Goal: Task Accomplishment & Management: Manage account settings

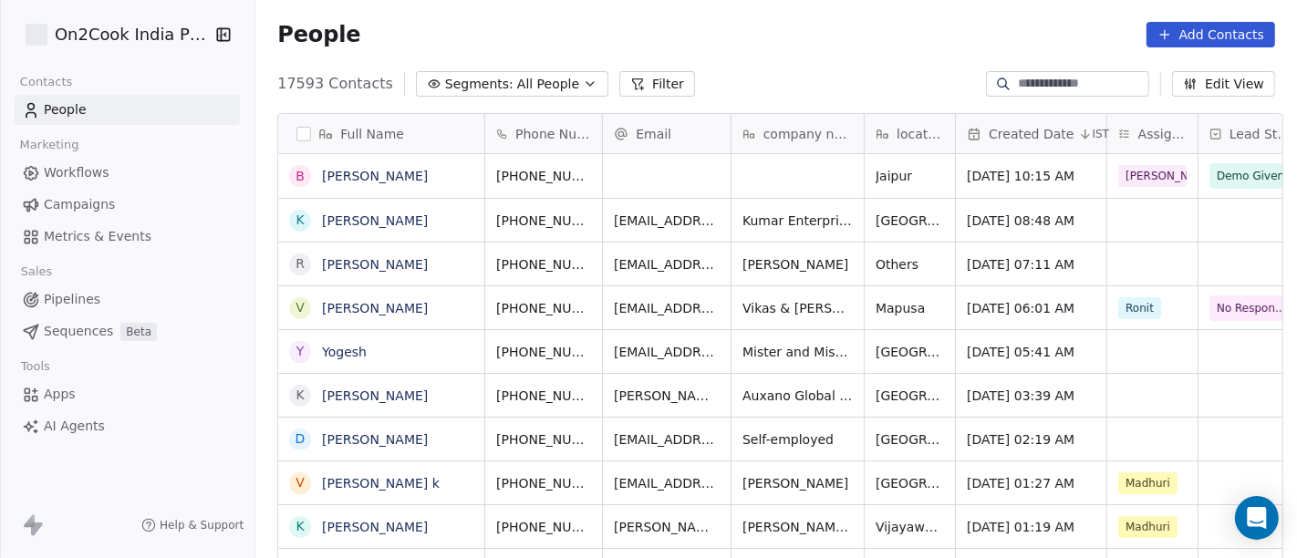
scroll to position [476, 1034]
click at [358, 175] on link "[PERSON_NAME]" at bounding box center [375, 176] width 106 height 15
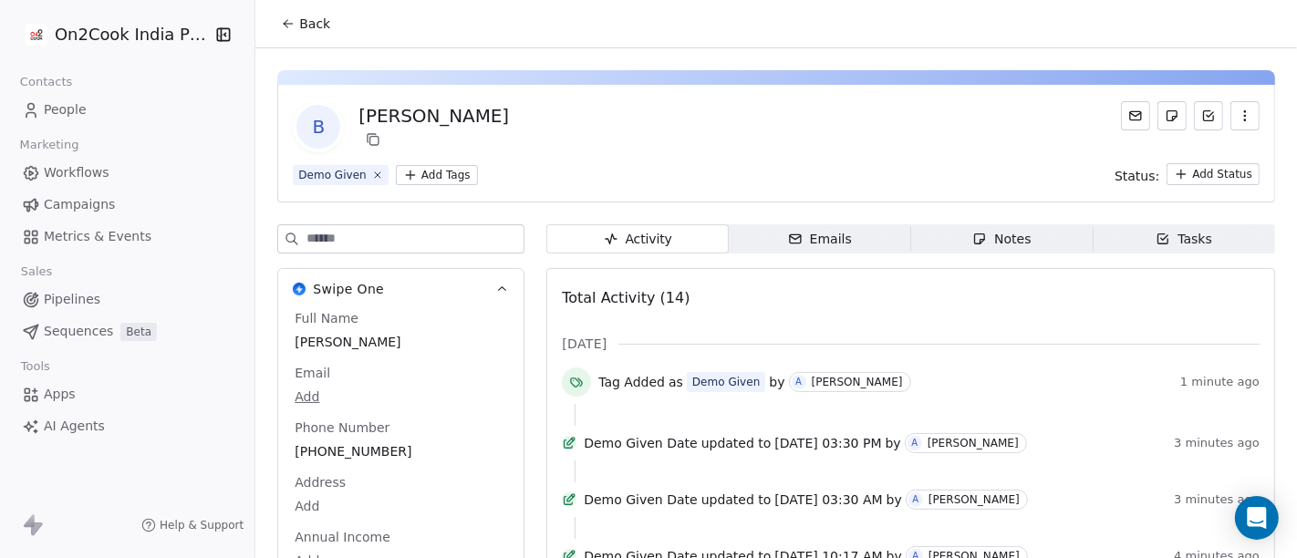
click at [299, 26] on span "Back" at bounding box center [314, 24] width 31 height 18
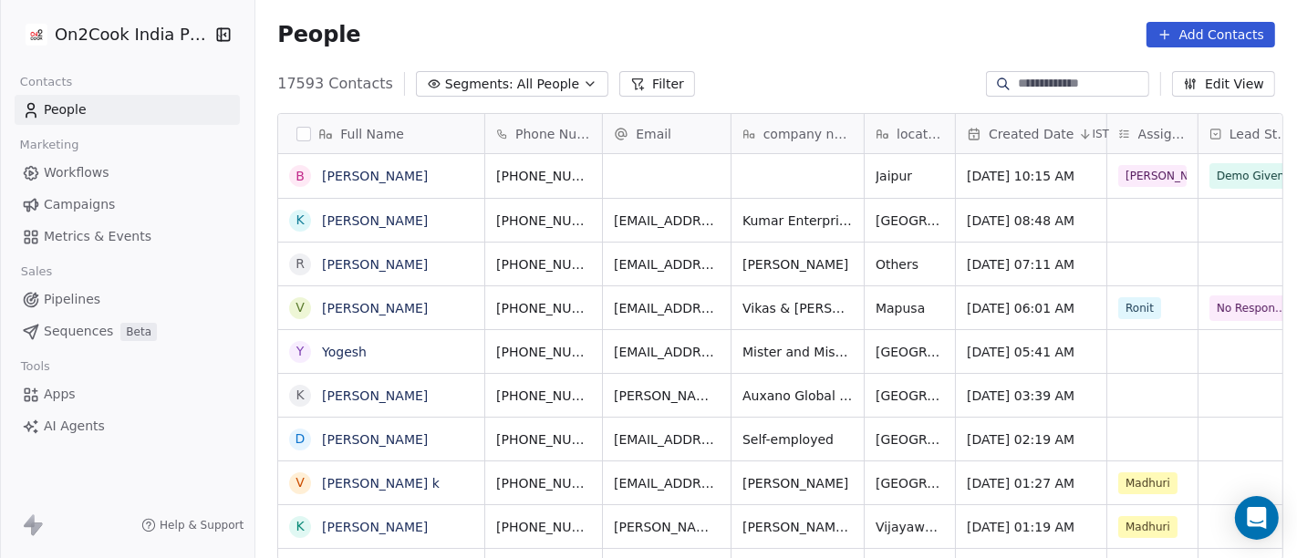
scroll to position [476, 1034]
click at [654, 77] on button "Filter" at bounding box center [657, 84] width 76 height 26
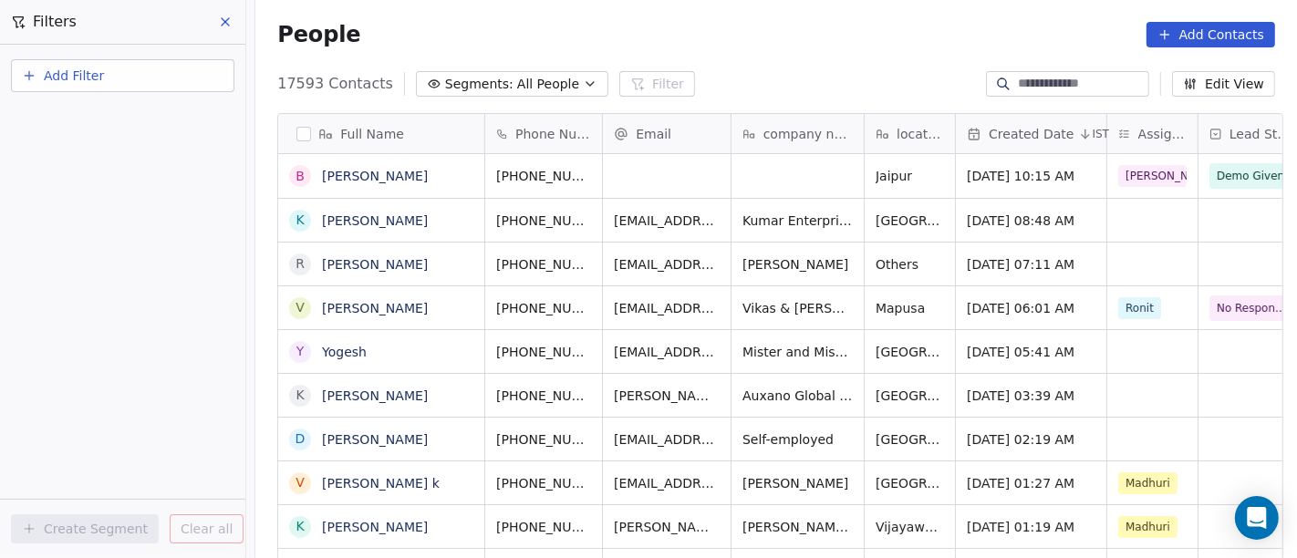
click at [167, 88] on button "Add Filter" at bounding box center [122, 75] width 223 height 33
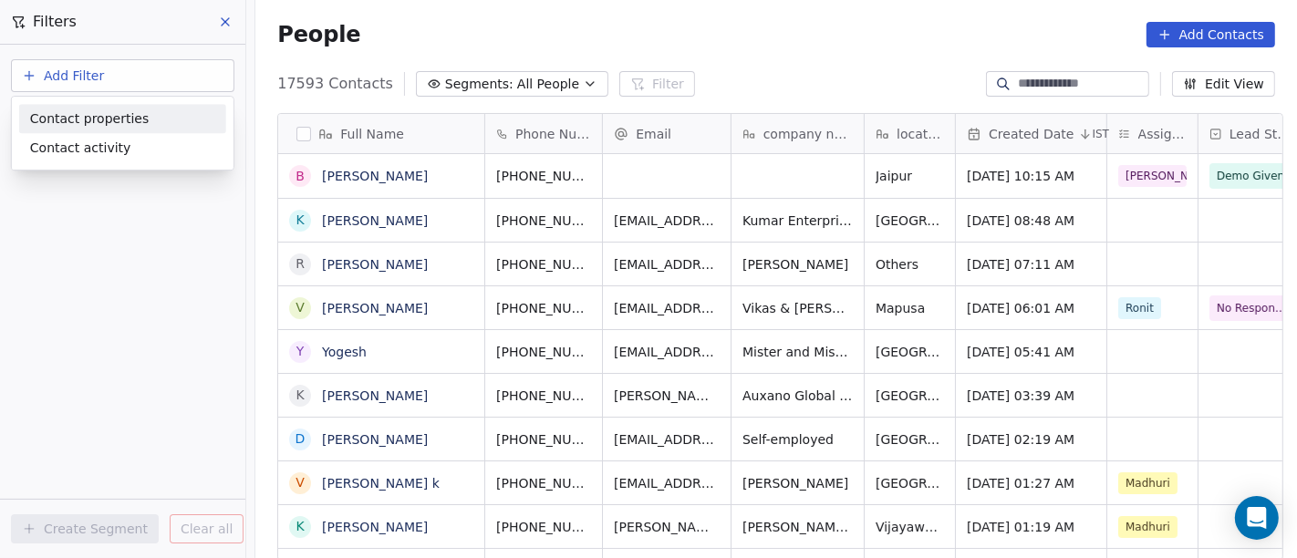
click at [152, 115] on div "Contact properties" at bounding box center [122, 118] width 185 height 19
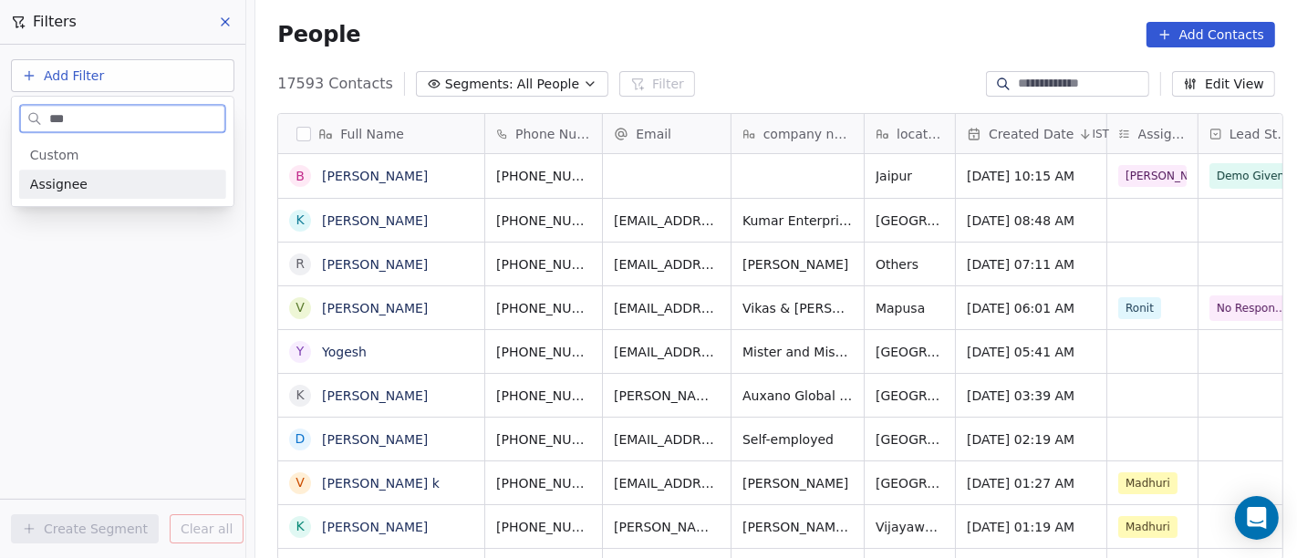
type input "***"
click at [128, 183] on div "Assignee" at bounding box center [122, 184] width 185 height 18
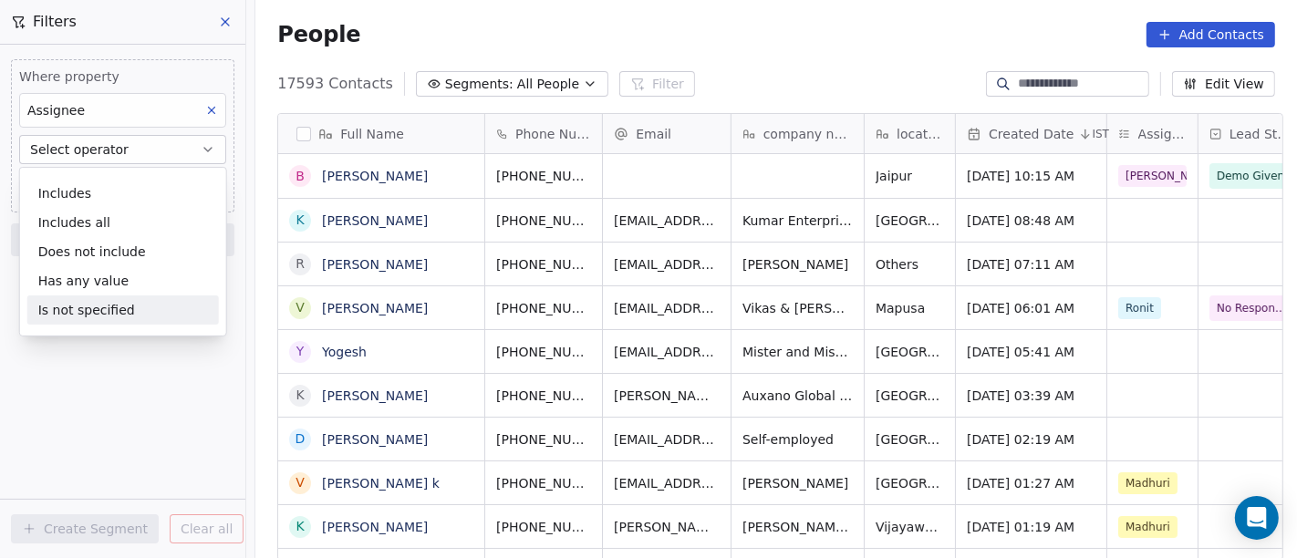
click at [129, 309] on div "Is not specified" at bounding box center [123, 310] width 192 height 29
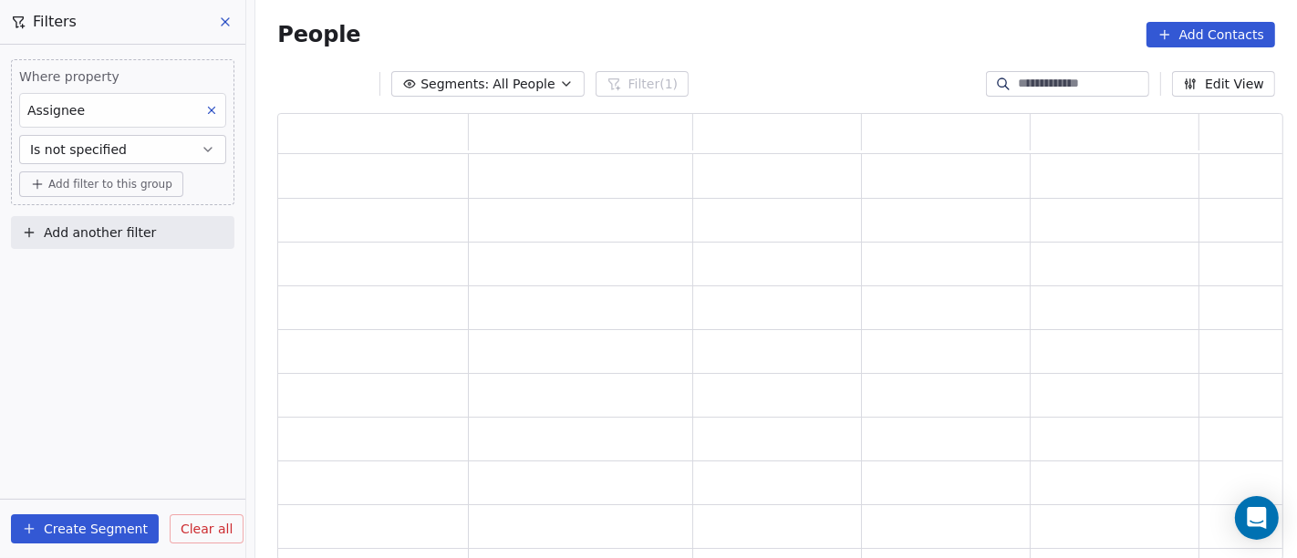
scroll to position [432, 991]
click at [151, 384] on div "Where property Assignee Is not specified Add filter to this group Add another f…" at bounding box center [122, 302] width 245 height 514
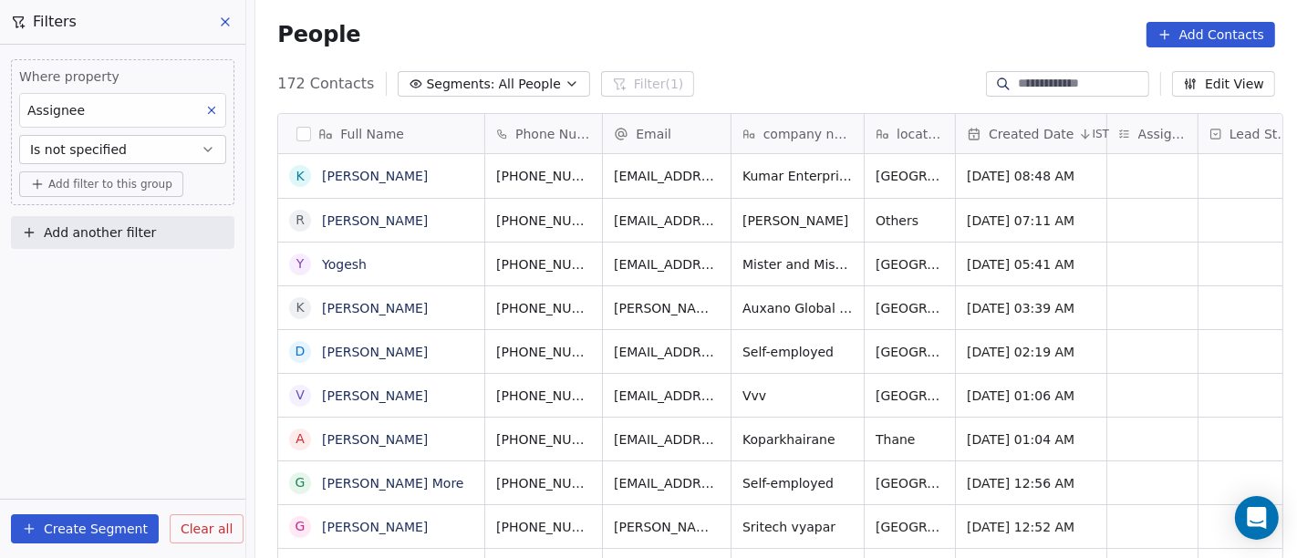
scroll to position [476, 1034]
click at [83, 188] on span "Add filter to this group" at bounding box center [110, 184] width 124 height 15
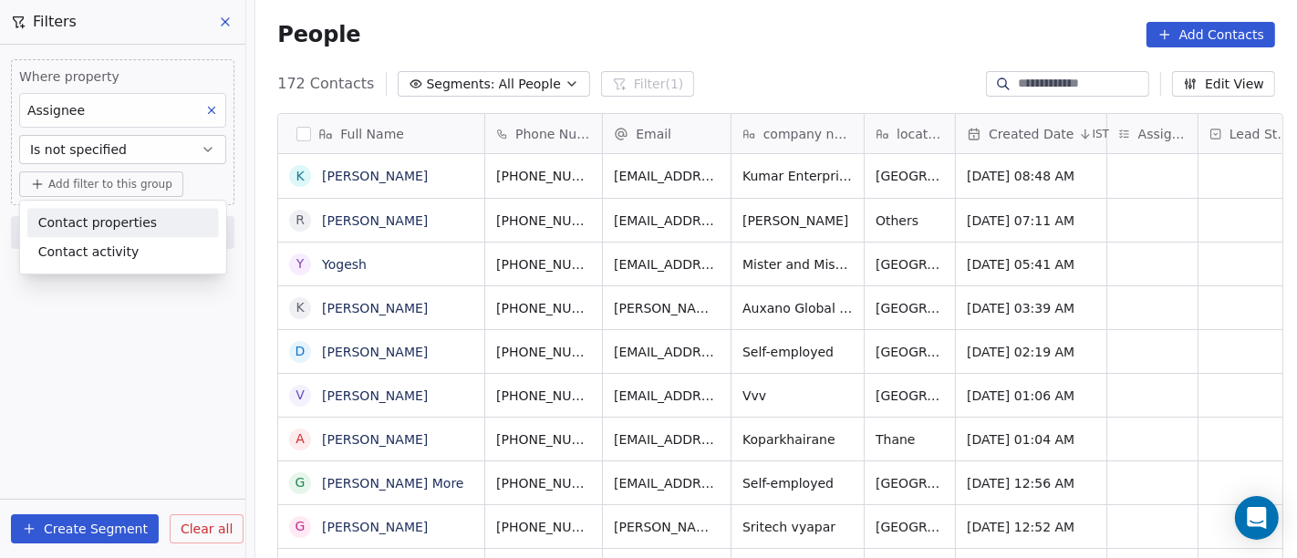
click at [96, 215] on span "Contact properties" at bounding box center [97, 222] width 119 height 19
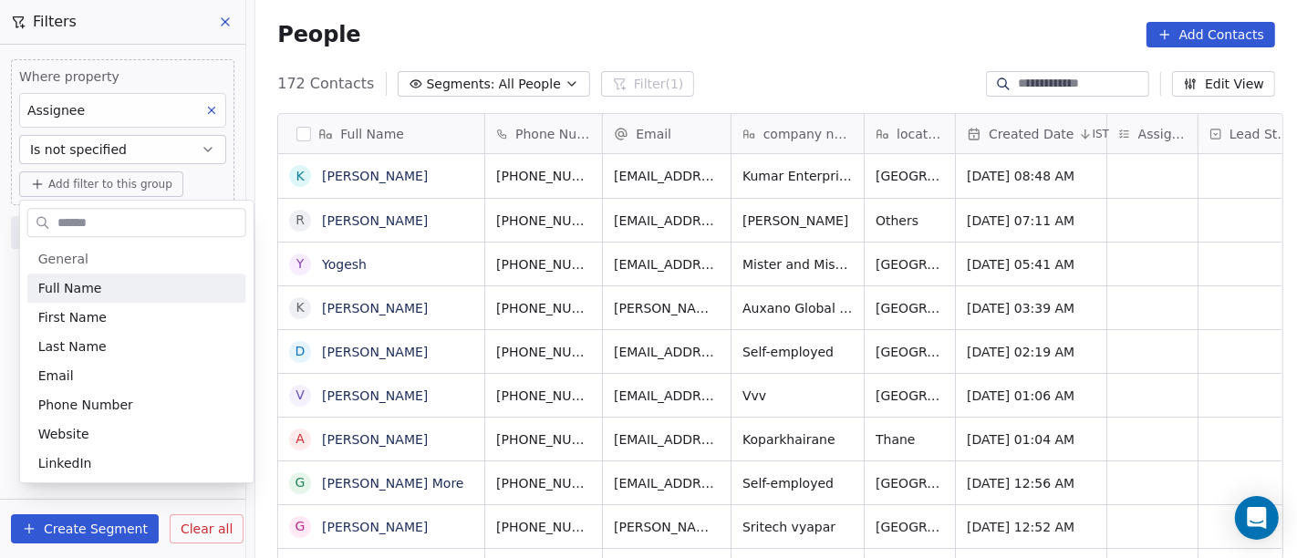
click at [114, 227] on input "text" at bounding box center [150, 223] width 192 height 26
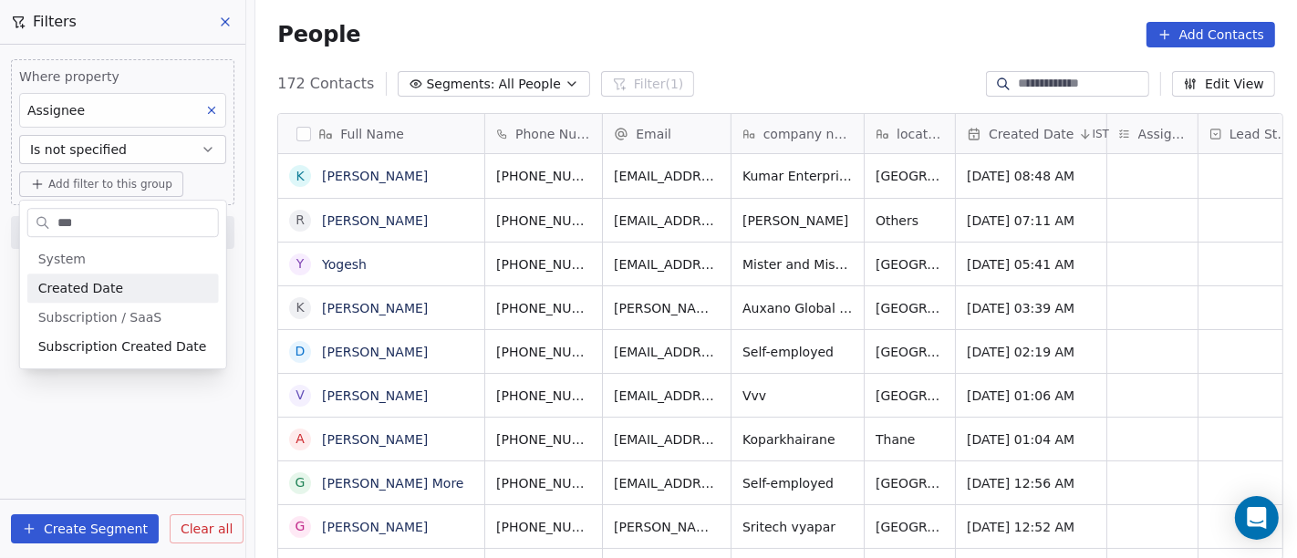
type input "***"
click at [122, 283] on div "Created Date" at bounding box center [123, 288] width 170 height 18
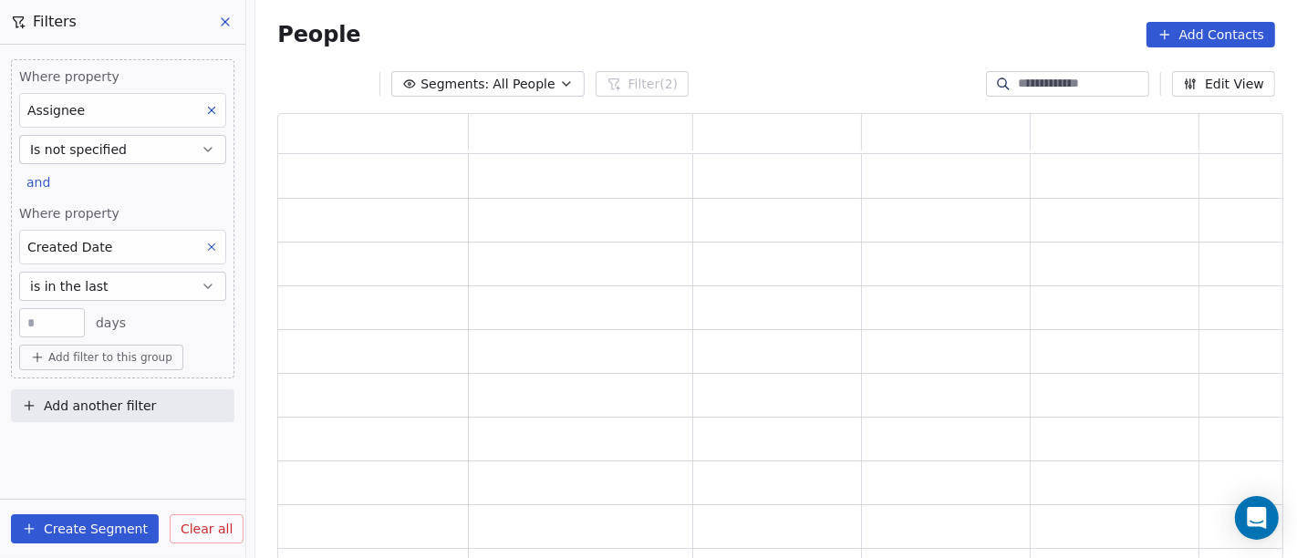
scroll to position [432, 991]
click at [124, 284] on button "is in the last" at bounding box center [122, 286] width 207 height 29
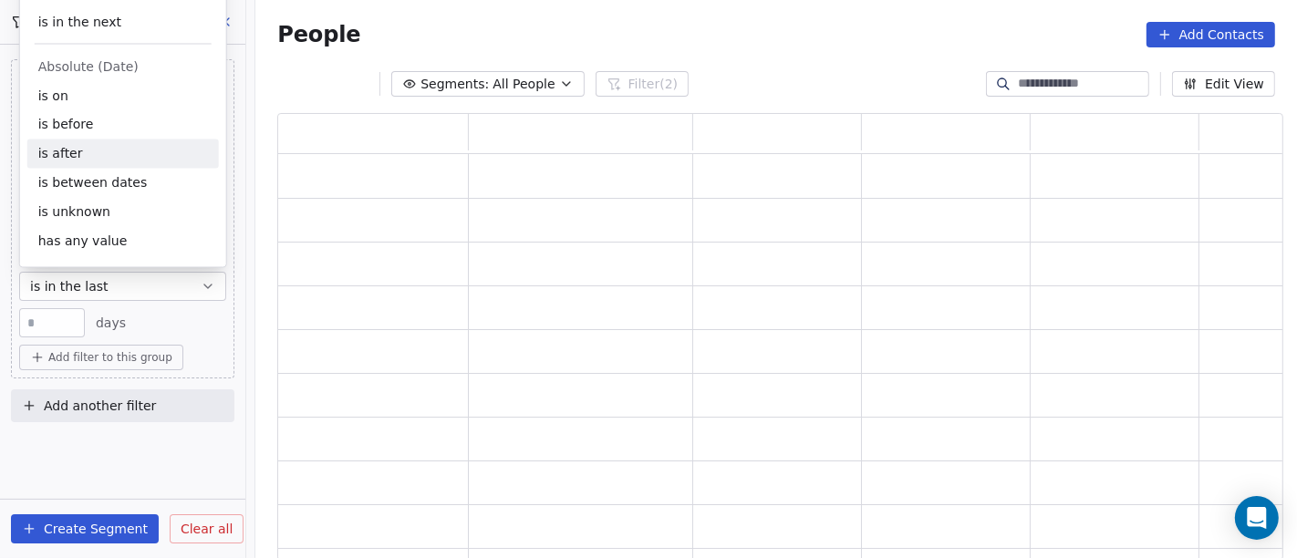
click at [124, 147] on div "is after" at bounding box center [123, 154] width 192 height 29
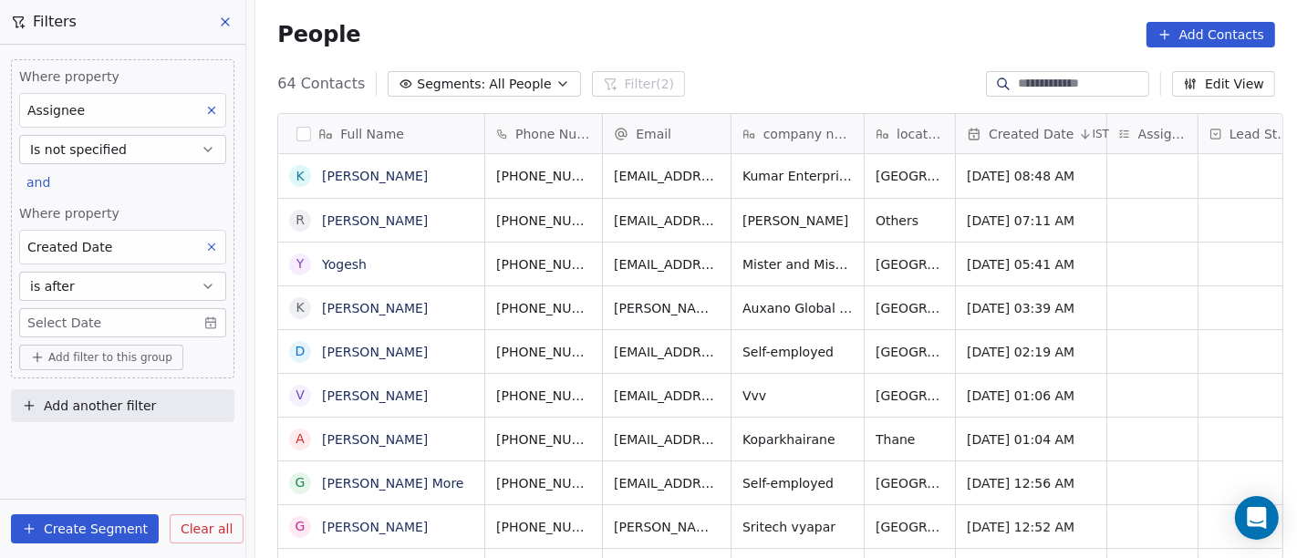
scroll to position [476, 1034]
click at [151, 313] on body "On2Cook India Pvt. Ltd. Contacts People Marketing Workflows Campaigns Metrics &…" at bounding box center [648, 279] width 1297 height 558
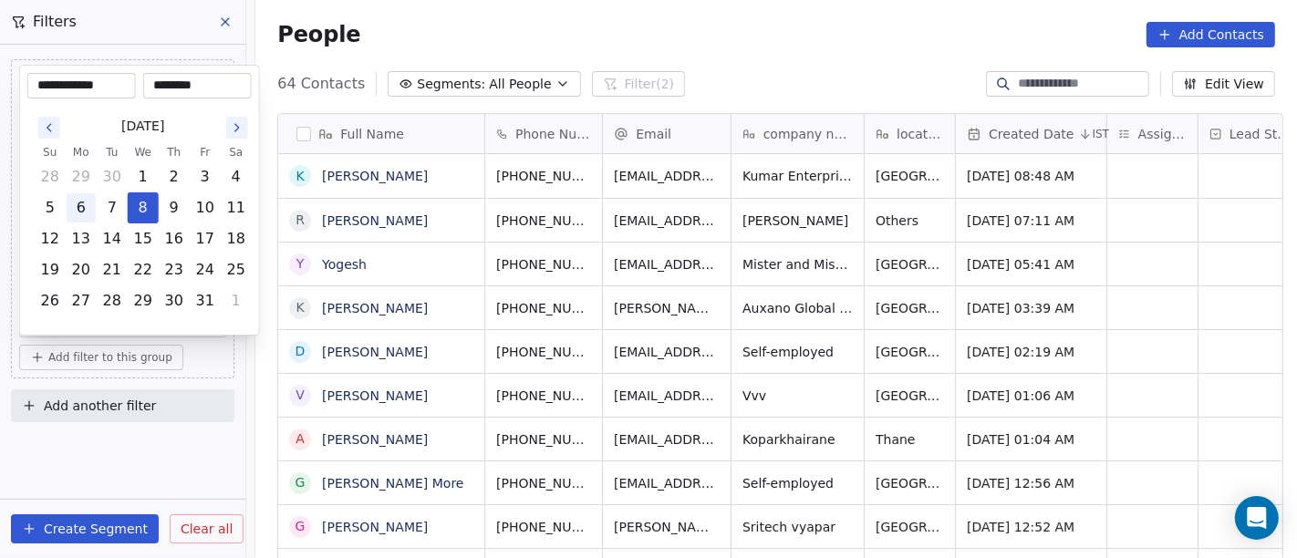
click at [83, 210] on button "6" at bounding box center [81, 207] width 29 height 29
type input "**********"
click at [714, 41] on html "On2Cook India Pvt. Ltd. Contacts People Marketing Workflows Campaigns Metrics &…" at bounding box center [648, 279] width 1297 height 558
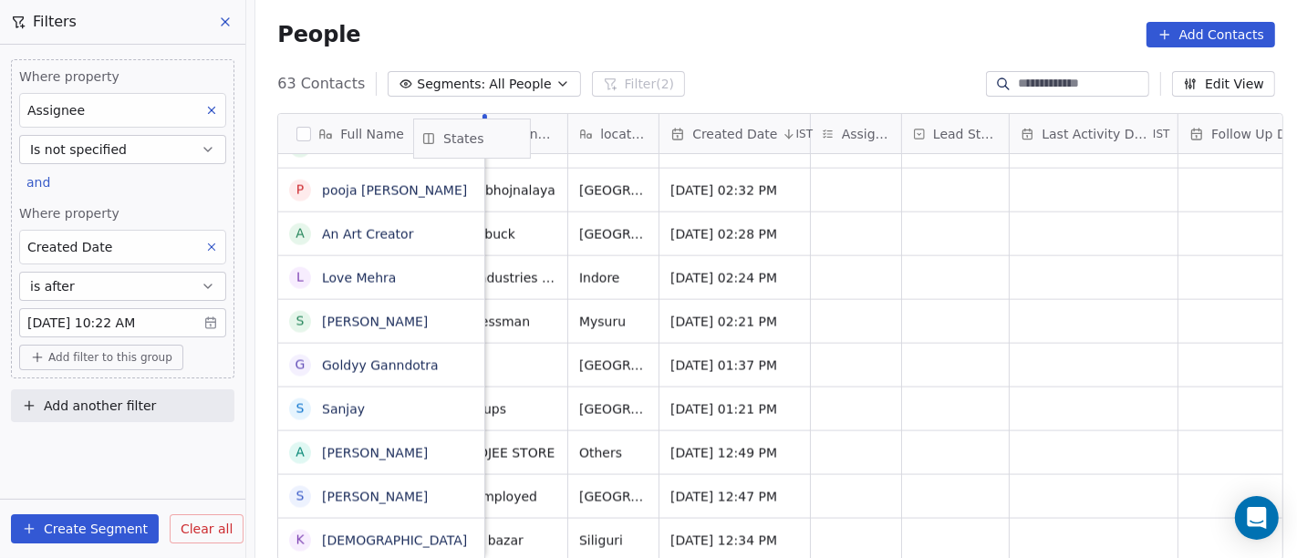
scroll to position [0, 0]
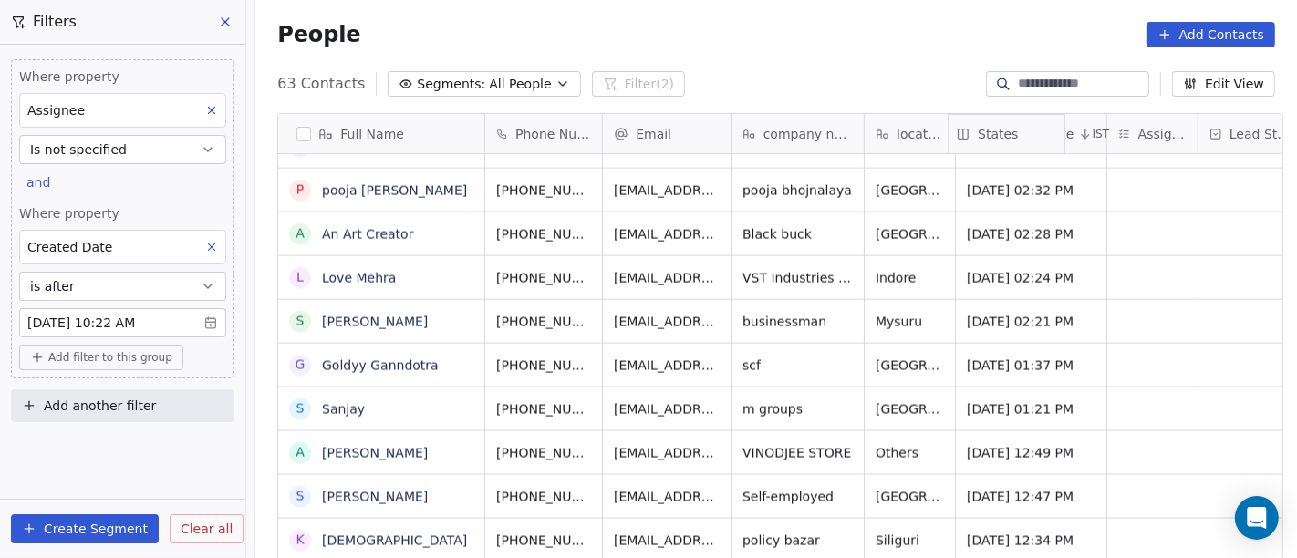
drag, startPoint x: 1141, startPoint y: 128, endPoint x: 952, endPoint y: 138, distance: 189.1
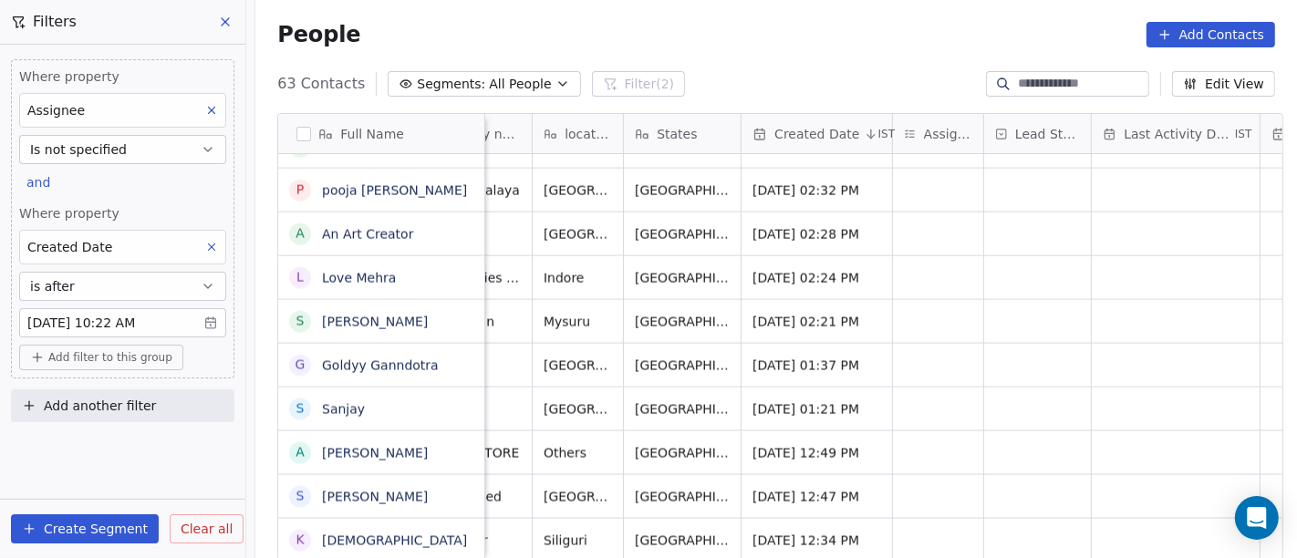
scroll to position [16, 332]
click at [914, 519] on div "grid" at bounding box center [938, 540] width 90 height 43
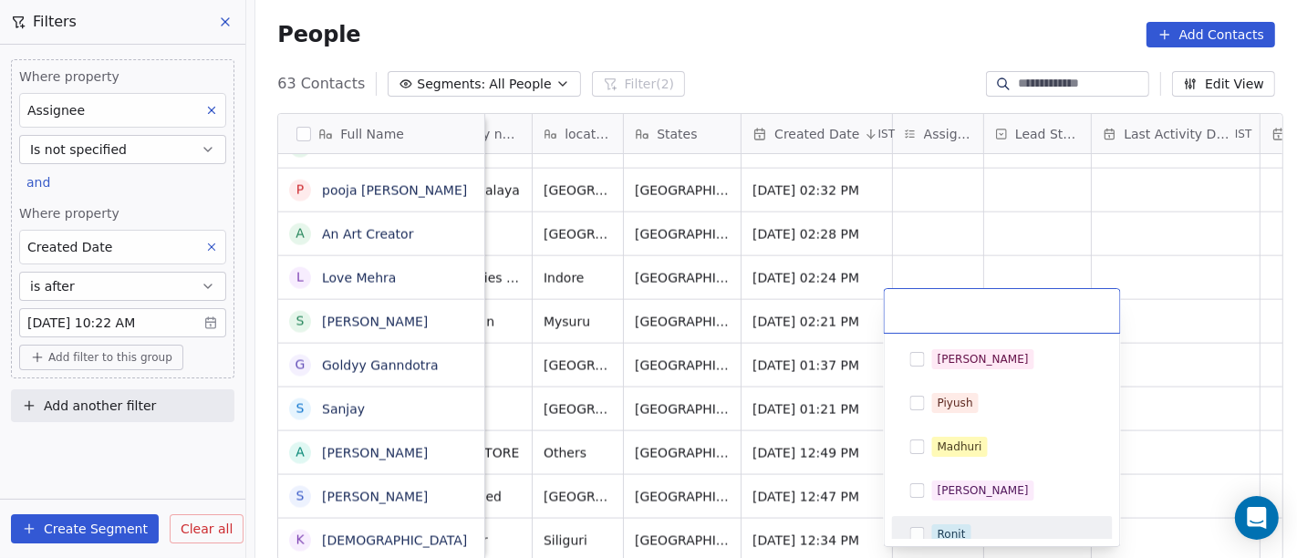
click at [929, 520] on div "Ronit" at bounding box center [1002, 534] width 206 height 29
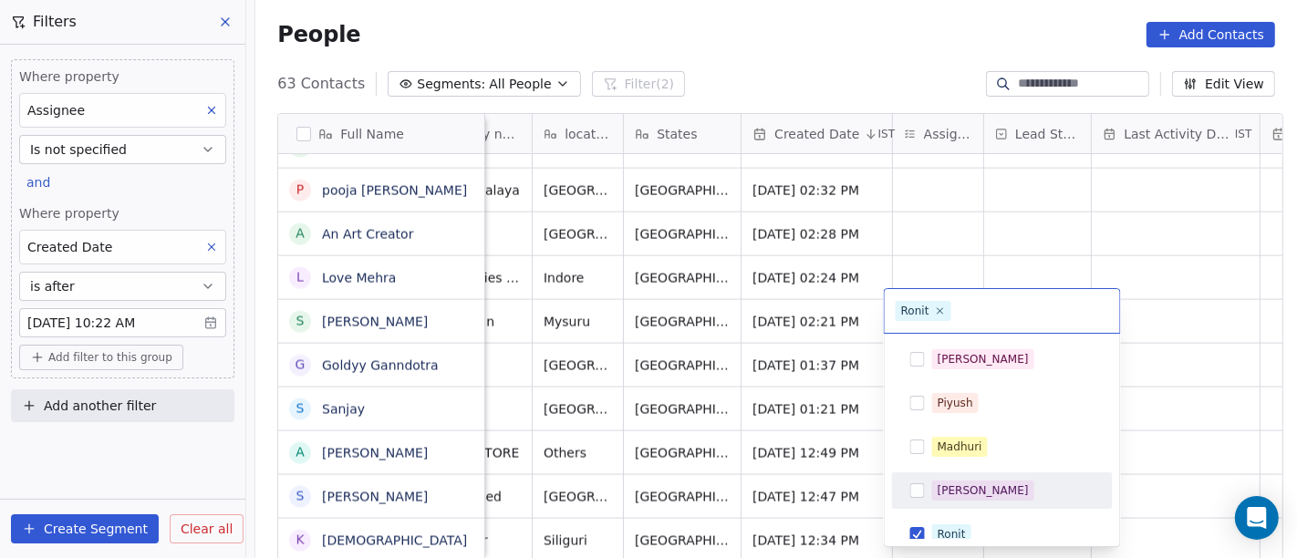
click at [1178, 431] on html "On2Cook India Pvt. Ltd. Contacts People Marketing Workflows Campaigns Metrics &…" at bounding box center [648, 279] width 1297 height 558
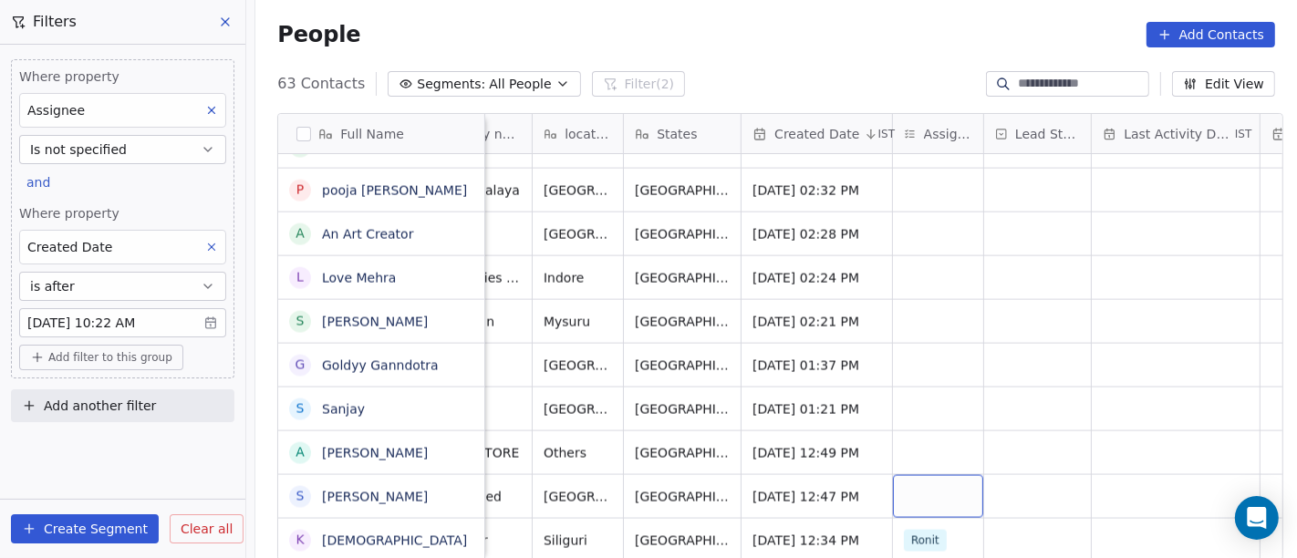
click at [901, 475] on div "grid" at bounding box center [938, 496] width 90 height 43
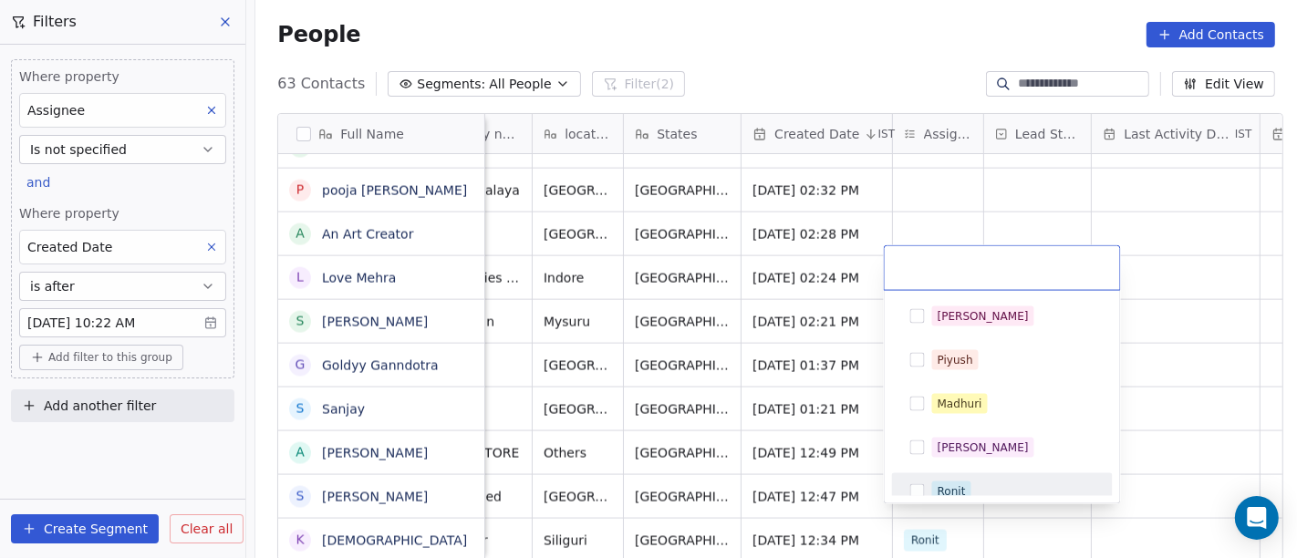
click at [932, 483] on span "Ronit" at bounding box center [951, 492] width 39 height 20
click at [1206, 423] on html "On2Cook India Pvt. Ltd. Contacts People Marketing Workflows Campaigns Metrics &…" at bounding box center [648, 279] width 1297 height 558
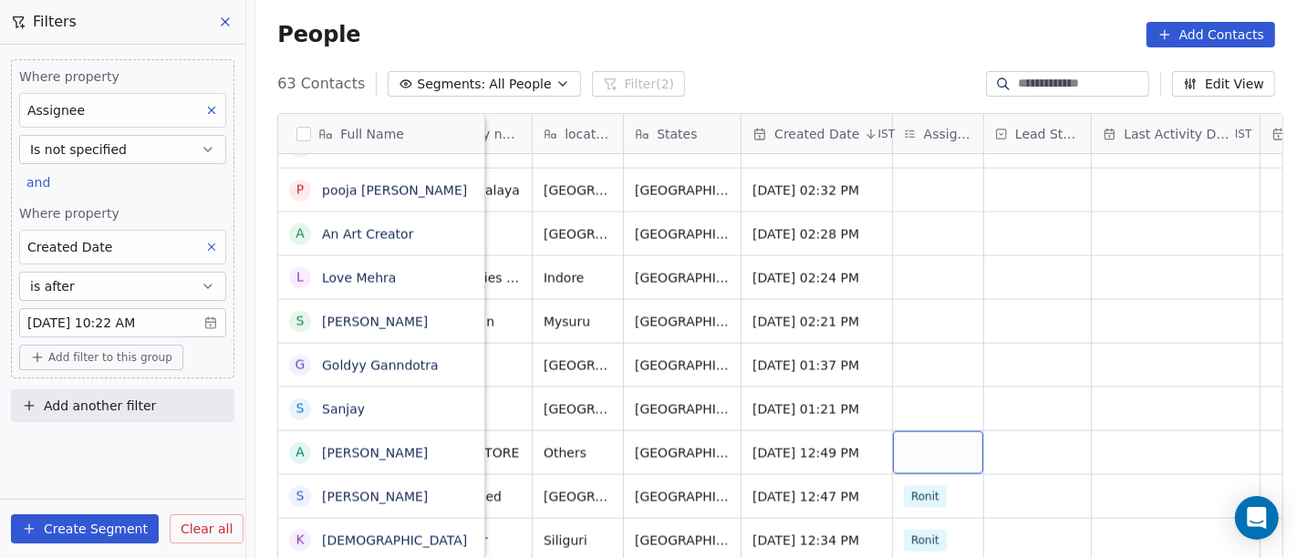
click at [922, 442] on div "grid" at bounding box center [938, 452] width 90 height 43
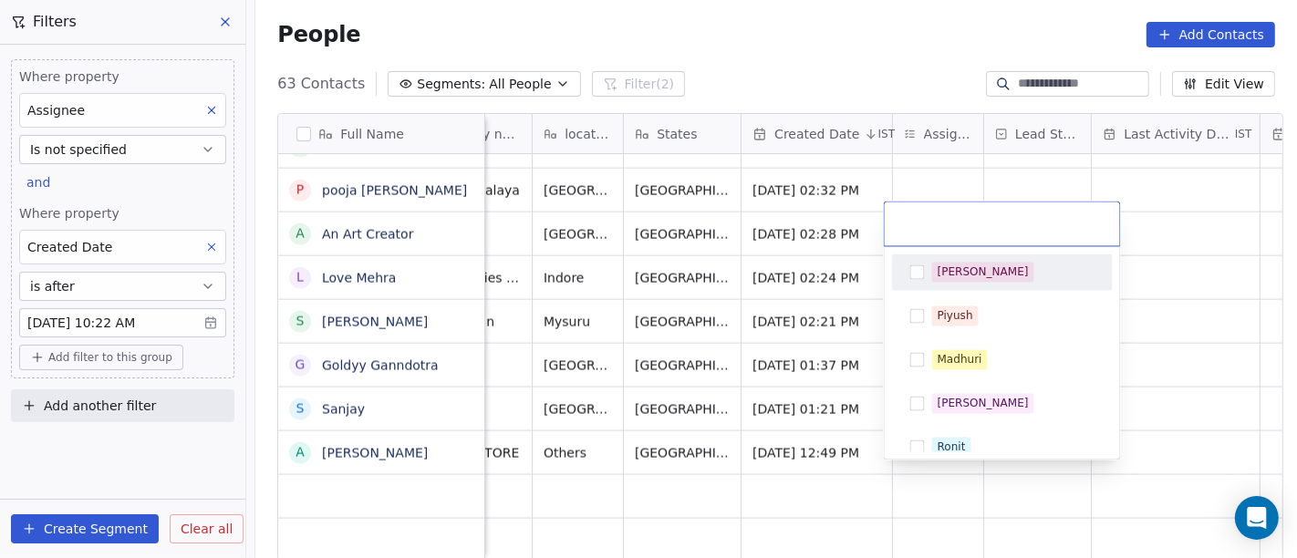
click at [953, 264] on div "[PERSON_NAME]" at bounding box center [983, 272] width 91 height 16
click at [1183, 308] on html "On2Cook India Pvt. Ltd. Contacts People Marketing Workflows Campaigns Metrics &…" at bounding box center [648, 279] width 1297 height 558
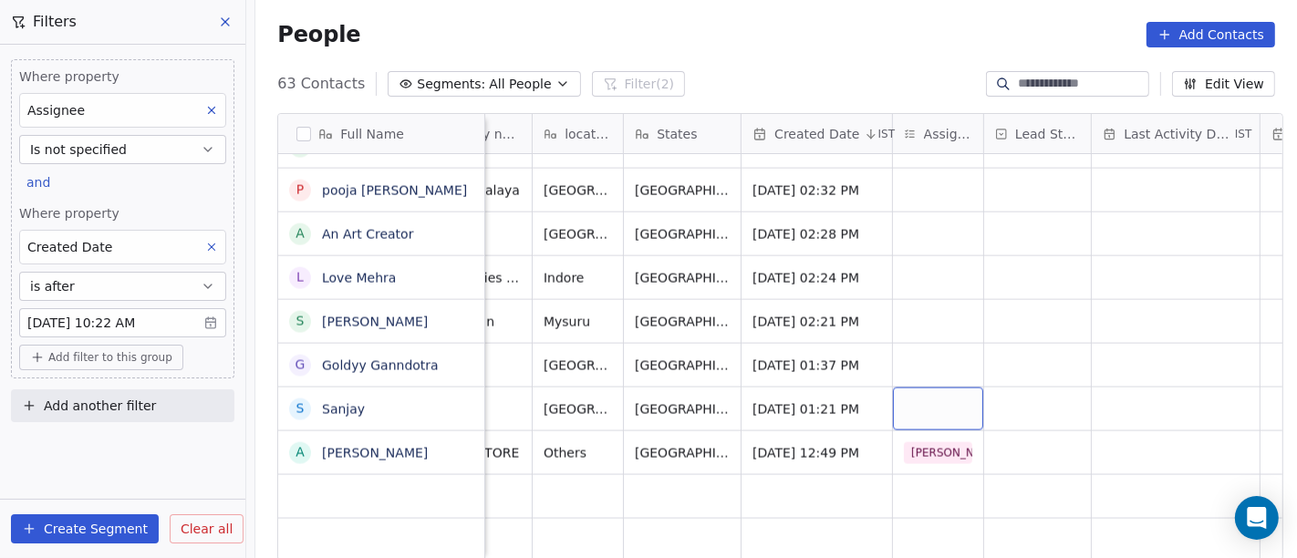
click at [930, 388] on div "grid" at bounding box center [938, 409] width 90 height 43
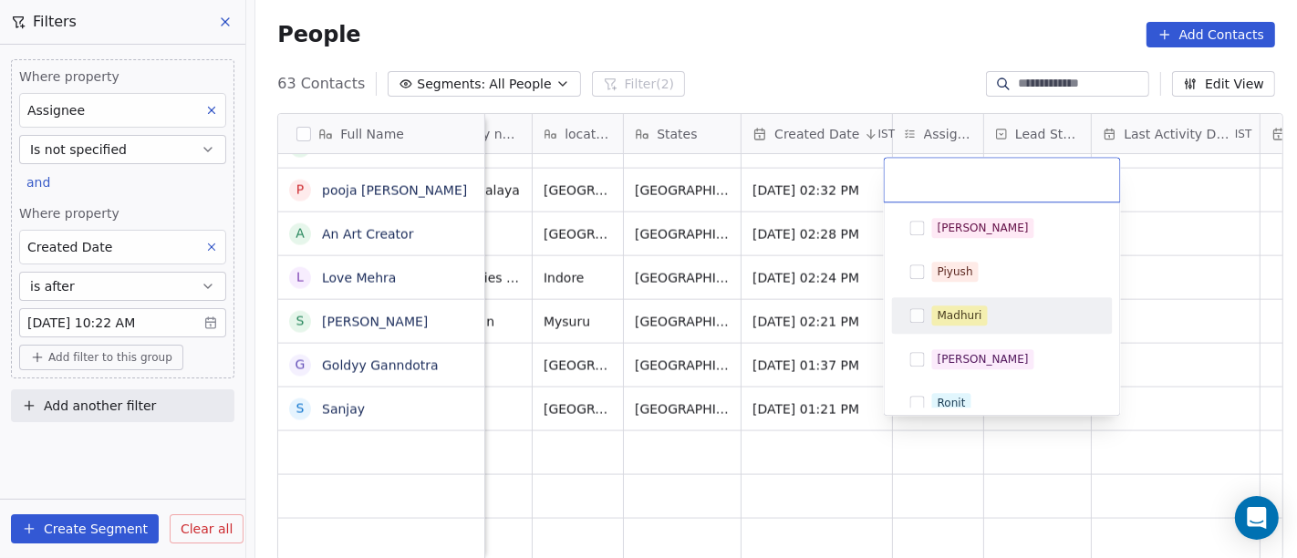
click at [951, 306] on span "Madhuri" at bounding box center [960, 316] width 56 height 20
click at [1188, 315] on html "On2Cook India Pvt. Ltd. Contacts People Marketing Workflows Campaigns Metrics &…" at bounding box center [648, 279] width 1297 height 558
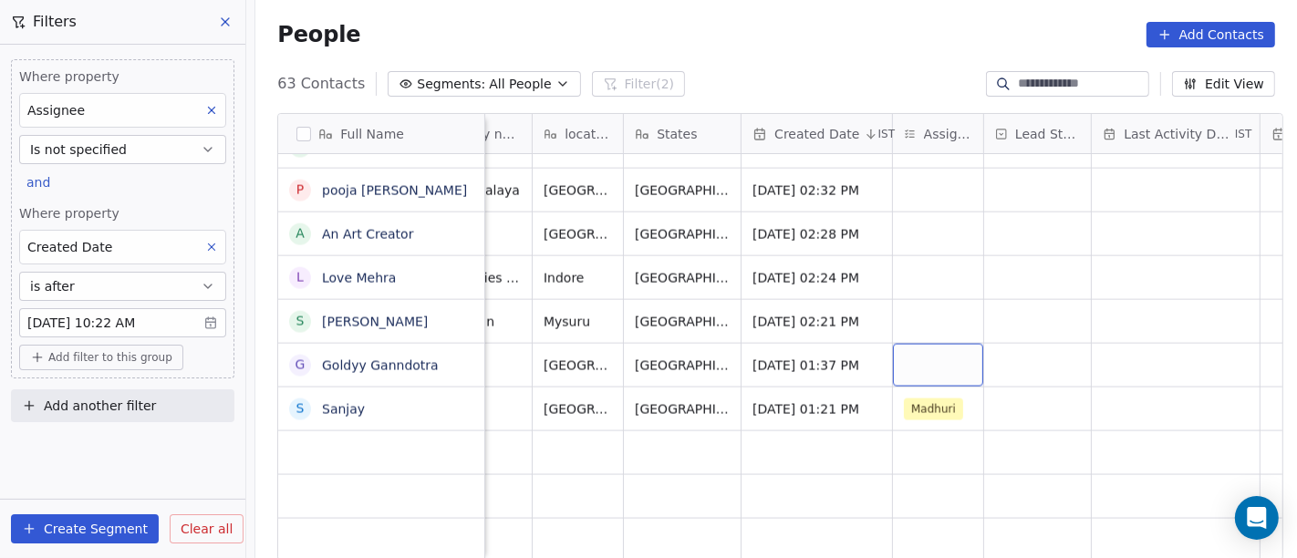
click at [917, 356] on div "grid" at bounding box center [938, 365] width 90 height 43
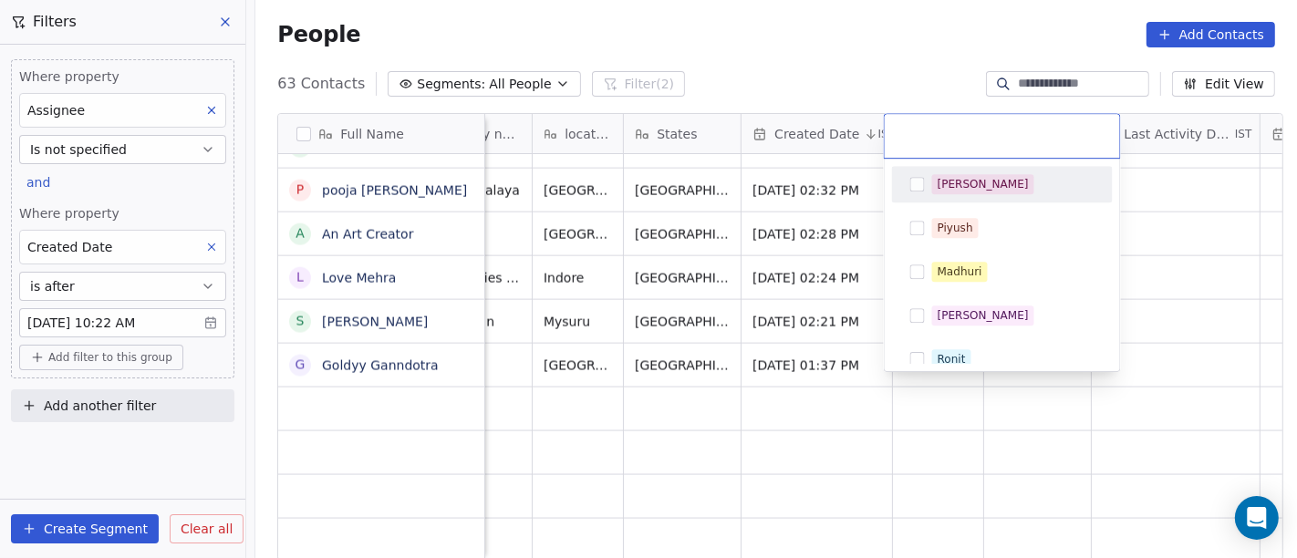
click at [938, 182] on div "[PERSON_NAME]" at bounding box center [983, 184] width 91 height 16
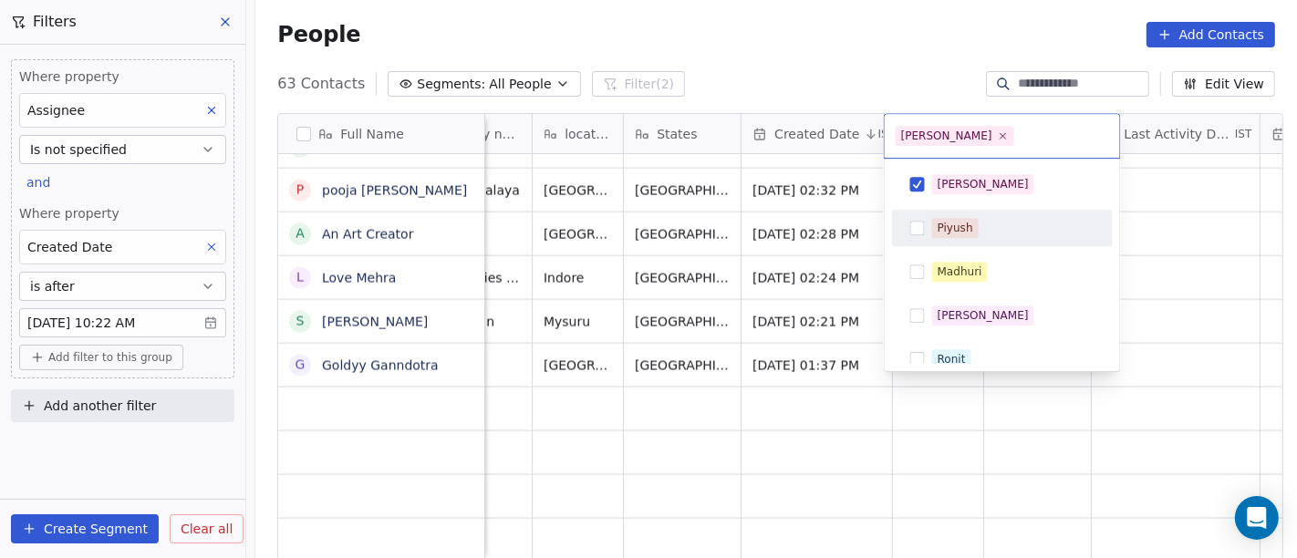
click at [1160, 227] on html "On2Cook India Pvt. Ltd. Contacts People Marketing Workflows Campaigns Metrics &…" at bounding box center [648, 279] width 1297 height 558
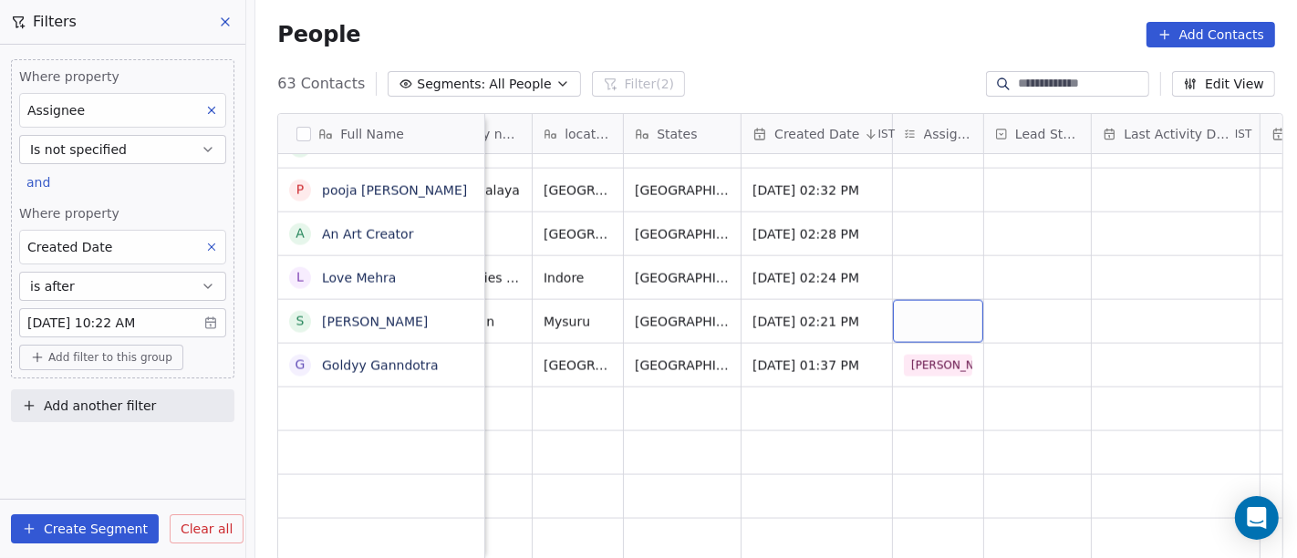
click at [928, 300] on div "grid" at bounding box center [938, 321] width 90 height 43
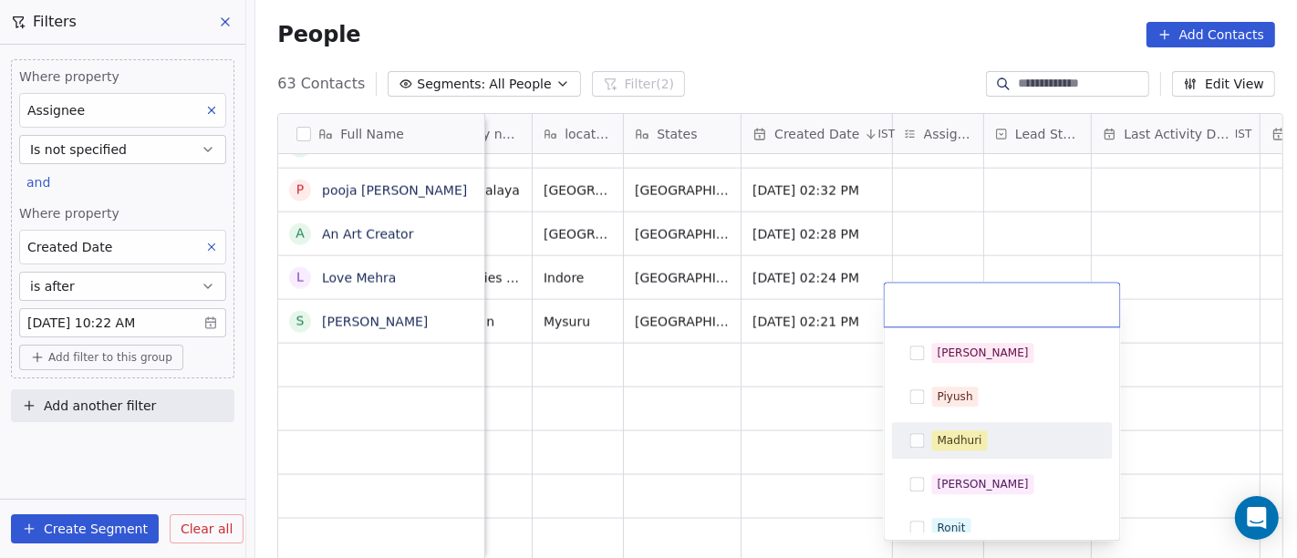
click at [974, 432] on div "Madhuri" at bounding box center [960, 440] width 45 height 16
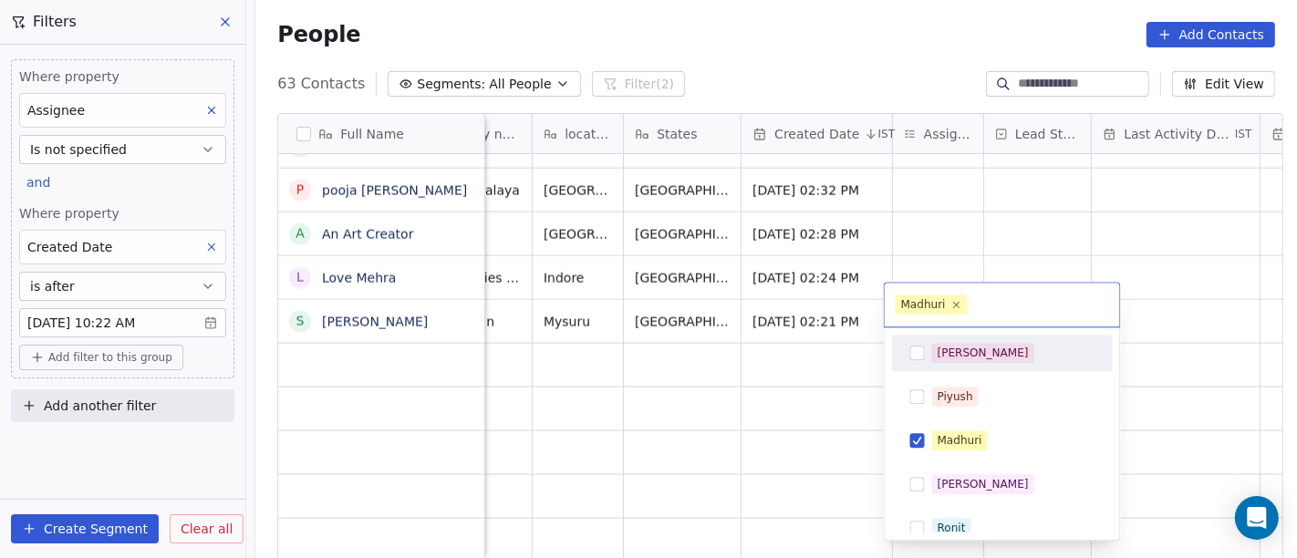
click at [1216, 241] on html "On2Cook India Pvt. Ltd. Contacts People Marketing Workflows Campaigns Metrics &…" at bounding box center [648, 279] width 1297 height 558
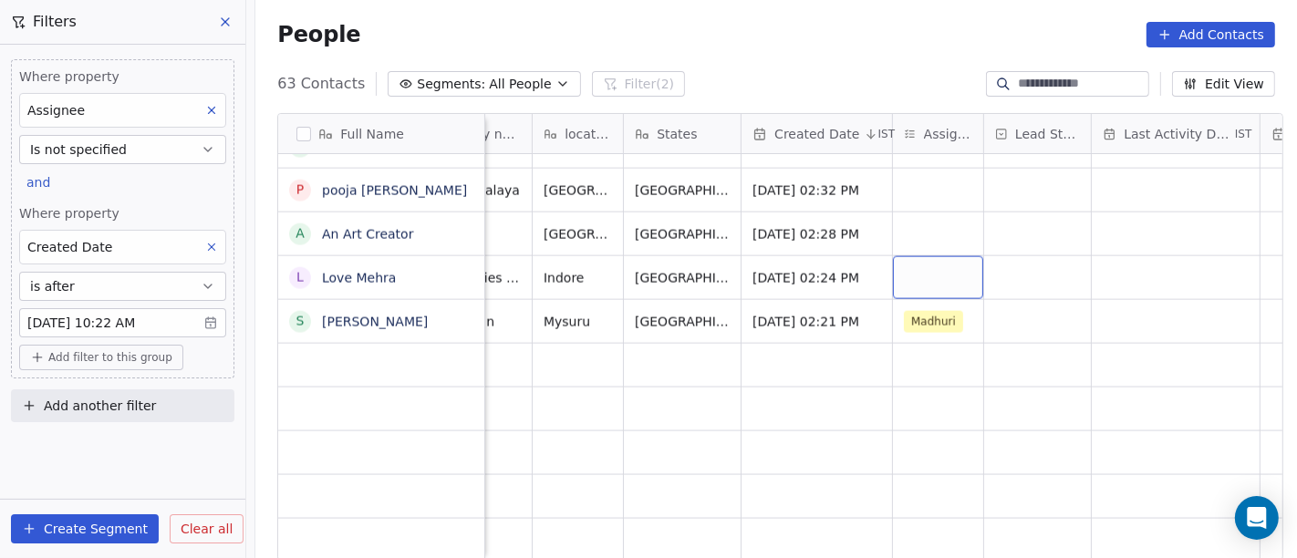
click at [927, 256] on div "grid" at bounding box center [938, 277] width 90 height 43
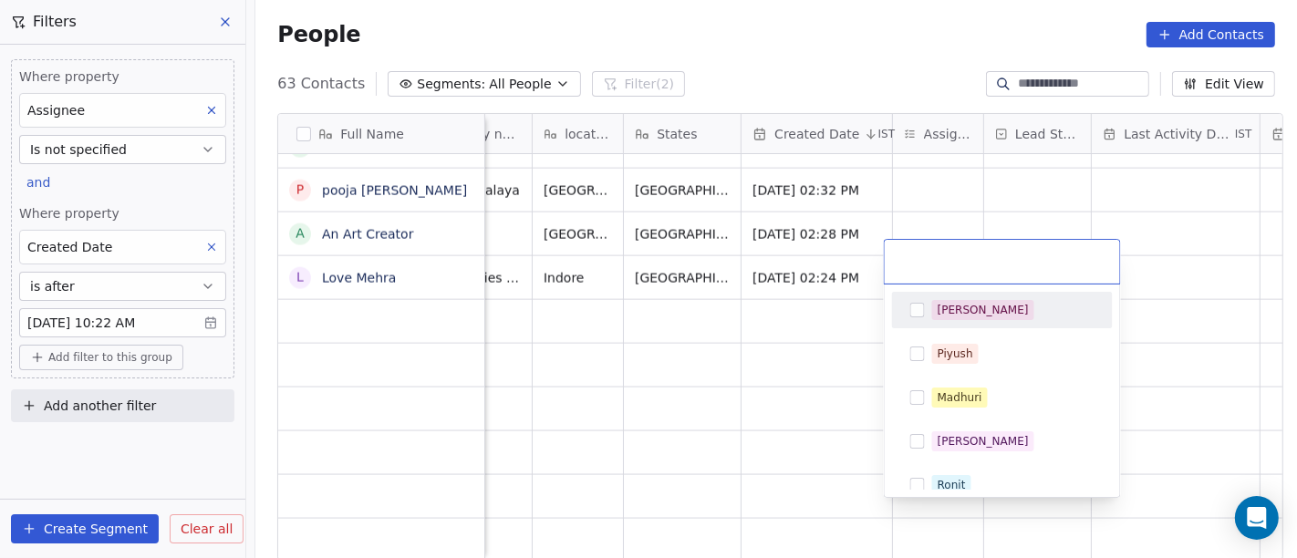
click at [958, 303] on div "[PERSON_NAME]" at bounding box center [983, 310] width 91 height 16
click at [1155, 243] on html "On2Cook India Pvt. Ltd. Contacts People Marketing Workflows Campaigns Metrics &…" at bounding box center [648, 279] width 1297 height 558
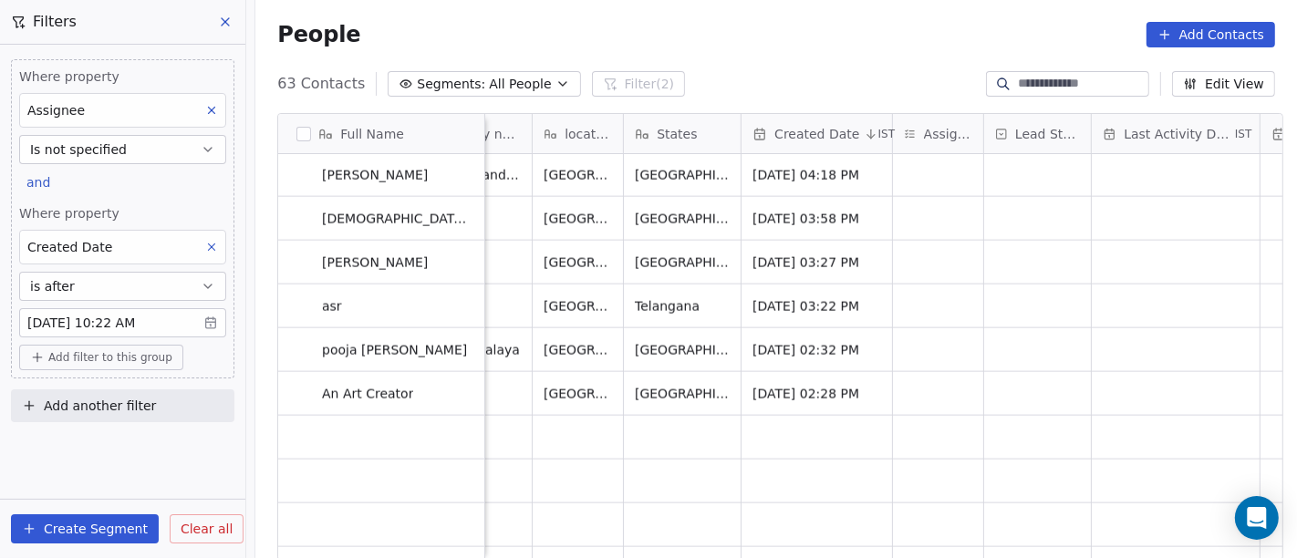
scroll to position [2046, 0]
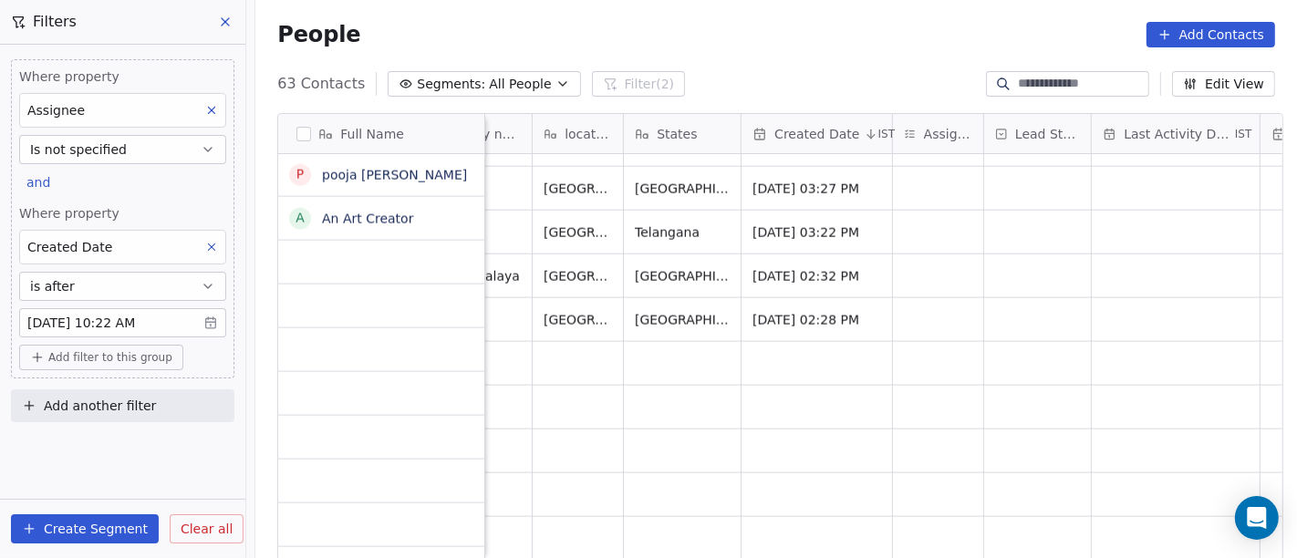
scroll to position [1853, 0]
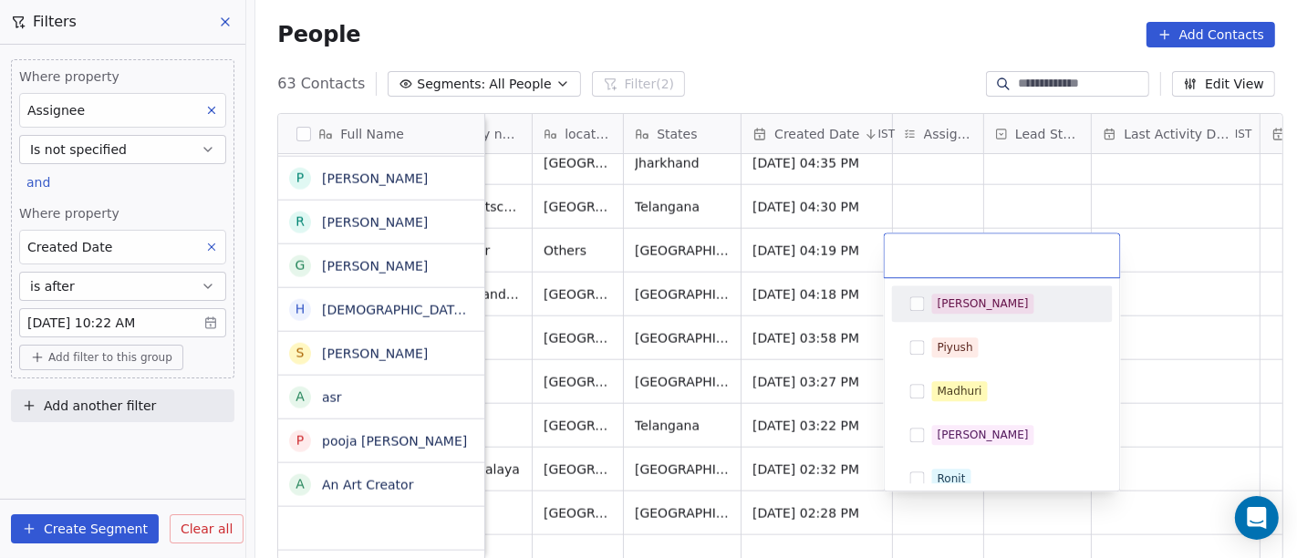
scroll to position [1881, 0]
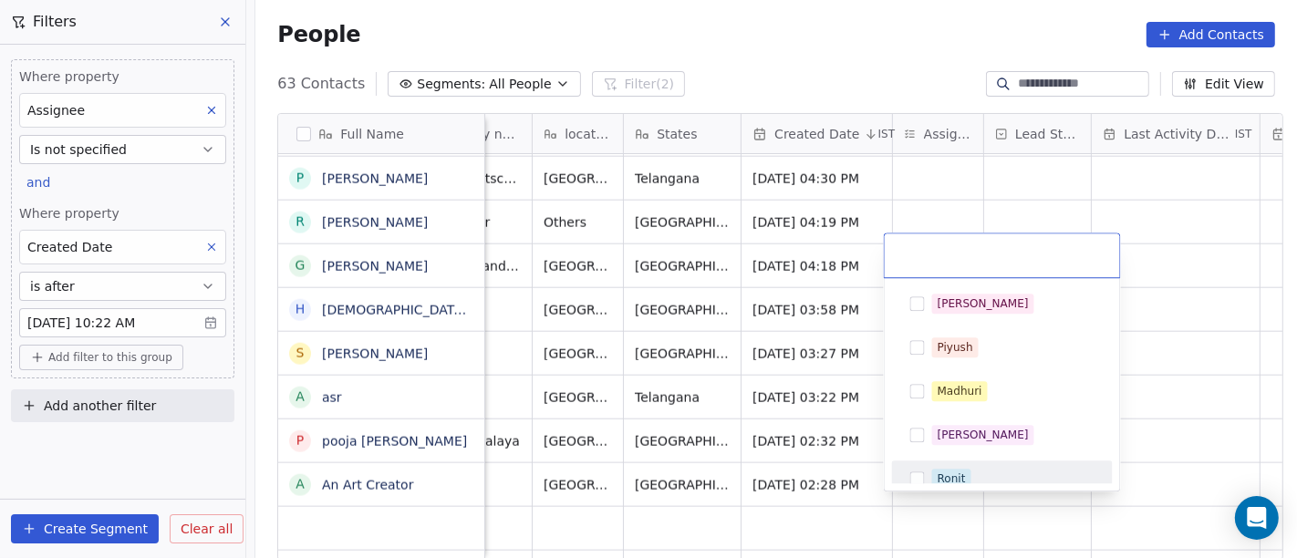
click at [988, 464] on div "Ronit" at bounding box center [1002, 478] width 206 height 29
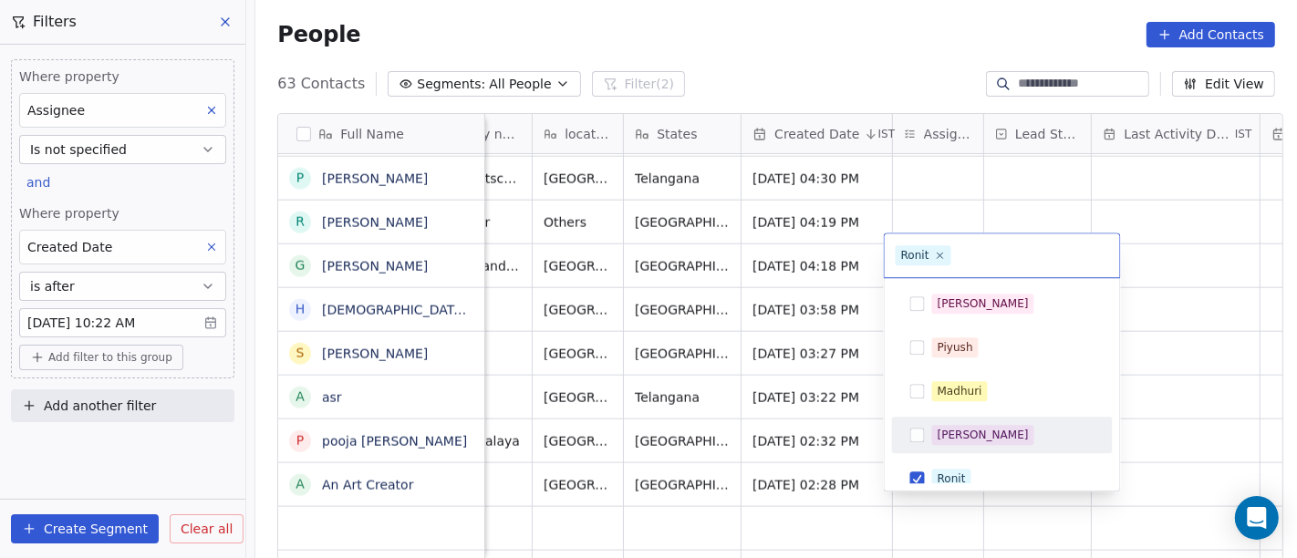
click at [1169, 390] on html "On2Cook India Pvt. Ltd. Contacts People Marketing Workflows Campaigns Metrics &…" at bounding box center [648, 279] width 1297 height 558
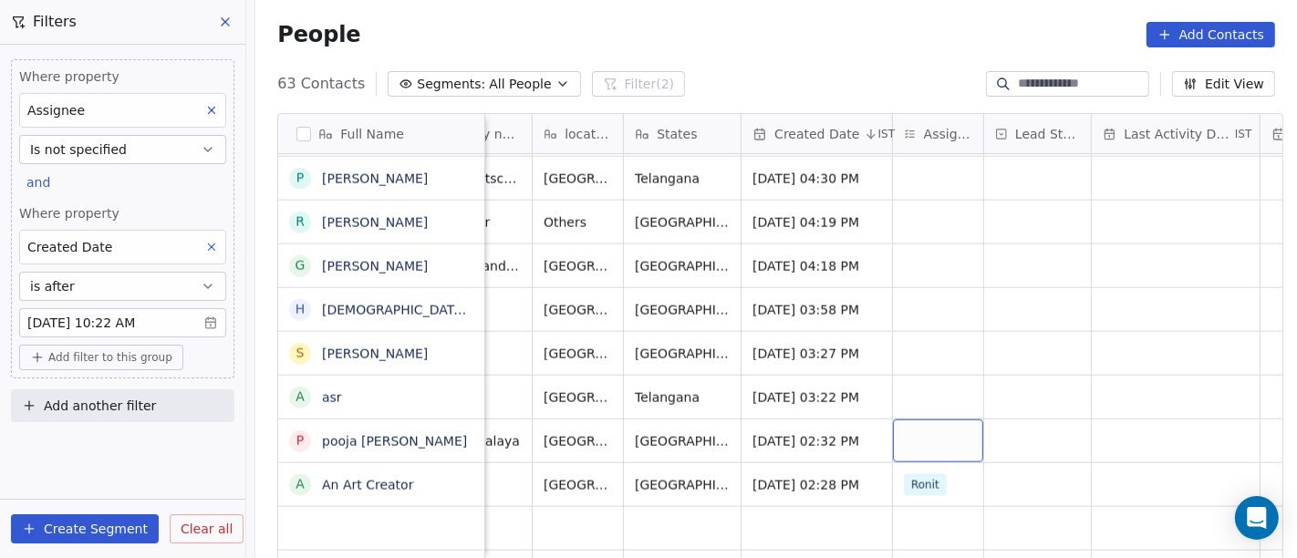
click at [915, 420] on div "grid" at bounding box center [938, 441] width 90 height 43
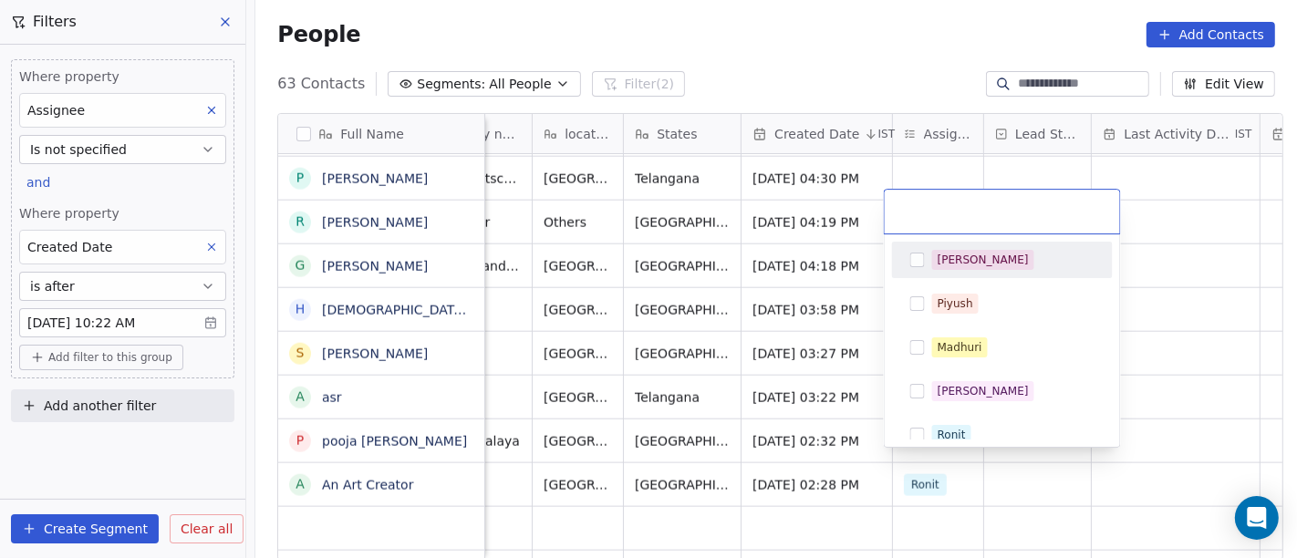
click at [974, 271] on div "[PERSON_NAME]" at bounding box center [1002, 259] width 206 height 29
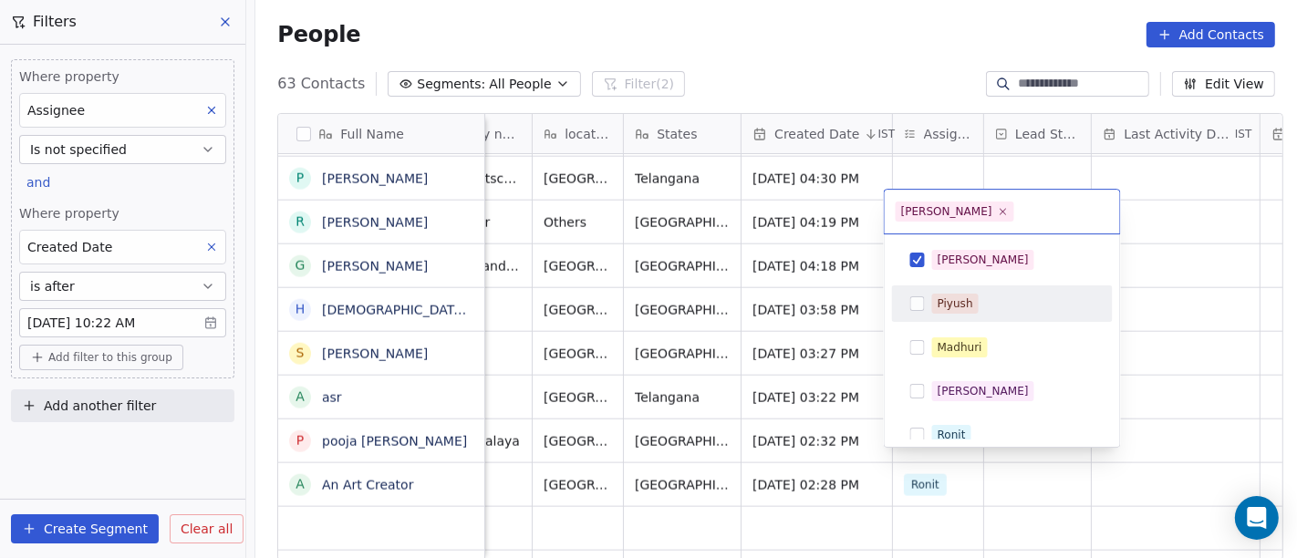
drag, startPoint x: 1211, startPoint y: 318, endPoint x: 900, endPoint y: 380, distance: 317.2
click at [1211, 319] on html "On2Cook India Pvt. Ltd. Contacts People Marketing Workflows Campaigns Metrics &…" at bounding box center [648, 279] width 1297 height 558
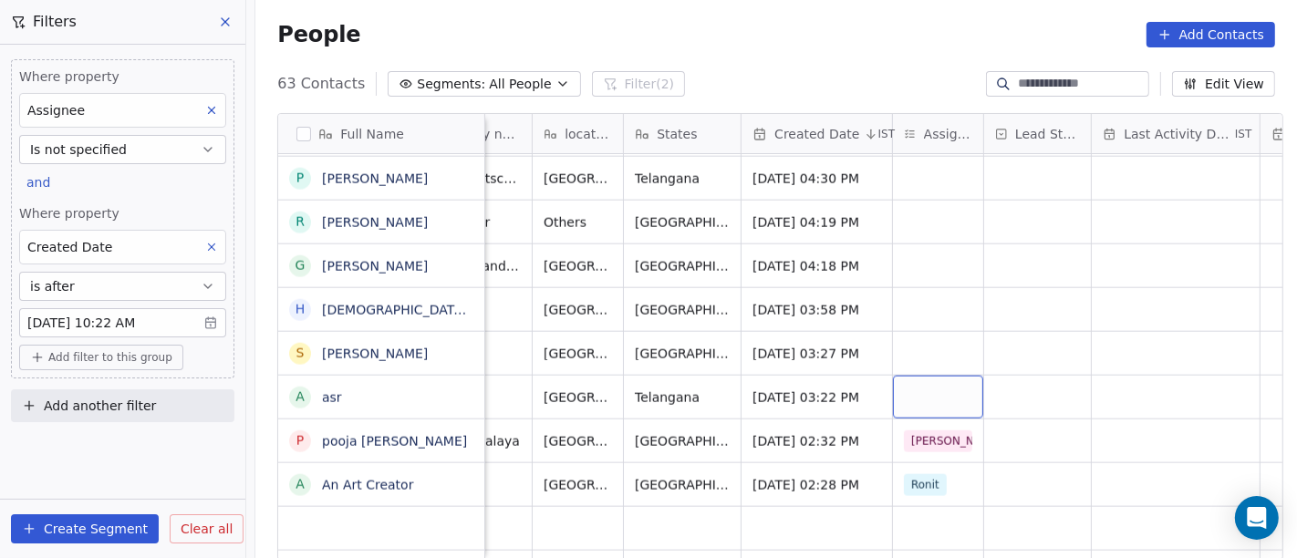
click at [896, 380] on div "grid" at bounding box center [938, 397] width 90 height 43
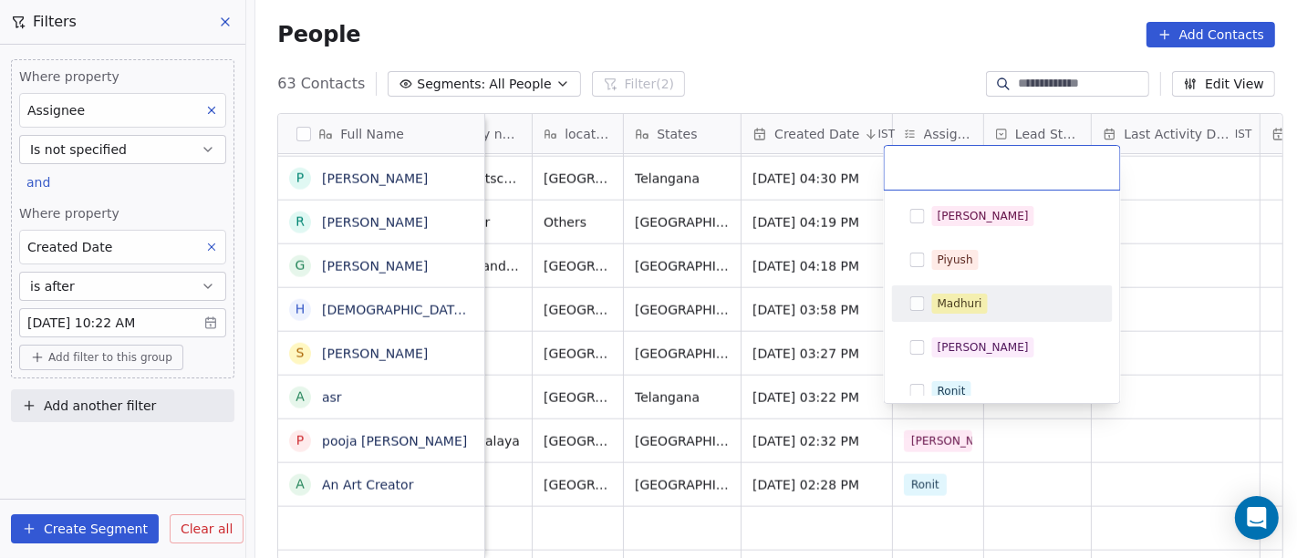
click at [959, 302] on div "Madhuri" at bounding box center [960, 304] width 45 height 16
click at [1175, 348] on html "On2Cook India Pvt. Ltd. Contacts People Marketing Workflows Campaigns Metrics &…" at bounding box center [648, 279] width 1297 height 558
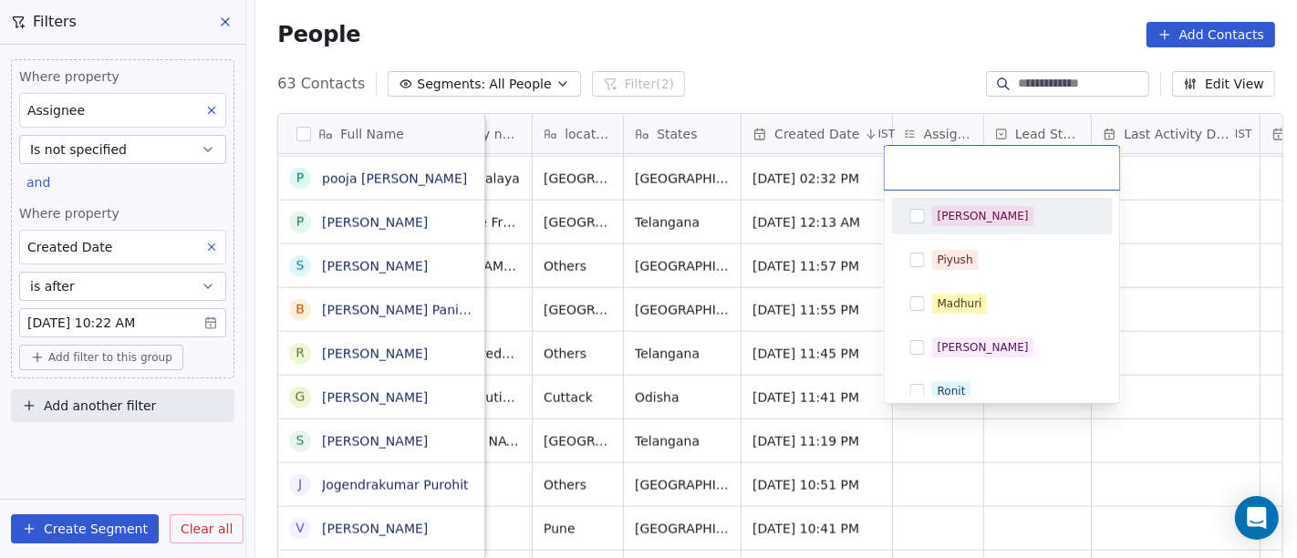
click at [830, 376] on html "On2Cook India Pvt. Ltd. Contacts People Marketing Workflows Campaigns Metrics &…" at bounding box center [648, 279] width 1297 height 558
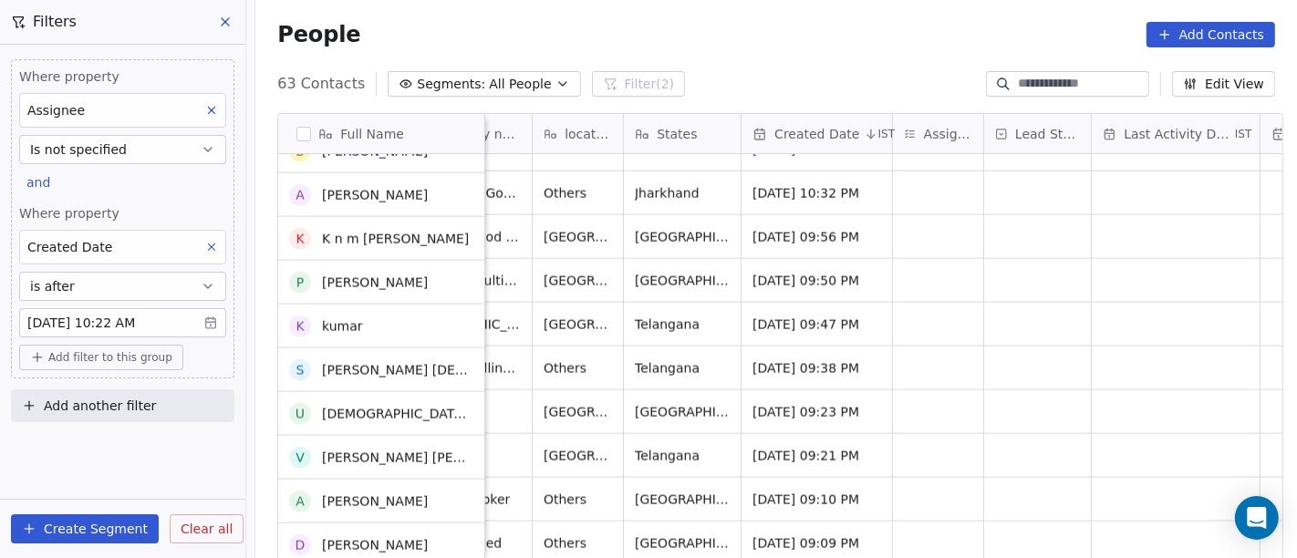
scroll to position [2351, 0]
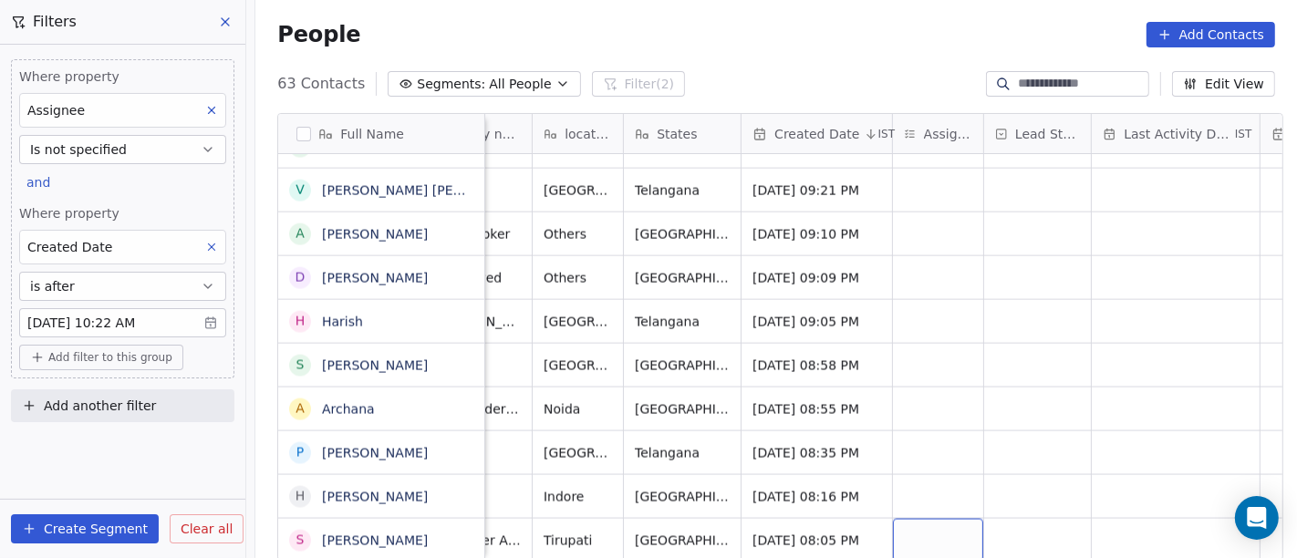
click at [920, 527] on div "grid" at bounding box center [938, 540] width 90 height 43
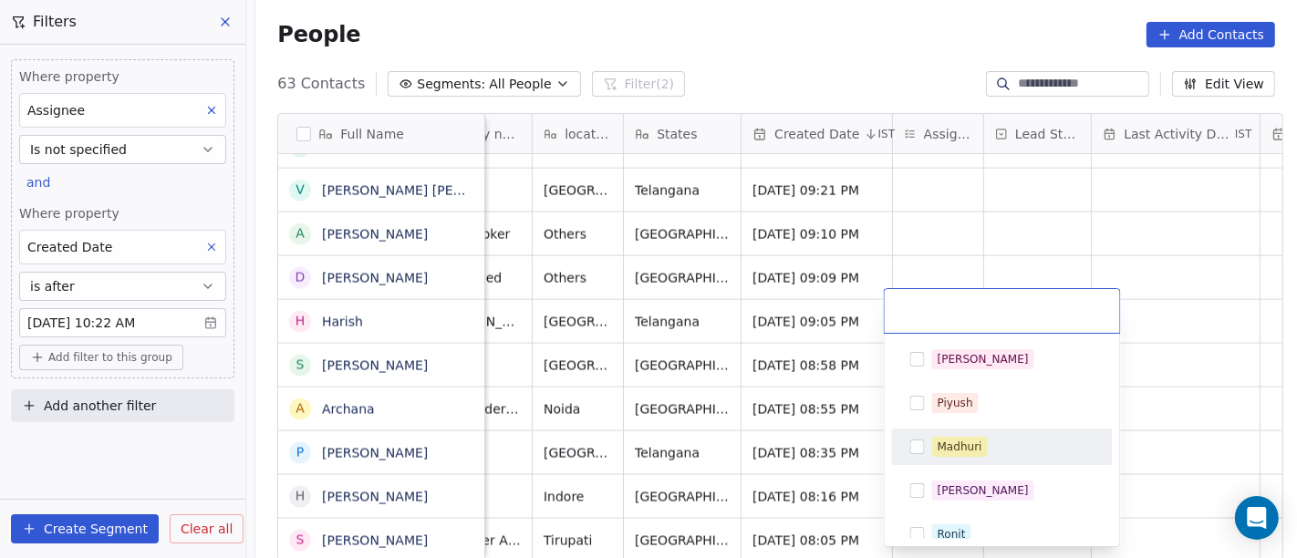
click at [963, 446] on div "Madhuri" at bounding box center [960, 447] width 45 height 16
click at [1168, 440] on html "On2Cook India Pvt. Ltd. Contacts People Marketing Workflows Campaigns Metrics &…" at bounding box center [648, 279] width 1297 height 558
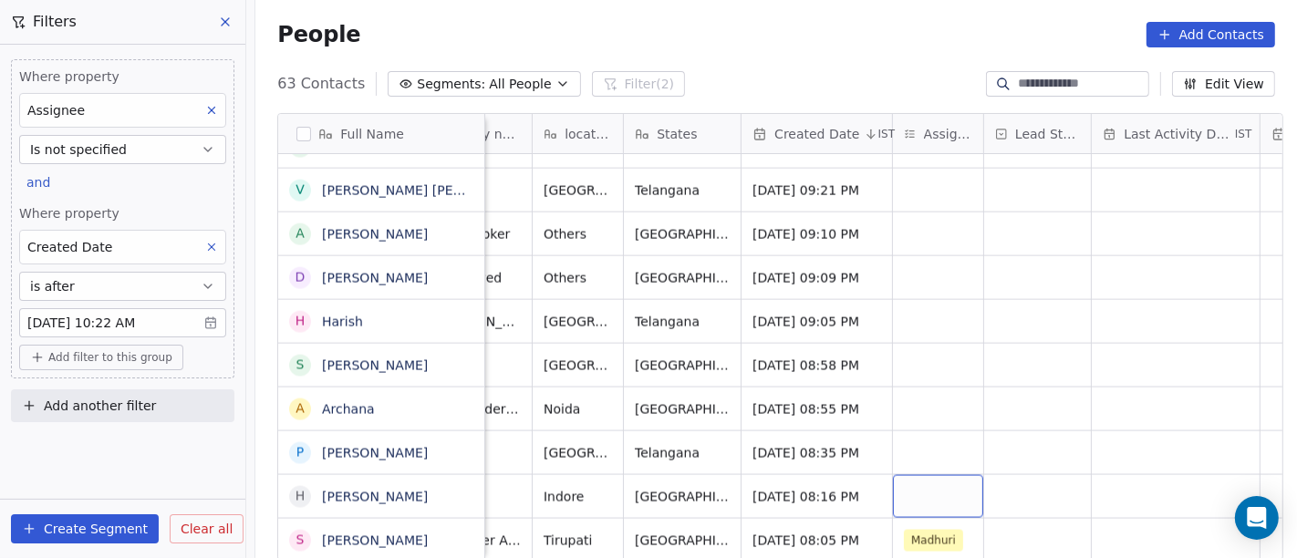
click at [935, 475] on div "grid" at bounding box center [938, 496] width 90 height 43
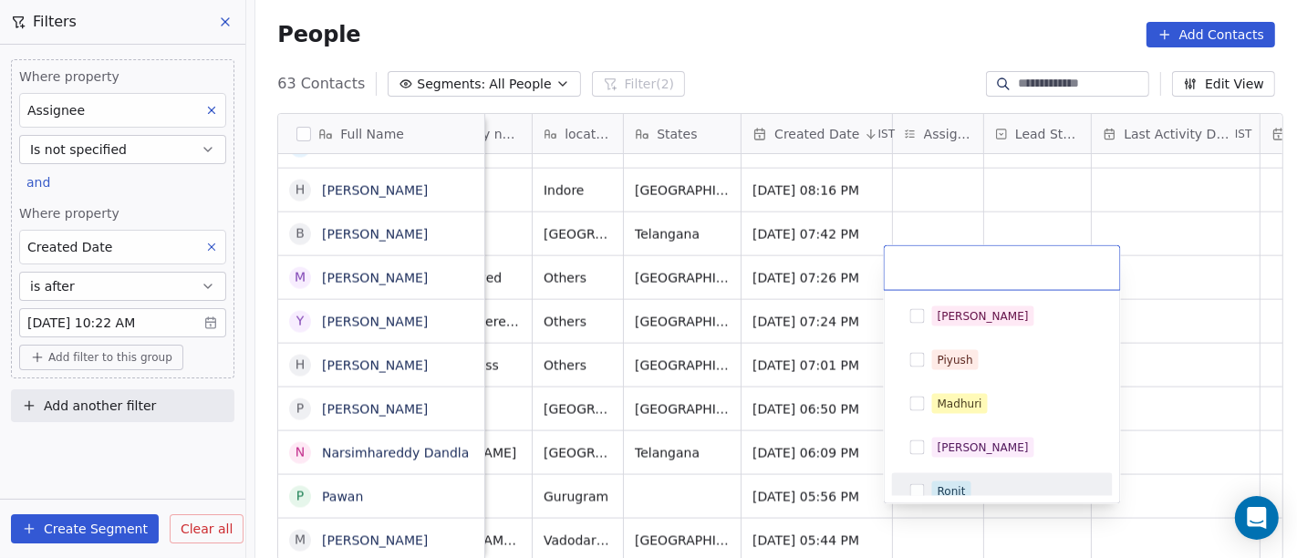
click at [955, 525] on html "On2Cook India Pvt. Ltd. Contacts People Marketing Workflows Campaigns Metrics &…" at bounding box center [648, 279] width 1297 height 558
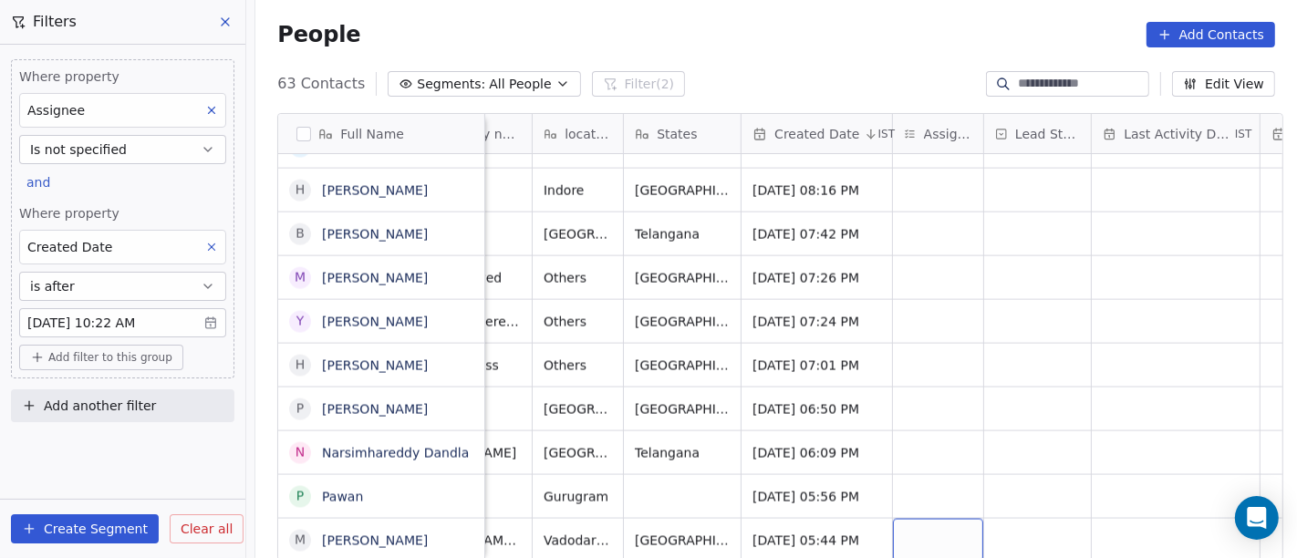
click at [922, 519] on div "grid" at bounding box center [938, 540] width 90 height 43
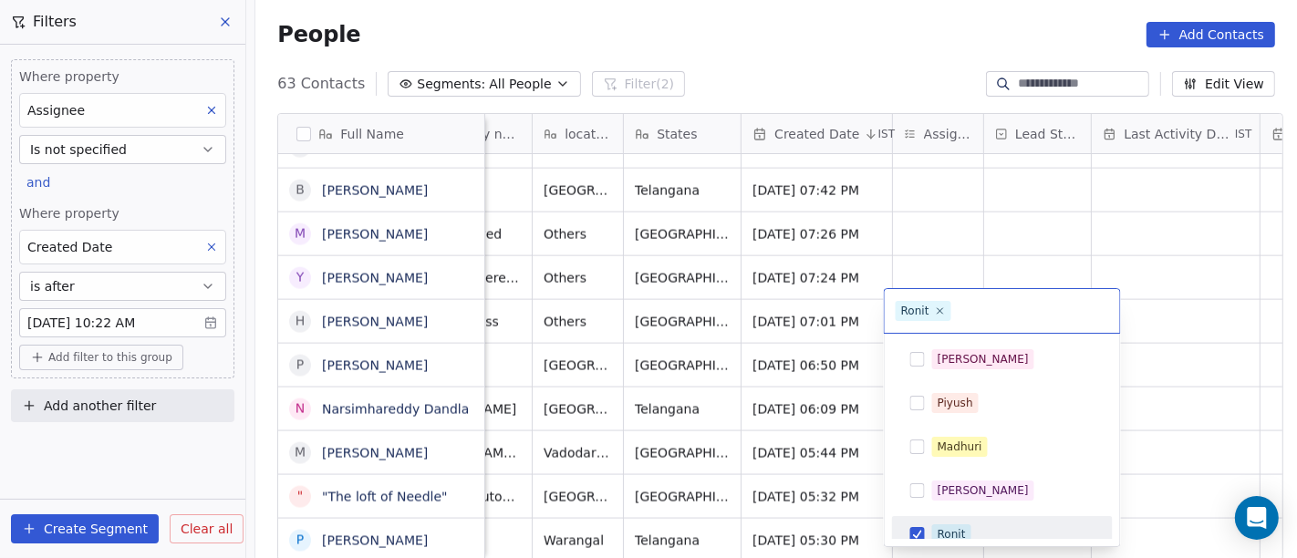
click at [982, 525] on div "Ronit" at bounding box center [1013, 535] width 162 height 20
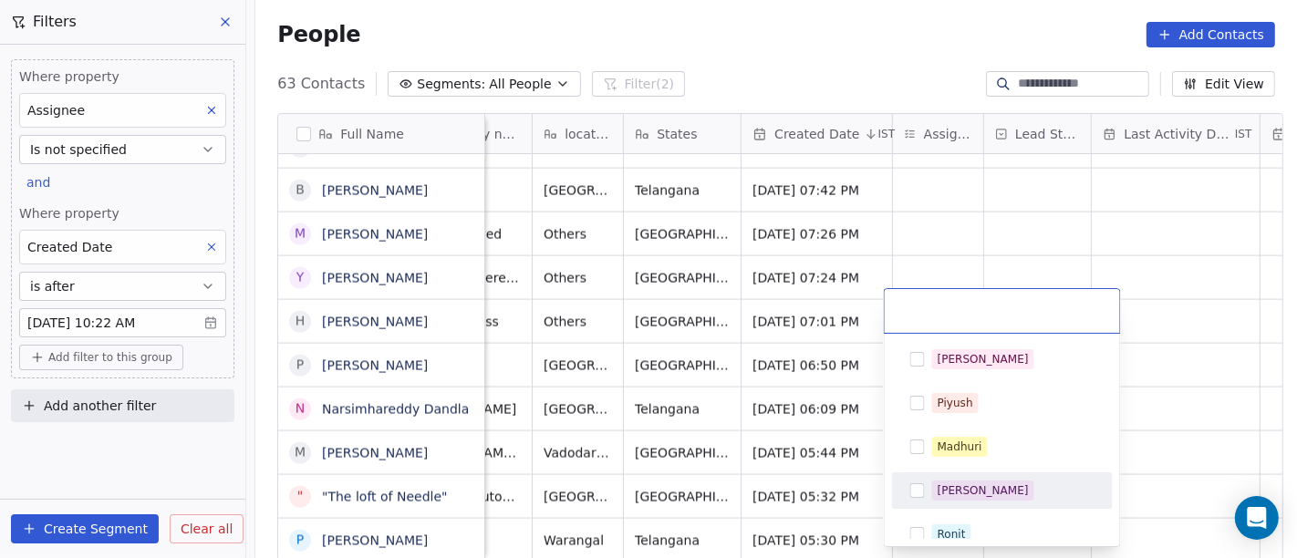
click at [1172, 442] on html "On2Cook India Pvt. Ltd. Contacts People Marketing Workflows Campaigns Metrics &…" at bounding box center [648, 279] width 1297 height 558
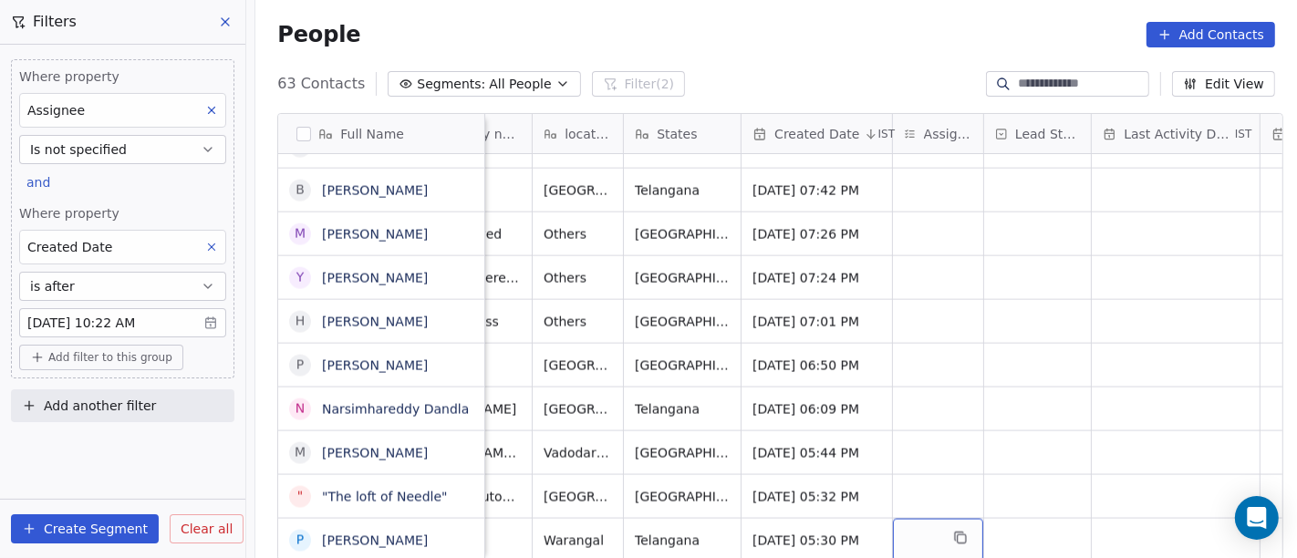
click at [894, 538] on div "grid" at bounding box center [938, 540] width 90 height 43
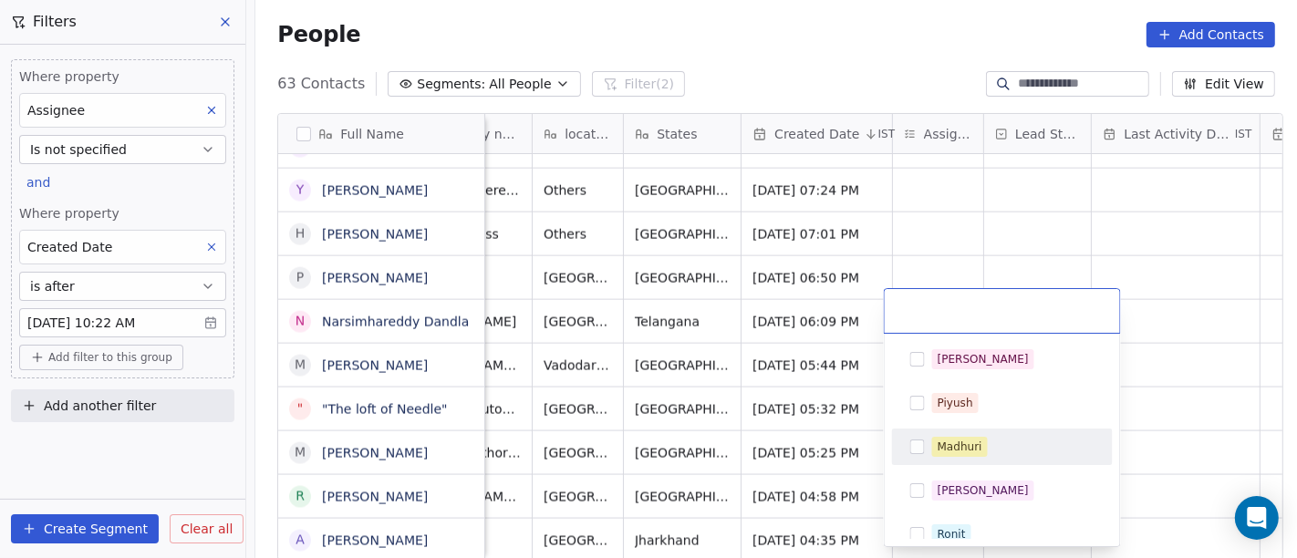
click at [1154, 415] on html "On2Cook India Pvt. Ltd. Contacts People Marketing Workflows Campaigns Metrics &…" at bounding box center [648, 279] width 1297 height 558
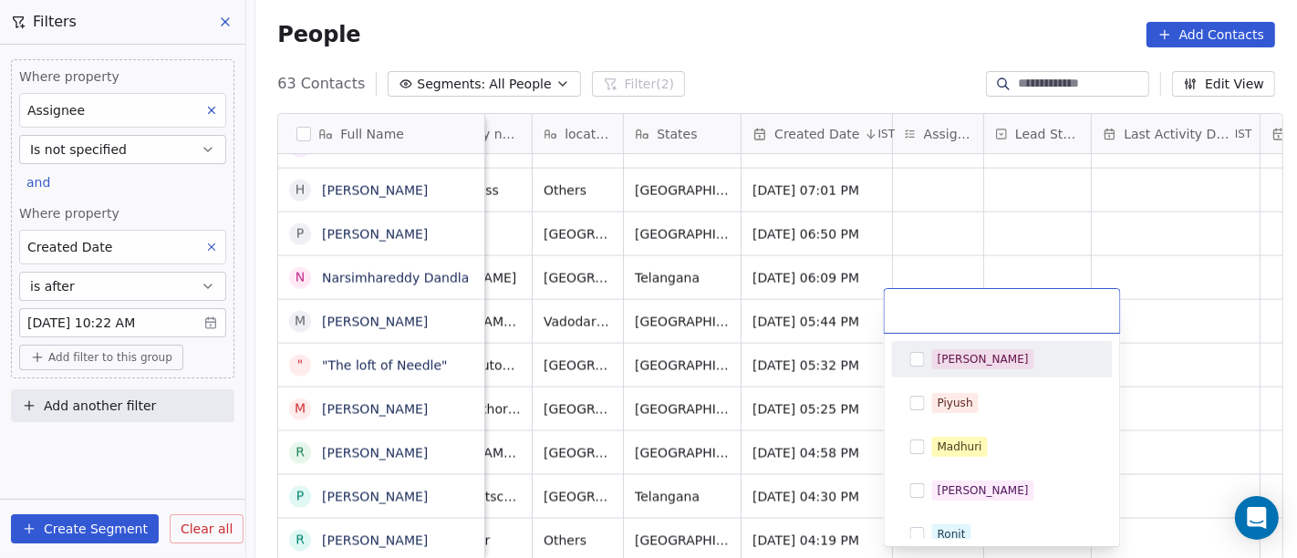
click at [963, 359] on div "[PERSON_NAME]" at bounding box center [983, 359] width 91 height 16
click at [1219, 380] on html "On2Cook India Pvt. Ltd. Contacts People Marketing Workflows Campaigns Metrics &…" at bounding box center [648, 279] width 1297 height 558
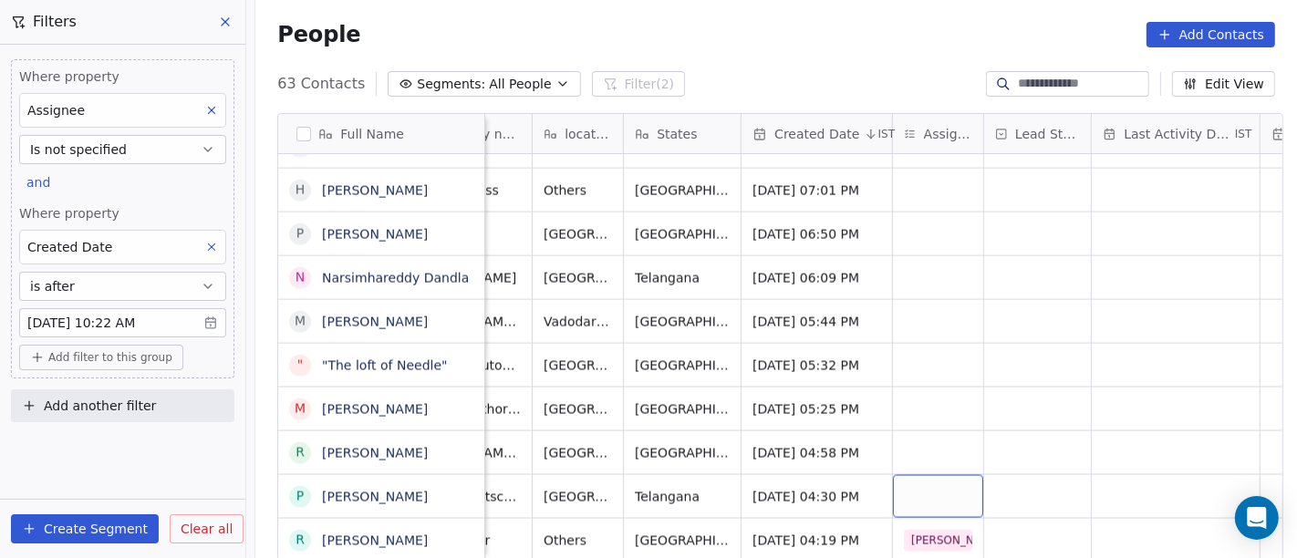
click at [909, 488] on div "grid" at bounding box center [938, 496] width 90 height 43
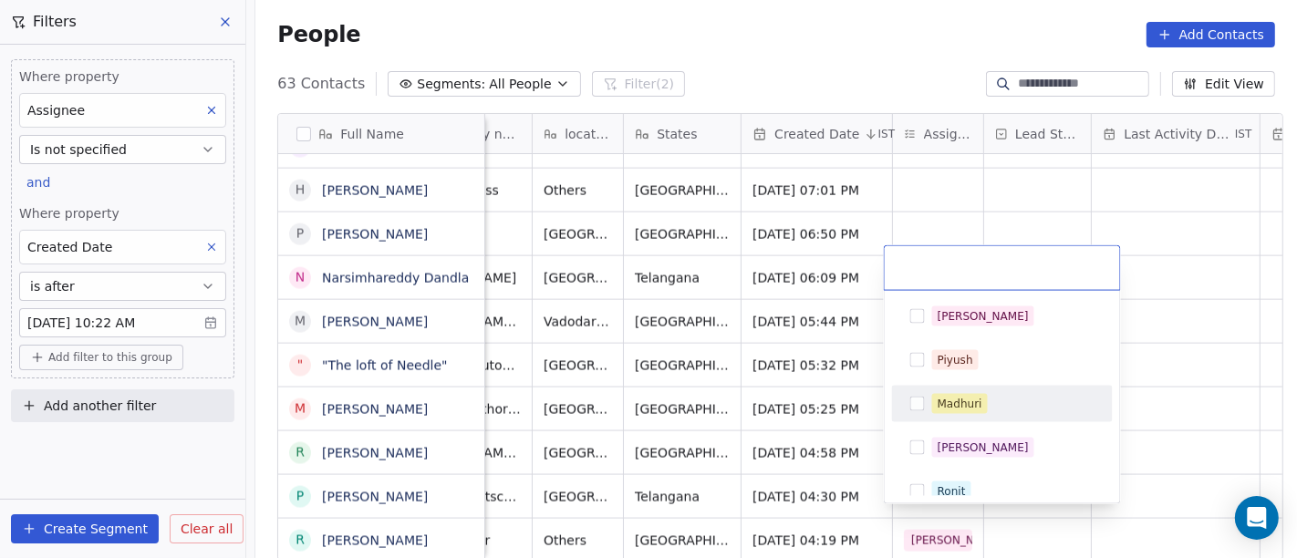
click at [946, 412] on span "Madhuri" at bounding box center [960, 404] width 56 height 20
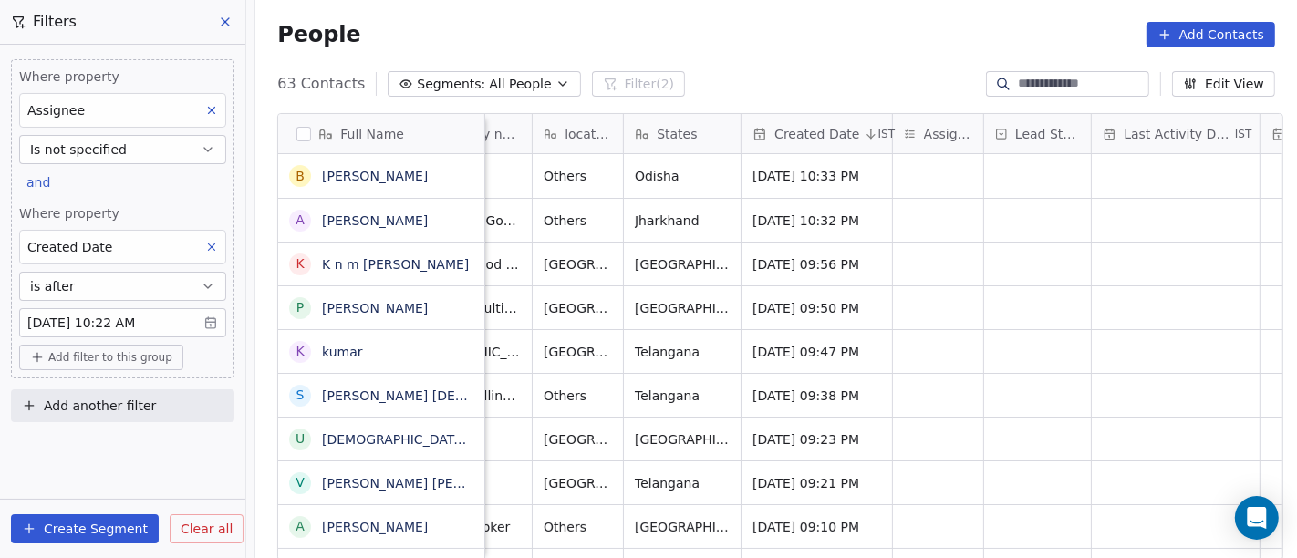
scroll to position [16, 332]
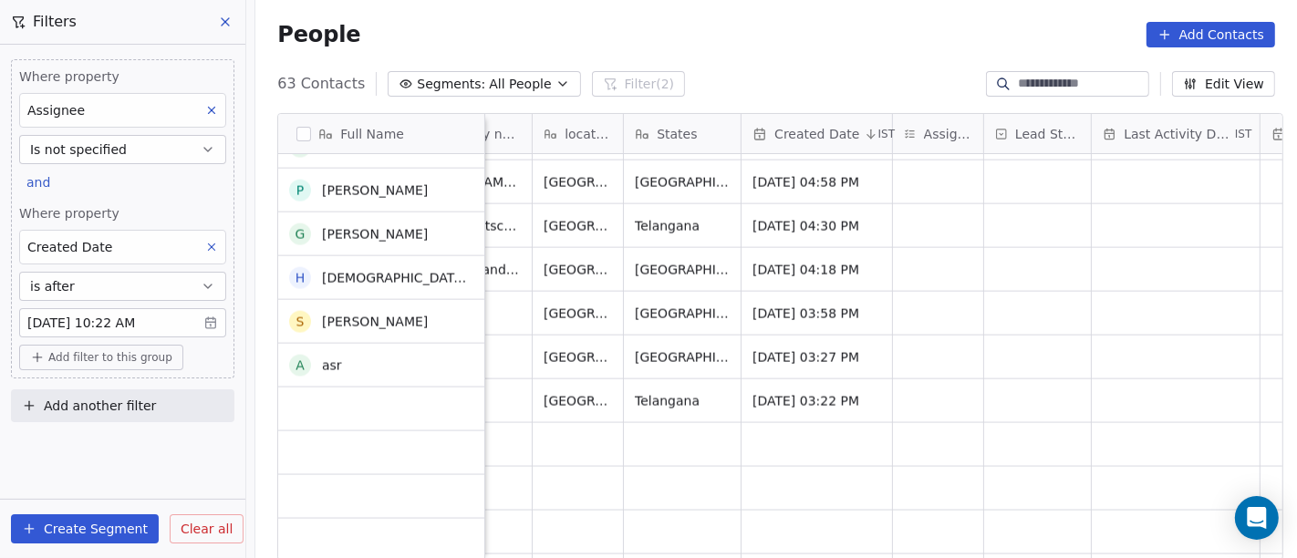
scroll to position [2351, 0]
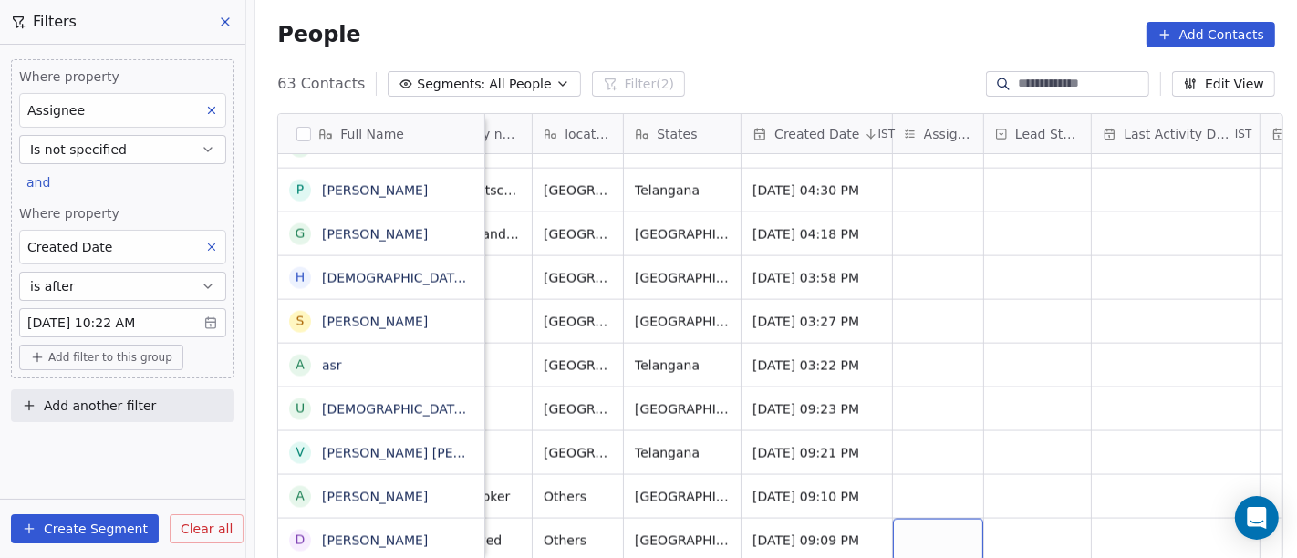
click at [919, 519] on div "grid" at bounding box center [938, 540] width 90 height 43
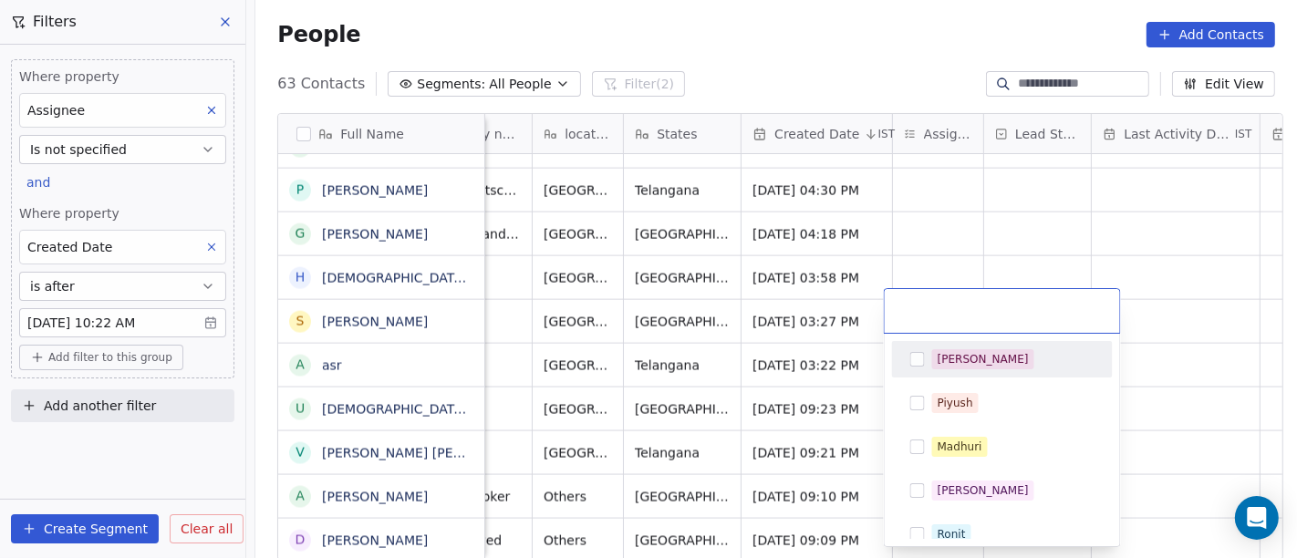
click at [920, 357] on button "Suggestions" at bounding box center [917, 359] width 15 height 15
click at [1026, 228] on html "On2Cook India Pvt. Ltd. Contacts People Marketing Workflows Campaigns Metrics &…" at bounding box center [648, 279] width 1297 height 558
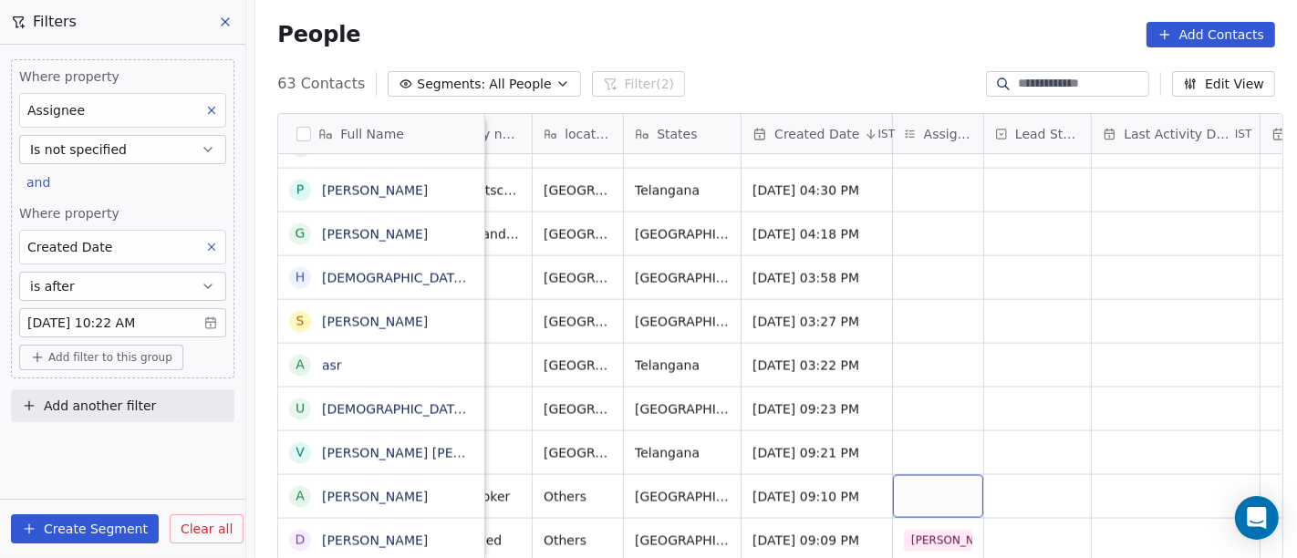
click at [918, 475] on div "grid" at bounding box center [938, 496] width 90 height 43
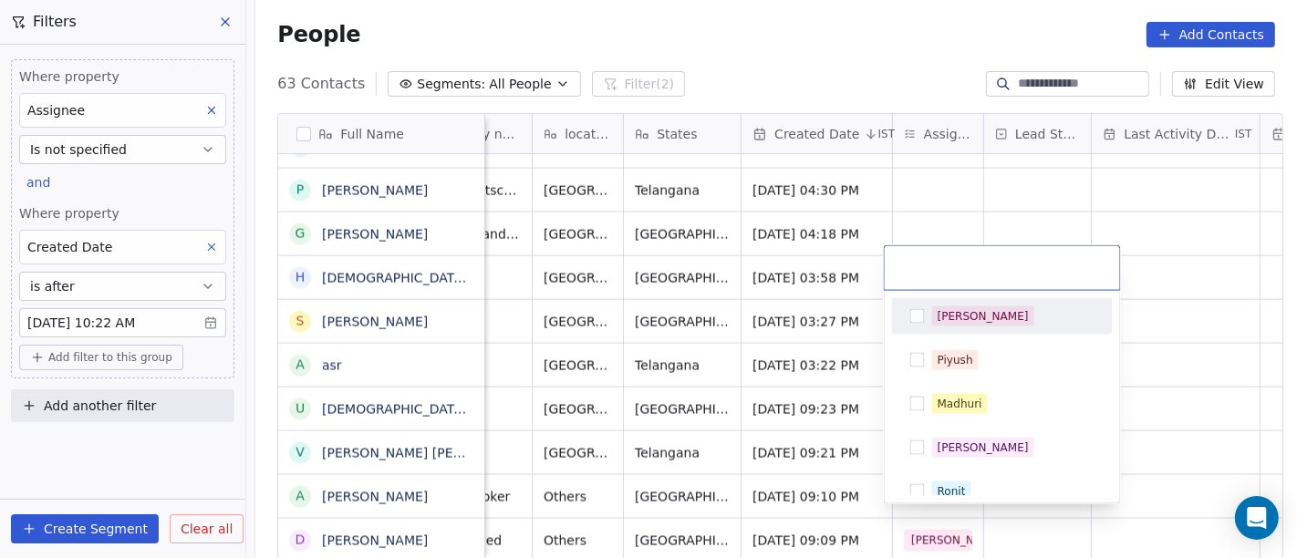
click at [946, 304] on div "[PERSON_NAME]" at bounding box center [1002, 316] width 206 height 29
click at [959, 182] on html "On2Cook India Pvt. Ltd. Contacts People Marketing Workflows Campaigns Metrics &…" at bounding box center [648, 279] width 1297 height 558
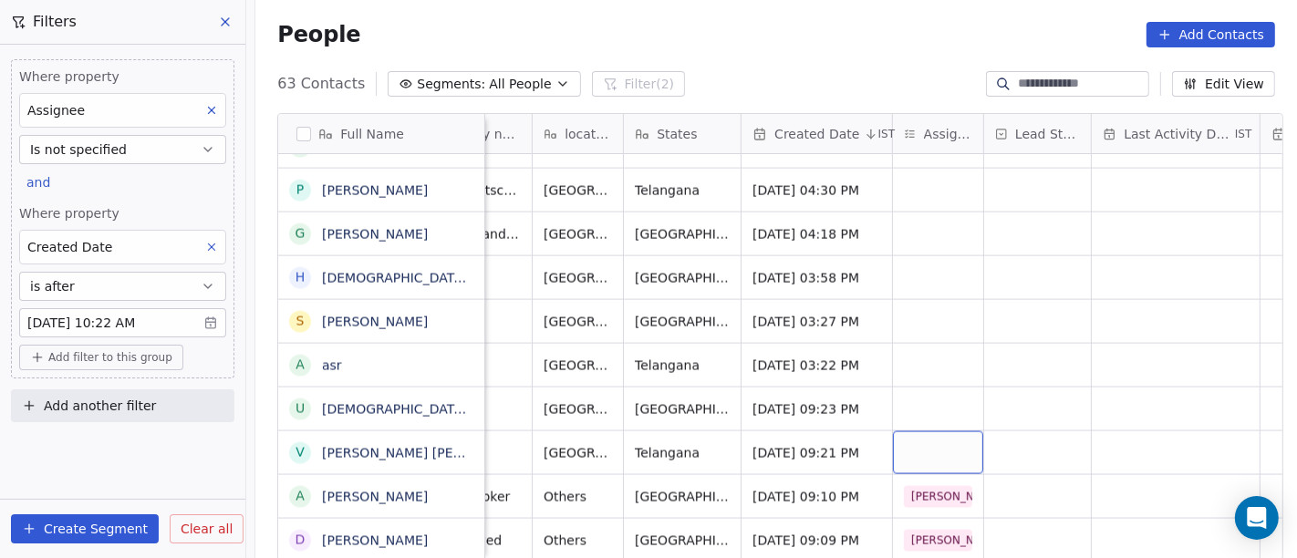
click at [907, 442] on div "grid" at bounding box center [938, 452] width 90 height 43
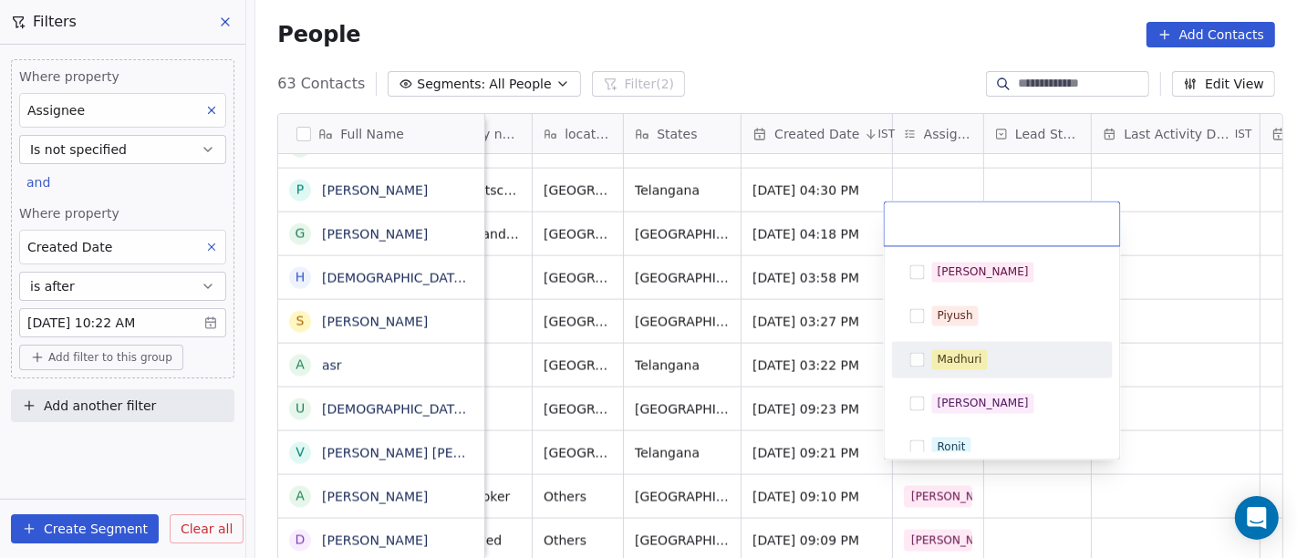
click at [941, 369] on div "Madhuri" at bounding box center [1002, 359] width 206 height 29
click at [1183, 366] on html "On2Cook India Pvt. Ltd. Contacts People Marketing Workflows Campaigns Metrics &…" at bounding box center [648, 279] width 1297 height 558
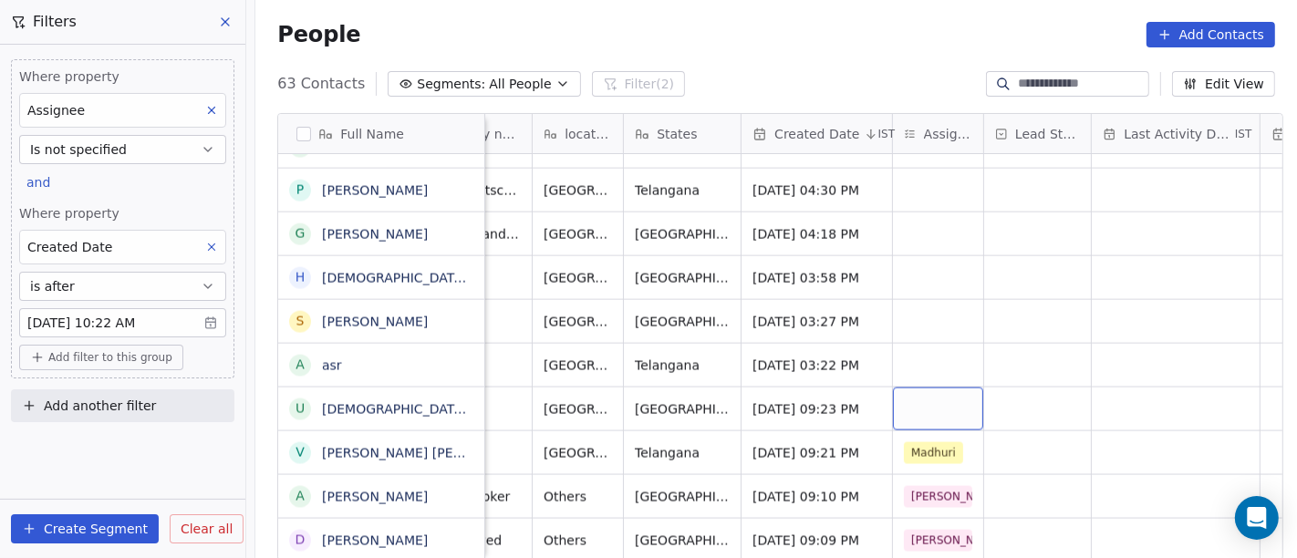
click at [929, 388] on div "grid" at bounding box center [938, 409] width 90 height 43
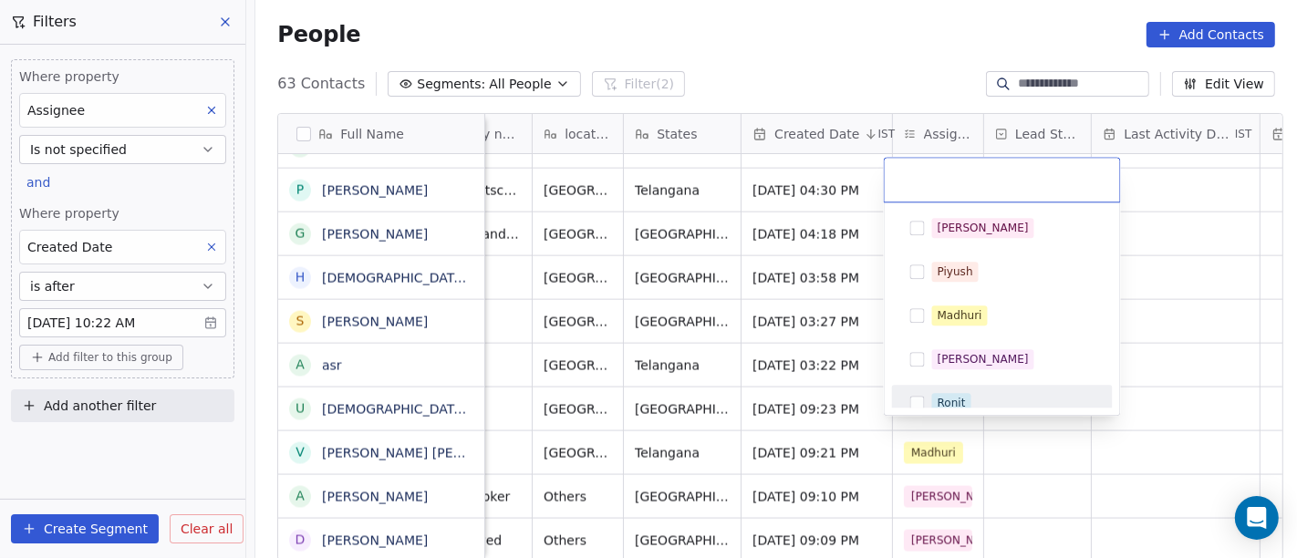
click at [941, 397] on div "Ronit" at bounding box center [952, 403] width 28 height 16
click at [1168, 399] on html "On2Cook India Pvt. Ltd. Contacts People Marketing Workflows Campaigns Metrics &…" at bounding box center [648, 279] width 1297 height 558
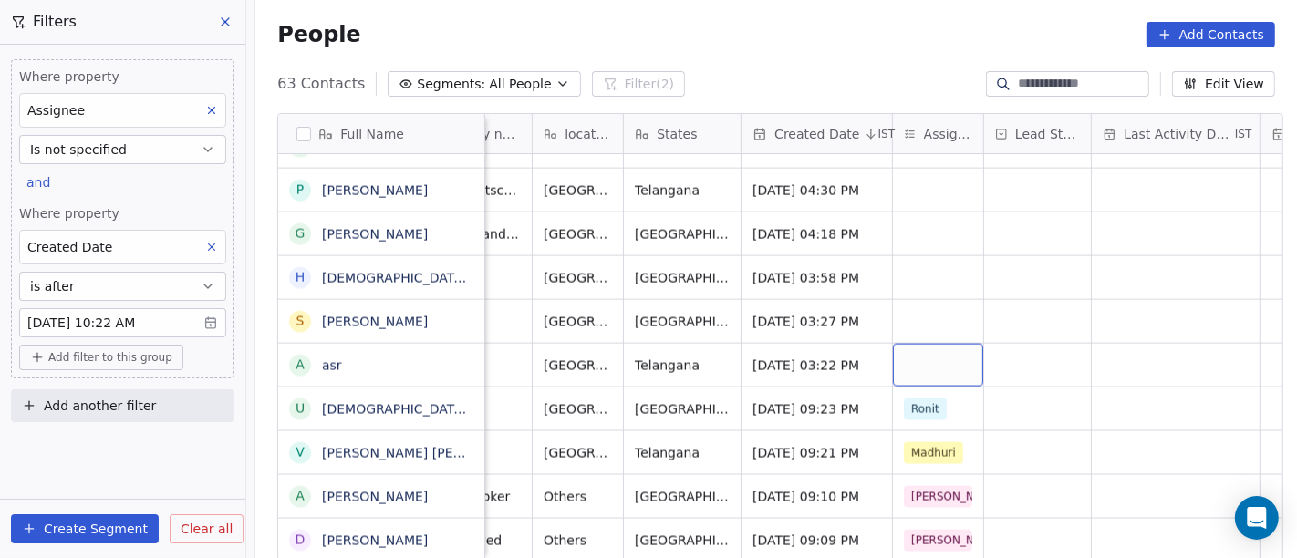
click at [911, 350] on div "grid" at bounding box center [938, 365] width 90 height 43
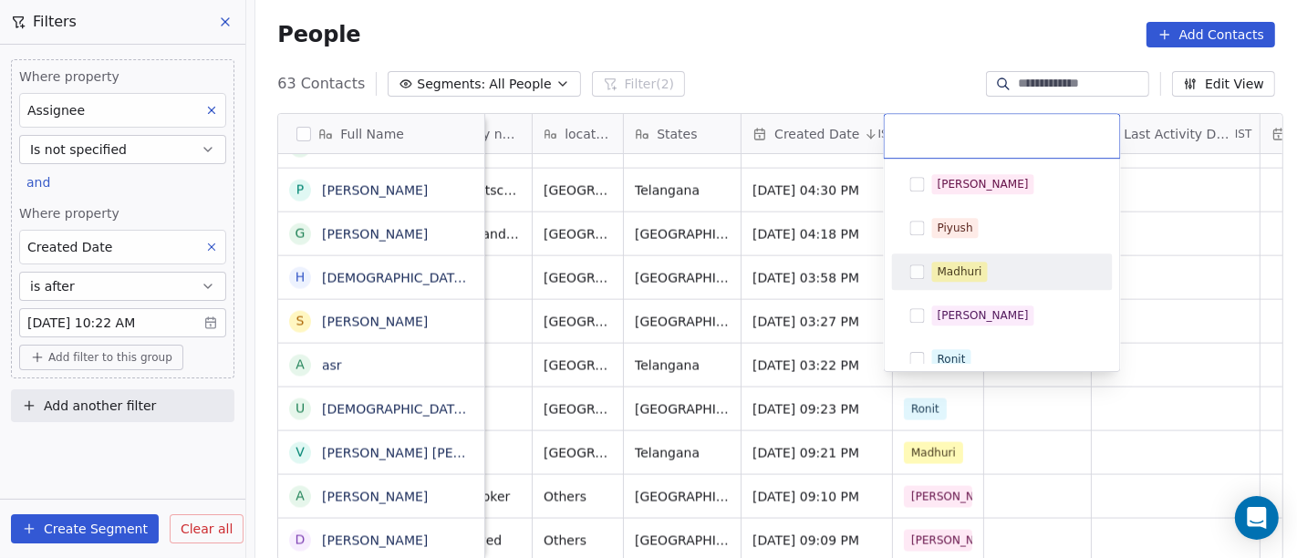
click at [955, 275] on div "Madhuri" at bounding box center [960, 272] width 45 height 16
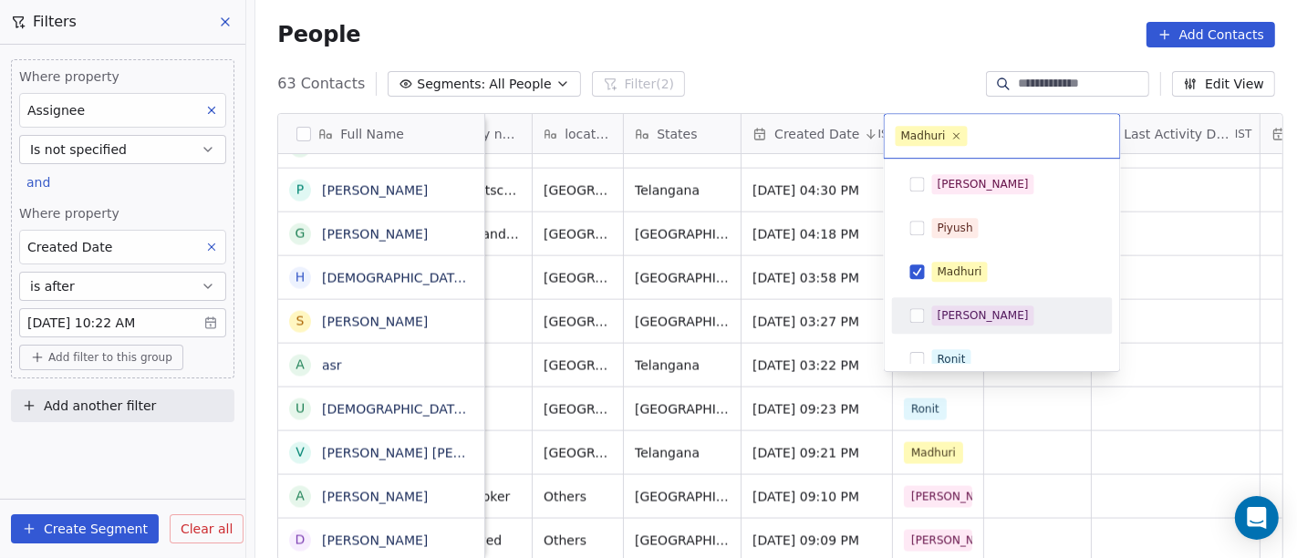
click at [1165, 329] on html "On2Cook India Pvt. Ltd. Contacts People Marketing Workflows Campaigns Metrics &…" at bounding box center [648, 279] width 1297 height 558
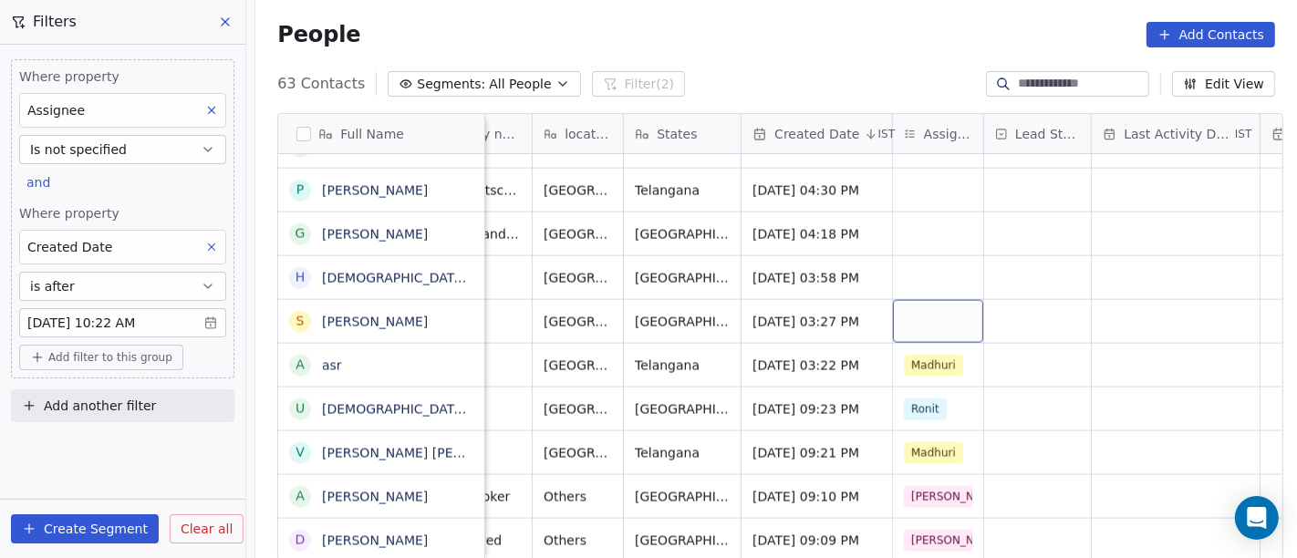
click at [953, 300] on div "grid" at bounding box center [938, 321] width 90 height 43
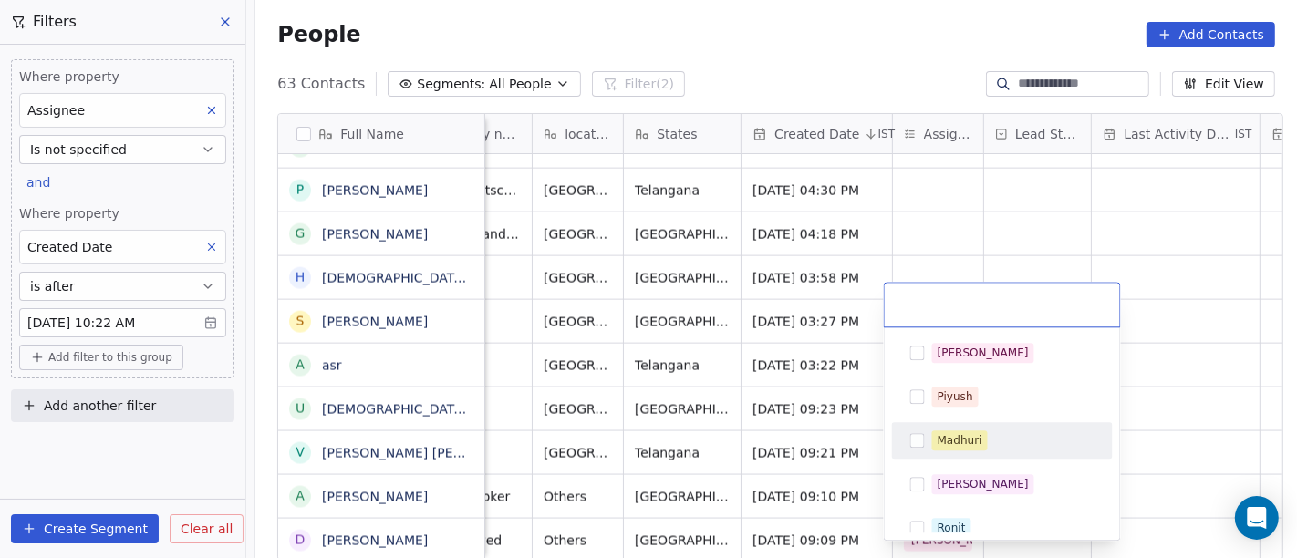
click at [969, 436] on div "Madhuri" at bounding box center [960, 440] width 45 height 16
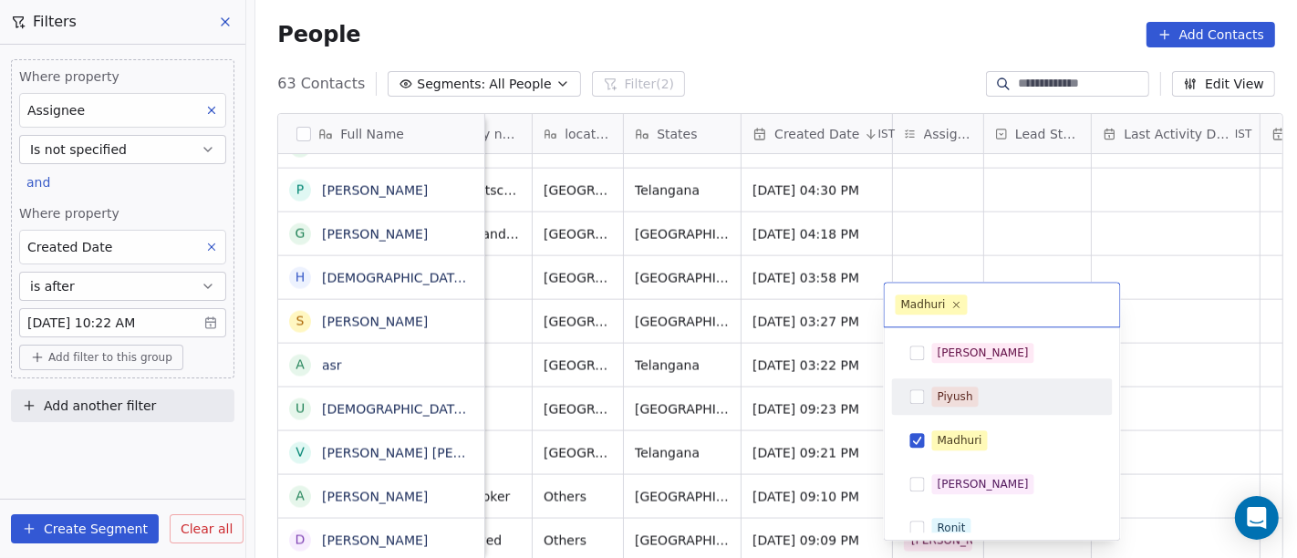
click at [1211, 310] on html "On2Cook India Pvt. Ltd. Contacts People Marketing Workflows Campaigns Metrics &…" at bounding box center [648, 279] width 1297 height 558
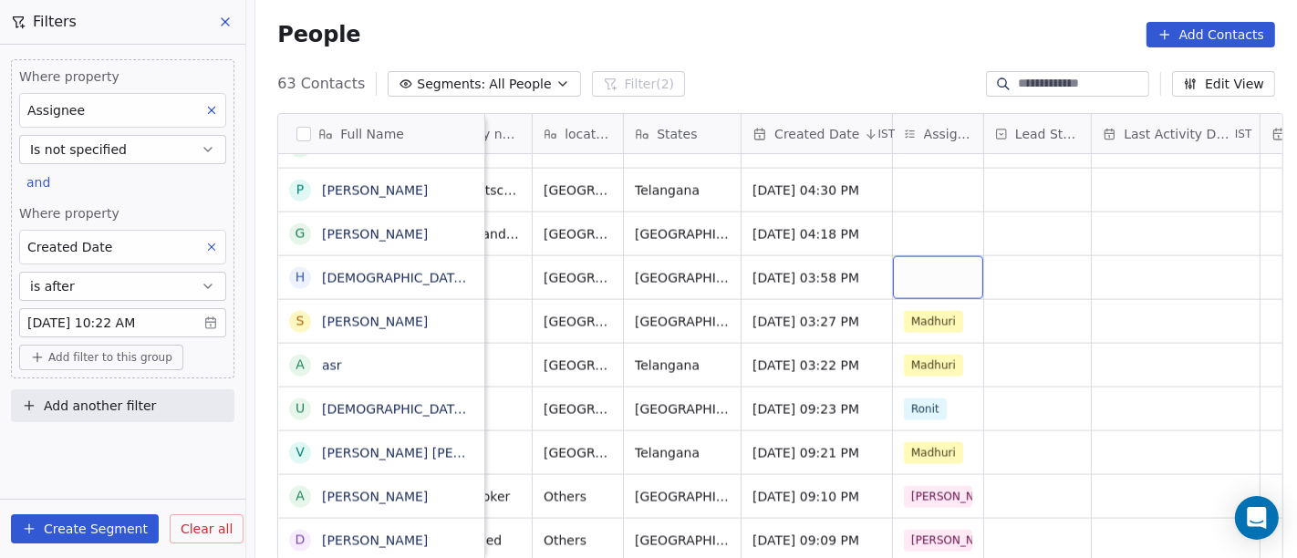
click at [943, 256] on div "grid" at bounding box center [938, 277] width 90 height 43
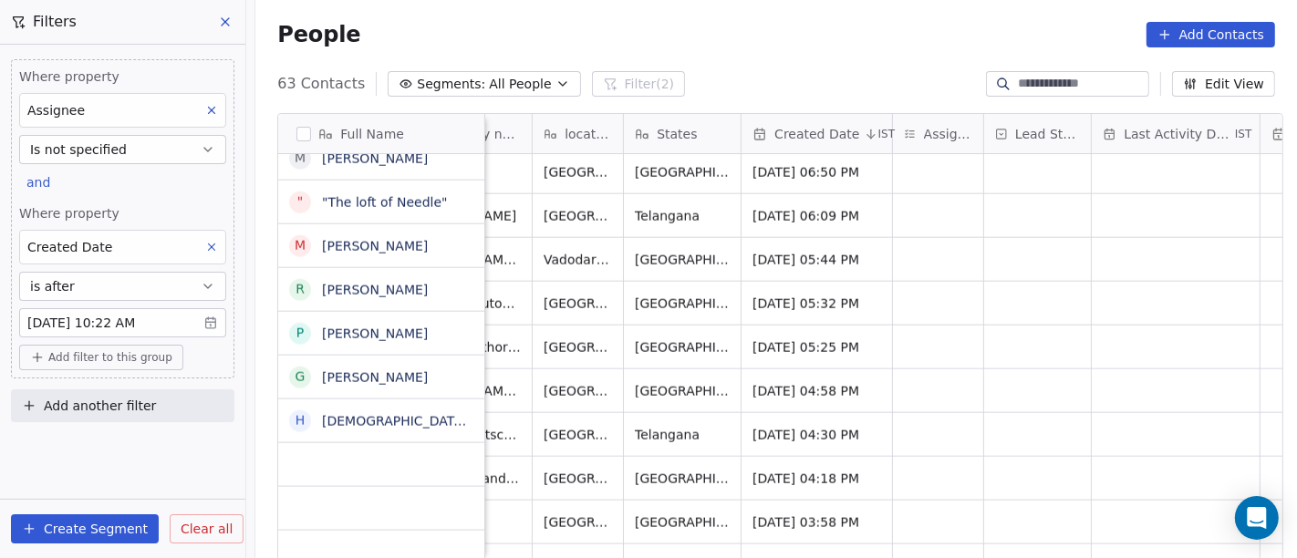
scroll to position [1844, 0]
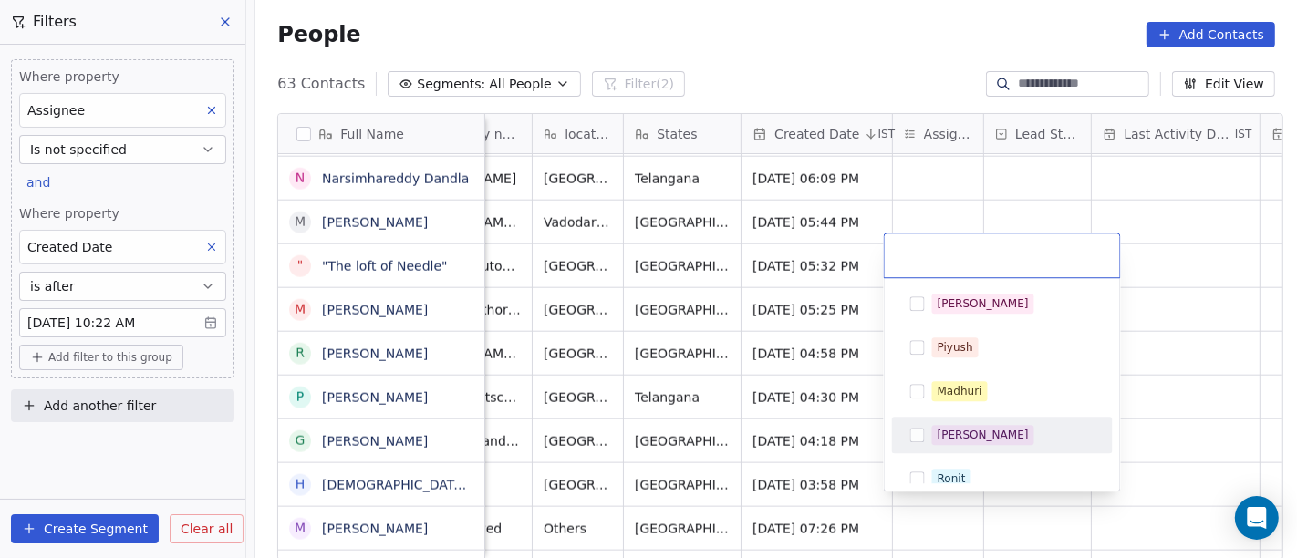
click at [1168, 419] on html "On2Cook India Pvt. Ltd. Contacts People Marketing Workflows Campaigns Metrics &…" at bounding box center [648, 279] width 1297 height 558
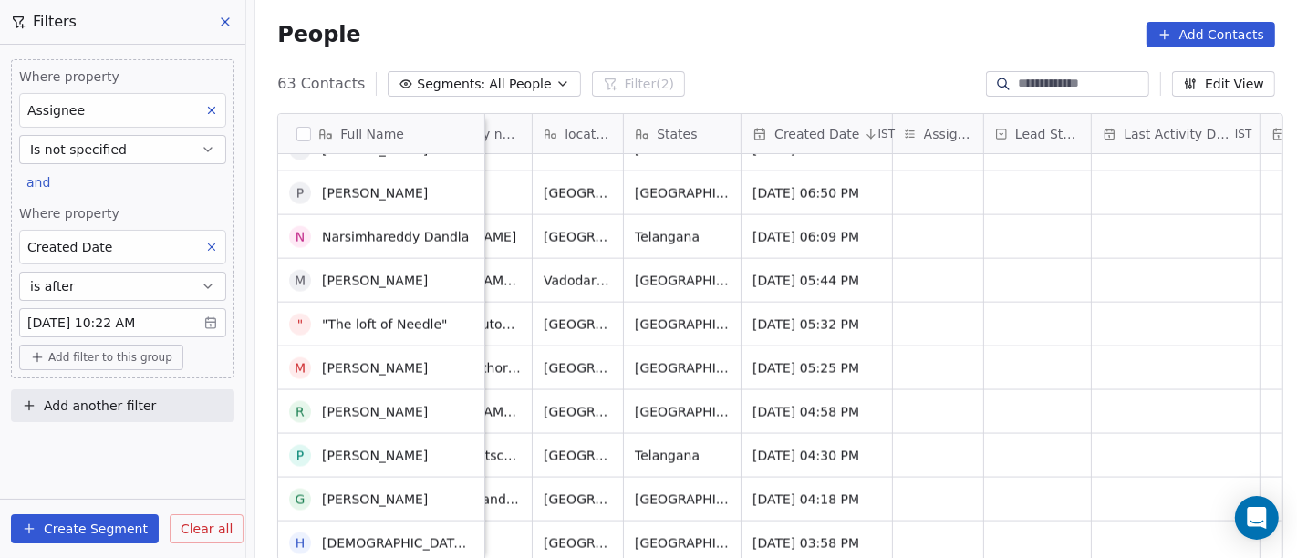
scroll to position [2351, 0]
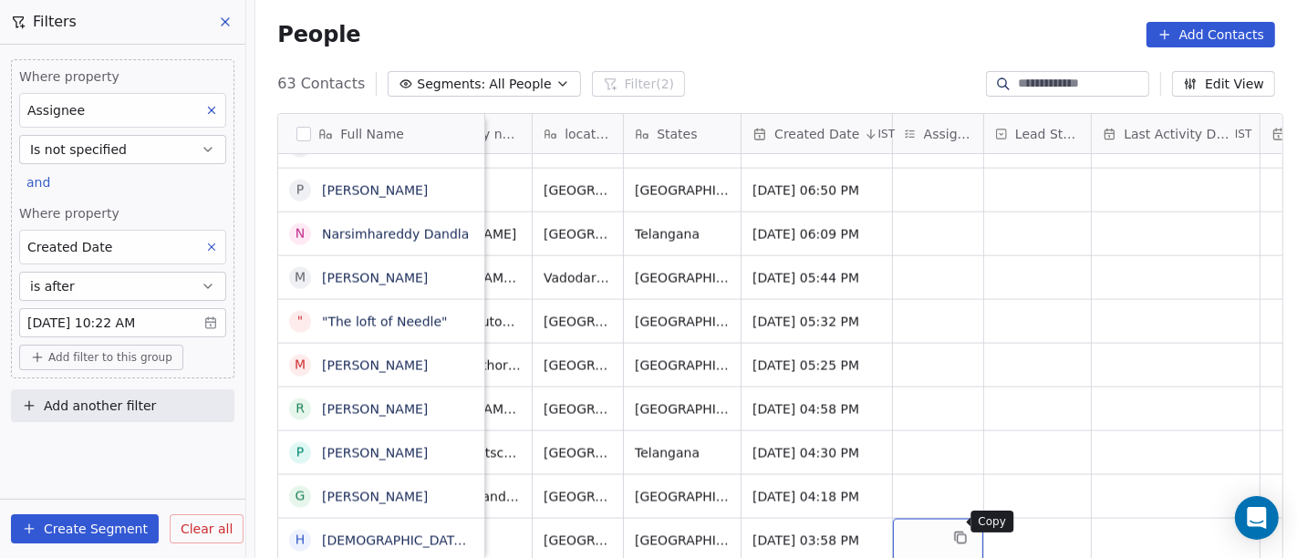
click at [958, 535] on icon "grid" at bounding box center [962, 539] width 8 height 8
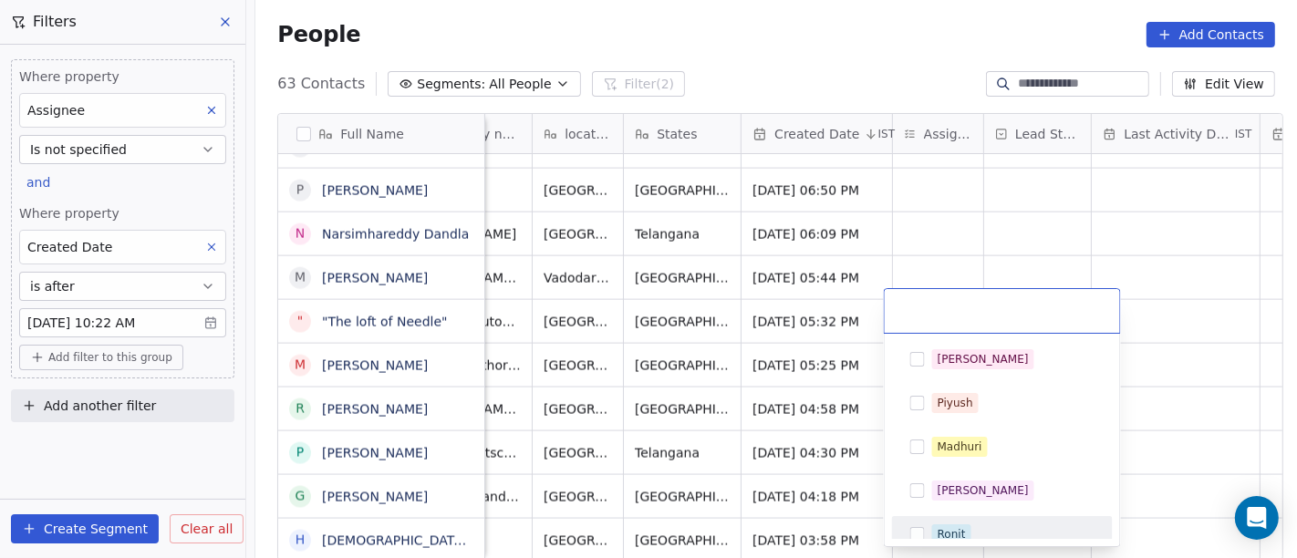
click at [941, 527] on div "Ronit" at bounding box center [952, 534] width 28 height 16
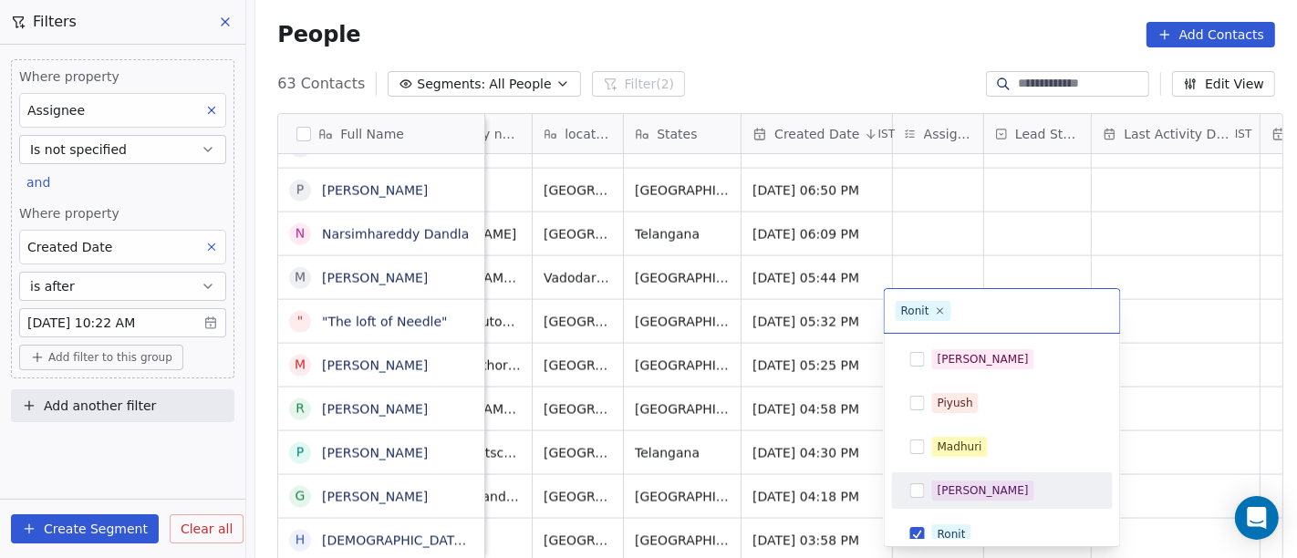
click at [1182, 439] on html "On2Cook India Pvt. Ltd. Contacts People Marketing Workflows Campaigns Metrics &…" at bounding box center [648, 279] width 1297 height 558
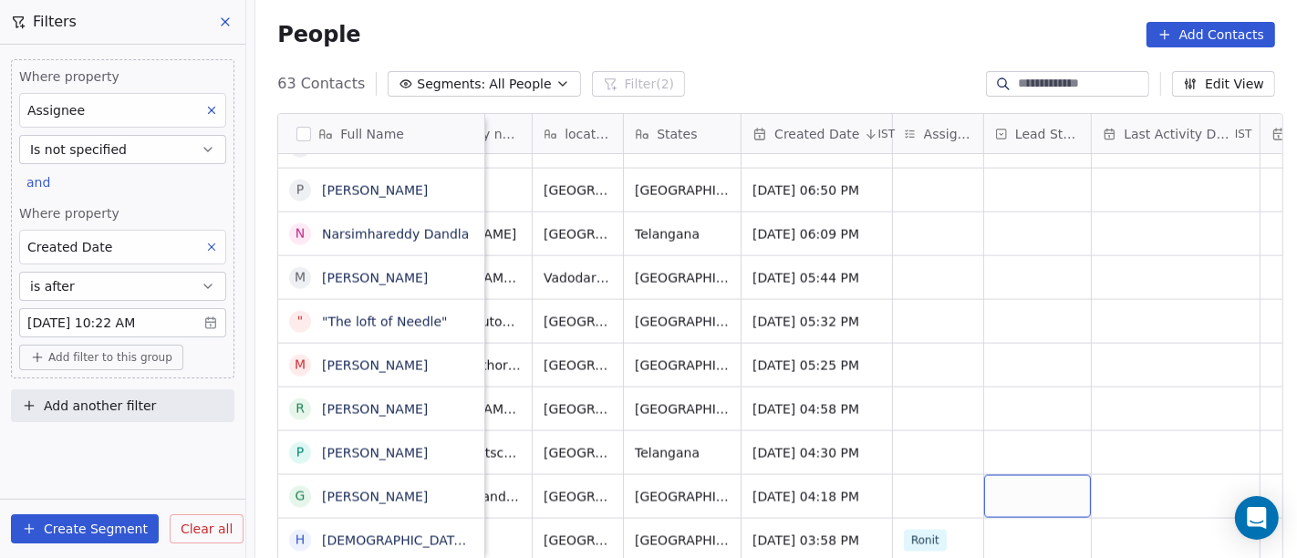
click at [984, 477] on div "grid" at bounding box center [1037, 496] width 107 height 43
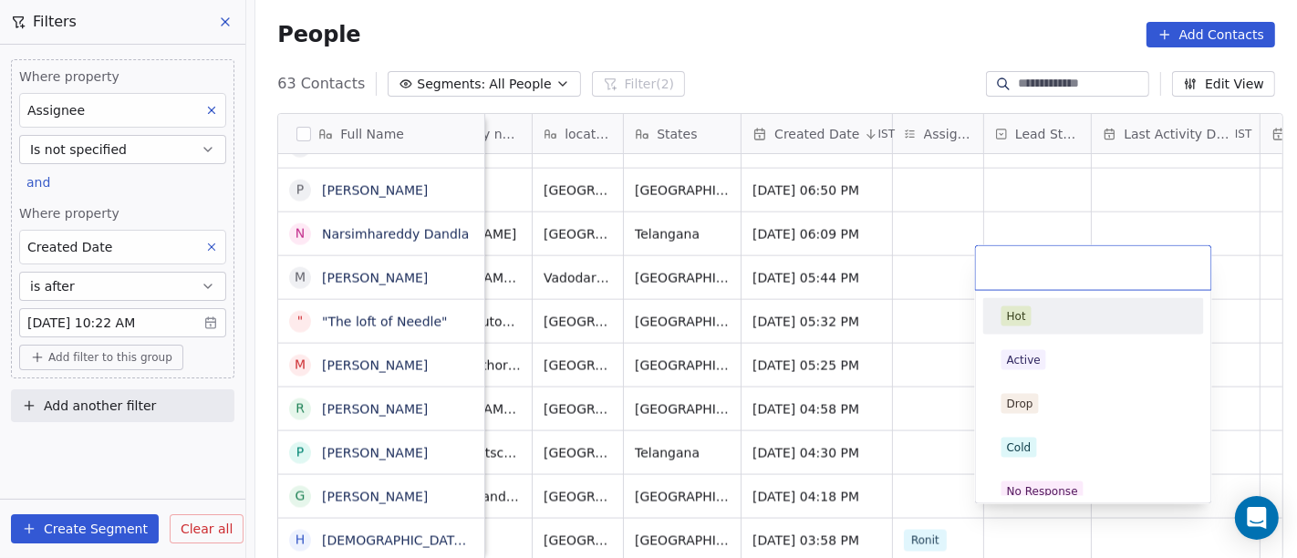
click at [937, 475] on html "On2Cook India Pvt. Ltd. Contacts People Marketing Workflows Campaigns Metrics &…" at bounding box center [648, 279] width 1297 height 558
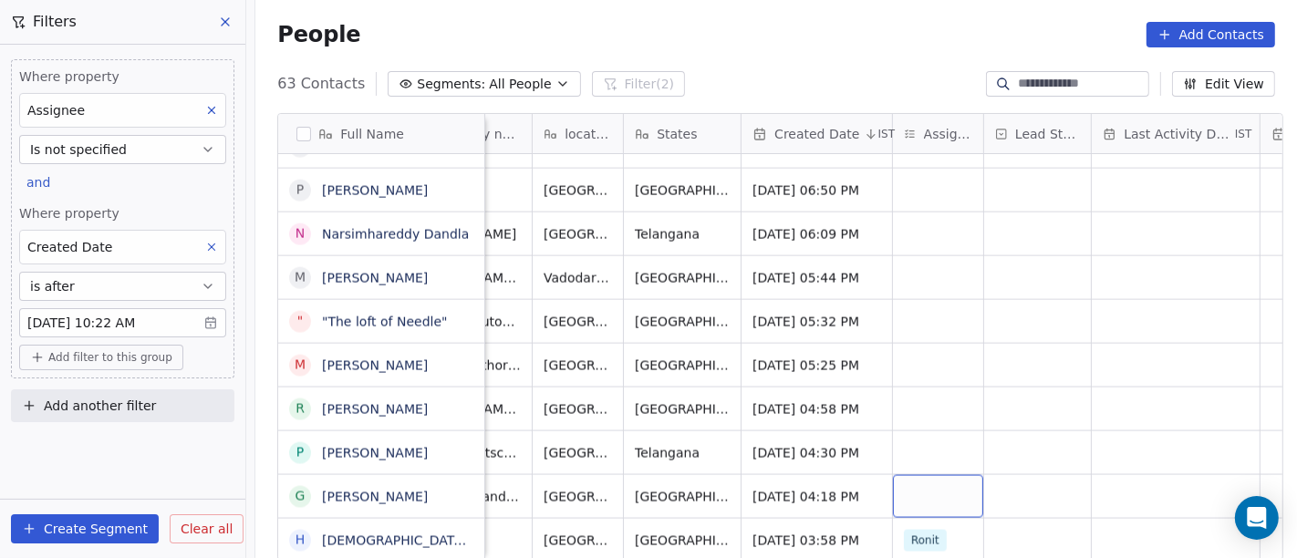
click at [937, 475] on div "grid" at bounding box center [938, 496] width 90 height 43
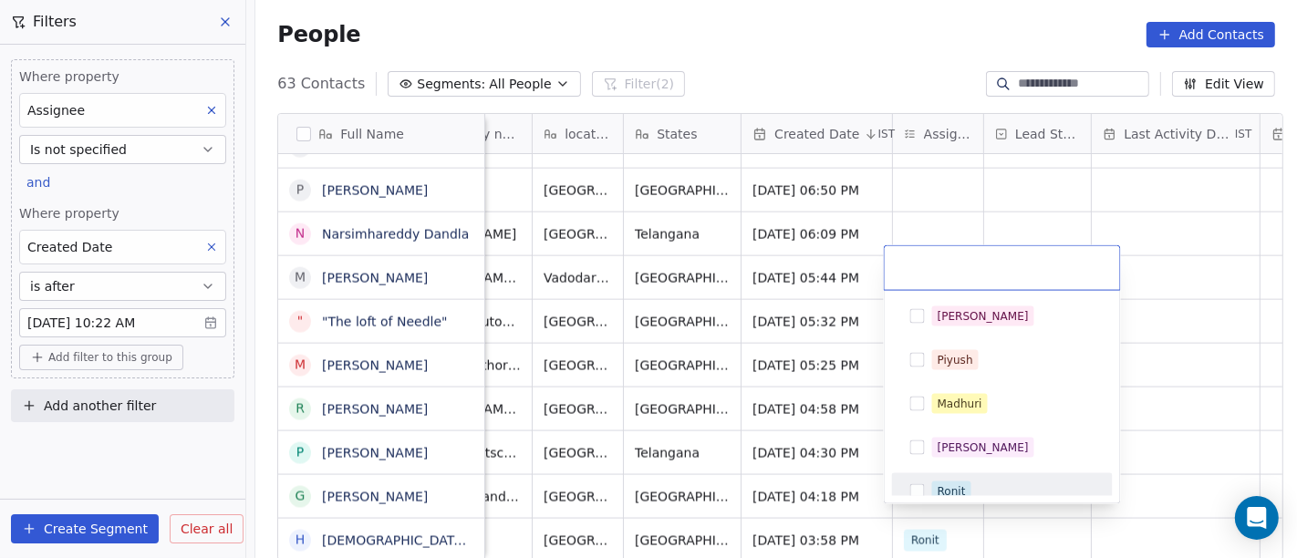
click at [953, 485] on div "Ronit" at bounding box center [952, 491] width 28 height 16
click at [1198, 436] on html "On2Cook India Pvt. Ltd. Contacts People Marketing Workflows Campaigns Metrics &…" at bounding box center [648, 279] width 1297 height 558
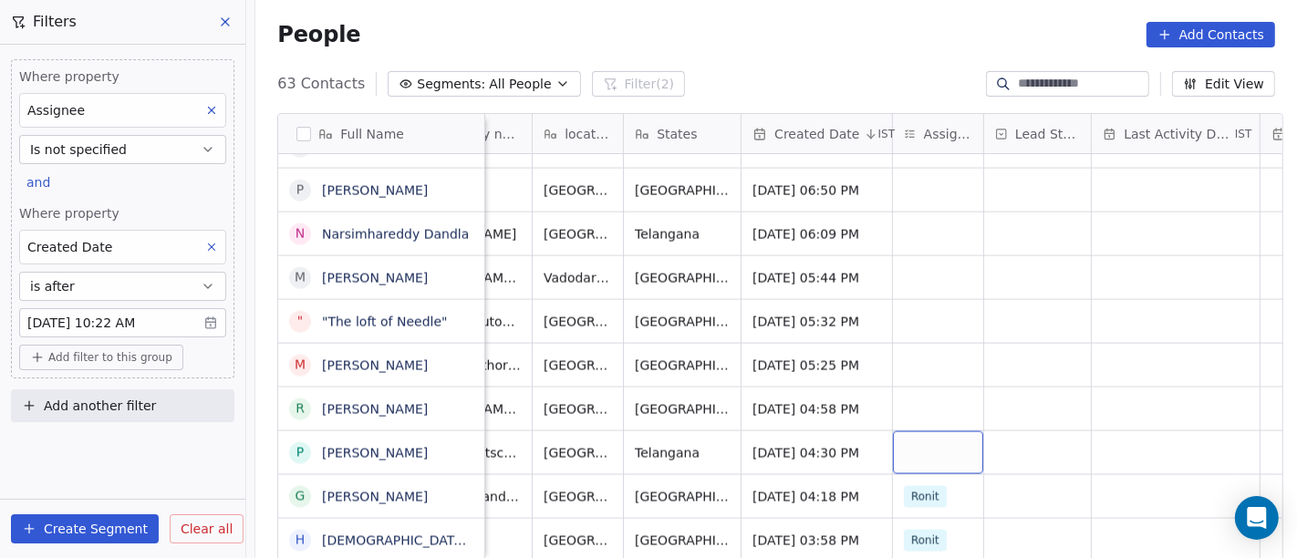
click at [913, 432] on div "grid" at bounding box center [938, 452] width 90 height 43
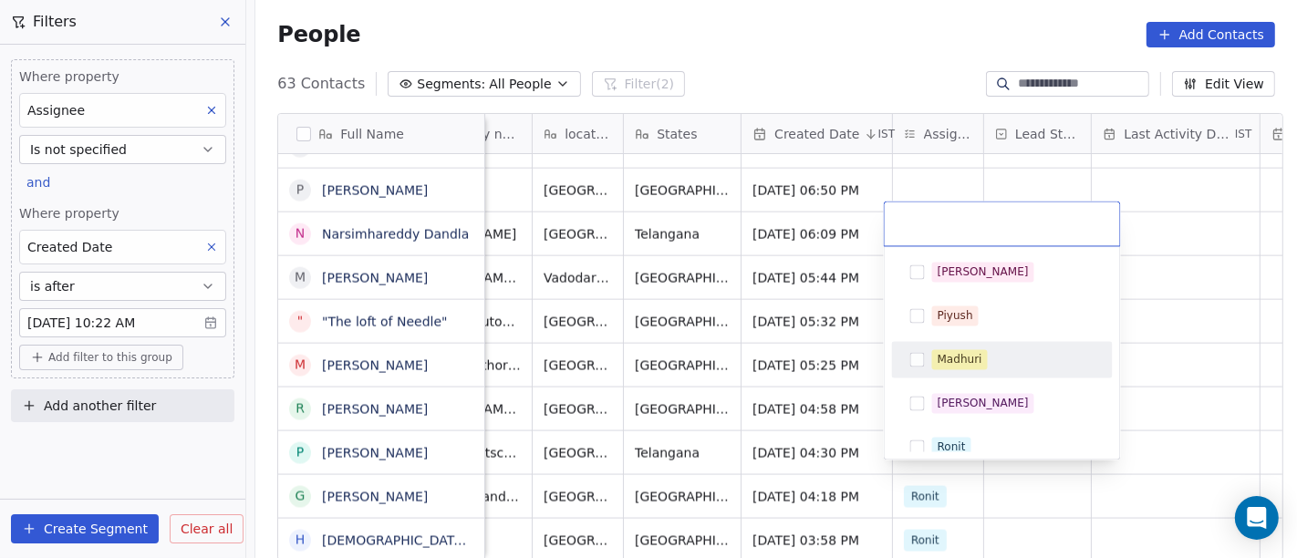
click at [948, 365] on div "Madhuri" at bounding box center [960, 359] width 45 height 16
click at [1193, 363] on html "On2Cook India Pvt. Ltd. Contacts People Marketing Workflows Campaigns Metrics &…" at bounding box center [648, 279] width 1297 height 558
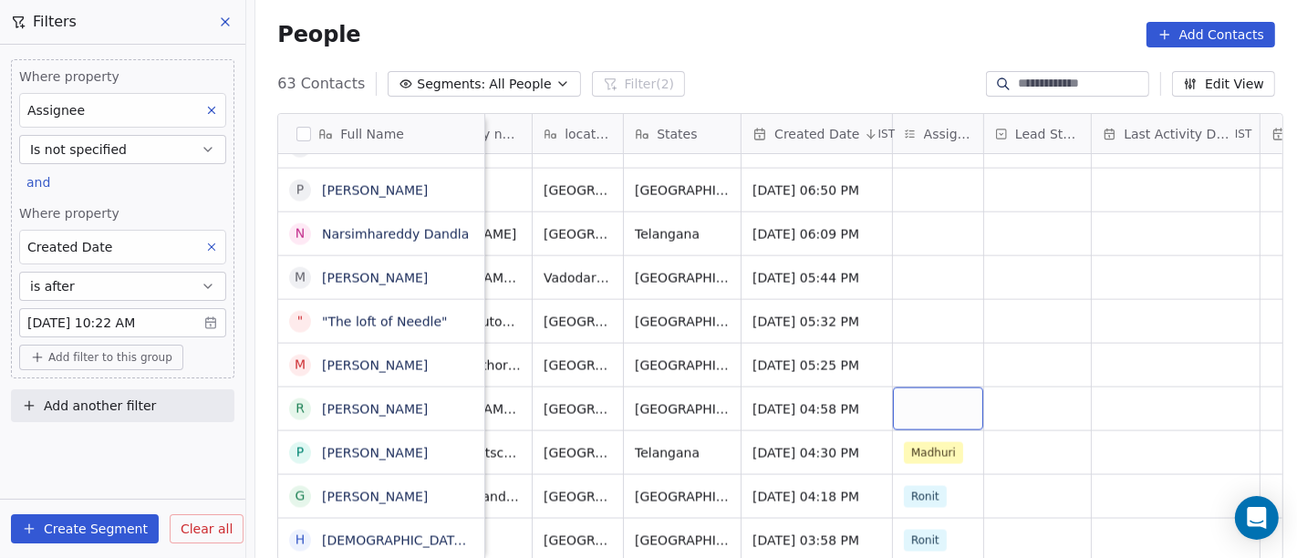
click at [910, 402] on div "grid" at bounding box center [938, 409] width 90 height 43
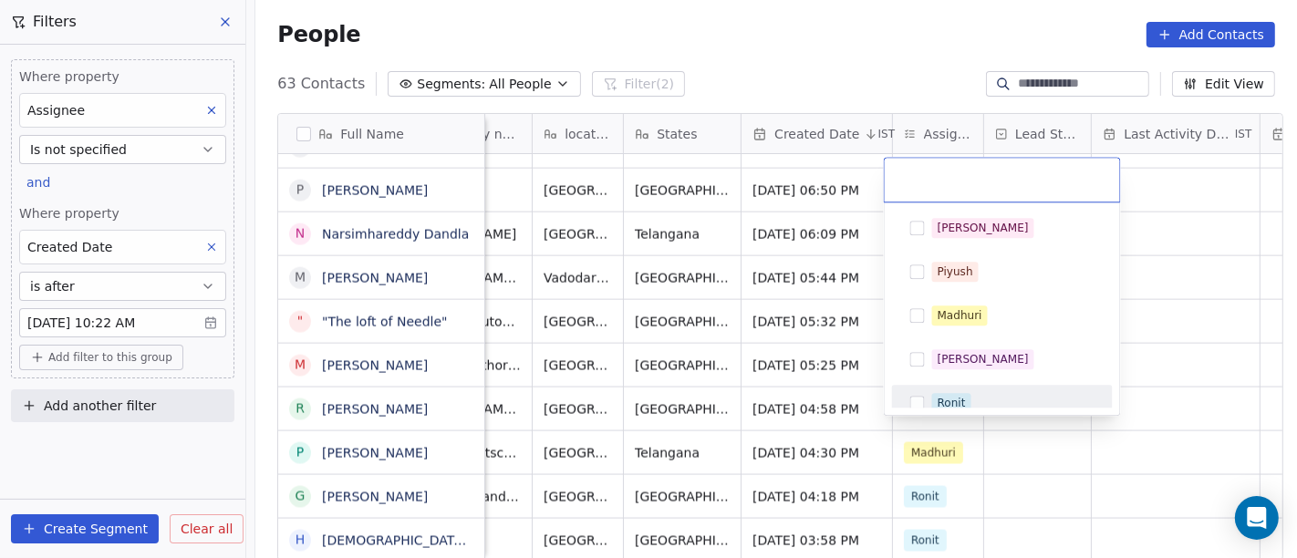
click at [962, 396] on div "Ronit" at bounding box center [952, 403] width 28 height 16
click at [1176, 378] on html "On2Cook India Pvt. Ltd. Contacts People Marketing Workflows Campaigns Metrics &…" at bounding box center [648, 279] width 1297 height 558
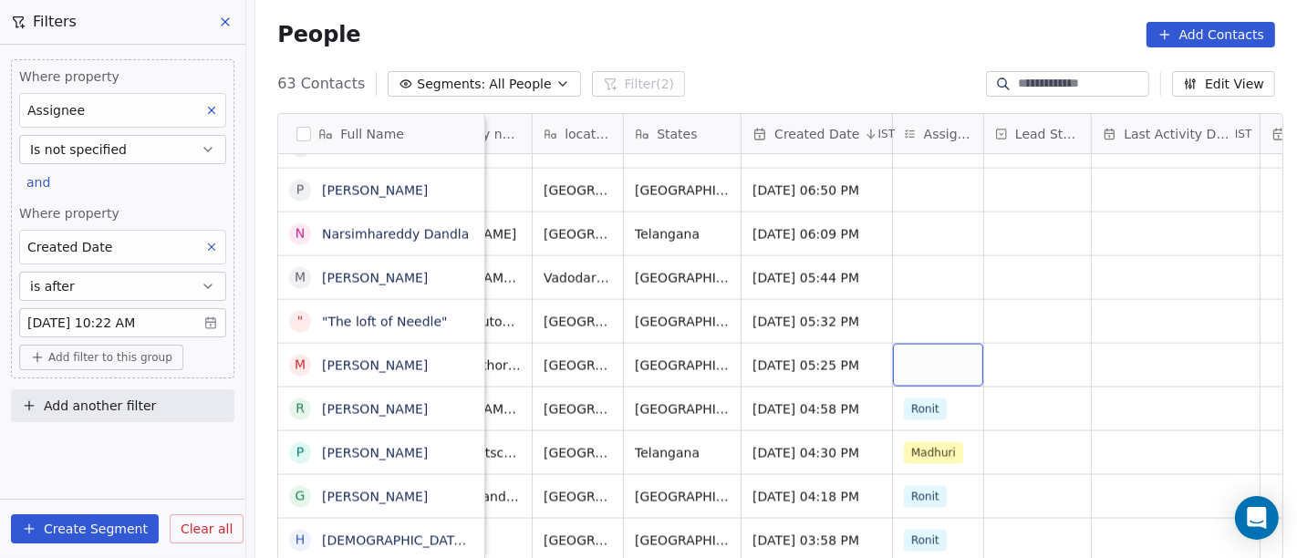
click at [899, 345] on div "grid" at bounding box center [938, 365] width 90 height 43
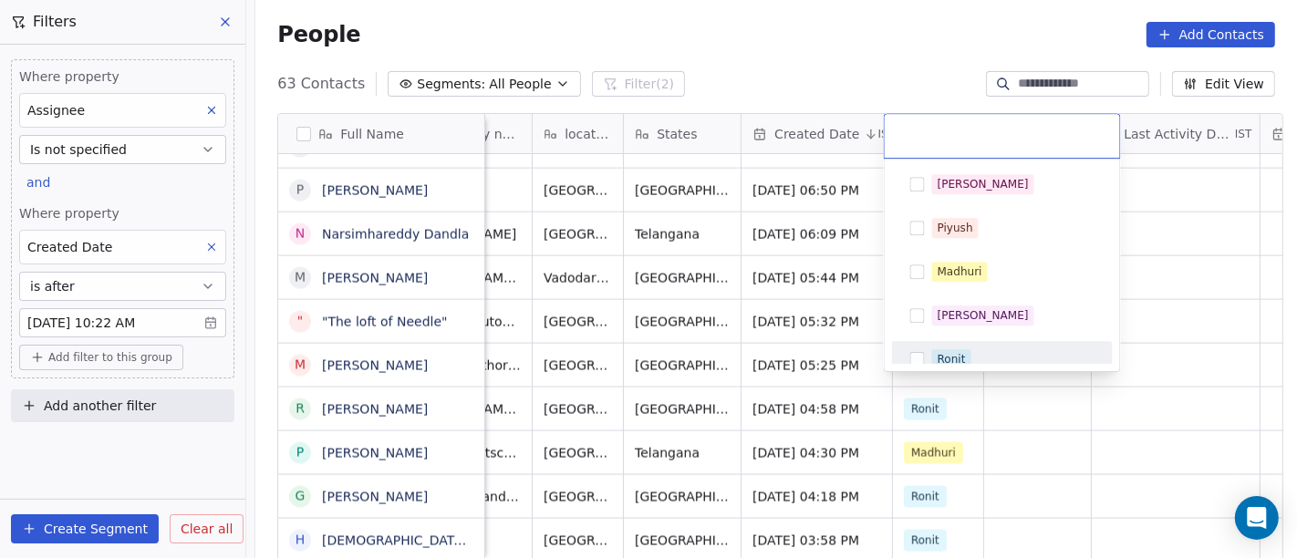
click at [932, 358] on span "Ronit" at bounding box center [951, 359] width 39 height 20
click at [1203, 374] on html "On2Cook India Pvt. Ltd. Contacts People Marketing Workflows Campaigns Metrics &…" at bounding box center [648, 279] width 1297 height 558
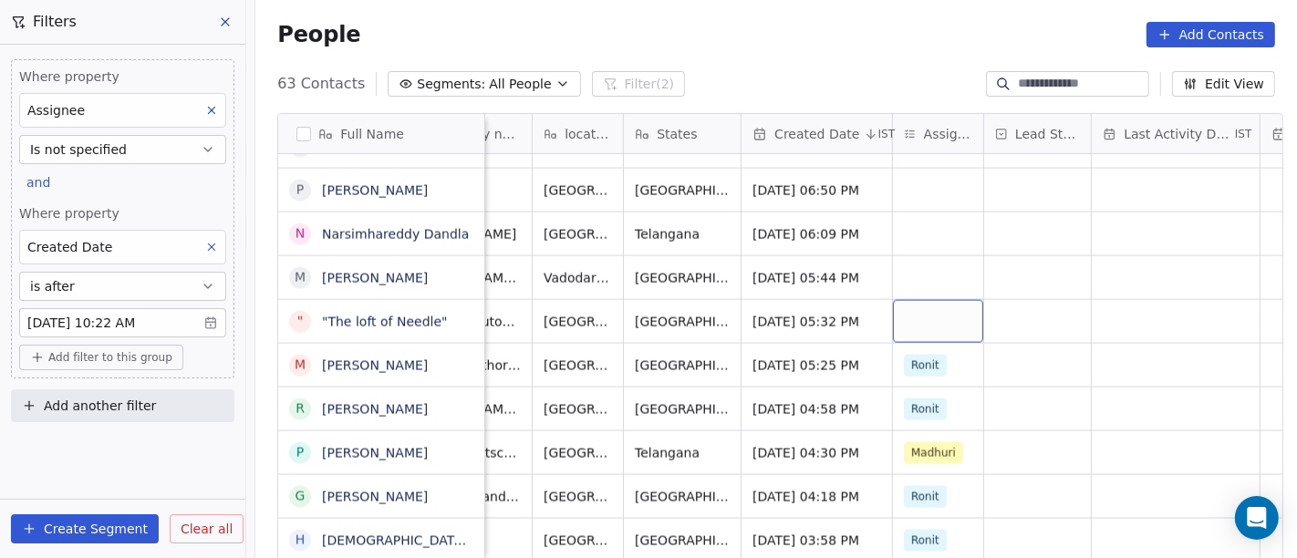
click at [902, 307] on div "grid" at bounding box center [938, 321] width 90 height 43
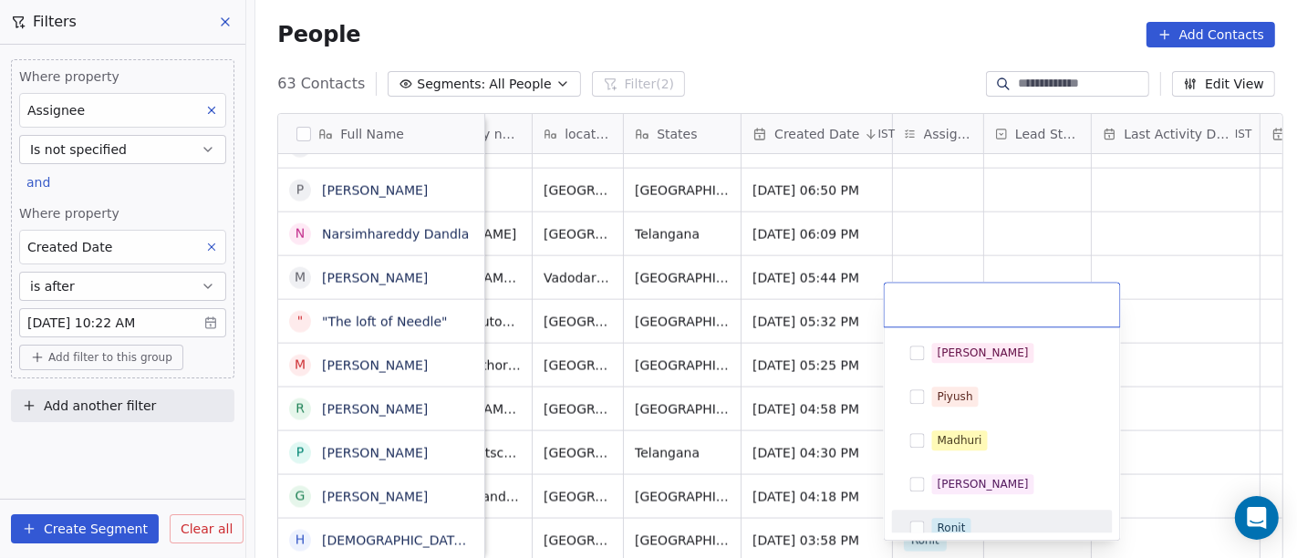
click at [970, 519] on div "Ronit" at bounding box center [1013, 528] width 162 height 20
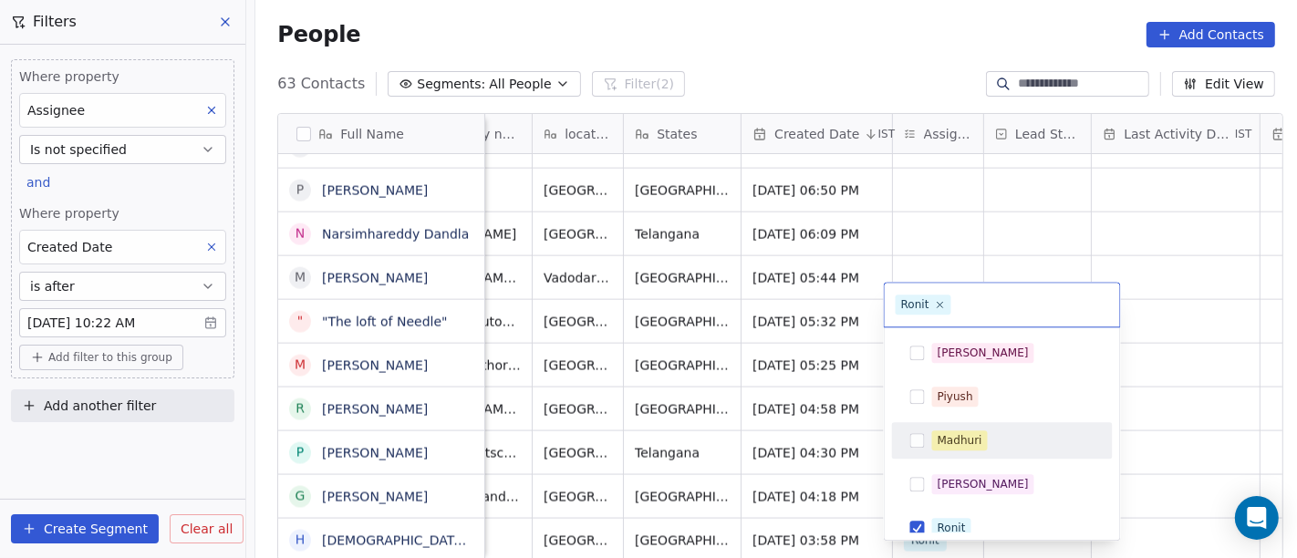
click at [1195, 379] on html "On2Cook India Pvt. Ltd. Contacts People Marketing Workflows Campaigns Metrics &…" at bounding box center [648, 279] width 1297 height 558
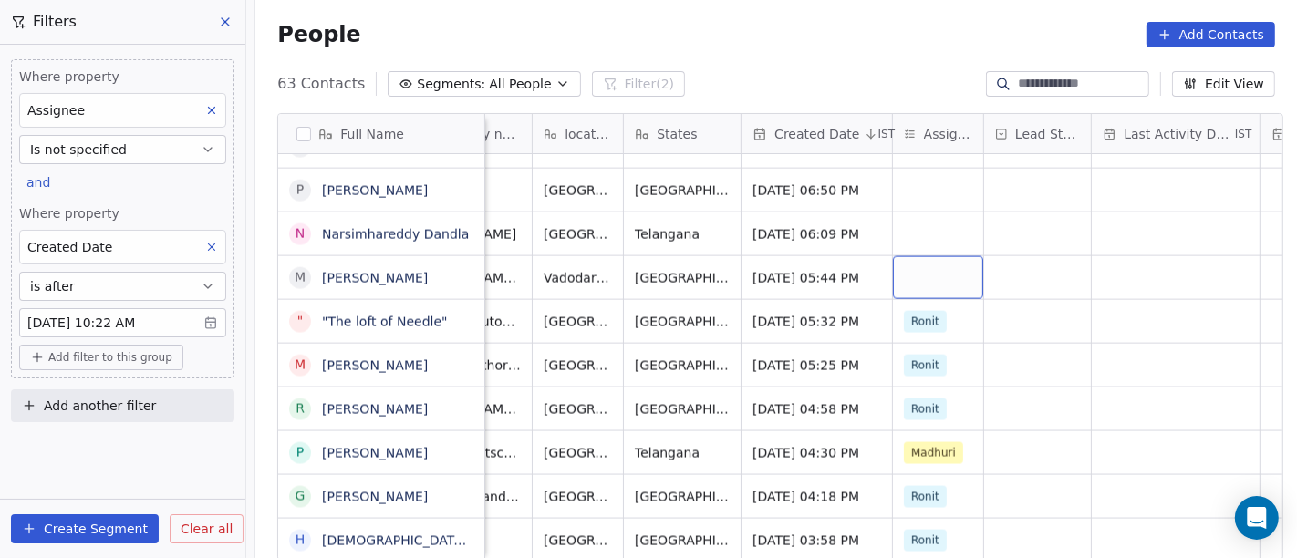
click at [894, 256] on div "grid" at bounding box center [938, 277] width 90 height 43
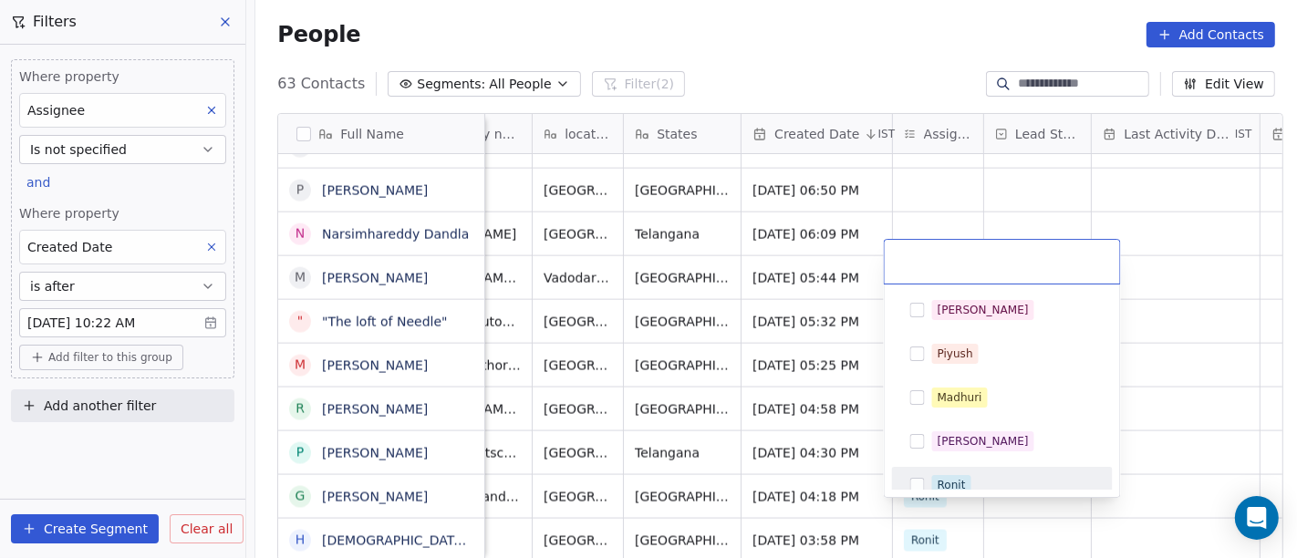
click at [977, 483] on div "Ronit" at bounding box center [1013, 485] width 162 height 20
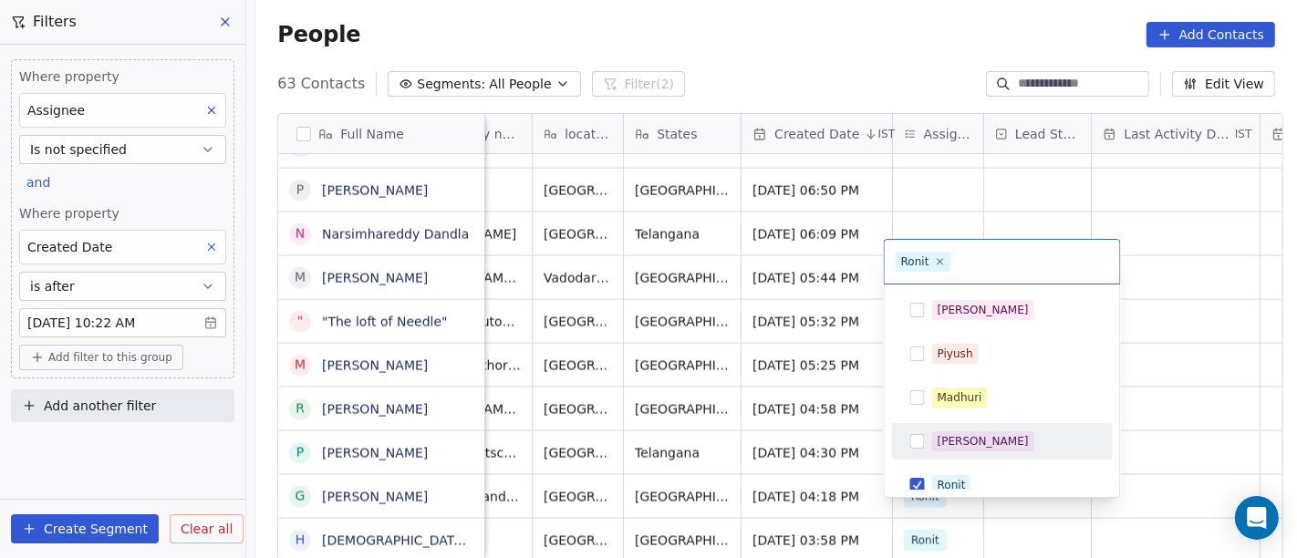
click at [1190, 363] on html "On2Cook India Pvt. Ltd. Contacts People Marketing Workflows Campaigns Metrics &…" at bounding box center [648, 279] width 1297 height 558
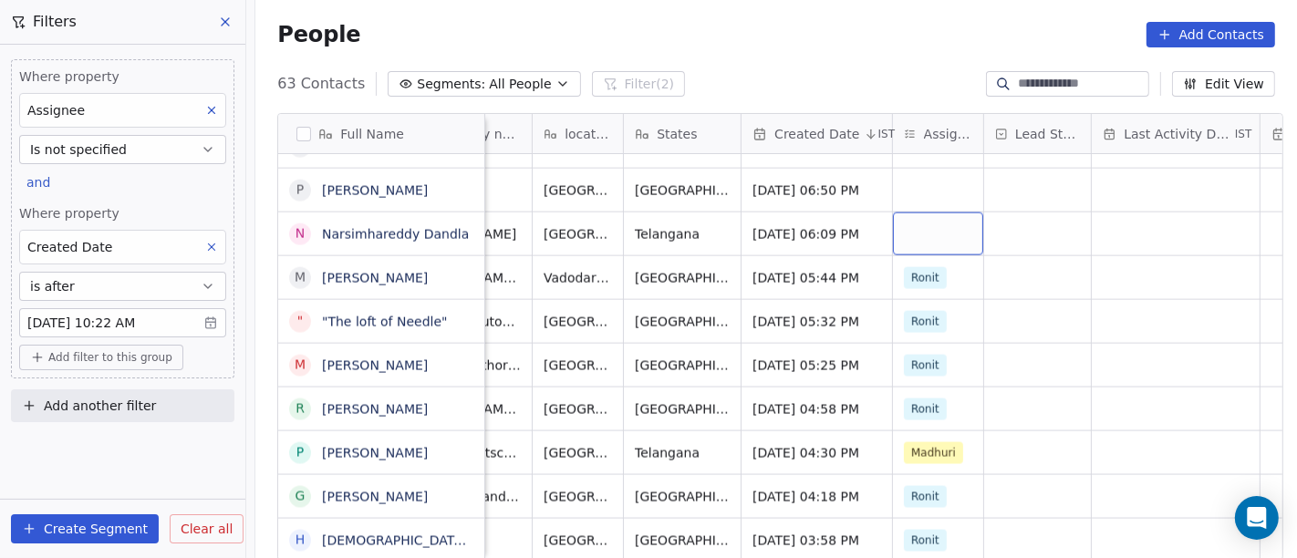
click at [893, 219] on div "grid" at bounding box center [938, 234] width 90 height 43
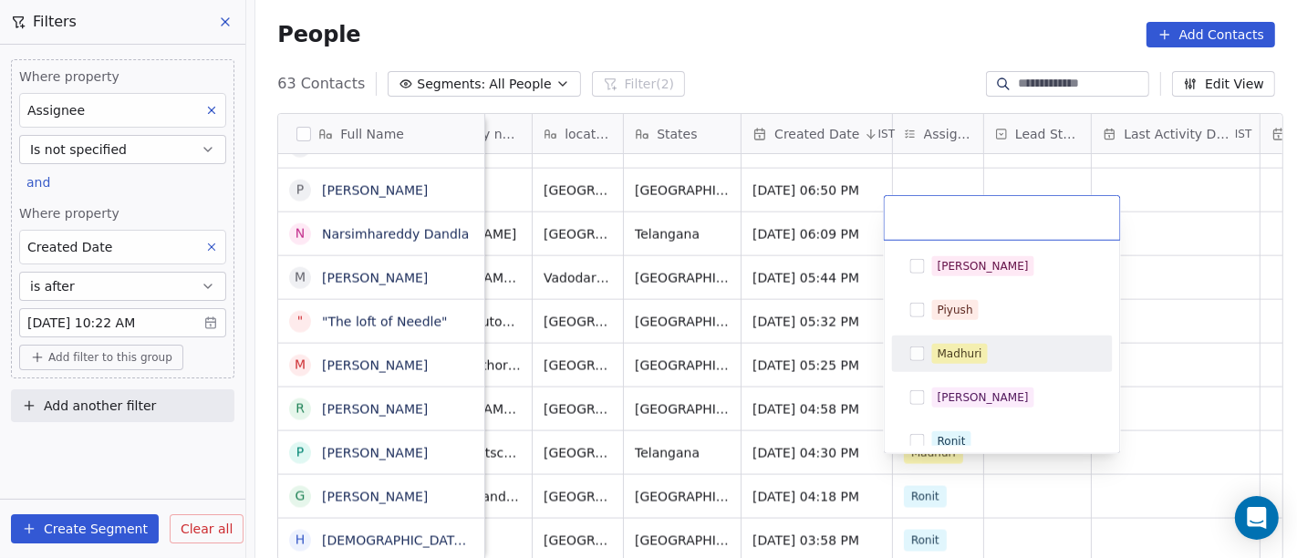
click at [970, 349] on div "Madhuri" at bounding box center [960, 354] width 45 height 16
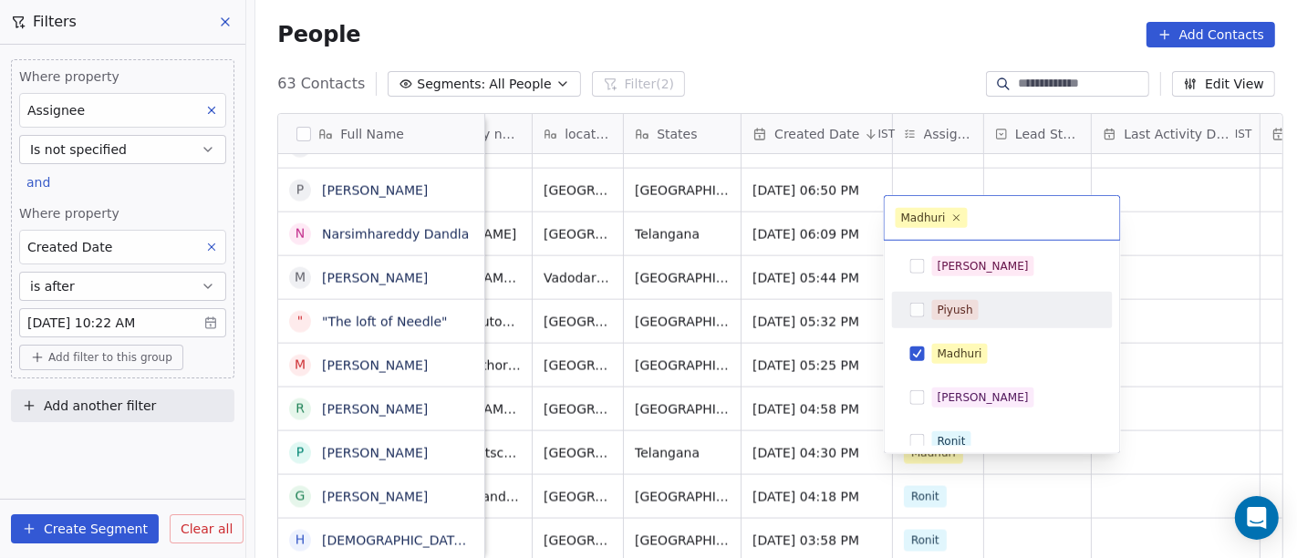
click at [1165, 293] on html "On2Cook India Pvt. Ltd. Contacts People Marketing Workflows Campaigns Metrics &…" at bounding box center [648, 279] width 1297 height 558
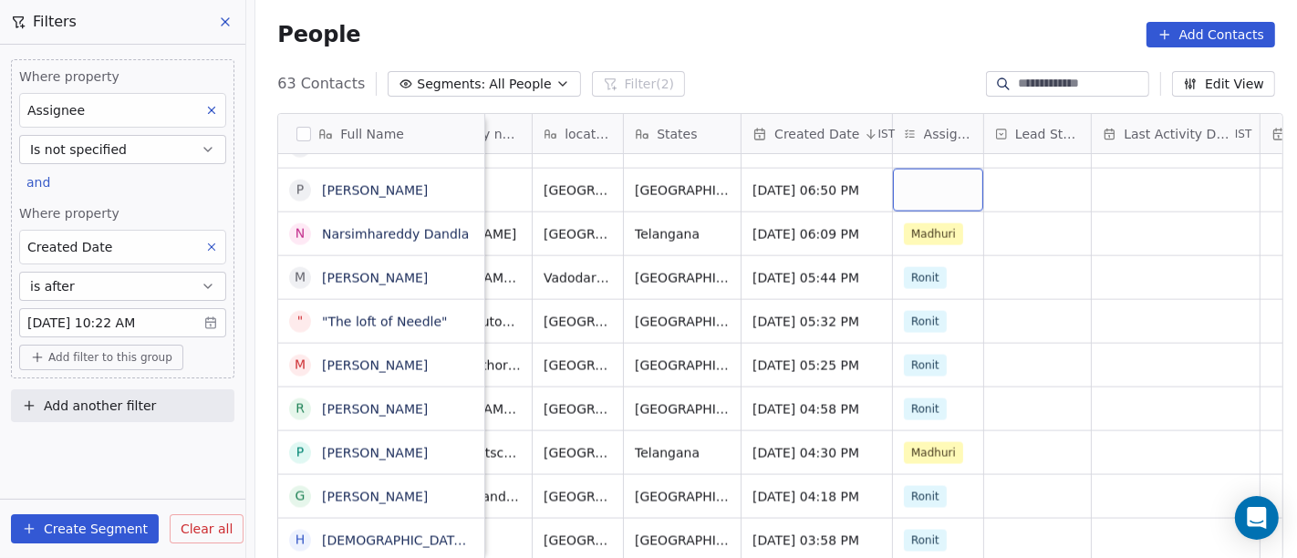
click at [925, 169] on div "grid" at bounding box center [938, 190] width 90 height 43
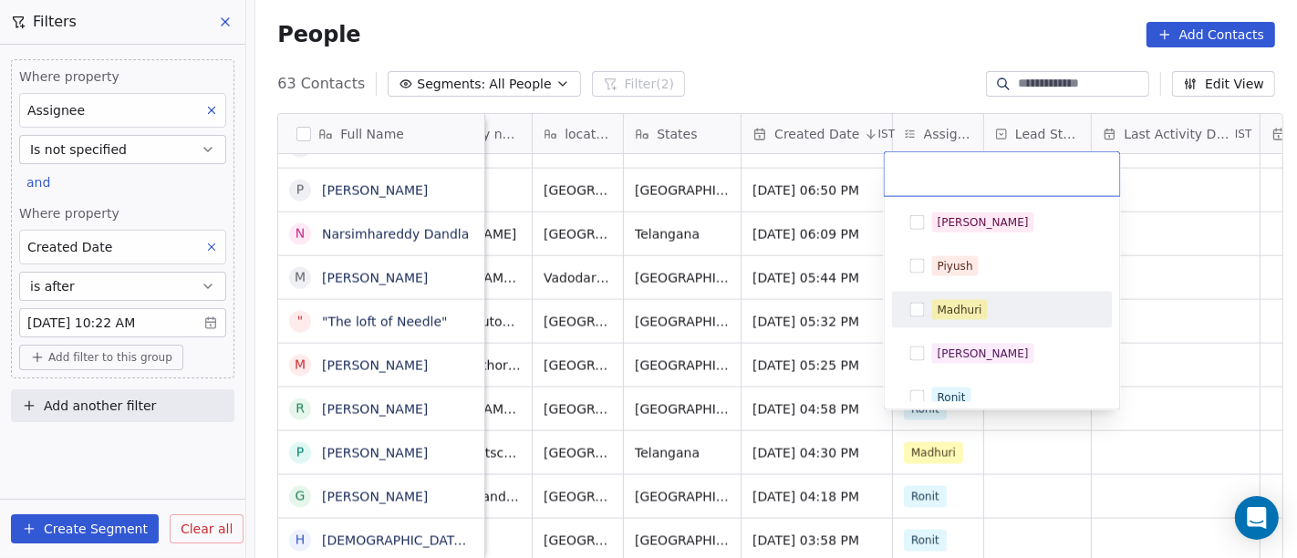
click at [974, 304] on div "Madhuri" at bounding box center [960, 310] width 45 height 16
click at [1162, 289] on html "On2Cook India Pvt. Ltd. Contacts People Marketing Workflows Campaigns Metrics &…" at bounding box center [648, 279] width 1297 height 558
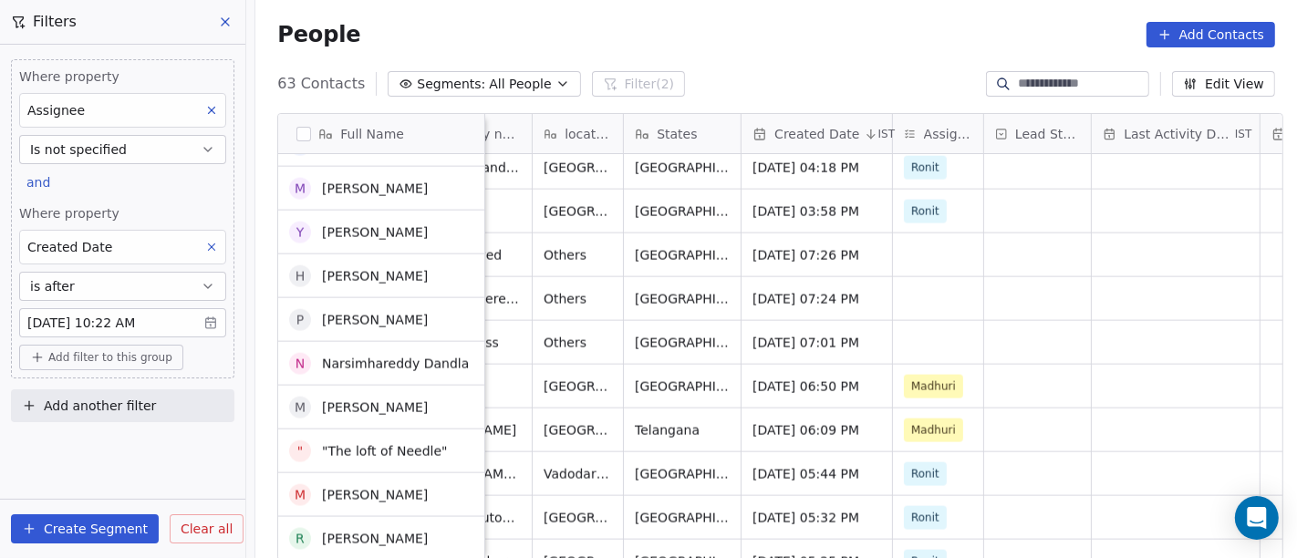
scroll to position [2046, 0]
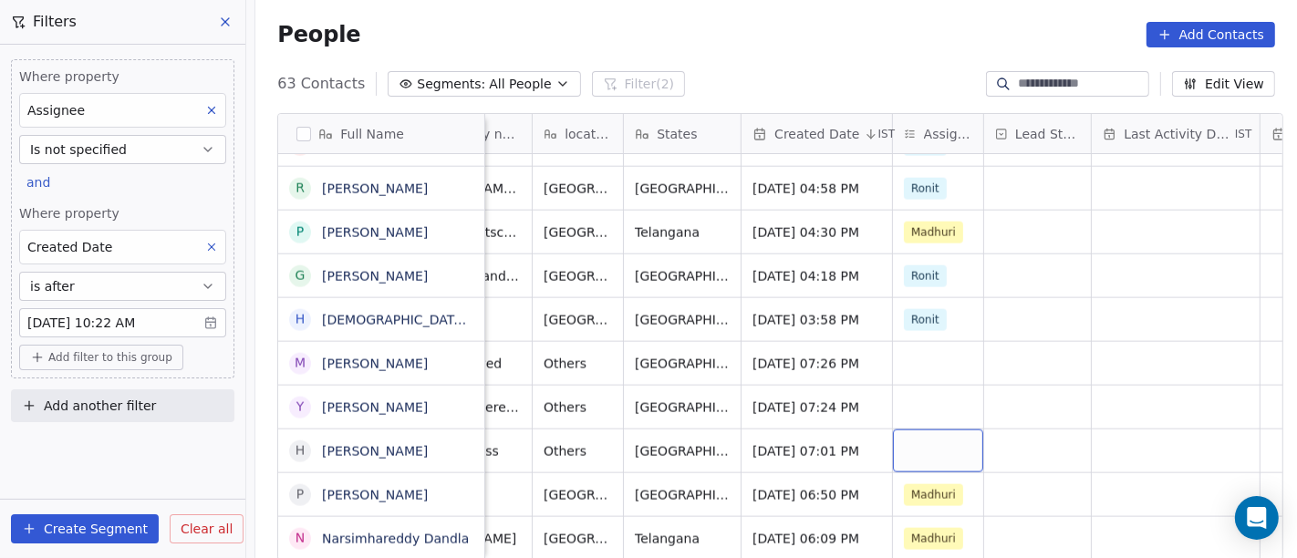
click at [917, 430] on div "grid" at bounding box center [938, 451] width 90 height 43
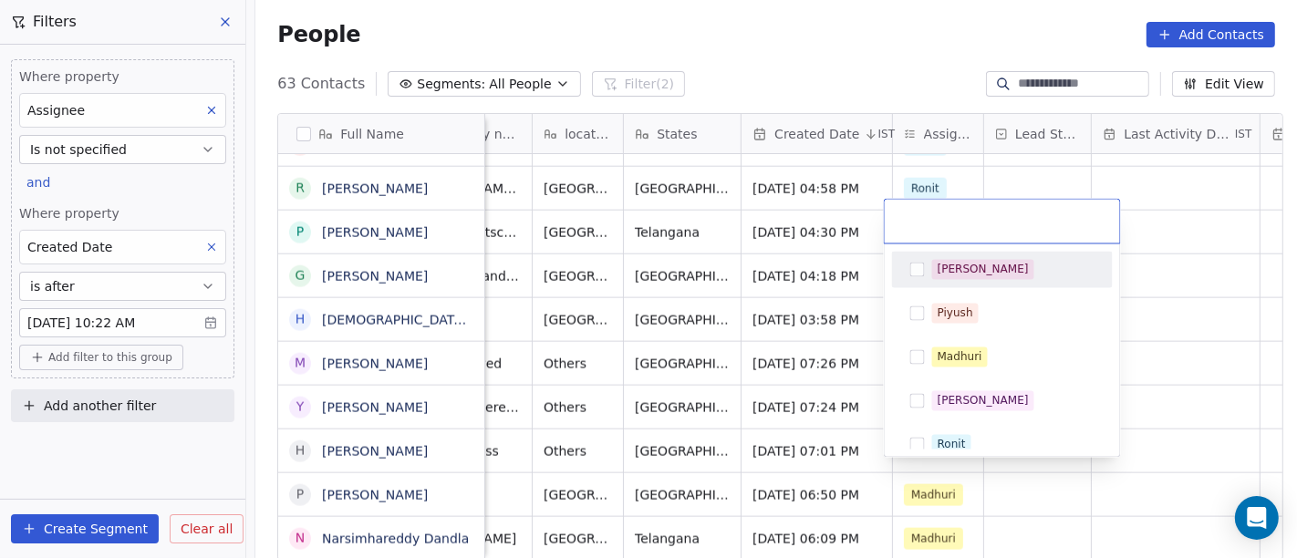
click at [948, 277] on span "Salim" at bounding box center [983, 270] width 102 height 20
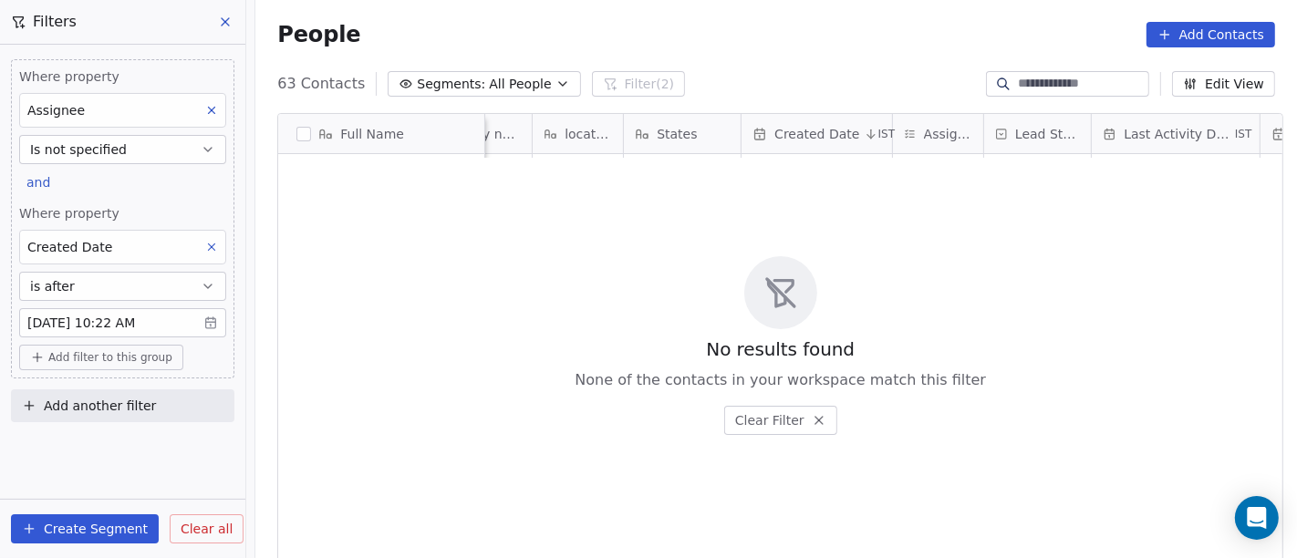
click at [703, 277] on div "No results found None of the contacts in your workspace match this filter Clear…" at bounding box center [780, 346] width 1004 height 376
click at [515, 92] on span "All People" at bounding box center [520, 84] width 62 height 19
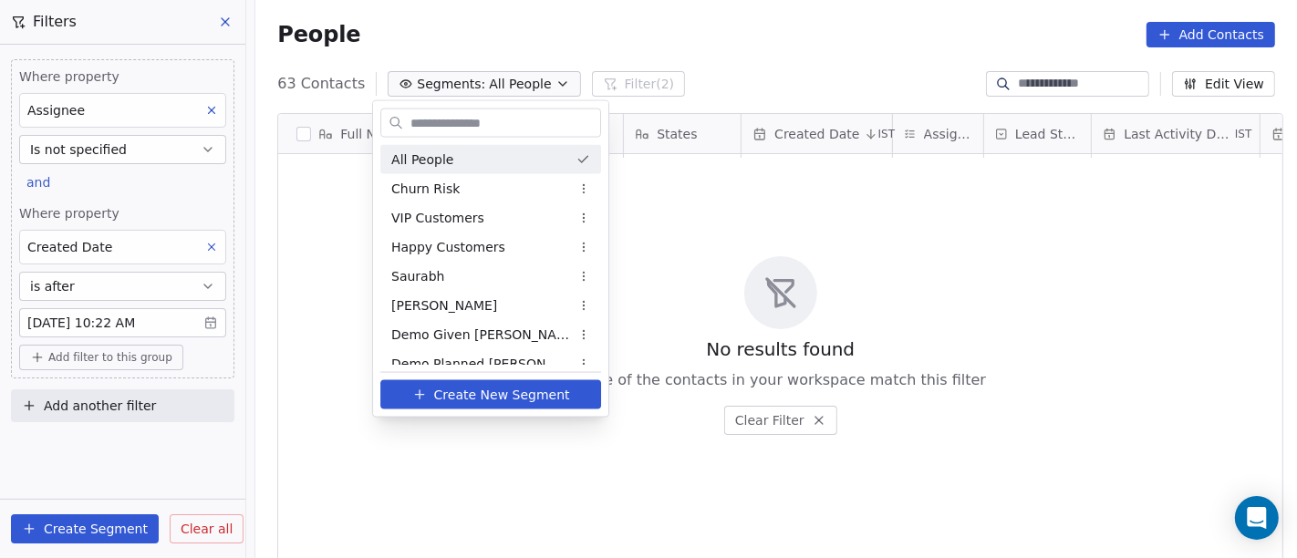
click at [767, 42] on html "On2Cook India Pvt. Ltd. Contacts People Marketing Workflows Campaigns Metrics &…" at bounding box center [648, 279] width 1297 height 558
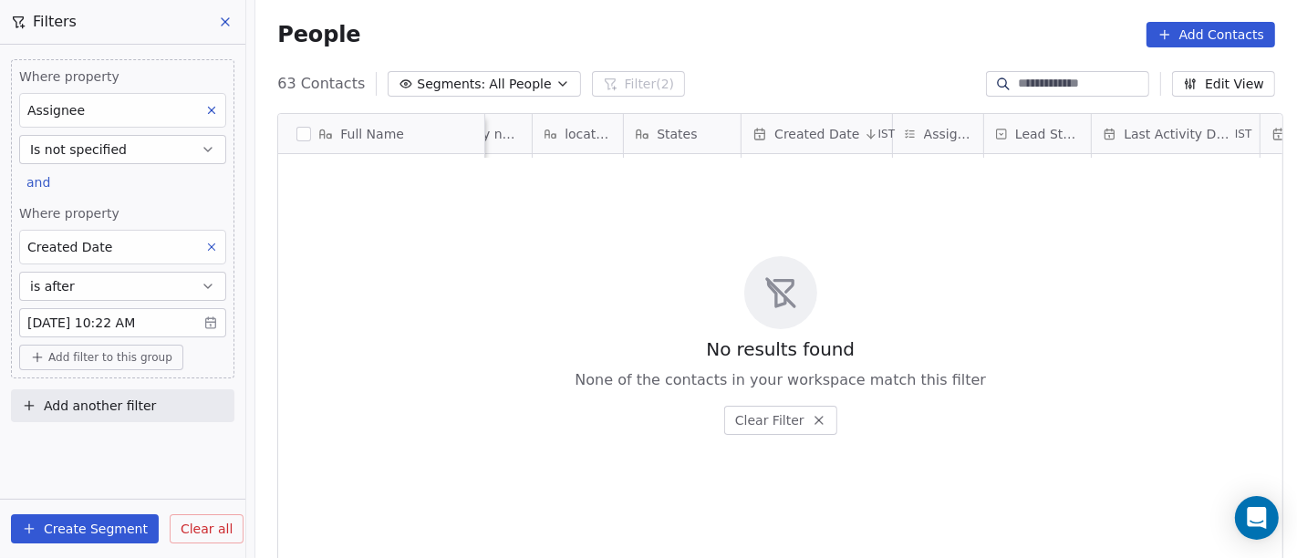
click at [479, 69] on div "63 Contacts Segments: All People Filter (2) Edit View" at bounding box center [776, 83] width 1042 height 29
click at [490, 78] on span "All People" at bounding box center [520, 84] width 62 height 19
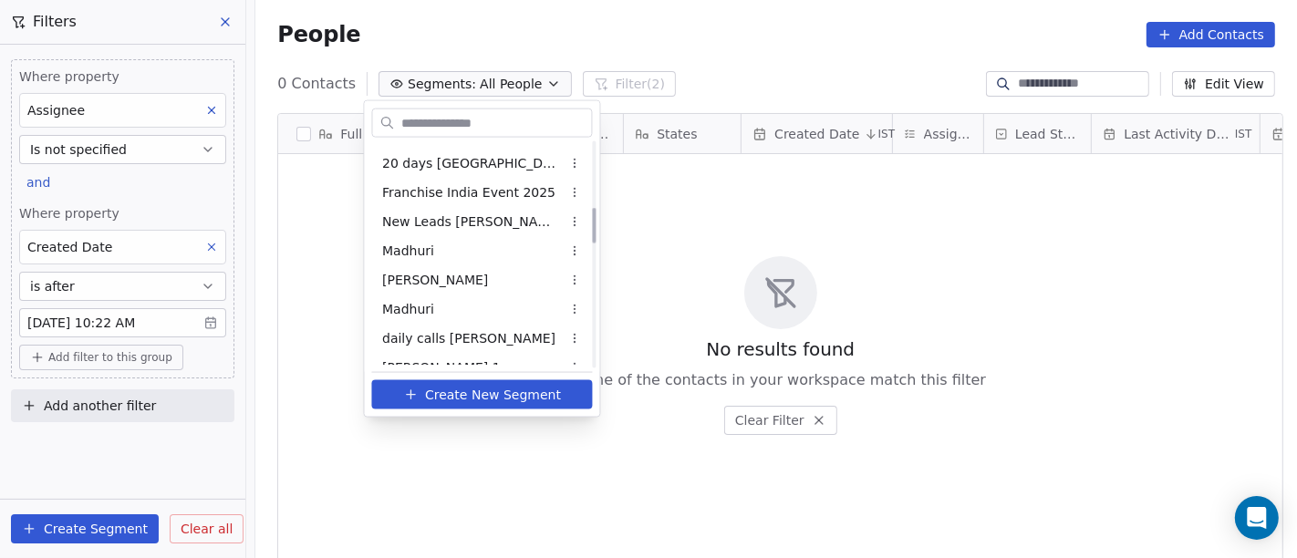
scroll to position [506, 0]
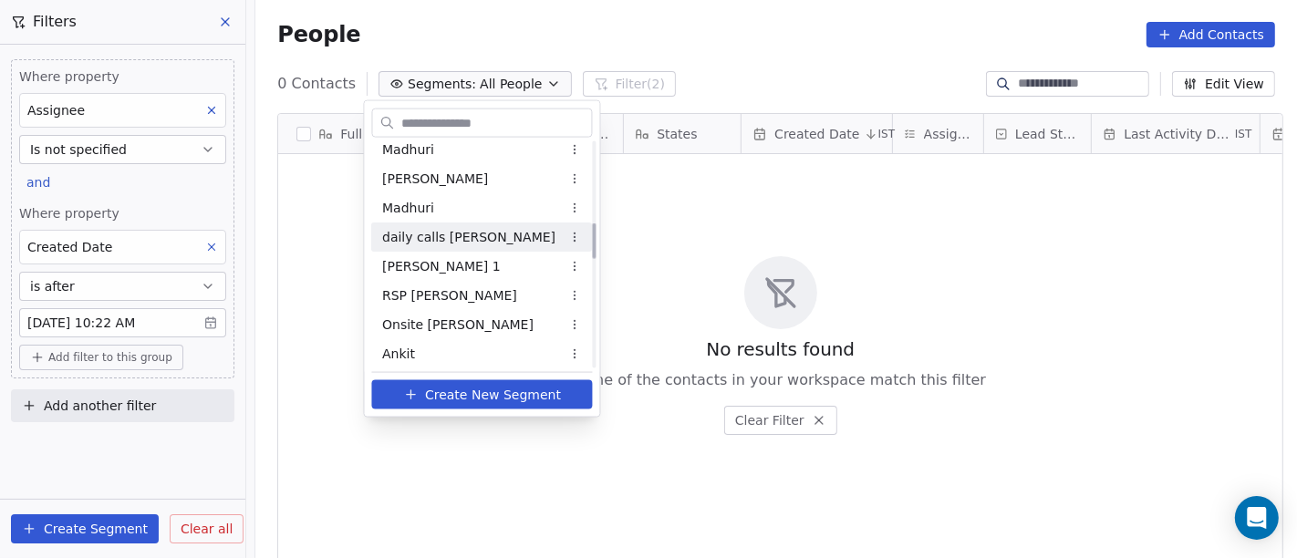
click at [483, 241] on div "daily calls salim" at bounding box center [482, 237] width 221 height 29
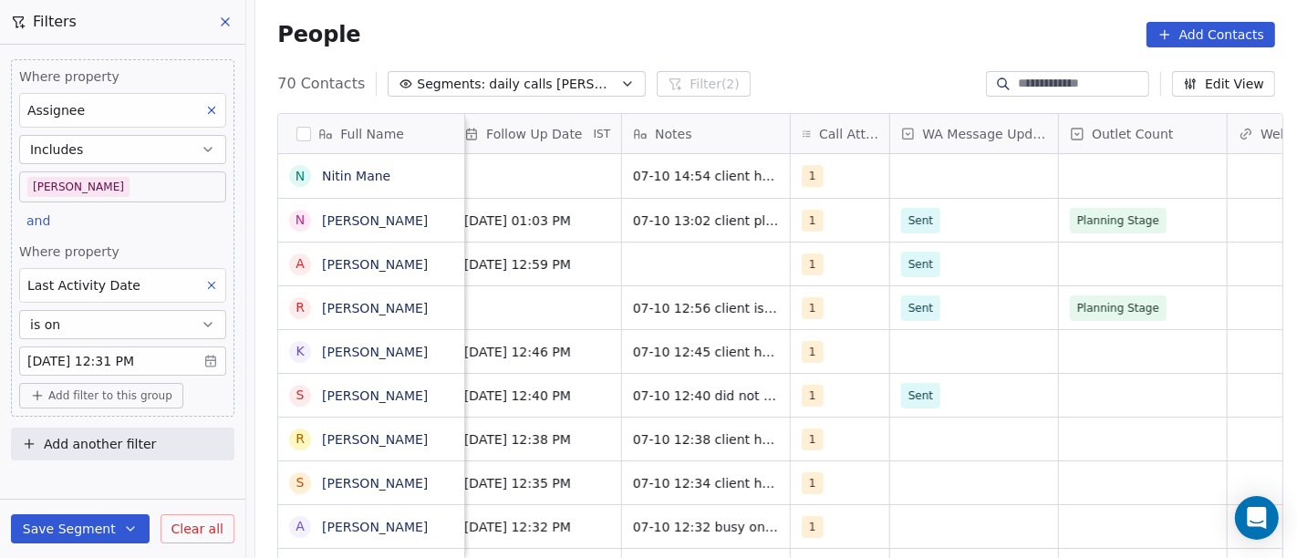
scroll to position [0, 1410]
click at [750, 72] on div "70 Contacts Segments: daily calls salim Filter (2) Edit View" at bounding box center [776, 83] width 1042 height 29
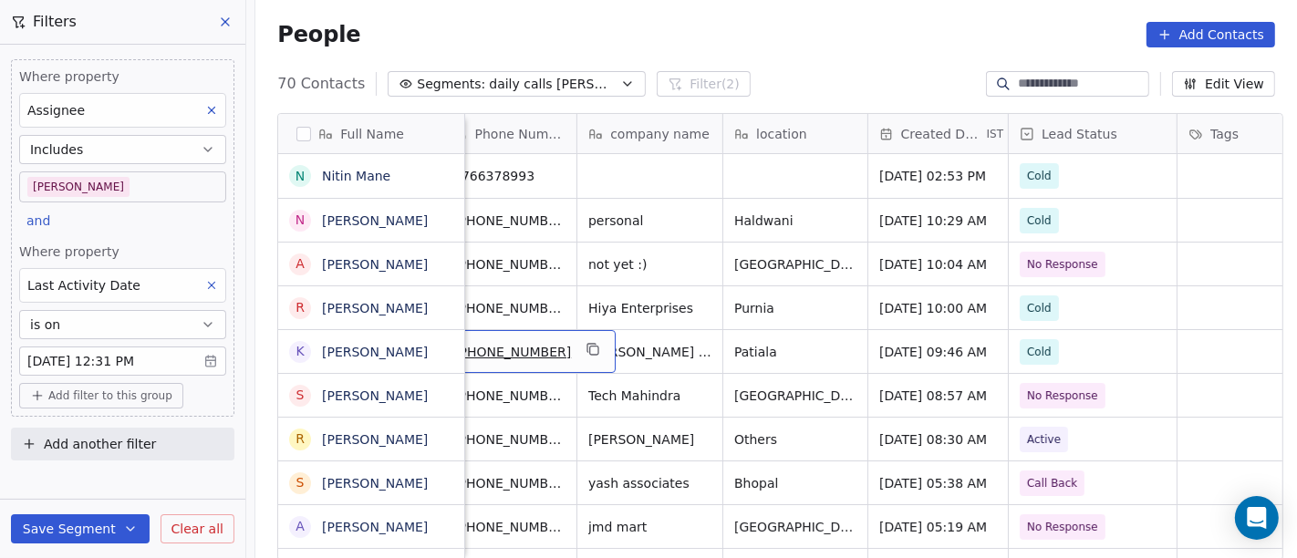
scroll to position [0, 148]
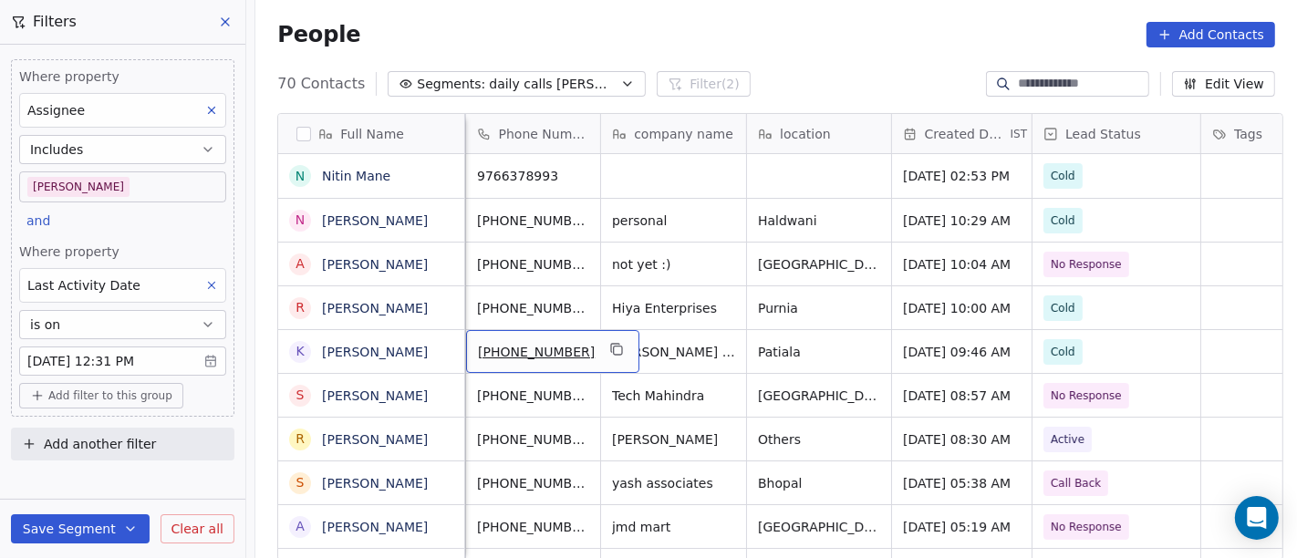
click at [597, 347] on div "+919501581922" at bounding box center [552, 351] width 173 height 43
click at [614, 347] on icon "grid" at bounding box center [618, 351] width 8 height 8
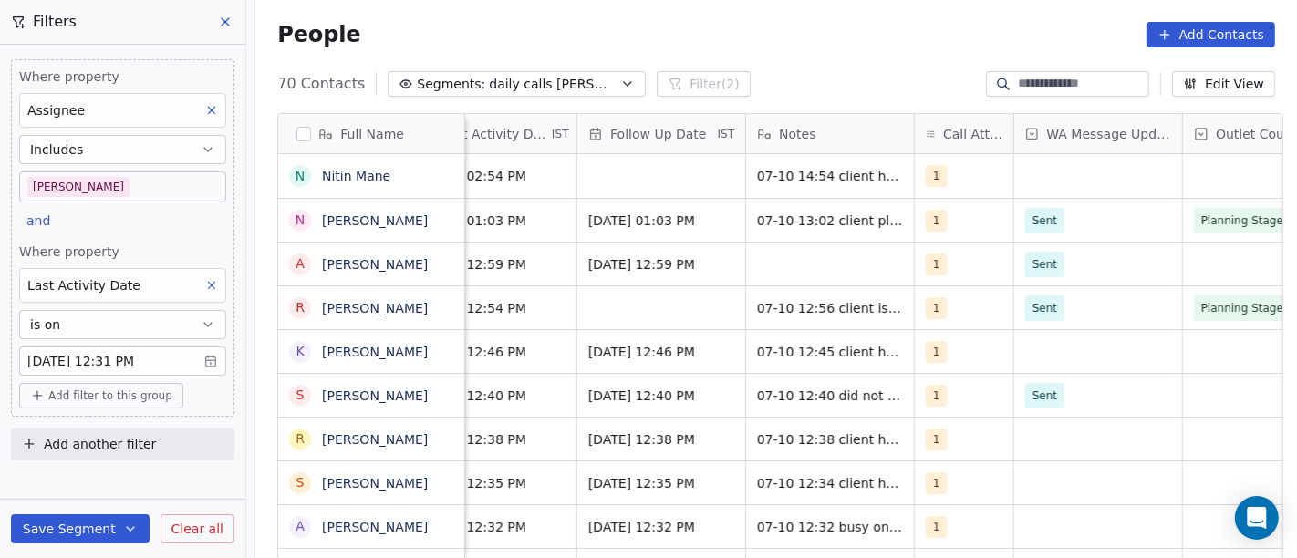
scroll to position [0, 1284]
click at [1034, 356] on div "grid" at bounding box center [1097, 351] width 168 height 43
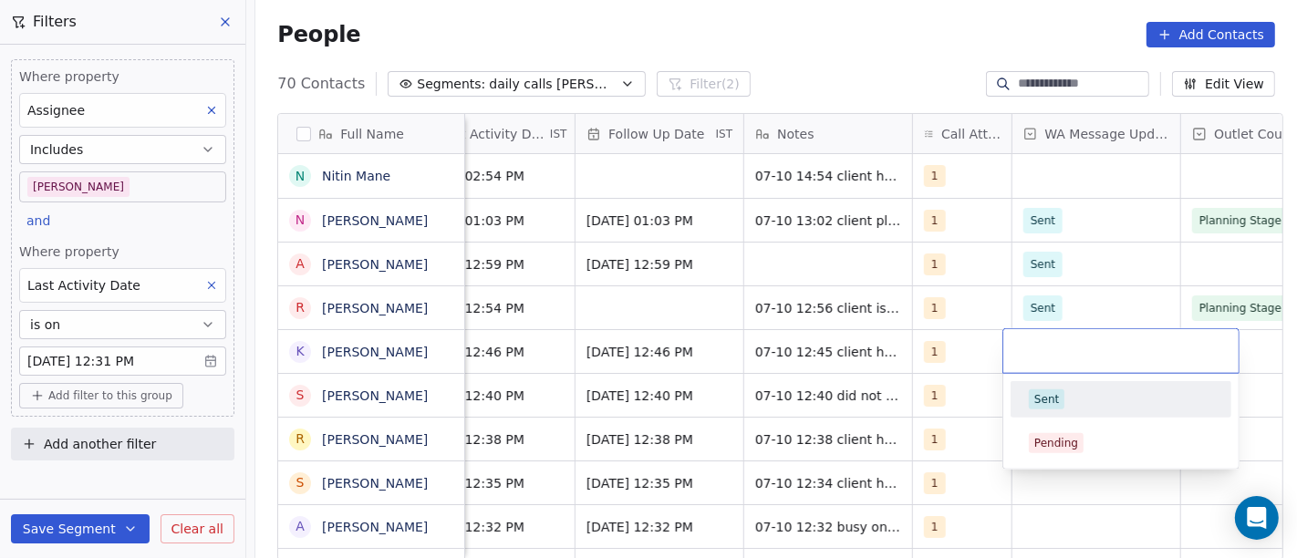
click at [1064, 406] on div "Sent" at bounding box center [1121, 400] width 184 height 20
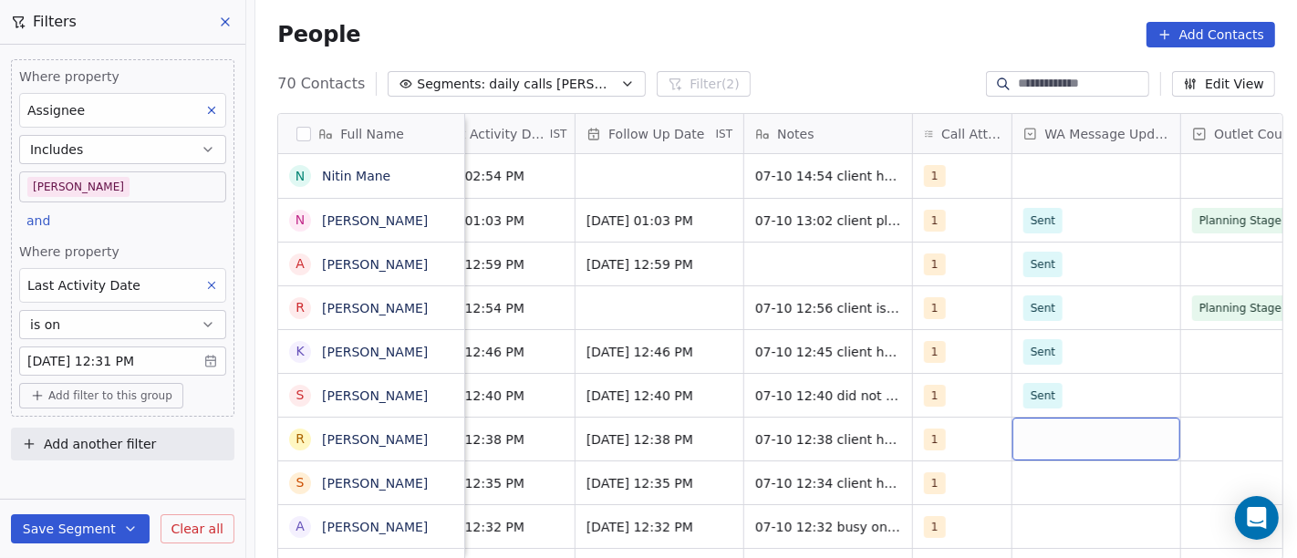
click at [1029, 442] on div "grid" at bounding box center [1097, 439] width 168 height 43
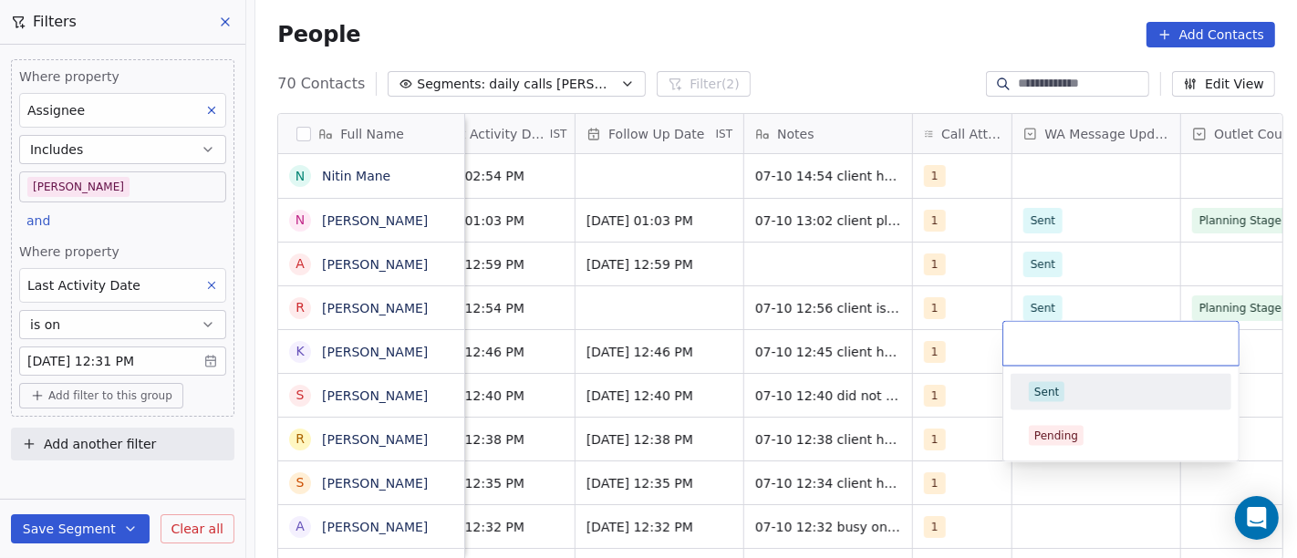
click at [1034, 390] on div "Sent" at bounding box center [1046, 392] width 25 height 16
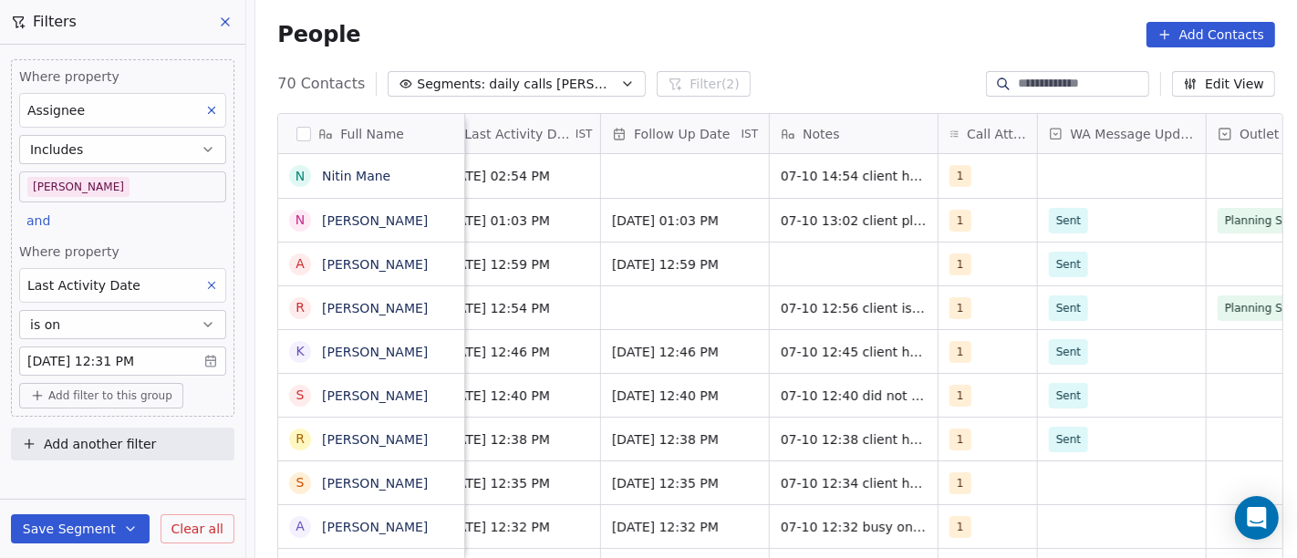
scroll to position [0, 1257]
click at [1089, 478] on div "grid" at bounding box center [1123, 483] width 168 height 43
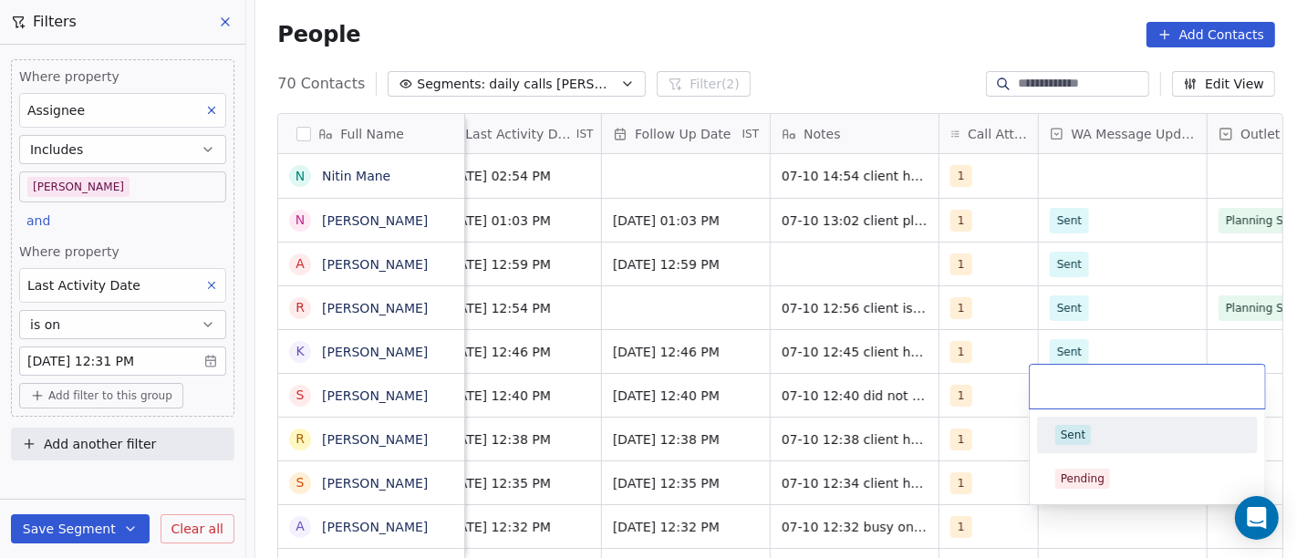
click at [1076, 429] on div "Sent" at bounding box center [1073, 435] width 25 height 16
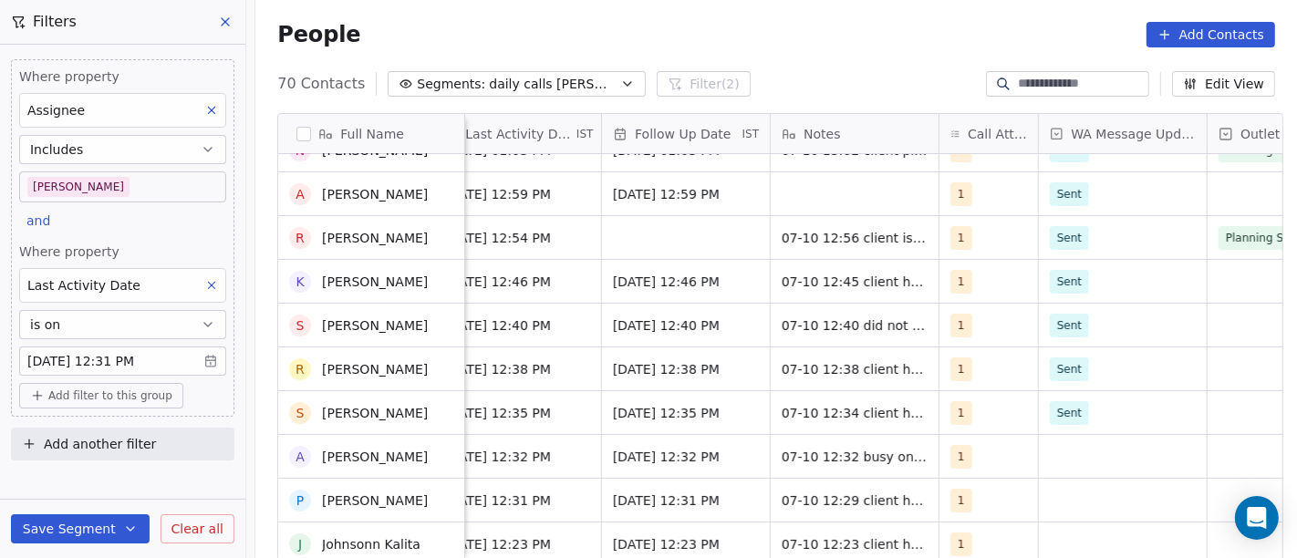
scroll to position [74, 0]
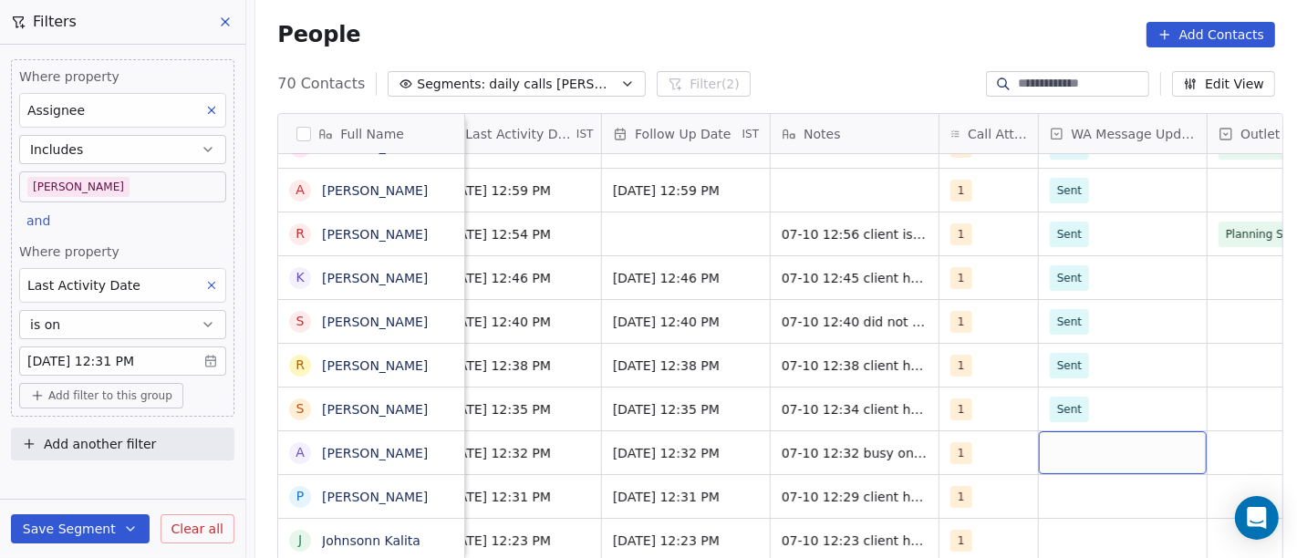
click at [1056, 458] on div "grid" at bounding box center [1123, 452] width 168 height 43
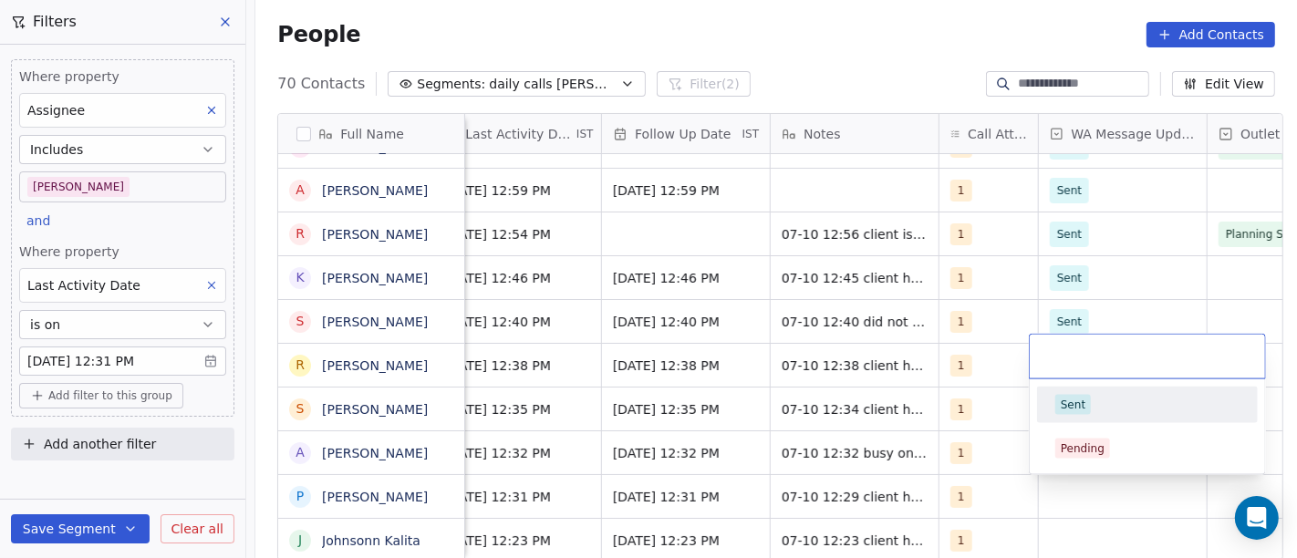
click at [1081, 402] on div "Sent" at bounding box center [1073, 405] width 25 height 16
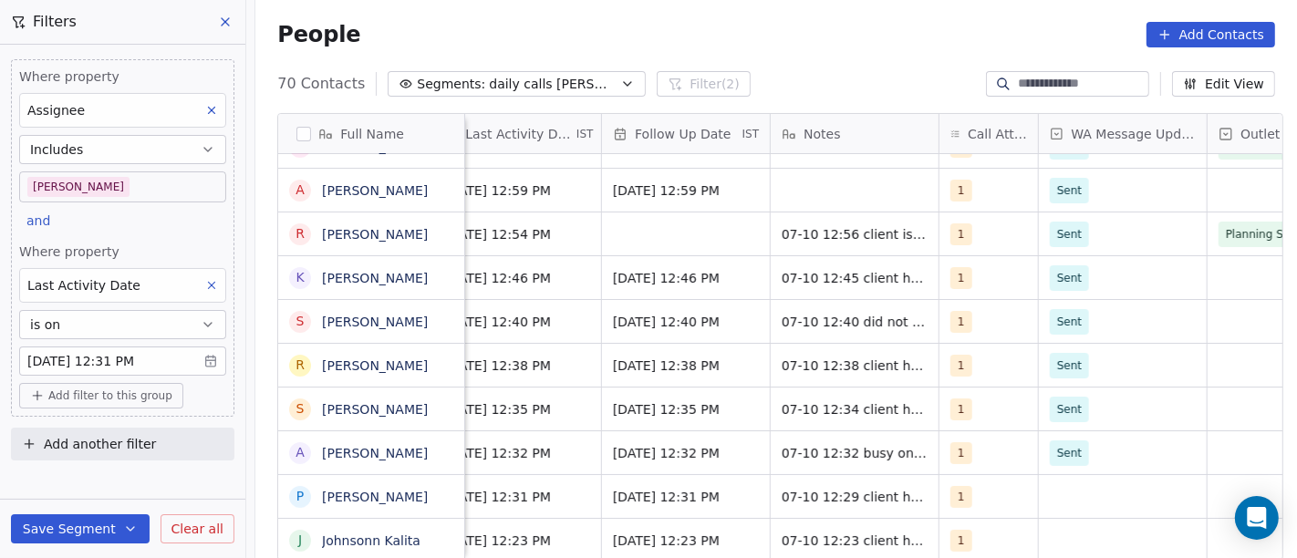
click at [1066, 494] on div "Salim Oct 07, 2025 02:54 PM 07-10 14:54 client have pani puri Thela device is o…" at bounding box center [860, 358] width 3305 height 408
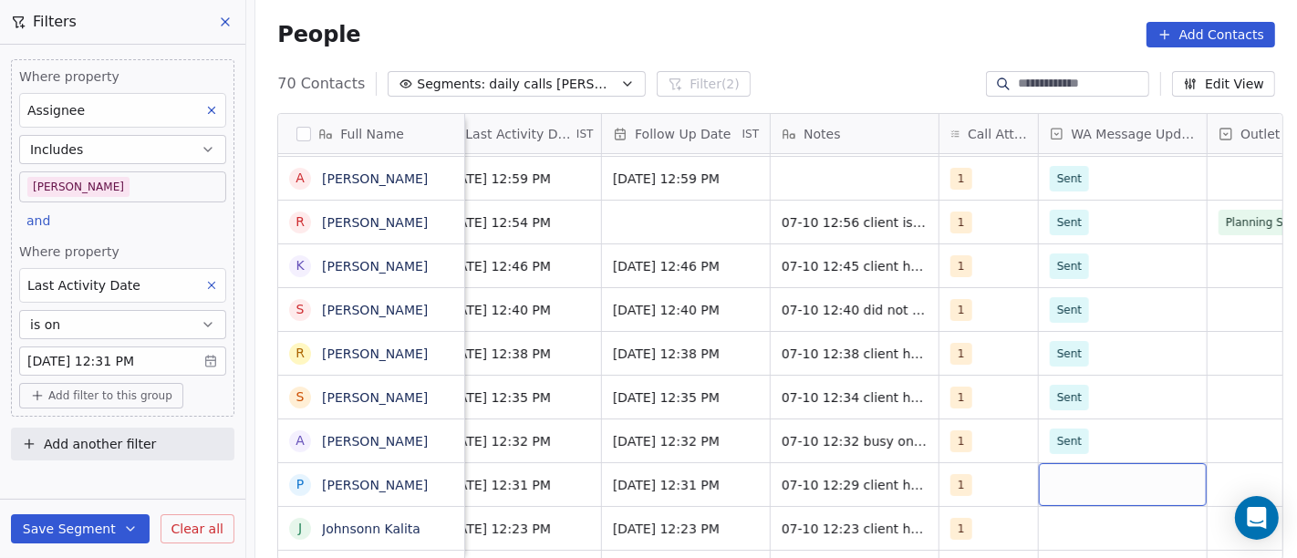
click at [1067, 484] on div "grid" at bounding box center [1123, 484] width 168 height 43
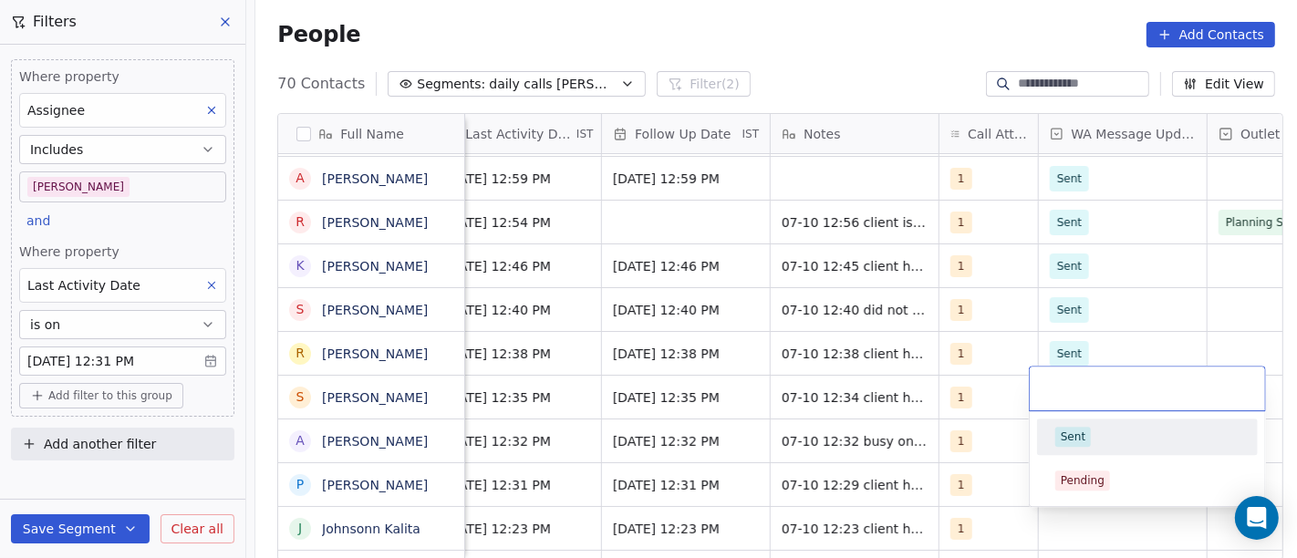
click at [1073, 442] on div "Sent" at bounding box center [1073, 437] width 25 height 16
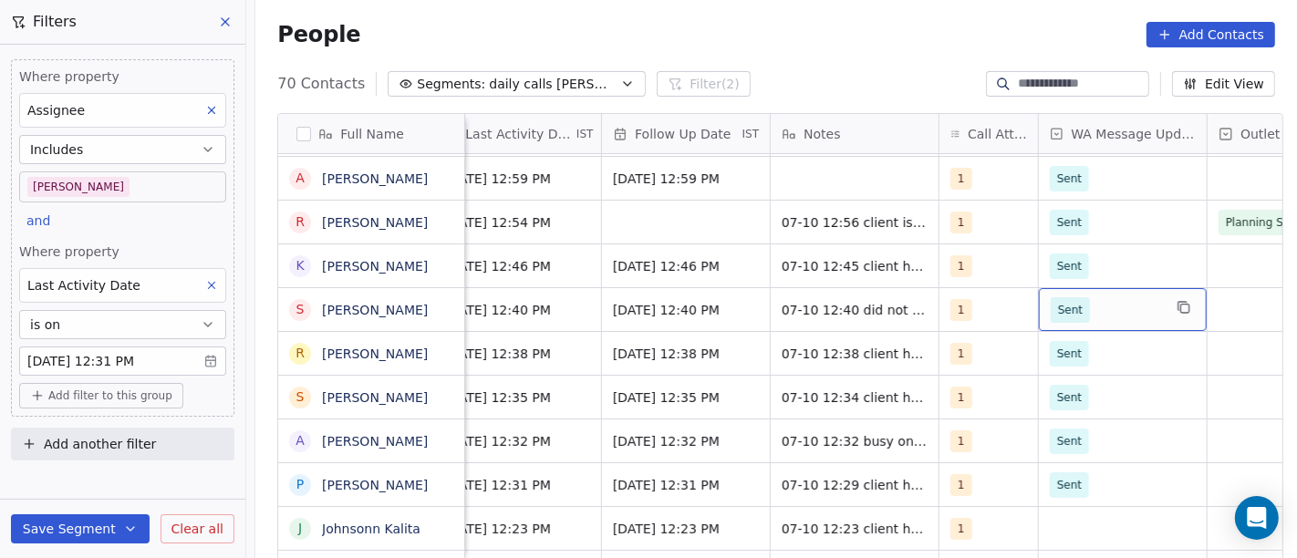
click at [1102, 528] on div "Salim Oct 07, 2025 02:54 PM 07-10 14:54 client have pani puri Thela device is o…" at bounding box center [860, 358] width 3305 height 408
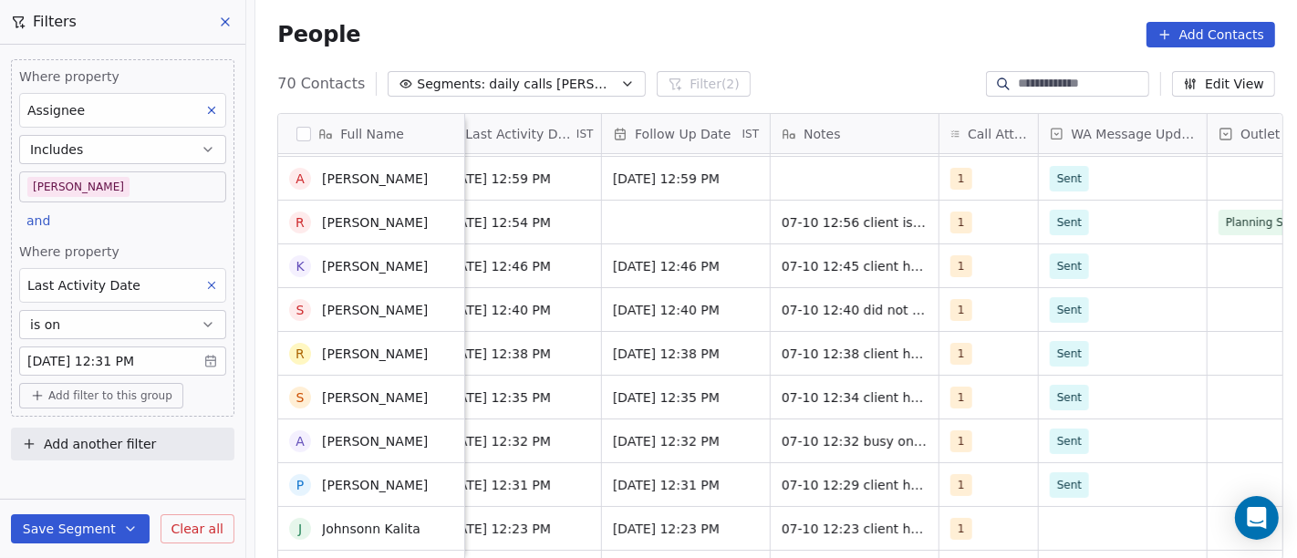
scroll to position [130, 0]
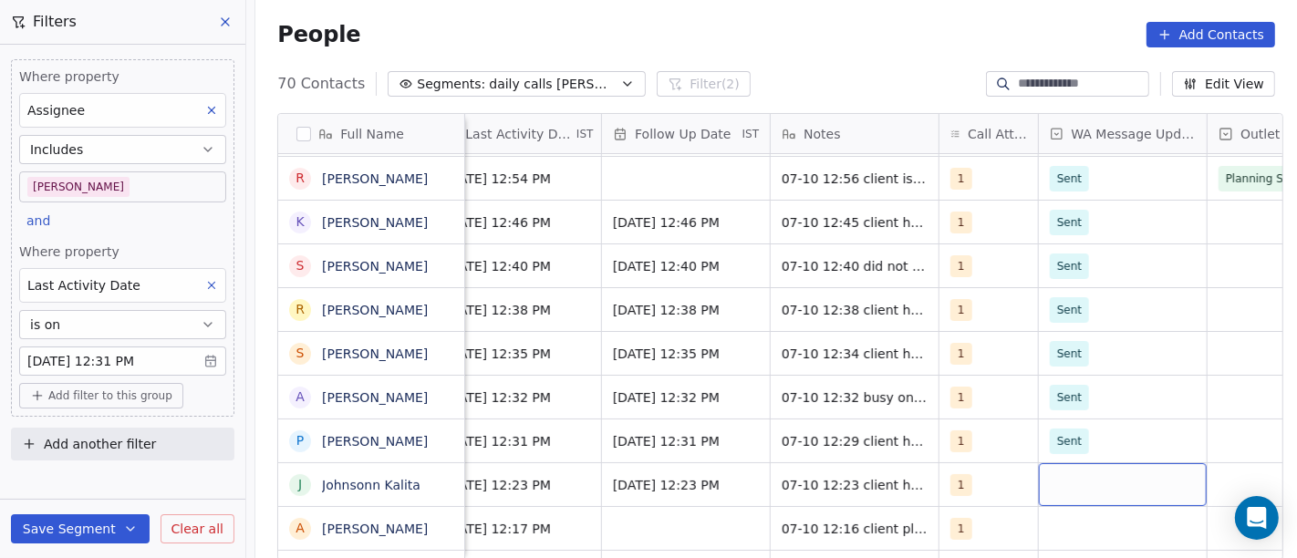
click at [1082, 475] on div "grid" at bounding box center [1123, 484] width 168 height 43
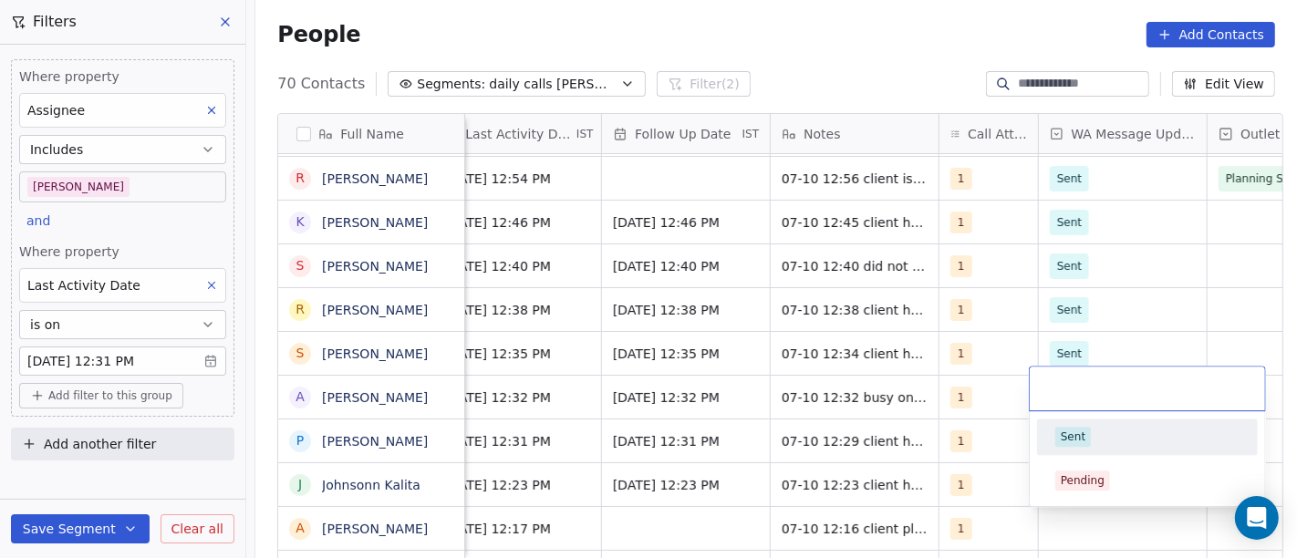
click at [1084, 442] on span "Sent" at bounding box center [1073, 437] width 36 height 20
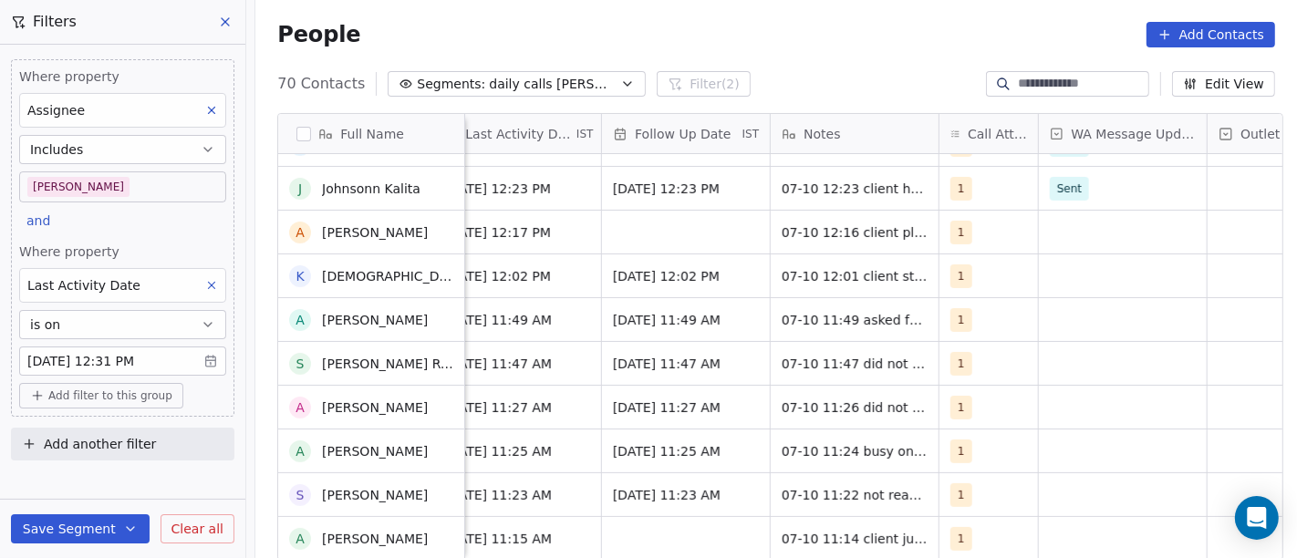
scroll to position [433, 0]
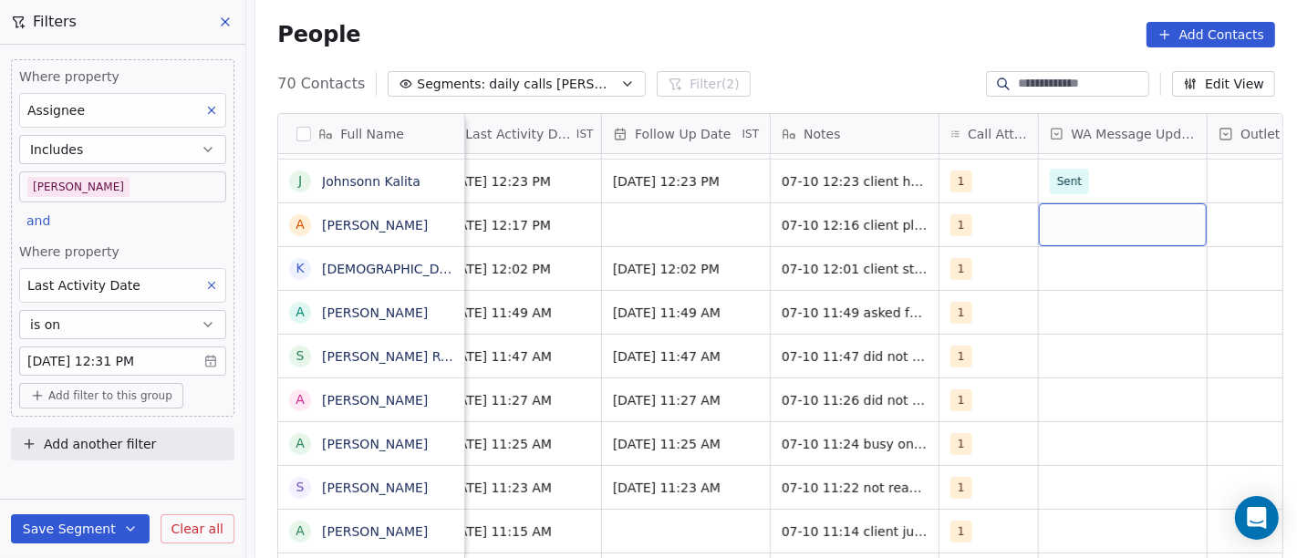
click at [1068, 237] on div "grid" at bounding box center [1123, 224] width 168 height 43
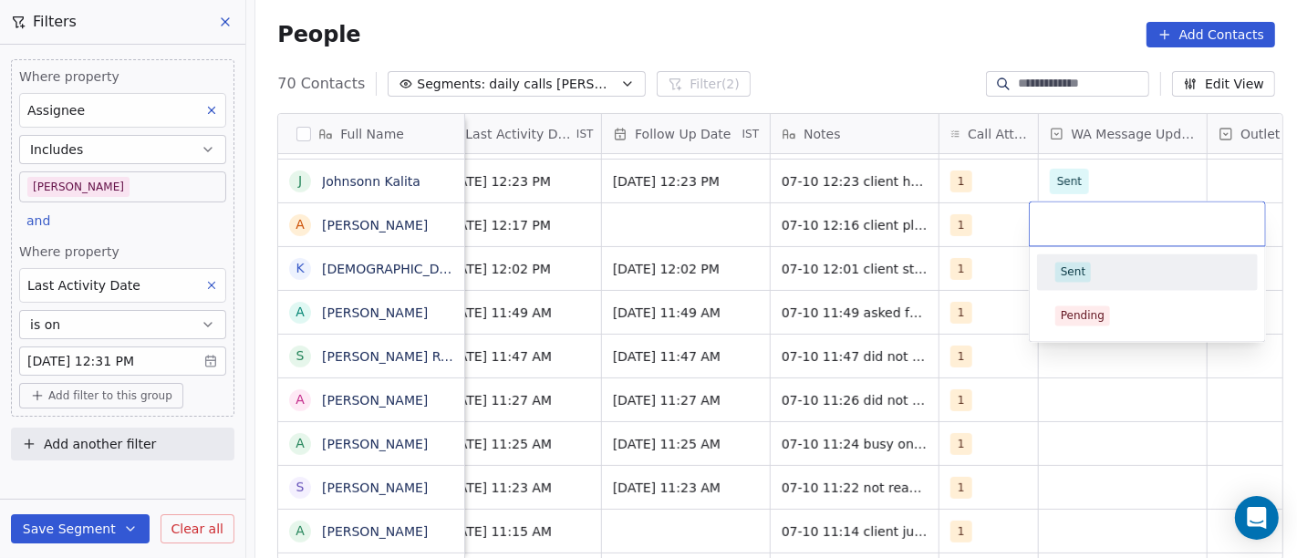
click at [1079, 269] on div "Sent" at bounding box center [1073, 272] width 25 height 16
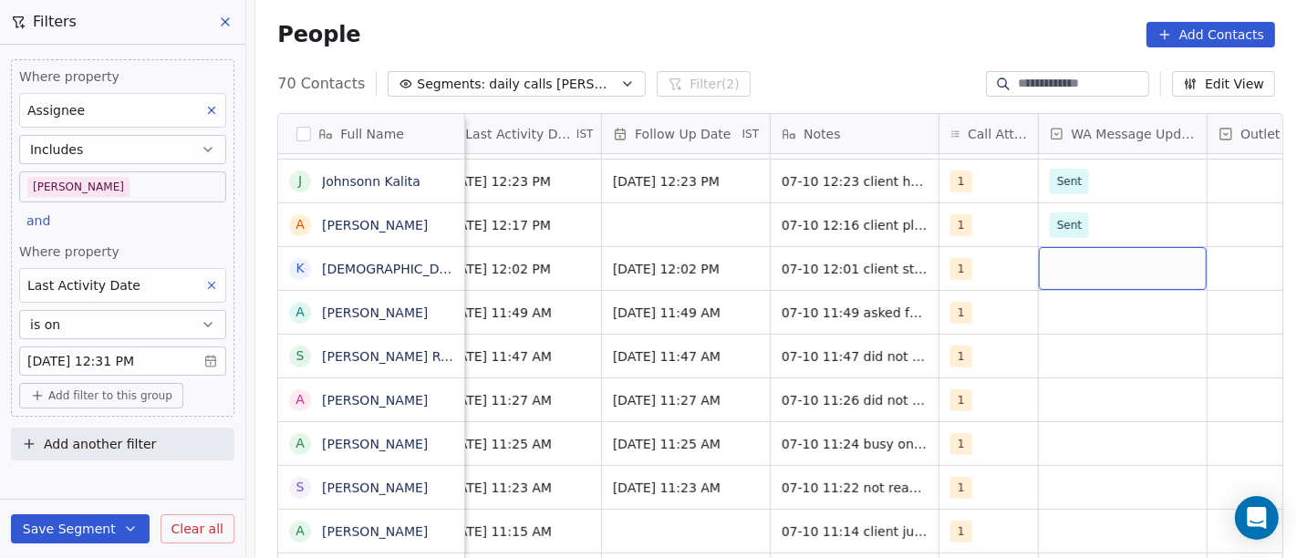
click at [1064, 276] on div "grid" at bounding box center [1123, 268] width 168 height 43
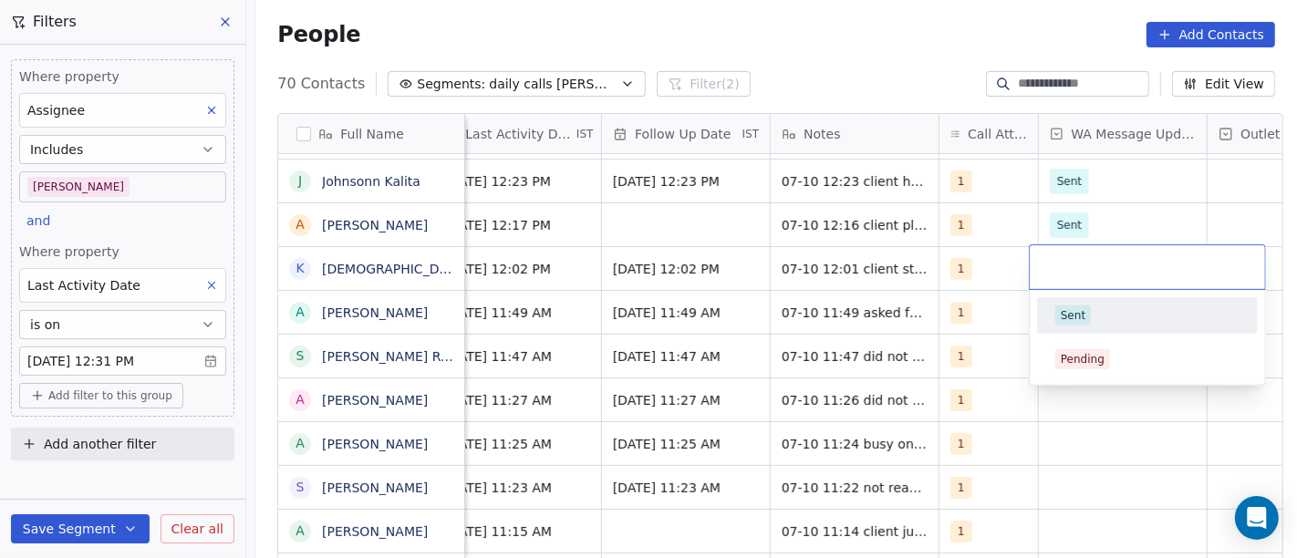
click at [1074, 322] on div "Sent" at bounding box center [1073, 315] width 25 height 16
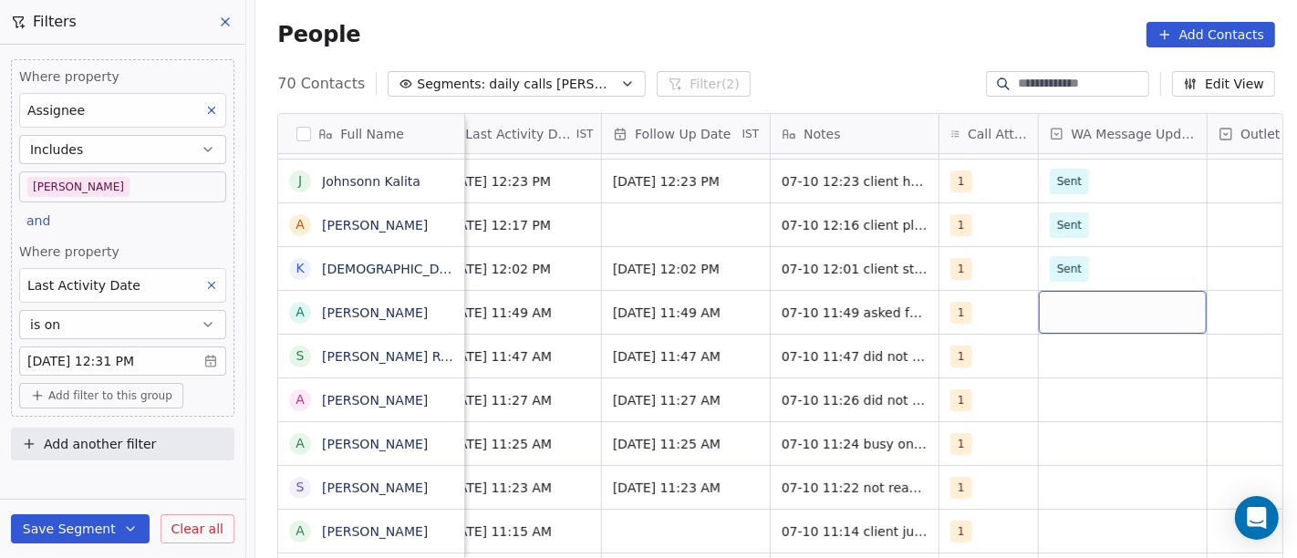
click at [1045, 314] on div "grid" at bounding box center [1123, 312] width 168 height 43
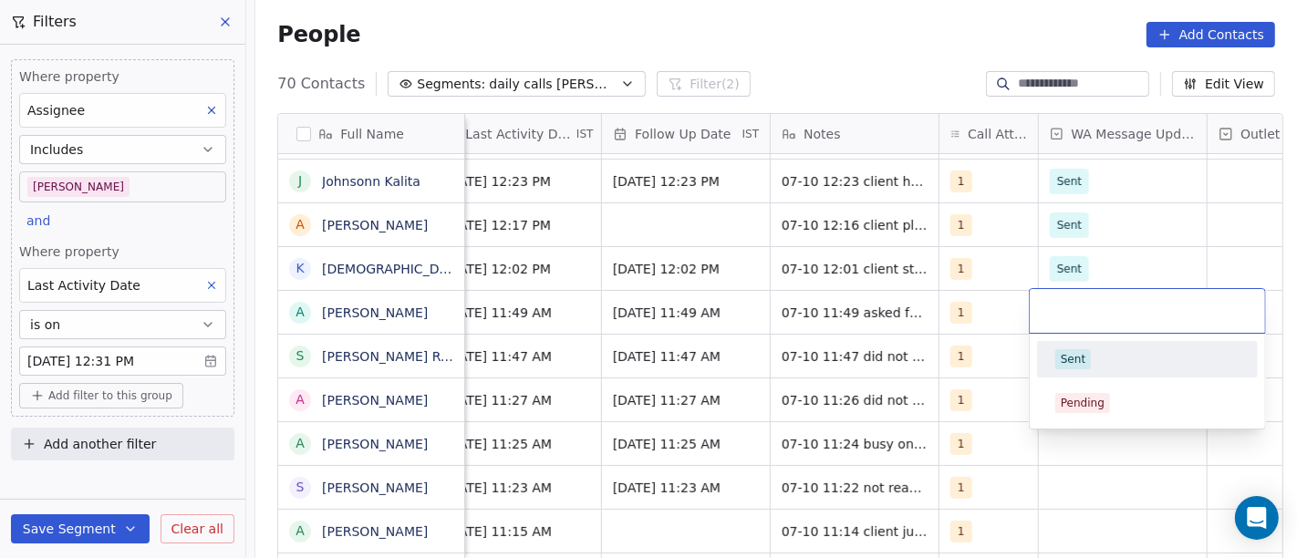
click at [1089, 370] on div "Sent" at bounding box center [1148, 359] width 206 height 29
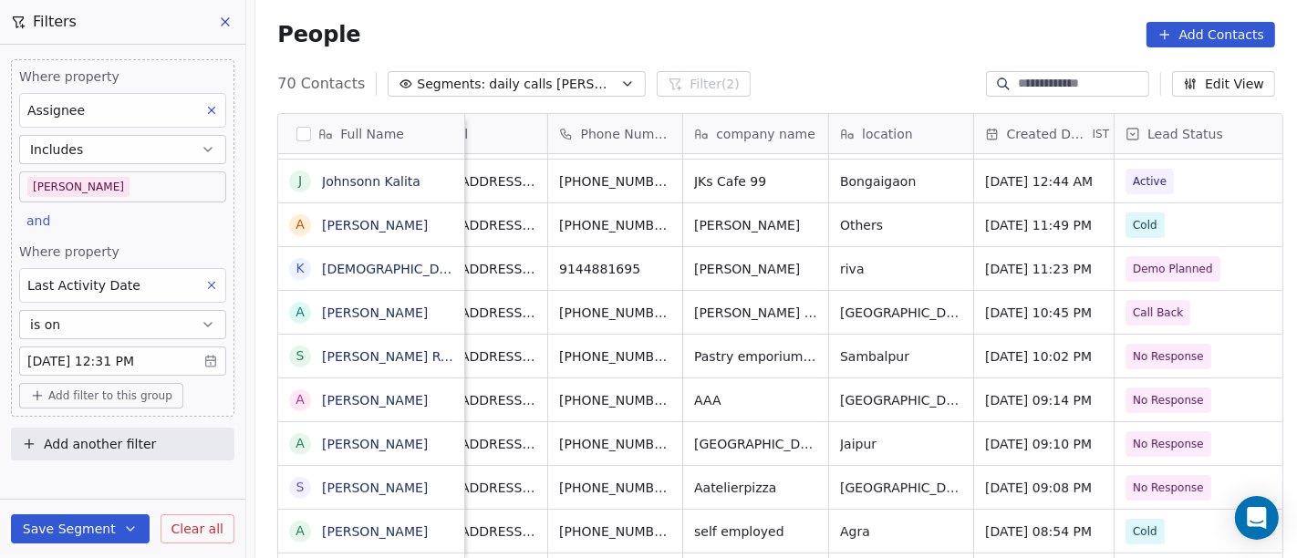
scroll to position [0, 61]
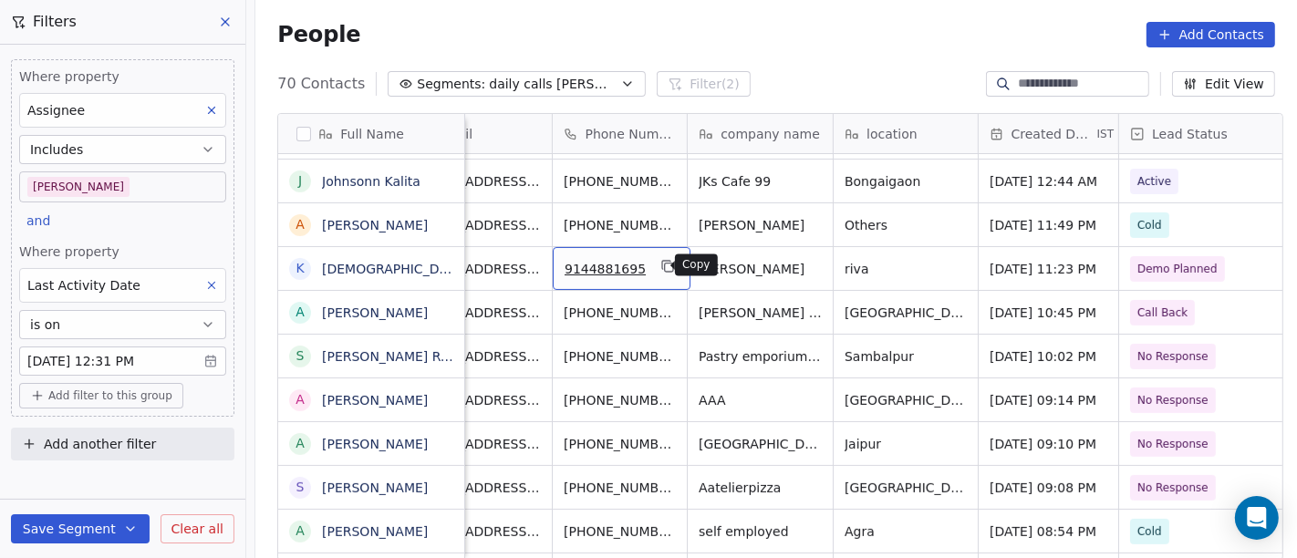
click at [662, 270] on icon "grid" at bounding box center [667, 266] width 15 height 15
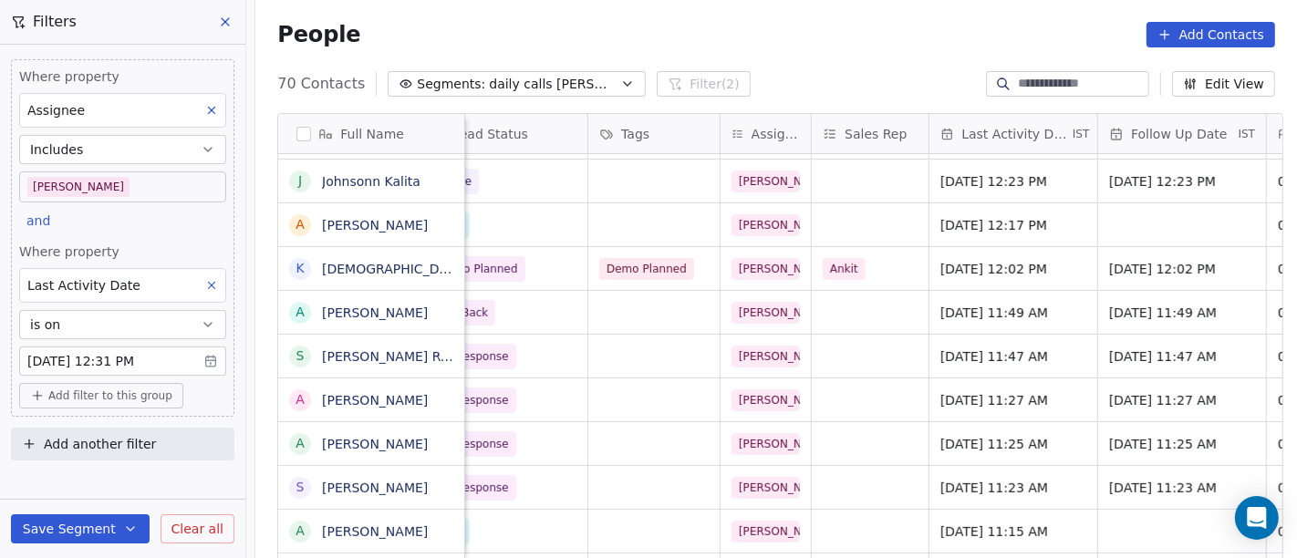
scroll to position [0, 1223]
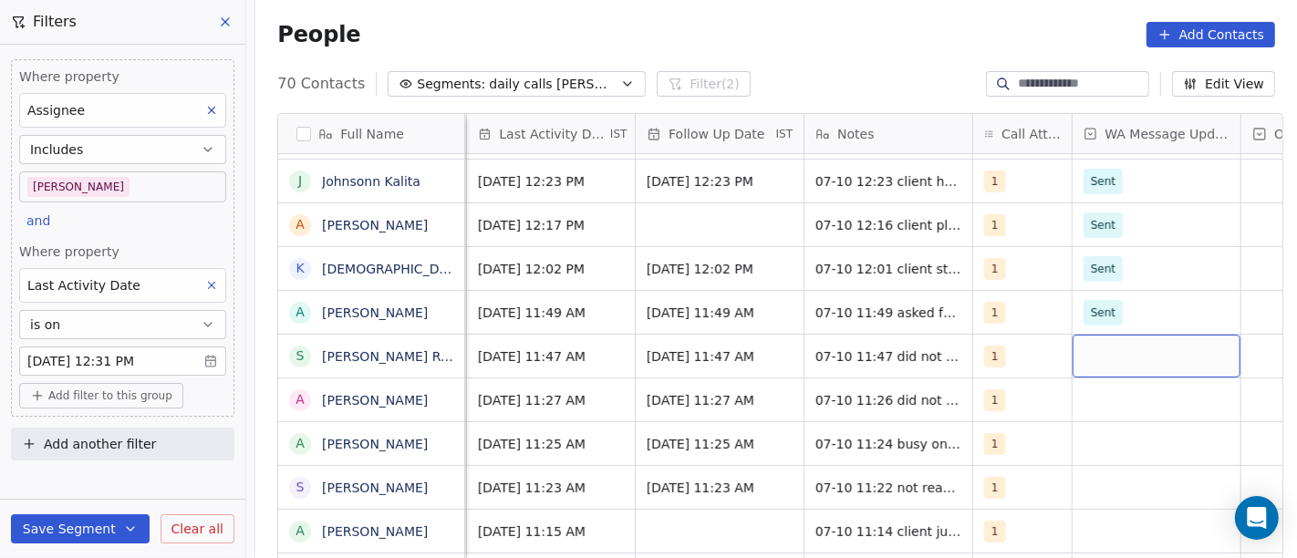
click at [1110, 354] on div "grid" at bounding box center [1157, 356] width 168 height 43
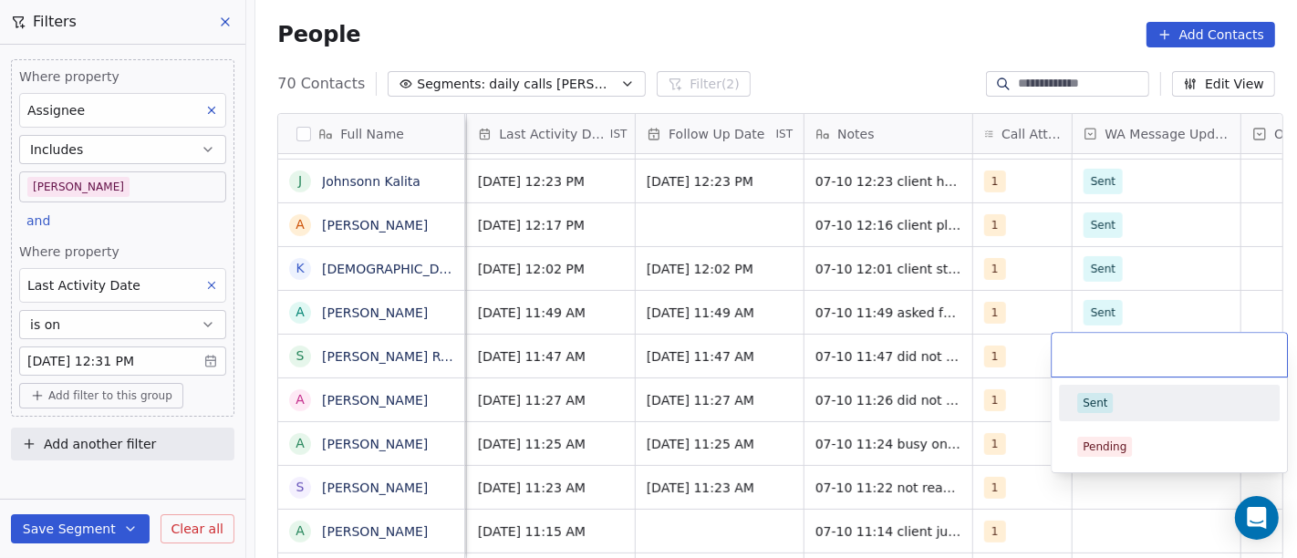
click at [1107, 407] on span "Sent" at bounding box center [1095, 403] width 36 height 20
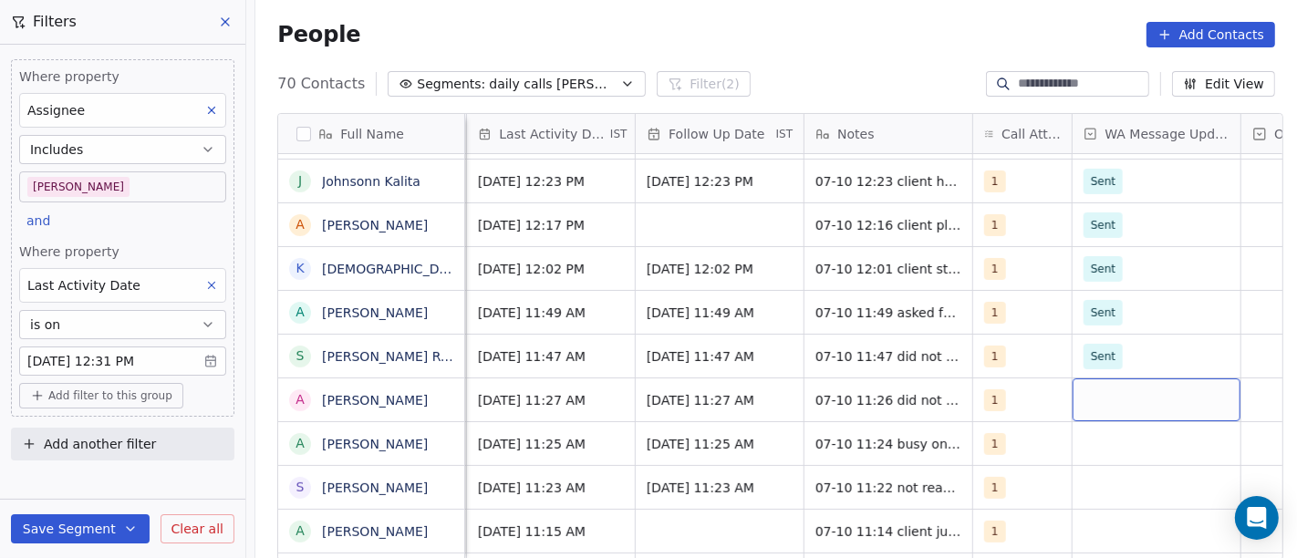
click at [1108, 397] on div "grid" at bounding box center [1157, 400] width 168 height 43
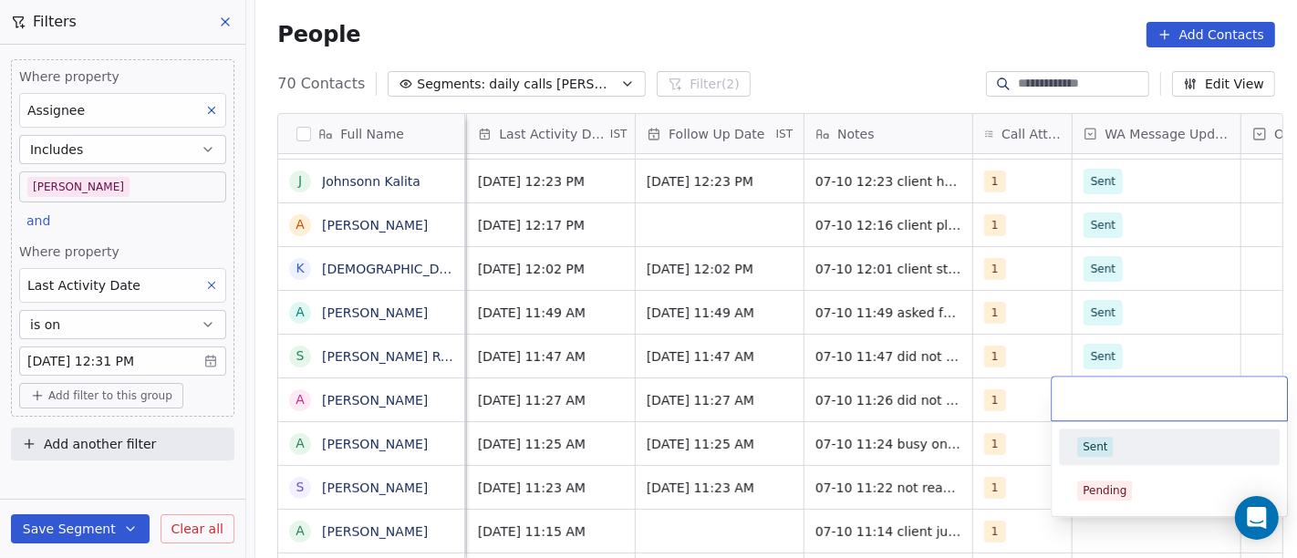
click at [1115, 441] on div "Sent" at bounding box center [1169, 447] width 184 height 20
click at [1120, 441] on div "grid" at bounding box center [1157, 443] width 168 height 43
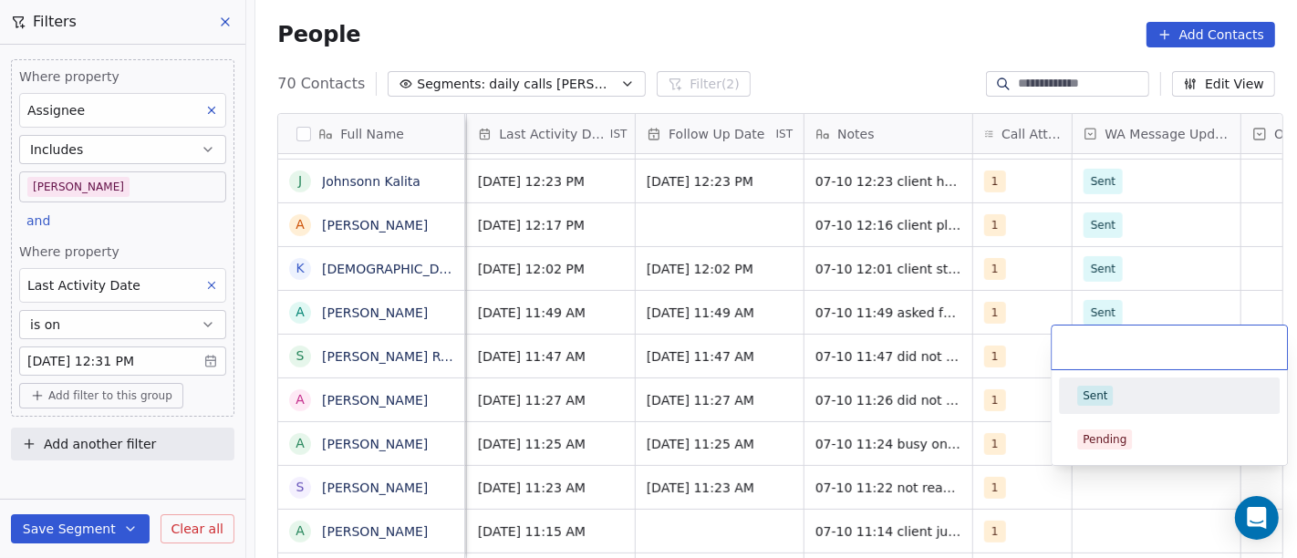
click at [1110, 400] on span "Sent" at bounding box center [1095, 396] width 36 height 20
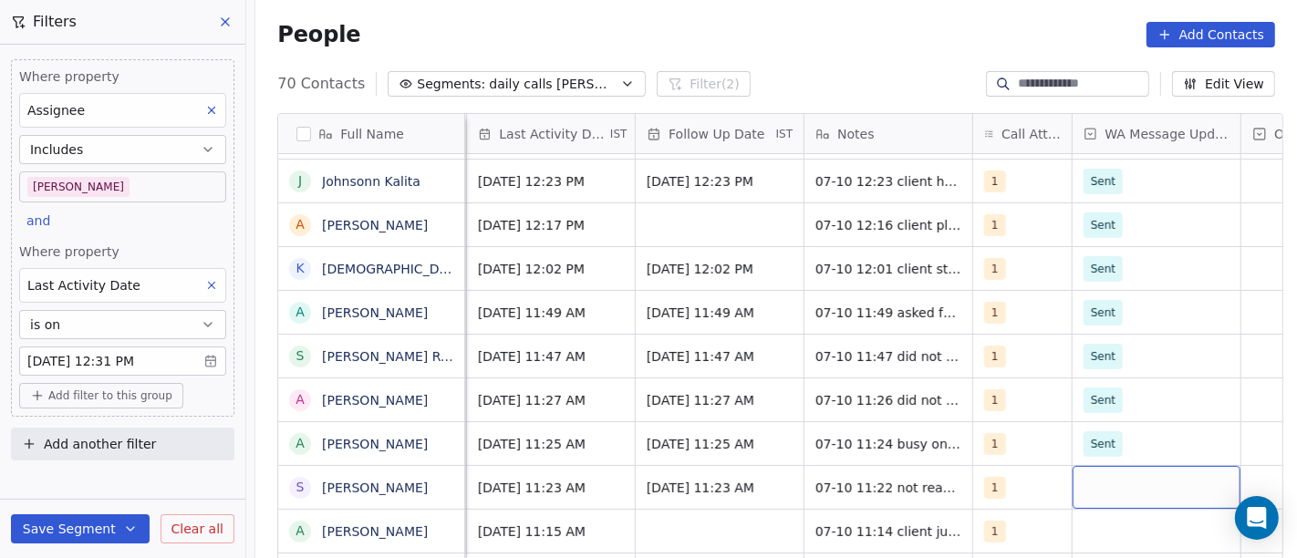
click at [1110, 485] on div "grid" at bounding box center [1157, 487] width 168 height 43
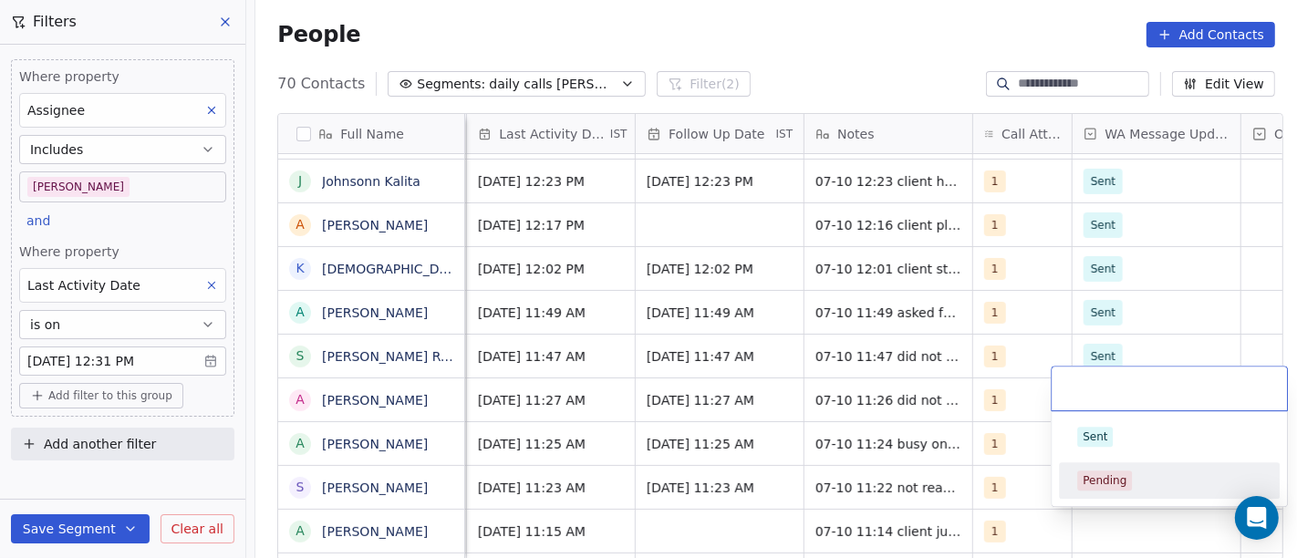
scroll to position [435, 0]
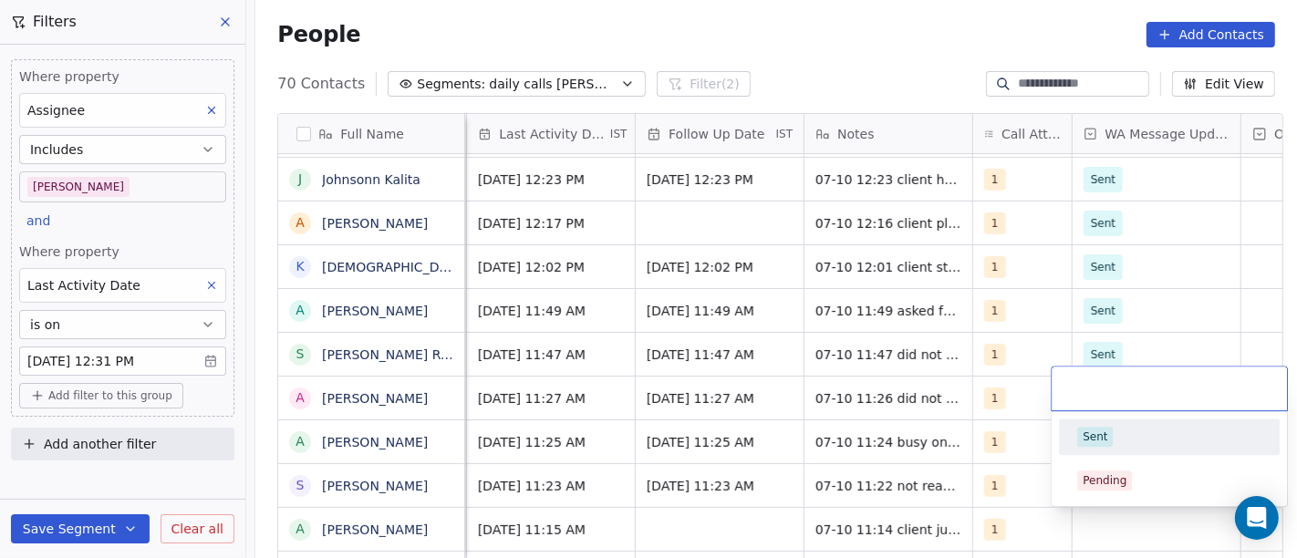
click at [1120, 439] on div "Sent" at bounding box center [1169, 437] width 184 height 20
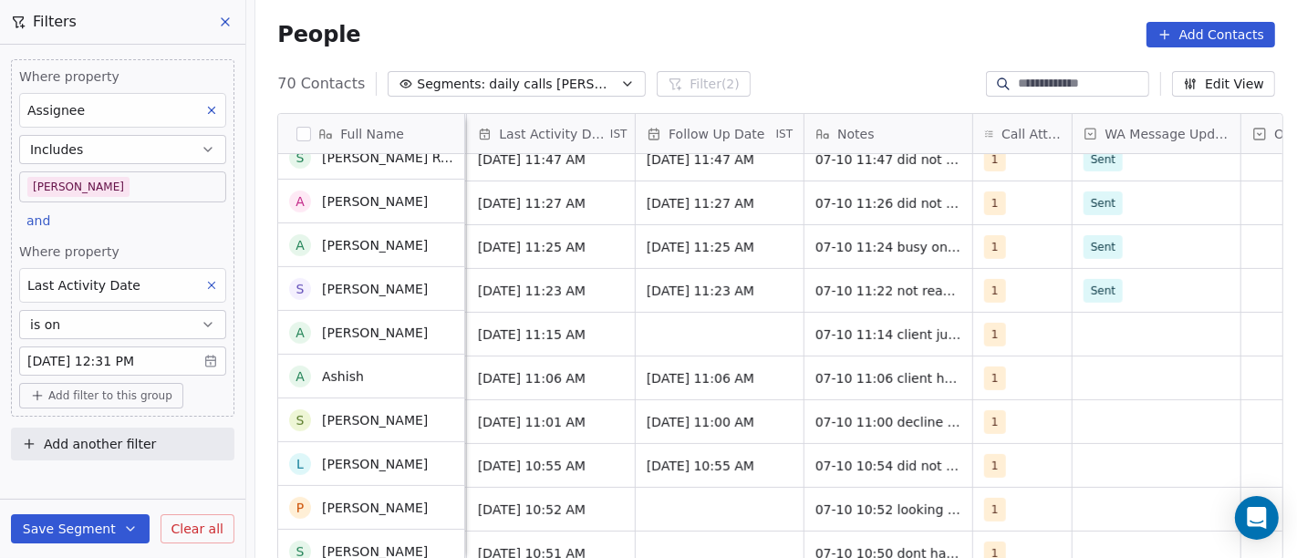
scroll to position [630, 0]
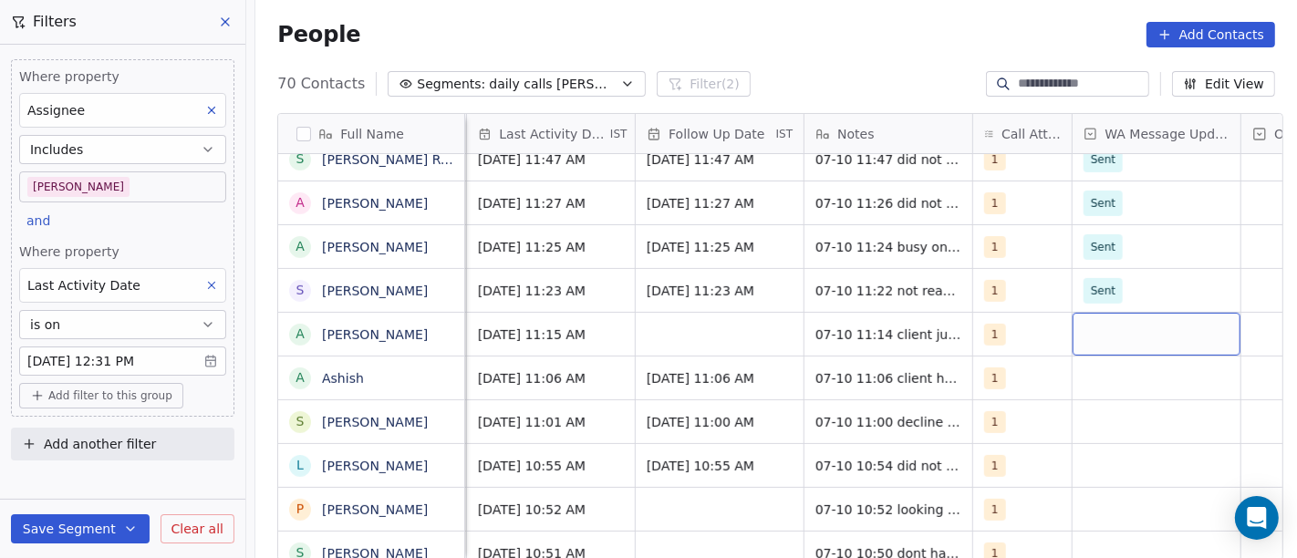
click at [1105, 338] on div "grid" at bounding box center [1157, 334] width 168 height 43
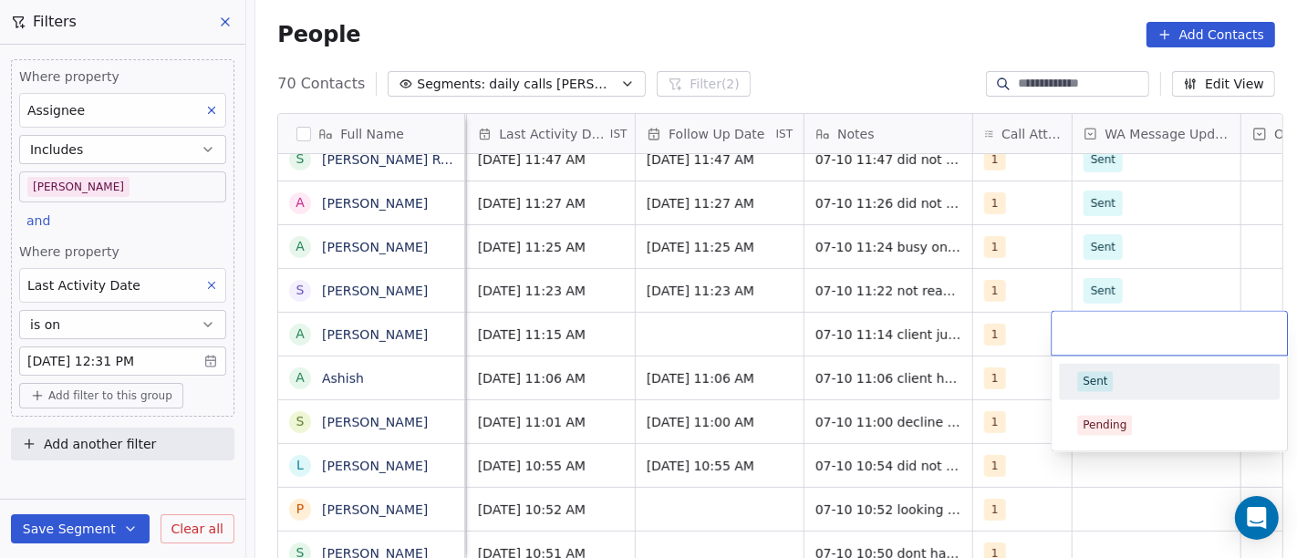
click at [1128, 379] on div "Sent" at bounding box center [1169, 381] width 184 height 20
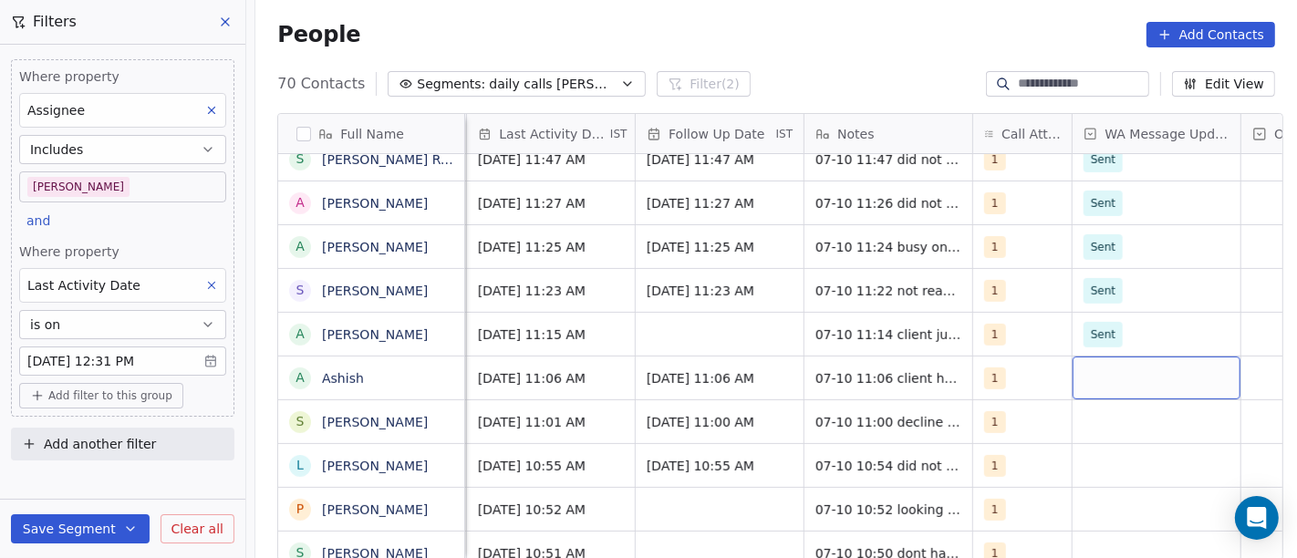
click at [1128, 379] on div "grid" at bounding box center [1157, 378] width 168 height 43
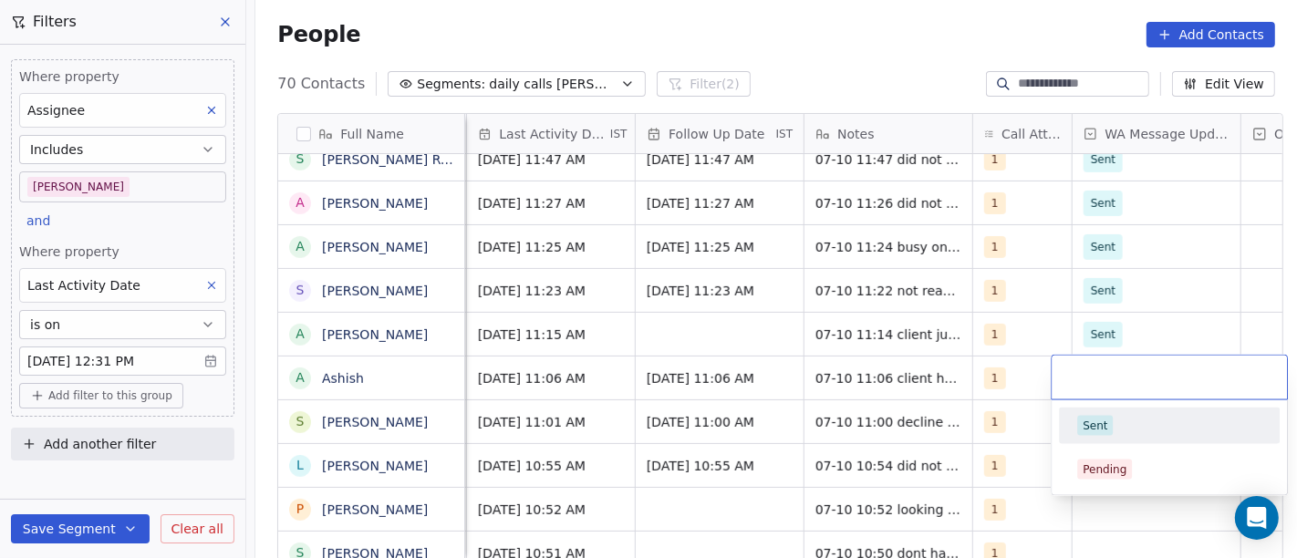
click at [1129, 418] on div "Sent" at bounding box center [1169, 426] width 184 height 20
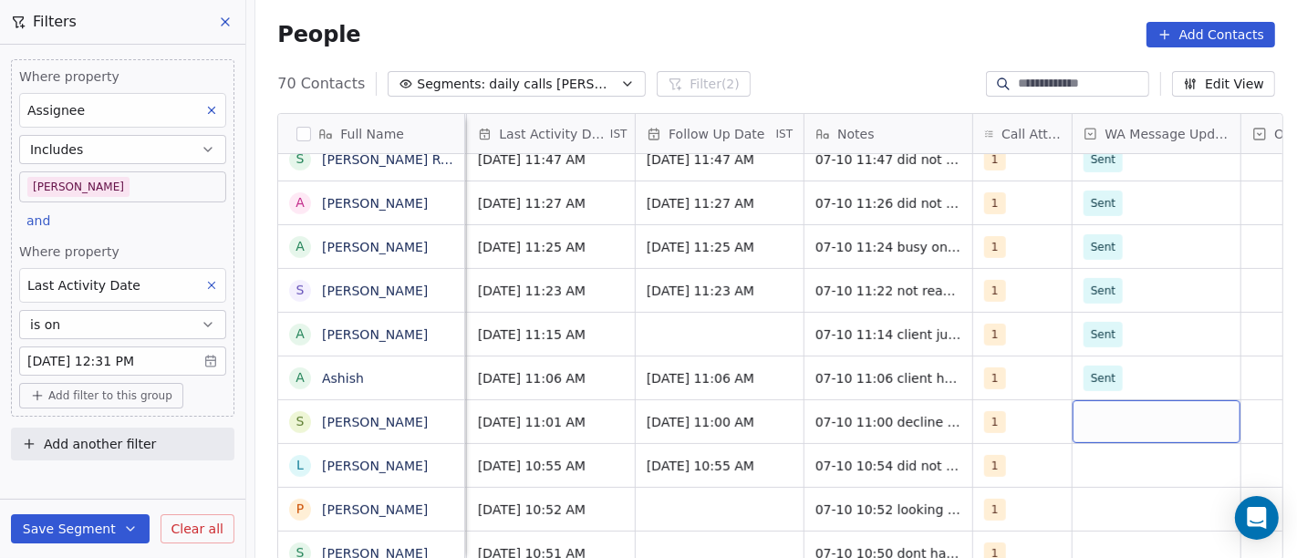
click at [1105, 412] on div "grid" at bounding box center [1157, 421] width 168 height 43
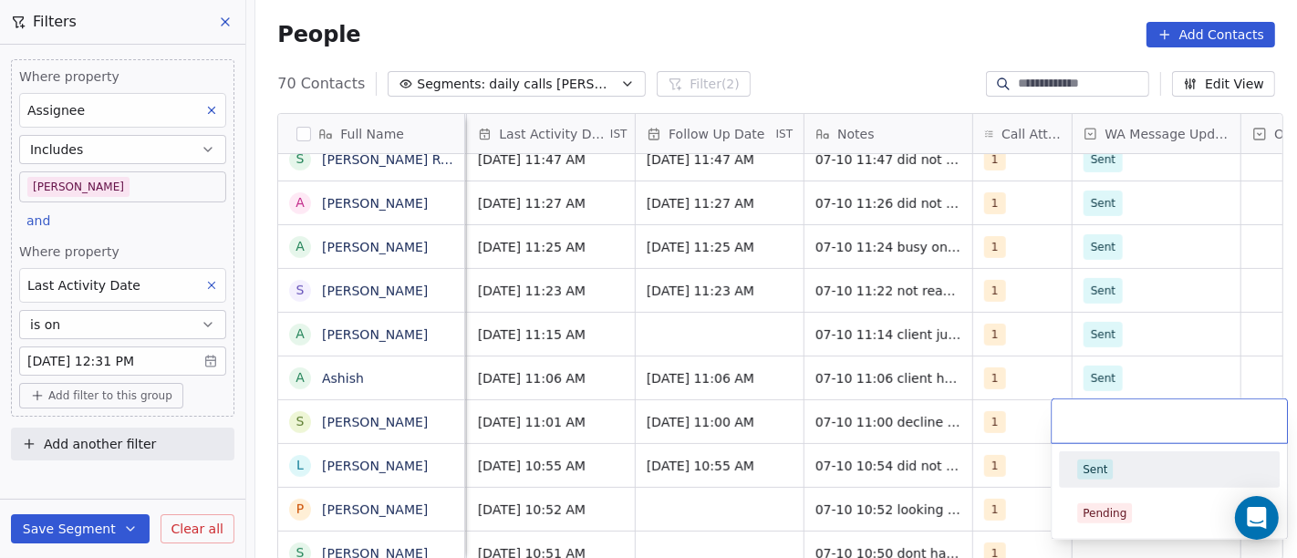
click at [1120, 469] on div "Sent" at bounding box center [1169, 470] width 184 height 20
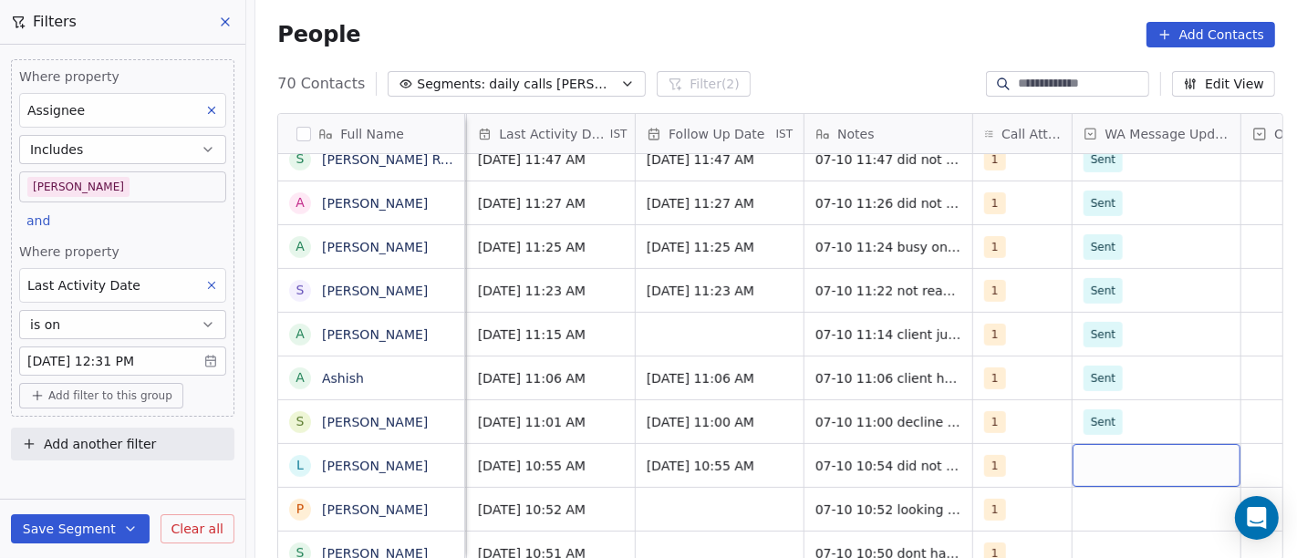
click at [1115, 454] on div "grid" at bounding box center [1157, 465] width 168 height 43
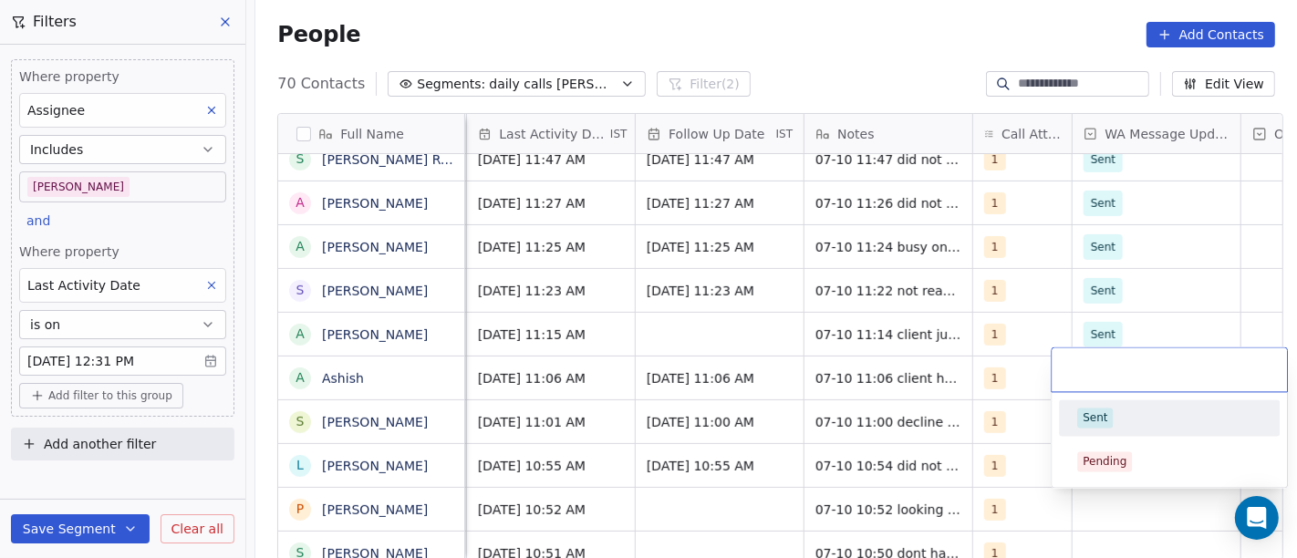
click at [1109, 416] on span "Sent" at bounding box center [1095, 418] width 36 height 20
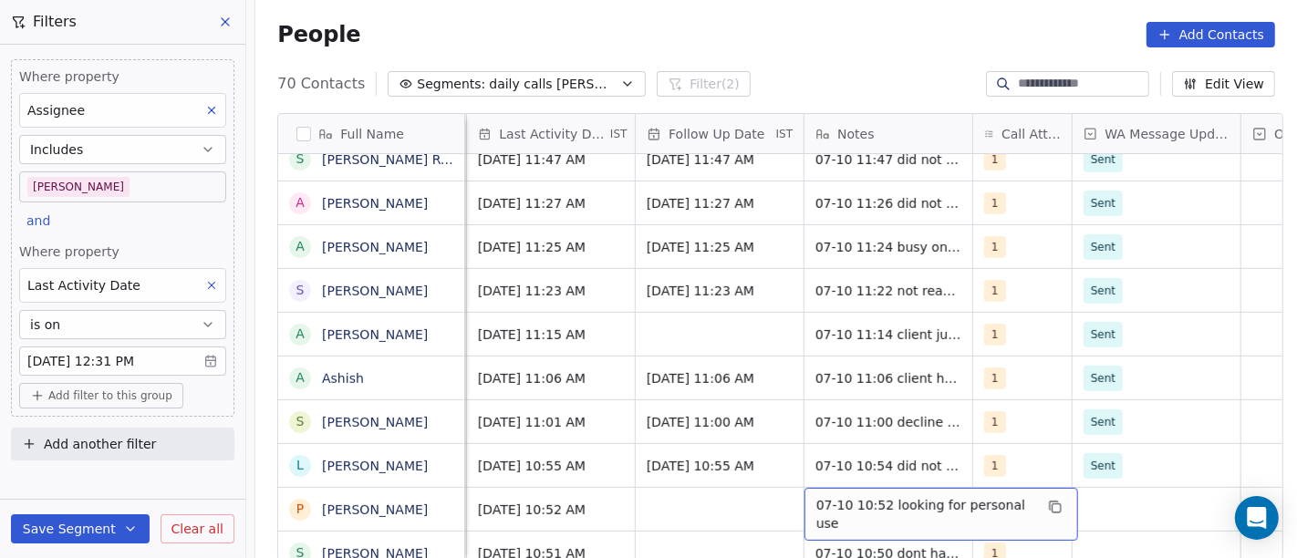
scroll to position [654, 0]
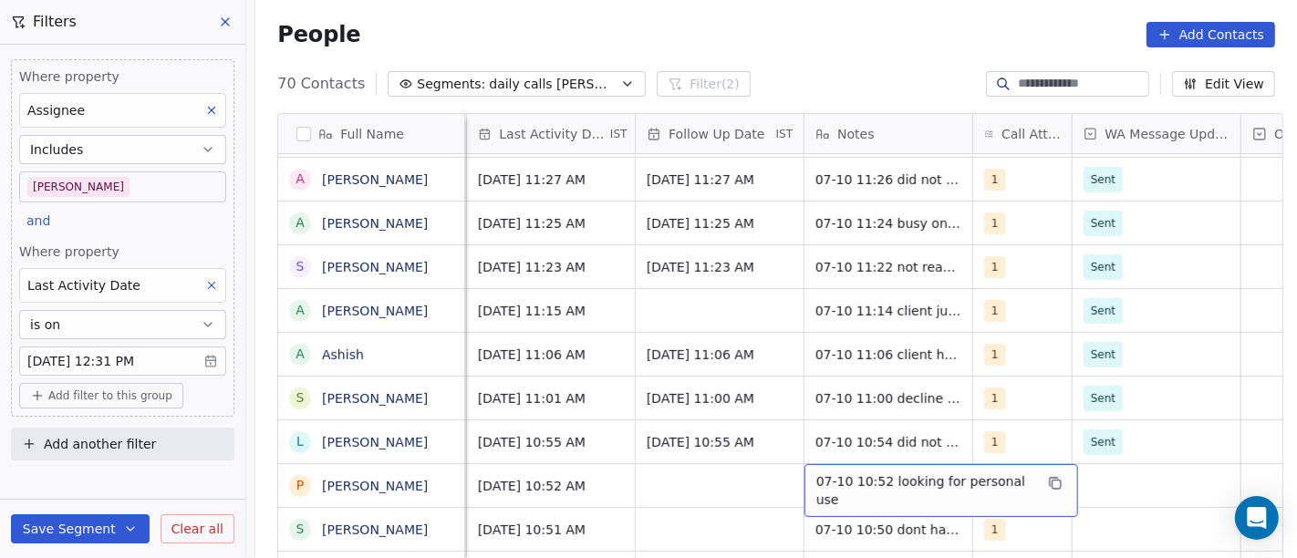
click at [896, 480] on span "07-10 10:52 looking for personal use" at bounding box center [924, 491] width 217 height 36
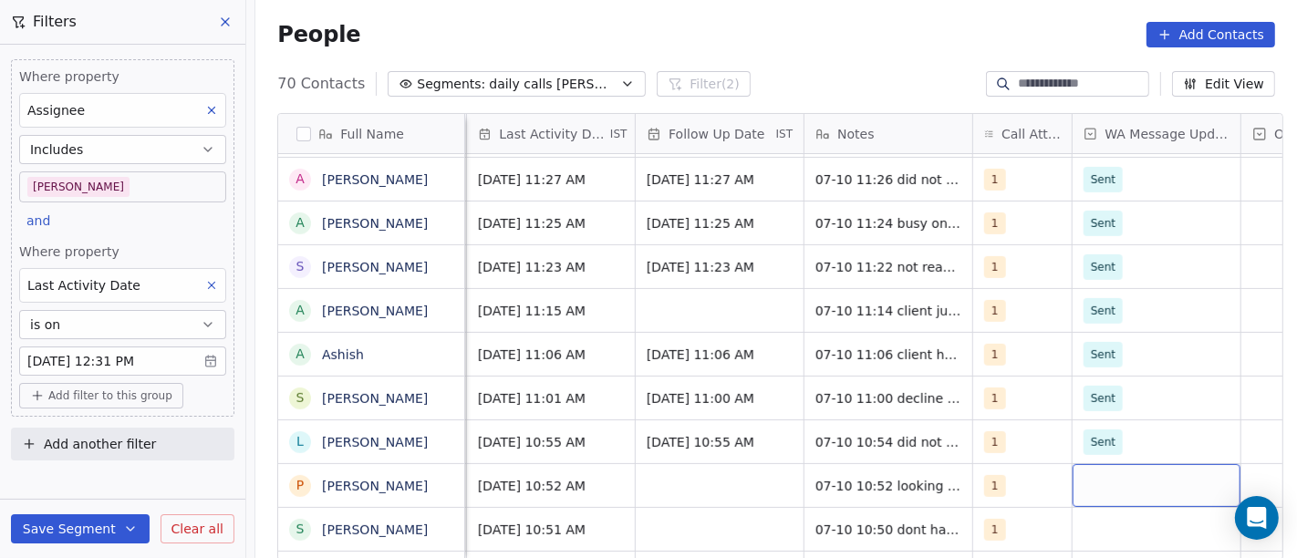
click at [1106, 483] on div "grid" at bounding box center [1157, 485] width 168 height 43
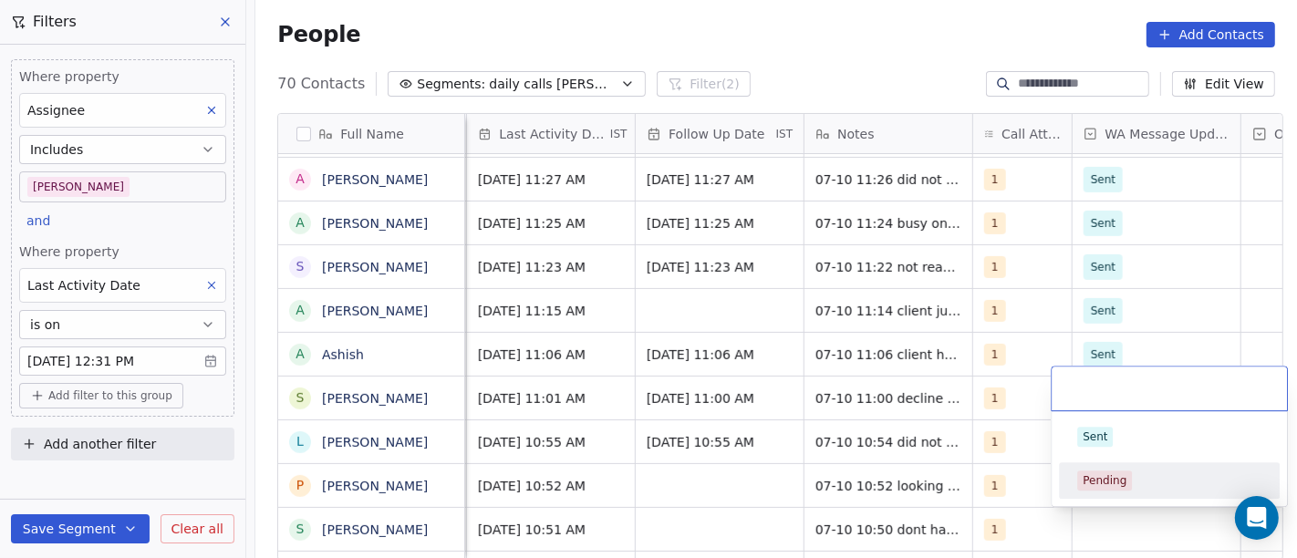
click at [1100, 483] on div "Pending" at bounding box center [1105, 481] width 44 height 16
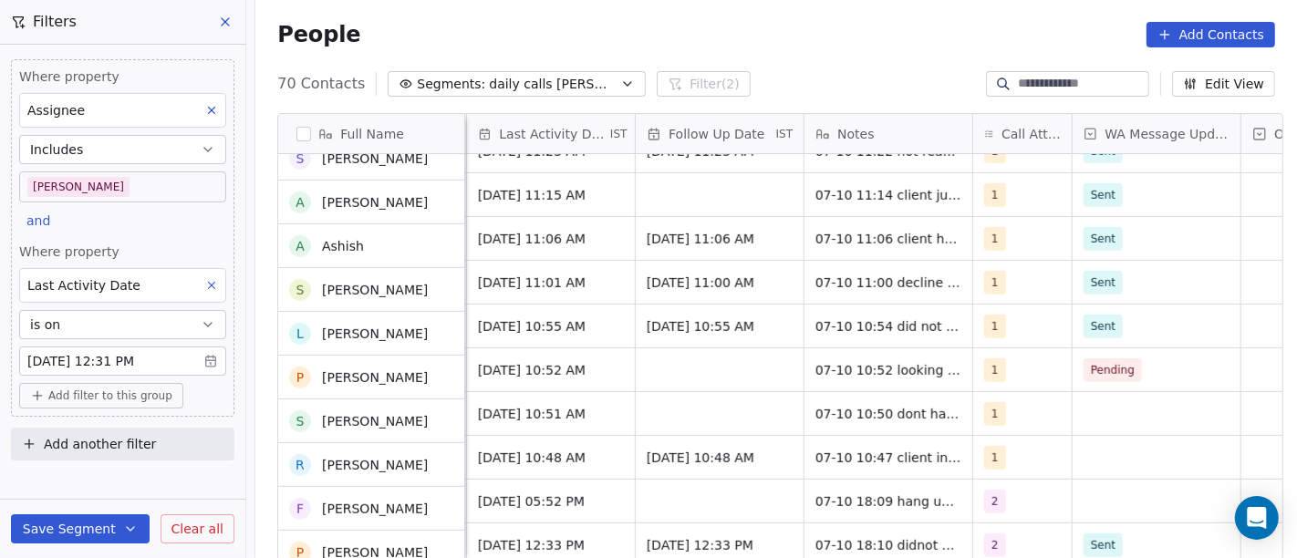
scroll to position [839, 0]
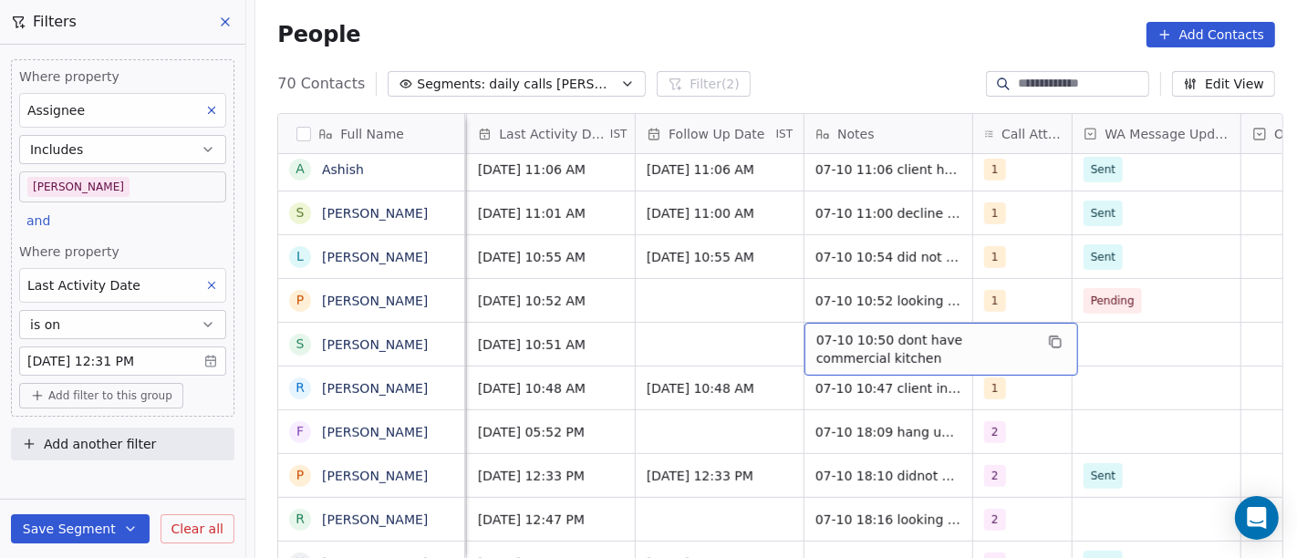
click at [918, 348] on span "07-10 10:50 dont have commercial kitchen" at bounding box center [924, 349] width 217 height 36
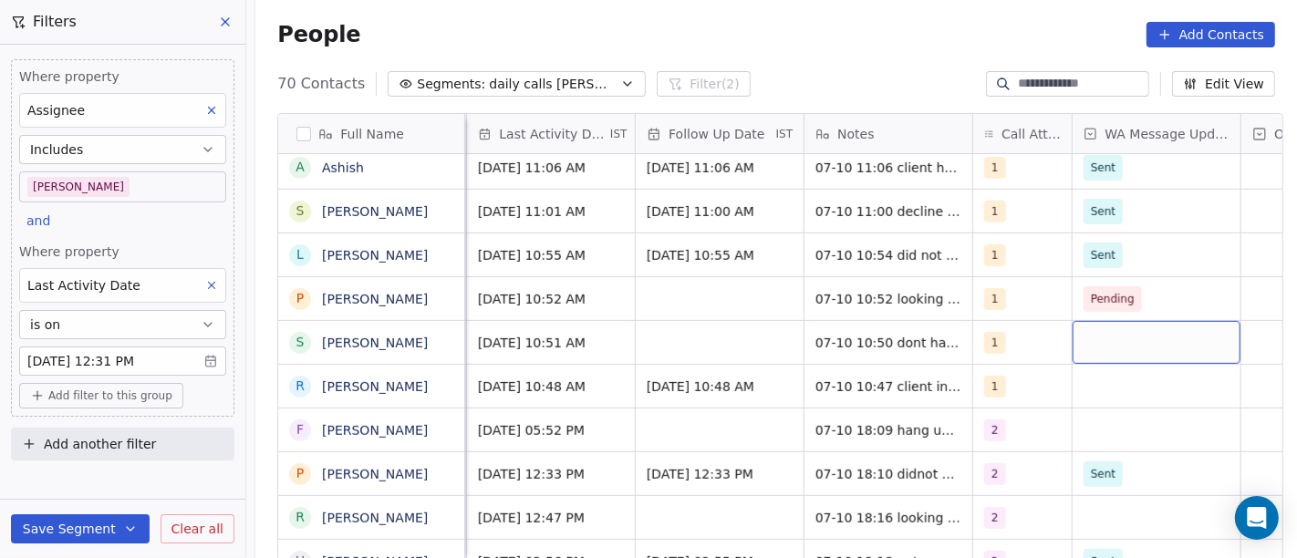
click at [1130, 347] on div "grid" at bounding box center [1157, 342] width 168 height 43
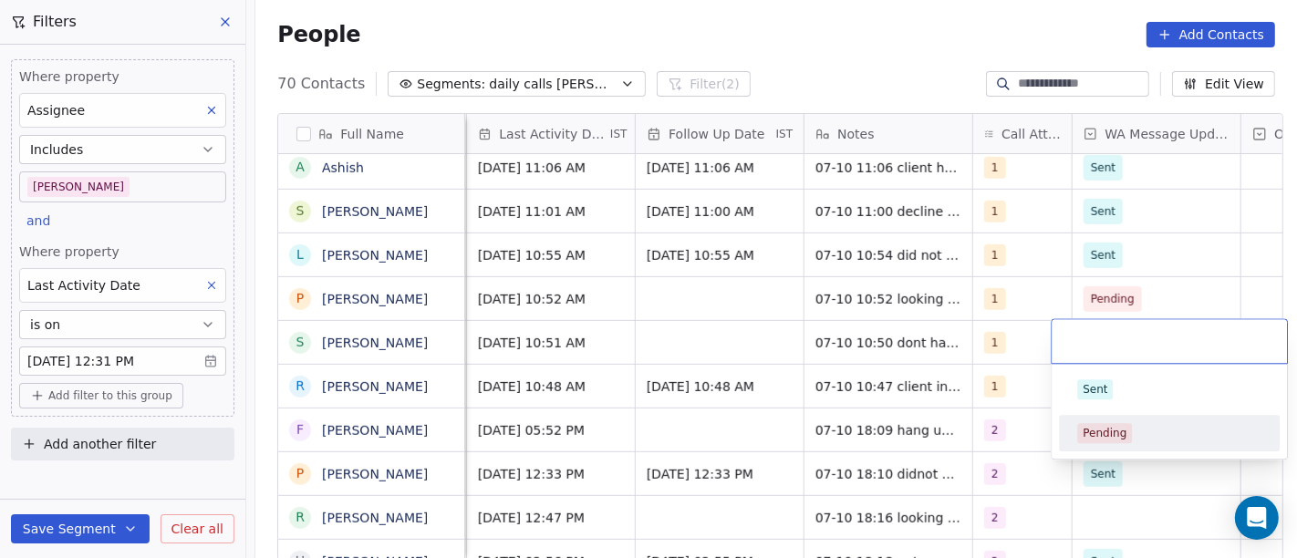
click at [1136, 429] on div "Pending" at bounding box center [1169, 433] width 184 height 20
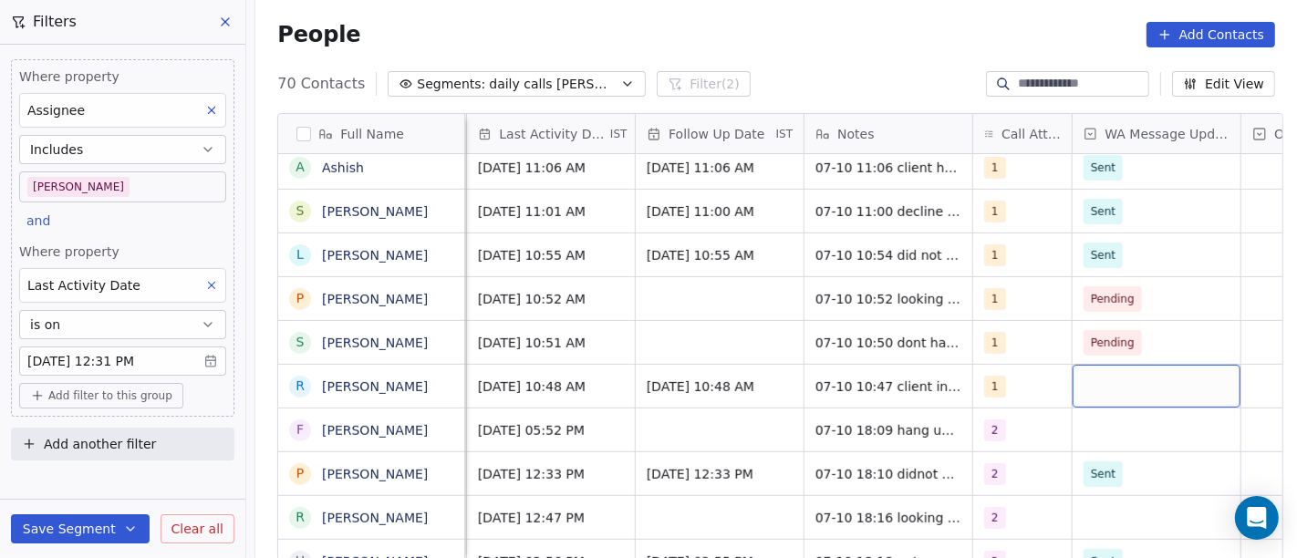
click at [1120, 387] on div "grid" at bounding box center [1157, 386] width 168 height 43
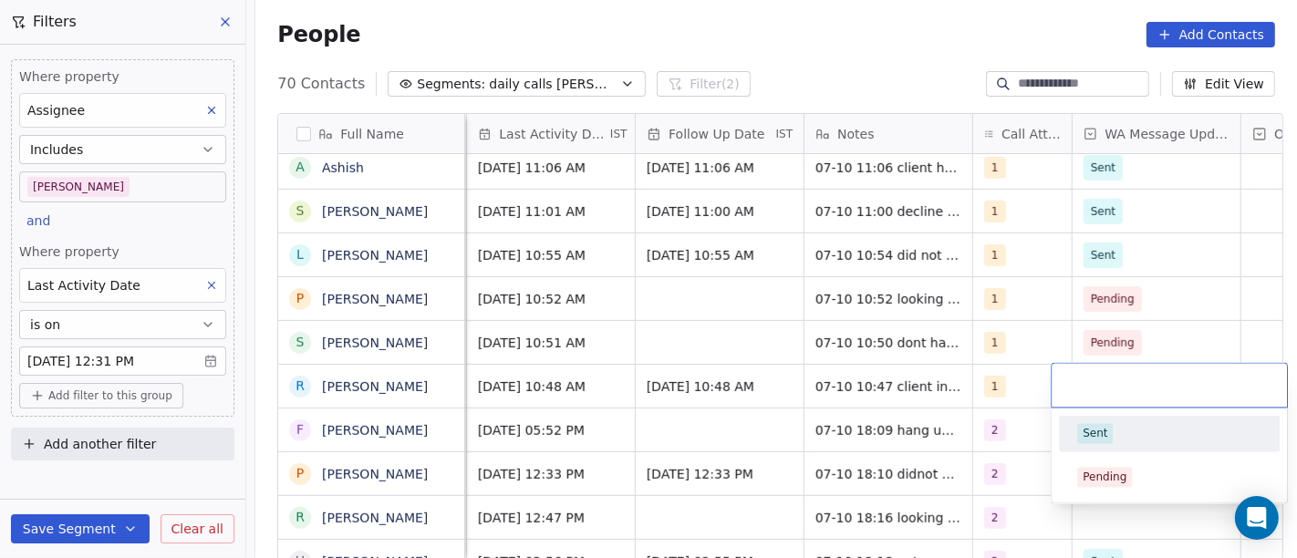
click at [1105, 434] on div "Sent" at bounding box center [1095, 434] width 25 height 16
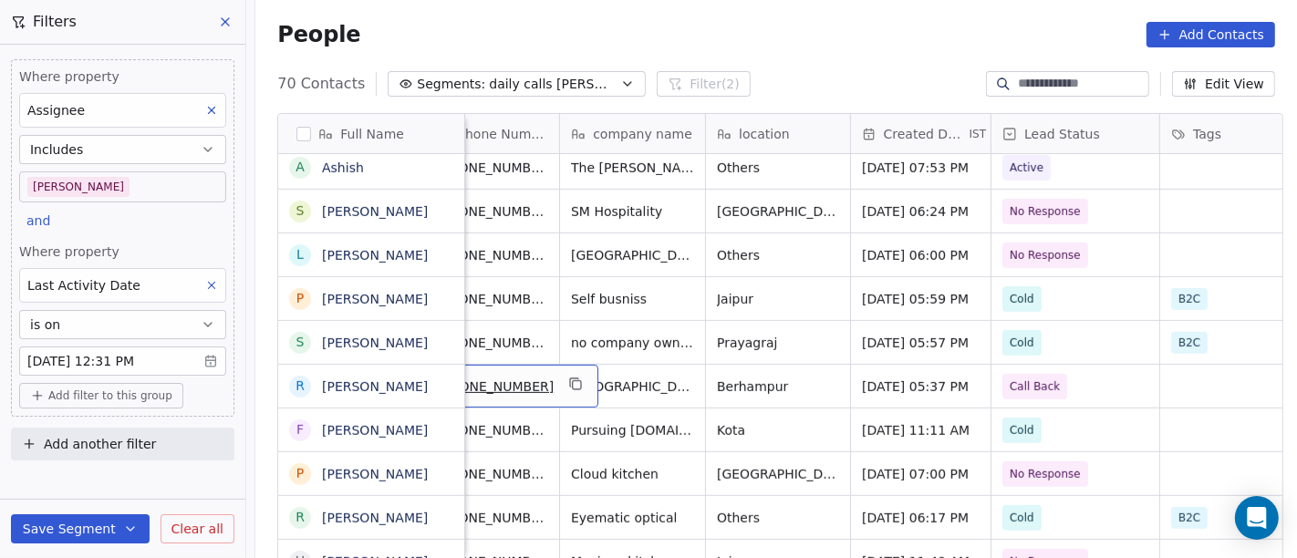
scroll to position [0, 148]
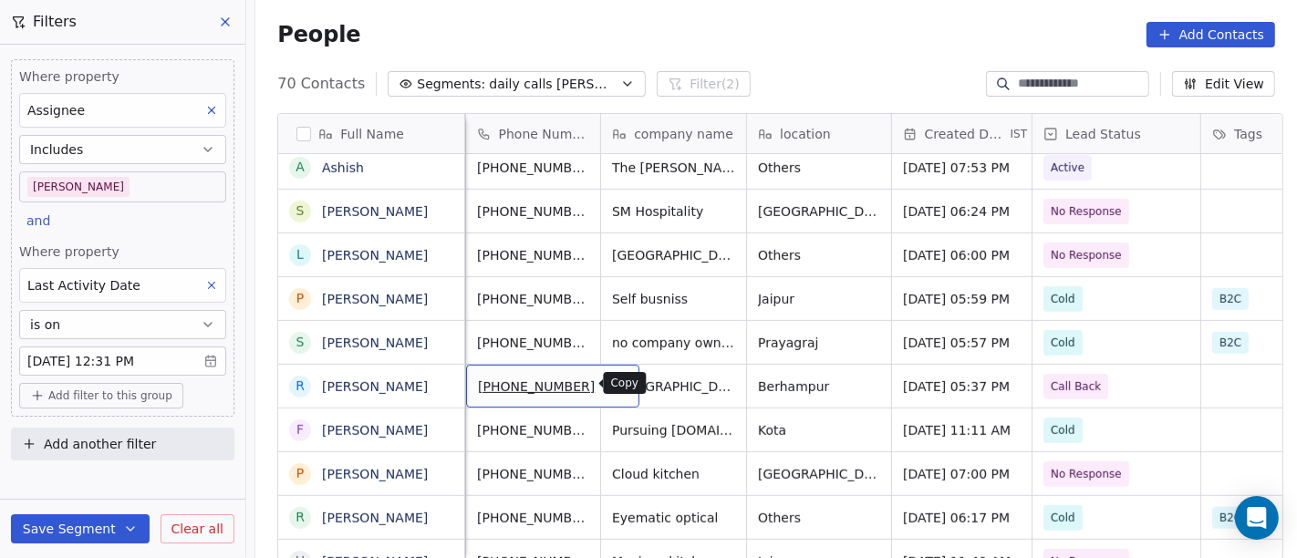
click at [609, 390] on icon "grid" at bounding box center [616, 384] width 15 height 15
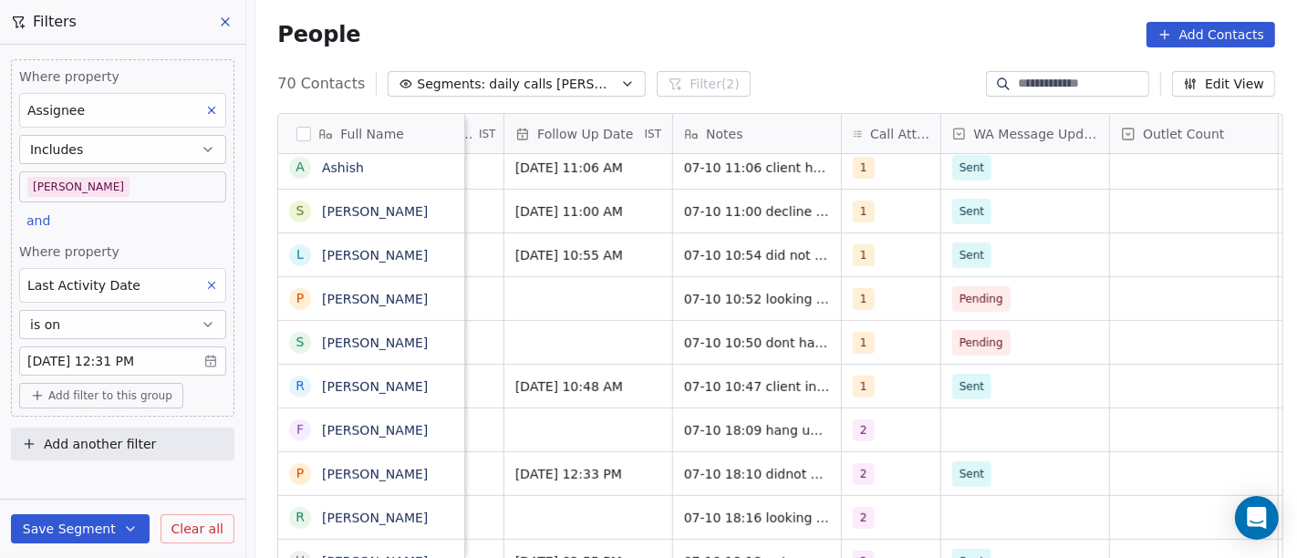
scroll to position [0, 1357]
click at [964, 427] on div "grid" at bounding box center [1024, 430] width 168 height 43
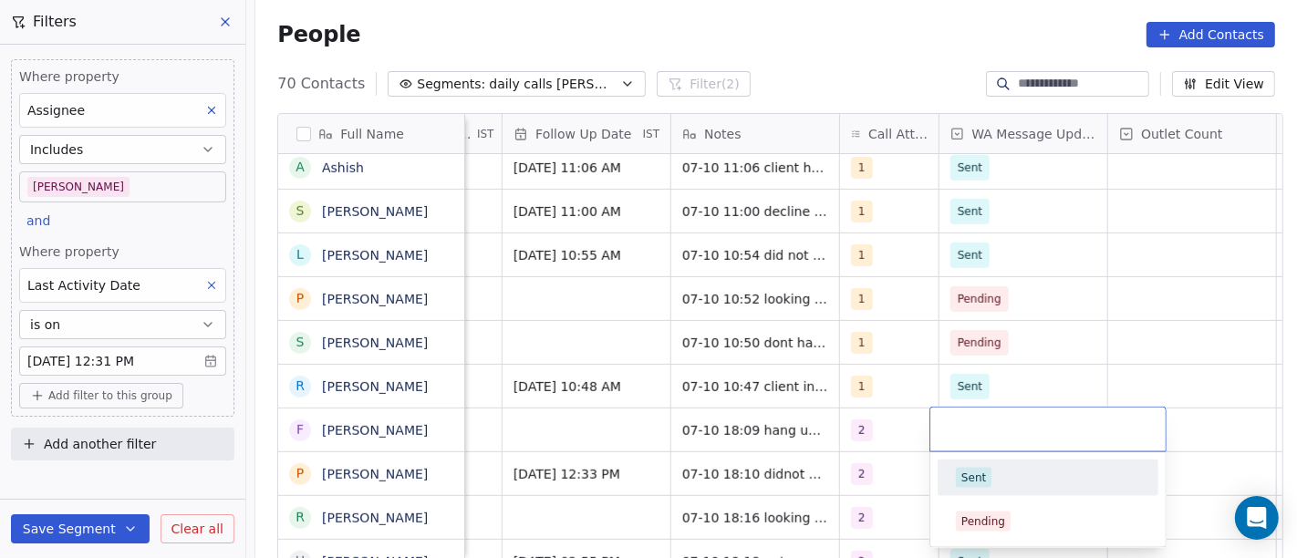
click at [1006, 463] on div "Sent" at bounding box center [1048, 477] width 206 height 29
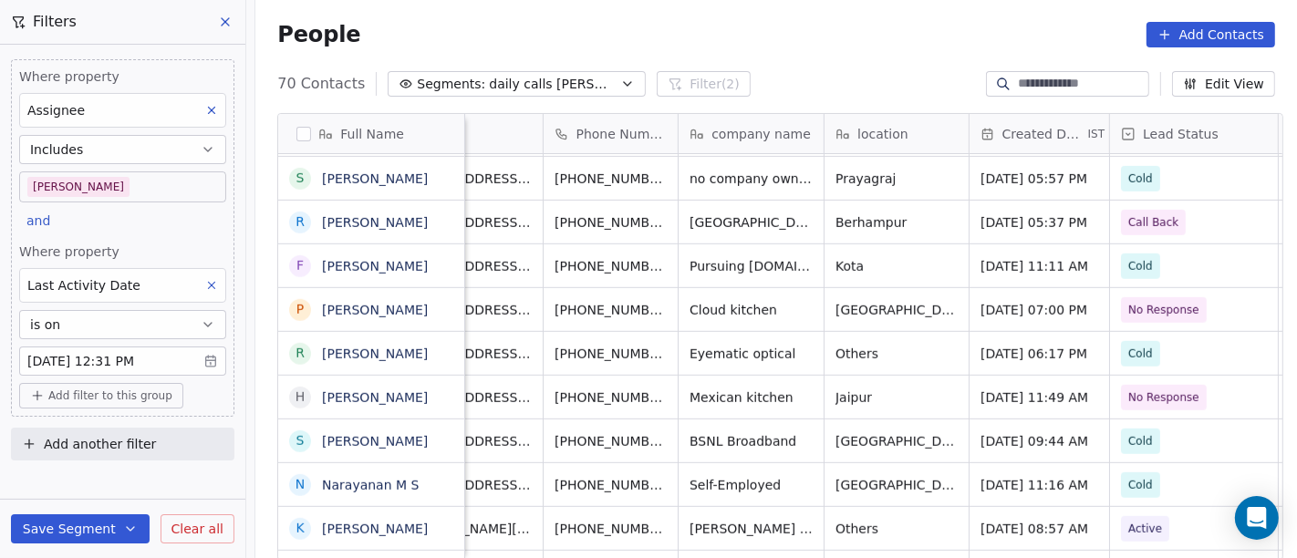
scroll to position [0, 0]
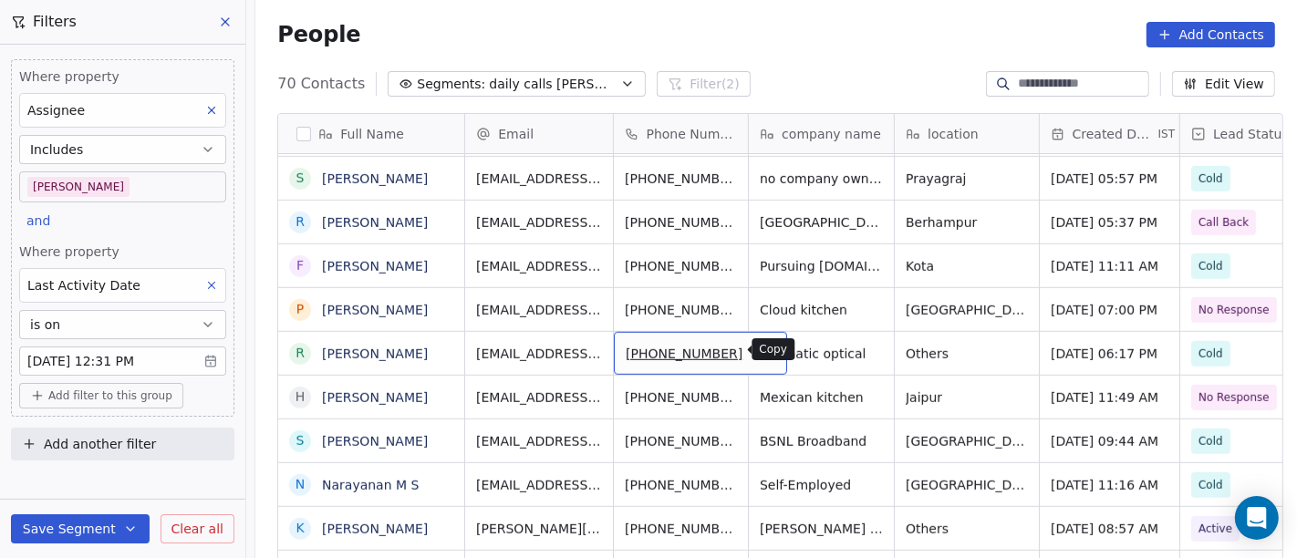
click at [757, 356] on icon "grid" at bounding box center [764, 351] width 15 height 15
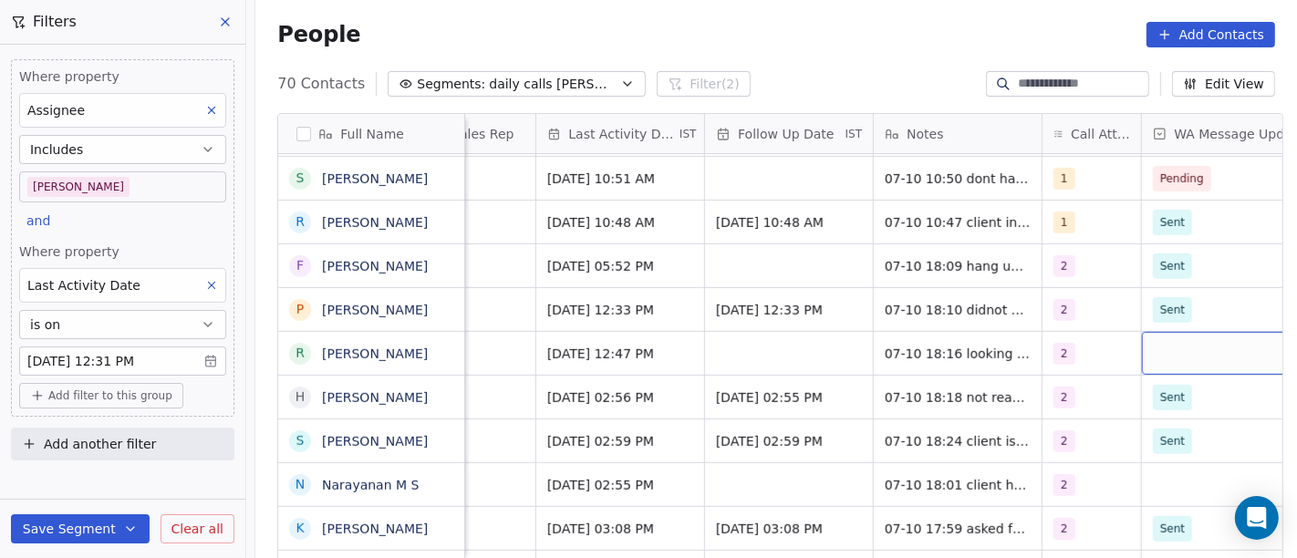
click at [1165, 353] on div "grid" at bounding box center [1226, 353] width 168 height 43
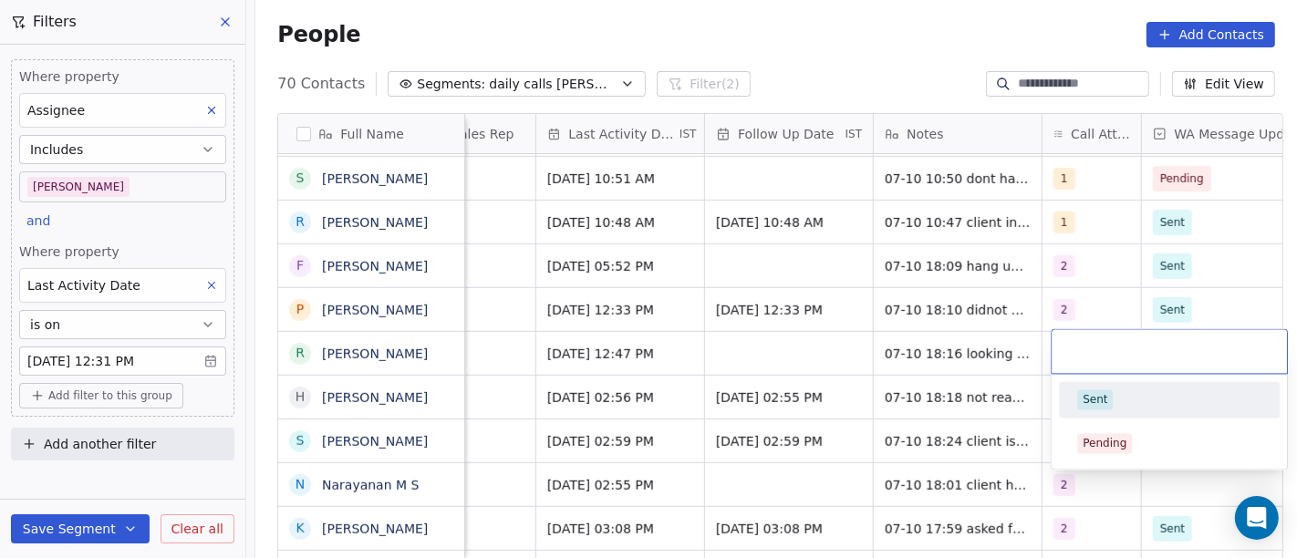
scroll to position [0, 1197]
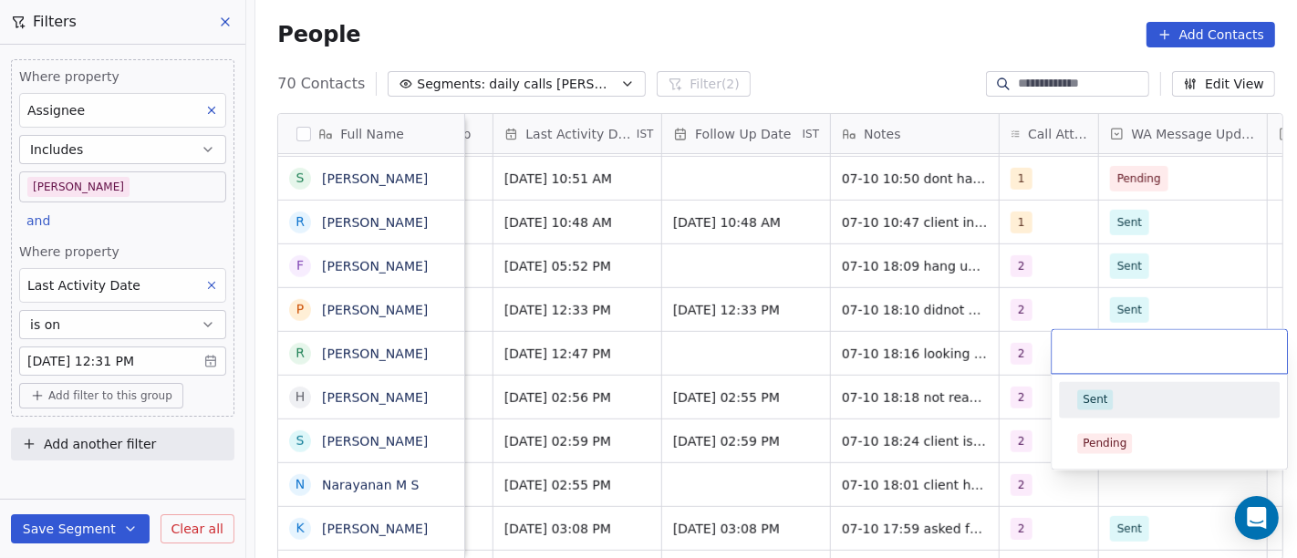
click at [1131, 395] on div "Sent" at bounding box center [1169, 400] width 184 height 20
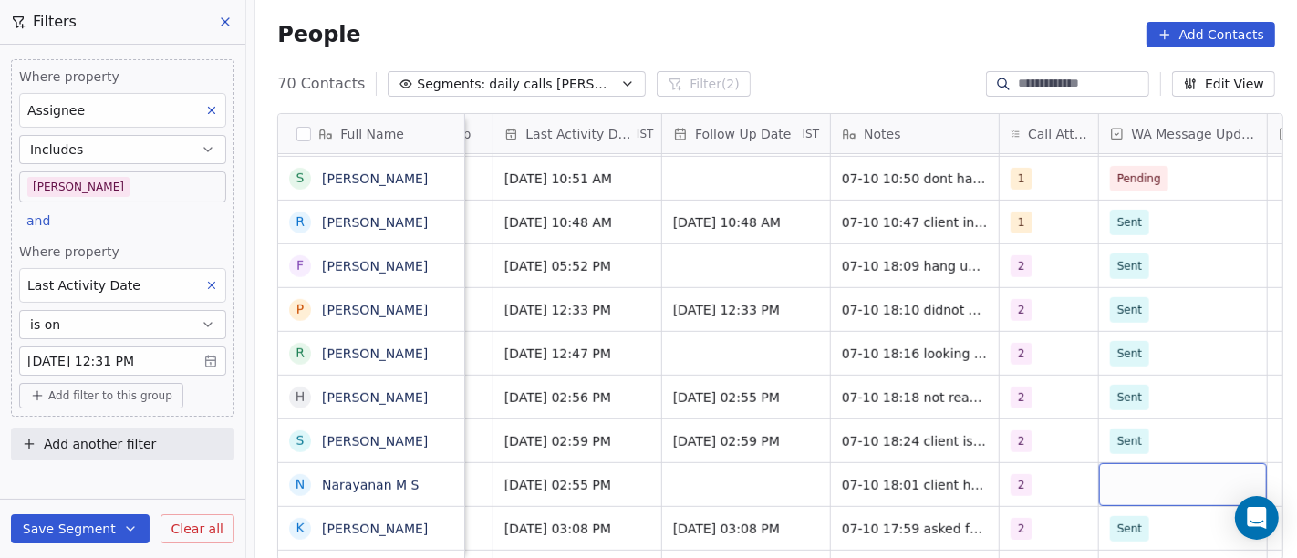
click at [1124, 481] on div "grid" at bounding box center [1183, 484] width 168 height 43
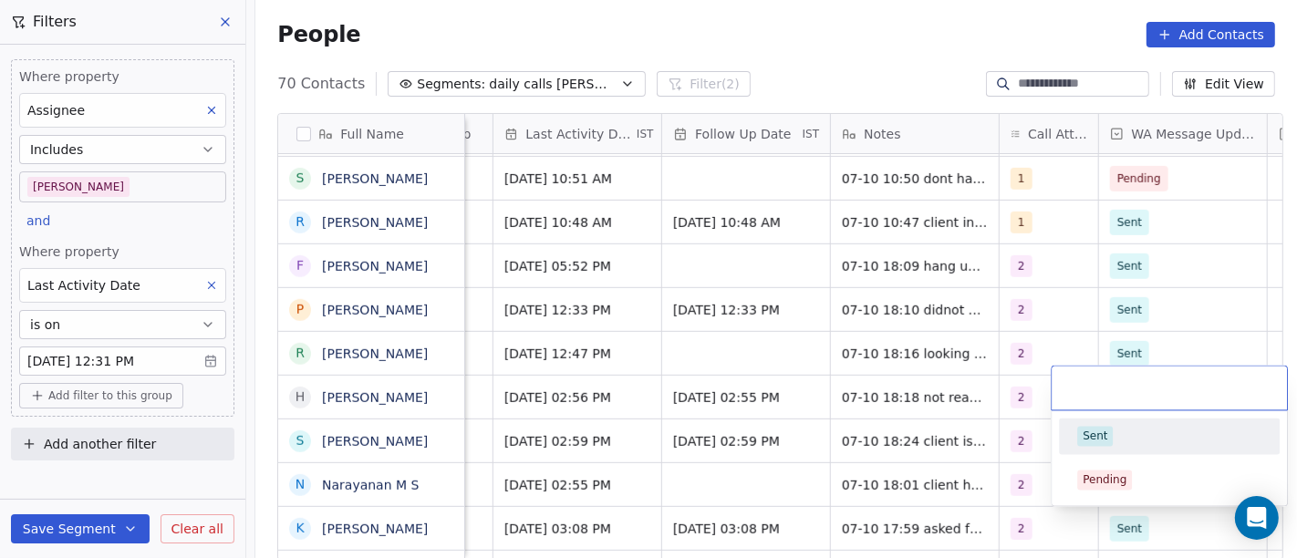
click at [1127, 439] on div "Sent" at bounding box center [1169, 436] width 184 height 20
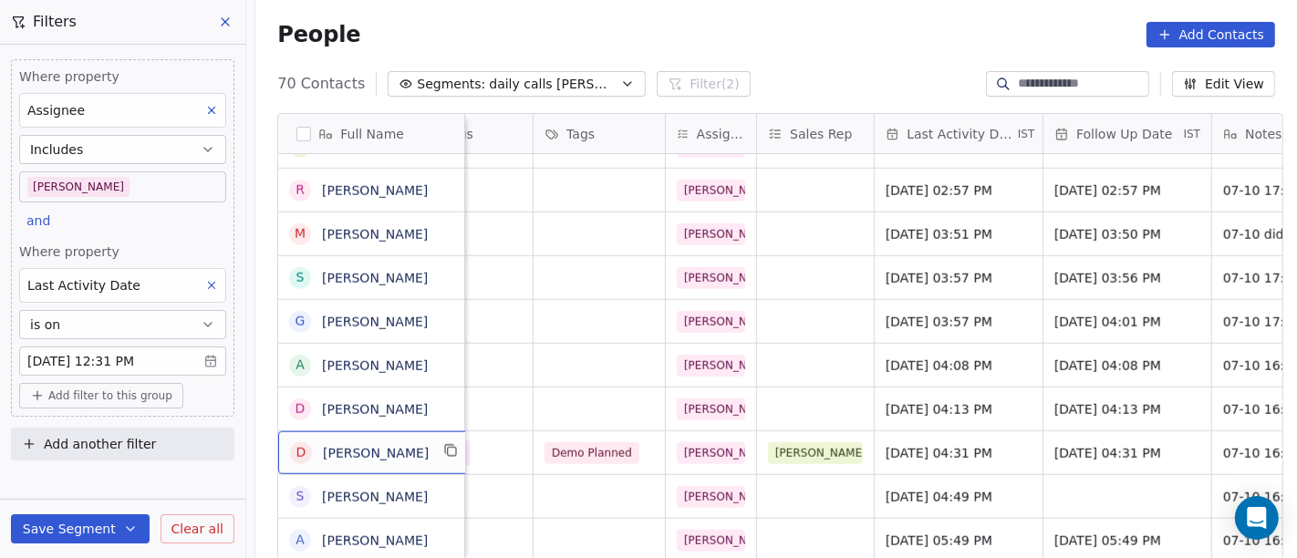
scroll to position [2, 0]
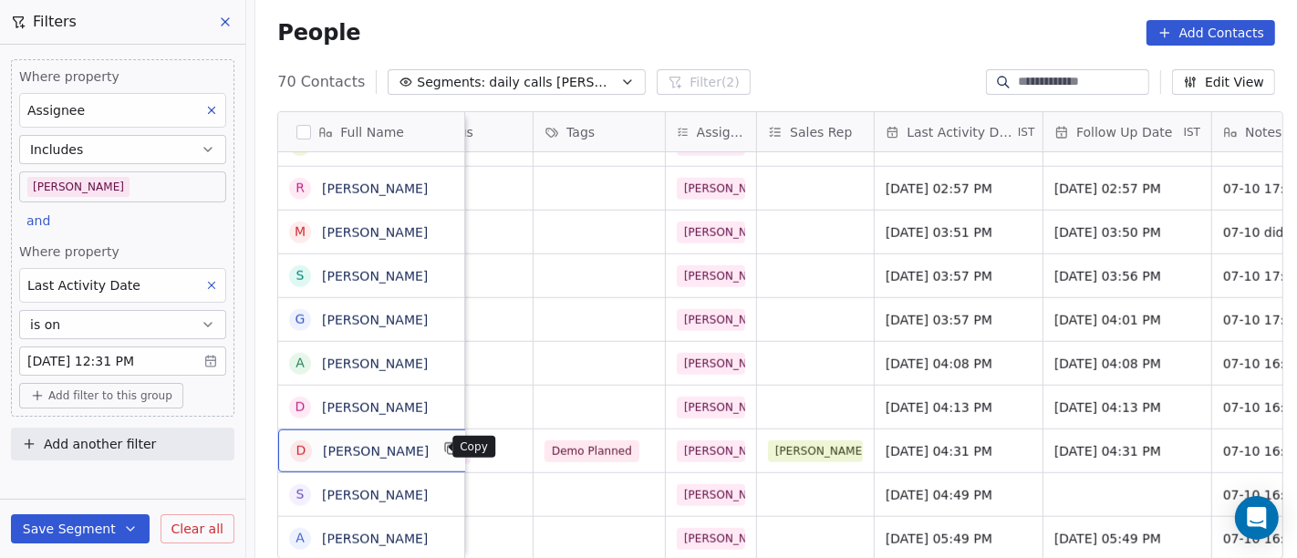
click at [444, 452] on icon "grid" at bounding box center [451, 449] width 15 height 15
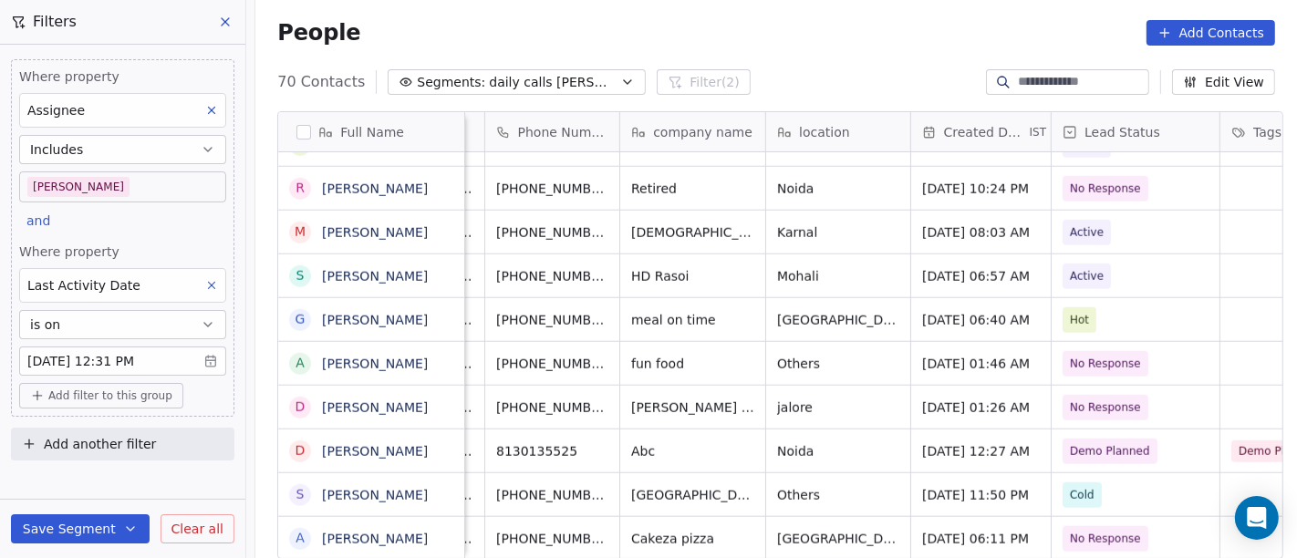
scroll to position [0, 64]
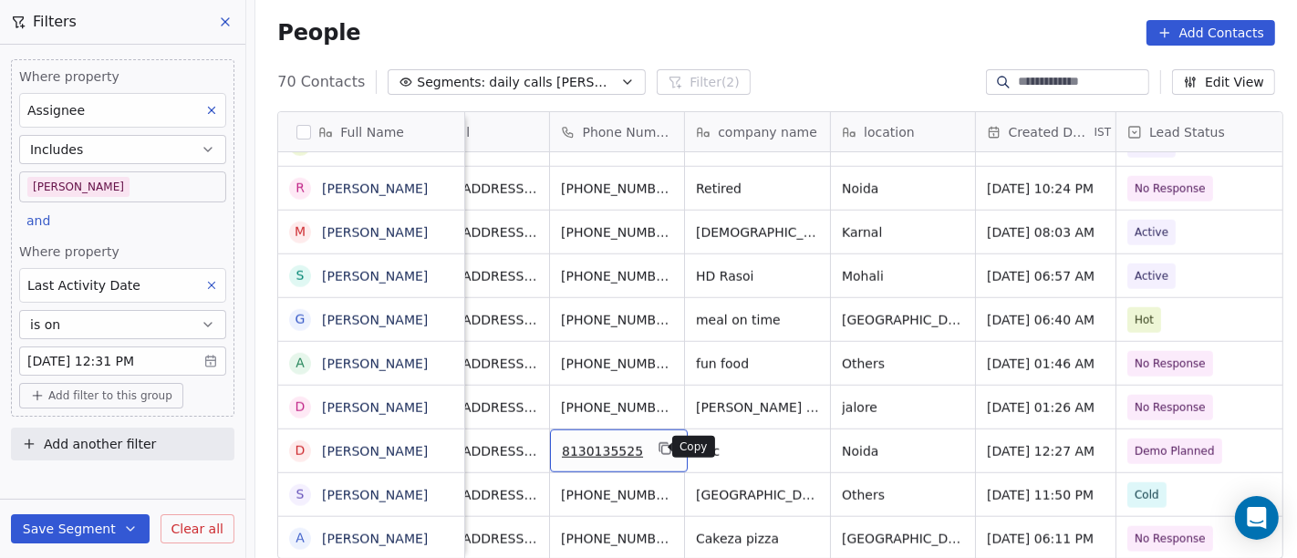
click at [658, 442] on icon "grid" at bounding box center [665, 449] width 15 height 15
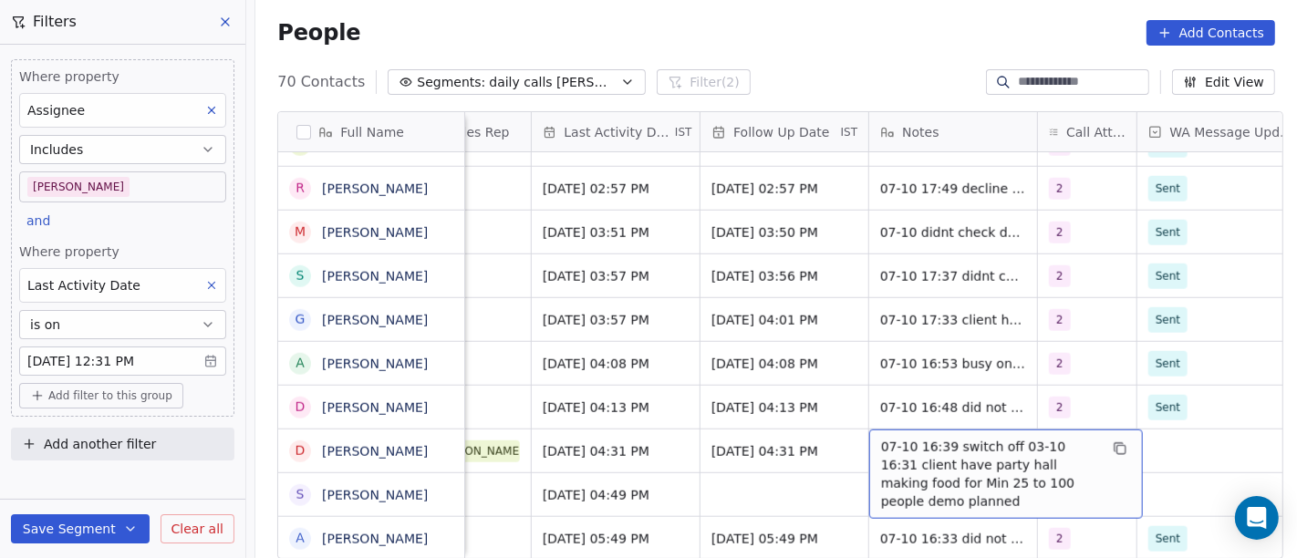
scroll to position [0, 1159]
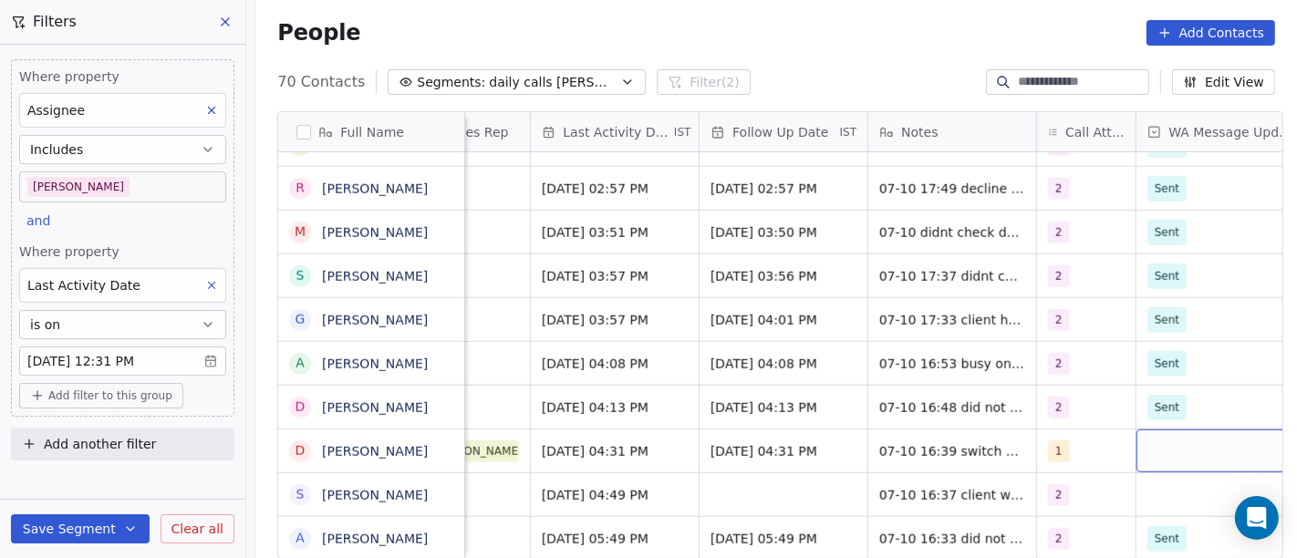
click at [1151, 446] on div "grid" at bounding box center [1221, 451] width 168 height 43
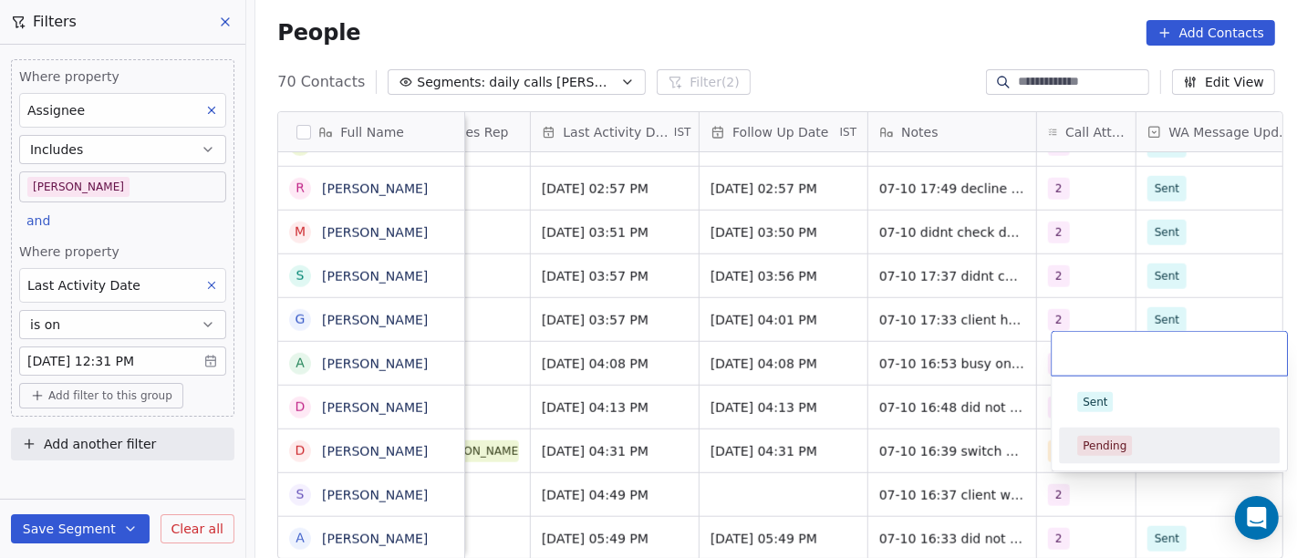
scroll to position [0, 1197]
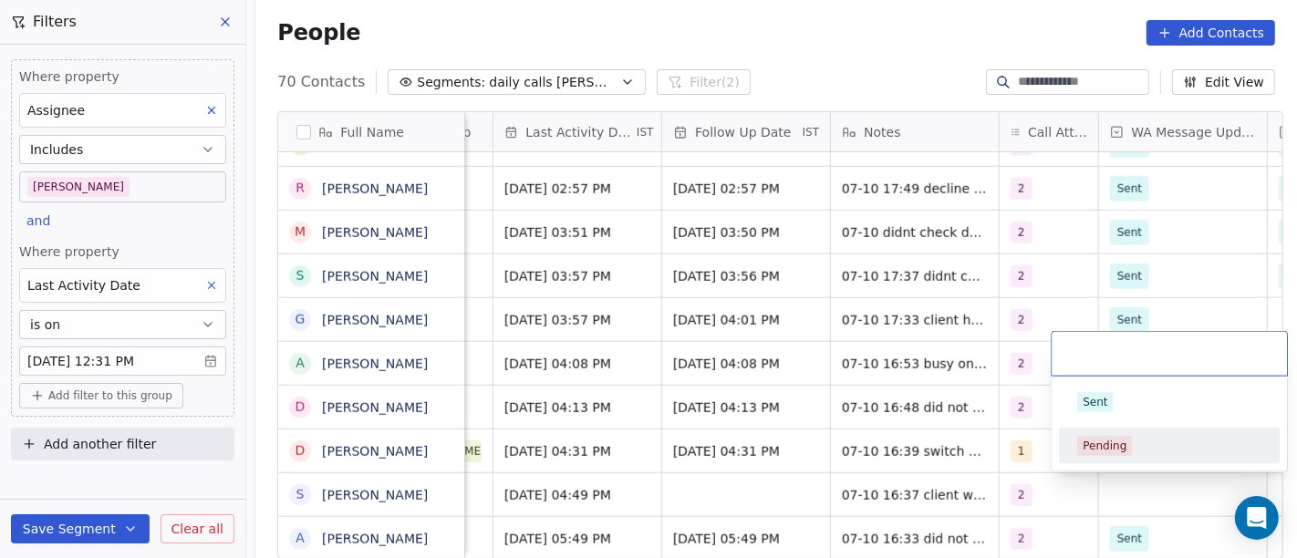
click at [1087, 444] on div "Pending" at bounding box center [1105, 446] width 44 height 16
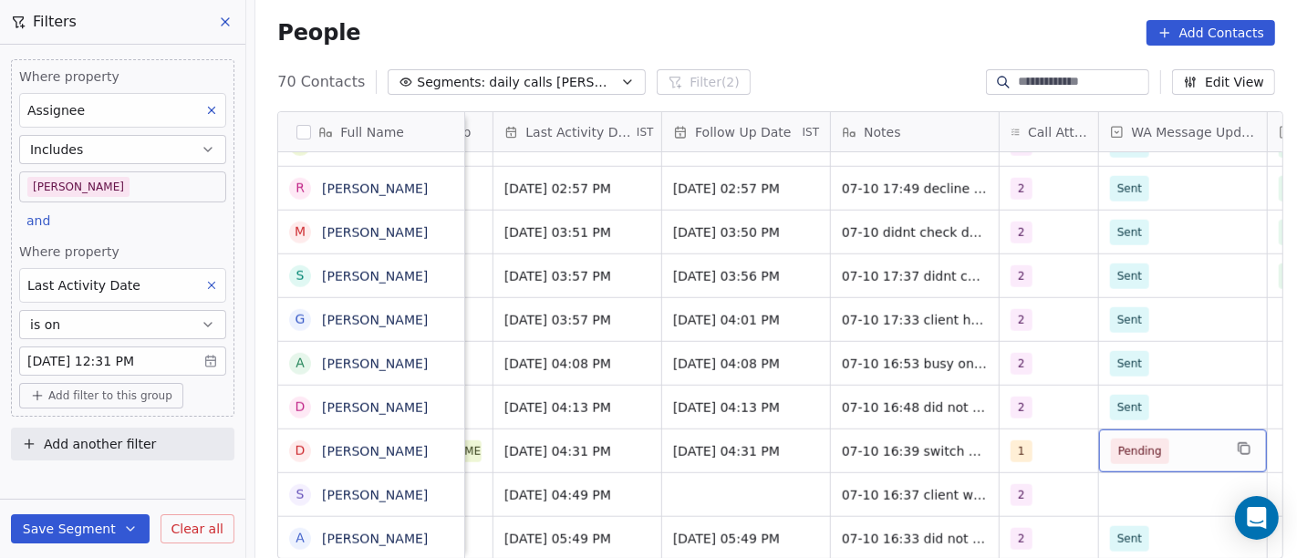
click at [1126, 439] on span "Pending" at bounding box center [1140, 452] width 58 height 26
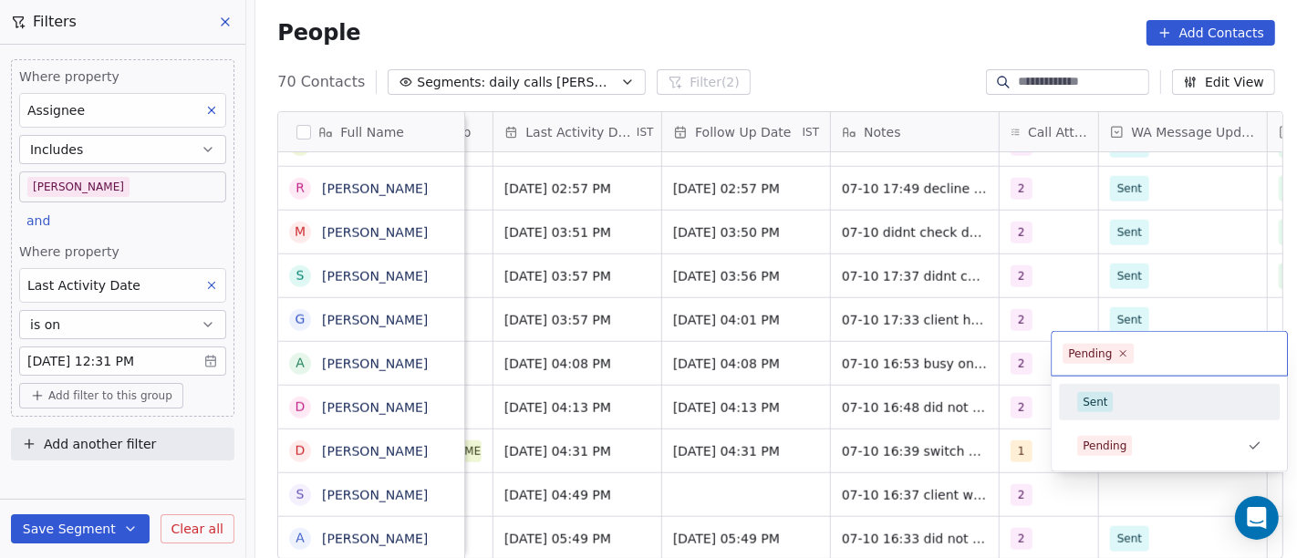
click at [1102, 385] on div "Sent" at bounding box center [1169, 402] width 221 height 36
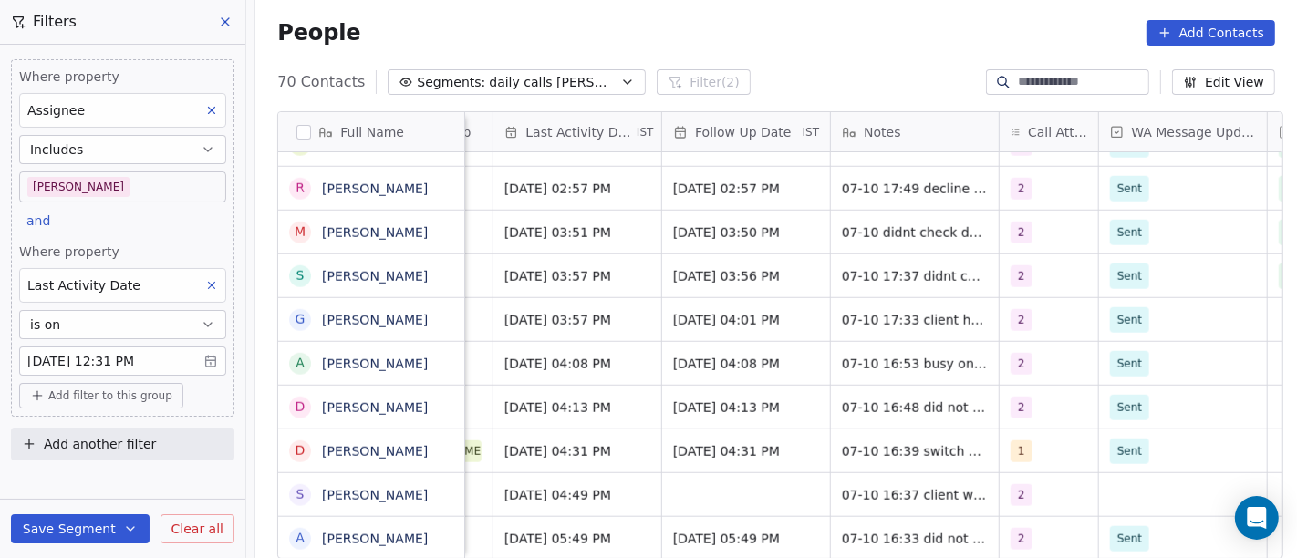
scroll to position [1486, 0]
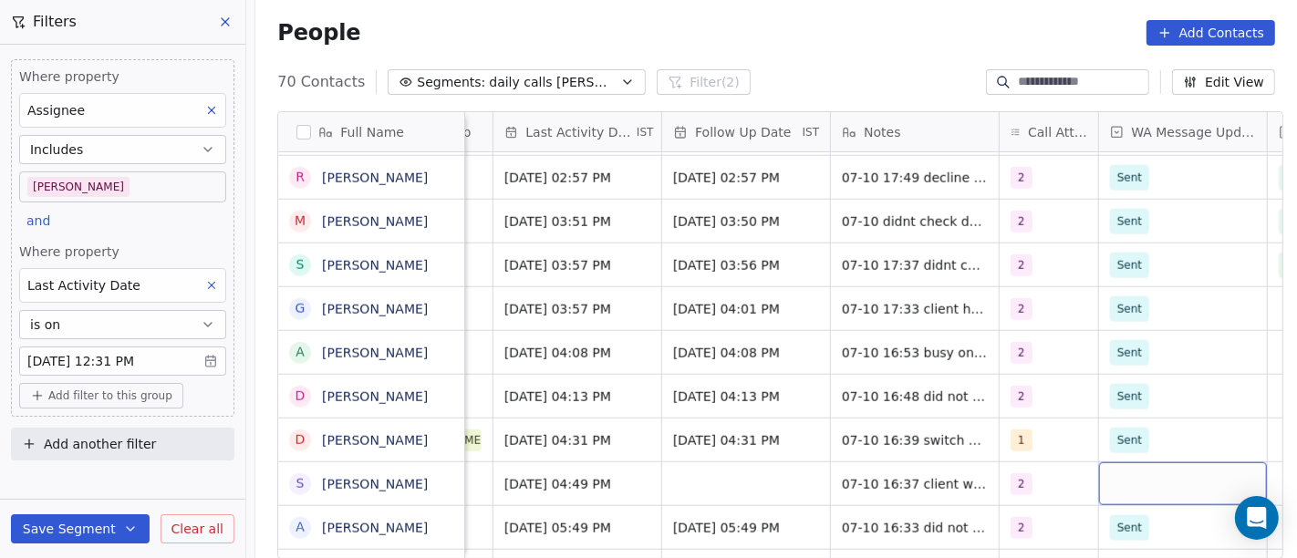
click at [1112, 479] on div "grid" at bounding box center [1183, 484] width 168 height 43
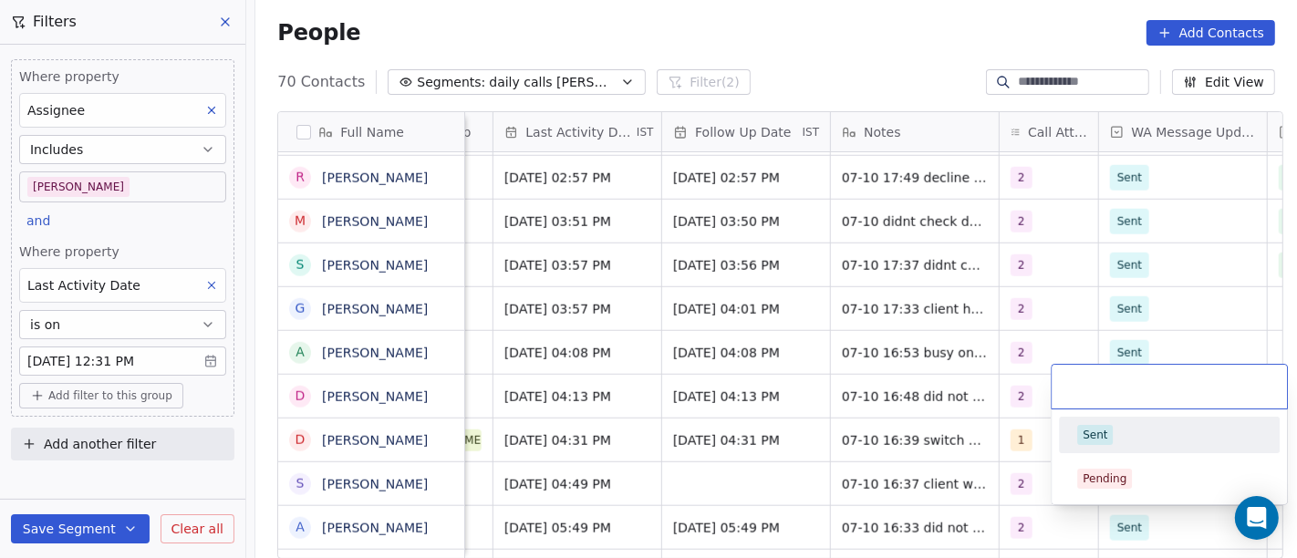
click at [1089, 415] on div "Sent Pending" at bounding box center [1169, 457] width 235 height 95
click at [1104, 427] on div "Sent" at bounding box center [1095, 435] width 25 height 16
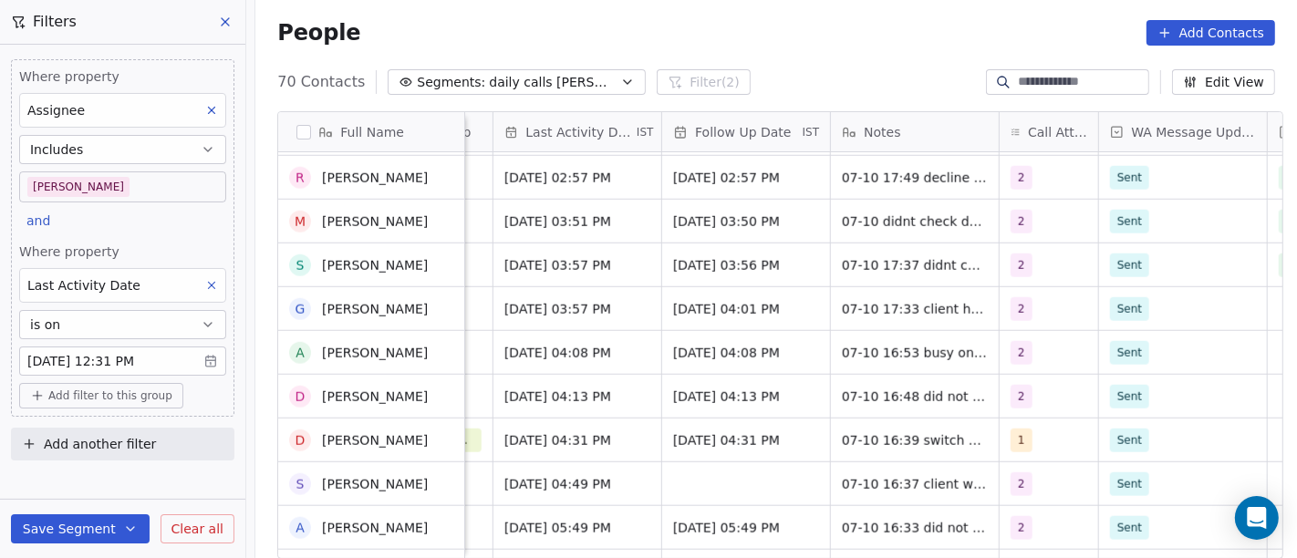
scroll to position [1689, 0]
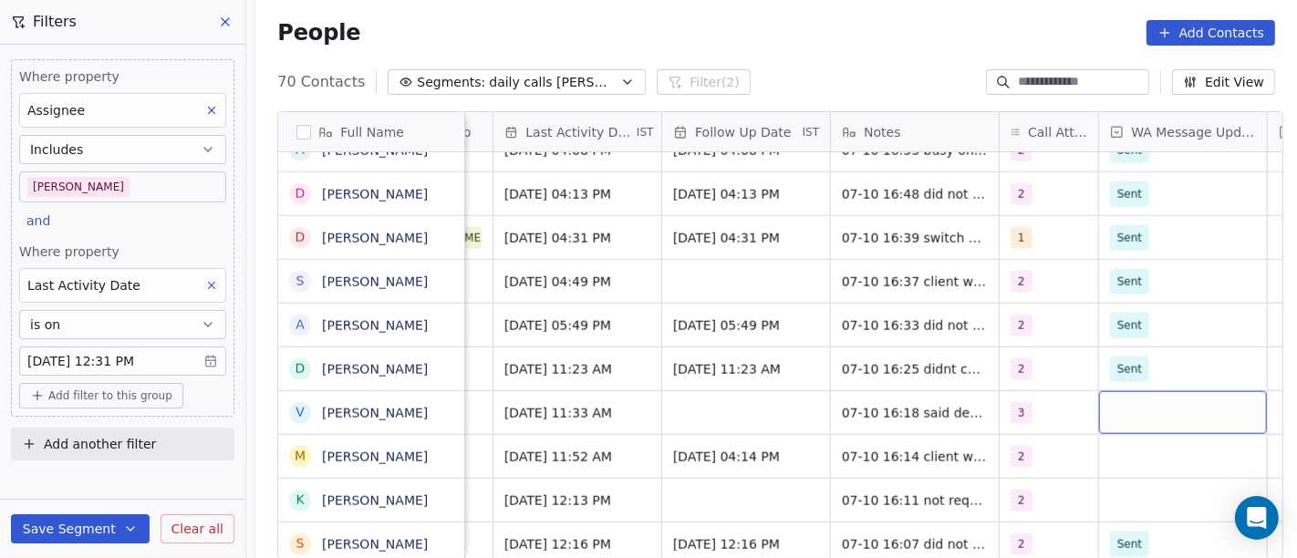
click at [1126, 411] on div "grid" at bounding box center [1183, 412] width 168 height 43
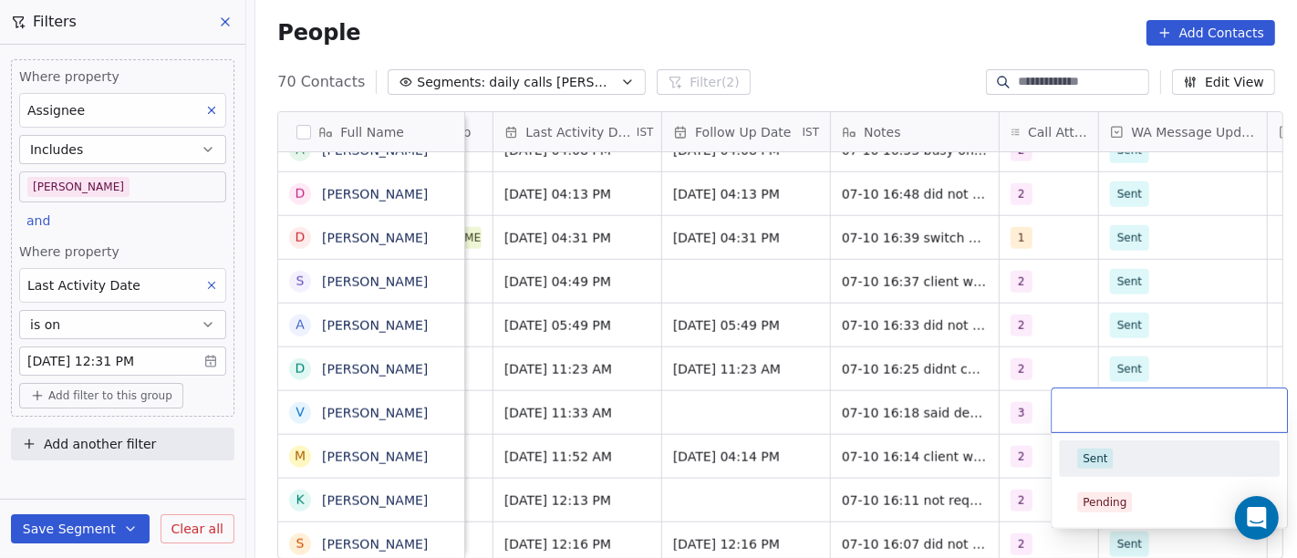
click at [1117, 456] on div "Sent" at bounding box center [1169, 459] width 184 height 20
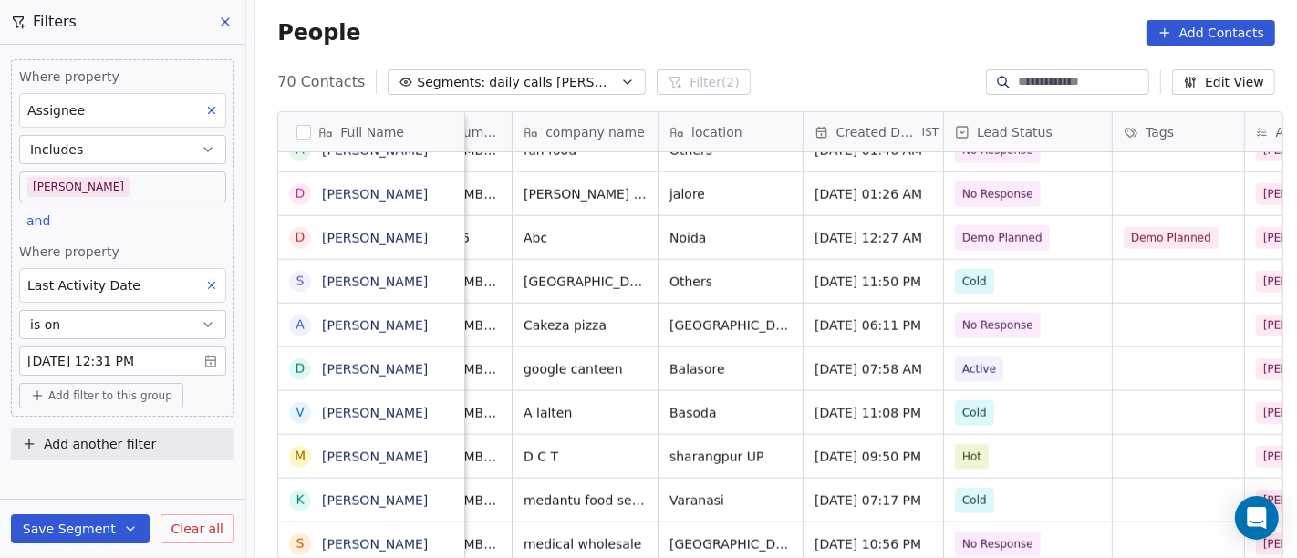
scroll to position [0, 0]
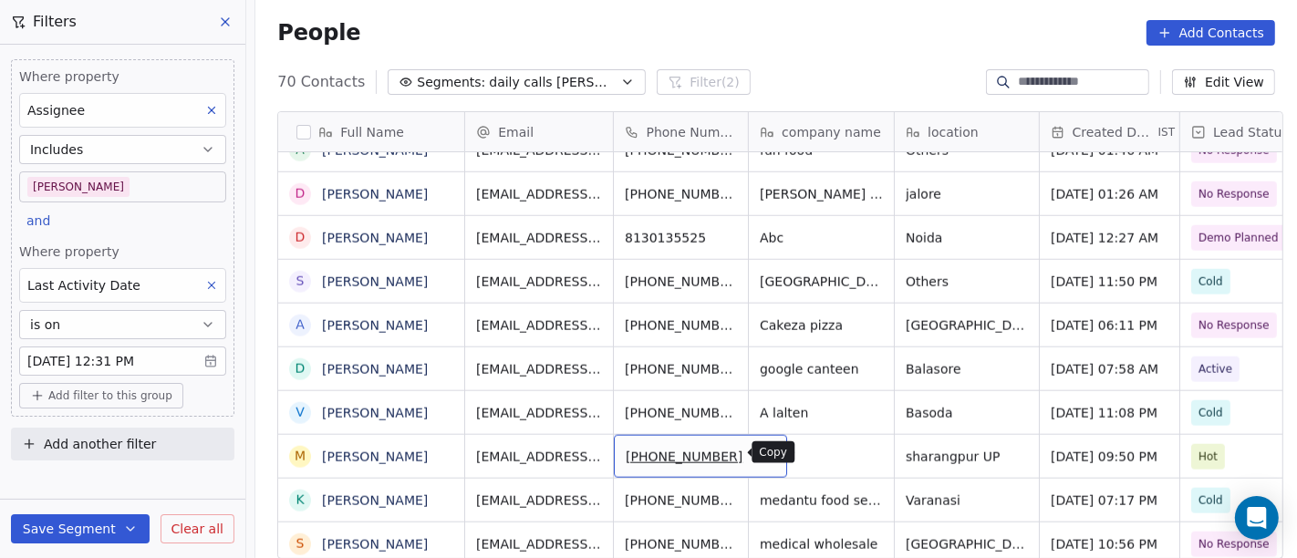
click at [757, 453] on icon "grid" at bounding box center [764, 454] width 15 height 15
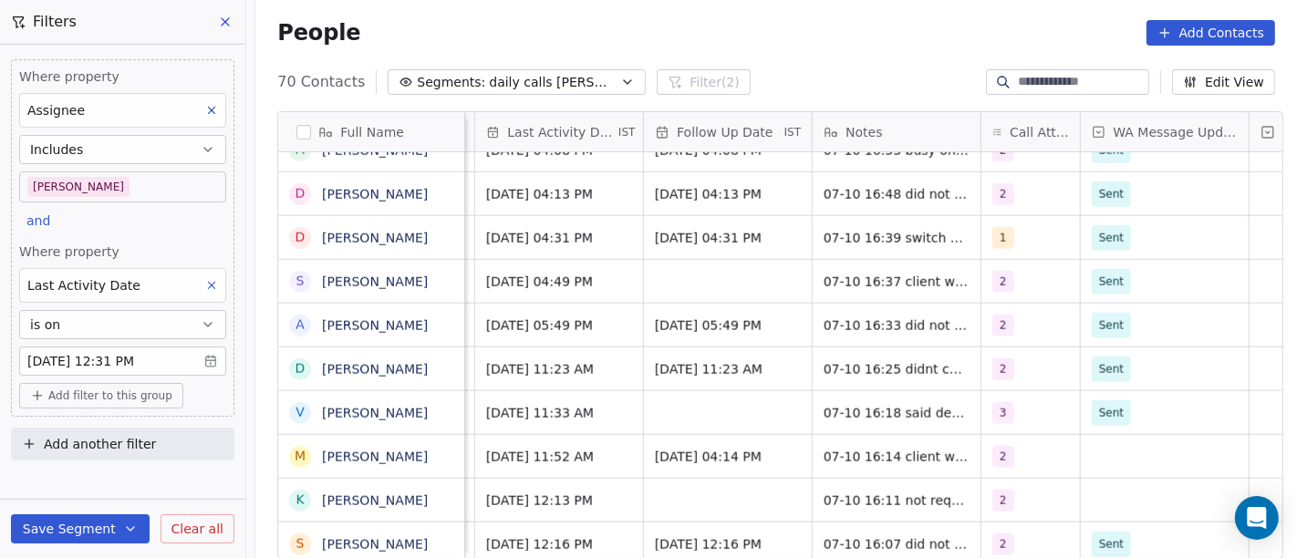
scroll to position [0, 1216]
click at [1082, 449] on div "grid" at bounding box center [1164, 456] width 168 height 43
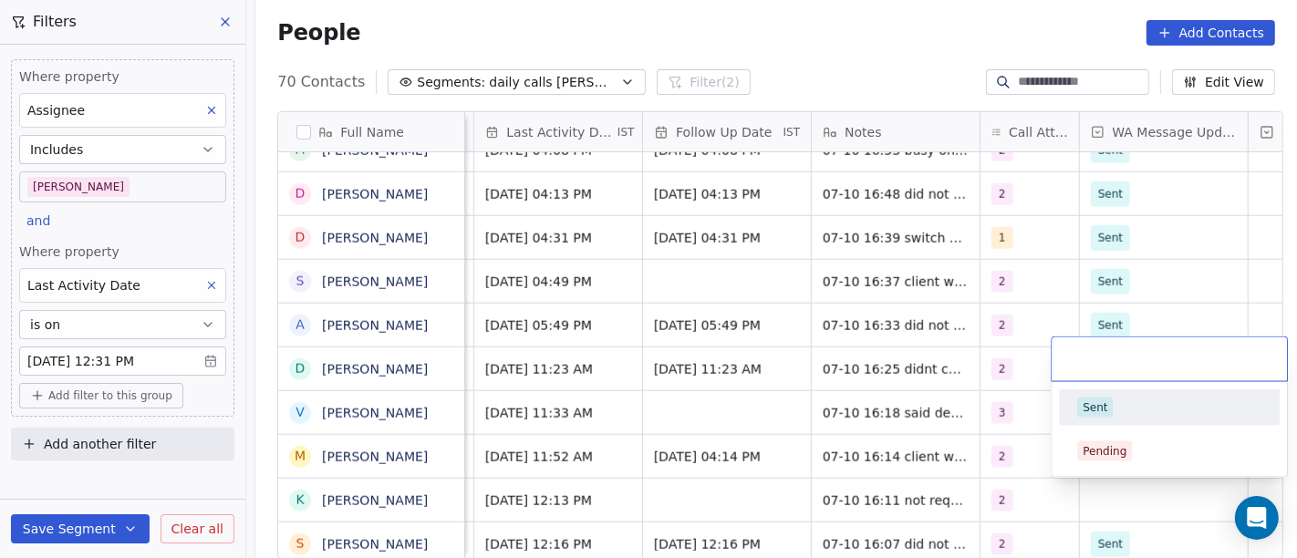
click at [1113, 411] on div "Sent" at bounding box center [1169, 408] width 184 height 20
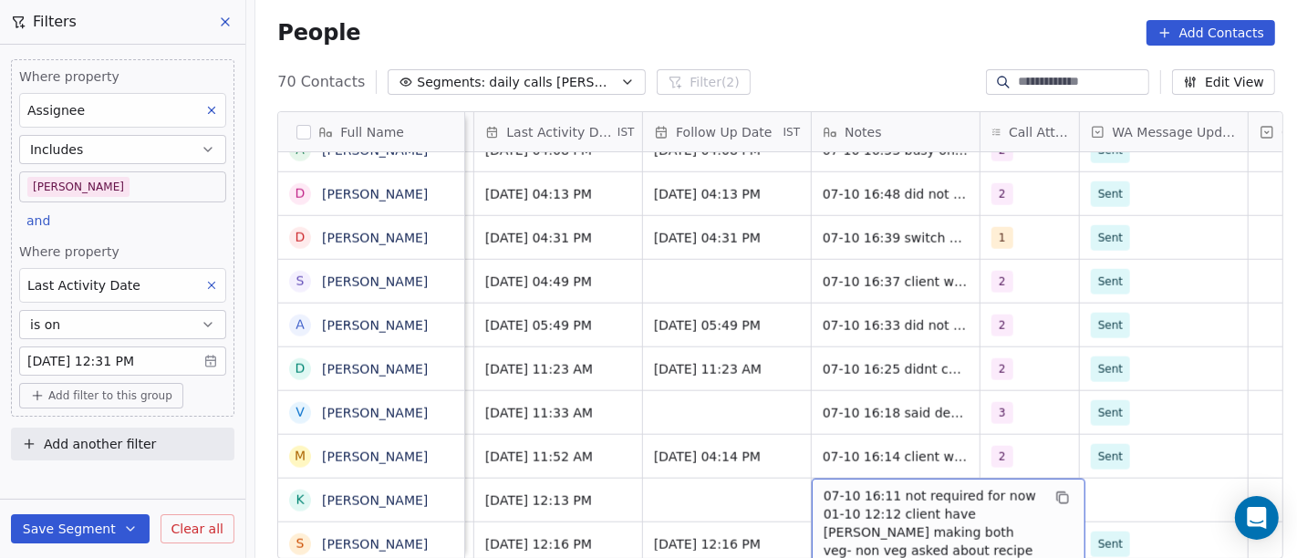
scroll to position [1705, 0]
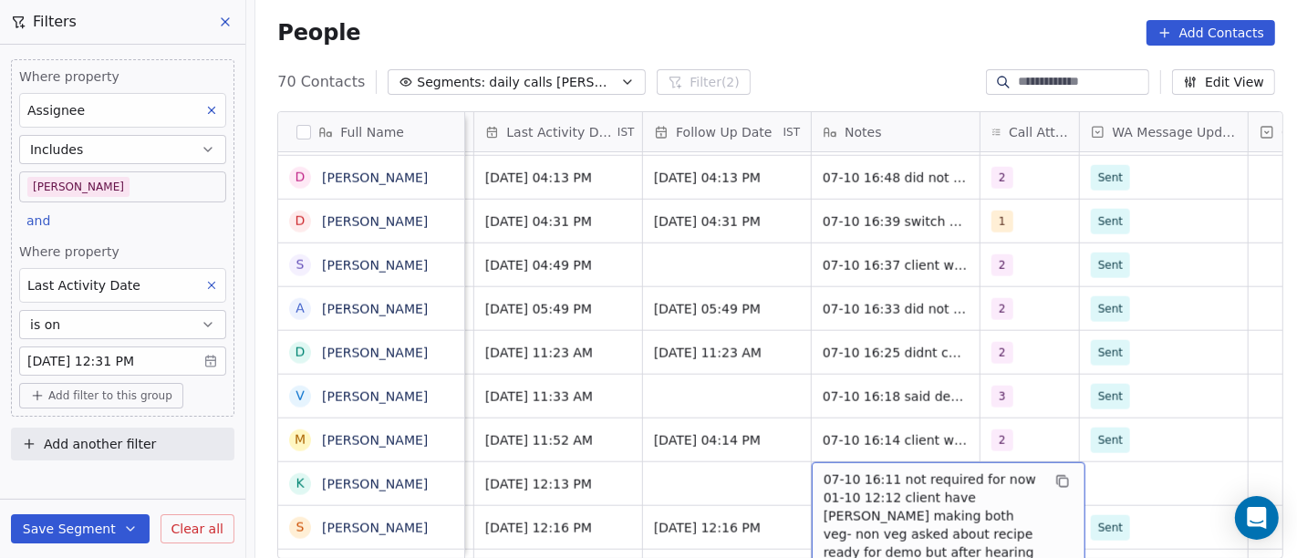
click at [836, 502] on span "07-10 16:11 not required for now 01-10 12:12 client have bhojnalay making both …" at bounding box center [932, 535] width 217 height 128
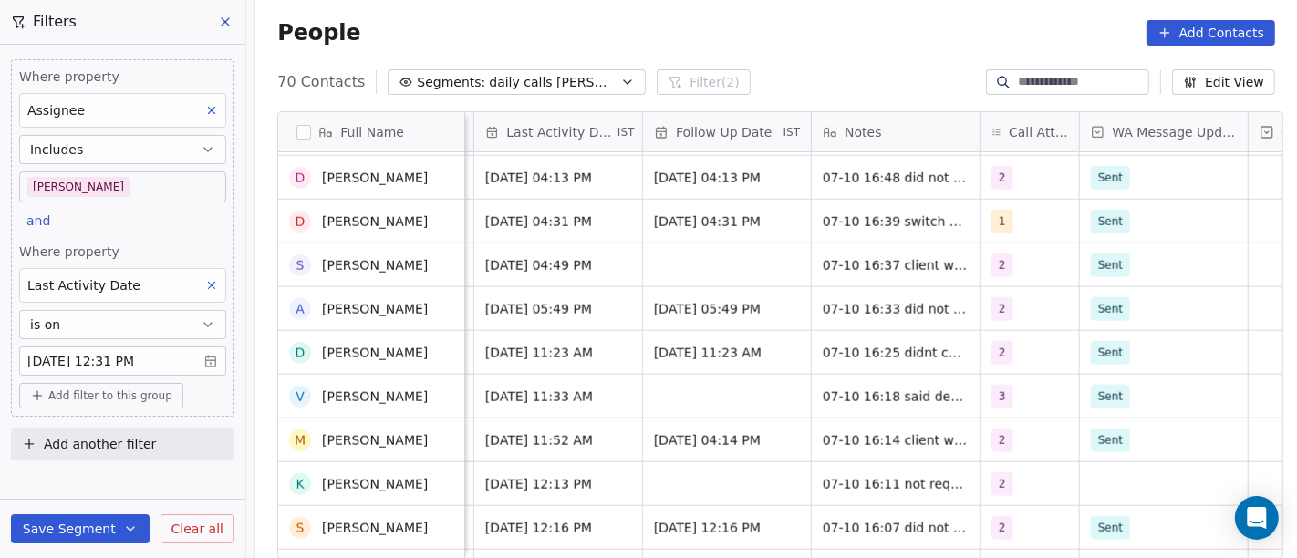
scroll to position [1776, 0]
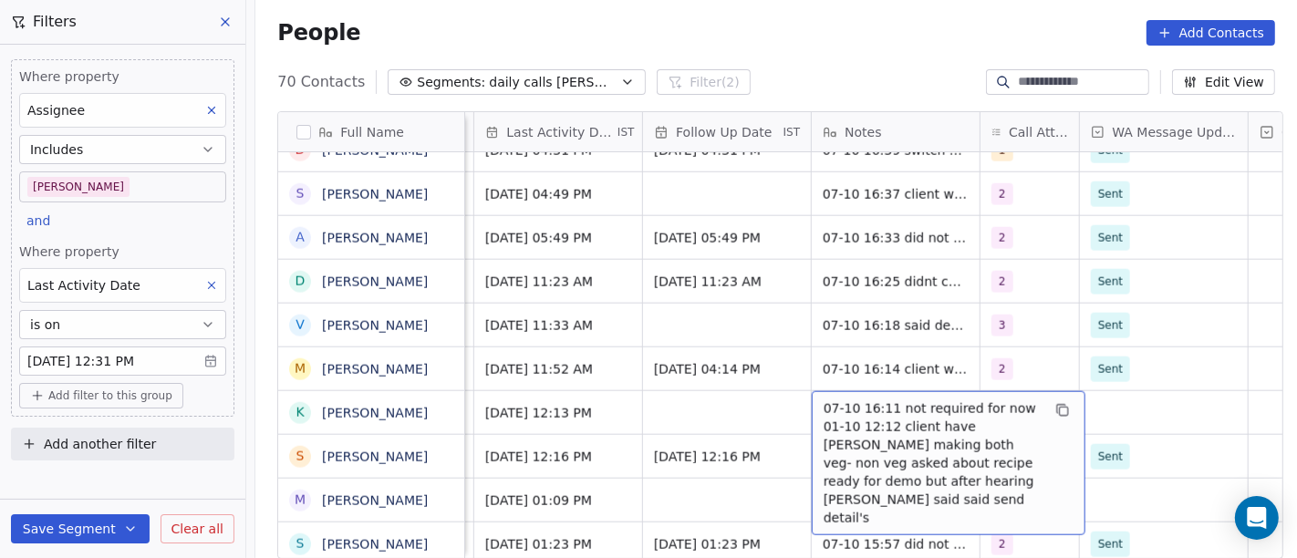
click at [916, 400] on span "07-10 16:11 not required for now 01-10 12:12 client have bhojnalay making both …" at bounding box center [932, 464] width 217 height 128
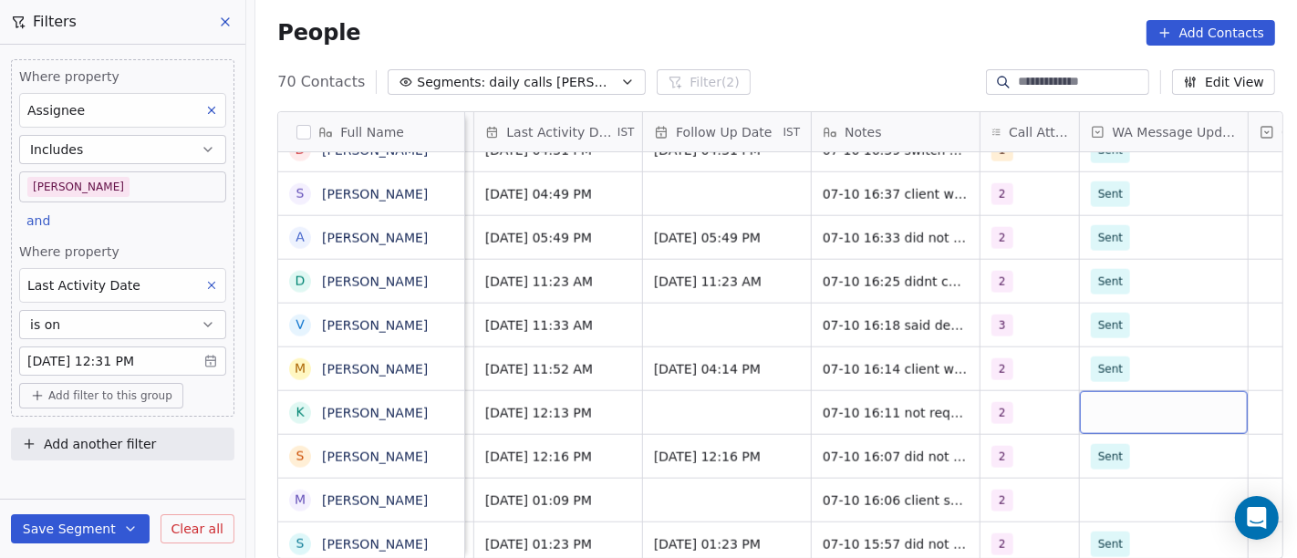
click at [1117, 395] on div "grid" at bounding box center [1164, 412] width 168 height 43
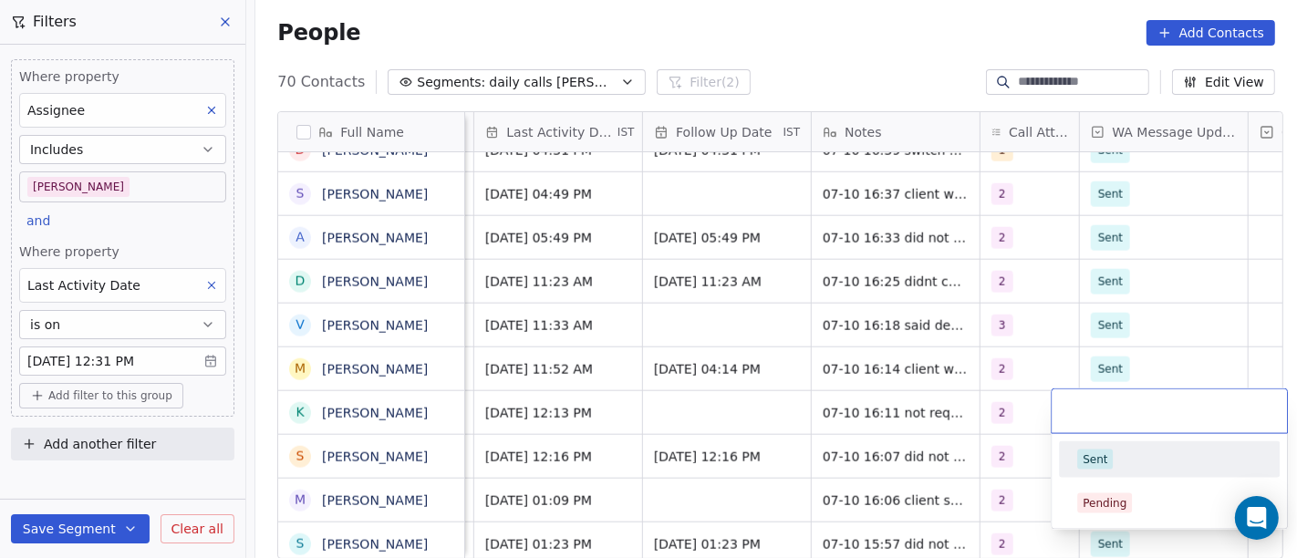
click at [1106, 450] on span "Sent" at bounding box center [1095, 460] width 36 height 20
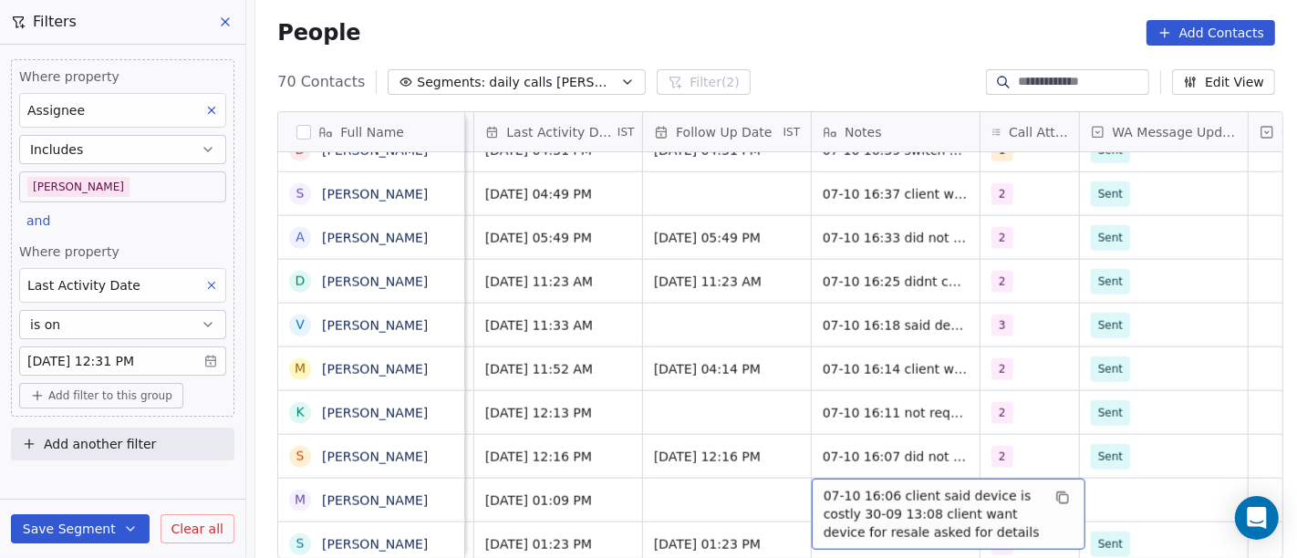
click at [844, 487] on span "07-10 16:06 client said device is costly 30-09 13:08 client want device for res…" at bounding box center [932, 514] width 217 height 55
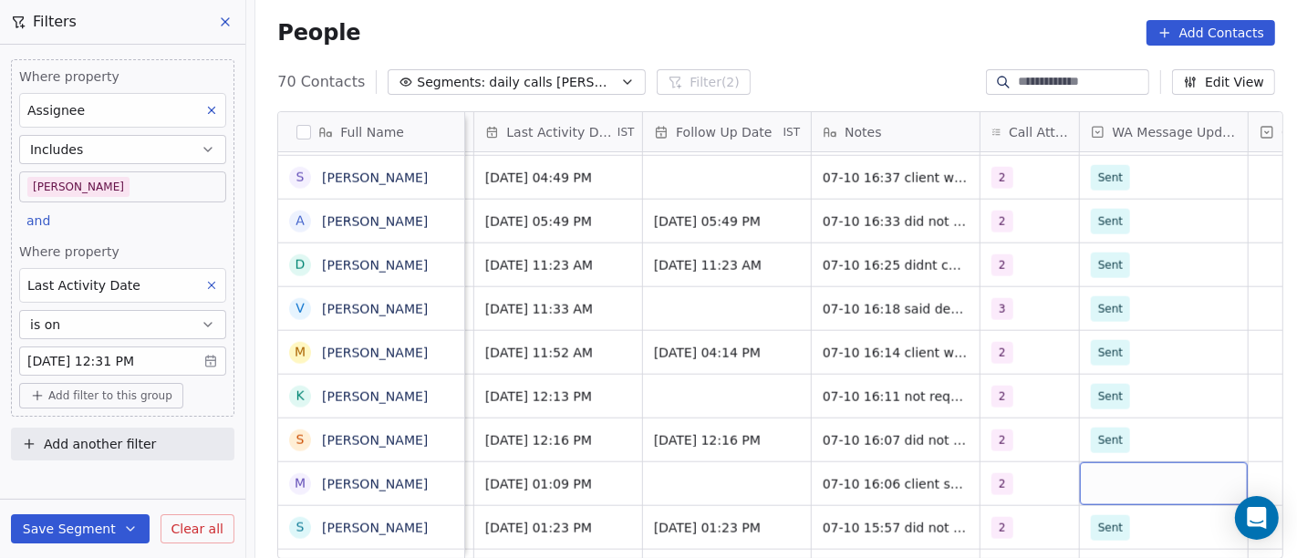
click at [1144, 463] on div "grid" at bounding box center [1164, 484] width 168 height 43
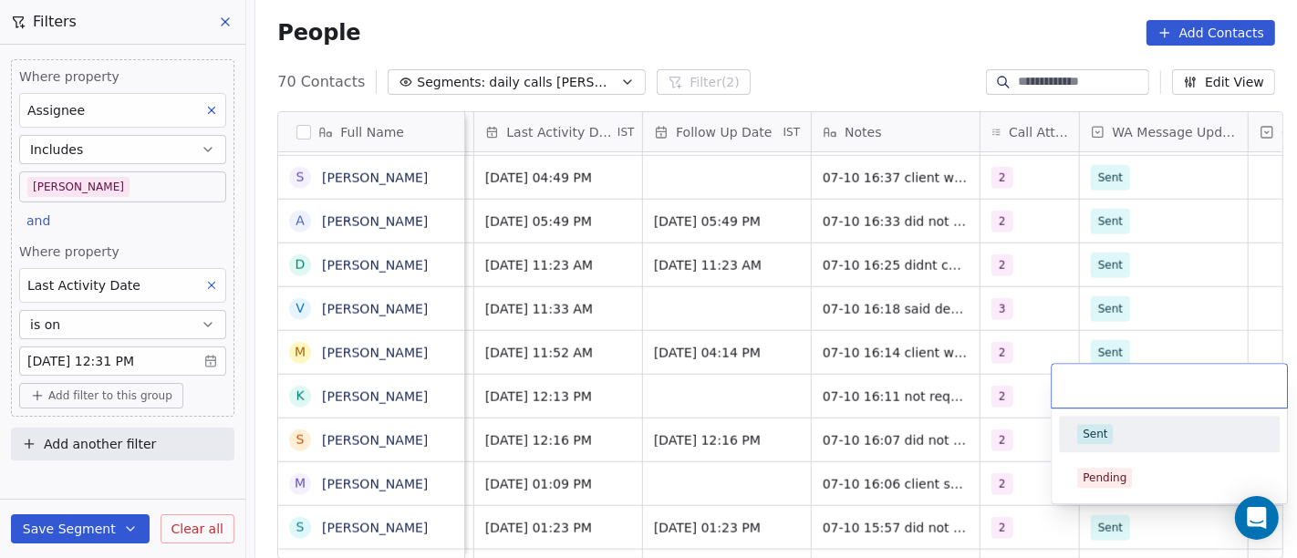
click at [1126, 434] on div "Sent" at bounding box center [1169, 434] width 184 height 20
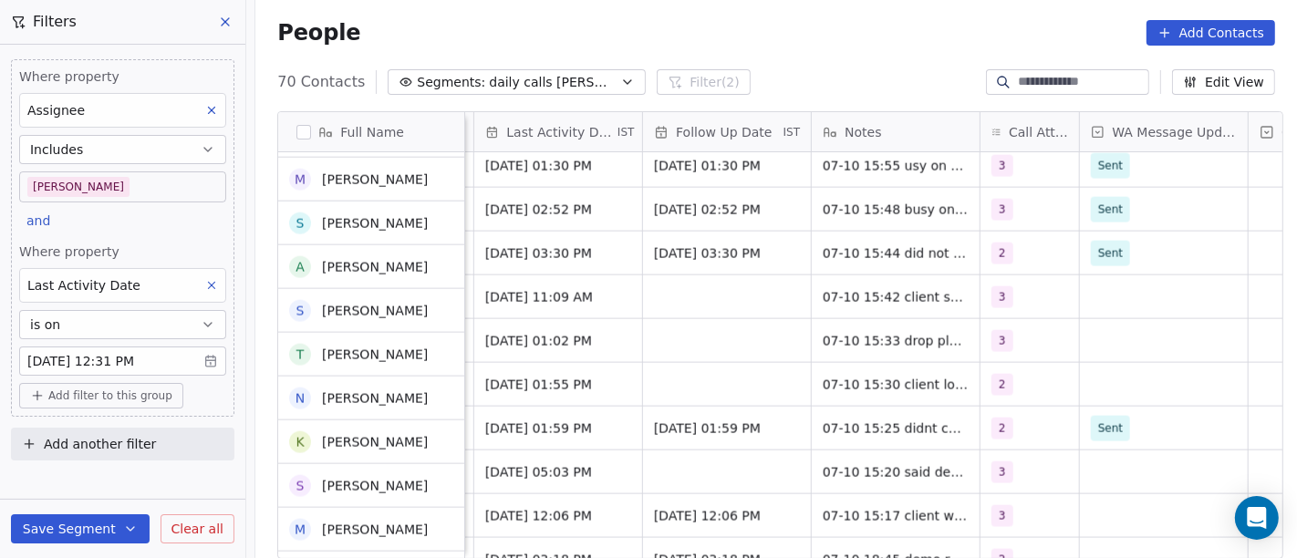
scroll to position [2199, 0]
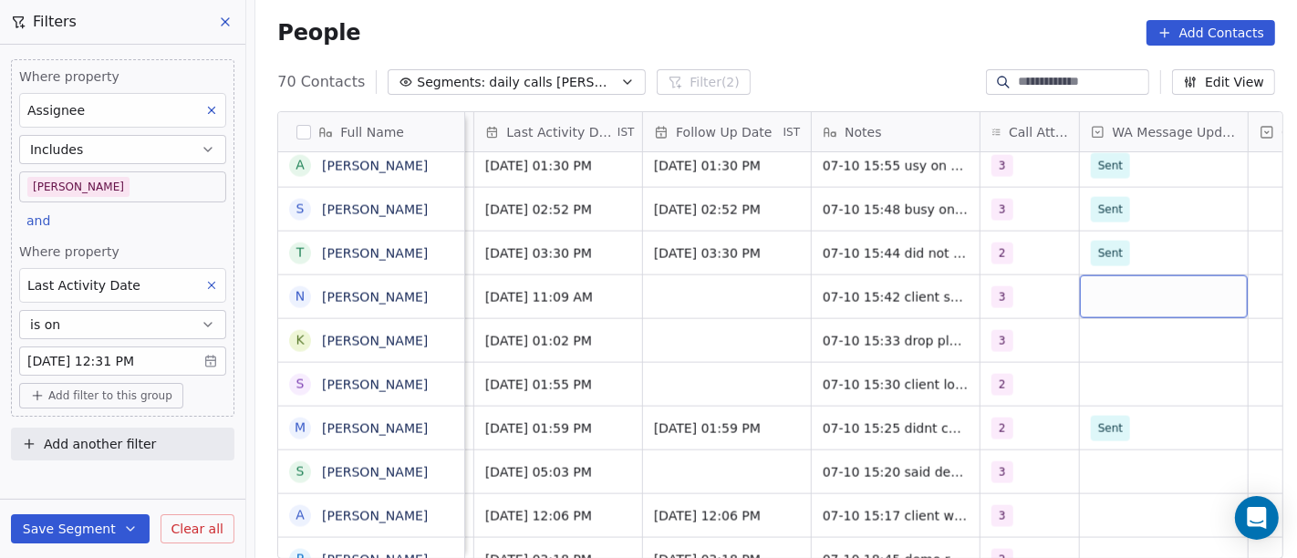
click at [1111, 279] on div "grid" at bounding box center [1164, 296] width 168 height 43
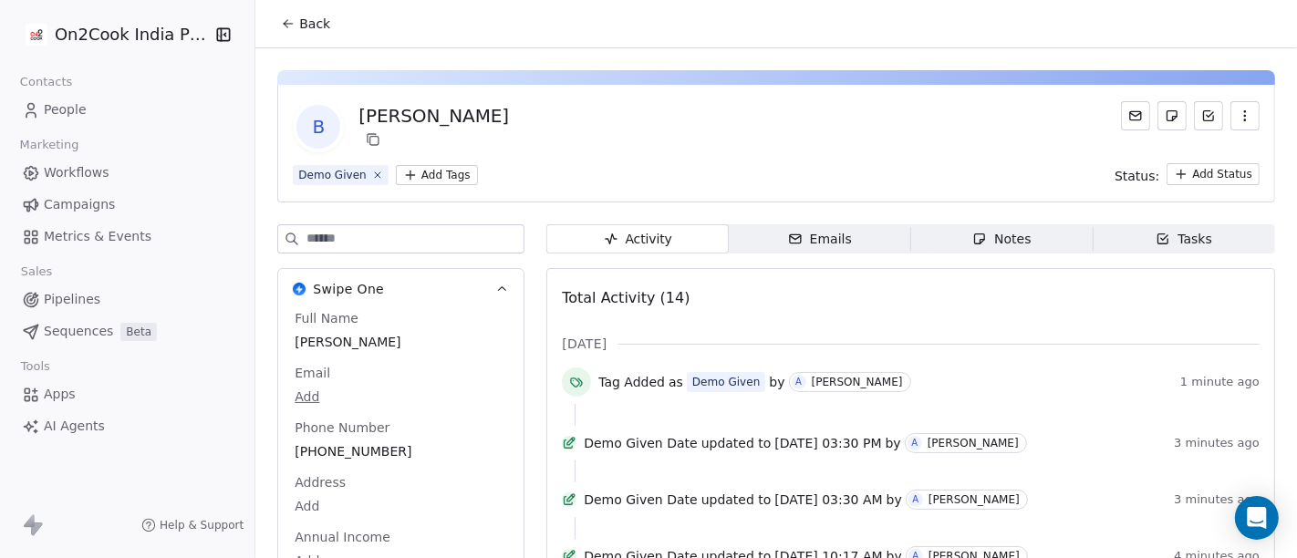
click at [300, 25] on span "Back" at bounding box center [314, 24] width 31 height 18
click at [289, 38] on button "Back" at bounding box center [305, 23] width 71 height 33
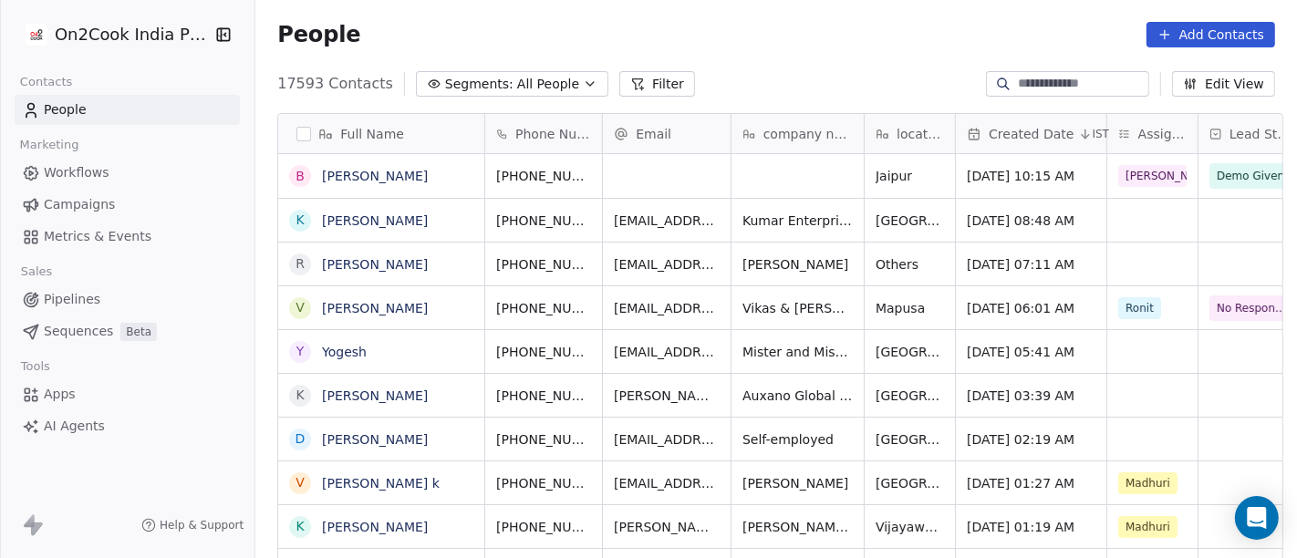
scroll to position [16, 16]
click at [557, 74] on button "Segments: All People" at bounding box center [512, 84] width 192 height 26
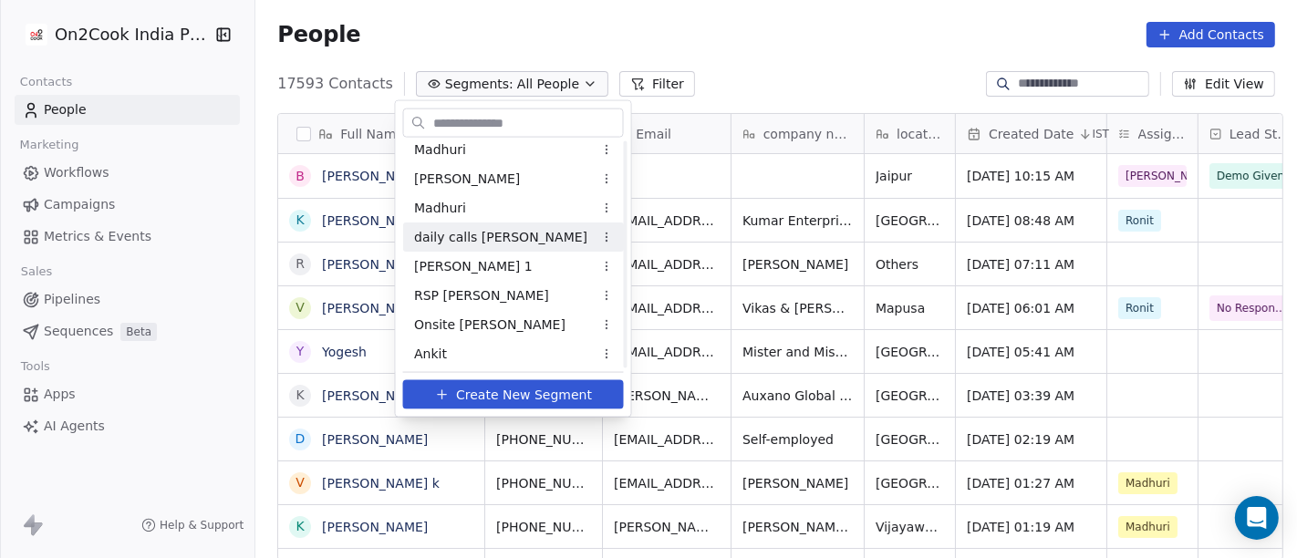
scroll to position [405, 0]
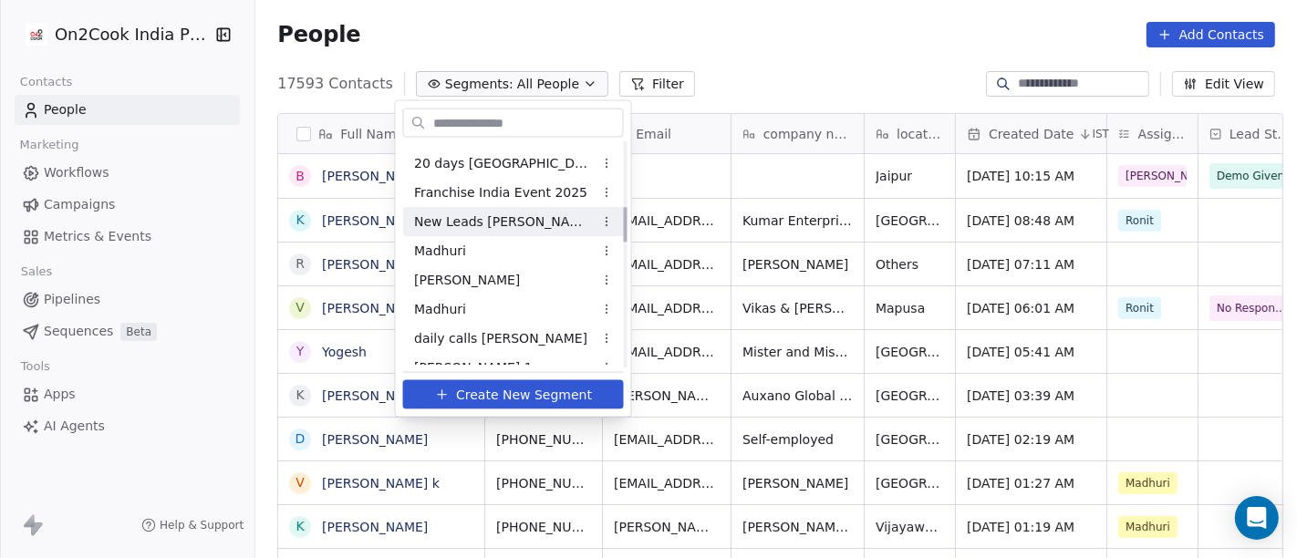
click at [529, 225] on div "New Leads [PERSON_NAME]" at bounding box center [513, 221] width 221 height 29
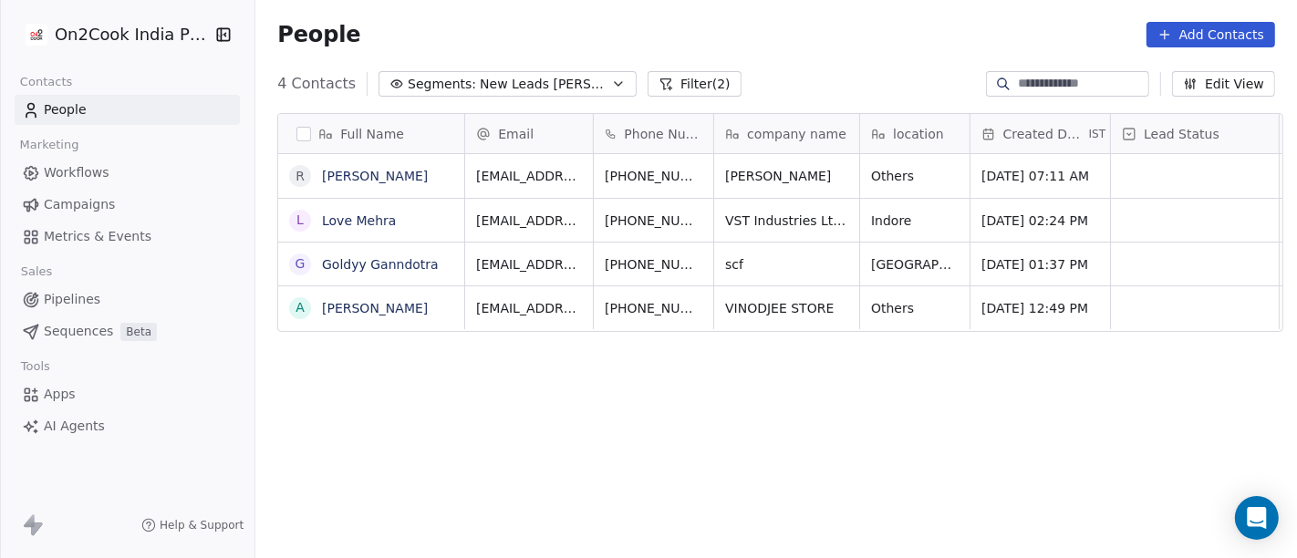
scroll to position [476, 1034]
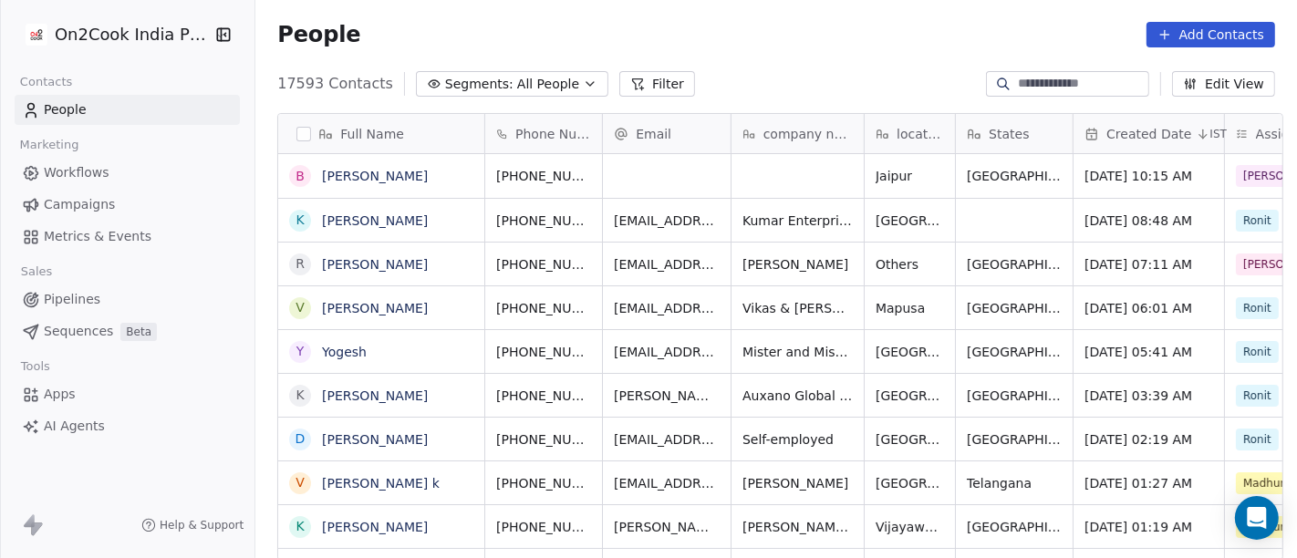
scroll to position [476, 1034]
click at [524, 78] on span "All People" at bounding box center [548, 84] width 62 height 19
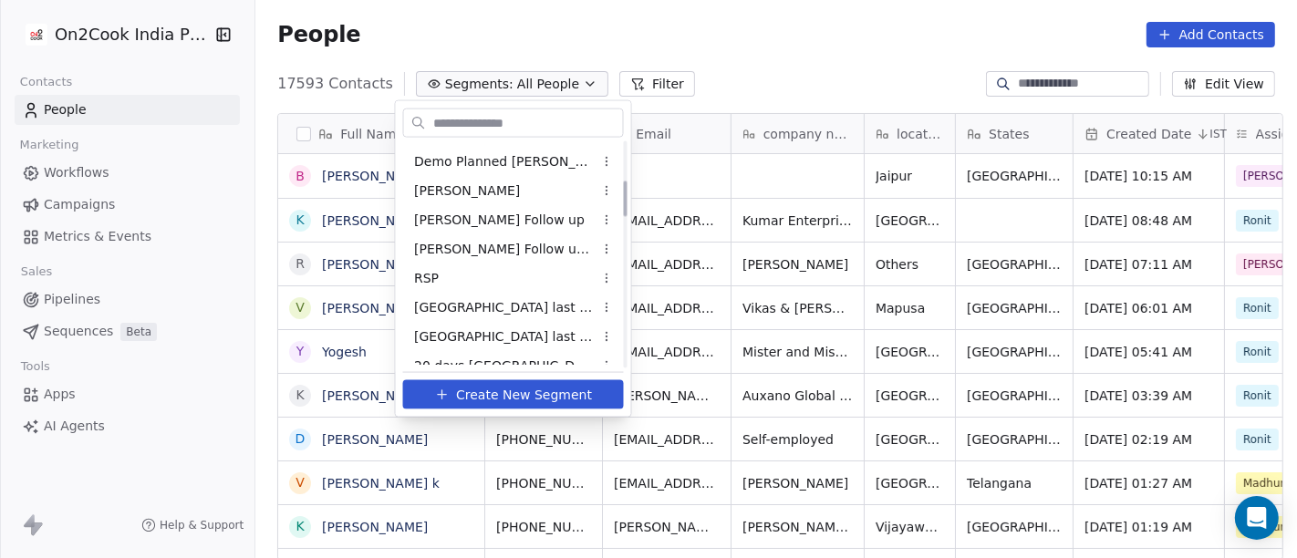
scroll to position [304, 0]
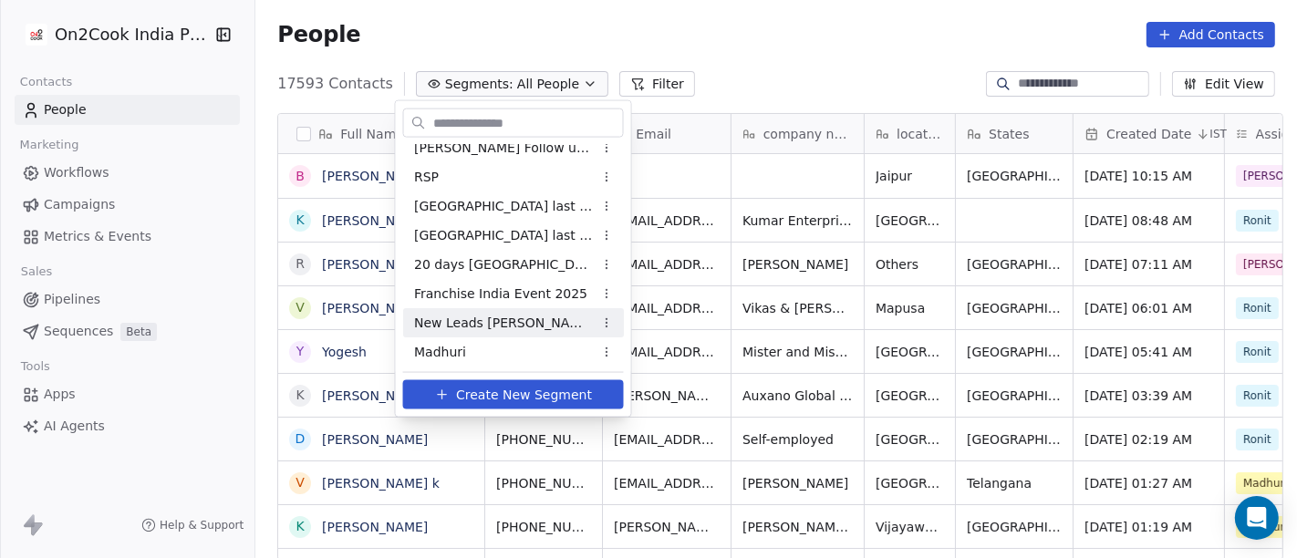
click at [508, 314] on span "New Leads Salim" at bounding box center [503, 322] width 179 height 19
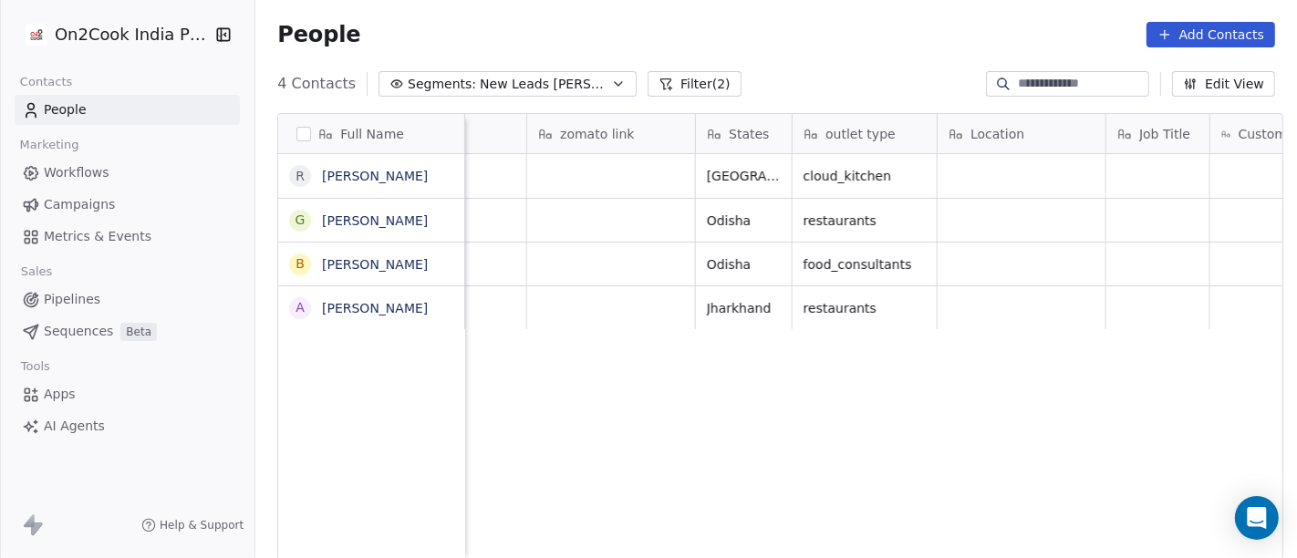
scroll to position [0, 1870]
click at [648, 85] on button "Filter (2)" at bounding box center [695, 84] width 94 height 26
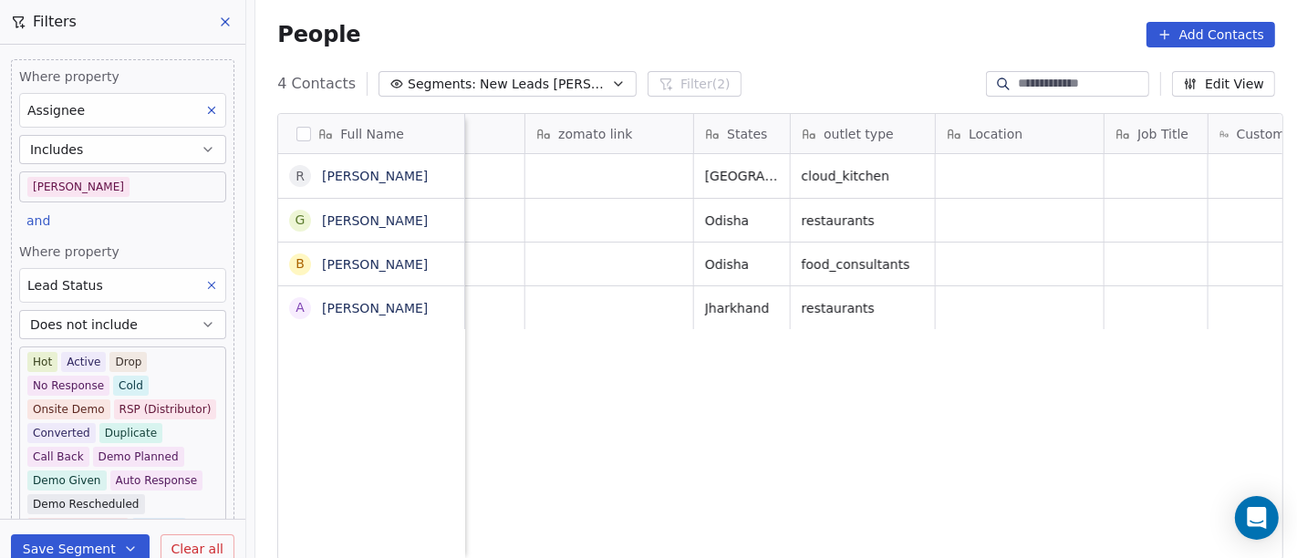
click at [87, 173] on body "On2Cook India Pvt. Ltd. Contacts People Marketing Workflows Campaigns Metrics &…" at bounding box center [648, 279] width 1297 height 558
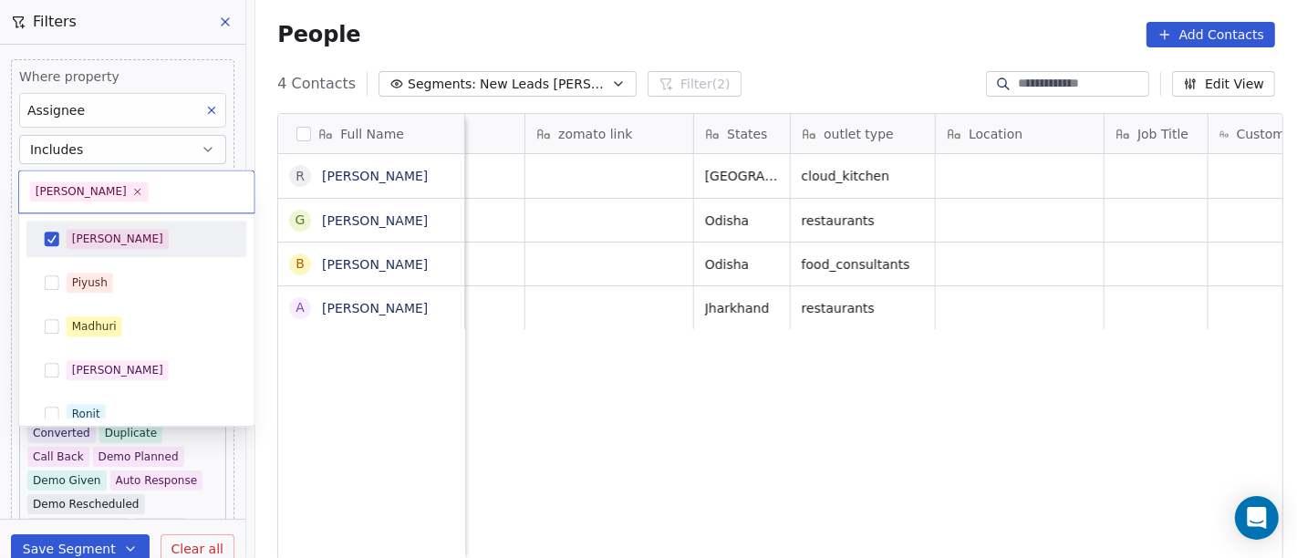
click at [96, 229] on span "[PERSON_NAME]" at bounding box center [118, 239] width 102 height 20
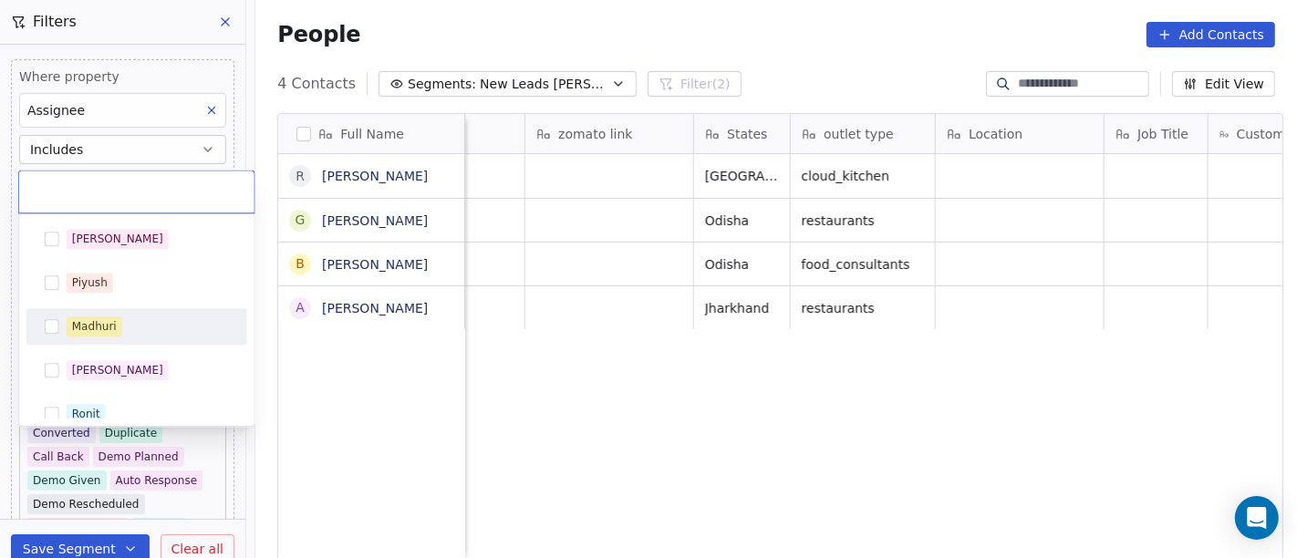
click at [111, 329] on div "Madhuri" at bounding box center [94, 326] width 45 height 16
click at [775, 36] on html "On2Cook India Pvt. Ltd. Contacts People Marketing Workflows Campaigns Metrics &…" at bounding box center [648, 279] width 1297 height 558
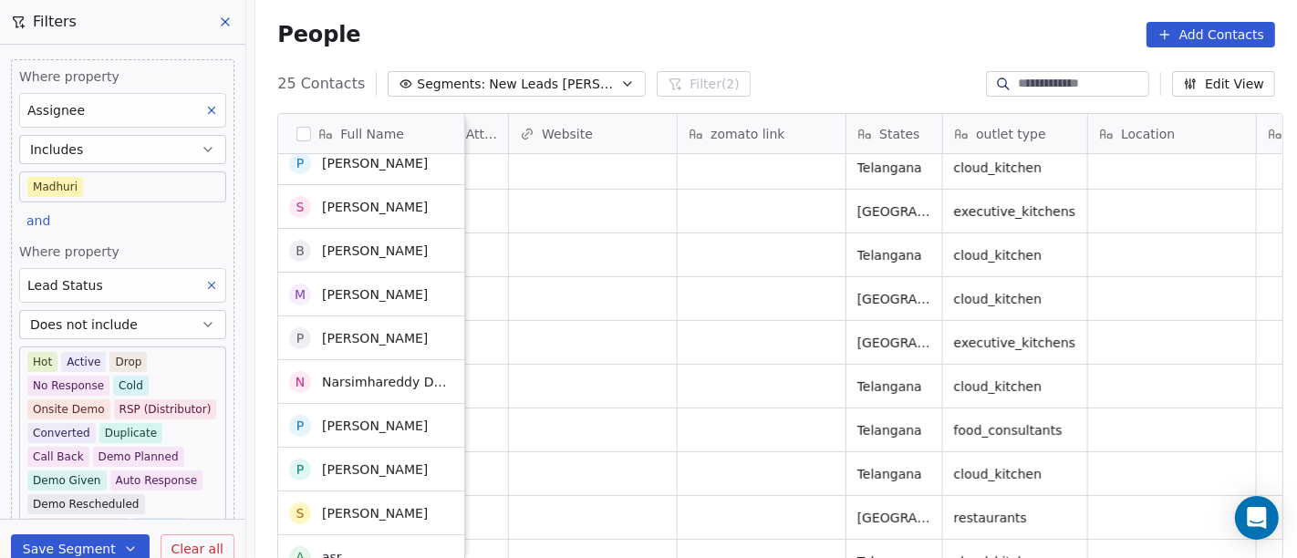
scroll to position [0, 0]
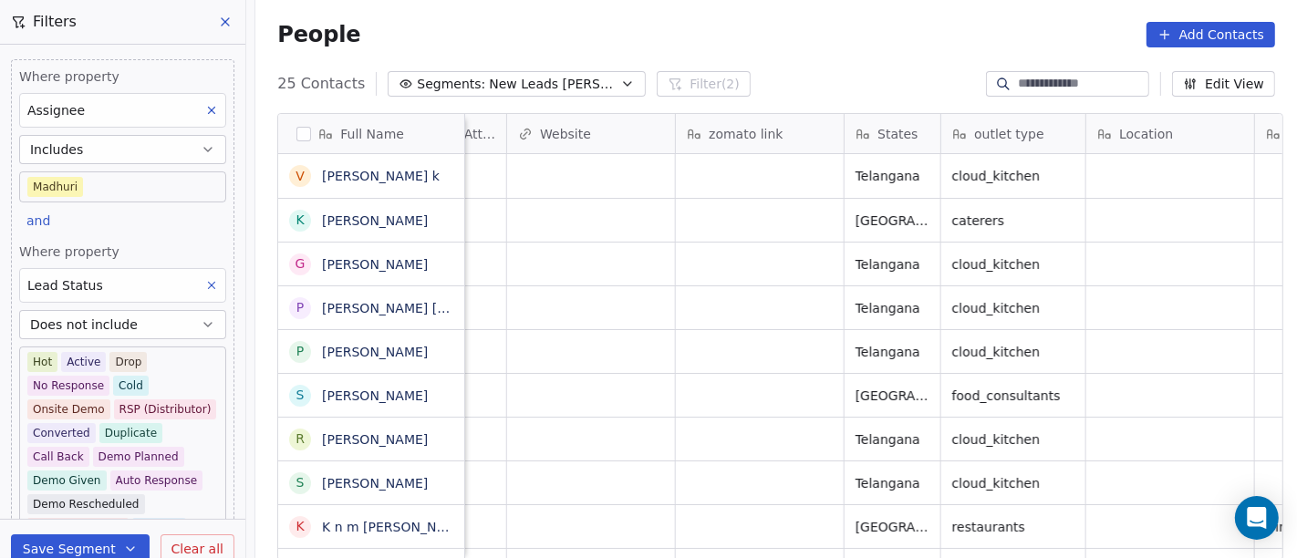
click at [151, 186] on body "On2Cook India Pvt. Ltd. Contacts People Marketing Workflows Campaigns Metrics &…" at bounding box center [648, 279] width 1297 height 558
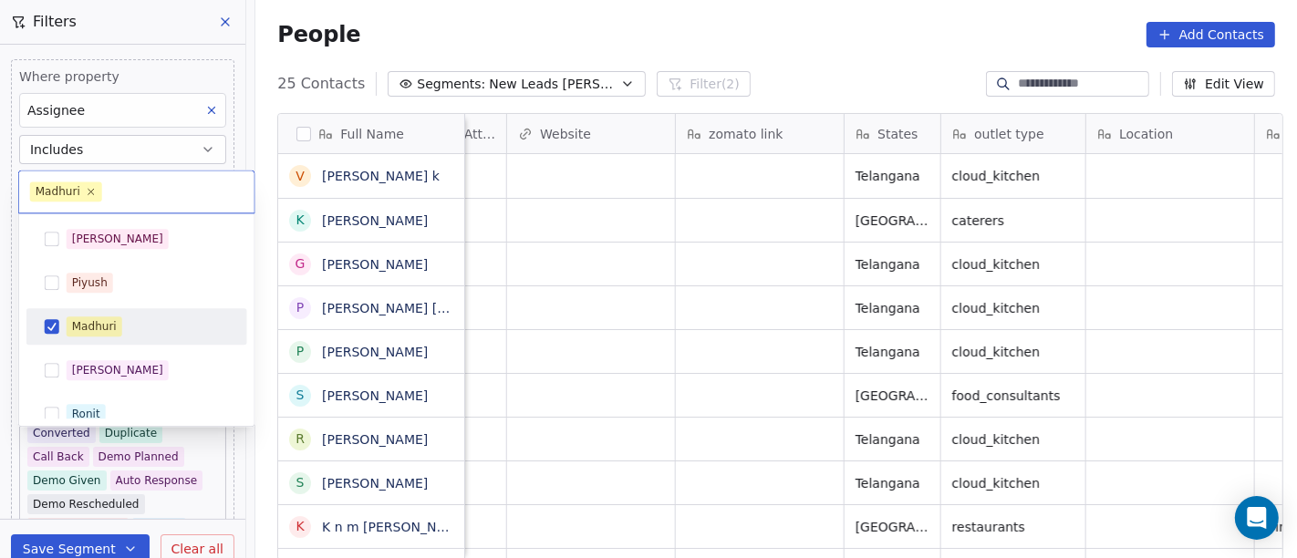
click at [131, 324] on div "Madhuri" at bounding box center [148, 327] width 162 height 20
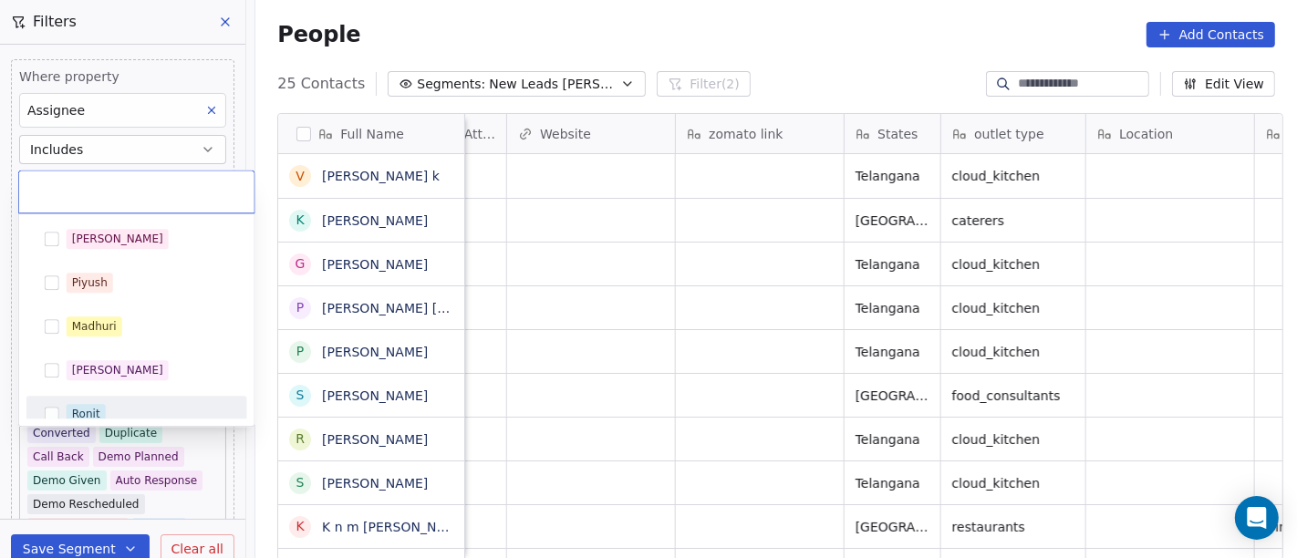
click at [114, 401] on div "Ronit" at bounding box center [137, 414] width 206 height 29
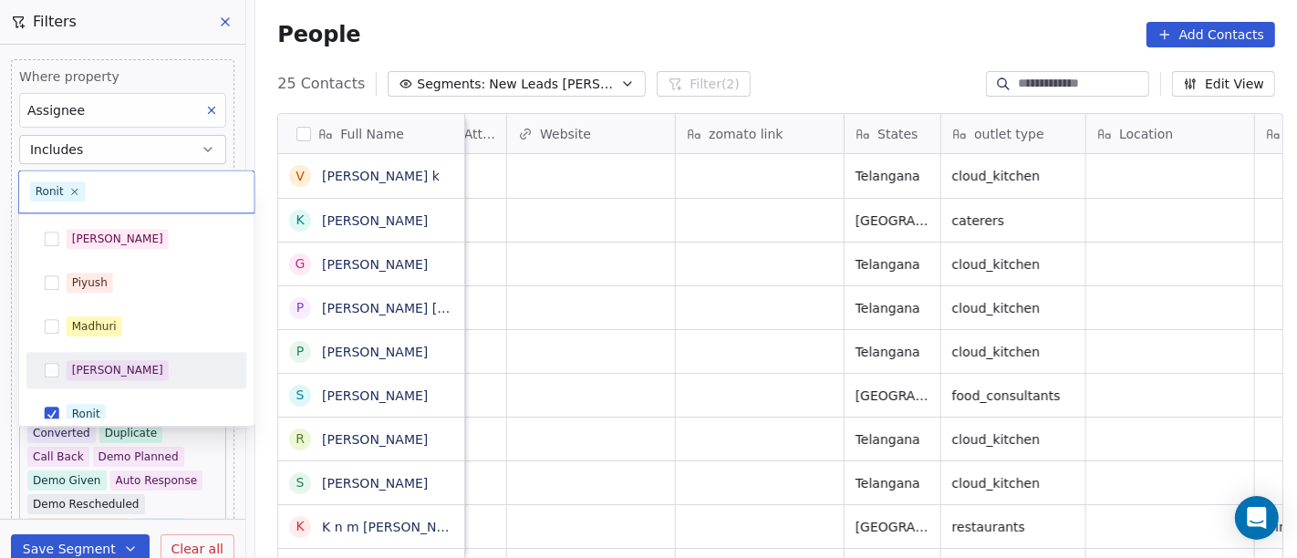
click at [837, 25] on html "On2Cook India Pvt. Ltd. Contacts People Marketing Workflows Campaigns Metrics &…" at bounding box center [648, 279] width 1297 height 558
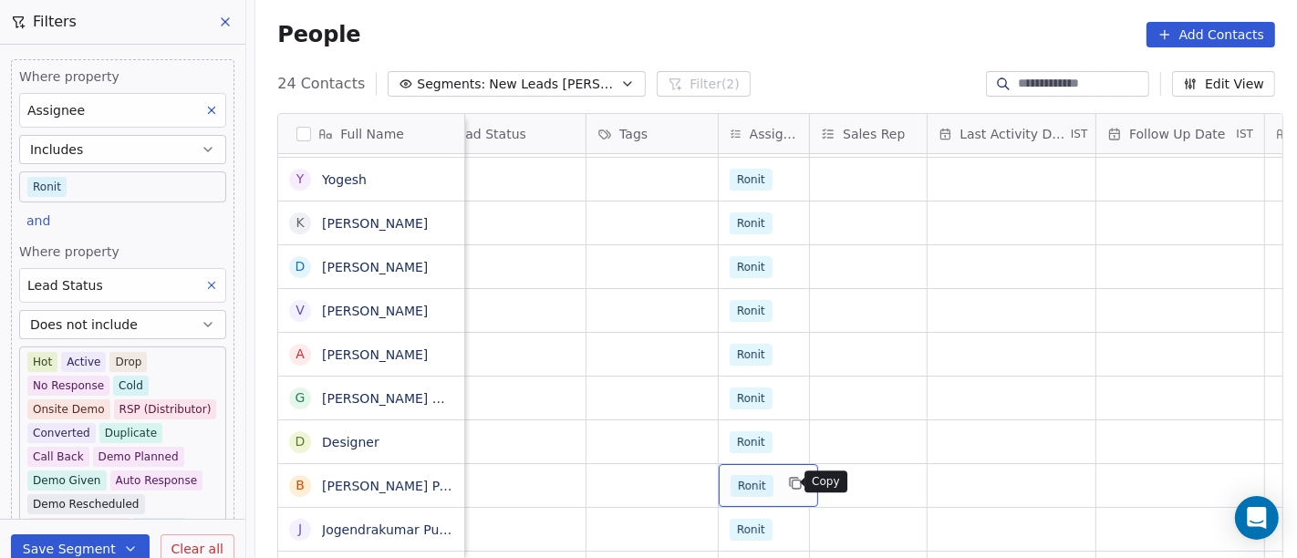
click at [786, 473] on button "grid" at bounding box center [796, 484] width 22 height 22
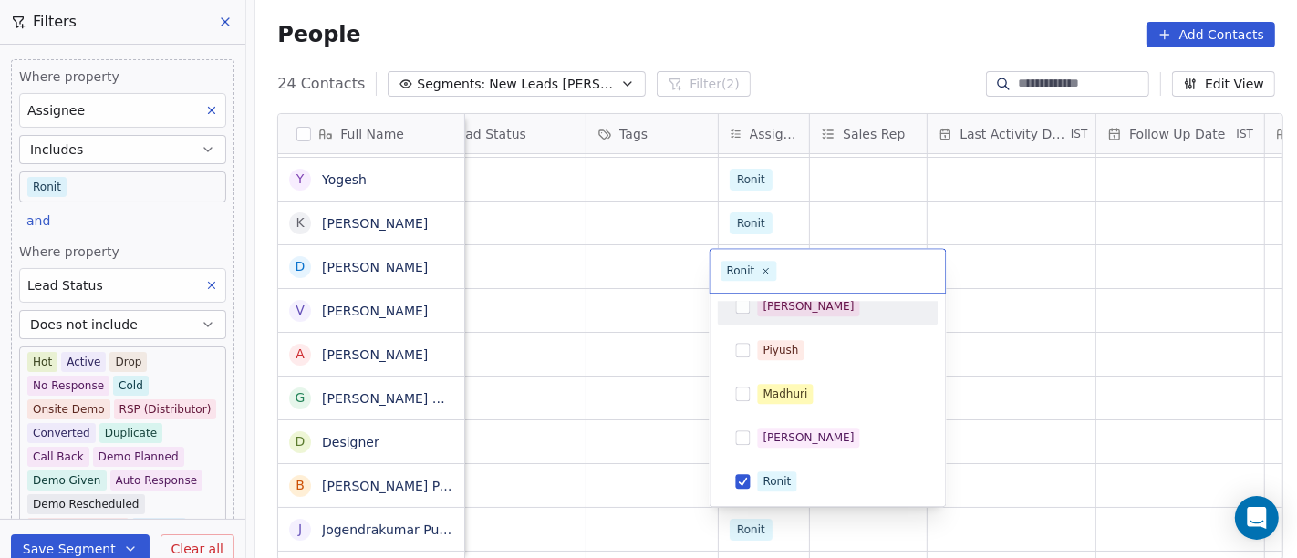
click at [804, 318] on div "[PERSON_NAME]" at bounding box center [828, 306] width 206 height 29
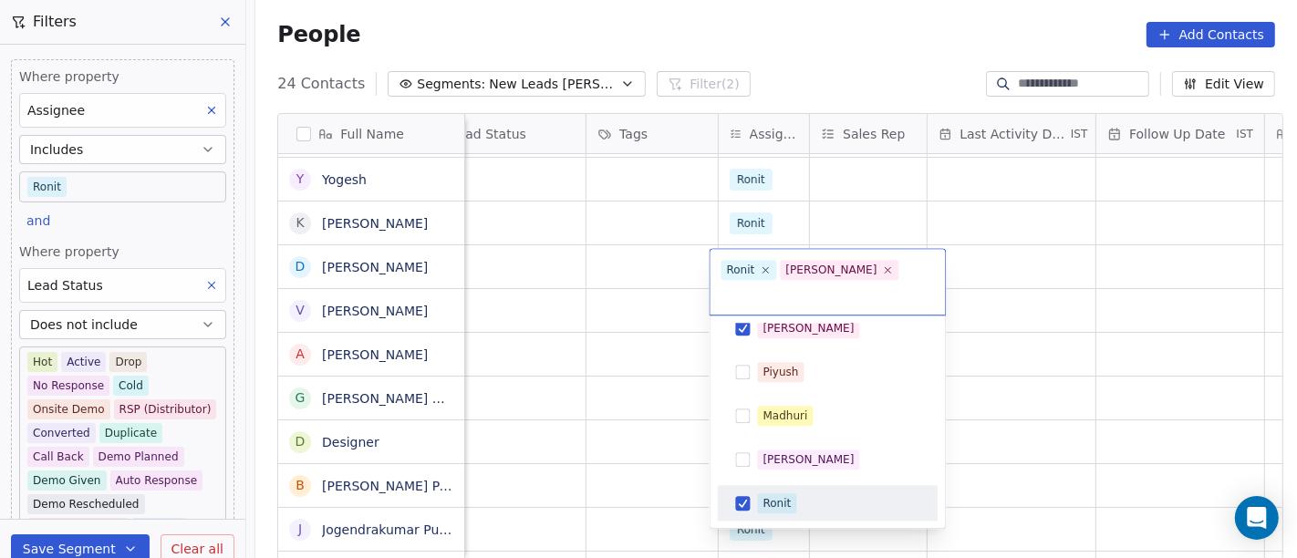
click at [797, 494] on div "Ronit" at bounding box center [839, 504] width 162 height 20
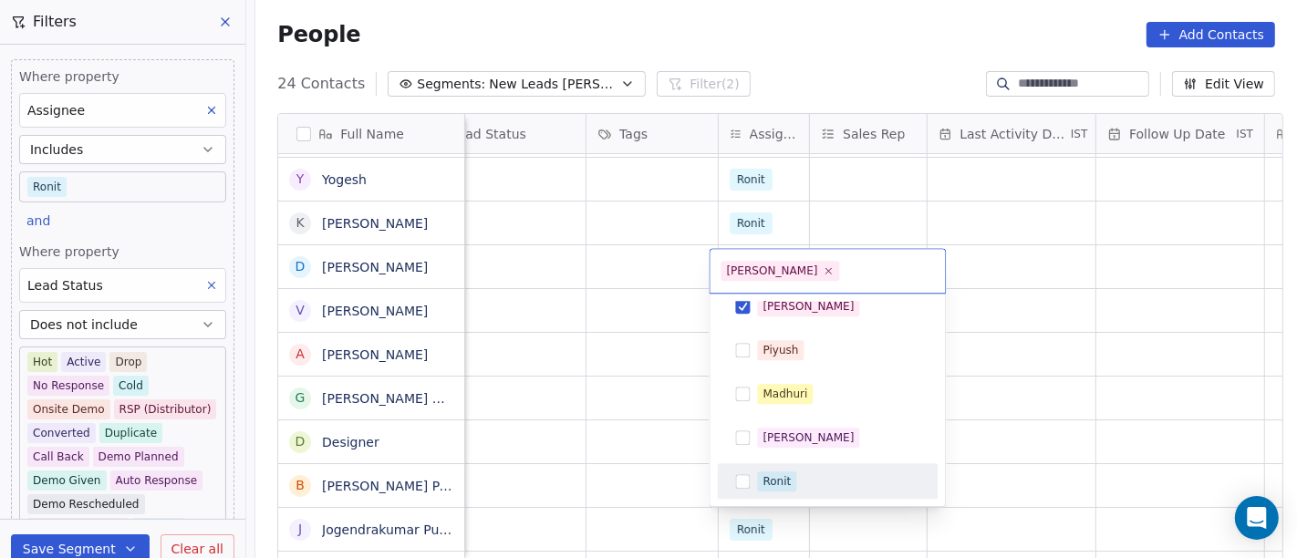
click at [1032, 431] on html "On2Cook India Pvt. Ltd. Contacts People Marketing Workflows Campaigns Metrics &…" at bounding box center [648, 279] width 1297 height 558
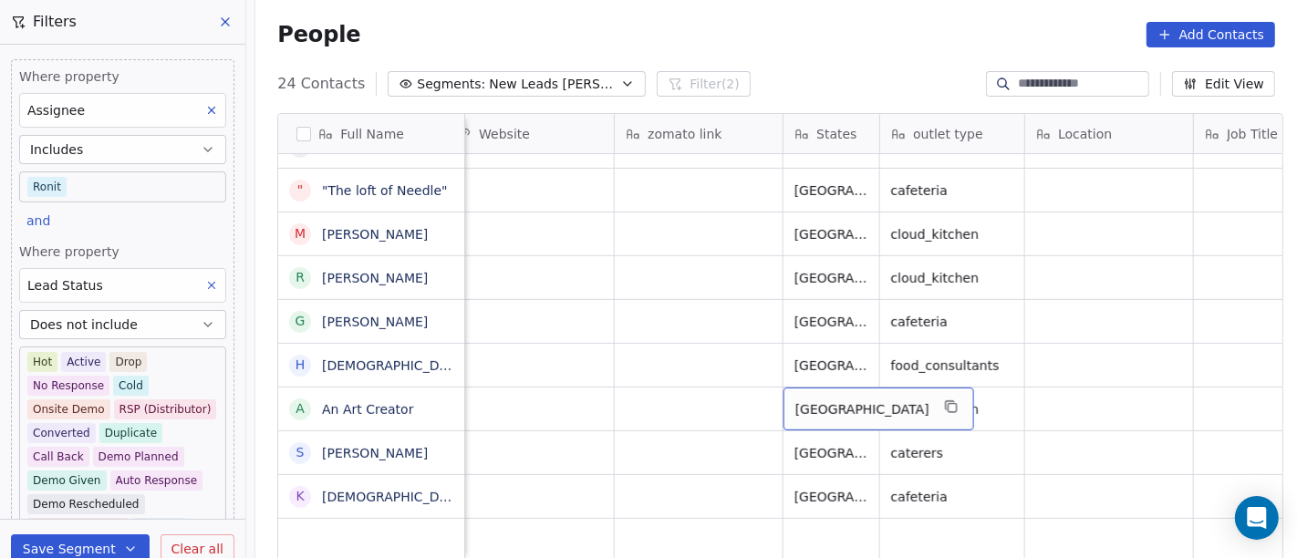
click at [118, 185] on body "On2Cook India Pvt. Ltd. Contacts People Marketing Workflows Campaigns Metrics &…" at bounding box center [648, 279] width 1297 height 558
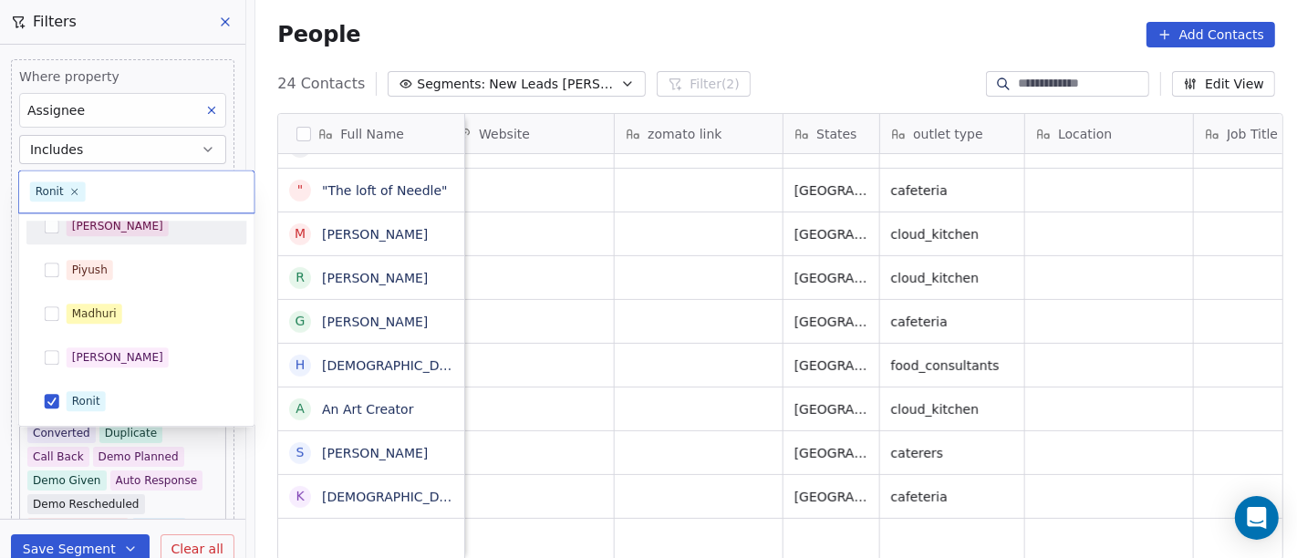
click at [120, 228] on div "[PERSON_NAME]" at bounding box center [148, 226] width 162 height 20
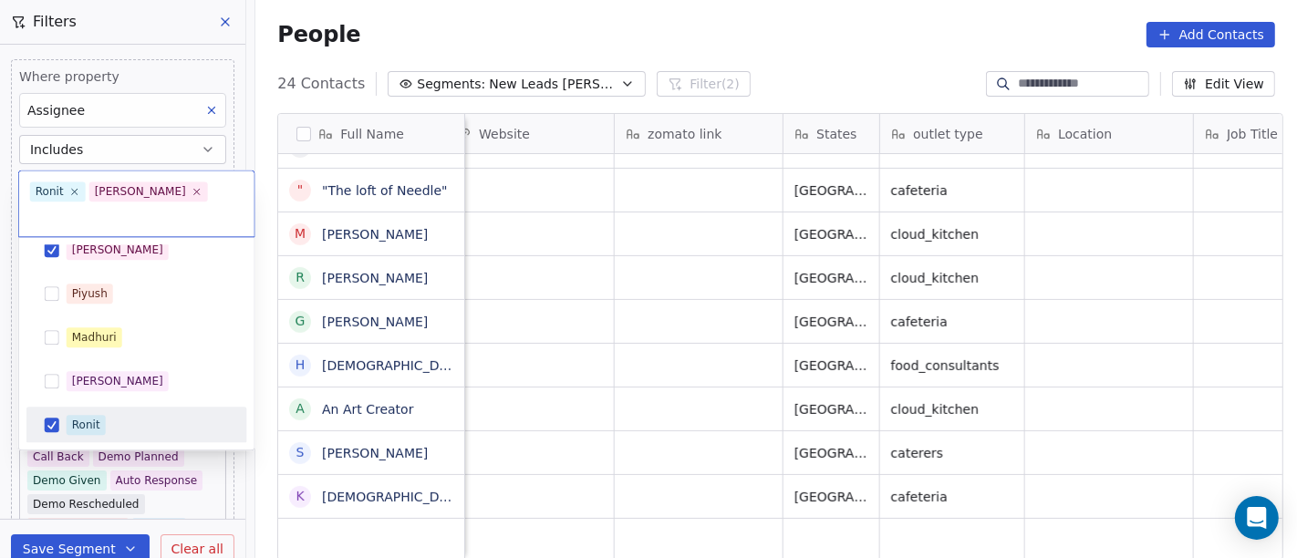
click at [104, 411] on div "Ronit" at bounding box center [137, 425] width 206 height 29
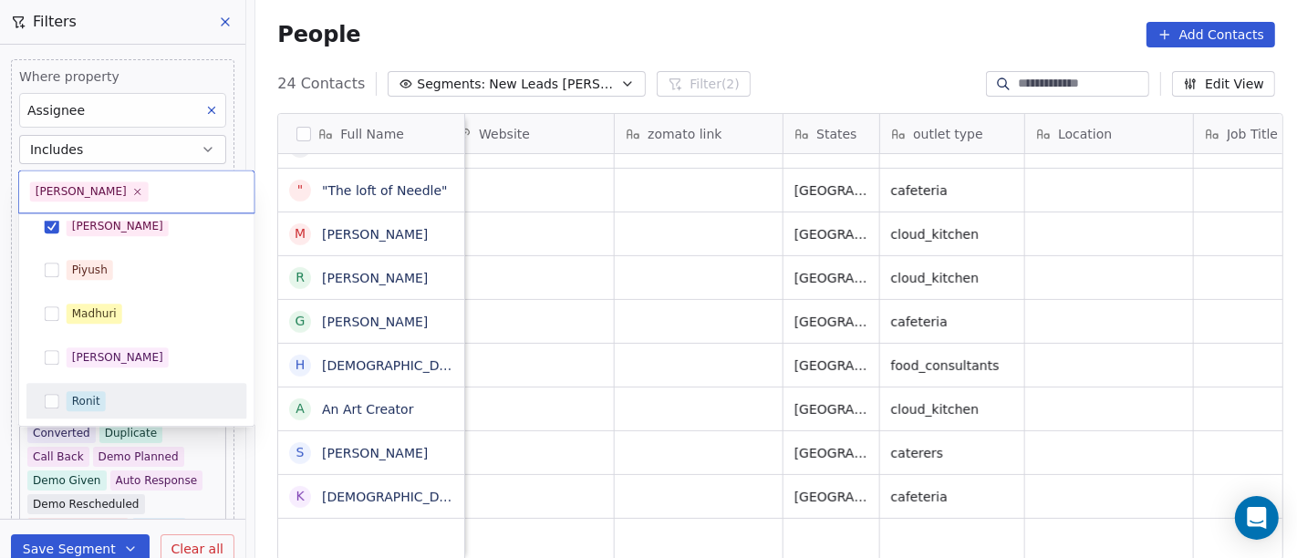
click at [774, 19] on html "On2Cook India Pvt. Ltd. Contacts People Marketing Workflows Campaigns Metrics &…" at bounding box center [648, 279] width 1297 height 558
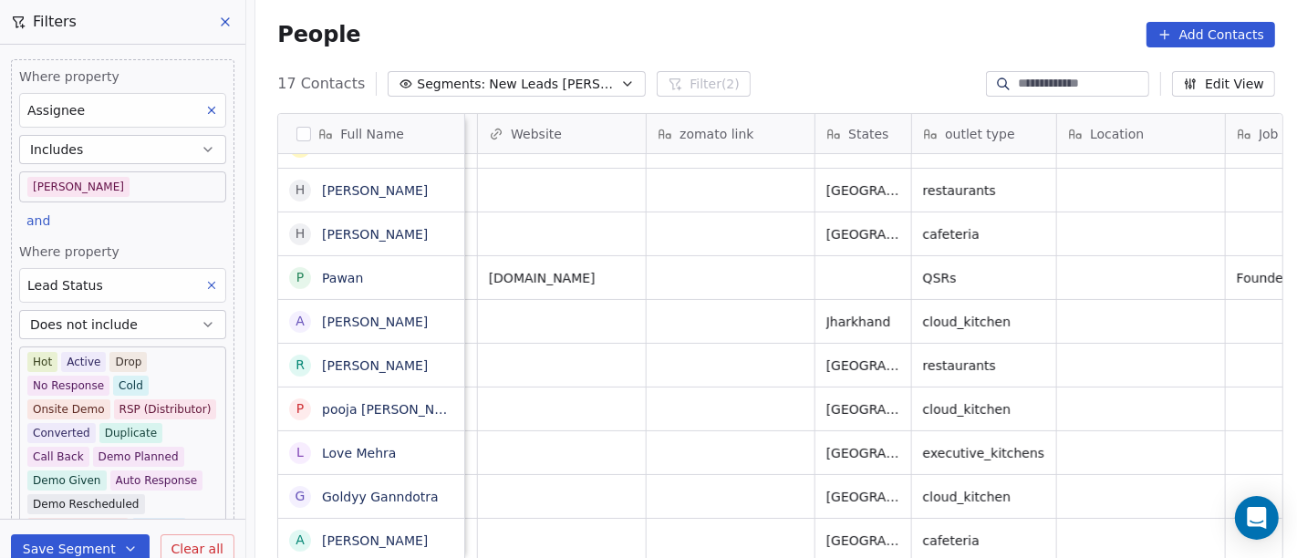
scroll to position [16, 1753]
drag, startPoint x: 768, startPoint y: 456, endPoint x: 764, endPoint y: 374, distance: 82.2
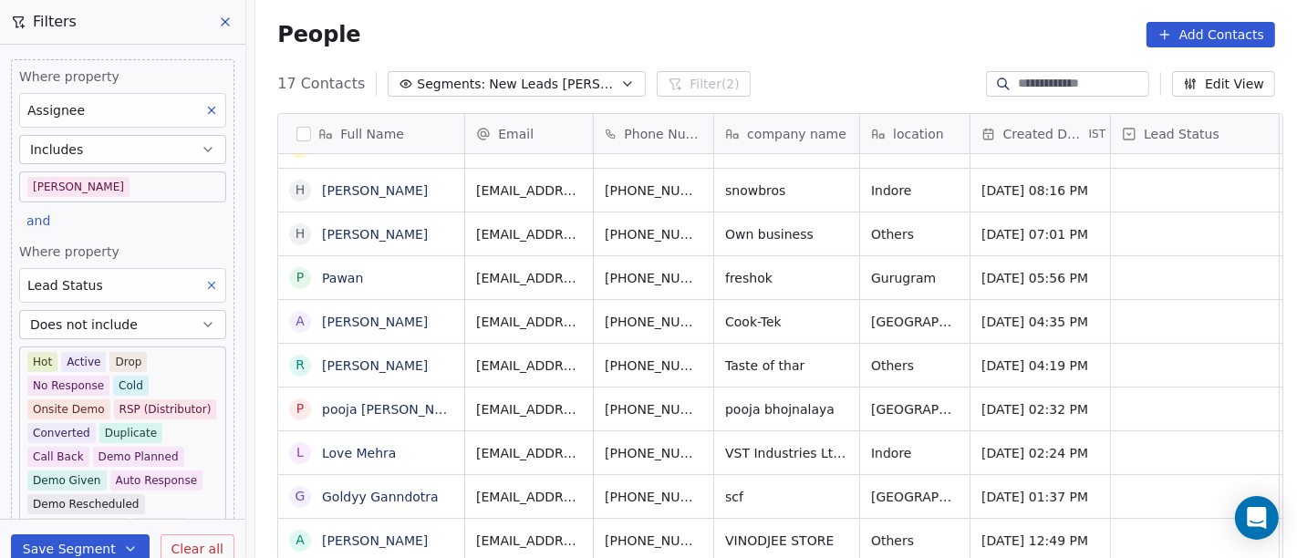
scroll to position [16, 0]
click at [742, 535] on icon "grid" at bounding box center [746, 539] width 8 height 8
click at [737, 531] on icon "grid" at bounding box center [744, 538] width 15 height 15
click at [650, 47] on div "People Add Contacts" at bounding box center [776, 34] width 1042 height 69
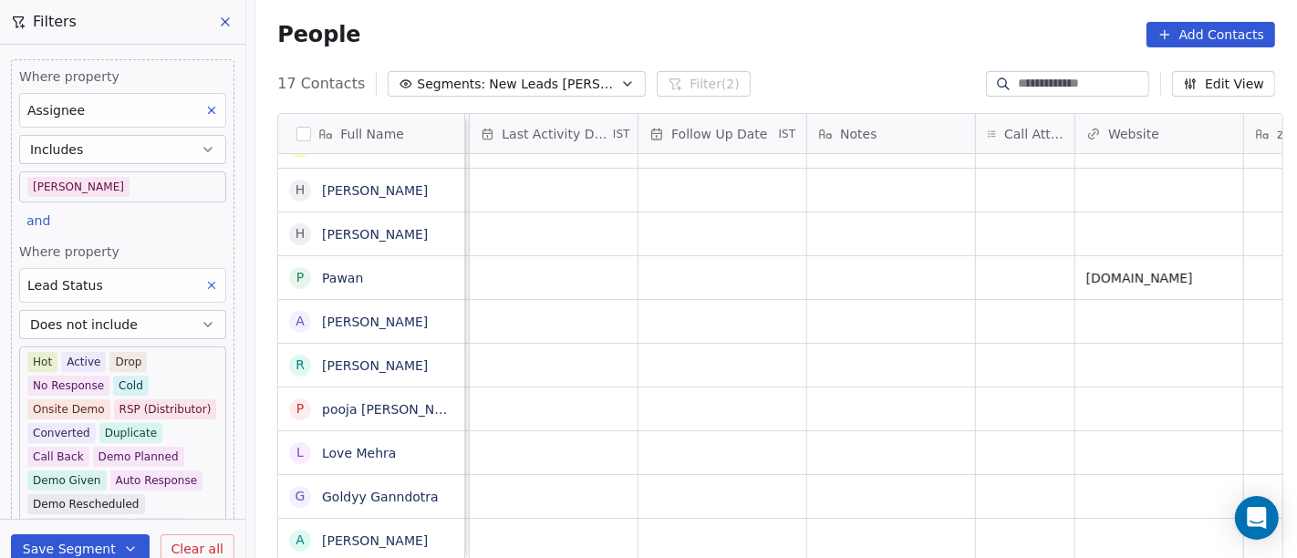
scroll to position [16, 1152]
click at [1029, 523] on div "grid" at bounding box center [1024, 540] width 99 height 43
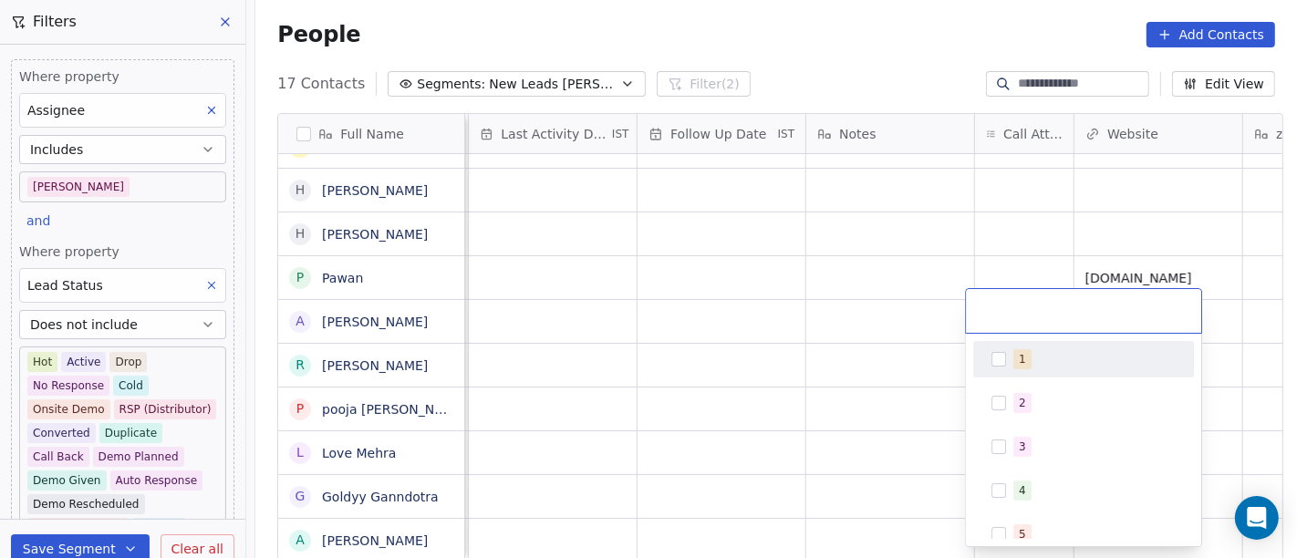
click at [1039, 360] on div "1" at bounding box center [1095, 359] width 162 height 20
click at [964, 204] on html "On2Cook India Pvt. Ltd. Contacts People Marketing Workflows Campaigns Metrics &…" at bounding box center [648, 279] width 1297 height 558
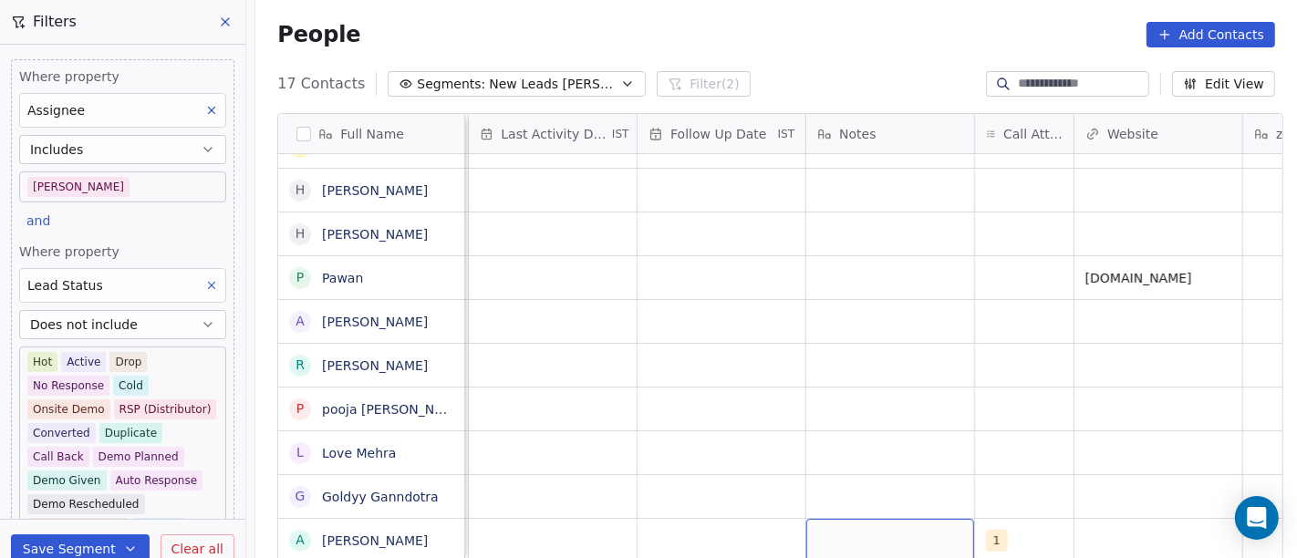
click at [889, 519] on div "grid" at bounding box center [890, 540] width 168 height 43
type textarea "**********"
click at [925, 435] on html "On2Cook India Pvt. Ltd. Contacts People Marketing Workflows Campaigns Metrics &…" at bounding box center [648, 279] width 1297 height 558
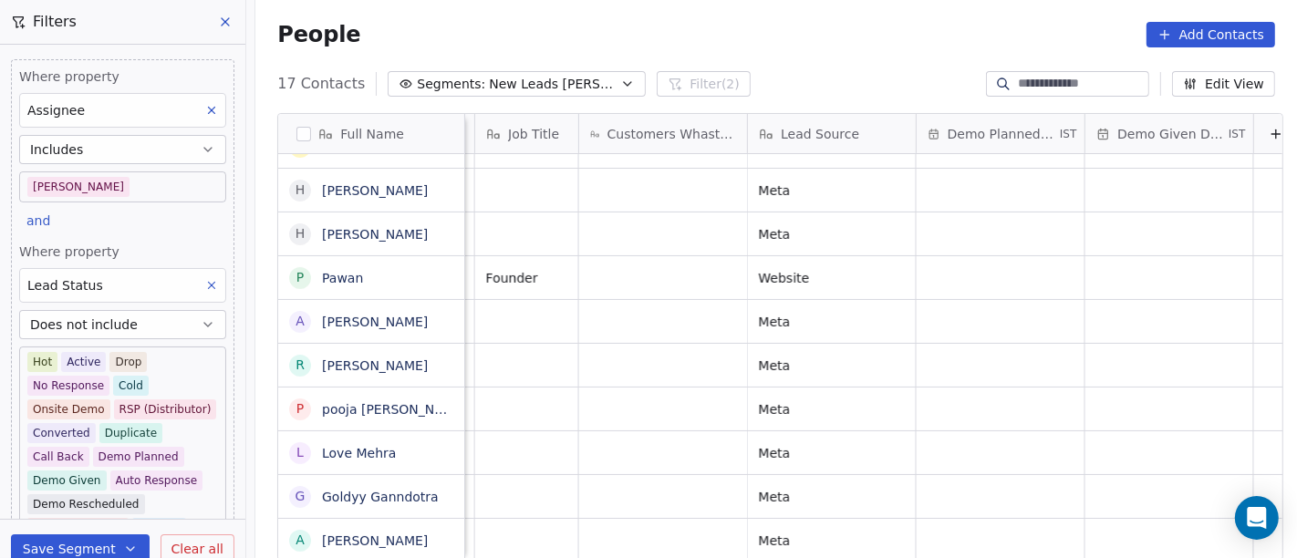
scroll to position [16, 2530]
click at [1227, 87] on button "Edit View" at bounding box center [1223, 84] width 103 height 26
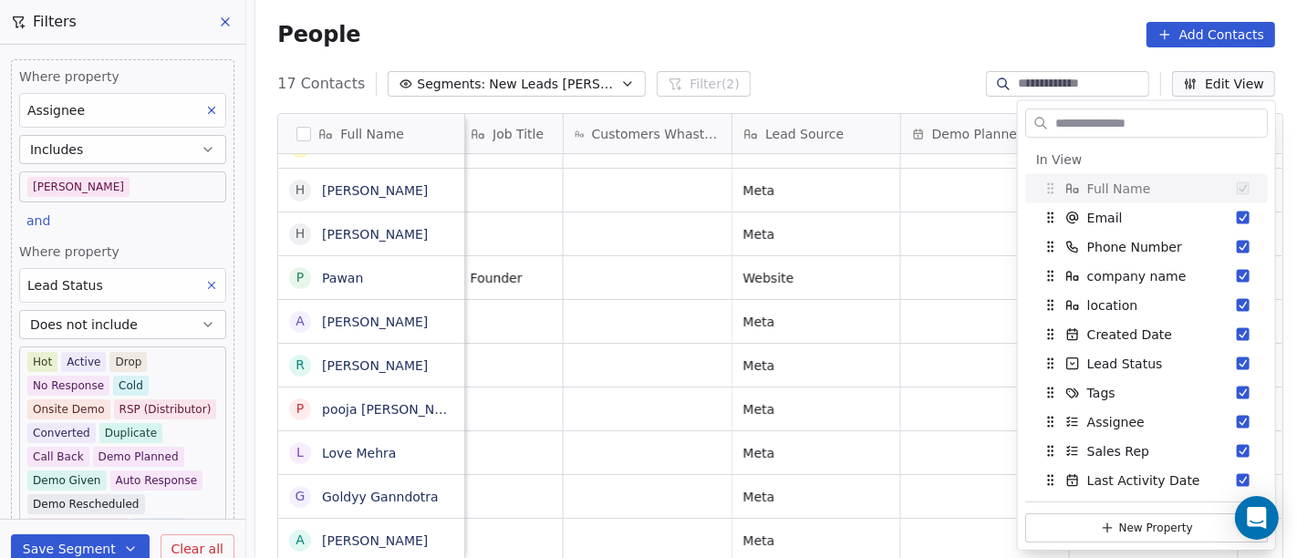
click at [1110, 125] on input "text" at bounding box center [1159, 122] width 215 height 26
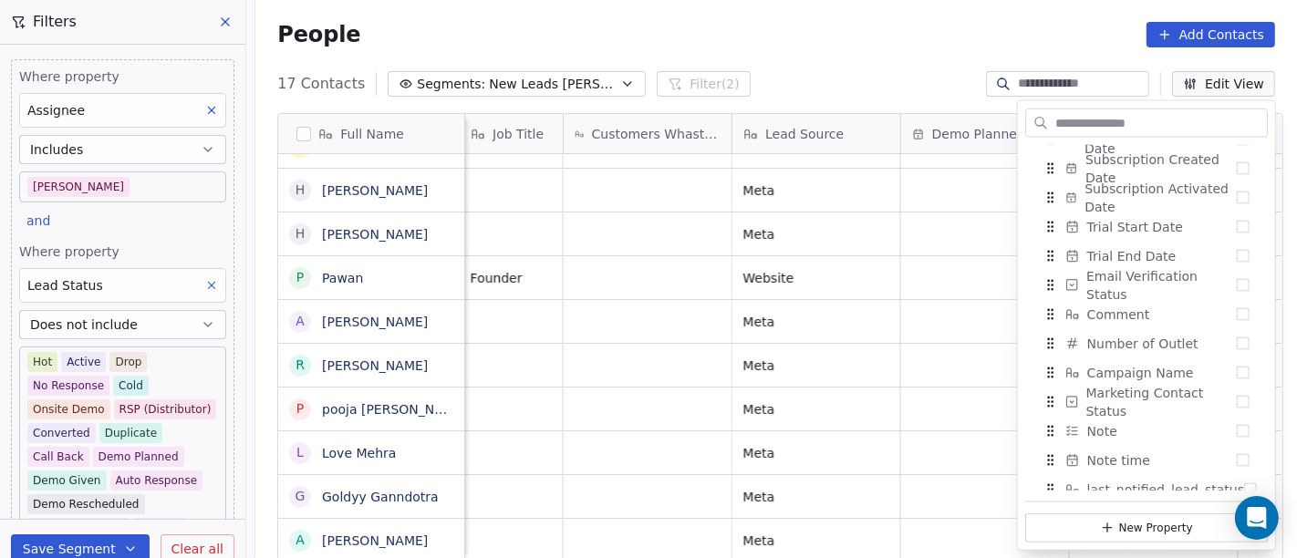
scroll to position [1813, 0]
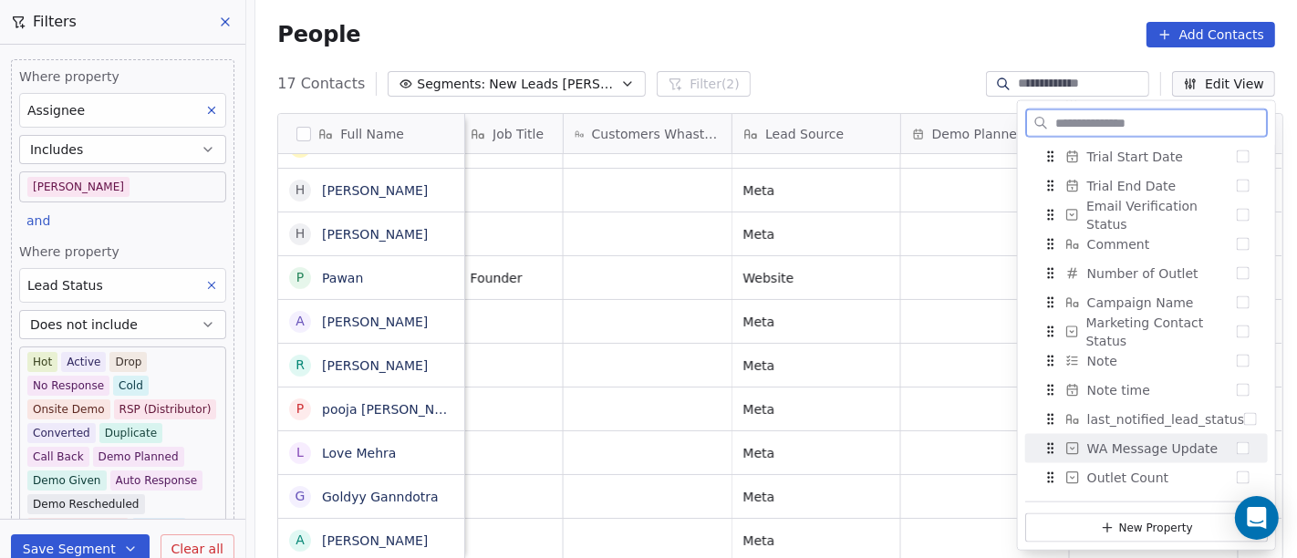
click at [1237, 448] on button "Suggestions" at bounding box center [1243, 448] width 13 height 13
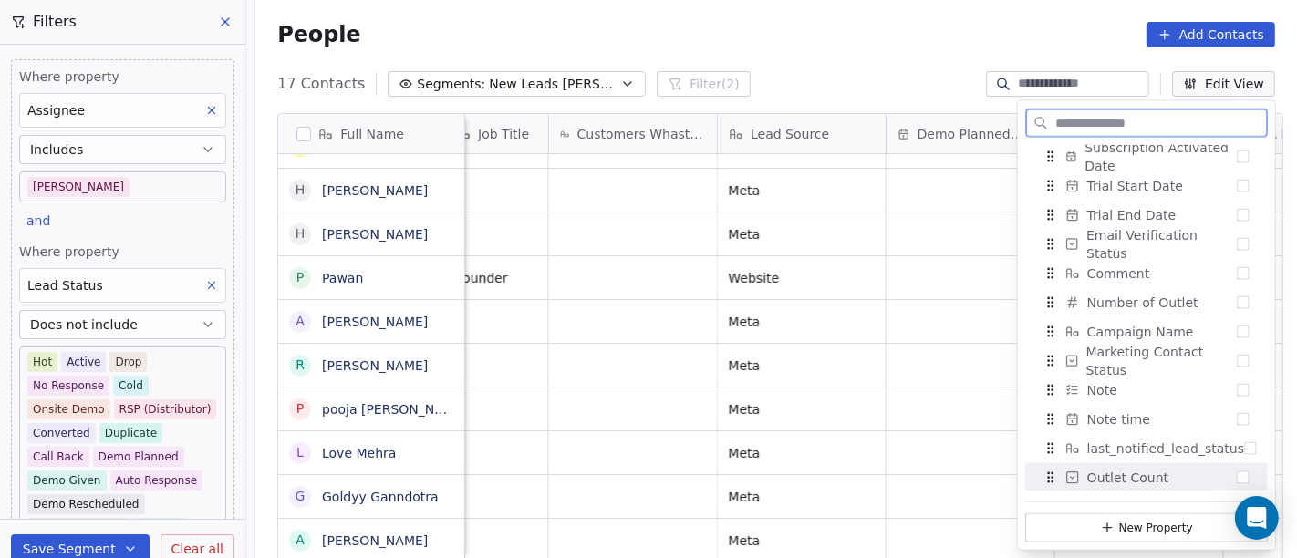
click at [1234, 473] on div "Outlet Count" at bounding box center [1147, 477] width 228 height 29
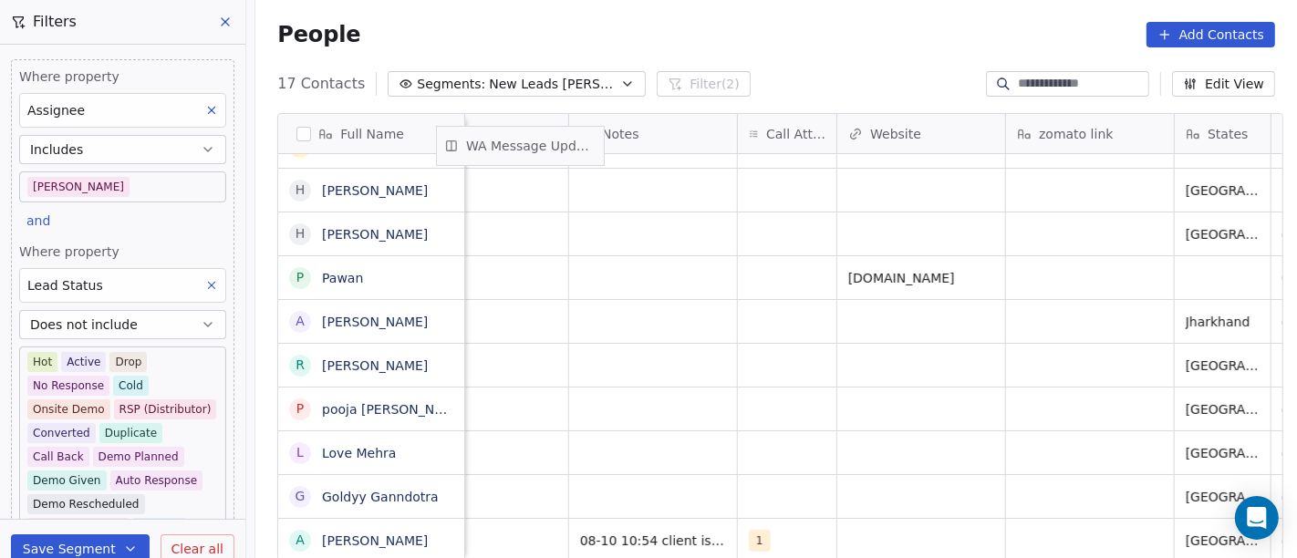
scroll to position [0, 1371]
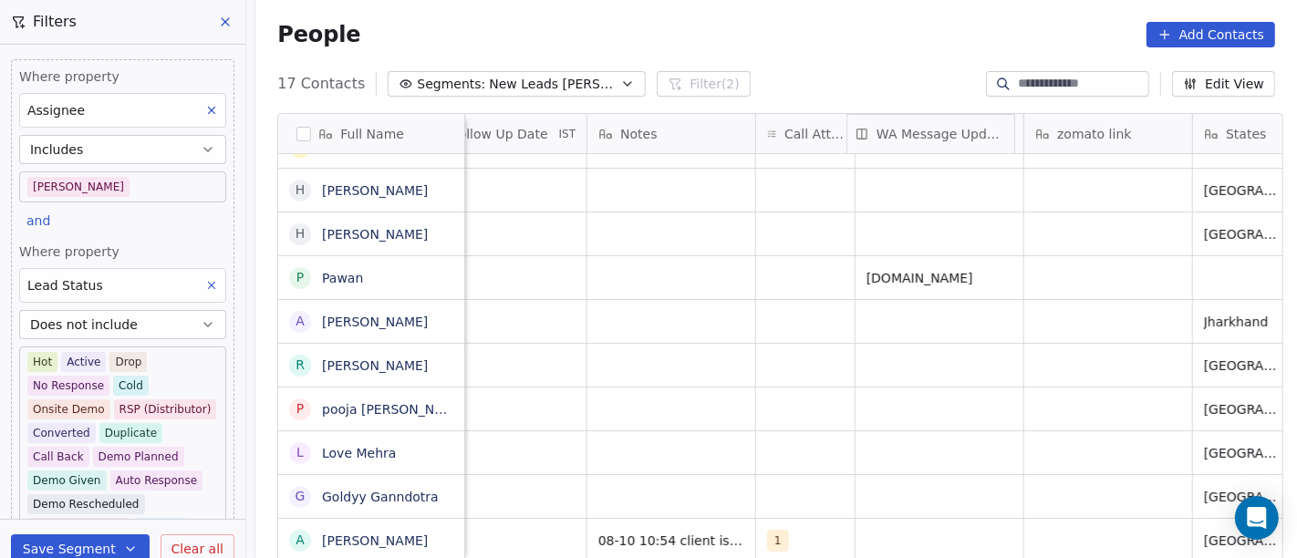
drag, startPoint x: 1141, startPoint y: 129, endPoint x: 876, endPoint y: 139, distance: 265.7
click at [876, 139] on div "Full Name R Ramesh Mehta B Bibhuti Bhusan Panigrahi G Gourav Modi B Birendra Ku…" at bounding box center [780, 338] width 1004 height 448
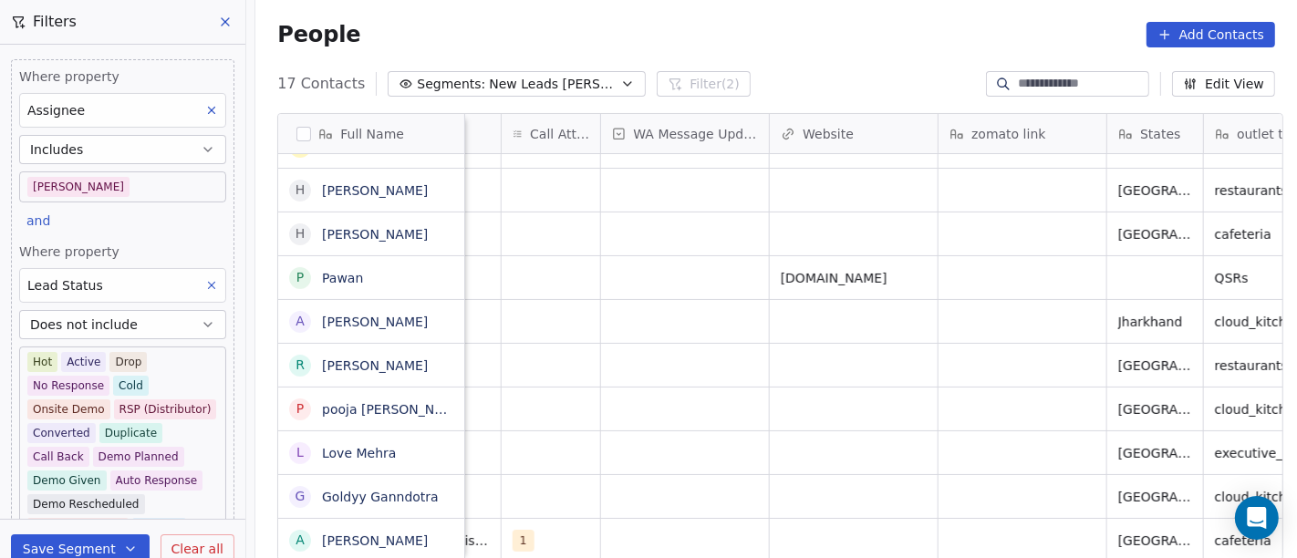
scroll to position [10, 2698]
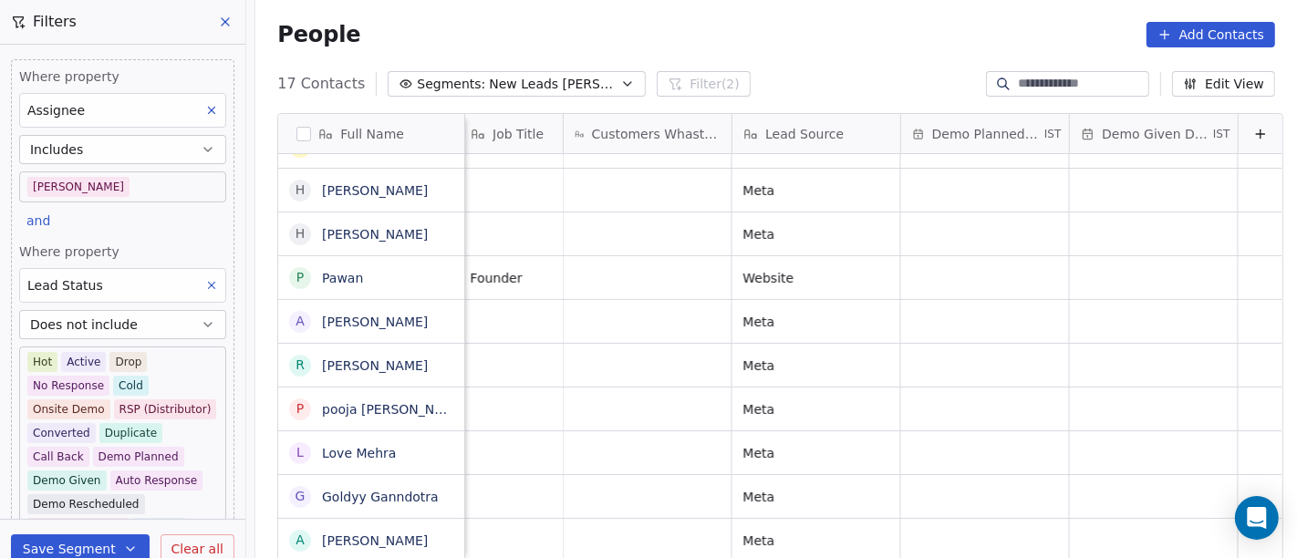
click at [1236, 88] on button "Edit View" at bounding box center [1223, 84] width 103 height 26
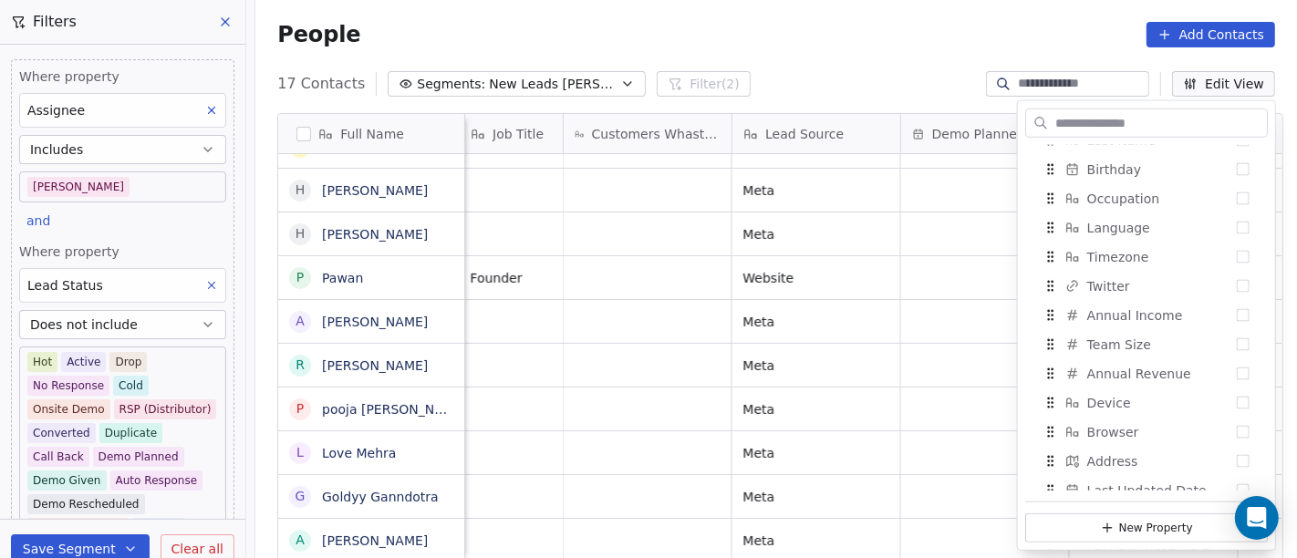
scroll to position [1813, 0]
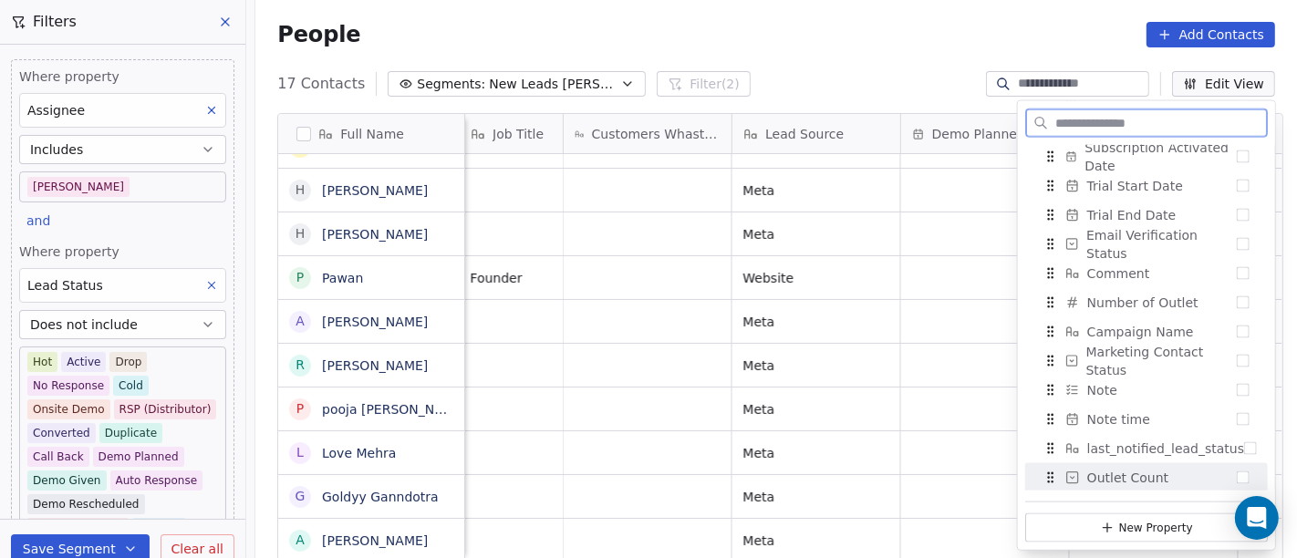
click at [1237, 472] on button "Suggestions" at bounding box center [1243, 478] width 13 height 13
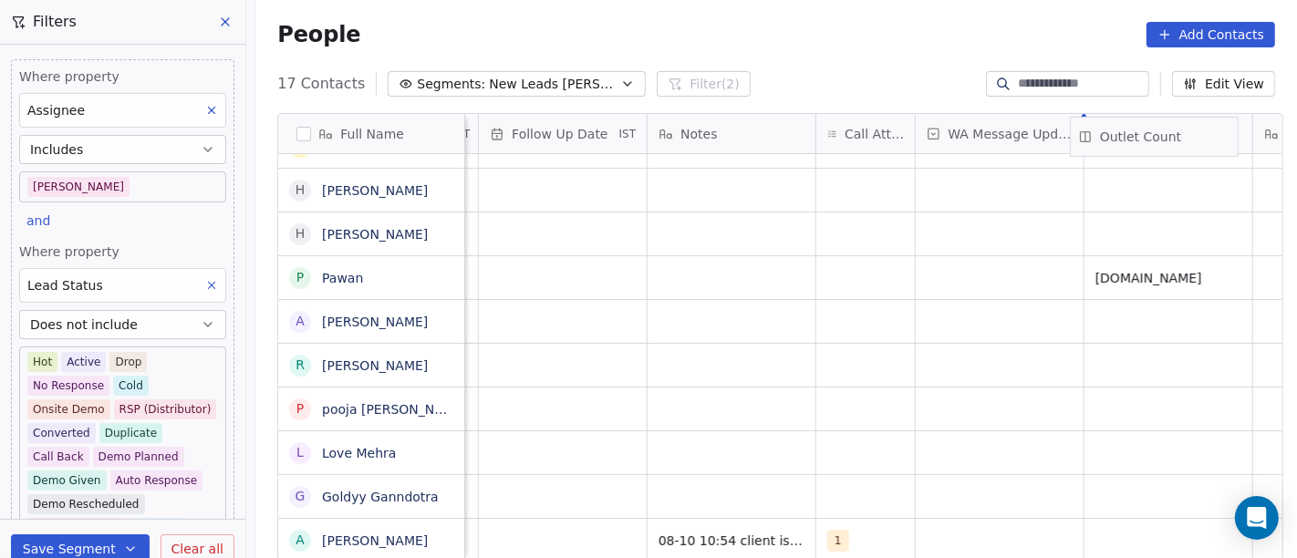
scroll to position [0, 1326]
drag, startPoint x: 1130, startPoint y: 122, endPoint x: 1081, endPoint y: 130, distance: 49.9
click at [1081, 130] on div "Full Name R Ramesh Mehta B Bibhuti Bhusan Panigrahi G Gourav Modi B Birendra Ku…" at bounding box center [780, 338] width 1004 height 448
drag, startPoint x: 1058, startPoint y: 131, endPoint x: 982, endPoint y: 133, distance: 76.6
click at [990, 133] on div at bounding box center [992, 133] width 5 height 39
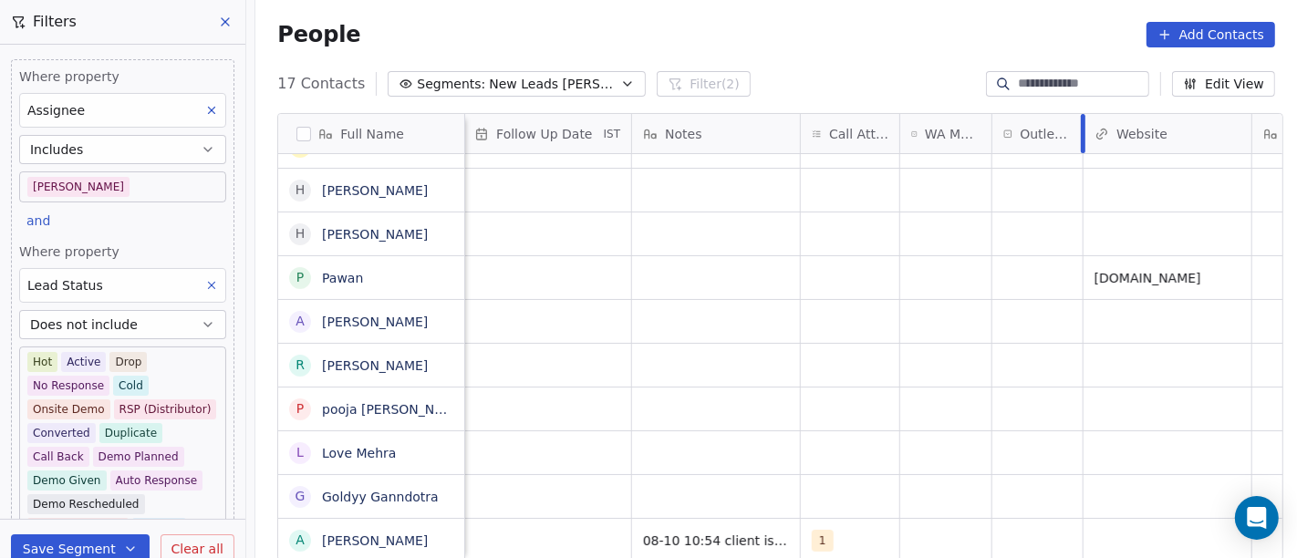
drag, startPoint x: 1149, startPoint y: 128, endPoint x: 1044, endPoint y: 132, distance: 105.9
click at [1044, 132] on div "Outlet Count" at bounding box center [1038, 133] width 91 height 39
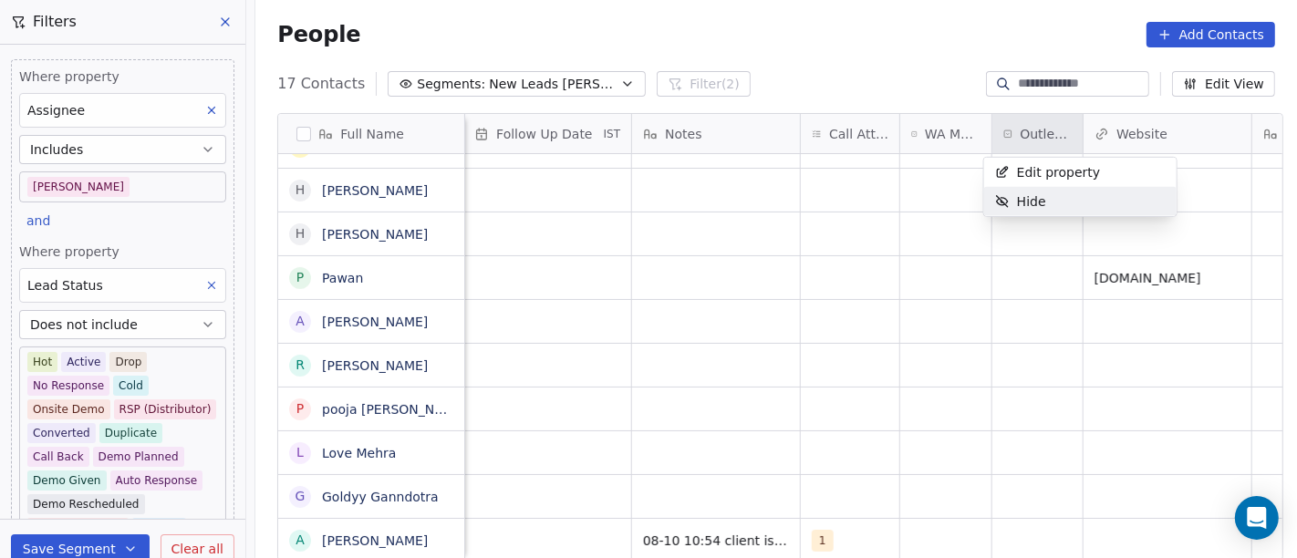
click at [1021, 533] on html "On2Cook India Pvt. Ltd. Contacts People Marketing Workflows Campaigns Metrics &…" at bounding box center [648, 279] width 1297 height 558
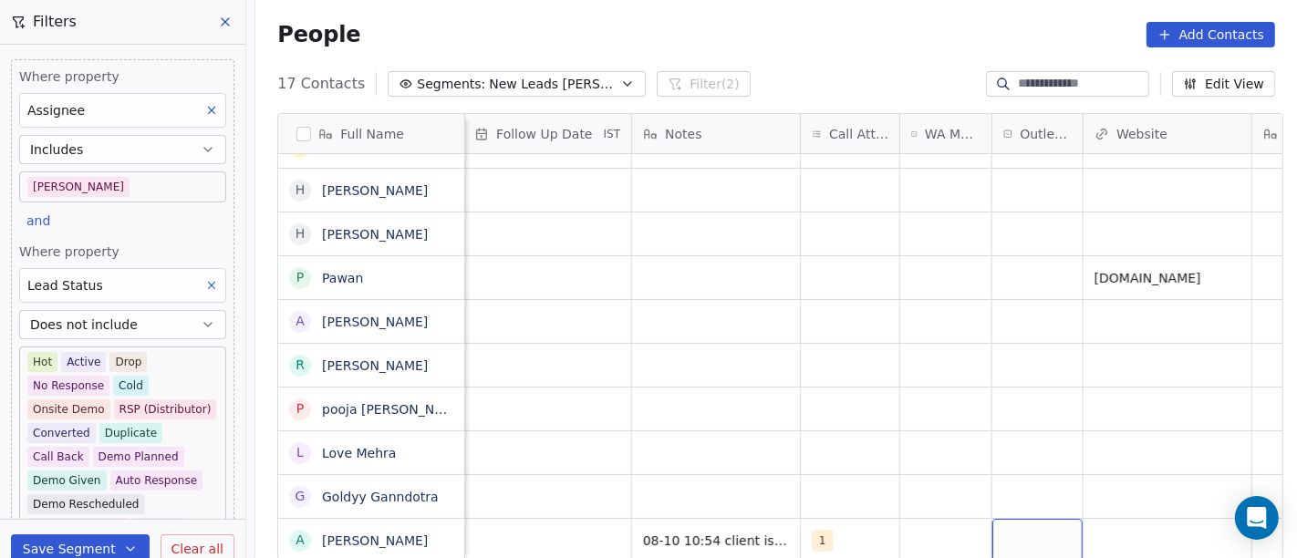
click at [1021, 533] on div "grid" at bounding box center [1038, 540] width 90 height 43
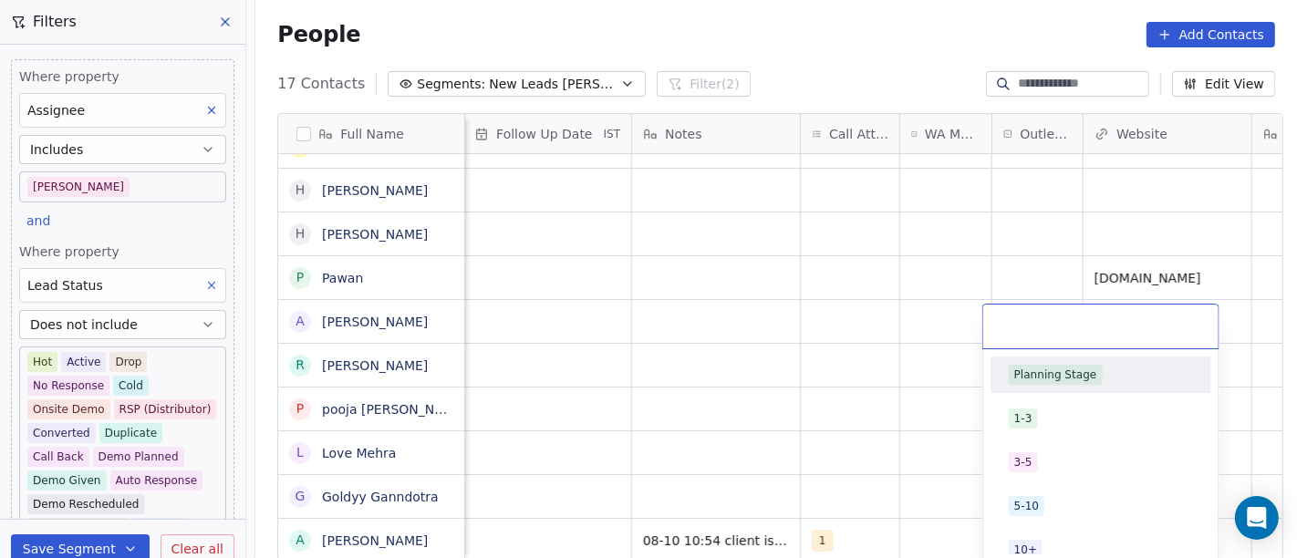
click at [1024, 384] on span "Planning Stage" at bounding box center [1056, 375] width 94 height 20
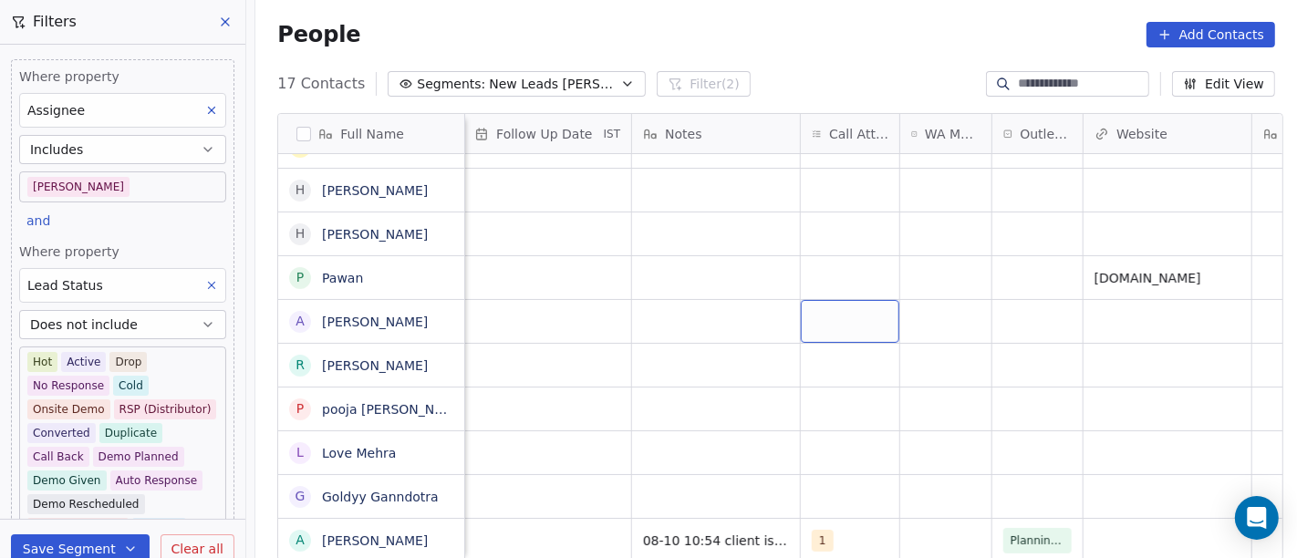
scroll to position [16, 1326]
click at [951, 519] on div "grid" at bounding box center [945, 540] width 91 height 43
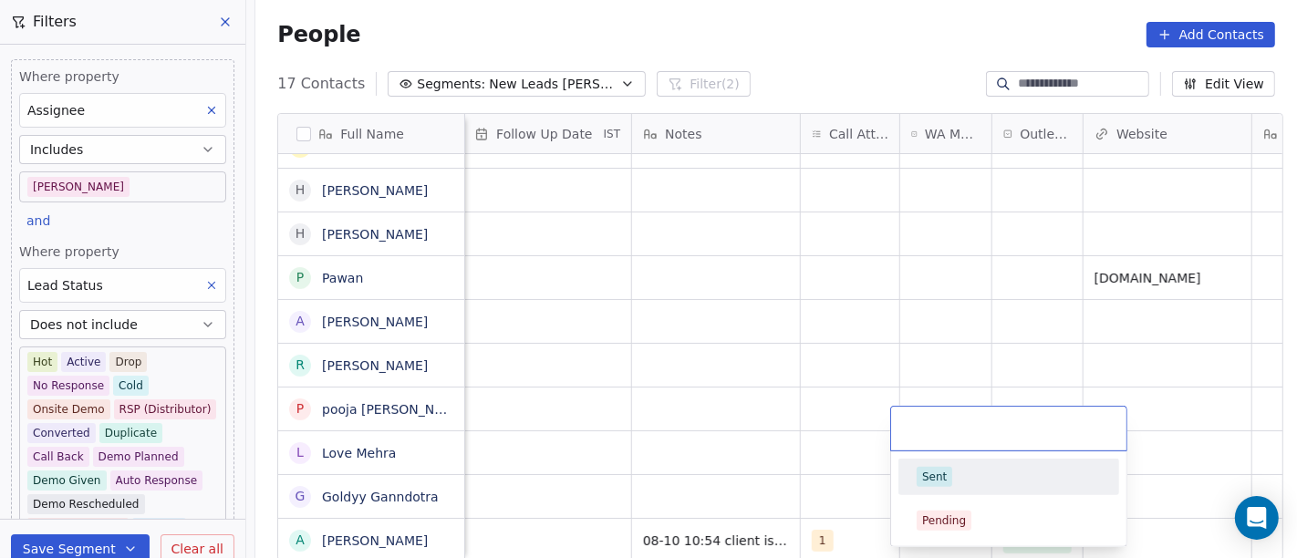
click at [940, 484] on span "Sent" at bounding box center [935, 477] width 36 height 20
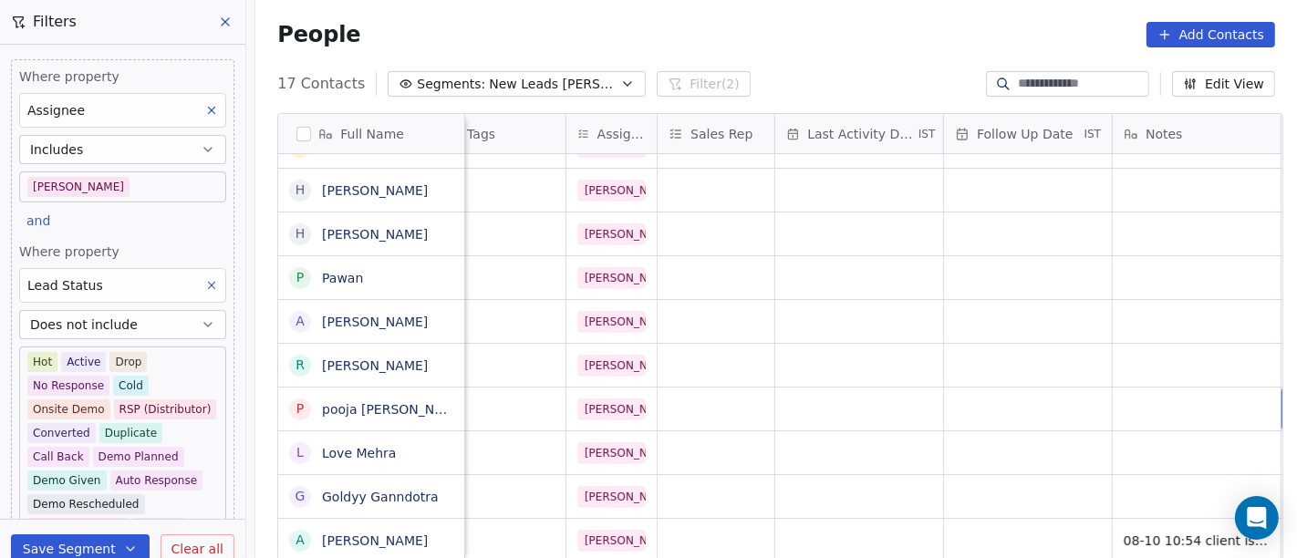
scroll to position [16, 847]
click at [977, 519] on div "grid" at bounding box center [1026, 540] width 168 height 43
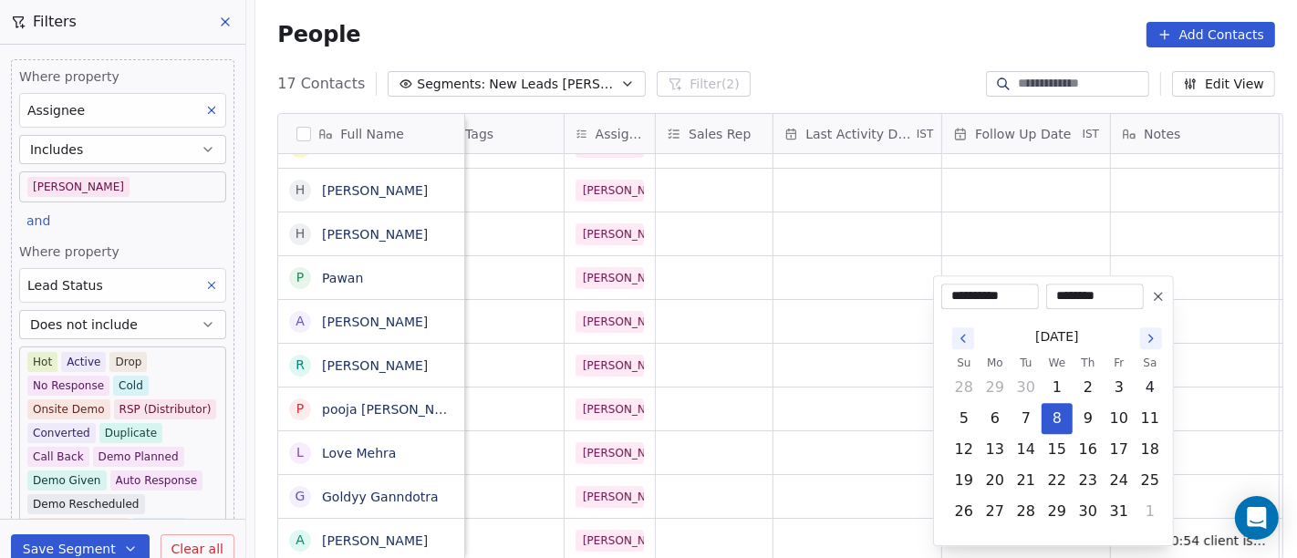
click at [1142, 338] on button "Go to the Next Month" at bounding box center [1151, 338] width 22 height 22
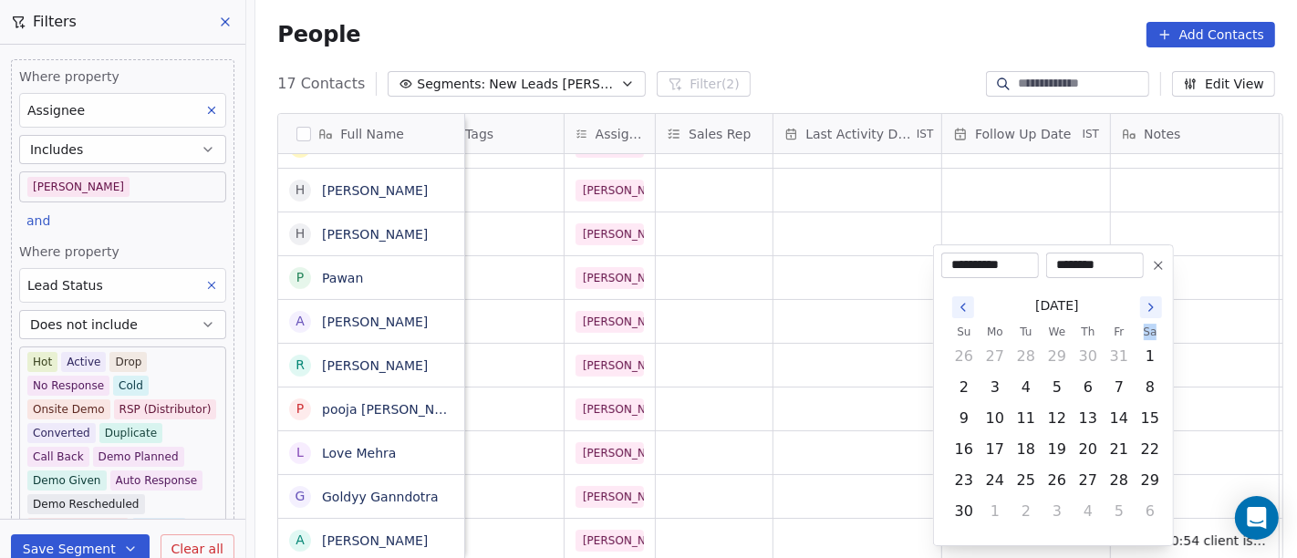
click at [1142, 338] on th "Sa" at bounding box center [1150, 332] width 31 height 18
click at [1154, 307] on icon "Go to the Next Month" at bounding box center [1151, 307] width 15 height 15
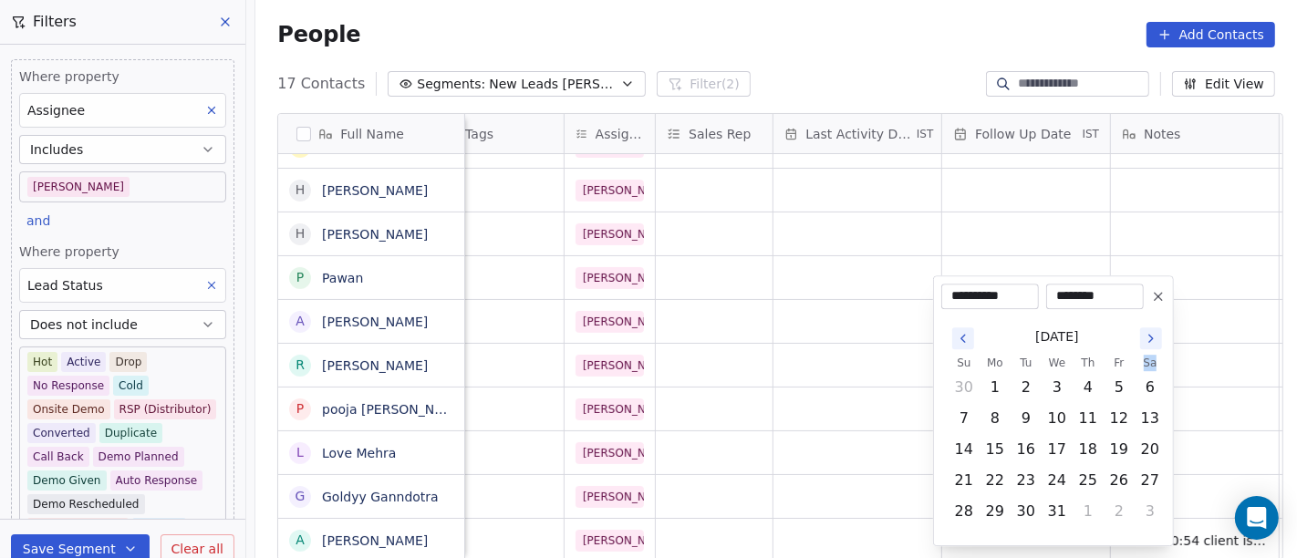
click at [1154, 307] on button at bounding box center [1159, 297] width 22 height 22
type input "**********"
type input "********"
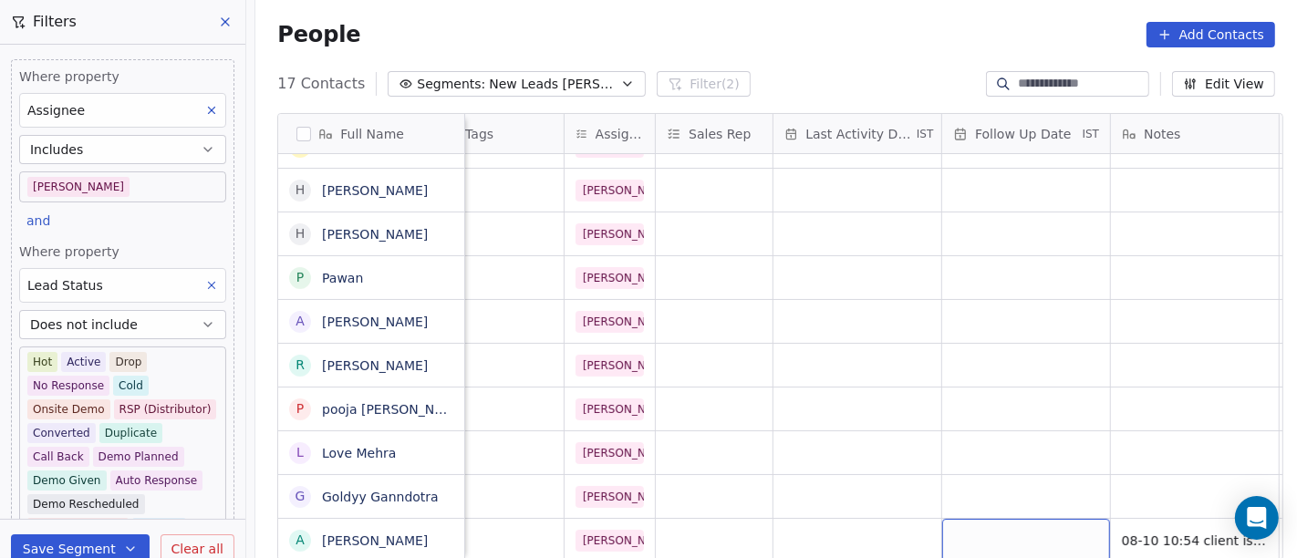
click at [1060, 519] on div "grid" at bounding box center [1026, 540] width 168 height 43
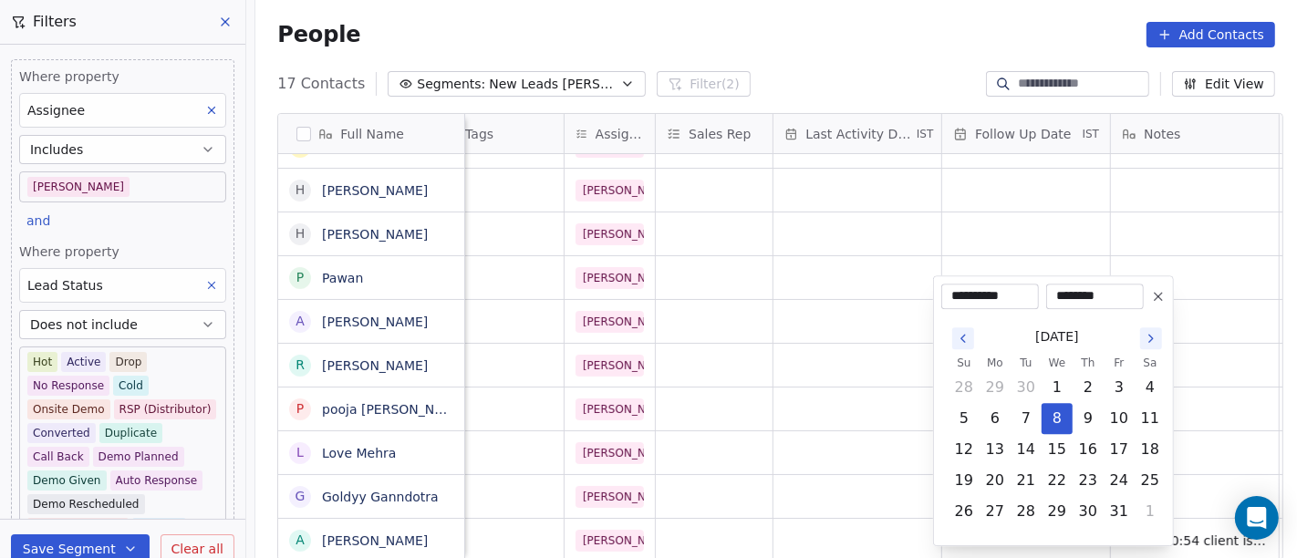
click at [1155, 333] on icon "Go to the Next Month" at bounding box center [1151, 338] width 15 height 15
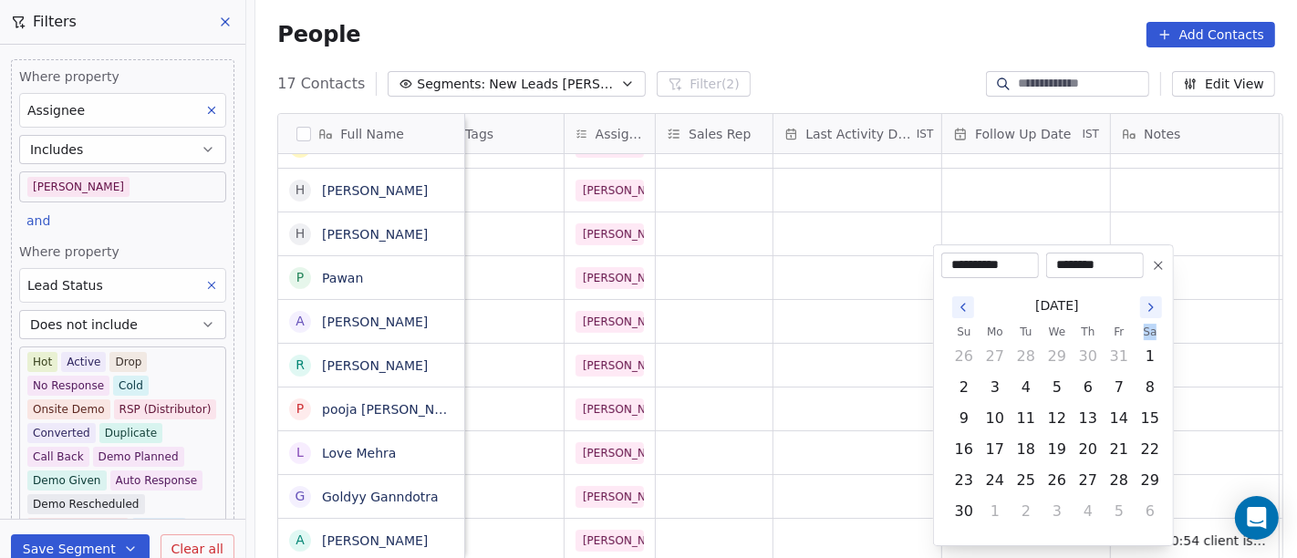
click at [1155, 333] on th "Sa" at bounding box center [1150, 332] width 31 height 18
click at [1151, 311] on icon "Go to the Next Month" at bounding box center [1151, 307] width 15 height 15
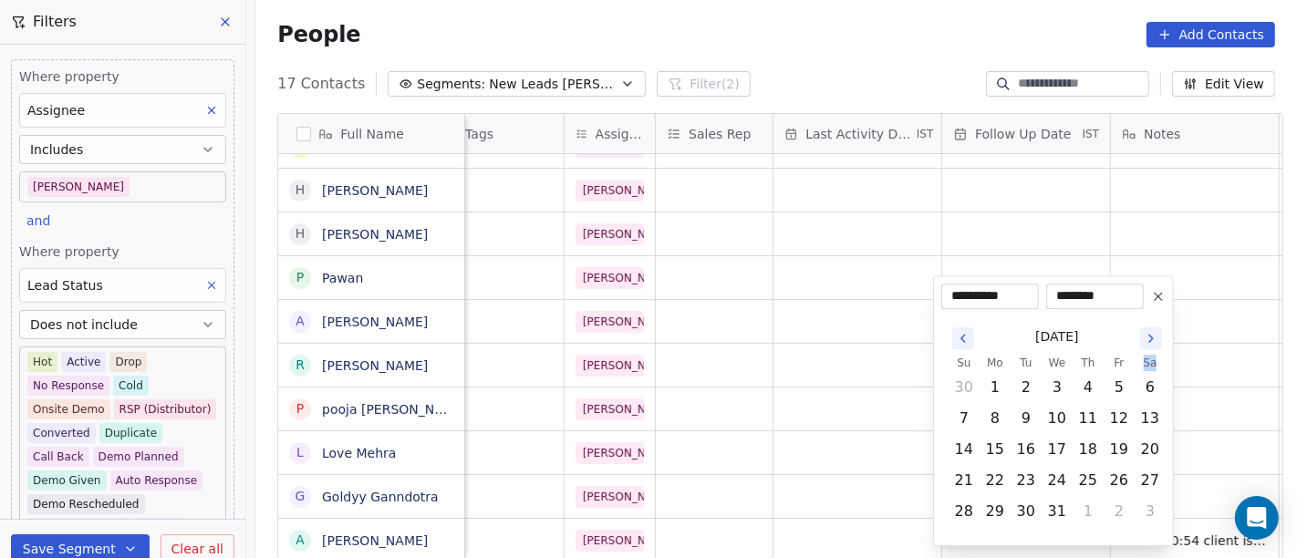
click at [1151, 339] on icon "Go to the Next Month" at bounding box center [1151, 338] width 4 height 7
click at [993, 420] on button "5" at bounding box center [995, 418] width 29 height 29
type input "**********"
click at [1023, 223] on html "On2Cook India Pvt. Ltd. Contacts People Marketing Workflows Campaigns Metrics &…" at bounding box center [648, 279] width 1297 height 558
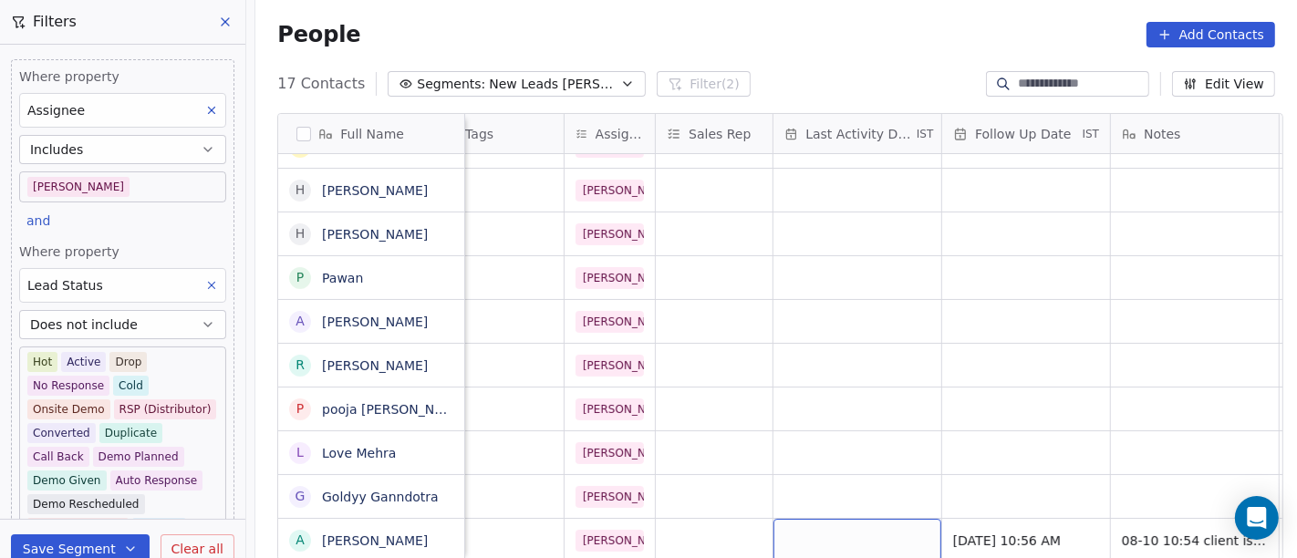
click at [835, 519] on div "grid" at bounding box center [858, 540] width 168 height 43
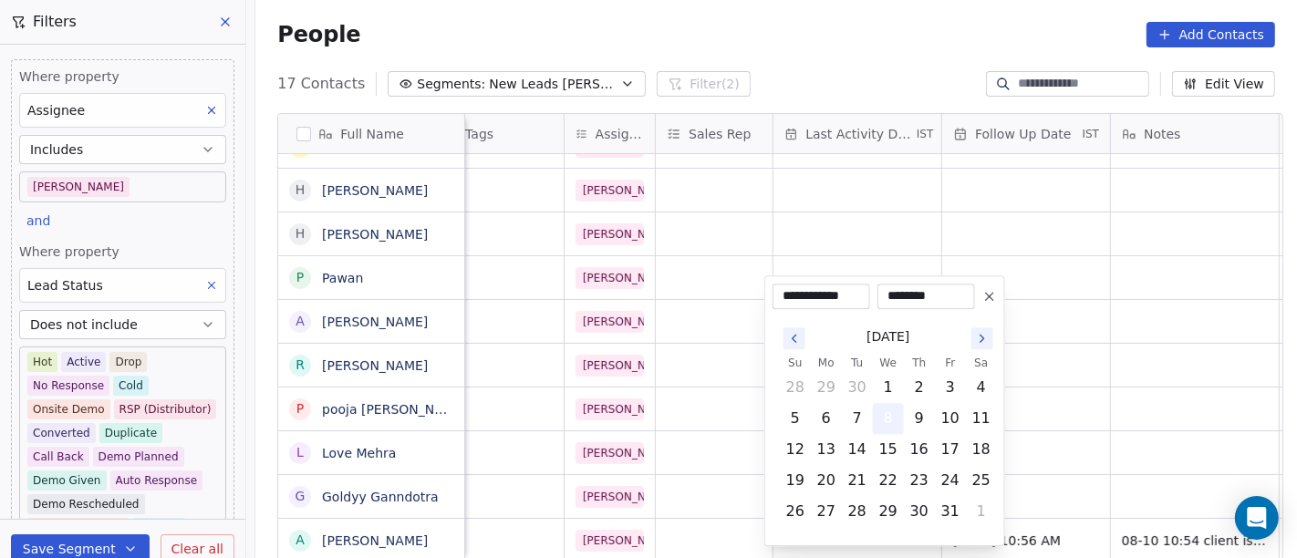
click at [881, 418] on button "8" at bounding box center [888, 418] width 29 height 29
click at [1134, 375] on html "On2Cook India Pvt. Ltd. Contacts People Marketing Workflows Campaigns Metrics &…" at bounding box center [648, 279] width 1297 height 558
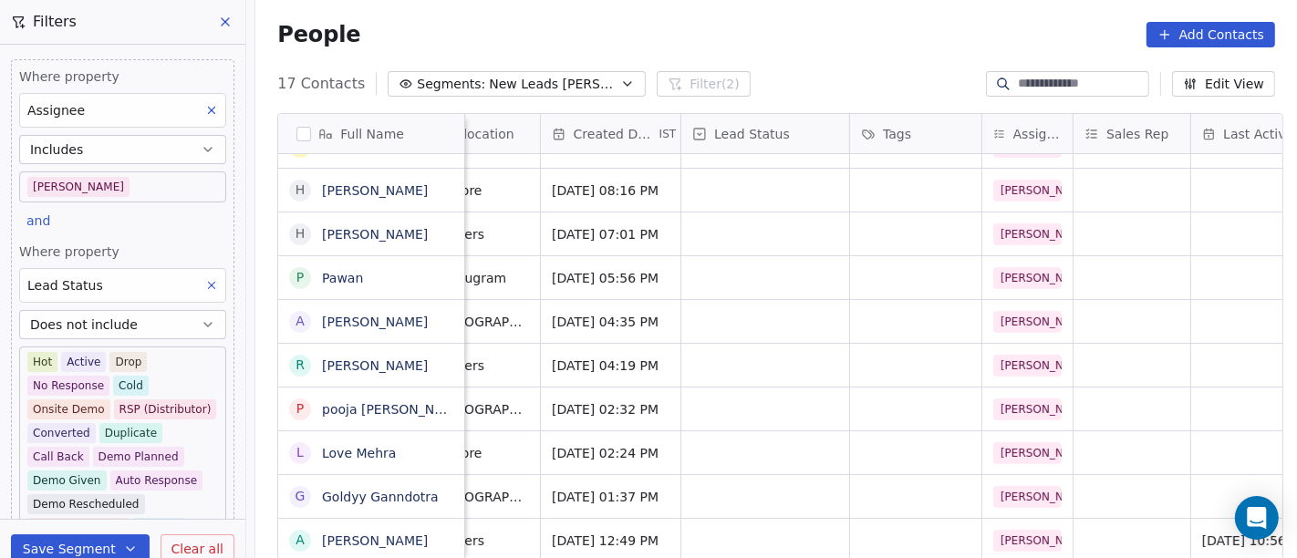
scroll to position [16, 429]
click at [764, 522] on div "grid" at bounding box center [766, 540] width 168 height 43
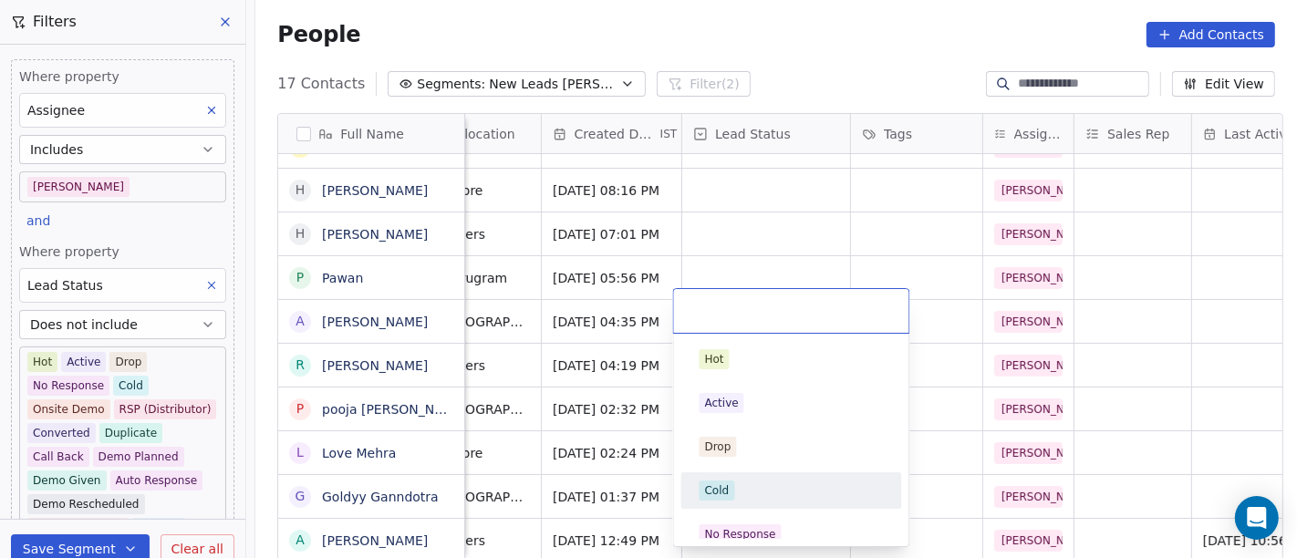
click at [743, 490] on div "Cold" at bounding box center [792, 491] width 184 height 20
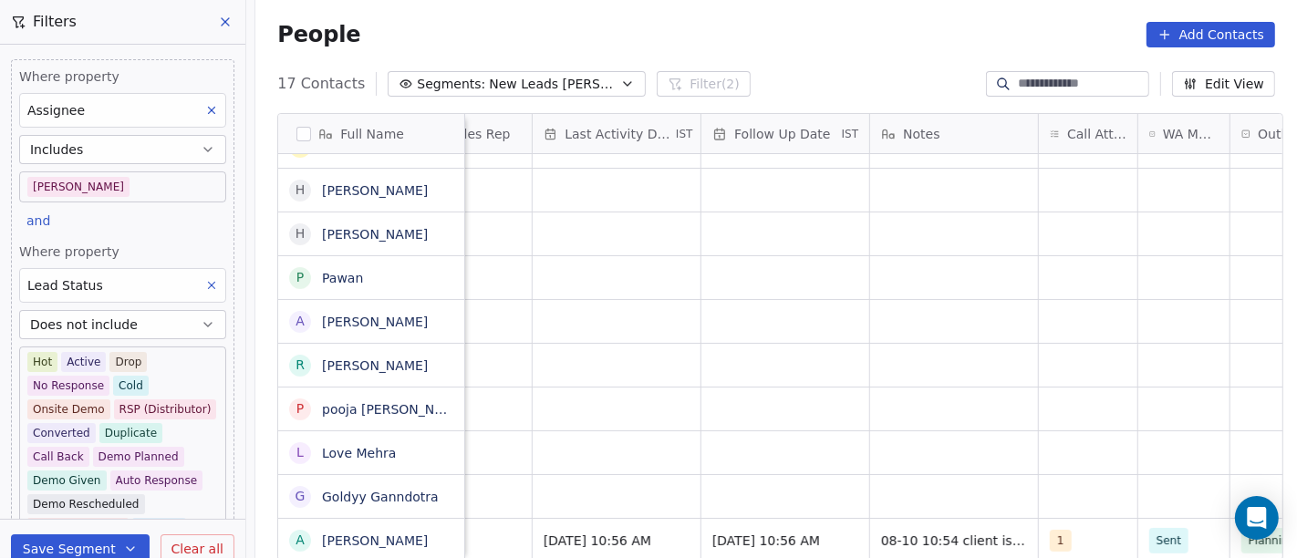
scroll to position [16, 1123]
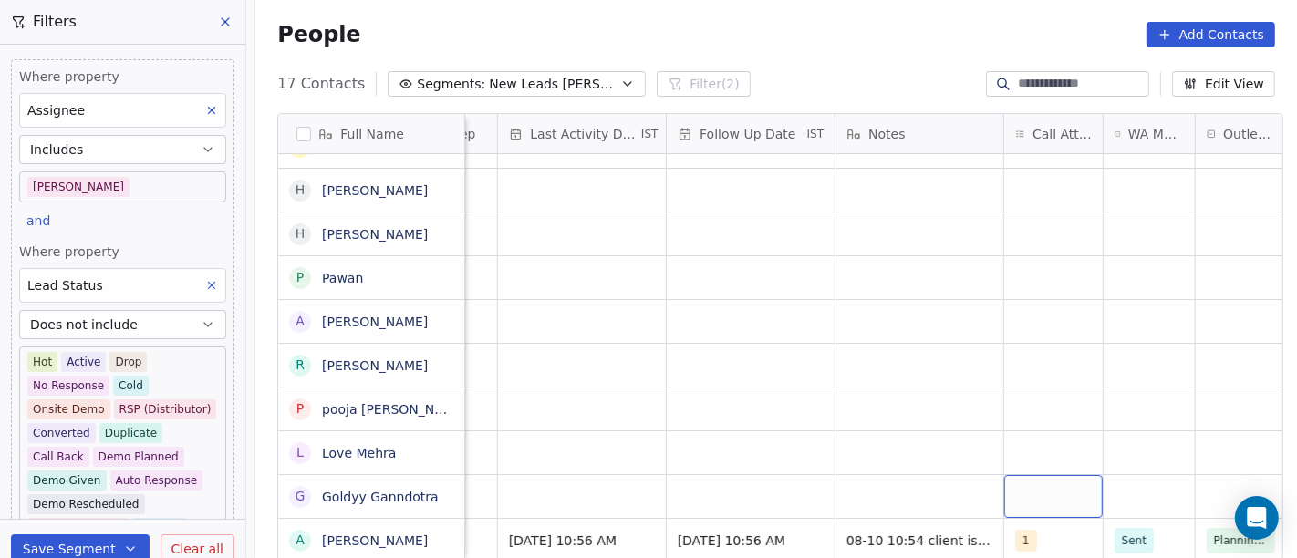
click at [1037, 475] on div "grid" at bounding box center [1053, 496] width 99 height 43
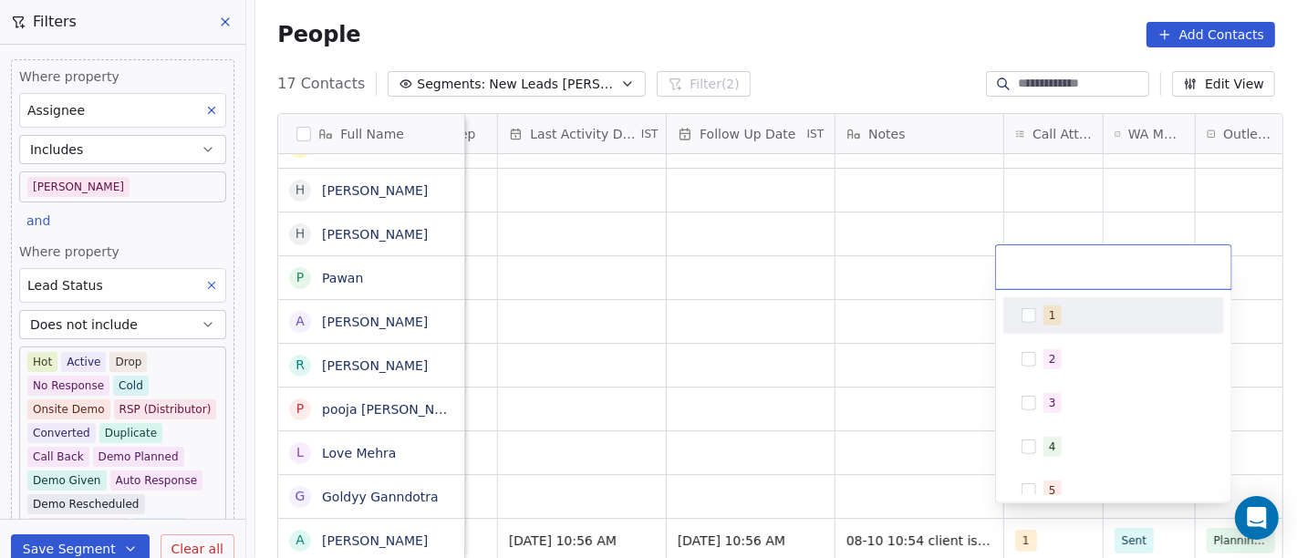
click at [1055, 308] on span "1" at bounding box center [1053, 316] width 18 height 20
click at [722, 353] on html "On2Cook India Pvt. Ltd. Contacts People Marketing Workflows Campaigns Metrics &…" at bounding box center [648, 279] width 1297 height 558
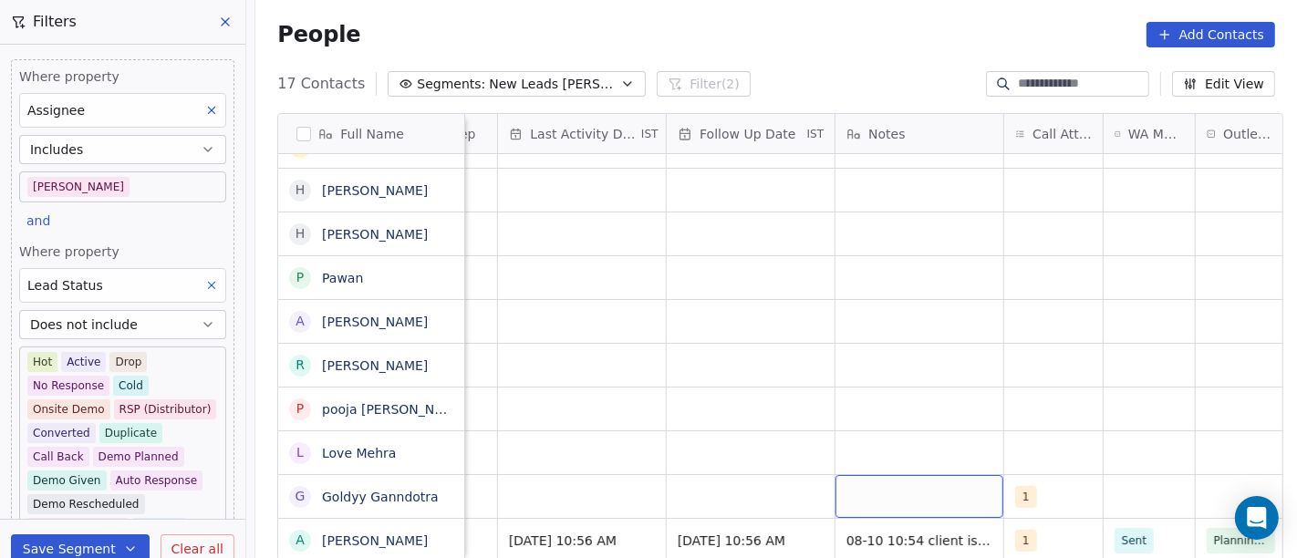
click at [868, 475] on div "grid" at bounding box center [920, 496] width 168 height 43
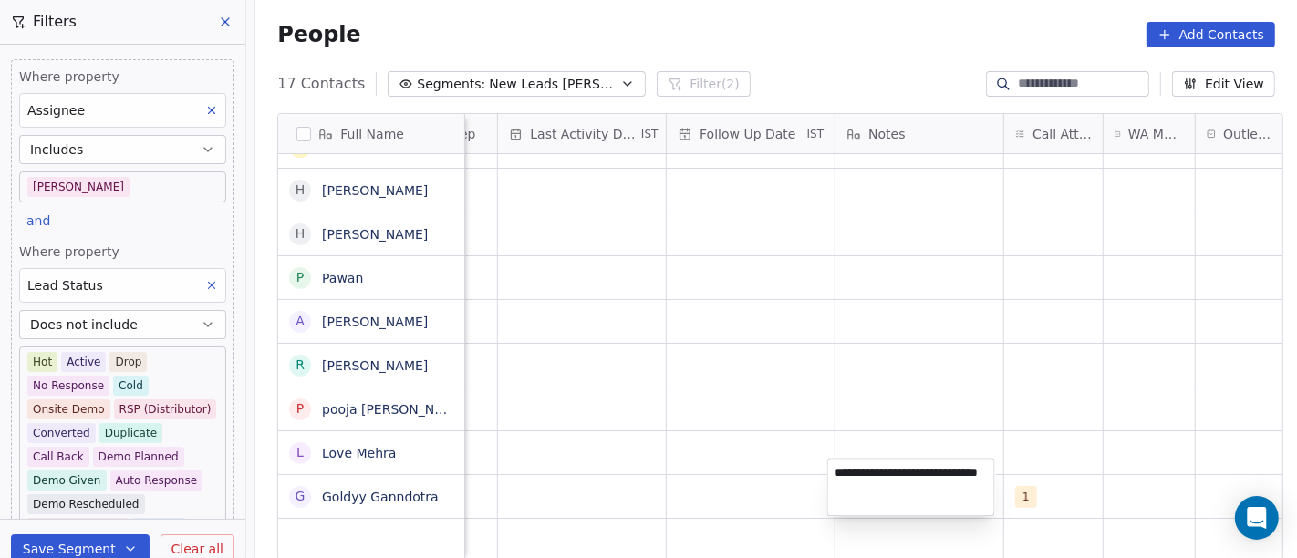
type textarea "**********"
click at [1131, 486] on html "On2Cook India Pvt. Ltd. Contacts People Marketing Workflows Campaigns Metrics &…" at bounding box center [648, 279] width 1297 height 558
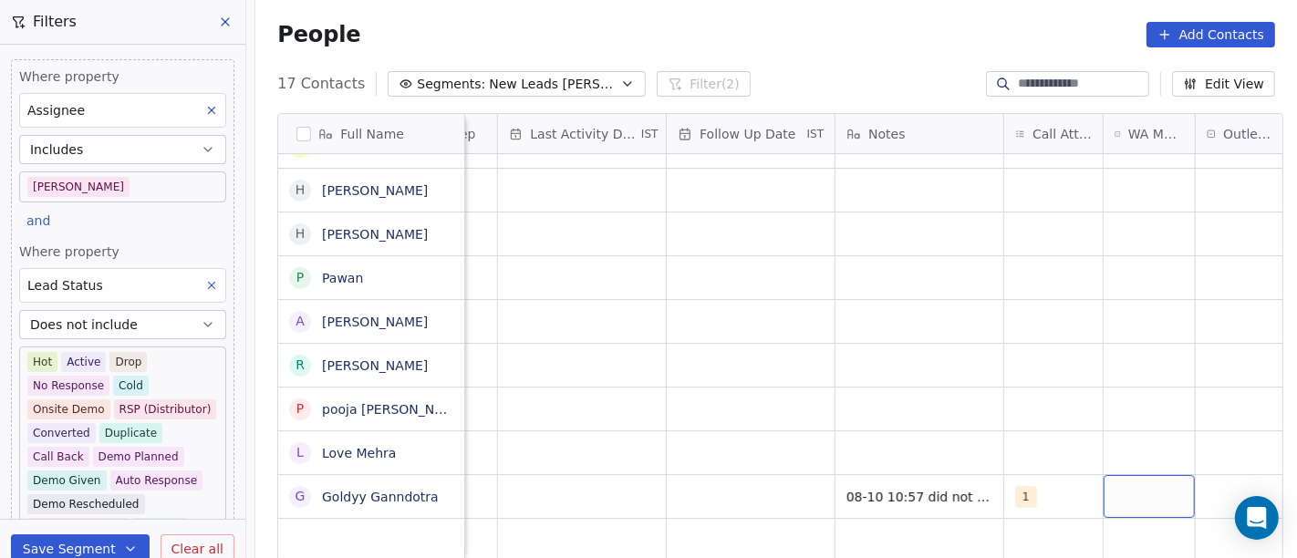
click at [1131, 486] on div "grid" at bounding box center [1149, 496] width 91 height 43
click at [1150, 494] on div "grid" at bounding box center [1149, 496] width 91 height 43
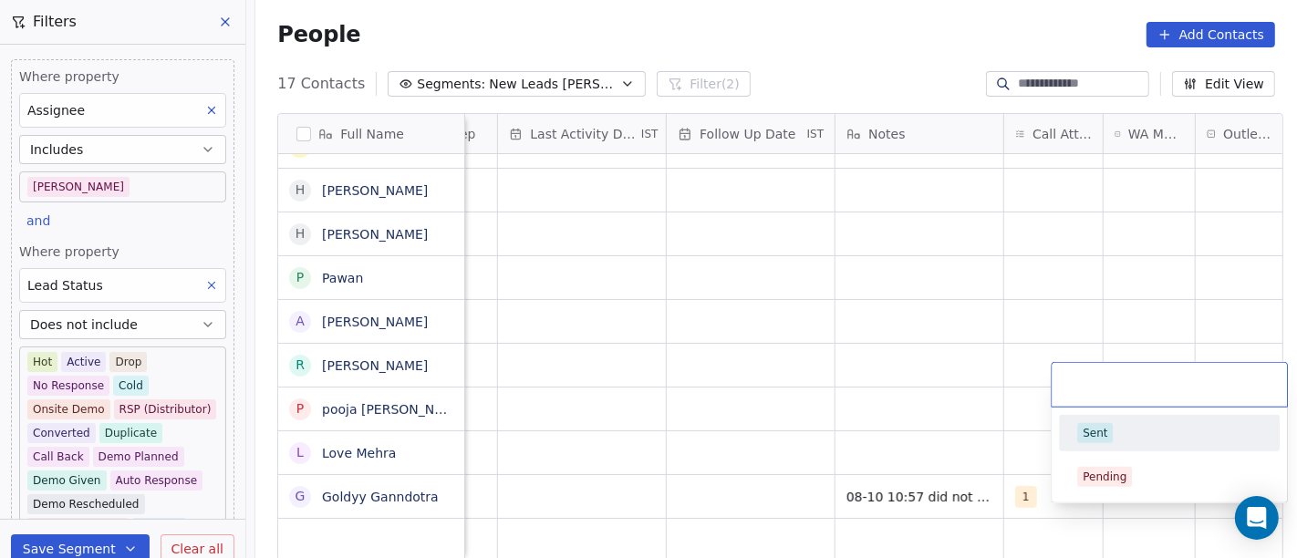
click at [1122, 426] on div "Sent" at bounding box center [1169, 433] width 184 height 20
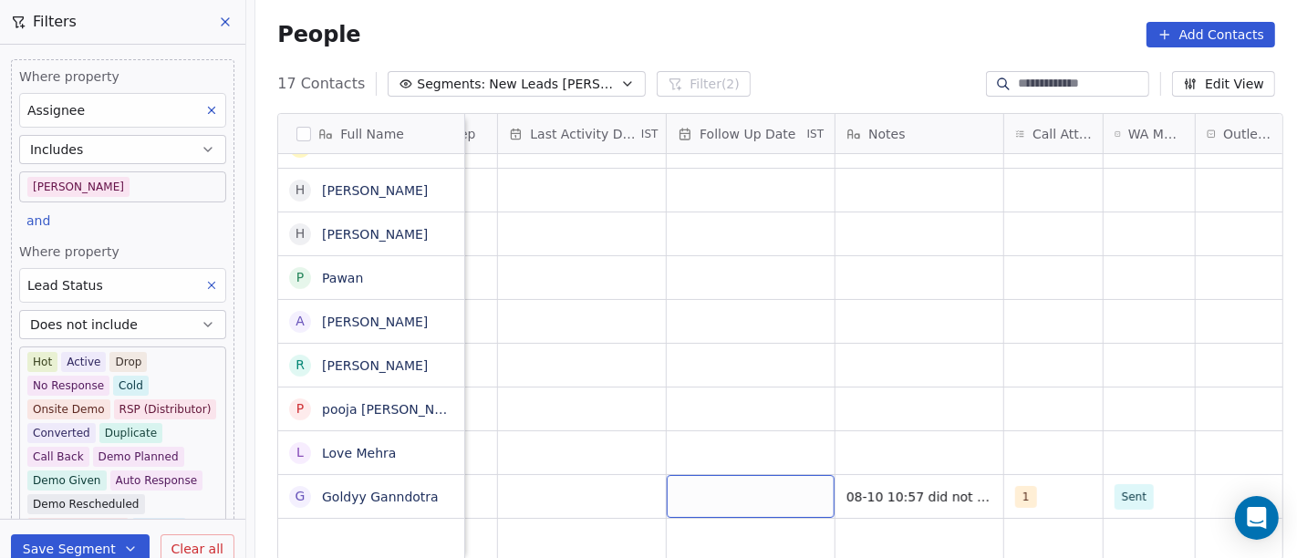
click at [685, 500] on div "grid" at bounding box center [751, 496] width 168 height 43
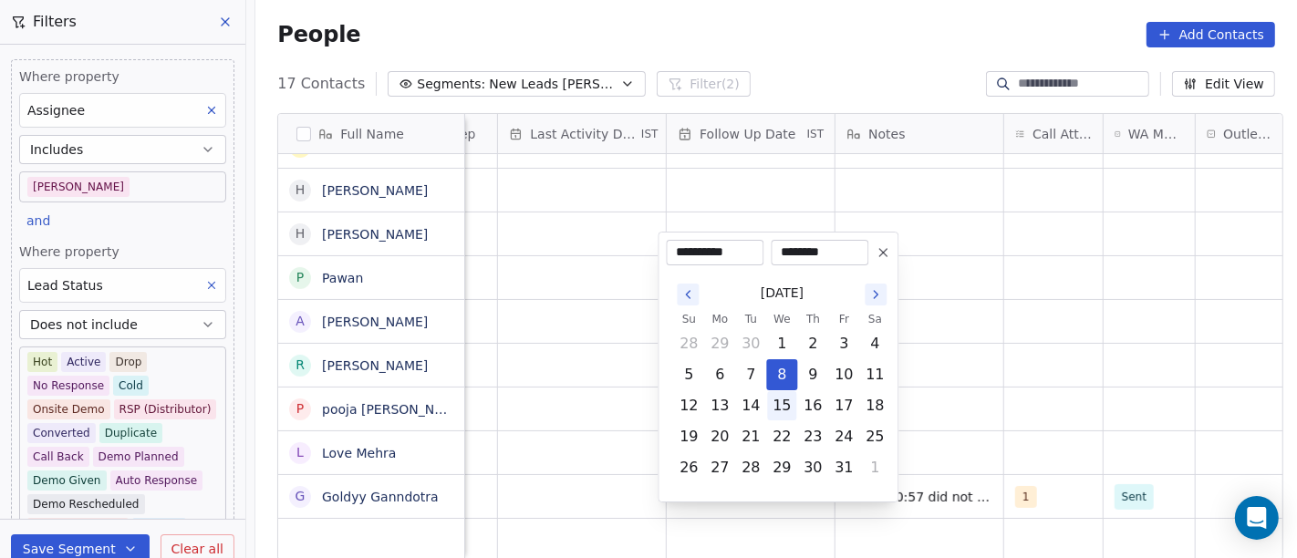
click at [773, 405] on button "15" at bounding box center [781, 405] width 29 height 29
type input "**********"
click at [1016, 392] on html "On2Cook India Pvt. Ltd. Contacts People Marketing Workflows Campaigns Metrics &…" at bounding box center [648, 279] width 1297 height 558
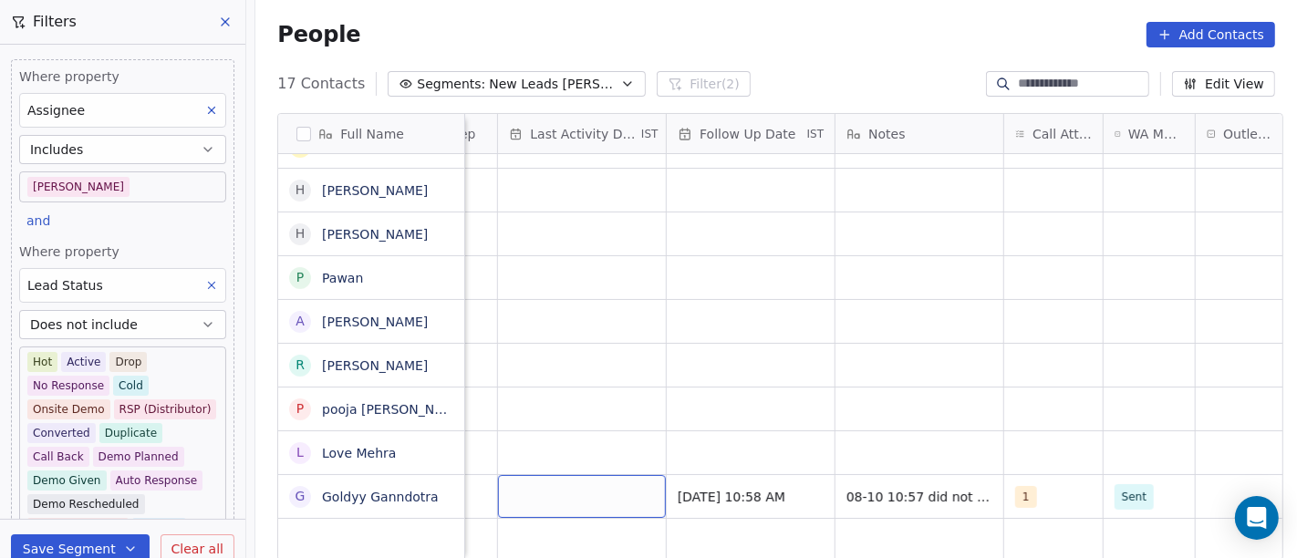
click at [570, 484] on div "grid" at bounding box center [582, 496] width 168 height 43
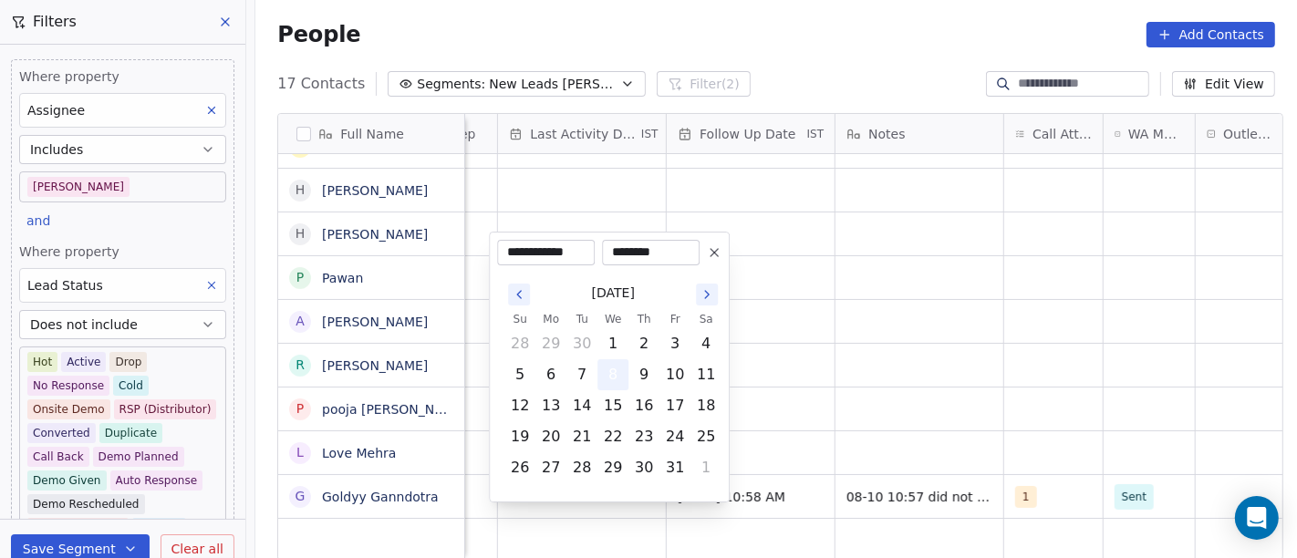
click at [602, 371] on button "8" at bounding box center [612, 374] width 29 height 29
click at [894, 383] on html "On2Cook India Pvt. Ltd. Contacts People Marketing Workflows Campaigns Metrics &…" at bounding box center [648, 279] width 1297 height 558
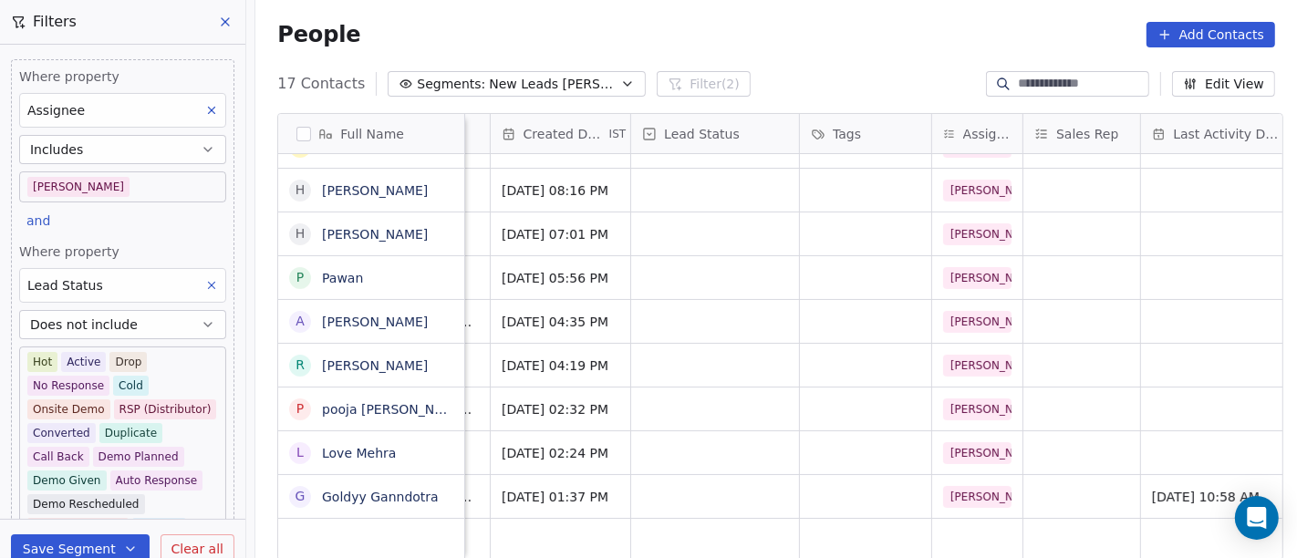
scroll to position [16, 474]
click at [736, 477] on div "grid" at bounding box center [721, 496] width 168 height 43
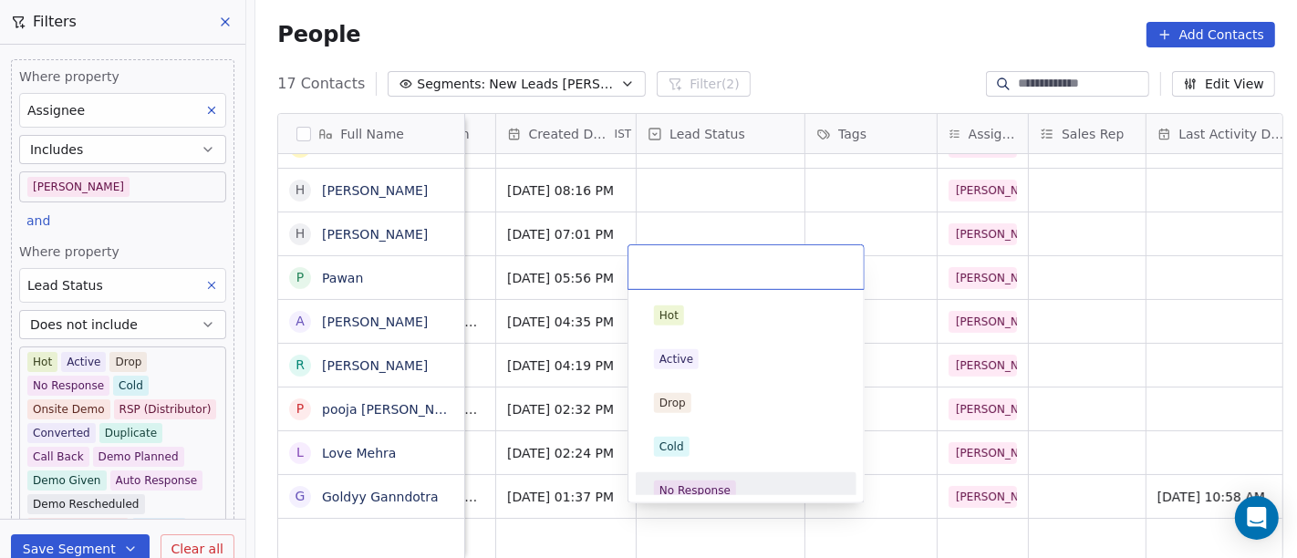
click at [728, 481] on span "No Response" at bounding box center [695, 491] width 82 height 20
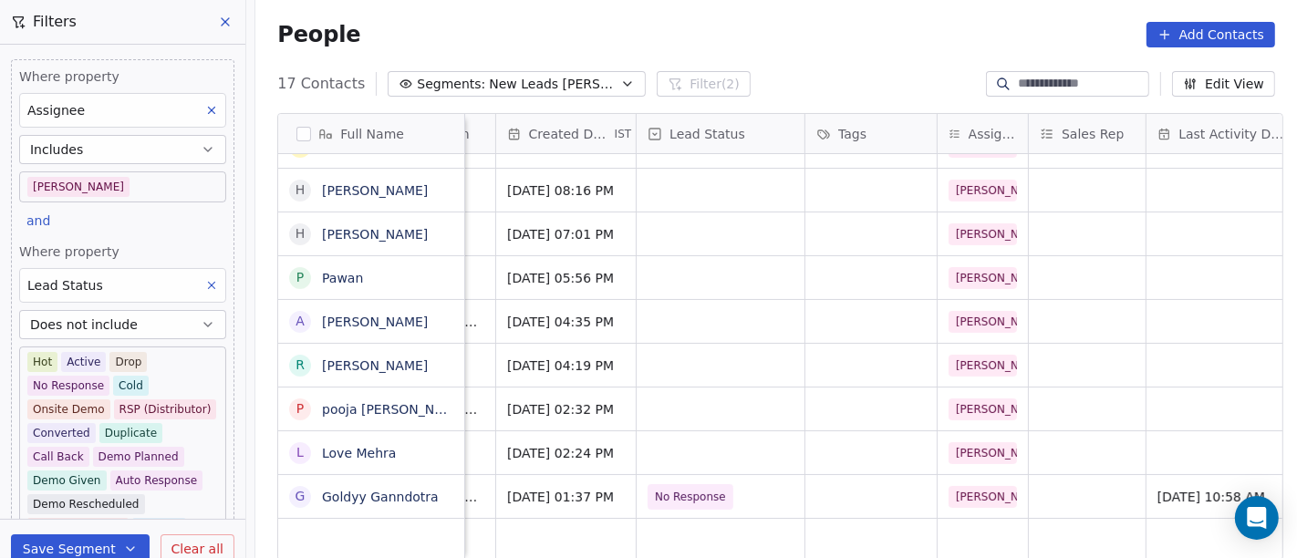
scroll to position [16, 0]
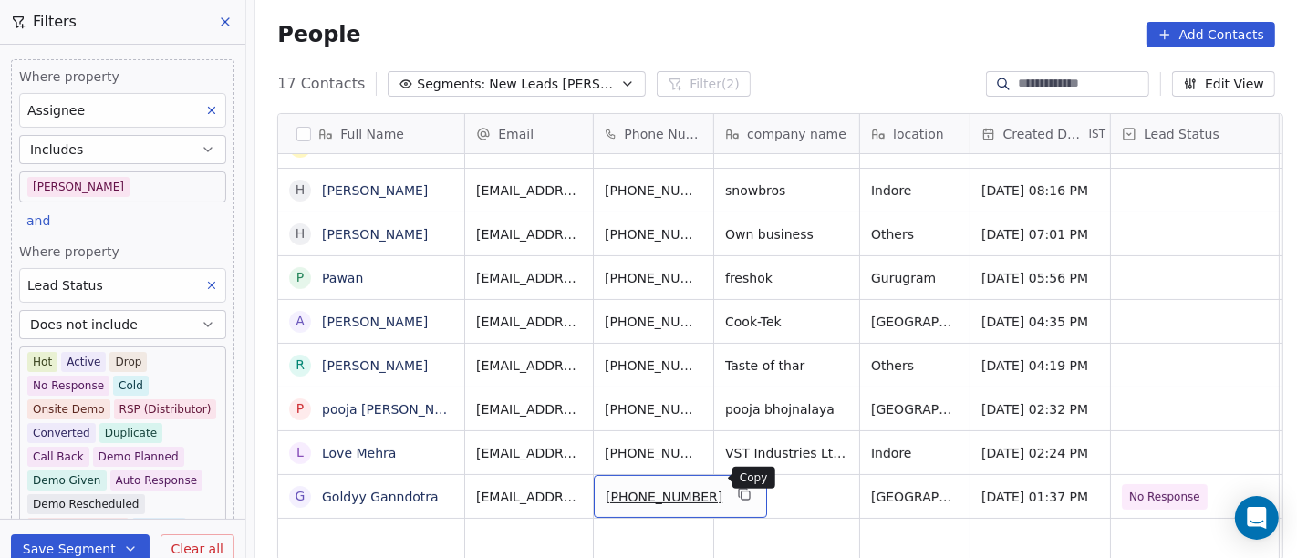
click at [737, 487] on icon "grid" at bounding box center [744, 494] width 15 height 15
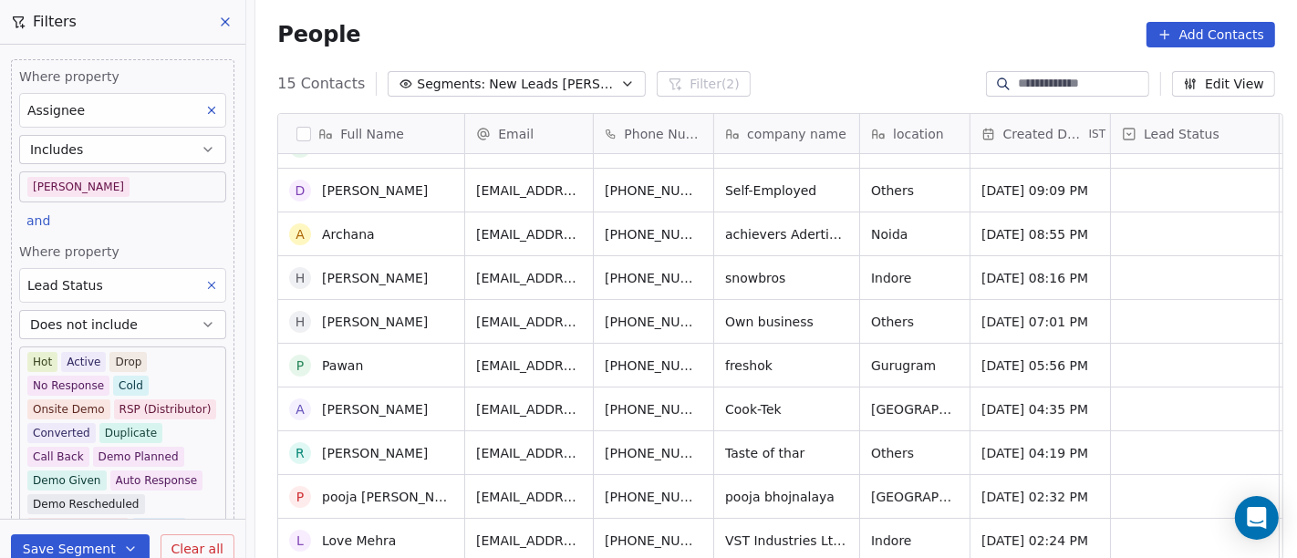
scroll to position [249, 0]
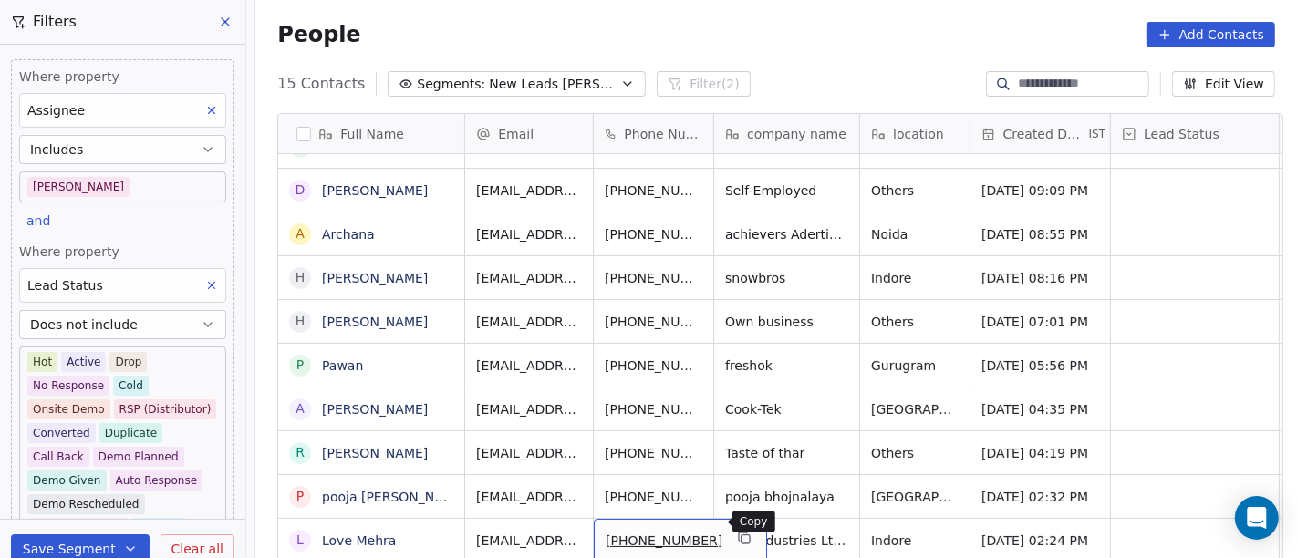
click at [737, 531] on icon "grid" at bounding box center [744, 538] width 15 height 15
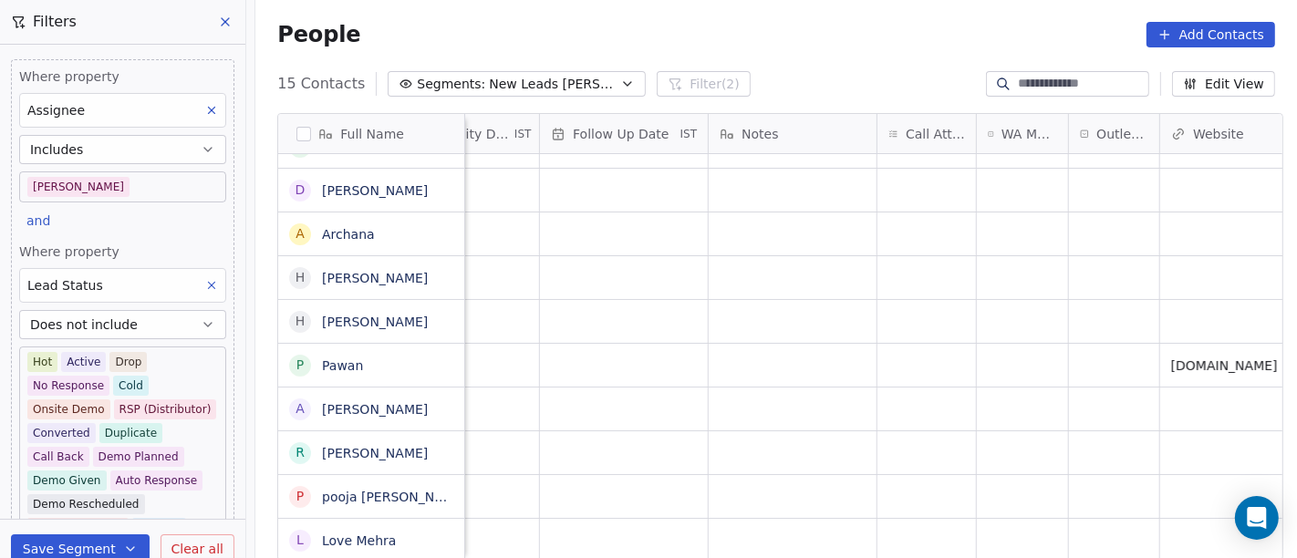
scroll to position [16, 1251]
click at [1006, 528] on div "grid" at bounding box center [1021, 540] width 91 height 43
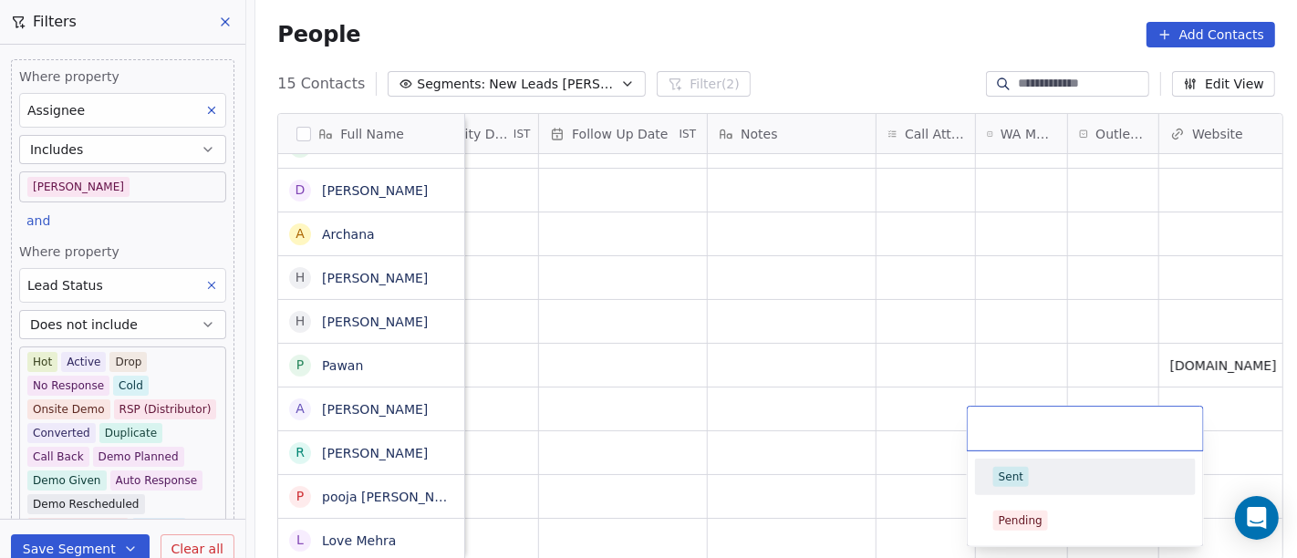
click at [1034, 470] on div "Sent" at bounding box center [1085, 477] width 184 height 20
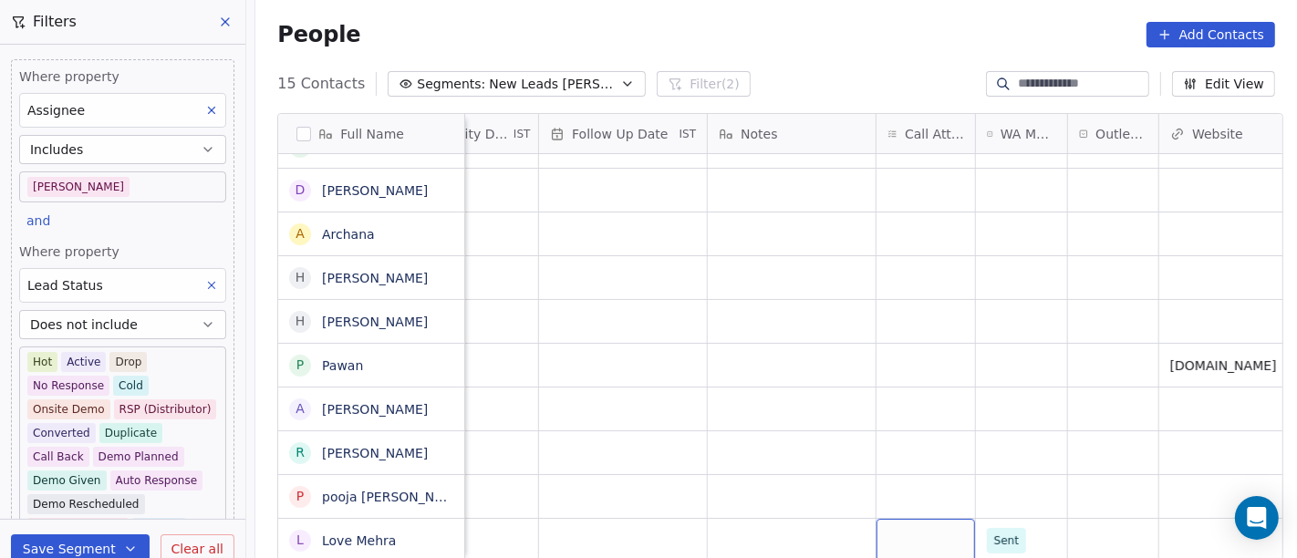
click at [920, 519] on div "grid" at bounding box center [926, 540] width 99 height 43
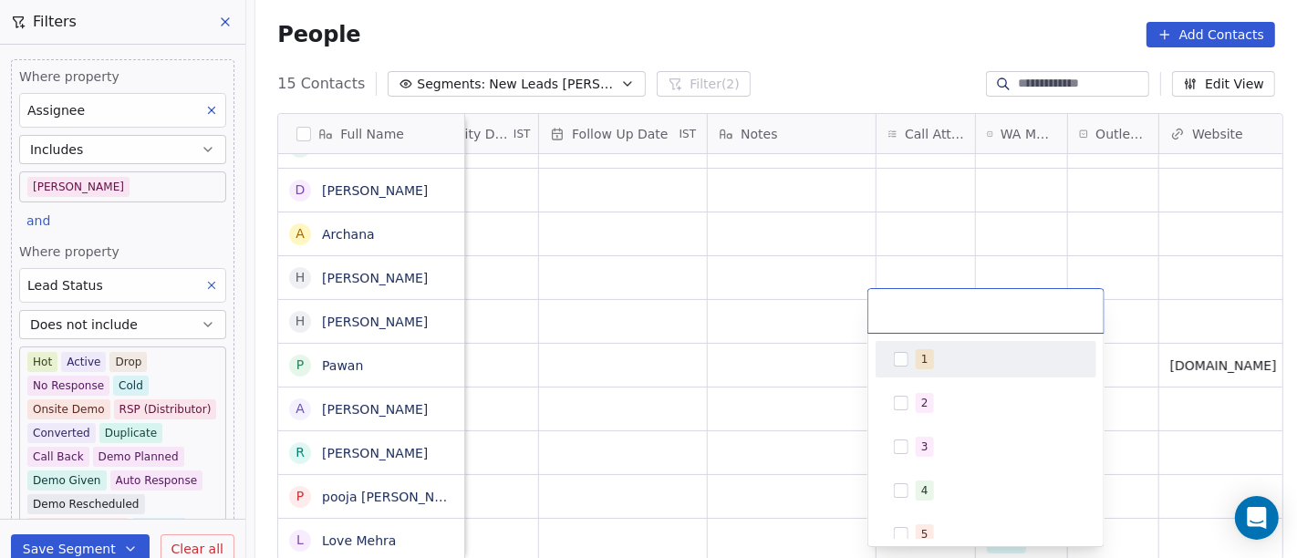
click at [959, 349] on div "1" at bounding box center [997, 359] width 162 height 20
click at [737, 527] on html "On2Cook India Pvt. Ltd. Contacts People Marketing Workflows Campaigns Metrics &…" at bounding box center [648, 279] width 1297 height 558
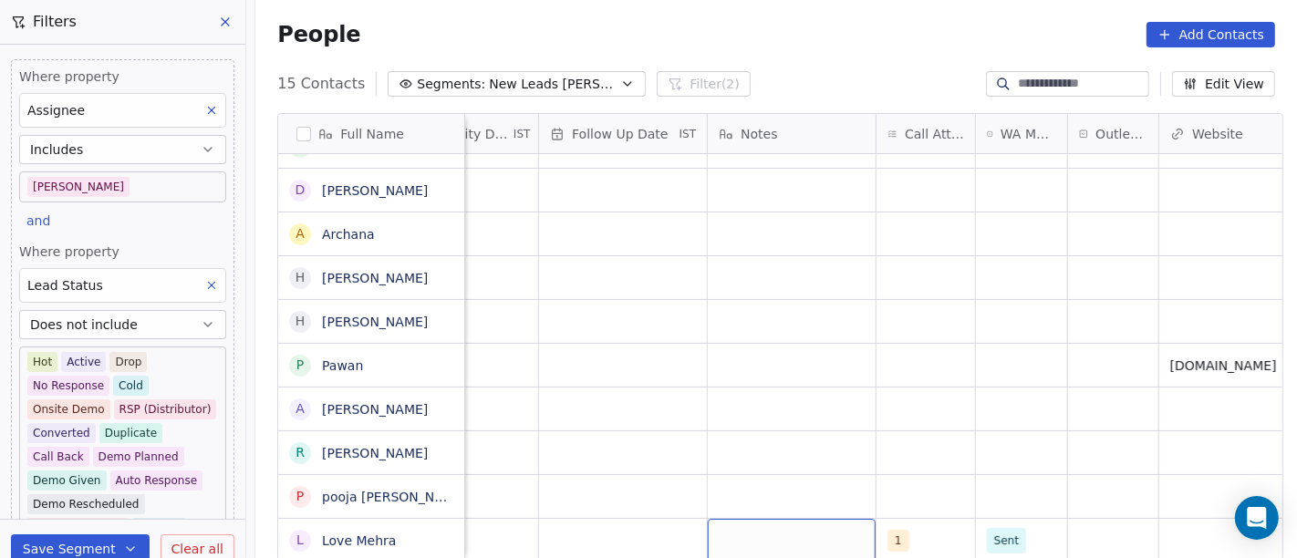
click at [737, 527] on div "grid" at bounding box center [792, 540] width 168 height 43
type textarea "**********"
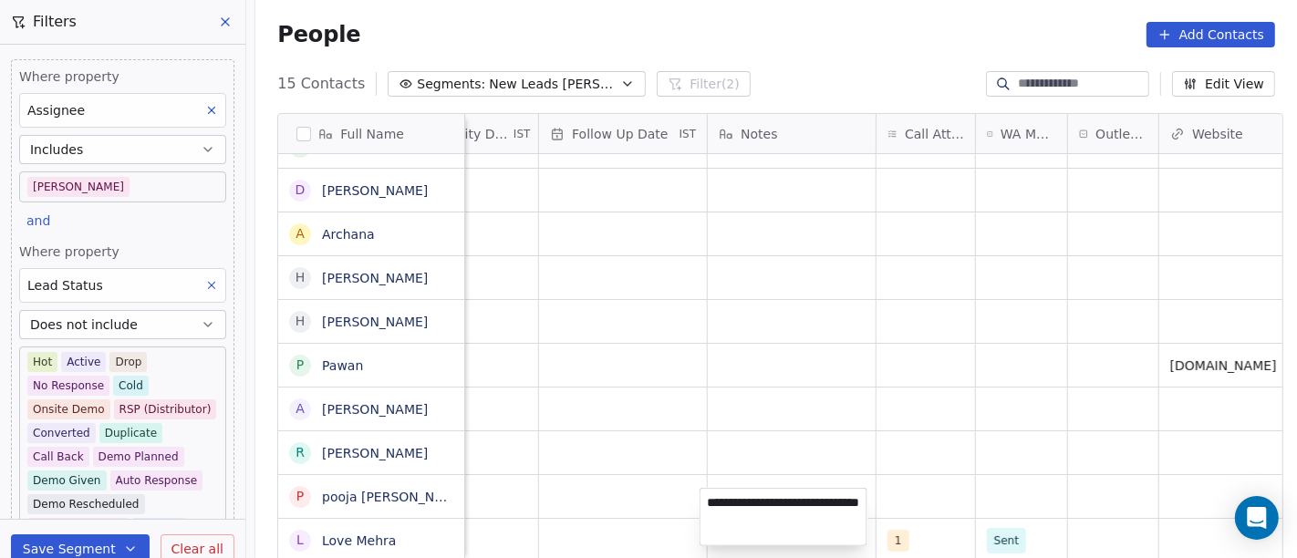
click at [755, 385] on html "On2Cook India Pvt. Ltd. Contacts People Marketing Workflows Campaigns Metrics &…" at bounding box center [648, 279] width 1297 height 558
click at [613, 519] on div "grid" at bounding box center [623, 540] width 168 height 43
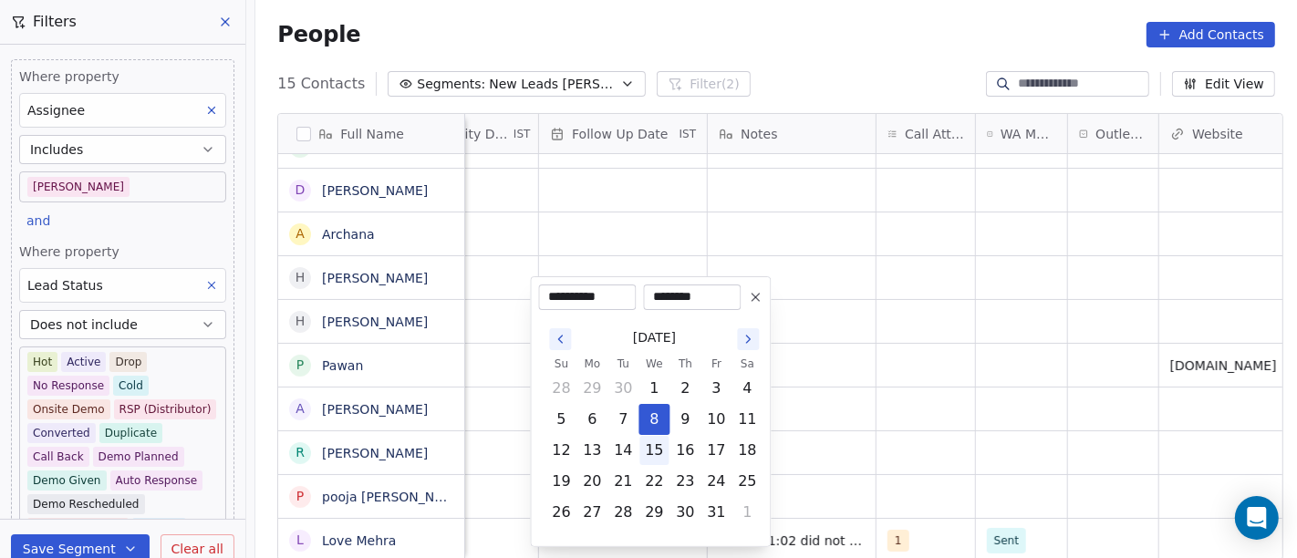
click at [658, 442] on button "15" at bounding box center [653, 450] width 29 height 29
type input "**********"
click at [865, 430] on html "On2Cook India Pvt. Ltd. Contacts People Marketing Workflows Campaigns Metrics &…" at bounding box center [648, 279] width 1297 height 558
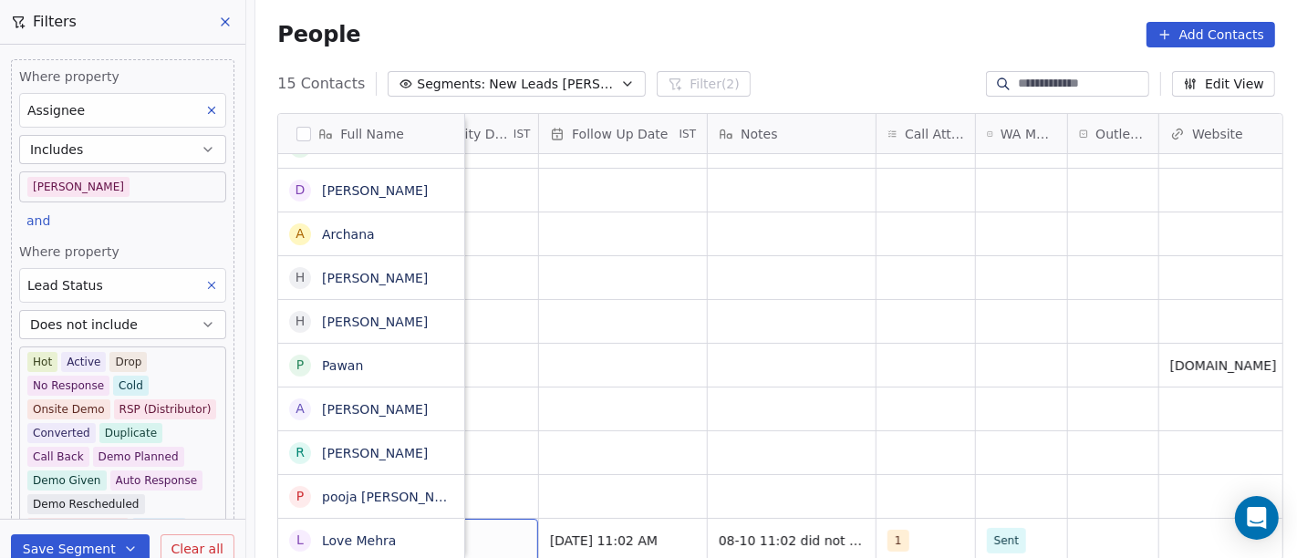
scroll to position [16, 1155]
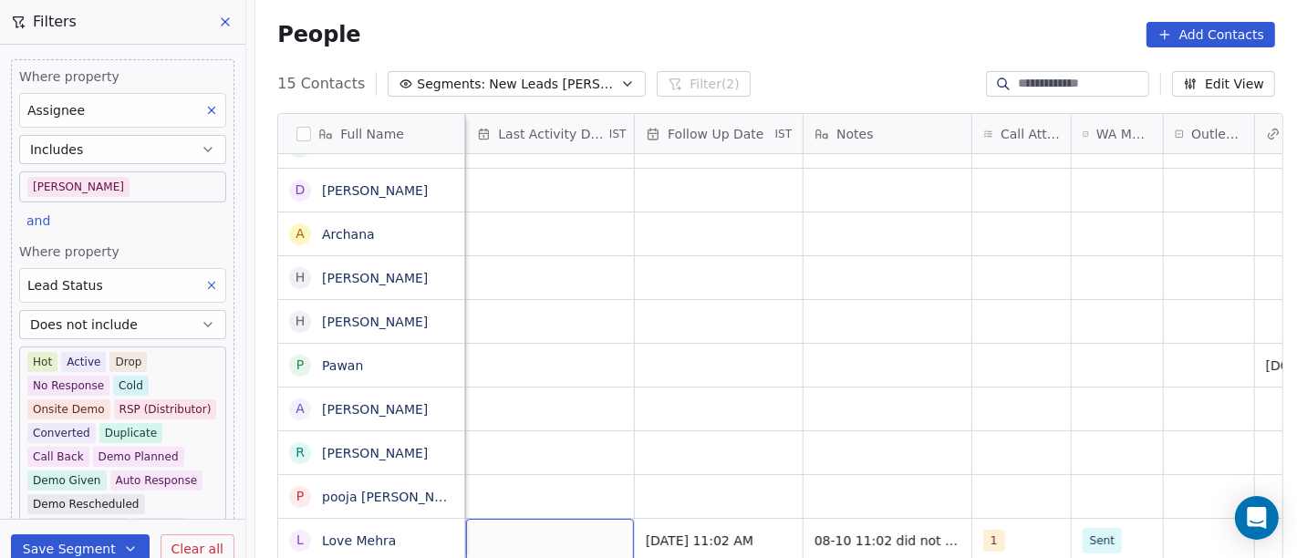
click at [526, 519] on div "grid" at bounding box center [550, 540] width 168 height 43
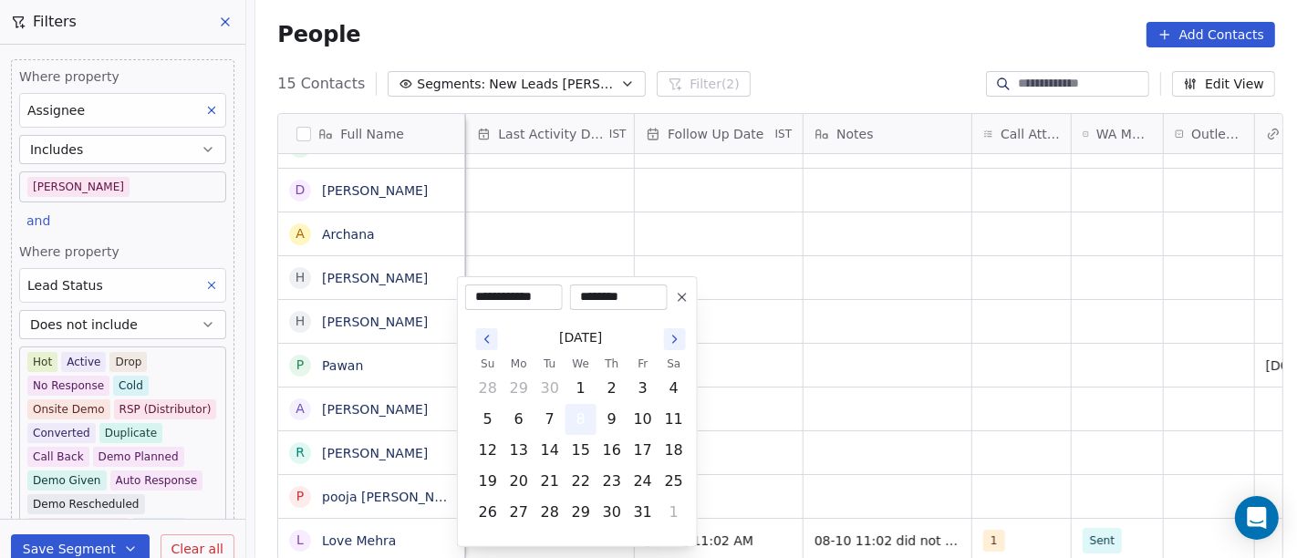
click at [589, 415] on button "8" at bounding box center [581, 419] width 29 height 29
click at [824, 418] on html "On2Cook India Pvt. Ltd. Contacts People Marketing Workflows Campaigns Metrics &…" at bounding box center [648, 279] width 1297 height 558
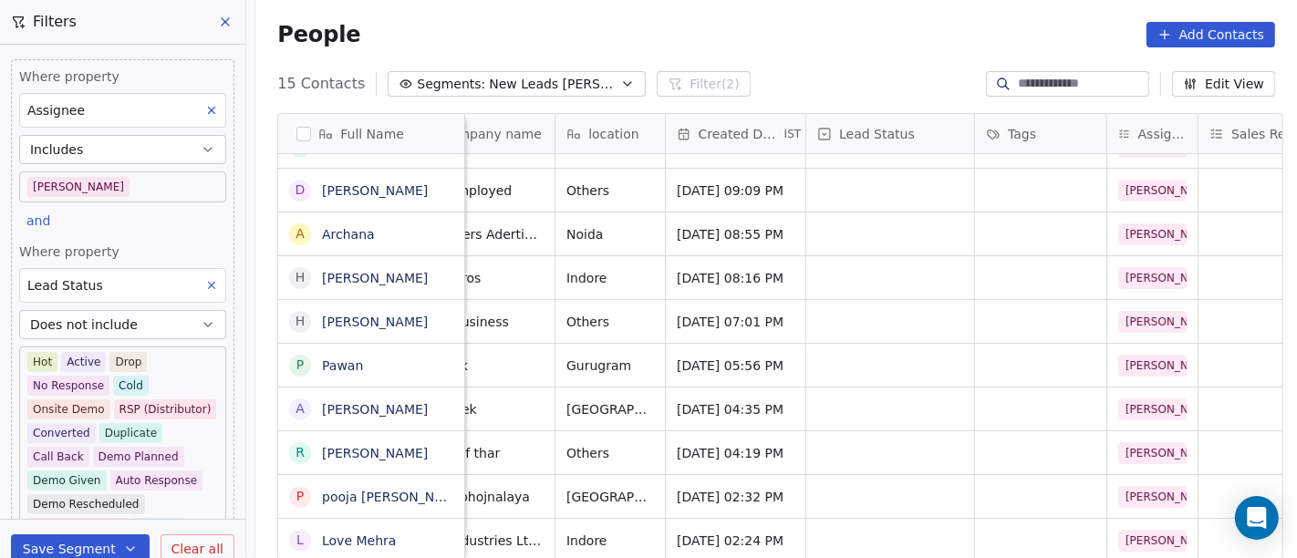
scroll to position [16, 303]
click at [839, 534] on div "grid" at bounding box center [892, 540] width 168 height 43
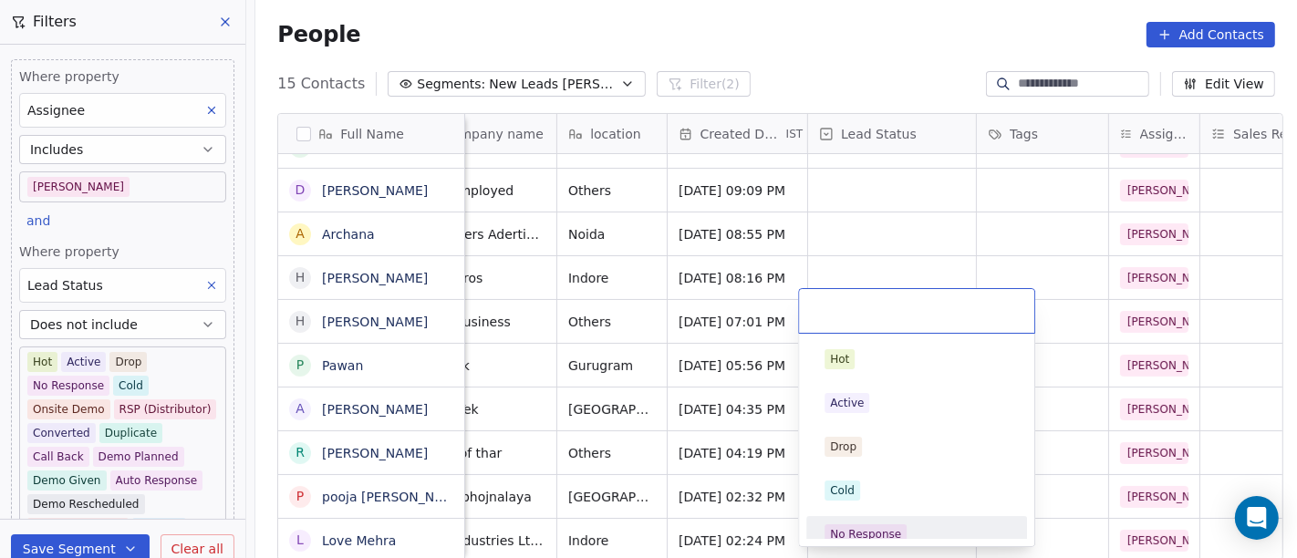
click at [895, 531] on div "No Response" at bounding box center [865, 534] width 71 height 16
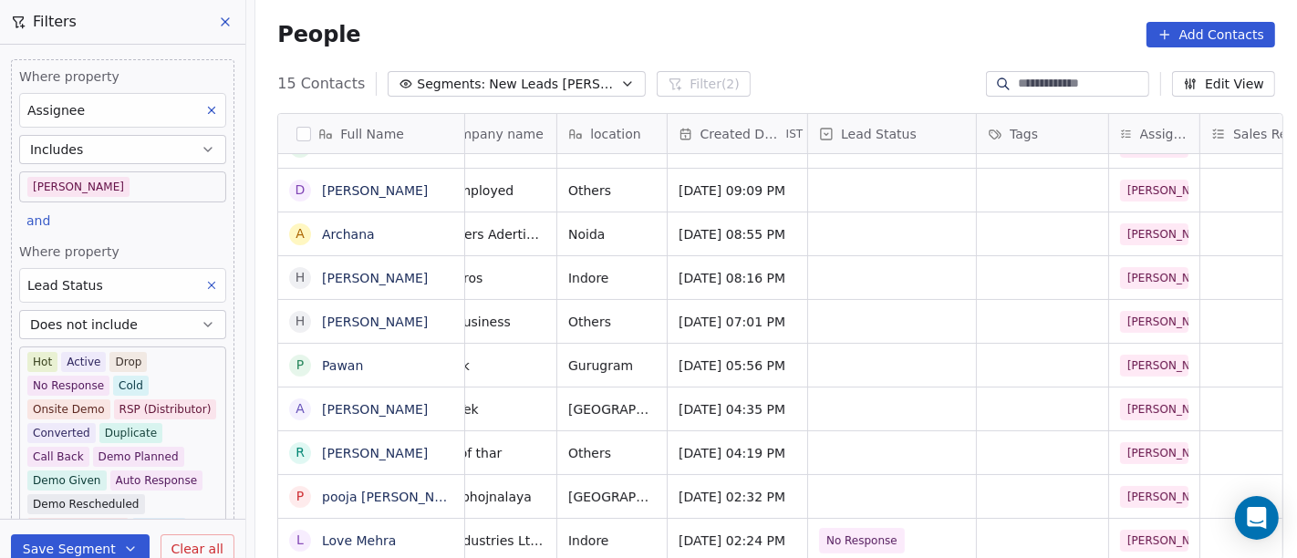
scroll to position [16, 0]
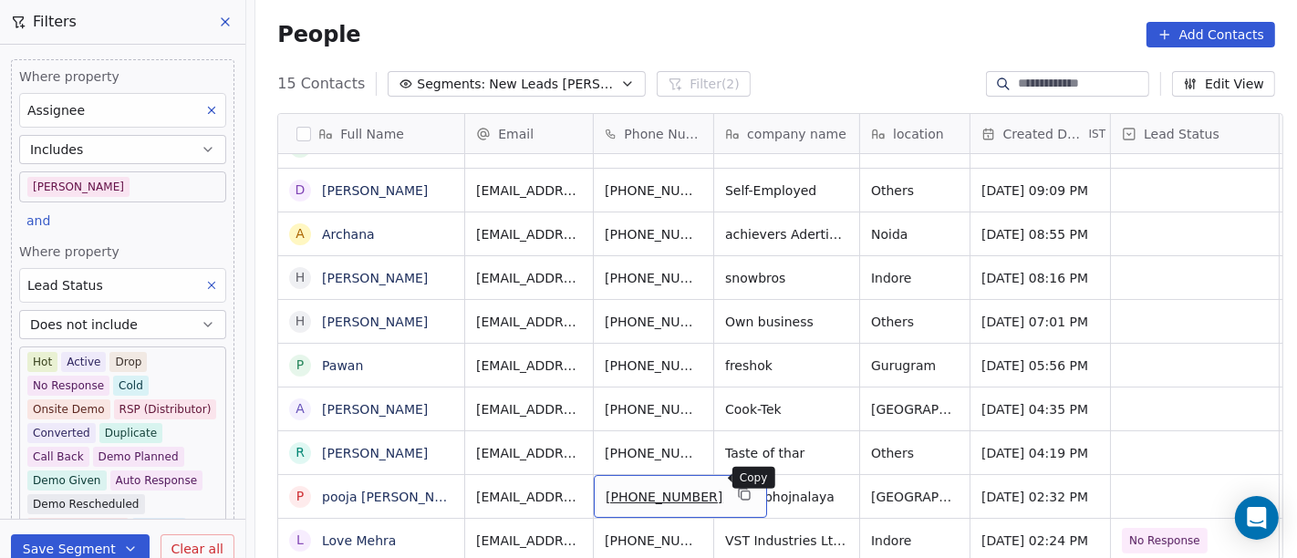
click at [737, 487] on icon "grid" at bounding box center [744, 494] width 15 height 15
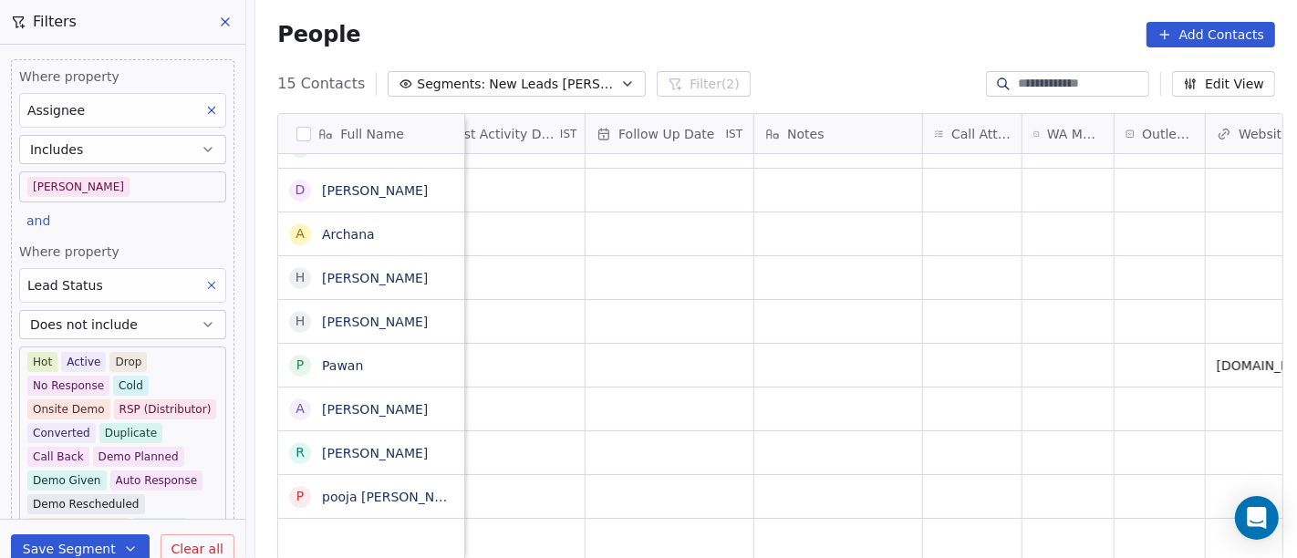
scroll to position [15, 1206]
click at [941, 479] on div "grid" at bounding box center [970, 496] width 99 height 43
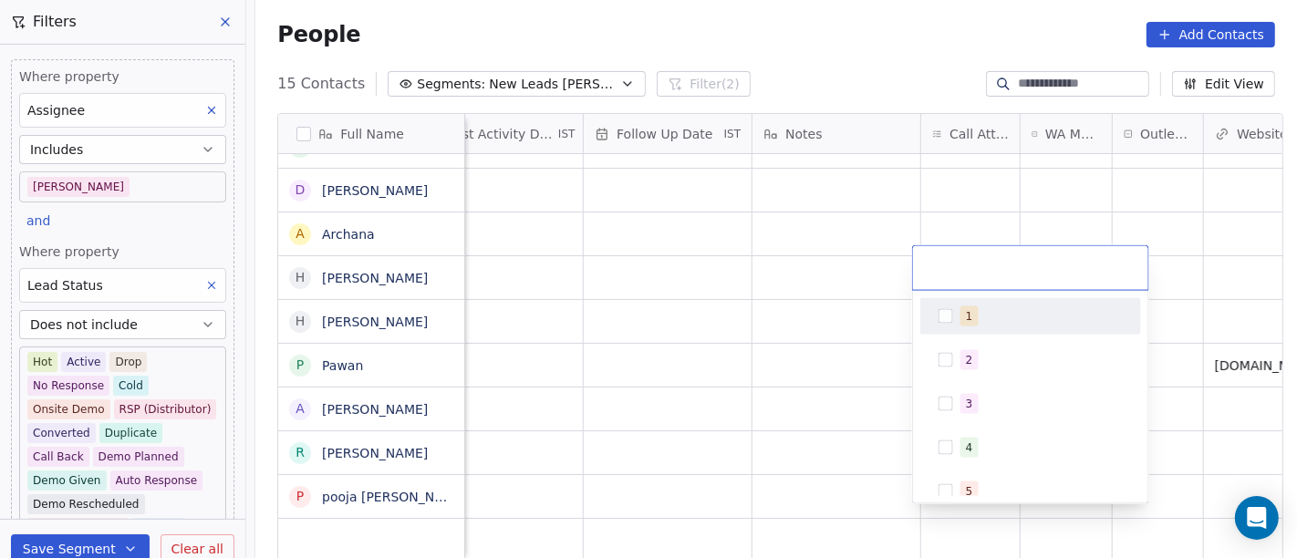
click at [982, 327] on div "1" at bounding box center [1031, 316] width 206 height 29
click at [984, 219] on html "On2Cook India Pvt. Ltd. Contacts People Marketing Workflows Campaigns Metrics &…" at bounding box center [648, 279] width 1297 height 558
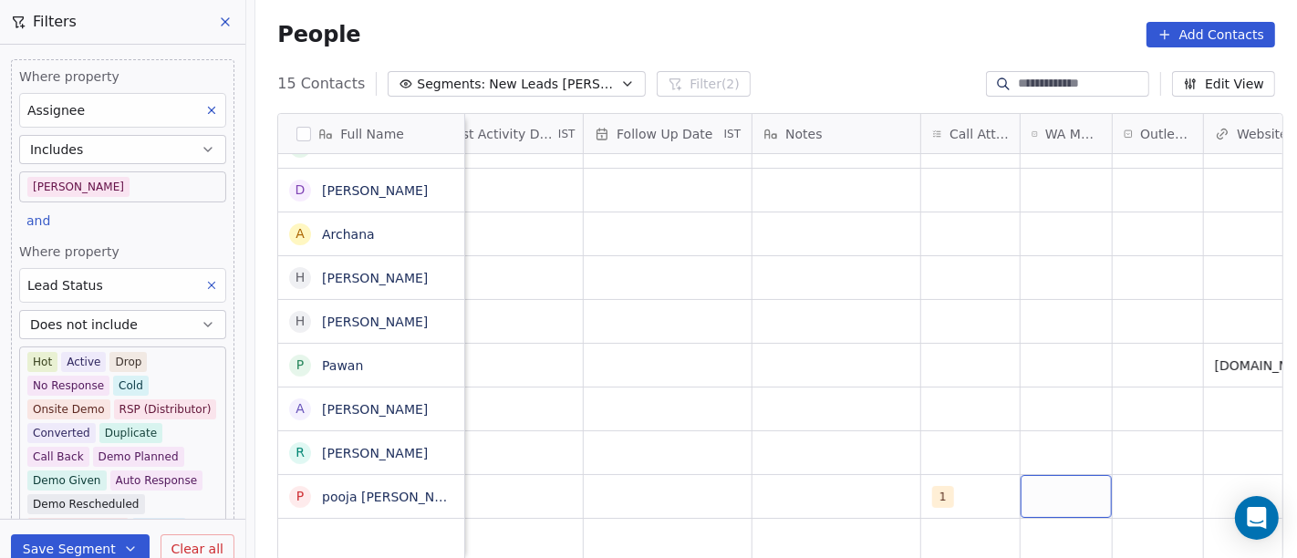
click at [1055, 475] on div "grid" at bounding box center [1066, 496] width 91 height 43
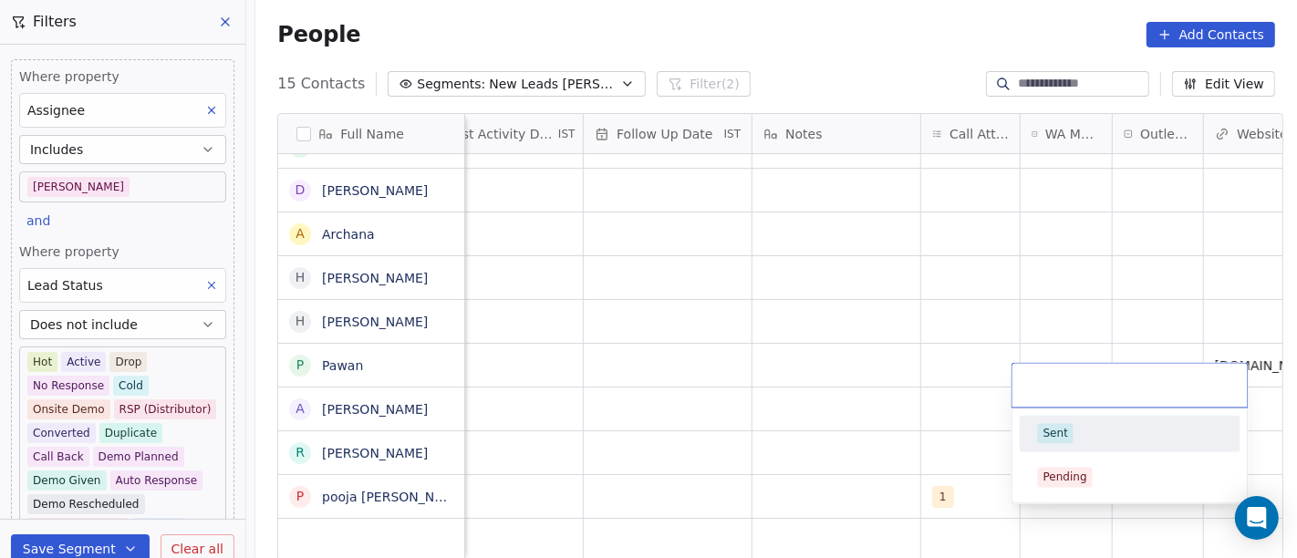
click at [1061, 426] on div "Sent" at bounding box center [1056, 434] width 25 height 16
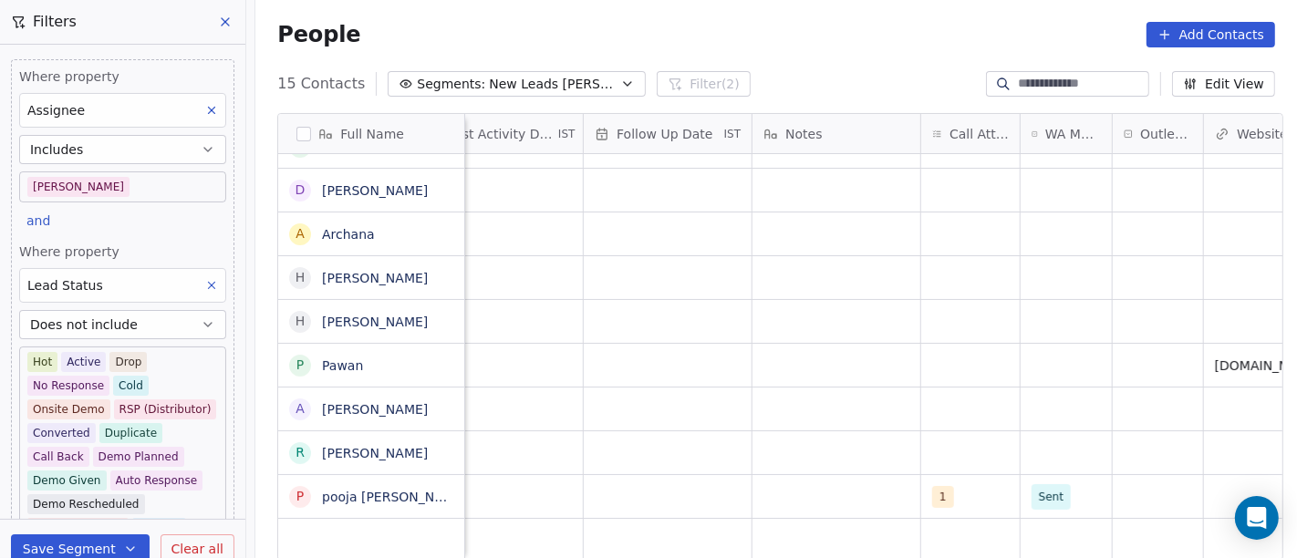
click at [837, 474] on div "Salim 1 Sent Delhi cloud_kitchen" at bounding box center [1017, 496] width 3516 height 44
click at [796, 475] on div "grid" at bounding box center [837, 496] width 168 height 43
type textarea "**********"
click at [937, 364] on html "On2Cook India Pvt. Ltd. Contacts People Marketing Workflows Campaigns Metrics &…" at bounding box center [648, 279] width 1297 height 558
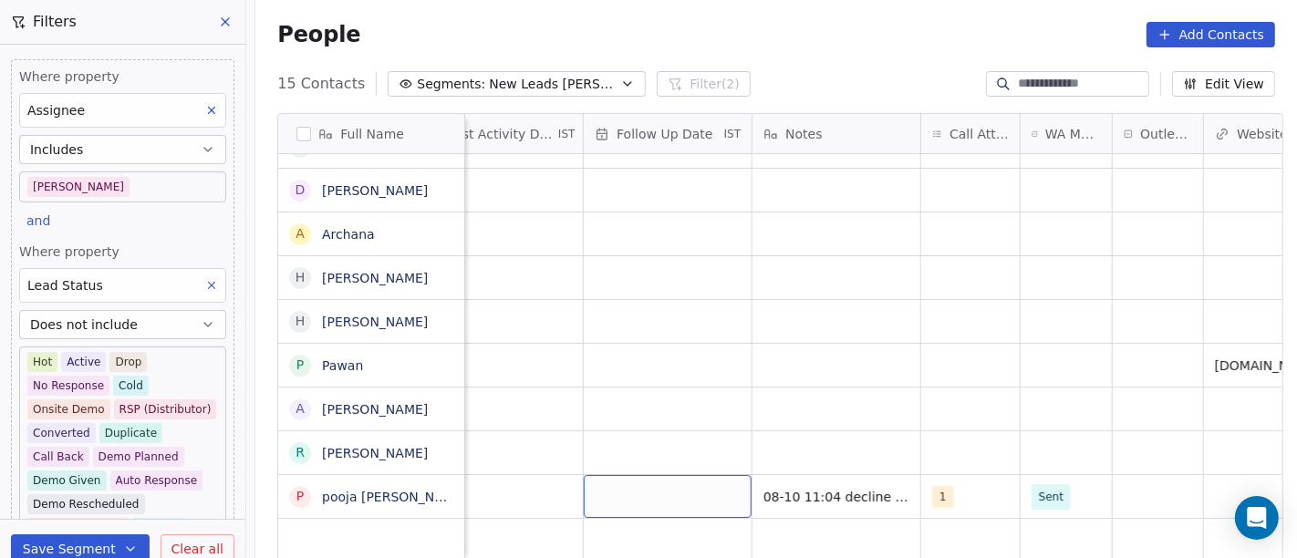
click at [630, 475] on div "grid" at bounding box center [668, 496] width 168 height 43
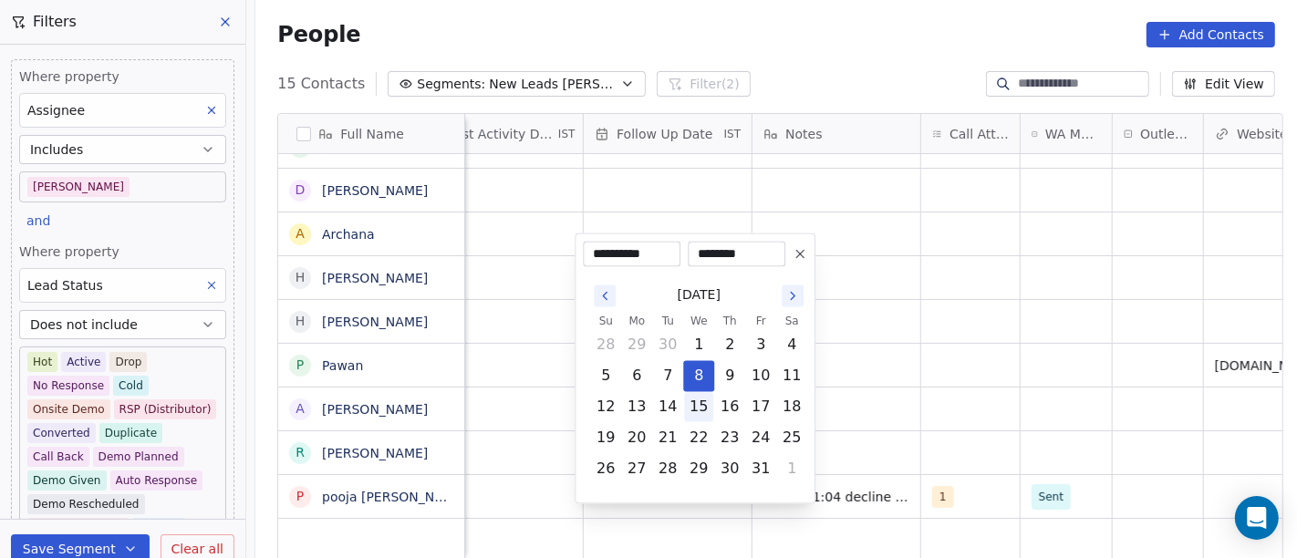
click at [703, 402] on button "15" at bounding box center [698, 407] width 29 height 29
type input "**********"
click at [939, 356] on html "On2Cook India Pvt. Ltd. Contacts People Marketing Workflows Campaigns Metrics &…" at bounding box center [648, 279] width 1297 height 558
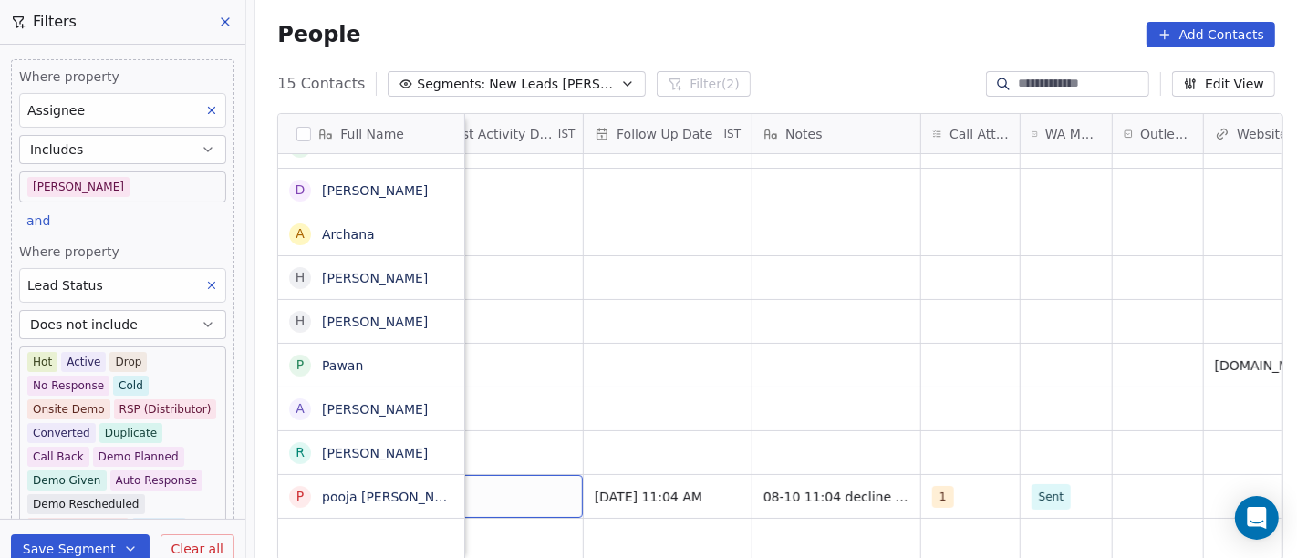
scroll to position [15, 1155]
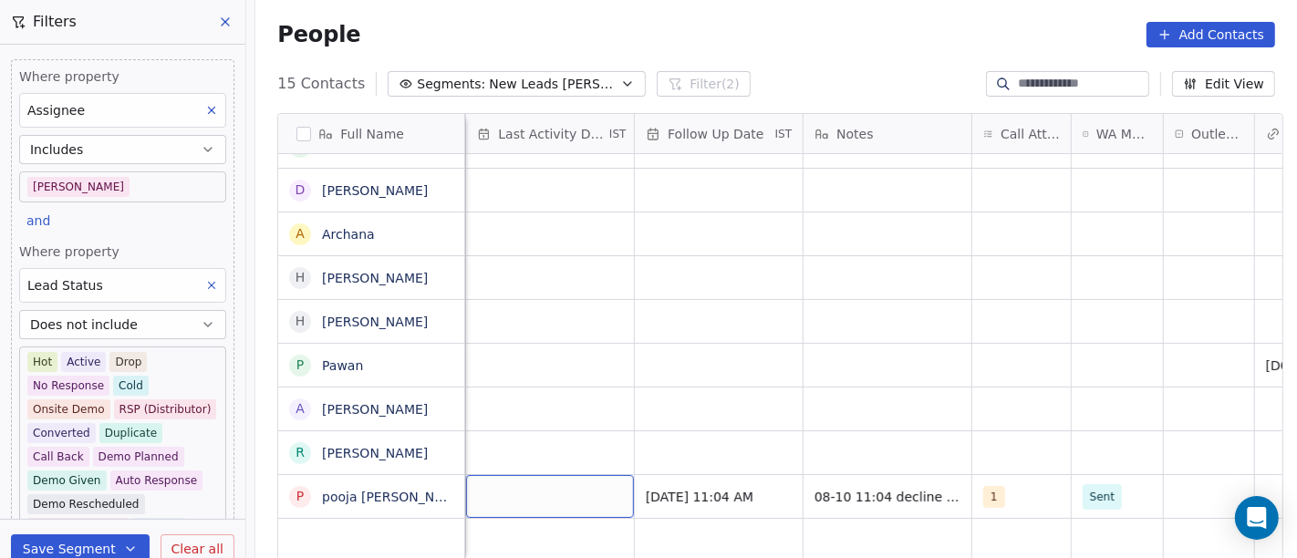
click at [522, 485] on div "grid" at bounding box center [550, 496] width 168 height 43
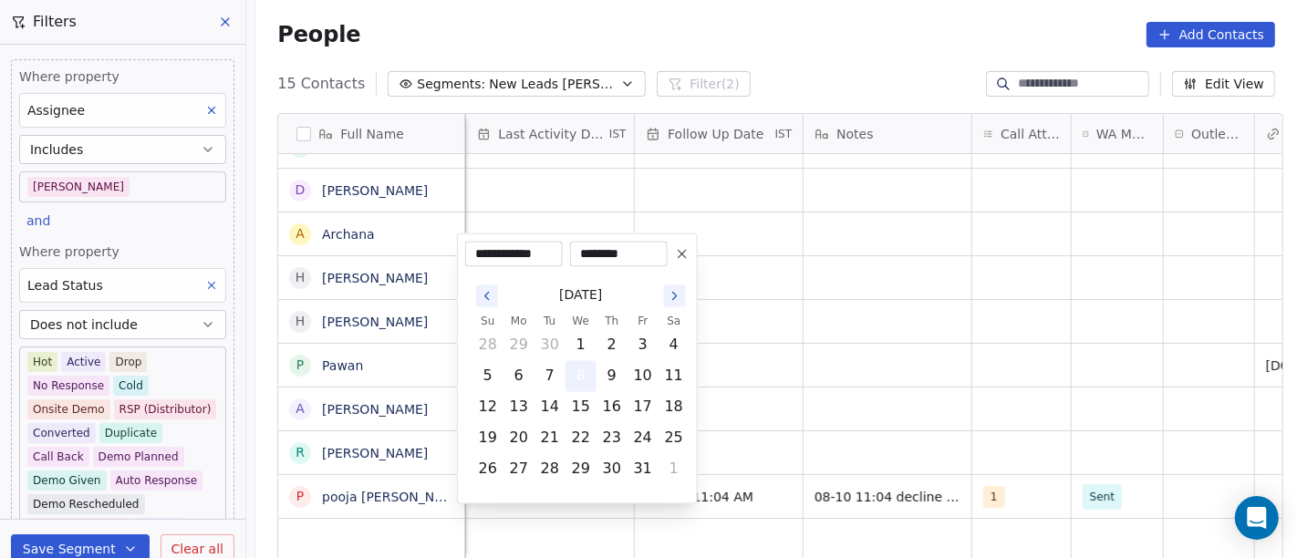
click at [577, 371] on button "8" at bounding box center [581, 376] width 29 height 29
click at [1001, 383] on html "On2Cook India Pvt. Ltd. Contacts People Marketing Workflows Campaigns Metrics &…" at bounding box center [648, 279] width 1297 height 558
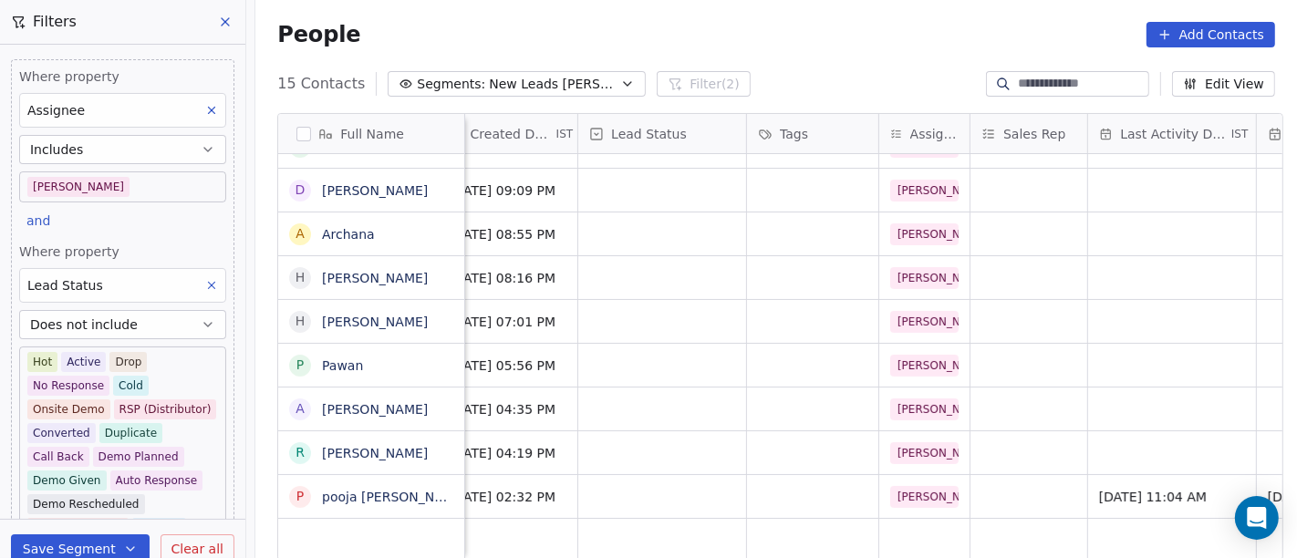
scroll to position [16, 530]
click at [688, 476] on div "grid" at bounding box center [665, 496] width 168 height 43
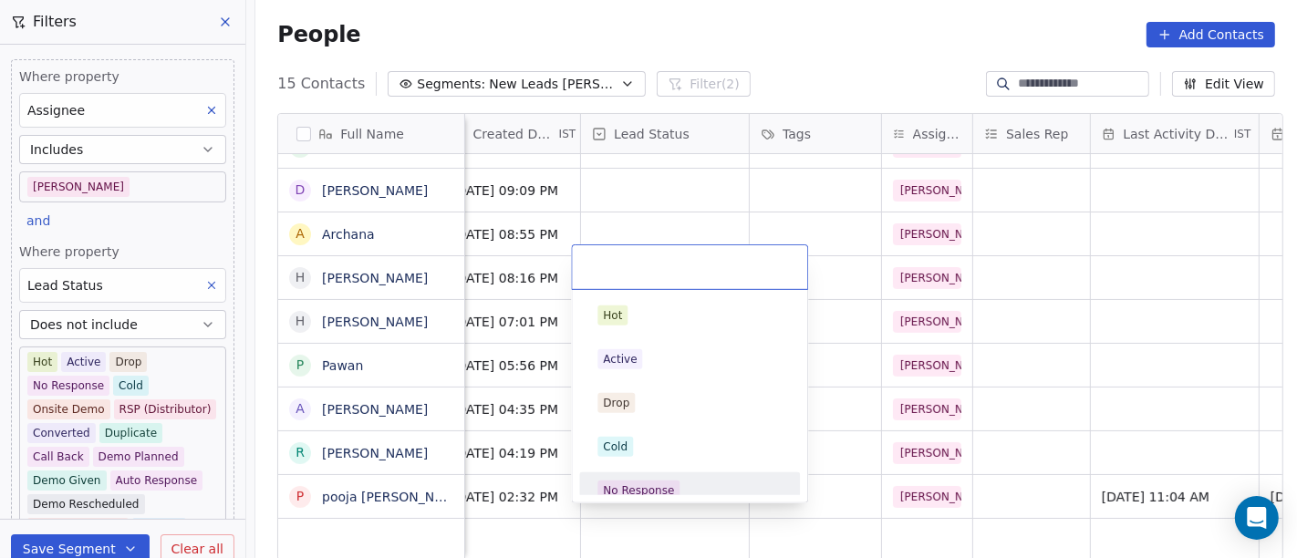
click at [697, 485] on div "No Response" at bounding box center [690, 491] width 184 height 20
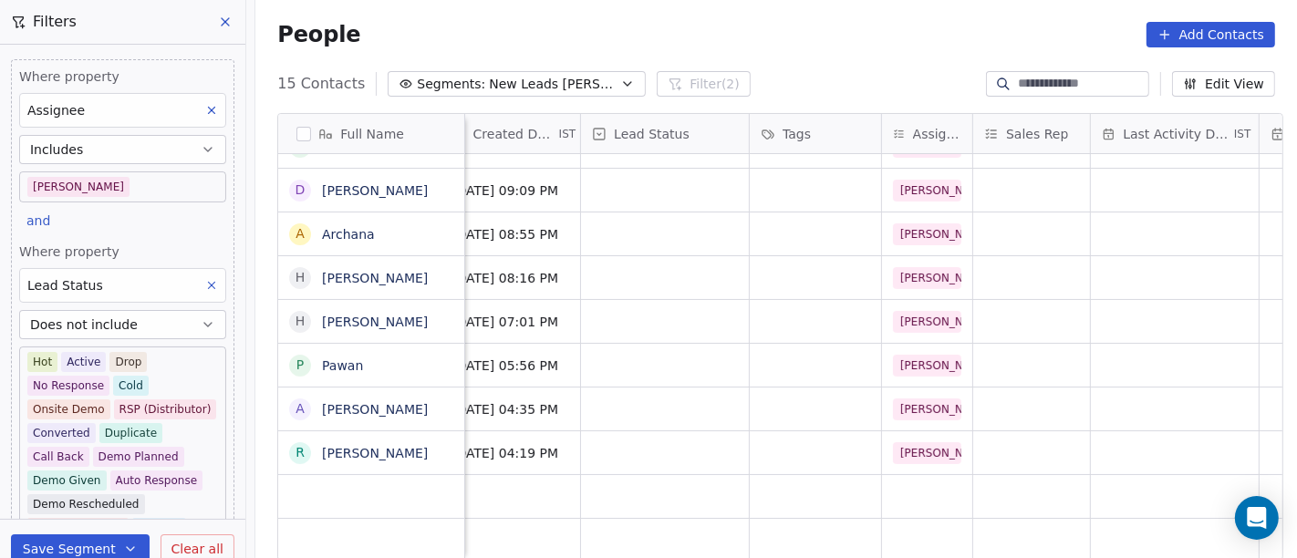
scroll to position [16, 0]
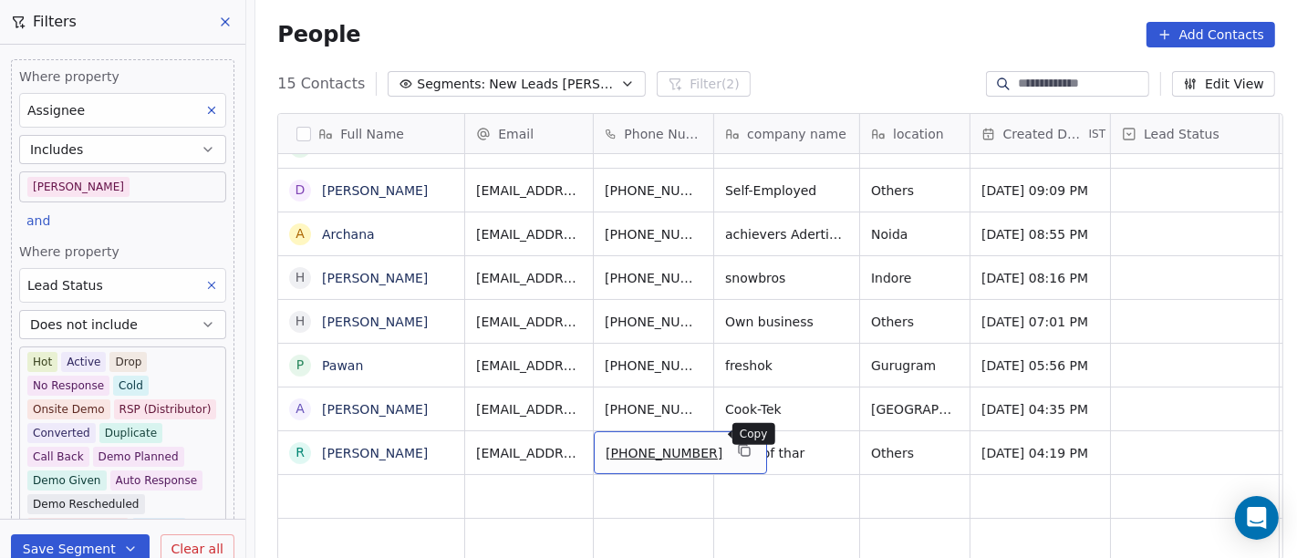
click at [733, 441] on button "grid" at bounding box center [744, 451] width 22 height 22
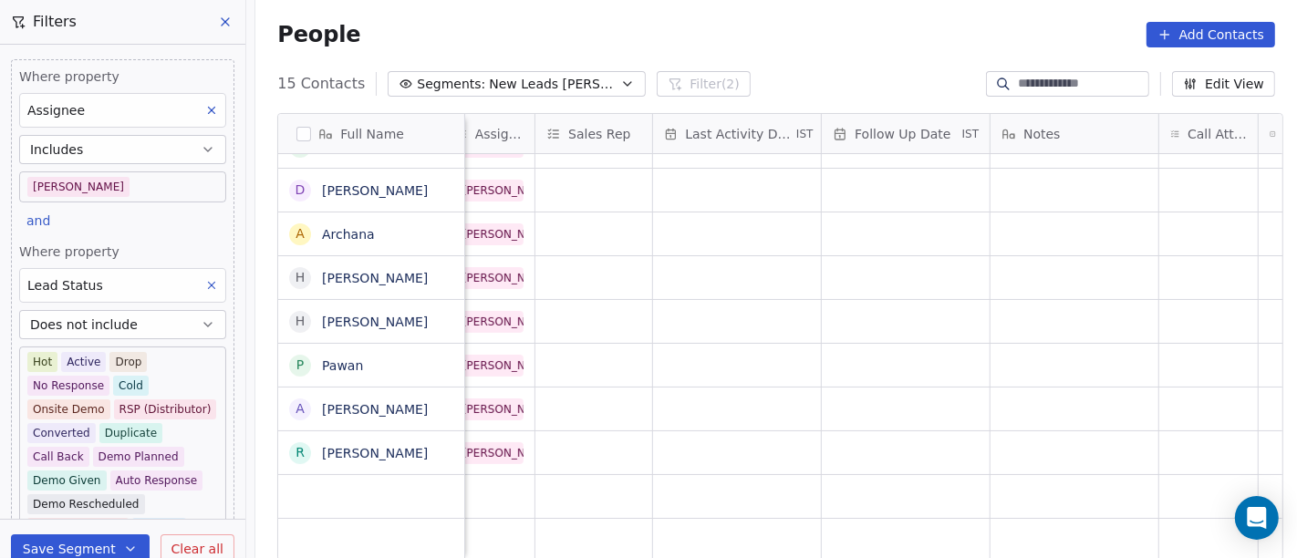
scroll to position [16, 1209]
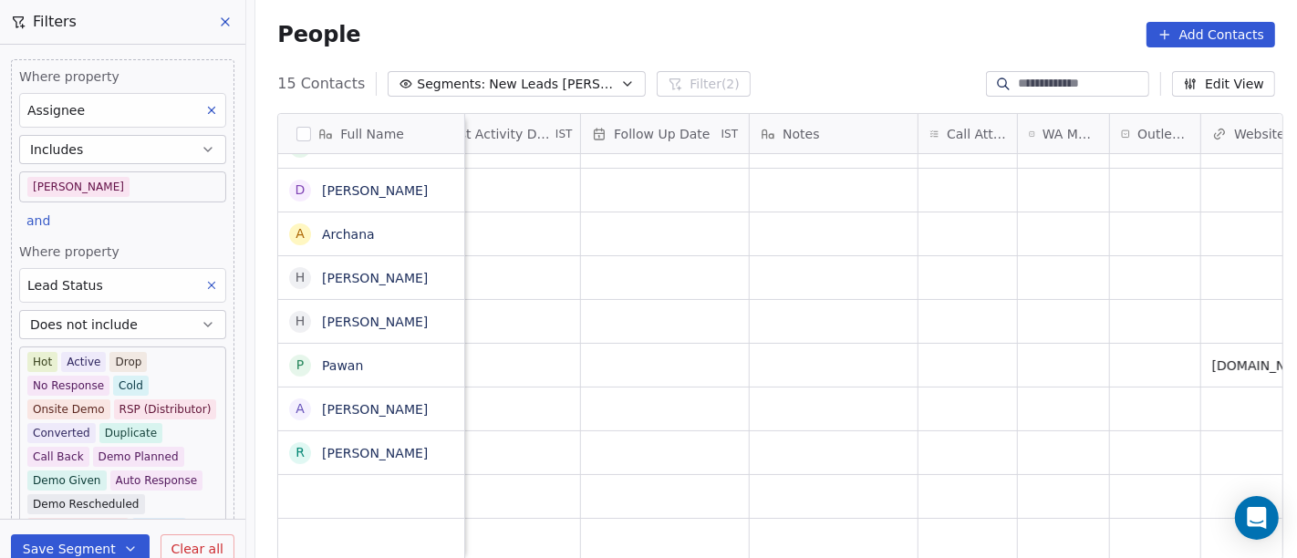
click at [1029, 475] on div "grid" at bounding box center [1064, 496] width 92 height 43
click at [1045, 431] on div "grid" at bounding box center [1063, 452] width 91 height 43
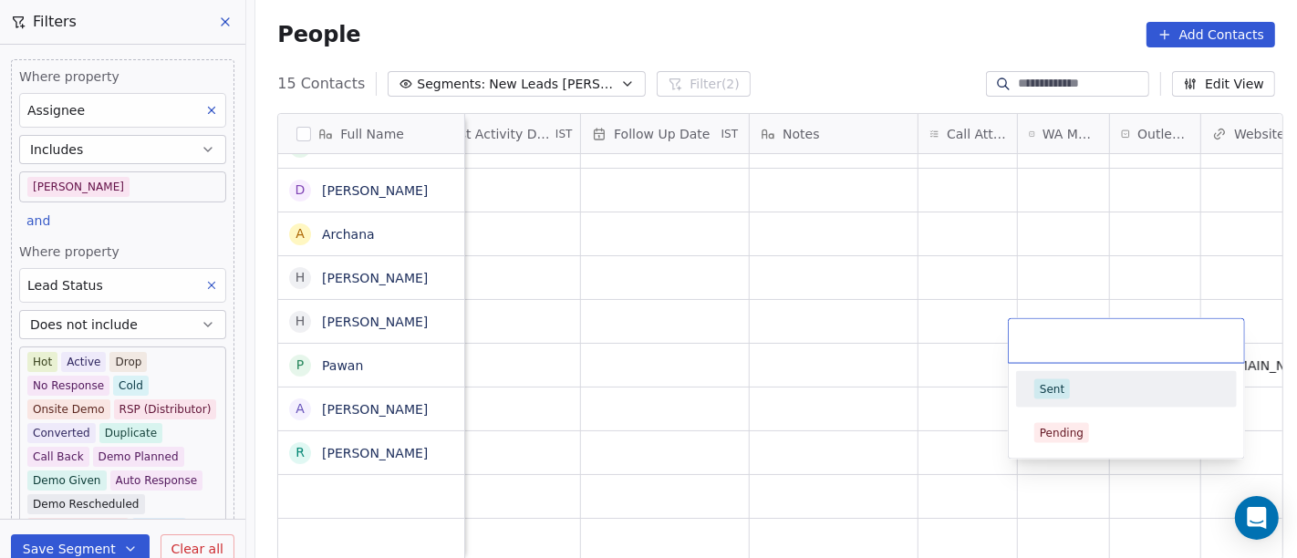
click at [1065, 382] on span "Sent" at bounding box center [1052, 389] width 36 height 20
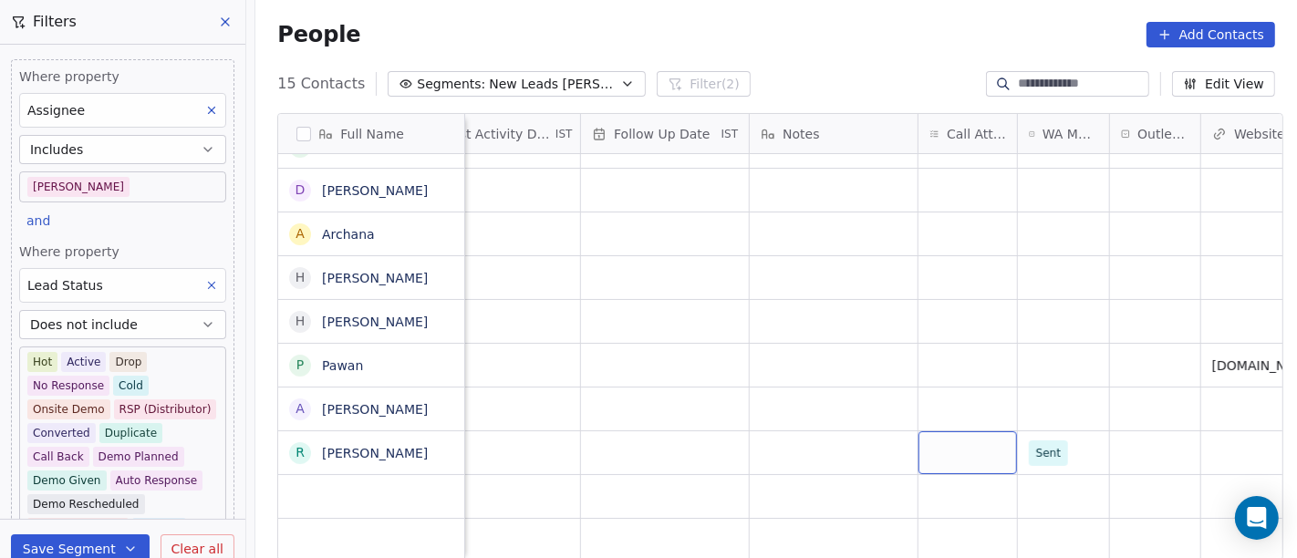
click at [982, 431] on div "grid" at bounding box center [968, 452] width 99 height 43
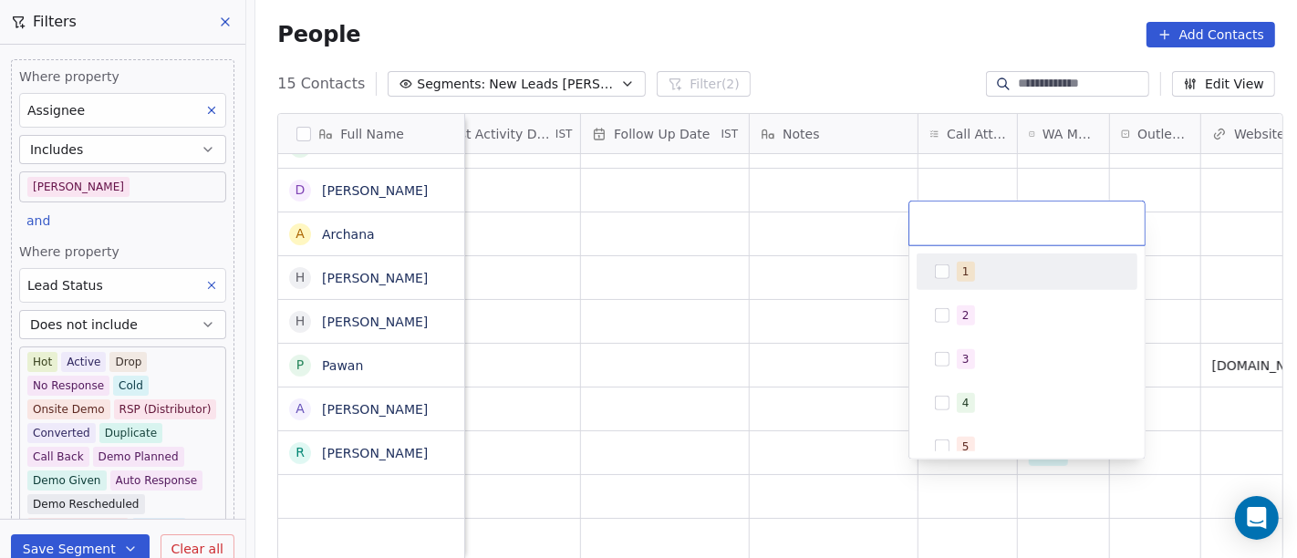
click at [978, 268] on div "1" at bounding box center [1038, 272] width 162 height 20
click at [1088, 162] on html "On2Cook India Pvt. Ltd. Contacts People Marketing Workflows Campaigns Metrics &…" at bounding box center [648, 279] width 1297 height 558
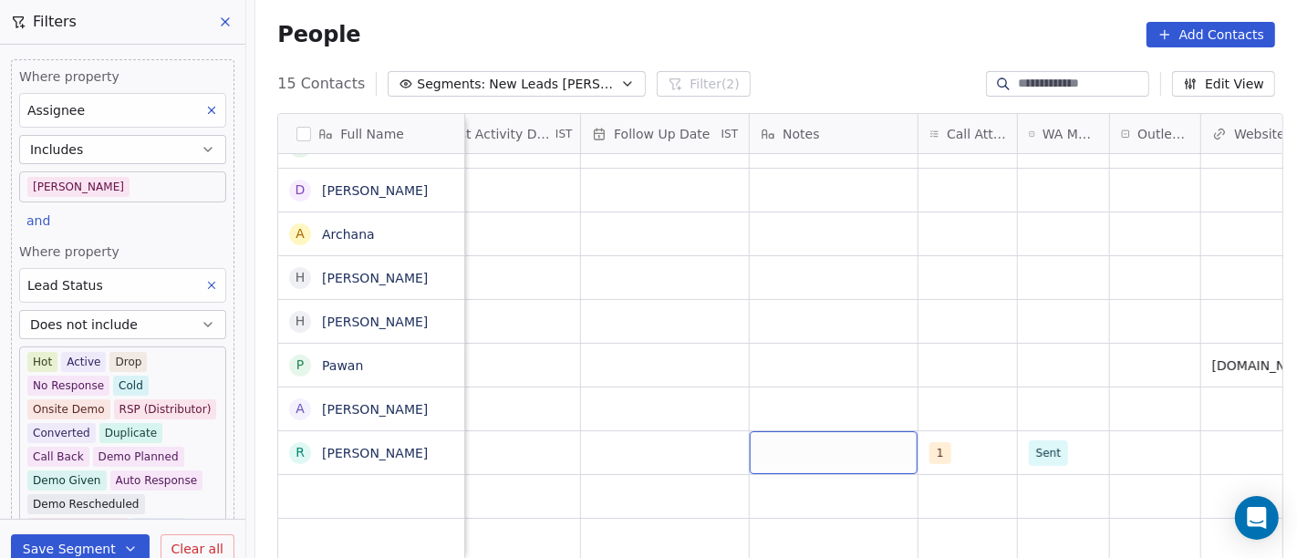
click at [792, 436] on div "grid" at bounding box center [834, 452] width 168 height 43
type textarea "**********"
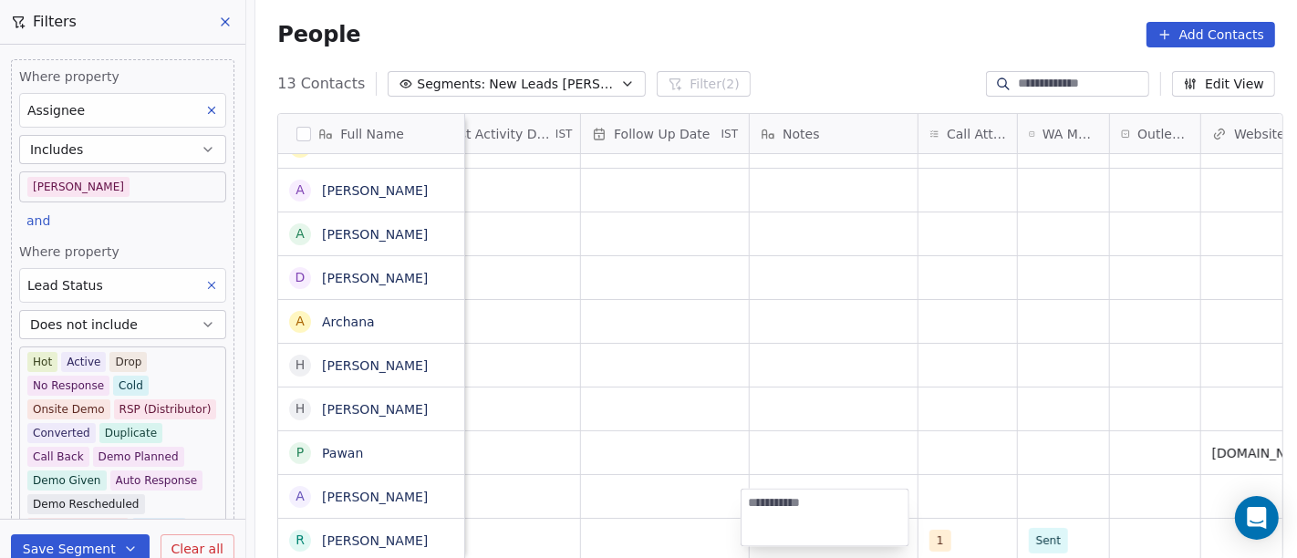
click at [893, 400] on html "On2Cook India Pvt. Ltd. Contacts People Marketing Workflows Campaigns Metrics &…" at bounding box center [648, 279] width 1297 height 558
click at [806, 519] on div "grid" at bounding box center [834, 540] width 168 height 43
type textarea "**********"
click at [648, 517] on html "On2Cook India Pvt. Ltd. Contacts People Marketing Workflows Campaigns Metrics &…" at bounding box center [648, 279] width 1297 height 558
click at [648, 519] on div "grid" at bounding box center [665, 540] width 168 height 43
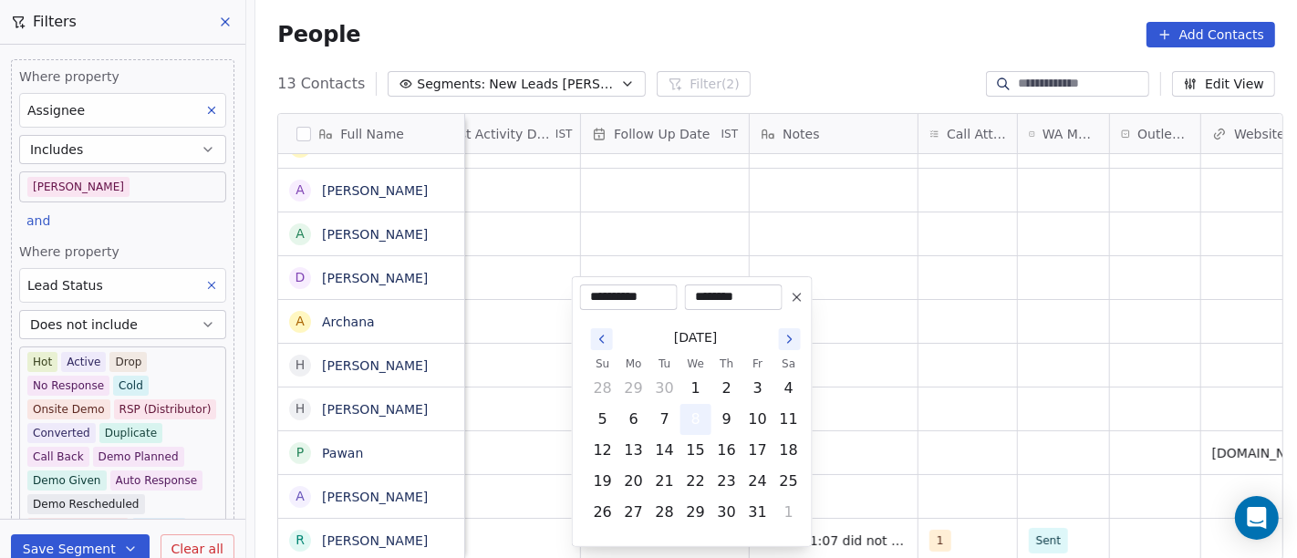
click at [693, 428] on button "8" at bounding box center [695, 419] width 29 height 29
click at [700, 448] on button "15" at bounding box center [695, 450] width 29 height 29
type input "**********"
drag, startPoint x: 960, startPoint y: 411, endPoint x: 561, endPoint y: 511, distance: 411.1
click at [960, 411] on html "On2Cook India Pvt. Ltd. Contacts People Marketing Workflows Campaigns Metrics &…" at bounding box center [648, 279] width 1297 height 558
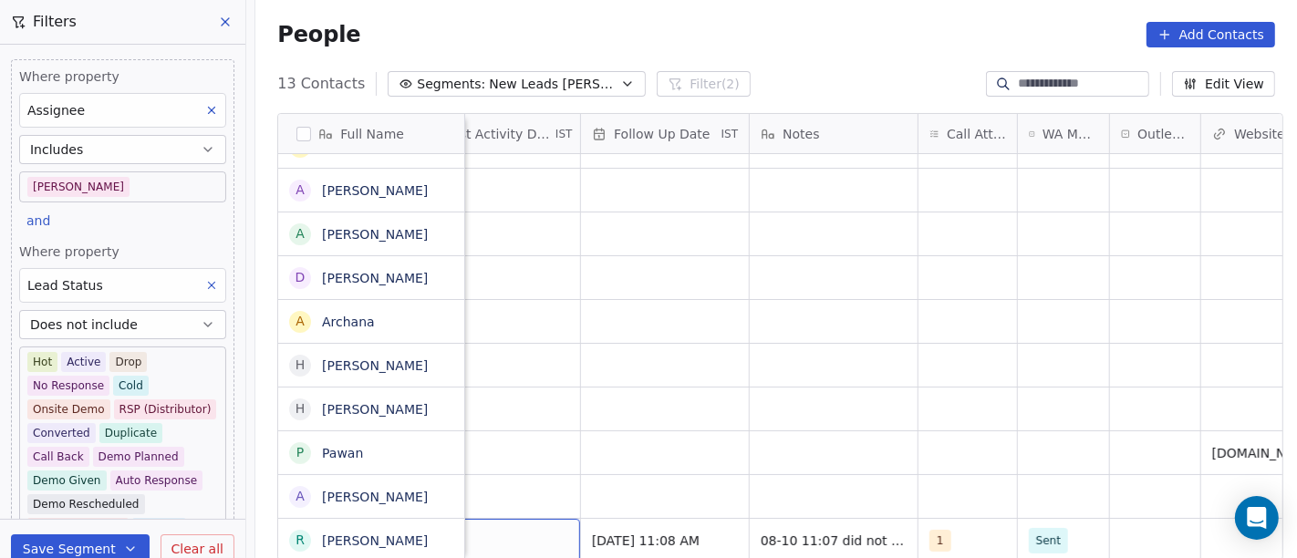
scroll to position [16, 1155]
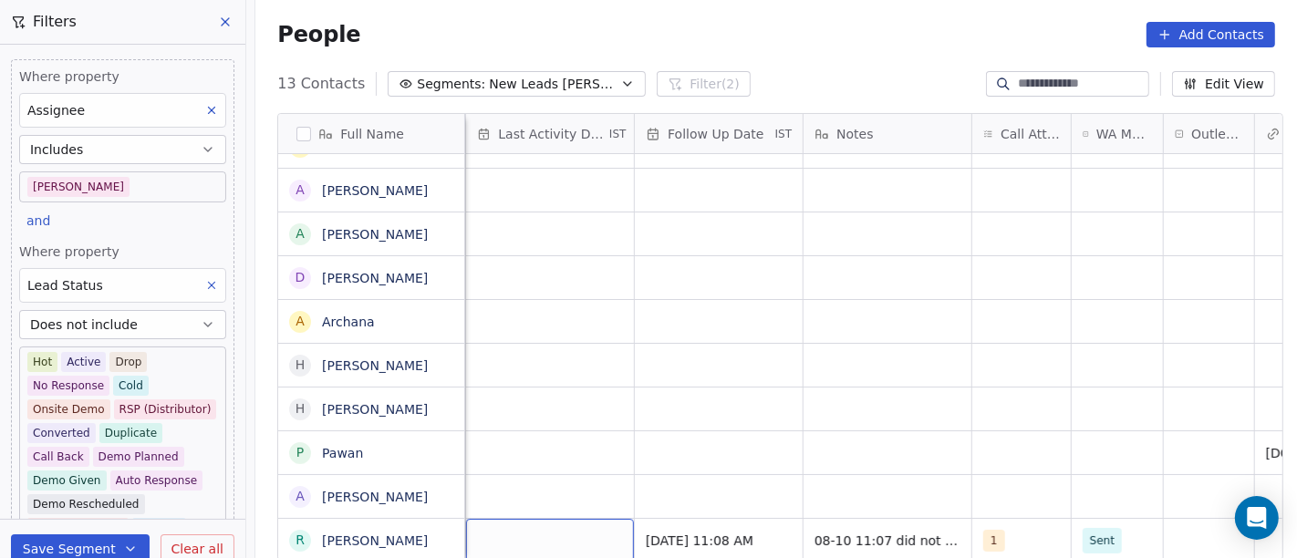
click at [495, 525] on div "grid" at bounding box center [550, 540] width 168 height 43
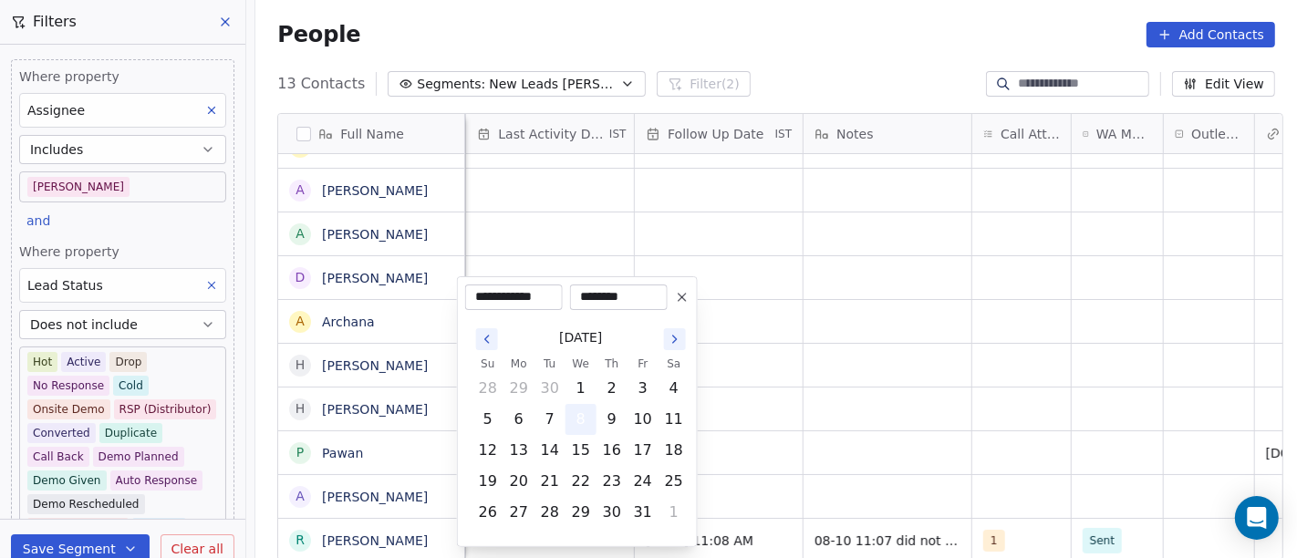
click at [577, 413] on button "8" at bounding box center [581, 419] width 29 height 29
click at [810, 428] on html "On2Cook India Pvt. Ltd. Contacts People Marketing Workflows Campaigns Metrics &…" at bounding box center [648, 279] width 1297 height 558
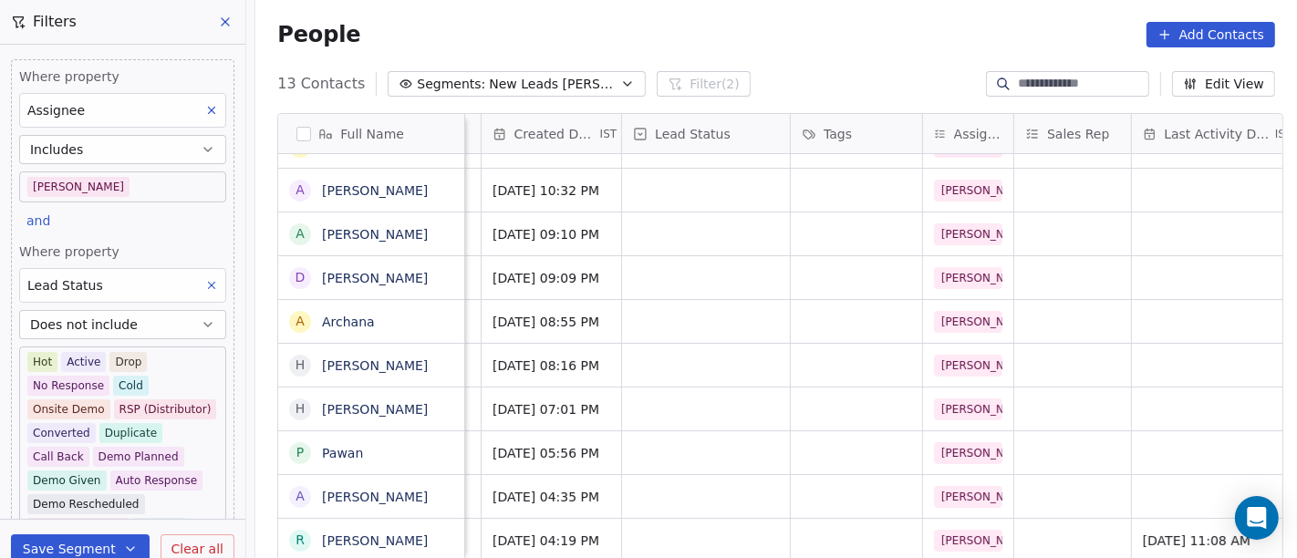
scroll to position [16, 489]
click at [723, 520] on div "grid" at bounding box center [706, 540] width 168 height 43
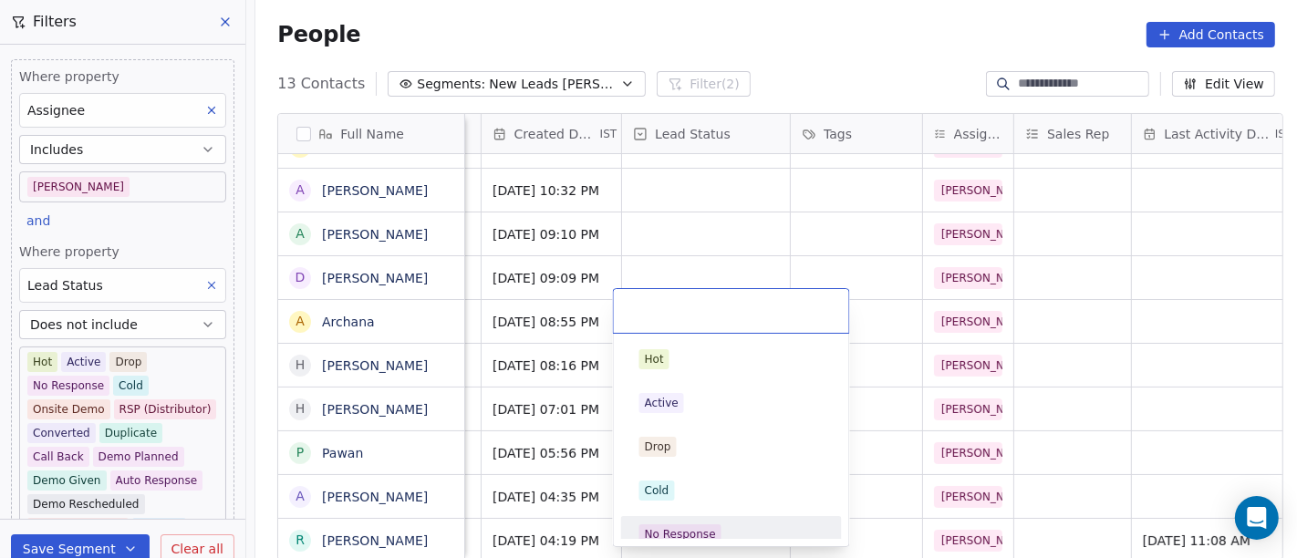
click at [715, 535] on span "No Response" at bounding box center [680, 535] width 82 height 20
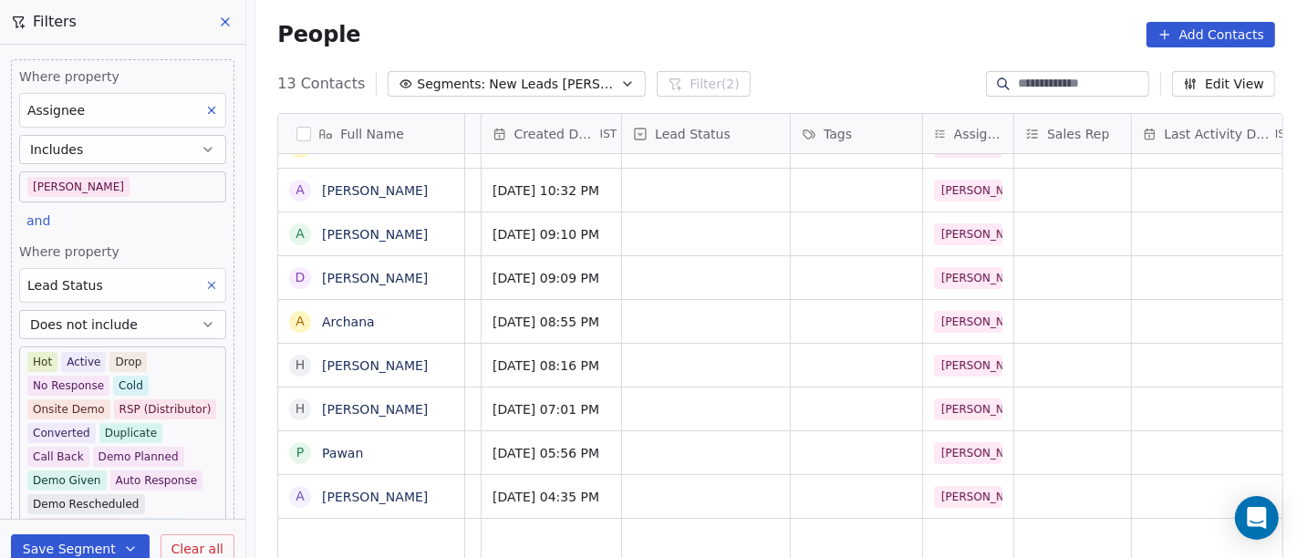
scroll to position [16, 0]
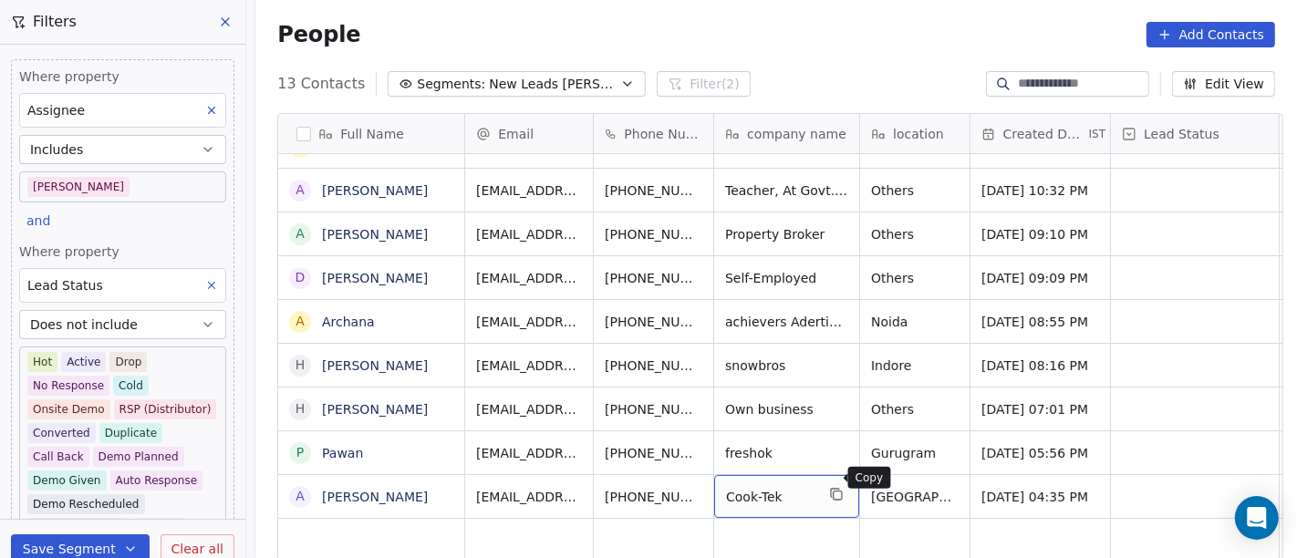
click at [829, 487] on icon "grid" at bounding box center [836, 494] width 15 height 15
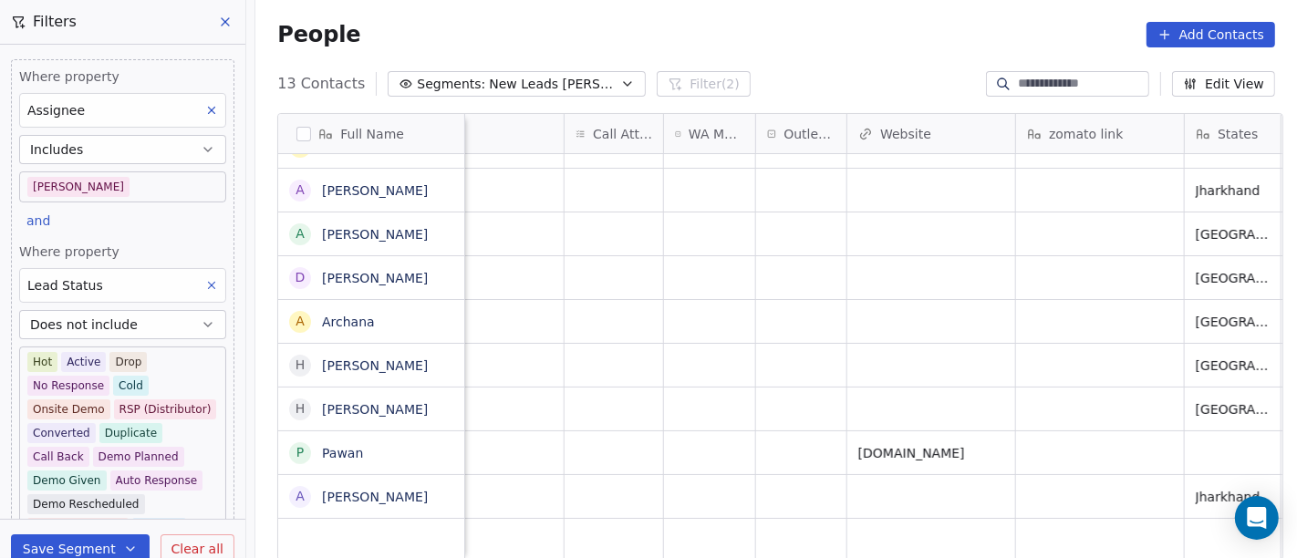
scroll to position [16, 1562]
click at [1080, 481] on div "grid" at bounding box center [1101, 496] width 168 height 43
click at [1080, 481] on textarea at bounding box center [1092, 488] width 166 height 57
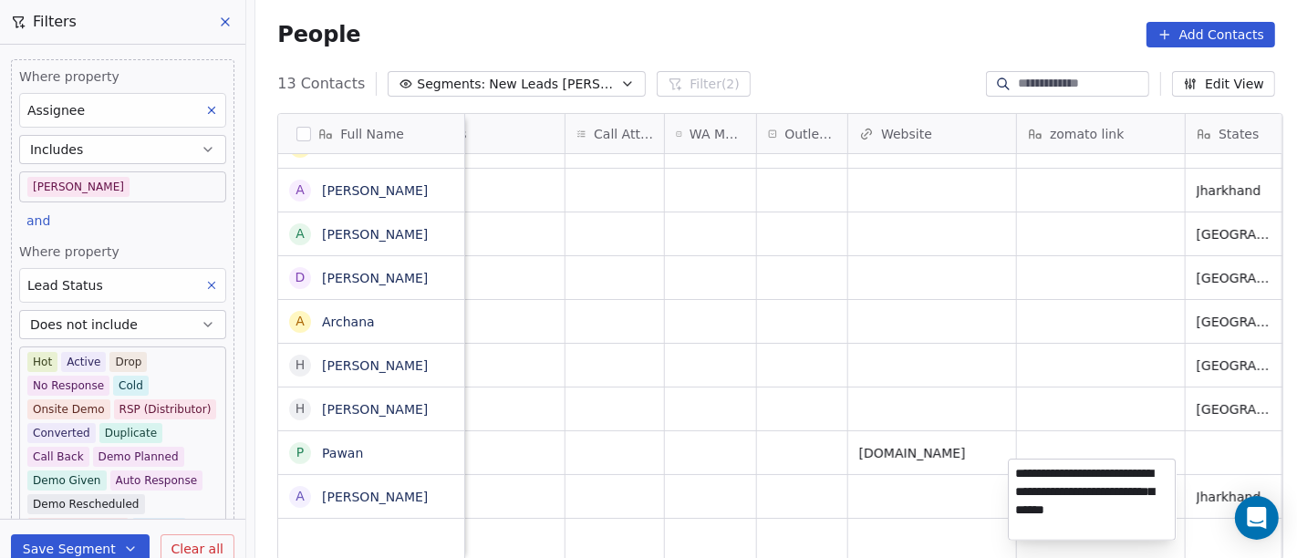
type textarea "**********"
click at [1069, 392] on html "On2Cook India Pvt. Ltd. Contacts People Marketing Workflows Campaigns Metrics &…" at bounding box center [648, 279] width 1297 height 558
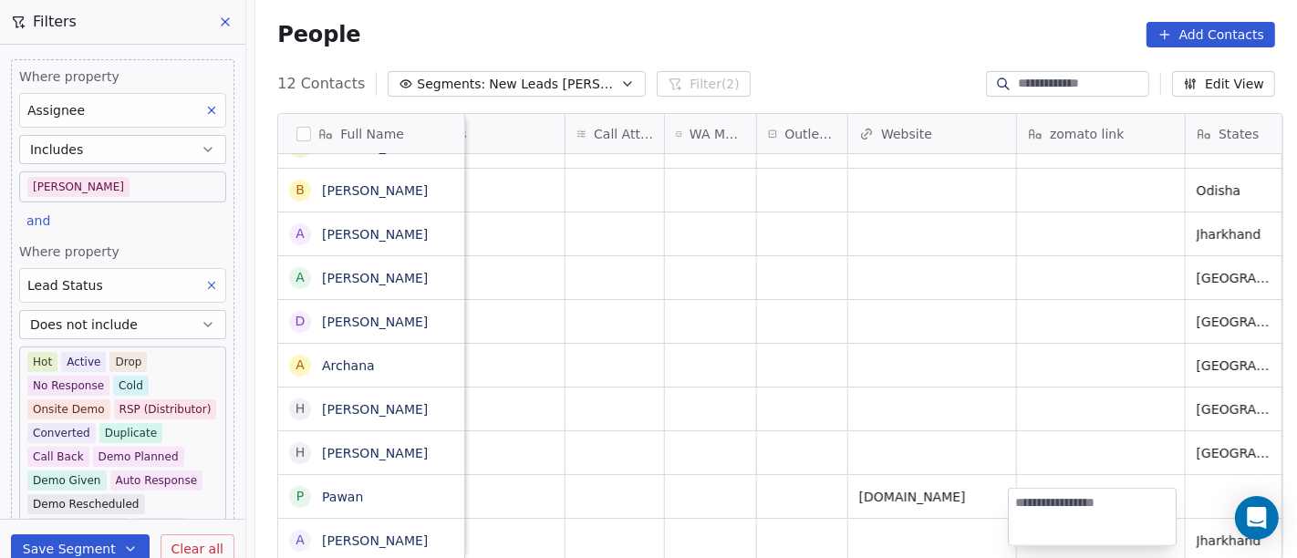
scroll to position [118, 0]
click at [740, 356] on html "On2Cook India Pvt. Ltd. Contacts People Marketing Workflows Campaigns Metrics &…" at bounding box center [648, 279] width 1297 height 558
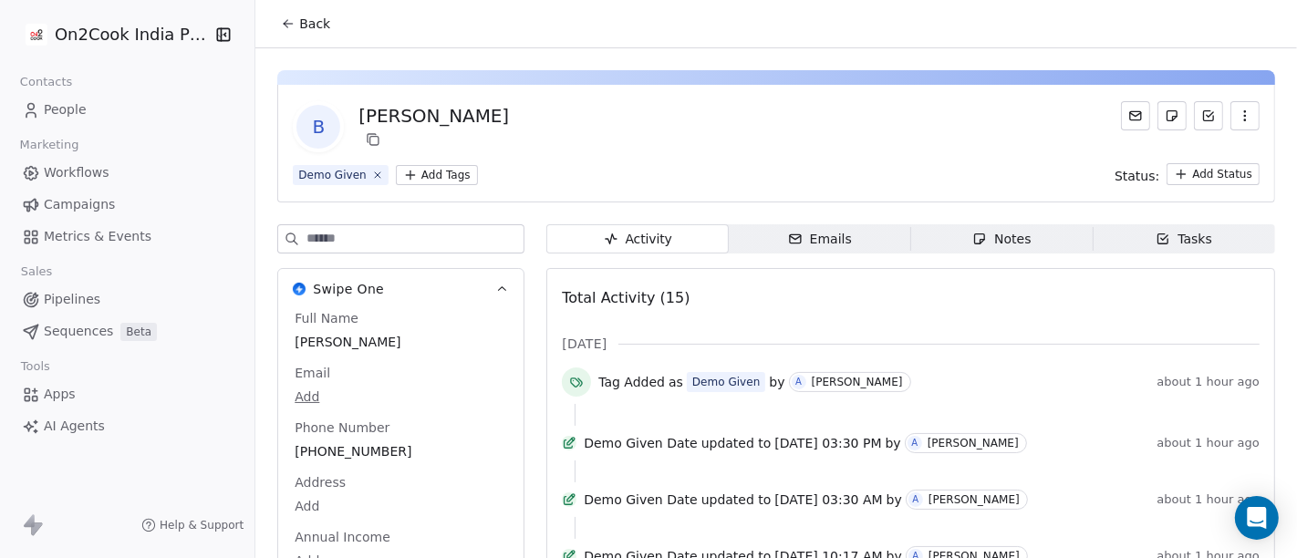
click at [308, 27] on span "Back" at bounding box center [314, 24] width 31 height 18
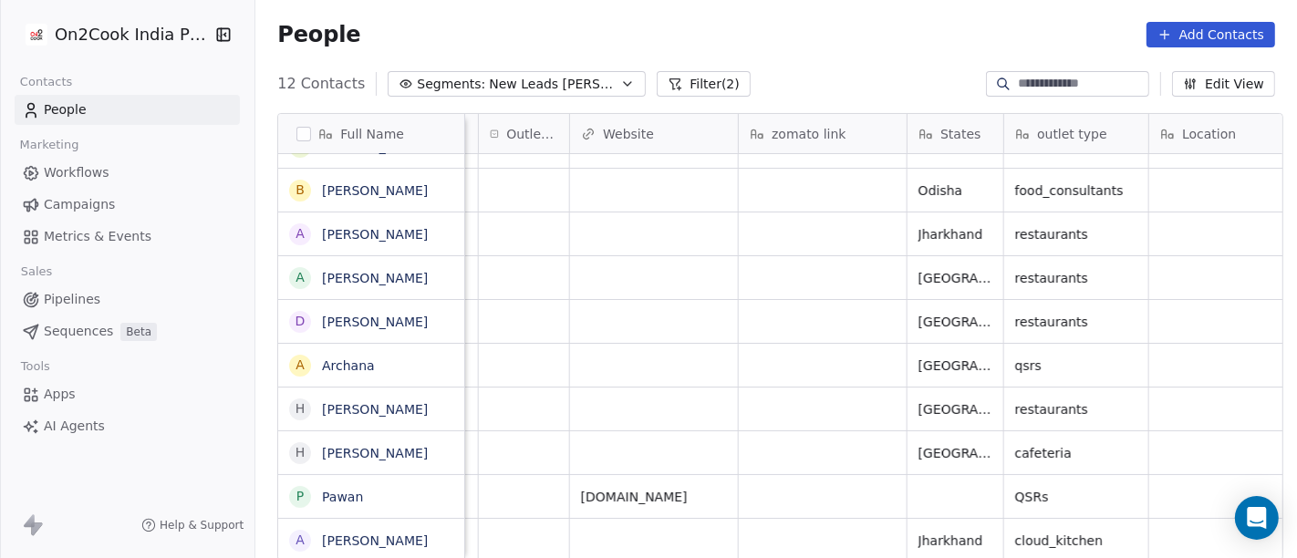
scroll to position [16, 1832]
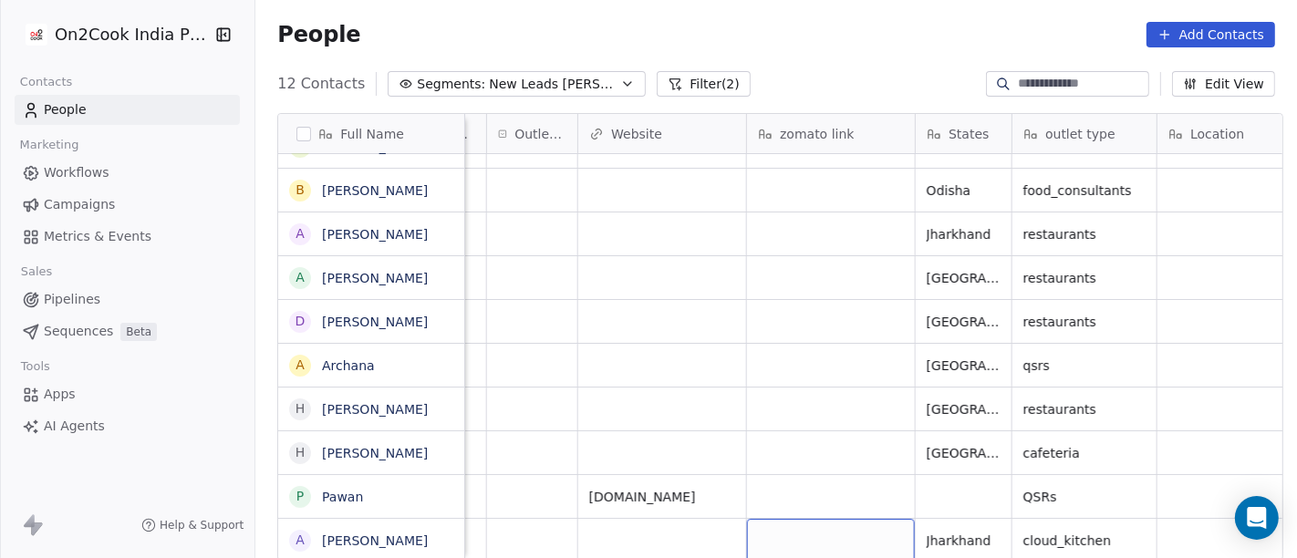
click at [827, 519] on div "grid" at bounding box center [831, 540] width 168 height 43
type textarea "**********"
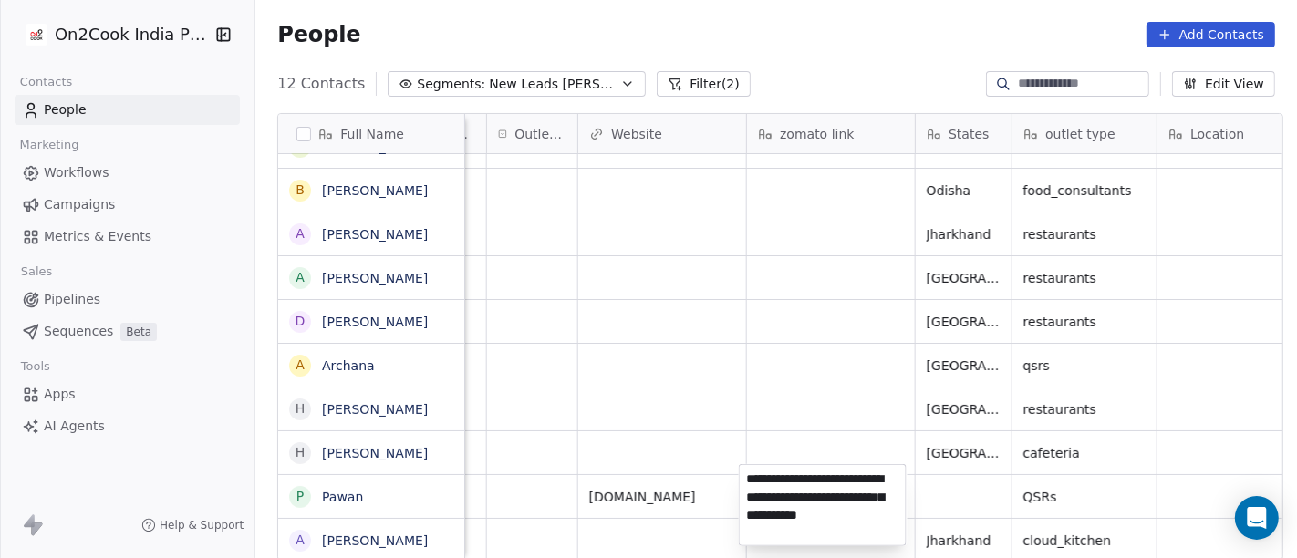
click at [797, 369] on html "On2Cook India Pvt. Ltd. Contacts People Marketing Workflows Campaigns Metrics &…" at bounding box center [648, 279] width 1297 height 558
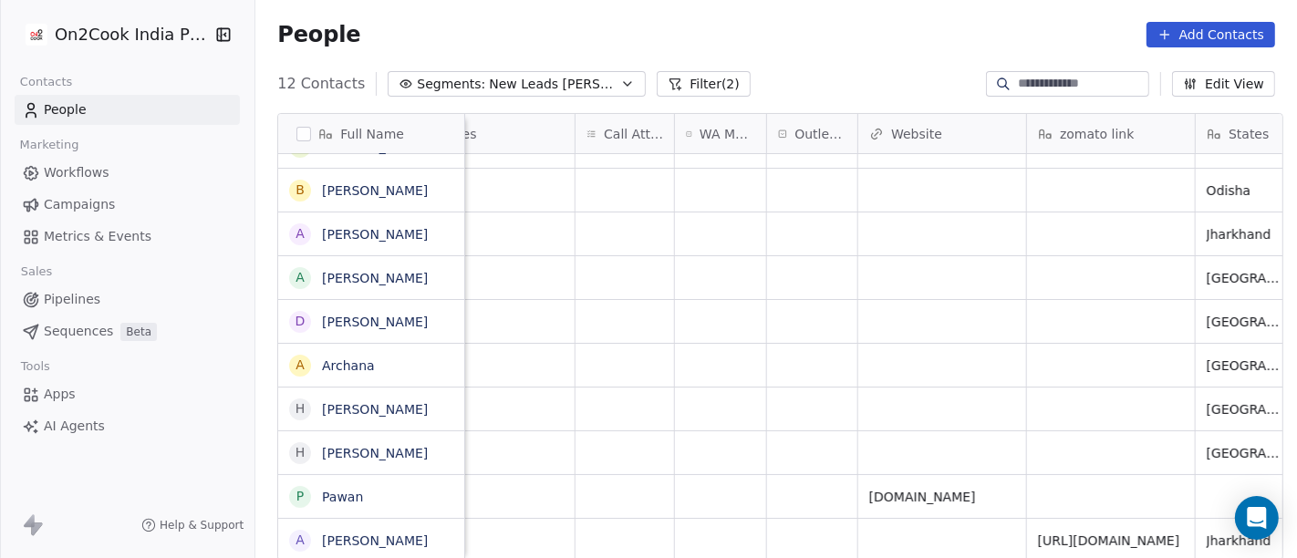
scroll to position [16, 1551]
click at [795, 519] on div "grid" at bounding box center [813, 540] width 90 height 43
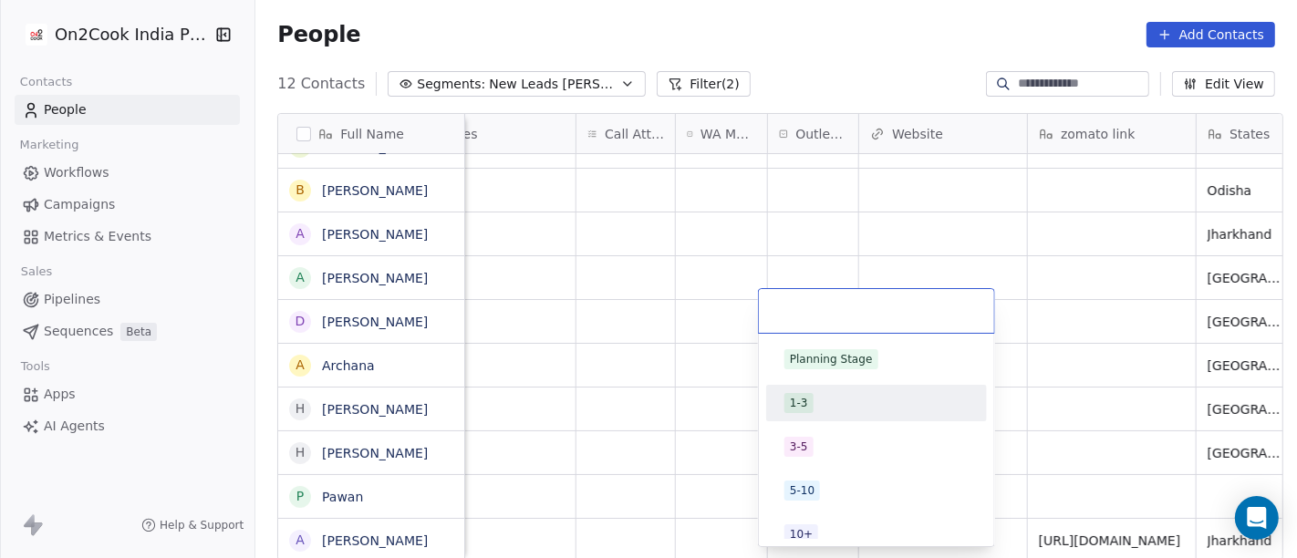
click at [806, 402] on span "1-3" at bounding box center [799, 403] width 29 height 20
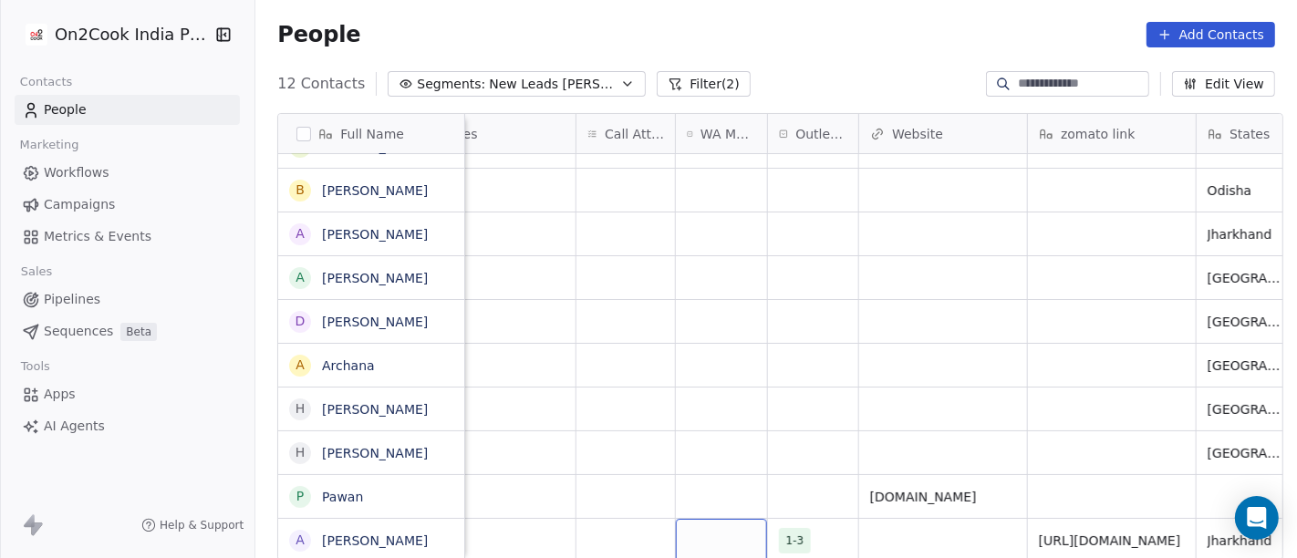
click at [722, 530] on div "grid" at bounding box center [721, 540] width 91 height 43
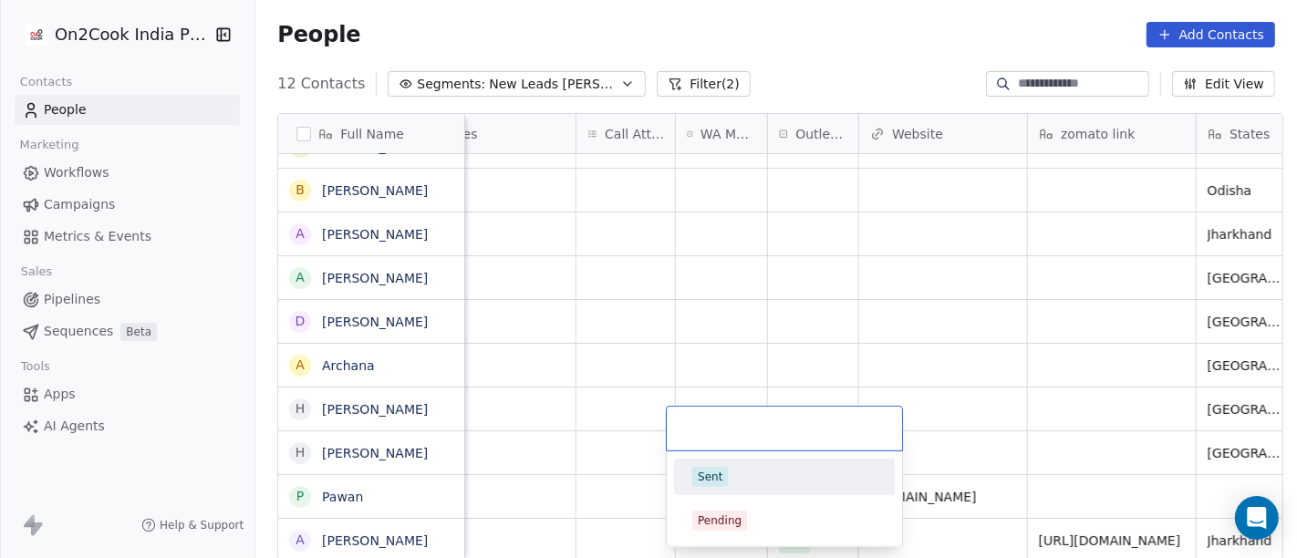
click at [757, 477] on div "Sent" at bounding box center [784, 477] width 184 height 20
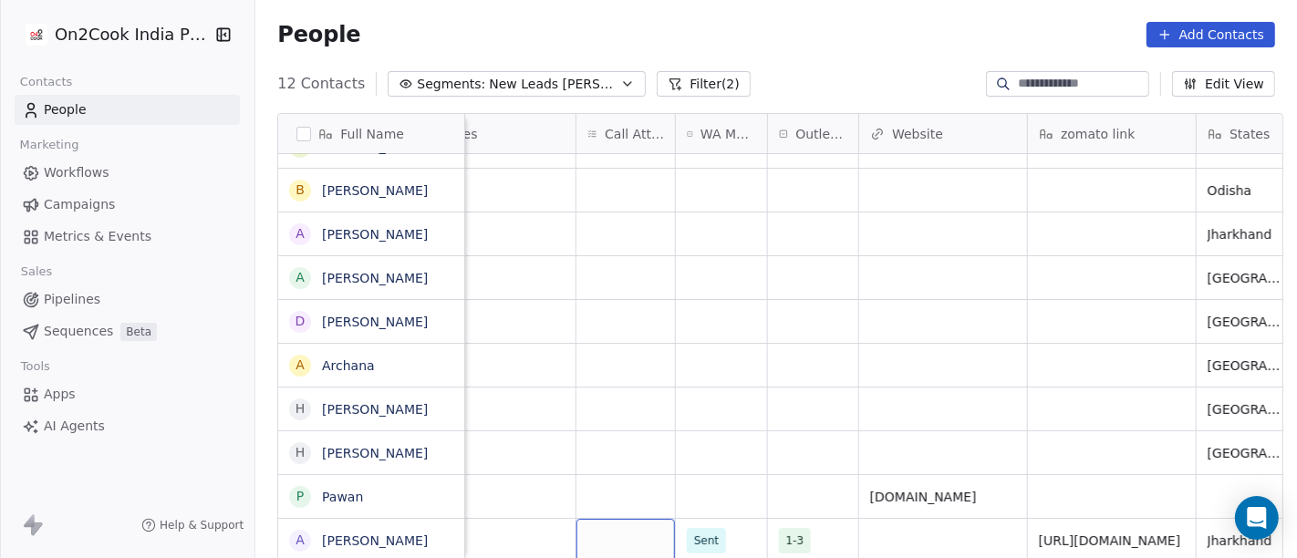
click at [626, 522] on div "grid" at bounding box center [626, 540] width 99 height 43
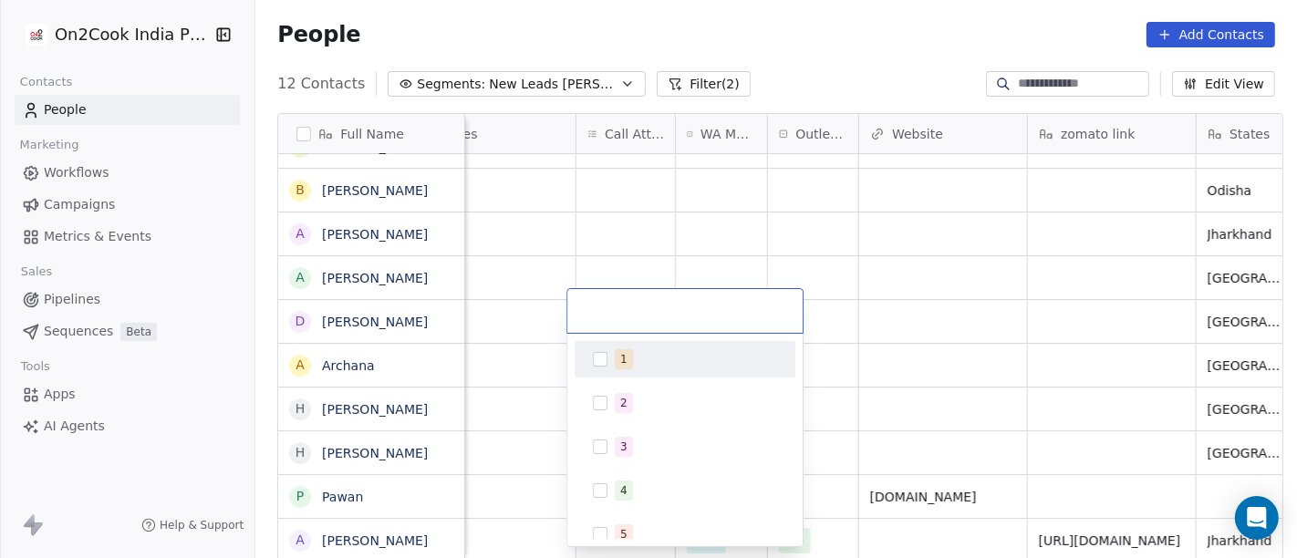
click at [624, 370] on div "1" at bounding box center [685, 359] width 206 height 29
click at [958, 354] on html "On2Cook India Pvt. Ltd. Contacts People Marketing Workflows Campaigns Metrics &…" at bounding box center [648, 279] width 1297 height 558
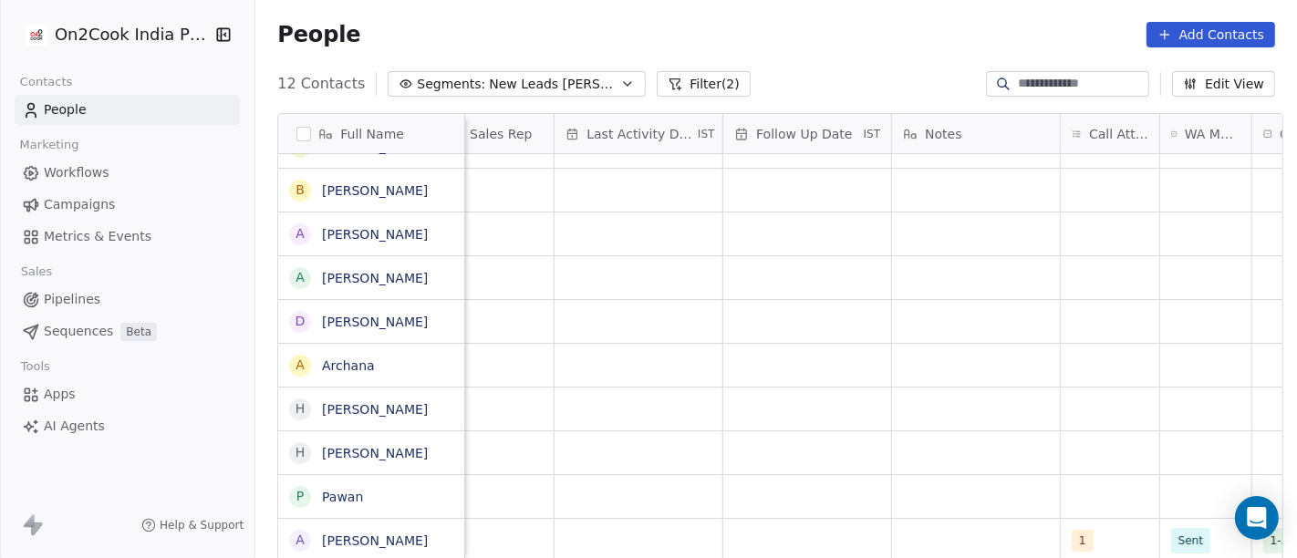
scroll to position [15, 1068]
click at [939, 523] on div "grid" at bounding box center [974, 540] width 168 height 43
click at [965, 519] on textarea "**********" at bounding box center [965, 515] width 166 height 62
click at [996, 532] on textarea "**********" at bounding box center [965, 515] width 166 height 62
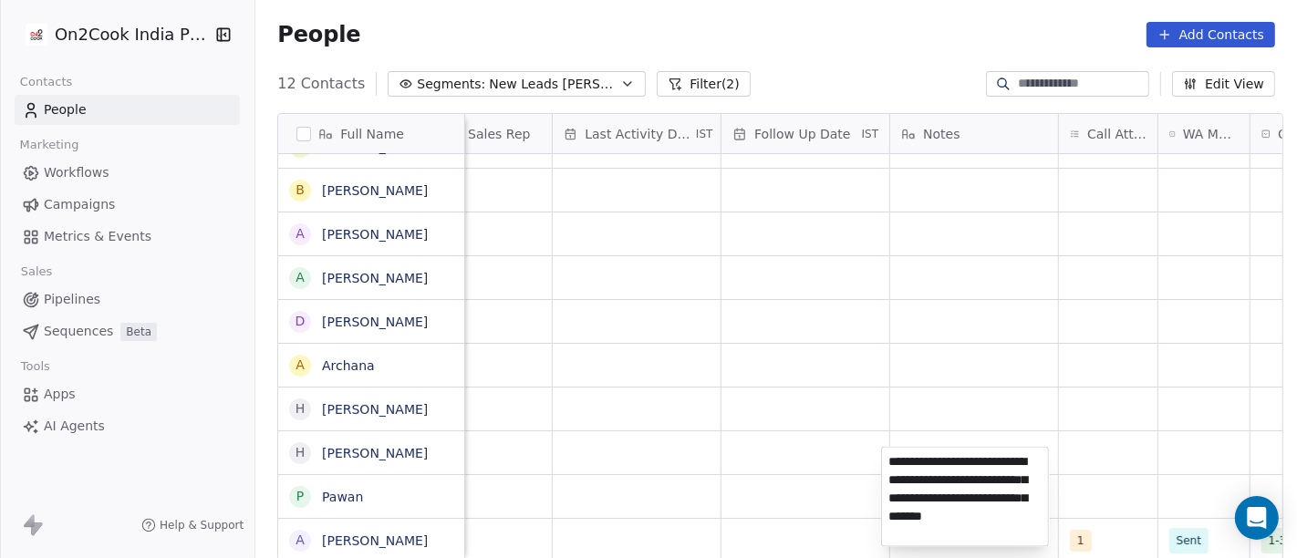
type textarea "**********"
click at [657, 299] on html "On2Cook India Pvt. Ltd. Contacts People Marketing Workflows Campaigns Metrics &…" at bounding box center [648, 279] width 1297 height 558
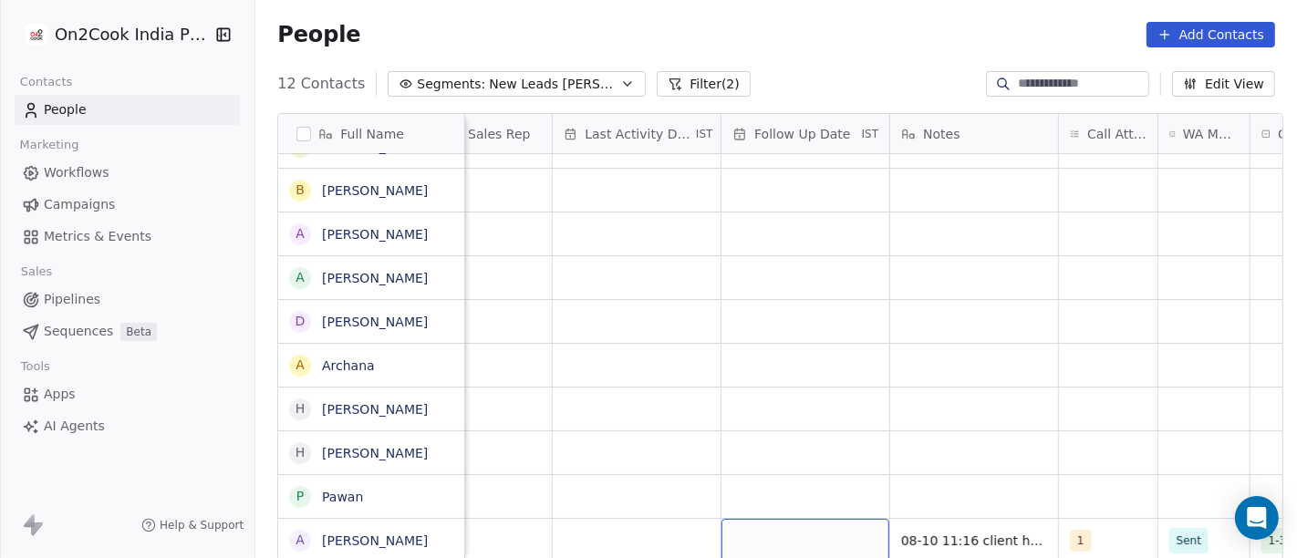
click at [788, 521] on div "grid" at bounding box center [806, 540] width 168 height 43
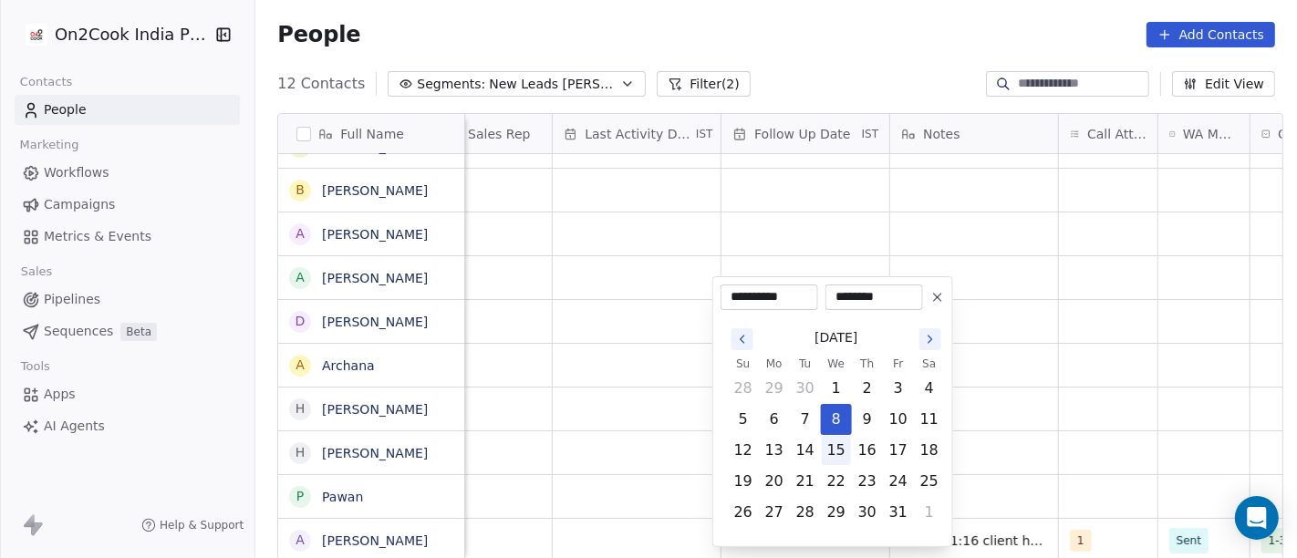
click at [834, 452] on button "15" at bounding box center [836, 450] width 29 height 29
type input "**********"
click at [1060, 392] on html "On2Cook India Pvt. Ltd. Contacts People Marketing Workflows Campaigns Metrics &…" at bounding box center [648, 279] width 1297 height 558
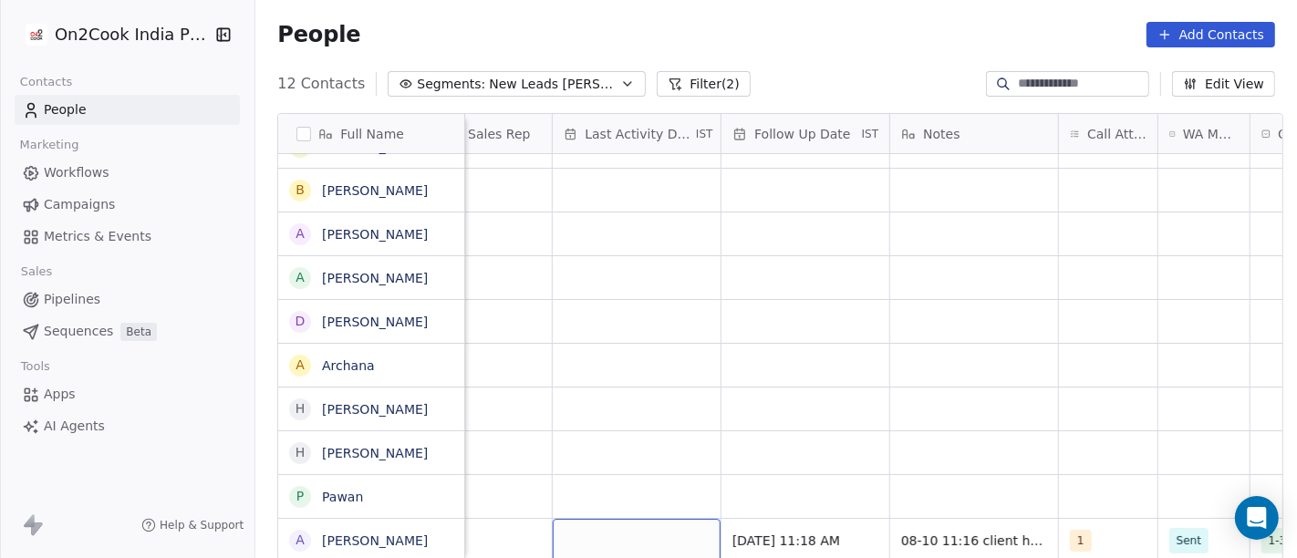
click at [568, 524] on div "grid" at bounding box center [637, 540] width 168 height 43
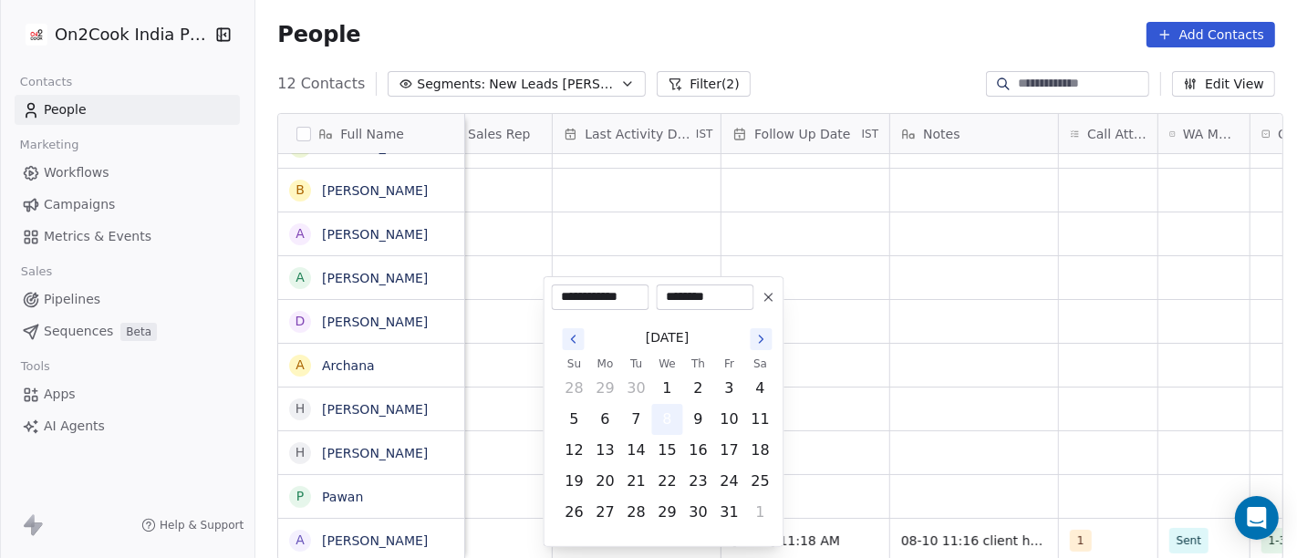
click at [670, 411] on button "8" at bounding box center [667, 419] width 29 height 29
click at [916, 379] on html "**********" at bounding box center [648, 279] width 1297 height 558
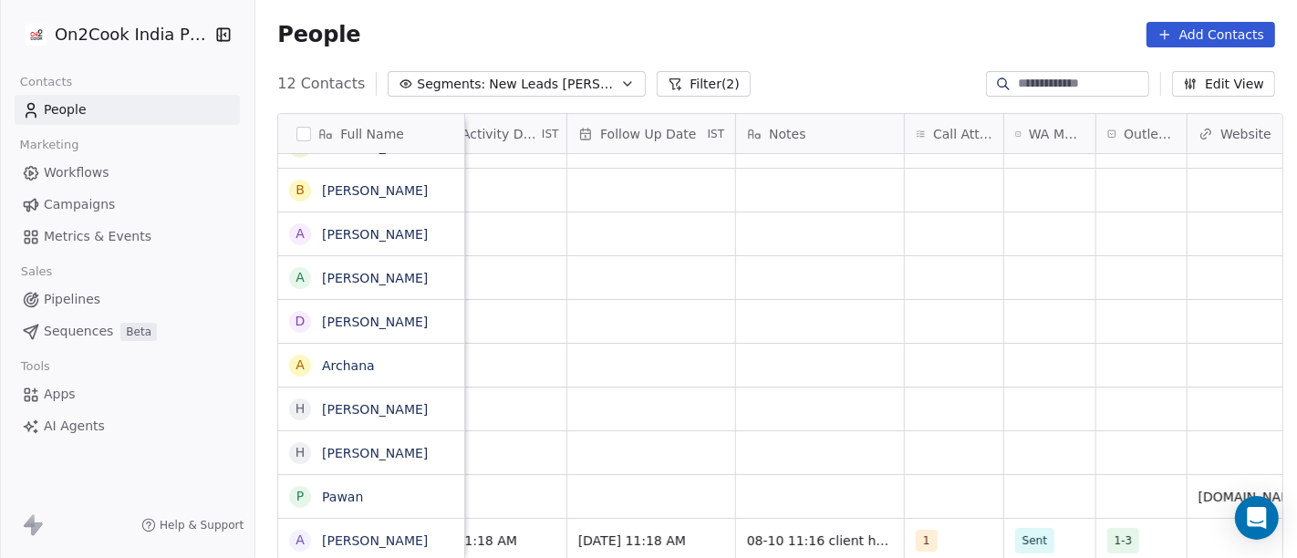
scroll to position [16, 1221]
click at [770, 530] on span "08-10 11:16 client have restaurant , cafe and cloud kitchen asked about recipe …" at bounding box center [858, 563] width 217 height 73
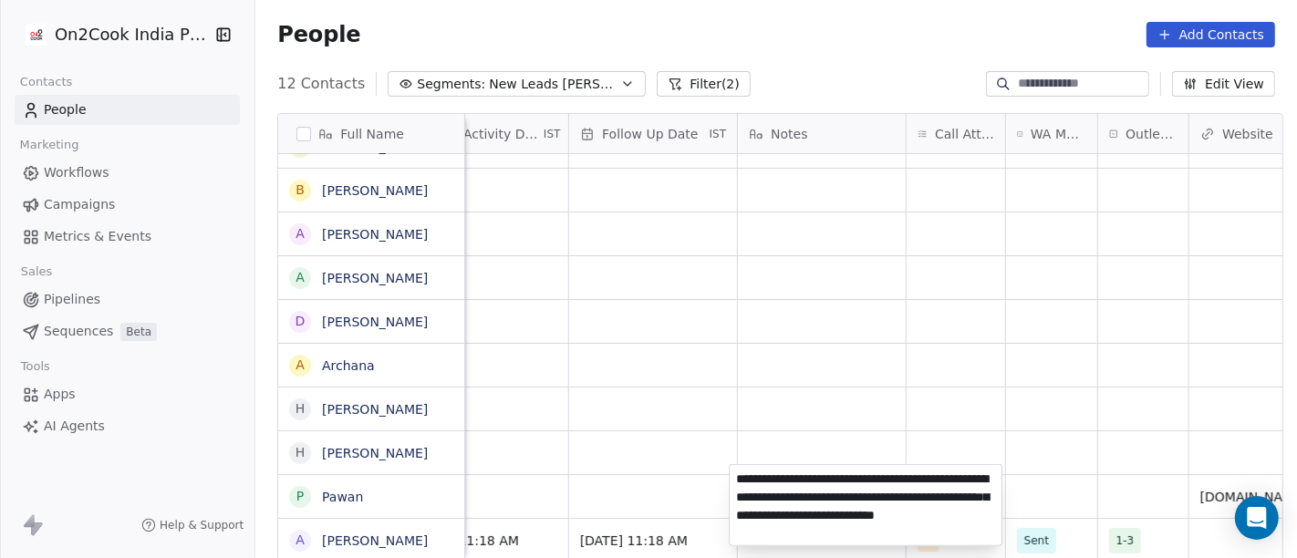
type textarea "**********"
click at [899, 438] on html "On2Cook India Pvt. Ltd. Contacts People Marketing Workflows Campaigns Metrics &…" at bounding box center [648, 279] width 1297 height 558
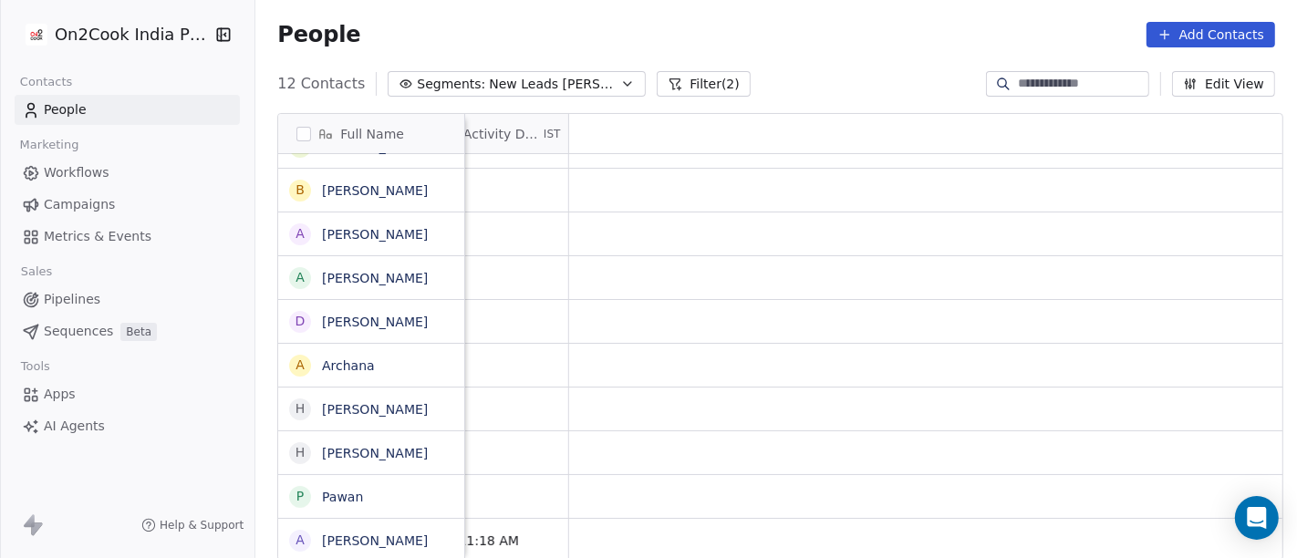
scroll to position [16, 0]
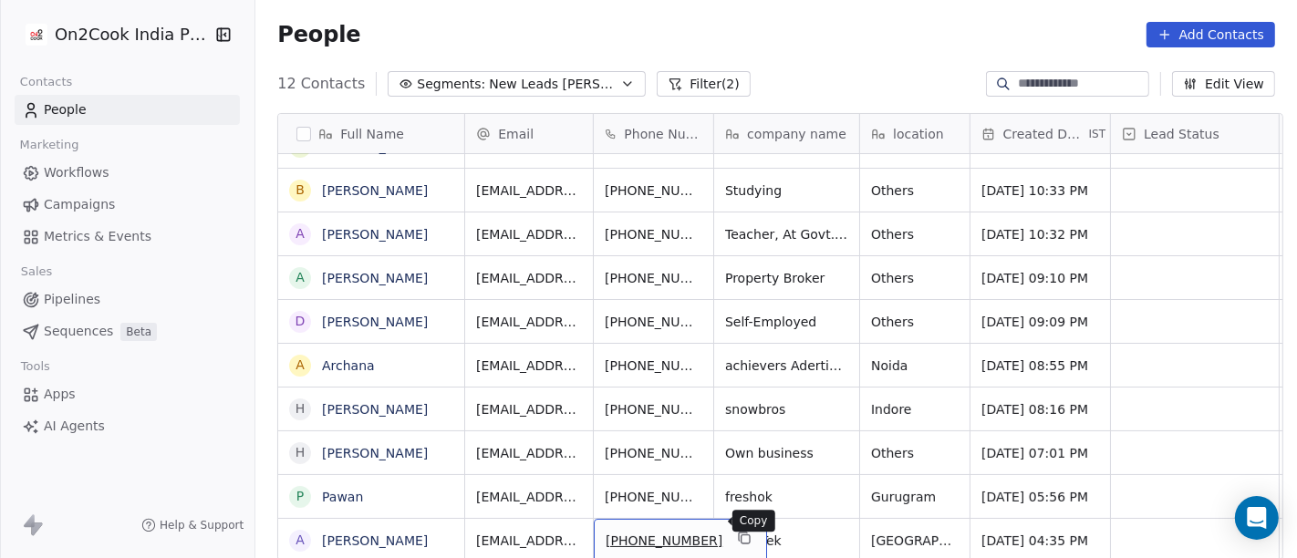
click at [737, 531] on icon "grid" at bounding box center [744, 538] width 15 height 15
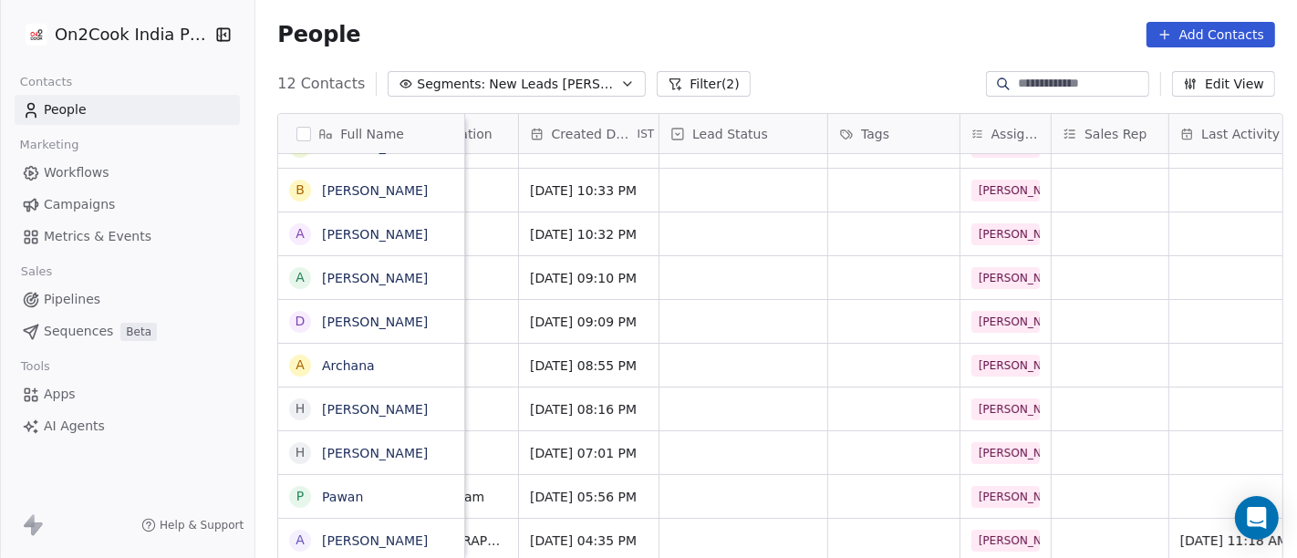
scroll to position [16, 433]
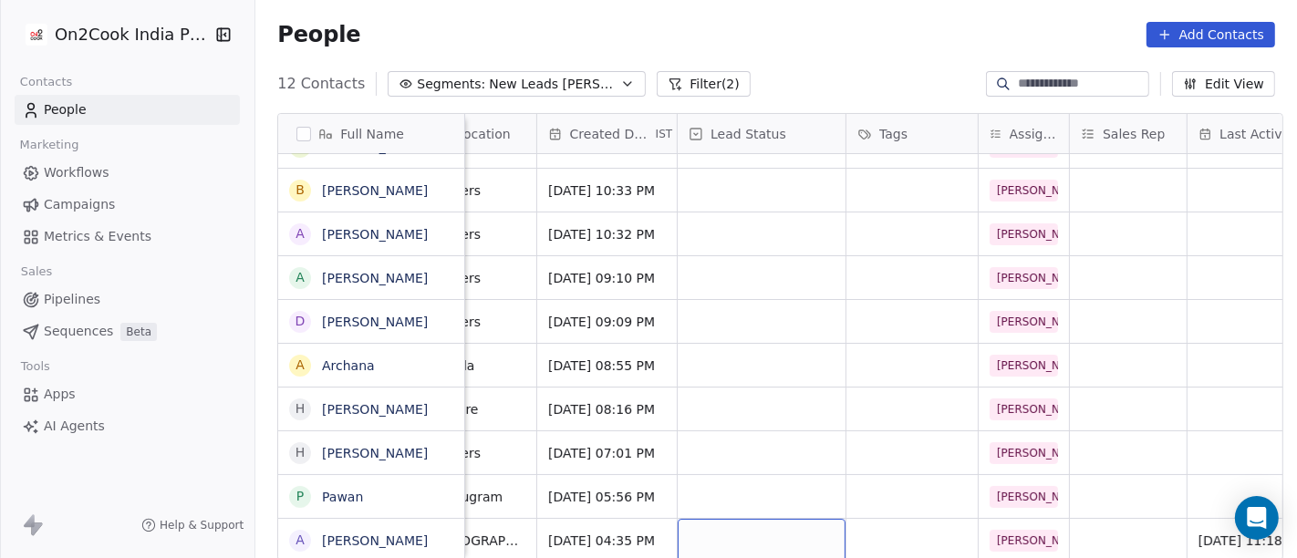
click at [743, 535] on div "grid" at bounding box center [762, 540] width 168 height 43
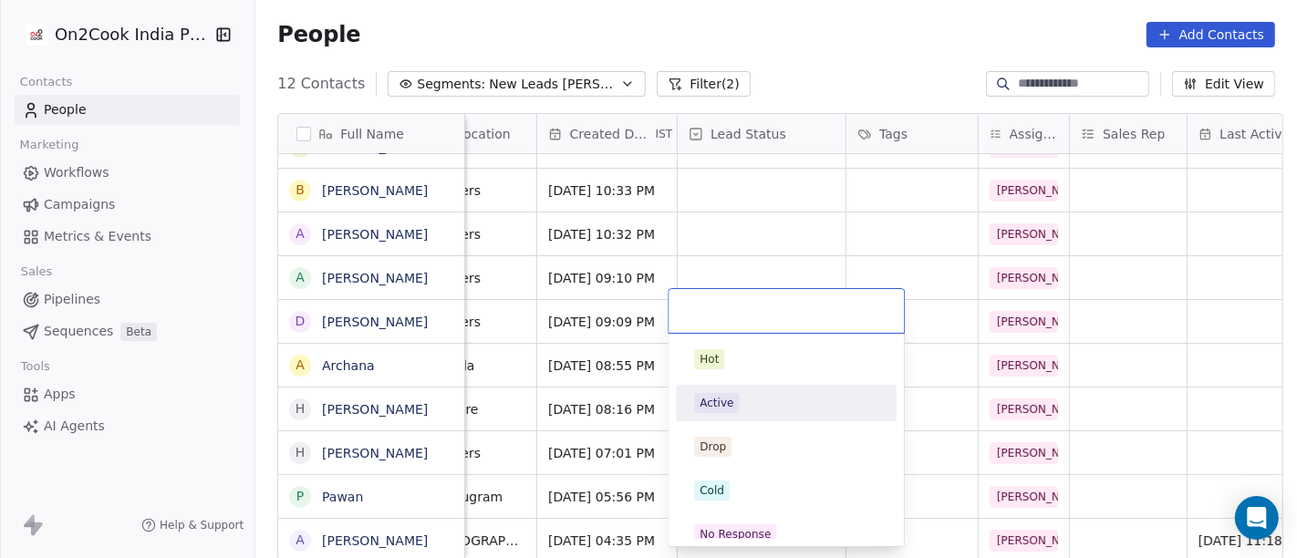
click at [754, 400] on div "Active" at bounding box center [786, 403] width 184 height 20
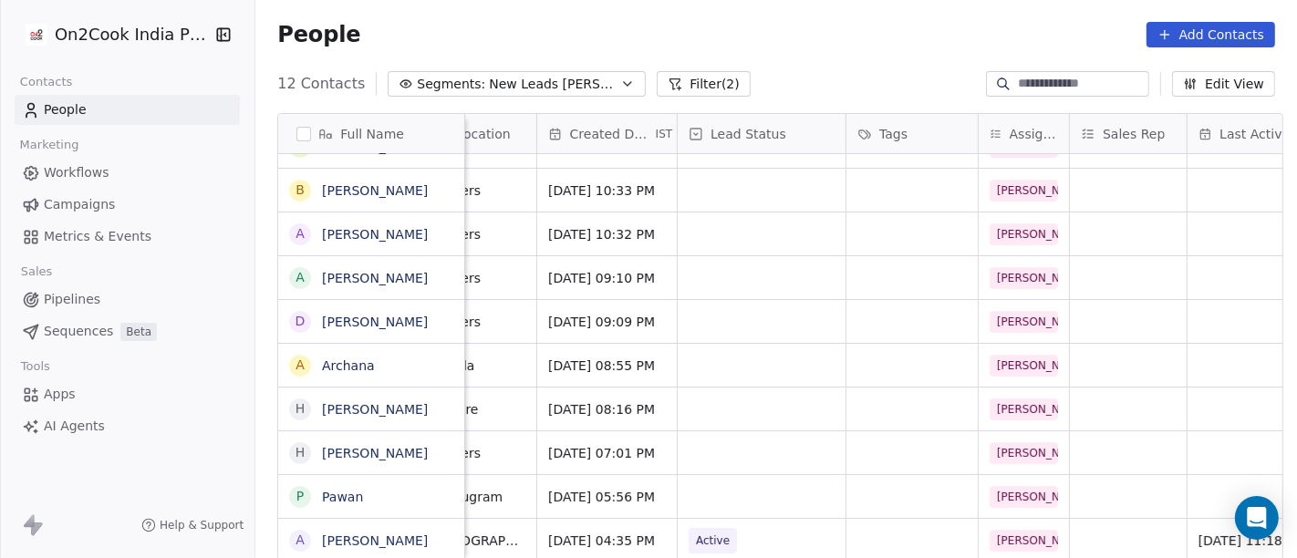
scroll to position [16, 0]
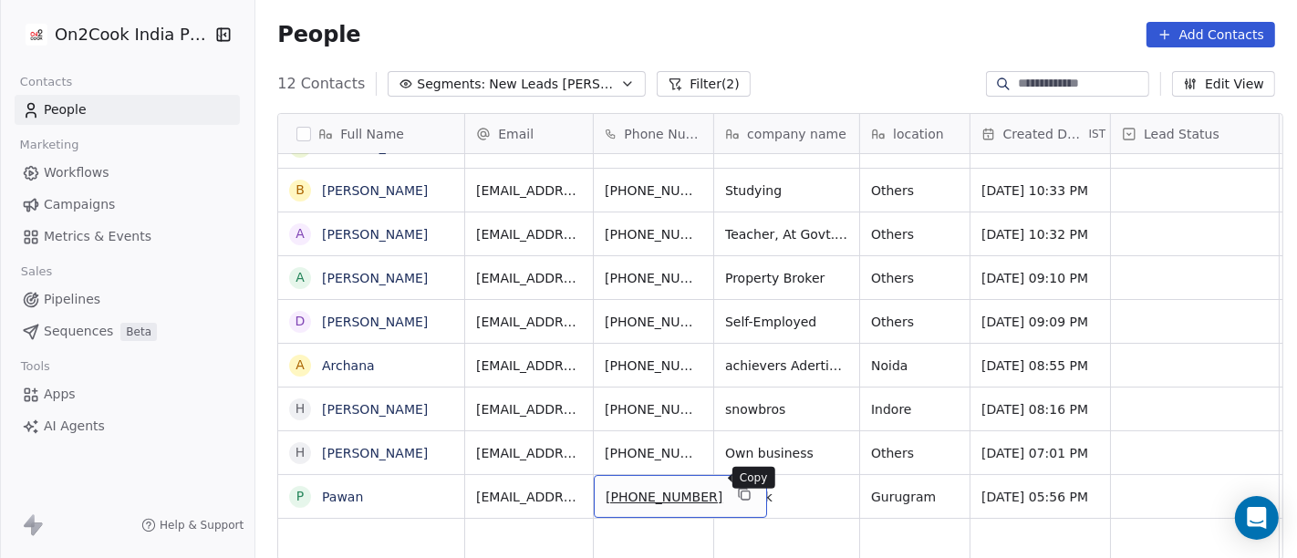
click at [733, 488] on button "grid" at bounding box center [744, 494] width 22 height 22
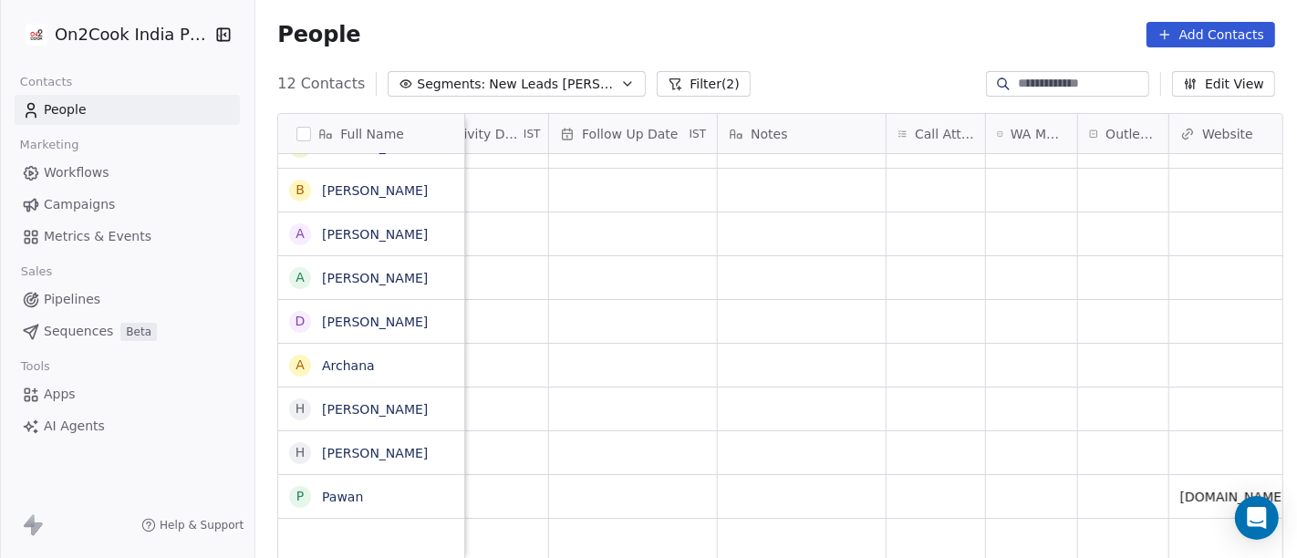
scroll to position [16, 1289]
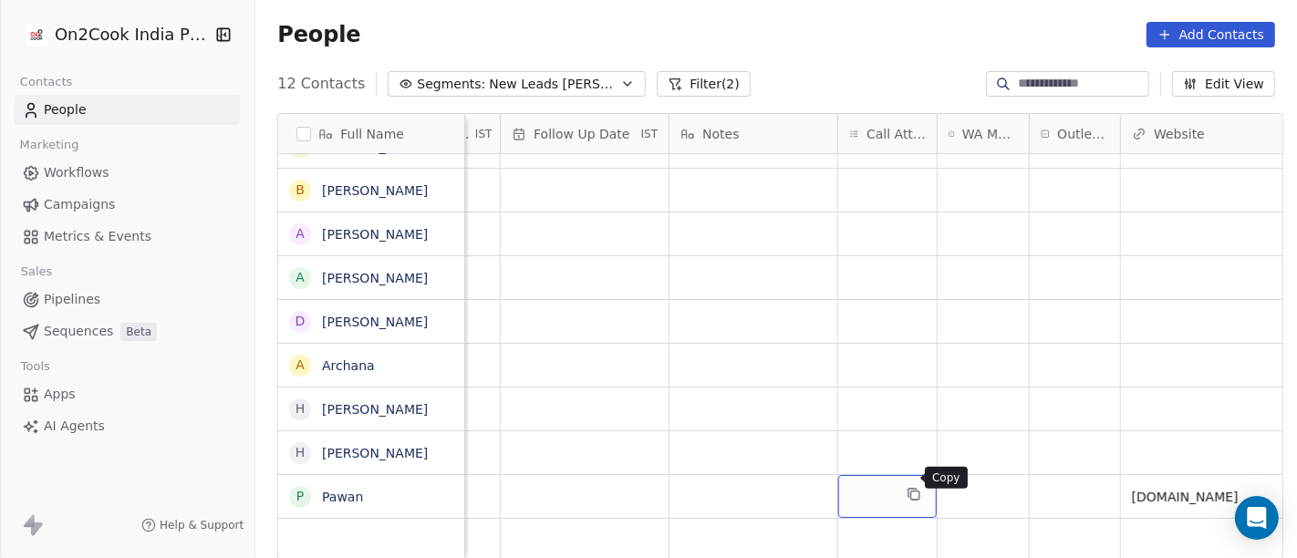
click at [903, 483] on button "grid" at bounding box center [914, 494] width 22 height 22
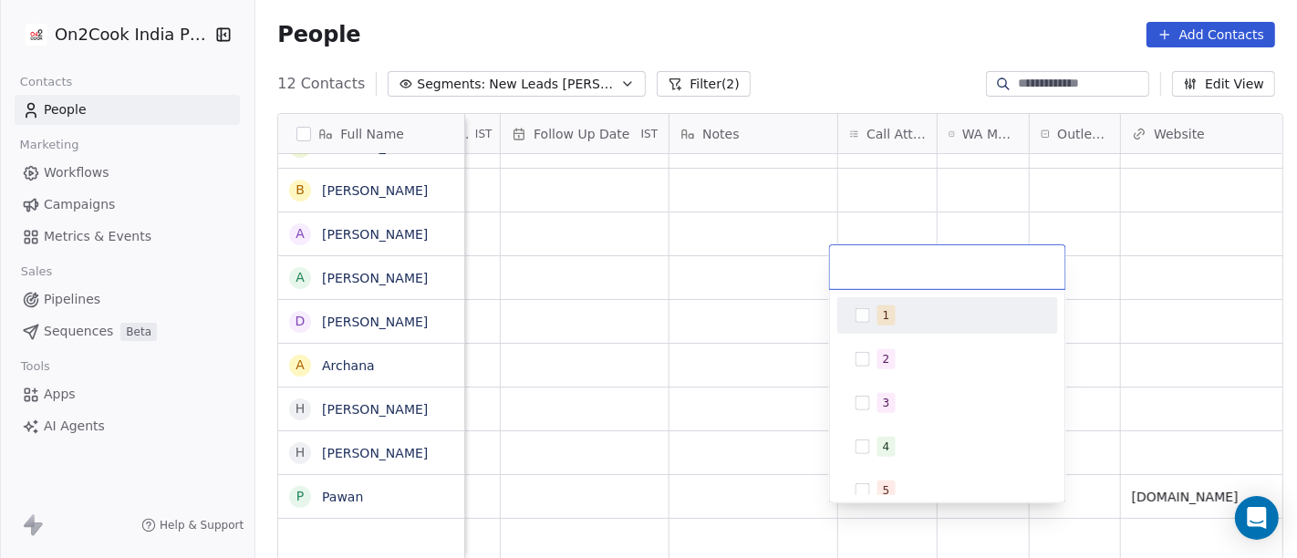
click at [878, 317] on span "1" at bounding box center [887, 316] width 18 height 20
click at [1104, 296] on html "On2Cook India Pvt. Ltd. Contacts People Marketing Workflows Campaigns Metrics &…" at bounding box center [648, 279] width 1297 height 558
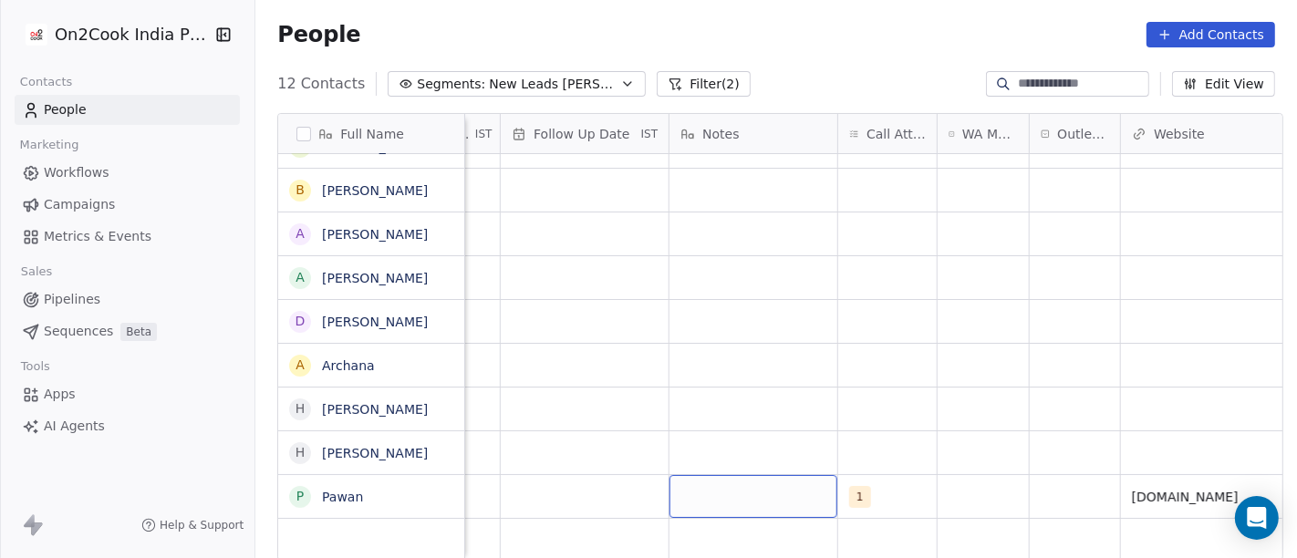
click at [751, 483] on div "grid" at bounding box center [754, 496] width 168 height 43
type textarea "**********"
click at [867, 418] on html "**********" at bounding box center [648, 279] width 1297 height 558
click at [956, 479] on div "grid" at bounding box center [983, 496] width 91 height 43
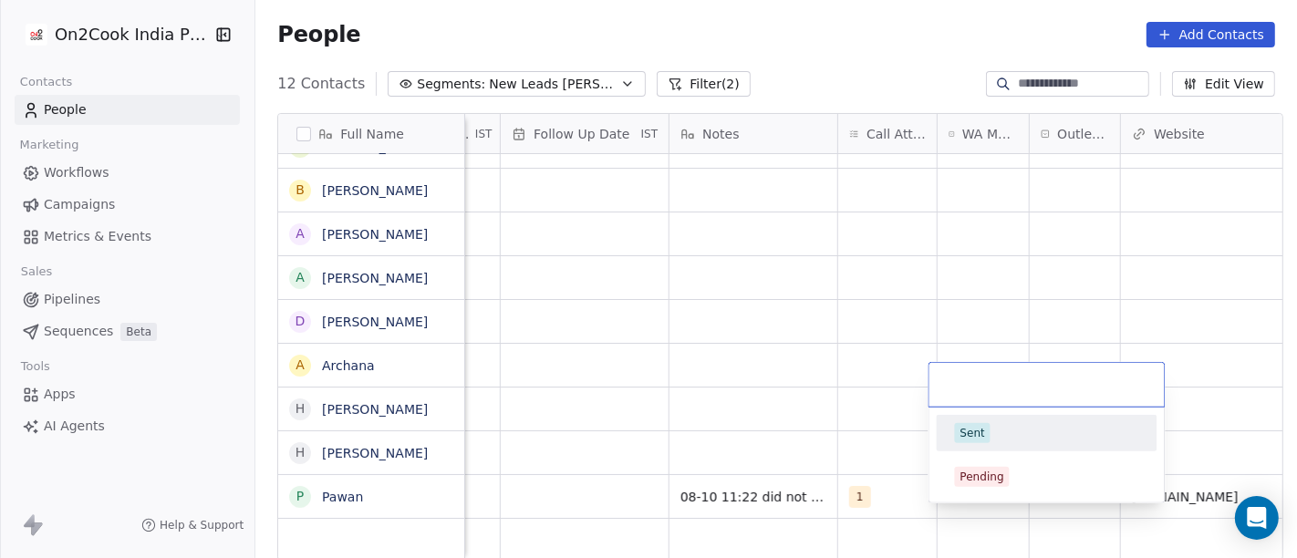
click at [1014, 423] on div "Sent" at bounding box center [1047, 433] width 184 height 20
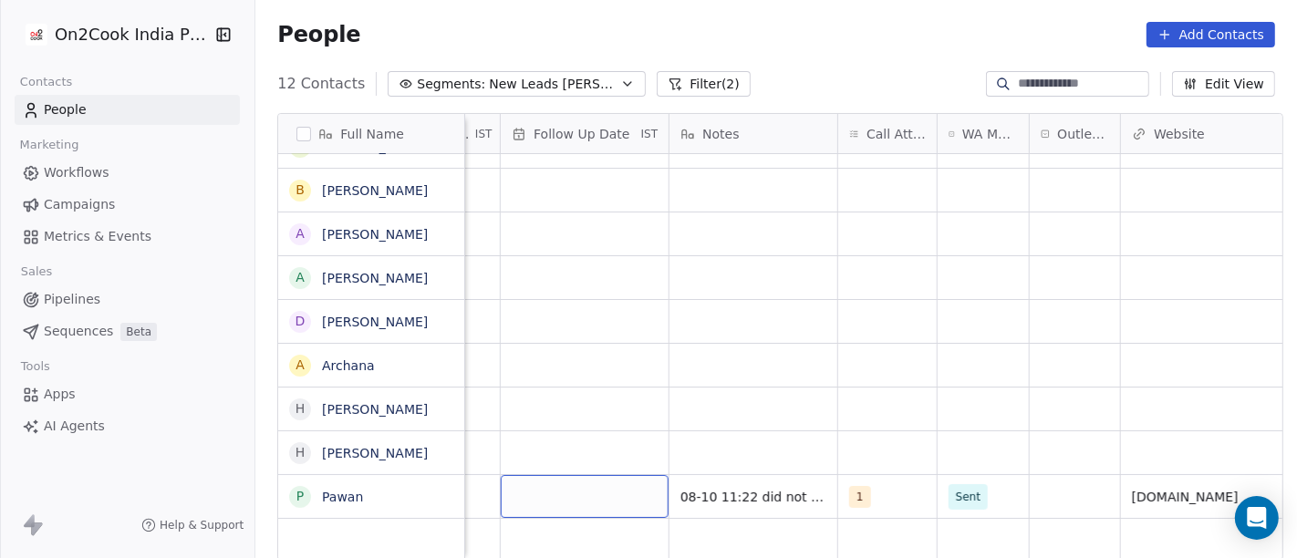
click at [589, 476] on div "grid" at bounding box center [585, 496] width 168 height 43
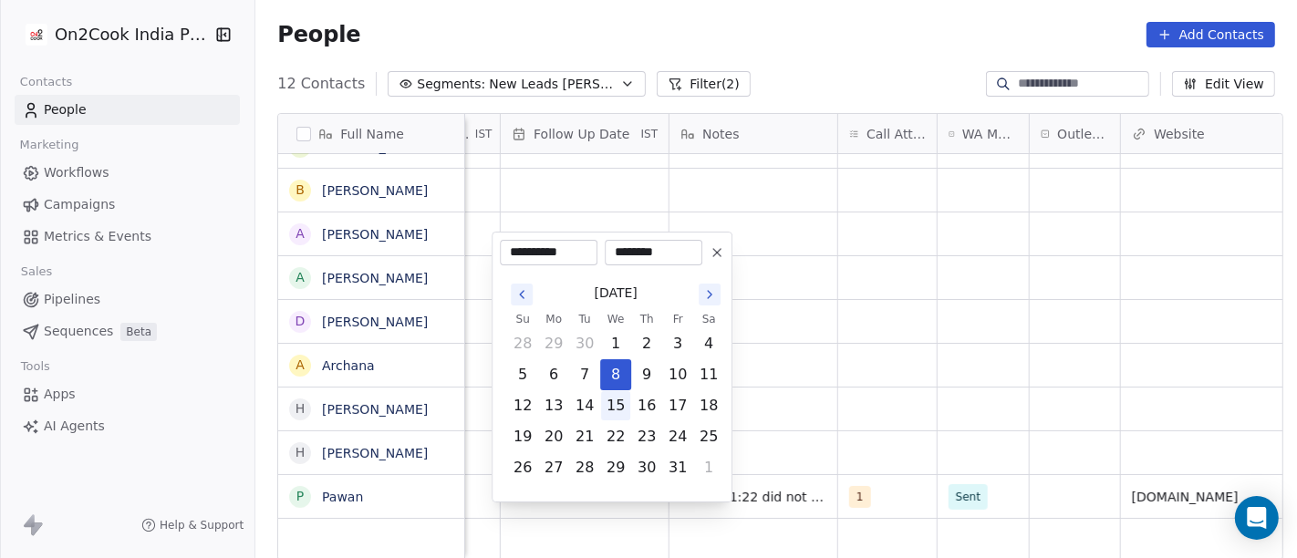
click at [618, 406] on button "15" at bounding box center [615, 405] width 29 height 29
type input "**********"
click at [891, 382] on html "**********" at bounding box center [648, 279] width 1297 height 558
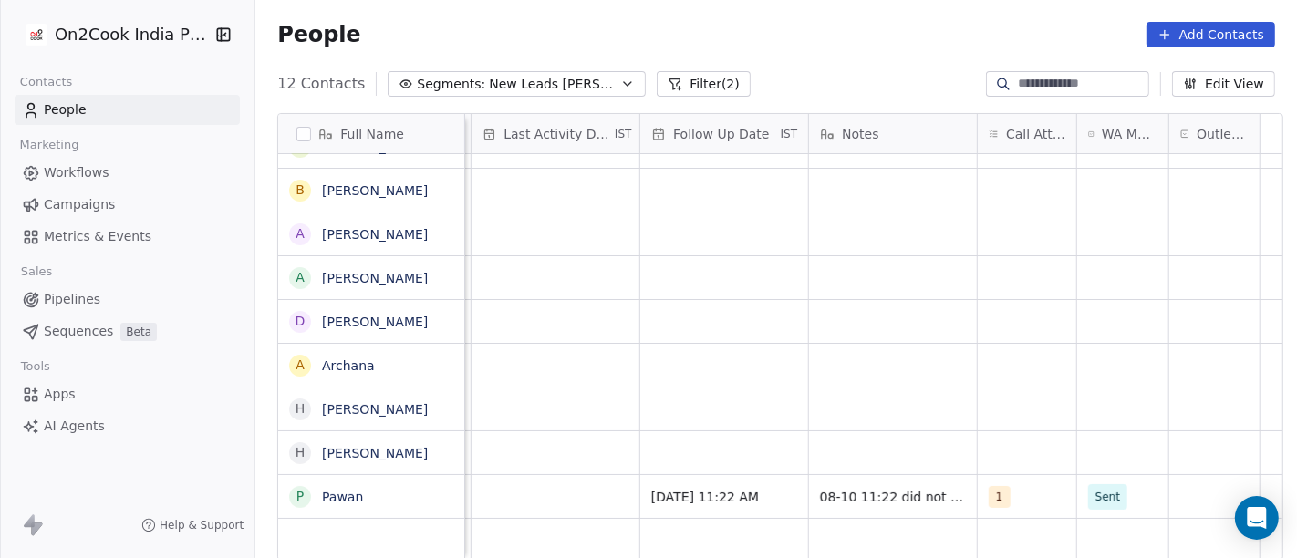
scroll to position [16, 779]
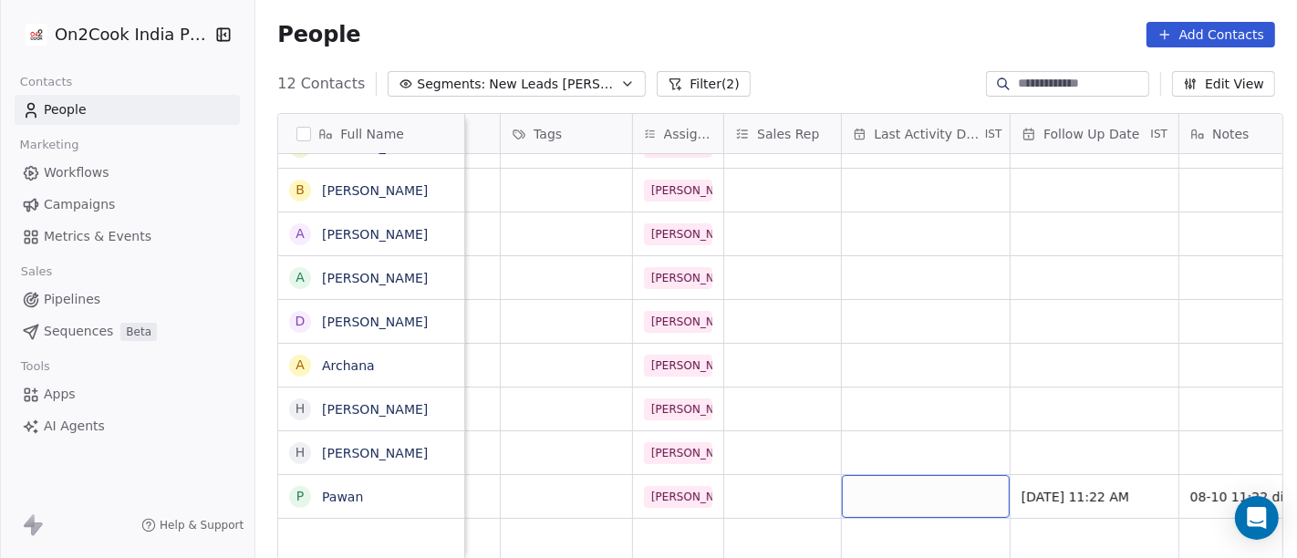
click at [842, 478] on div "grid" at bounding box center [926, 496] width 168 height 43
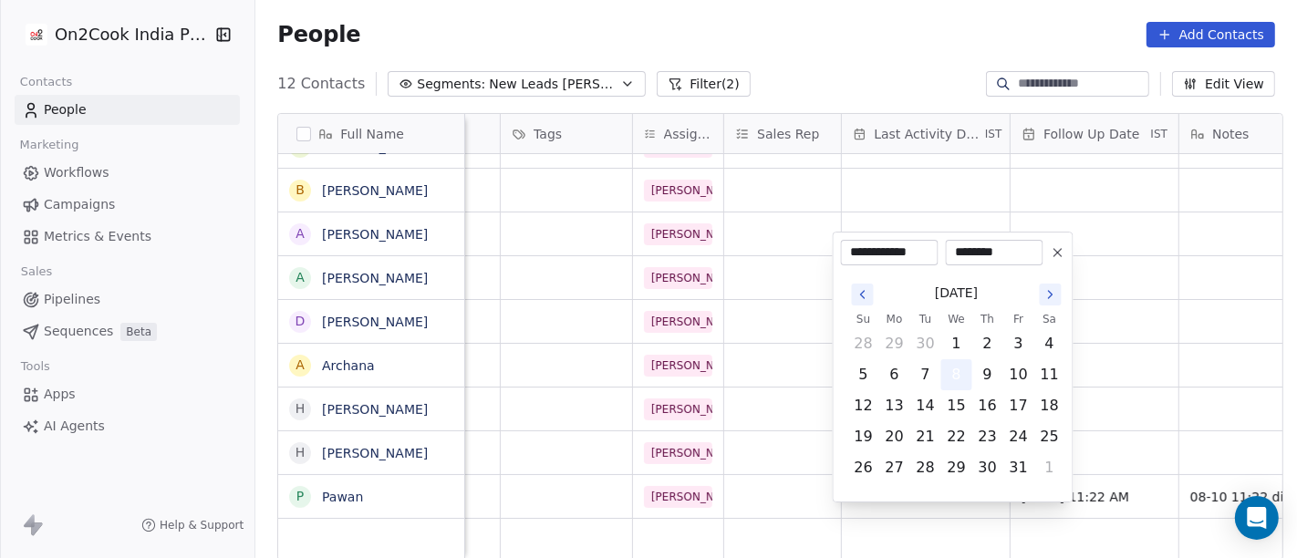
click at [962, 379] on button "8" at bounding box center [956, 374] width 29 height 29
click at [1090, 361] on html "On2Cook India Pvt. Ltd. Contacts People Marketing Workflows Campaigns Metrics &…" at bounding box center [648, 279] width 1297 height 558
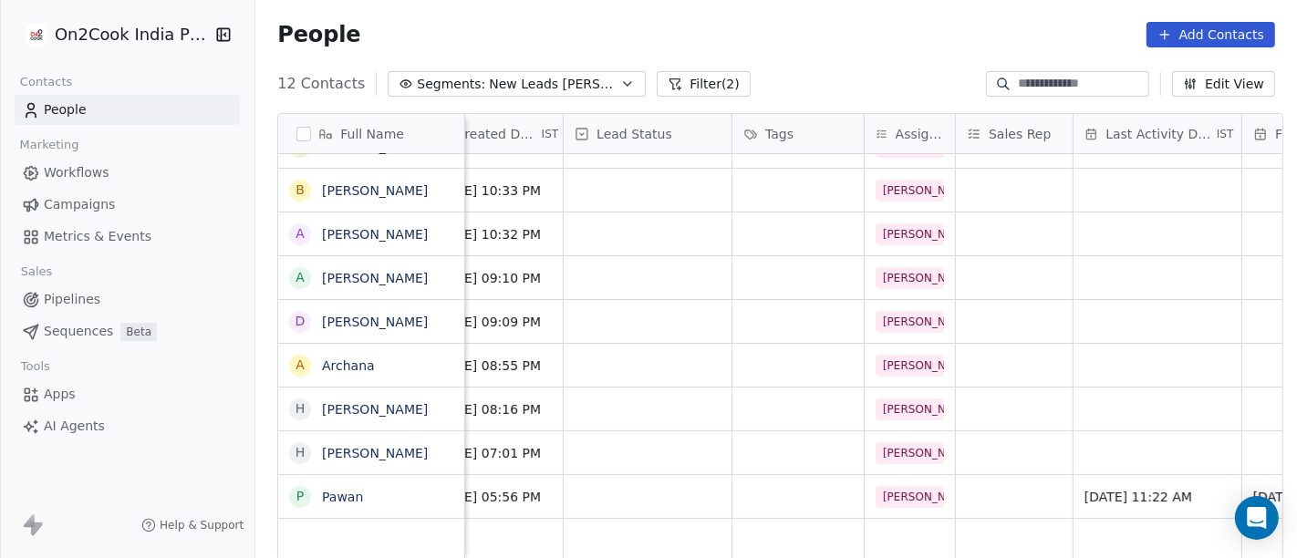
scroll to position [15, 536]
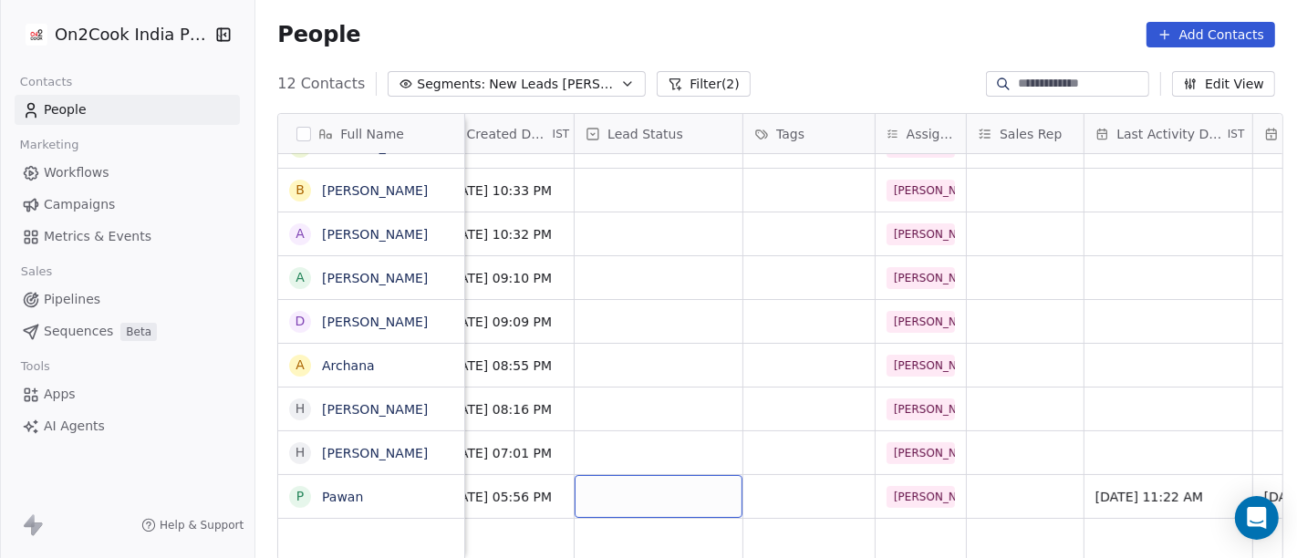
click at [639, 475] on div "grid" at bounding box center [659, 496] width 168 height 43
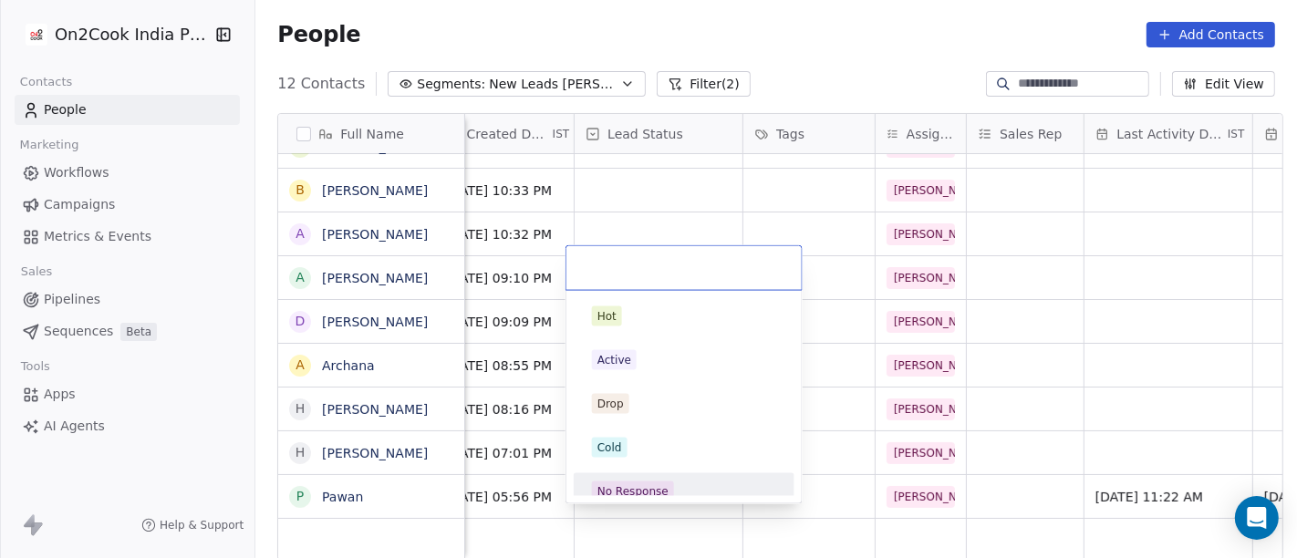
click at [687, 482] on div "No Response" at bounding box center [684, 492] width 184 height 20
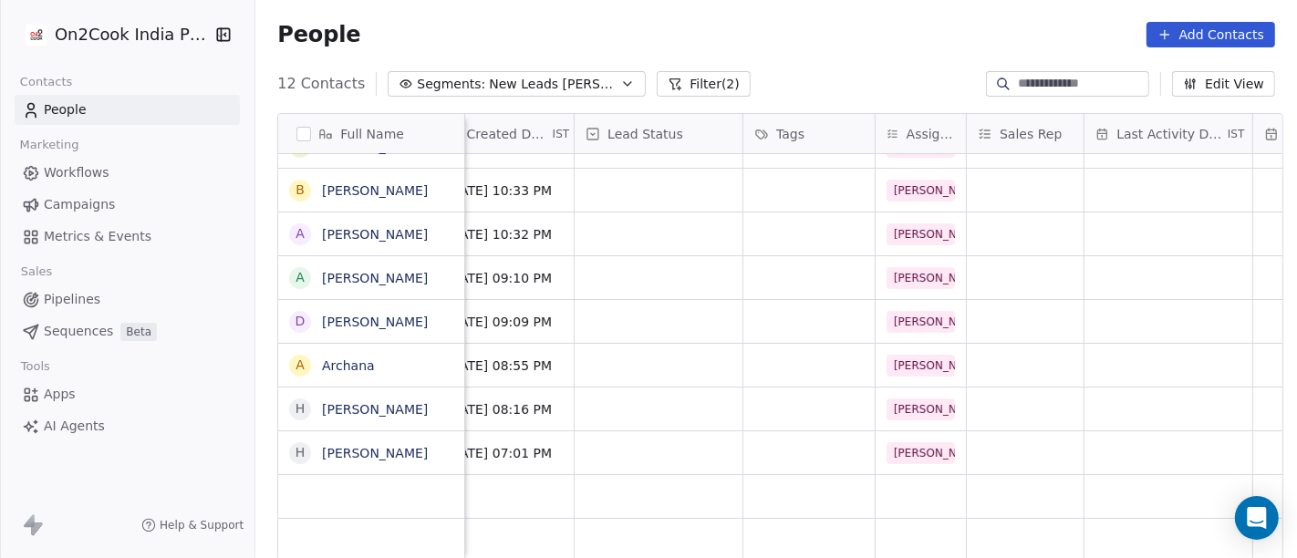
scroll to position [15, 0]
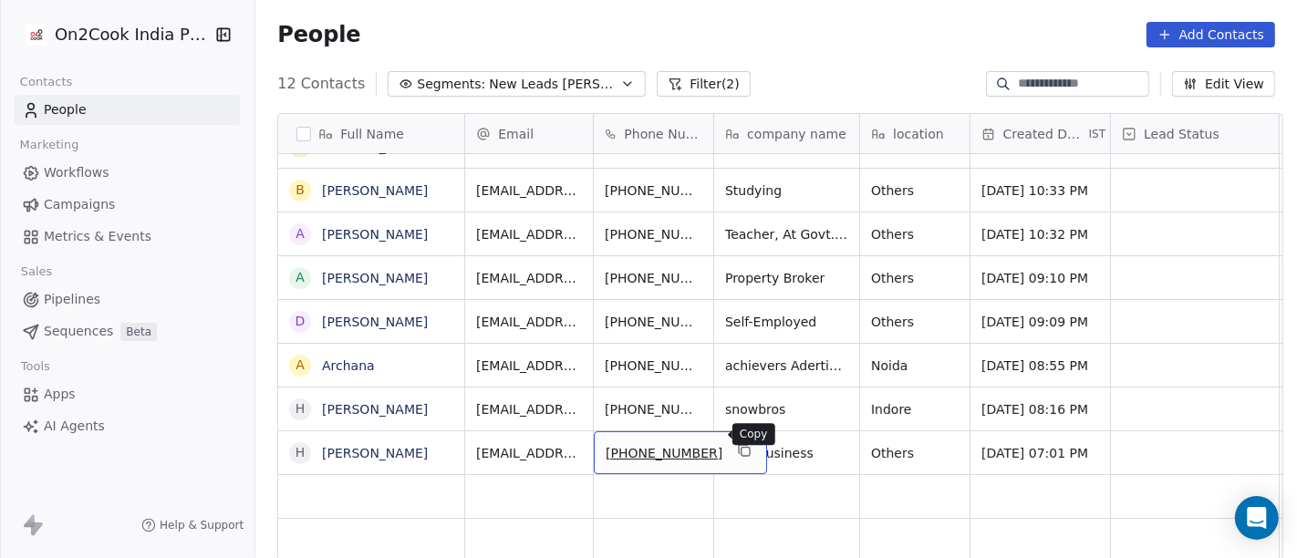
click at [737, 443] on icon "grid" at bounding box center [744, 450] width 15 height 15
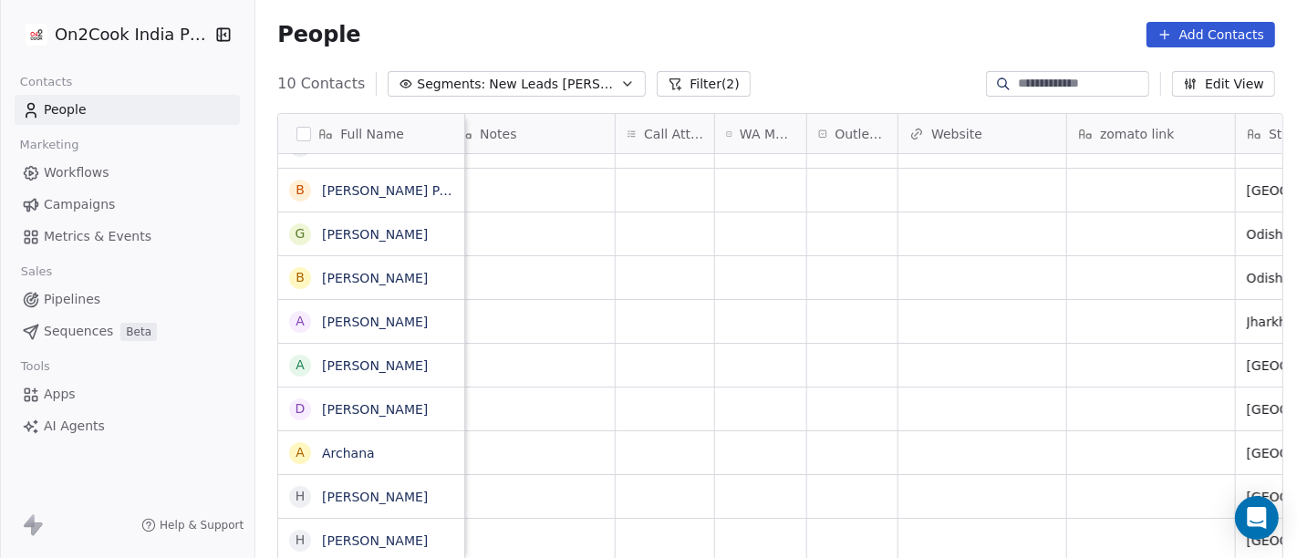
scroll to position [16, 1499]
click at [771, 532] on div "grid" at bounding box center [773, 540] width 91 height 43
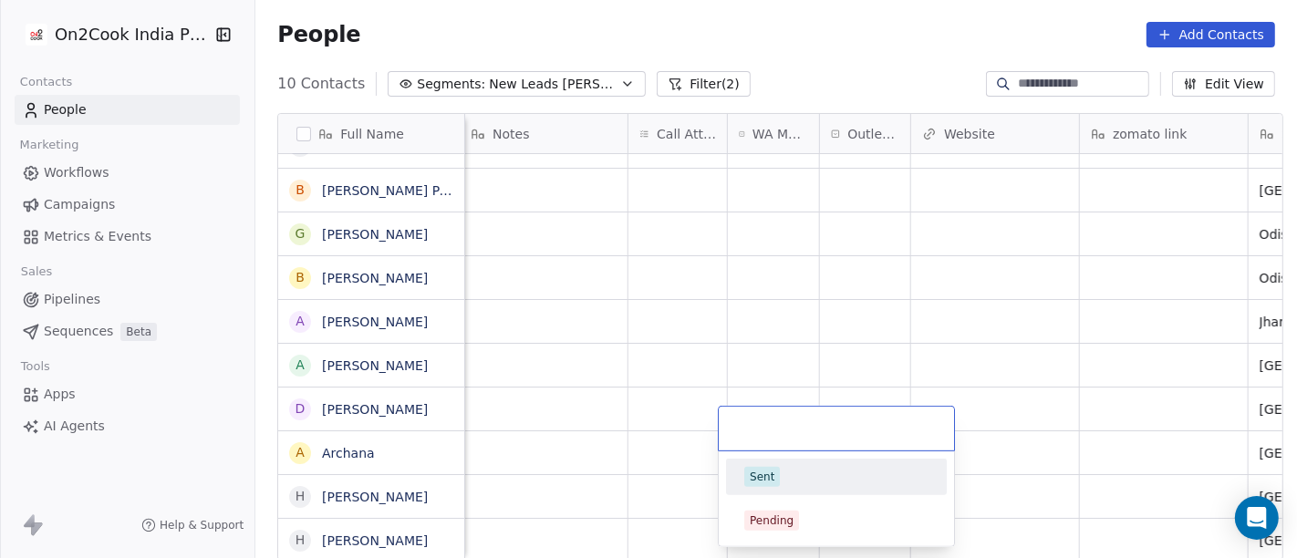
click at [789, 483] on div "Sent" at bounding box center [836, 477] width 184 height 20
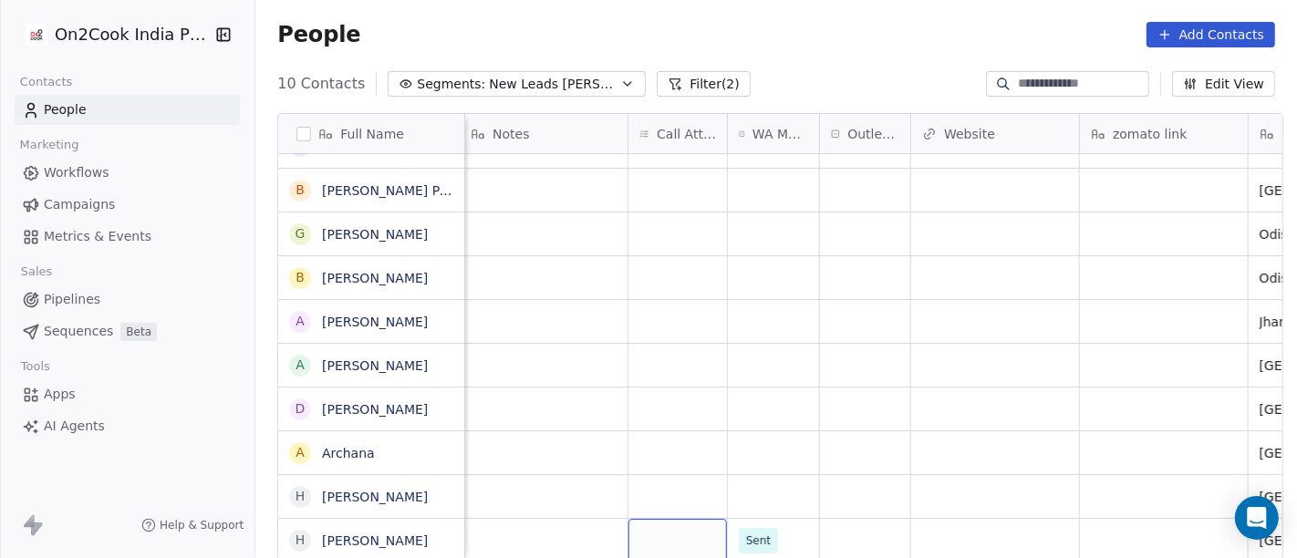
click at [643, 535] on div "grid" at bounding box center [678, 540] width 99 height 43
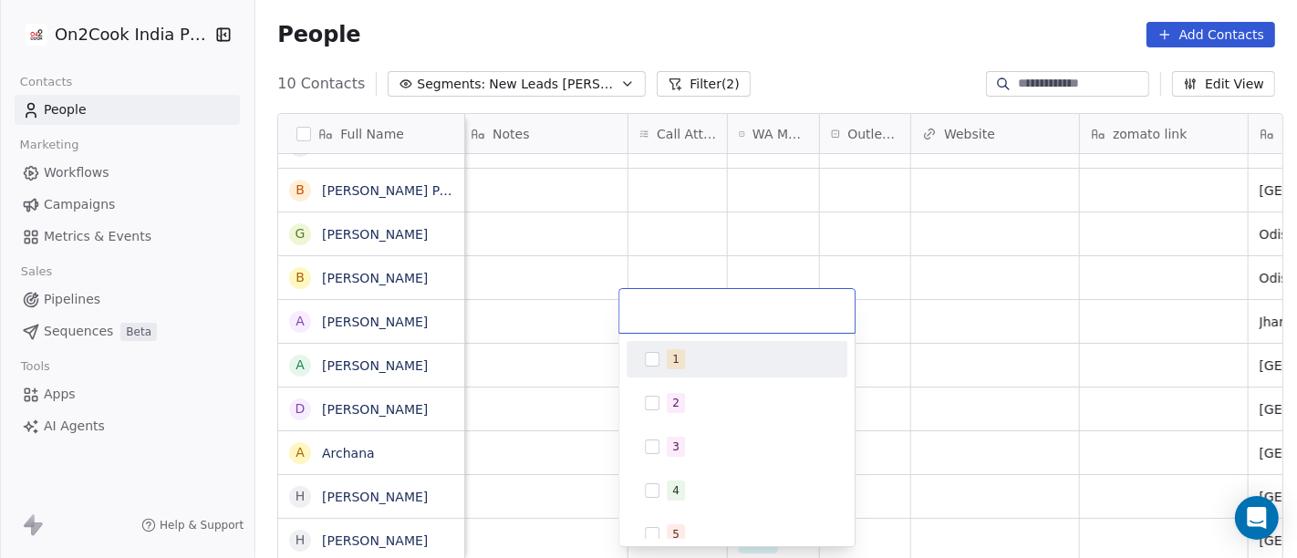
click at [703, 355] on div "1" at bounding box center [748, 359] width 162 height 20
click at [795, 259] on html "On2Cook India Pvt. Ltd. Contacts People Marketing Workflows Campaigns Metrics &…" at bounding box center [648, 279] width 1297 height 558
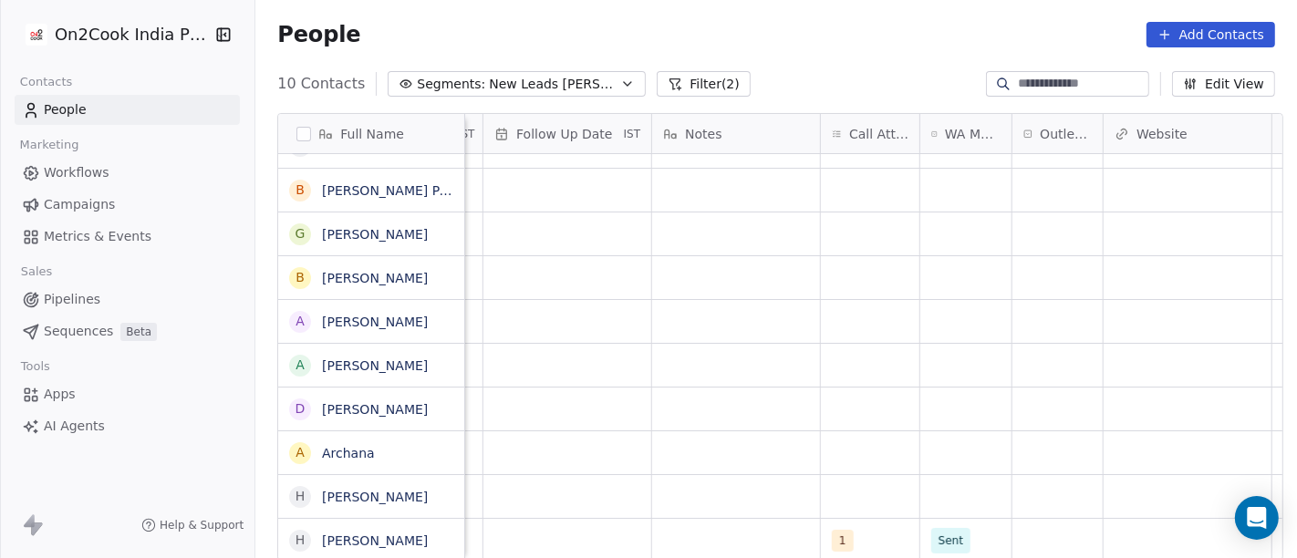
scroll to position [16, 1187]
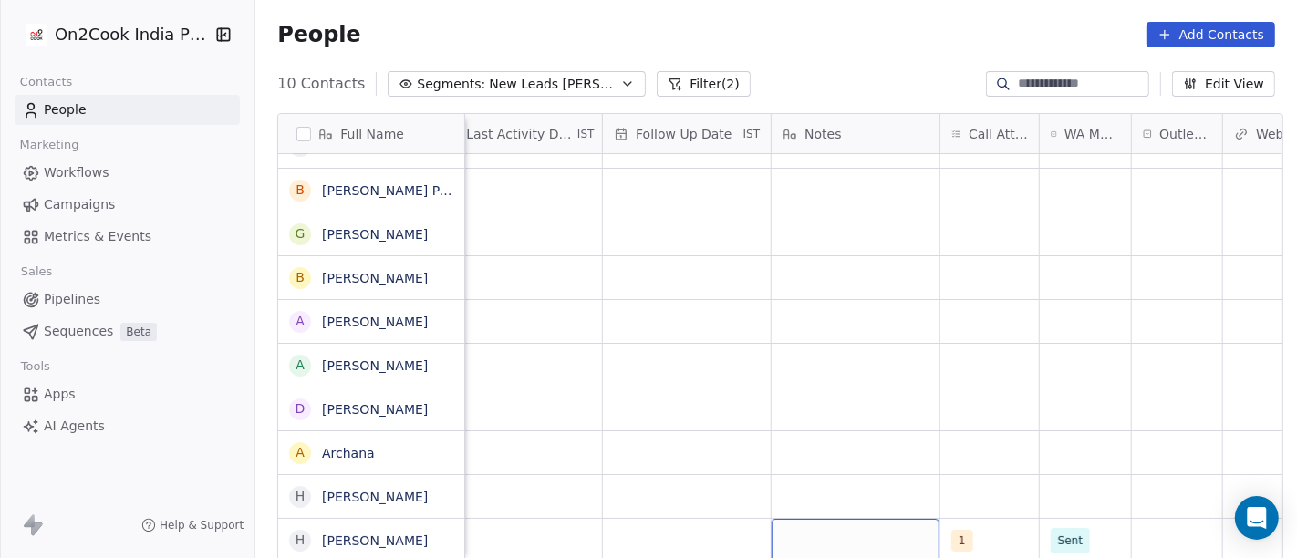
click at [772, 530] on div "grid" at bounding box center [856, 540] width 168 height 43
click at [840, 504] on textarea at bounding box center [847, 517] width 166 height 57
type textarea "**********"
click at [996, 288] on html "**********" at bounding box center [648, 279] width 1297 height 558
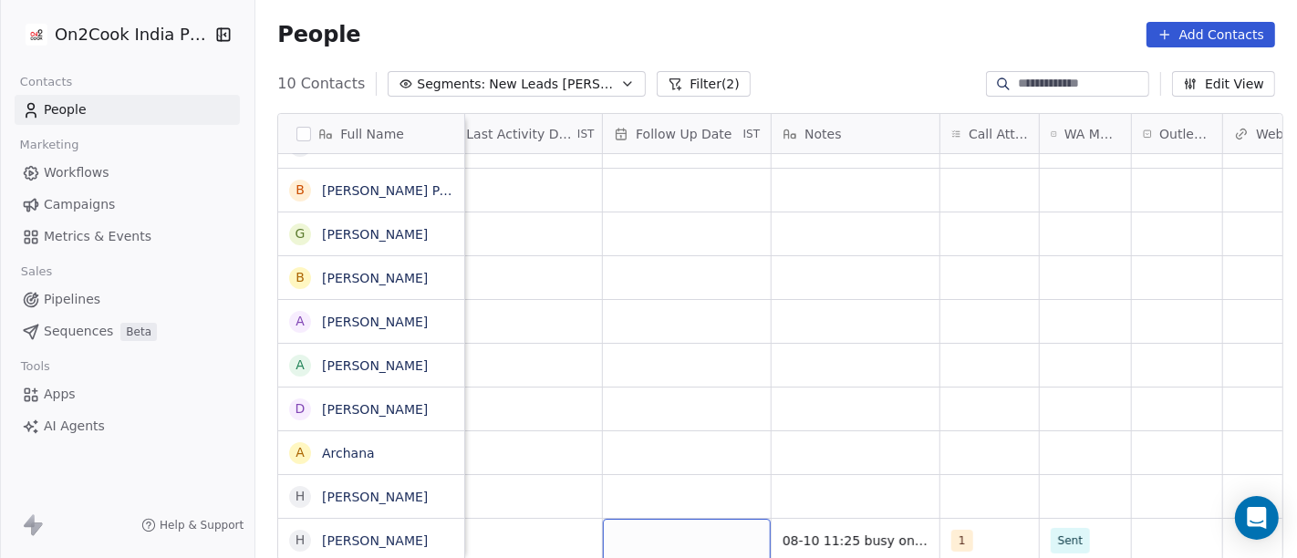
click at [674, 519] on div "grid" at bounding box center [687, 540] width 168 height 43
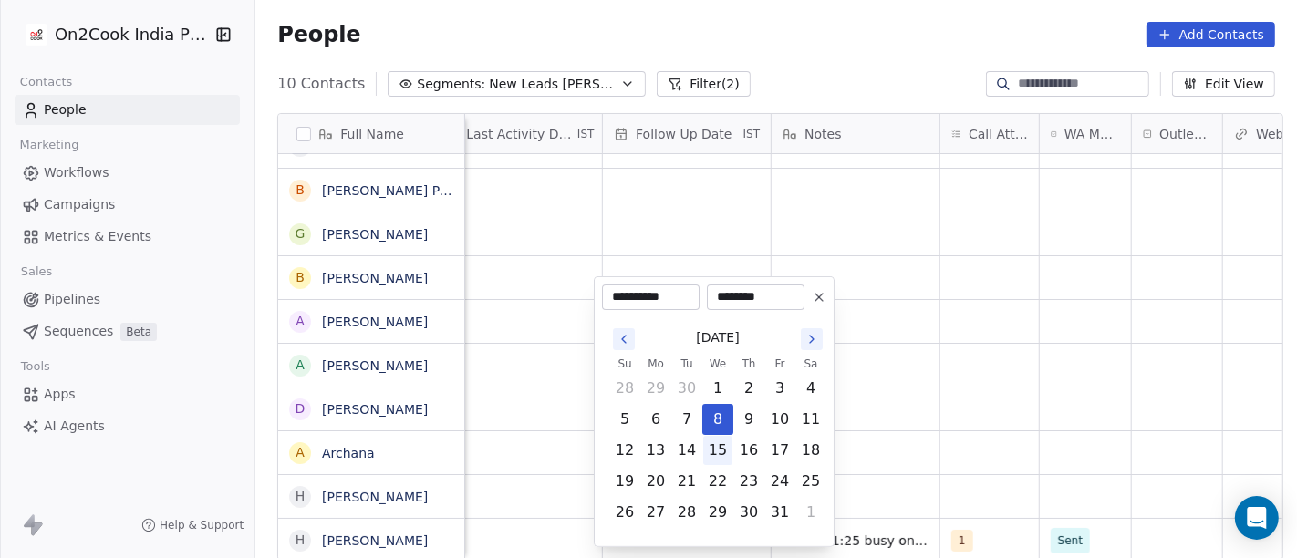
click at [716, 449] on button "15" at bounding box center [717, 450] width 29 height 29
type input "**********"
click at [1039, 423] on html "**********" at bounding box center [648, 279] width 1297 height 558
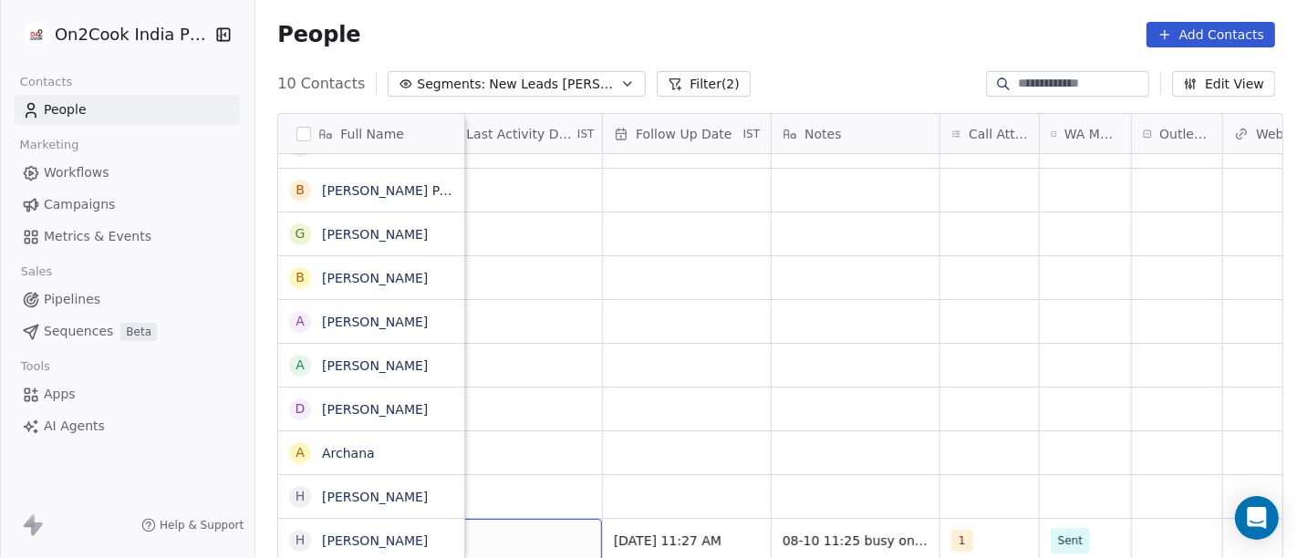
scroll to position [16, 1155]
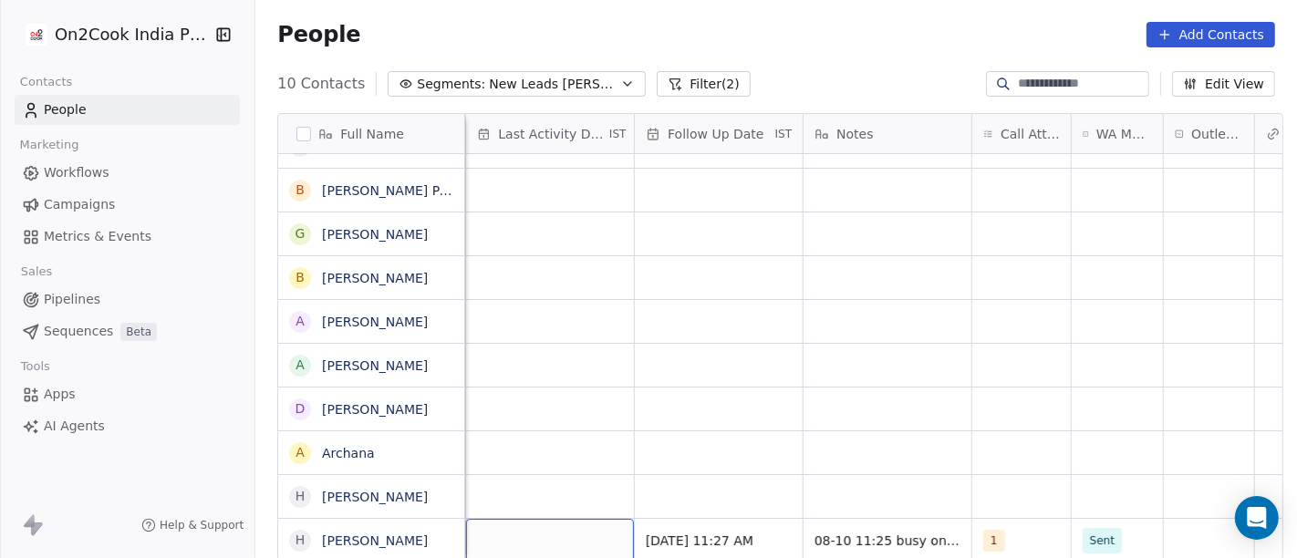
click at [521, 519] on div "grid" at bounding box center [550, 540] width 168 height 43
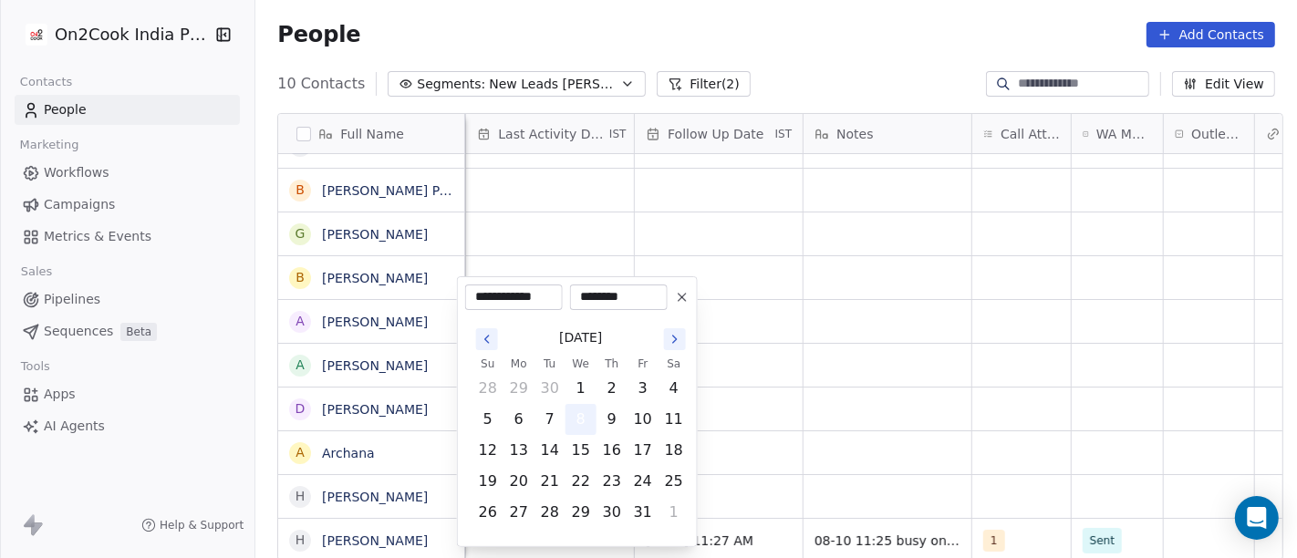
click at [583, 413] on button "8" at bounding box center [581, 419] width 29 height 29
click at [897, 358] on html "**********" at bounding box center [648, 279] width 1297 height 558
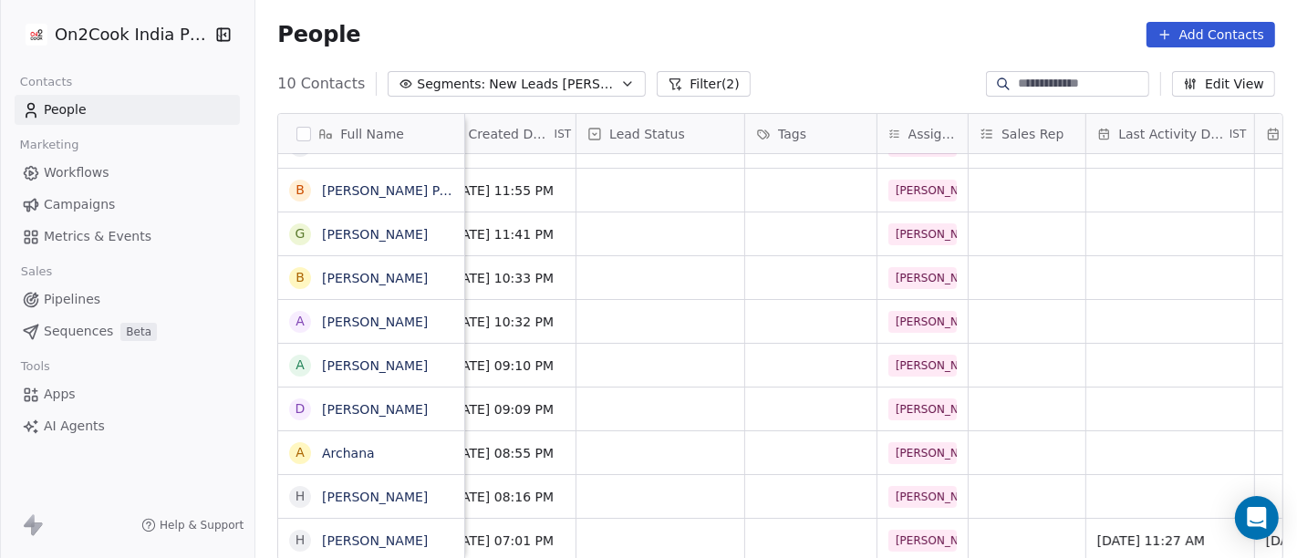
scroll to position [16, 534]
click at [785, 520] on div "grid" at bounding box center [811, 540] width 131 height 43
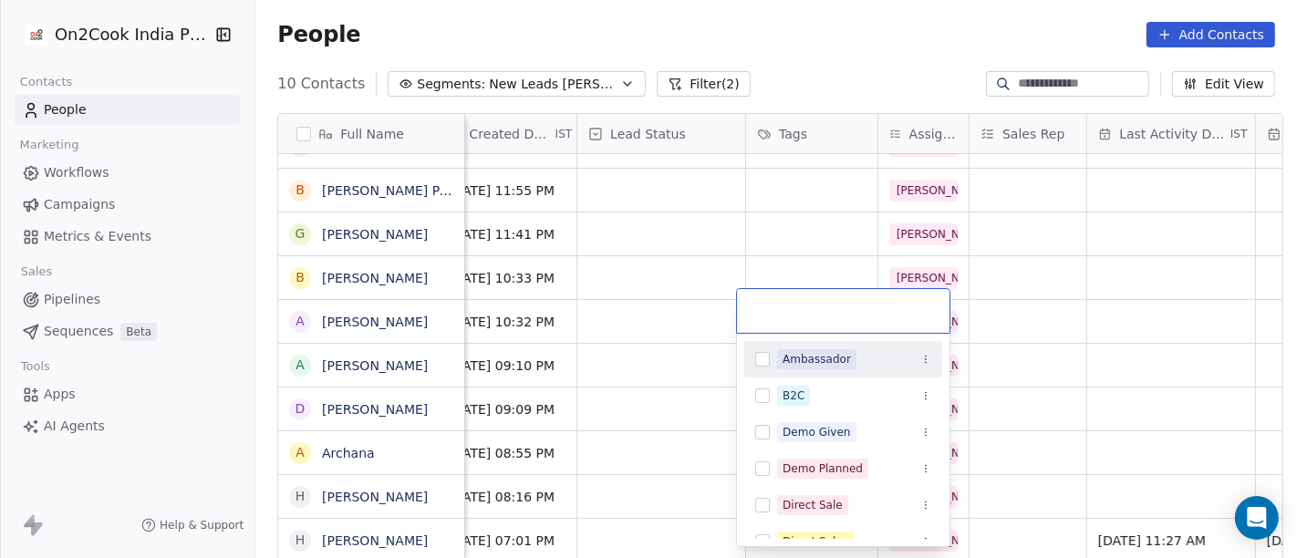
click at [864, 199] on html "On2Cook India Pvt. Ltd. Contacts People Marketing Workflows Campaigns Metrics &…" at bounding box center [648, 279] width 1297 height 558
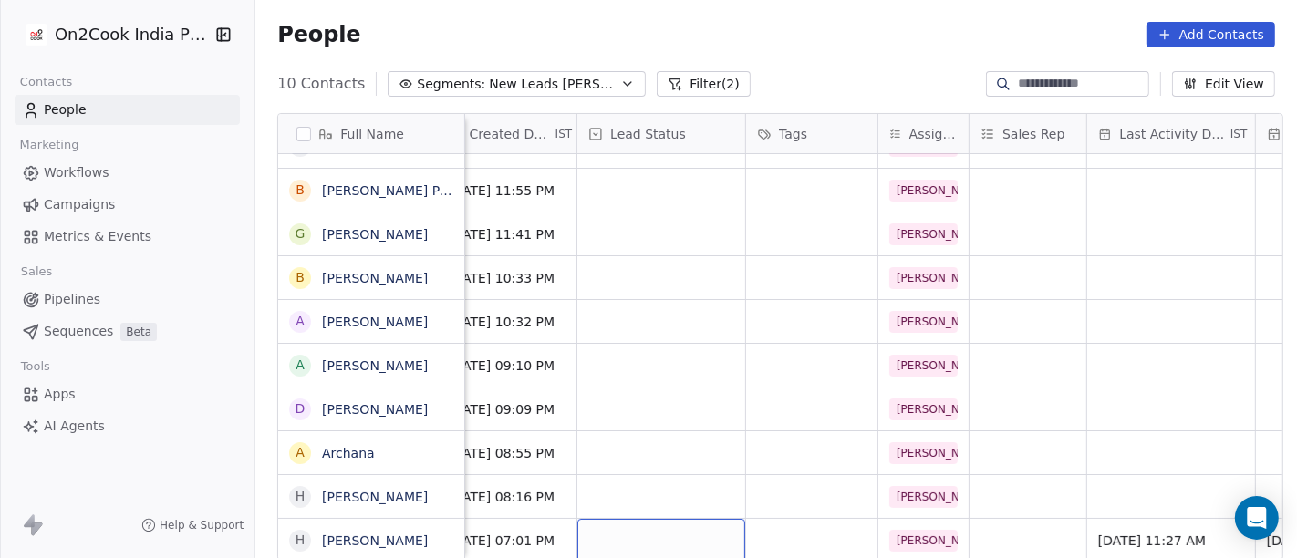
click at [669, 519] on div "grid" at bounding box center [661, 540] width 168 height 43
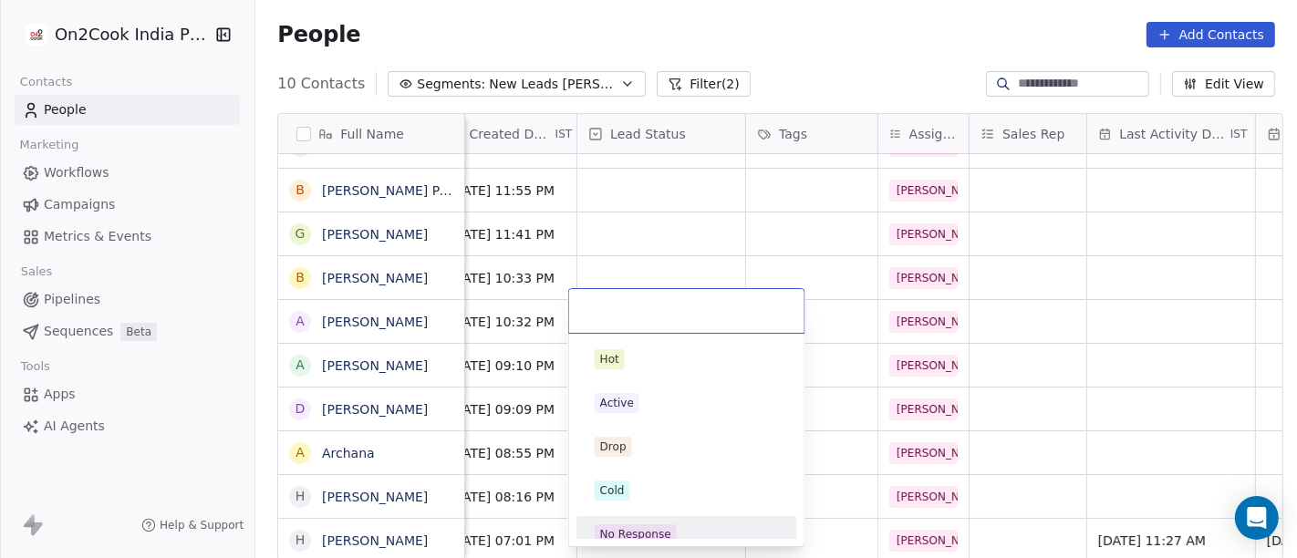
click at [663, 531] on div "No Response" at bounding box center [635, 534] width 71 height 16
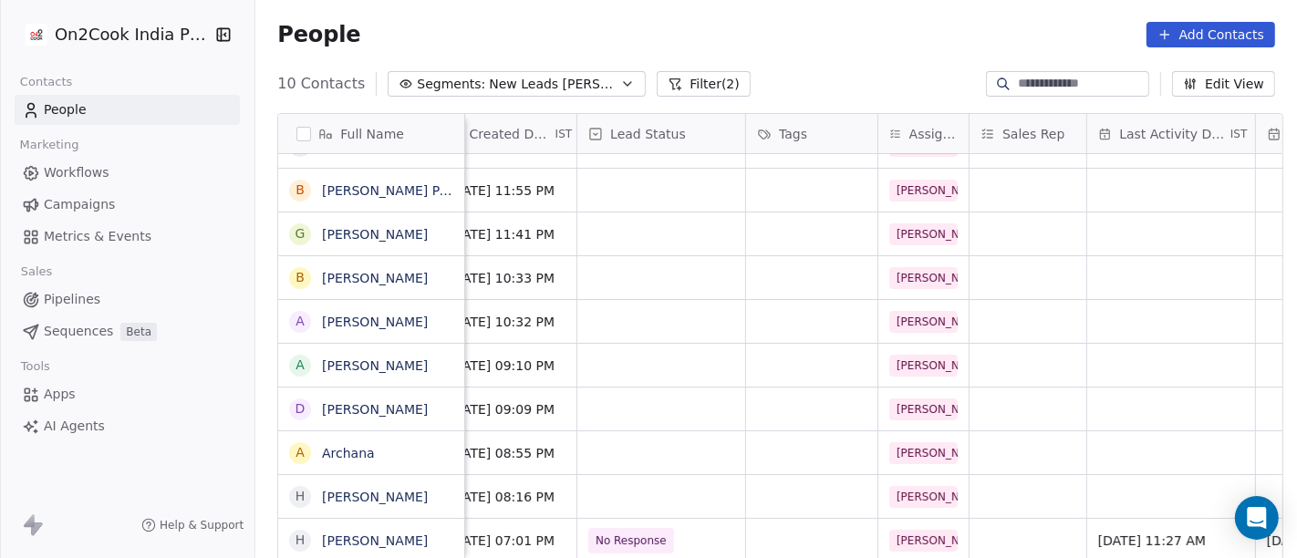
scroll to position [16, 0]
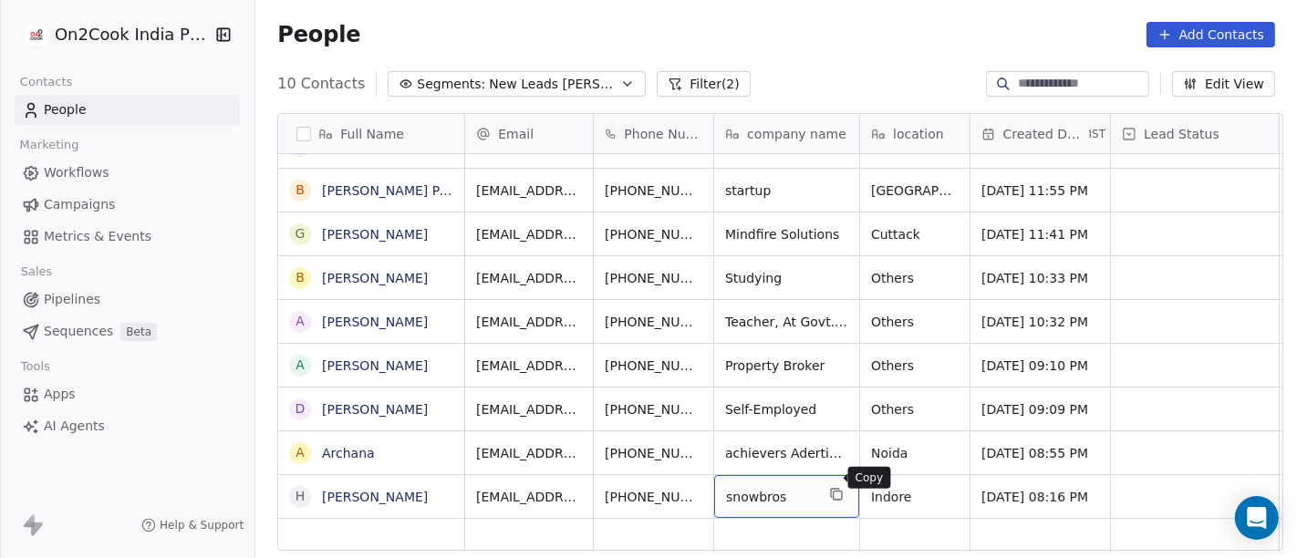
click at [834, 492] on icon "grid" at bounding box center [838, 496] width 8 height 8
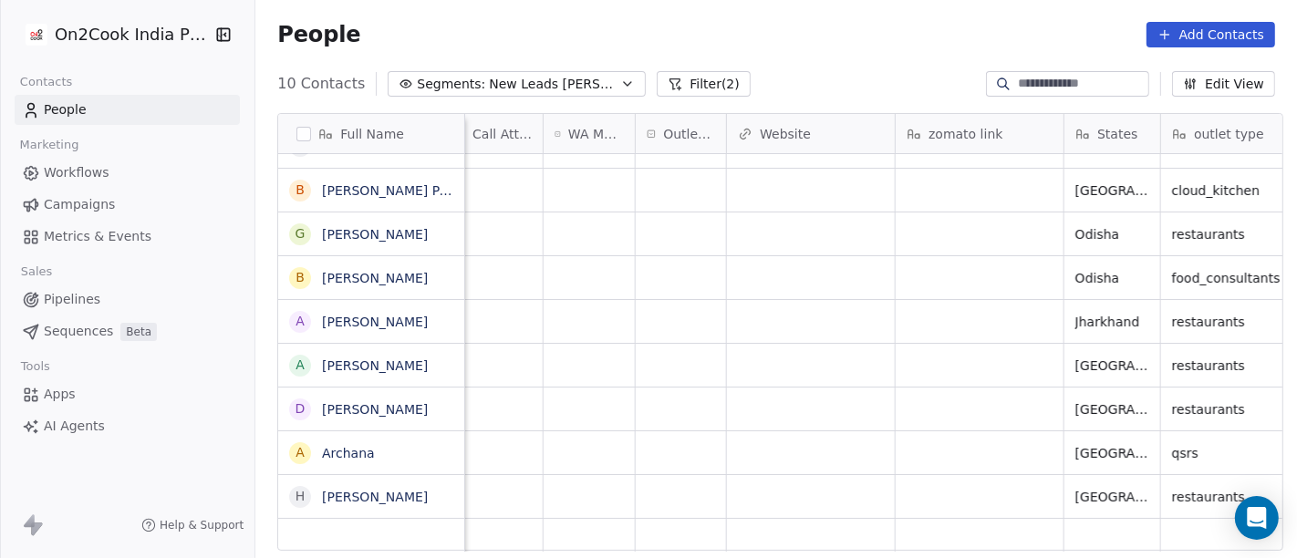
scroll to position [16, 1690]
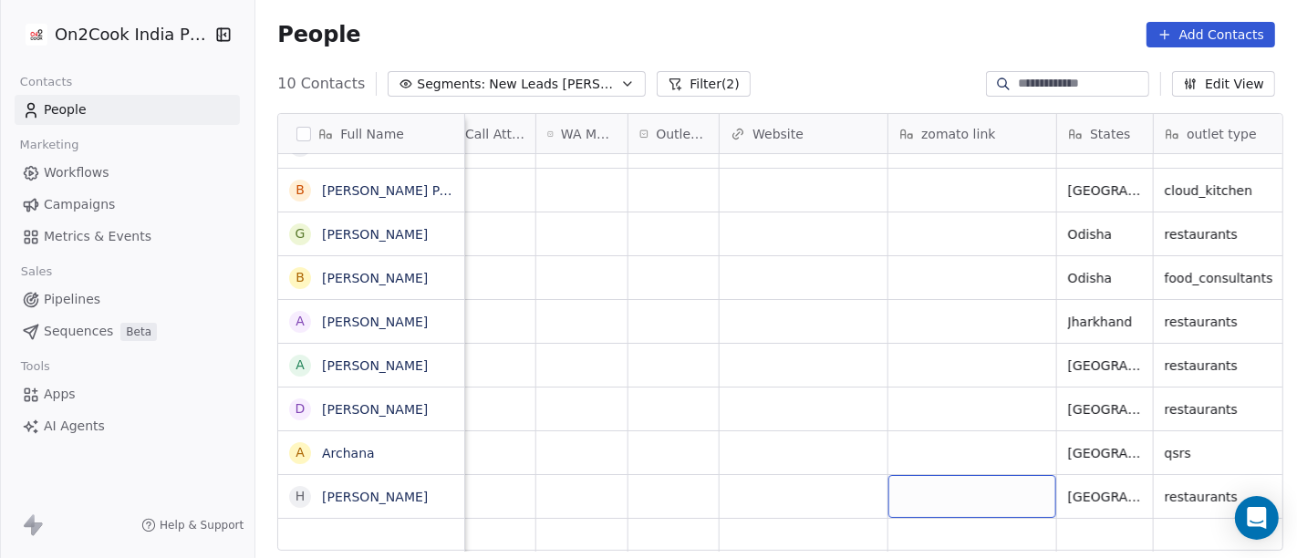
click at [920, 483] on div "grid" at bounding box center [973, 496] width 168 height 43
type textarea "**********"
click at [754, 411] on html "**********" at bounding box center [648, 279] width 1297 height 558
click at [786, 485] on div "grid" at bounding box center [804, 496] width 168 height 43
click at [843, 317] on html "On2Cook India Pvt. Ltd. Contacts People Marketing Workflows Campaigns Metrics &…" at bounding box center [648, 279] width 1297 height 558
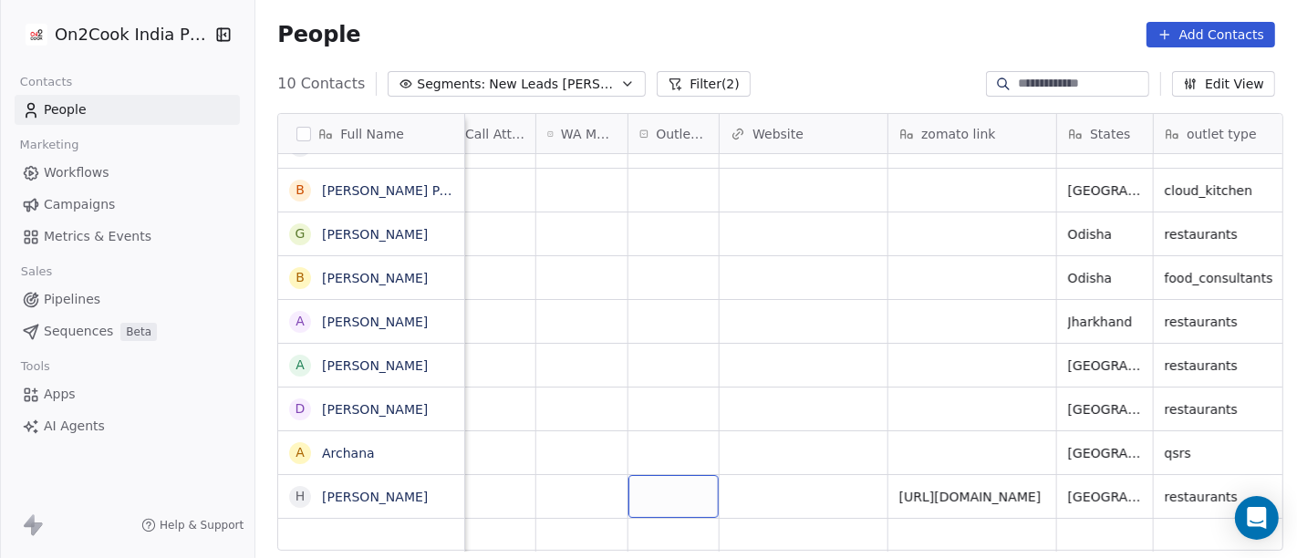
click at [681, 493] on div "grid" at bounding box center [674, 496] width 90 height 43
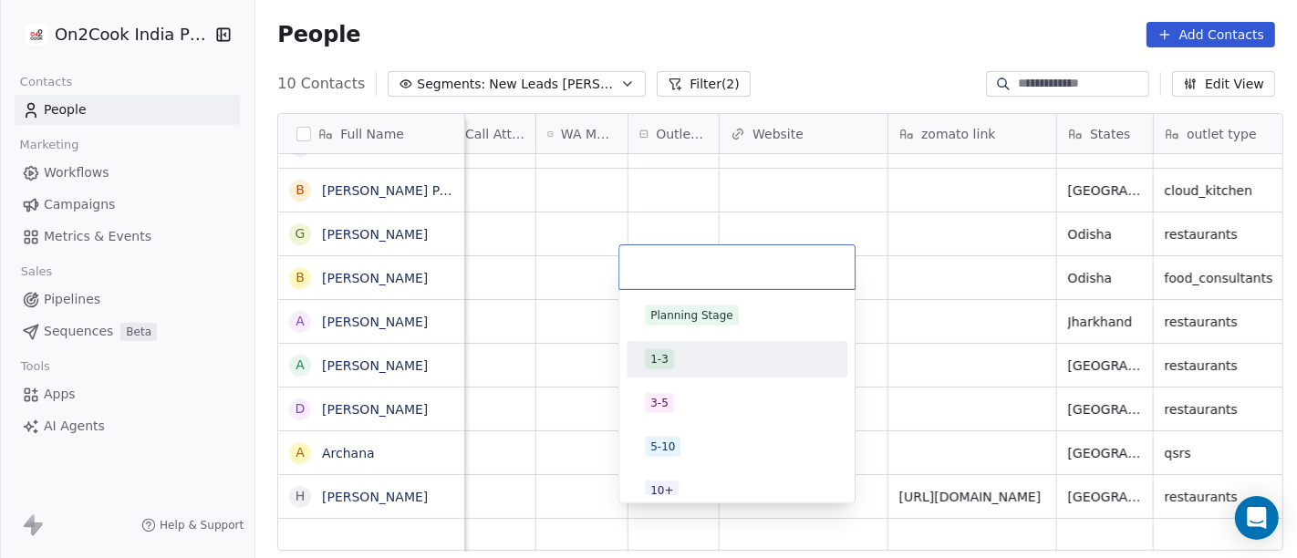
click at [714, 359] on div "1-3" at bounding box center [737, 359] width 184 height 20
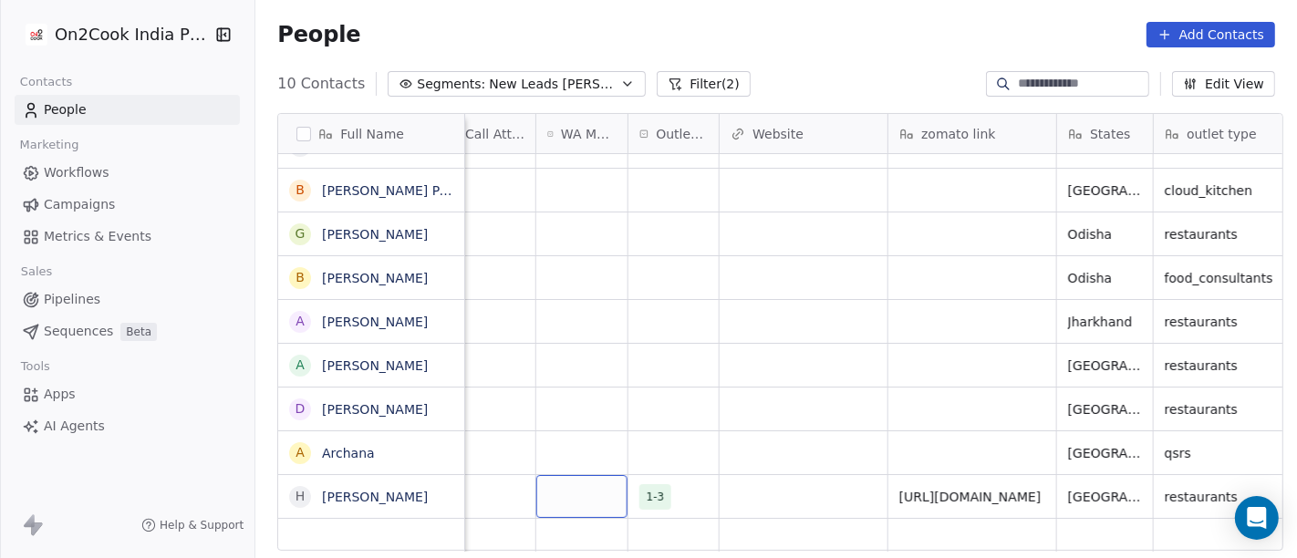
click at [586, 475] on div "grid" at bounding box center [581, 496] width 91 height 43
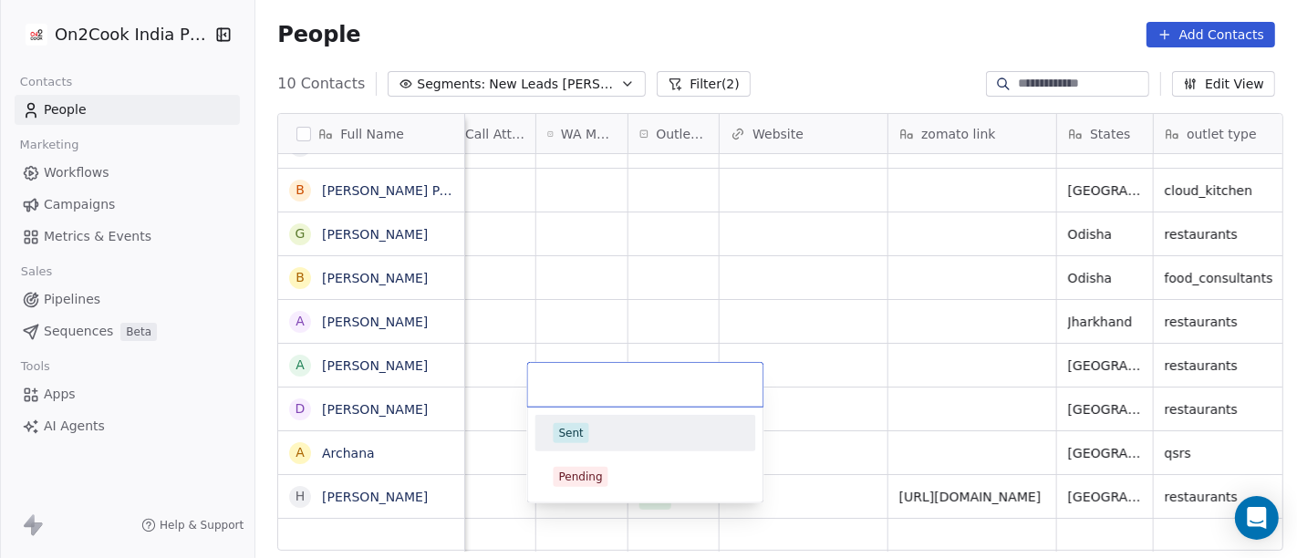
click at [585, 433] on span "Sent" at bounding box center [572, 433] width 36 height 20
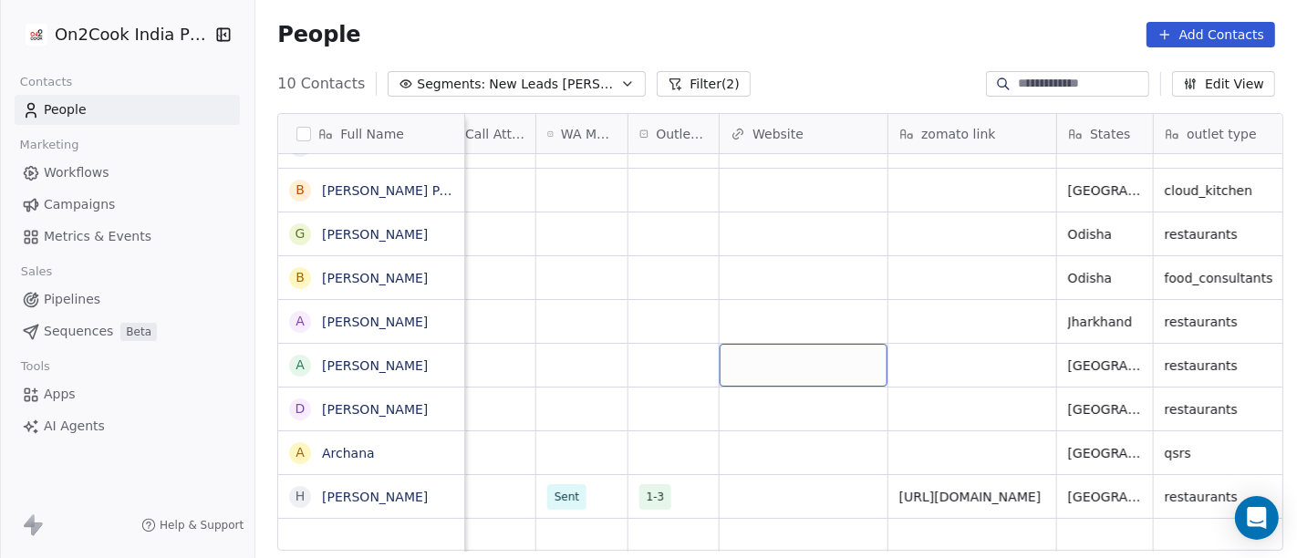
scroll to position [16, 1662]
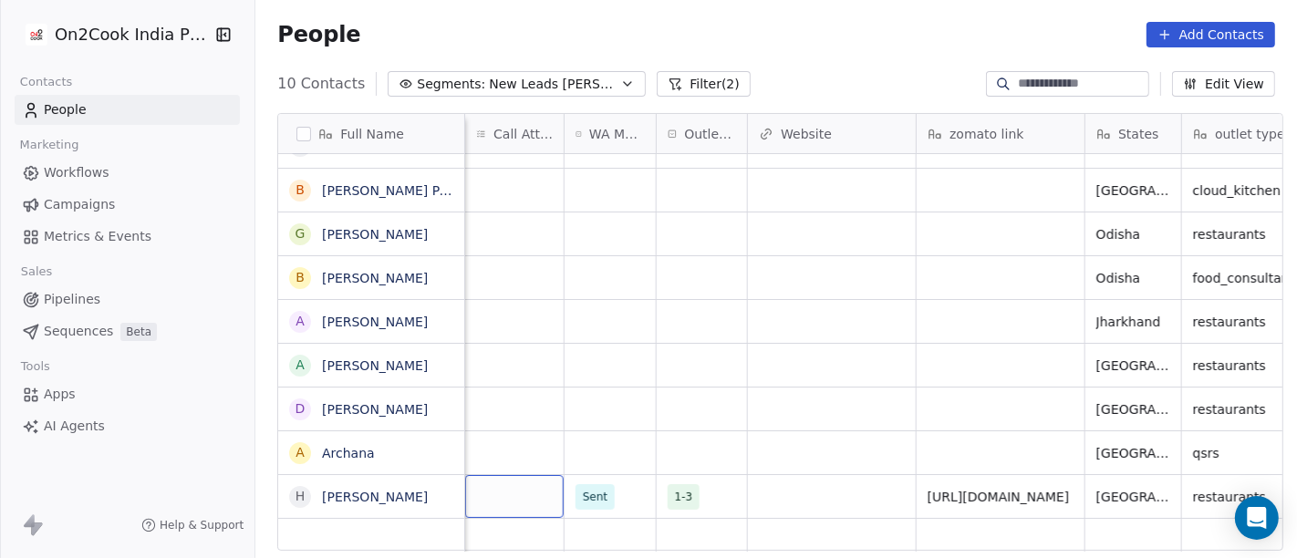
click at [509, 477] on div "grid" at bounding box center [514, 496] width 99 height 43
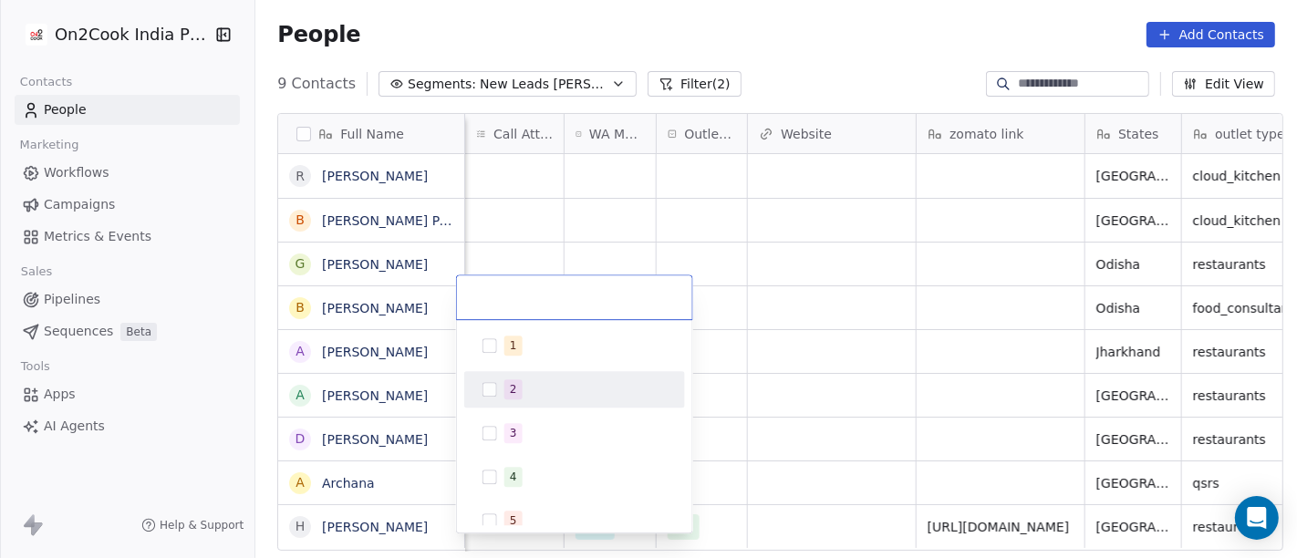
scroll to position [0, 0]
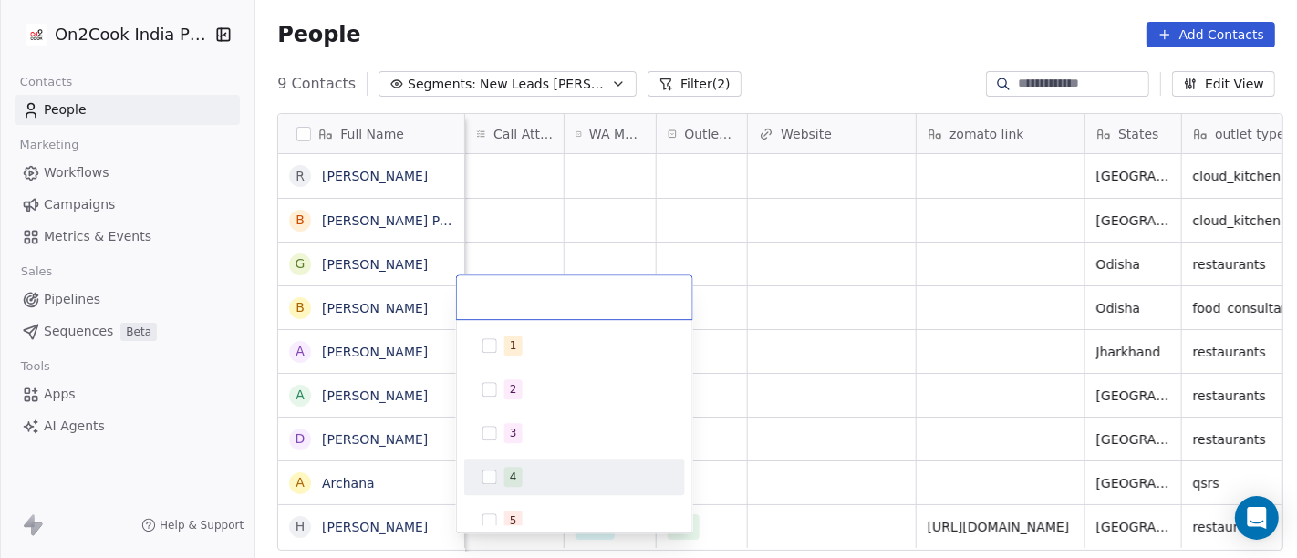
click at [844, 368] on html "On2Cook India Pvt. Ltd. Contacts People Marketing Workflows Campaigns Metrics &…" at bounding box center [648, 279] width 1297 height 558
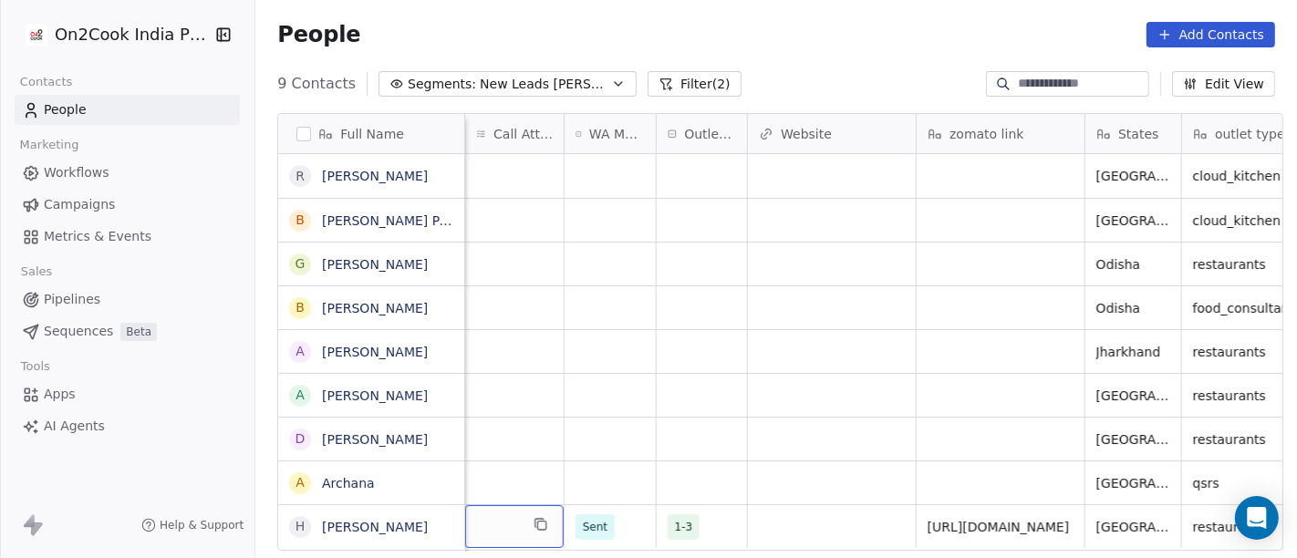
click at [509, 505] on div "grid" at bounding box center [514, 526] width 99 height 43
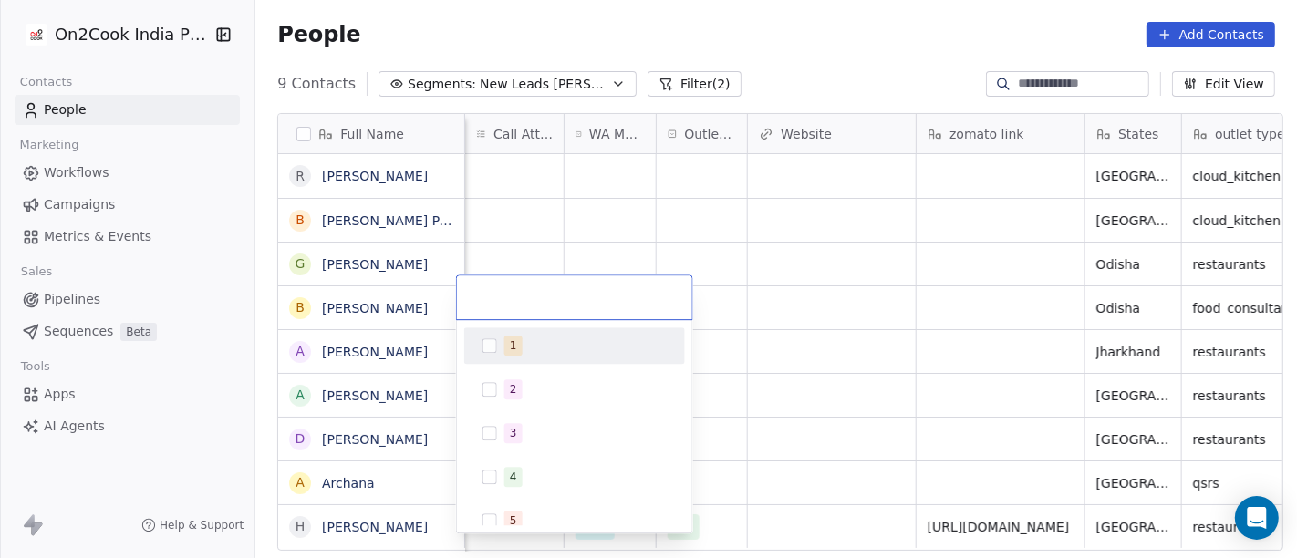
click at [538, 339] on div "1" at bounding box center [585, 346] width 162 height 20
click at [833, 320] on html "On2Cook India Pvt. Ltd. Contacts People Marketing Workflows Campaigns Metrics &…" at bounding box center [648, 279] width 1297 height 558
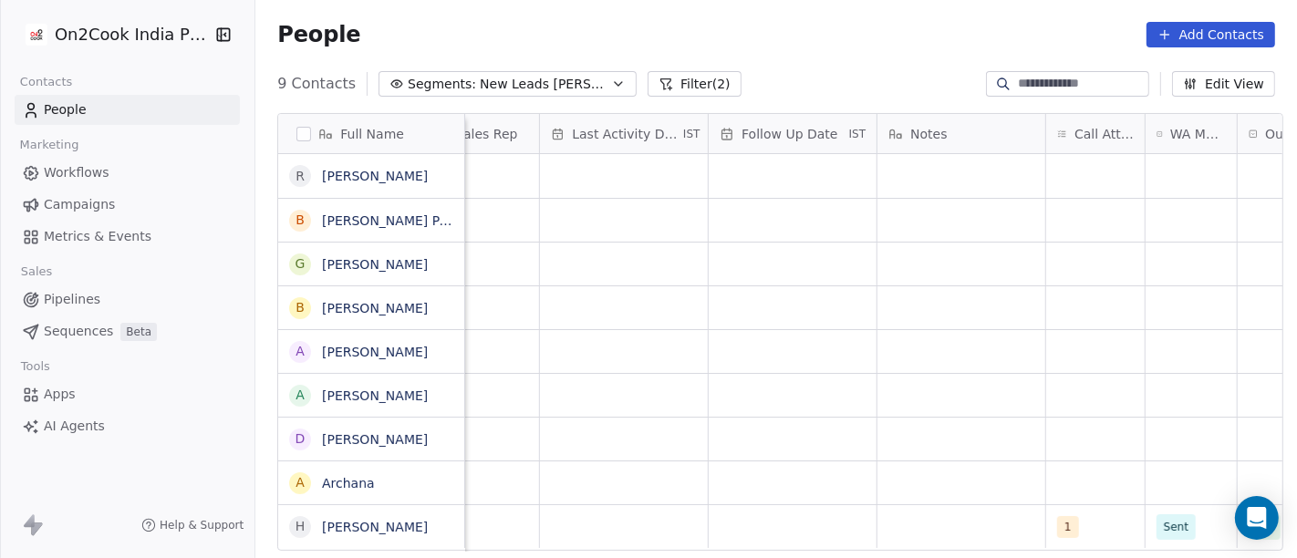
scroll to position [16, 1080]
click at [976, 516] on div "grid" at bounding box center [962, 526] width 168 height 43
type textarea "**********"
click at [980, 390] on html "On2Cook India Pvt. Ltd. Contacts People Marketing Workflows Campaigns Metrics &…" at bounding box center [648, 279] width 1297 height 558
click at [794, 510] on div "grid" at bounding box center [794, 526] width 168 height 43
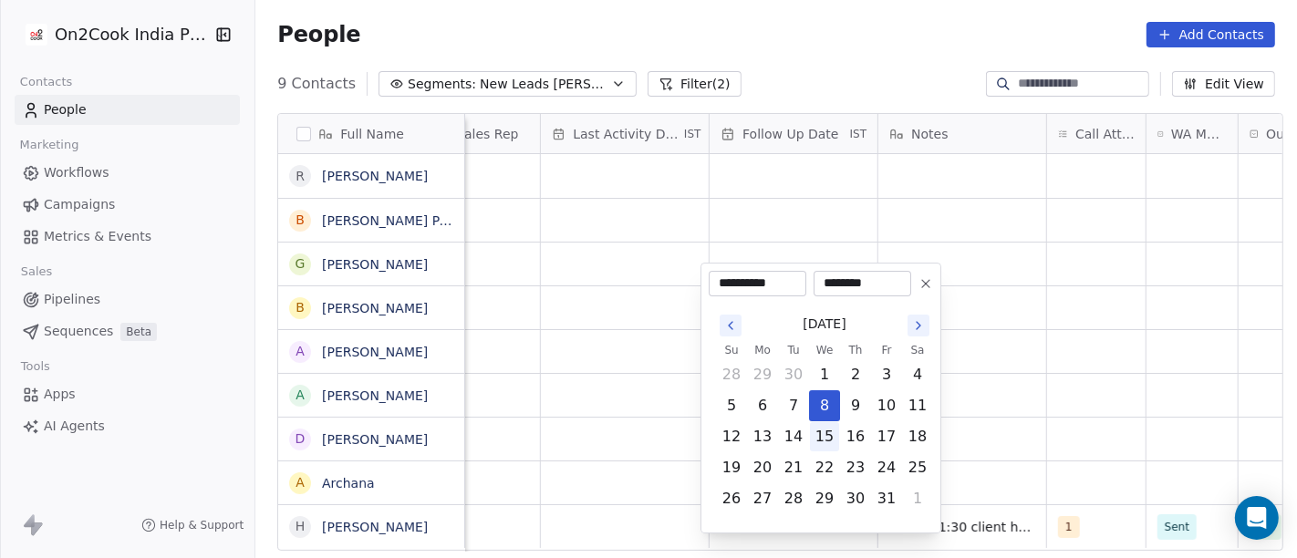
click at [830, 449] on button "15" at bounding box center [824, 436] width 29 height 29
type input "**********"
click at [1074, 372] on html "**********" at bounding box center [648, 279] width 1297 height 558
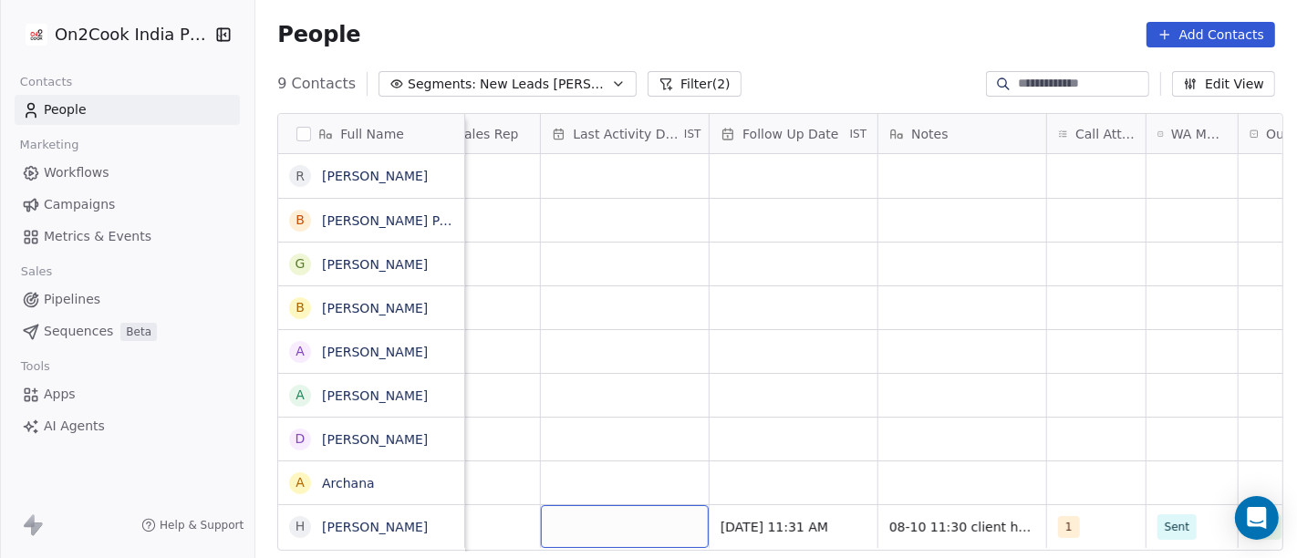
click at [632, 527] on div "grid" at bounding box center [625, 526] width 168 height 43
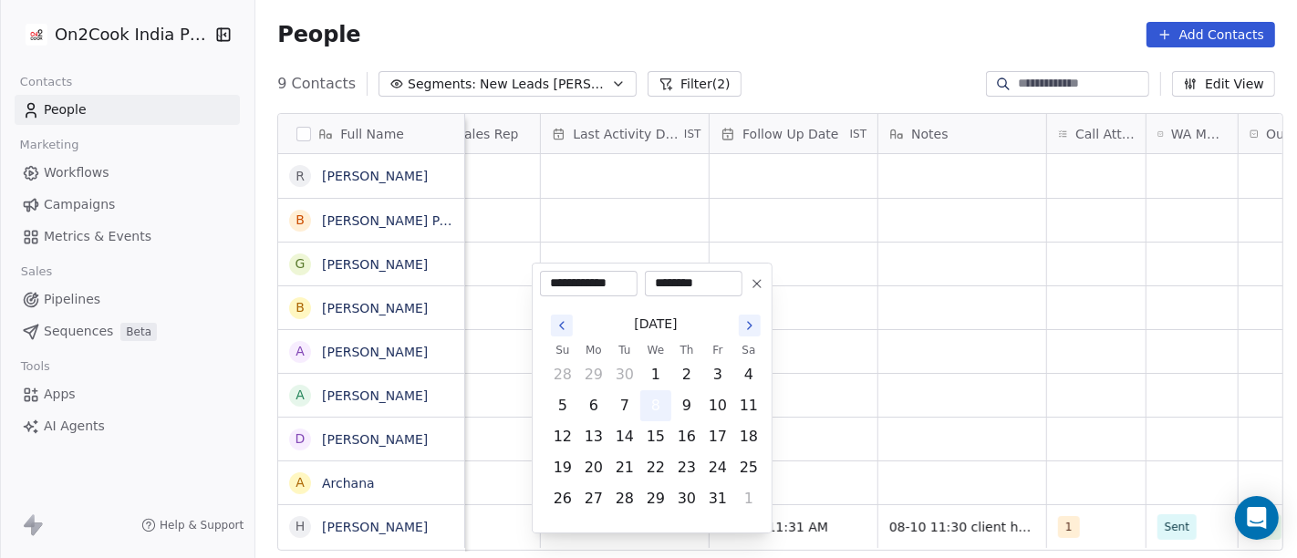
click at [650, 403] on button "8" at bounding box center [655, 405] width 29 height 29
drag, startPoint x: 895, startPoint y: 370, endPoint x: 886, endPoint y: 382, distance: 15.0
click at [896, 370] on html "**********" at bounding box center [648, 279] width 1297 height 558
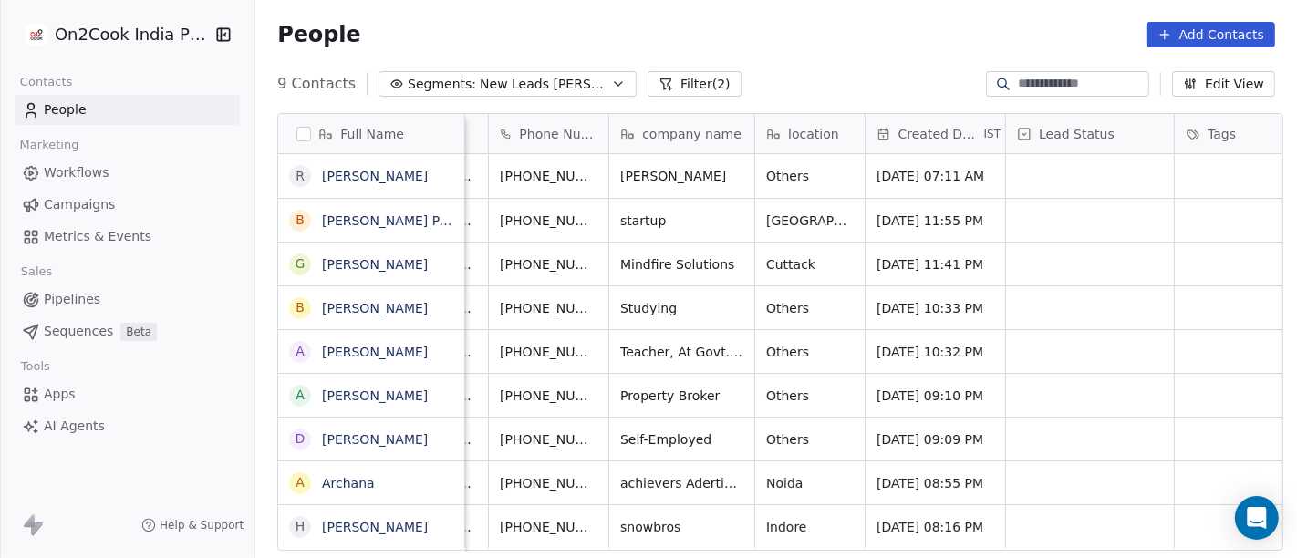
scroll to position [16, 49]
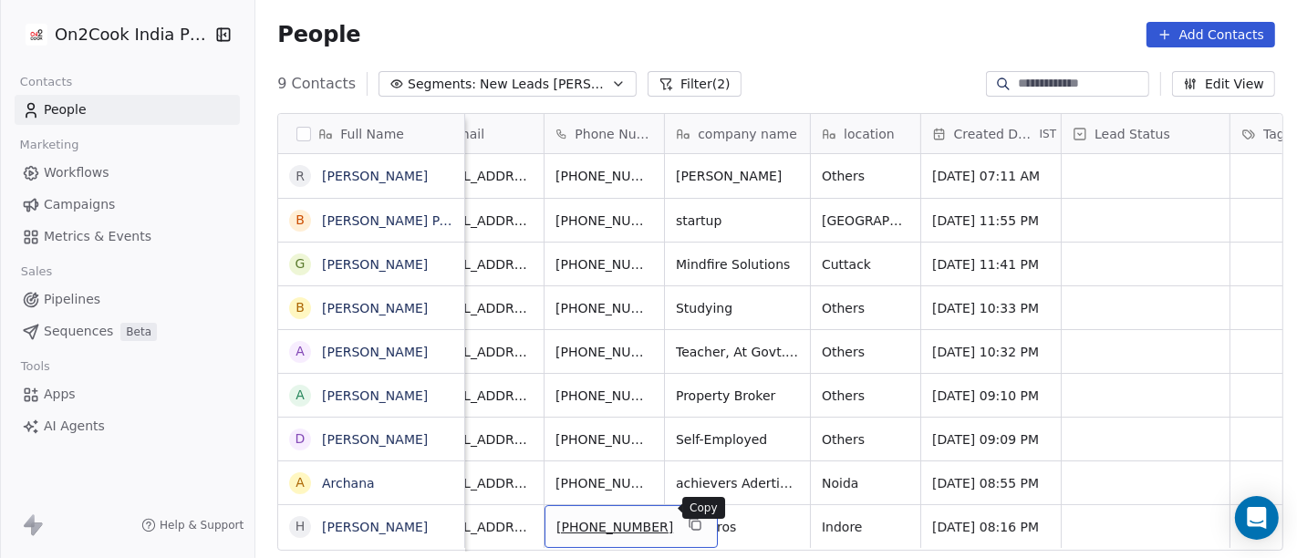
click at [684, 514] on button "grid" at bounding box center [695, 525] width 22 height 22
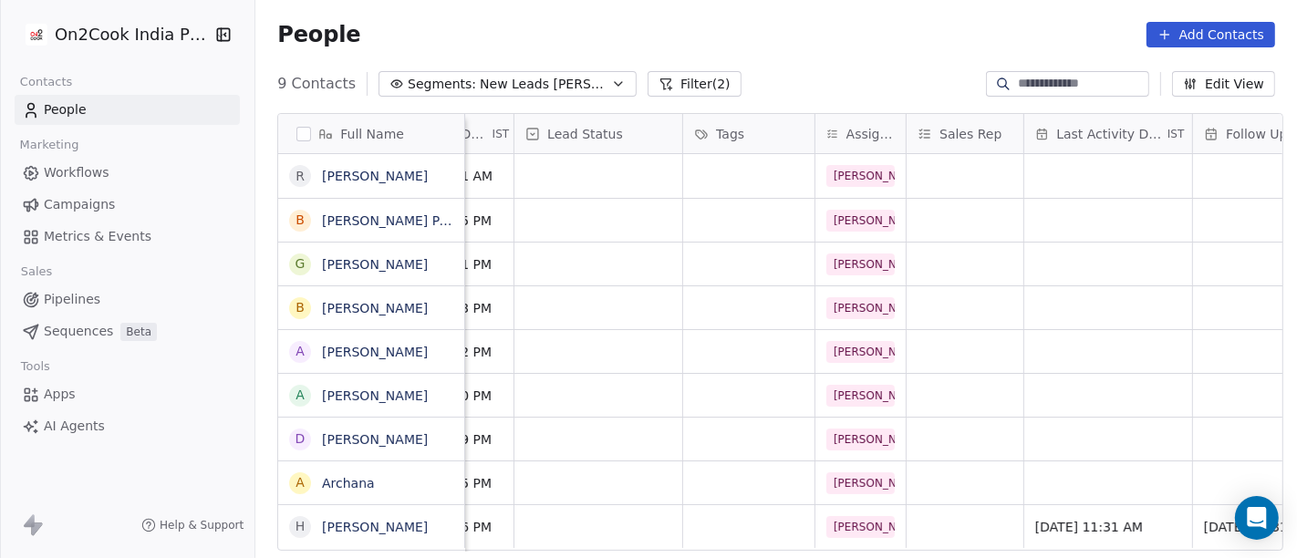
scroll to position [16, 597]
click at [607, 512] on div "grid" at bounding box center [599, 526] width 168 height 43
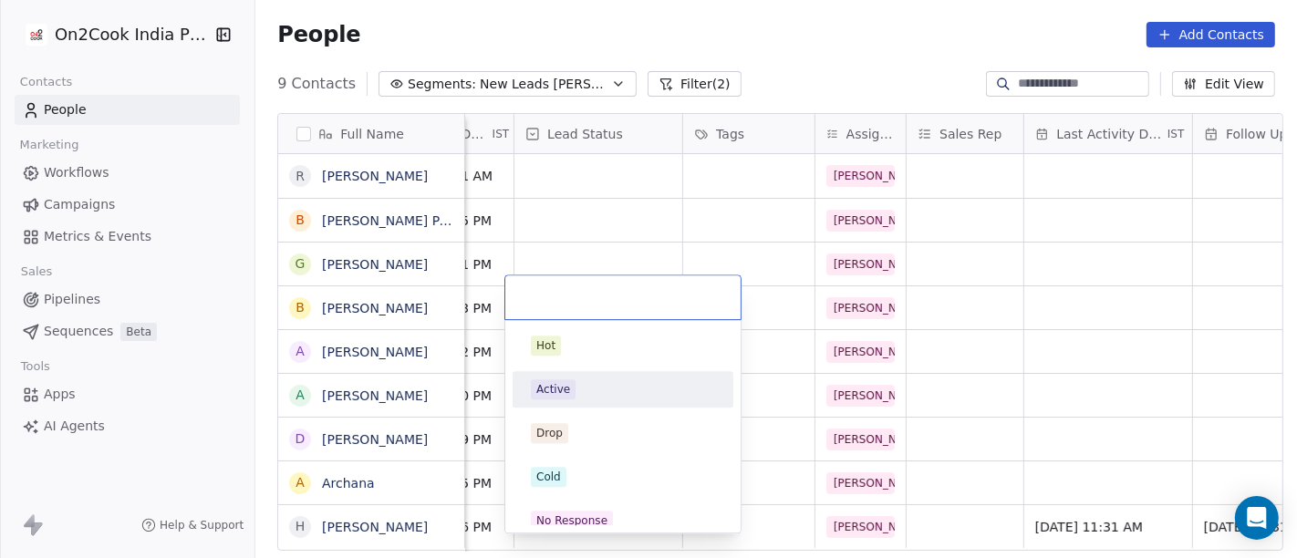
click at [604, 387] on div "Active" at bounding box center [623, 389] width 184 height 20
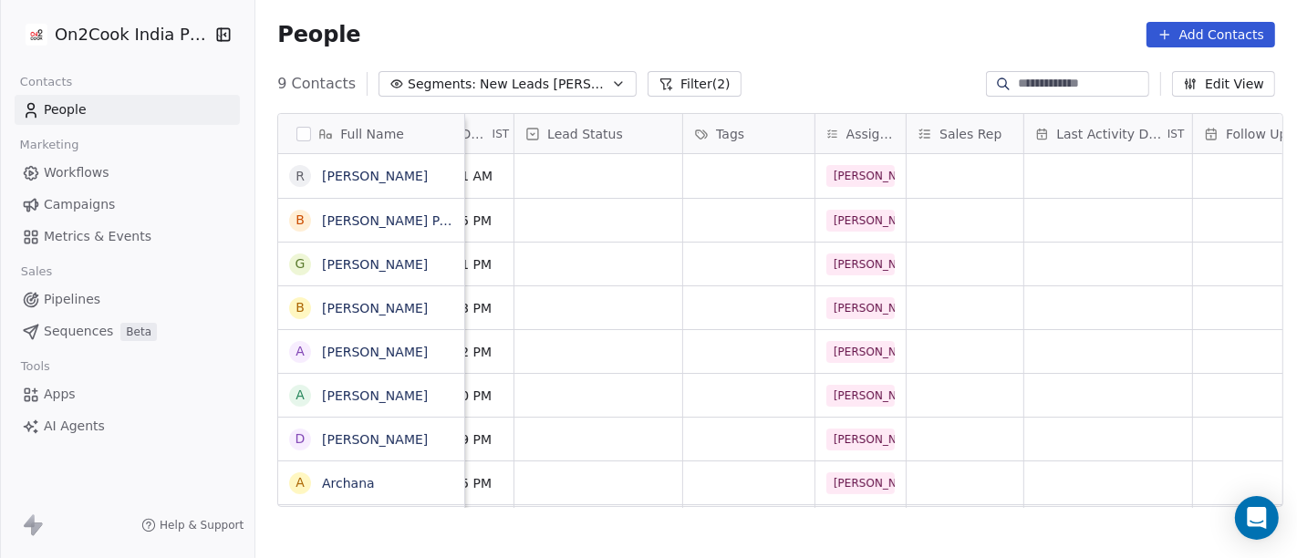
scroll to position [16, 0]
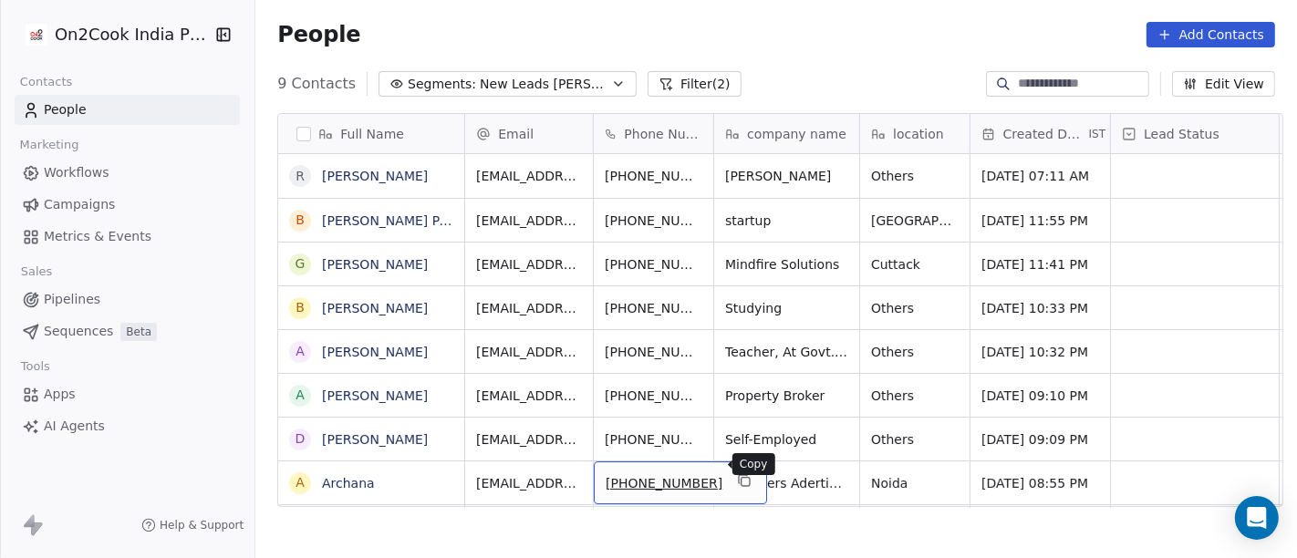
click at [737, 473] on icon "grid" at bounding box center [744, 480] width 15 height 15
click at [489, 525] on div "Full Name R Ramesh Mehta B Bibhuti Bhusan Panigrahi G Gourav Modi B Birendra Ku…" at bounding box center [776, 345] width 1042 height 492
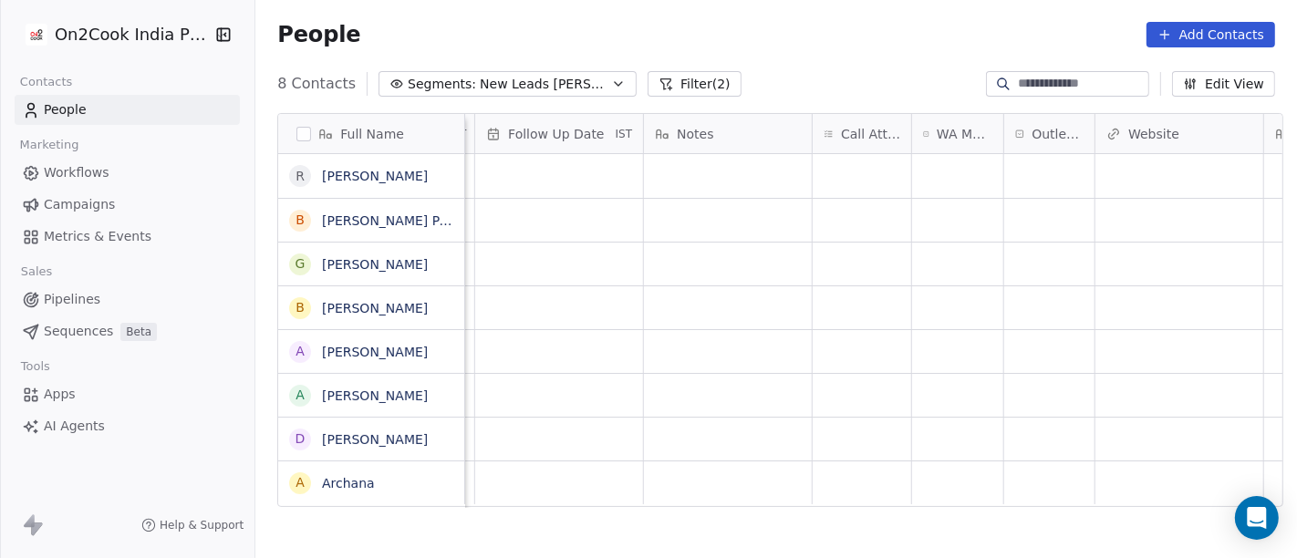
scroll to position [16, 1367]
click at [888, 491] on div "Salim Uttarakhand cloud_kitchen Salim Delhi cloud_kitchen Salim Odisha restaura…" at bounding box center [856, 358] width 3516 height 408
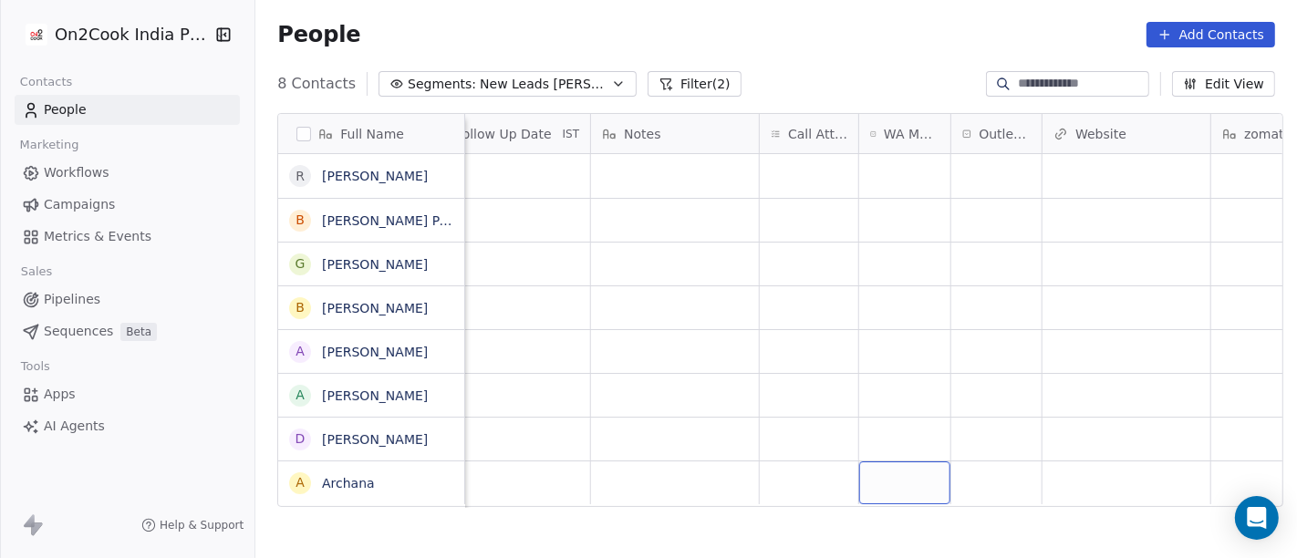
click at [892, 465] on div "grid" at bounding box center [904, 483] width 91 height 43
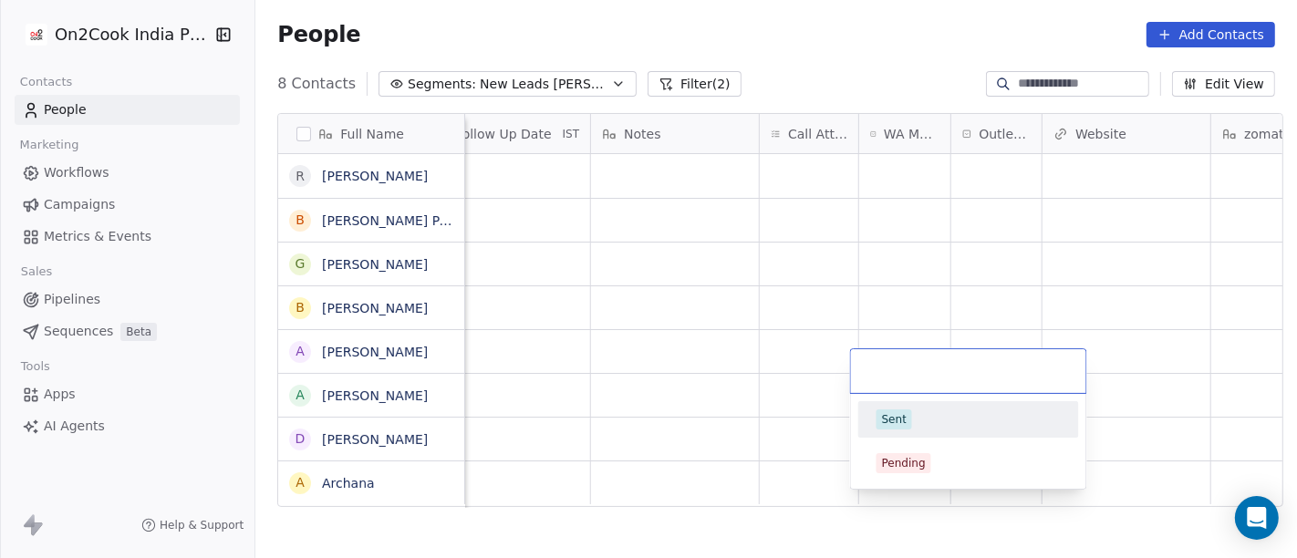
click at [926, 414] on div "Sent" at bounding box center [969, 420] width 184 height 20
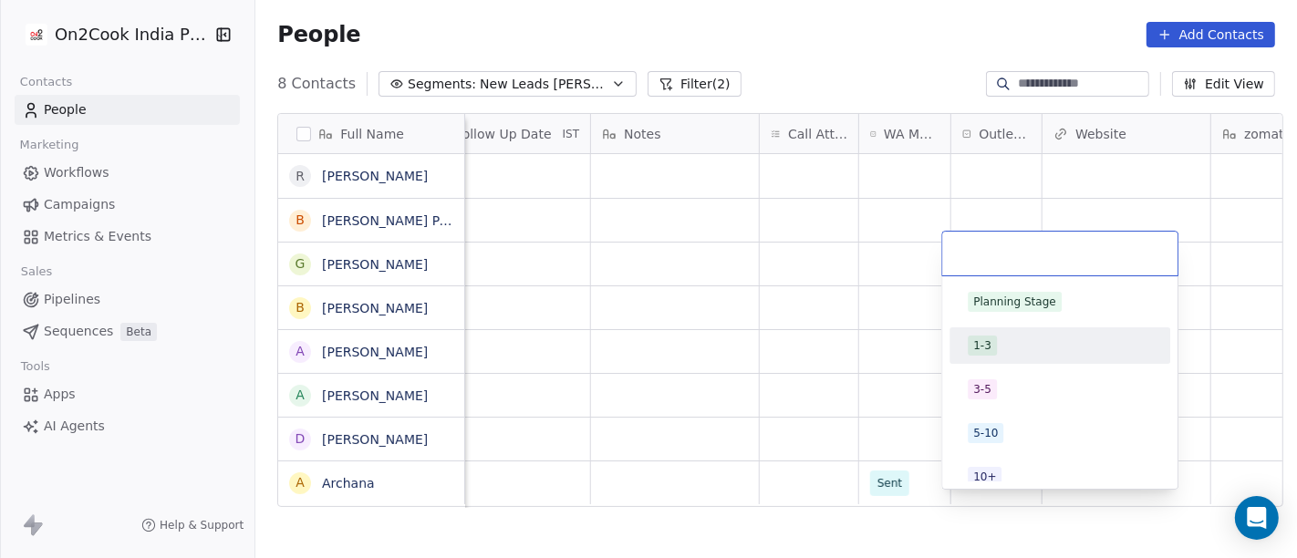
click at [985, 339] on div "1-3" at bounding box center [982, 346] width 18 height 16
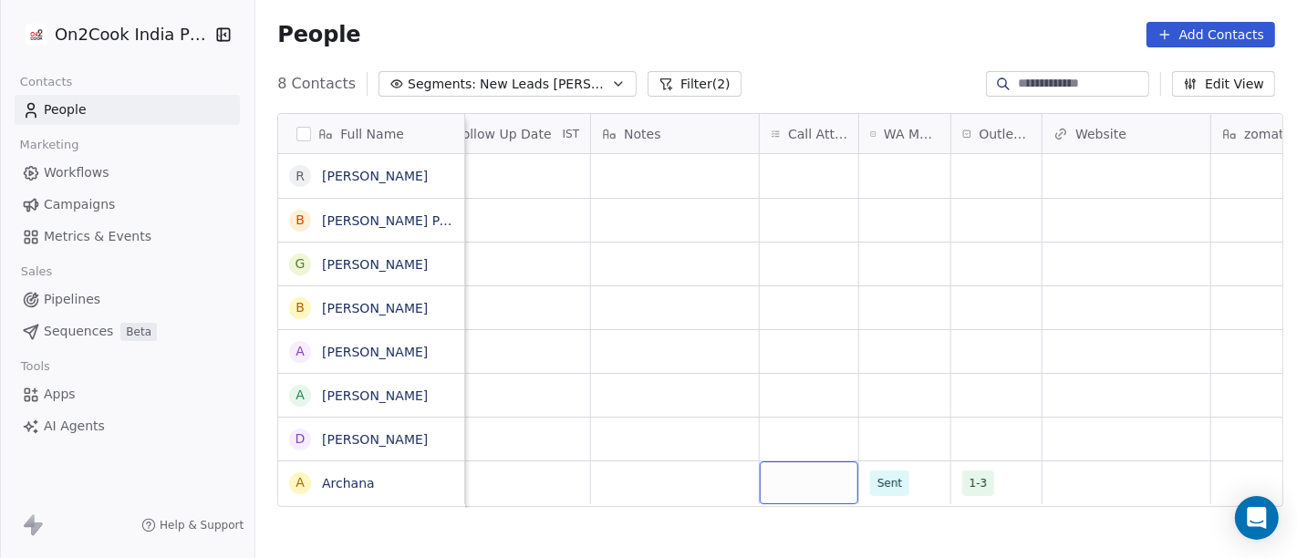
click at [808, 462] on div "grid" at bounding box center [809, 483] width 99 height 43
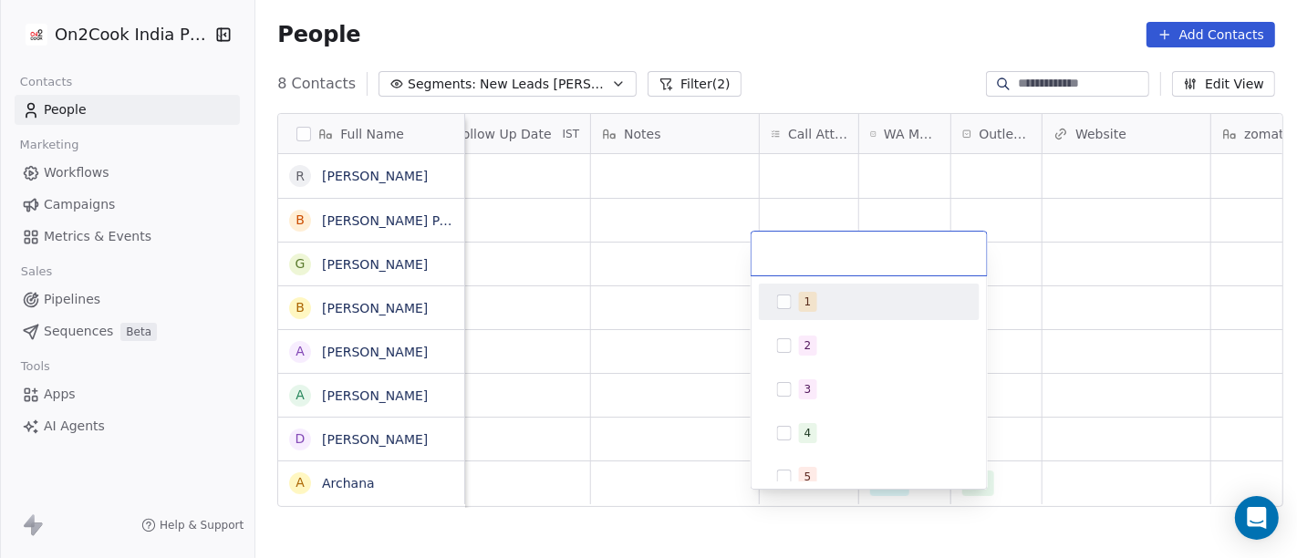
click at [846, 306] on div "1" at bounding box center [880, 302] width 162 height 20
click at [1181, 259] on html "On2Cook India Pvt. Ltd. Contacts People Marketing Workflows Campaigns Metrics &…" at bounding box center [648, 279] width 1297 height 558
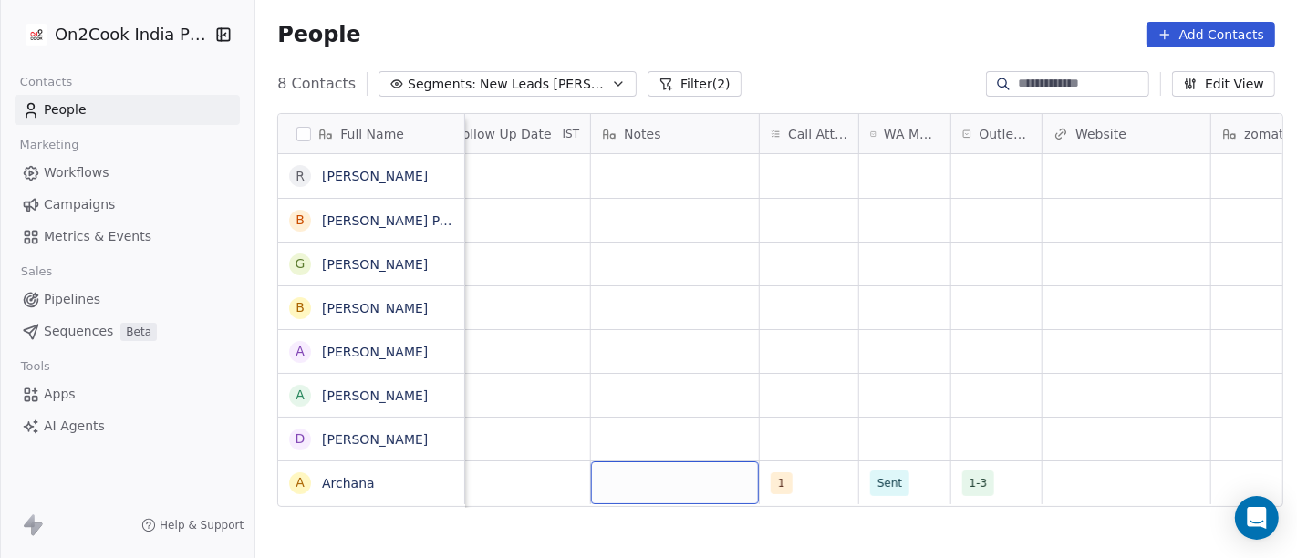
click at [644, 483] on div "grid" at bounding box center [675, 483] width 168 height 43
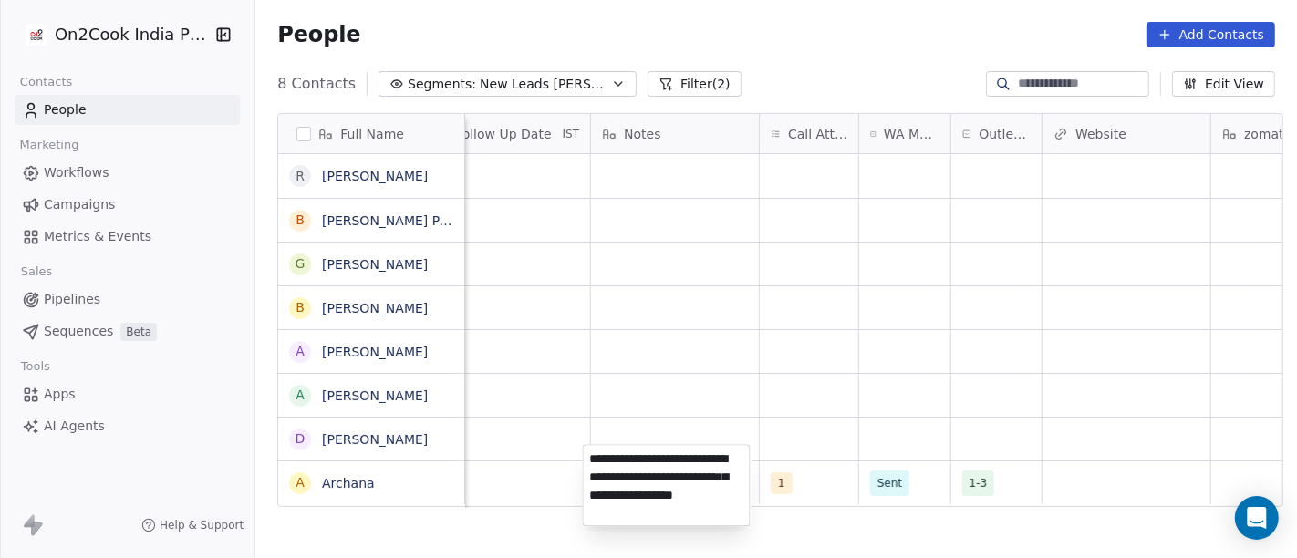
type textarea "**********"
click at [932, 234] on html "On2Cook India Pvt. Ltd. Contacts People Marketing Workflows Campaigns Metrics &…" at bounding box center [648, 279] width 1297 height 558
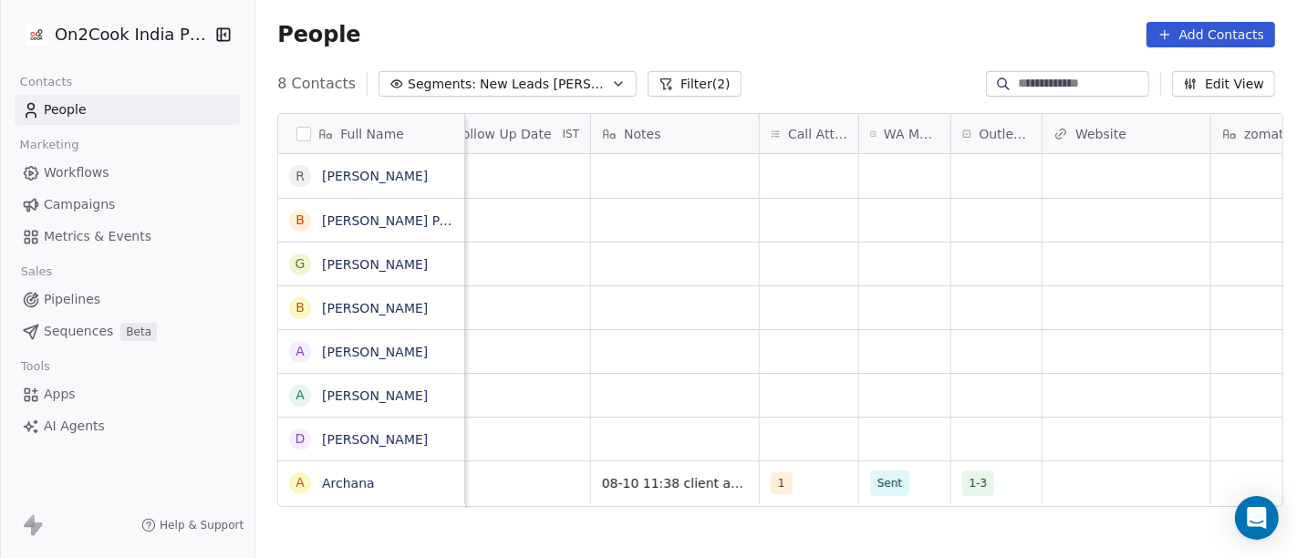
click at [521, 505] on div "Salim Uttarakhand cloud_kitchen Salim Delhi cloud_kitchen Salim Odisha restaura…" at bounding box center [856, 358] width 3516 height 408
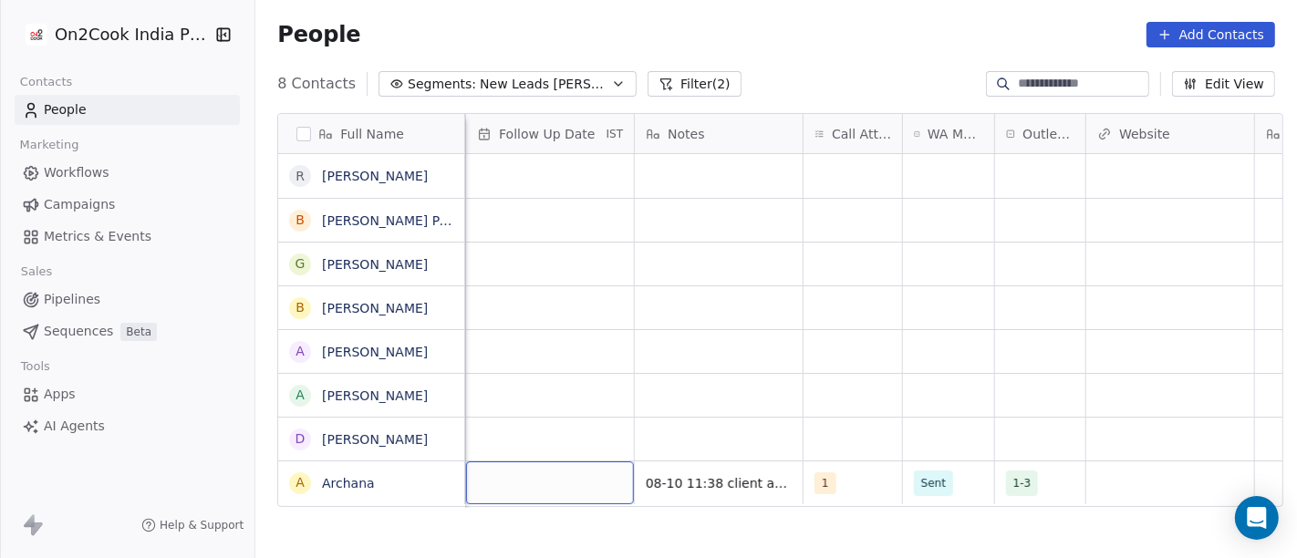
click at [515, 477] on div "grid" at bounding box center [550, 483] width 168 height 43
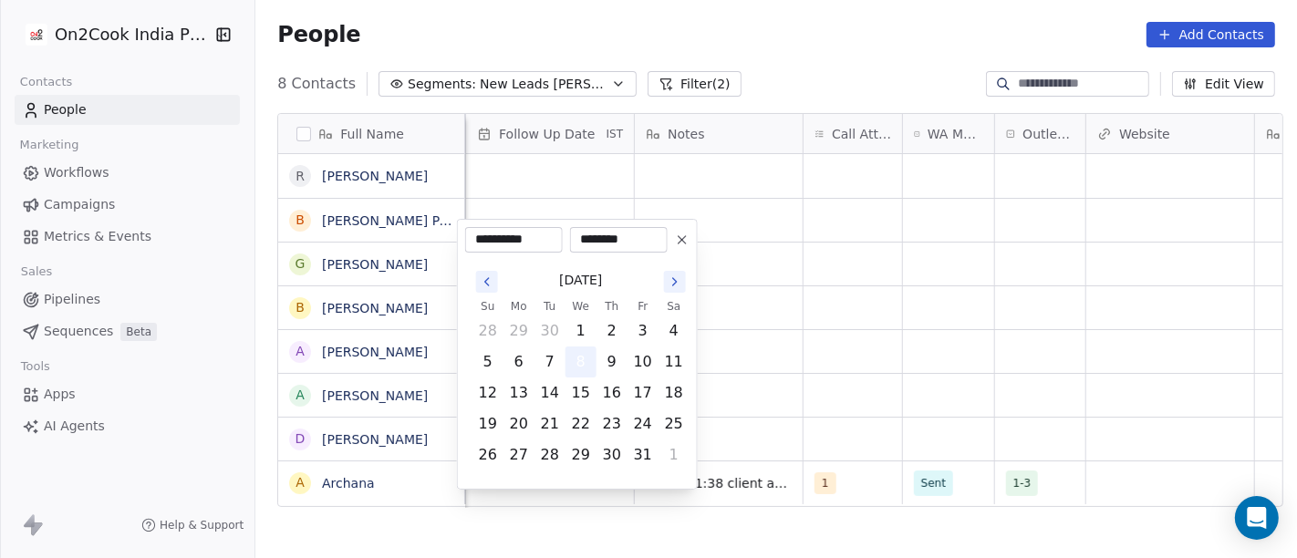
click at [581, 369] on button "8" at bounding box center [581, 362] width 29 height 29
click at [910, 371] on html "**********" at bounding box center [648, 279] width 1297 height 558
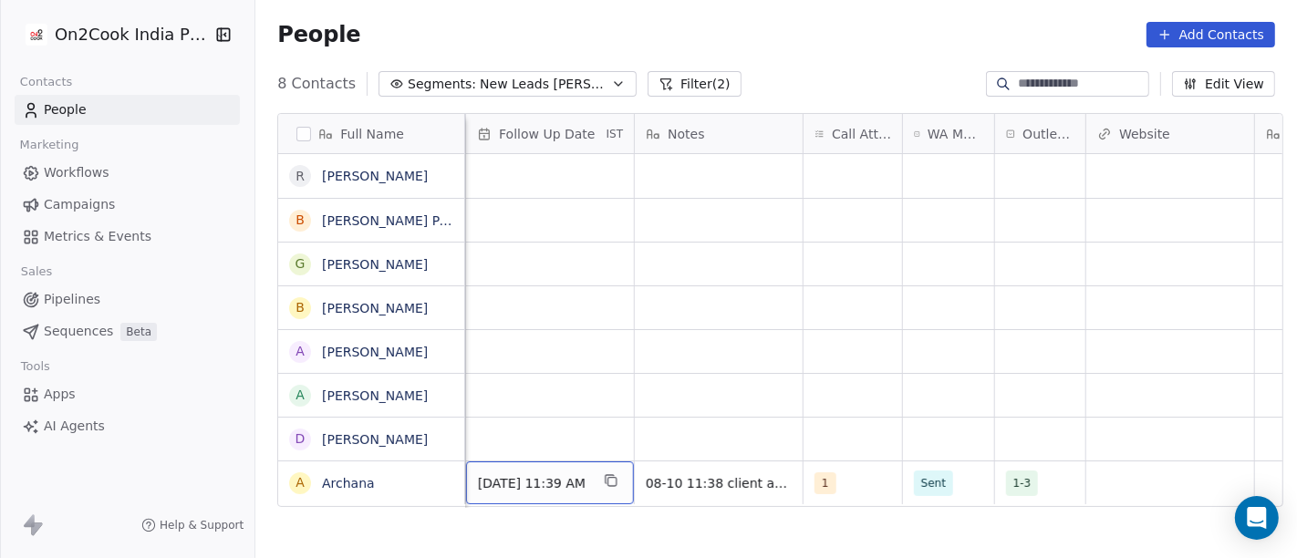
click at [545, 474] on span "Oct 08, 2025 11:39 AM" at bounding box center [533, 483] width 111 height 18
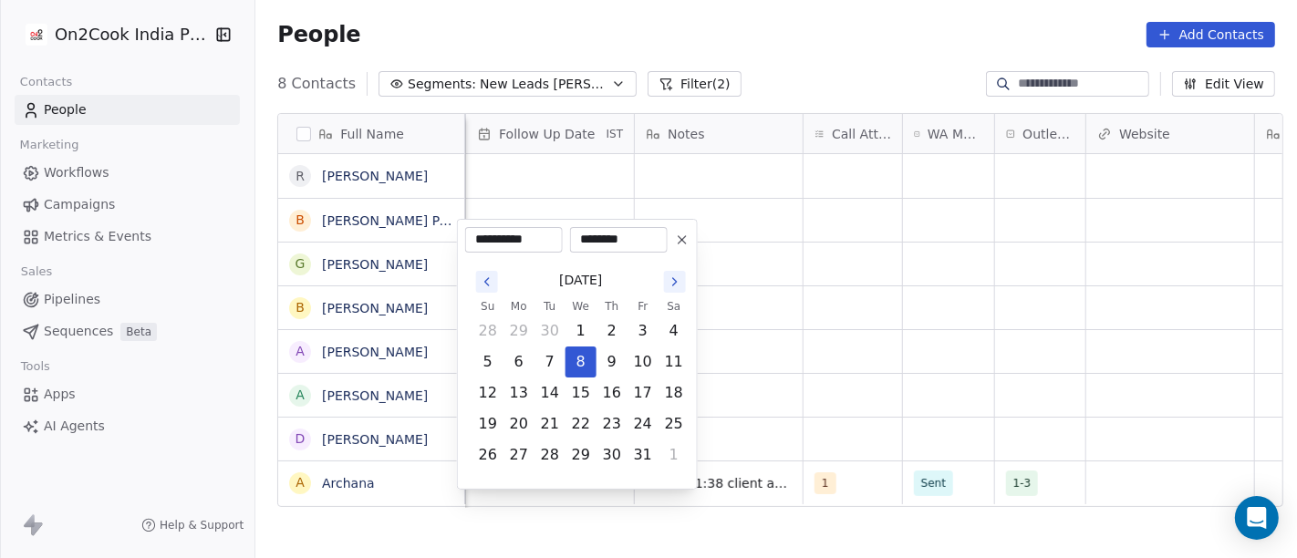
click at [685, 241] on icon at bounding box center [682, 240] width 15 height 15
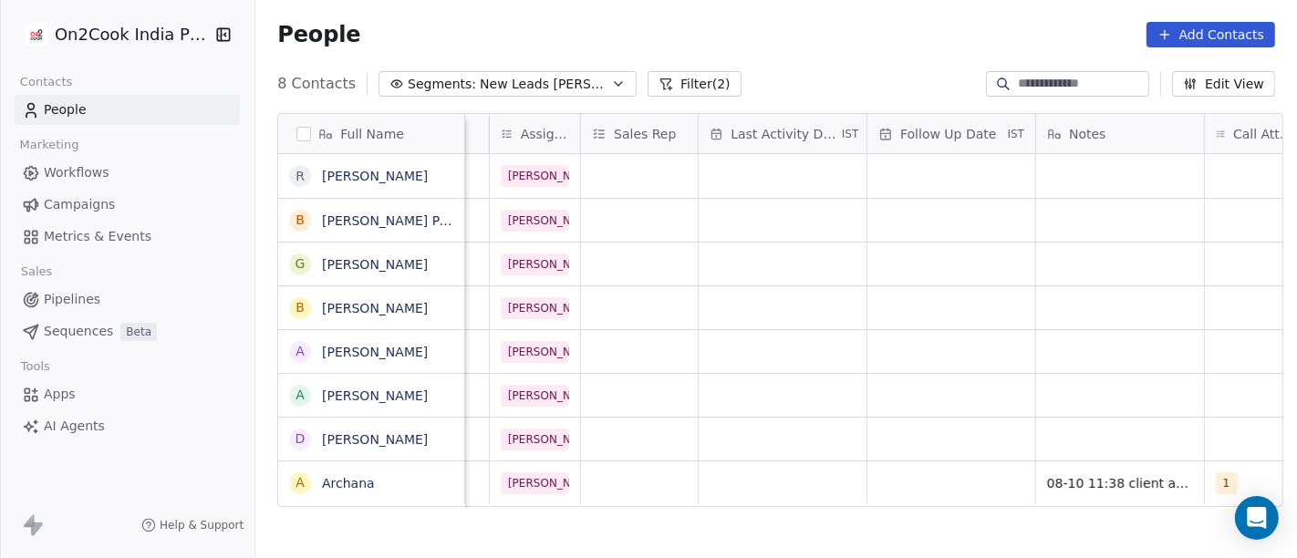
scroll to position [16, 920]
click at [797, 462] on div "grid" at bounding box center [785, 483] width 168 height 43
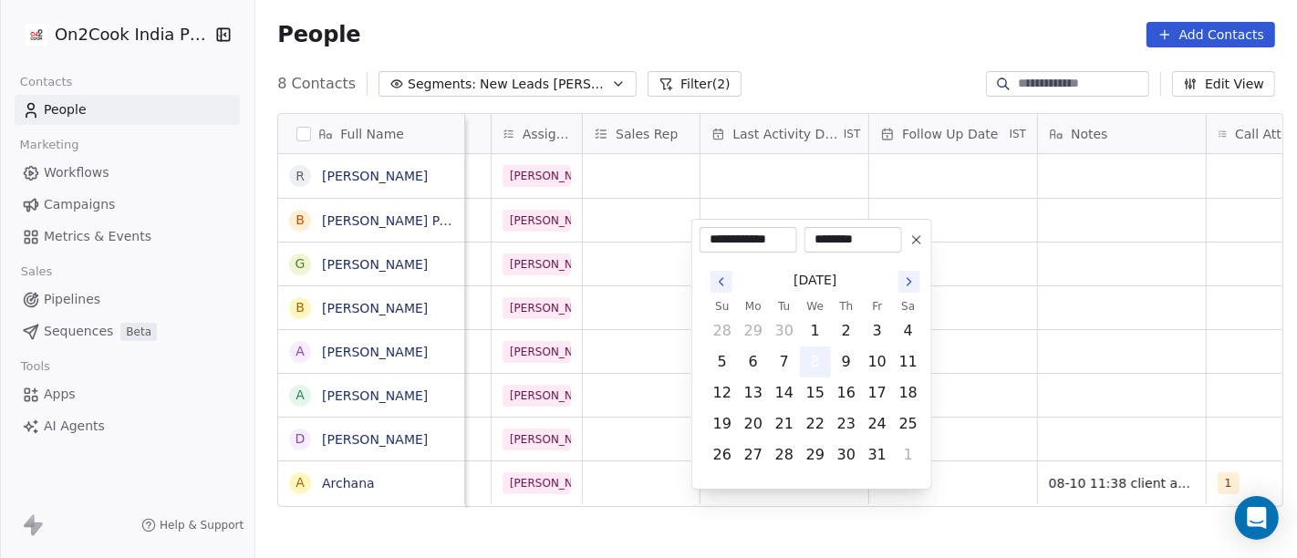
drag, startPoint x: 828, startPoint y: 348, endPoint x: 805, endPoint y: 356, distance: 25.1
click at [828, 348] on td "8" at bounding box center [815, 362] width 31 height 31
click at [805, 357] on button "8" at bounding box center [815, 362] width 29 height 29
click at [1026, 371] on html "**********" at bounding box center [648, 279] width 1297 height 558
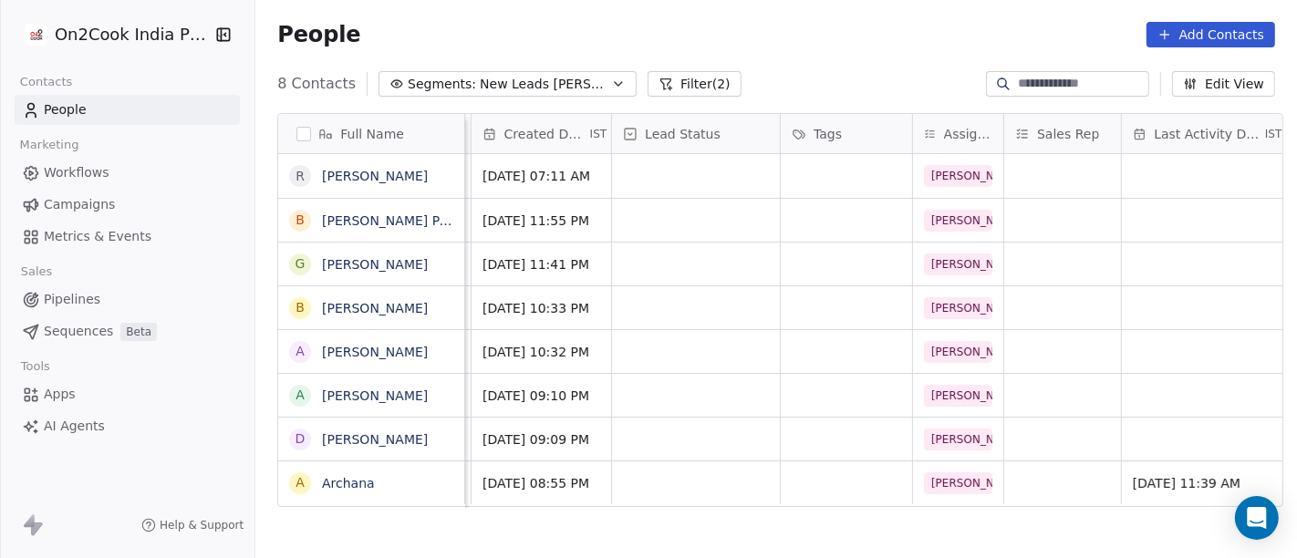
scroll to position [16, 469]
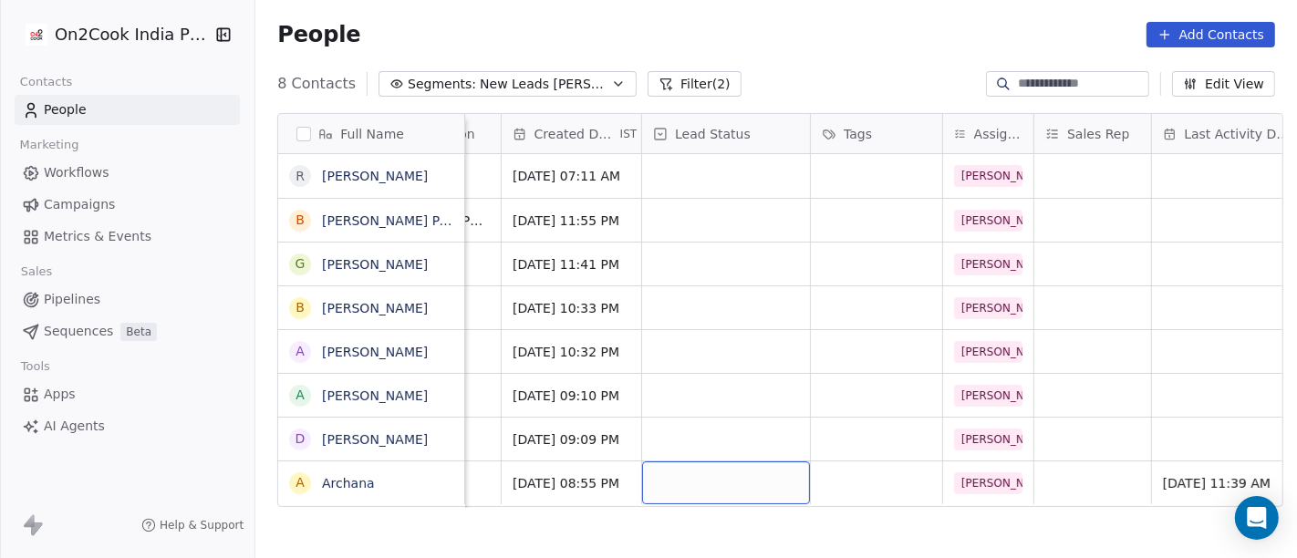
click at [760, 470] on div "grid" at bounding box center [726, 483] width 168 height 43
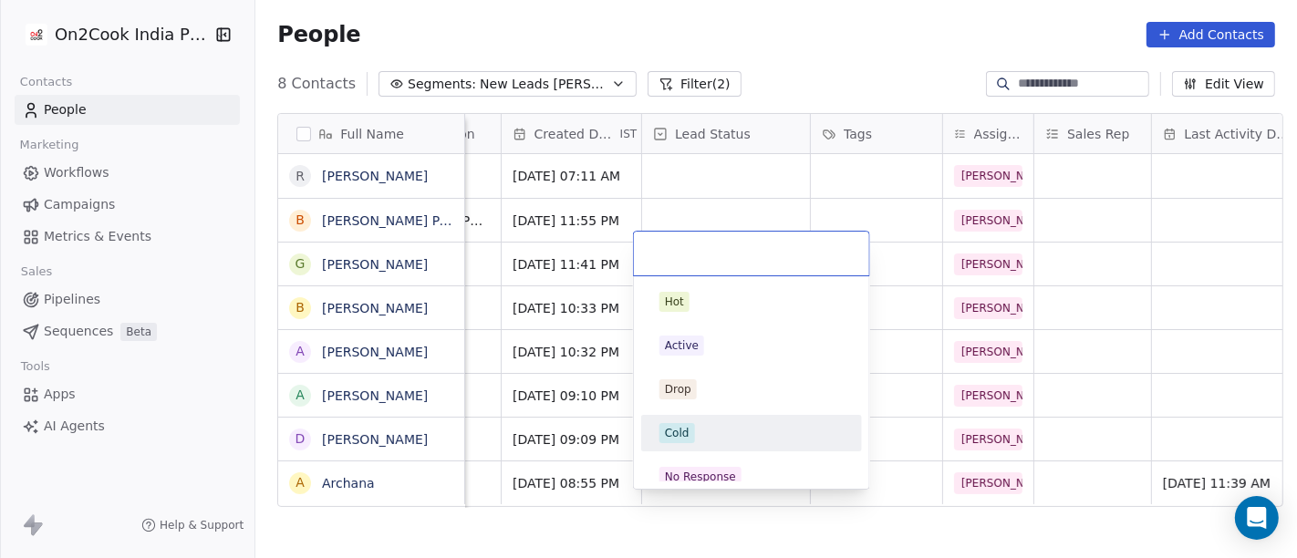
click at [755, 423] on div "Cold" at bounding box center [752, 433] width 184 height 20
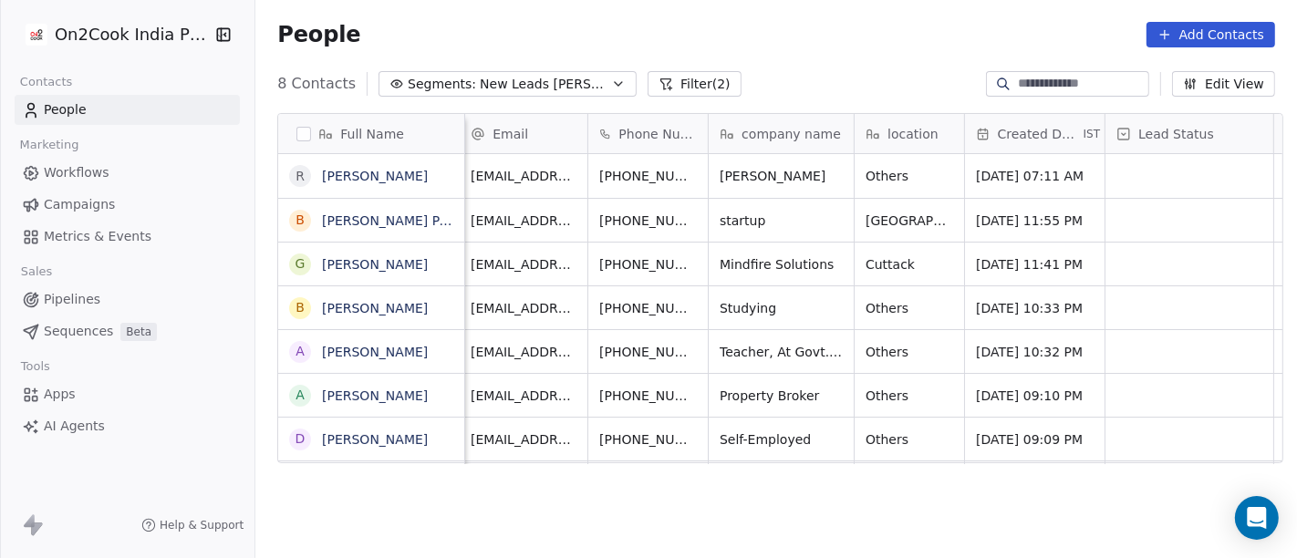
scroll to position [16, 0]
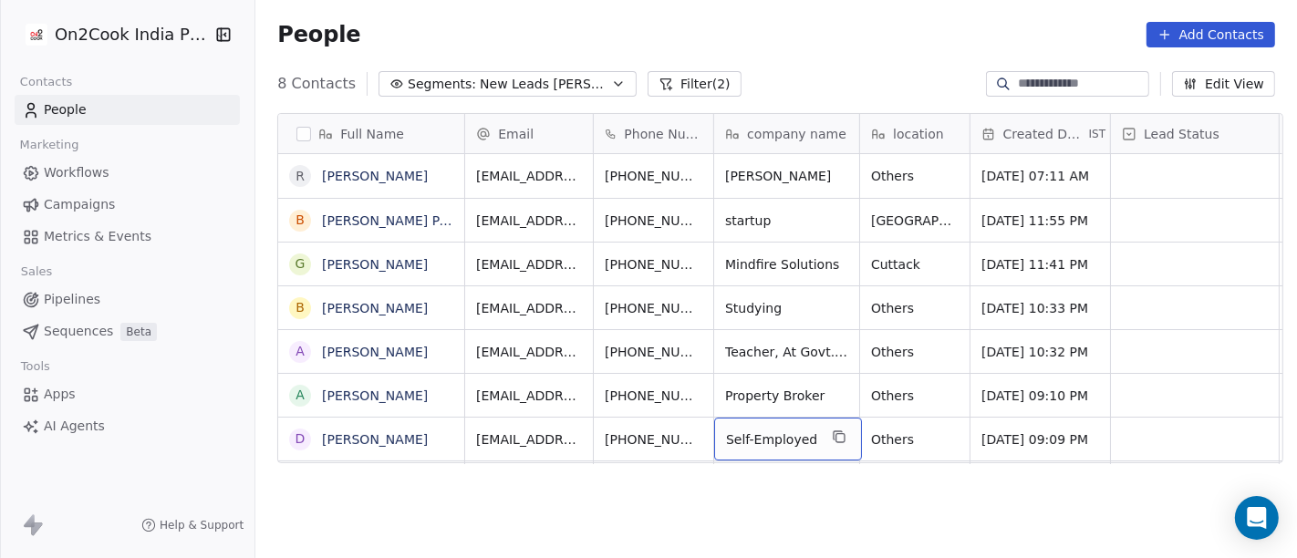
click at [771, 418] on div "Self-Employed" at bounding box center [788, 439] width 148 height 43
click at [771, 404] on textarea "**********" at bounding box center [778, 430] width 143 height 57
type textarea "**********"
click at [1001, 491] on html "On2Cook India Pvt. Ltd. Contacts People Marketing Workflows Campaigns Metrics &…" at bounding box center [648, 279] width 1297 height 558
click at [1069, 400] on html "On2Cook India Pvt. Ltd. Contacts People Marketing Workflows Campaigns Metrics &…" at bounding box center [648, 279] width 1297 height 558
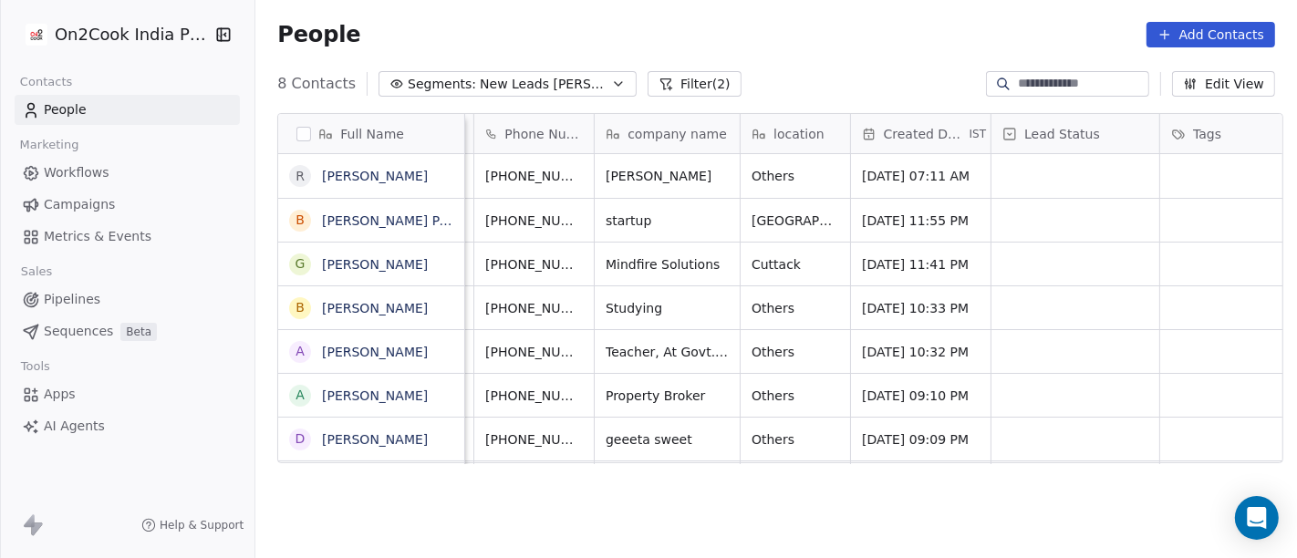
scroll to position [16, 117]
click at [785, 431] on span "Others" at bounding box center [781, 440] width 53 height 18
click at [785, 416] on textarea "******" at bounding box center [789, 430] width 108 height 57
type textarea "**********"
click at [698, 411] on html "On2Cook India Pvt. Ltd. Contacts People Marketing Workflows Campaigns Metrics &…" at bounding box center [648, 279] width 1297 height 558
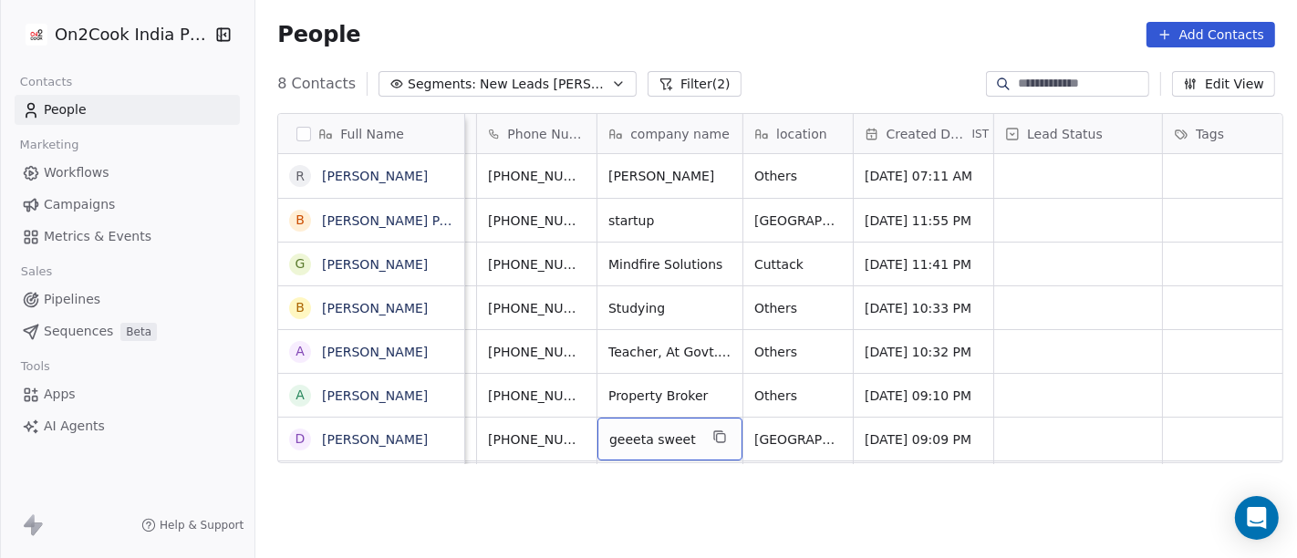
click at [660, 431] on span "geeeta sweet" at bounding box center [653, 440] width 88 height 18
click at [618, 409] on textarea "**********" at bounding box center [660, 430] width 143 height 57
type textarea "**********"
click at [826, 477] on html "On2Cook India Pvt. Ltd. Contacts People Marketing Workflows Campaigns Metrics &…" at bounding box center [648, 279] width 1297 height 558
click at [670, 444] on div "gheeta sweet" at bounding box center [670, 439] width 145 height 43
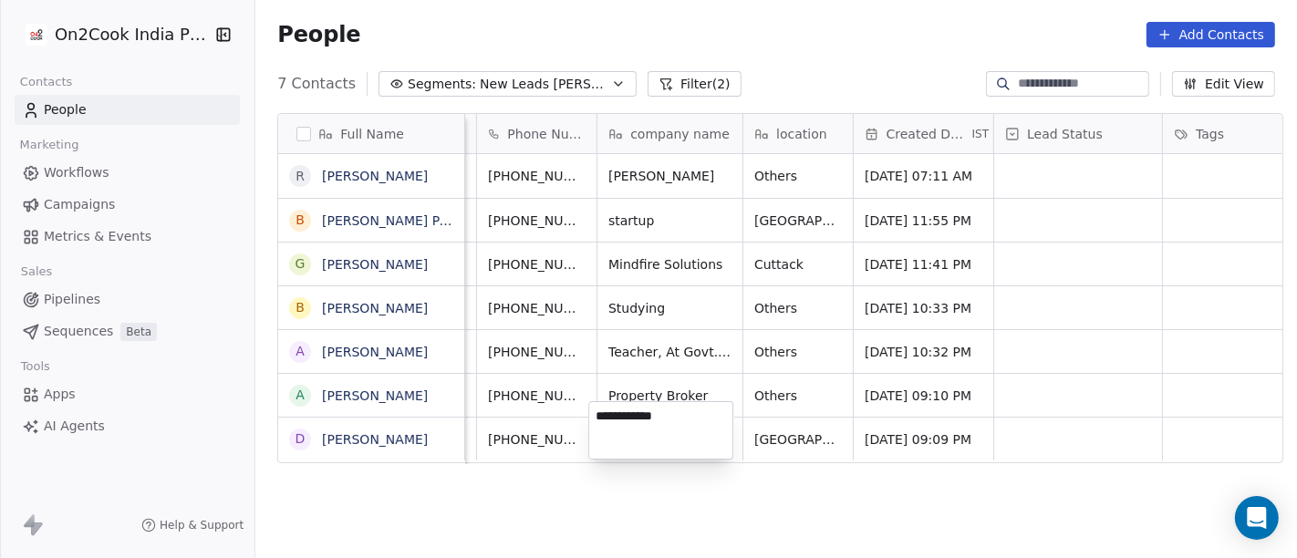
click at [608, 421] on textarea "**********" at bounding box center [660, 430] width 143 height 57
type textarea "**********"
click at [808, 520] on html "On2Cook India Pvt. Ltd. Contacts People Marketing Workflows Campaigns Metrics &…" at bounding box center [648, 279] width 1297 height 558
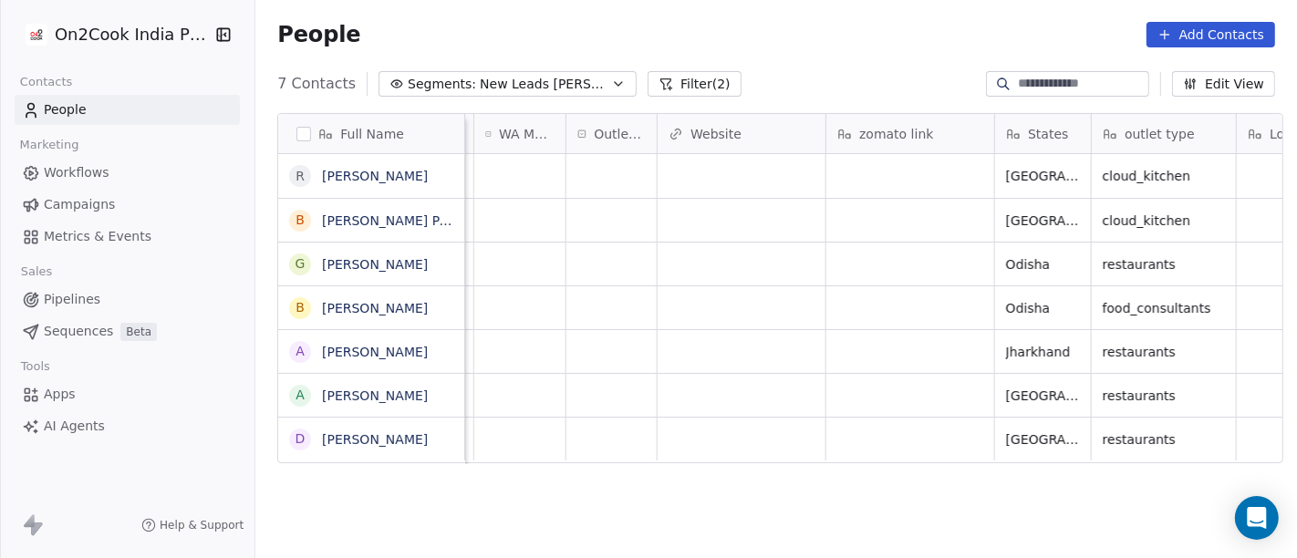
scroll to position [16, 1747]
click at [598, 449] on div "Uttarakhand cloud_kitchen Meta Delhi cloud_kitchen Meta Odisha restaurants Meta…" at bounding box center [476, 358] width 3516 height 408
click at [591, 425] on div "grid" at bounding box center [617, 439] width 90 height 43
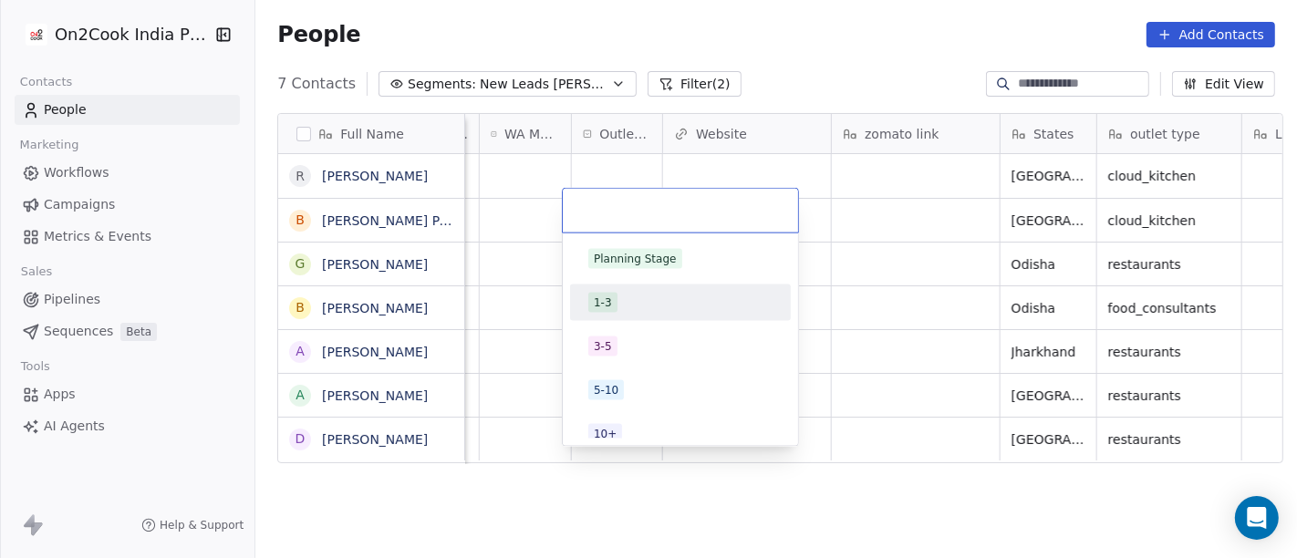
click at [613, 277] on div "Planning Stage 1-3 3-5 5-10 10+" at bounding box center [680, 347] width 221 height 212
click at [643, 320] on div "Planning Stage 1-3 3-5 5-10 10+" at bounding box center [680, 347] width 221 height 212
click at [702, 310] on div "1-3" at bounding box center [680, 303] width 184 height 20
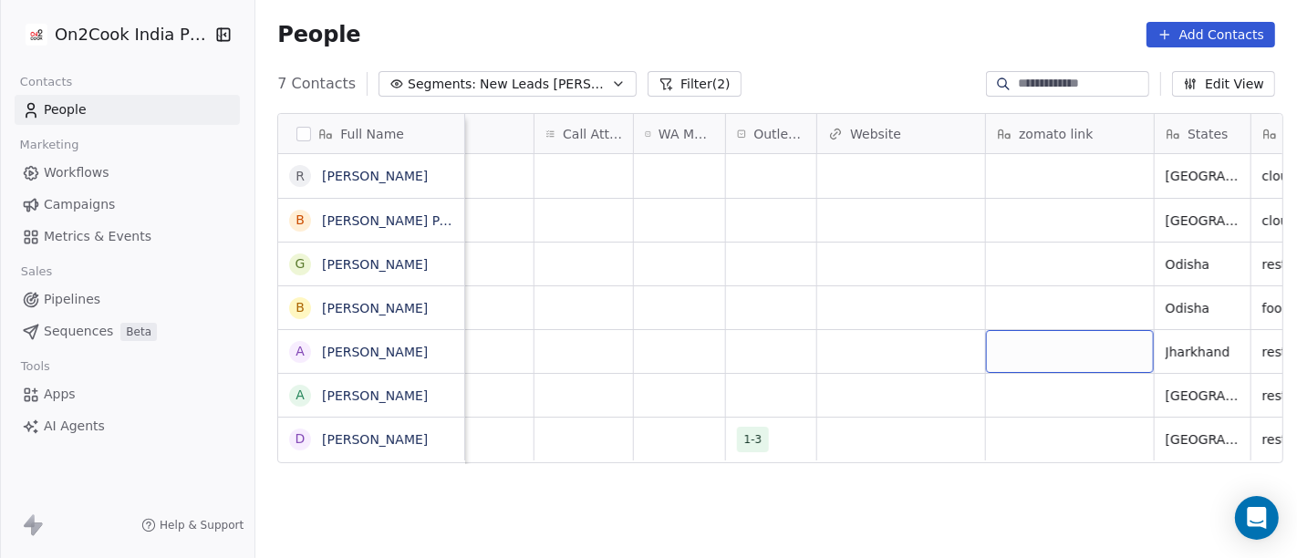
scroll to position [16, 1566]
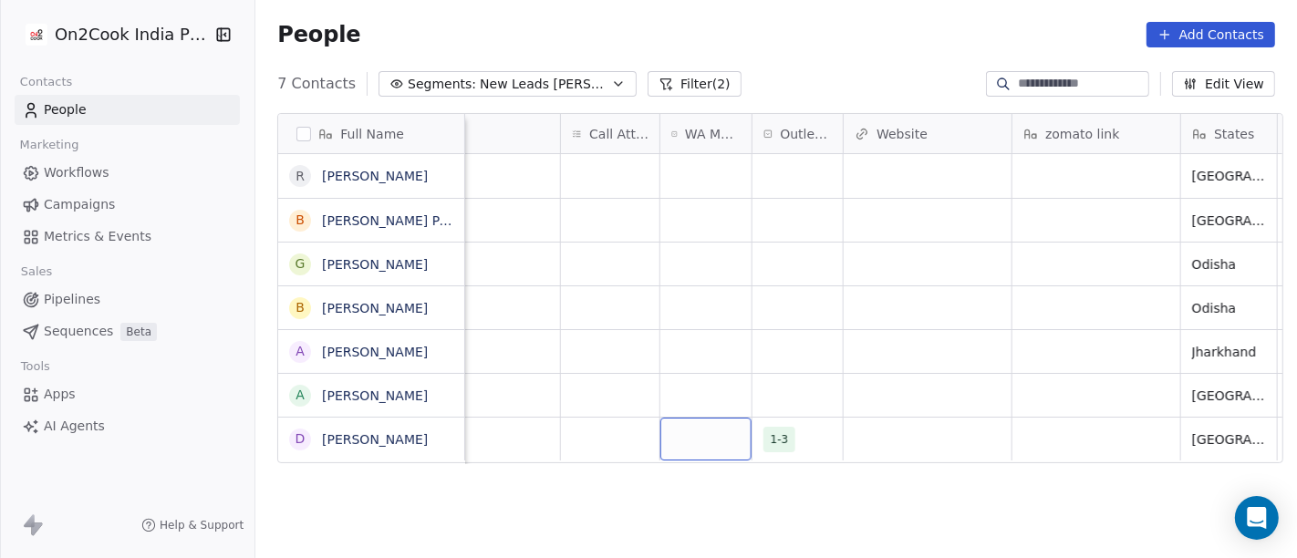
click at [702, 428] on div "grid" at bounding box center [705, 439] width 91 height 43
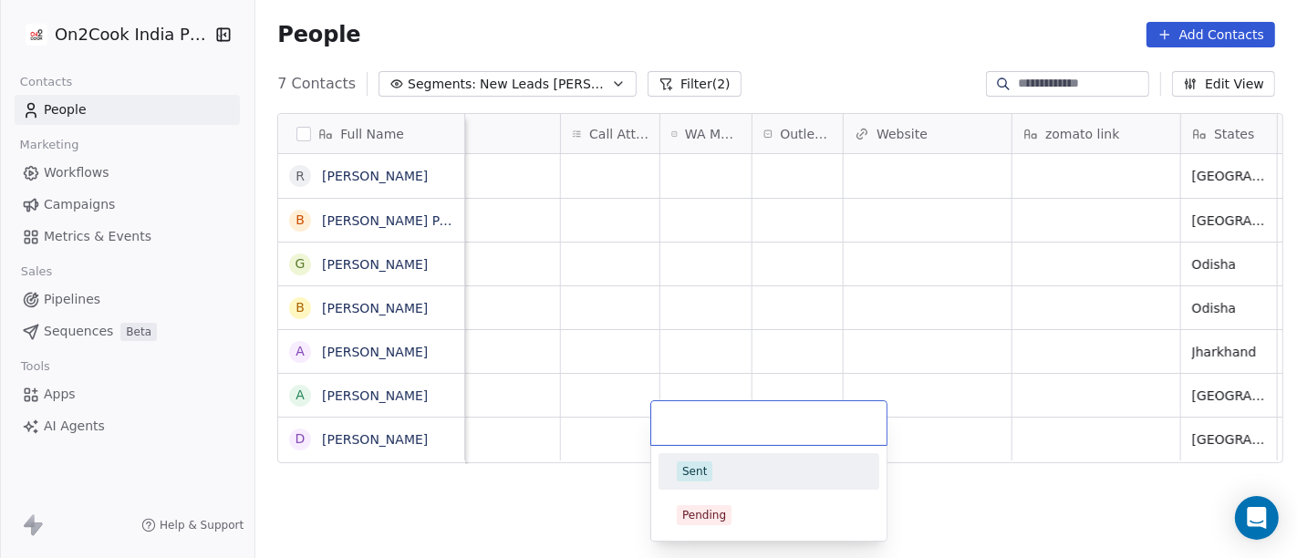
click at [703, 479] on span "Sent" at bounding box center [695, 472] width 36 height 20
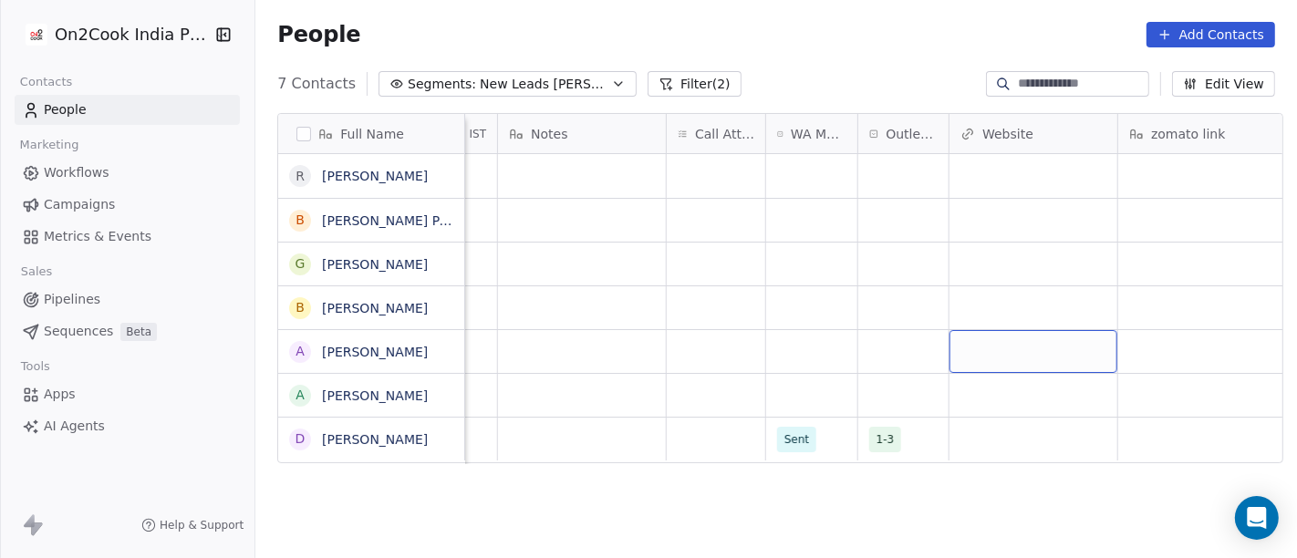
scroll to position [16, 1414]
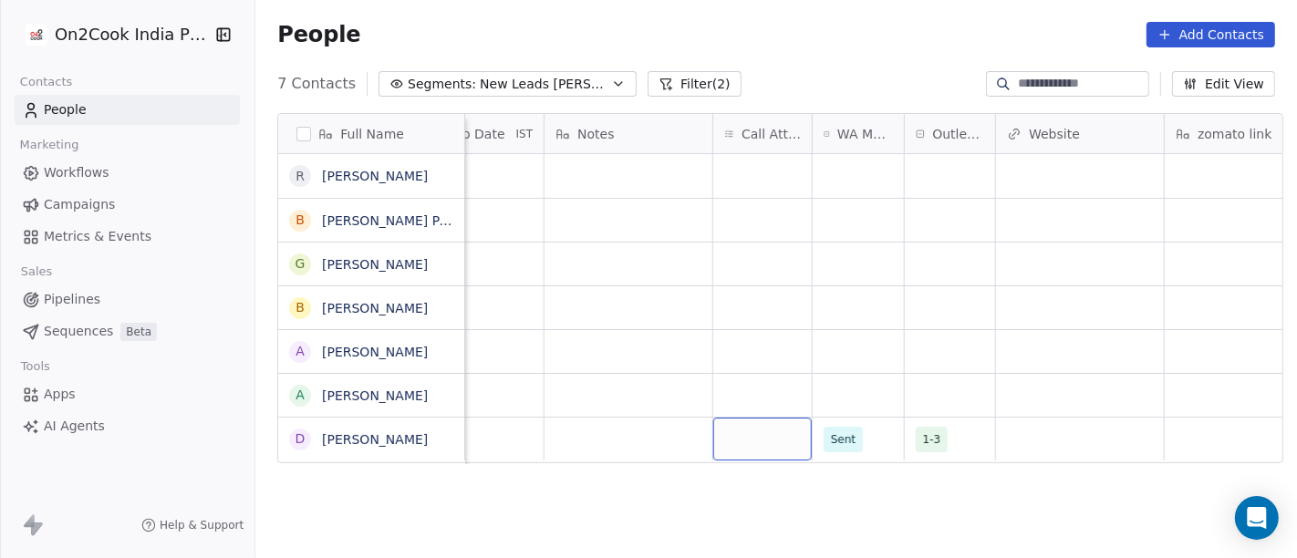
click at [750, 421] on div "grid" at bounding box center [762, 439] width 99 height 43
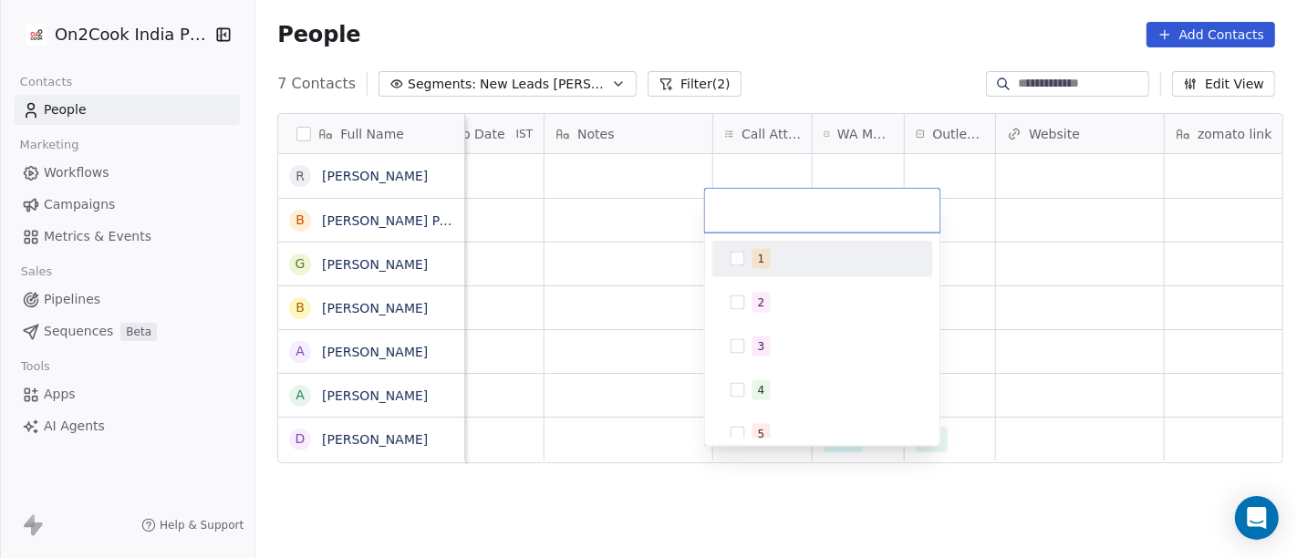
click at [749, 270] on div "1" at bounding box center [823, 258] width 206 height 29
click at [1131, 270] on html "On2Cook India Pvt. Ltd. Contacts People Marketing Workflows Campaigns Metrics &…" at bounding box center [648, 279] width 1297 height 558
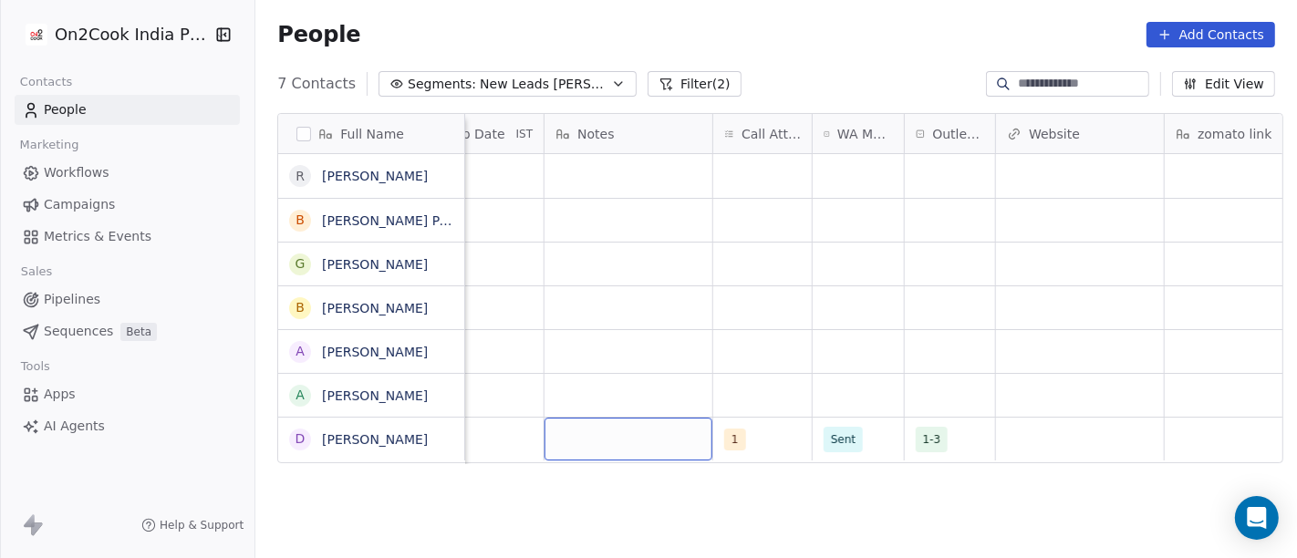
click at [623, 421] on div "grid" at bounding box center [629, 439] width 168 height 43
type textarea "**********"
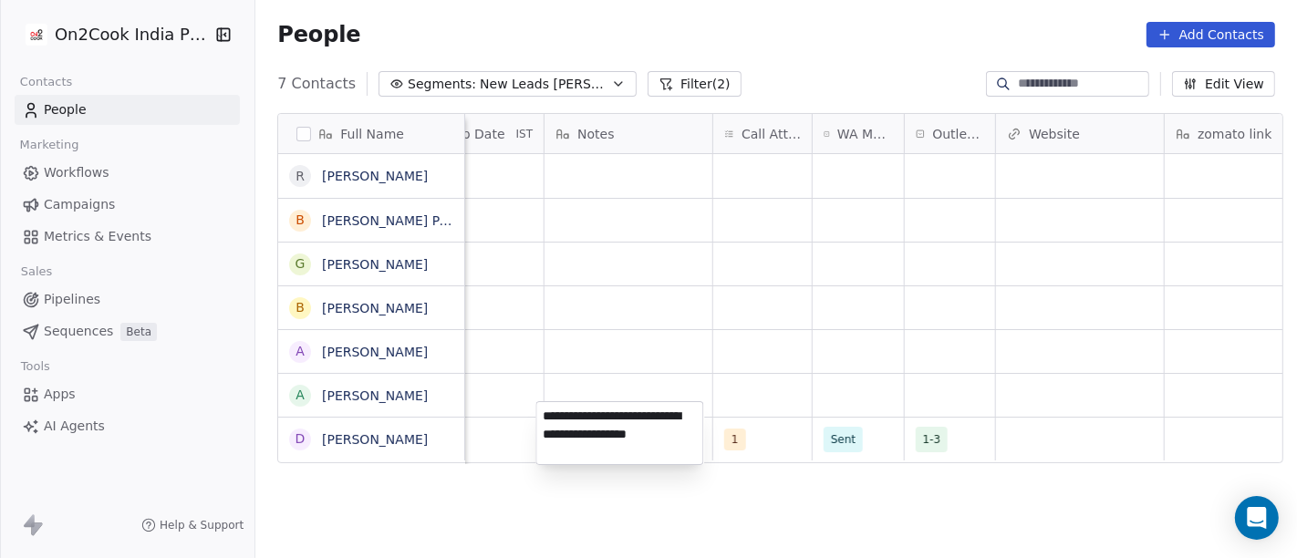
click at [831, 360] on html "On2Cook India Pvt. Ltd. Contacts People Marketing Workflows Campaigns Metrics &…" at bounding box center [648, 279] width 1297 height 558
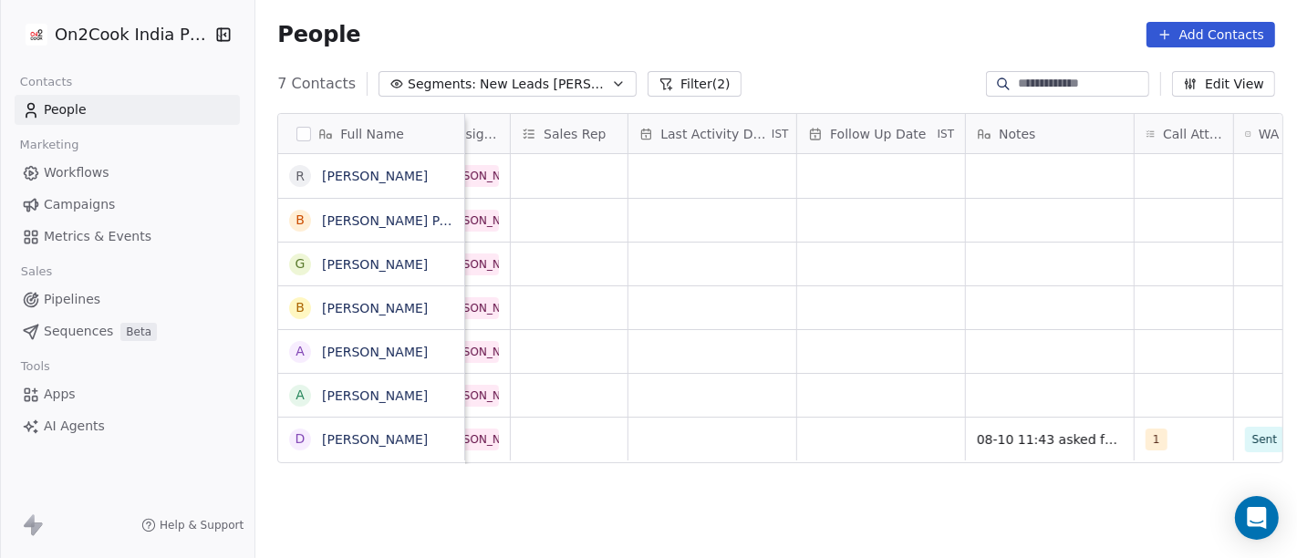
scroll to position [16, 993]
click at [858, 418] on div "grid" at bounding box center [881, 439] width 168 height 43
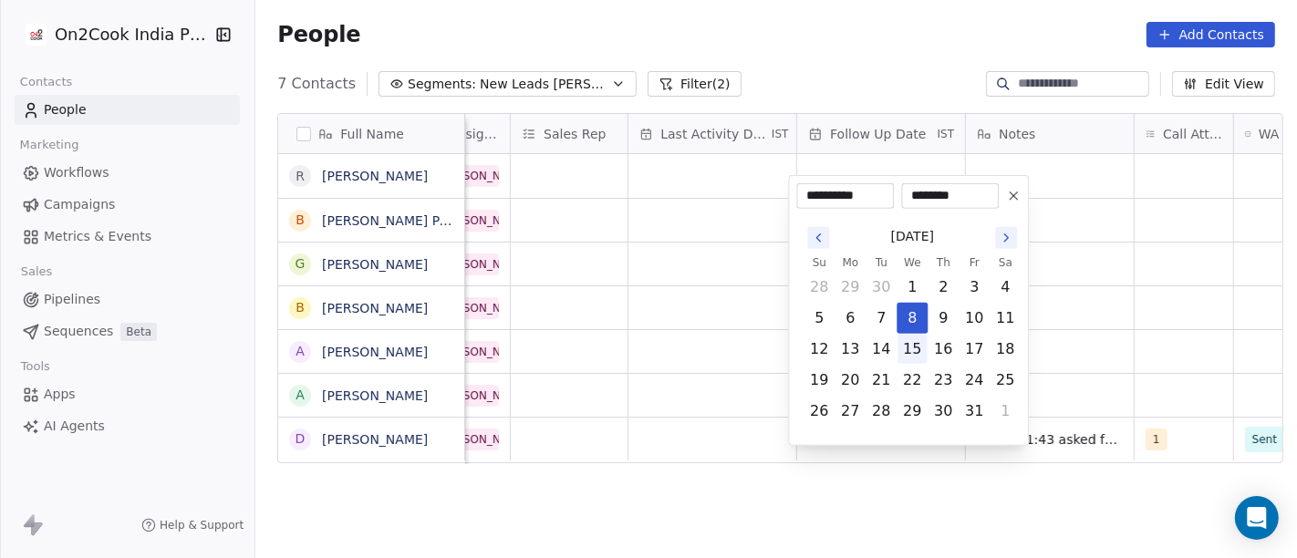
click at [913, 349] on button "15" at bounding box center [912, 349] width 29 height 29
type input "**********"
click at [1091, 308] on html "**********" at bounding box center [648, 279] width 1297 height 558
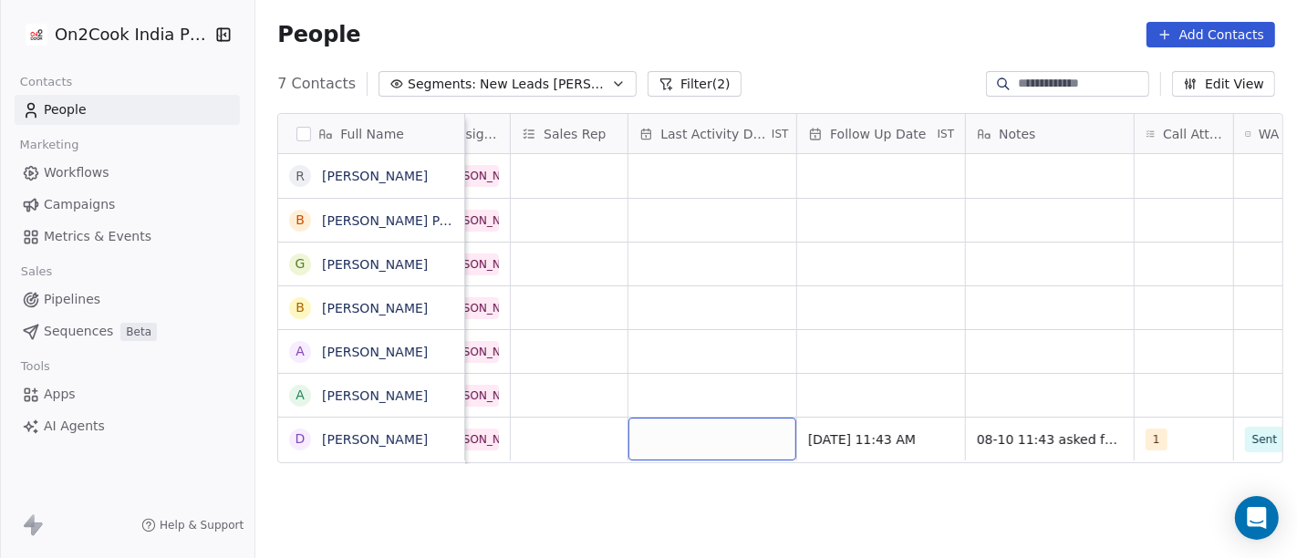
click at [764, 418] on div "grid" at bounding box center [713, 439] width 168 height 43
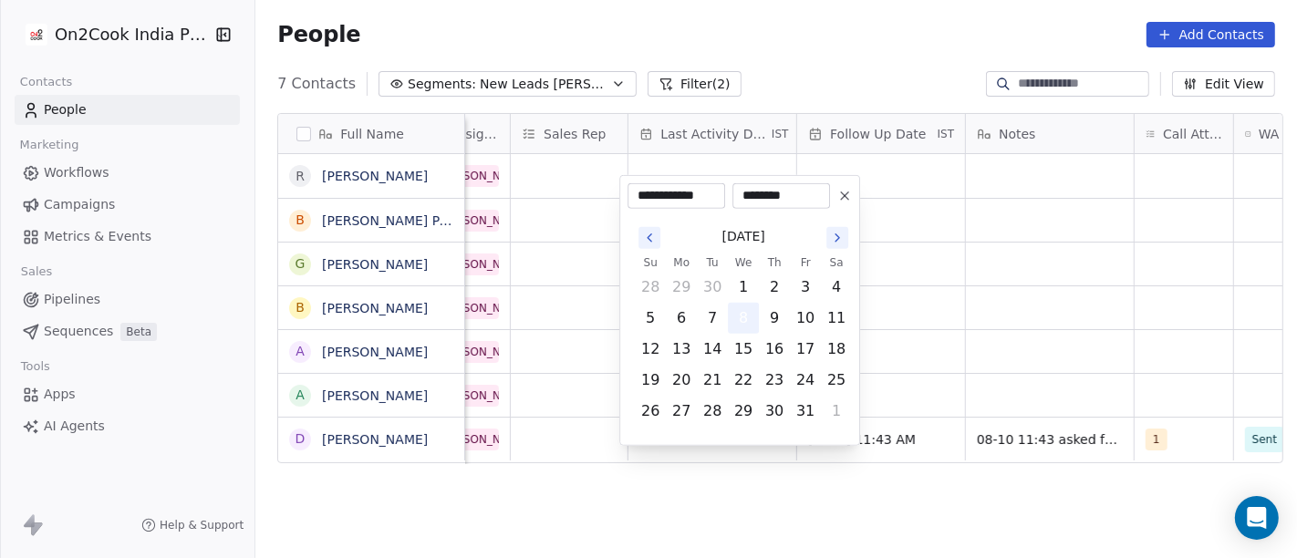
click at [734, 315] on button "8" at bounding box center [743, 318] width 29 height 29
click at [993, 309] on html "**********" at bounding box center [648, 279] width 1297 height 558
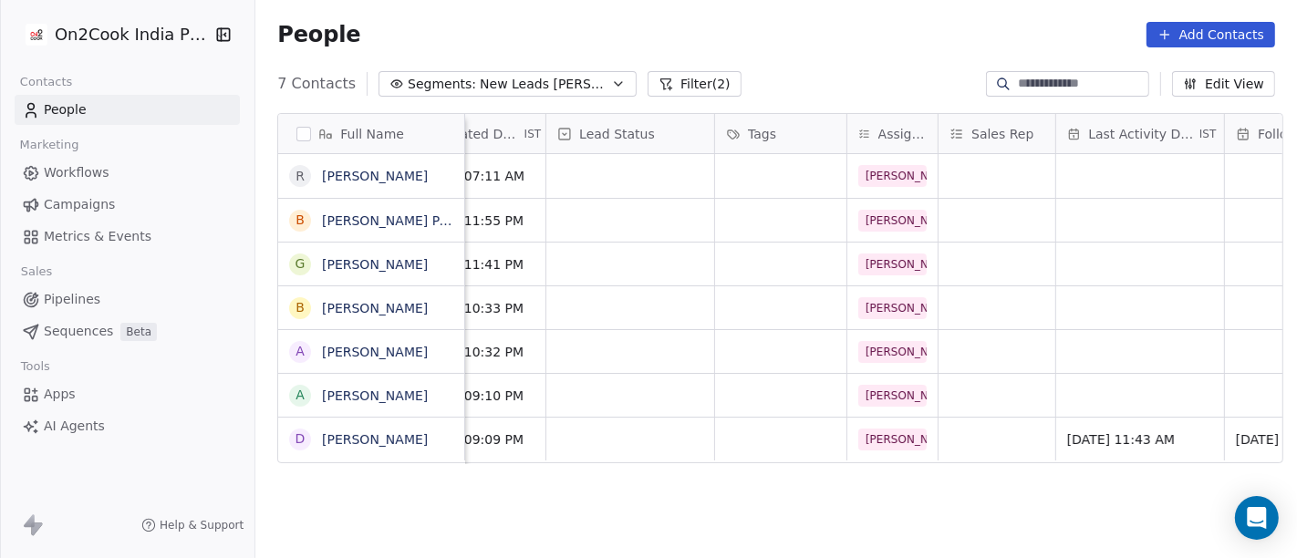
scroll to position [10, 563]
click at [645, 418] on div "grid" at bounding box center [632, 439] width 168 height 43
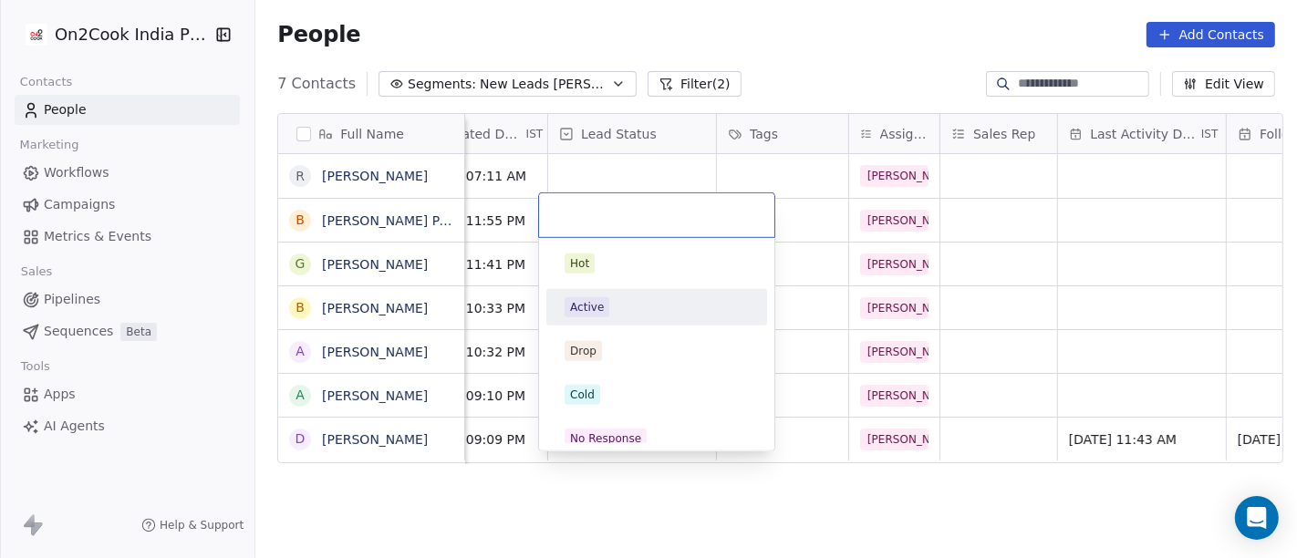
click at [643, 311] on div "Active" at bounding box center [657, 307] width 184 height 20
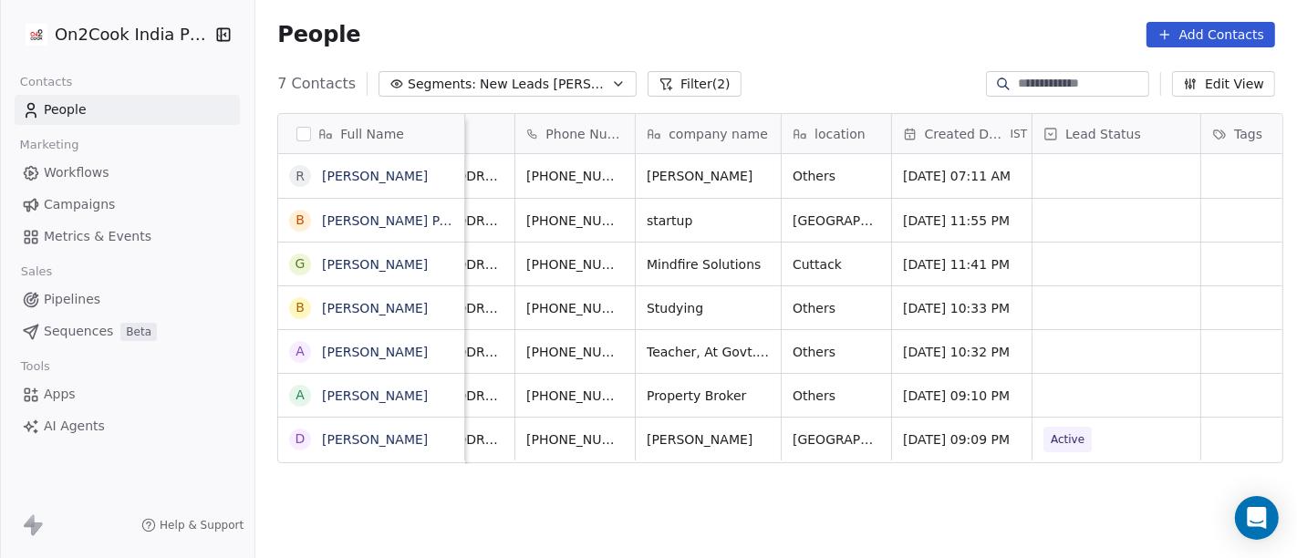
scroll to position [10, 72]
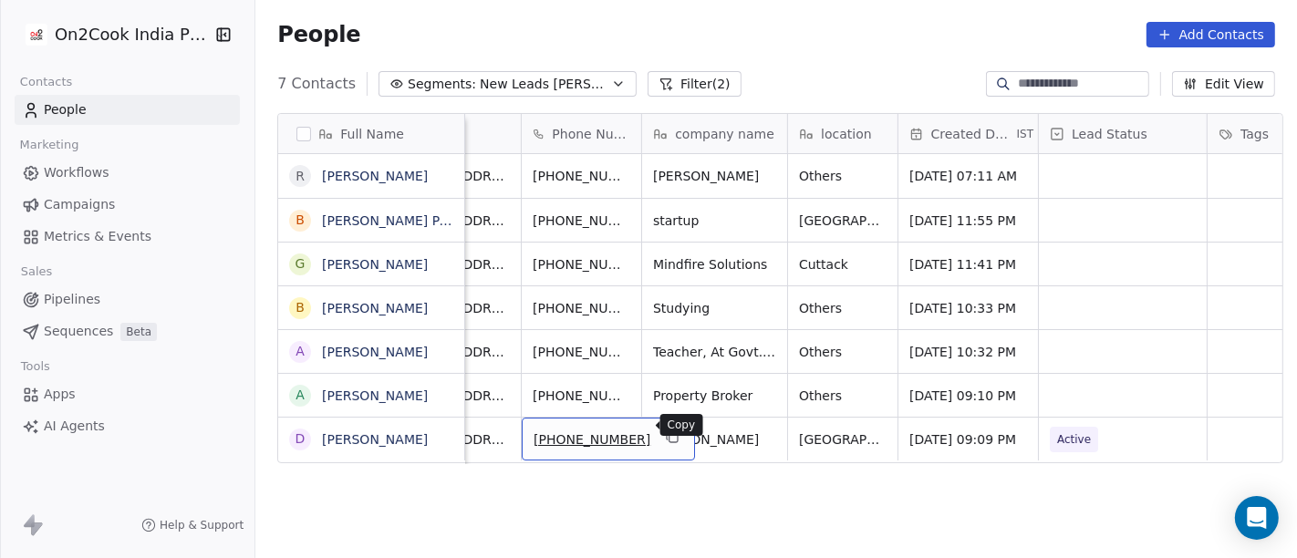
click at [665, 430] on icon "grid" at bounding box center [672, 437] width 15 height 15
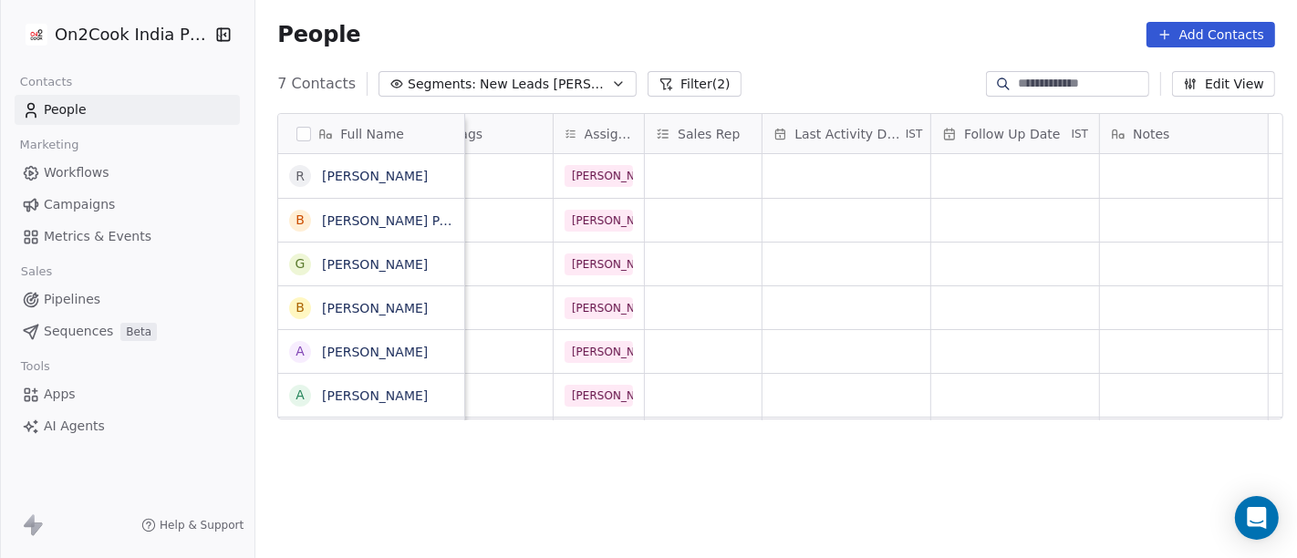
scroll to position [10, 0]
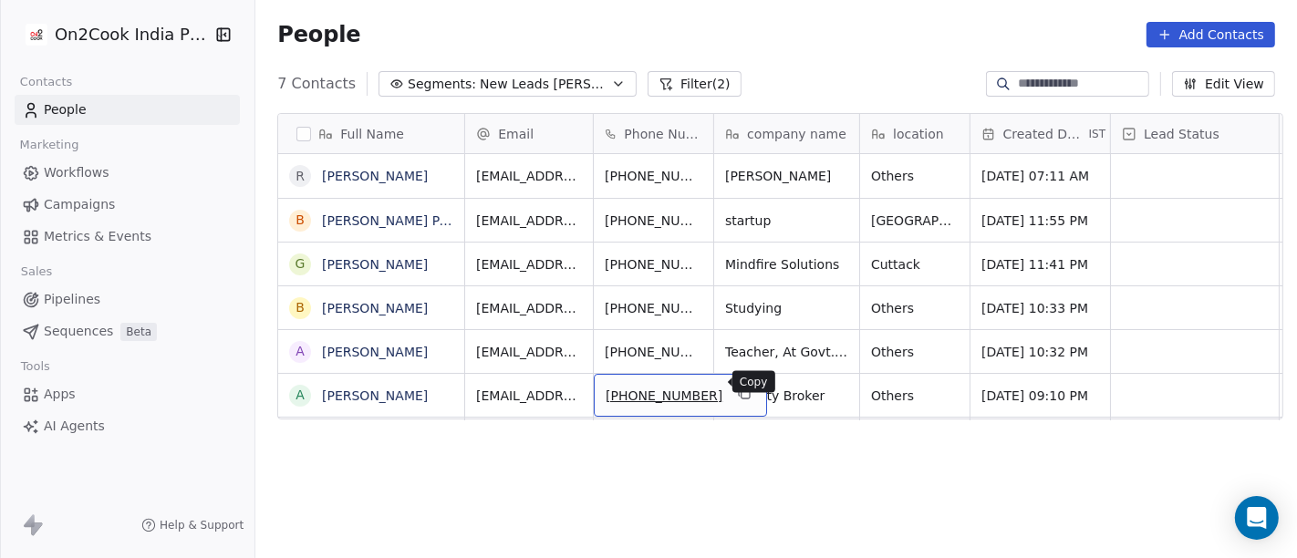
click at [737, 386] on icon "grid" at bounding box center [744, 393] width 15 height 15
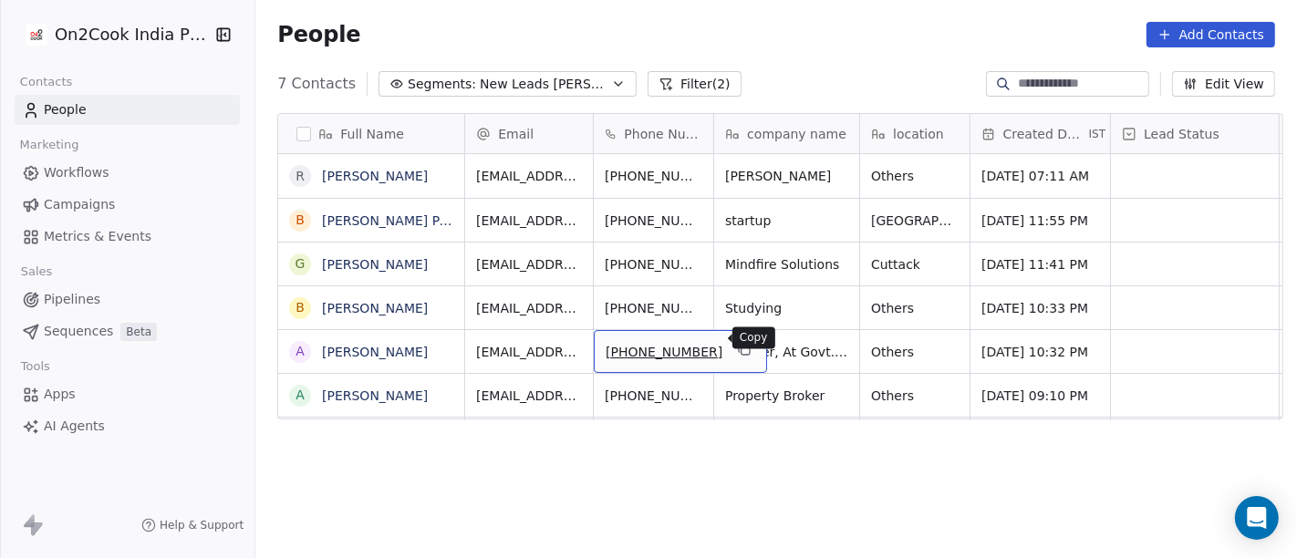
click at [737, 342] on icon "grid" at bounding box center [744, 349] width 15 height 15
click at [691, 453] on div "Full Name R Ramesh Mehta B Bibhuti Bhusan Panigrahi G Gourav Modi B Birendra Ku…" at bounding box center [776, 345] width 1042 height 492
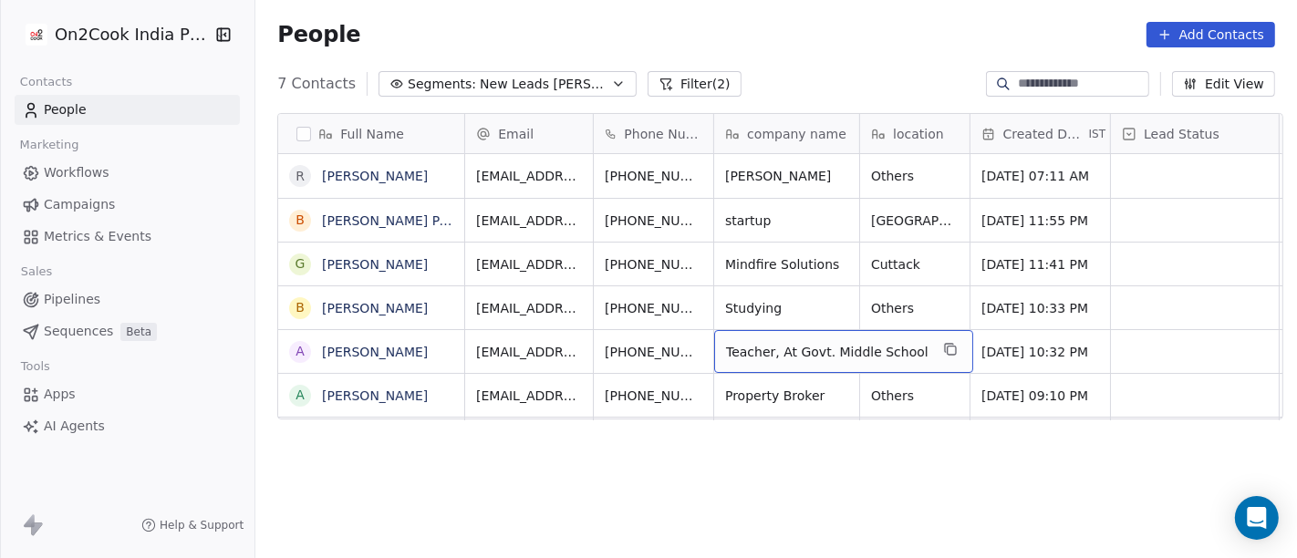
click at [797, 58] on div "People Add Contacts" at bounding box center [776, 34] width 1042 height 69
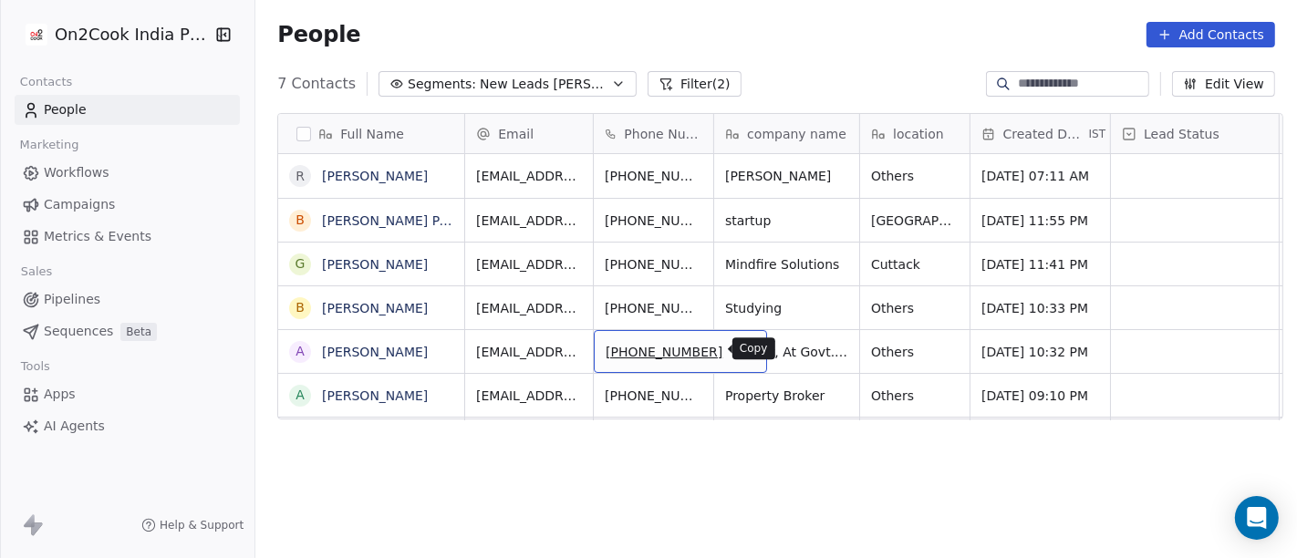
click at [737, 342] on icon "grid" at bounding box center [744, 349] width 15 height 15
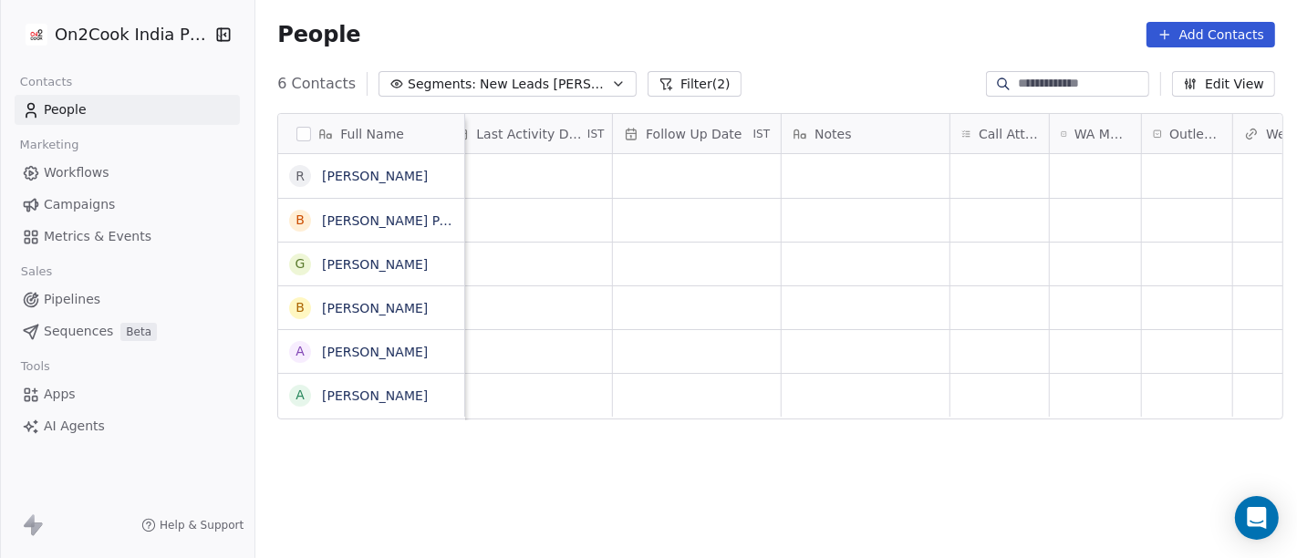
scroll to position [0, 1178]
click at [985, 350] on div "grid" at bounding box center [999, 351] width 99 height 43
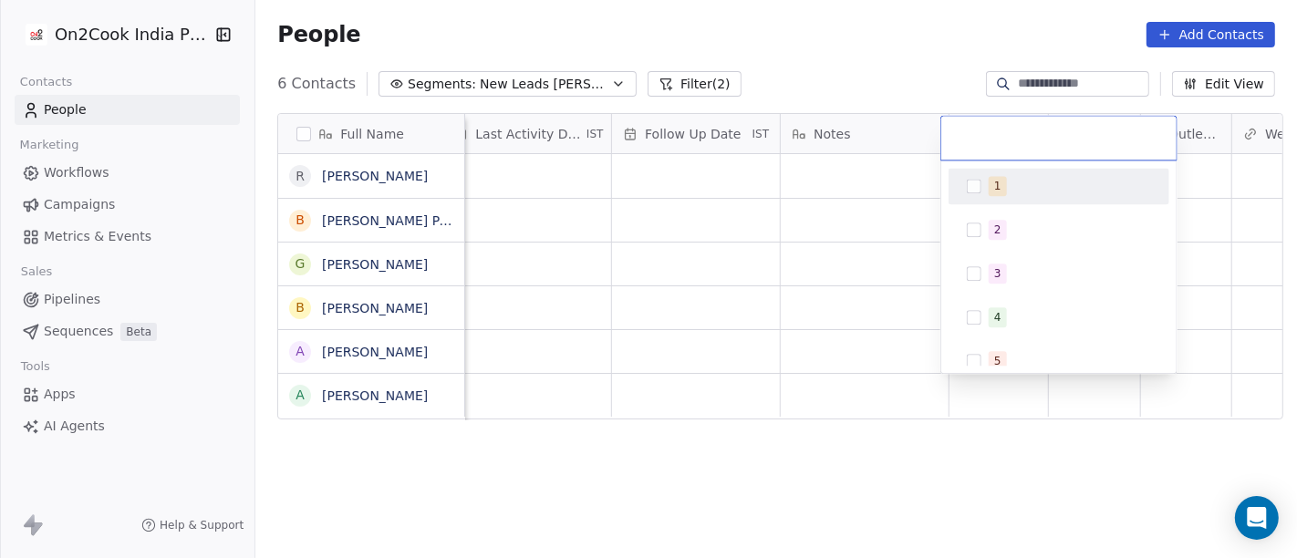
click at [1005, 189] on div "1" at bounding box center [1070, 186] width 162 height 20
click at [827, 268] on html "On2Cook India Pvt. Ltd. Contacts People Marketing Workflows Campaigns Metrics &…" at bounding box center [648, 279] width 1297 height 558
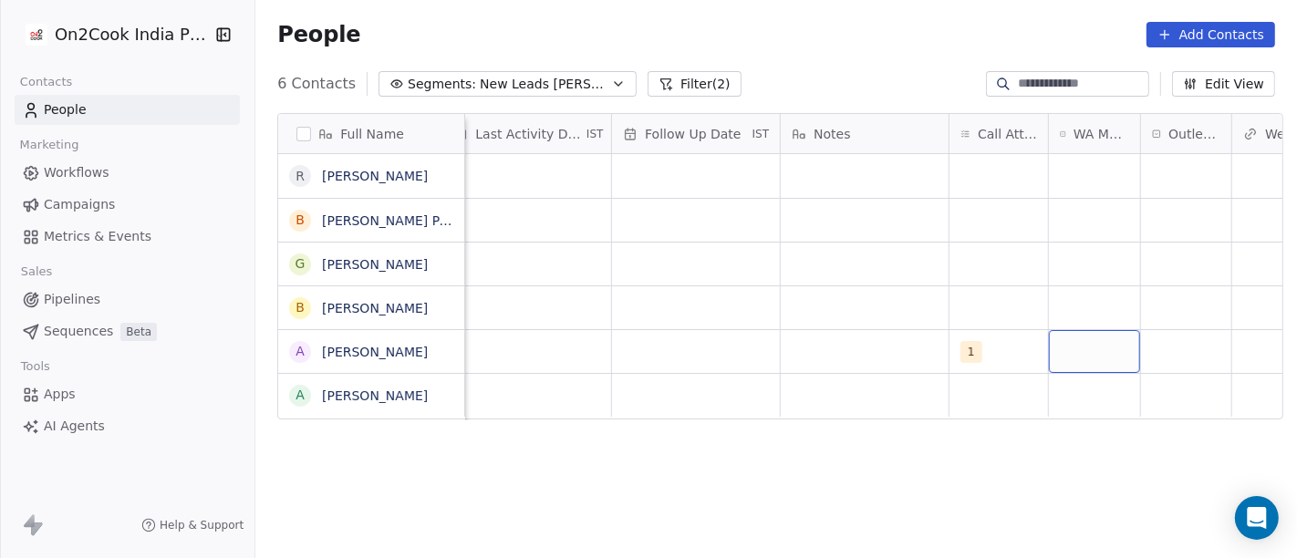
click at [1067, 369] on div "grid" at bounding box center [1094, 351] width 91 height 43
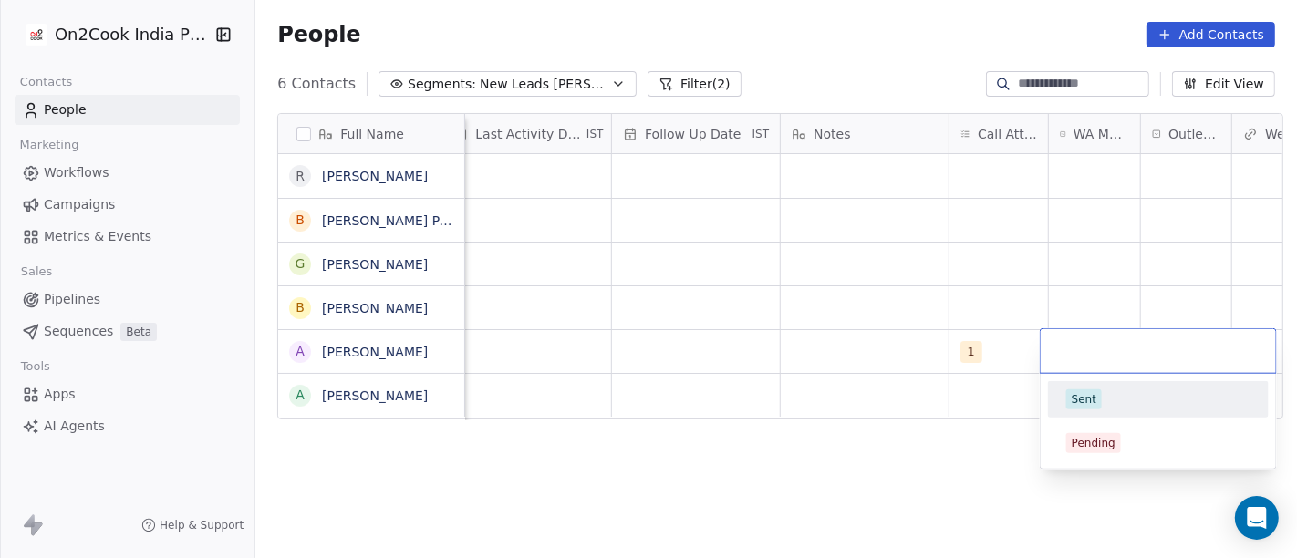
click at [1107, 411] on div "Sent" at bounding box center [1158, 399] width 206 height 29
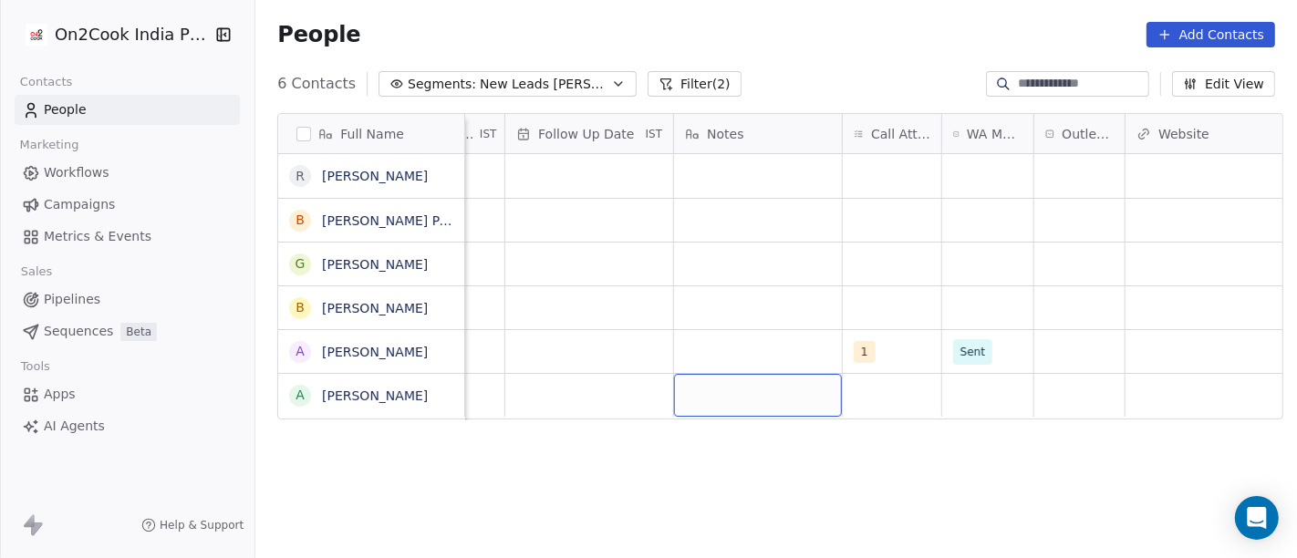
scroll to position [0, 1281]
click at [1042, 345] on div "grid" at bounding box center [1083, 351] width 90 height 43
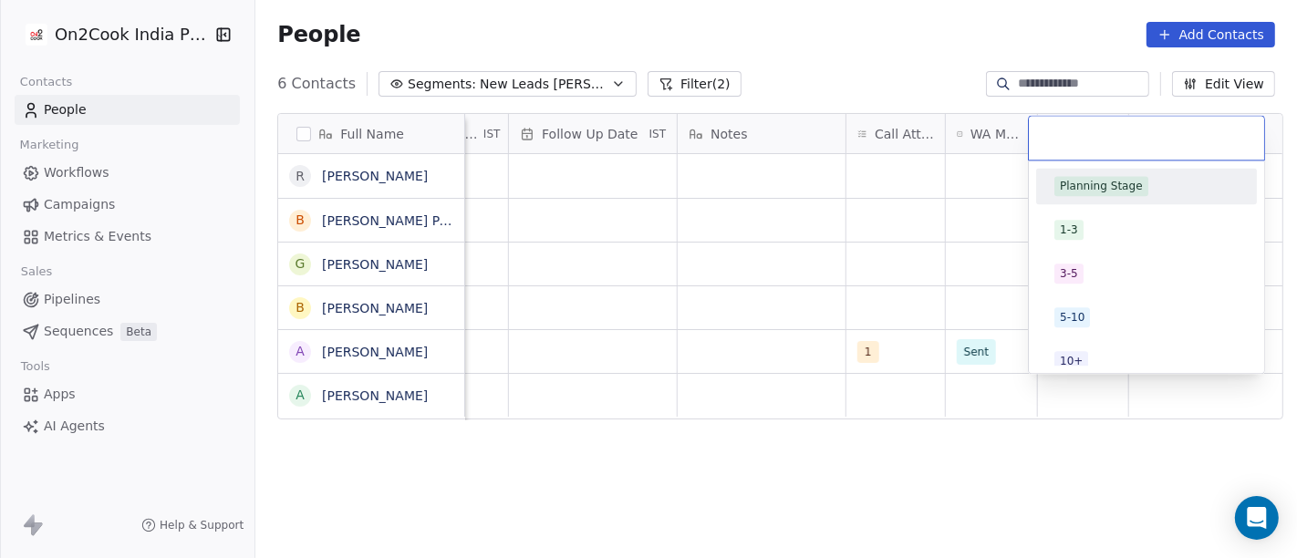
click at [1084, 199] on div "Planning Stage" at bounding box center [1147, 186] width 206 height 29
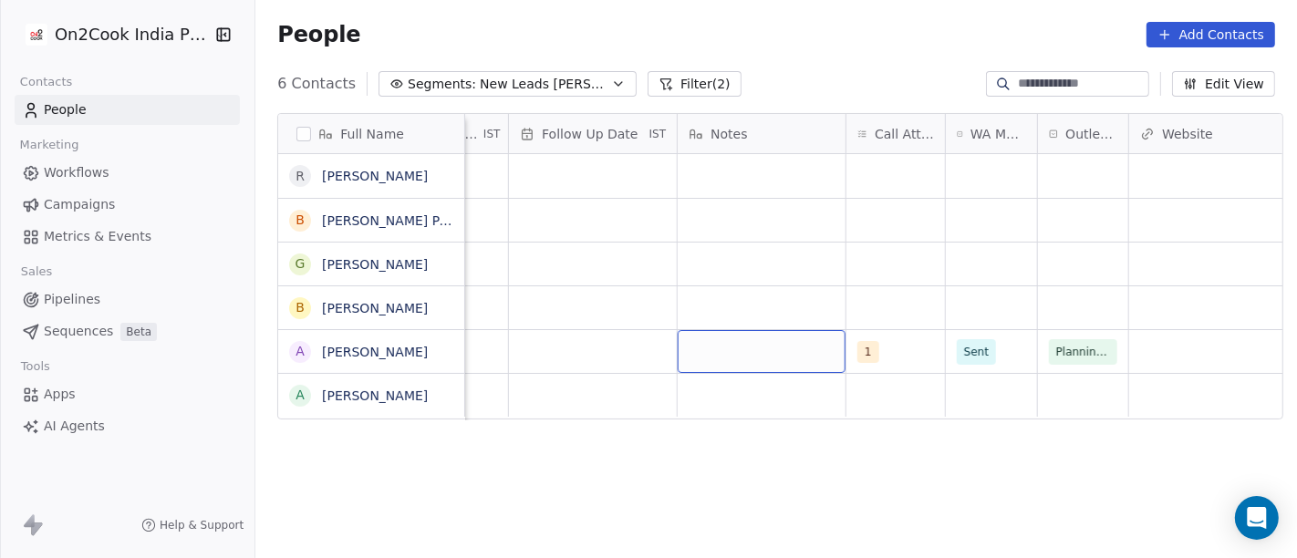
click at [754, 341] on div "grid" at bounding box center [762, 351] width 168 height 43
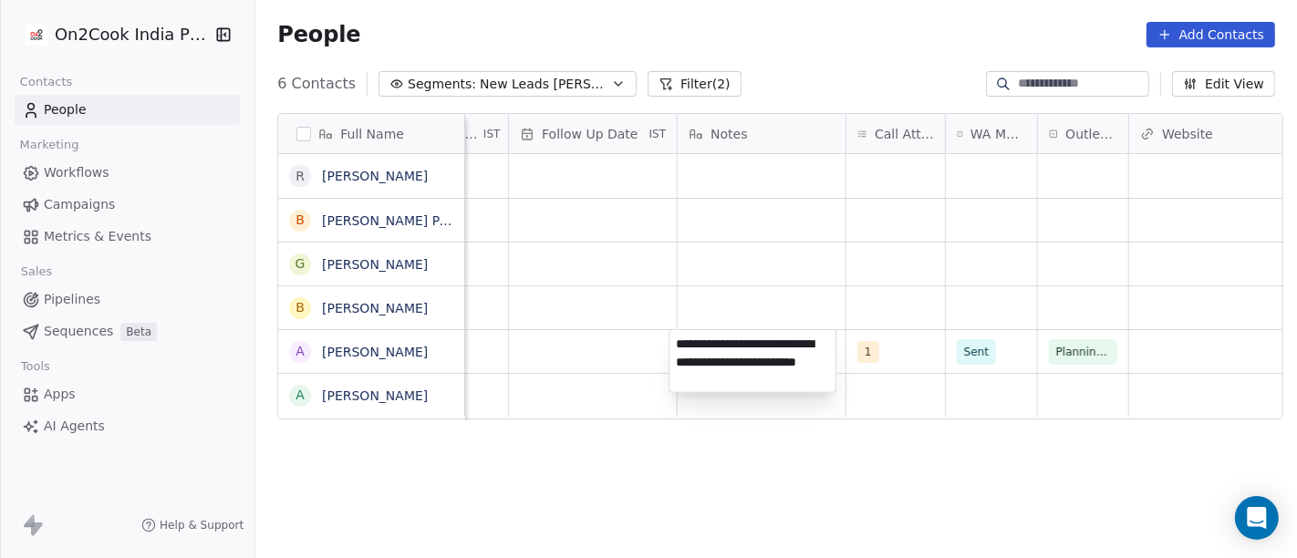
type textarea "**********"
click at [698, 459] on html "**********" at bounding box center [648, 279] width 1297 height 558
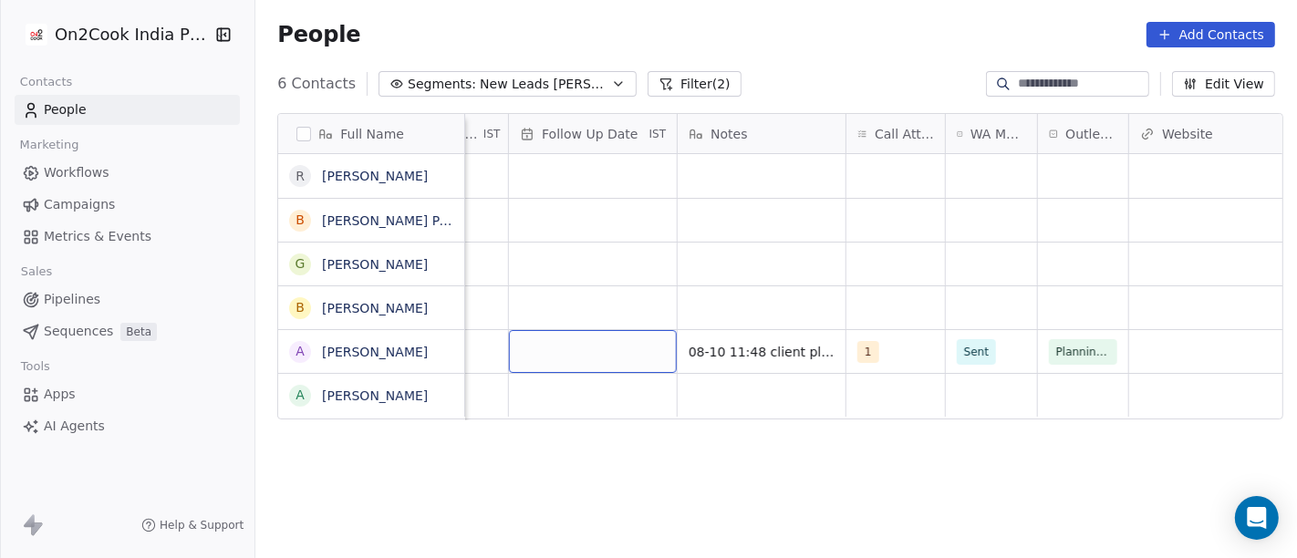
scroll to position [0, 1155]
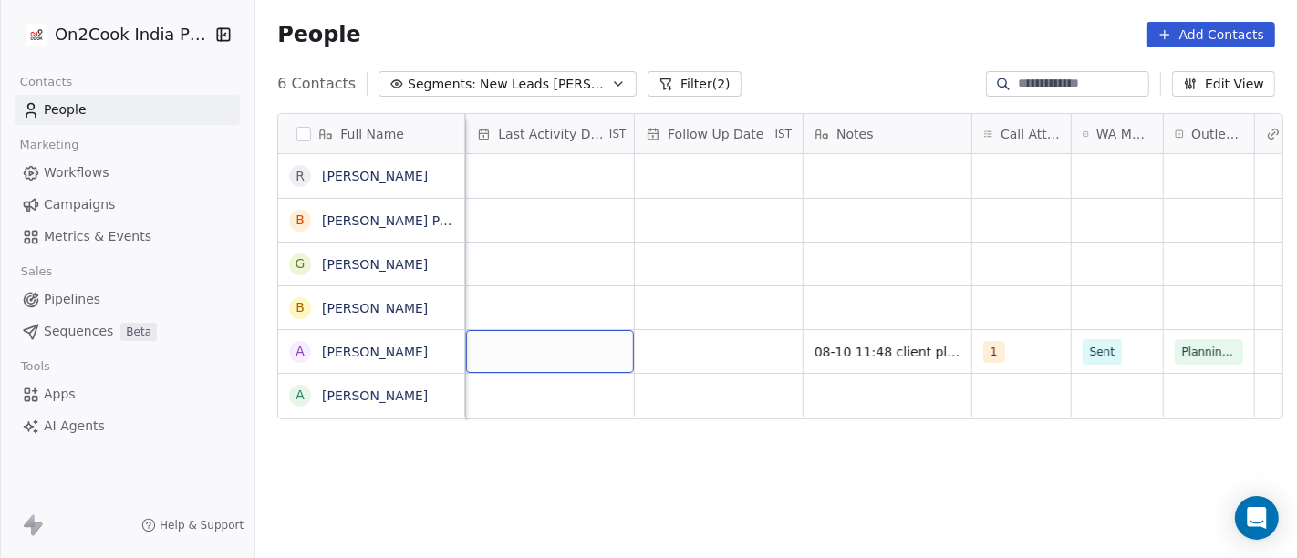
click at [466, 345] on div "grid" at bounding box center [550, 351] width 168 height 43
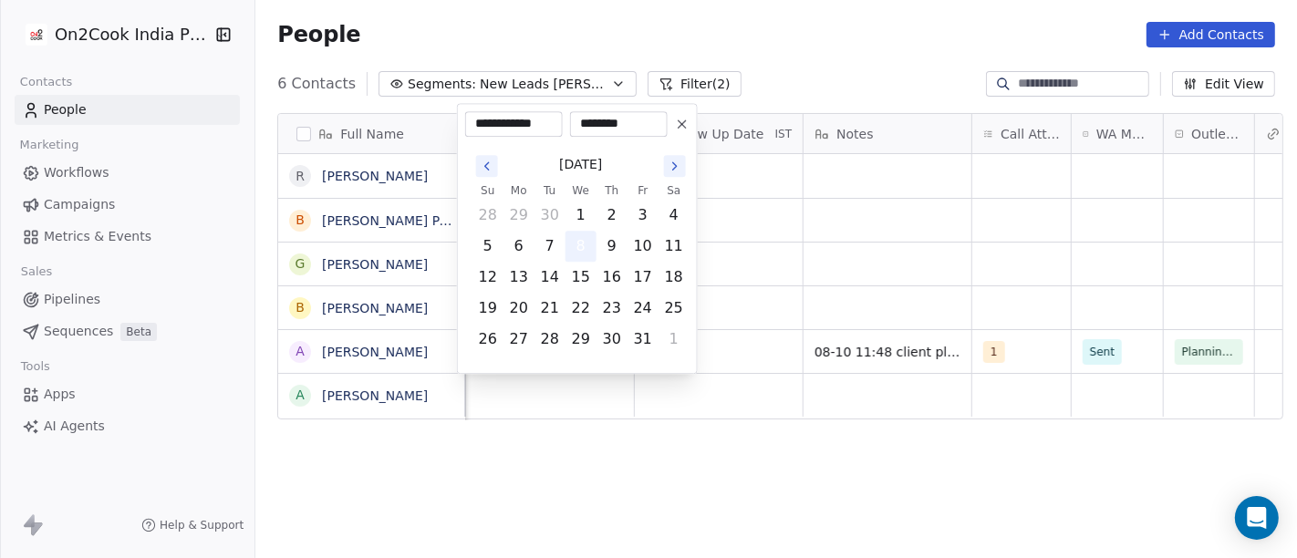
click at [581, 243] on button "8" at bounding box center [581, 246] width 29 height 29
click at [821, 245] on html "On2Cook India Pvt. Ltd. Contacts People Marketing Workflows Campaigns Metrics &…" at bounding box center [648, 279] width 1297 height 558
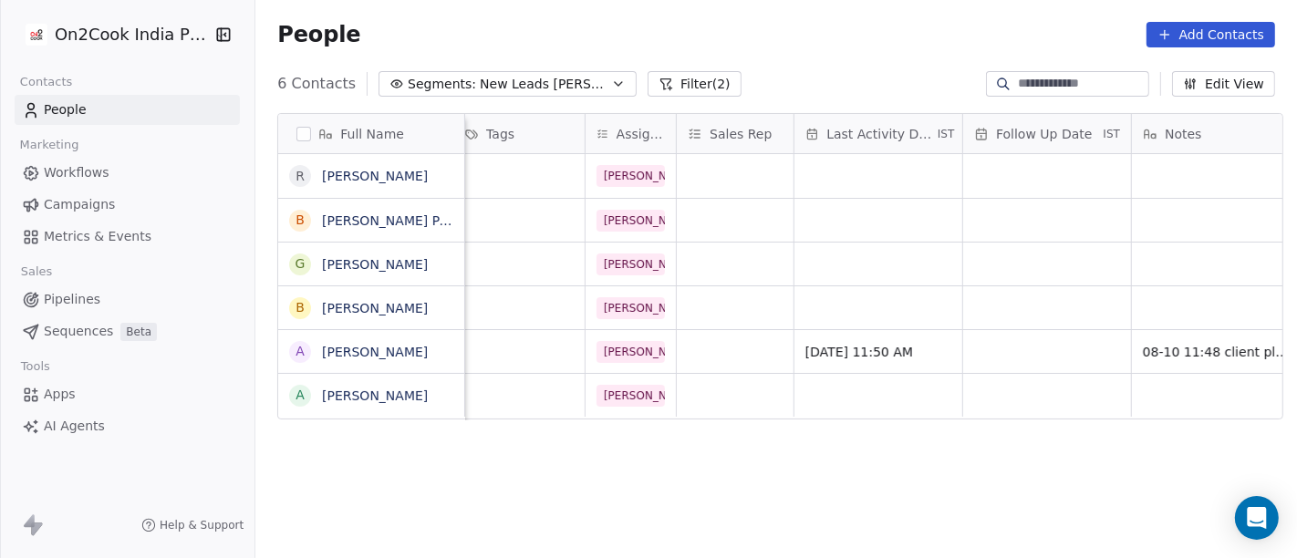
scroll to position [0, 810]
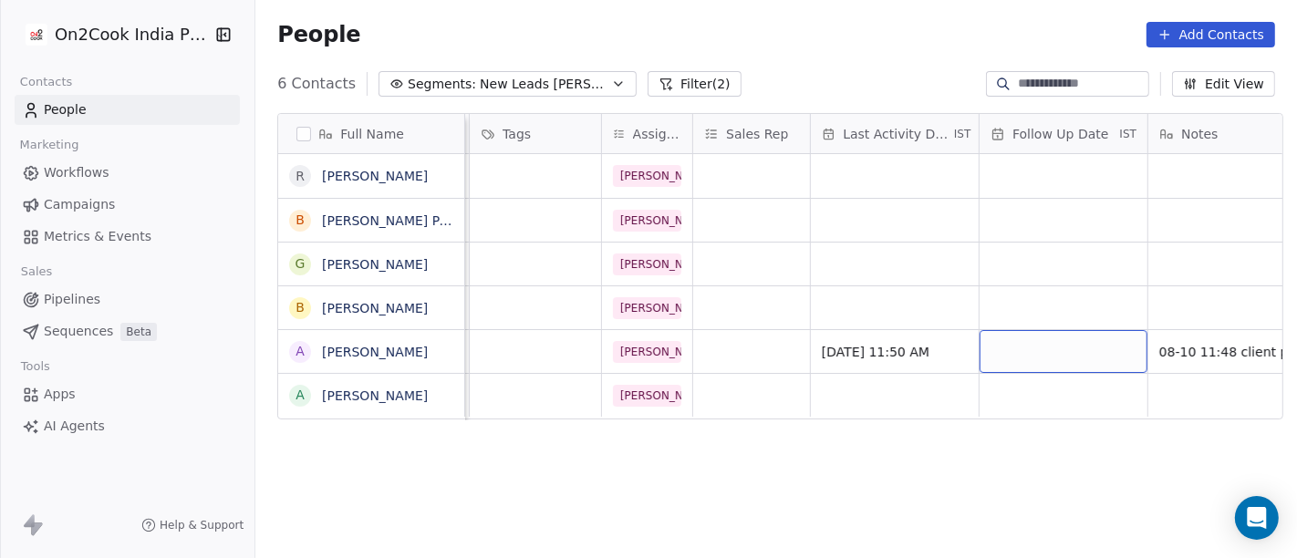
click at [1016, 350] on div "grid" at bounding box center [1064, 351] width 168 height 43
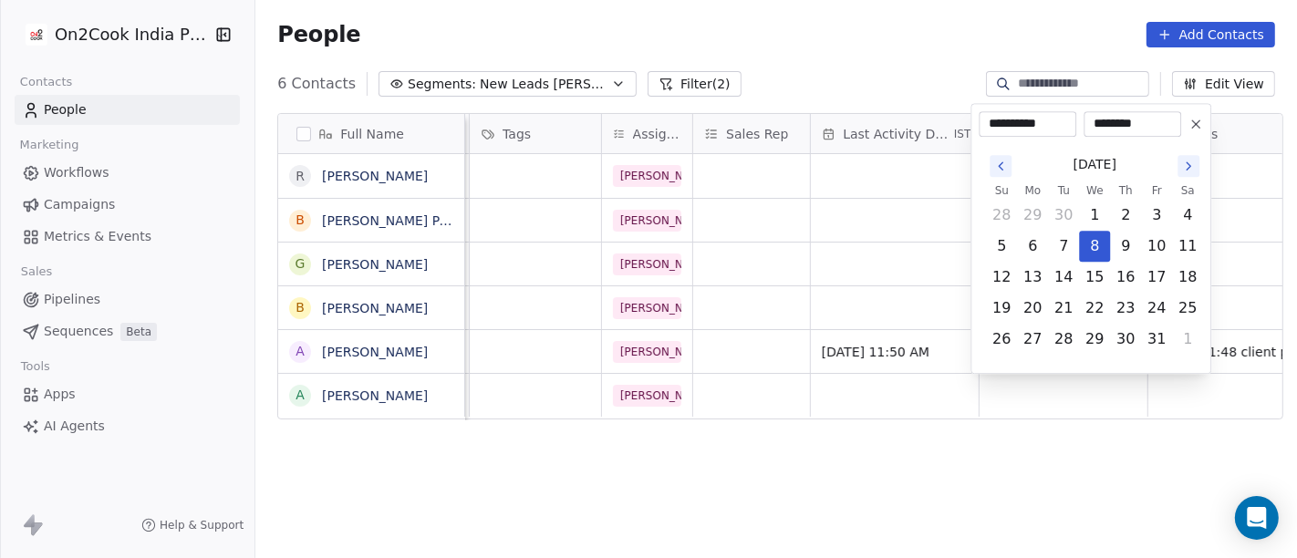
click at [1186, 162] on icon "Go to the Next Month" at bounding box center [1188, 166] width 15 height 15
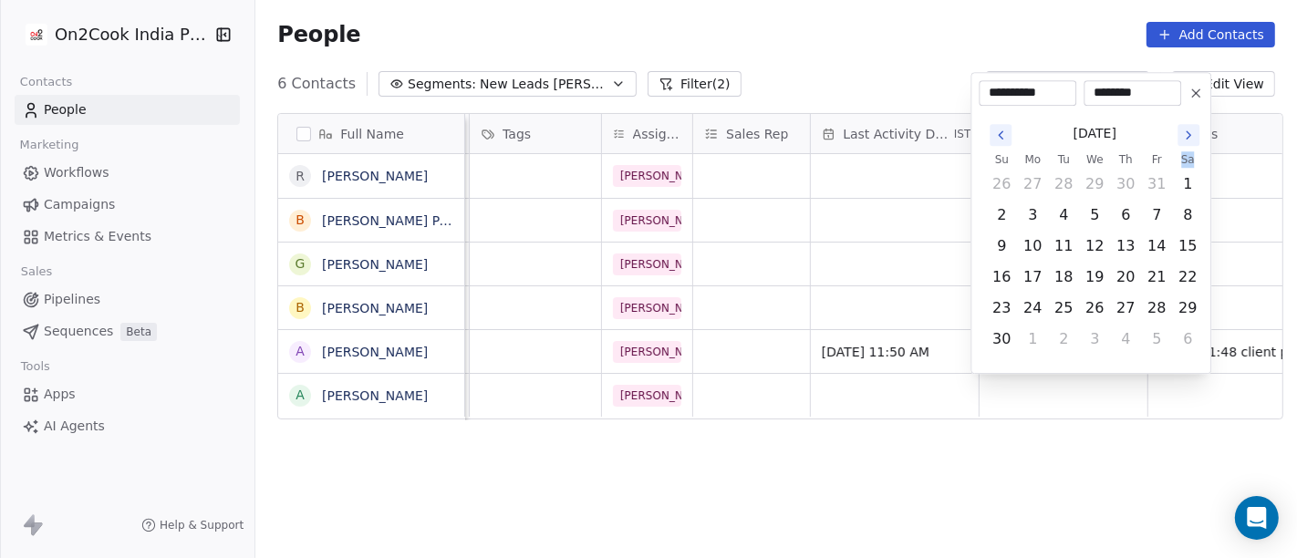
click at [1186, 162] on th "Sa" at bounding box center [1187, 160] width 31 height 18
click at [1177, 108] on div "November 2025 Su Mo Tu We Th Fr Sa 26 27 28 29 30 31 1 2 3 4 5 6 7 8 9 10 11 12…" at bounding box center [1091, 236] width 224 height 260
click at [1178, 130] on button "Go to the Next Month" at bounding box center [1189, 135] width 22 height 22
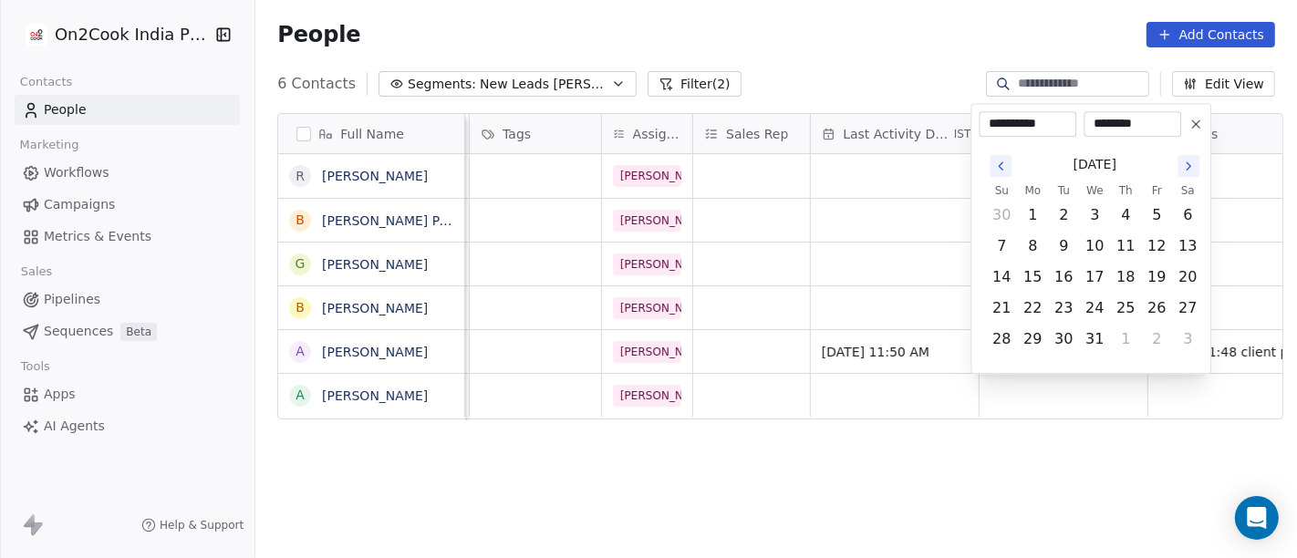
click at [1177, 130] on input "********" at bounding box center [1132, 124] width 90 height 18
click at [1178, 165] on button "Go to the Next Month" at bounding box center [1189, 166] width 22 height 22
click at [1185, 167] on icon "Go to the Next Month" at bounding box center [1188, 166] width 15 height 15
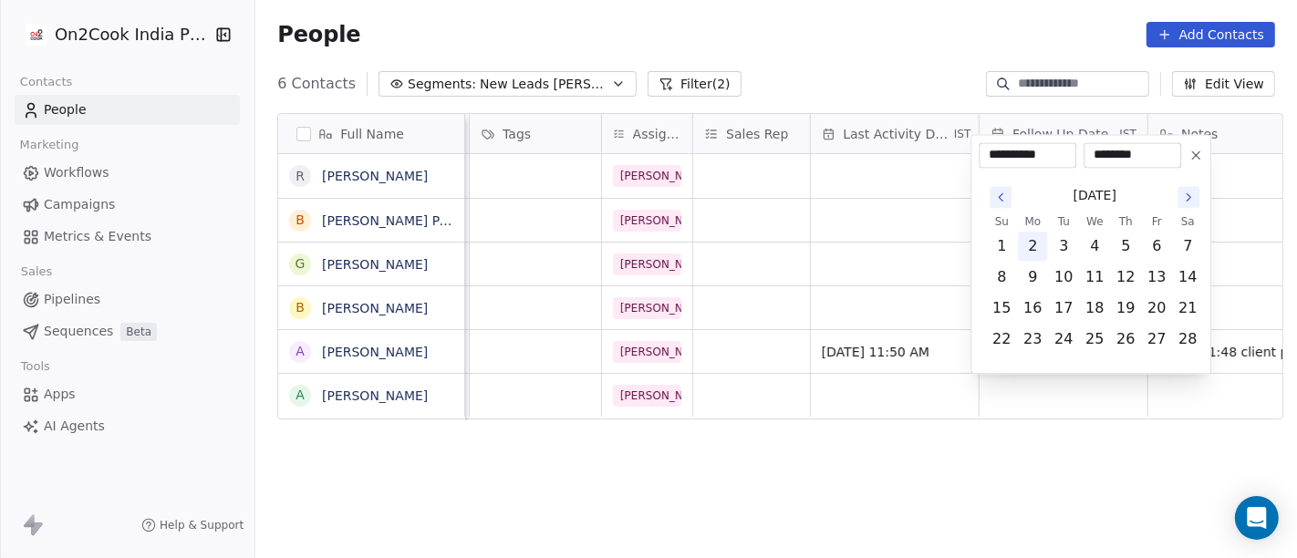
click at [1021, 246] on button "2" at bounding box center [1032, 246] width 29 height 29
type input "**********"
click at [950, 460] on html "**********" at bounding box center [648, 279] width 1297 height 558
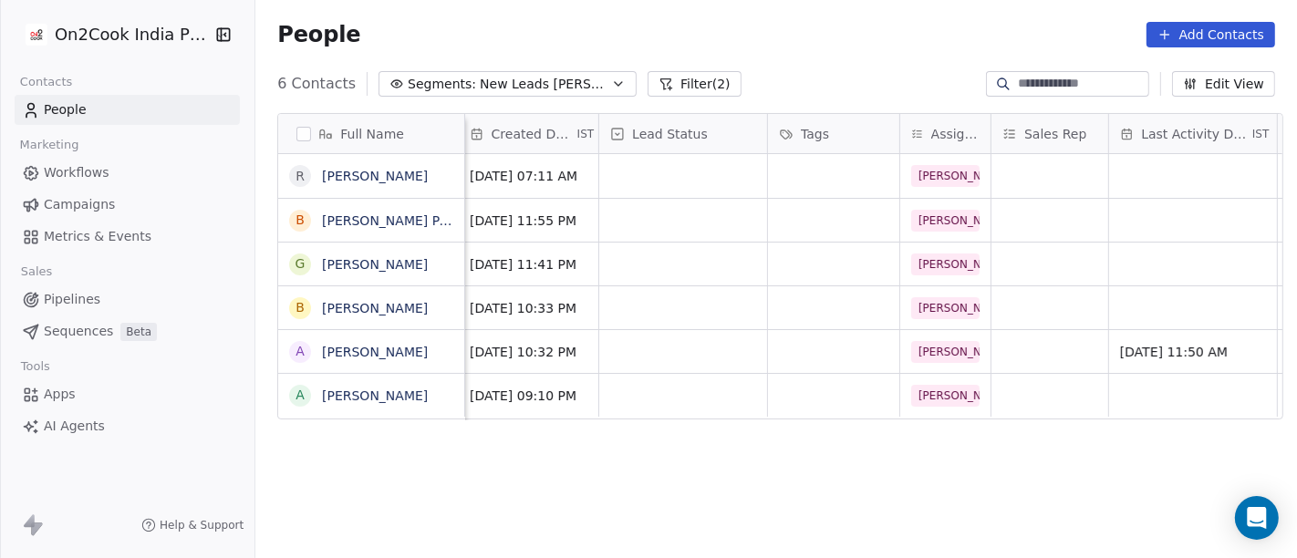
scroll to position [0, 510]
click at [695, 338] on div "grid" at bounding box center [685, 351] width 168 height 43
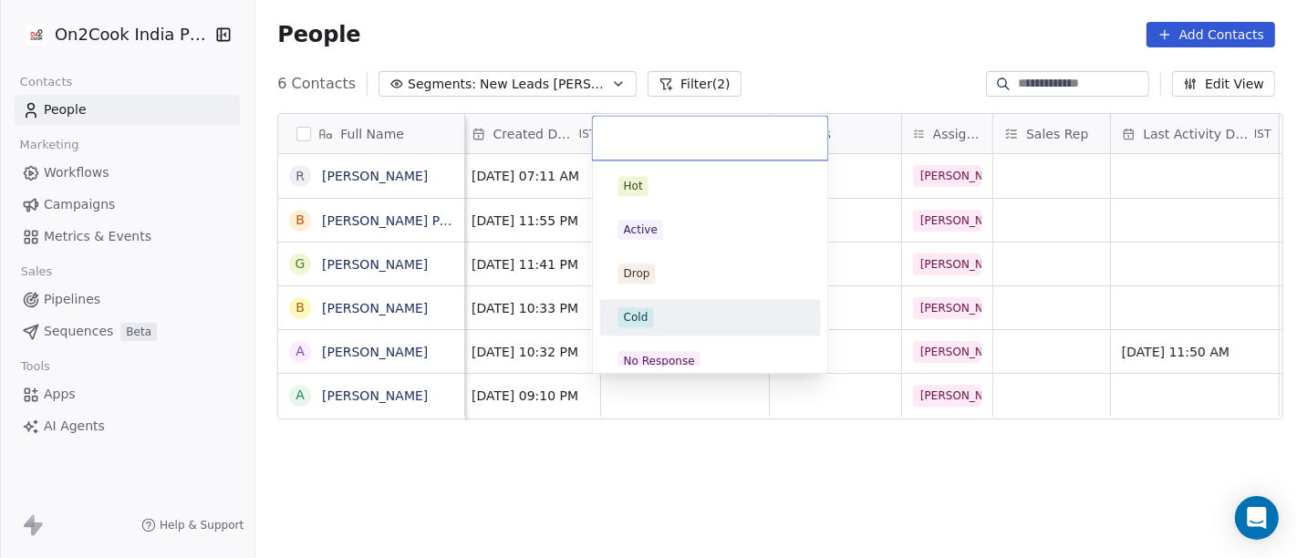
click at [681, 311] on div "Cold" at bounding box center [710, 317] width 184 height 20
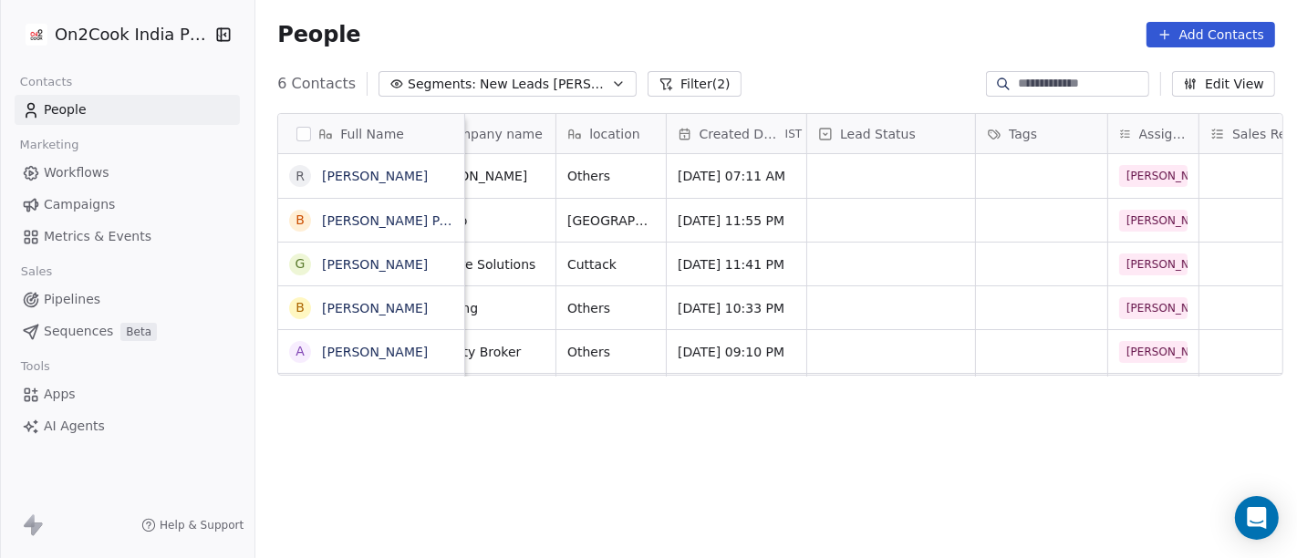
scroll to position [0, 0]
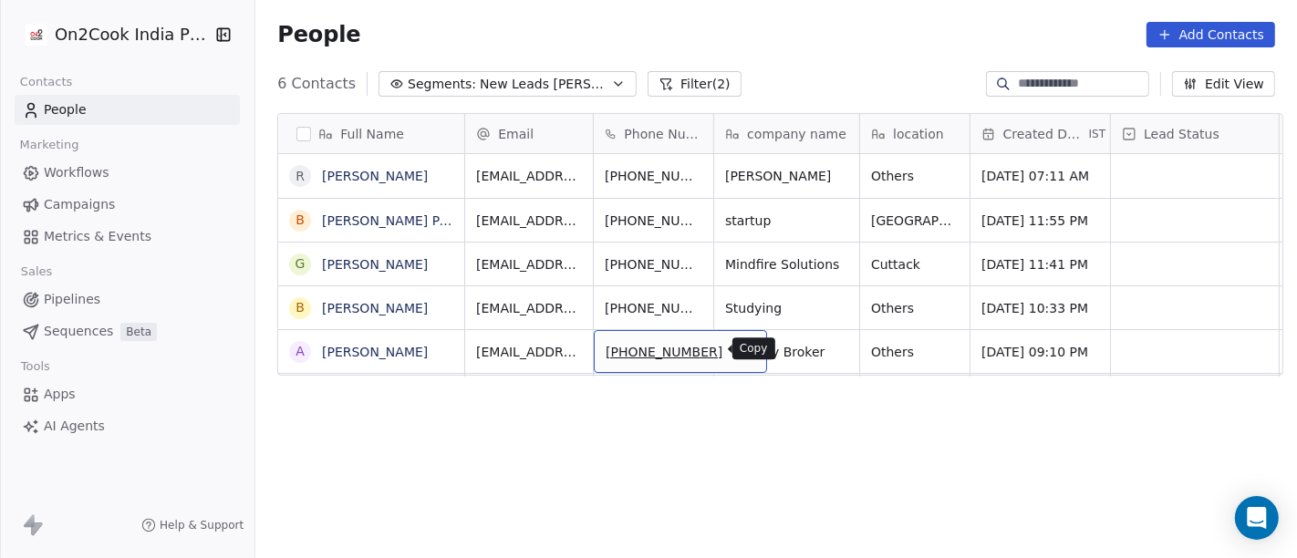
click at [737, 348] on icon "grid" at bounding box center [744, 349] width 15 height 15
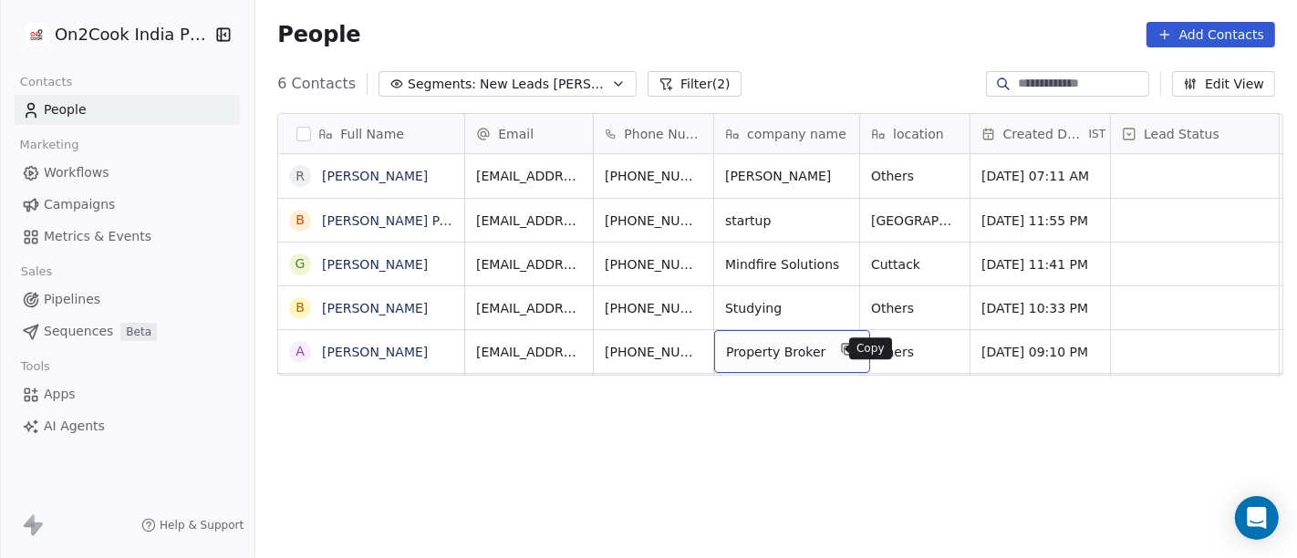
click at [837, 356] on button "grid" at bounding box center [848, 349] width 22 height 22
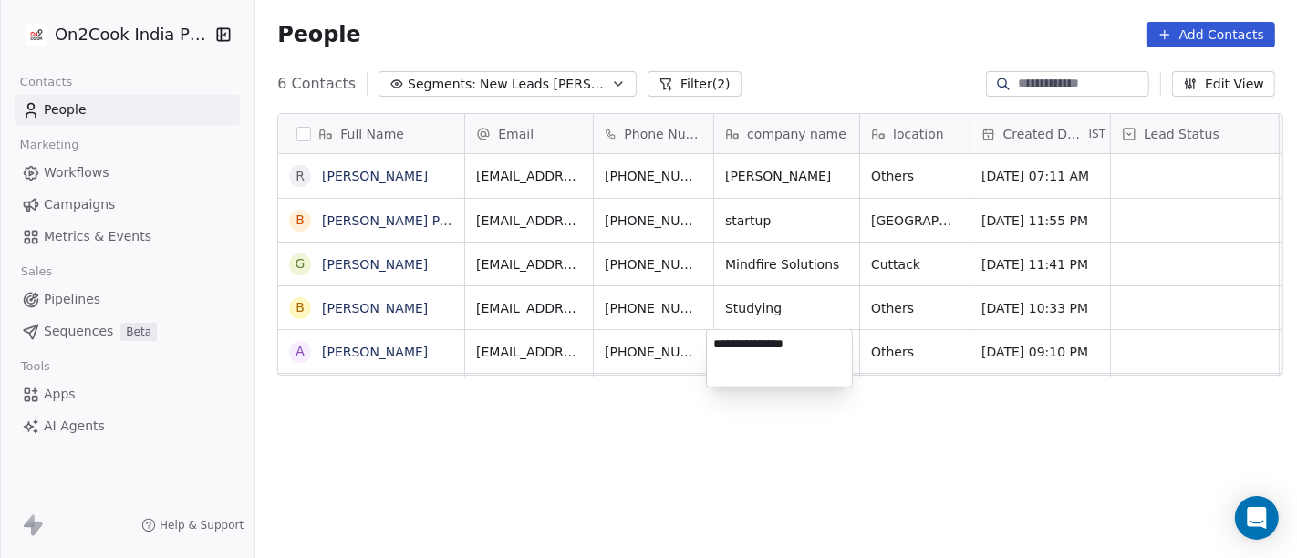
click at [926, 362] on html "**********" at bounding box center [648, 279] width 1297 height 558
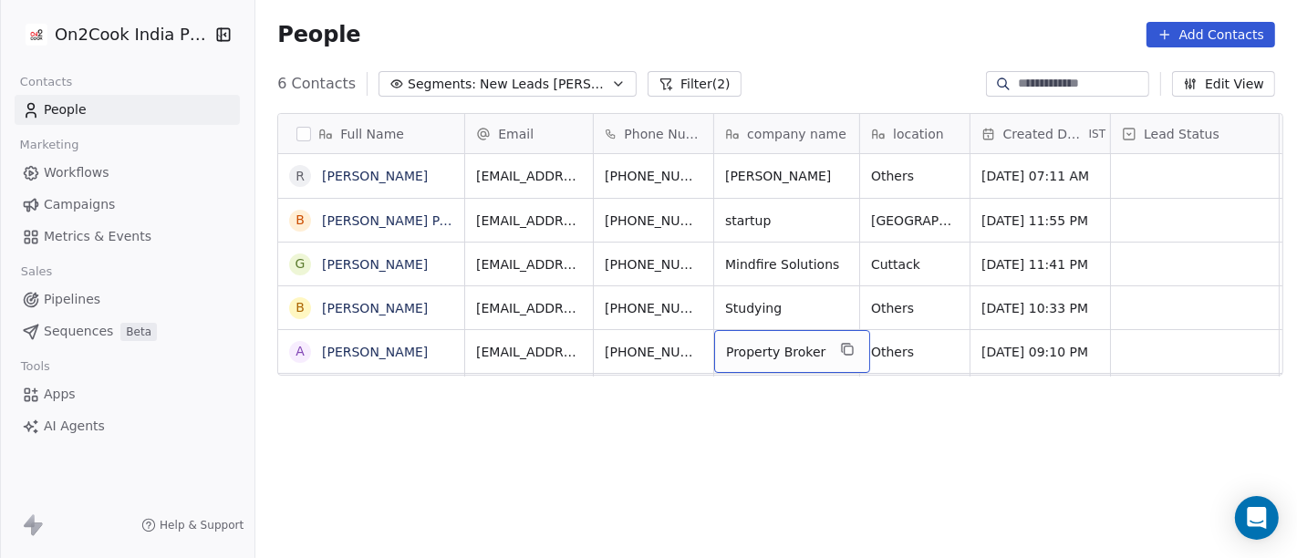
click at [1206, 349] on html "On2Cook India Pvt. Ltd. Contacts People Marketing Workflows Campaigns Metrics &…" at bounding box center [648, 279] width 1297 height 558
click at [777, 353] on span "Property Broker" at bounding box center [775, 352] width 99 height 18
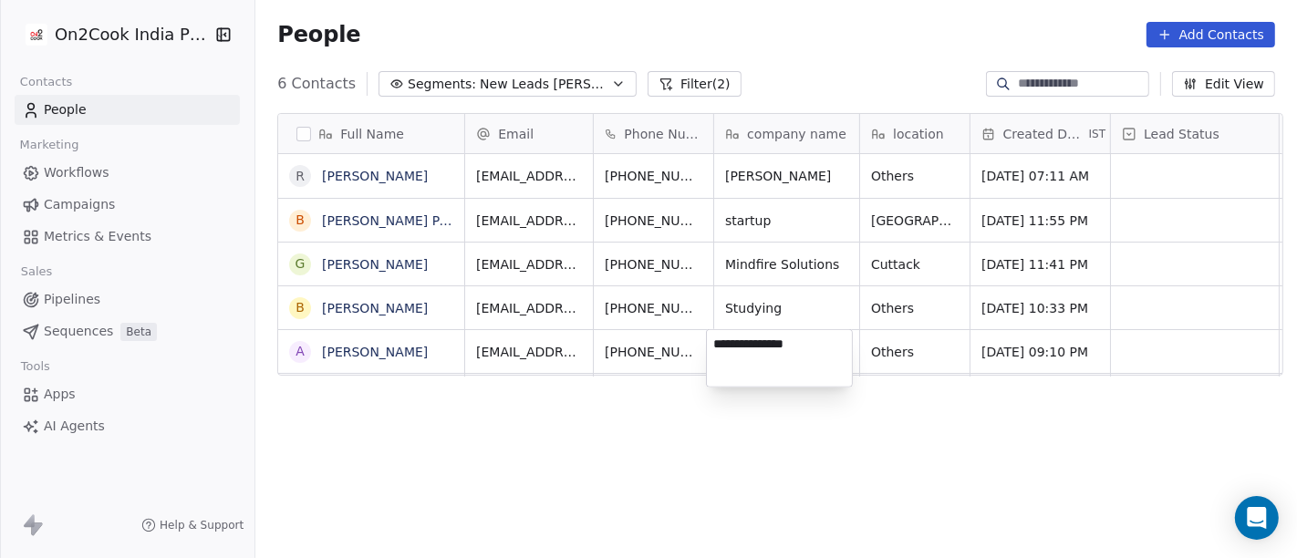
click at [777, 353] on textarea "**********" at bounding box center [779, 358] width 145 height 57
click at [879, 356] on html "On2Cook India Pvt. Ltd. Contacts People Marketing Workflows Campaigns Metrics &…" at bounding box center [648, 279] width 1297 height 558
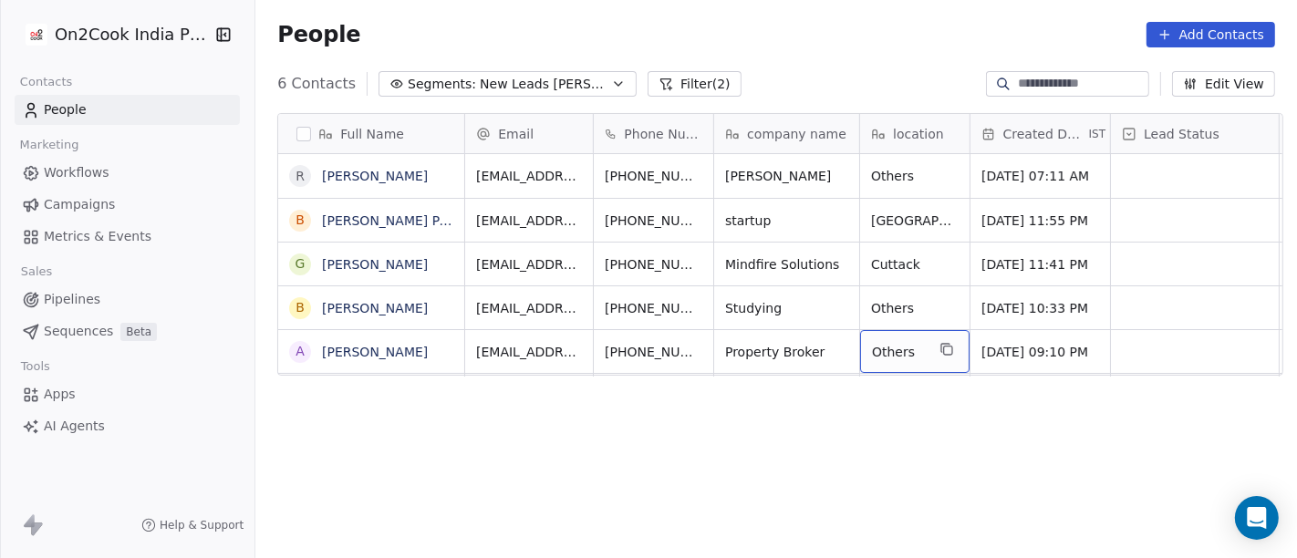
click at [879, 356] on span "Others" at bounding box center [898, 352] width 53 height 18
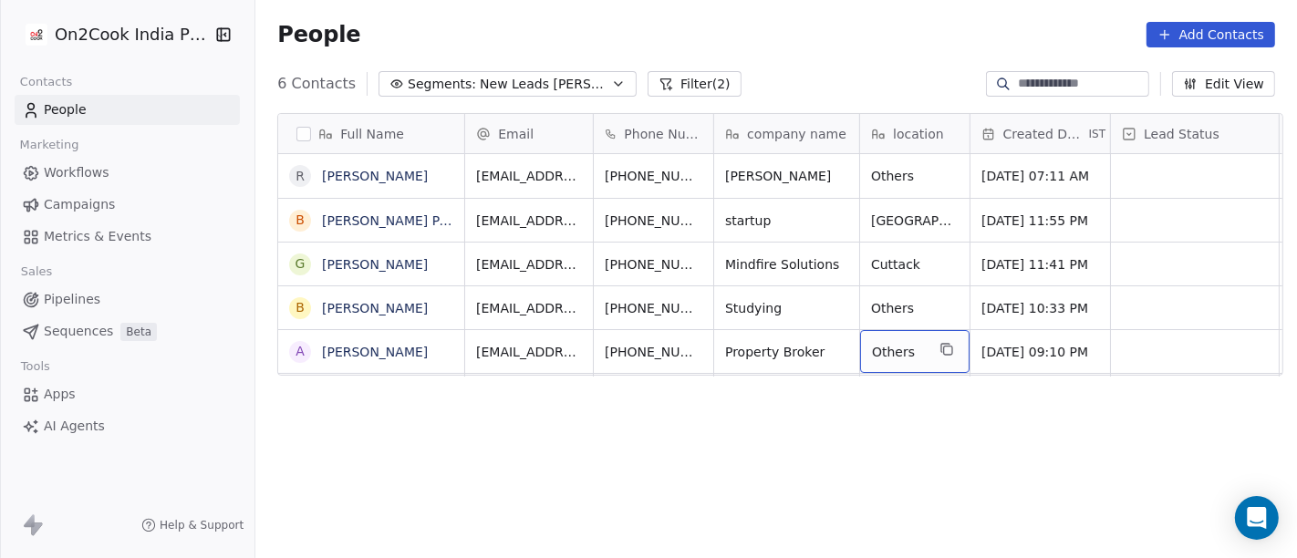
click at [879, 356] on span "Others" at bounding box center [898, 352] width 53 height 18
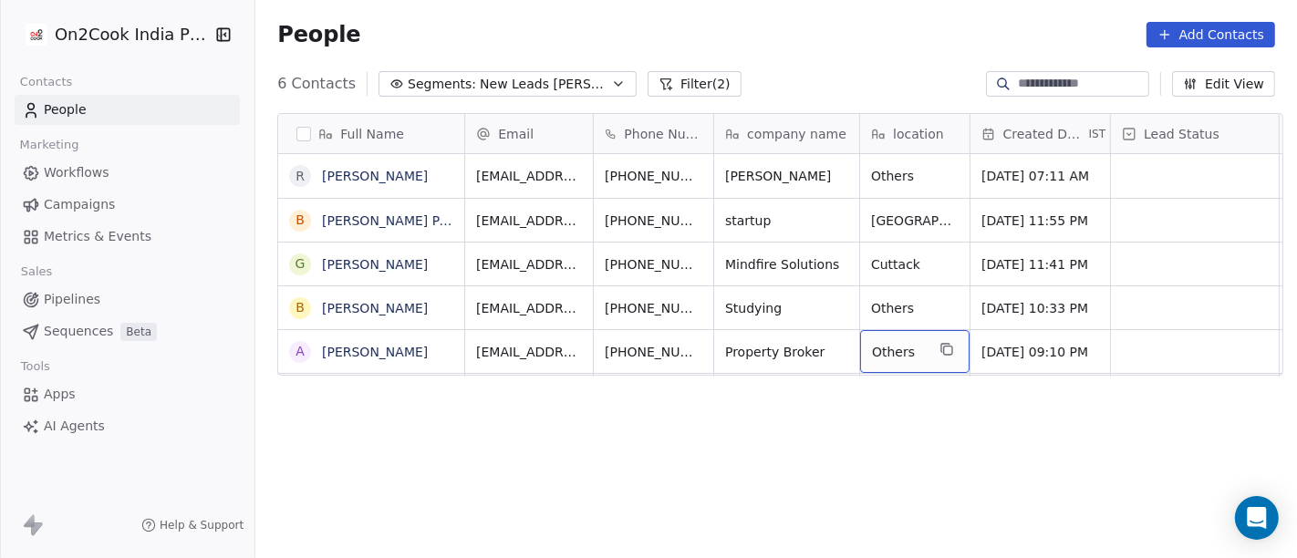
click at [879, 356] on span "Others" at bounding box center [898, 352] width 53 height 18
click at [758, 351] on span "Property Broker" at bounding box center [775, 352] width 99 height 18
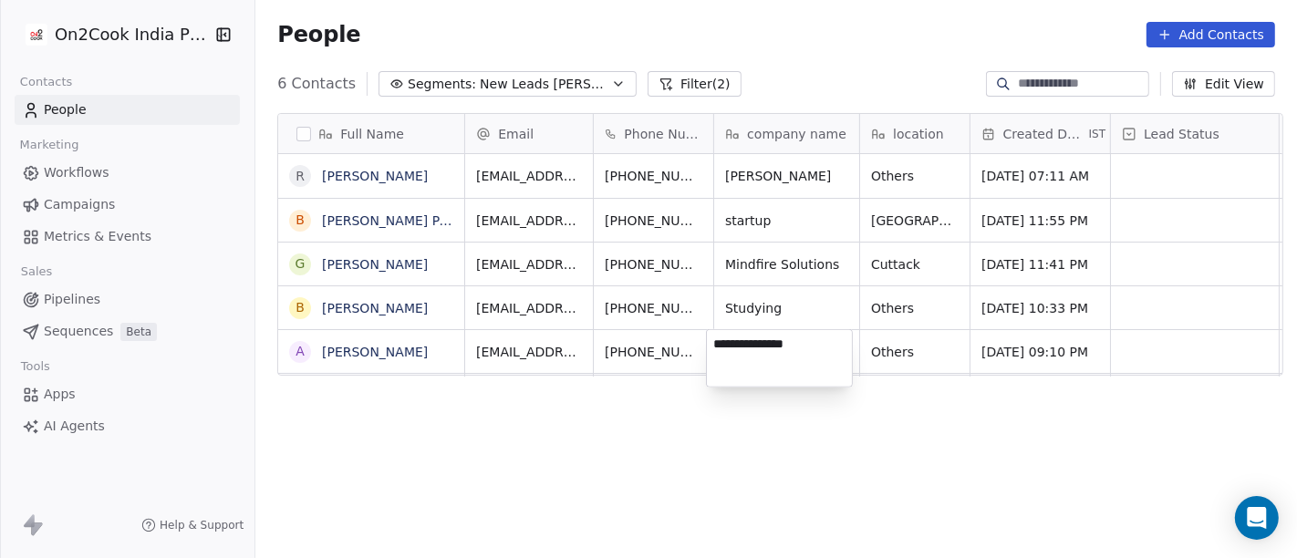
click at [758, 351] on textarea "**********" at bounding box center [779, 358] width 145 height 57
type textarea "*"
type textarea "**********"
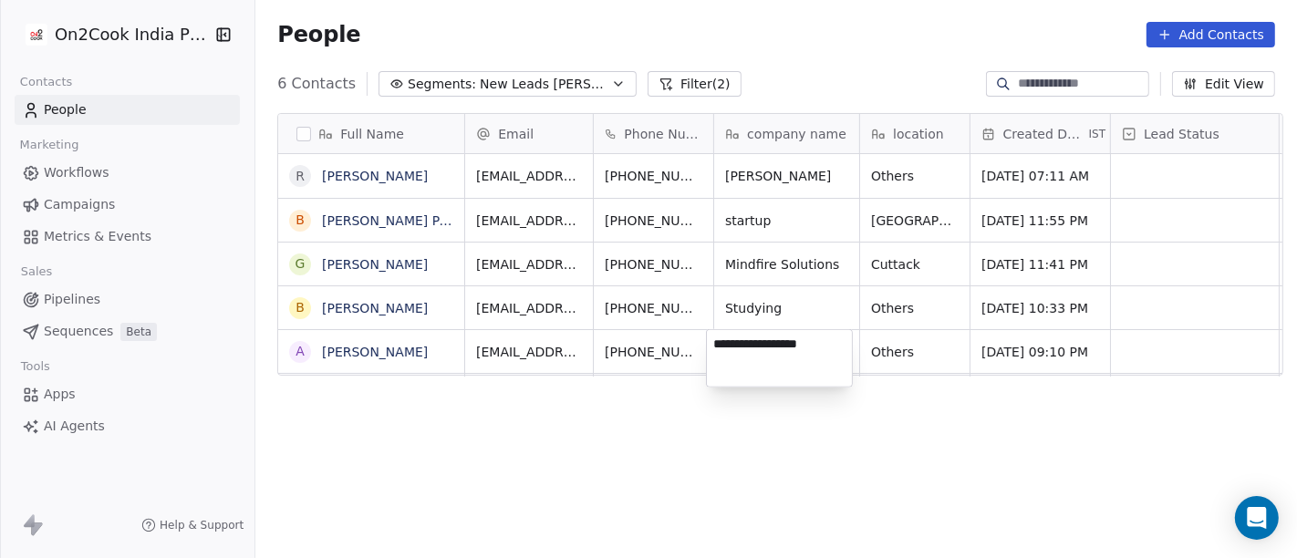
click at [761, 470] on html "**********" at bounding box center [648, 279] width 1297 height 558
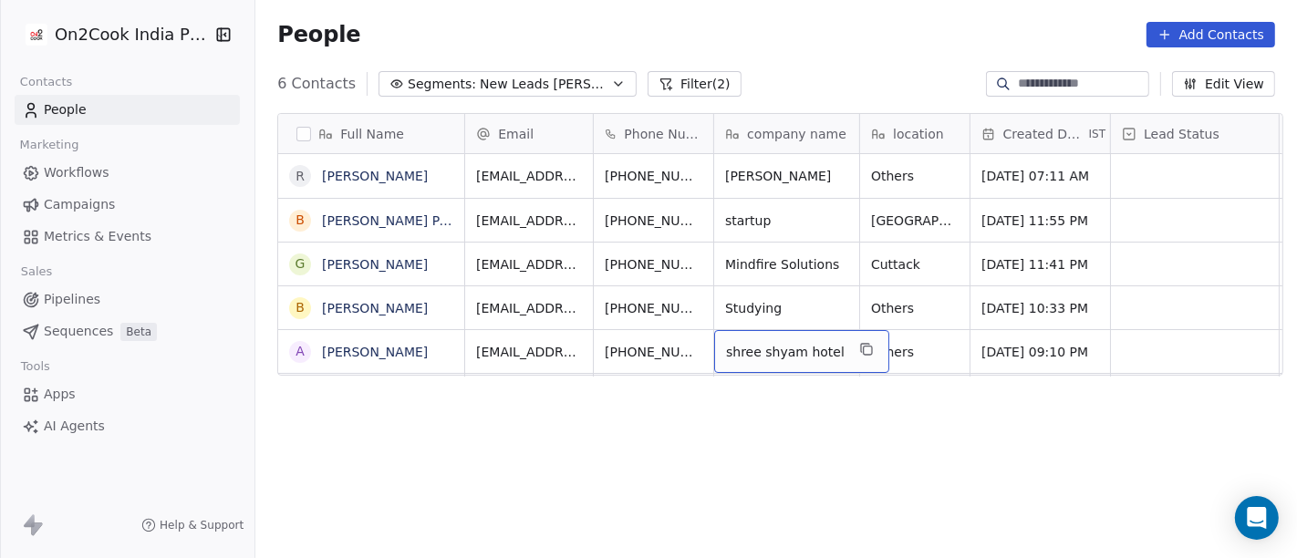
click at [826, 497] on div "Full Name R Ramesh Mehta B Bibhuti Bhusan Panigrahi G Gourav Modi B Birendra Ku…" at bounding box center [776, 345] width 1042 height 492
click at [876, 353] on span "Others" at bounding box center [898, 352] width 53 height 18
click at [876, 353] on textarea "******" at bounding box center [907, 358] width 108 height 57
type textarea "*********"
click at [778, 449] on html "On2Cook India Pvt. Ltd. Contacts People Marketing Workflows Campaigns Metrics &…" at bounding box center [648, 279] width 1297 height 558
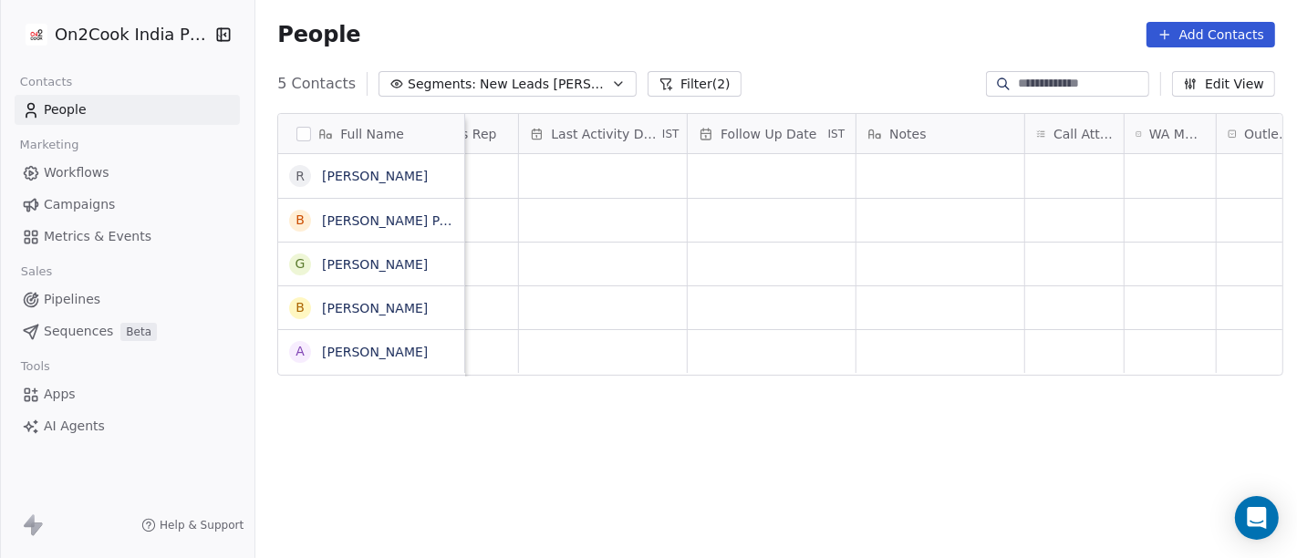
scroll to position [0, 1107]
click at [1061, 339] on div "grid" at bounding box center [1070, 351] width 99 height 43
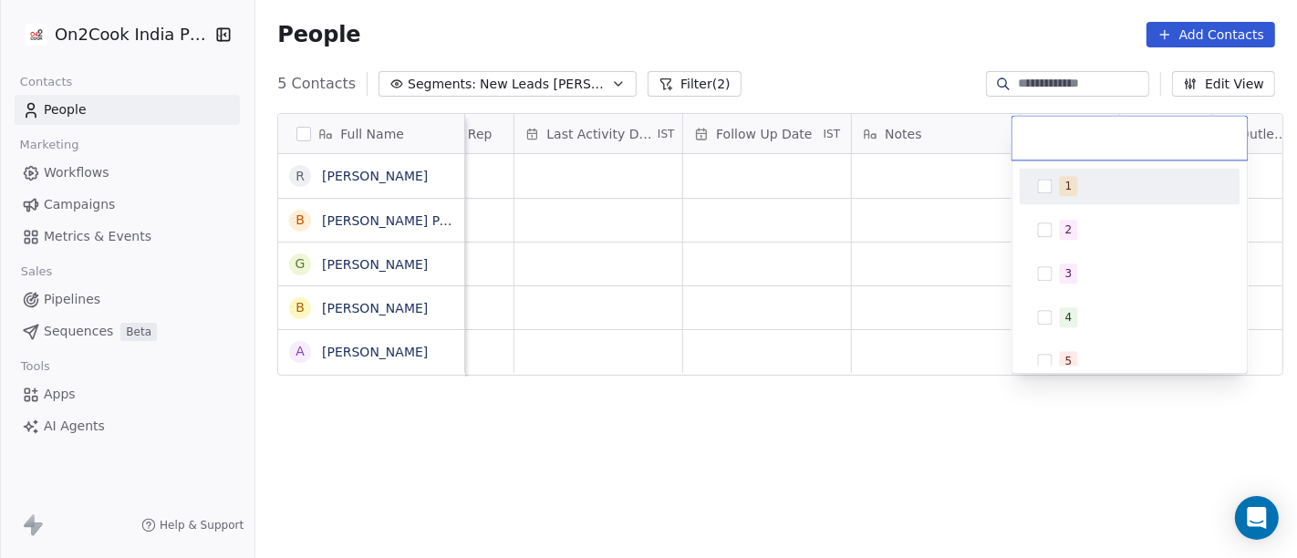
click at [1063, 181] on span "1" at bounding box center [1069, 186] width 18 height 20
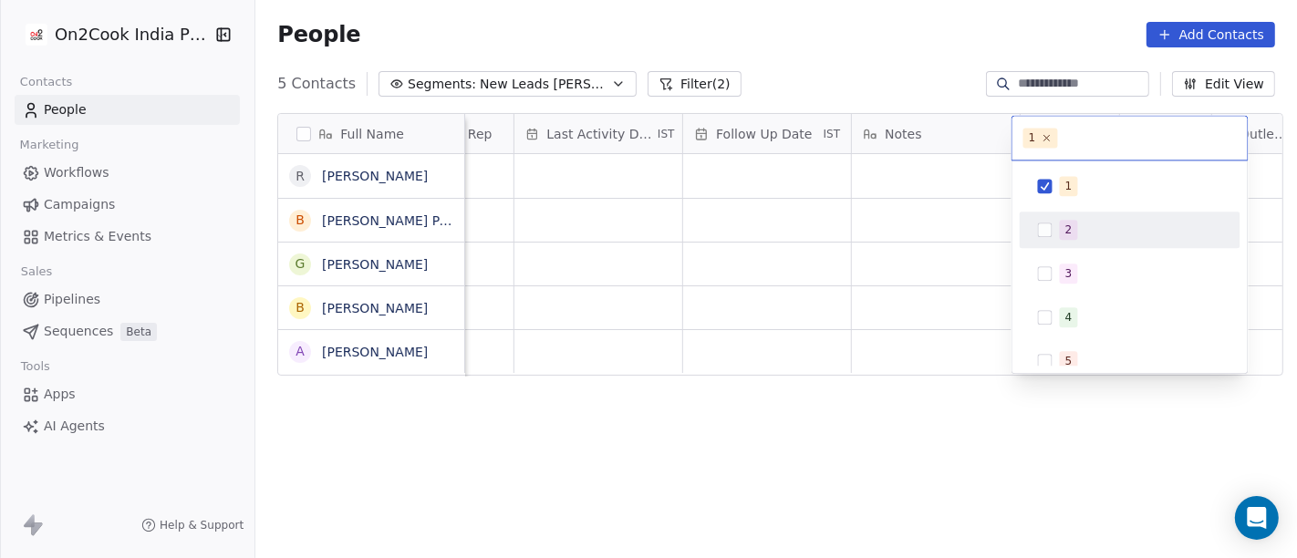
click at [963, 269] on html "On2Cook India Pvt. Ltd. Contacts People Marketing Workflows Campaigns Metrics &…" at bounding box center [648, 279] width 1297 height 558
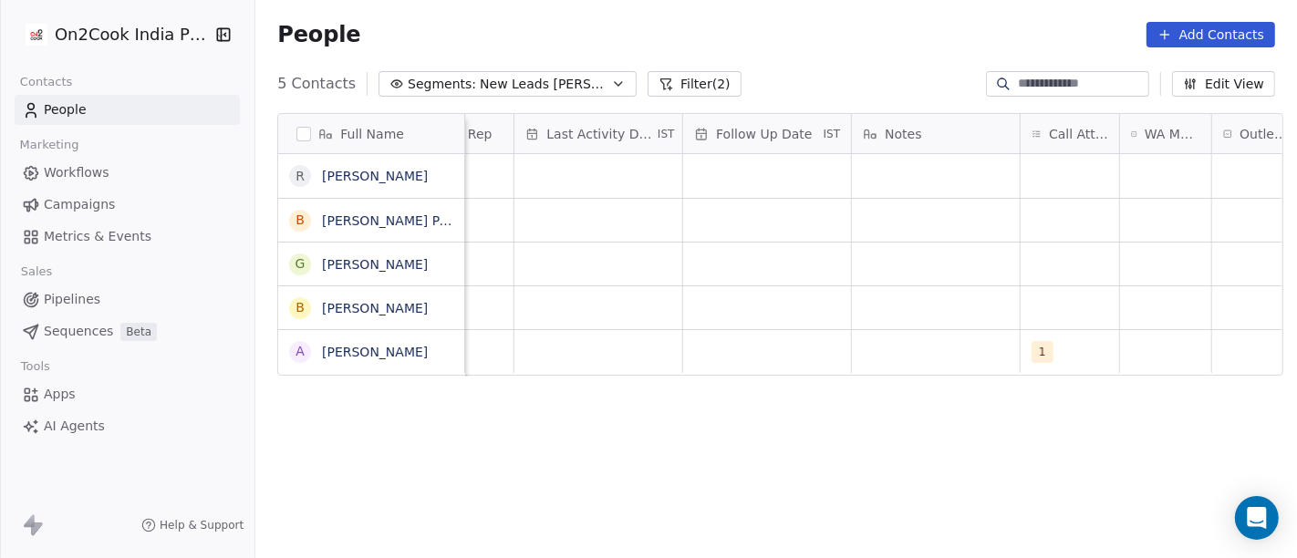
click at [875, 382] on div "Full Name R Ramesh Mehta B Bibhuti Bhusan Panigrahi G Gourav Modi B Birendra Ku…" at bounding box center [776, 345] width 1042 height 492
click at [877, 360] on div "grid" at bounding box center [936, 351] width 168 height 43
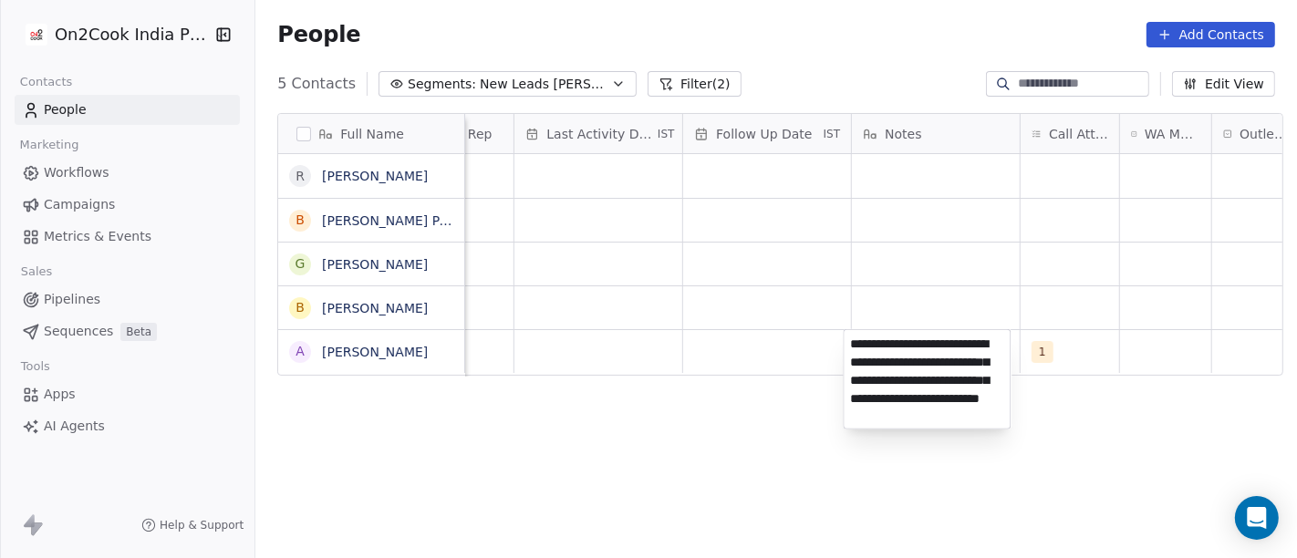
type textarea "**********"
click at [1024, 249] on html "**********" at bounding box center [648, 279] width 1297 height 558
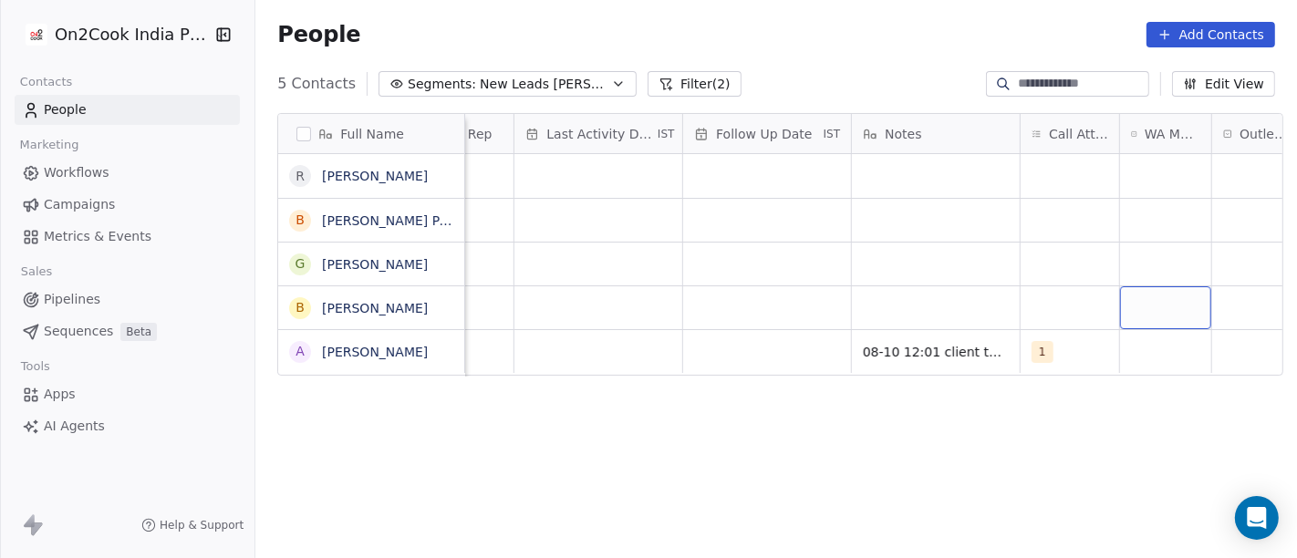
click at [1150, 326] on div "grid" at bounding box center [1165, 307] width 91 height 43
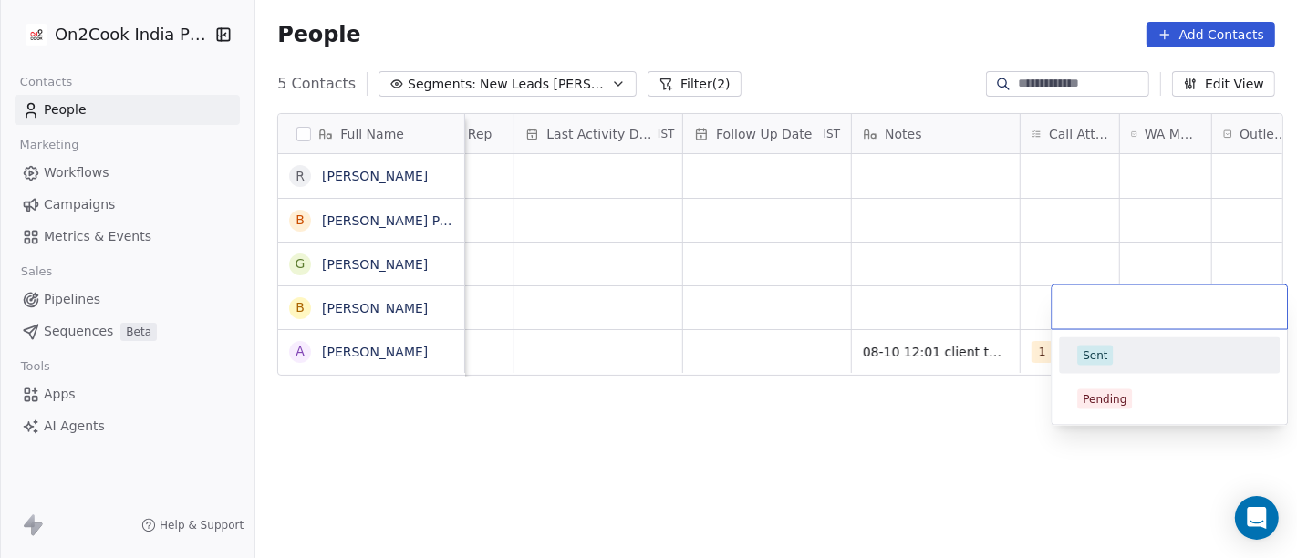
click at [1104, 251] on html "On2Cook India Pvt. Ltd. Contacts People Marketing Workflows Campaigns Metrics &…" at bounding box center [648, 279] width 1297 height 558
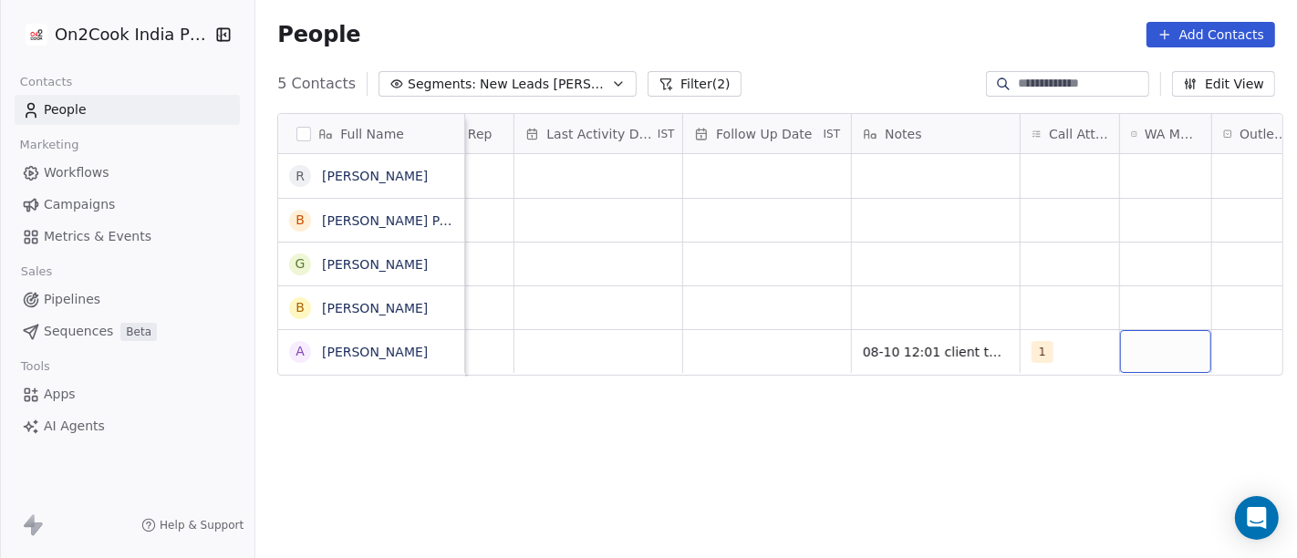
click at [1146, 343] on div "grid" at bounding box center [1165, 351] width 91 height 43
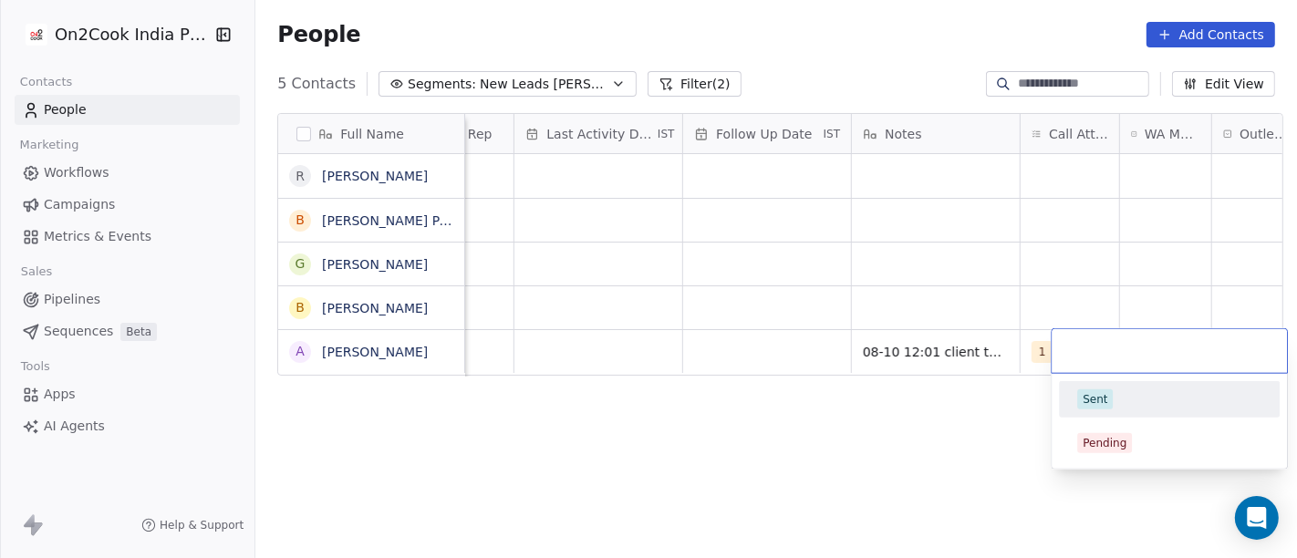
click at [1135, 399] on div "Sent" at bounding box center [1169, 400] width 184 height 20
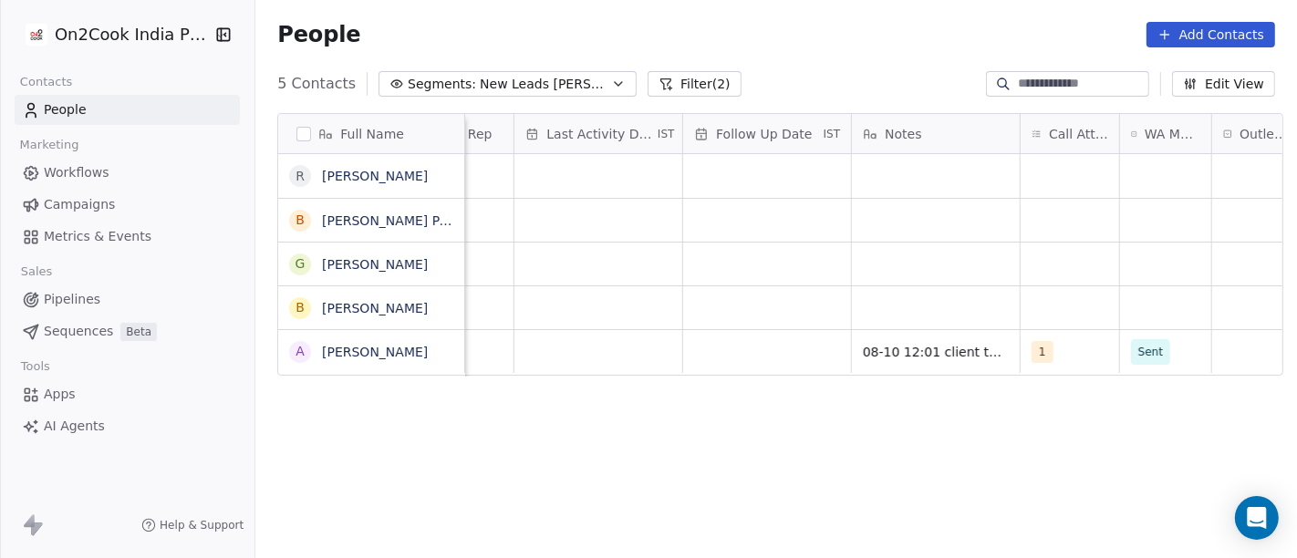
click at [930, 418] on div "Full Name R Ramesh Mehta B Bibhuti Bhusan Panigrahi G Gourav Modi B Birendra Ku…" at bounding box center [776, 345] width 1042 height 492
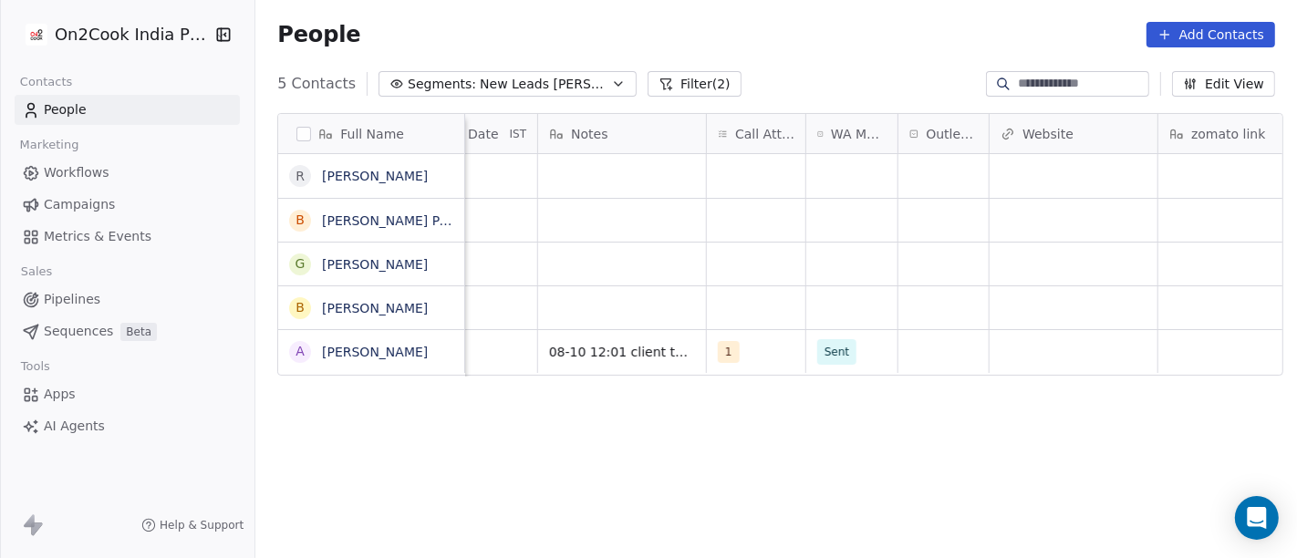
scroll to position [0, 1457]
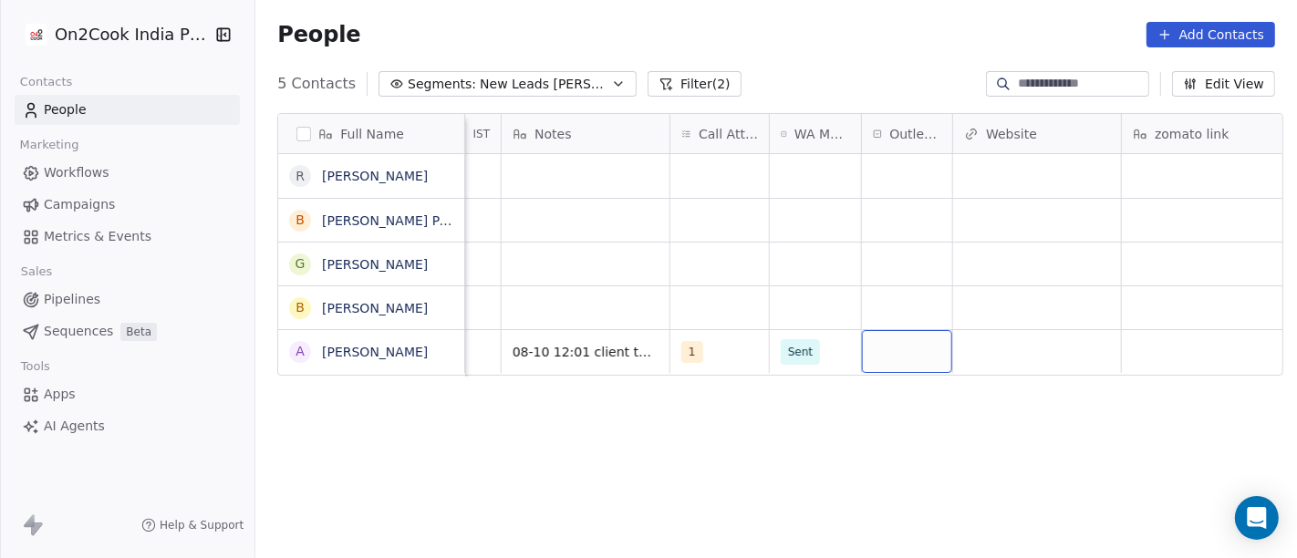
click at [902, 360] on div "grid" at bounding box center [907, 351] width 90 height 43
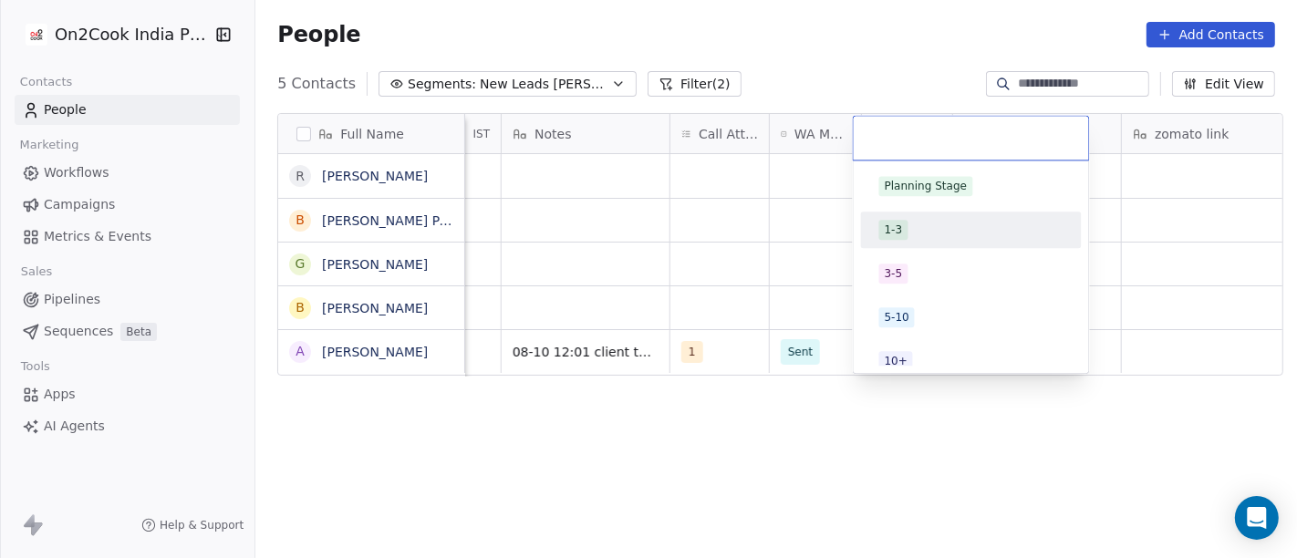
click at [910, 233] on div "1-3" at bounding box center [971, 230] width 184 height 20
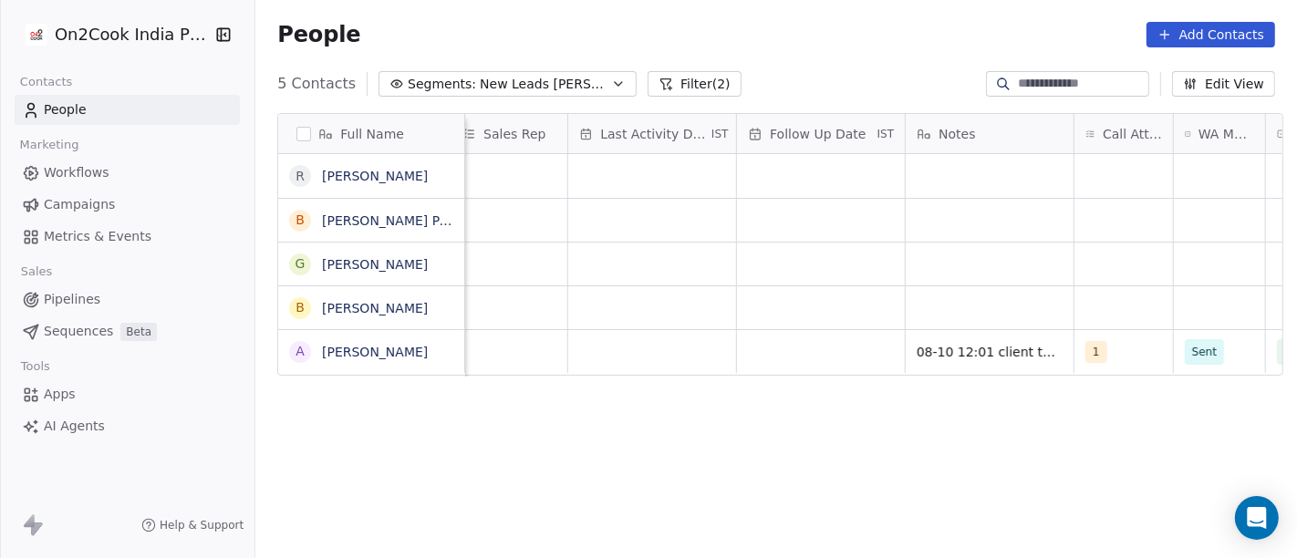
scroll to position [0, 1055]
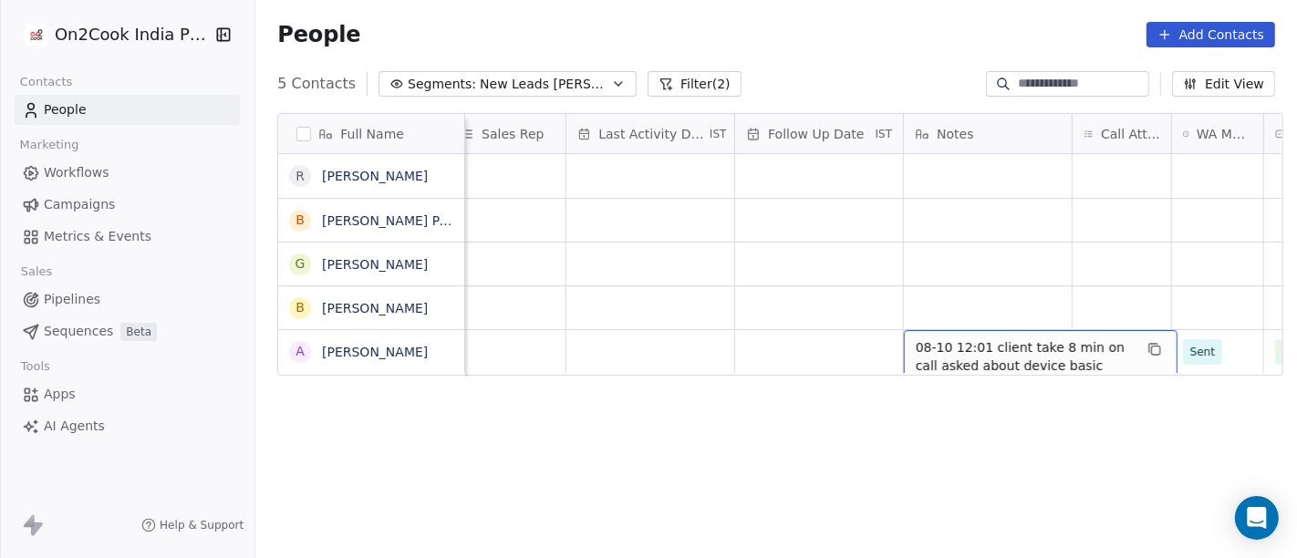
click at [959, 355] on span "08-10 12:01 client take 8 min on call asked about device basic details after he…" at bounding box center [1024, 374] width 217 height 73
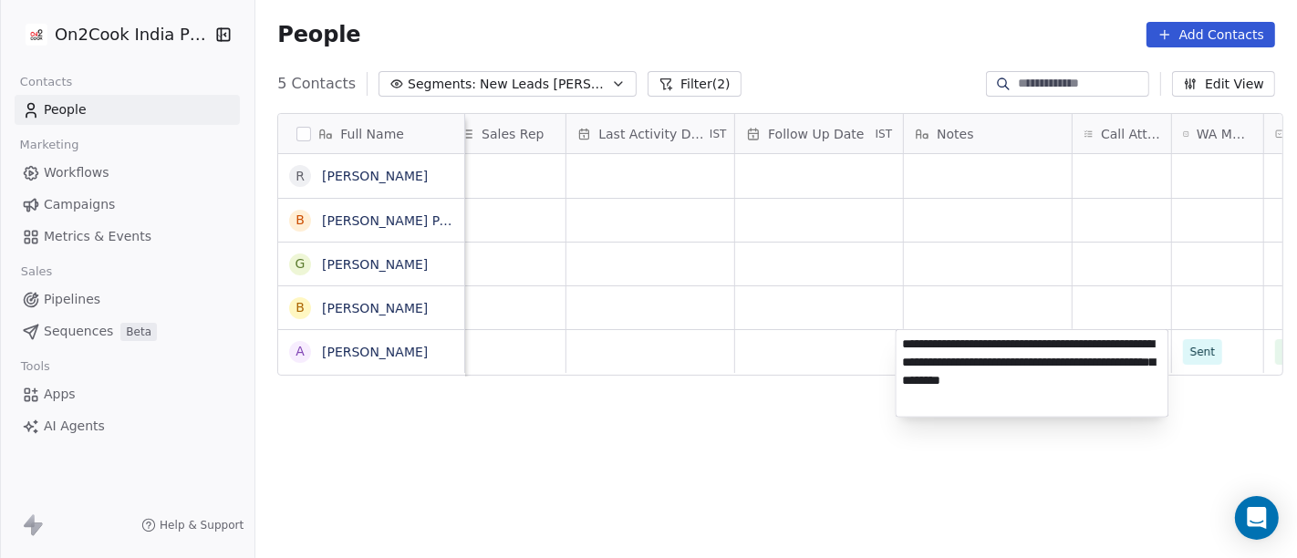
click at [785, 402] on html "On2Cook India Pvt. Ltd. Contacts People Marketing Workflows Campaigns Metrics &…" at bounding box center [648, 279] width 1297 height 558
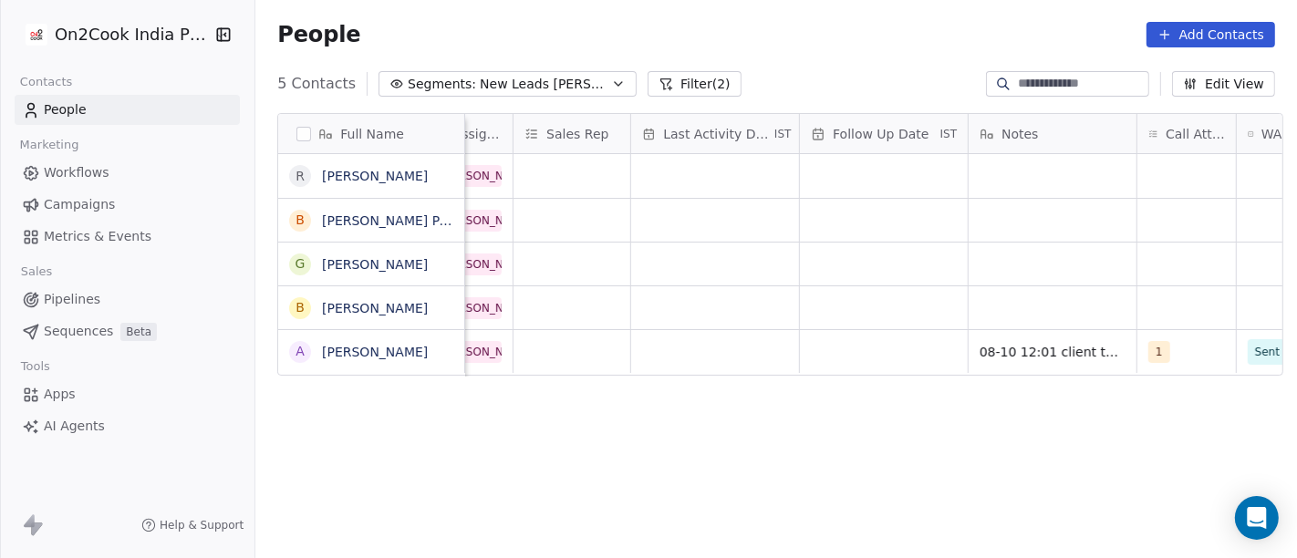
scroll to position [0, 980]
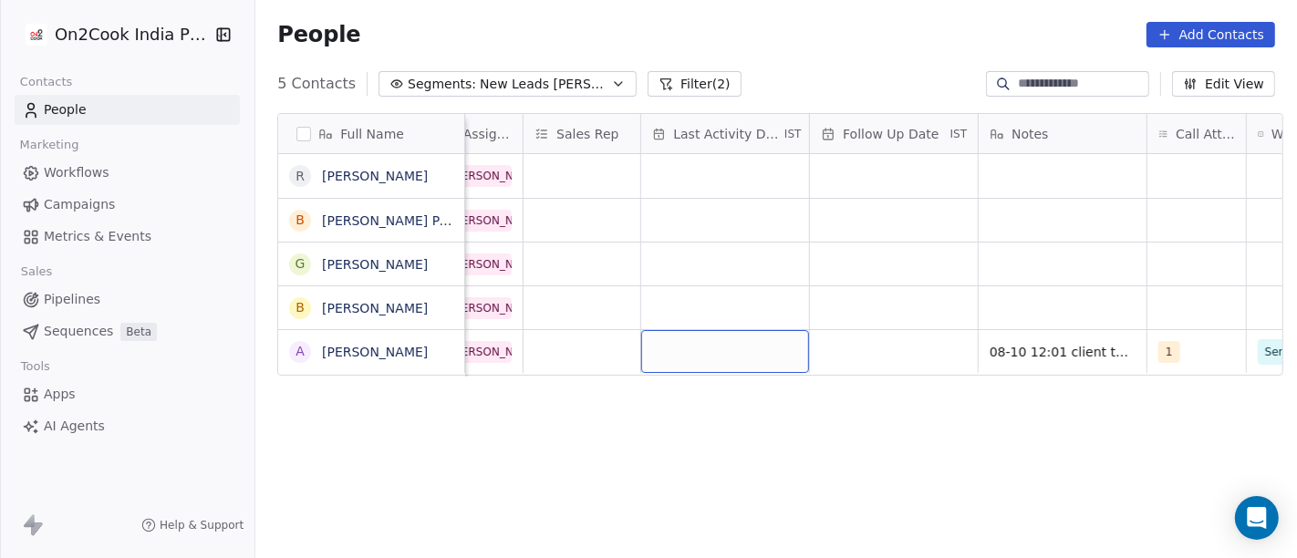
click at [748, 351] on div "grid" at bounding box center [725, 351] width 168 height 43
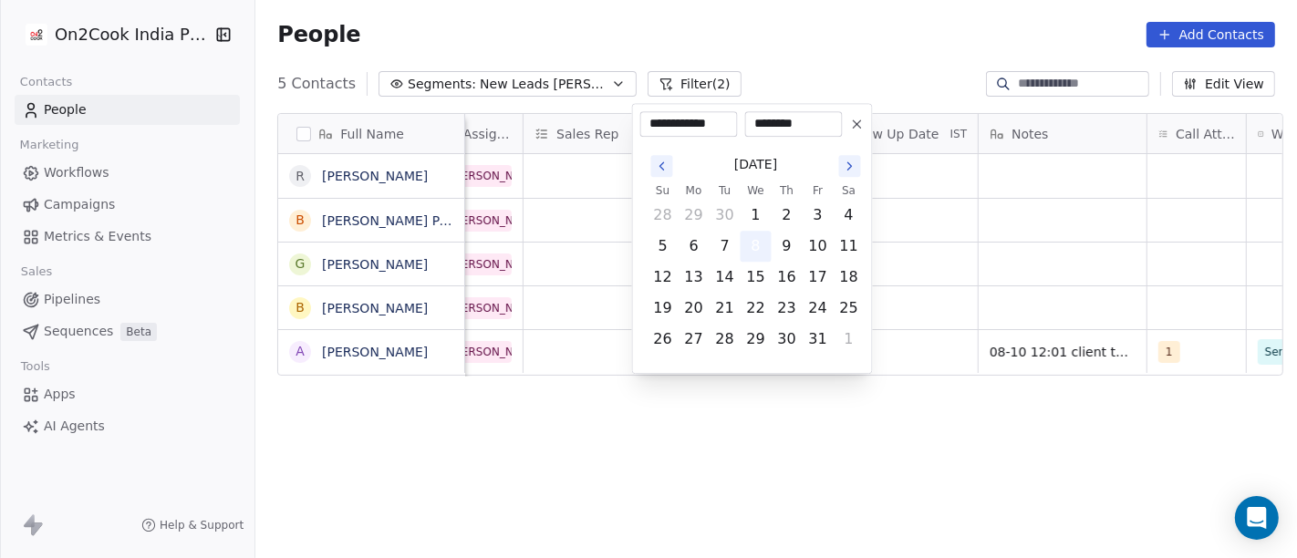
click at [755, 241] on button "8" at bounding box center [756, 246] width 29 height 29
click at [992, 269] on html "On2Cook India Pvt. Ltd. Contacts People Marketing Workflows Campaigns Metrics &…" at bounding box center [648, 279] width 1297 height 558
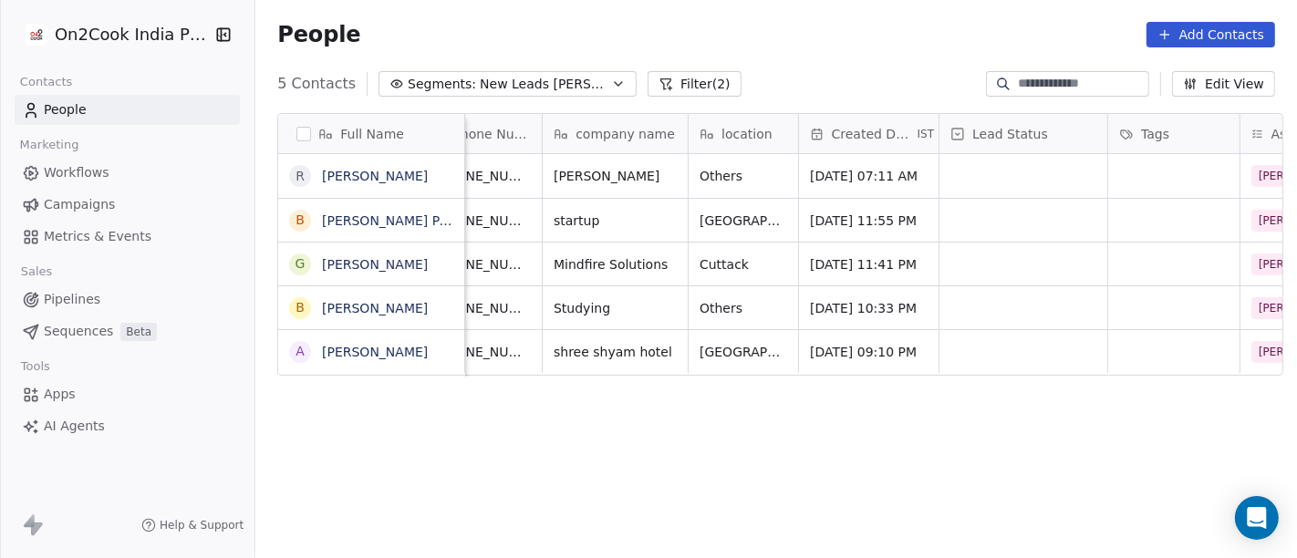
scroll to position [7, 128]
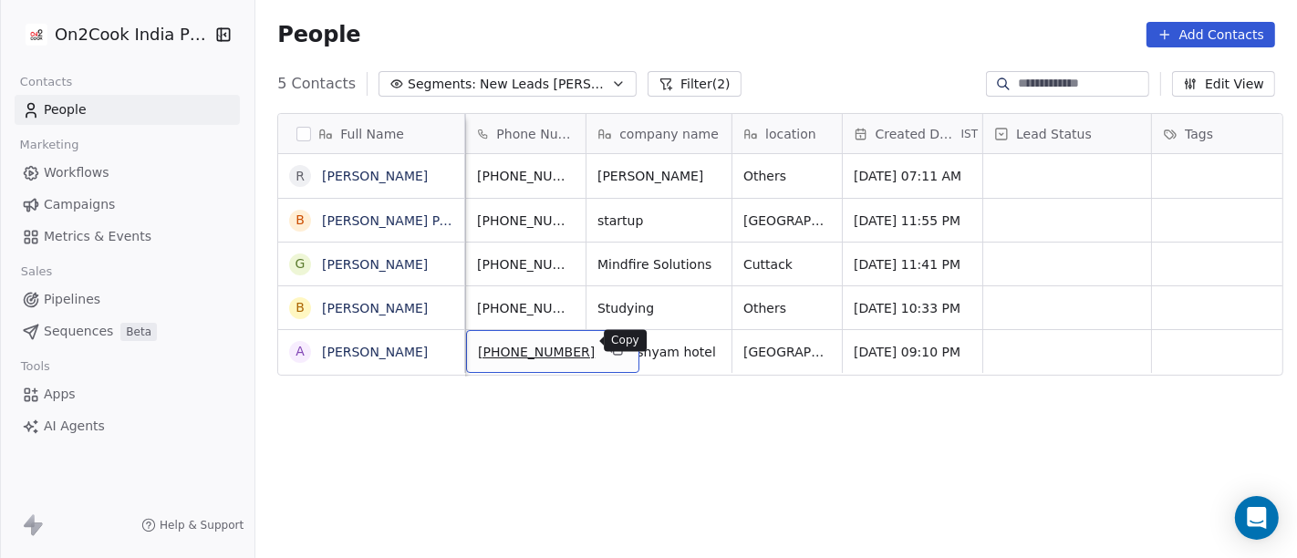
click at [614, 347] on icon "grid" at bounding box center [618, 351] width 8 height 8
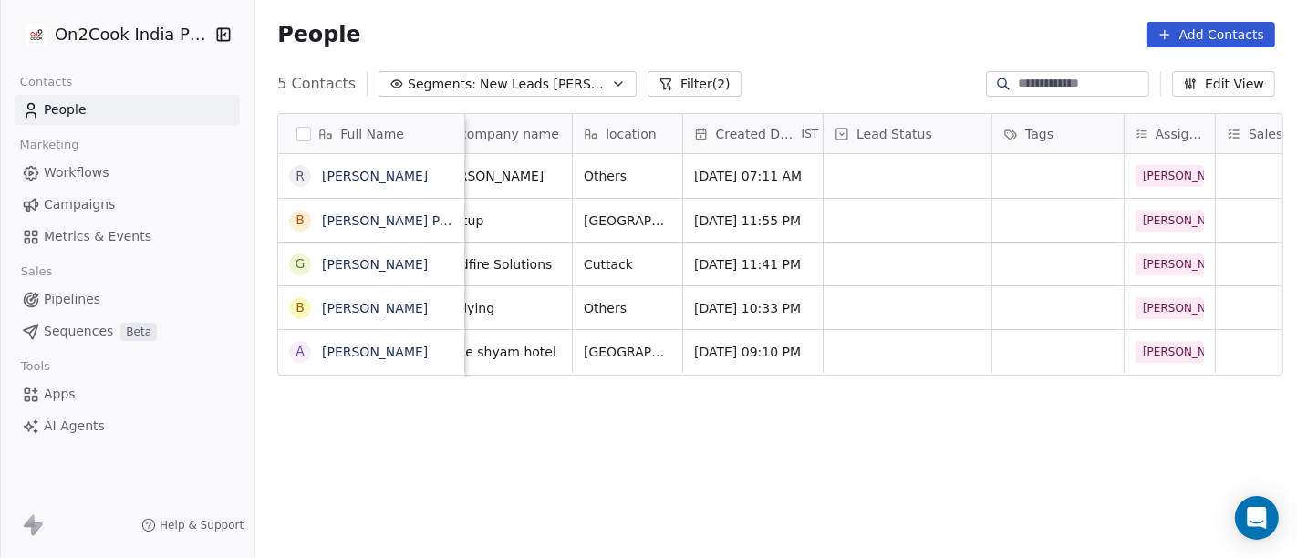
scroll to position [7, 286]
click at [829, 343] on div "grid" at bounding box center [910, 351] width 168 height 43
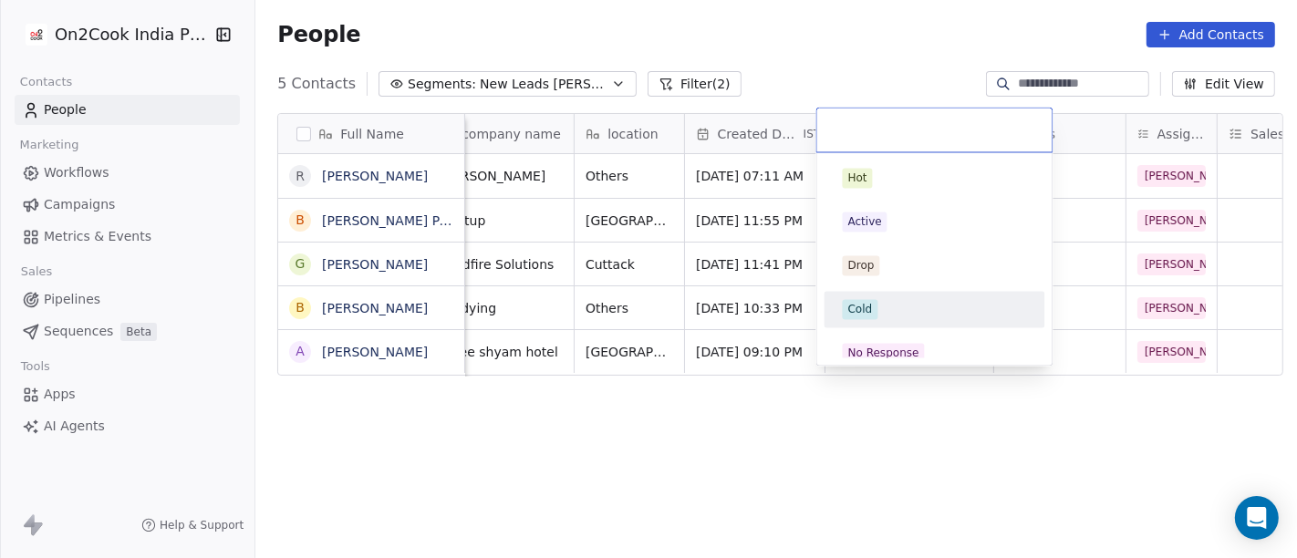
click at [844, 319] on div "Cold" at bounding box center [935, 310] width 206 height 29
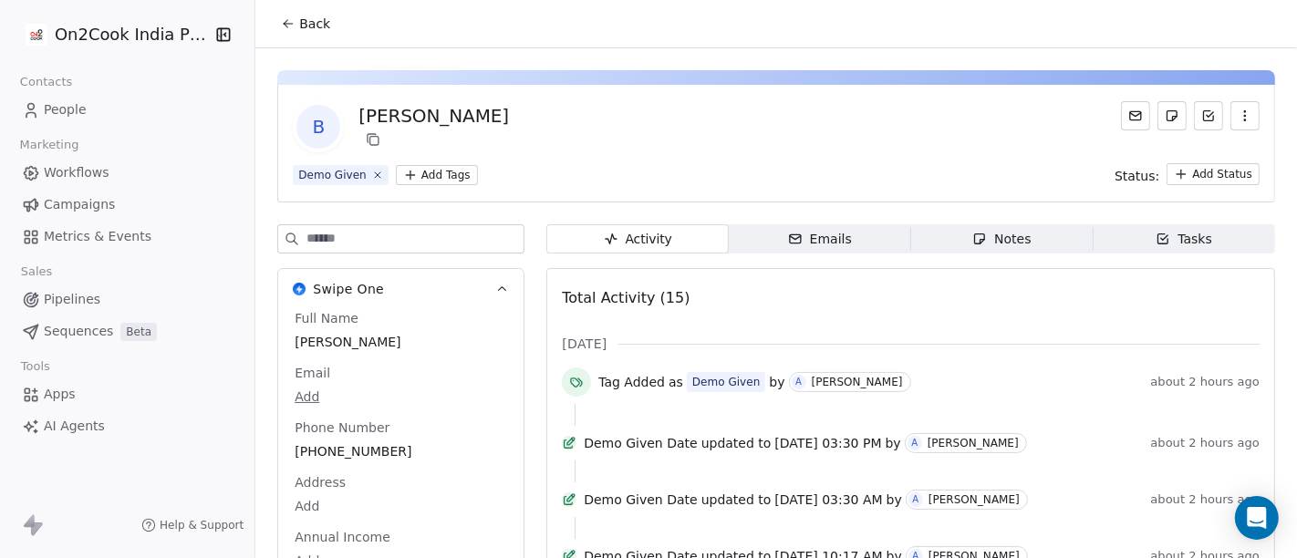
click at [311, 15] on span "Back" at bounding box center [314, 24] width 31 height 18
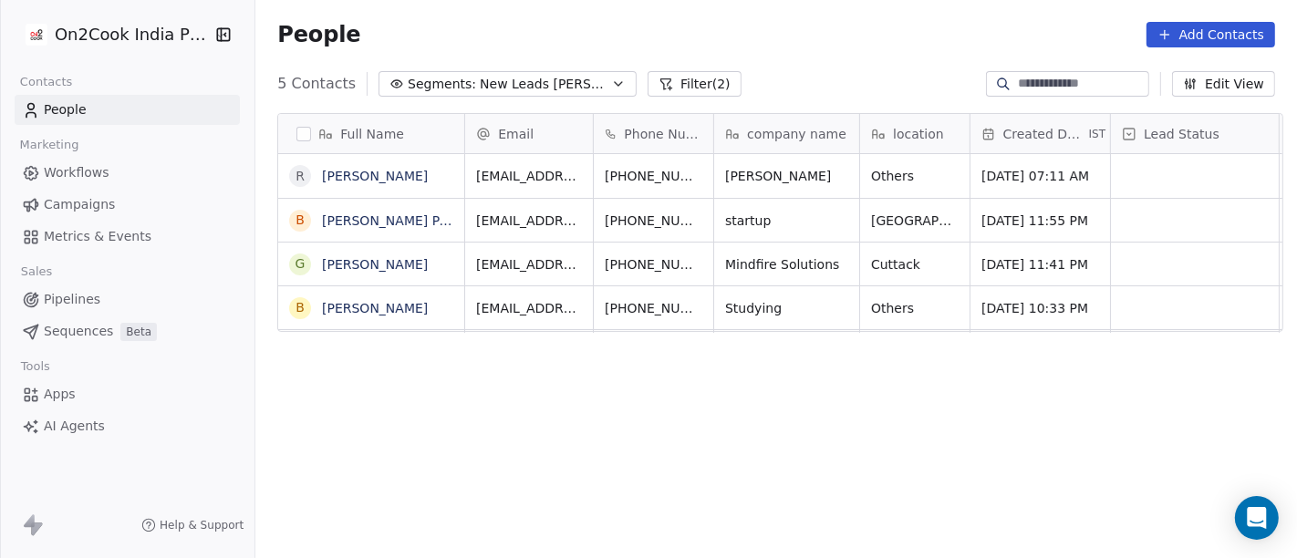
scroll to position [476, 1034]
click at [737, 308] on icon "grid" at bounding box center [744, 305] width 15 height 15
click at [566, 506] on div "Full Name R Ramesh Mehta B Bibhuti Bhusan Panigrahi G Gourav Modi B Birendra Ku…" at bounding box center [776, 345] width 1042 height 492
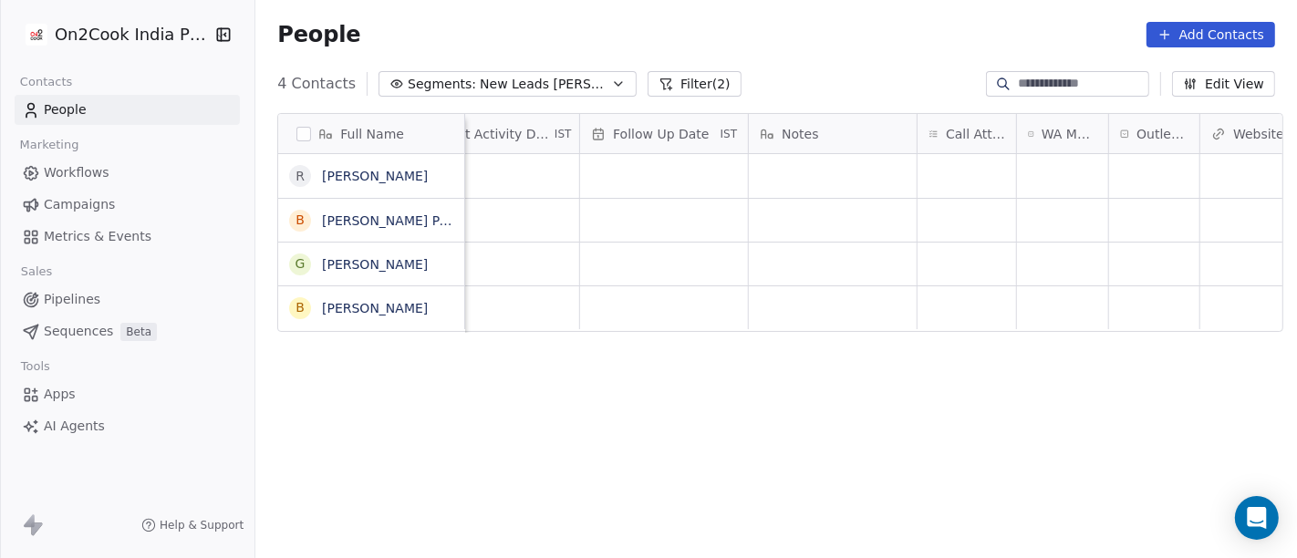
scroll to position [0, 1215]
click at [920, 306] on div "grid" at bounding box center [961, 307] width 99 height 43
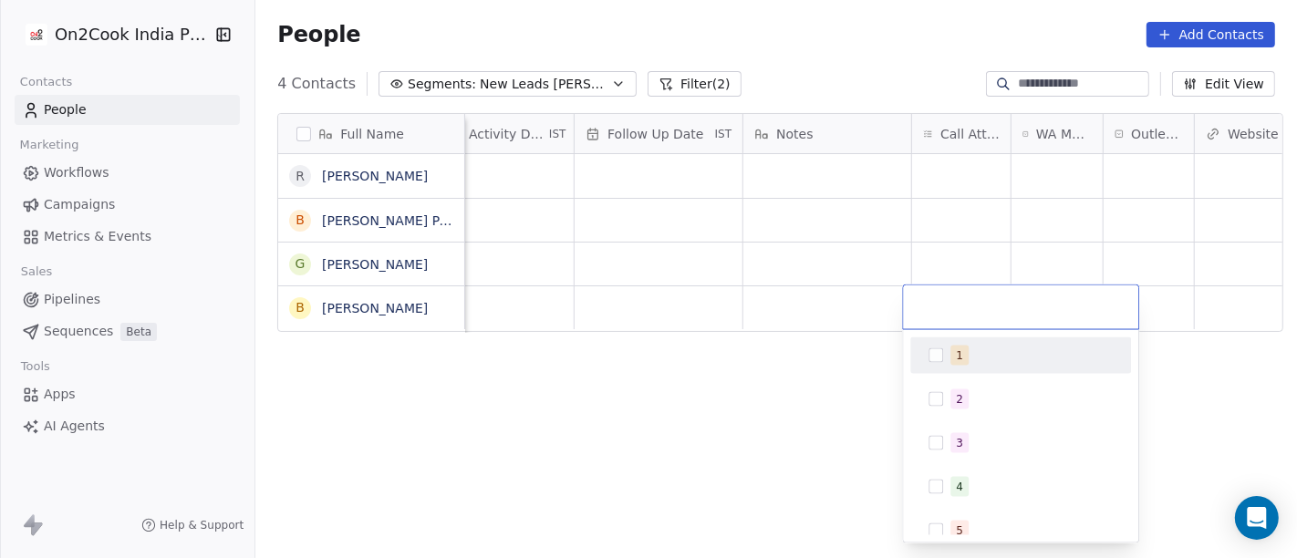
click at [973, 362] on div "1" at bounding box center [1032, 356] width 162 height 20
click at [797, 381] on html "On2Cook India Pvt. Ltd. Contacts People Marketing Workflows Campaigns Metrics &…" at bounding box center [648, 279] width 1297 height 558
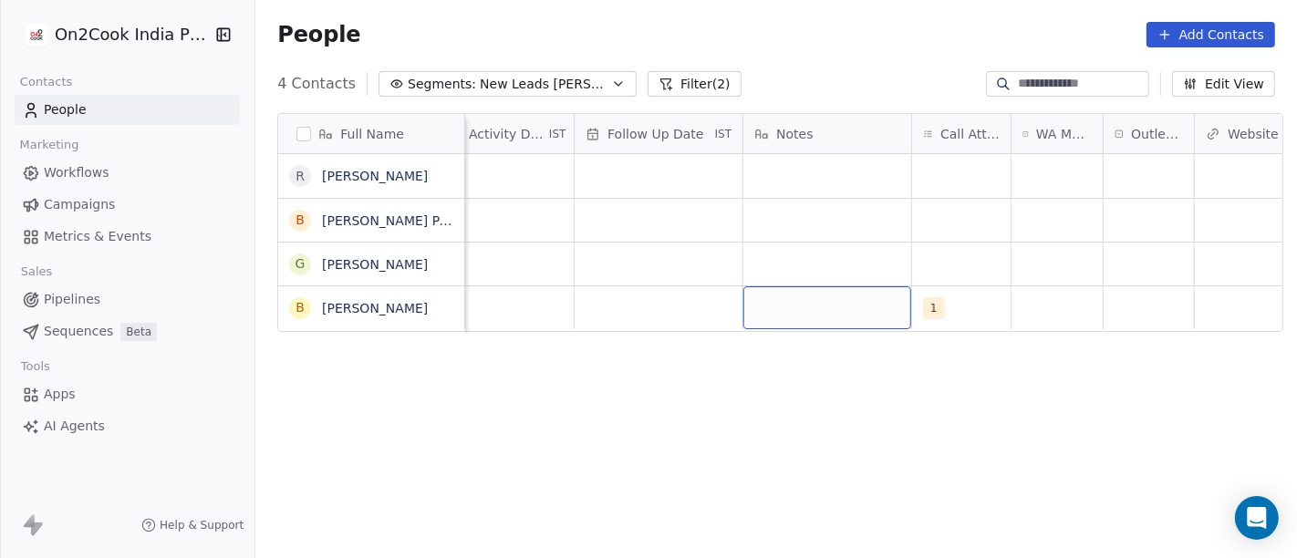
click at [818, 311] on div "grid" at bounding box center [827, 307] width 168 height 43
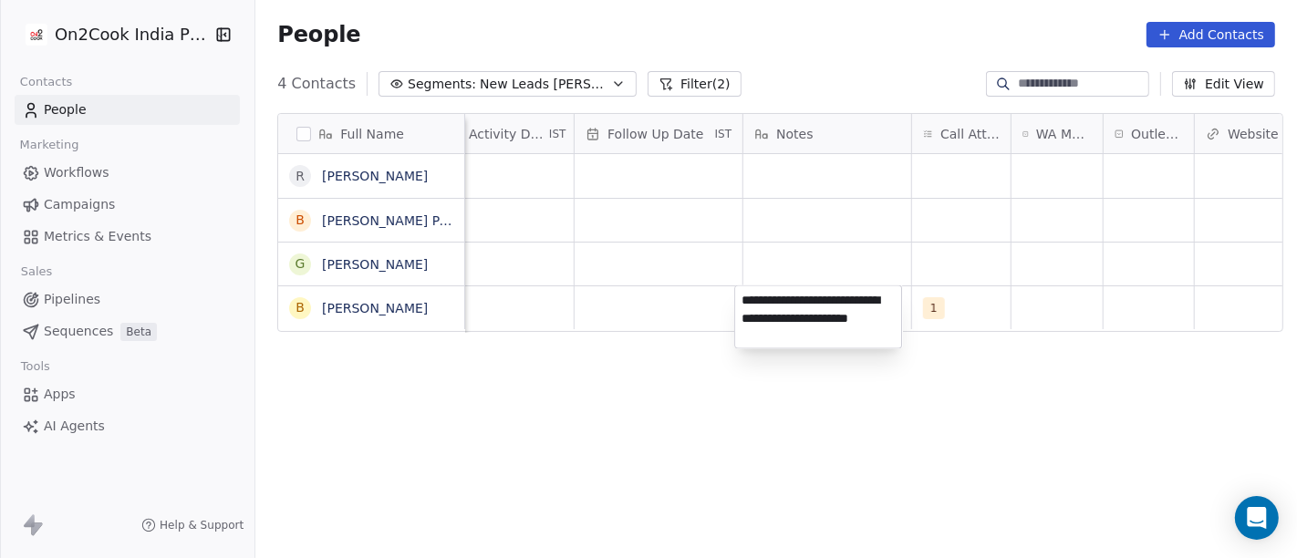
type textarea "**********"
click at [943, 213] on html "**********" at bounding box center [648, 279] width 1297 height 558
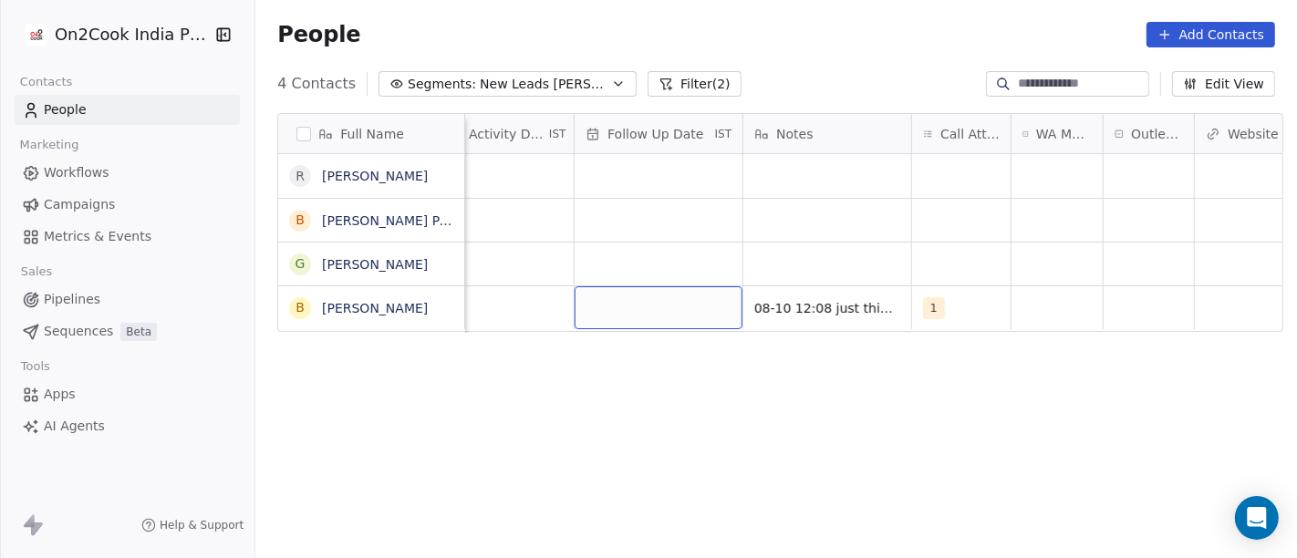
click at [695, 295] on div "grid" at bounding box center [659, 307] width 168 height 43
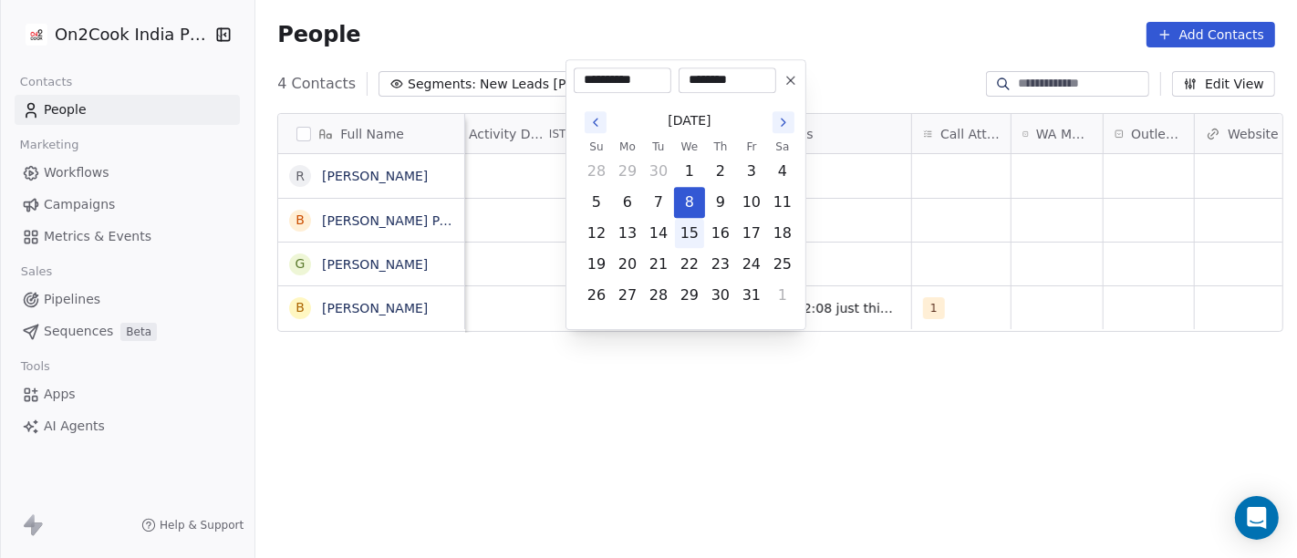
click at [694, 223] on button "15" at bounding box center [689, 233] width 29 height 29
click at [793, 86] on icon at bounding box center [791, 80] width 15 height 15
type input "**********"
type input "********"
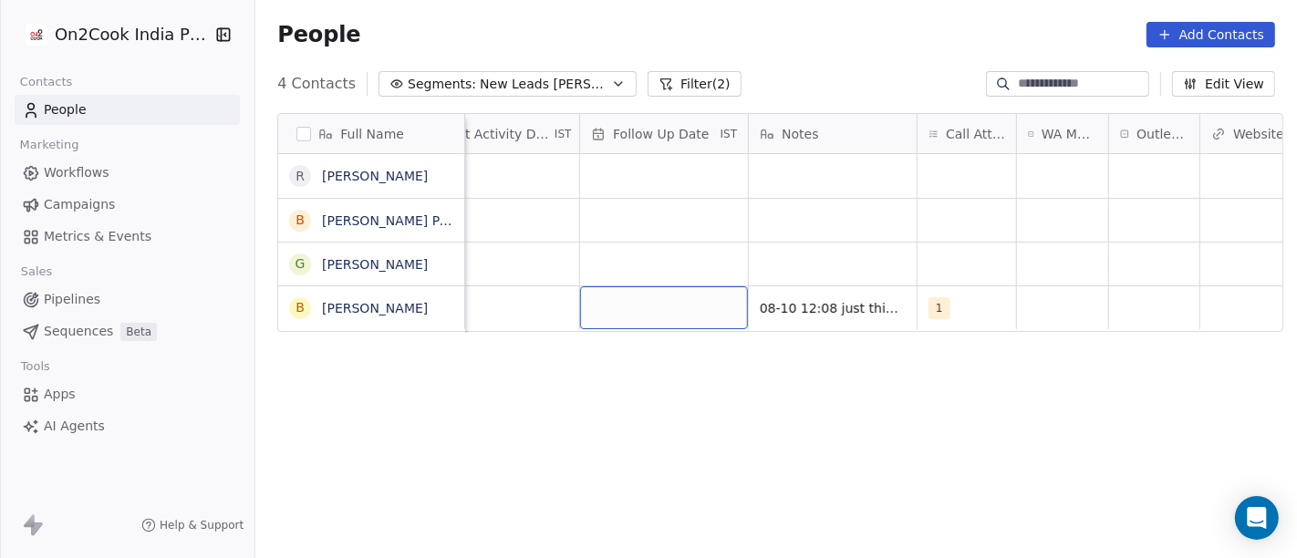
scroll to position [4, 1209]
click at [1042, 300] on div "grid" at bounding box center [1063, 307] width 91 height 43
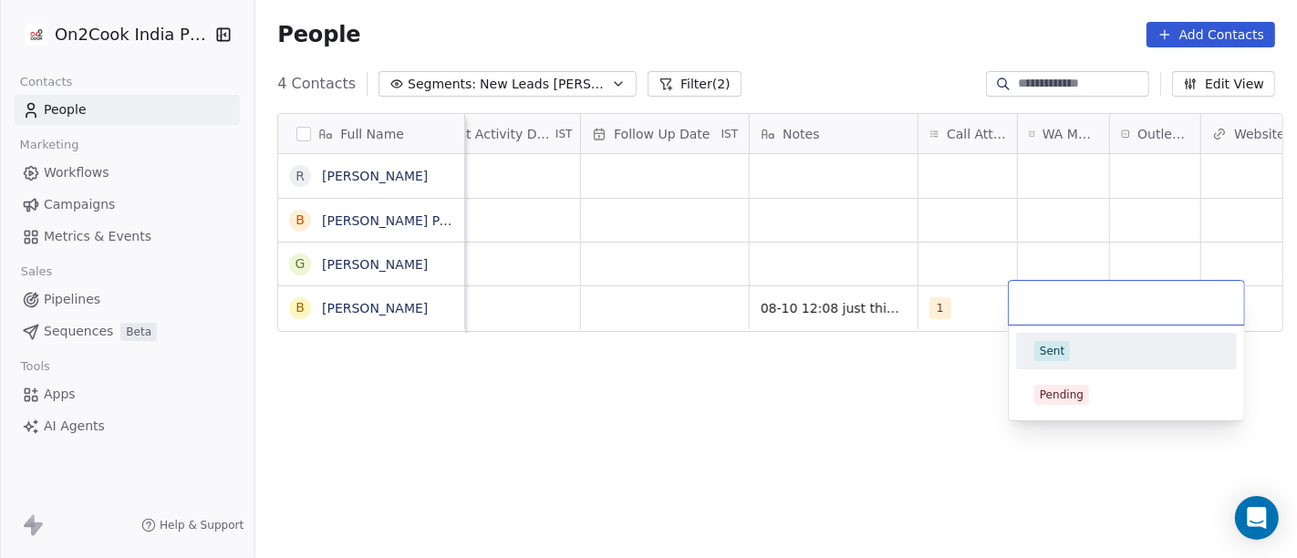
click at [1065, 355] on span "Sent" at bounding box center [1052, 351] width 36 height 20
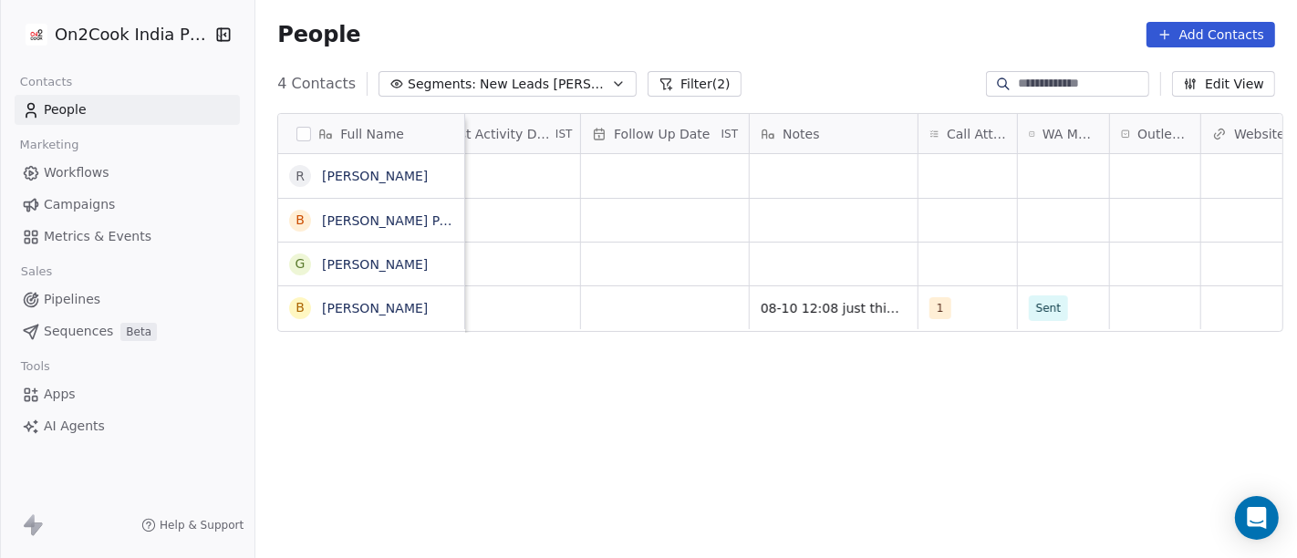
click at [878, 369] on div "Full Name R Ramesh Mehta B Bibhuti Bhusan Panigrahi G Gourav Modi B Birendra Ku…" at bounding box center [776, 345] width 1042 height 492
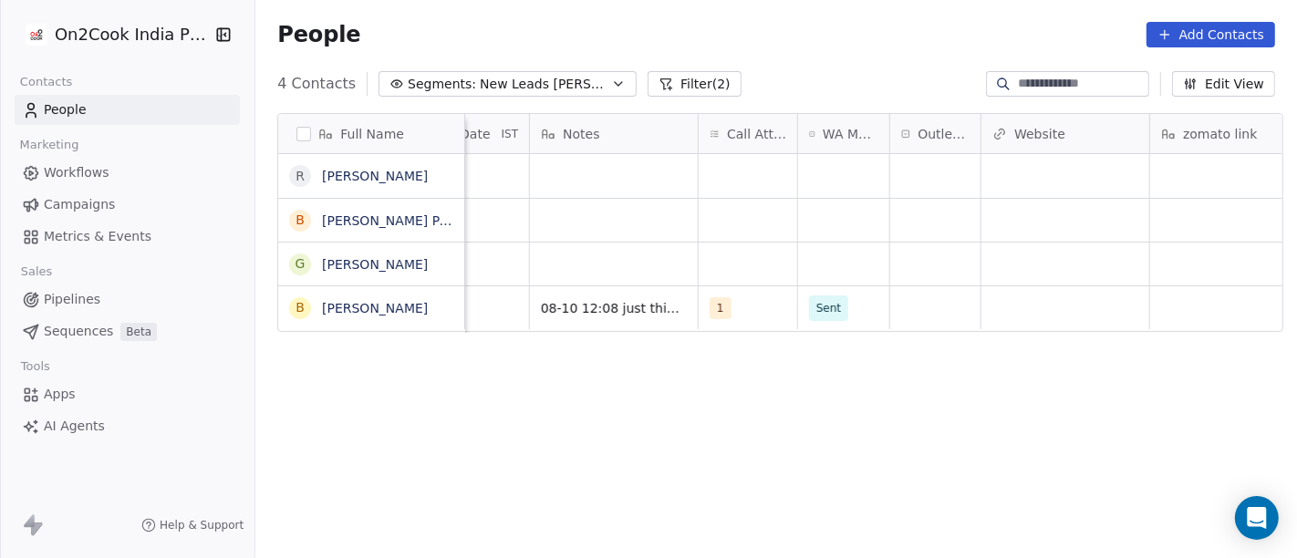
scroll to position [4, 1430]
click at [900, 290] on div "grid" at bounding box center [934, 307] width 90 height 43
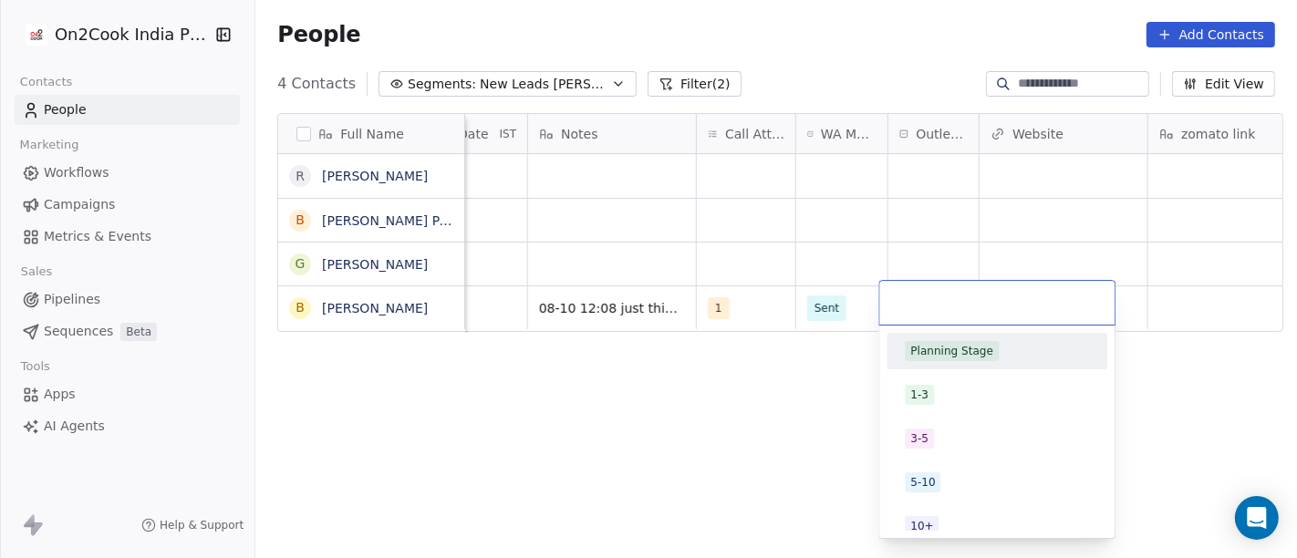
click at [966, 348] on div "Planning Stage" at bounding box center [951, 351] width 83 height 16
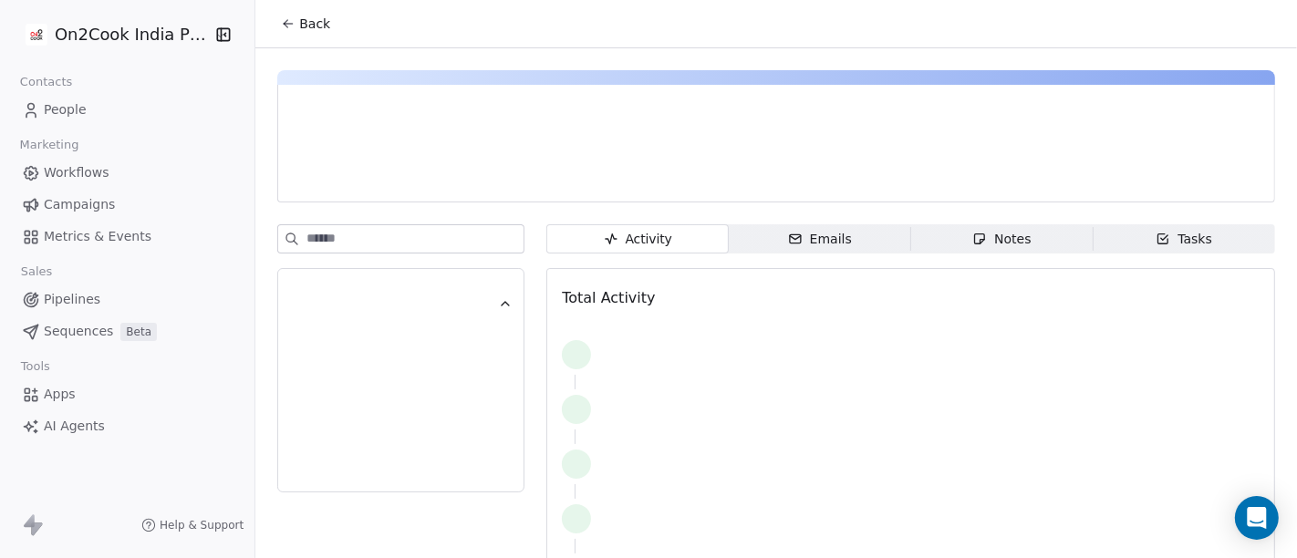
click at [298, 43] on div "Back" at bounding box center [776, 23] width 1042 height 47
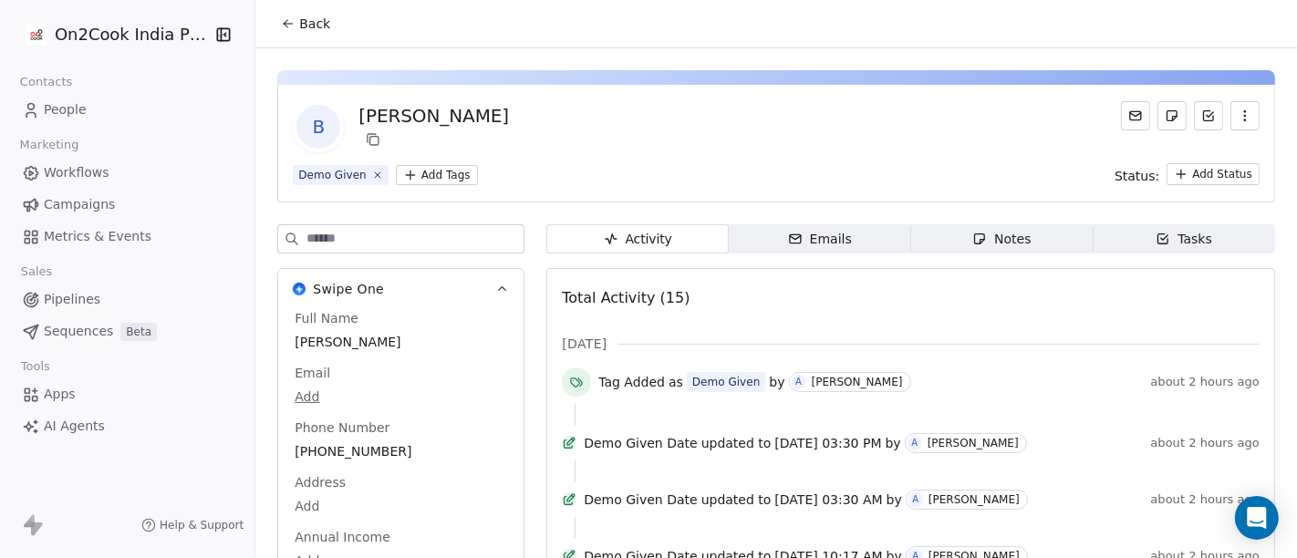
click at [301, 27] on span "Back" at bounding box center [314, 24] width 31 height 18
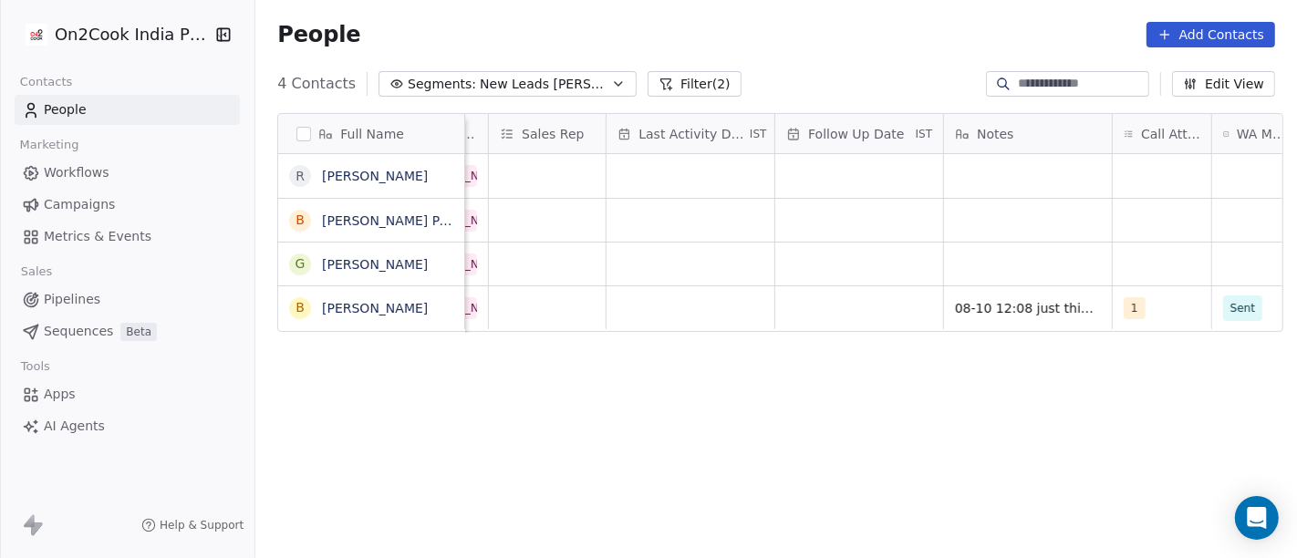
scroll to position [0, 1009]
click at [832, 297] on div "grid" at bounding box center [865, 307] width 168 height 43
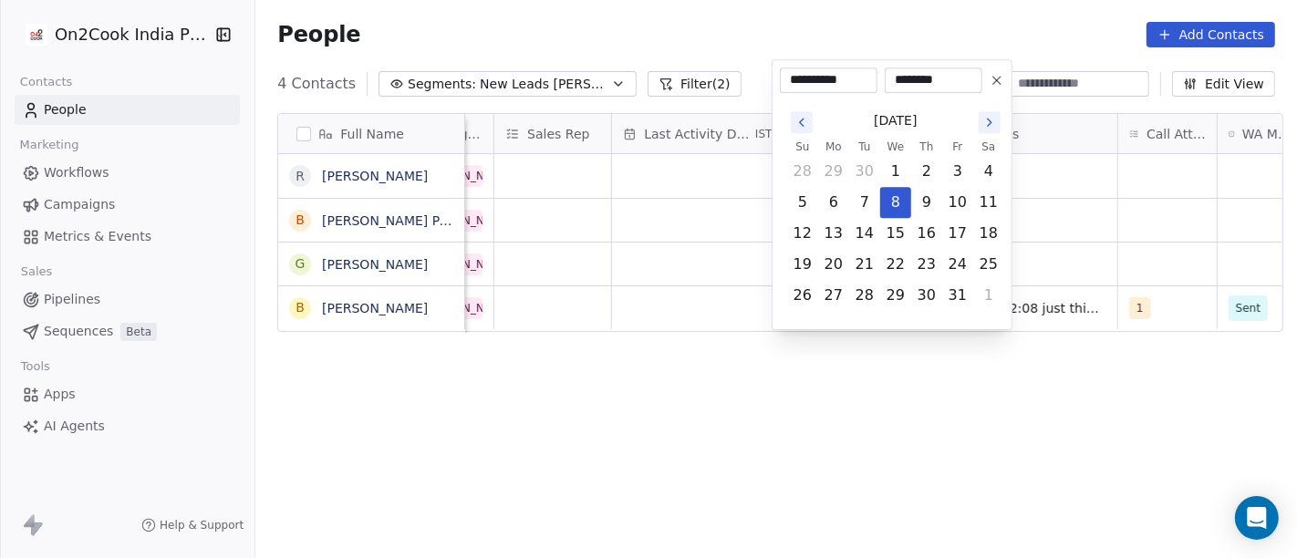
click at [1003, 79] on icon at bounding box center [997, 80] width 15 height 15
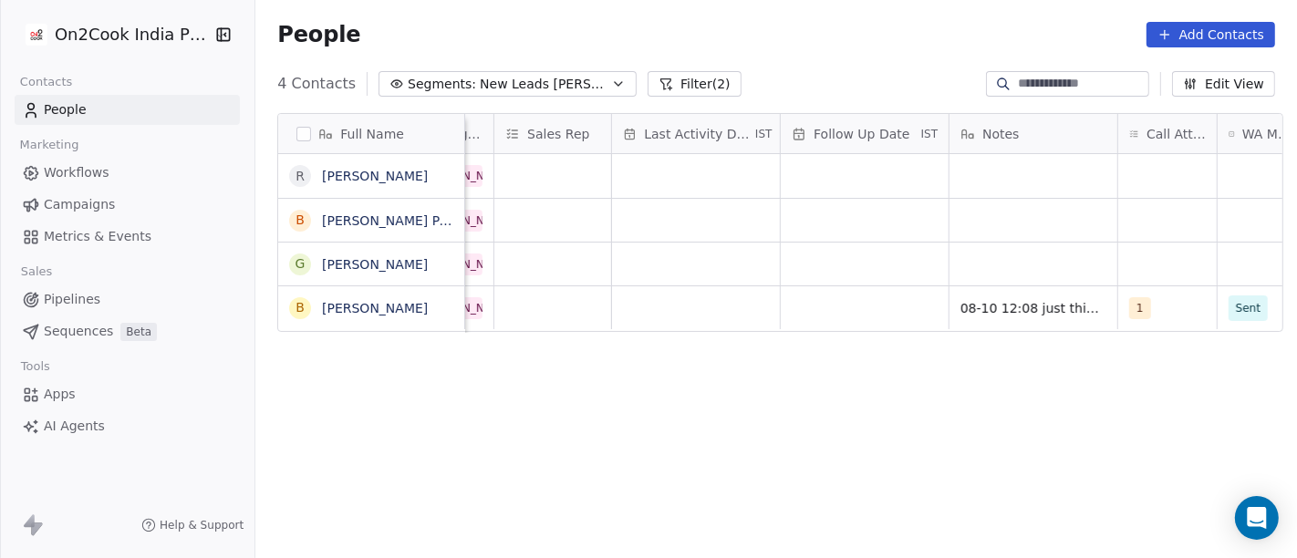
click at [640, 329] on div "Oct 08, 2025 07:11 AM Salim Oct 07, 2025 11:55 PM Salim Oct 07, 2025 11:41 PM S…" at bounding box center [1214, 358] width 3516 height 408
click at [670, 298] on div "grid" at bounding box center [696, 307] width 168 height 43
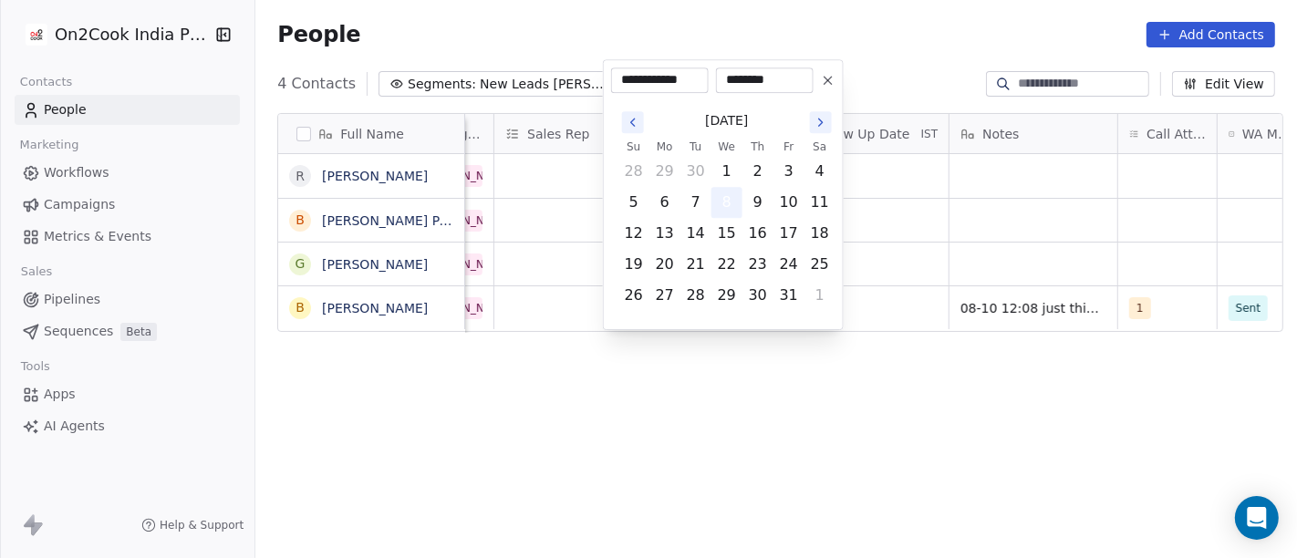
click at [730, 188] on button "8" at bounding box center [726, 202] width 29 height 29
click at [1048, 230] on html "**********" at bounding box center [648, 279] width 1297 height 558
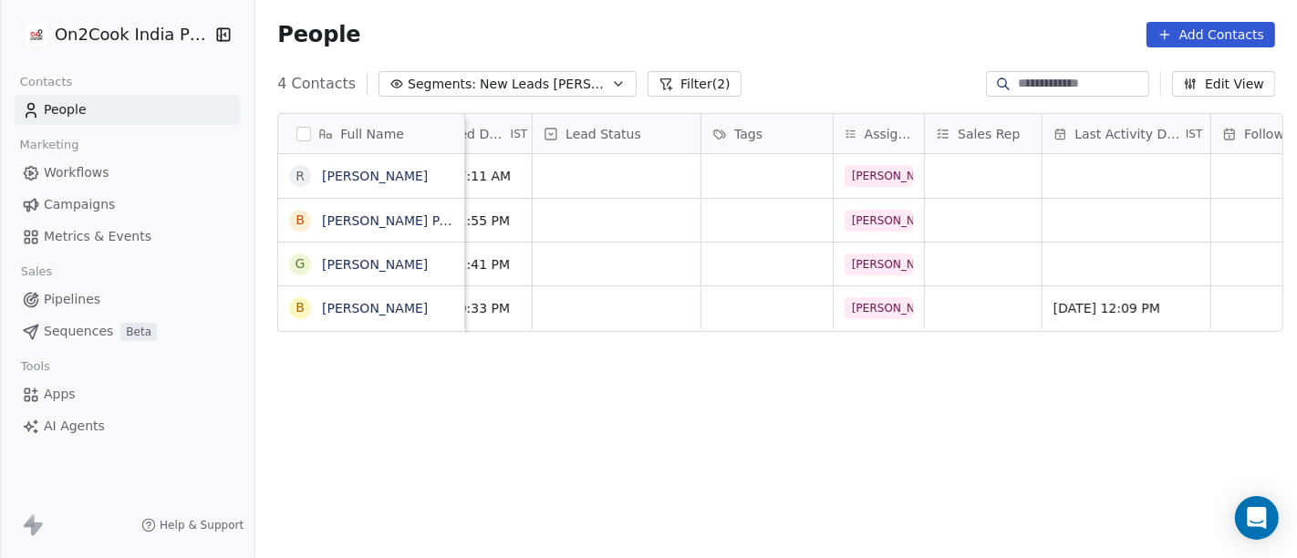
scroll to position [0, 577]
click at [583, 298] on div "grid" at bounding box center [618, 307] width 168 height 43
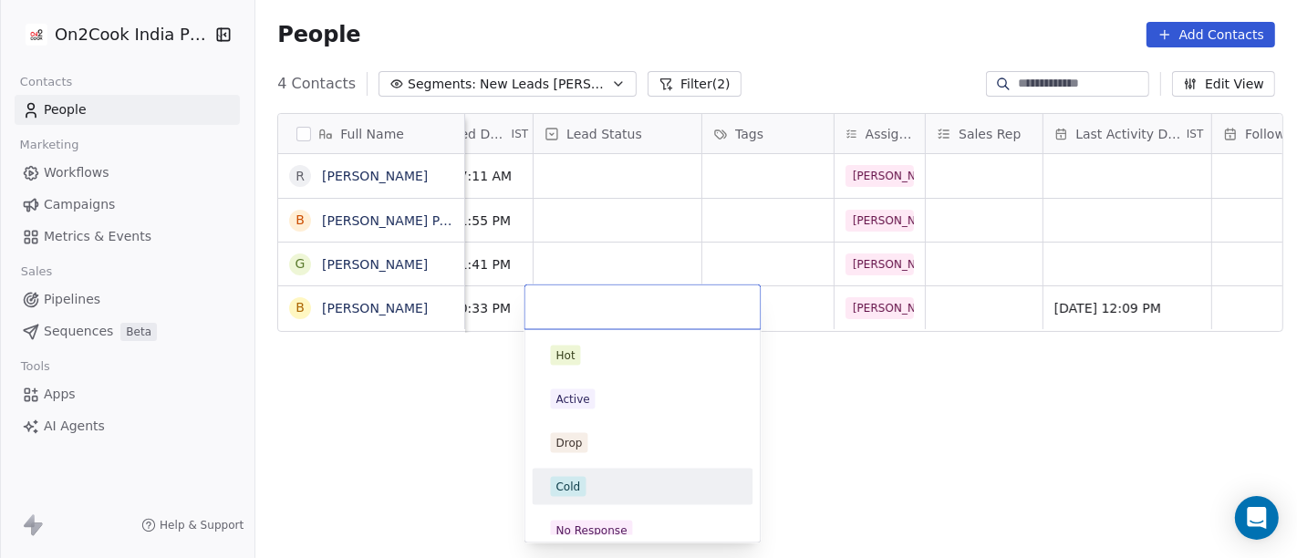
click at [612, 485] on div "Cold" at bounding box center [643, 487] width 184 height 20
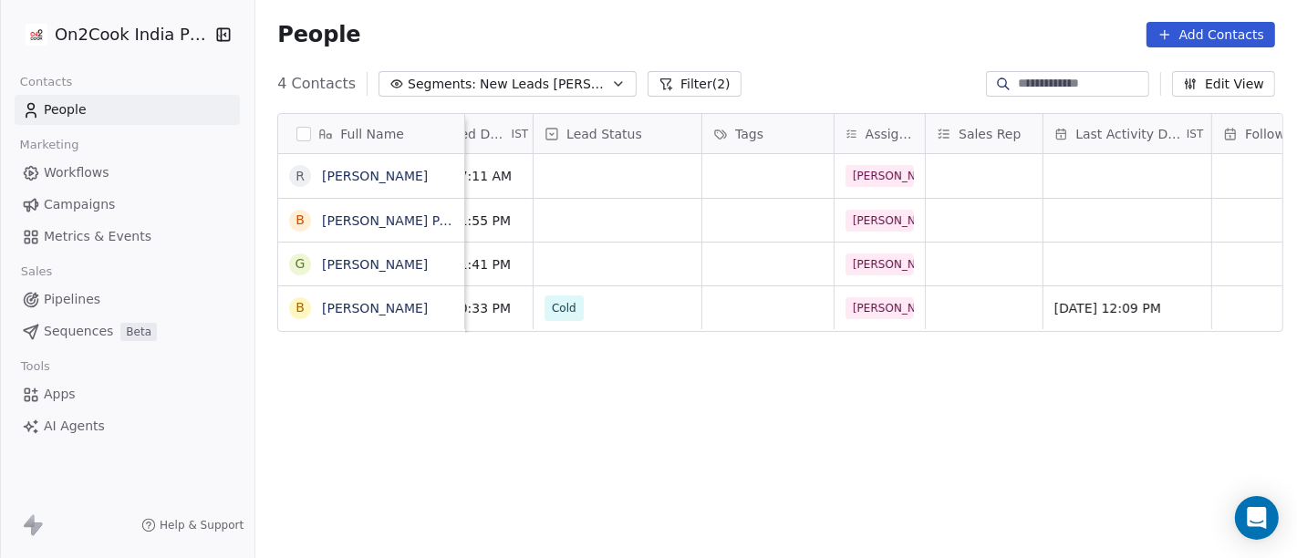
scroll to position [0, 0]
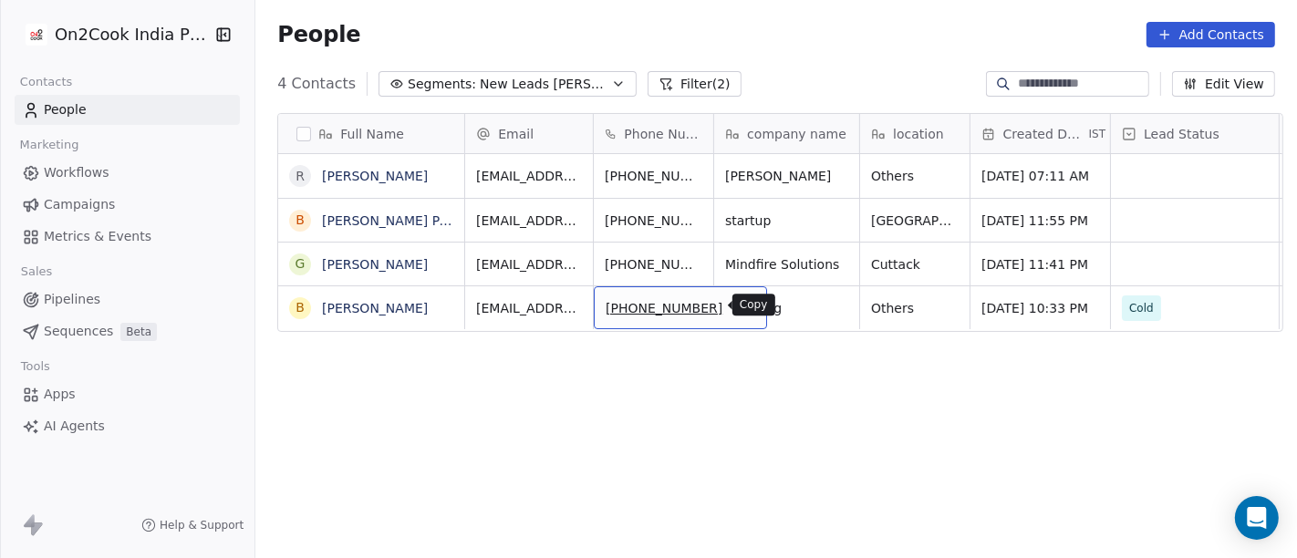
click at [739, 307] on icon "grid" at bounding box center [743, 304] width 8 height 8
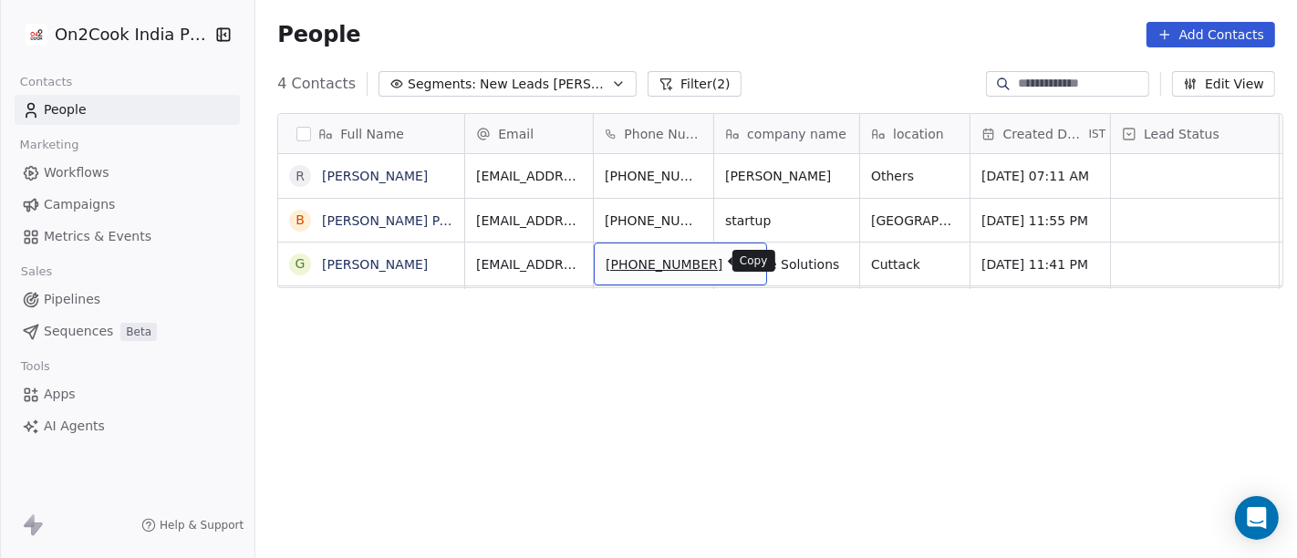
click at [742, 259] on icon "grid" at bounding box center [746, 263] width 8 height 8
click at [737, 260] on icon "grid" at bounding box center [744, 262] width 15 height 15
click at [706, 411] on div "Full Name R Ramesh Mehta B Bibhuti Bhusan Panigrahi G Gourav Modi Email Phone N…" at bounding box center [776, 345] width 1042 height 492
click at [722, 374] on div "Full Name R Ramesh Mehta B Bibhuti Bhusan Panigrahi G Gourav Modi Email Phone N…" at bounding box center [776, 345] width 1042 height 492
click at [727, 421] on div "Full Name R Ramesh Mehta B Bibhuti Bhusan Panigrahi G Gourav Modi Email Phone N…" at bounding box center [776, 345] width 1042 height 492
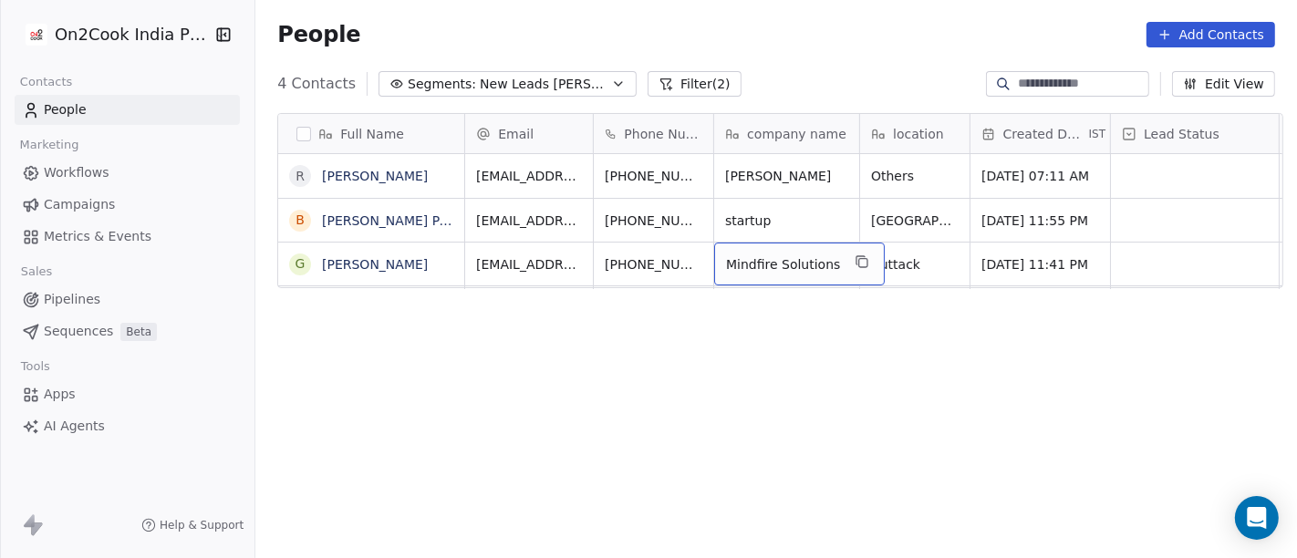
click at [736, 366] on div "Full Name R Ramesh Mehta B Bibhuti Bhusan Panigrahi G Gourav Modi Email Phone N…" at bounding box center [776, 345] width 1042 height 492
click at [771, 357] on div "Full Name R Ramesh Mehta B Bibhuti Bhusan Panigrahi G Gourav Modi Email Phone N…" at bounding box center [776, 345] width 1042 height 492
click at [771, 267] on span "Mindfire Solutions" at bounding box center [783, 264] width 114 height 18
click at [754, 445] on html "**********" at bounding box center [648, 279] width 1297 height 558
click at [798, 47] on div "People Add Contacts" at bounding box center [776, 34] width 1042 height 69
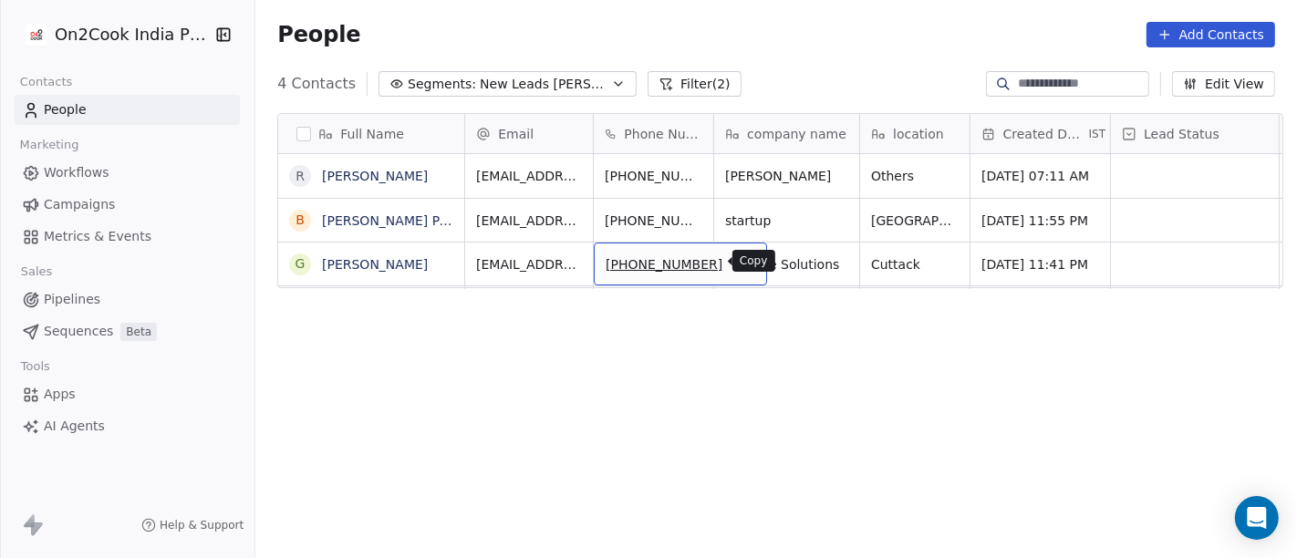
click at [737, 262] on icon "grid" at bounding box center [744, 262] width 15 height 15
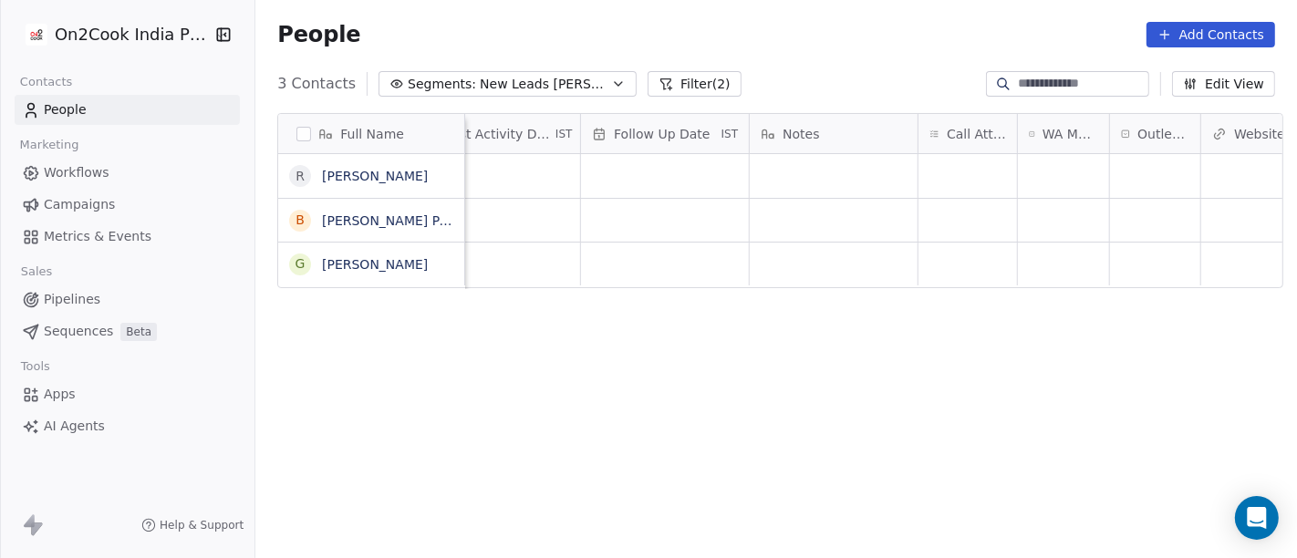
scroll to position [0, 1211]
click at [952, 262] on div "grid" at bounding box center [965, 264] width 99 height 43
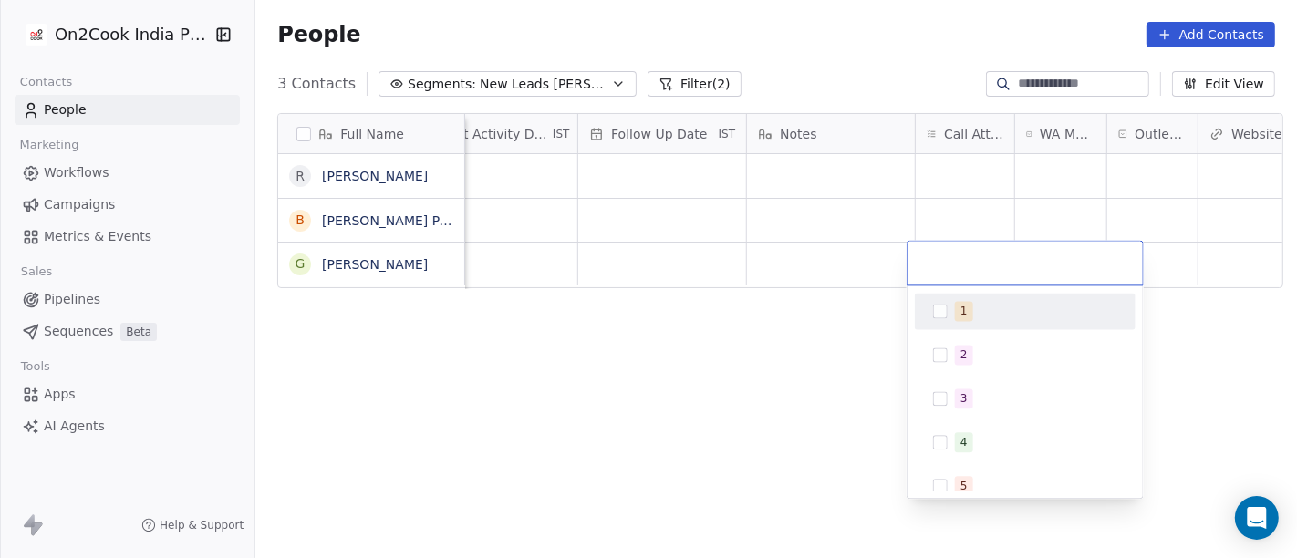
click at [973, 319] on div "1" at bounding box center [1036, 311] width 162 height 20
click at [826, 319] on html "On2Cook India Pvt. Ltd. Contacts People Marketing Workflows Campaigns Metrics &…" at bounding box center [648, 279] width 1297 height 558
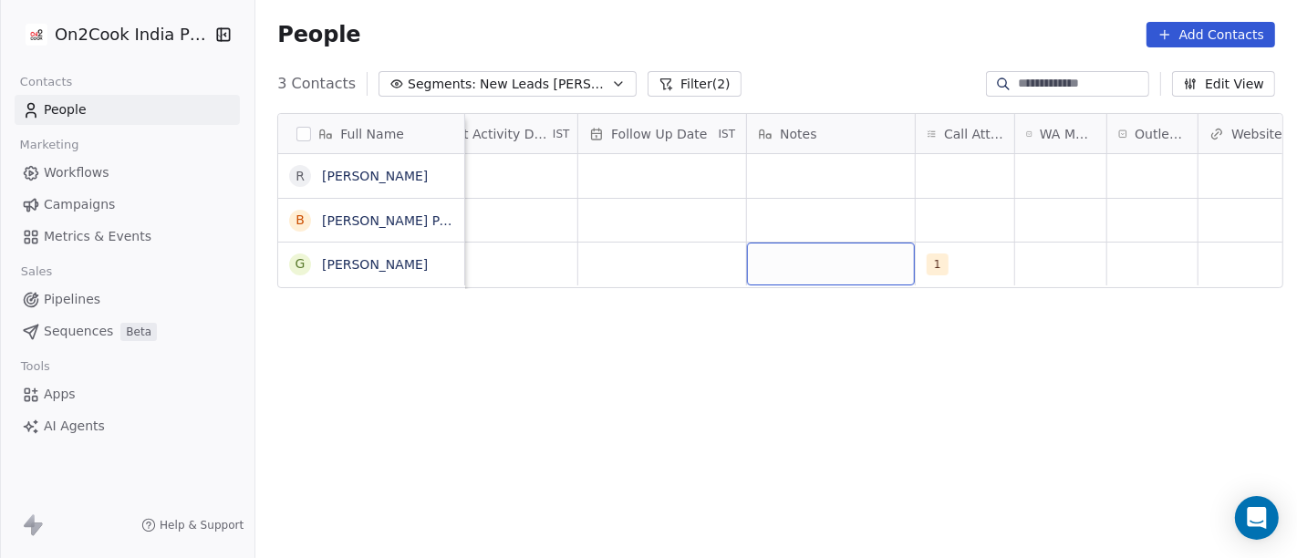
click at [822, 260] on div "grid" at bounding box center [831, 264] width 168 height 43
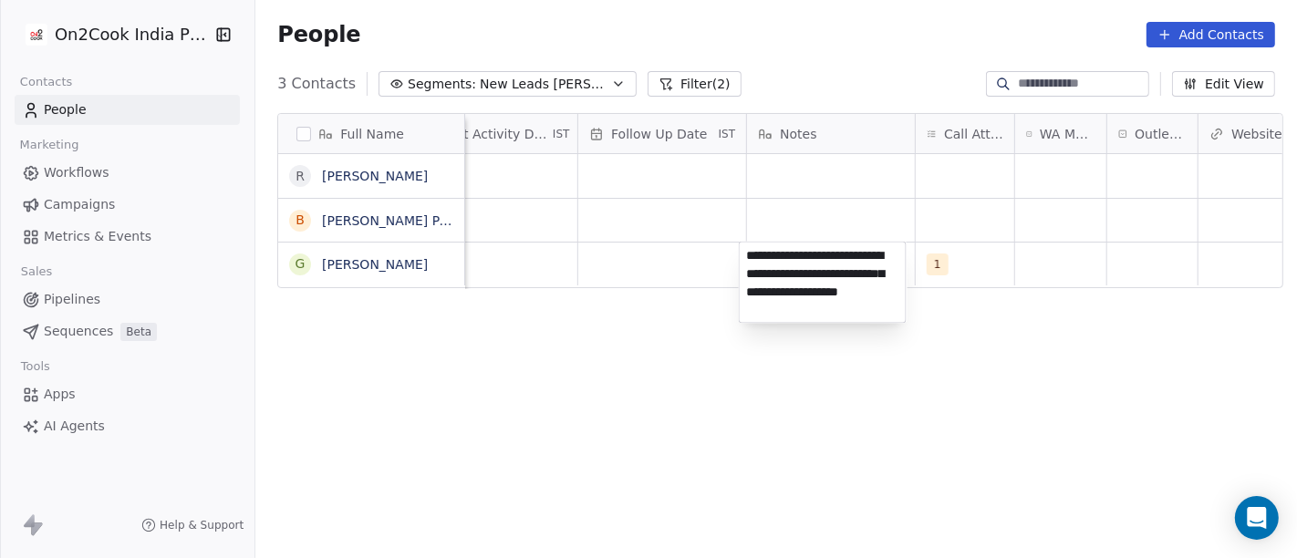
type textarea "**********"
click at [914, 471] on html "**********" at bounding box center [648, 279] width 1297 height 558
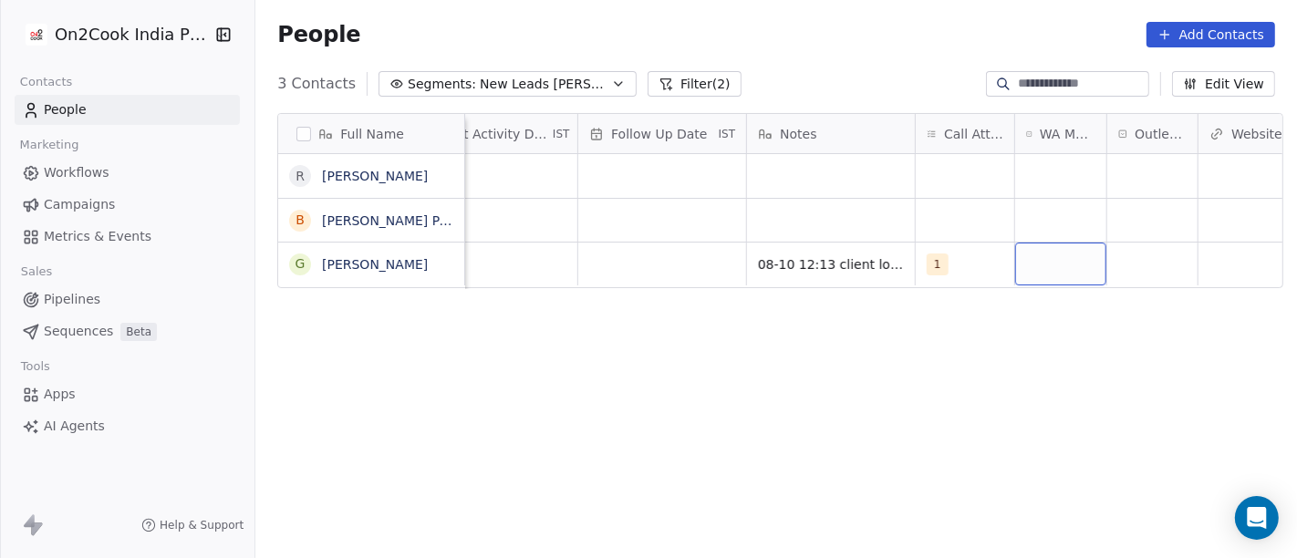
click at [1045, 265] on div "grid" at bounding box center [1060, 264] width 91 height 43
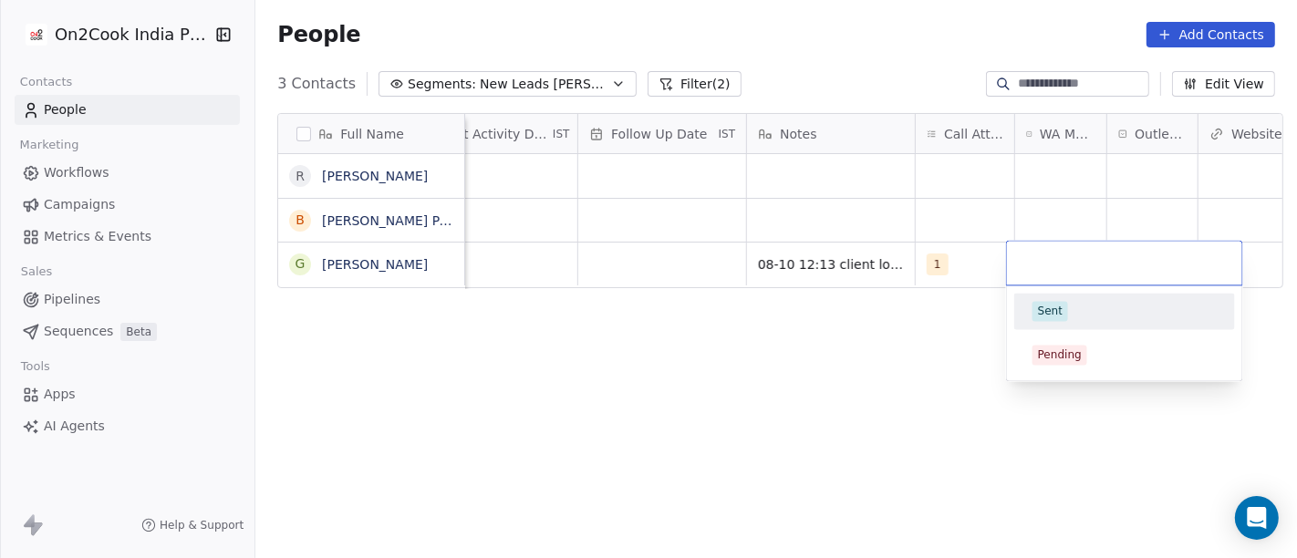
click at [1046, 306] on div "Sent" at bounding box center [1050, 311] width 25 height 16
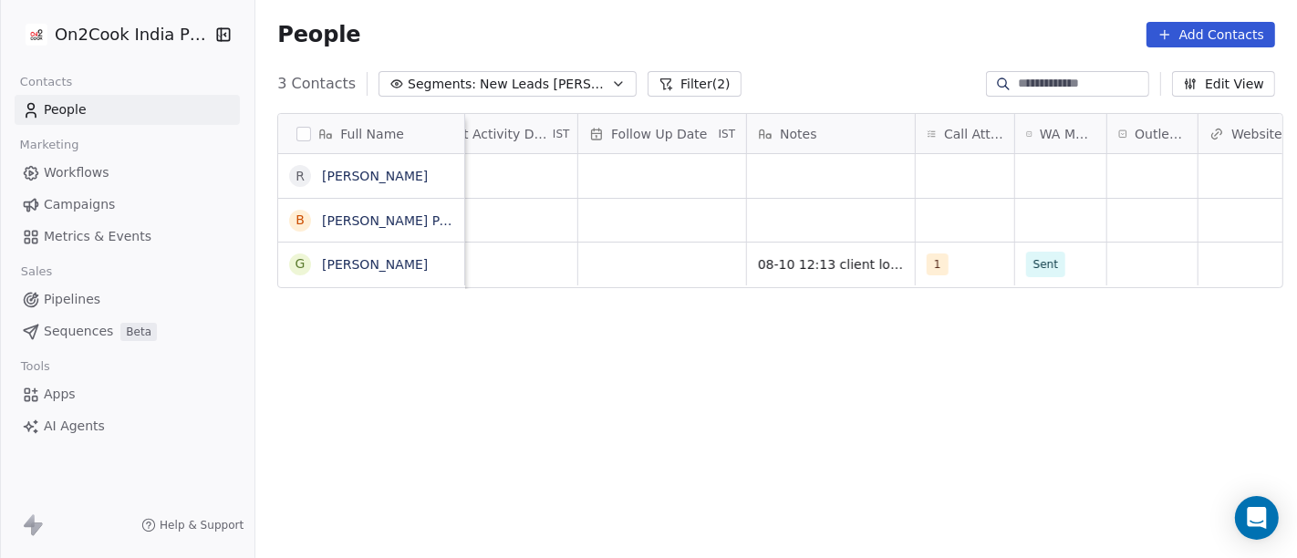
click at [868, 345] on div "Full Name R Ramesh Mehta B Bibhuti Bhusan Panigrahi G Gourav Modi Tags Assignee…" at bounding box center [776, 345] width 1042 height 492
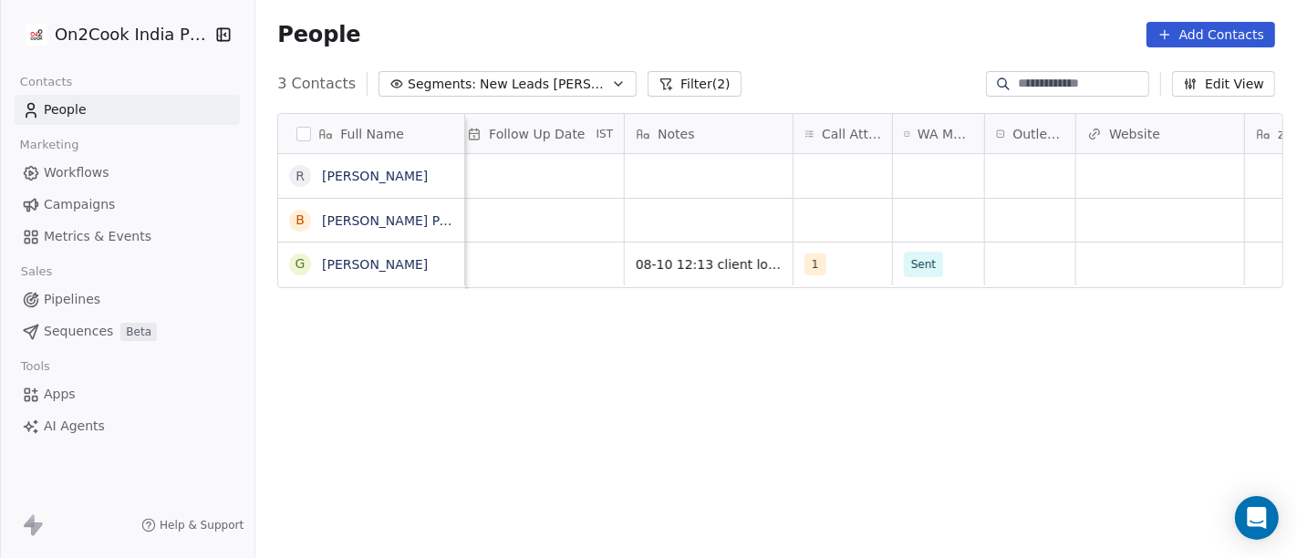
scroll to position [0, 1335]
click at [1003, 256] on div "grid" at bounding box center [1029, 264] width 90 height 43
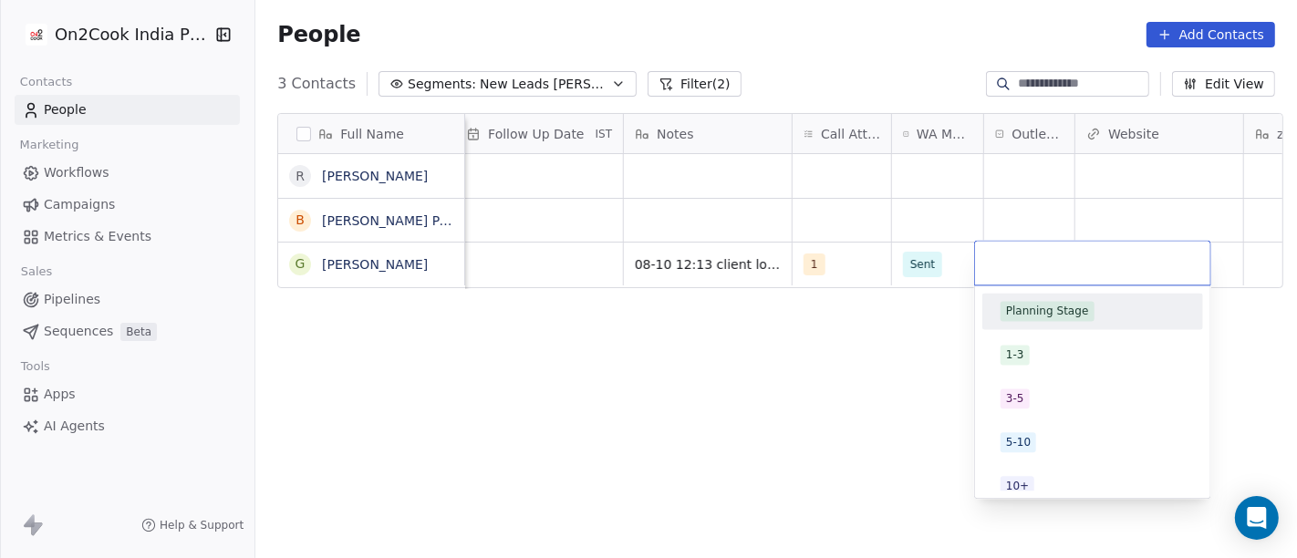
click at [1019, 311] on div "Planning Stage" at bounding box center [1047, 311] width 83 height 16
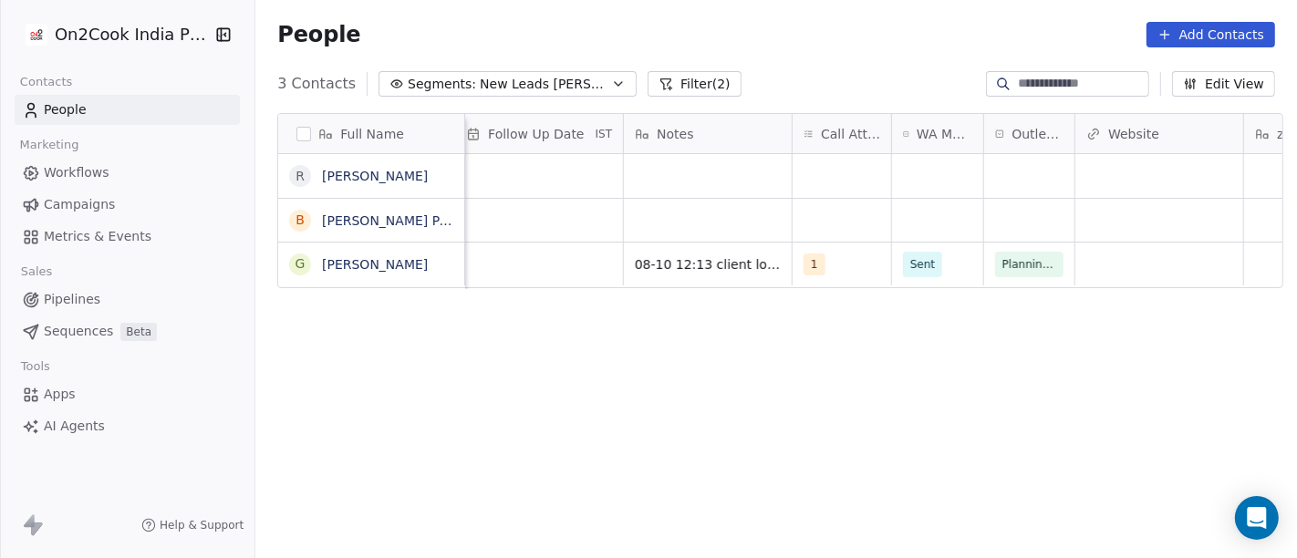
click at [755, 341] on div "Full Name R Ramesh Mehta B Bibhuti Bhusan Panigrahi G Gourav Modi Assignee Sale…" at bounding box center [776, 345] width 1042 height 492
click at [1045, 256] on span "Planning Stage" at bounding box center [1044, 264] width 82 height 18
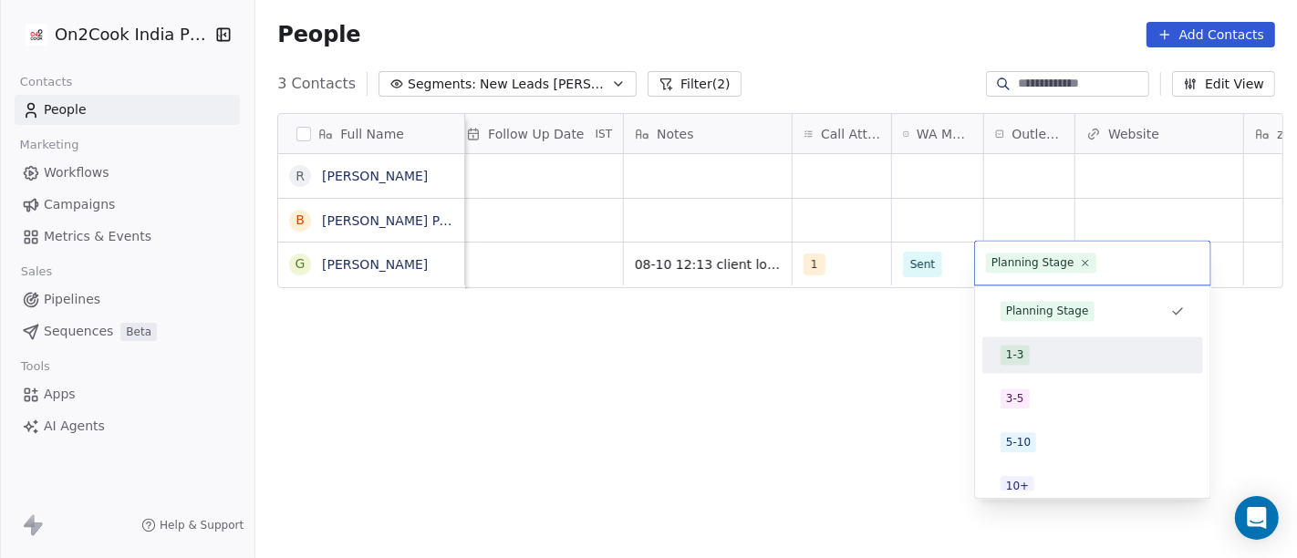
click at [1029, 365] on div "1-3" at bounding box center [1093, 354] width 206 height 29
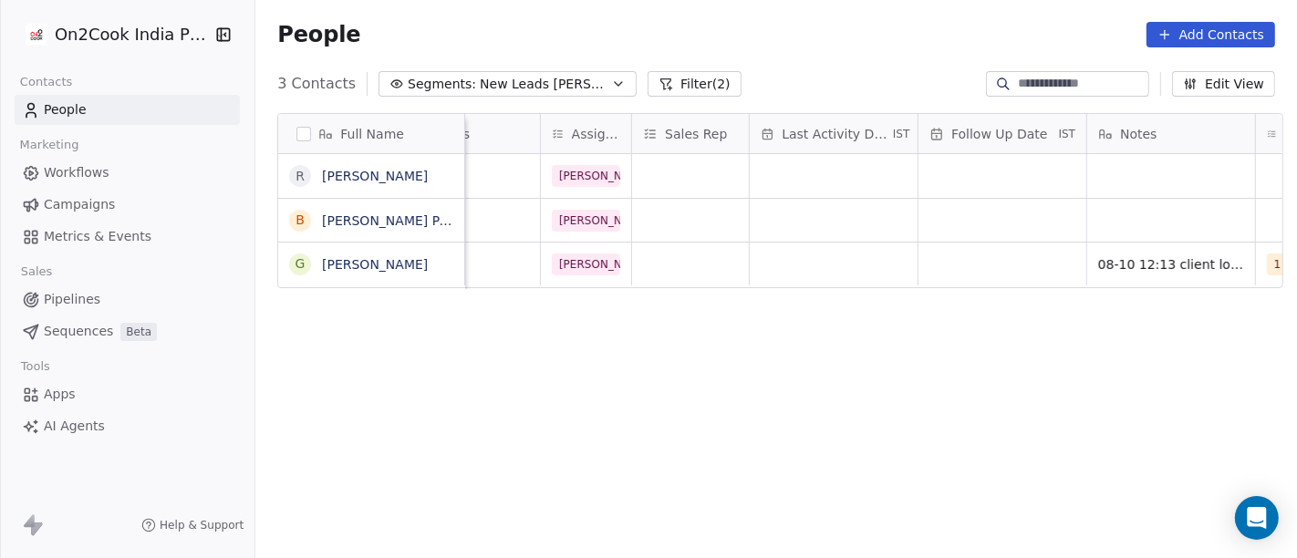
scroll to position [0, 850]
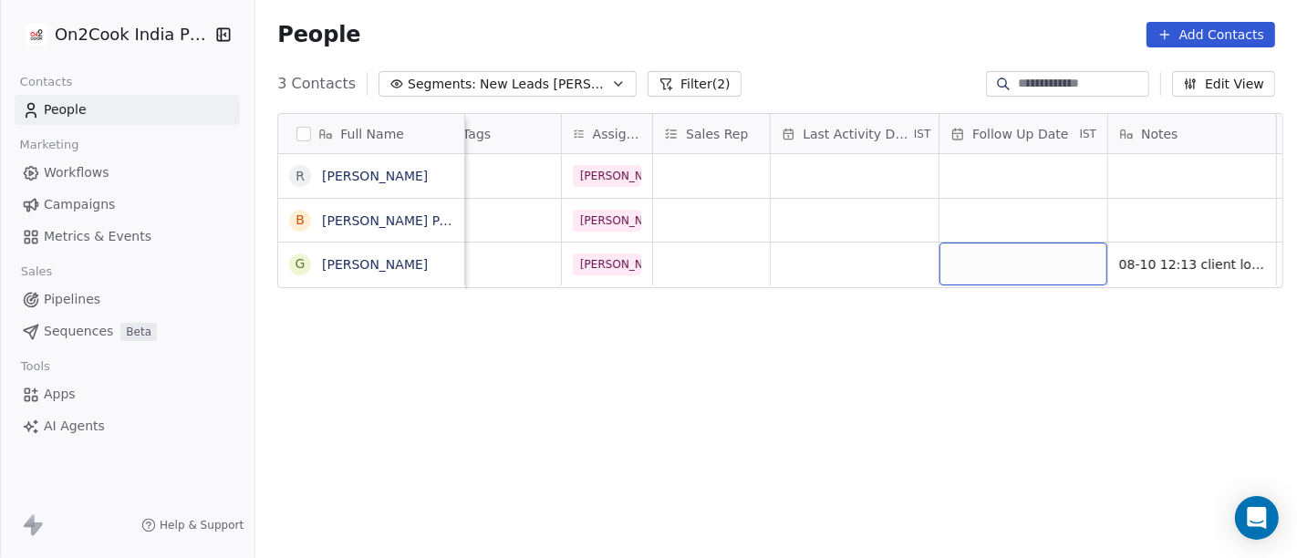
click at [999, 254] on div "grid" at bounding box center [1024, 264] width 168 height 43
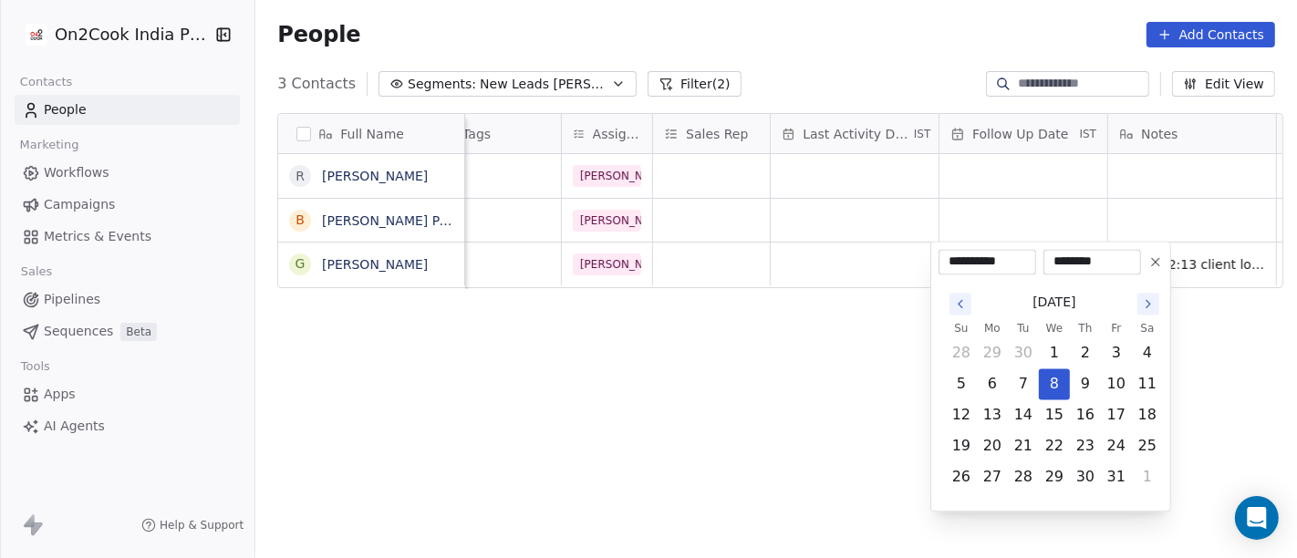
click at [1150, 265] on icon at bounding box center [1156, 262] width 15 height 15
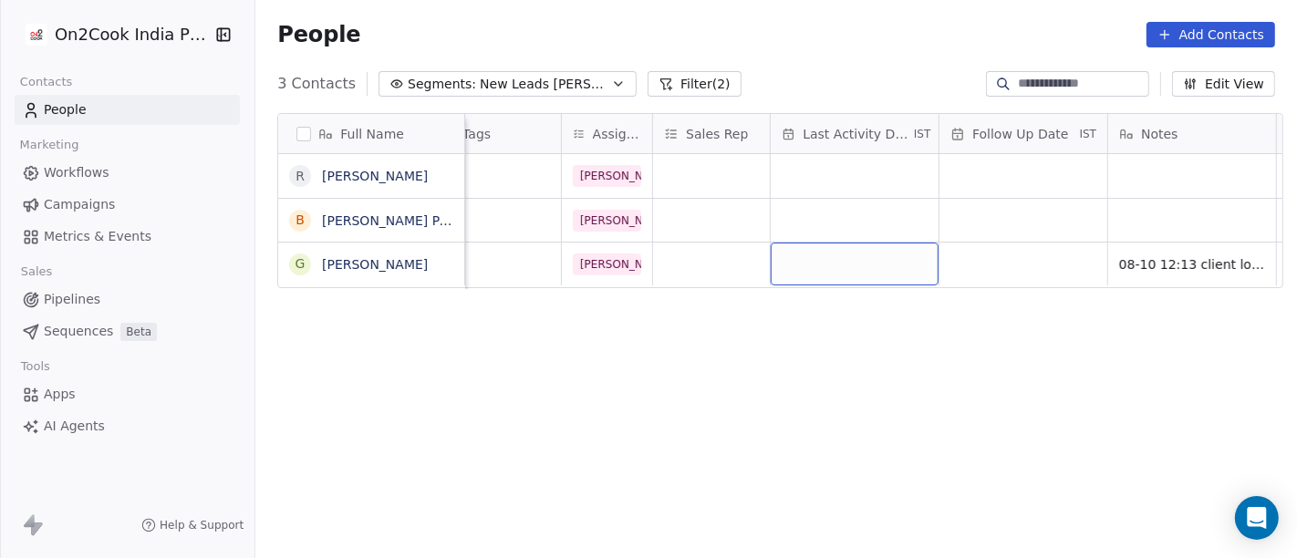
click at [852, 272] on div "grid" at bounding box center [855, 264] width 168 height 43
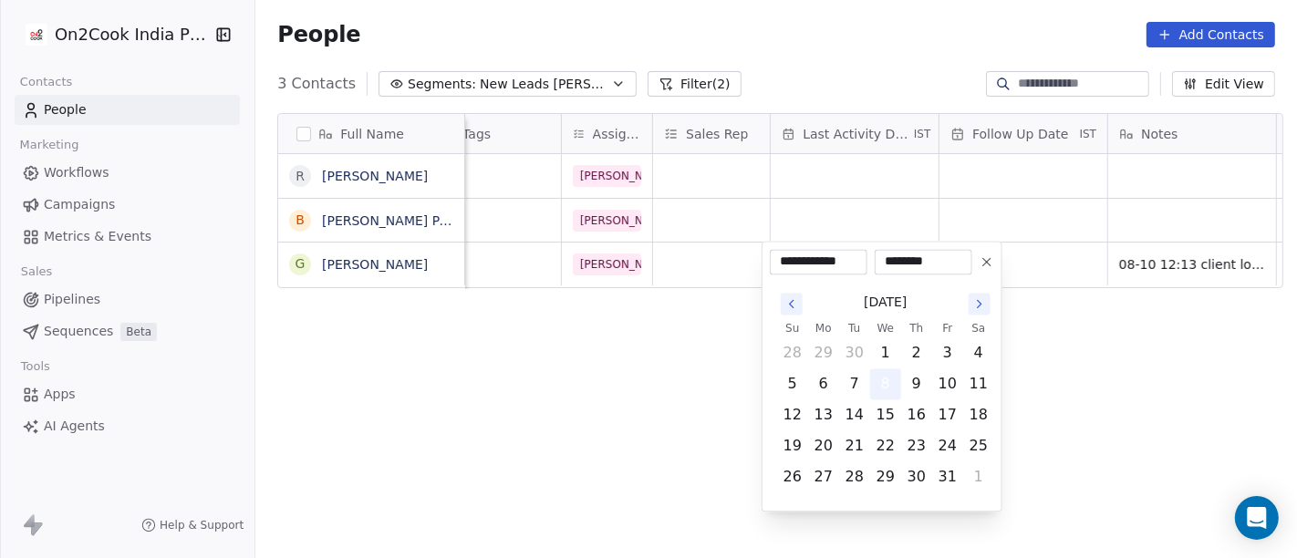
click at [887, 389] on button "8" at bounding box center [885, 383] width 29 height 29
click at [712, 382] on html "**********" at bounding box center [648, 279] width 1297 height 558
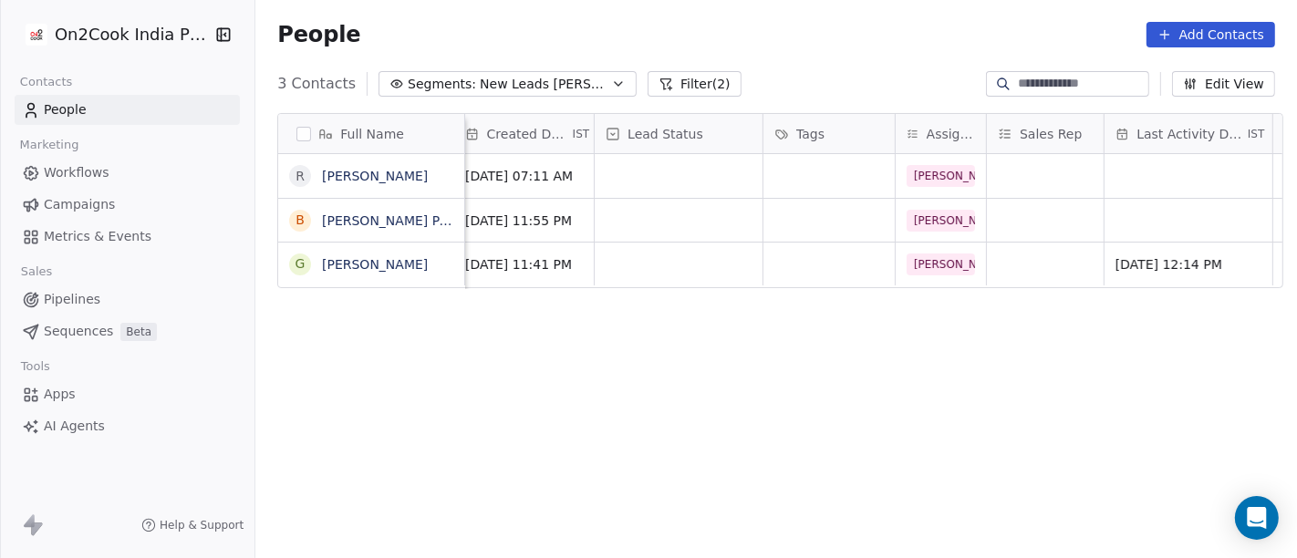
scroll to position [0, 514]
click at [661, 252] on div "grid" at bounding box center [682, 264] width 168 height 43
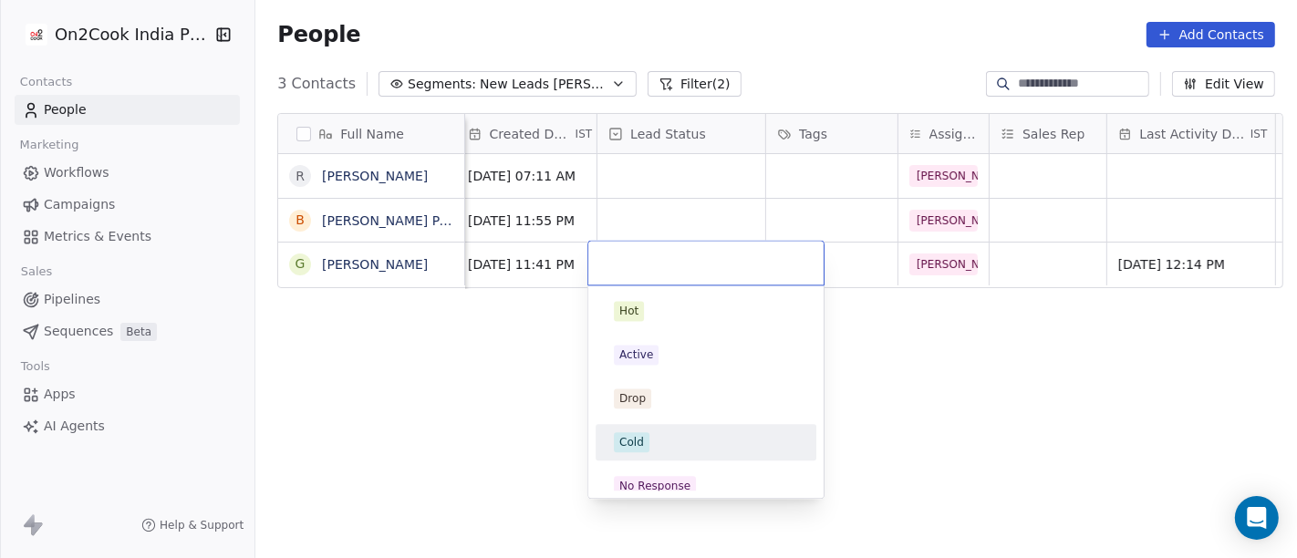
click at [712, 426] on div "Cold" at bounding box center [706, 442] width 221 height 36
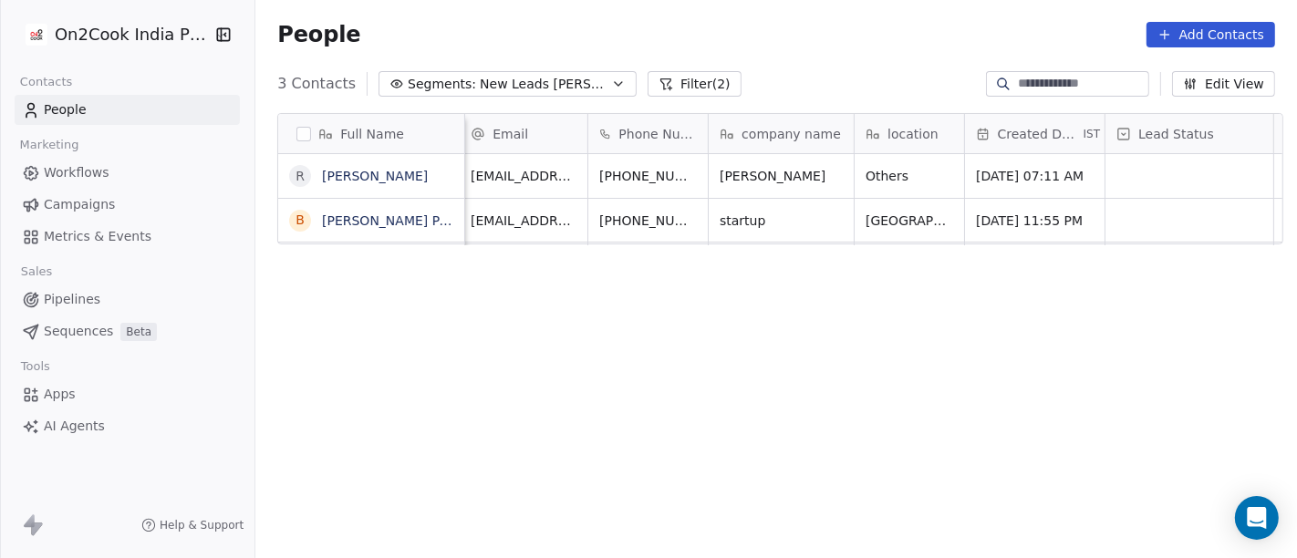
scroll to position [0, 0]
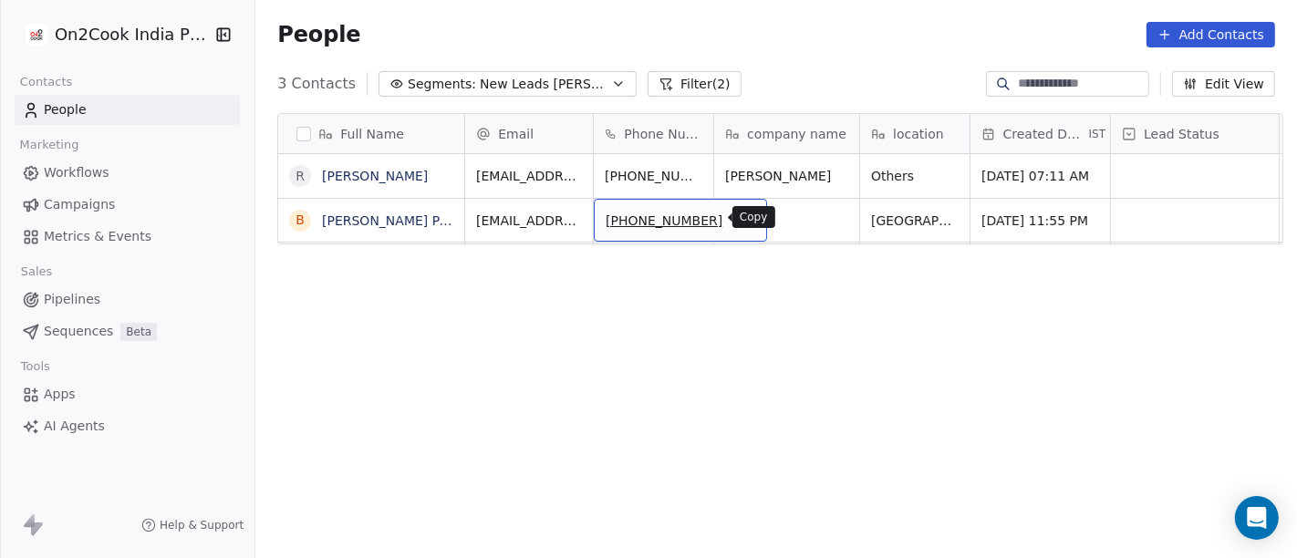
click at [733, 225] on button "grid" at bounding box center [744, 218] width 22 height 22
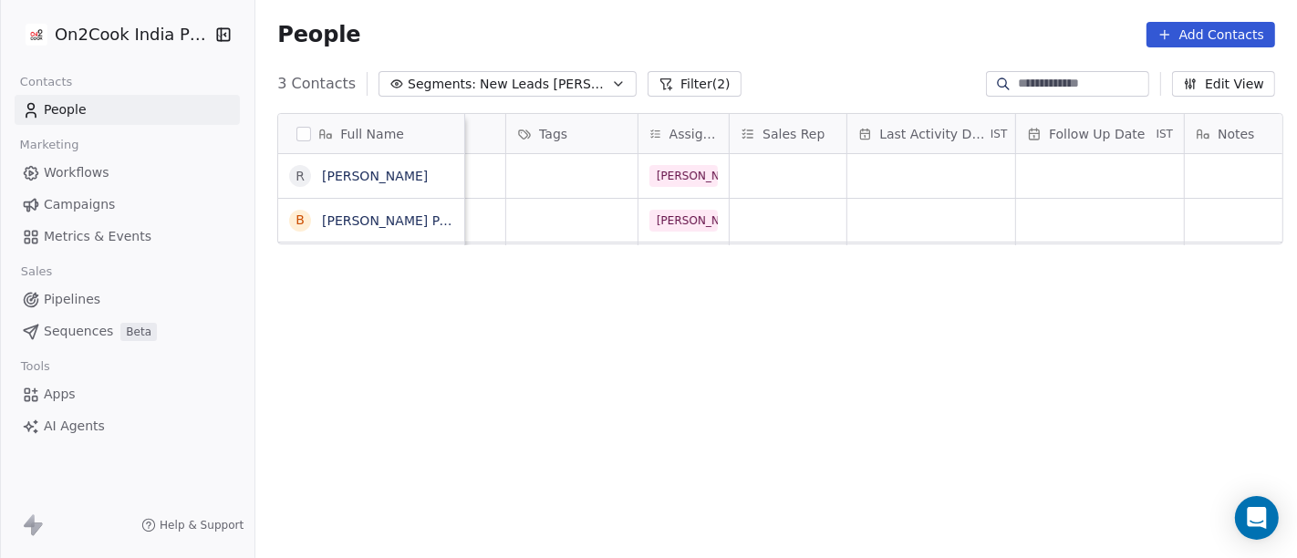
scroll to position [0, 1204]
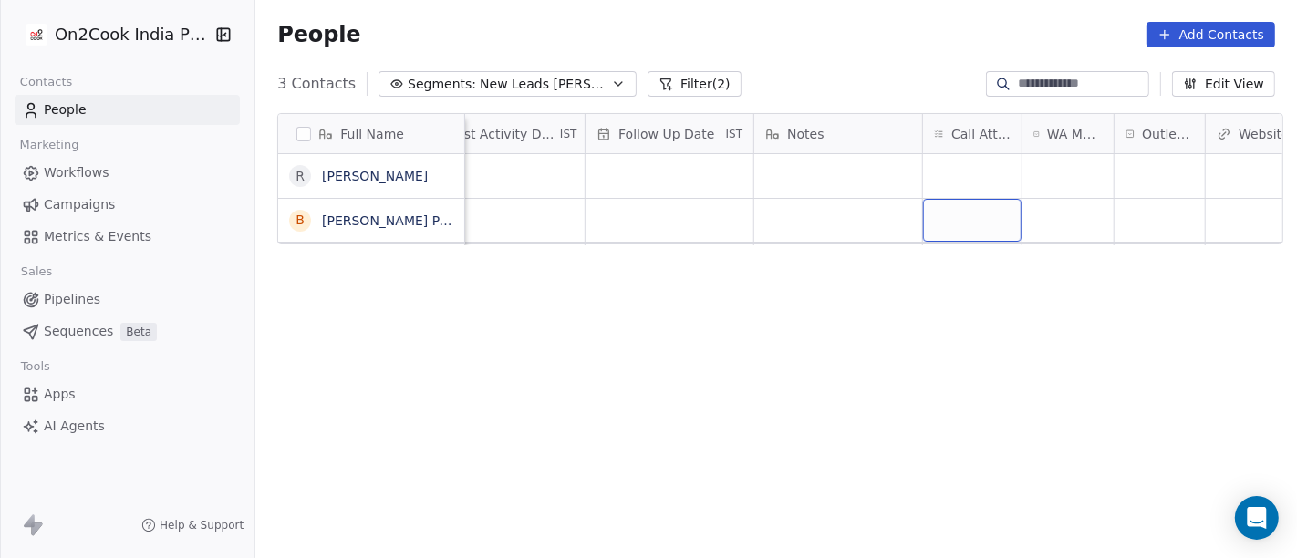
click at [935, 225] on div "grid" at bounding box center [972, 220] width 99 height 43
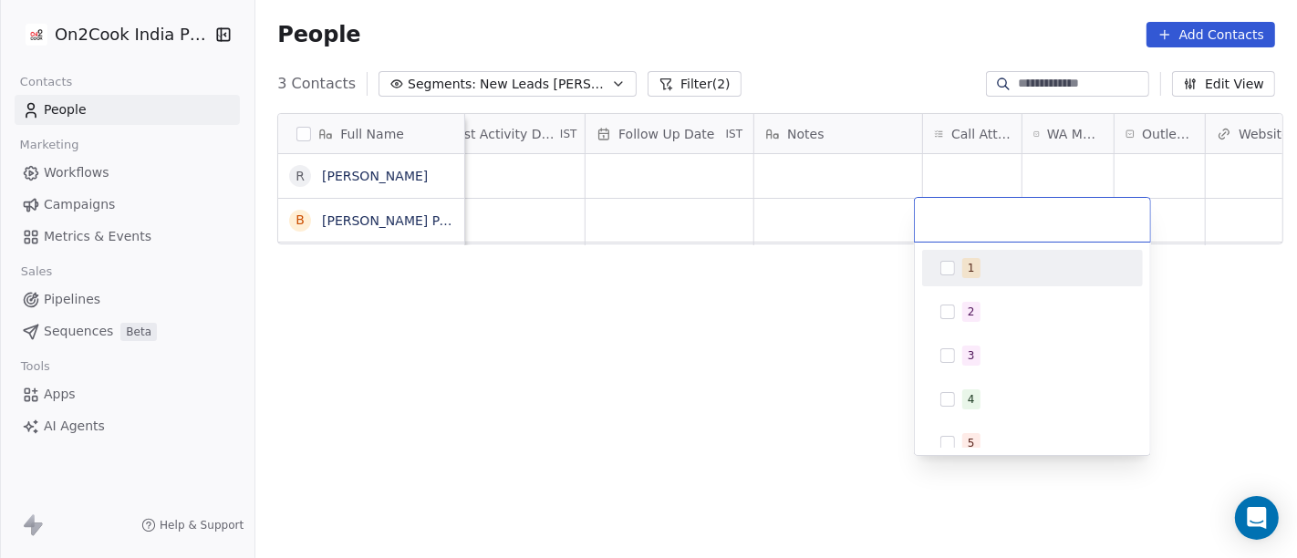
click at [958, 276] on div "1" at bounding box center [1033, 268] width 206 height 29
click at [795, 311] on html "On2Cook India Pvt. Ltd. Contacts People Marketing Workflows Campaigns Metrics &…" at bounding box center [648, 279] width 1297 height 558
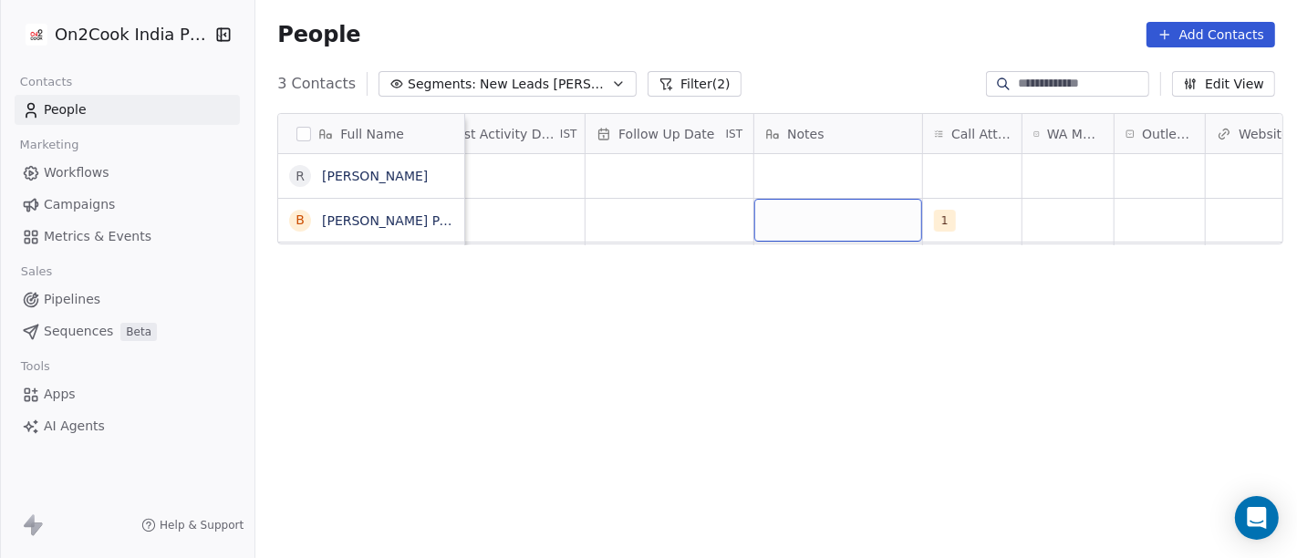
click at [826, 220] on div "grid" at bounding box center [838, 220] width 168 height 43
type textarea "**********"
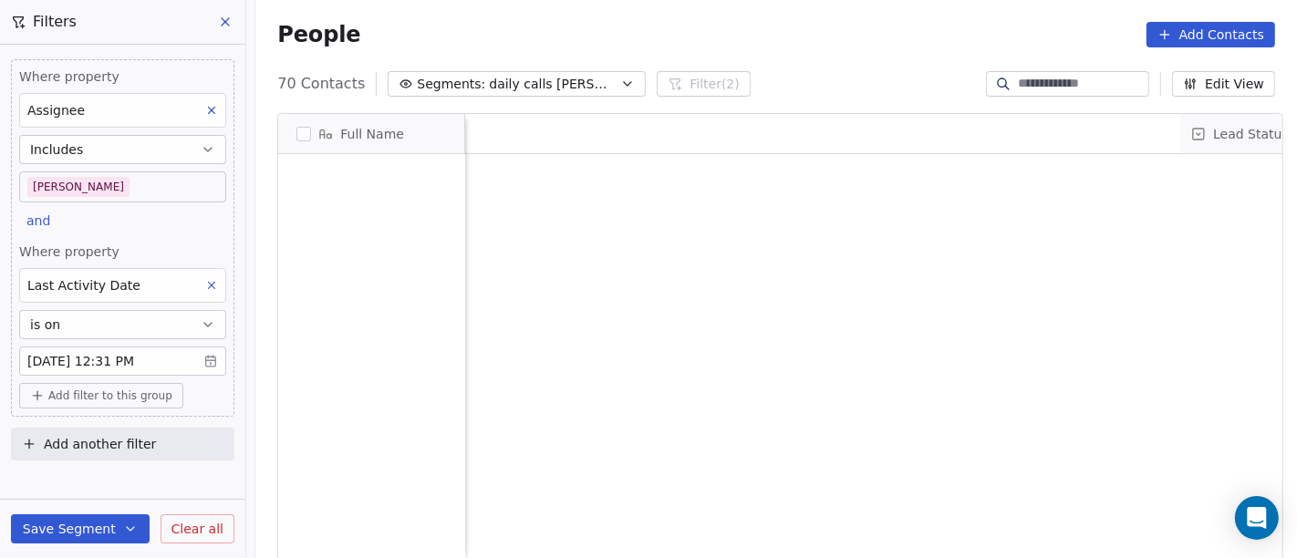
scroll to position [476, 1034]
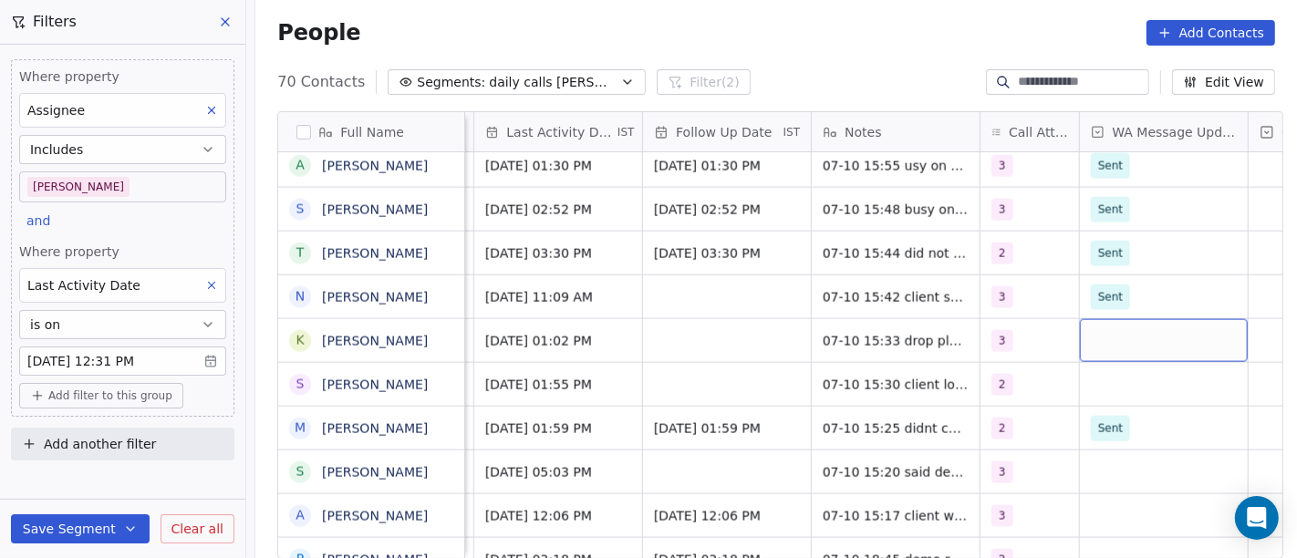
click at [1126, 338] on div "grid" at bounding box center [1164, 340] width 168 height 43
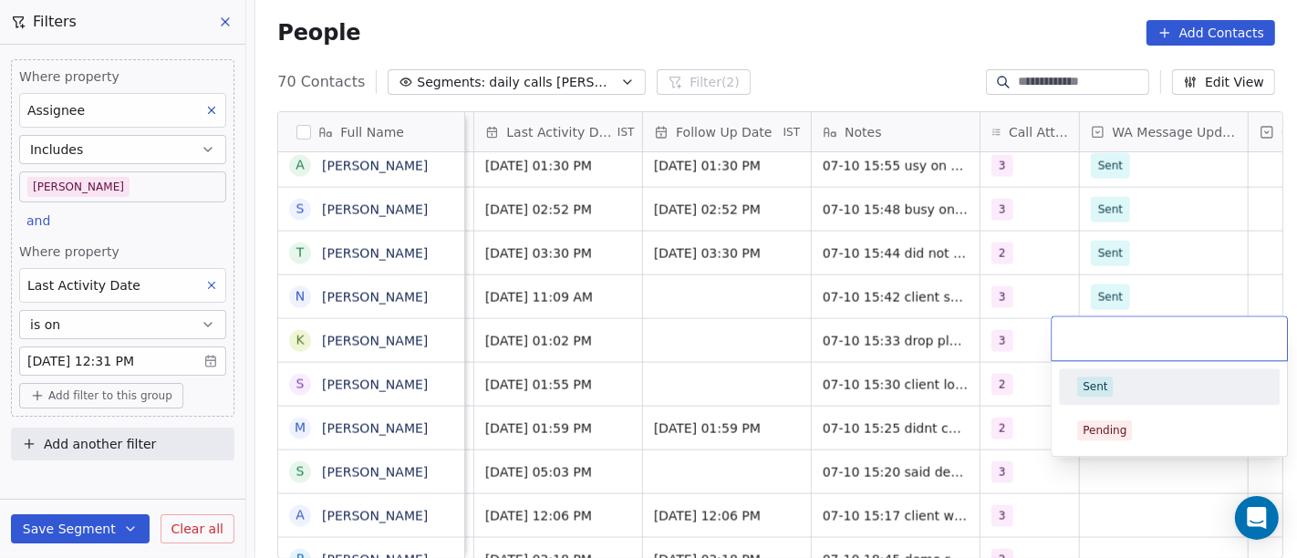
click at [1136, 384] on div "Sent" at bounding box center [1169, 387] width 184 height 20
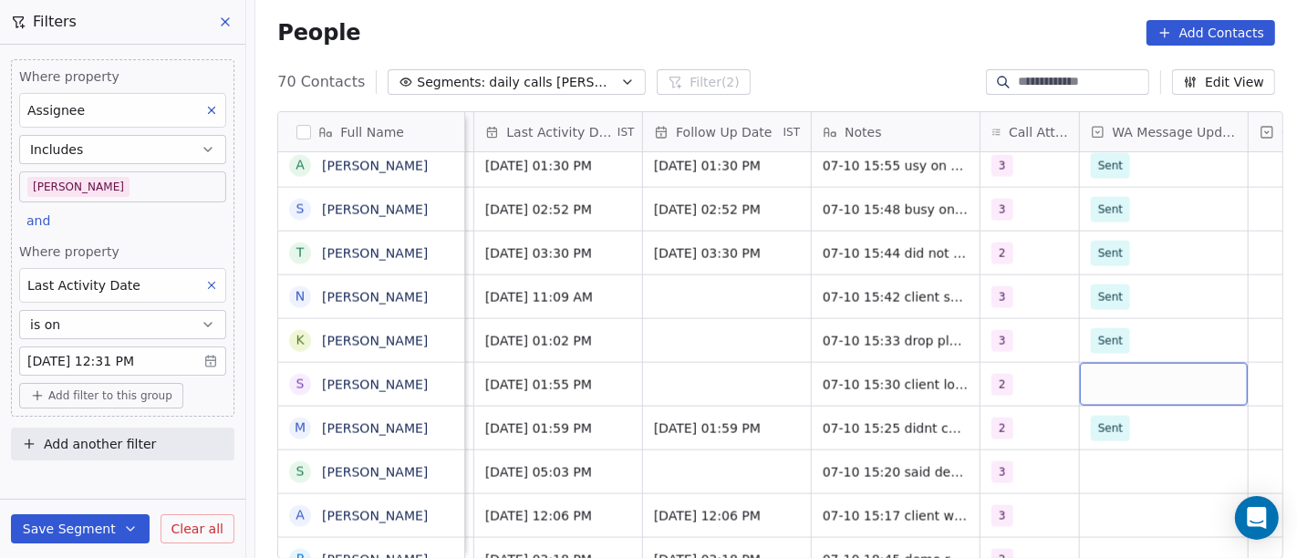
click at [1140, 374] on div "grid" at bounding box center [1164, 384] width 168 height 43
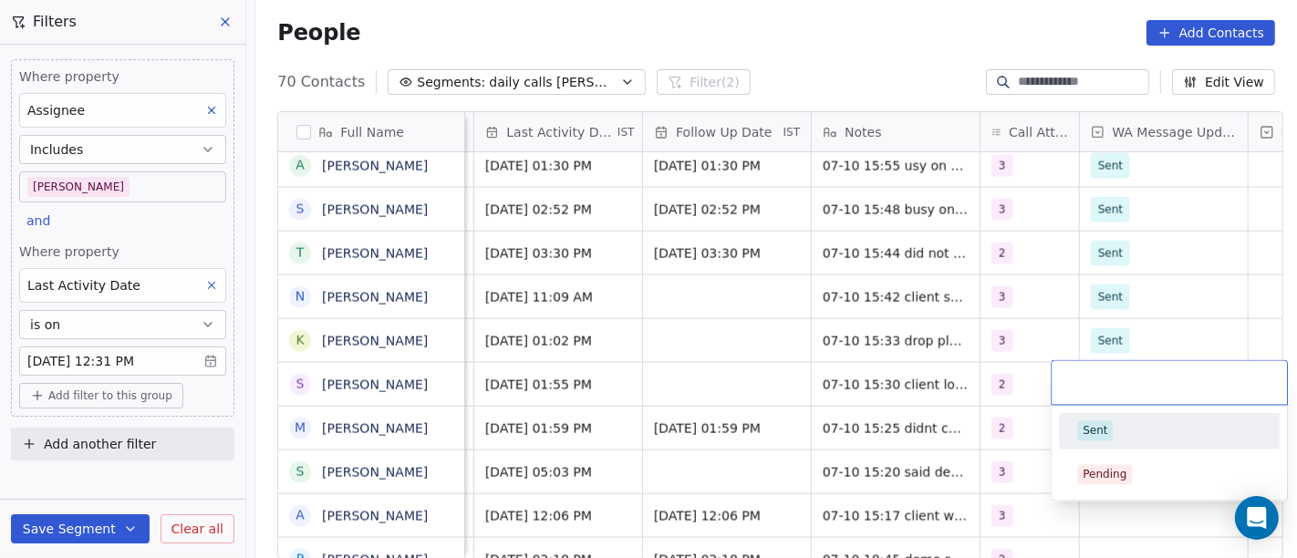
click at [1118, 424] on div "Sent" at bounding box center [1169, 431] width 184 height 20
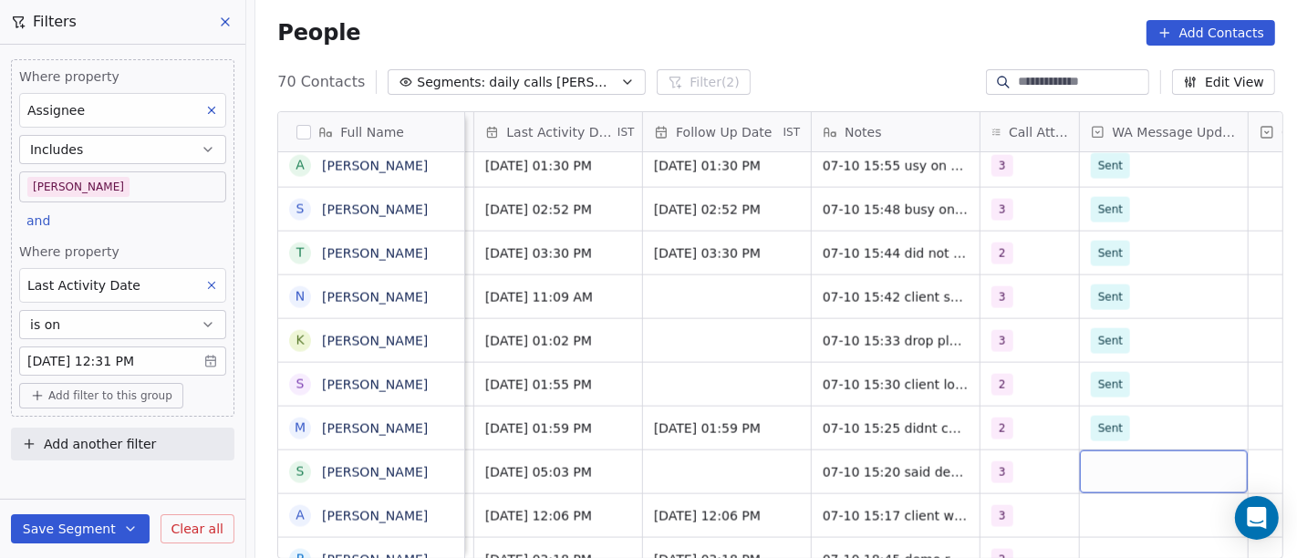
click at [1122, 478] on div "grid" at bounding box center [1164, 472] width 168 height 43
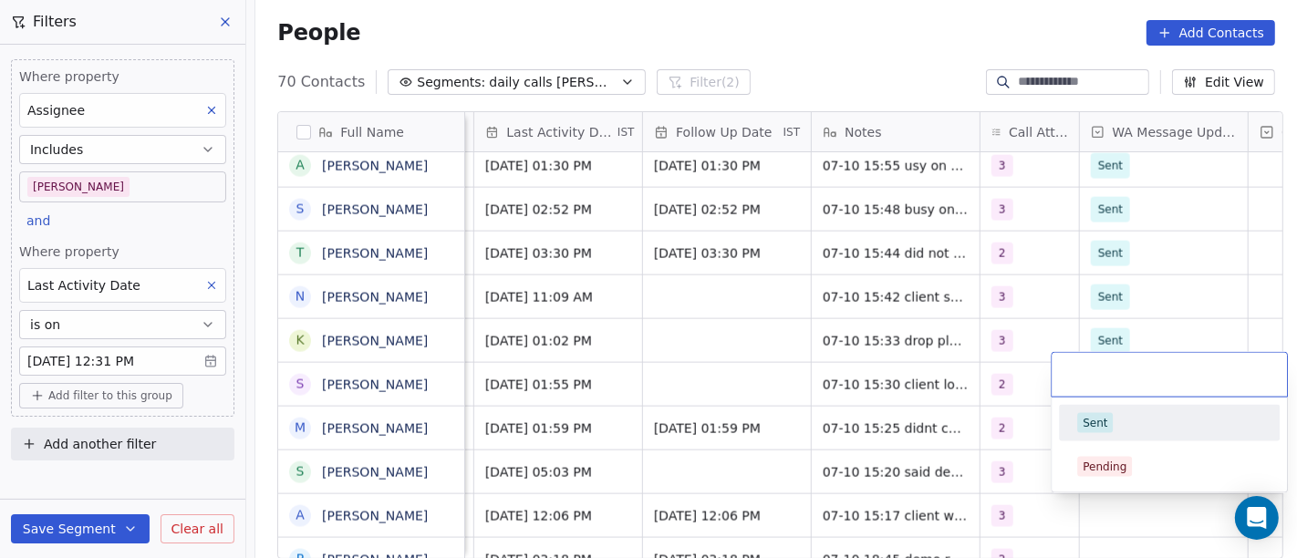
click at [1104, 431] on span "Sent" at bounding box center [1095, 423] width 36 height 20
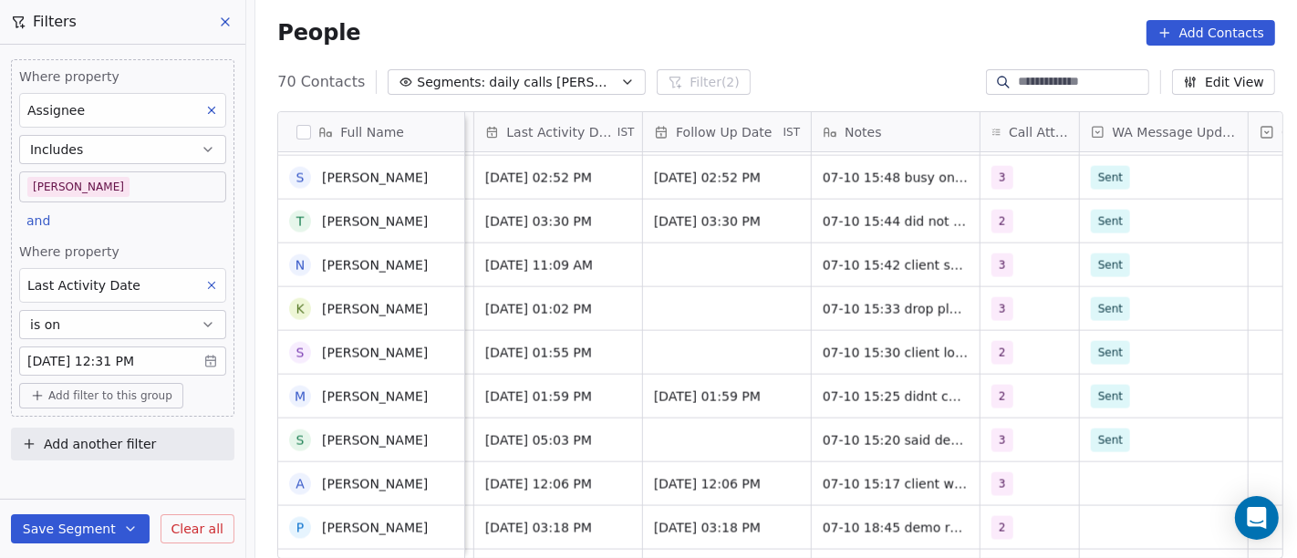
scroll to position [2333, 0]
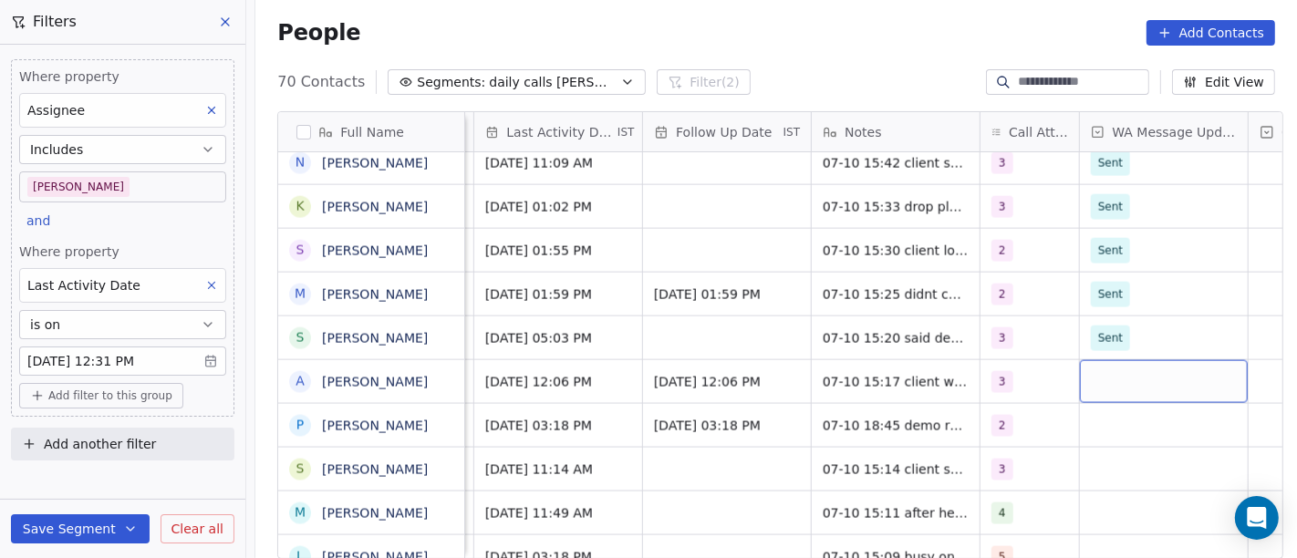
click at [1125, 394] on div "grid" at bounding box center [1164, 381] width 168 height 43
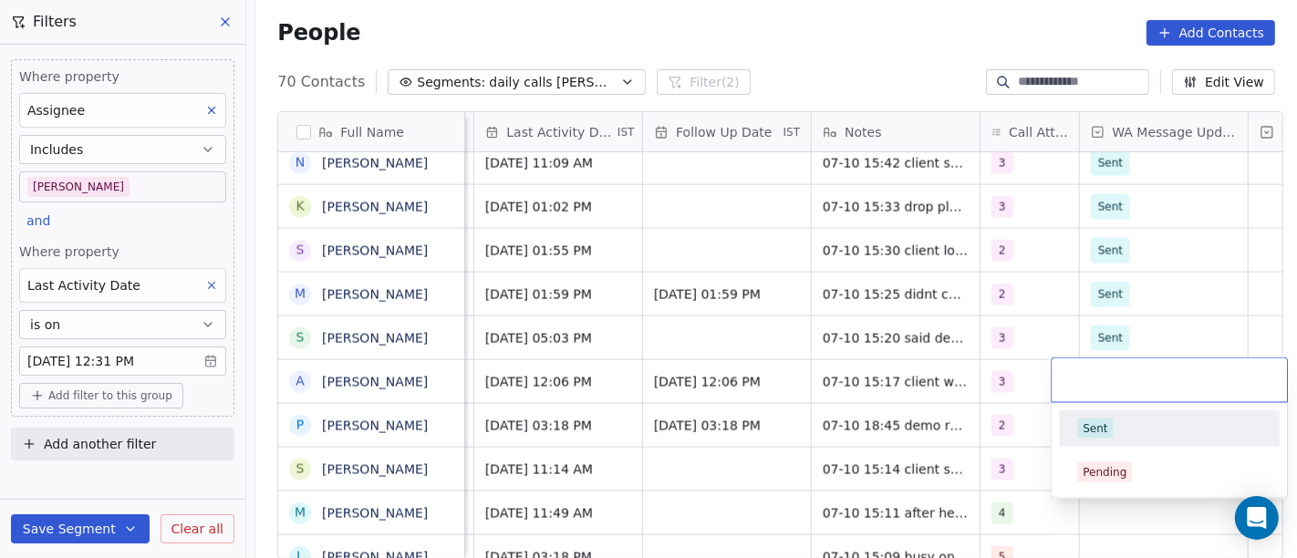
click at [1128, 423] on div "Sent" at bounding box center [1169, 429] width 184 height 20
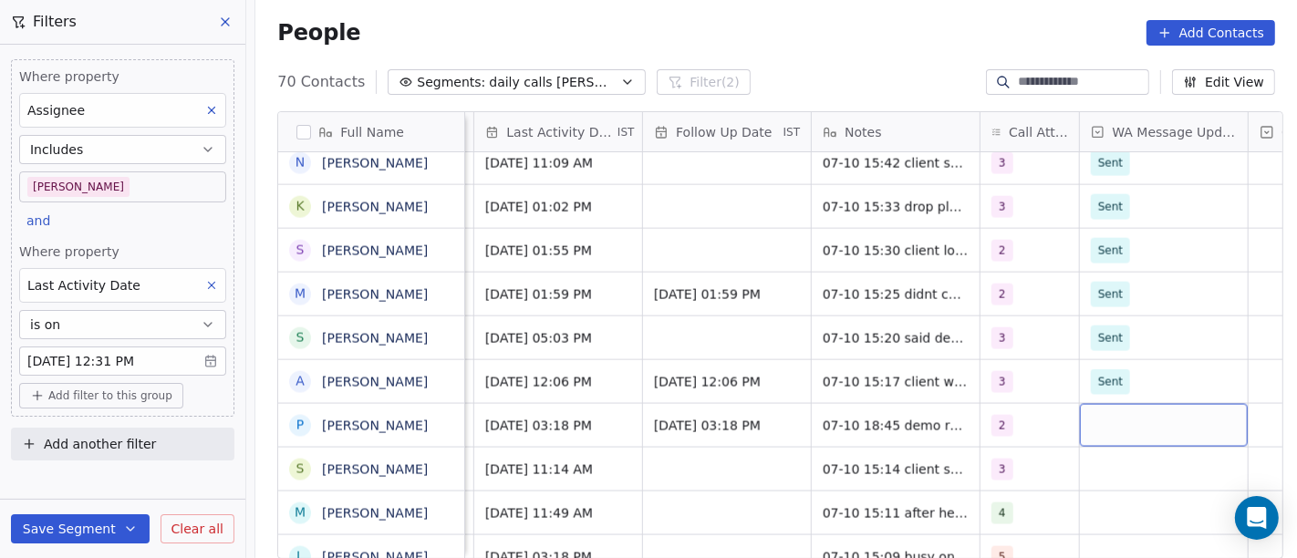
click at [1117, 429] on div "grid" at bounding box center [1164, 425] width 168 height 43
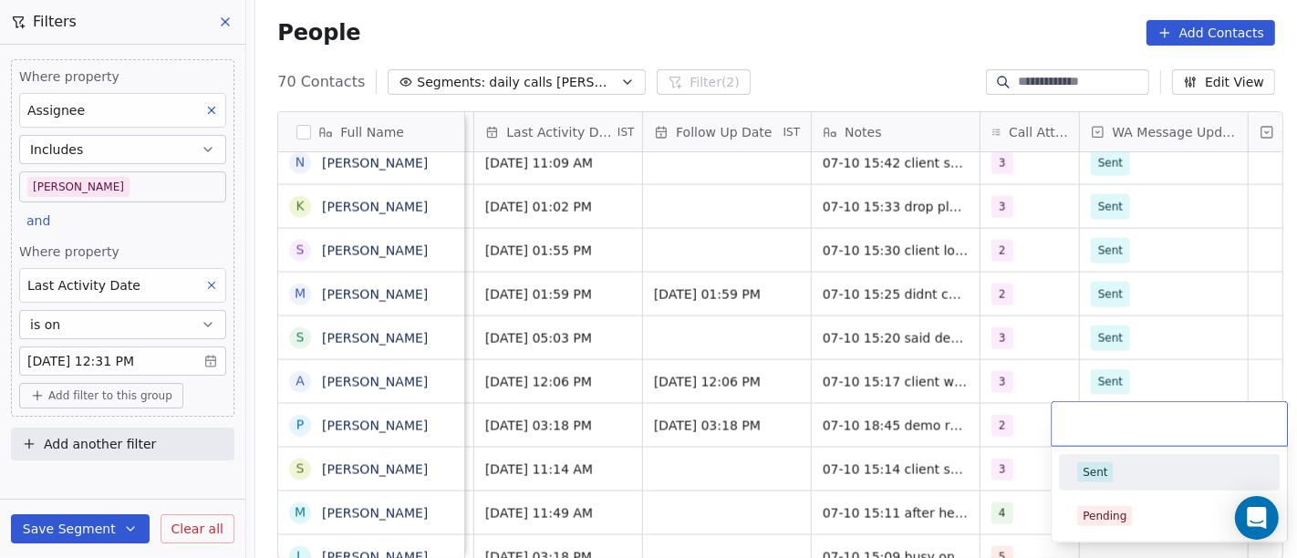
click at [1125, 467] on div "Sent" at bounding box center [1169, 473] width 184 height 20
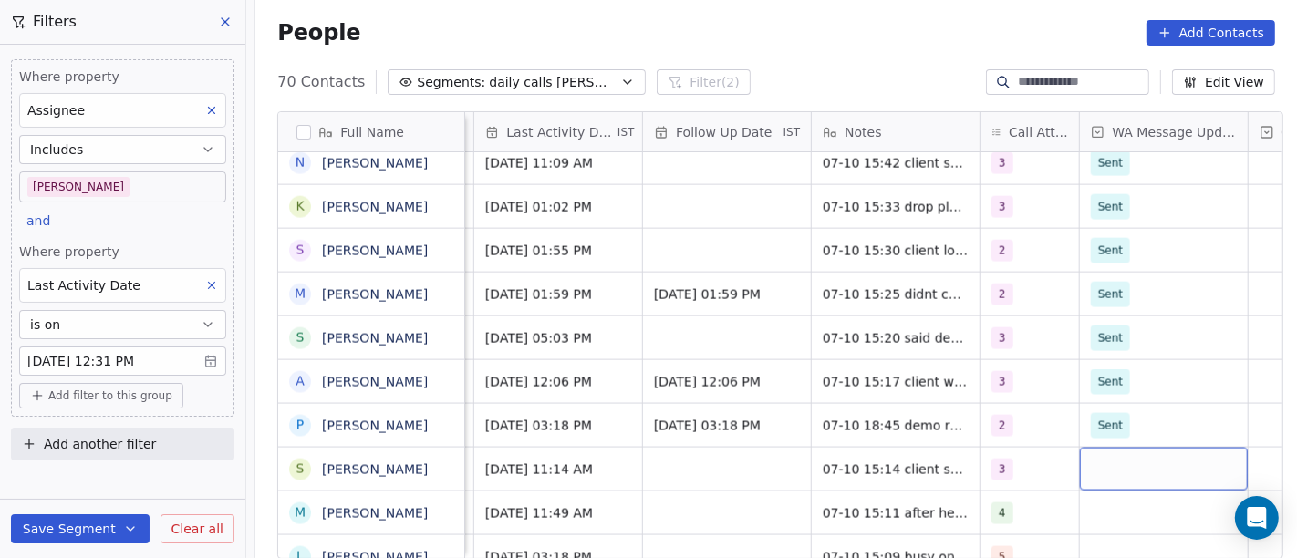
click at [1119, 465] on div "grid" at bounding box center [1164, 469] width 168 height 43
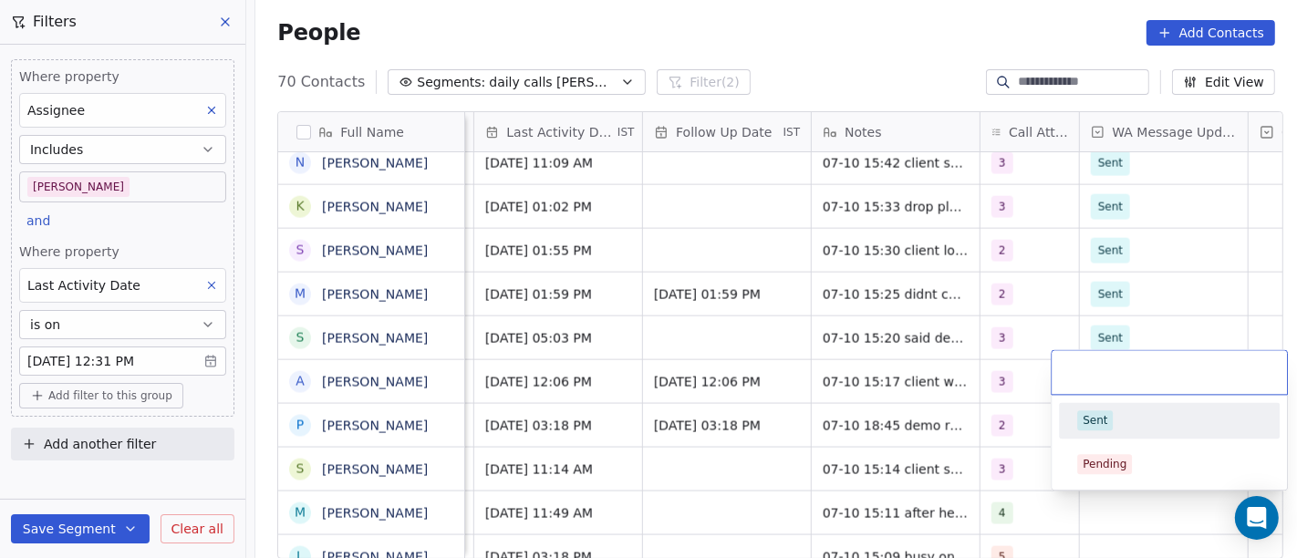
click at [1115, 421] on div "Sent" at bounding box center [1169, 421] width 184 height 20
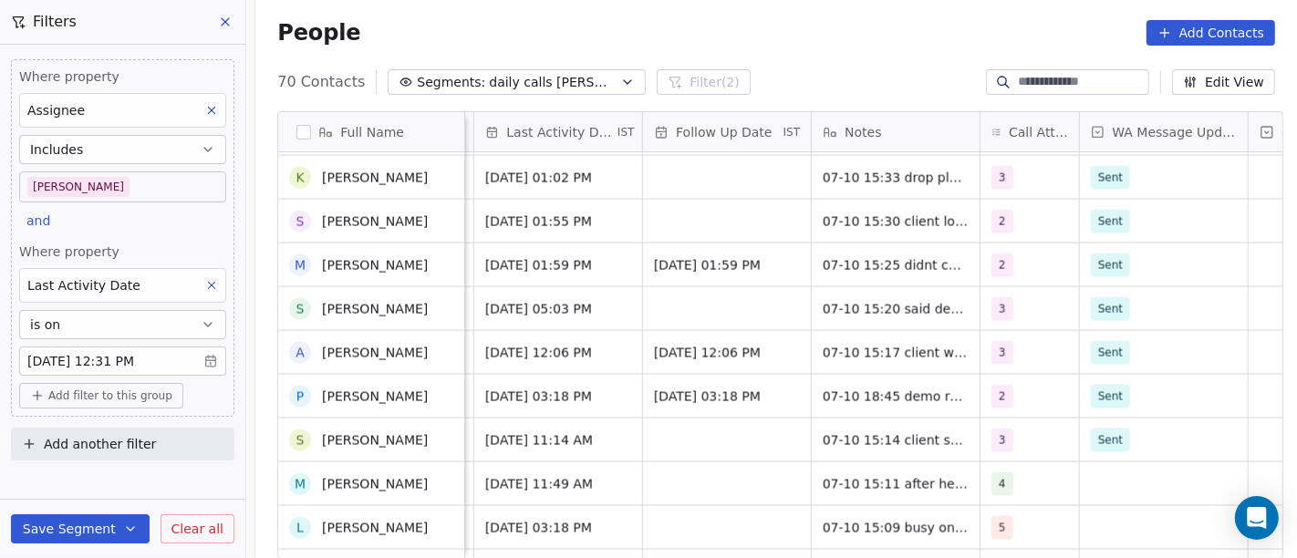
scroll to position [2463, 0]
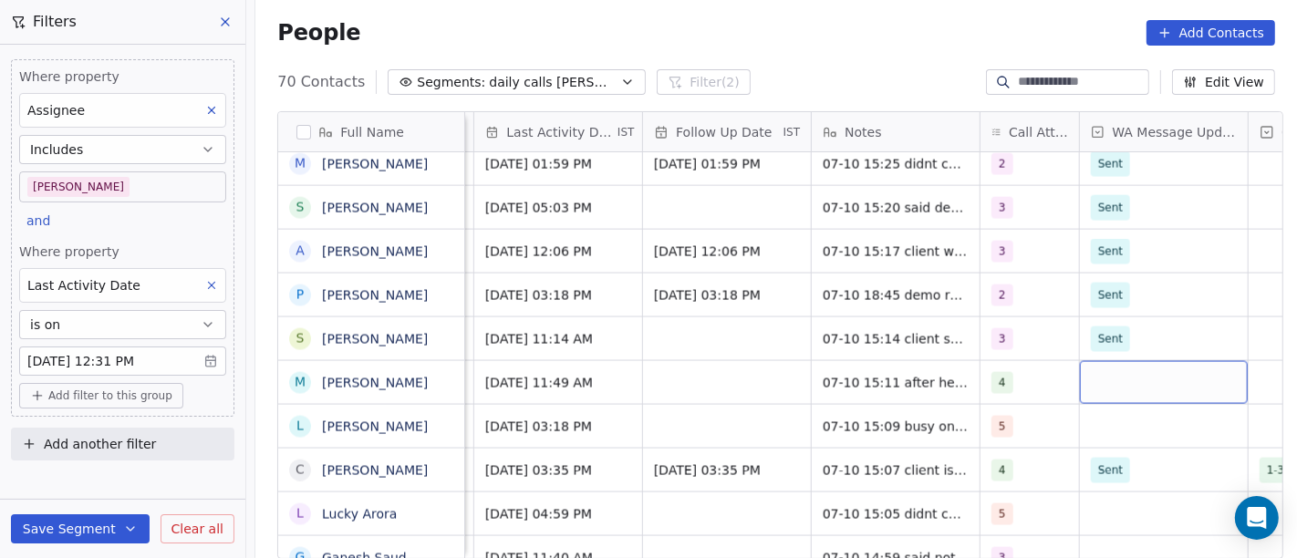
click at [1132, 381] on div "grid" at bounding box center [1164, 382] width 168 height 43
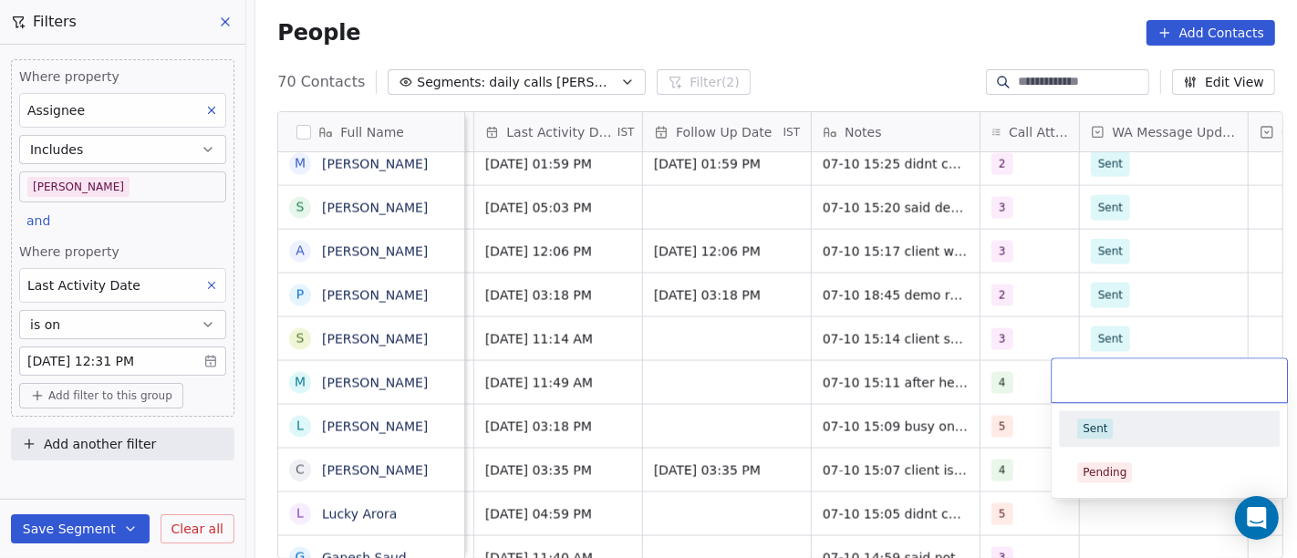
click at [1115, 441] on div "Sent" at bounding box center [1169, 428] width 206 height 29
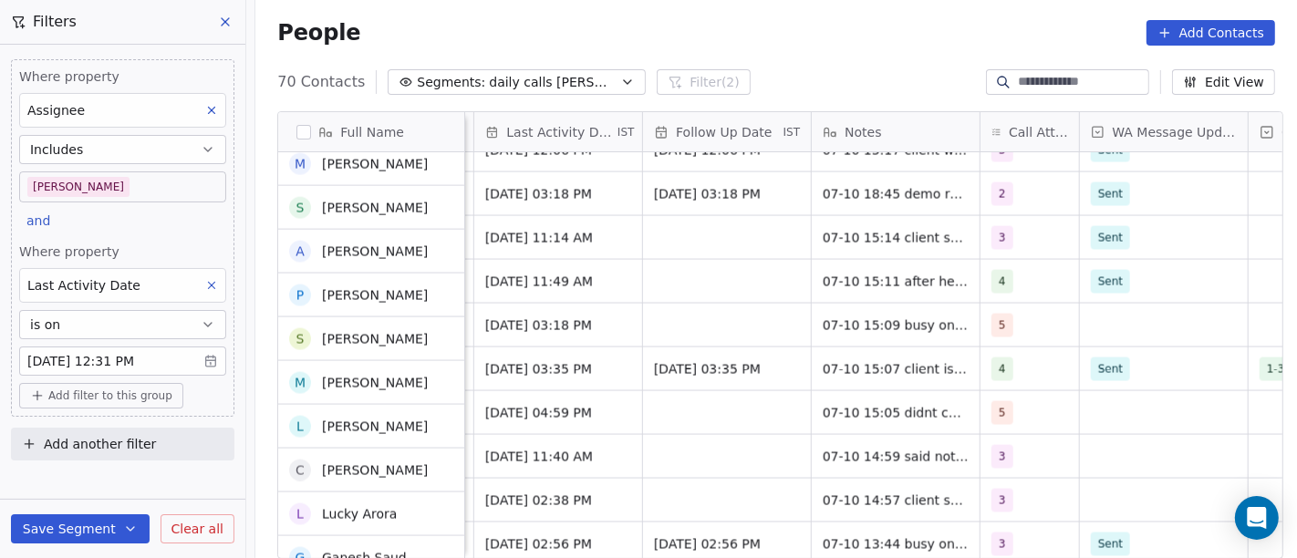
scroll to position [2564, 0]
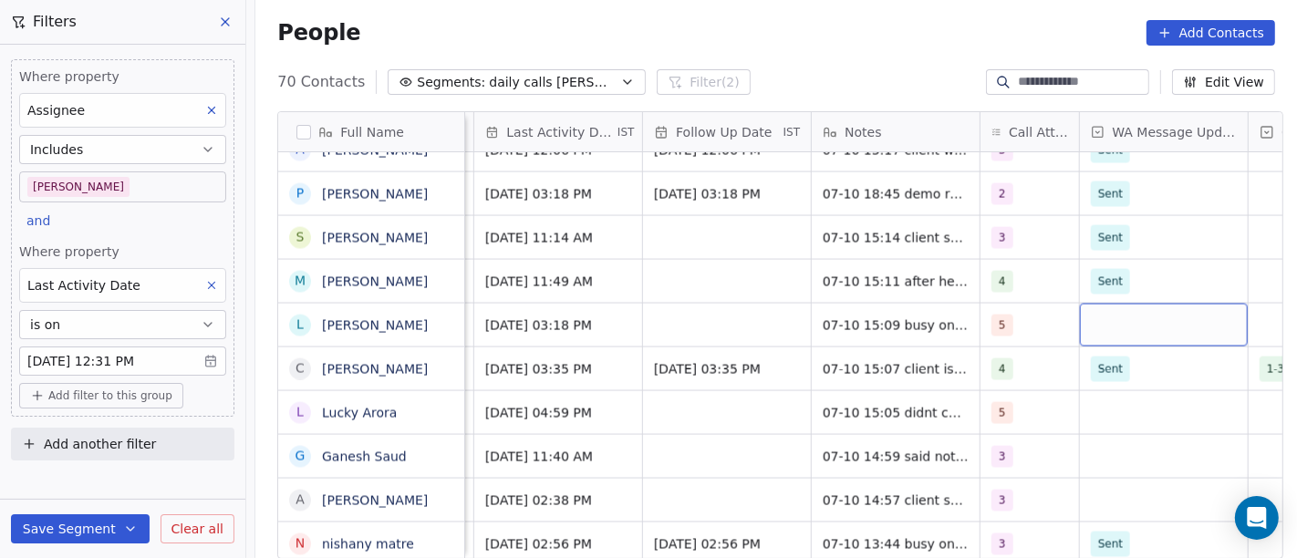
click at [1088, 315] on div "grid" at bounding box center [1164, 325] width 168 height 43
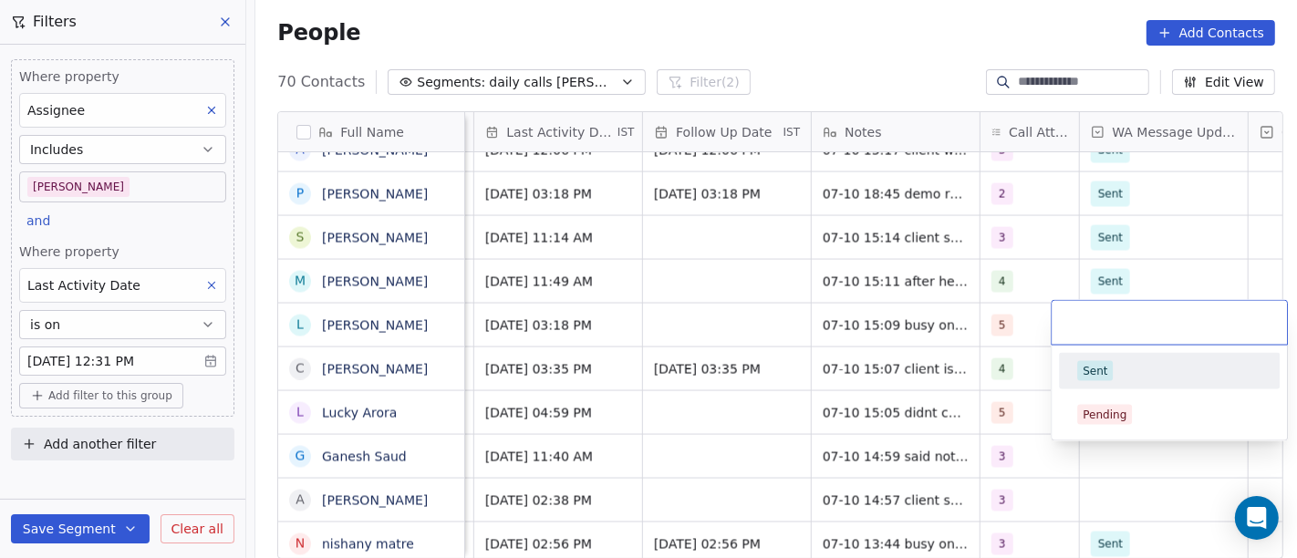
click at [1117, 359] on div "Sent" at bounding box center [1169, 371] width 206 height 29
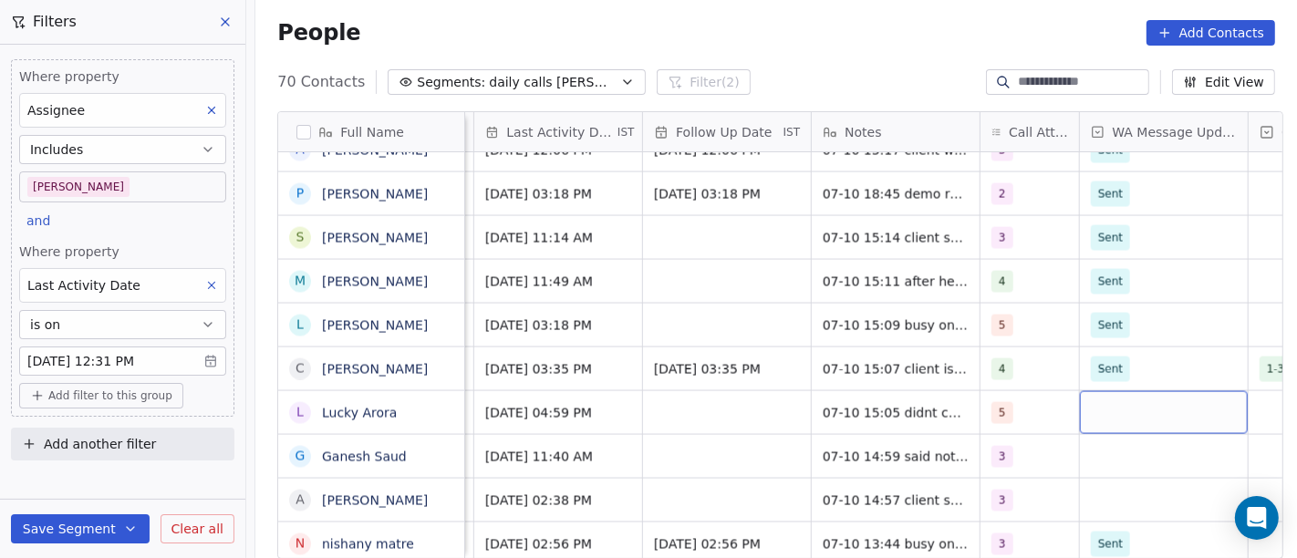
click at [1126, 404] on div "grid" at bounding box center [1164, 412] width 168 height 43
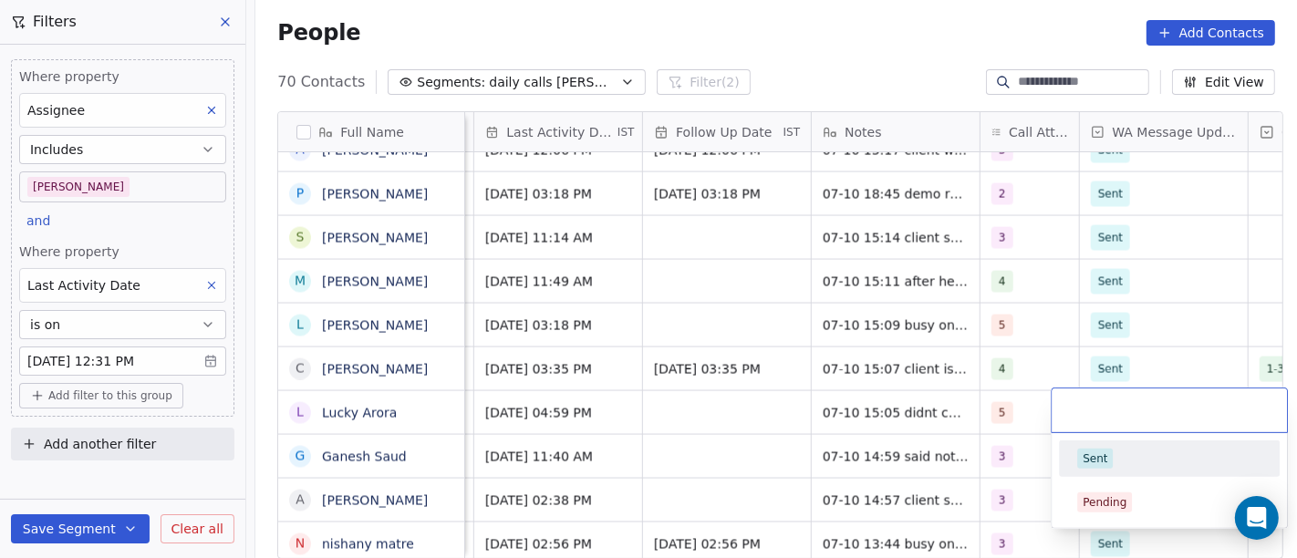
click at [1105, 453] on div "Sent" at bounding box center [1095, 459] width 25 height 16
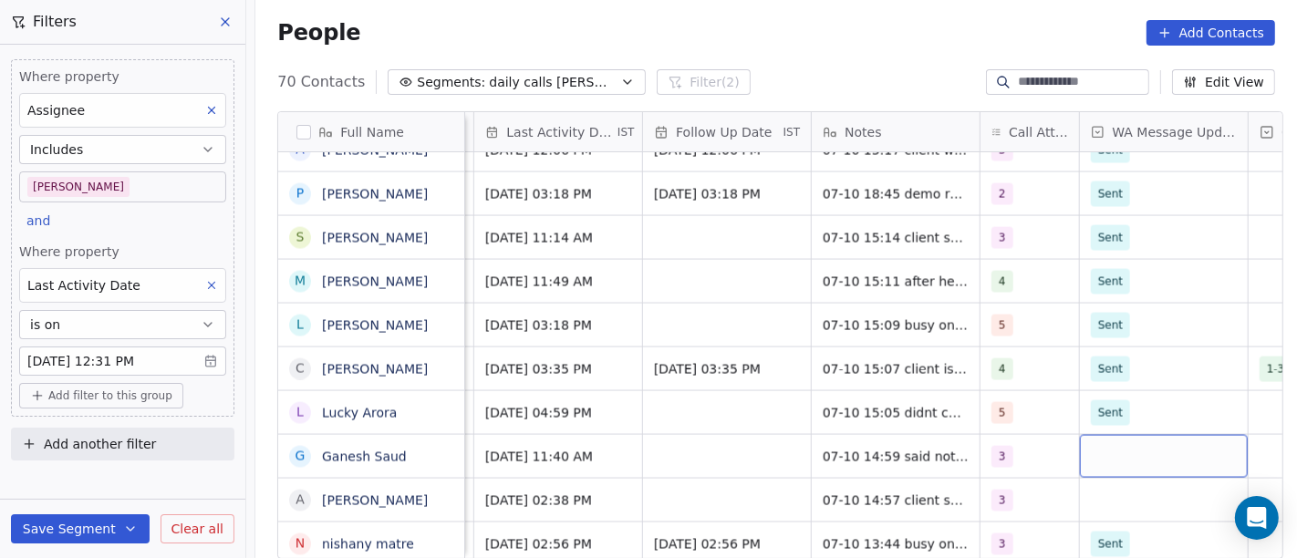
click at [1116, 461] on div "grid" at bounding box center [1164, 456] width 168 height 43
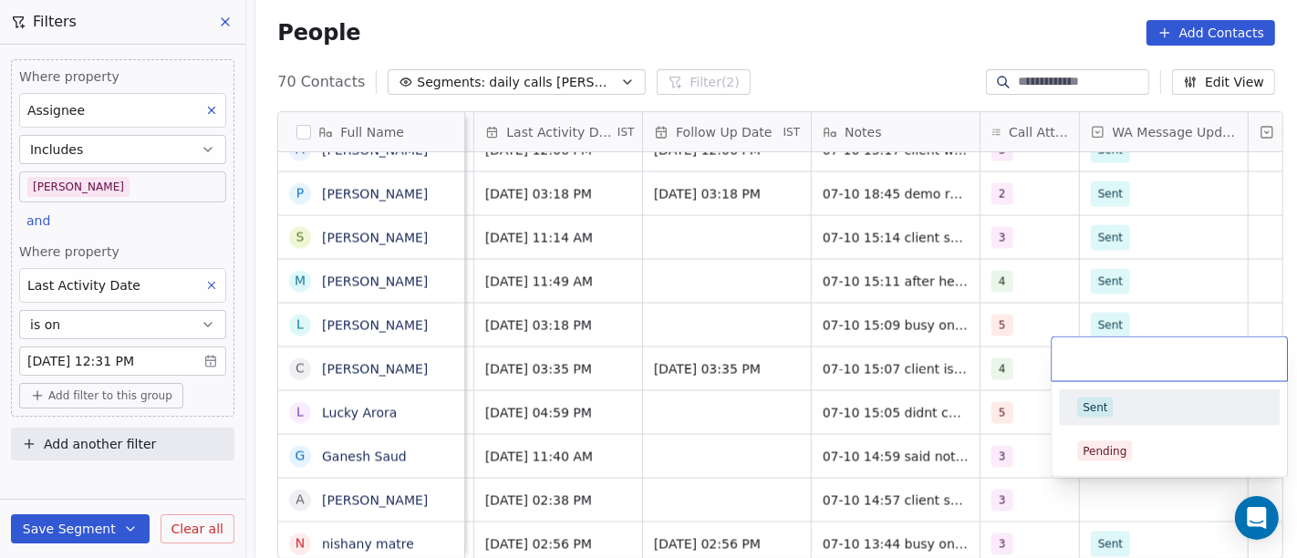
click at [1115, 384] on div "Sent Pending" at bounding box center [1169, 429] width 235 height 95
click at [1117, 400] on div "Sent" at bounding box center [1169, 408] width 184 height 20
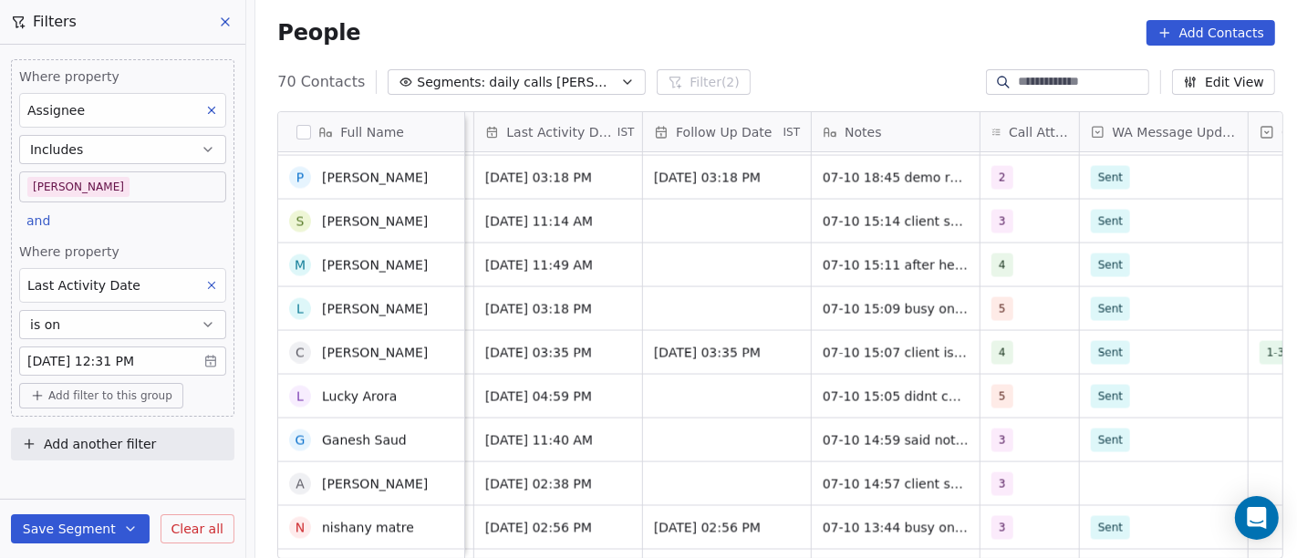
scroll to position [2657, 0]
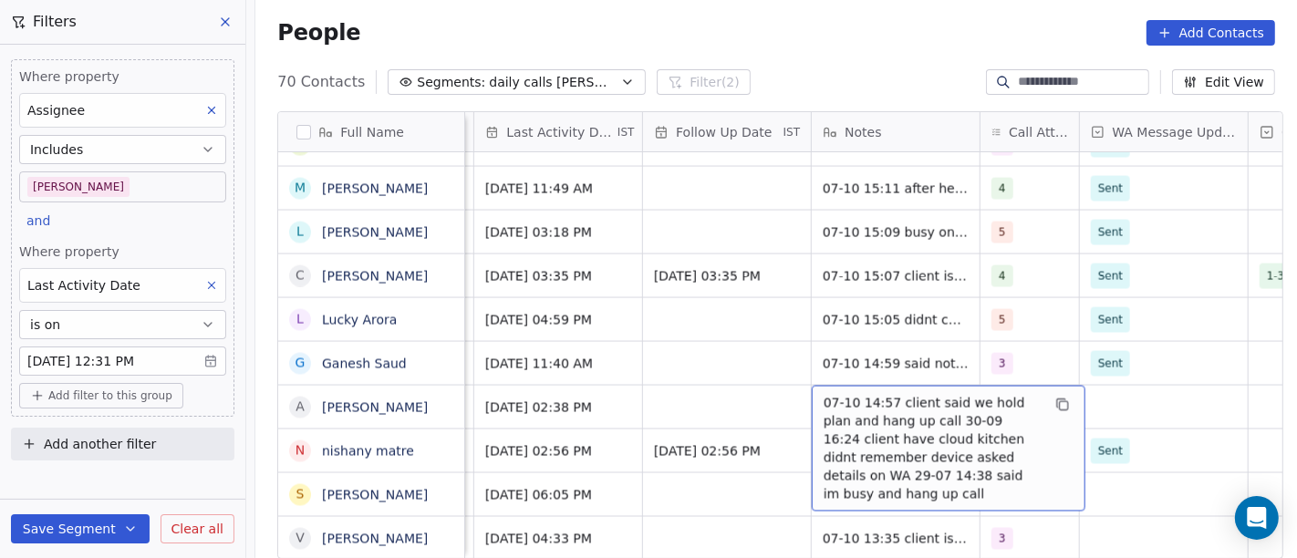
click at [894, 405] on span "07-10 14:57 client said we hold plan and hang up call 30-09 16:24 client have c…" at bounding box center [932, 448] width 217 height 109
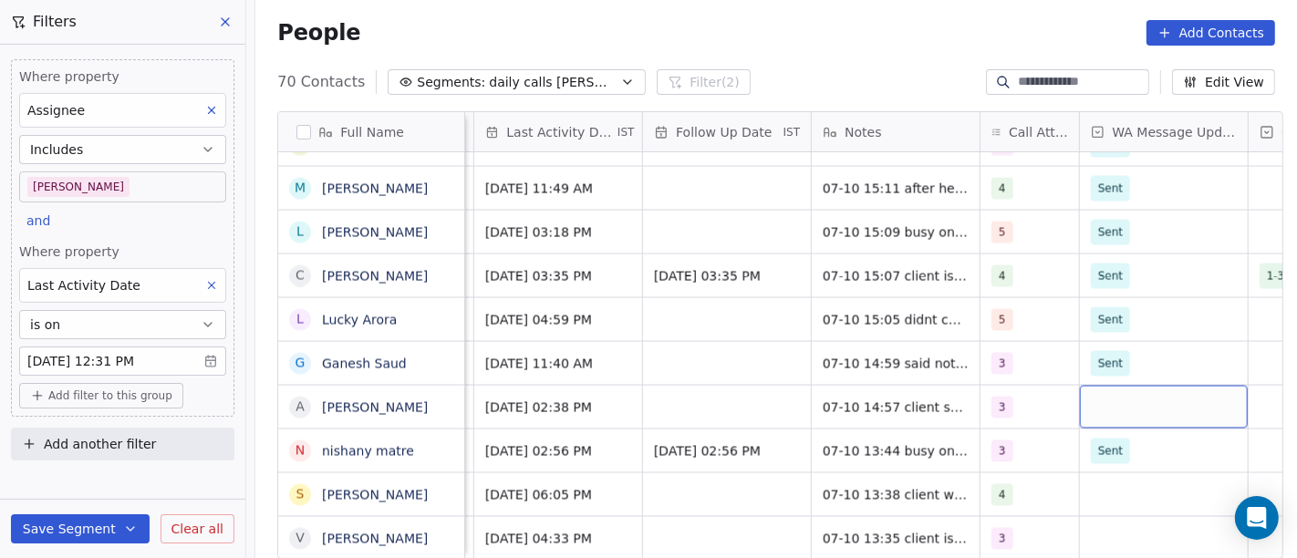
click at [1105, 394] on div "grid" at bounding box center [1164, 407] width 168 height 43
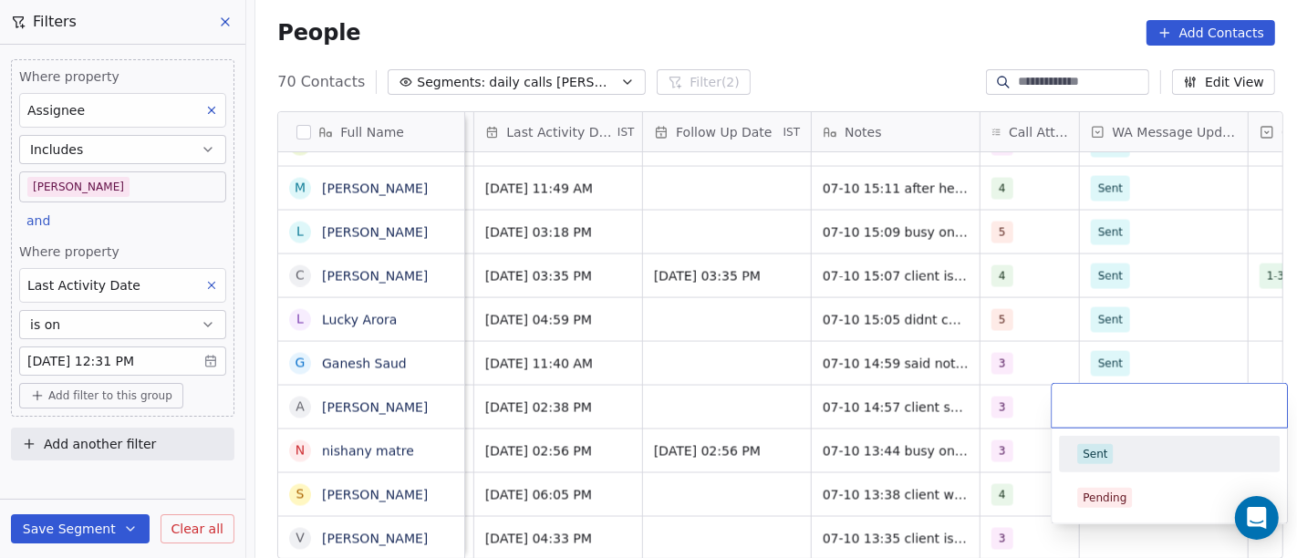
click at [1113, 452] on div "Sent" at bounding box center [1169, 454] width 184 height 20
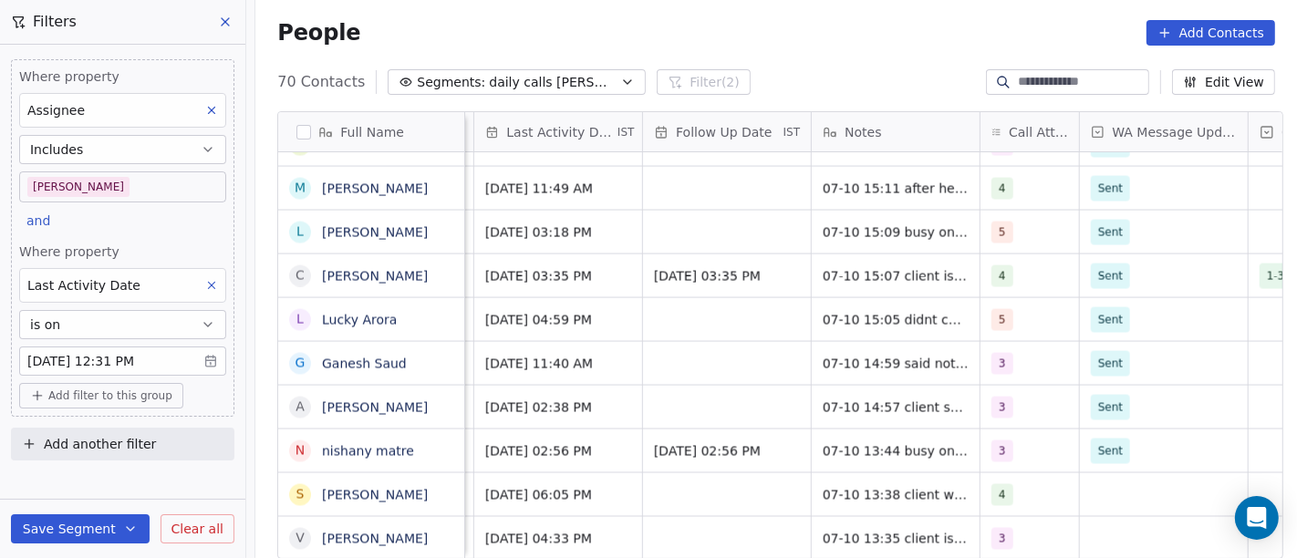
scroll to position [16, 1216]
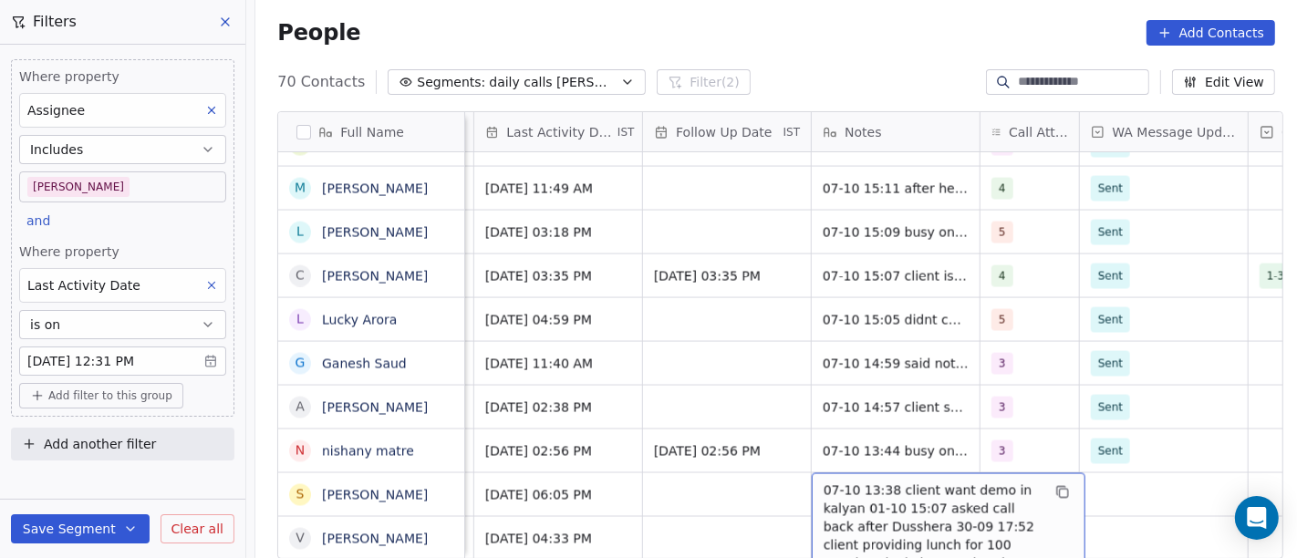
click at [860, 485] on span "07-10 13:38 client want demo in kalyan 01-10 15:07 asked call back after Dusshe…" at bounding box center [932, 546] width 217 height 128
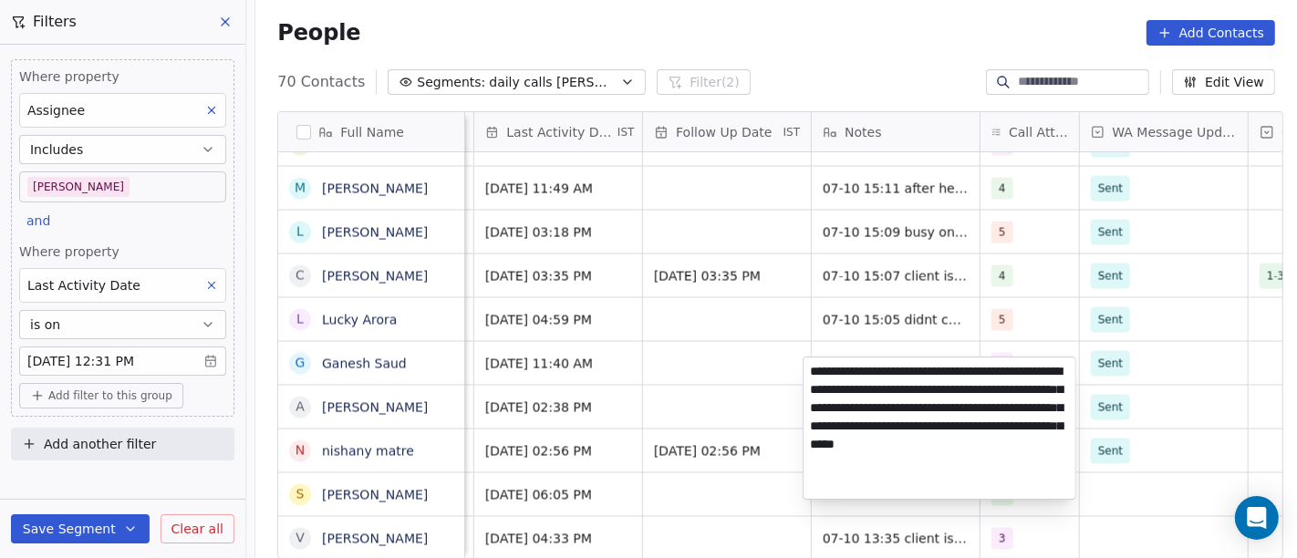
click at [1111, 491] on html "On2Cook India Pvt. Ltd. Contacts People Marketing Workflows Campaigns Metrics &…" at bounding box center [648, 279] width 1297 height 558
click at [1107, 482] on html "On2Cook India Pvt. Ltd. Contacts People Marketing Workflows Campaigns Metrics &…" at bounding box center [648, 279] width 1297 height 558
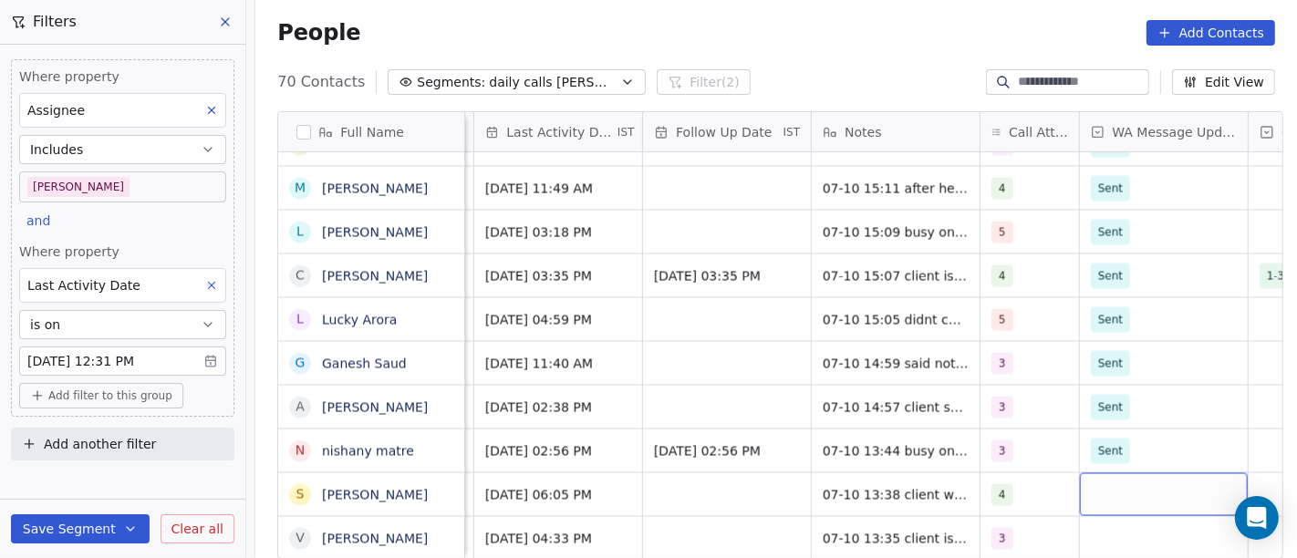
click at [1107, 482] on div "grid" at bounding box center [1164, 494] width 168 height 43
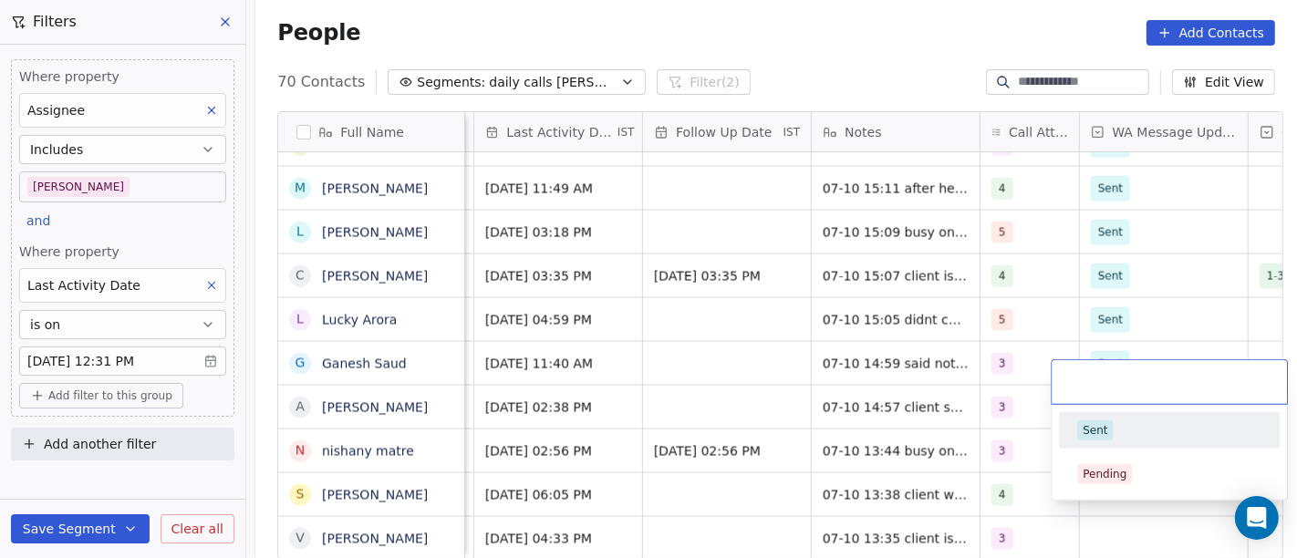
click at [1105, 426] on div "Sent" at bounding box center [1095, 430] width 25 height 16
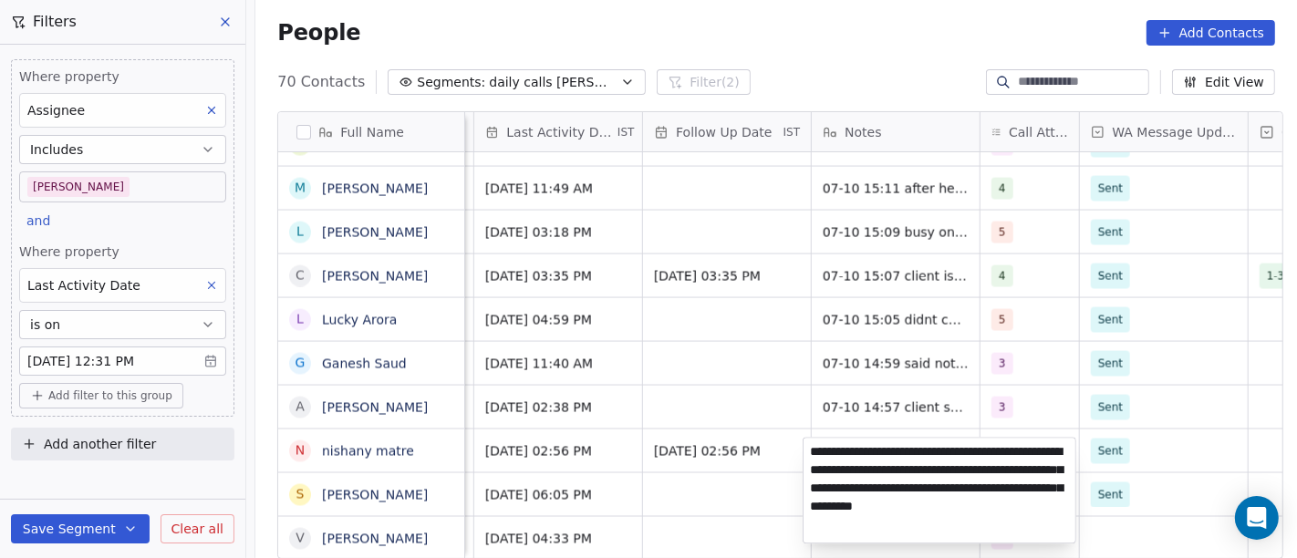
click at [1175, 404] on html "On2Cook India Pvt. Ltd. Contacts People Marketing Workflows Campaigns Metrics &…" at bounding box center [648, 279] width 1297 height 558
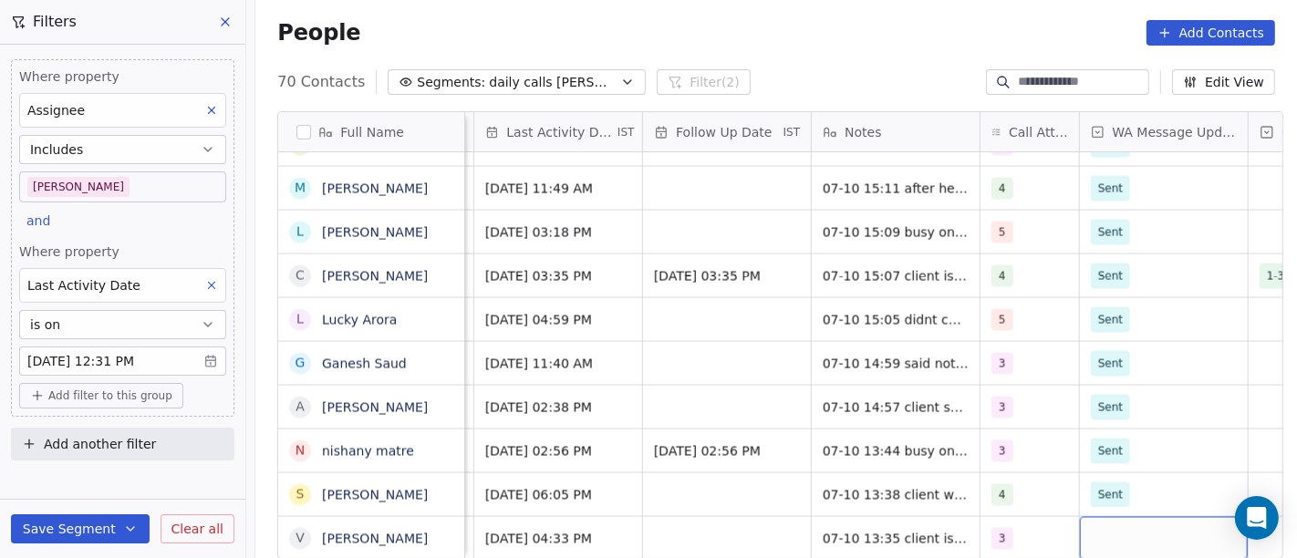
click at [1112, 518] on div "grid" at bounding box center [1164, 538] width 168 height 43
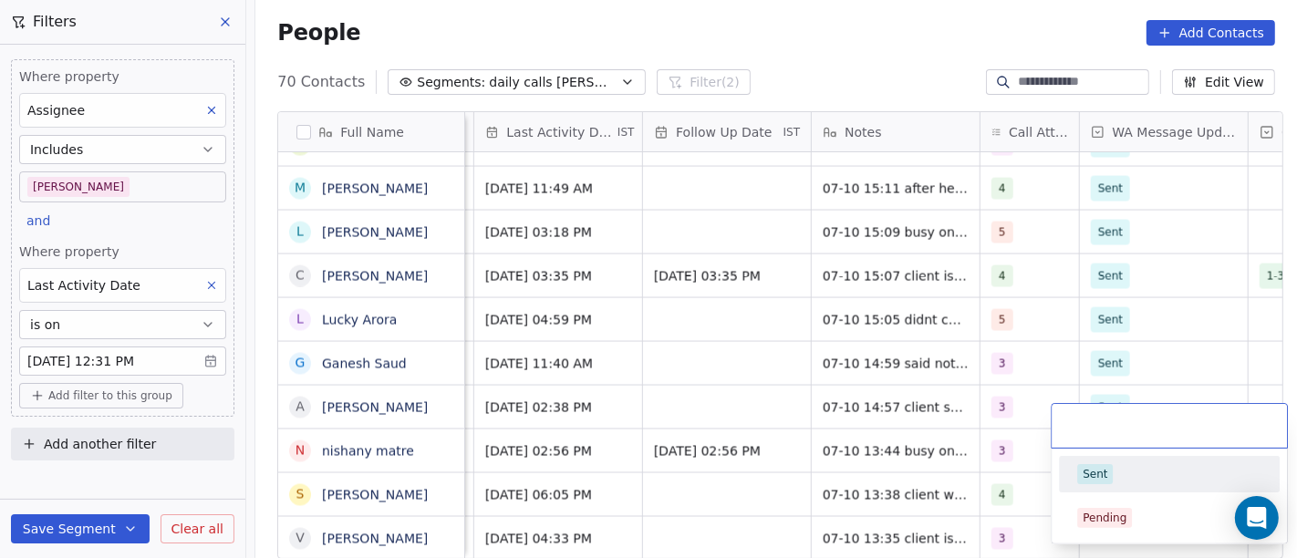
click at [1116, 478] on div "Sent" at bounding box center [1169, 474] width 184 height 20
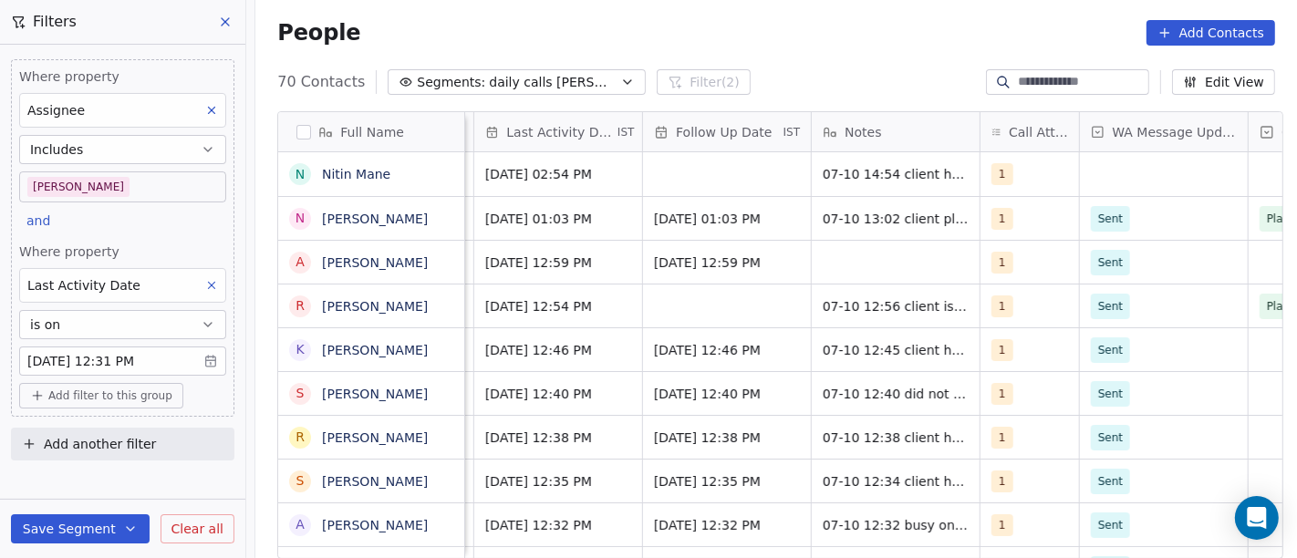
scroll to position [0, 1216]
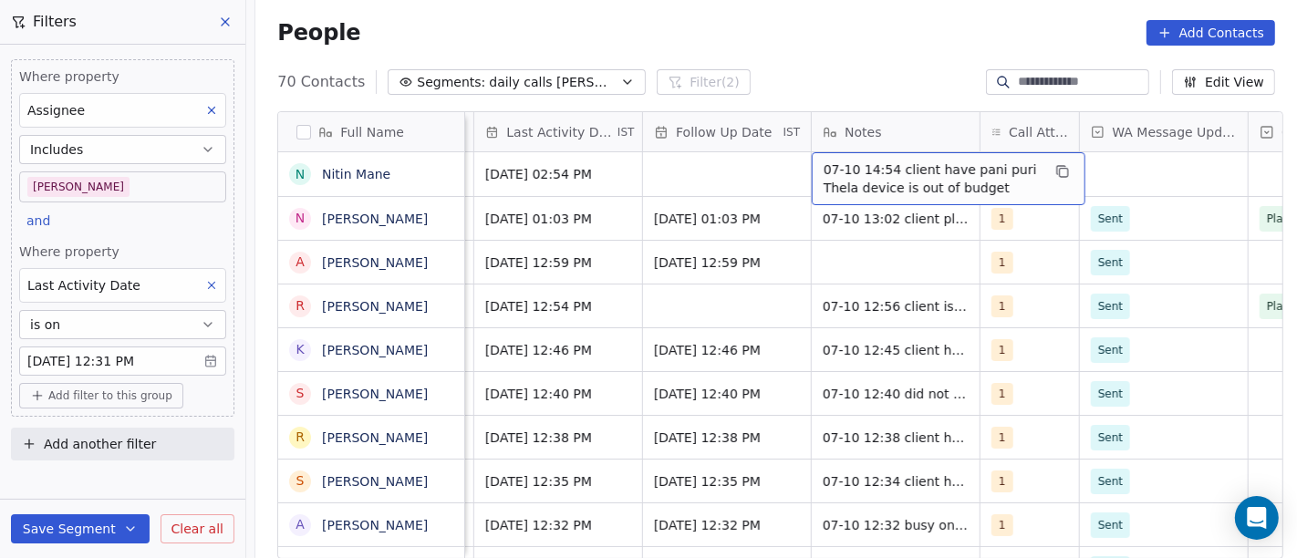
click at [877, 57] on div "People Add Contacts" at bounding box center [776, 32] width 1042 height 69
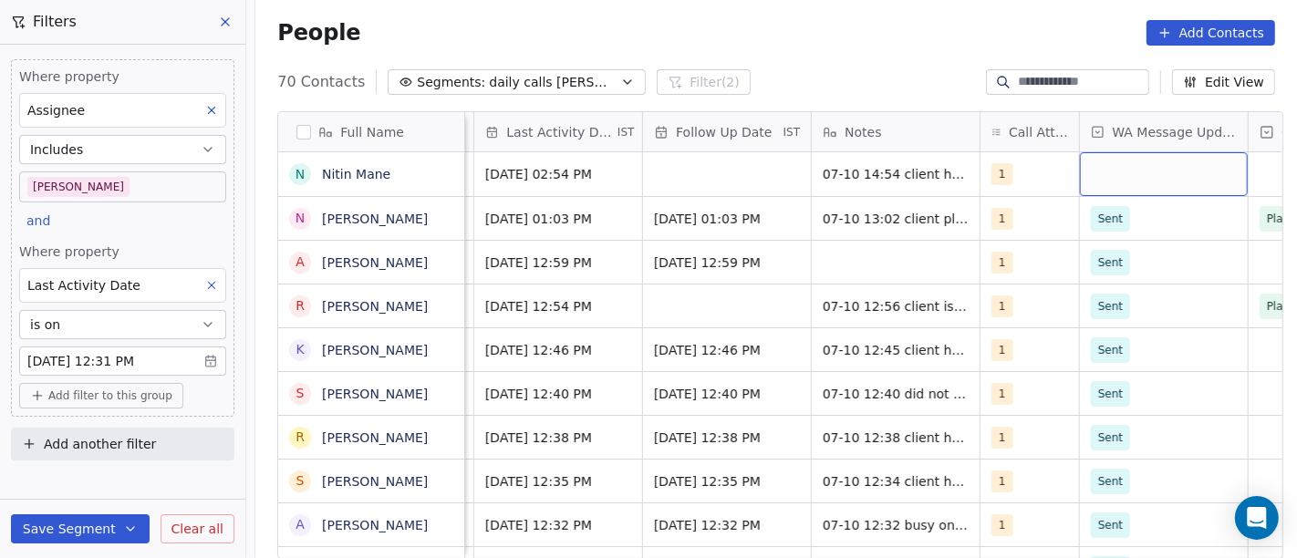
click at [1129, 170] on div "grid" at bounding box center [1164, 174] width 168 height 44
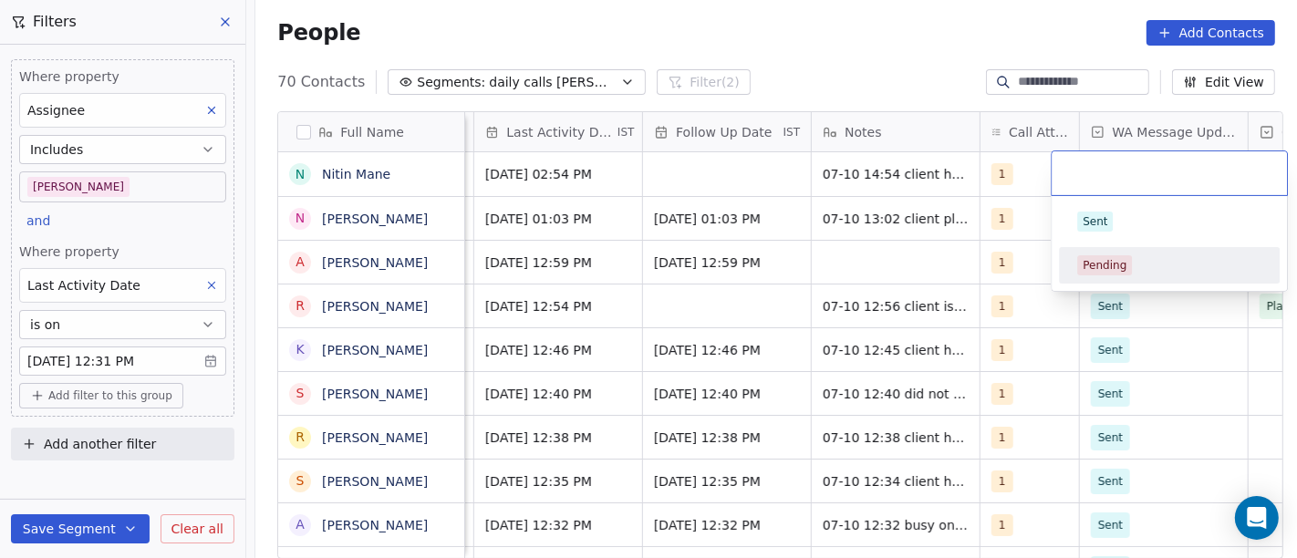
click at [1127, 272] on span "Pending" at bounding box center [1104, 265] width 55 height 20
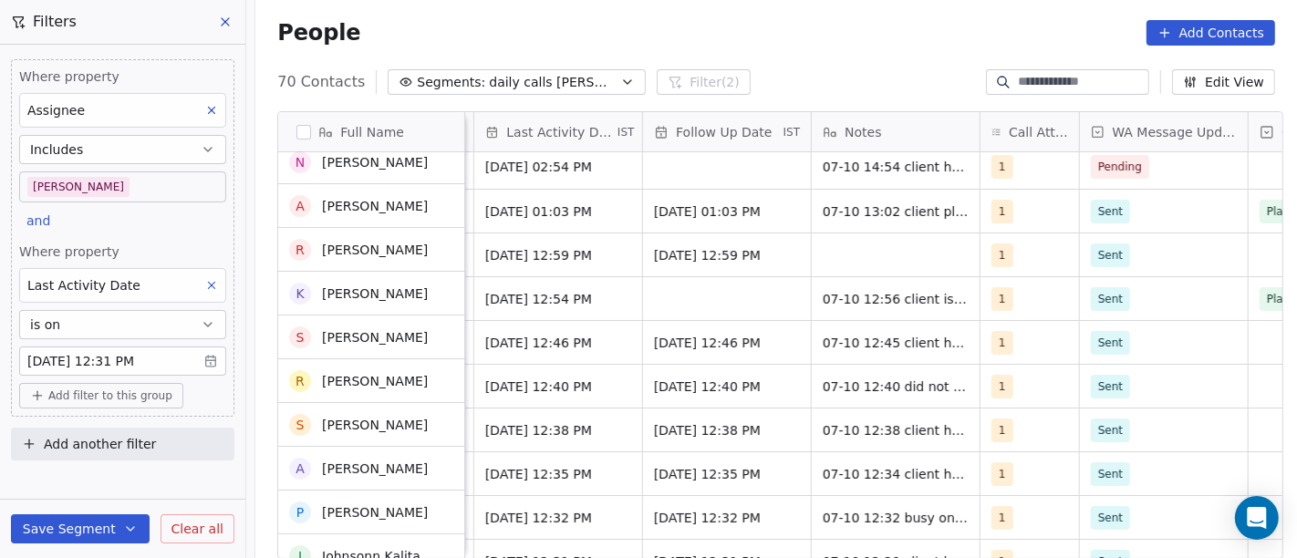
scroll to position [0, 0]
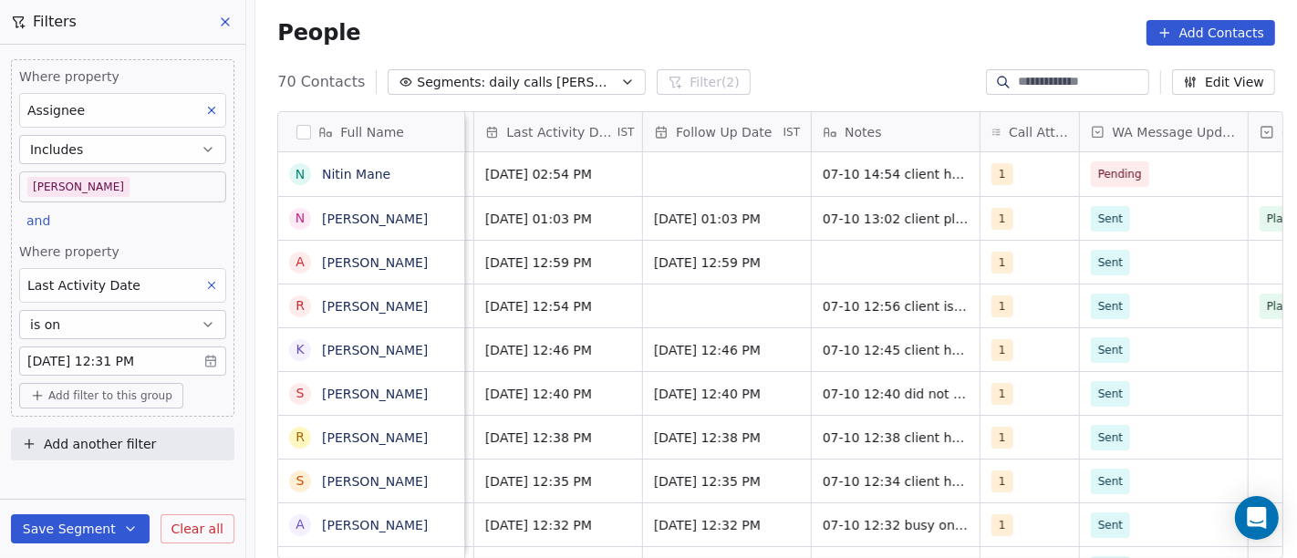
click at [503, 84] on span "daily calls [PERSON_NAME]" at bounding box center [553, 82] width 128 height 19
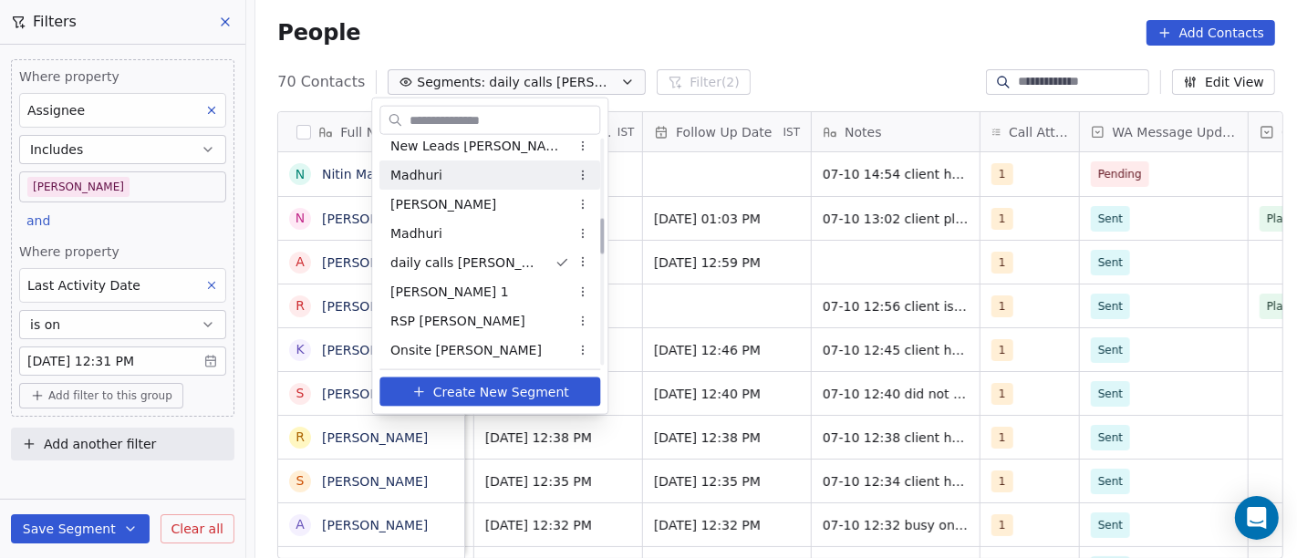
scroll to position [494, 0]
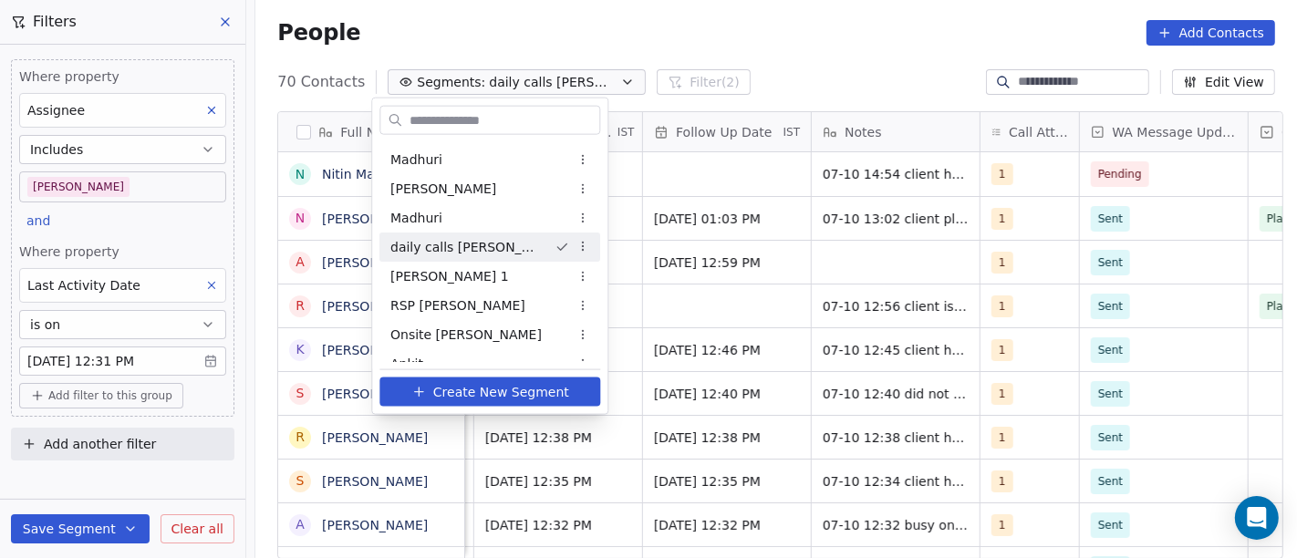
click at [469, 251] on span "daily calls [PERSON_NAME]" at bounding box center [465, 246] width 150 height 19
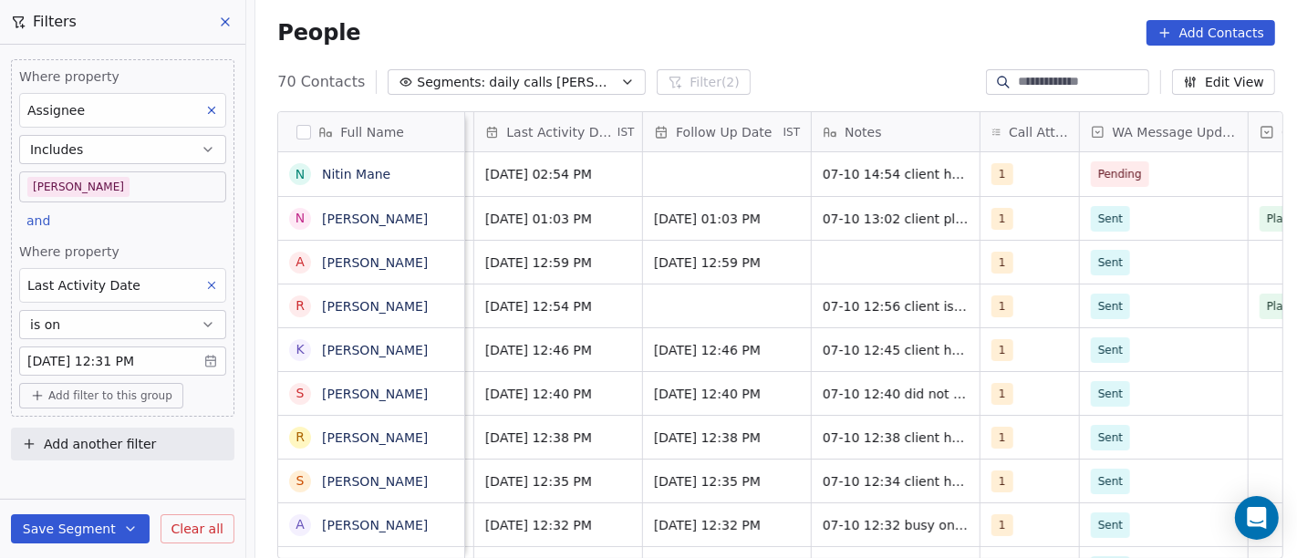
click at [96, 349] on body "On2Cook India Pvt. Ltd. Contacts People Marketing Workflows Campaigns Metrics &…" at bounding box center [648, 279] width 1297 height 558
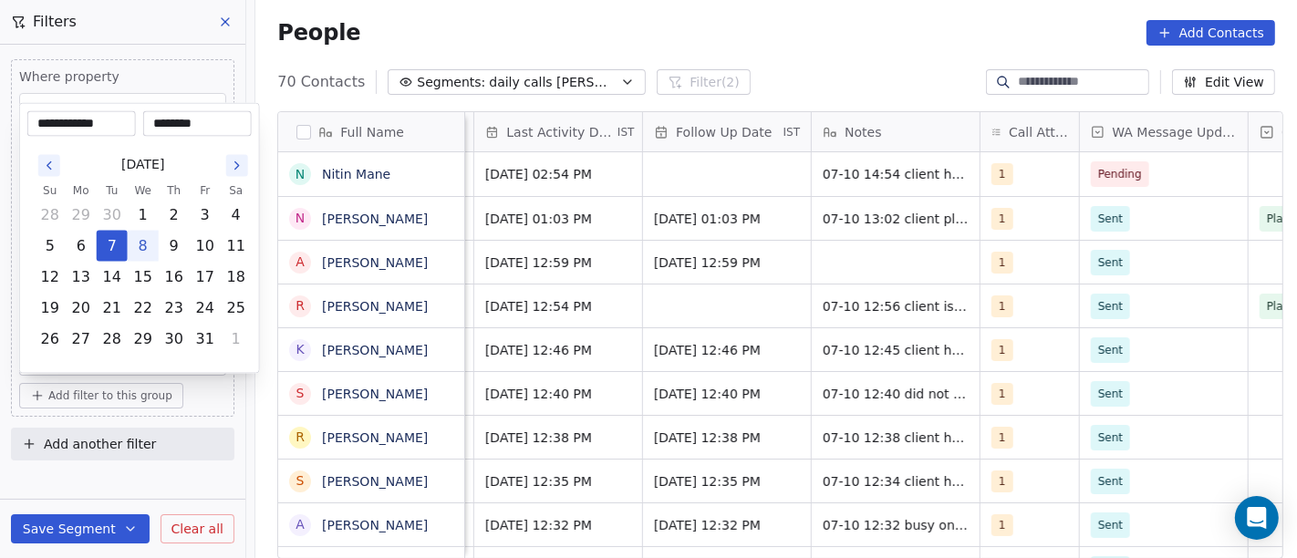
click at [132, 237] on button "8" at bounding box center [143, 246] width 29 height 29
type input "**********"
click at [670, 25] on html "On2Cook India Pvt. Ltd. Contacts People Marketing Workflows Campaigns Metrics &…" at bounding box center [648, 279] width 1297 height 558
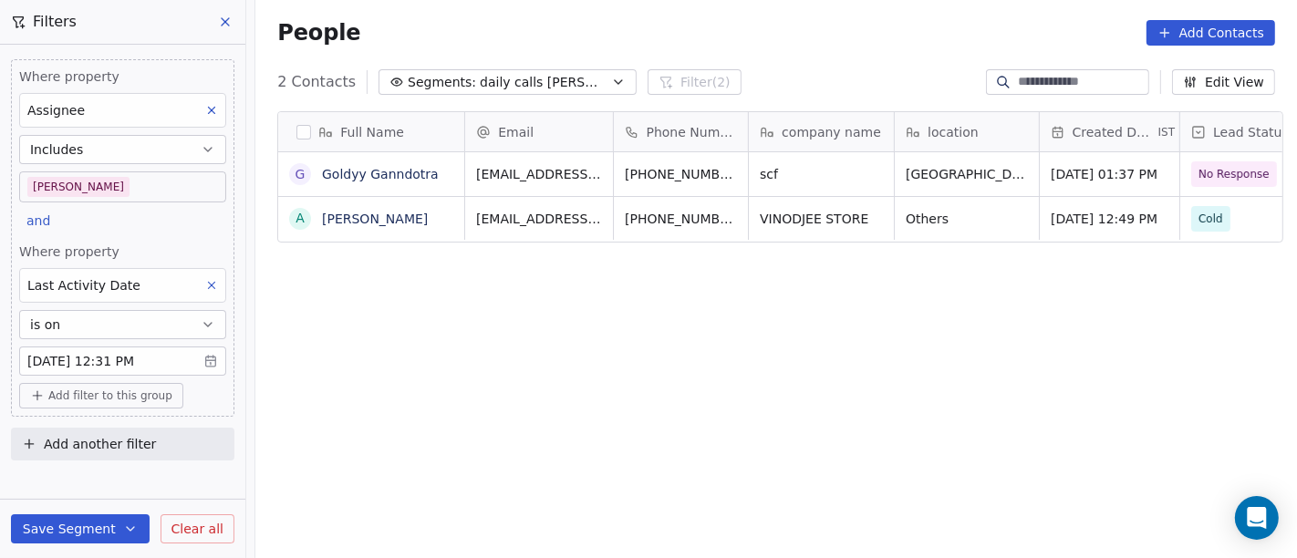
scroll to position [476, 1034]
click at [105, 539] on button "Save Segment" at bounding box center [80, 529] width 139 height 29
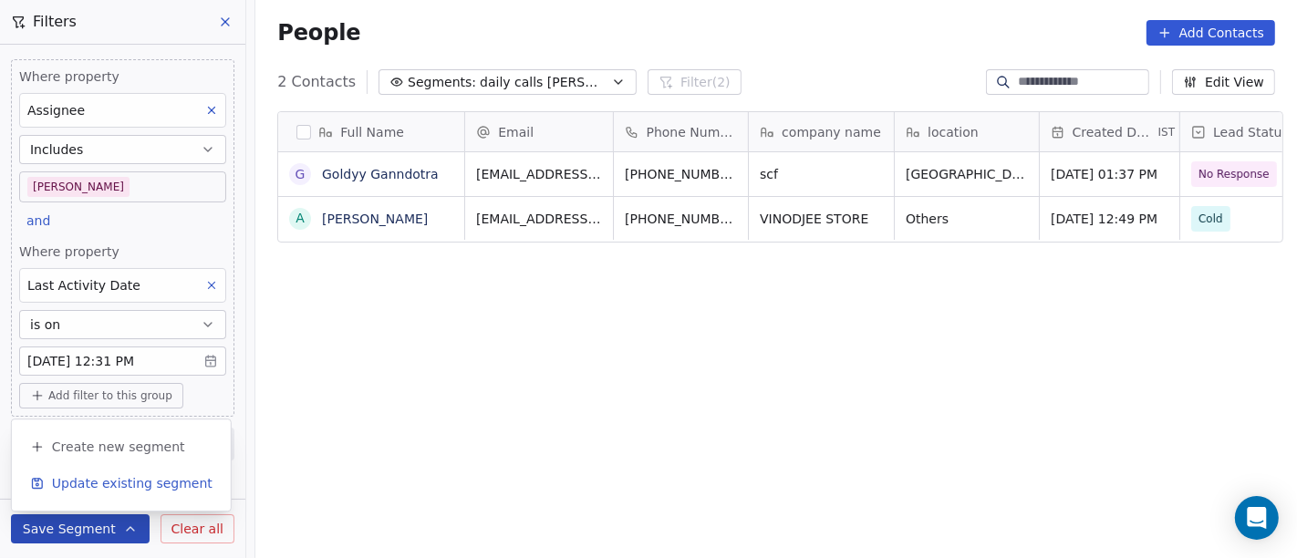
click at [114, 484] on span "Update existing segment" at bounding box center [132, 483] width 161 height 18
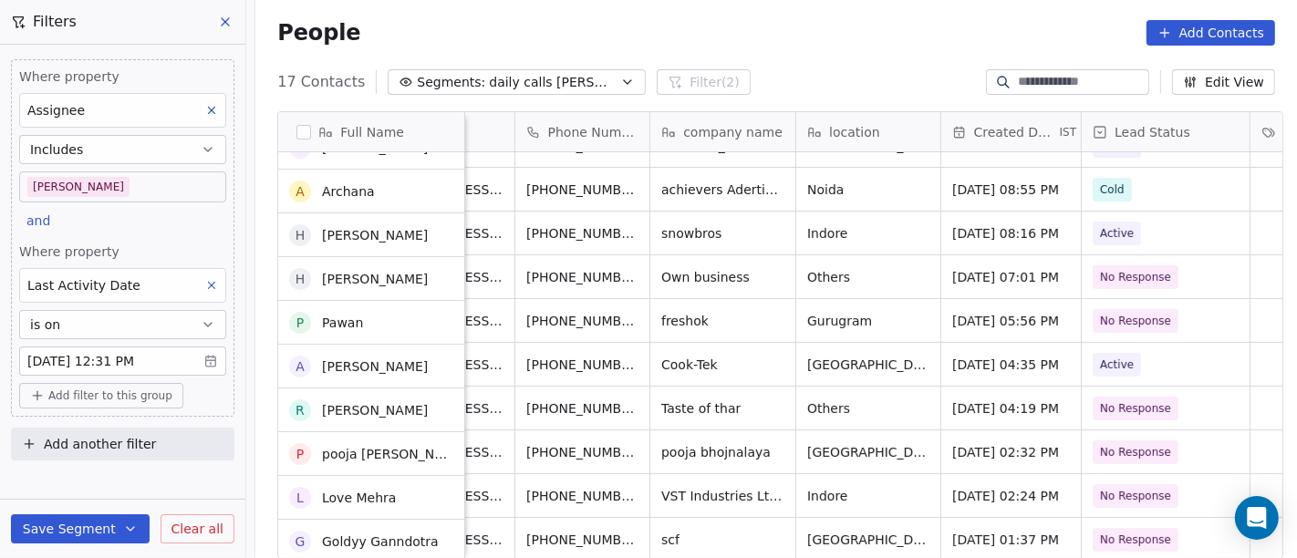
scroll to position [286, 0]
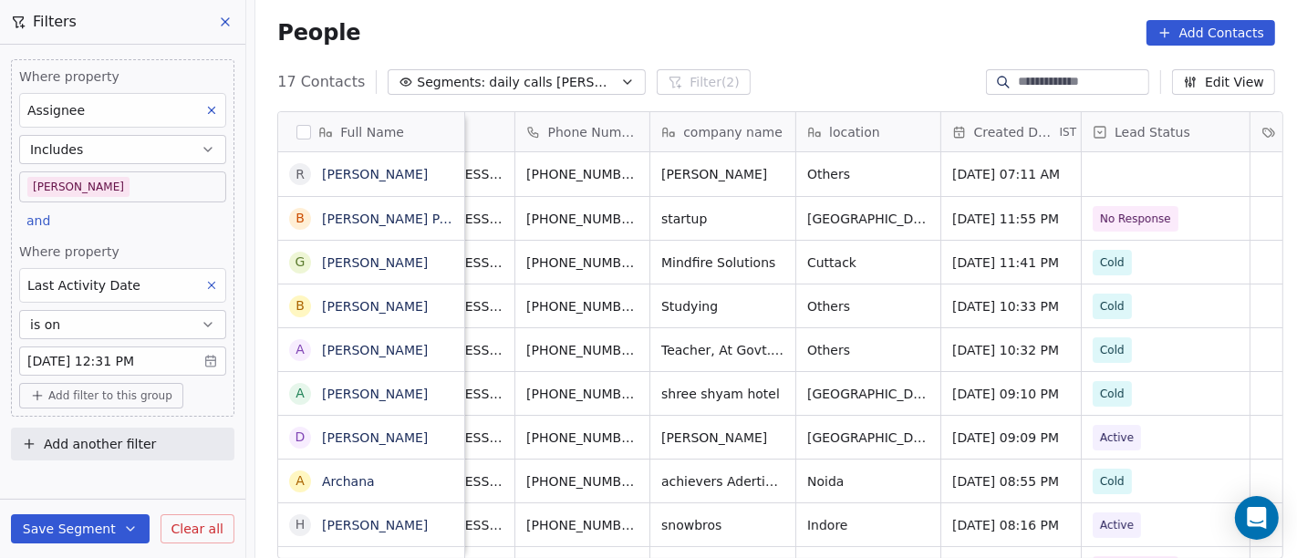
click at [758, 43] on div "People Add Contacts" at bounding box center [776, 33] width 998 height 26
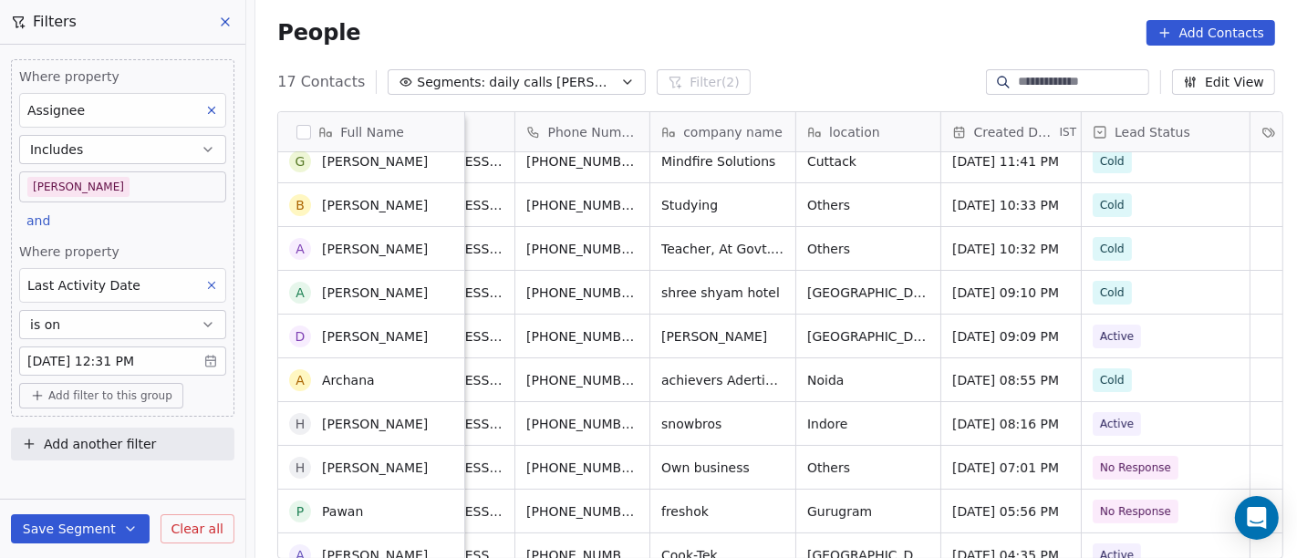
scroll to position [203, 0]
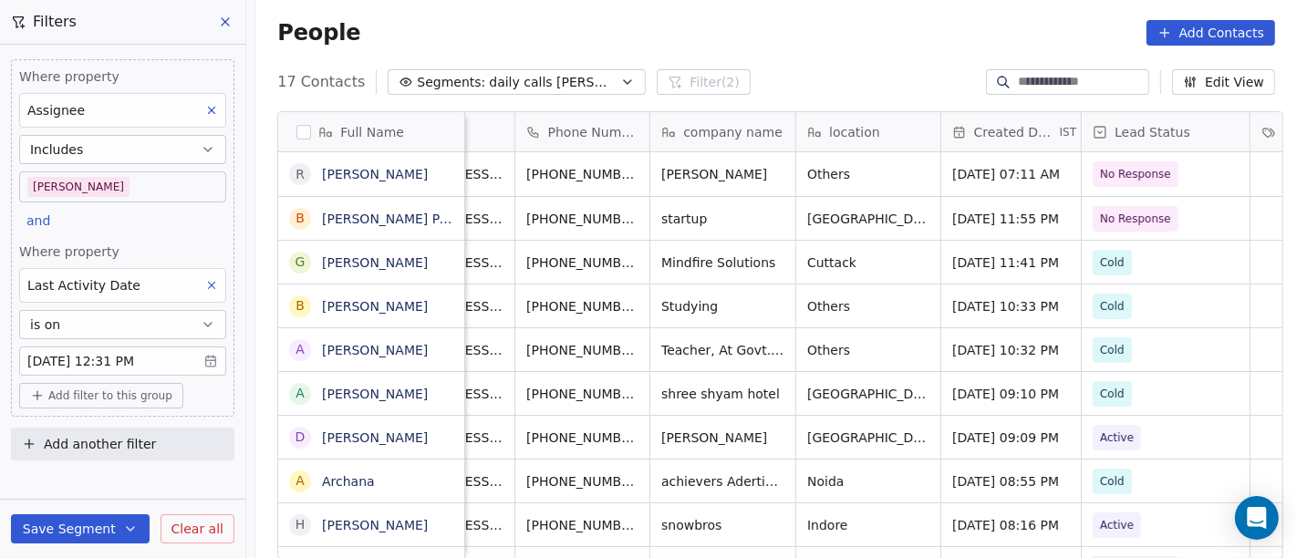
click at [125, 402] on button "Add filter to this group" at bounding box center [101, 396] width 164 height 26
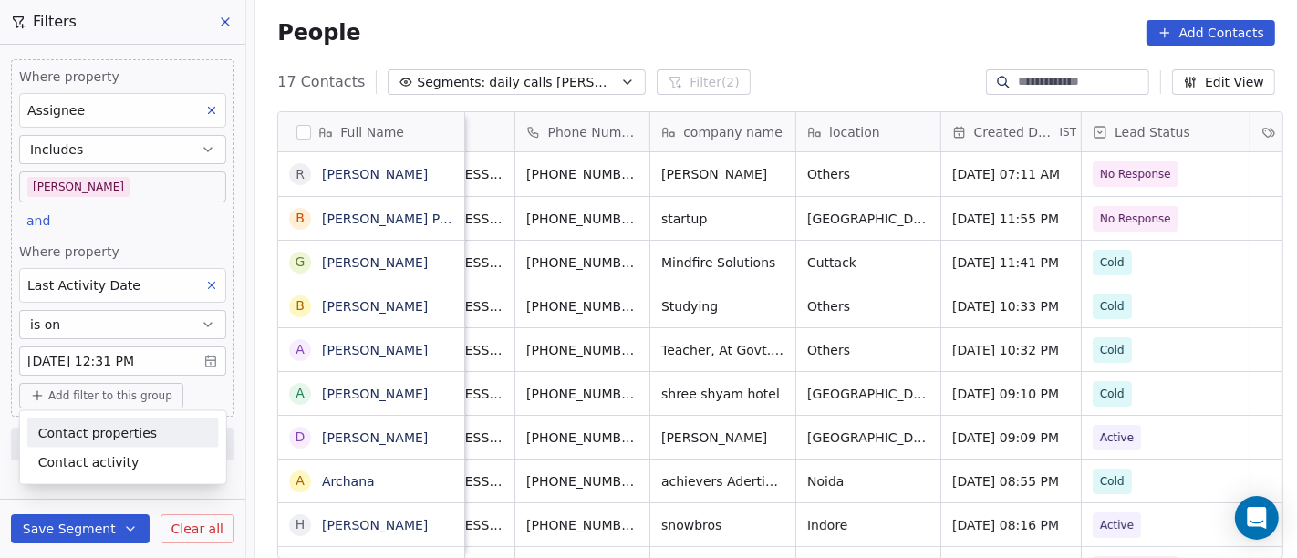
click at [135, 439] on span "Contact properties" at bounding box center [97, 432] width 119 height 19
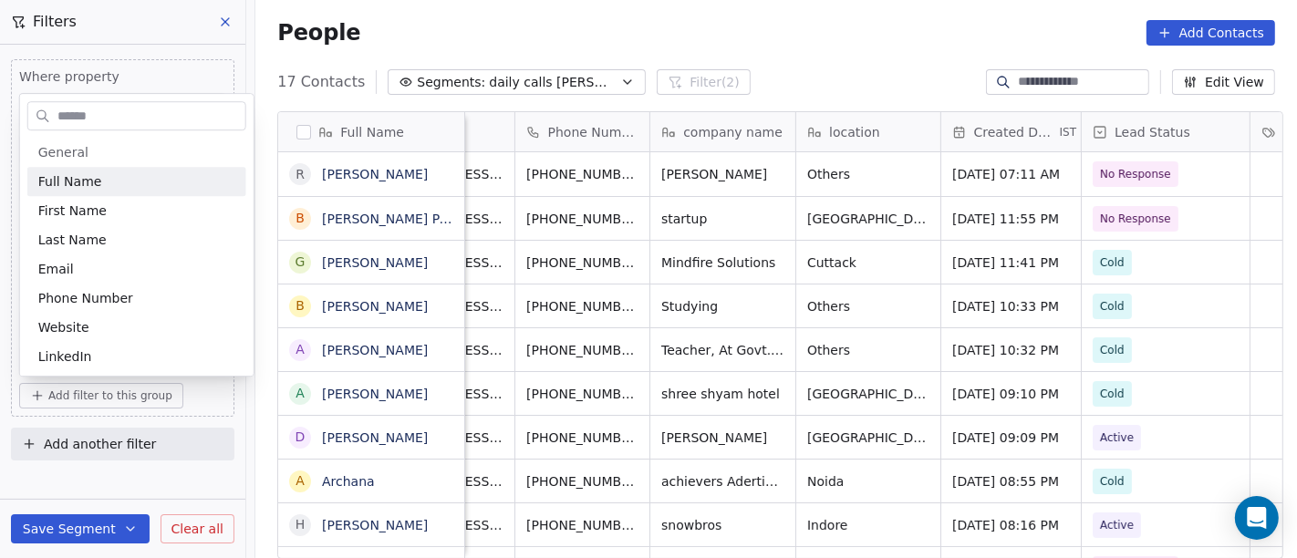
click at [112, 107] on input "text" at bounding box center [150, 116] width 192 height 26
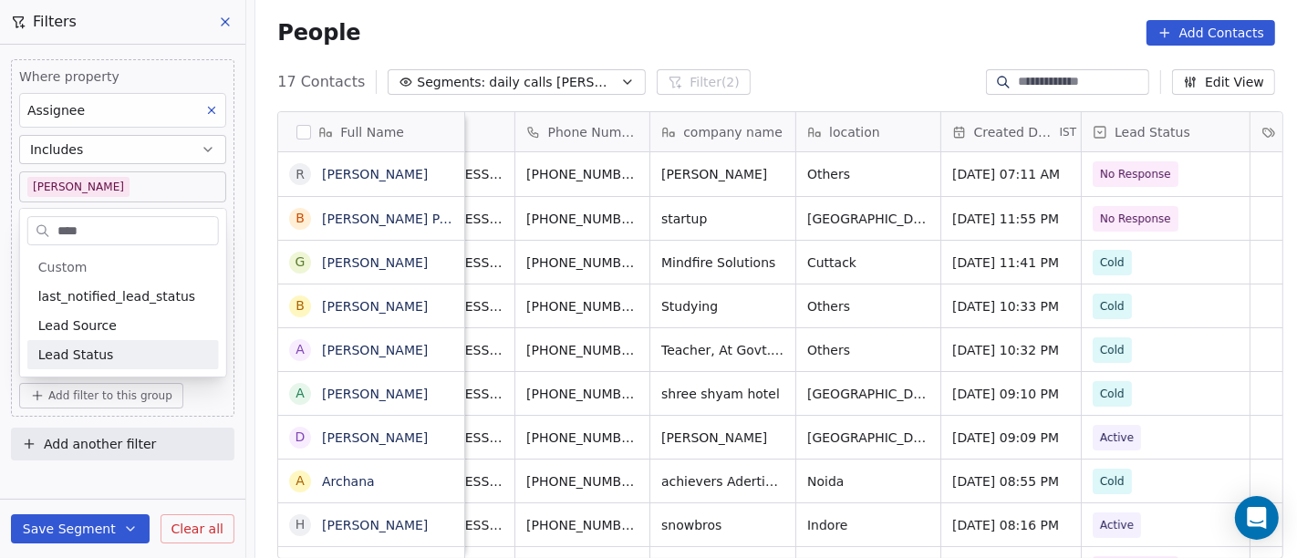
type input "****"
click at [97, 346] on span "Lead Status" at bounding box center [76, 355] width 76 height 18
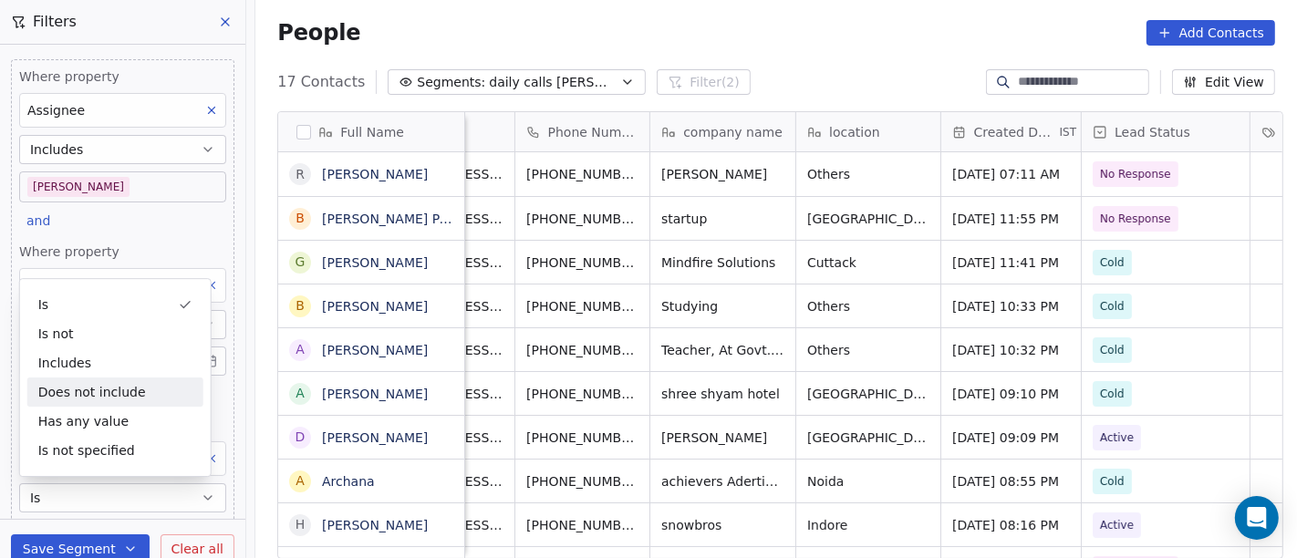
click at [785, 25] on div "People Add Contacts" at bounding box center [776, 33] width 998 height 26
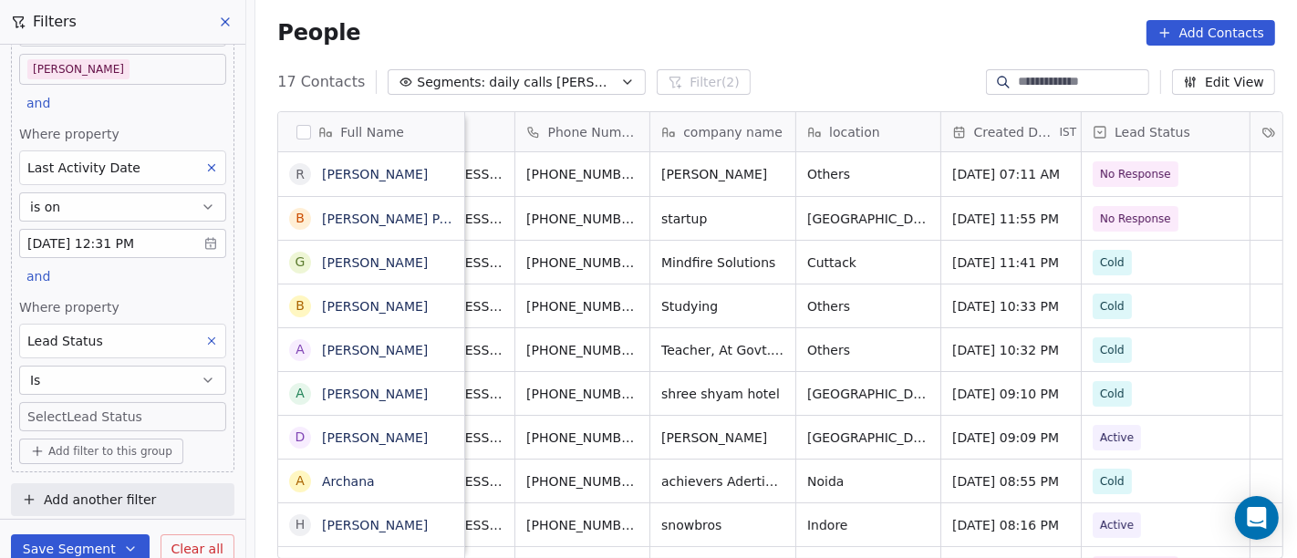
click at [138, 400] on body "On2Cook India Pvt. Ltd. Contacts People Marketing Workflows Campaigns Metrics &…" at bounding box center [648, 279] width 1297 height 558
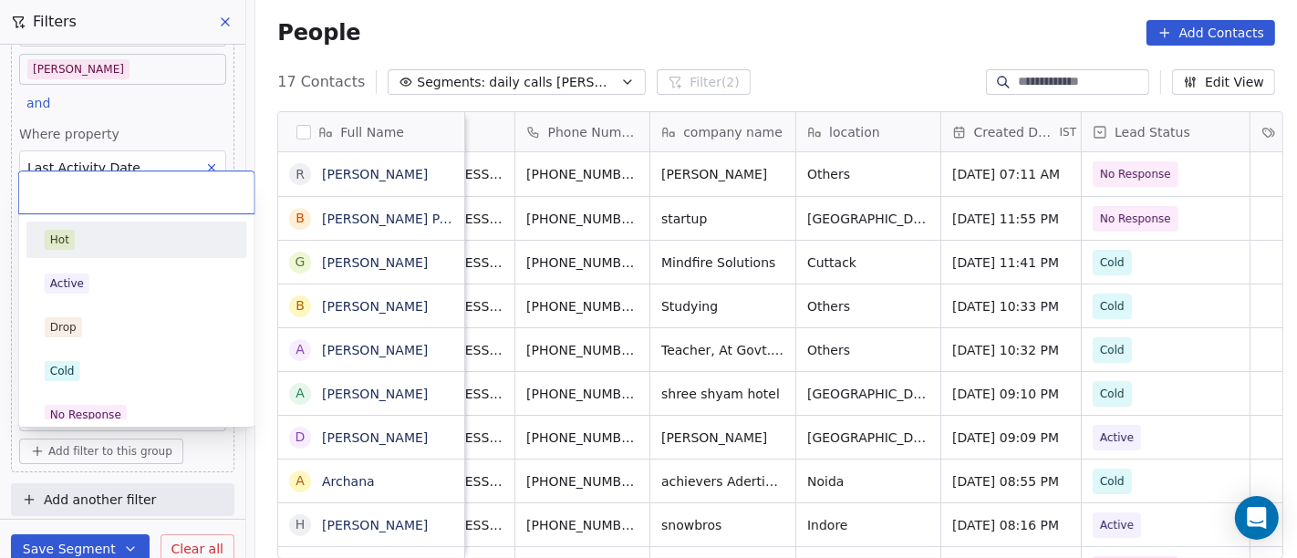
click at [150, 247] on div "Hot" at bounding box center [137, 240] width 184 height 20
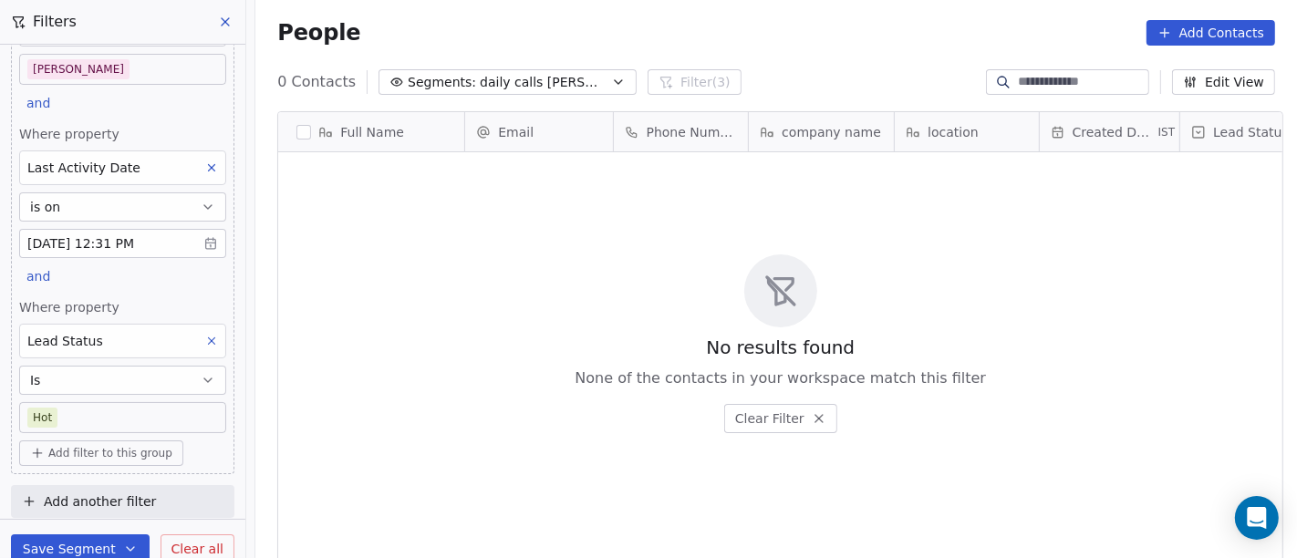
click at [875, 24] on div "People Add Contacts" at bounding box center [776, 33] width 998 height 26
click at [109, 409] on body "On2Cook India Pvt. Ltd. Contacts People Marketing Workflows Campaigns Metrics &…" at bounding box center [648, 279] width 1297 height 558
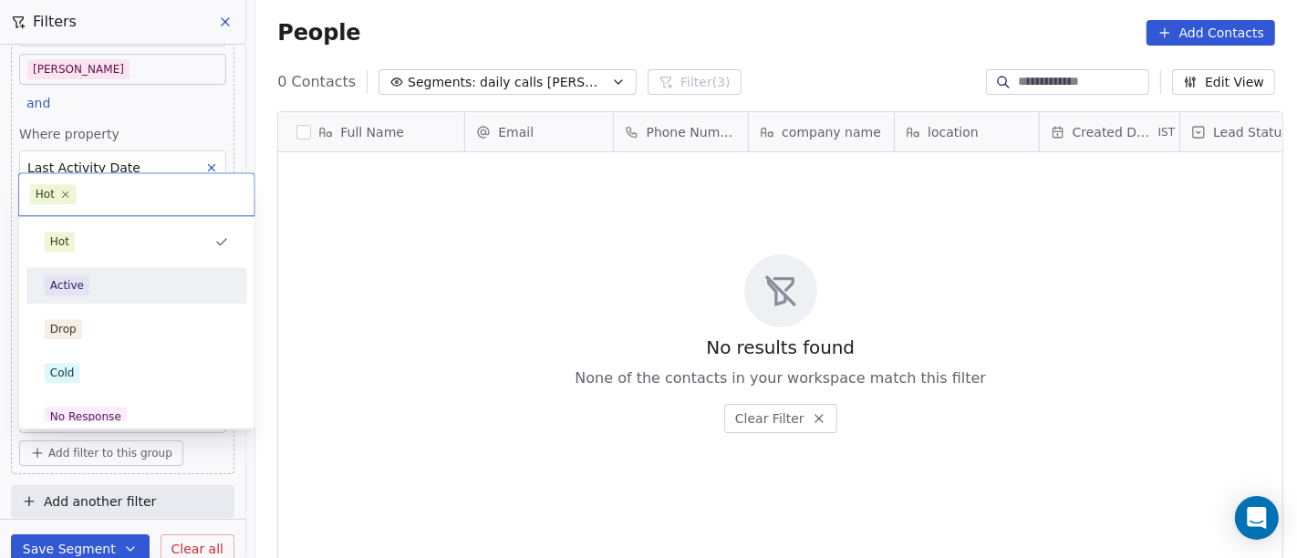
click at [117, 275] on div "Active" at bounding box center [137, 285] width 184 height 20
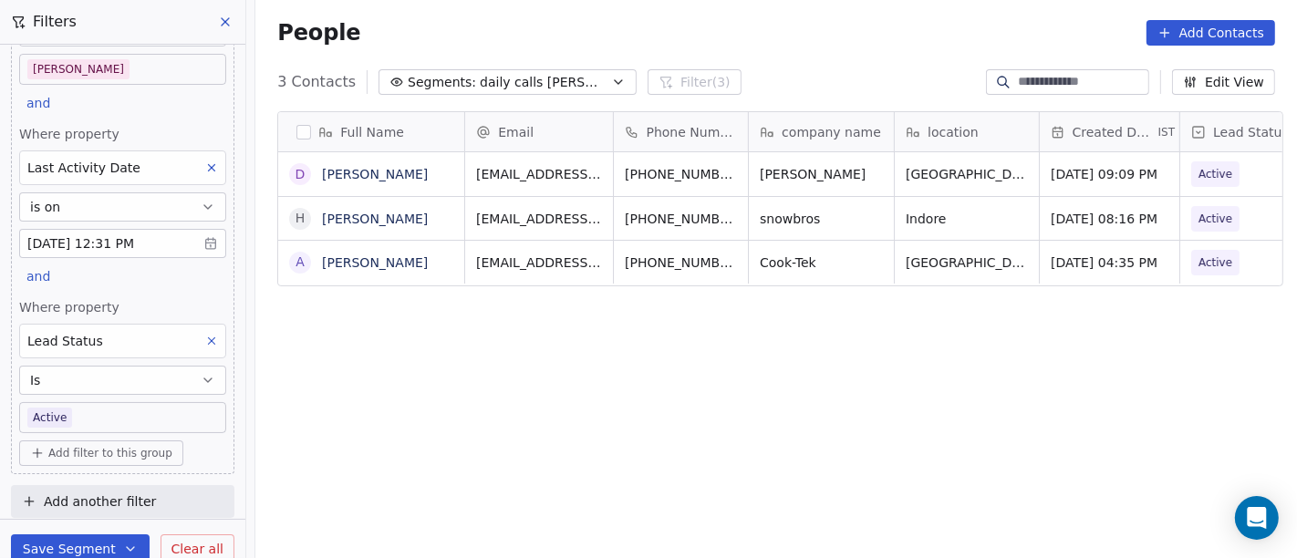
click at [65, 426] on body "On2Cook India Pvt. Ltd. Contacts People Marketing Workflows Campaigns Metrics &…" at bounding box center [648, 279] width 1297 height 558
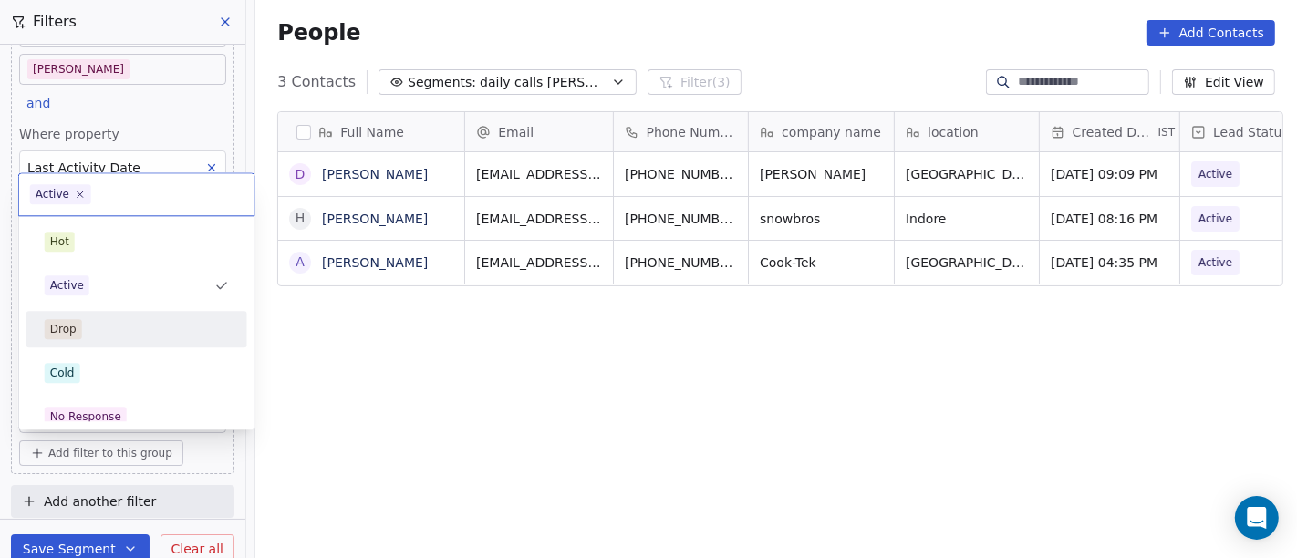
click at [120, 320] on div "Drop" at bounding box center [137, 329] width 184 height 20
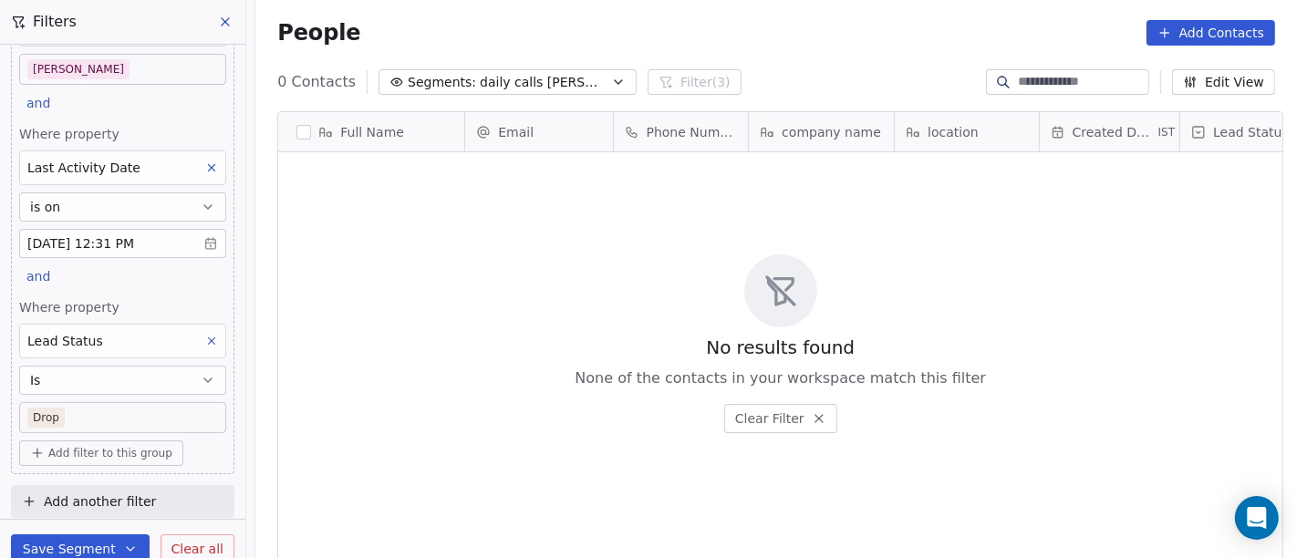
click at [88, 411] on body "On2Cook India Pvt. Ltd. Contacts People Marketing Workflows Campaigns Metrics &…" at bounding box center [648, 279] width 1297 height 558
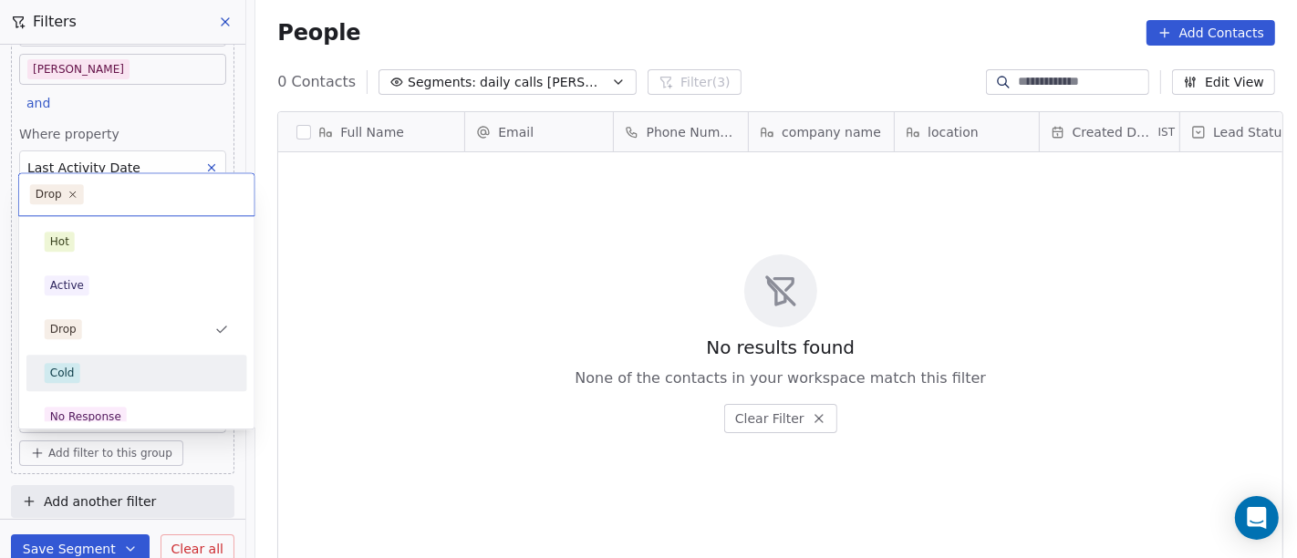
click at [108, 375] on div "Cold" at bounding box center [137, 373] width 184 height 20
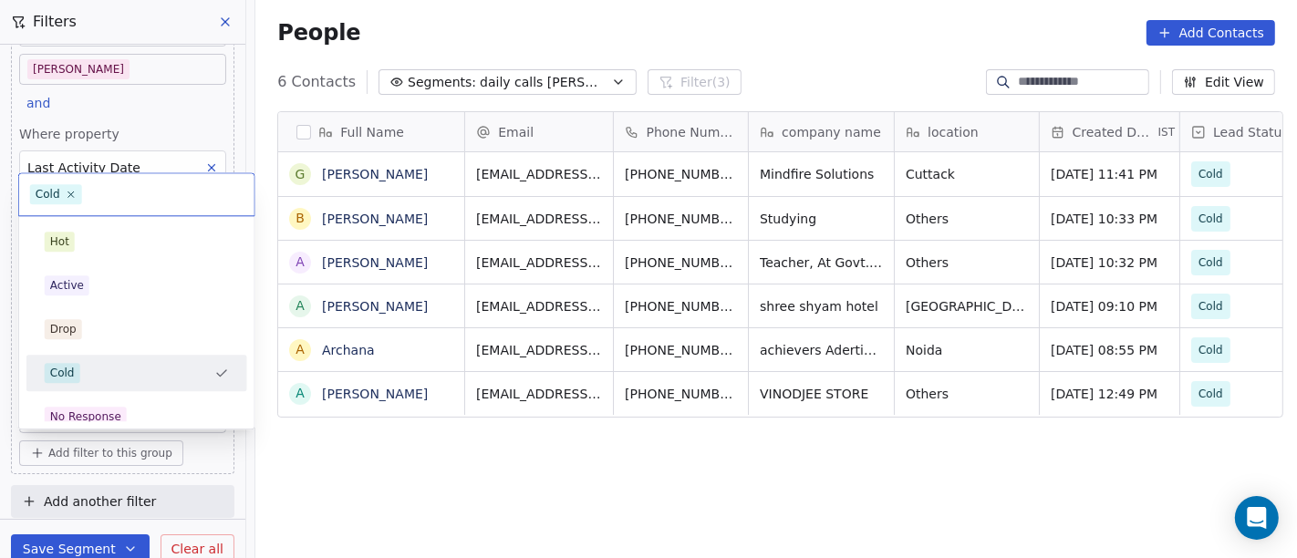
click at [172, 403] on body "On2Cook India Pvt. Ltd. Contacts People Marketing Workflows Campaigns Metrics &…" at bounding box center [648, 279] width 1297 height 558
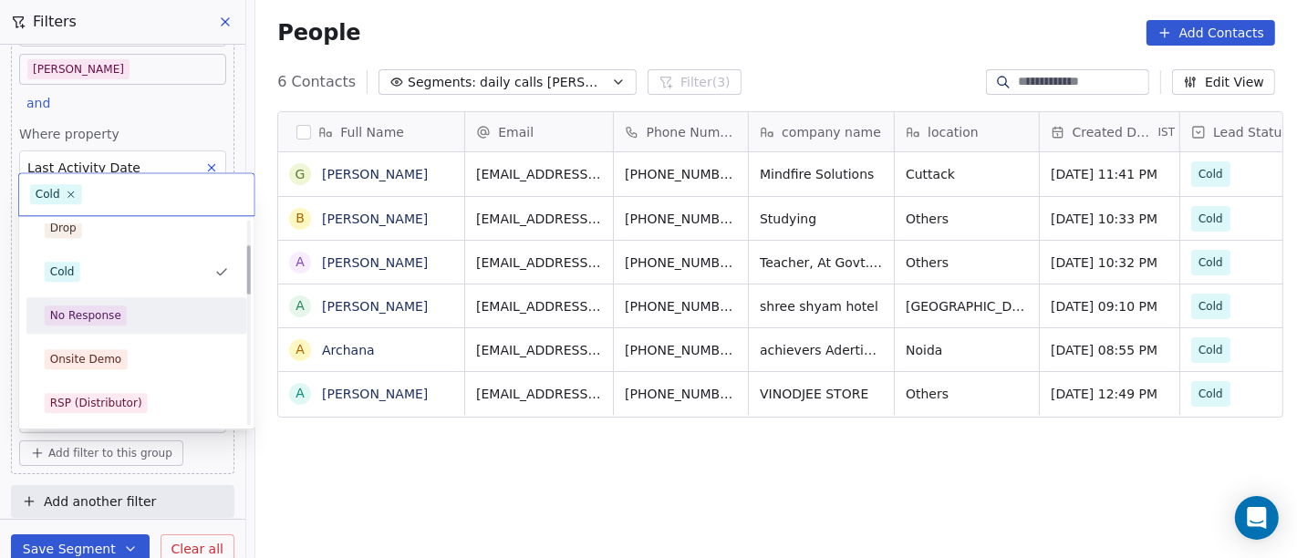
click at [127, 319] on div "No Response" at bounding box center [137, 316] width 184 height 20
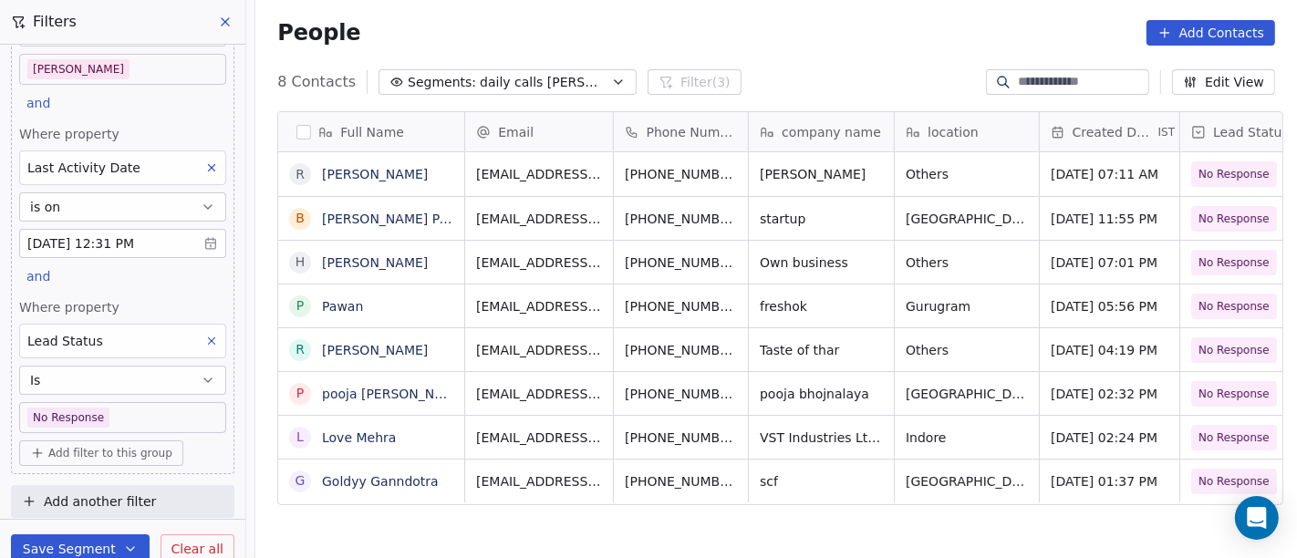
scroll to position [120, 0]
click at [132, 402] on body "On2Cook India Pvt. Ltd. Contacts People Marketing Workflows Campaigns Metrics &…" at bounding box center [648, 279] width 1297 height 558
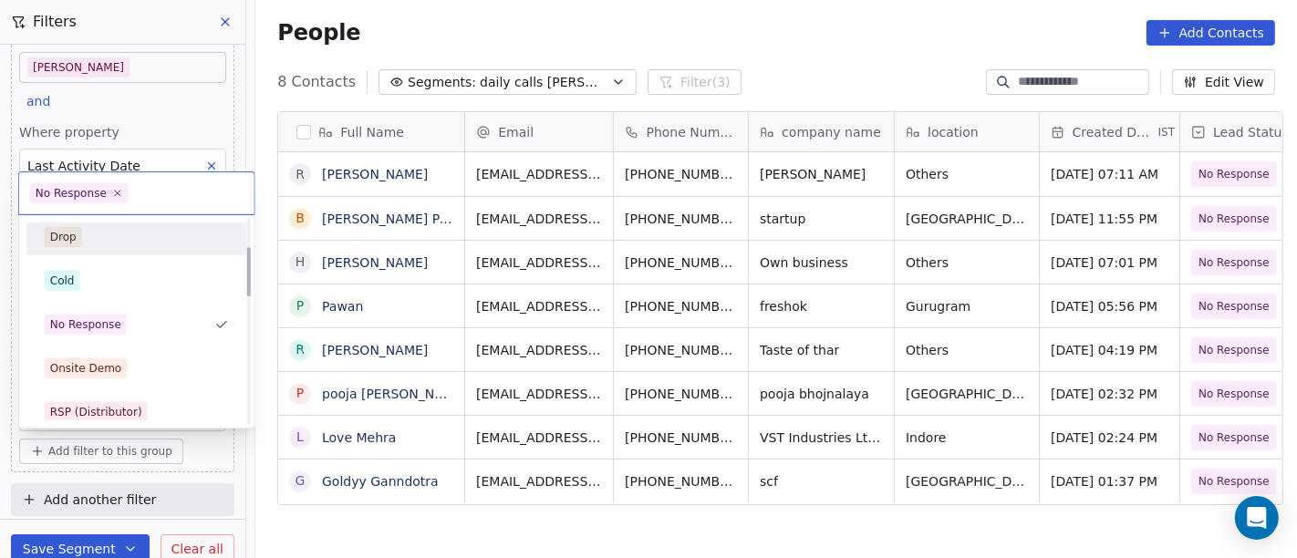
scroll to position [114, 0]
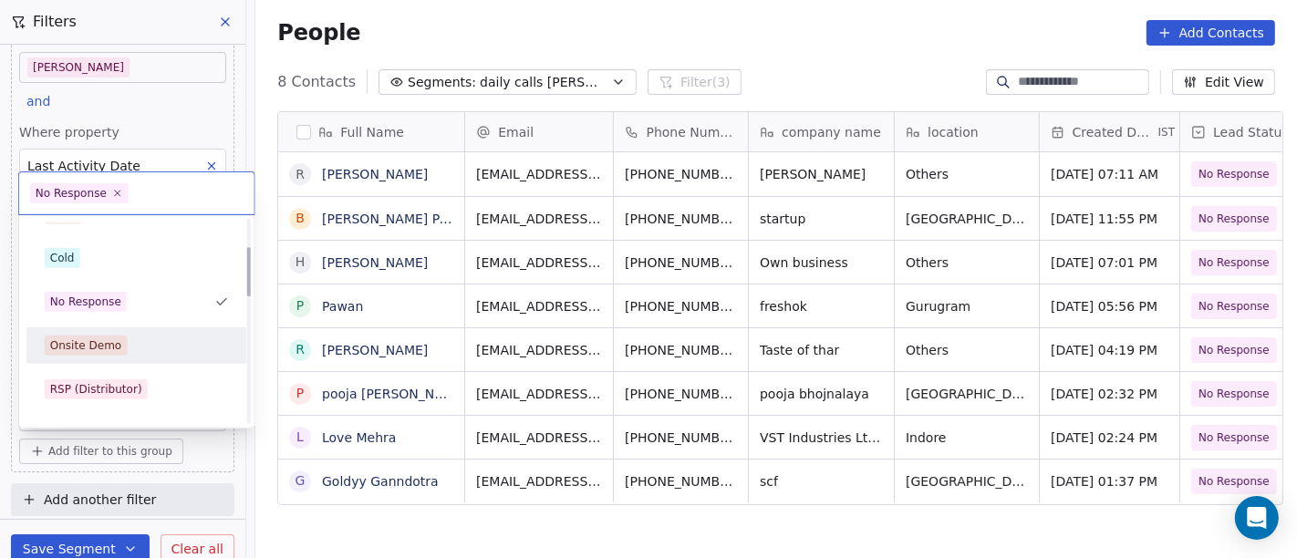
click at [94, 338] on div "Onsite Demo" at bounding box center [86, 346] width 72 height 16
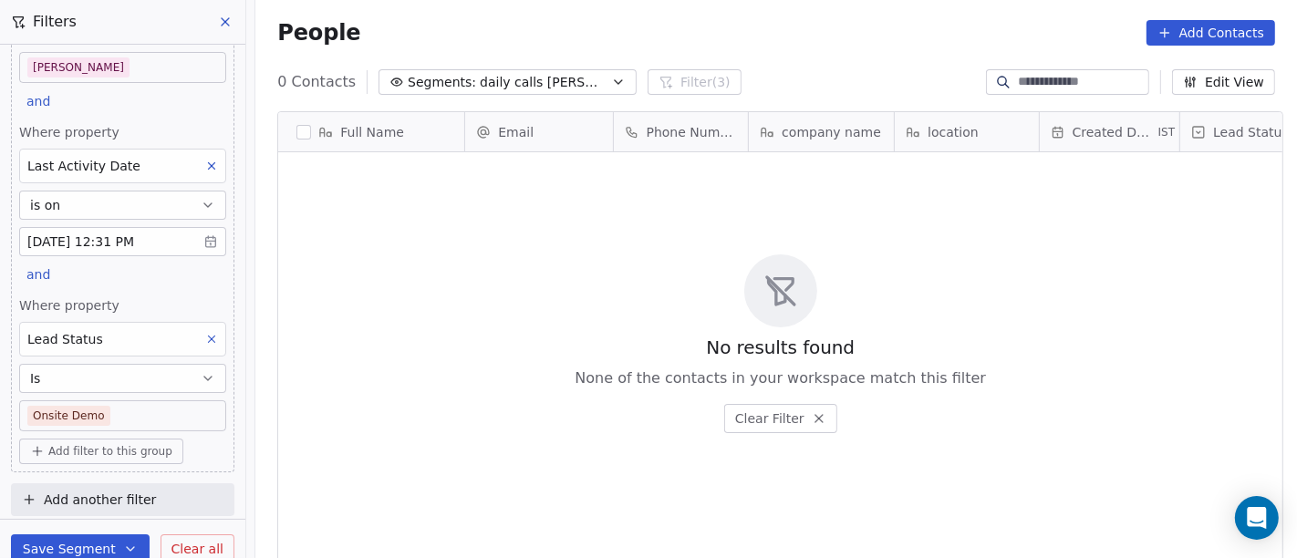
scroll to position [476, 1034]
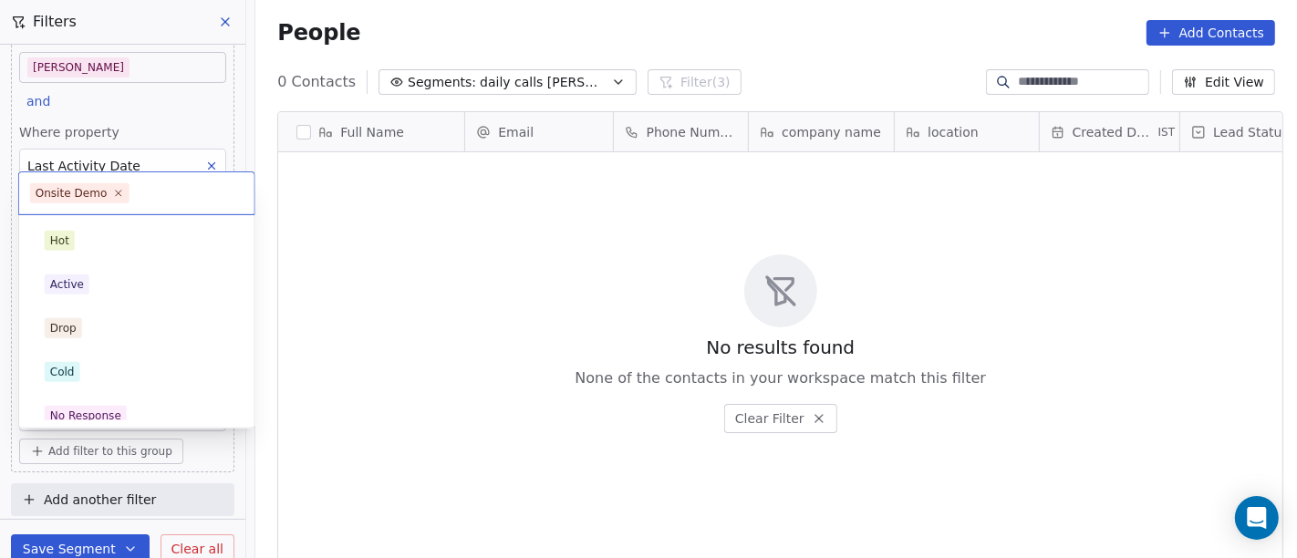
click at [151, 415] on body "On2Cook India Pvt. Ltd. Contacts People Marketing Workflows Campaigns Metrics &…" at bounding box center [648, 279] width 1297 height 558
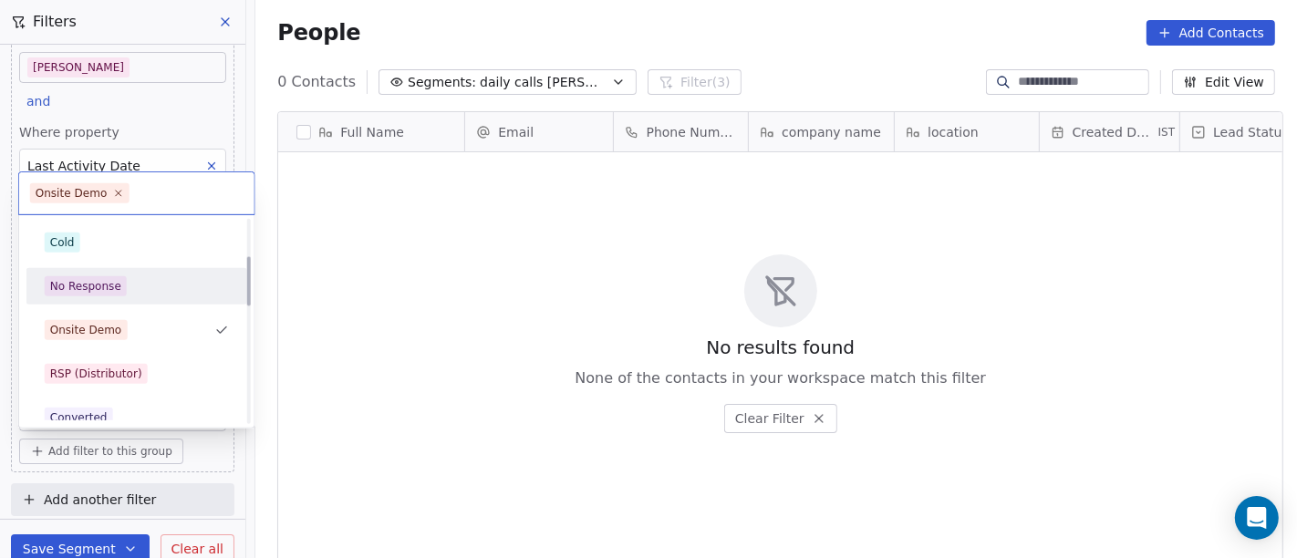
scroll to position [159, 0]
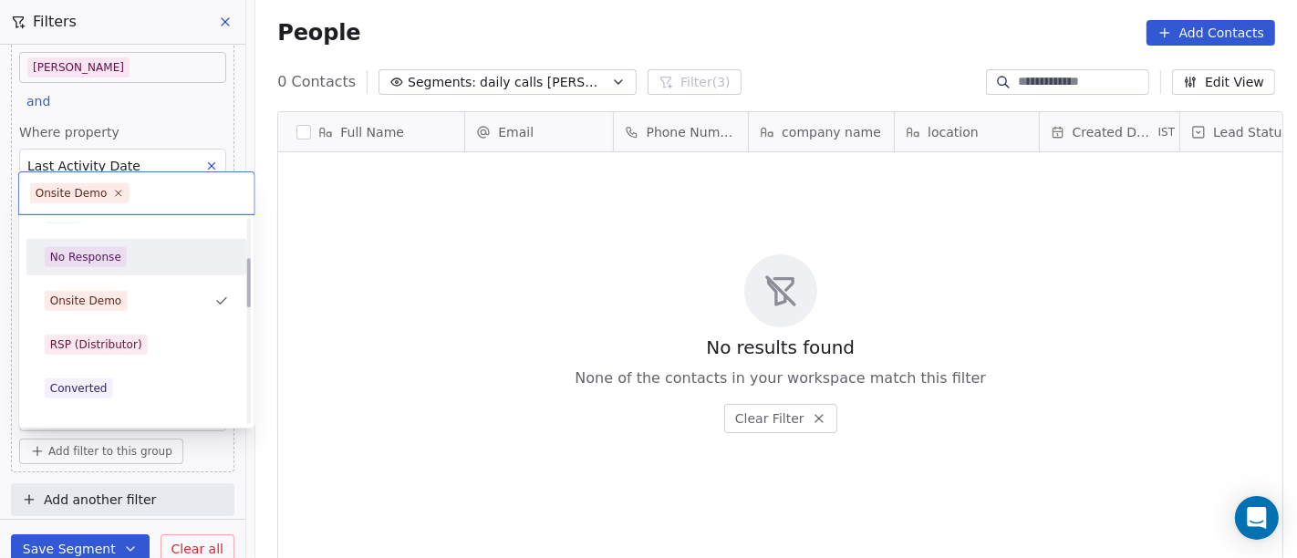
click at [134, 344] on div "RSP (Distributor)" at bounding box center [96, 345] width 92 height 16
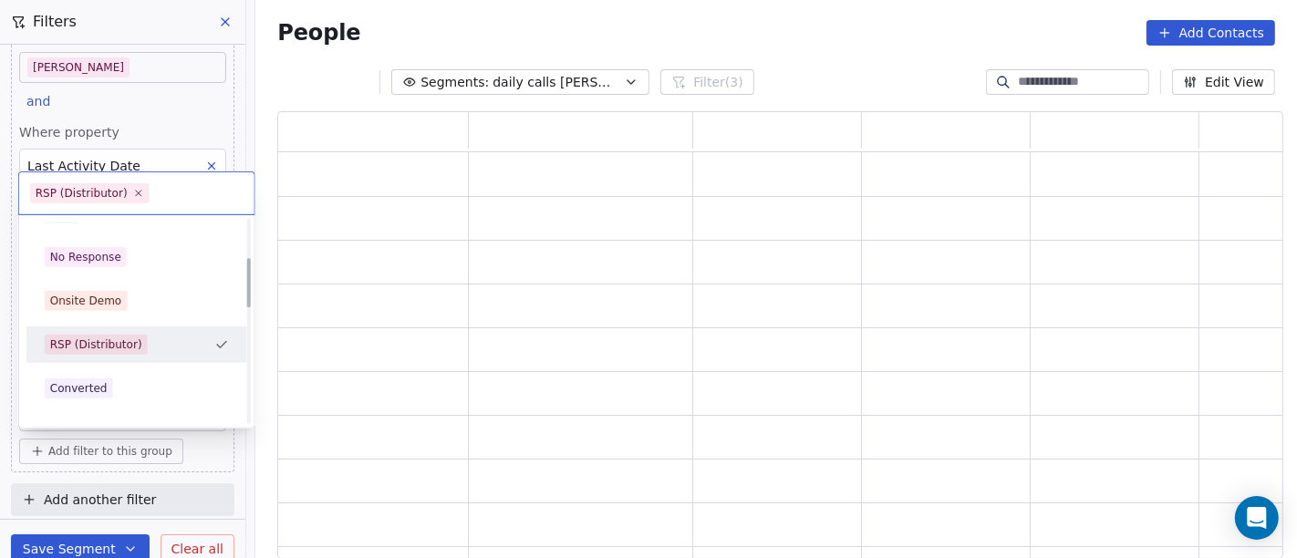
scroll to position [16, 16]
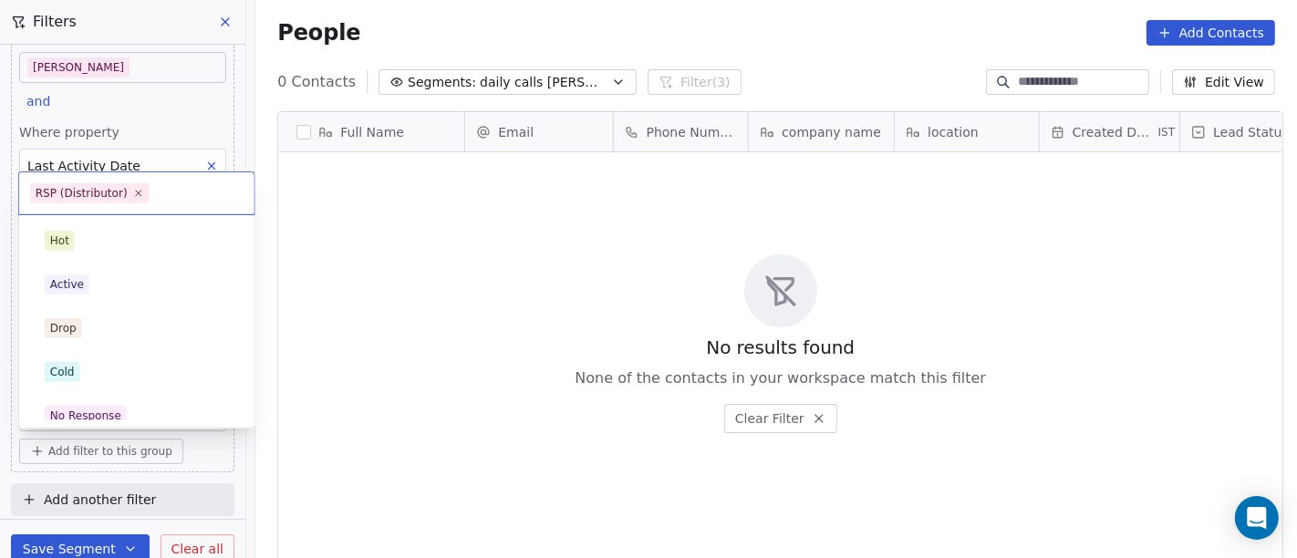
click at [150, 404] on body "On2Cook India Pvt. Ltd. Contacts People Marketing Workflows Campaigns Metrics &…" at bounding box center [648, 279] width 1297 height 558
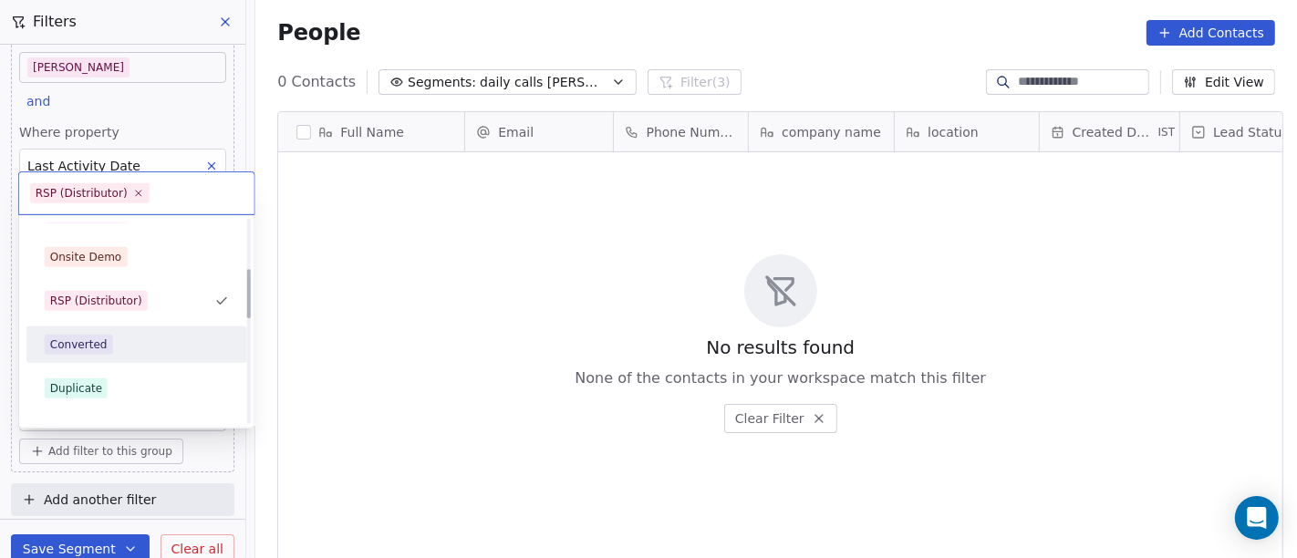
click at [117, 342] on div "Converted" at bounding box center [137, 345] width 184 height 20
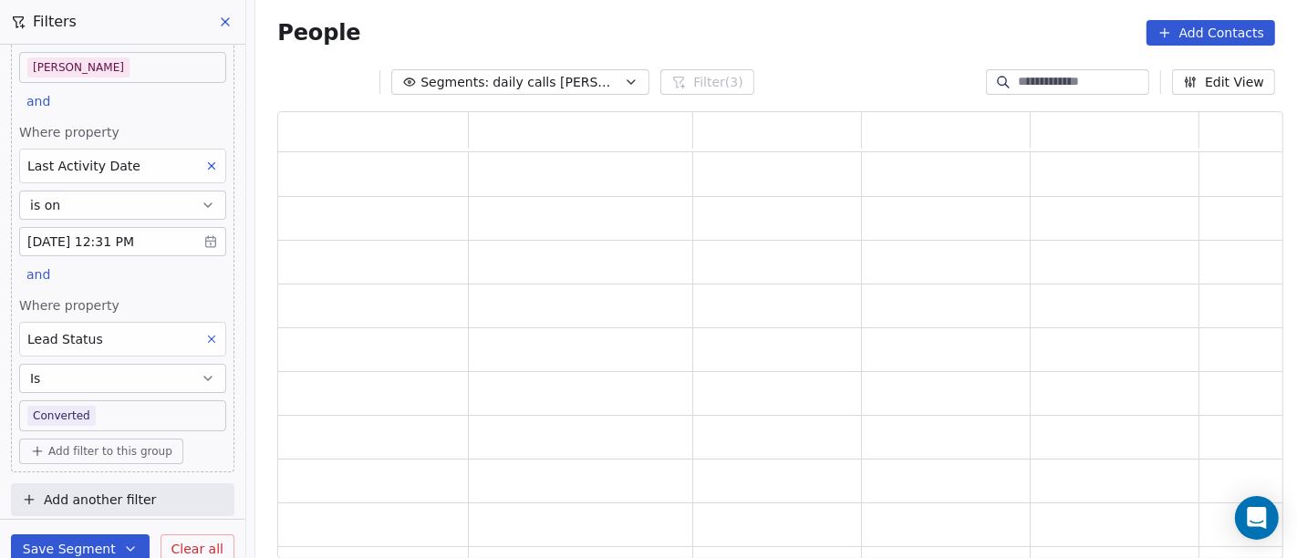
click at [126, 416] on body "On2Cook India Pvt. Ltd. Contacts People Marketing Workflows Campaigns Metrics &…" at bounding box center [648, 279] width 1297 height 558
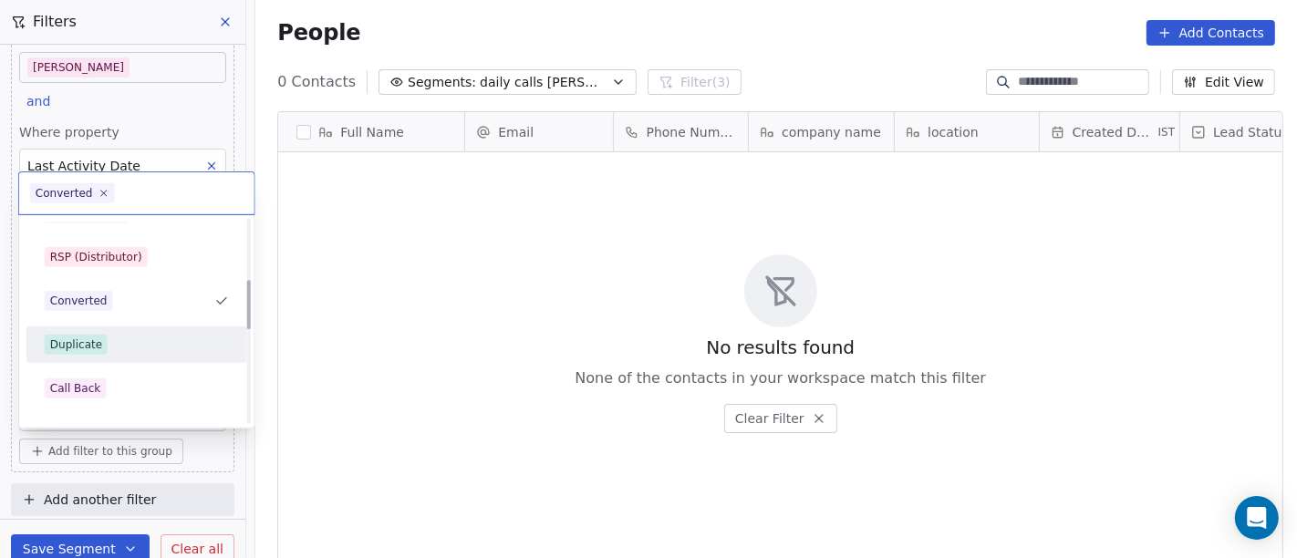
click at [111, 355] on div "Duplicate" at bounding box center [137, 344] width 206 height 29
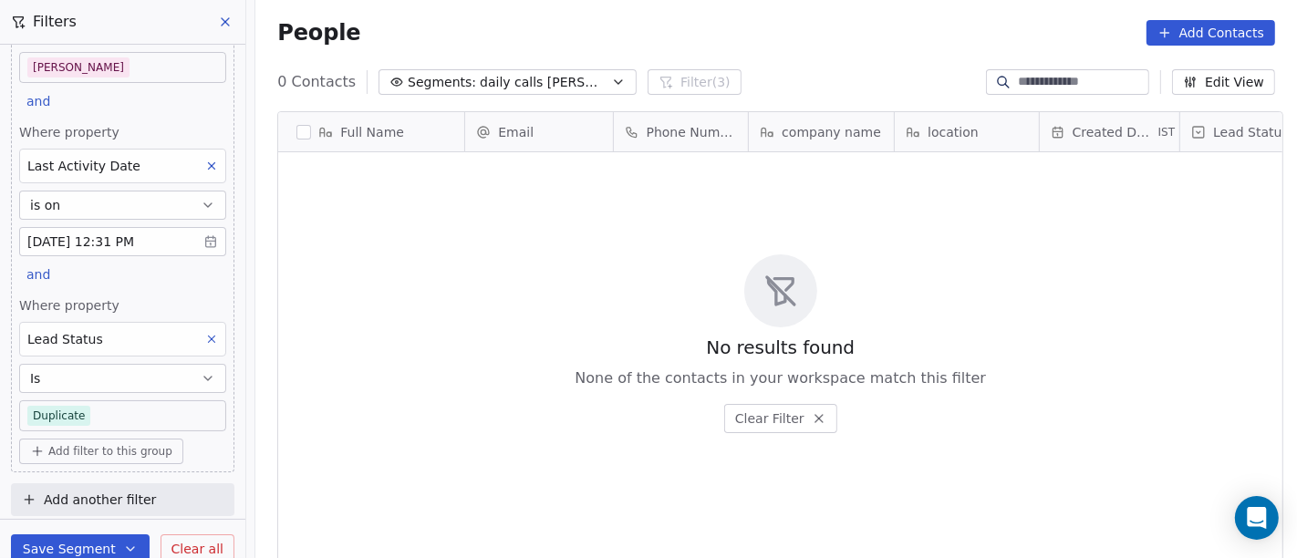
click at [140, 411] on body "On2Cook India Pvt. Ltd. Contacts People Marketing Workflows Campaigns Metrics &…" at bounding box center [648, 279] width 1297 height 558
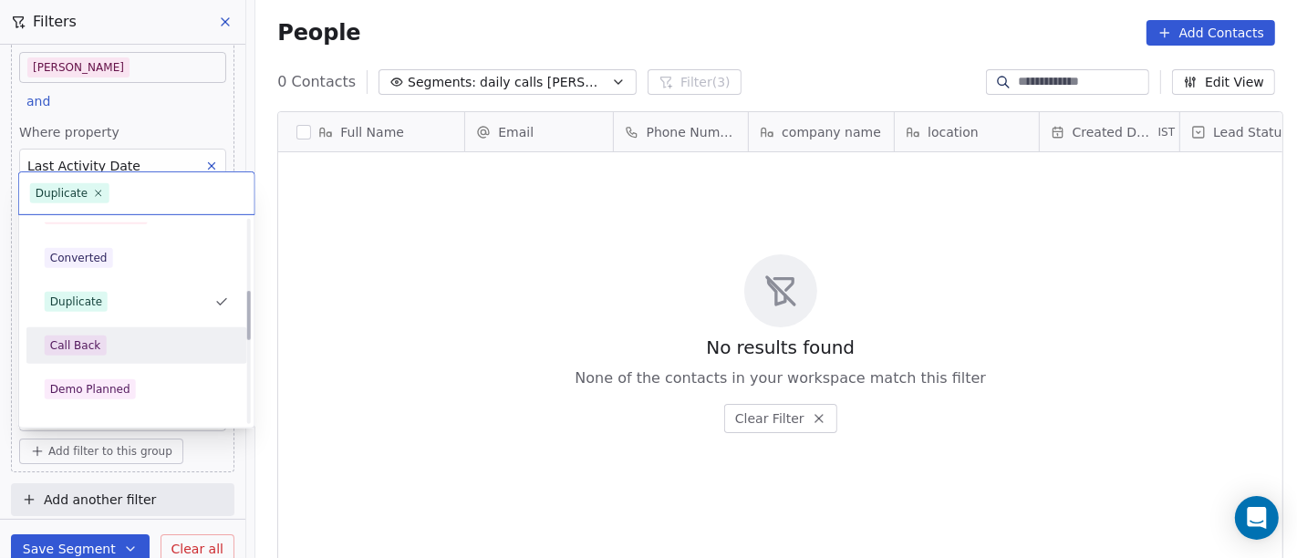
click at [102, 324] on div "Hot Active Drop Cold No Response Onsite Demo RSP (Distributor) Converted Duplic…" at bounding box center [136, 345] width 221 height 825
click at [114, 358] on div "Call Back" at bounding box center [137, 345] width 206 height 29
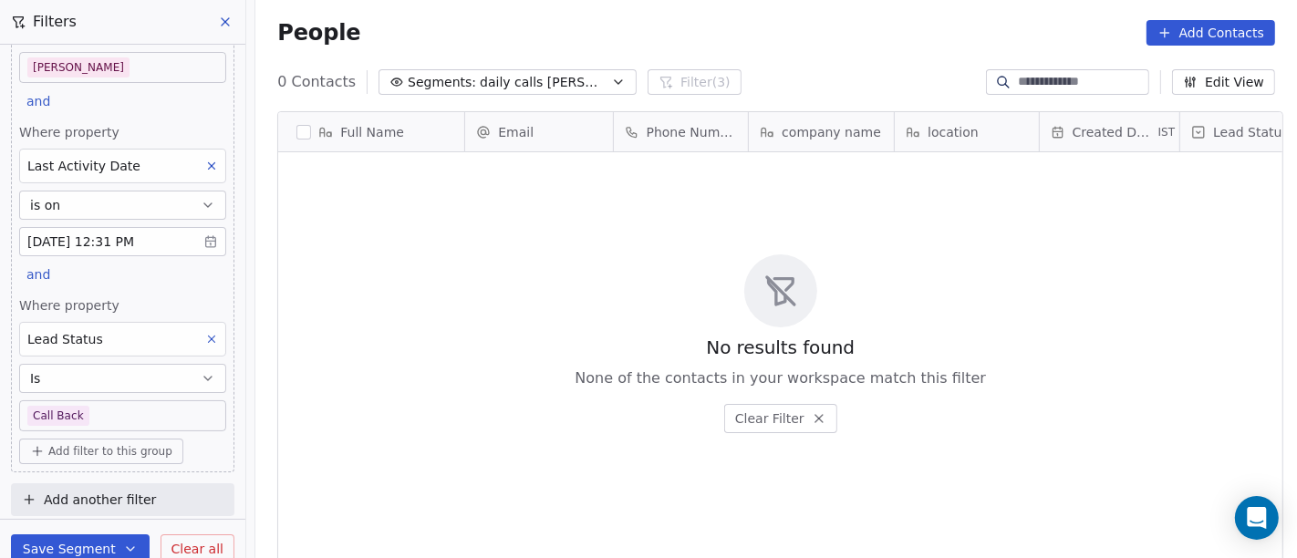
click at [115, 412] on body "On2Cook India Pvt. Ltd. Contacts People Marketing Workflows Campaigns Metrics &…" at bounding box center [648, 279] width 1297 height 558
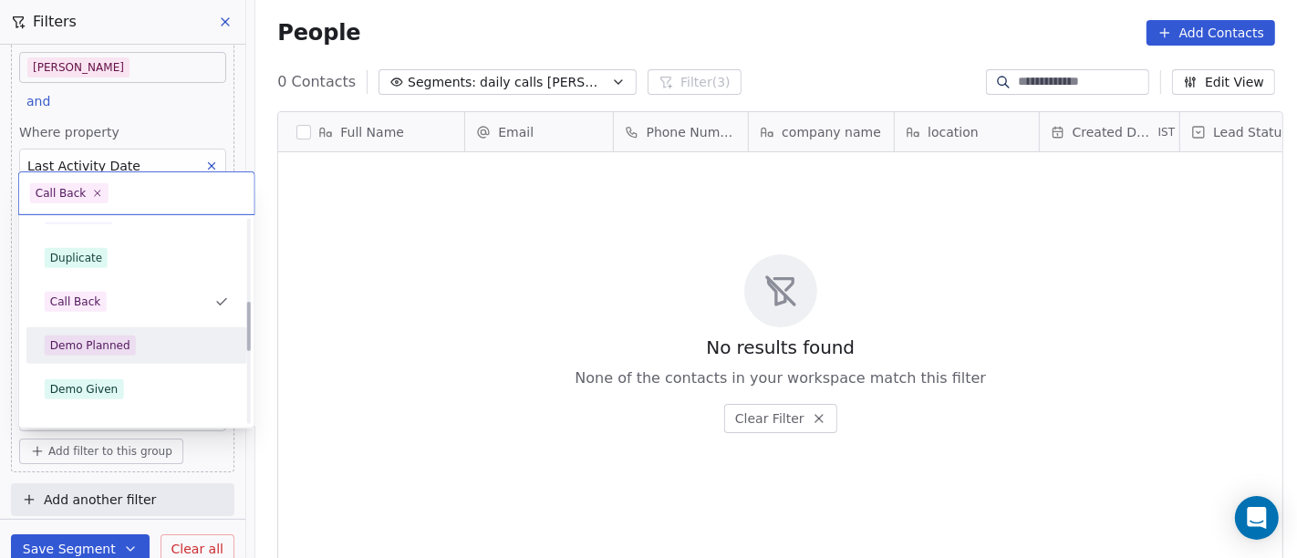
click at [108, 344] on div "Demo Planned" at bounding box center [90, 346] width 80 height 16
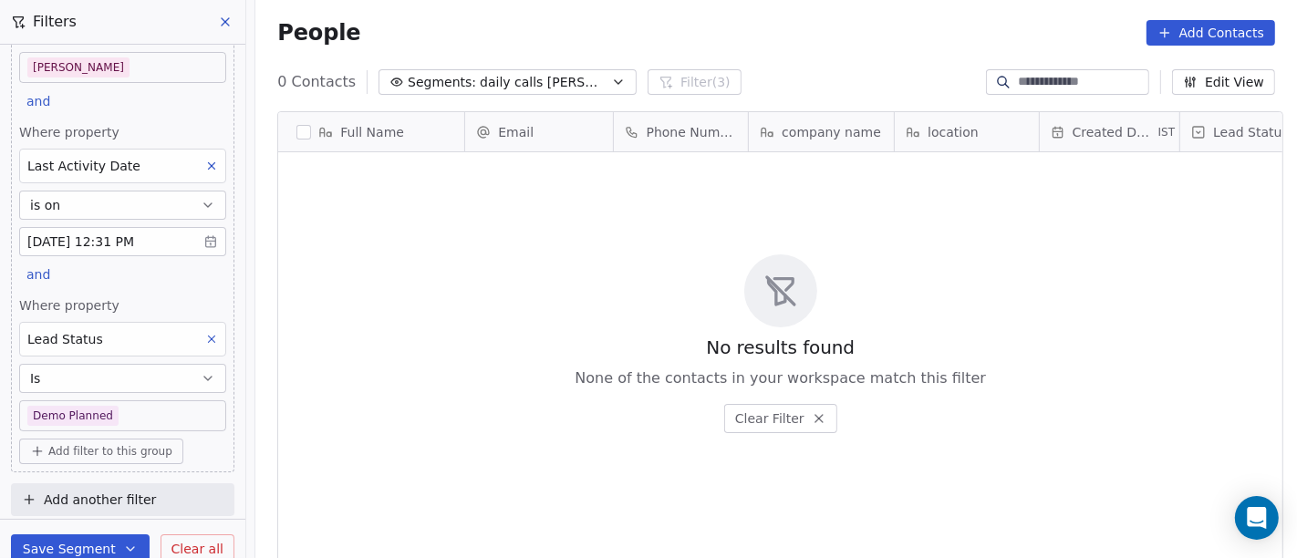
click at [205, 337] on icon at bounding box center [211, 339] width 13 height 13
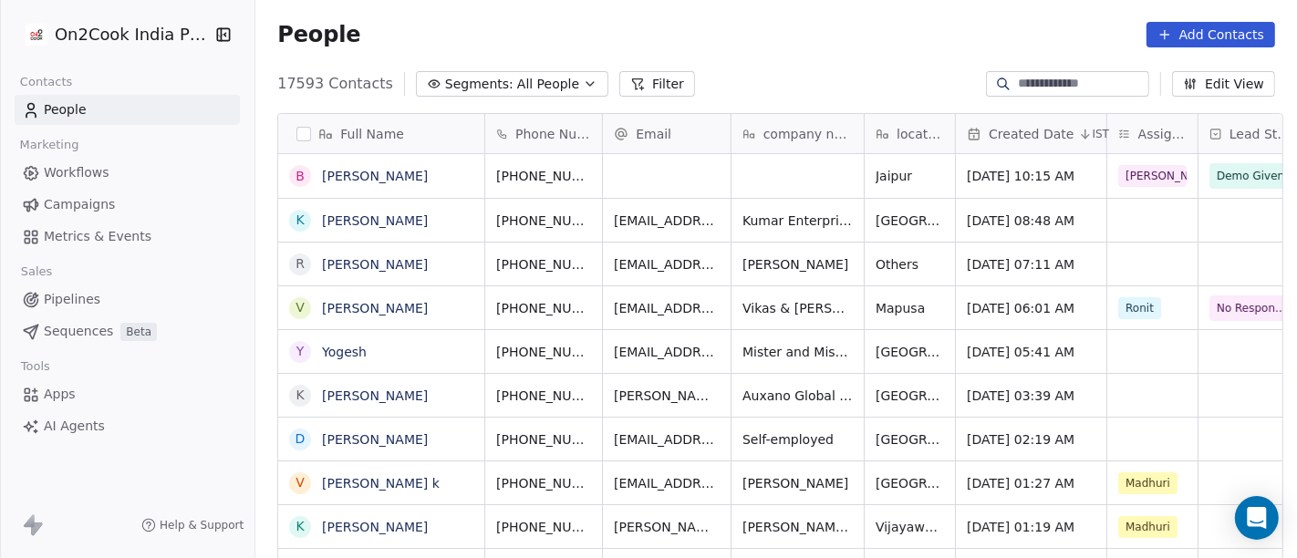
scroll to position [476, 1034]
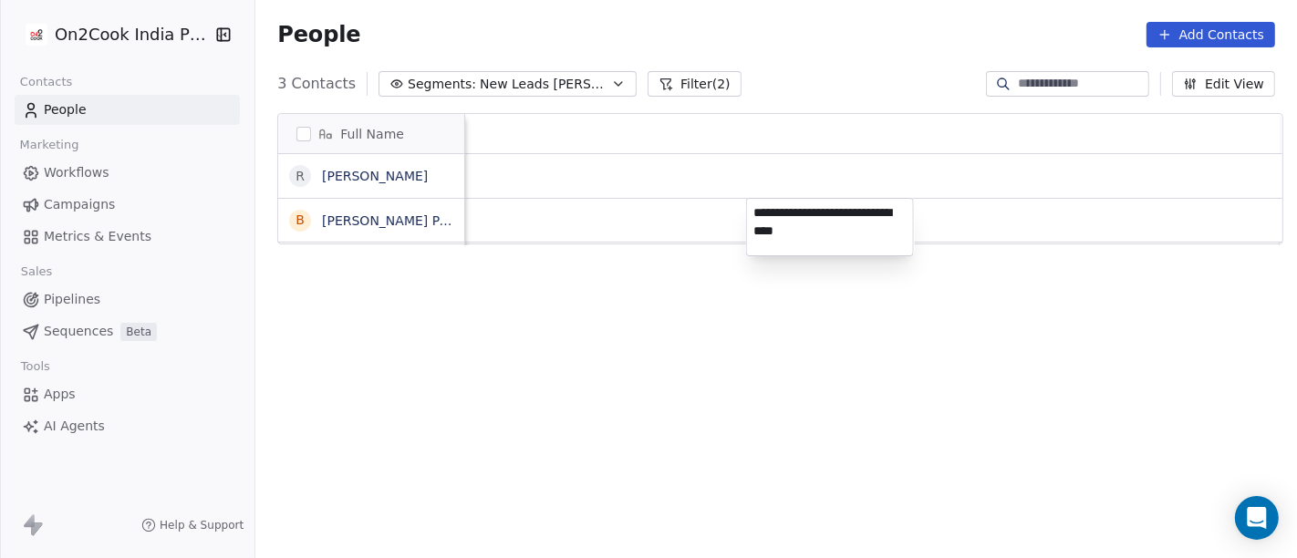
scroll to position [476, 1034]
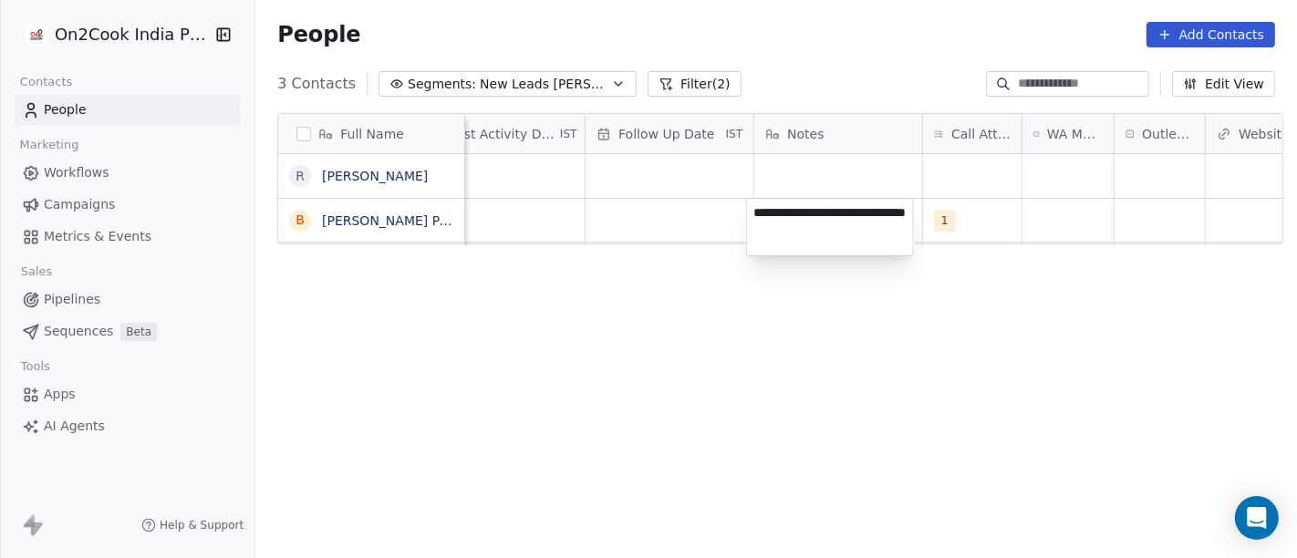
type textarea "**********"
drag, startPoint x: 821, startPoint y: 359, endPoint x: 834, endPoint y: 351, distance: 15.2
click at [821, 360] on html "**********" at bounding box center [648, 279] width 1297 height 558
click at [1075, 204] on div "grid" at bounding box center [1068, 220] width 91 height 43
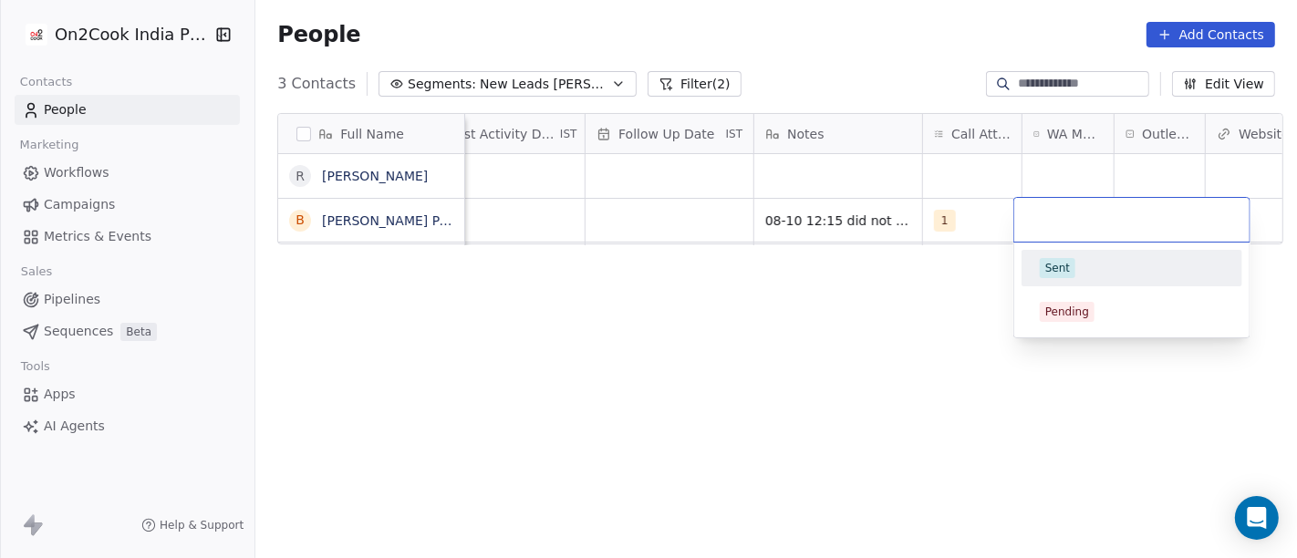
click at [1060, 268] on div "Sent" at bounding box center [1057, 268] width 25 height 16
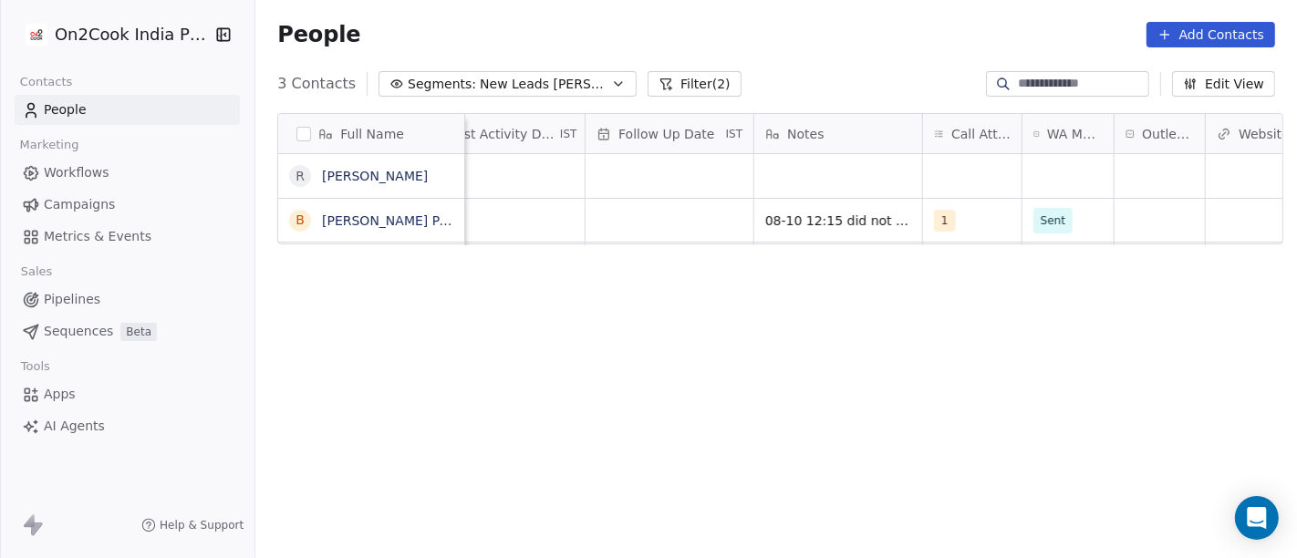
click at [964, 281] on div "Full Name R [PERSON_NAME] B [PERSON_NAME] Panigrahi Tags Assignee Sales Rep Las…" at bounding box center [776, 345] width 1042 height 492
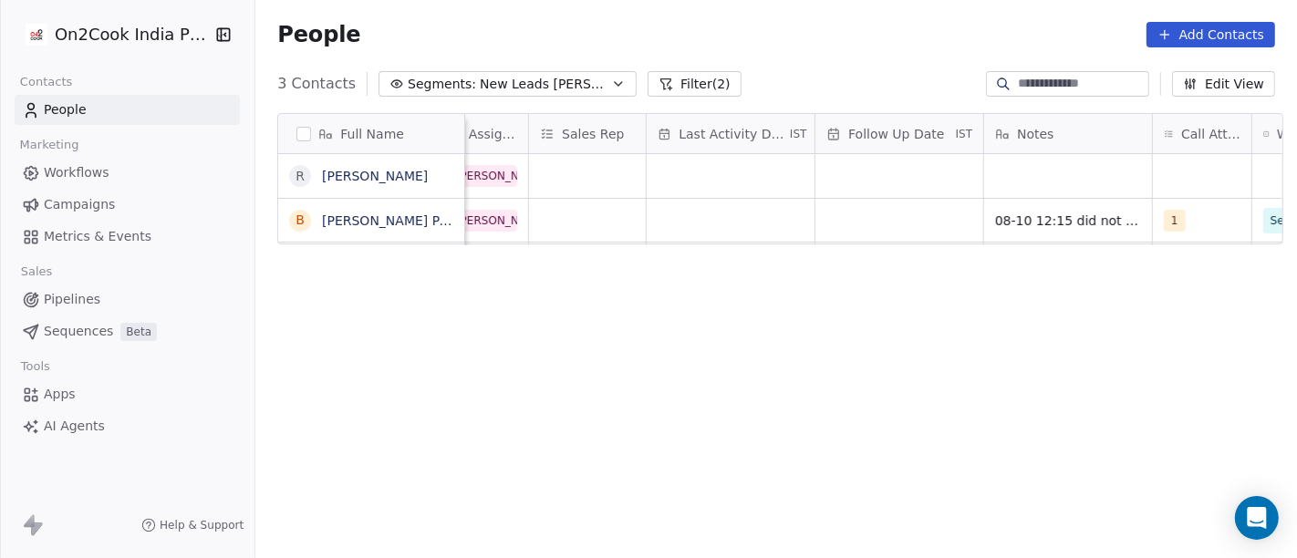
scroll to position [0, 972]
click at [882, 238] on div "grid" at bounding box center [901, 220] width 168 height 43
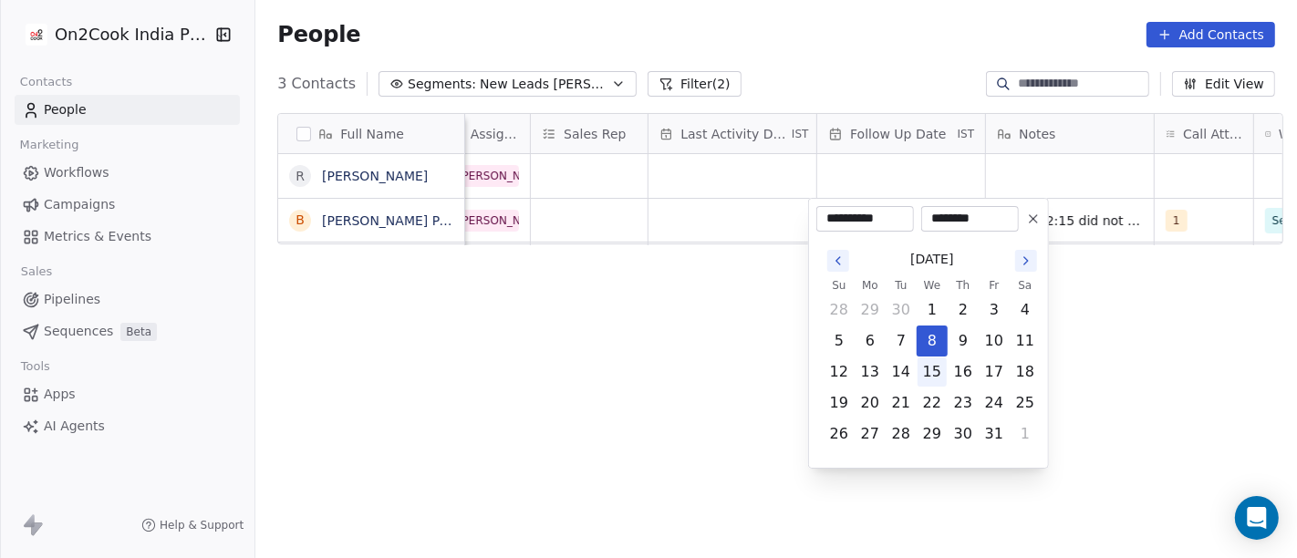
click at [930, 374] on button "15" at bounding box center [932, 372] width 29 height 29
type input "**********"
click at [1138, 364] on html "**********" at bounding box center [648, 279] width 1297 height 558
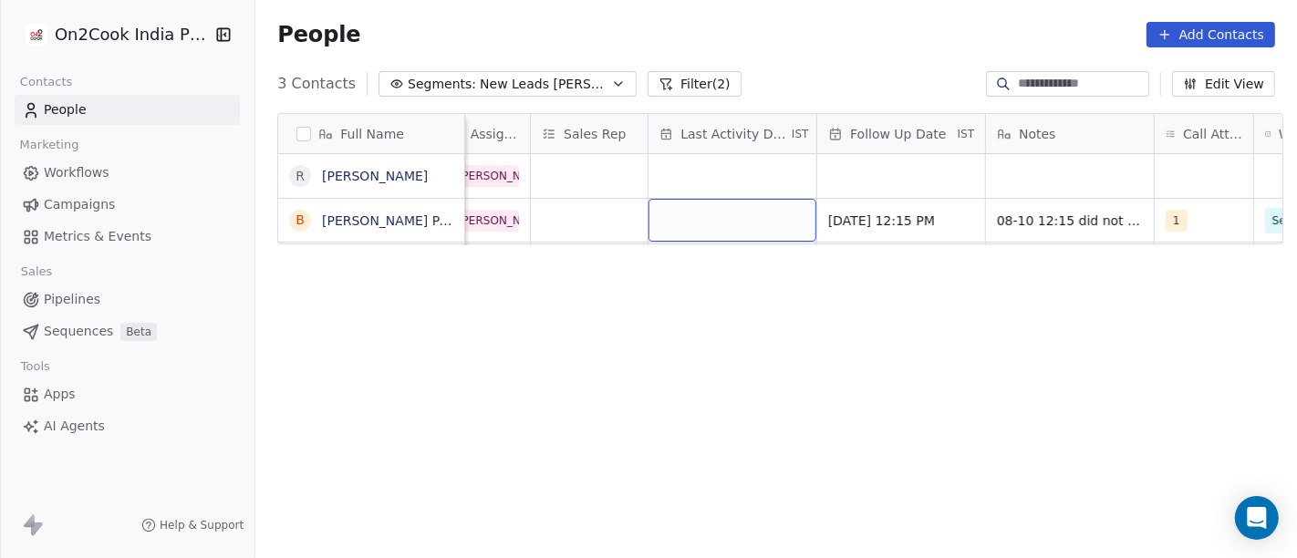
click at [754, 226] on div "grid" at bounding box center [733, 220] width 168 height 43
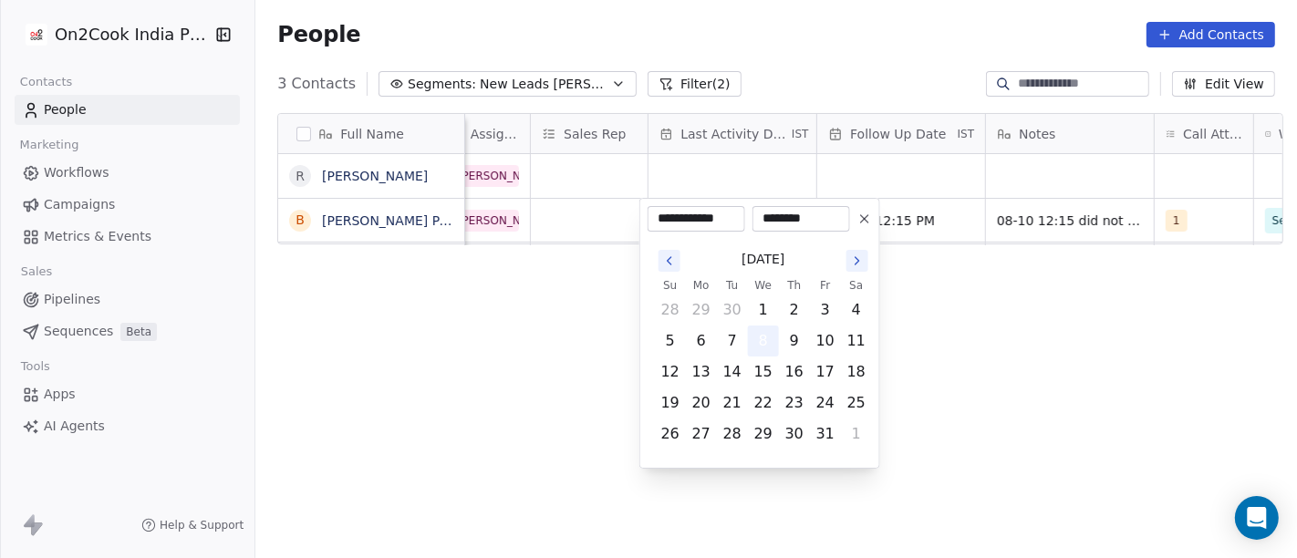
click at [768, 345] on button "8" at bounding box center [763, 341] width 29 height 29
click at [1058, 363] on html "**********" at bounding box center [648, 279] width 1297 height 558
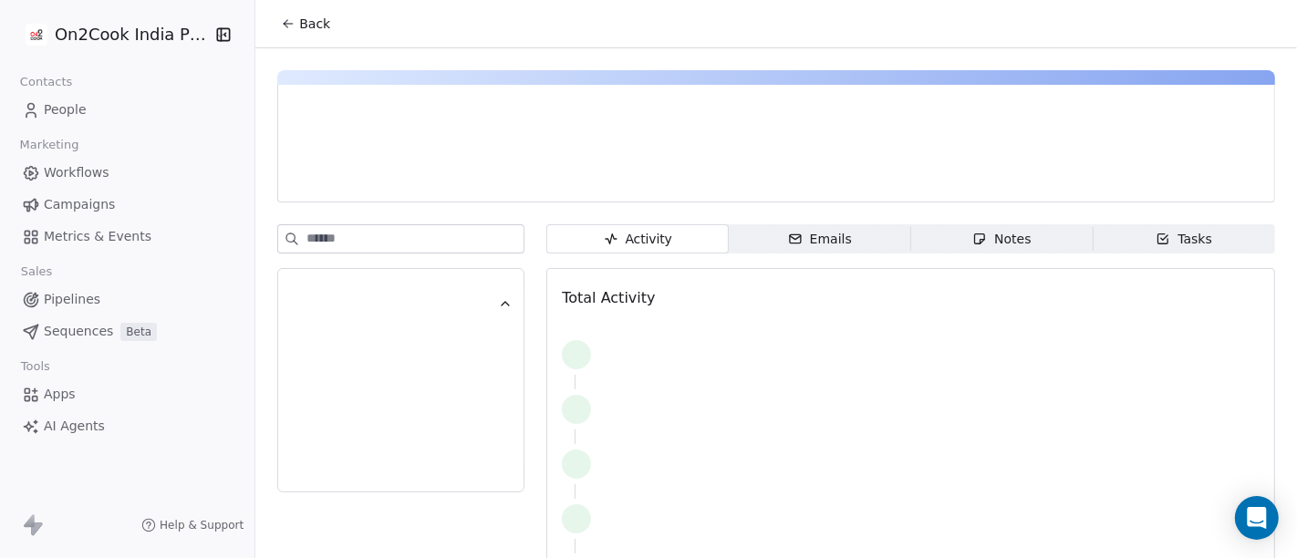
click at [292, 12] on button "Back" at bounding box center [305, 23] width 71 height 33
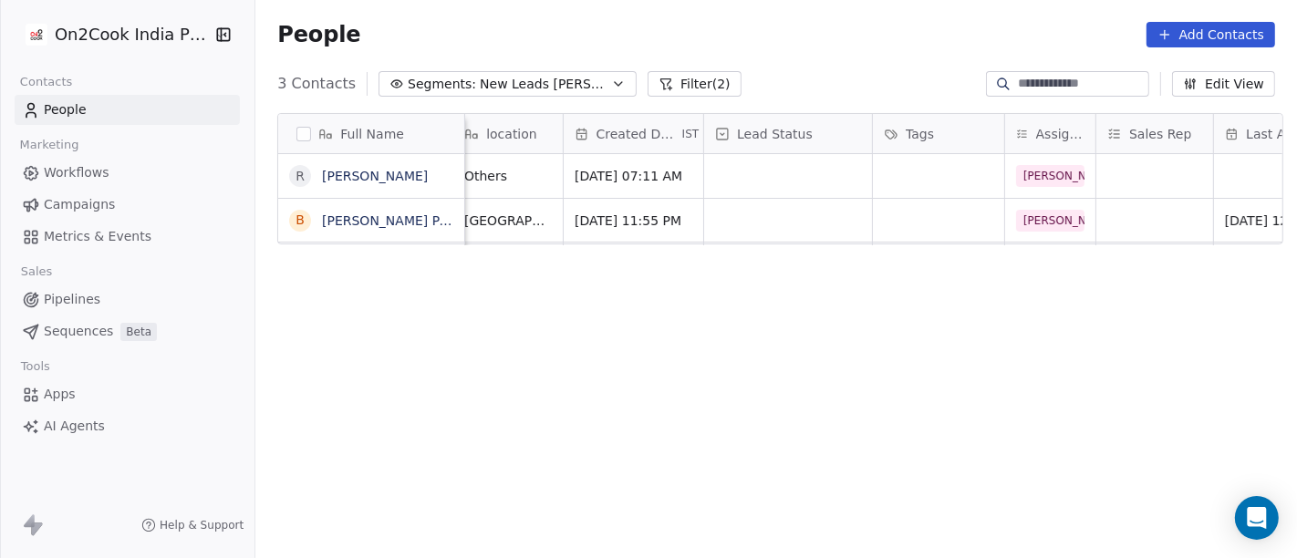
scroll to position [0, 409]
click at [777, 214] on div "grid" at bounding box center [786, 220] width 168 height 43
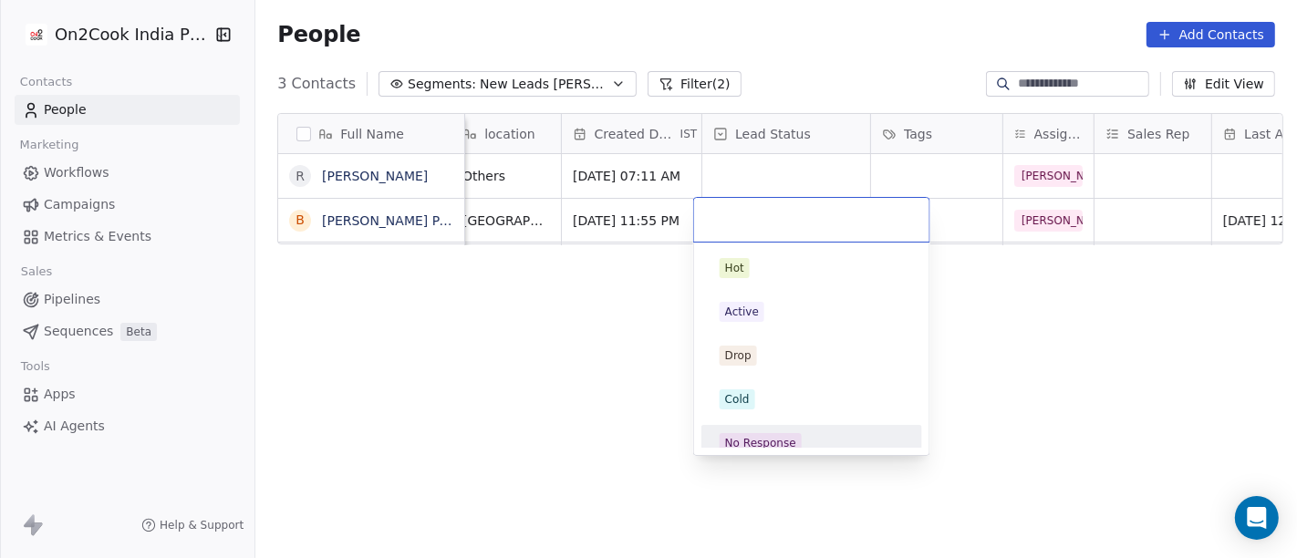
click at [788, 433] on span "No Response" at bounding box center [761, 443] width 82 height 20
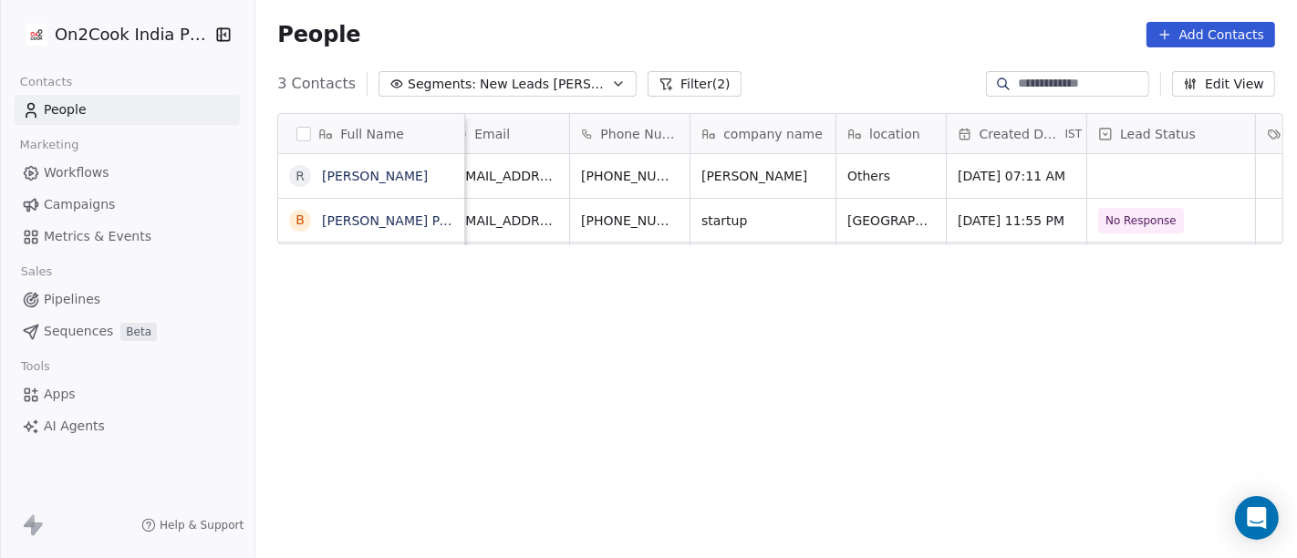
scroll to position [0, 0]
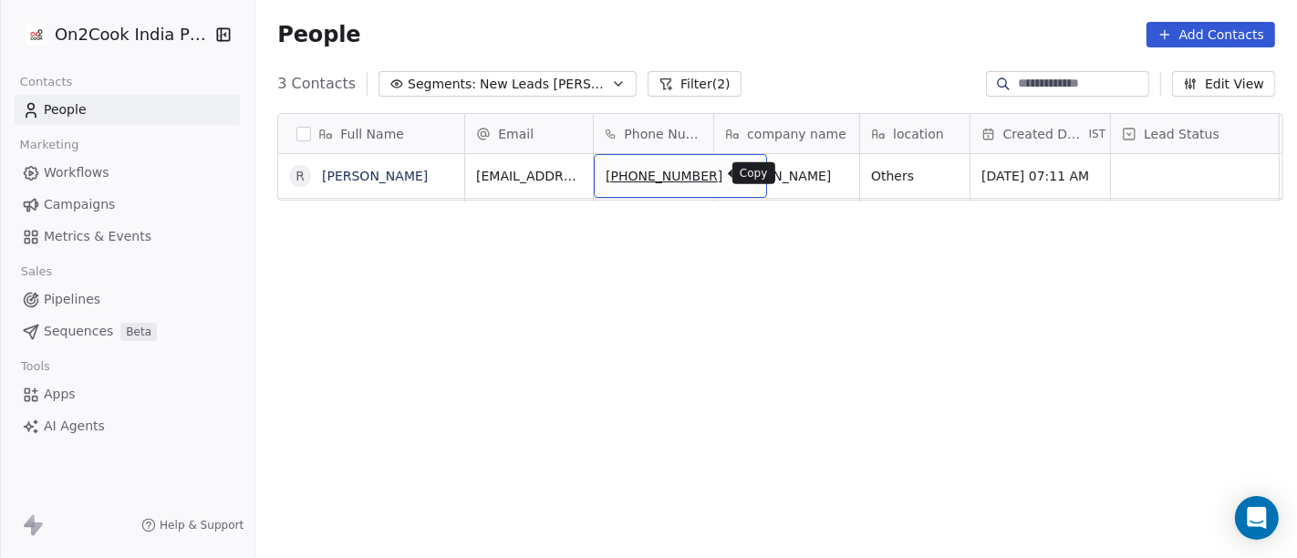
click at [737, 166] on icon "grid" at bounding box center [744, 173] width 15 height 15
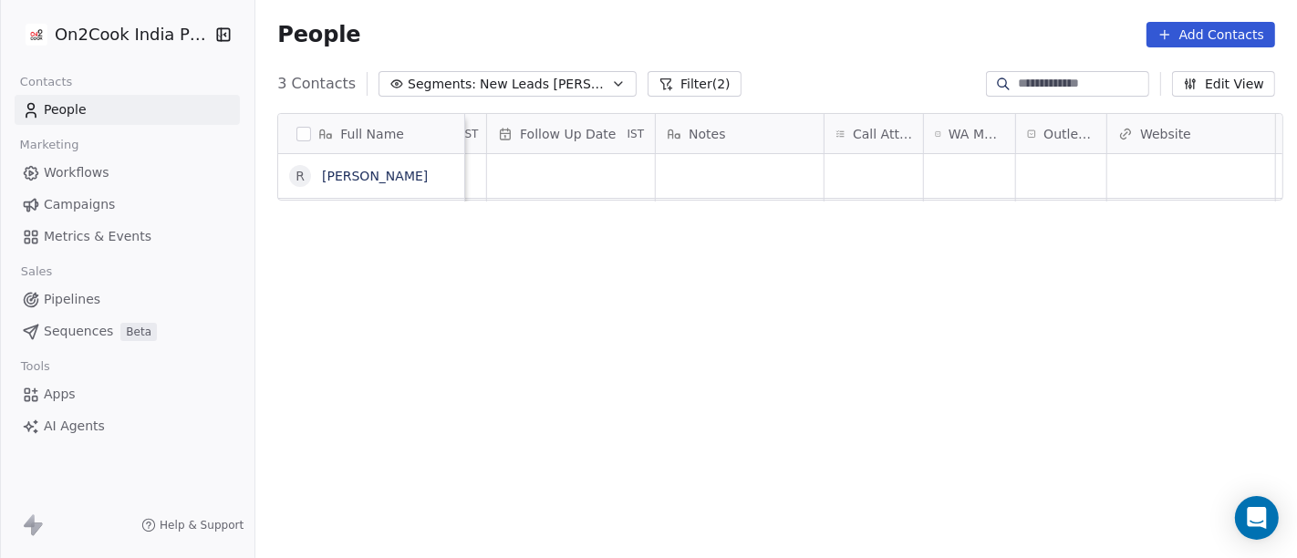
scroll to position [0, 1303]
click at [972, 168] on div "grid" at bounding box center [969, 176] width 91 height 44
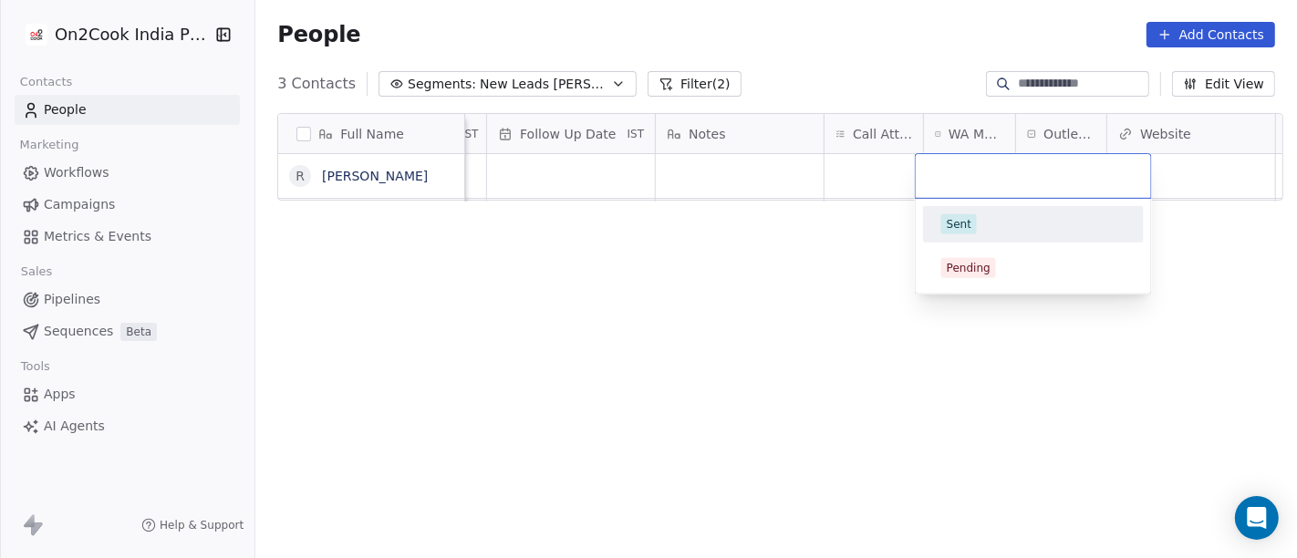
click at [964, 230] on div "Sent" at bounding box center [959, 224] width 25 height 16
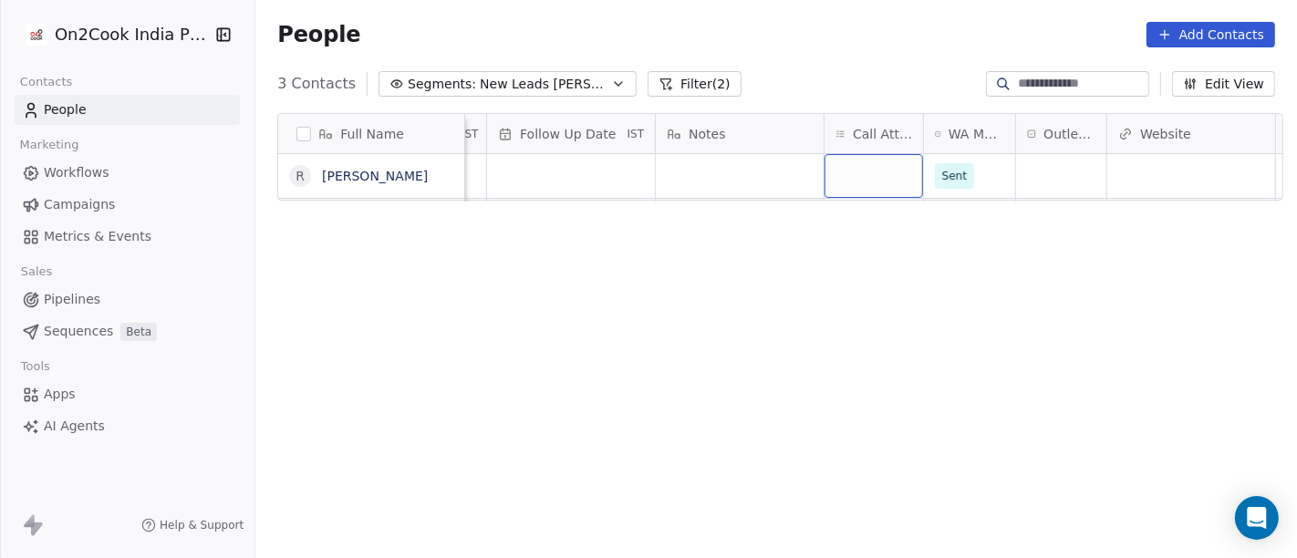
click at [847, 165] on div "grid" at bounding box center [874, 176] width 99 height 44
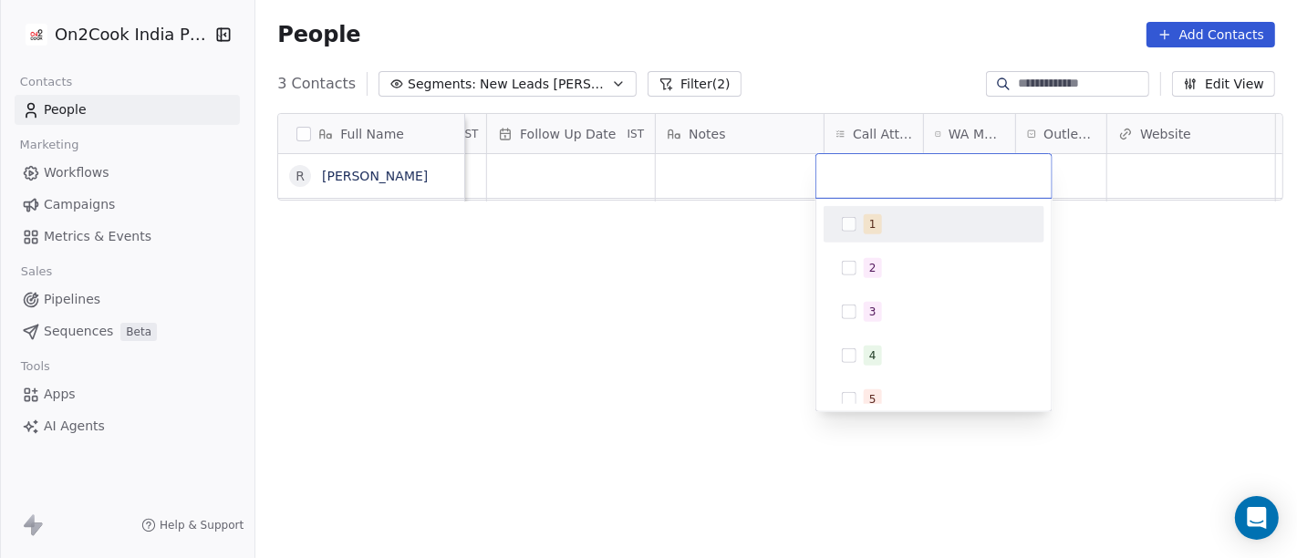
click at [878, 233] on span "1" at bounding box center [873, 224] width 18 height 20
click at [728, 232] on html "On2Cook India Pvt. Ltd. Contacts People Marketing Workflows Campaigns Metrics &…" at bounding box center [648, 279] width 1297 height 558
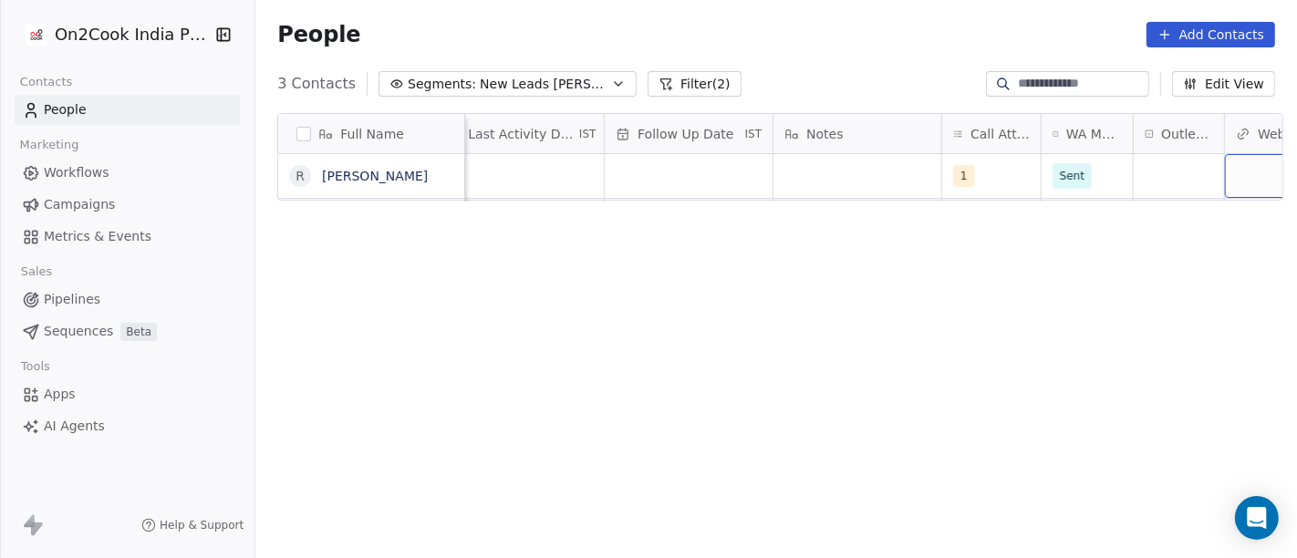
scroll to position [0, 1183]
click at [764, 180] on div "grid" at bounding box center [691, 176] width 168 height 44
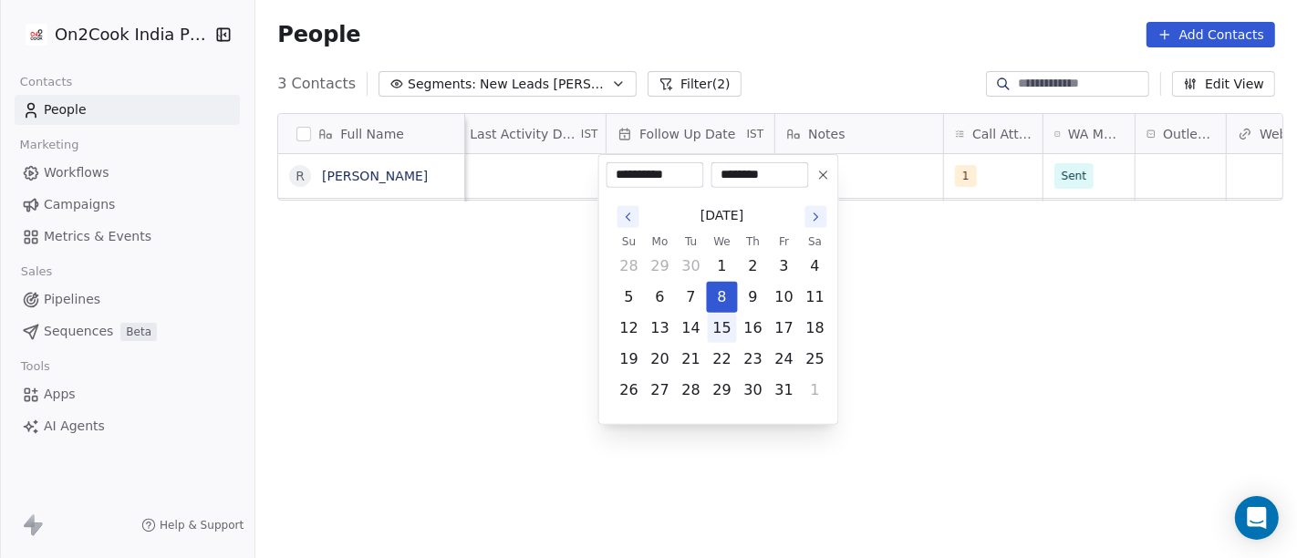
click at [730, 325] on button "15" at bounding box center [722, 328] width 29 height 29
type input "**********"
click at [960, 280] on html "**********" at bounding box center [648, 279] width 1297 height 558
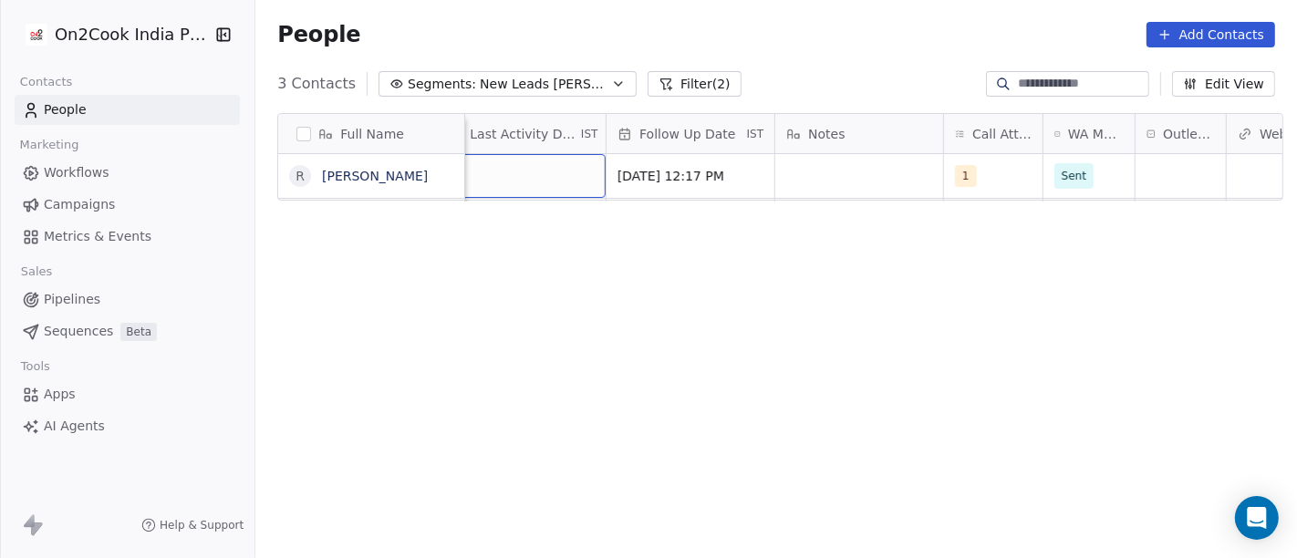
scroll to position [0, 1155]
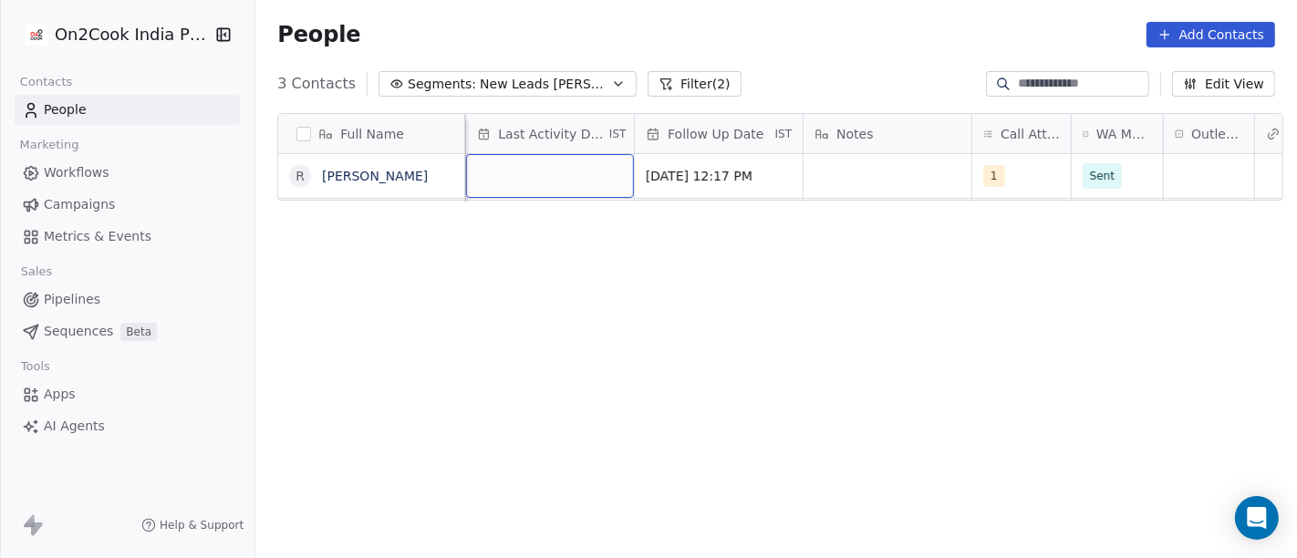
click at [567, 168] on div "grid" at bounding box center [550, 176] width 168 height 44
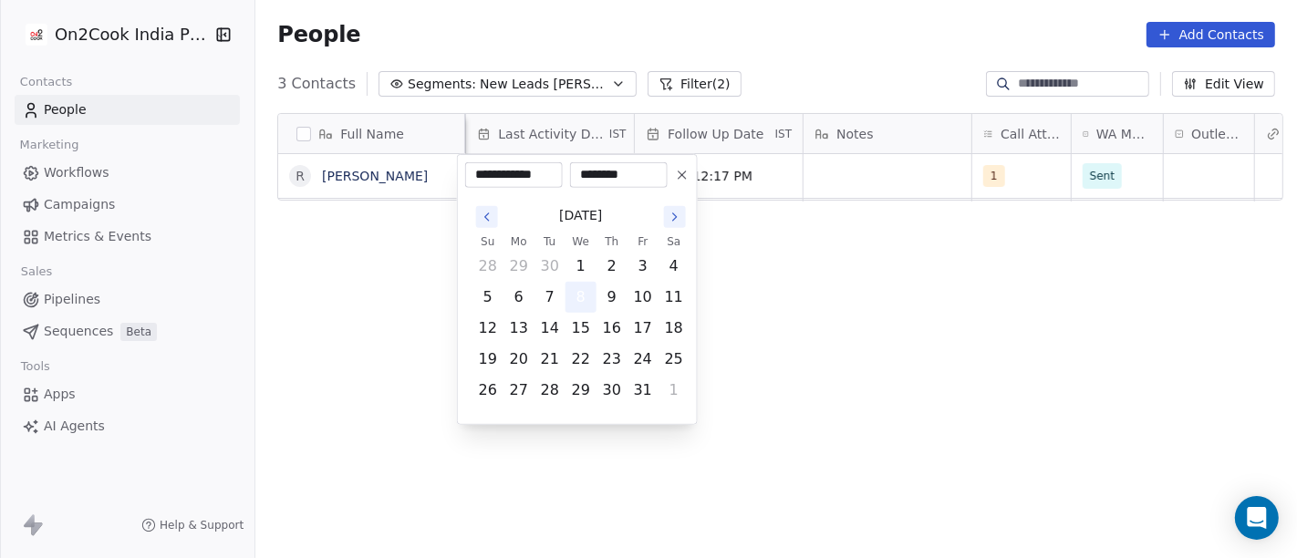
click at [586, 292] on button "8" at bounding box center [581, 297] width 29 height 29
drag, startPoint x: 917, startPoint y: 320, endPoint x: 904, endPoint y: 258, distance: 63.3
click at [918, 319] on html "**********" at bounding box center [648, 279] width 1297 height 558
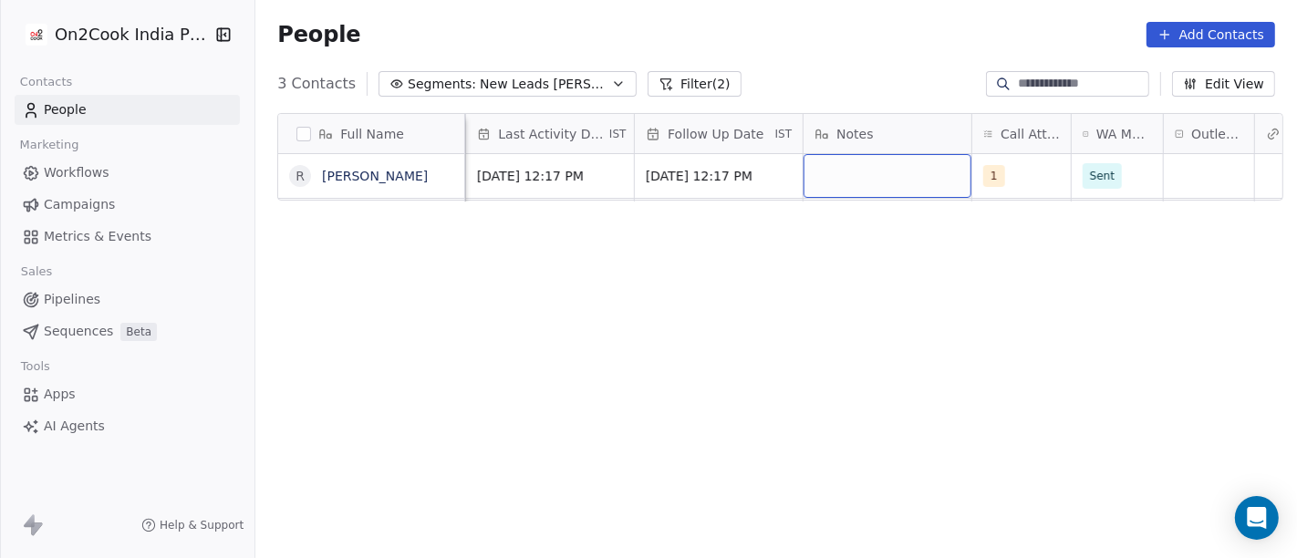
click at [873, 155] on div "grid" at bounding box center [888, 176] width 168 height 44
type textarea "**********"
click at [728, 272] on html "On2Cook India Pvt. Ltd. Contacts People Marketing Workflows Campaigns Metrics &…" at bounding box center [648, 279] width 1297 height 558
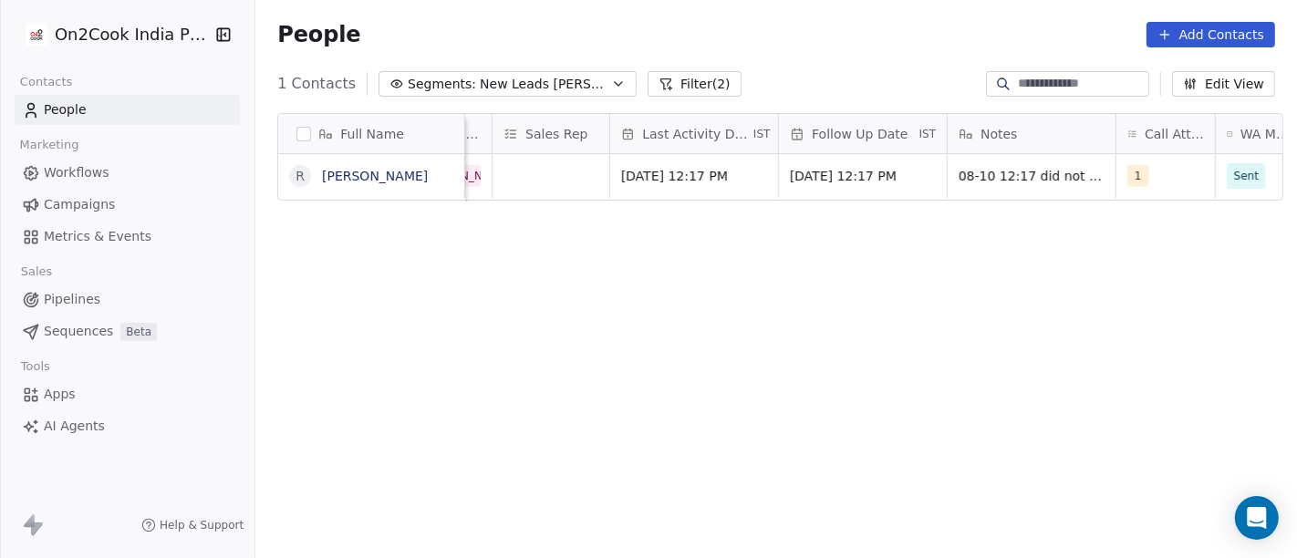
scroll to position [0, 1011]
click at [1002, 252] on div "Full Name R [PERSON_NAME] Created Date IST Lead Status Tags Assignee Sales Rep …" at bounding box center [776, 345] width 1042 height 492
drag, startPoint x: 935, startPoint y: 158, endPoint x: 703, endPoint y: 158, distance: 231.7
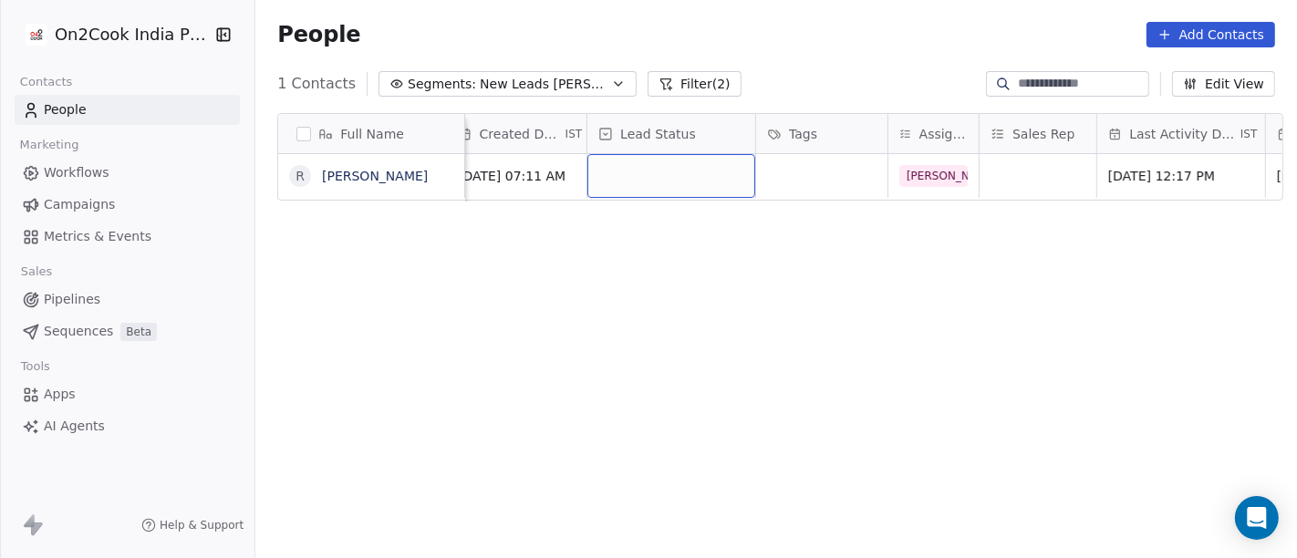
click at [640, 175] on div "grid" at bounding box center [671, 176] width 168 height 44
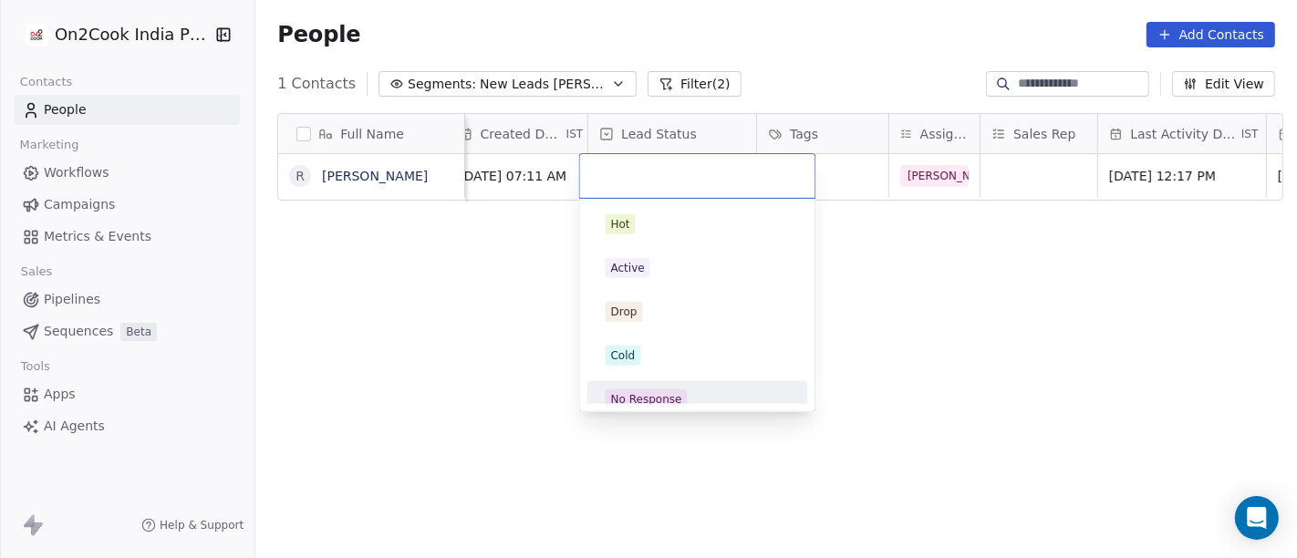
click at [685, 393] on div "No Response" at bounding box center [698, 400] width 184 height 20
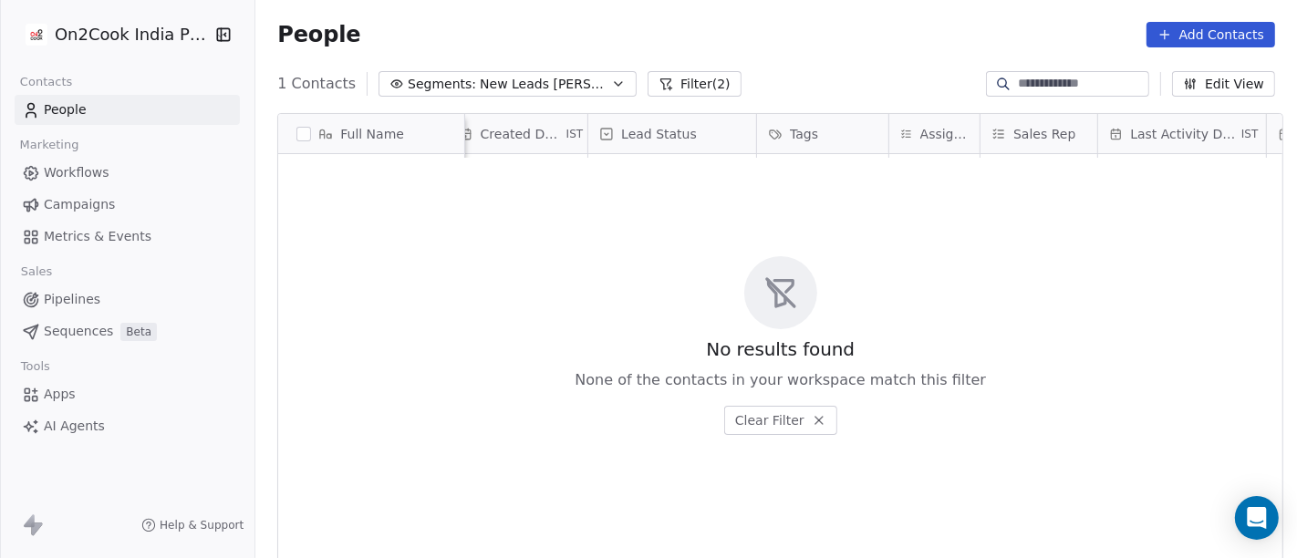
click at [556, 73] on button "Segments: New Leads [PERSON_NAME]" at bounding box center [508, 84] width 258 height 26
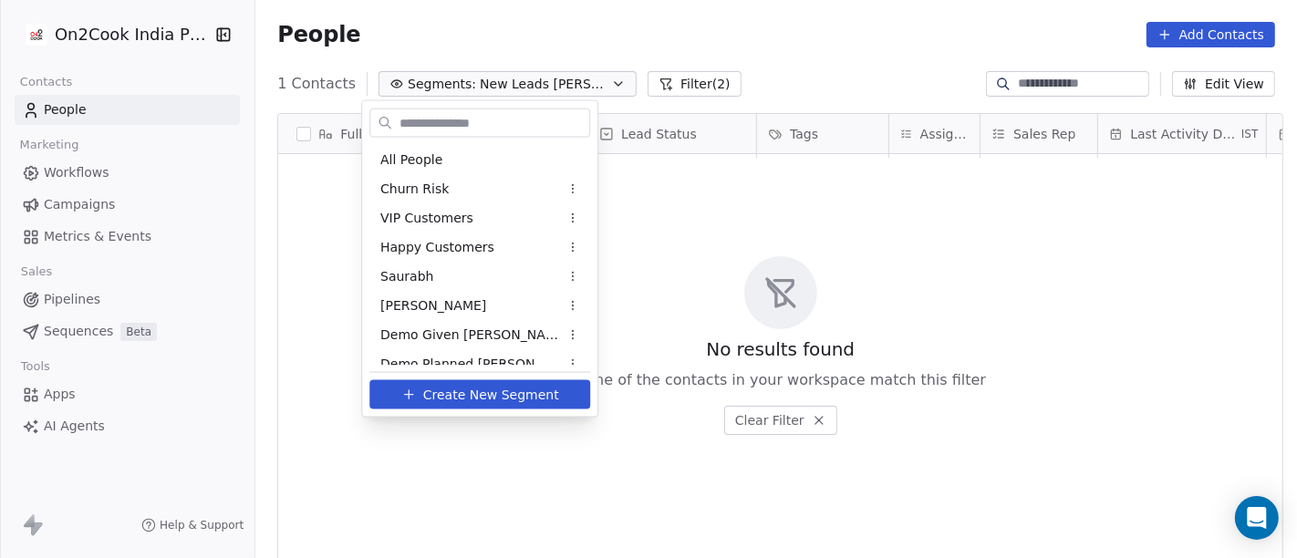
scroll to position [275, 0]
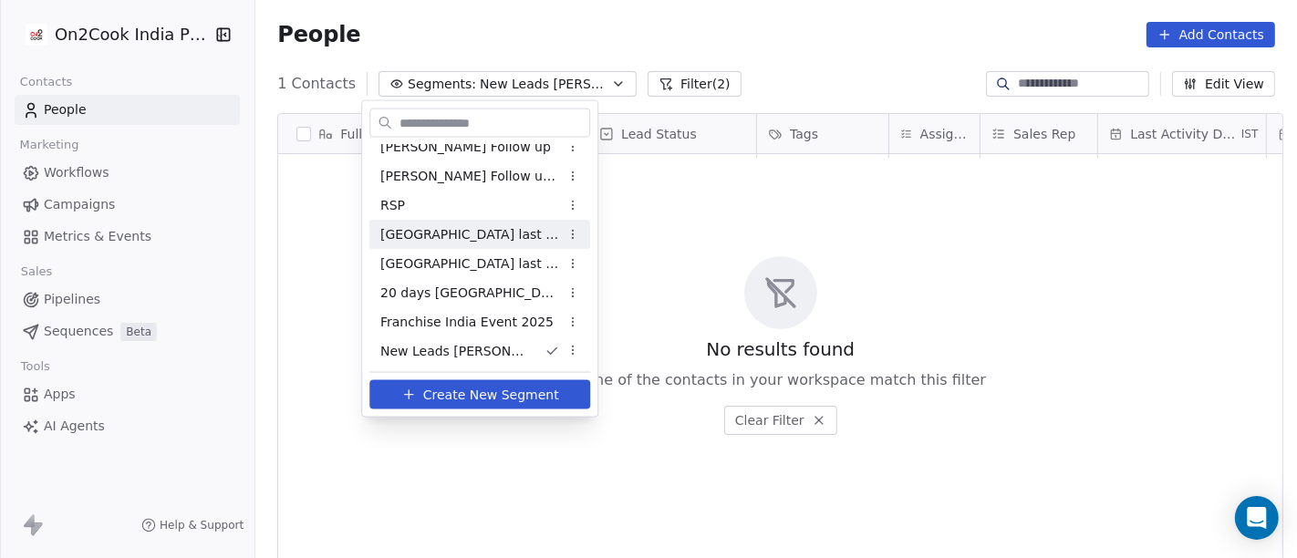
drag, startPoint x: 812, startPoint y: 214, endPoint x: 654, endPoint y: 214, distance: 157.8
click at [813, 214] on html "On2Cook India Pvt. Ltd. Contacts People Marketing Workflows Campaigns Metrics &…" at bounding box center [648, 279] width 1297 height 558
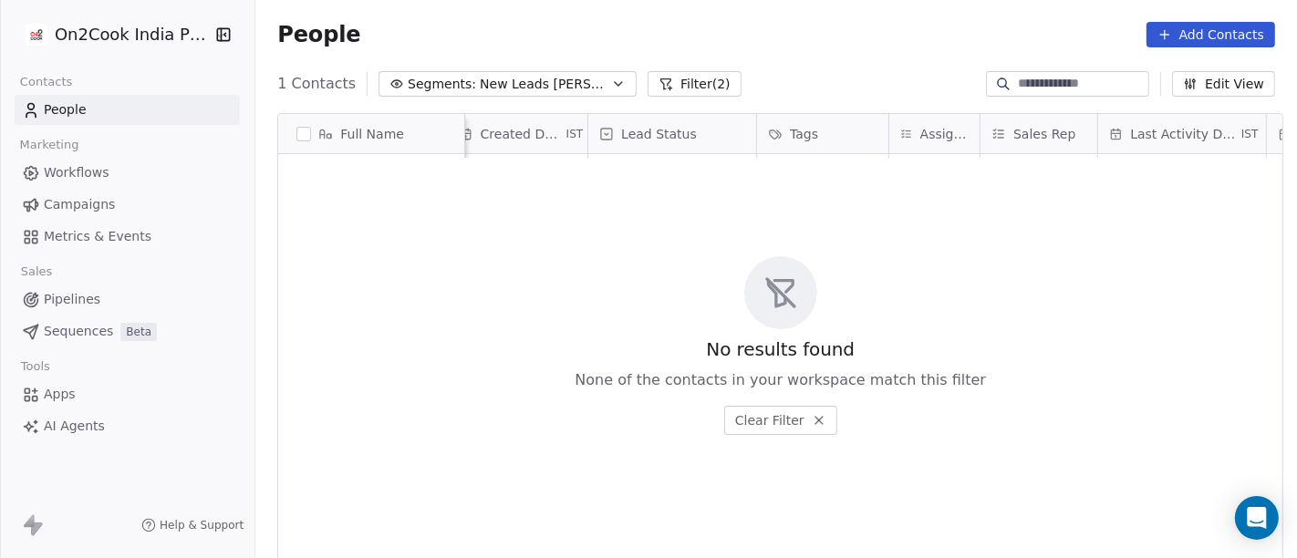
click at [422, 92] on span "Segments:" at bounding box center [442, 84] width 68 height 19
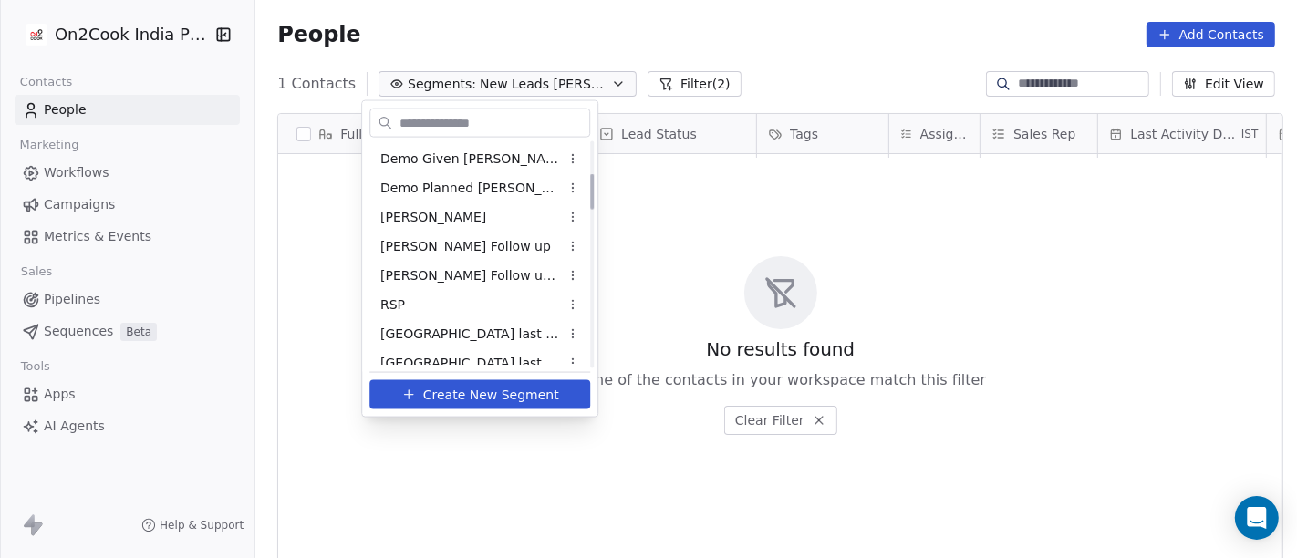
scroll to position [203, 0]
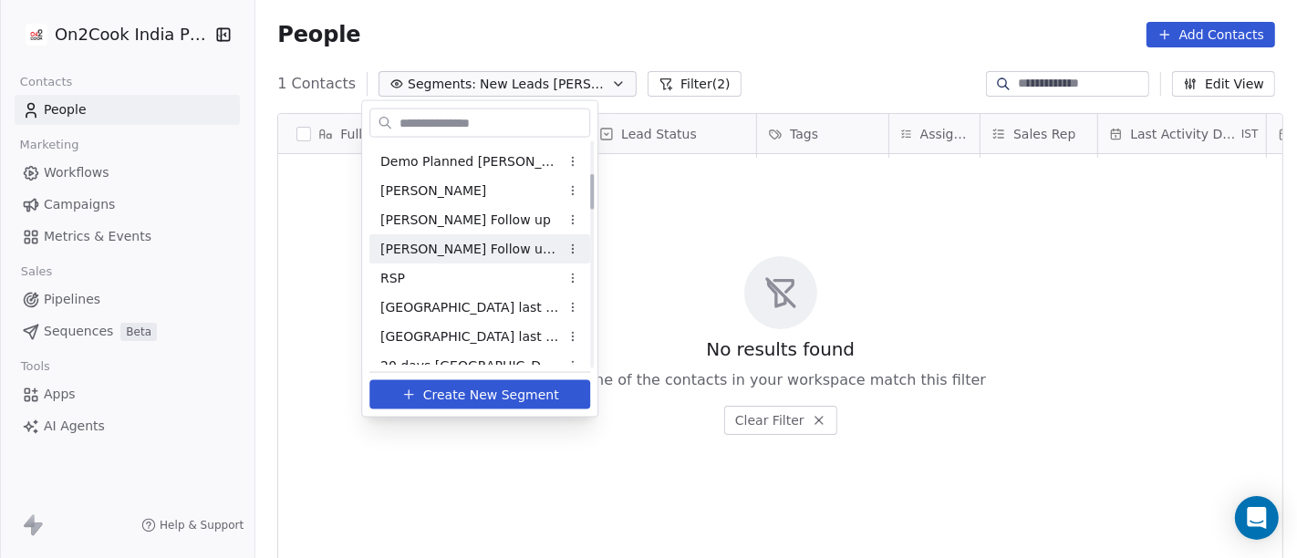
click at [453, 256] on span "[PERSON_NAME] Follow up Hot Active" at bounding box center [469, 248] width 179 height 19
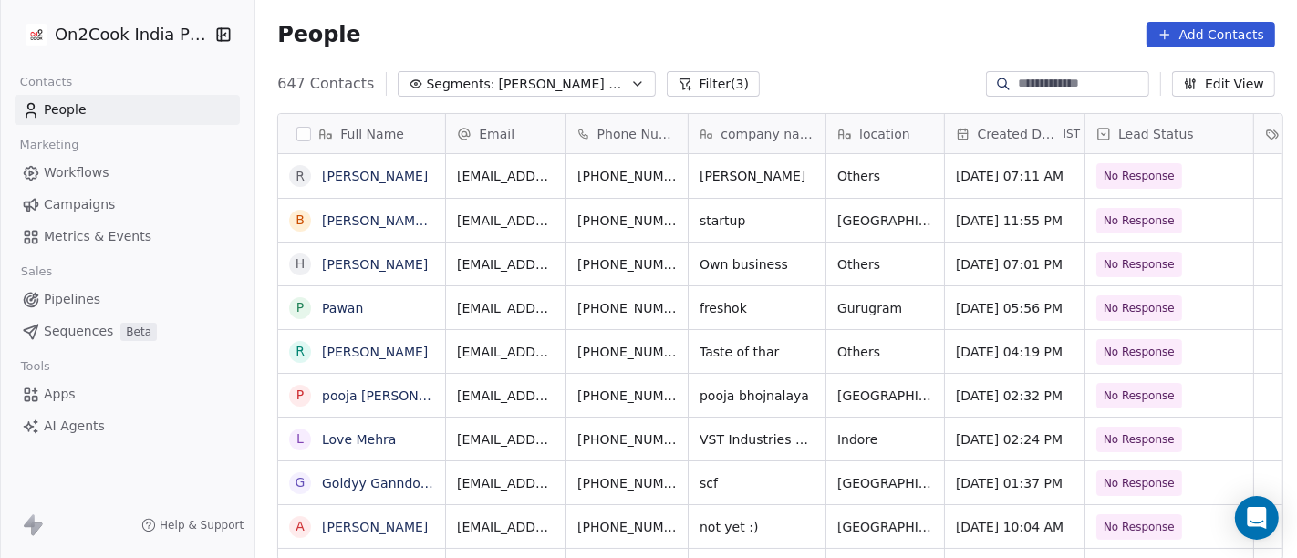
scroll to position [476, 1034]
click at [698, 72] on button "Filter (3)" at bounding box center [714, 84] width 94 height 26
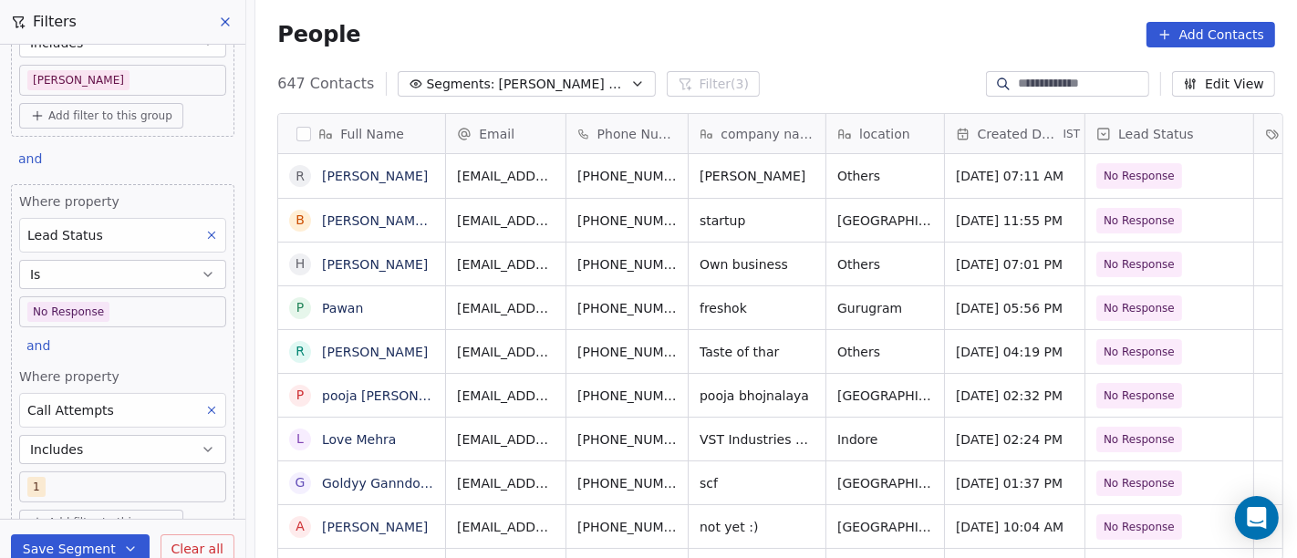
scroll to position [177, 0]
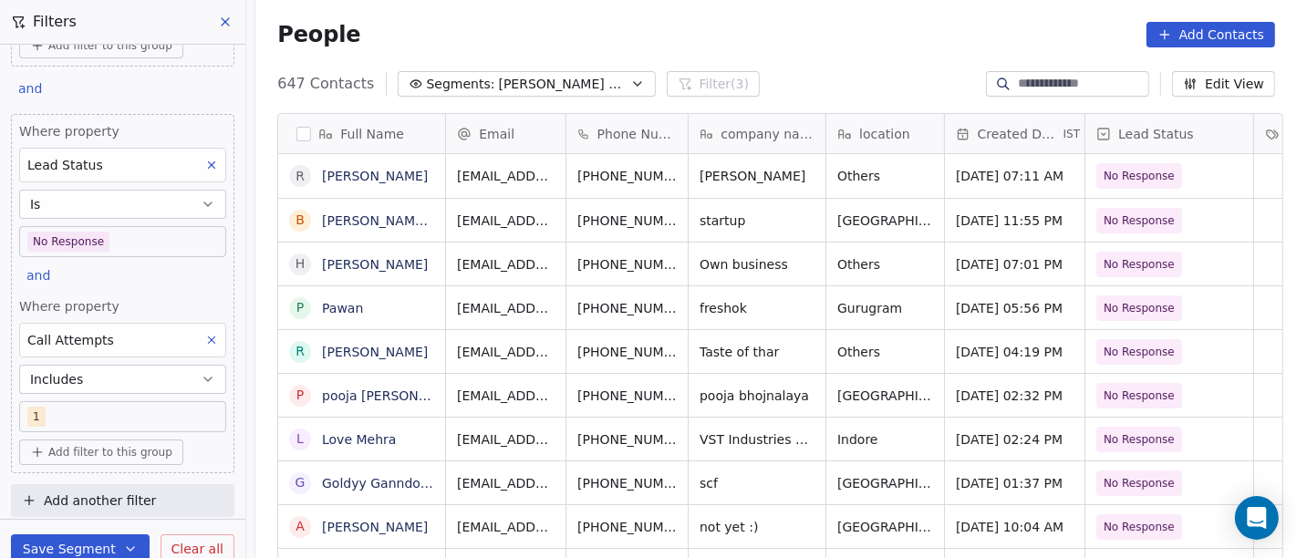
click at [205, 334] on icon at bounding box center [211, 340] width 13 height 13
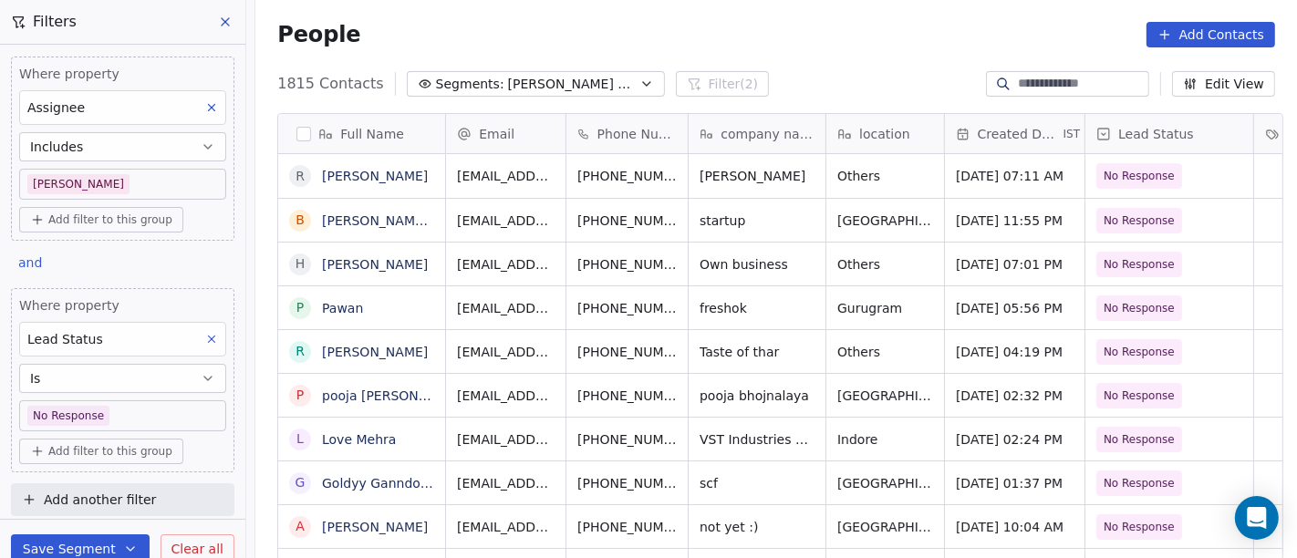
scroll to position [476, 1034]
click at [205, 333] on icon at bounding box center [211, 339] width 13 height 13
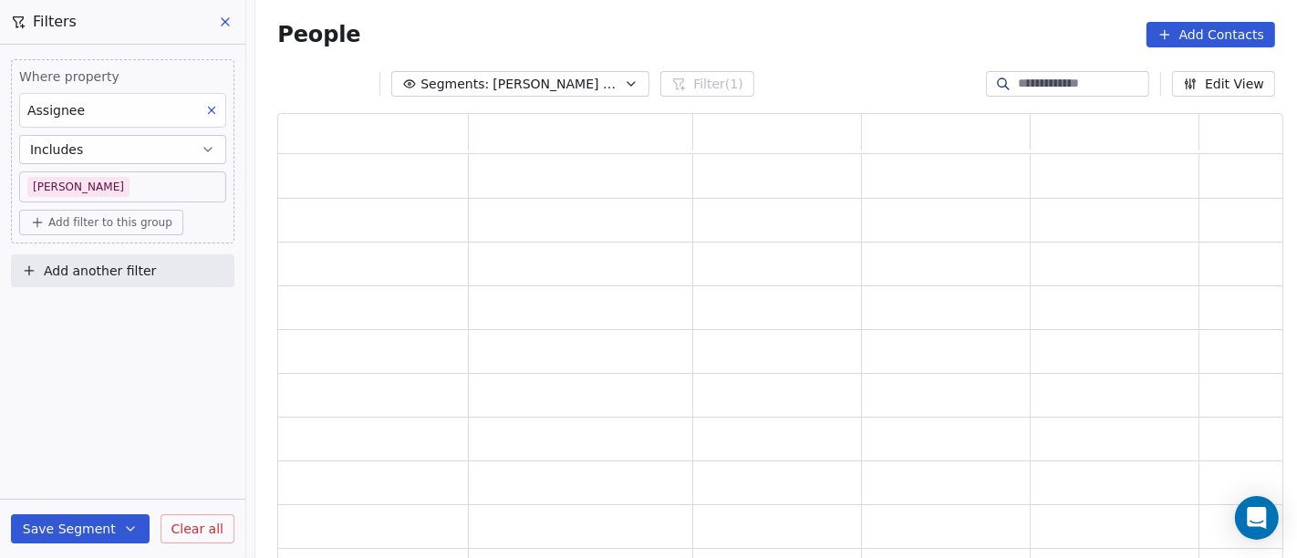
scroll to position [432, 991]
click at [716, 31] on div "People Add Contacts" at bounding box center [776, 35] width 998 height 26
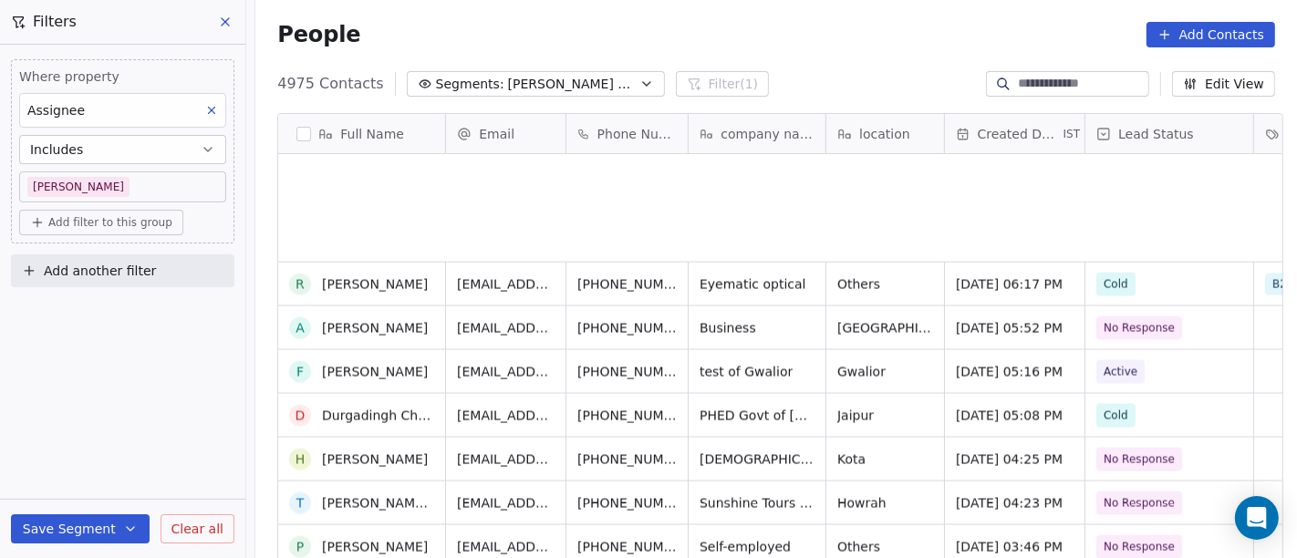
scroll to position [0, 0]
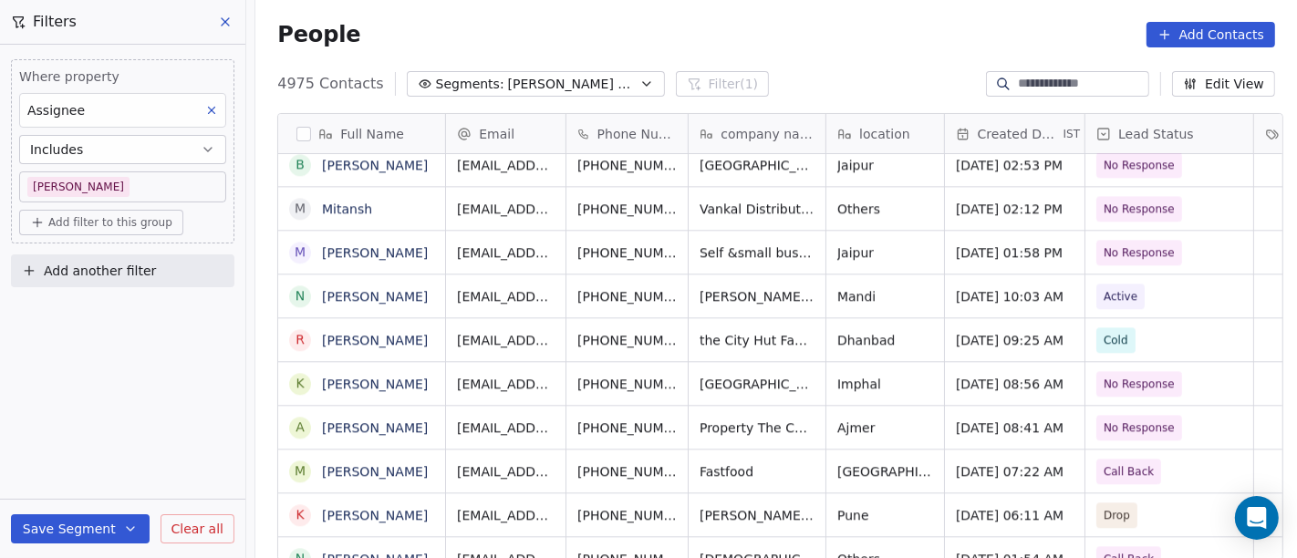
click at [527, 92] on span "[PERSON_NAME] Follow up Hot Active" at bounding box center [572, 84] width 128 height 19
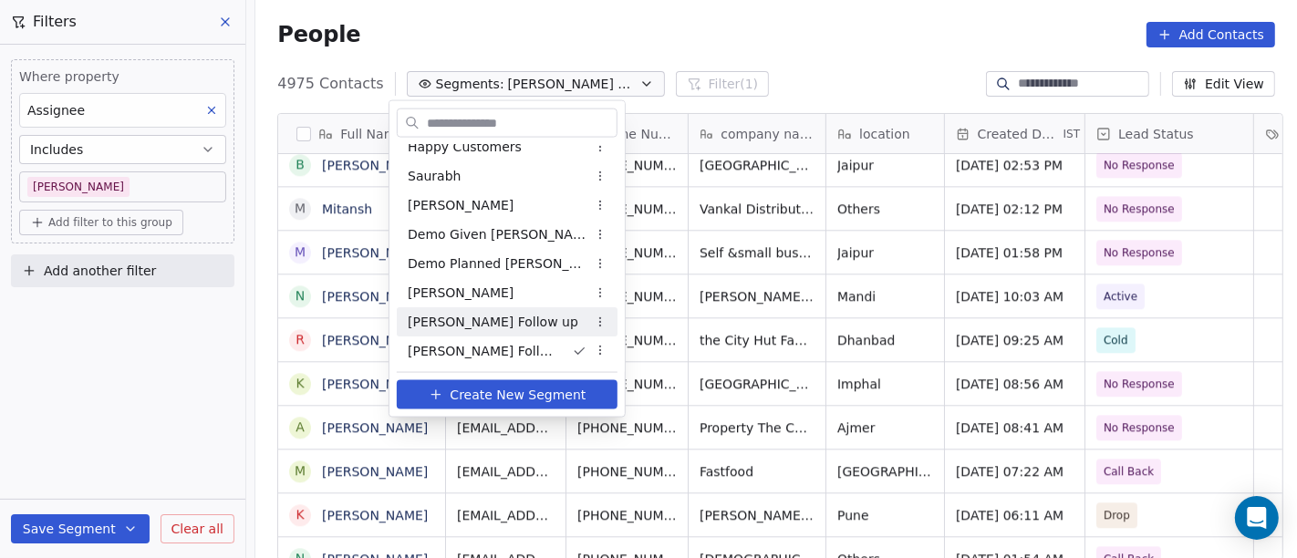
click at [487, 309] on div "[PERSON_NAME] Follow up" at bounding box center [507, 321] width 221 height 29
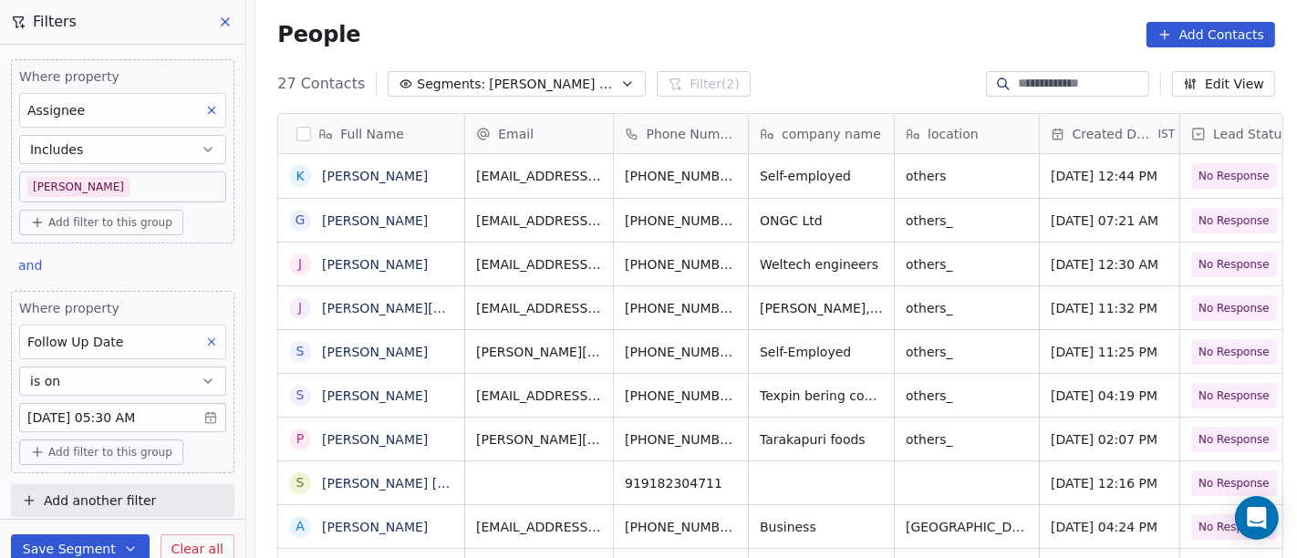
click at [558, 82] on span "[PERSON_NAME] Follow up" at bounding box center [553, 84] width 128 height 19
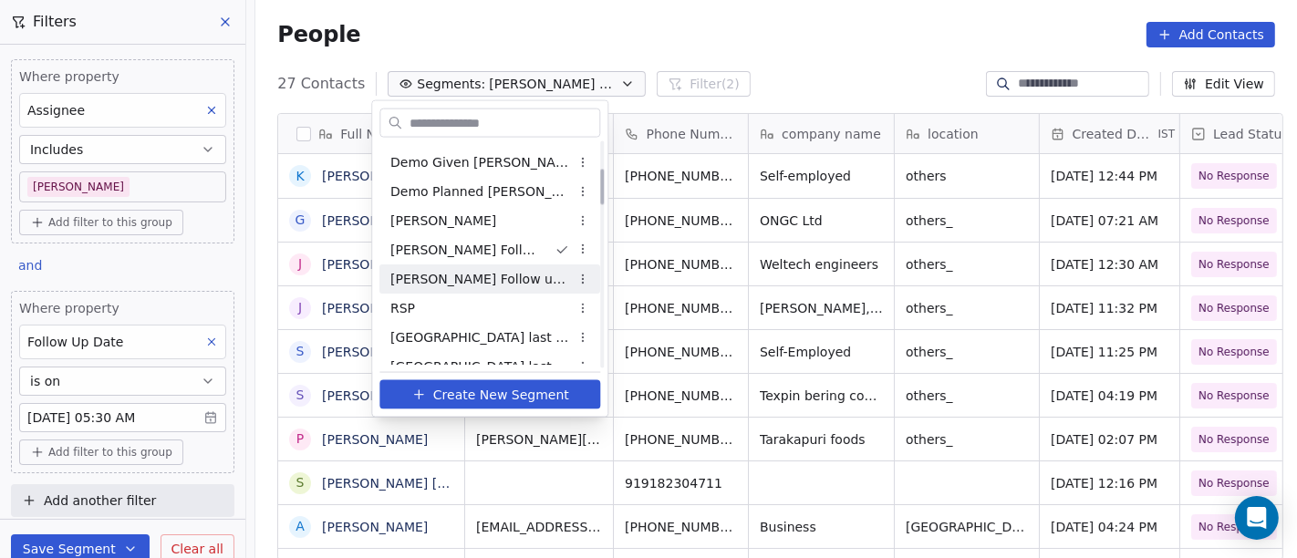
click at [469, 283] on span "[PERSON_NAME] Follow up Hot Active" at bounding box center [479, 278] width 179 height 19
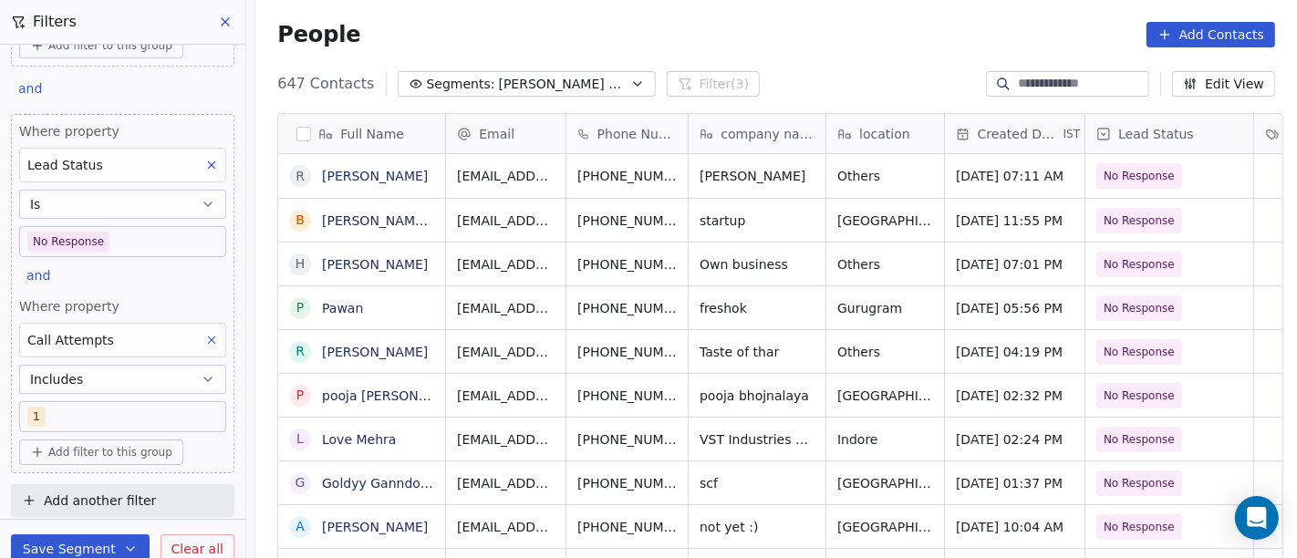
click at [200, 343] on button at bounding box center [212, 340] width 24 height 24
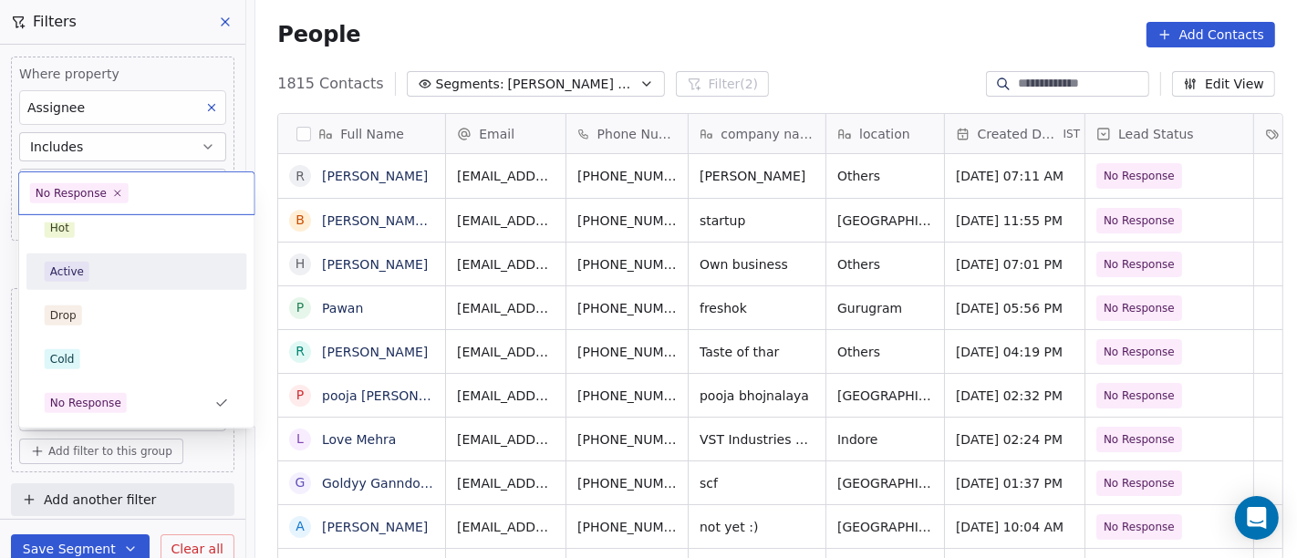
click at [117, 264] on div "Active" at bounding box center [137, 272] width 184 height 20
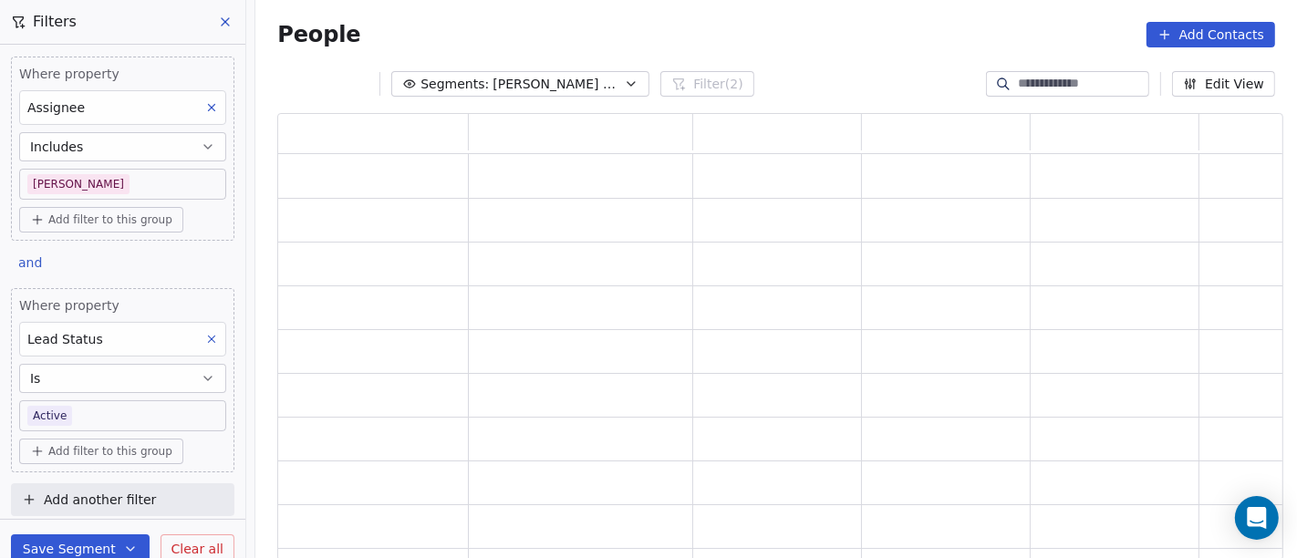
click at [792, 38] on div "People Add Contacts" at bounding box center [776, 35] width 998 height 26
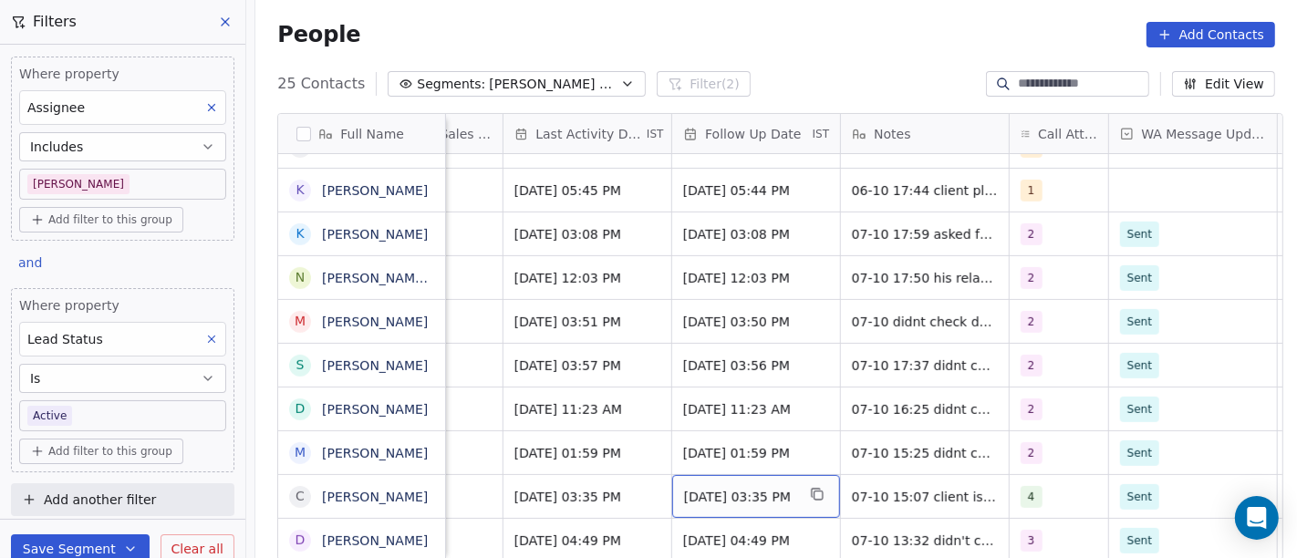
click at [727, 488] on span "[DATE] 03:35 PM" at bounding box center [739, 497] width 111 height 18
click at [1034, 530] on div "3" at bounding box center [1043, 541] width 42 height 22
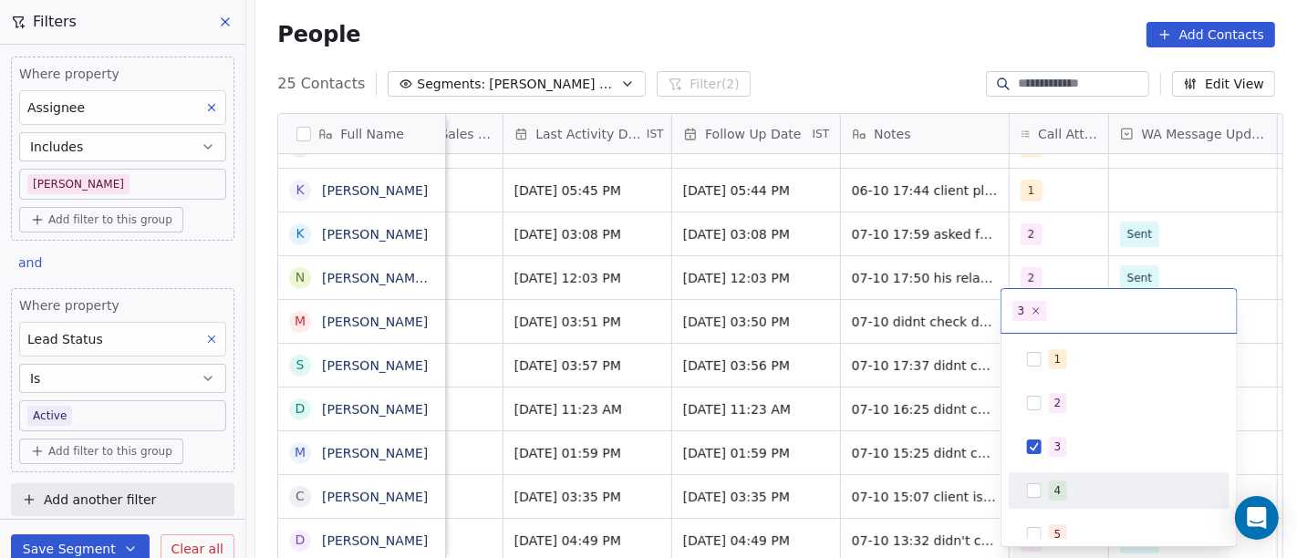
click at [1049, 502] on div "4" at bounding box center [1119, 490] width 206 height 29
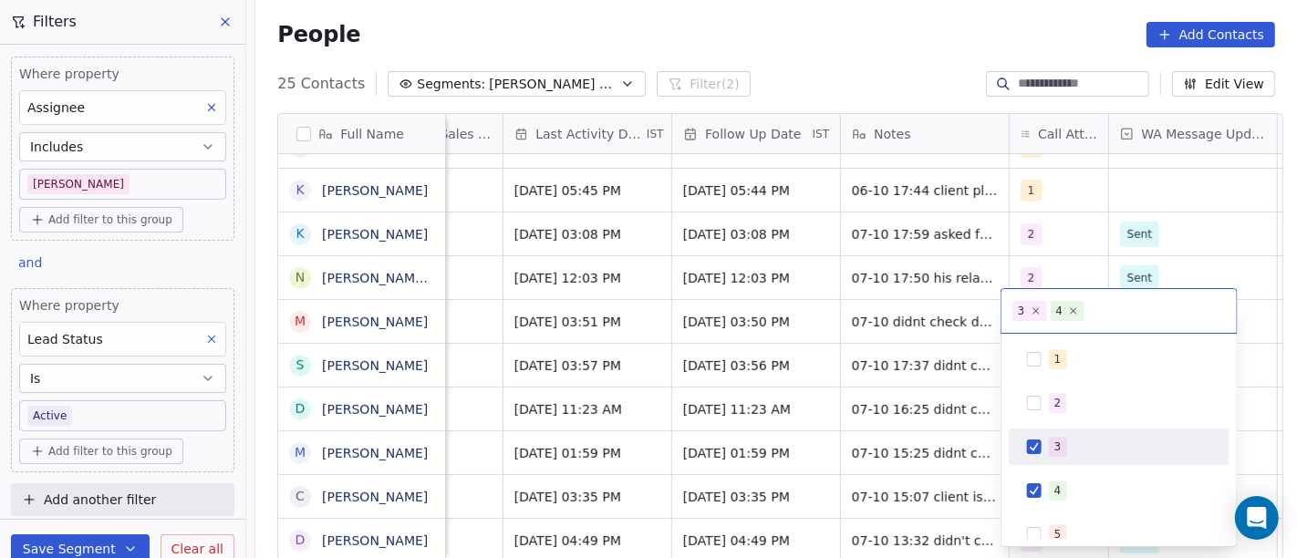
click at [1043, 450] on div "3" at bounding box center [1119, 446] width 206 height 29
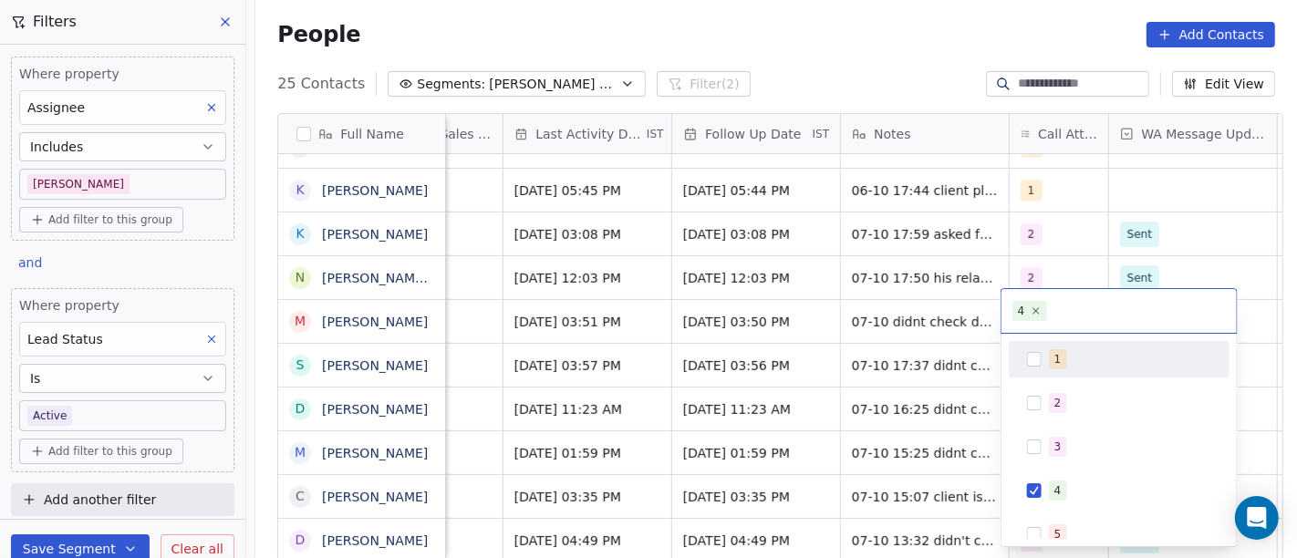
click at [937, 20] on html "On2Cook India Pvt. Ltd. Contacts People Marketing Workflows Campaigns Metrics &…" at bounding box center [648, 279] width 1297 height 558
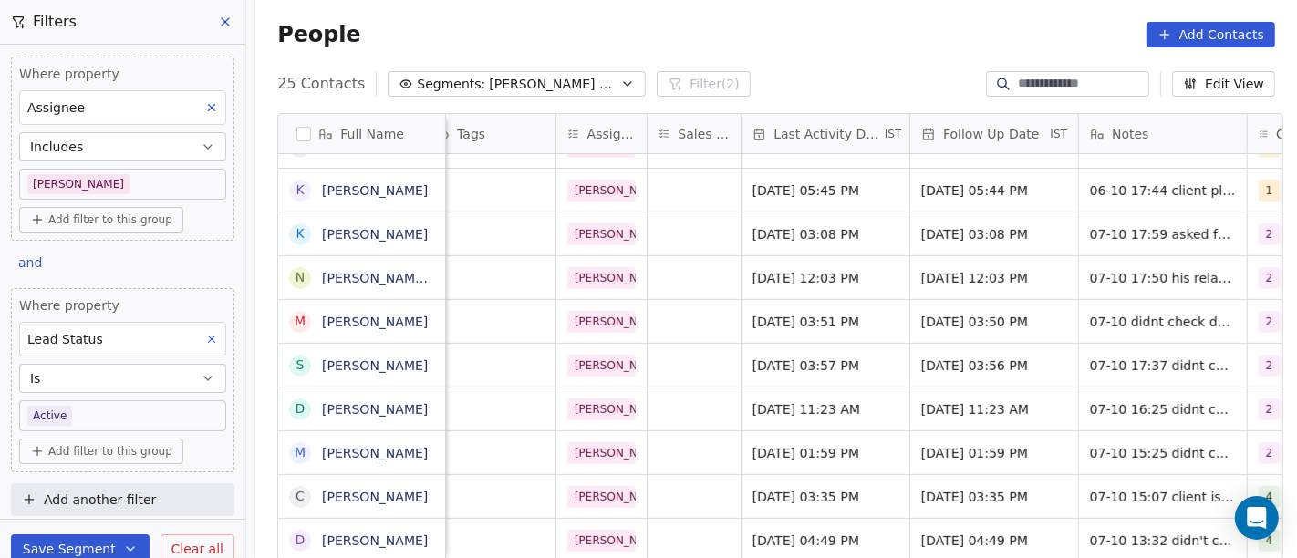
scroll to position [16, 831]
click at [812, 533] on span "[DATE] 04:49 PM" at bounding box center [808, 541] width 111 height 18
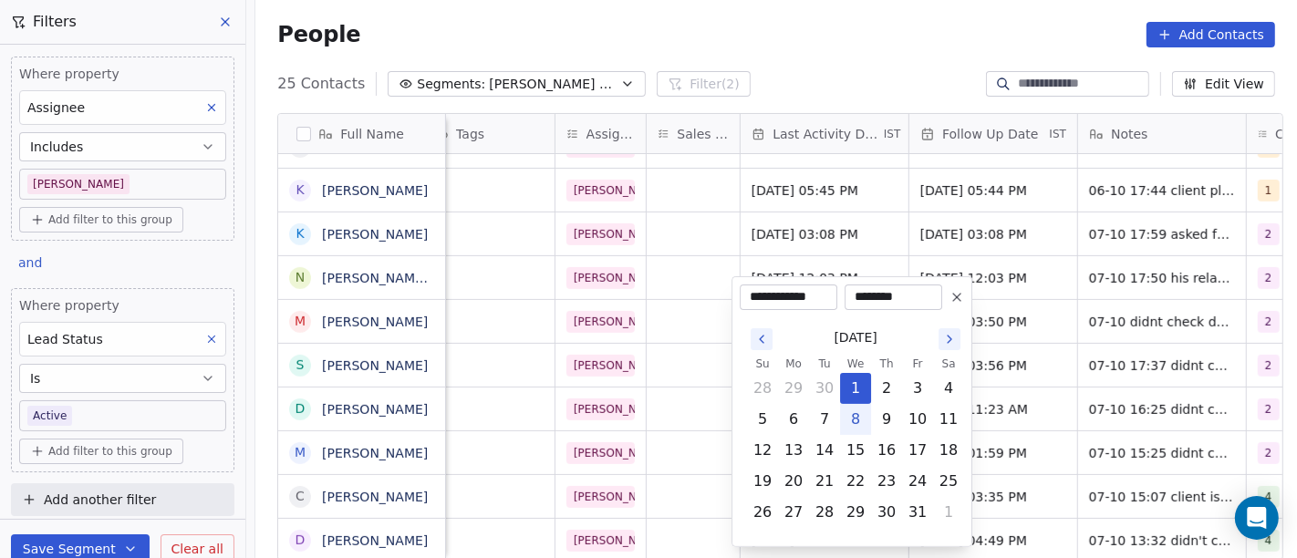
click at [862, 421] on button "8" at bounding box center [855, 419] width 29 height 29
type input "**********"
click at [1040, 418] on html "On2Cook India Pvt. Ltd. Contacts People Marketing Workflows Campaigns Metrics &…" at bounding box center [648, 279] width 1297 height 558
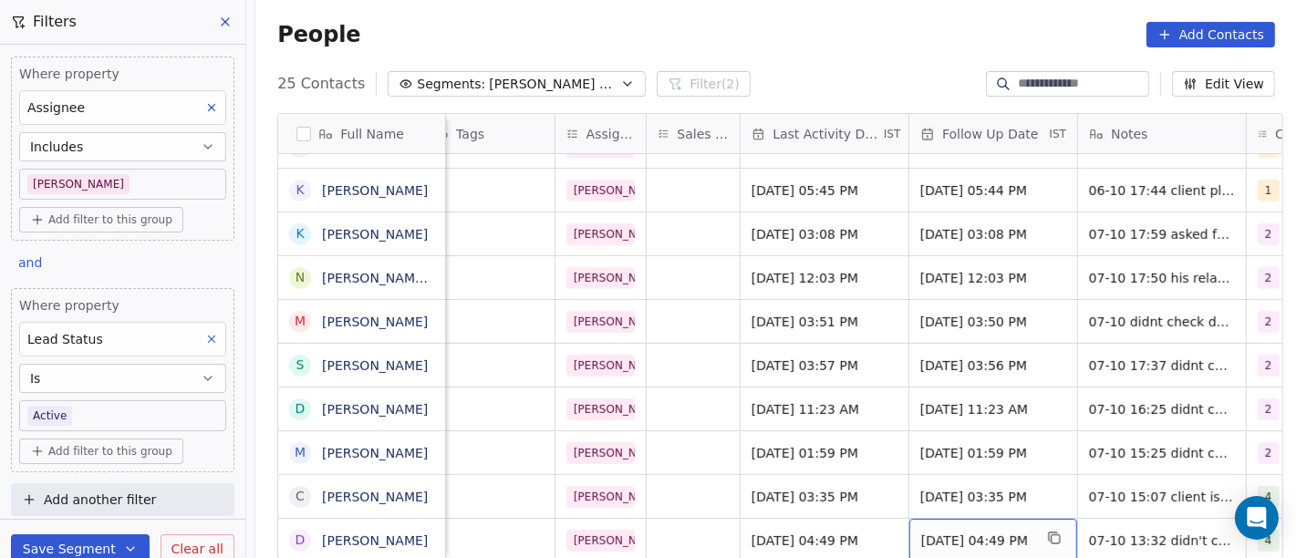
click at [956, 532] on span "[DATE] 04:49 PM" at bounding box center [976, 541] width 111 height 18
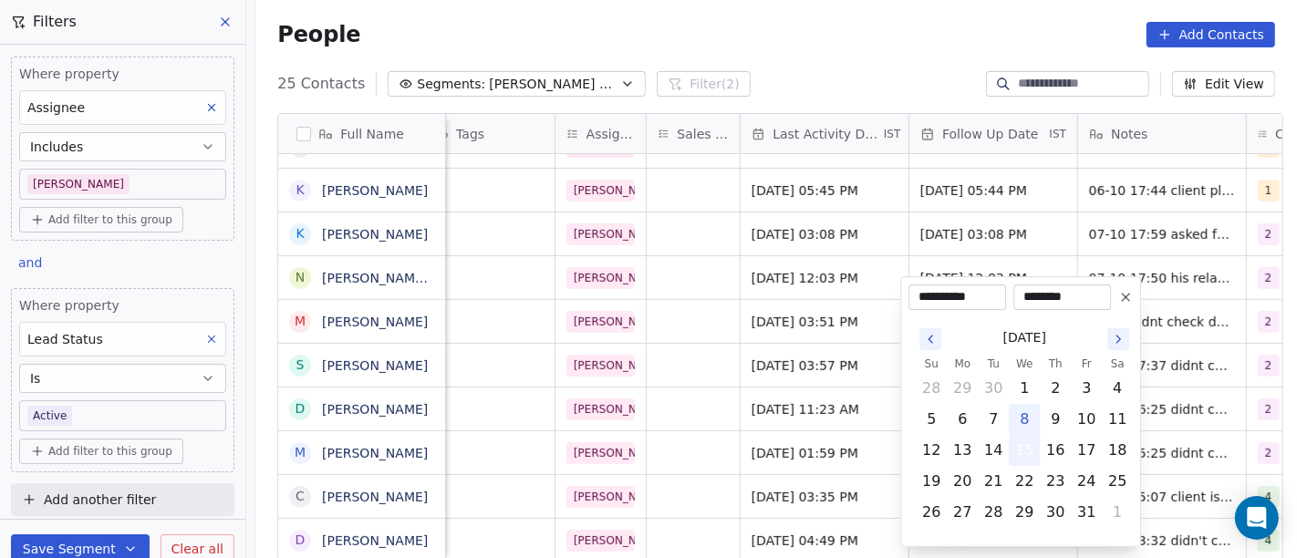
click at [1020, 449] on button "15" at bounding box center [1024, 450] width 29 height 29
click at [1031, 234] on html "On2Cook India Pvt. Ltd. Contacts People Marketing Workflows Campaigns Metrics &…" at bounding box center [648, 279] width 1297 height 558
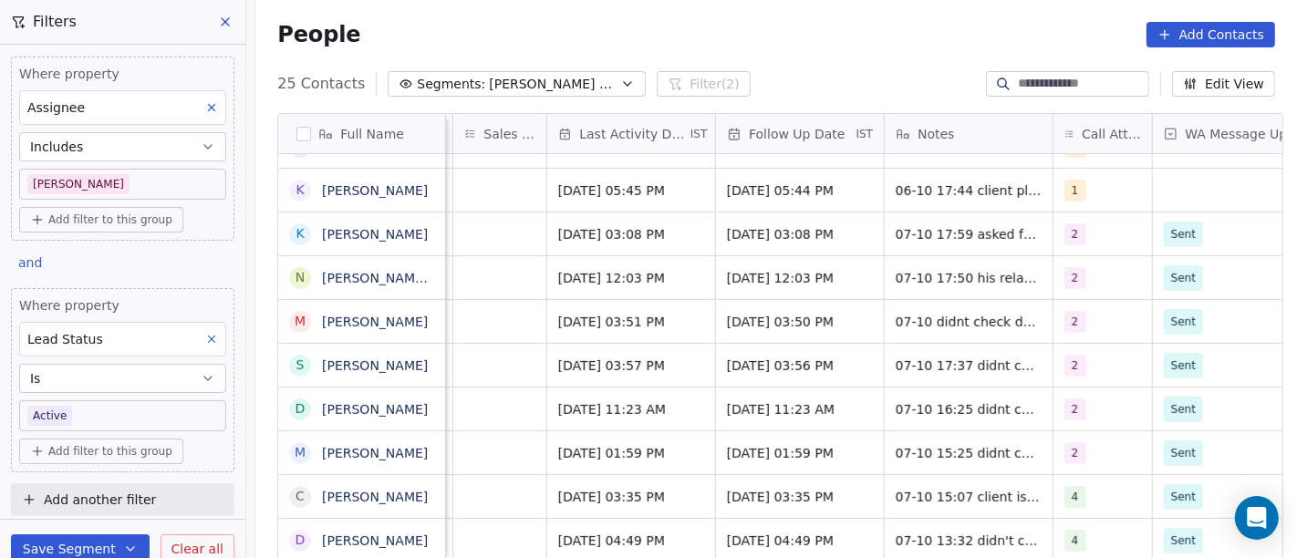
scroll to position [16, 1029]
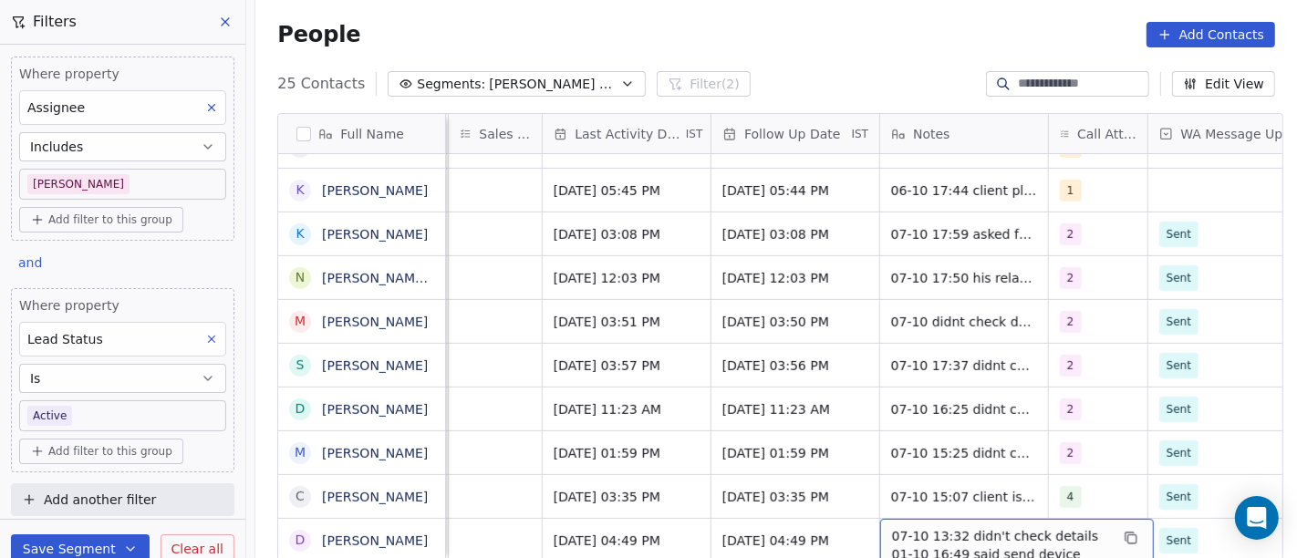
click at [892, 527] on span "07-10 13:32 didn't check details 01-10 16:49 said send device details and hang …" at bounding box center [1000, 563] width 217 height 73
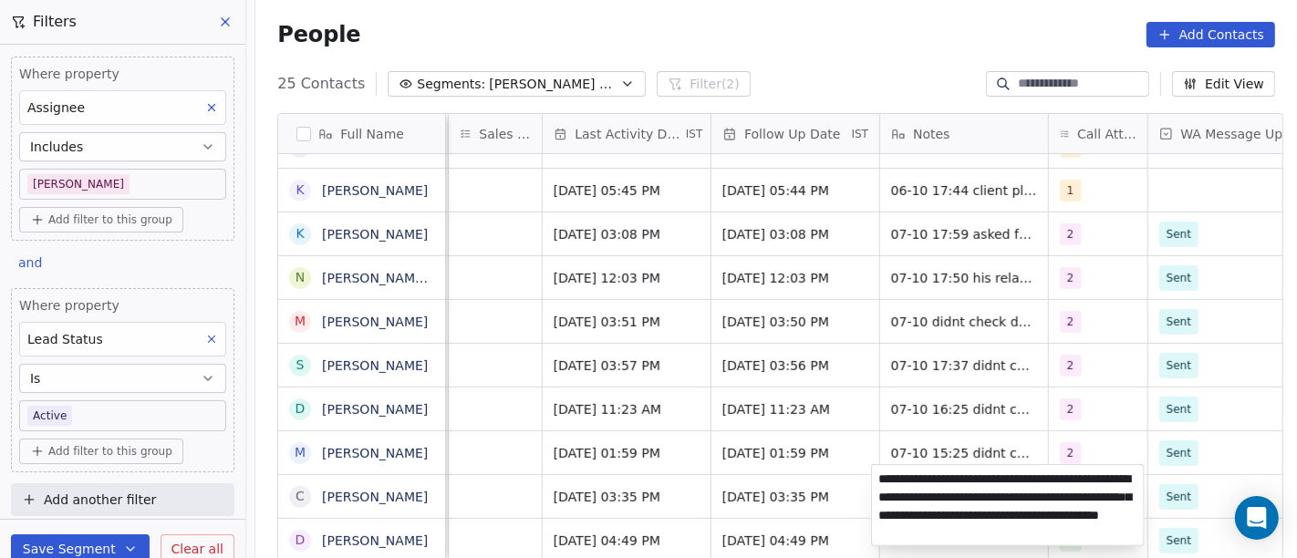
type textarea "**********"
click at [1111, 332] on html "On2Cook India Pvt. Ltd. Contacts People Marketing Workflows Campaigns Metrics &…" at bounding box center [648, 279] width 1297 height 558
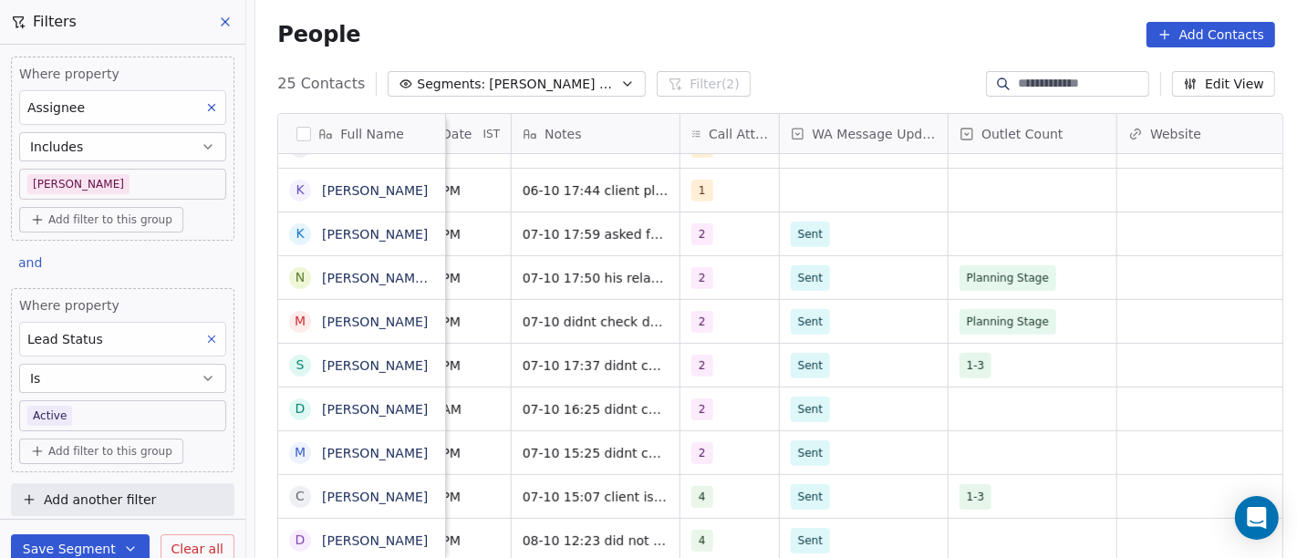
scroll to position [16, 1398]
click at [1045, 521] on div "grid" at bounding box center [1032, 540] width 168 height 43
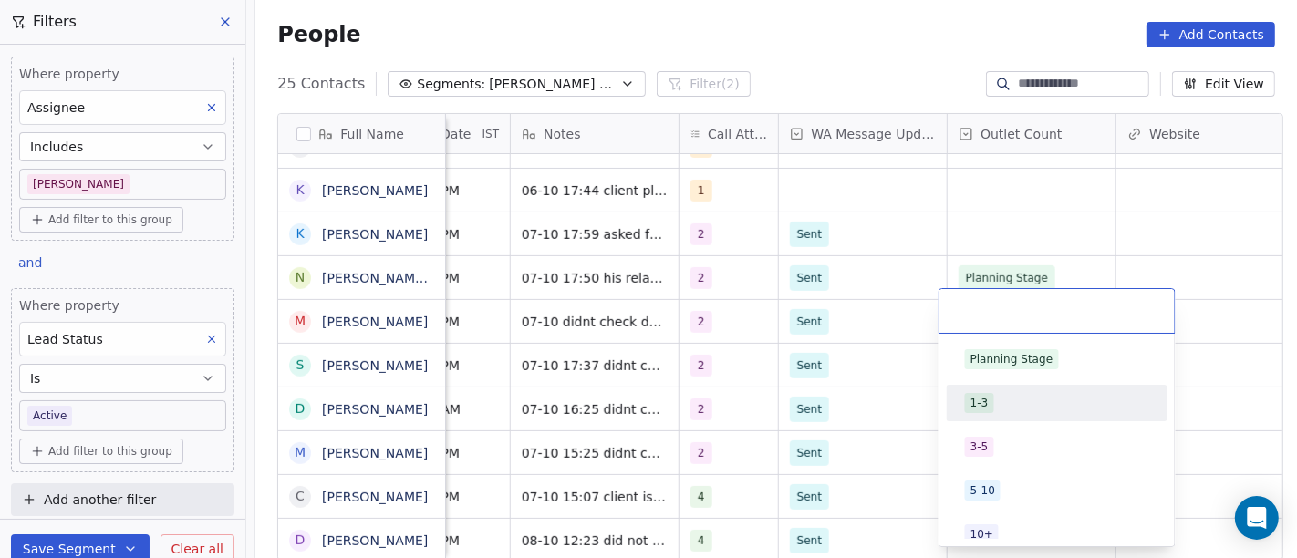
click at [1007, 400] on div "1-3" at bounding box center [1057, 403] width 184 height 20
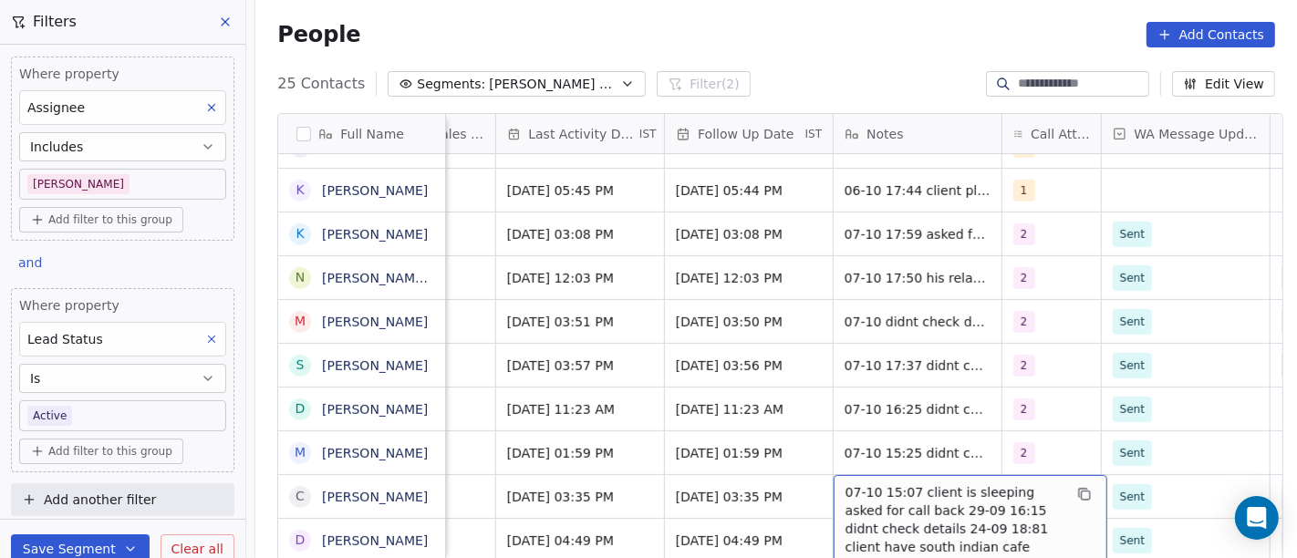
scroll to position [16, 1076]
click at [941, 487] on span "07-10 15:07 client is sleeping asked for call back 29-09 16:15 didnt check deta…" at bounding box center [953, 556] width 217 height 146
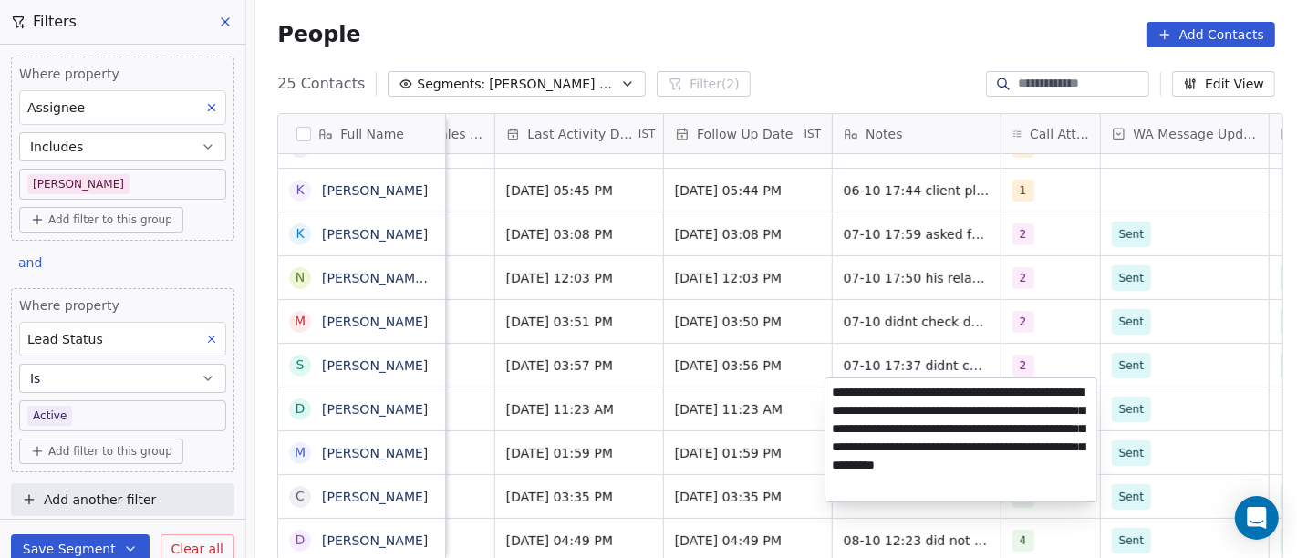
click at [941, 487] on textarea "**********" at bounding box center [962, 440] width 272 height 123
click at [951, 457] on textarea "**********" at bounding box center [962, 440] width 272 height 123
click at [712, 462] on html "On2Cook India Pvt. Ltd. Contacts People Marketing Workflows Campaigns Metrics &…" at bounding box center [648, 279] width 1297 height 558
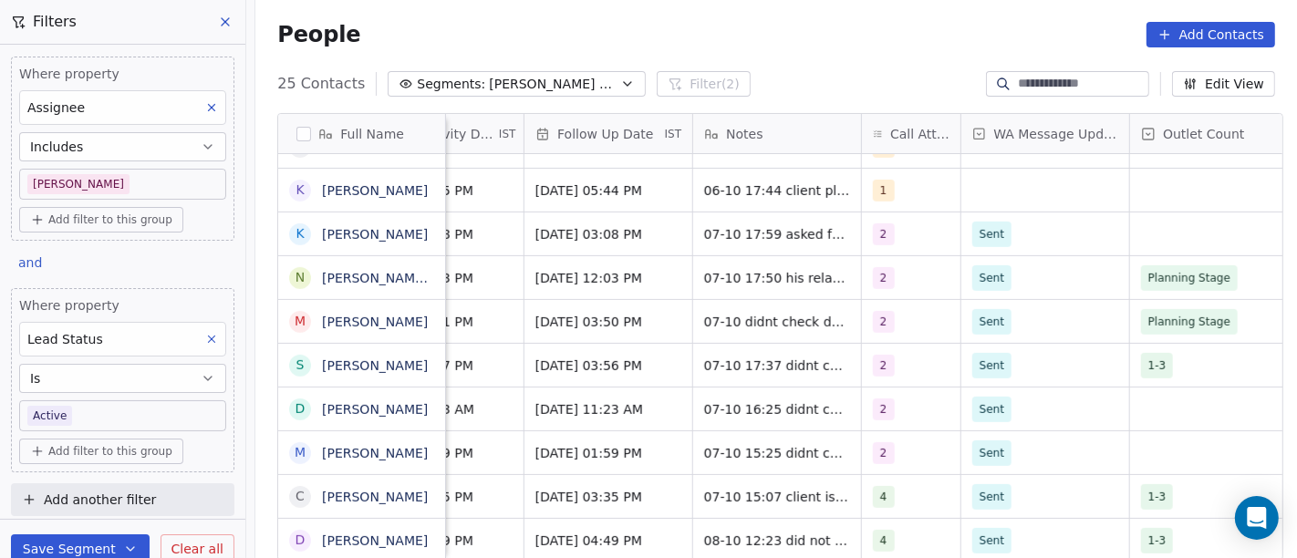
scroll to position [16, 1233]
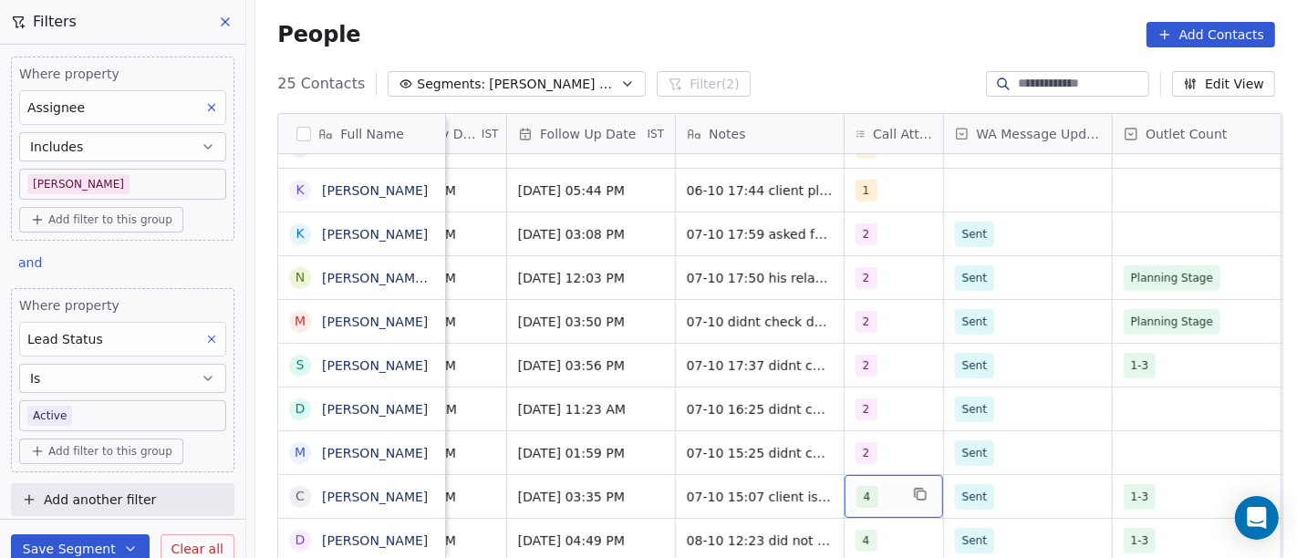
click at [873, 475] on div "4" at bounding box center [894, 496] width 99 height 43
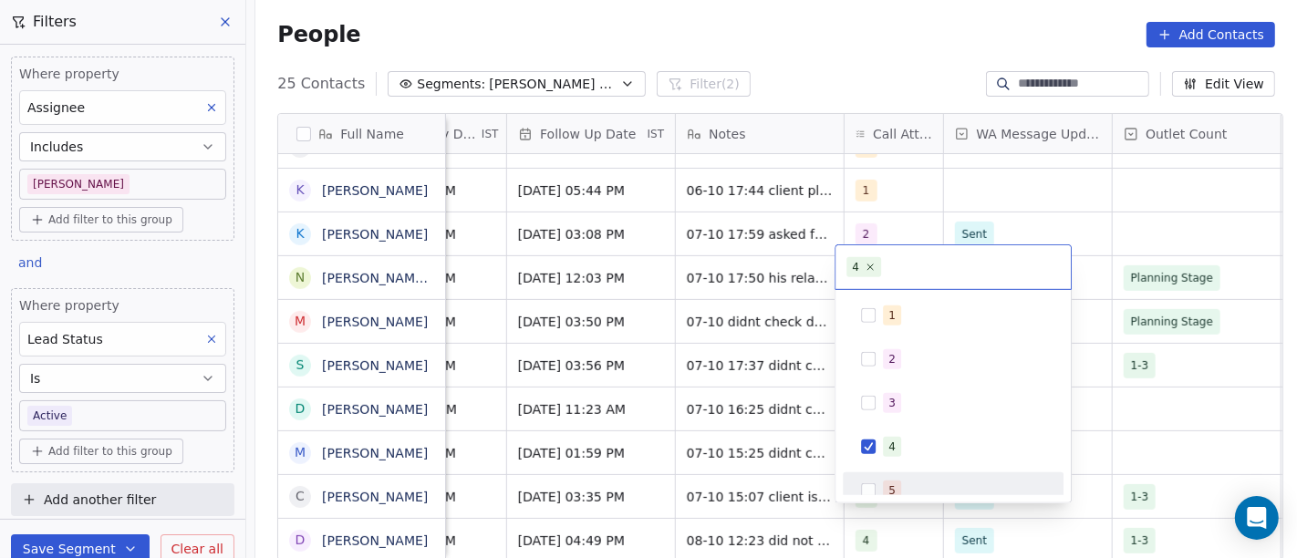
click at [900, 483] on div "5" at bounding box center [964, 491] width 162 height 20
click at [900, 447] on div "4" at bounding box center [964, 447] width 162 height 20
click at [1166, 406] on html "On2Cook India Pvt. Ltd. Contacts People Marketing Workflows Campaigns Metrics &…" at bounding box center [648, 279] width 1297 height 558
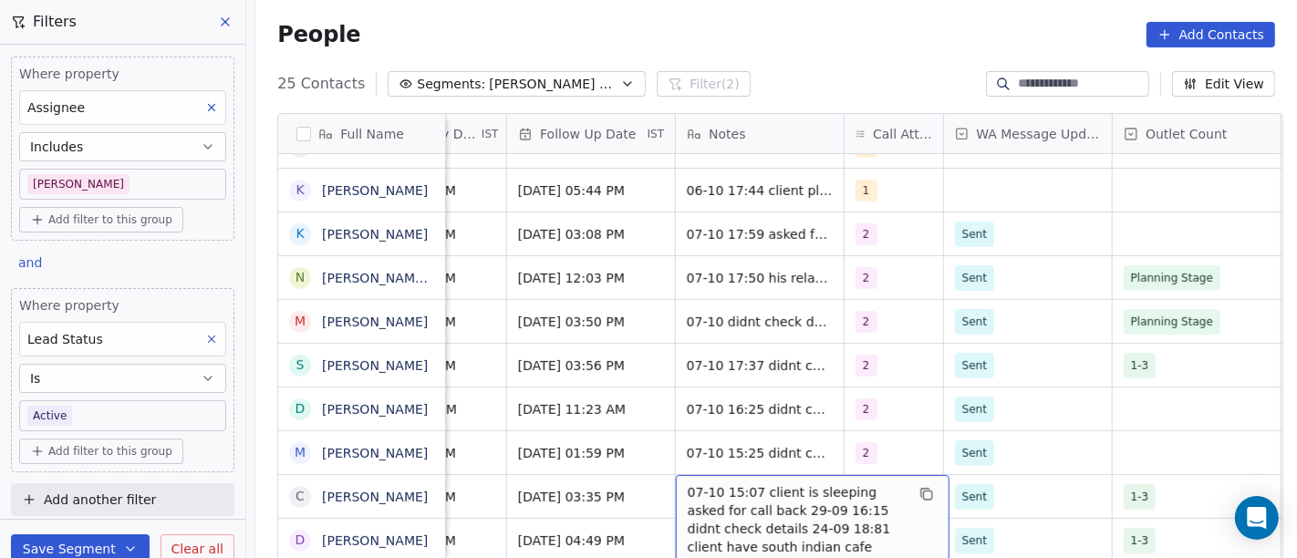
click at [772, 483] on span "07-10 15:07 client is sleeping asked for call back 29-09 16:15 didnt check deta…" at bounding box center [796, 556] width 217 height 146
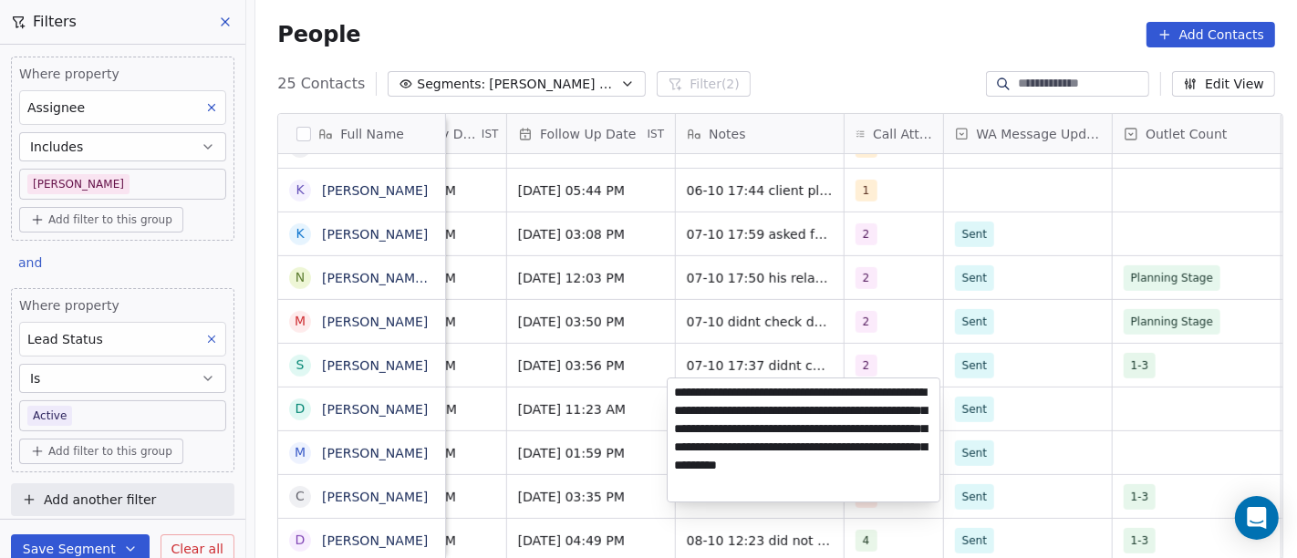
click at [835, 430] on textarea "**********" at bounding box center [804, 440] width 272 height 123
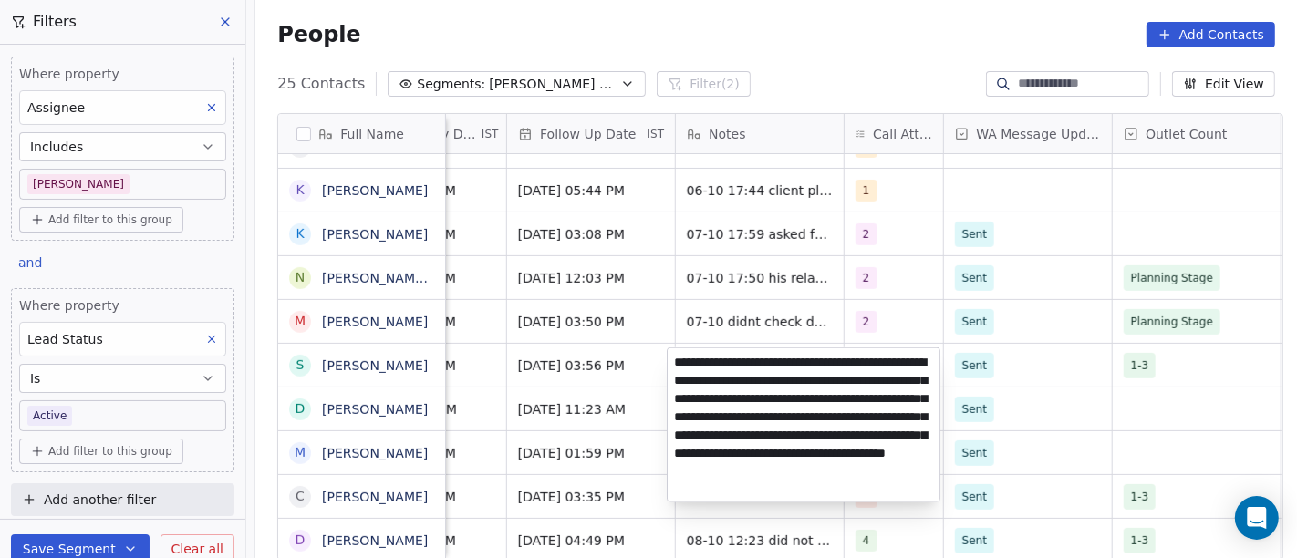
type textarea "**********"
click at [1121, 378] on html "On2Cook India Pvt. Ltd. Contacts People Marketing Workflows Campaigns Metrics &…" at bounding box center [648, 279] width 1297 height 558
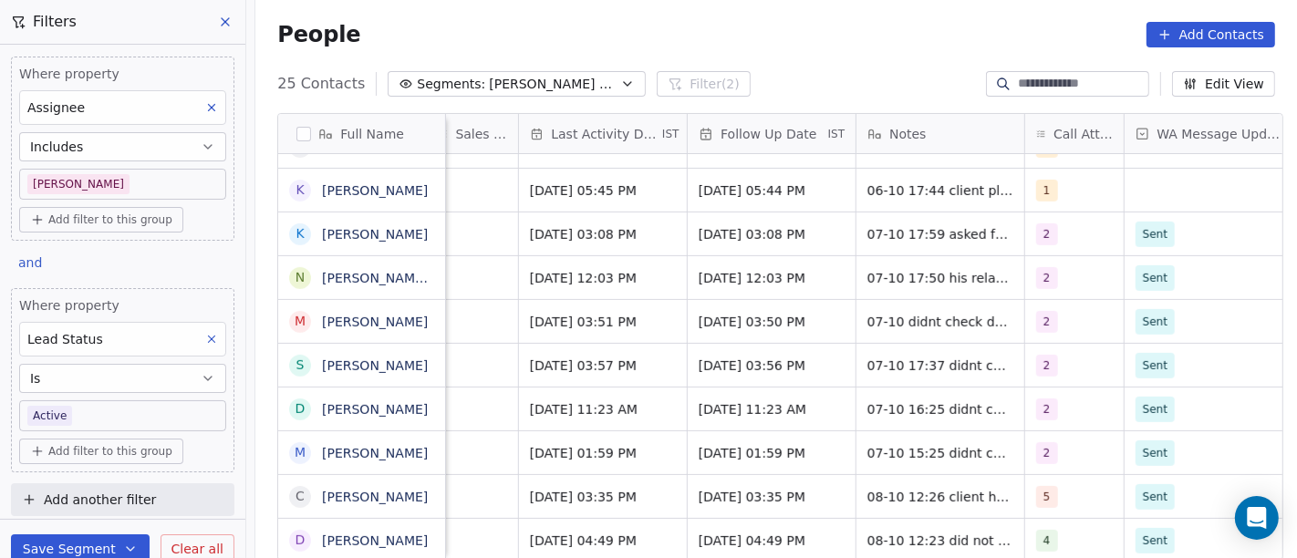
scroll to position [16, 1044]
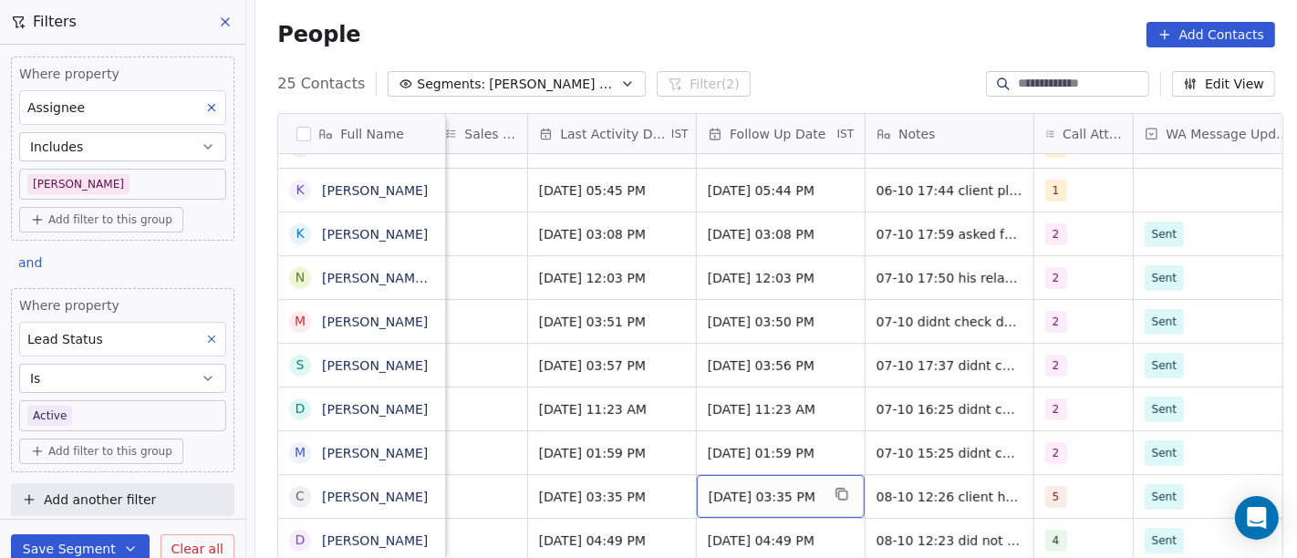
click at [759, 488] on span "[DATE] 03:35 PM" at bounding box center [764, 497] width 111 height 18
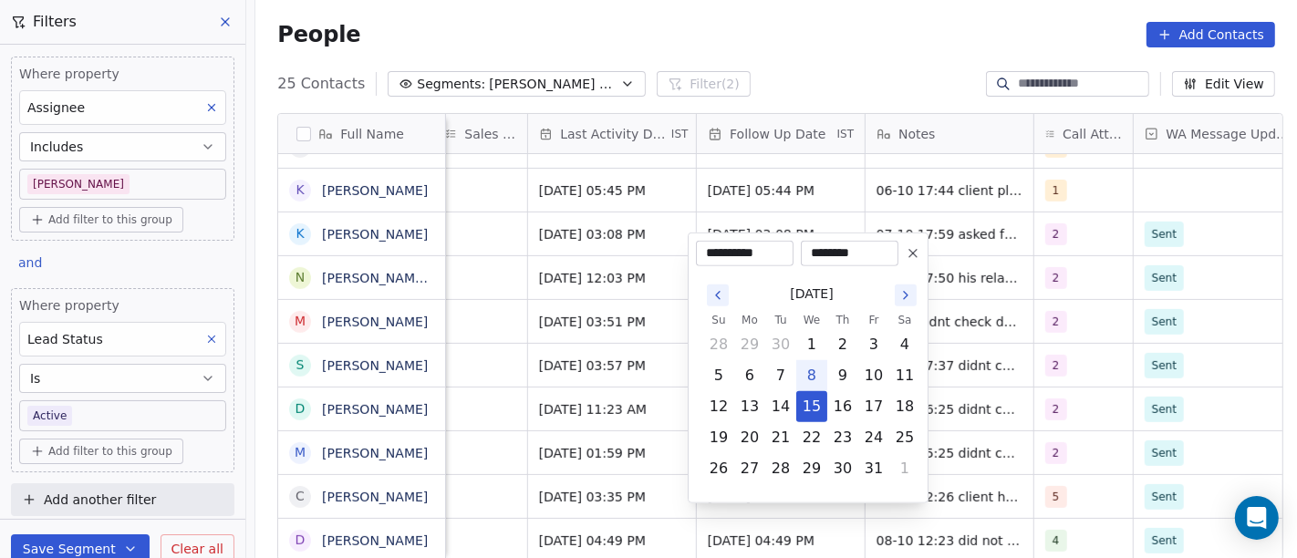
click at [916, 256] on icon at bounding box center [913, 253] width 15 height 15
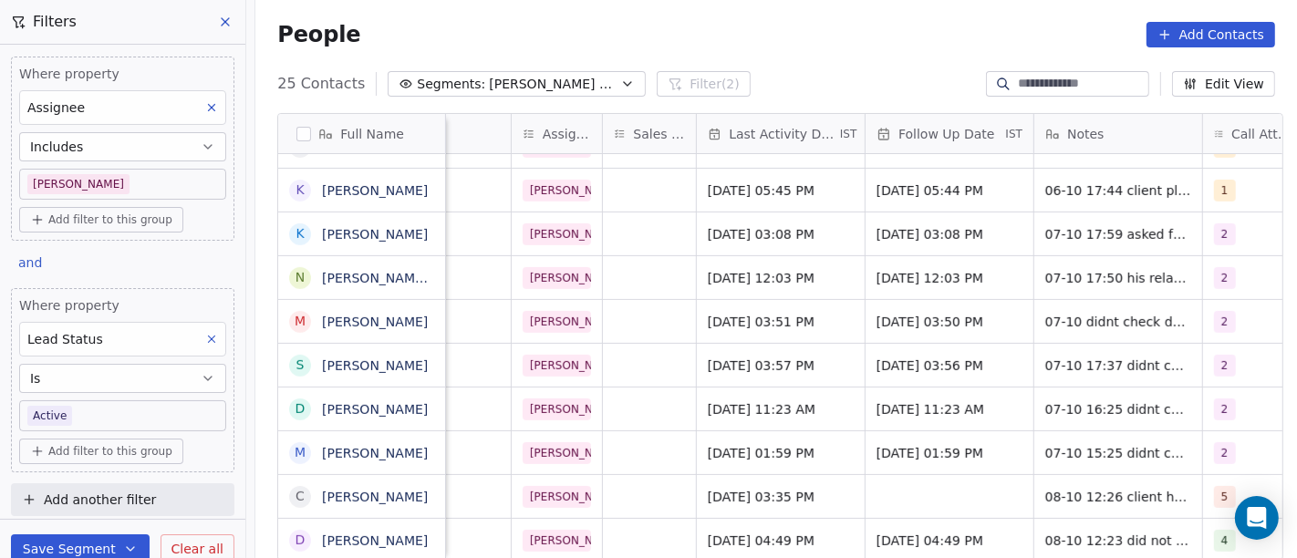
scroll to position [16, 873]
click at [768, 488] on span "[DATE] 03:35 PM" at bounding box center [766, 497] width 111 height 18
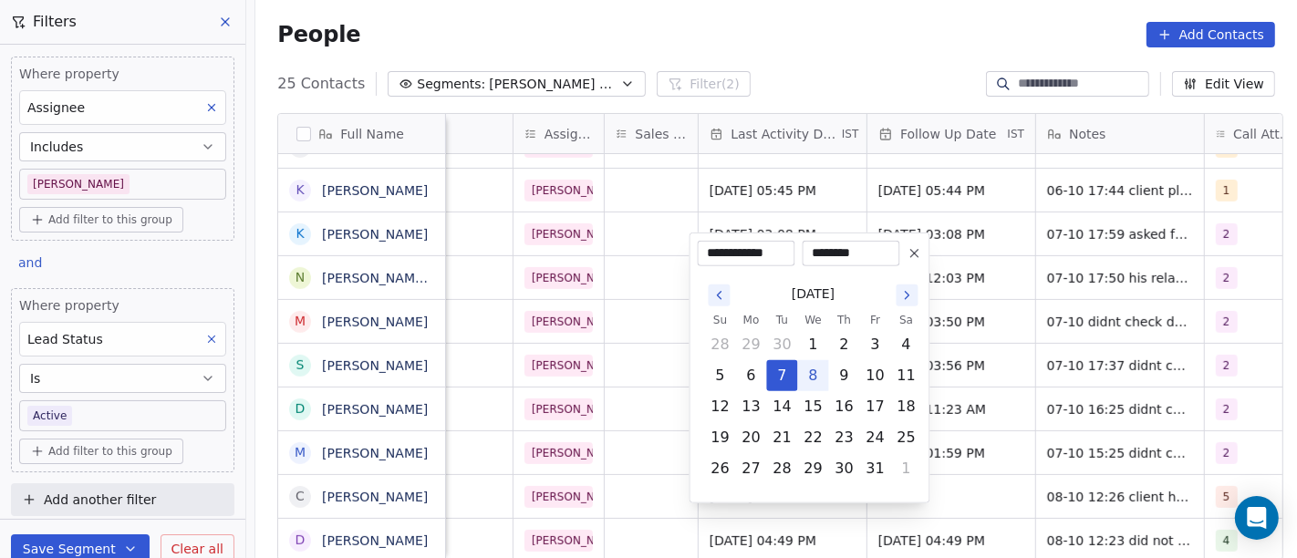
click at [821, 372] on button "8" at bounding box center [813, 375] width 29 height 29
type input "**********"
click at [949, 482] on html "On2Cook India Pvt. Ltd. Contacts People Marketing Workflows Campaigns Metrics &…" at bounding box center [648, 279] width 1297 height 558
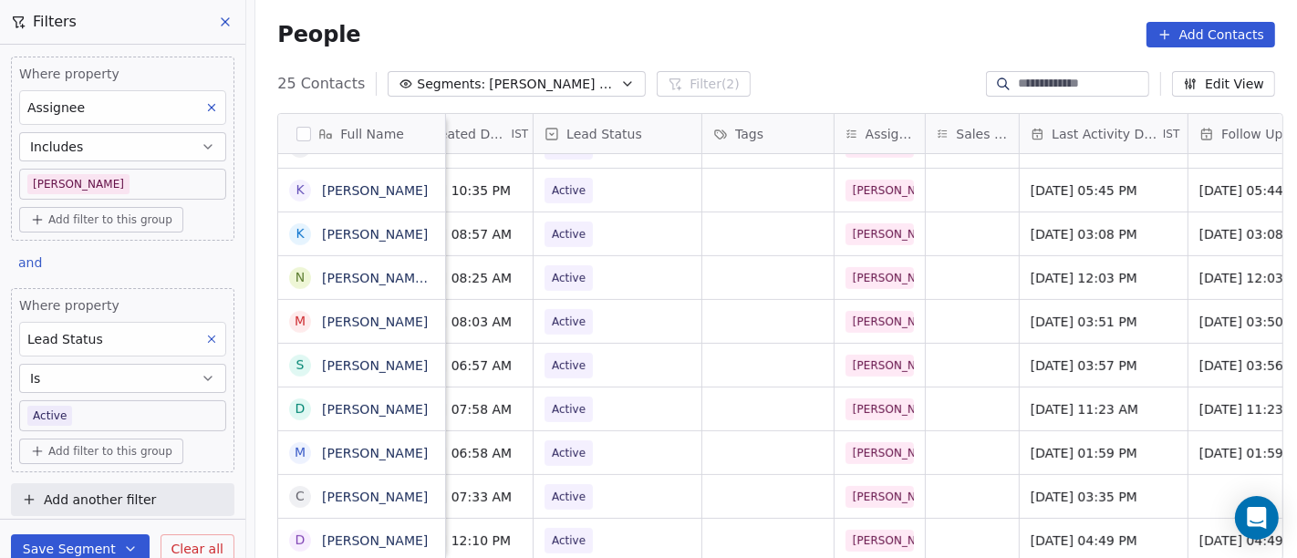
scroll to position [16, 545]
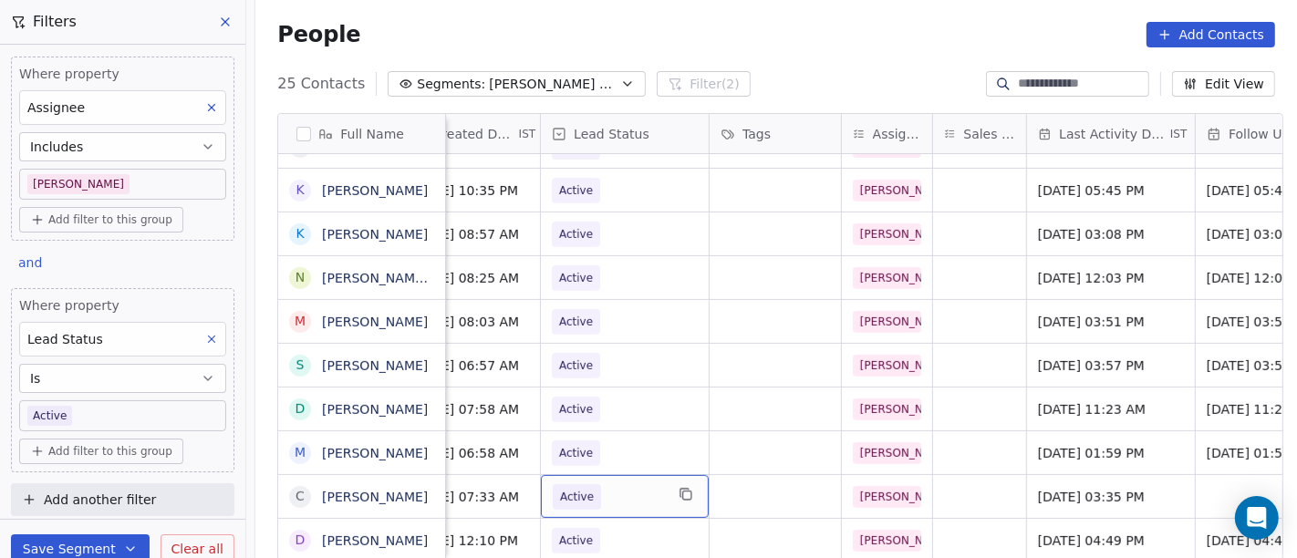
click at [644, 484] on span "Active" at bounding box center [608, 497] width 111 height 26
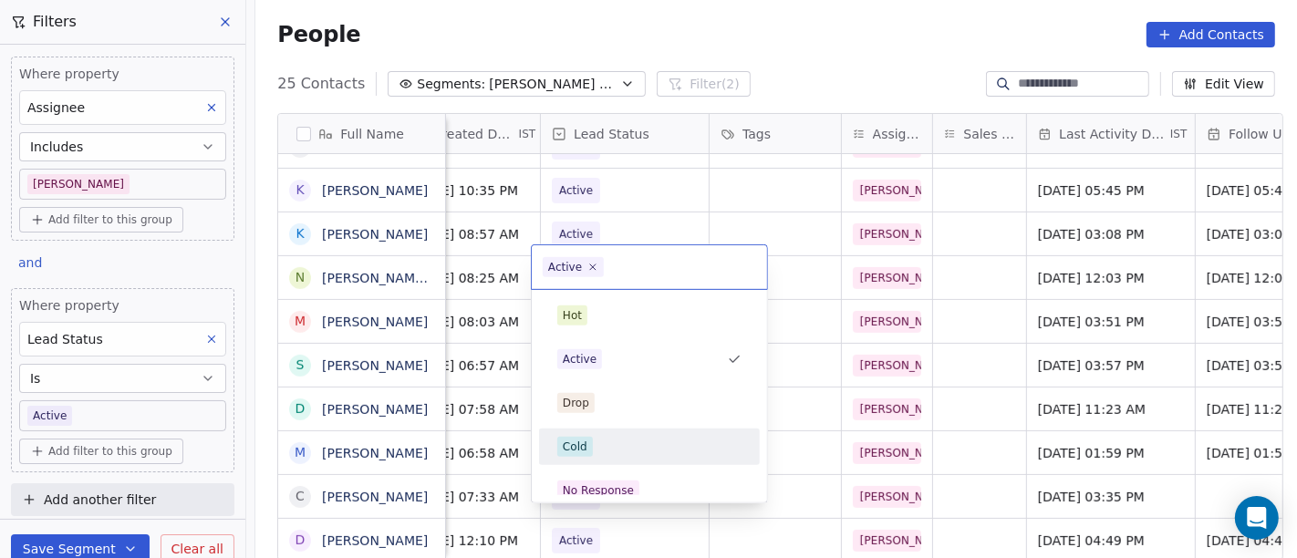
click at [668, 438] on div "Cold" at bounding box center [649, 447] width 184 height 20
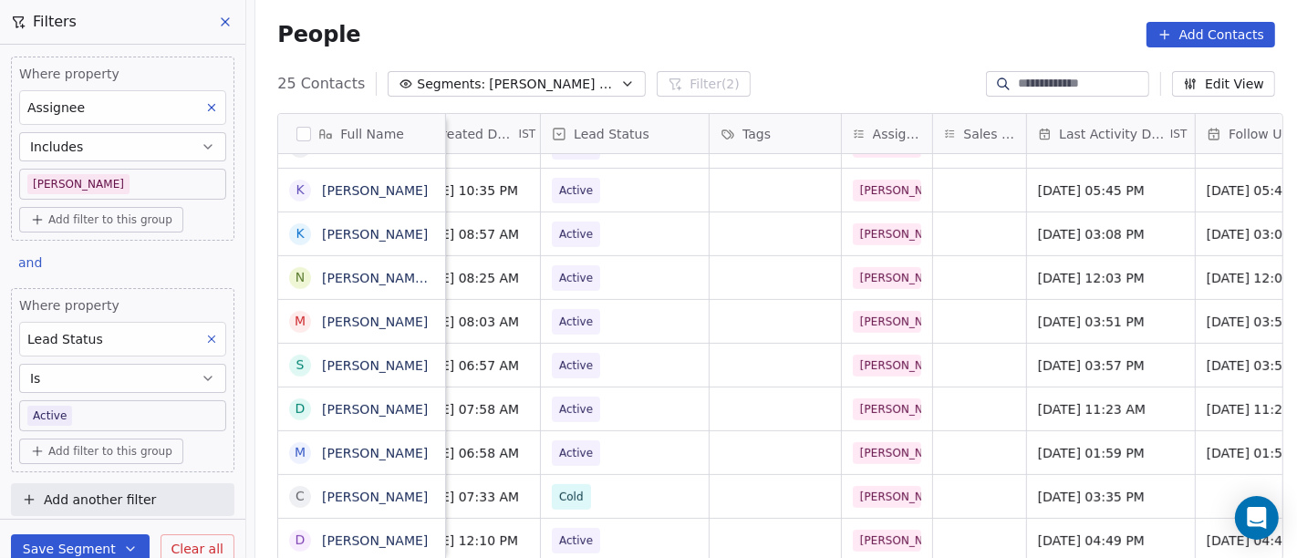
scroll to position [16, 0]
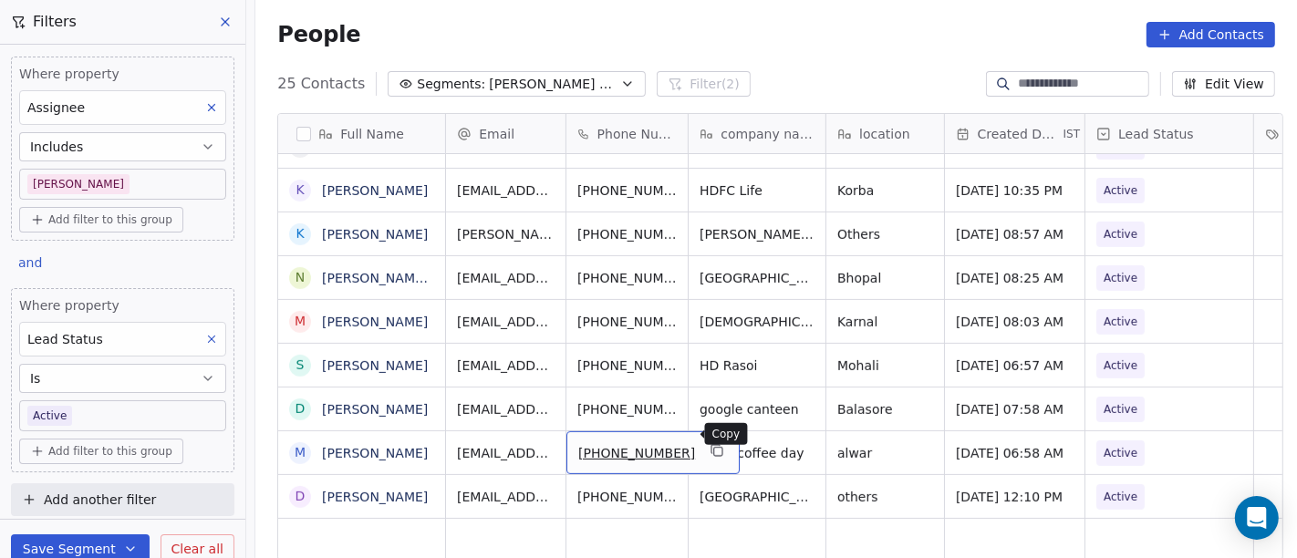
click at [710, 443] on icon "grid" at bounding box center [717, 450] width 15 height 15
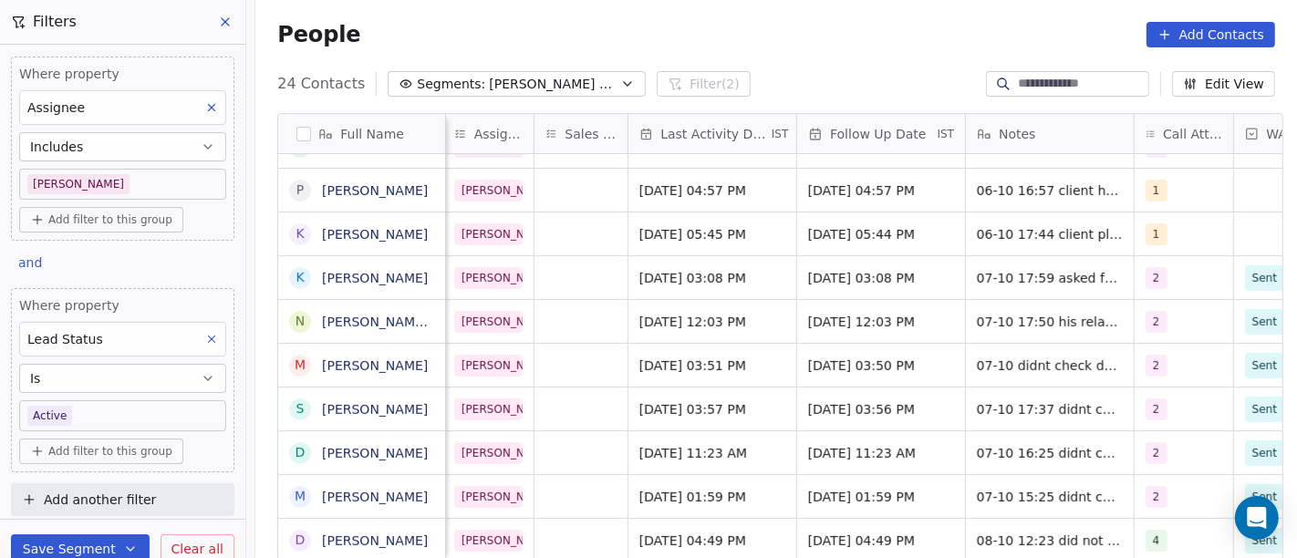
scroll to position [16, 944]
click at [693, 488] on span "[DATE] 01:59 PM" at bounding box center [694, 497] width 111 height 18
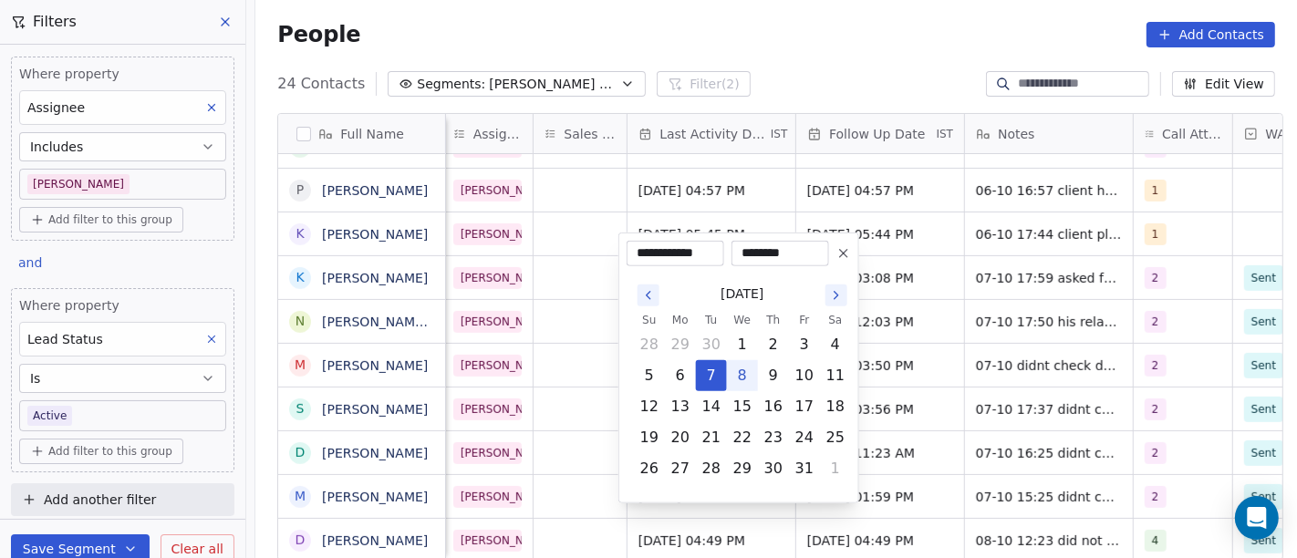
click at [745, 368] on button "8" at bounding box center [742, 375] width 29 height 29
type input "**********"
click at [776, 28] on html "On2Cook India Pvt. Ltd. Contacts People Marketing Workflows Campaigns Metrics &…" at bounding box center [648, 279] width 1297 height 558
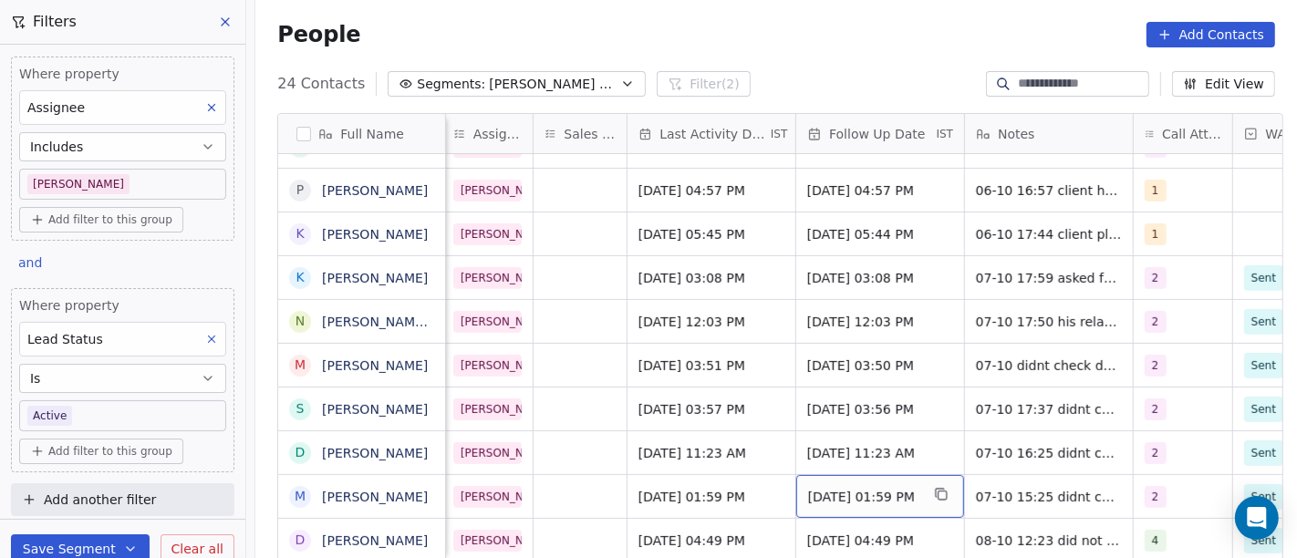
click at [878, 488] on span "[DATE] 01:59 PM" at bounding box center [863, 497] width 111 height 18
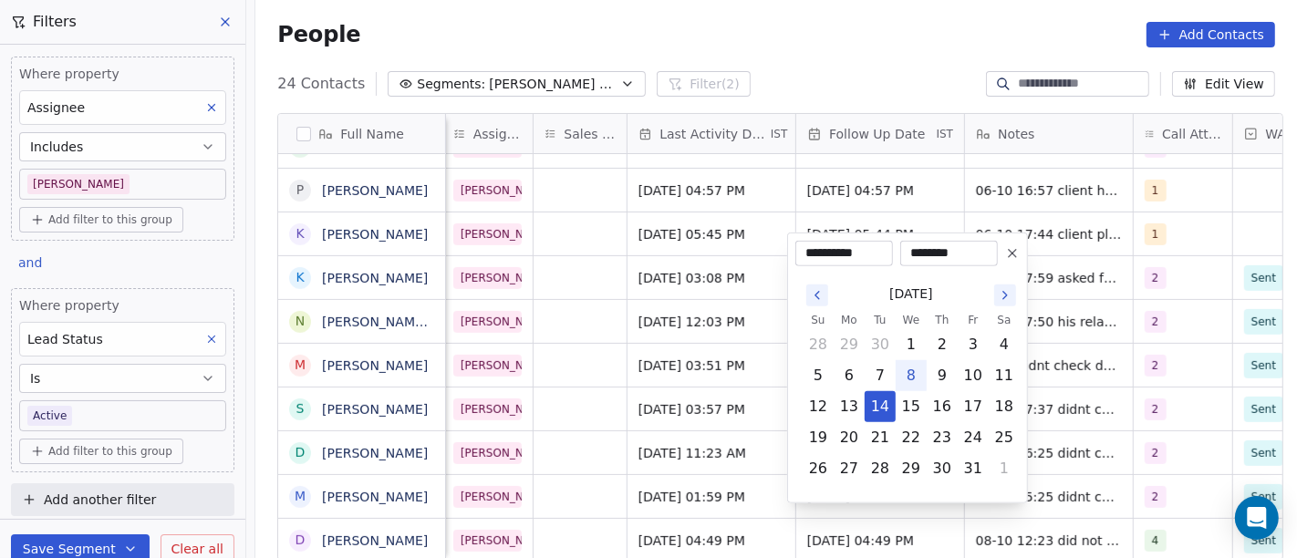
click at [807, 58] on html "On2Cook India Pvt. Ltd. Contacts People Marketing Workflows Campaigns Metrics &…" at bounding box center [648, 279] width 1297 height 558
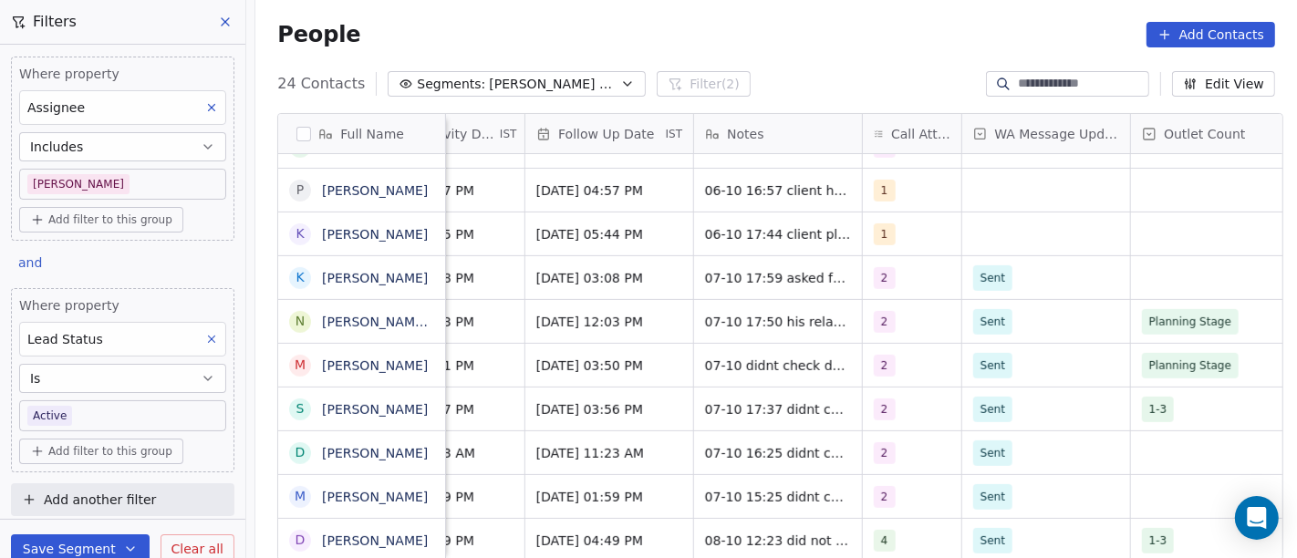
scroll to position [16, 1216]
click at [893, 491] on div "2" at bounding box center [895, 497] width 42 height 22
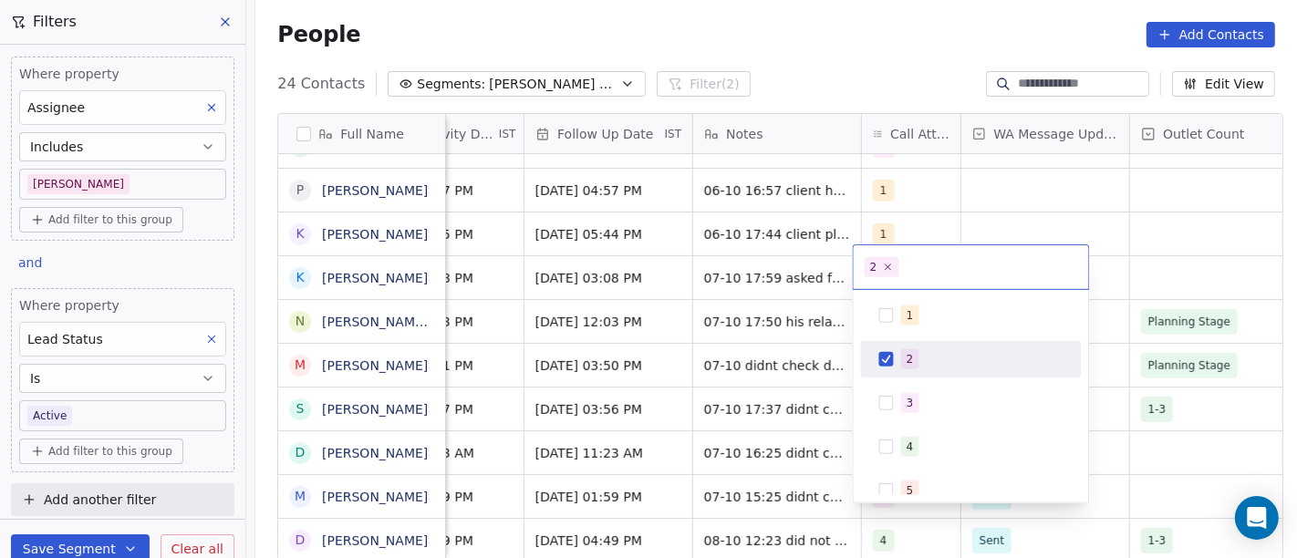
click at [899, 374] on div "2" at bounding box center [971, 359] width 221 height 36
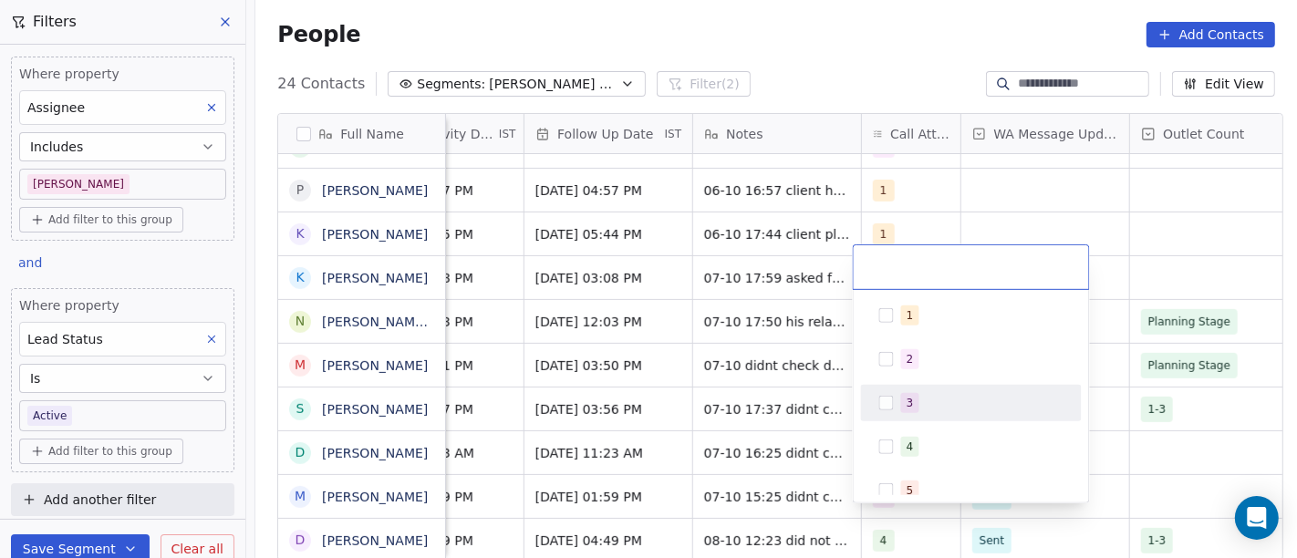
click at [902, 393] on span "3" at bounding box center [910, 403] width 18 height 20
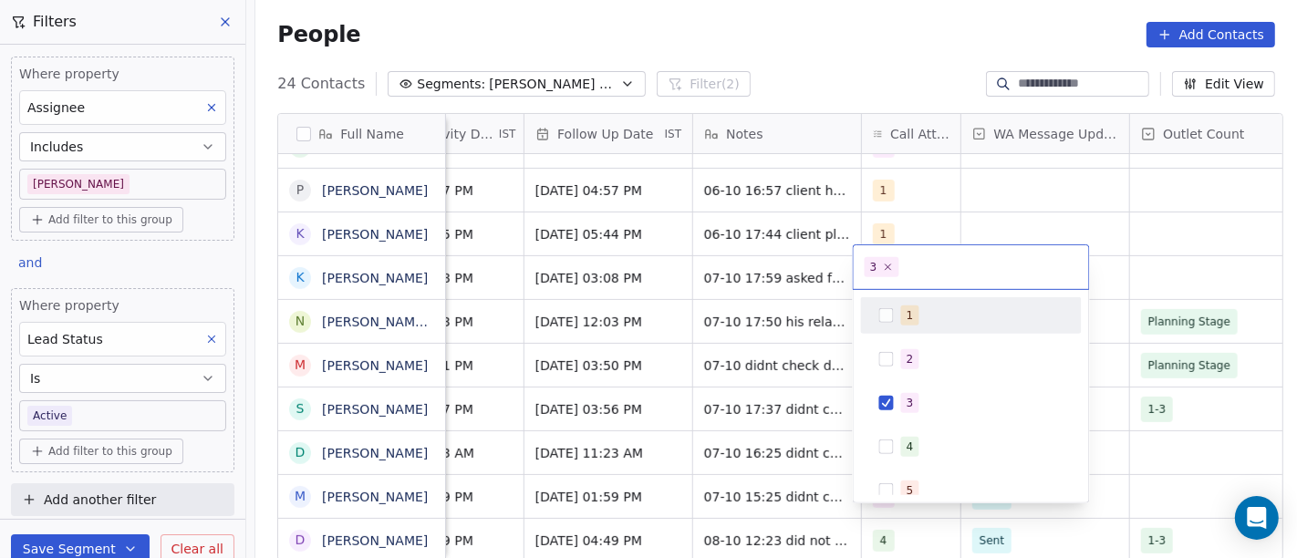
click at [845, 29] on html "On2Cook India Pvt. Ltd. Contacts People Marketing Workflows Campaigns Metrics &…" at bounding box center [648, 279] width 1297 height 558
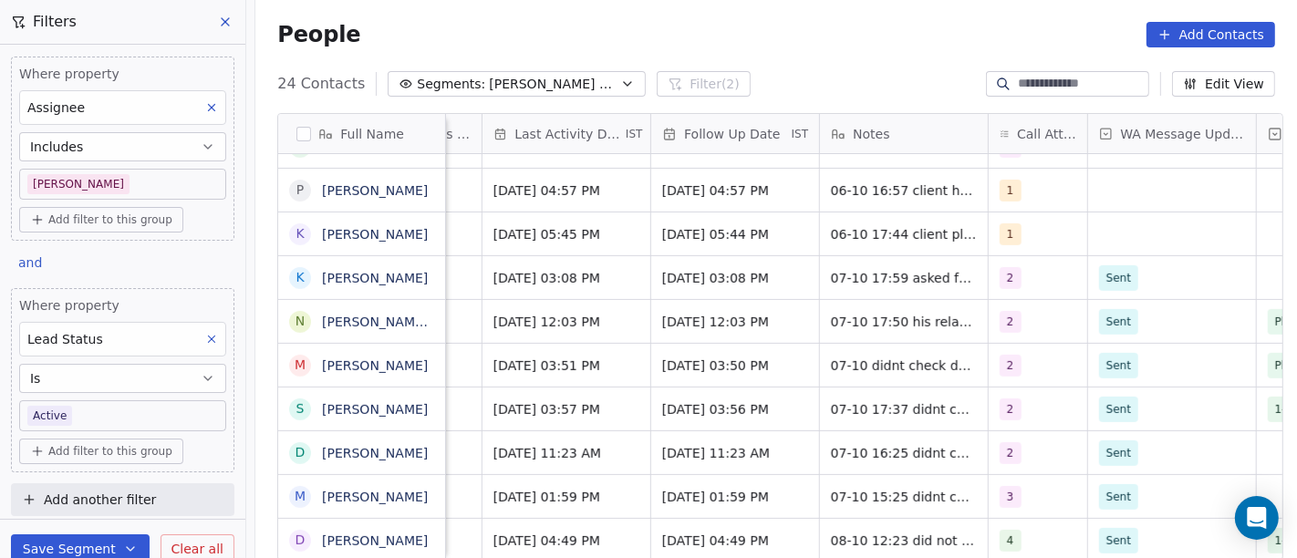
scroll to position [16, 1092]
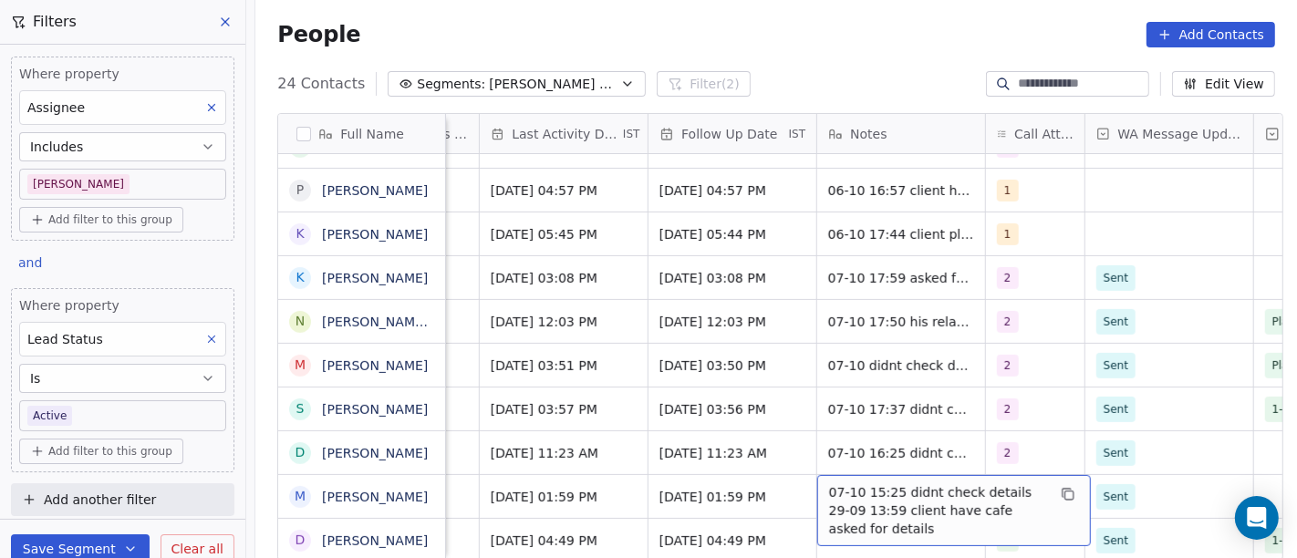
click at [878, 483] on span "07-10 15:25 didnt check details 29-09 13:59 client have cafe asked for details" at bounding box center [937, 510] width 217 height 55
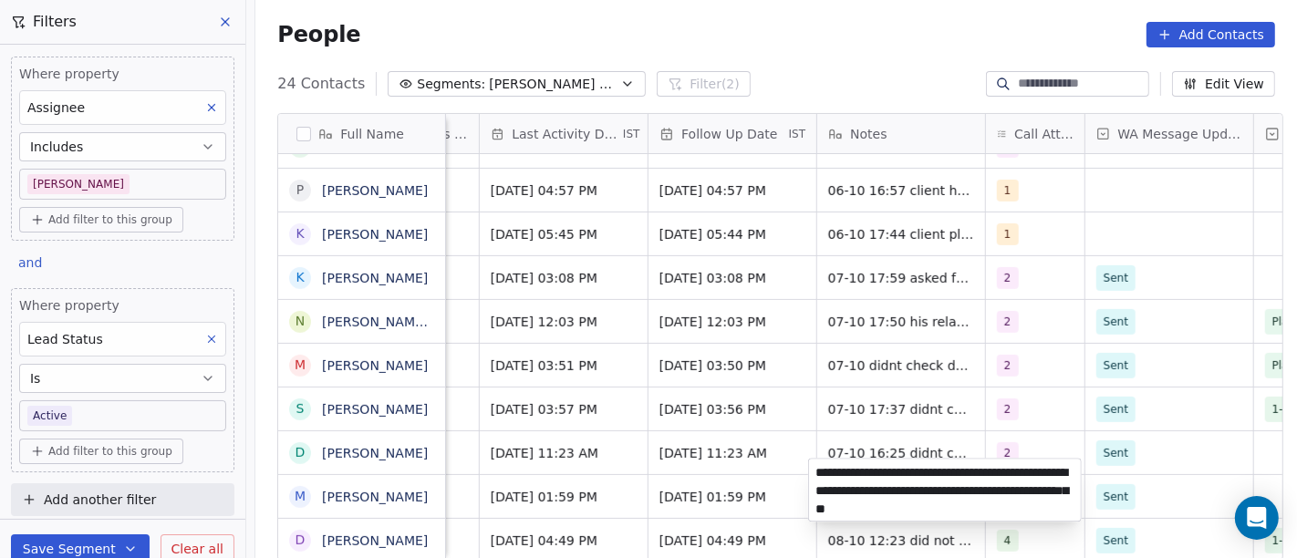
type textarea "**********"
click at [779, 483] on html "On2Cook India Pvt. Ltd. Contacts People Marketing Workflows Campaigns Metrics &…" at bounding box center [648, 279] width 1297 height 558
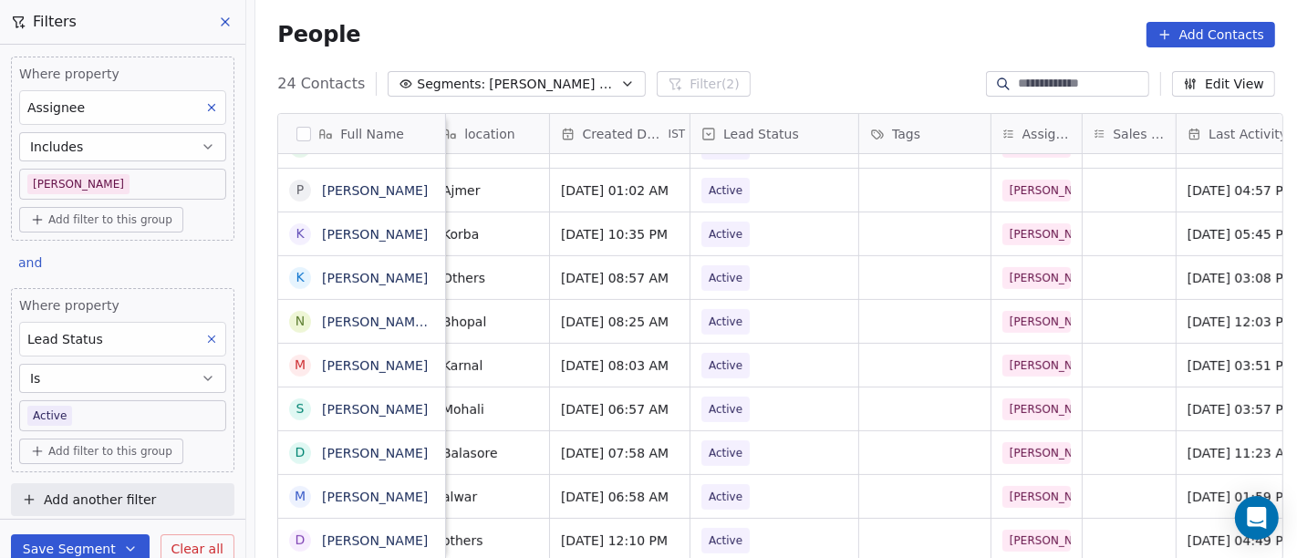
scroll to position [16, 392]
click at [727, 488] on span "Active" at bounding box center [729, 497] width 34 height 18
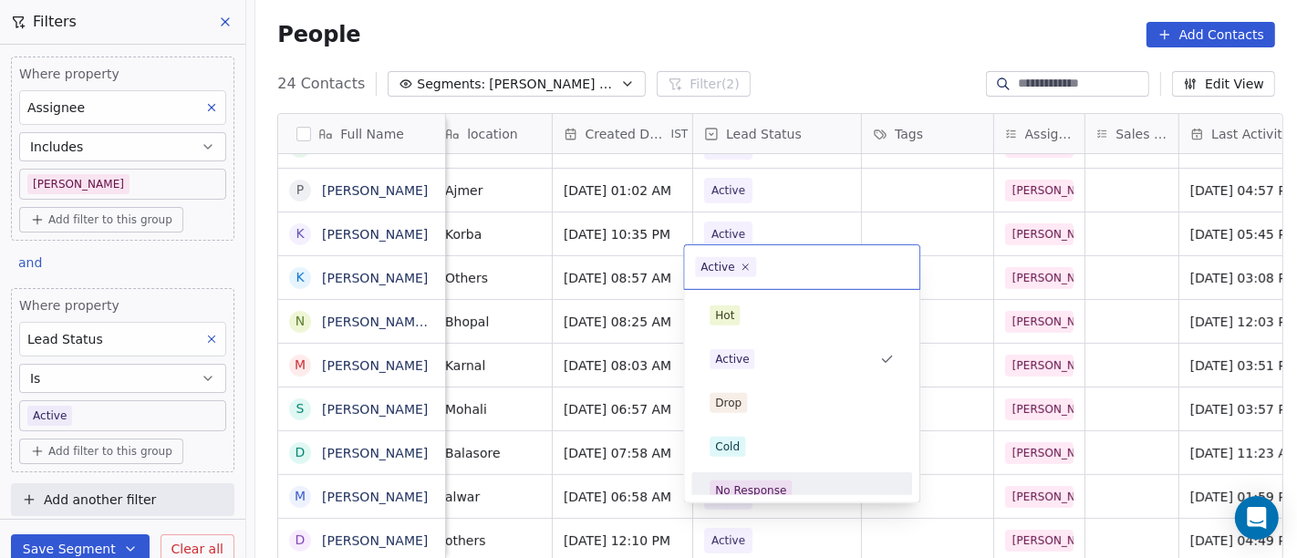
click at [763, 486] on div "No Response" at bounding box center [750, 491] width 71 height 16
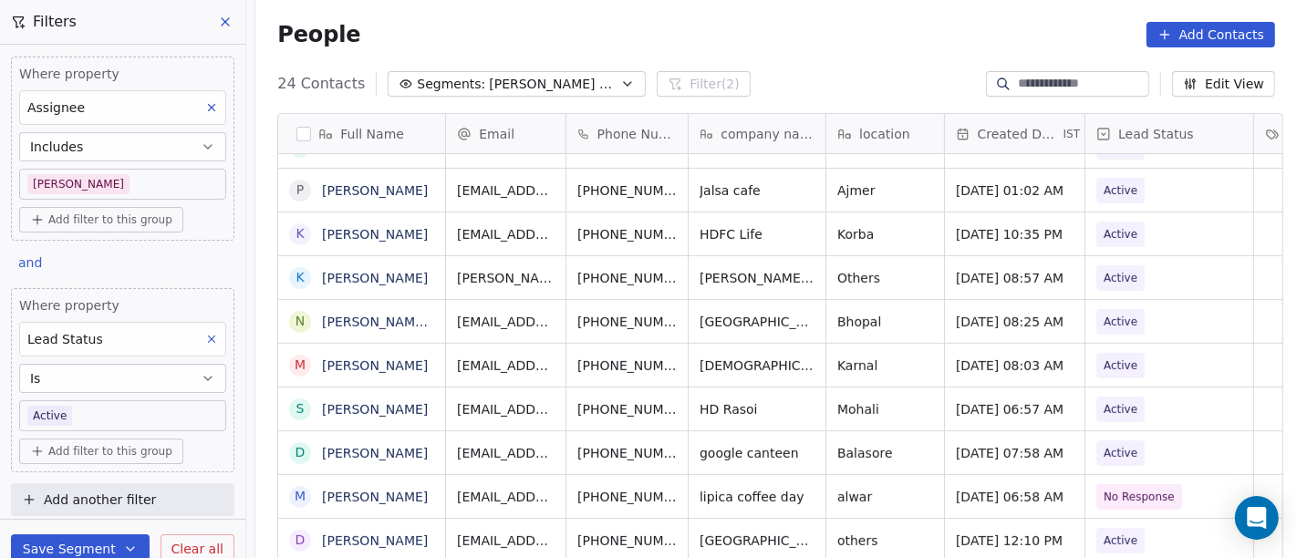
scroll to position [16, 0]
click at [792, 19] on div "People Add Contacts" at bounding box center [776, 34] width 1042 height 69
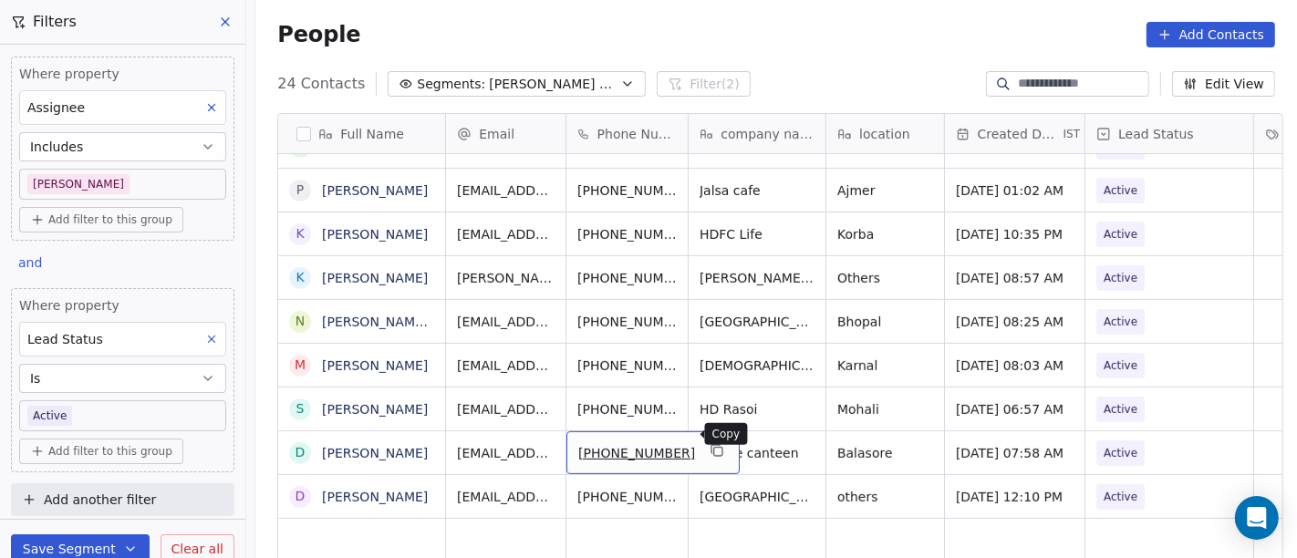
click at [710, 443] on icon "grid" at bounding box center [717, 450] width 15 height 15
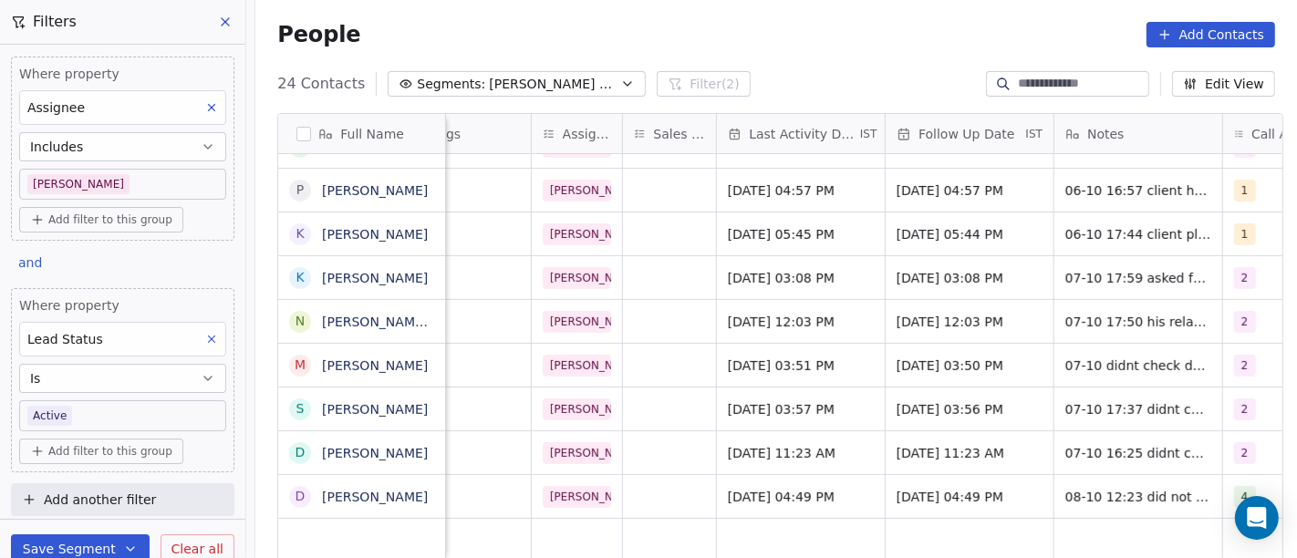
scroll to position [16, 855]
click at [811, 454] on div "Oct 07, 2025 11:23 AM" at bounding box center [801, 452] width 168 height 43
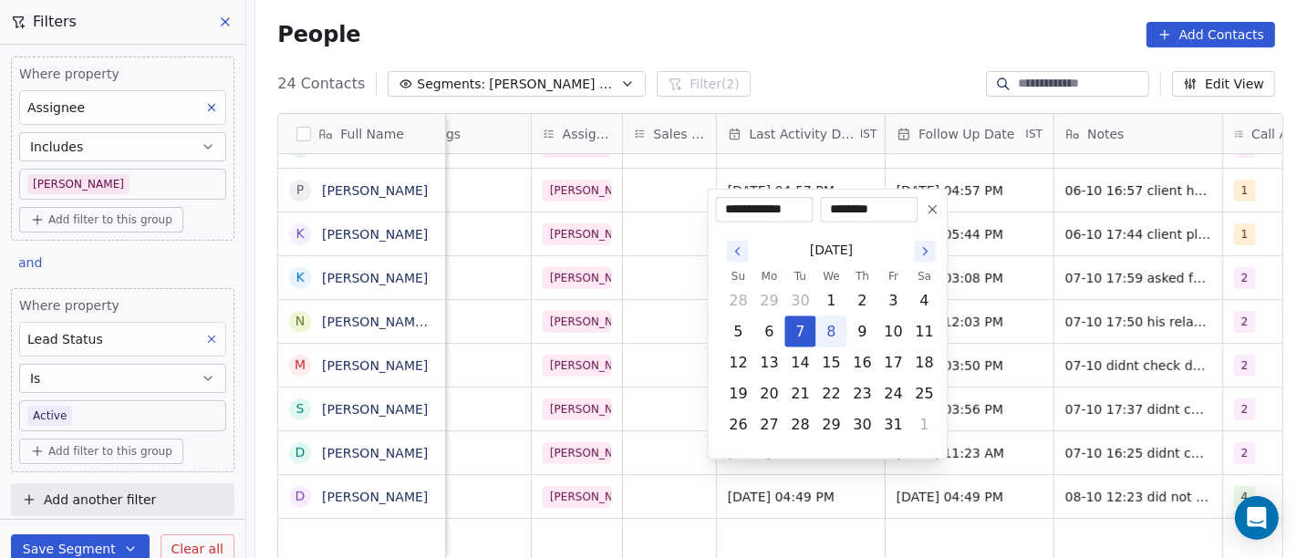
click at [828, 338] on button "8" at bounding box center [831, 331] width 29 height 29
type input "**********"
click at [795, 50] on html "On2Cook India Pvt. Ltd. Contacts People Marketing Workflows Campaigns Metrics &…" at bounding box center [648, 279] width 1297 height 558
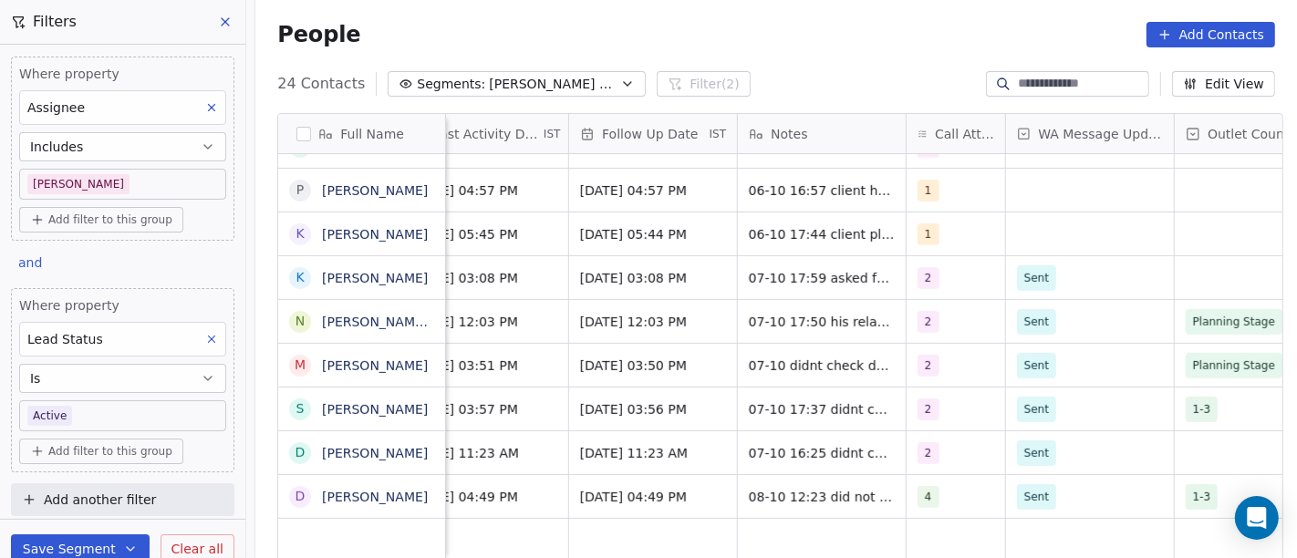
scroll to position [16, 1173]
click at [941, 442] on div "2" at bounding box center [938, 453] width 42 height 22
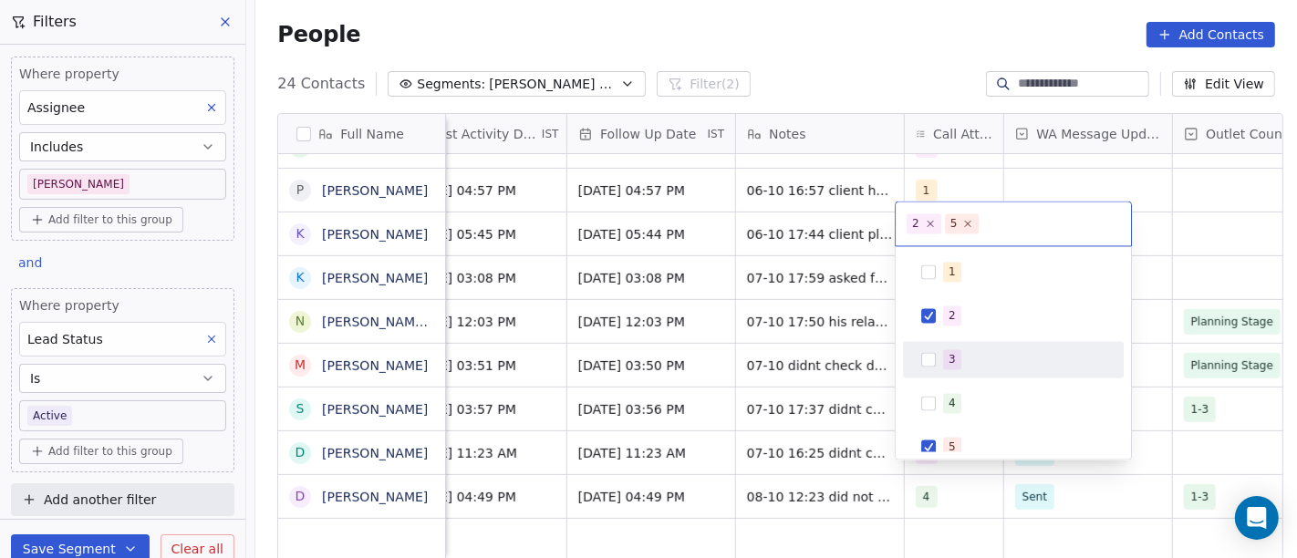
click at [964, 346] on div "3" at bounding box center [1013, 359] width 206 height 29
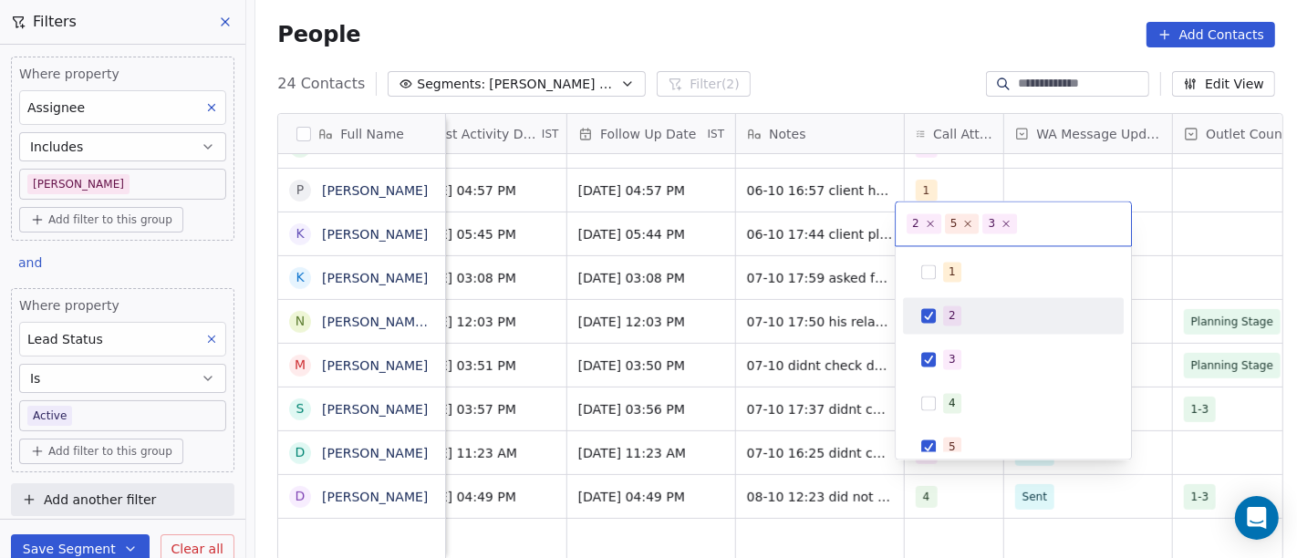
click at [959, 309] on span "2" at bounding box center [952, 316] width 18 height 20
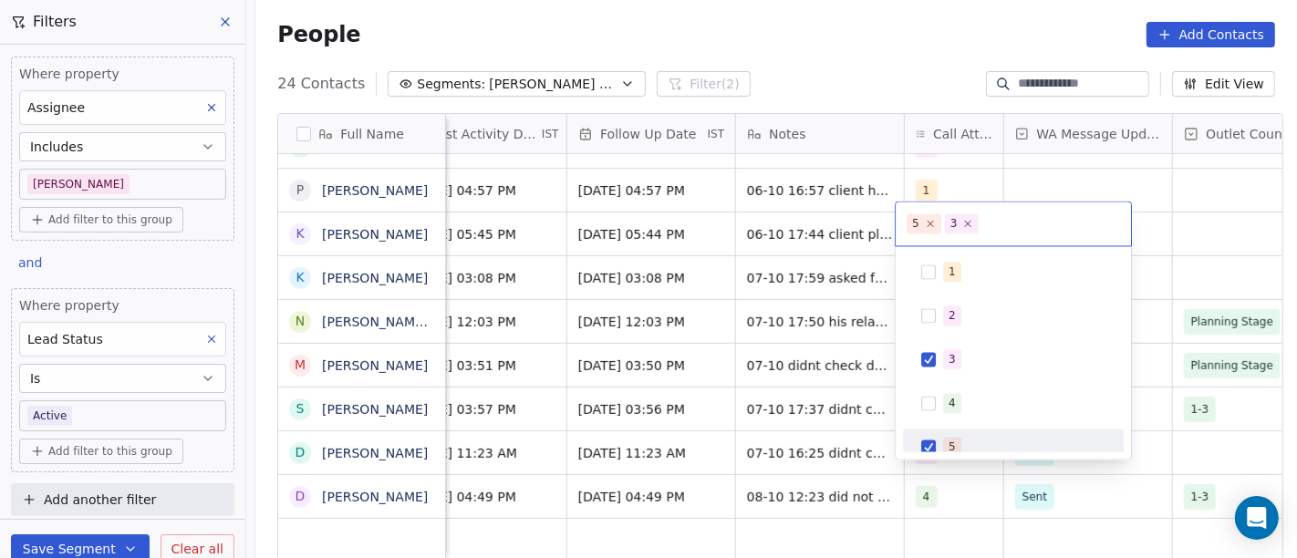
click at [964, 448] on div "5" at bounding box center [1024, 447] width 162 height 20
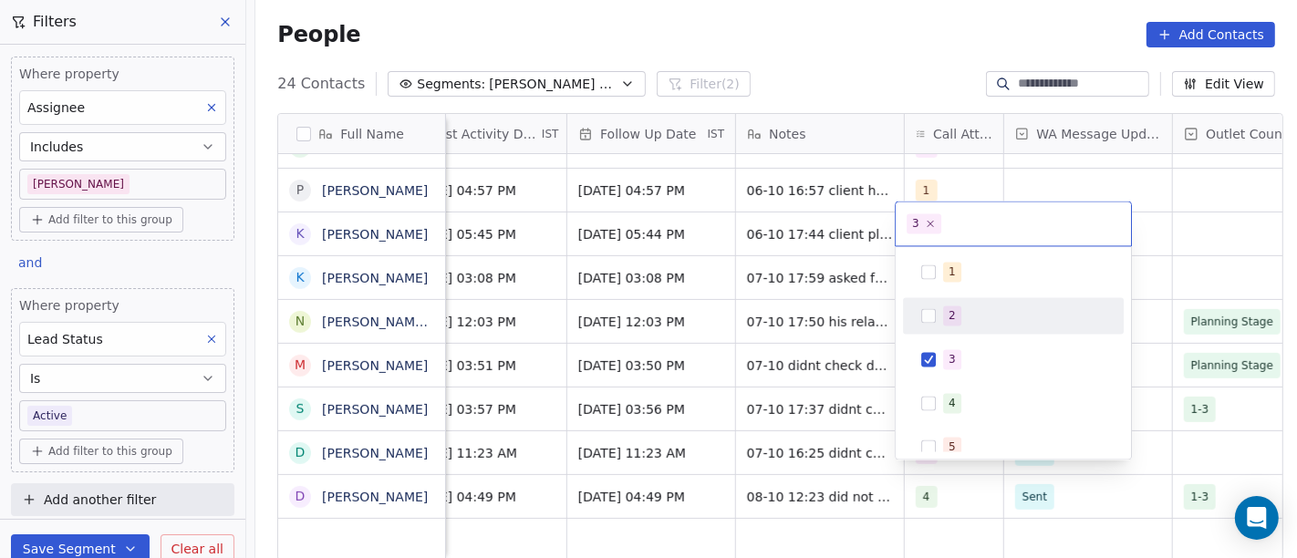
click at [806, 24] on html "On2Cook India Pvt. Ltd. Contacts People Marketing Workflows Campaigns Metrics &…" at bounding box center [648, 279] width 1297 height 558
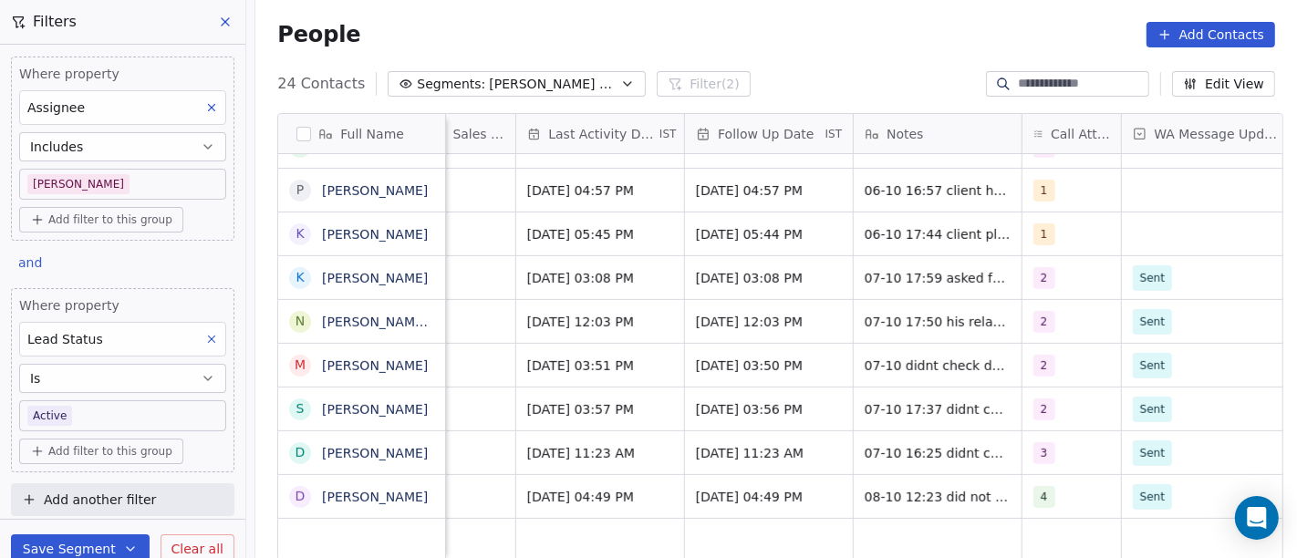
scroll to position [16, 1037]
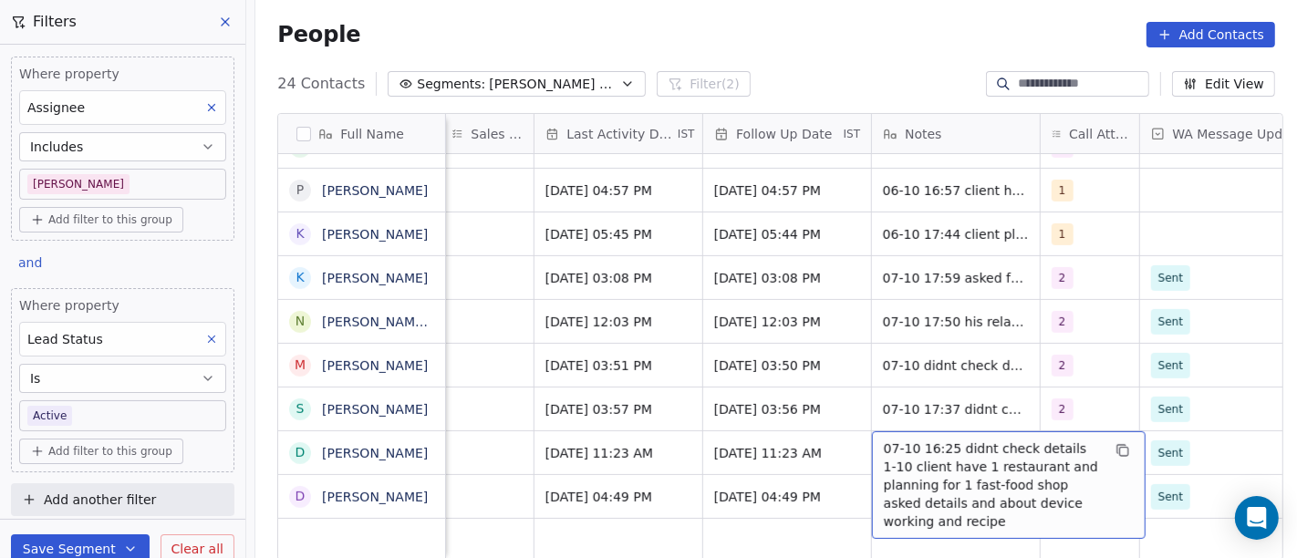
click at [929, 446] on span "07-10 16:25 didnt check details 1-10 client have 1 restaurant and planning for …" at bounding box center [992, 485] width 217 height 91
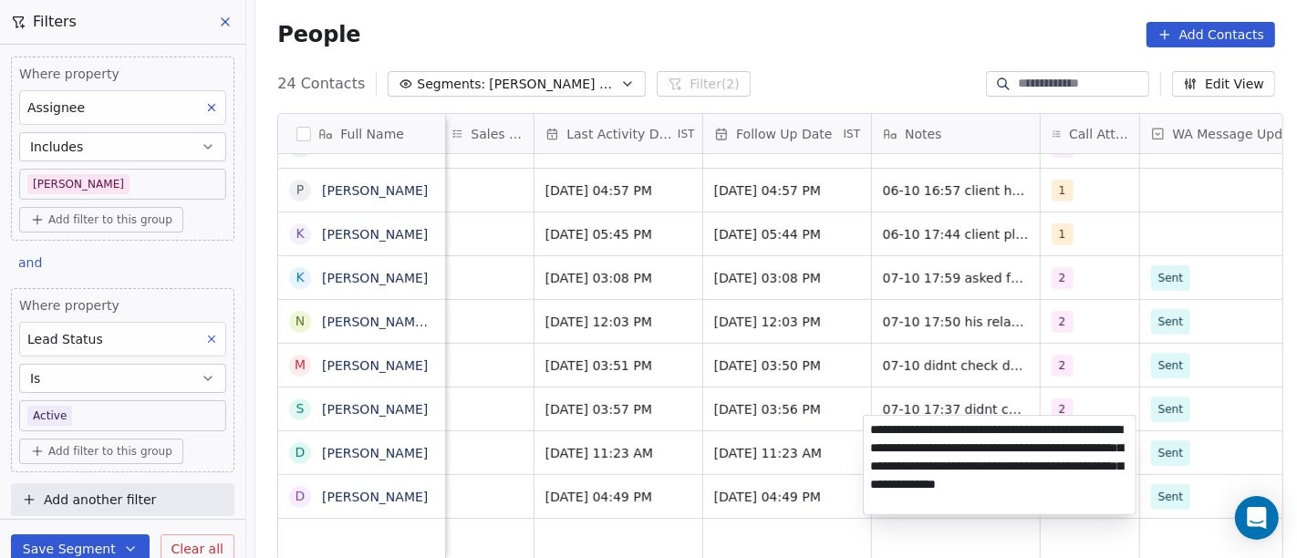
type textarea "**********"
click at [758, 430] on html "On2Cook India Pvt. Ltd. Contacts People Marketing Workflows Campaigns Metrics &…" at bounding box center [648, 279] width 1297 height 558
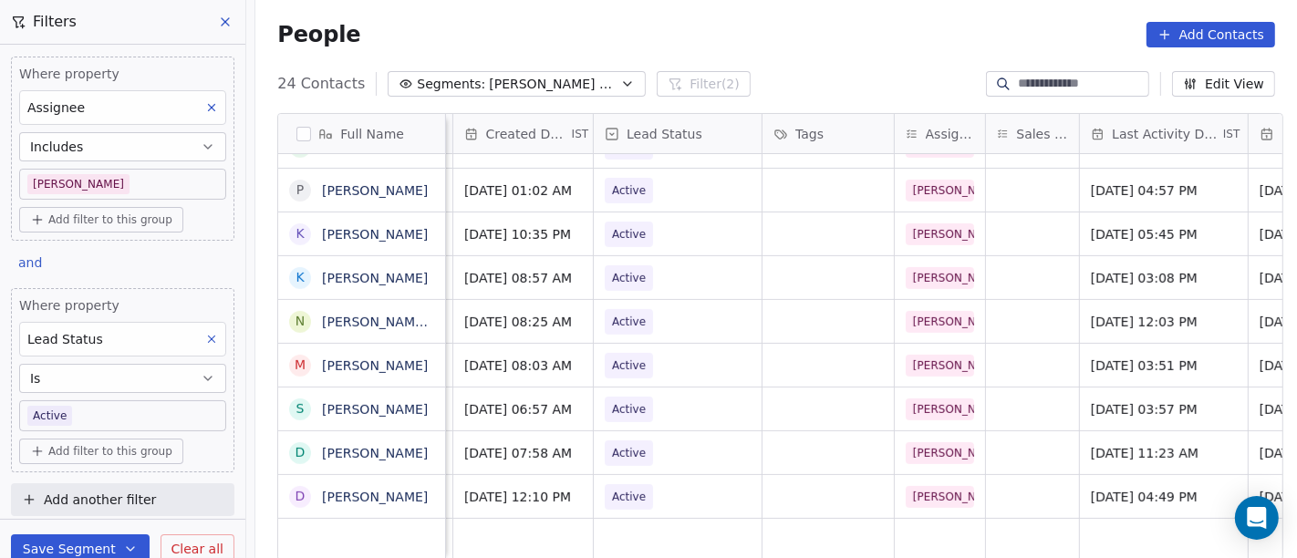
scroll to position [16, 490]
click at [628, 444] on span "Active" at bounding box center [632, 453] width 34 height 18
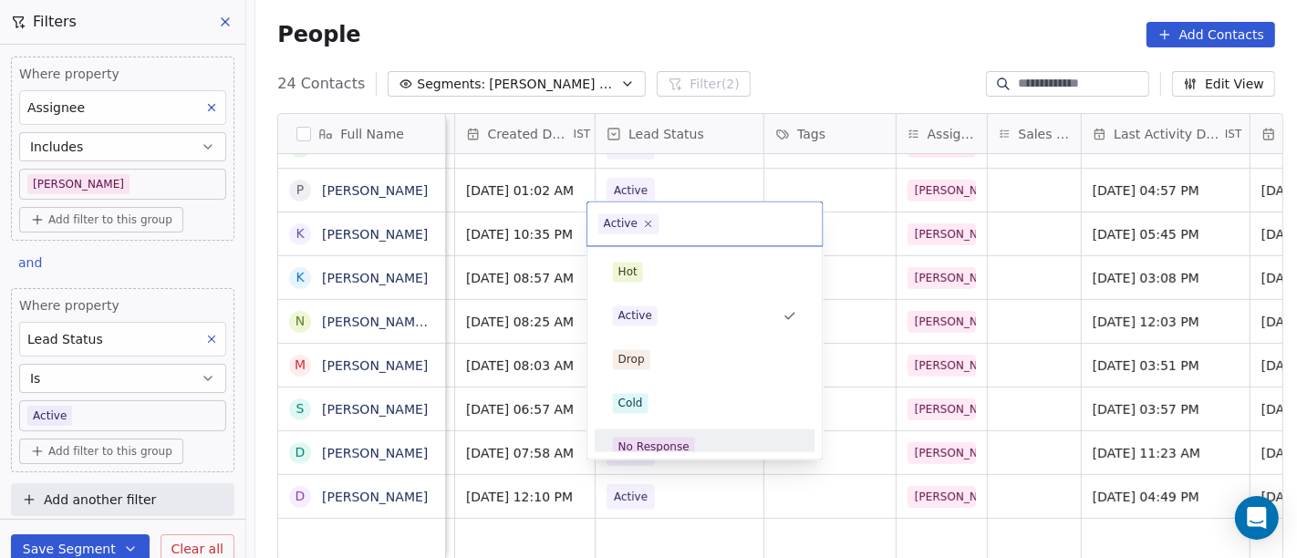
click at [669, 437] on span "No Response" at bounding box center [654, 447] width 82 height 20
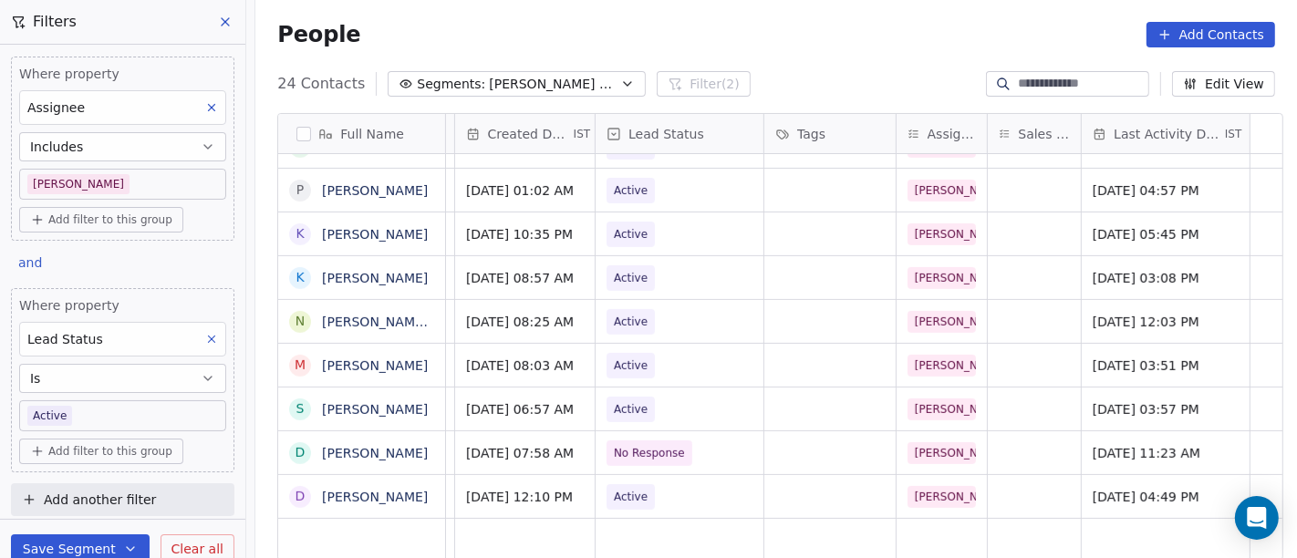
scroll to position [16, 0]
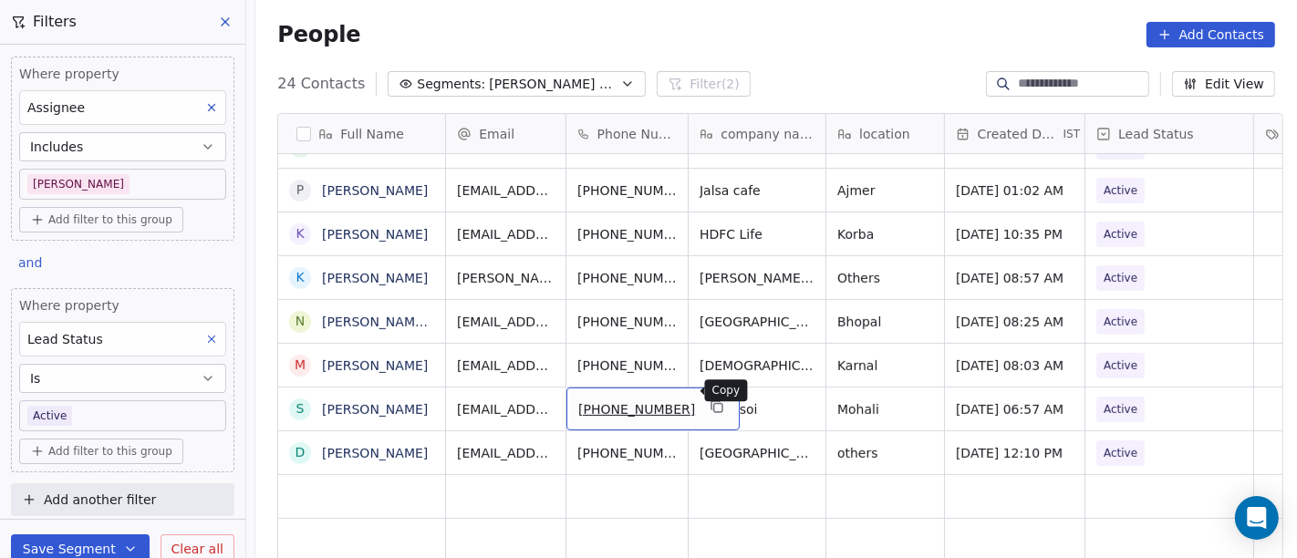
click at [710, 400] on icon "grid" at bounding box center [717, 407] width 15 height 15
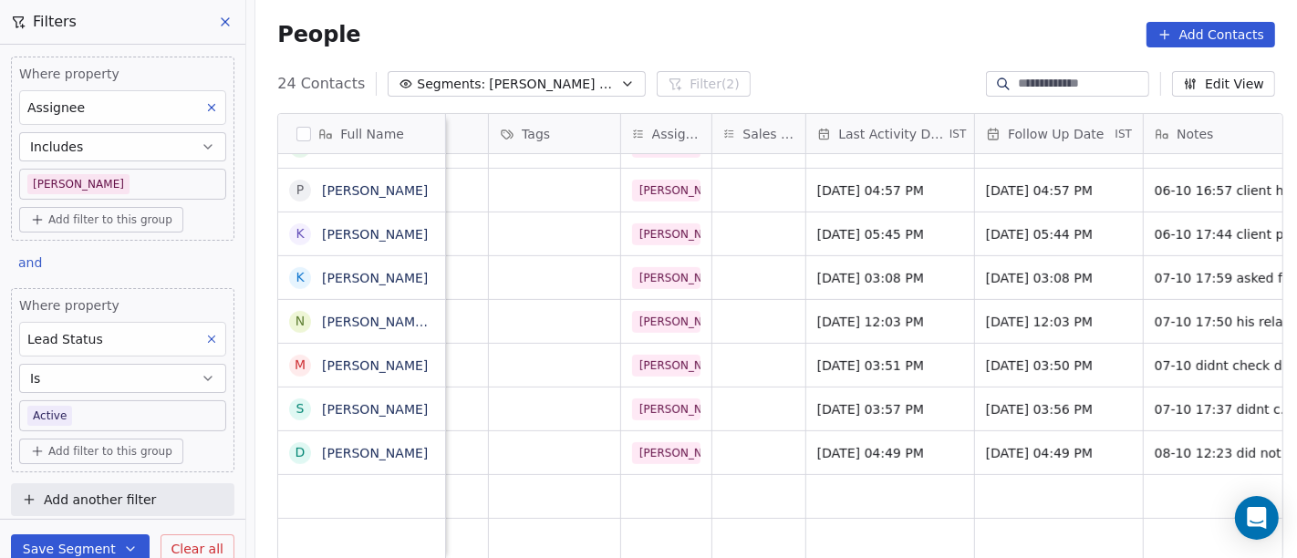
scroll to position [16, 1024]
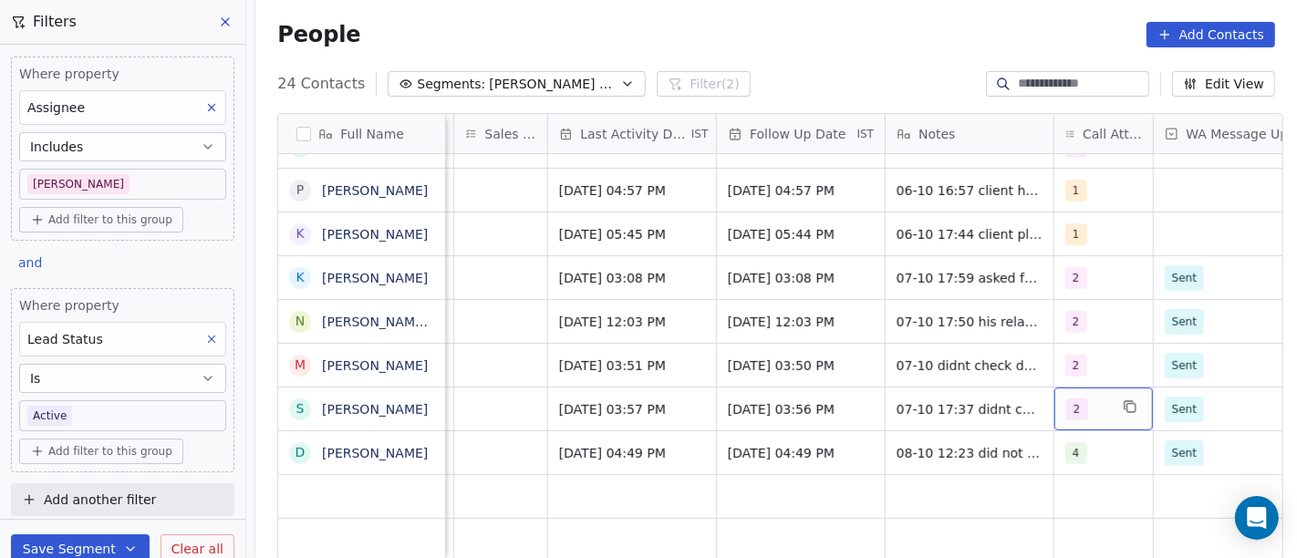
click at [1066, 400] on span "2" at bounding box center [1077, 410] width 22 height 22
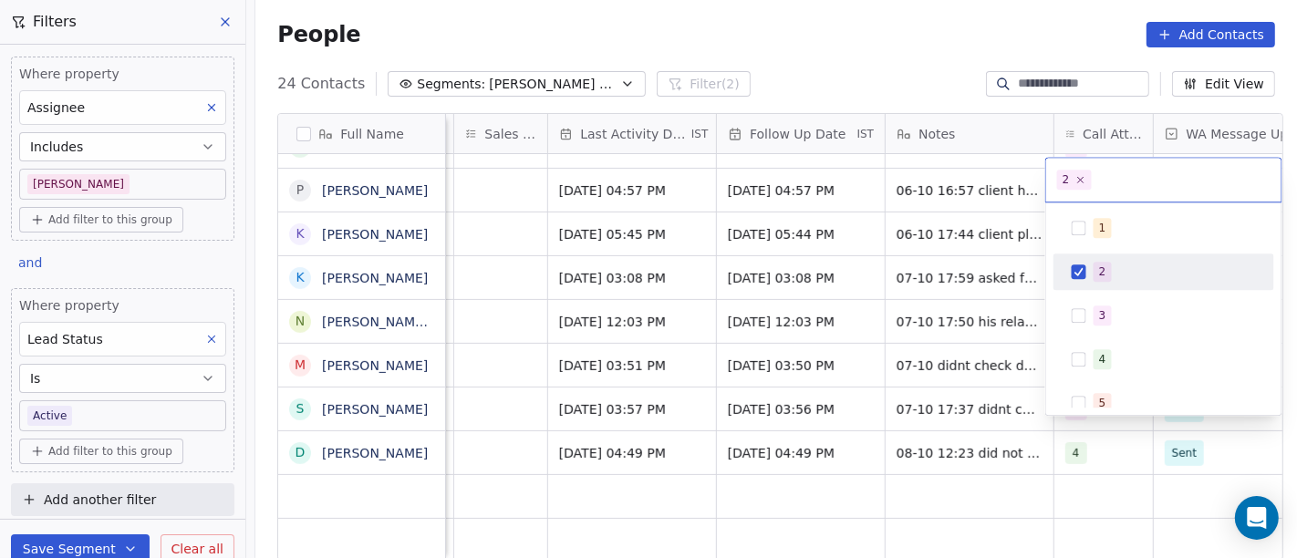
click at [1091, 281] on div "2" at bounding box center [1164, 271] width 206 height 29
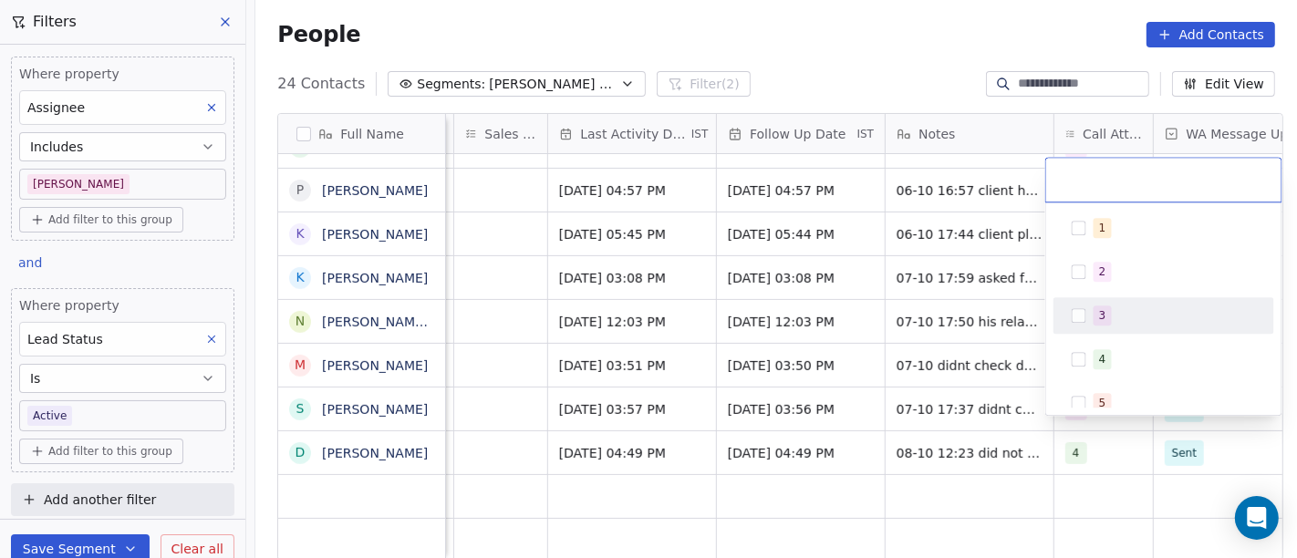
click at [1099, 311] on div "3" at bounding box center [1102, 315] width 7 height 16
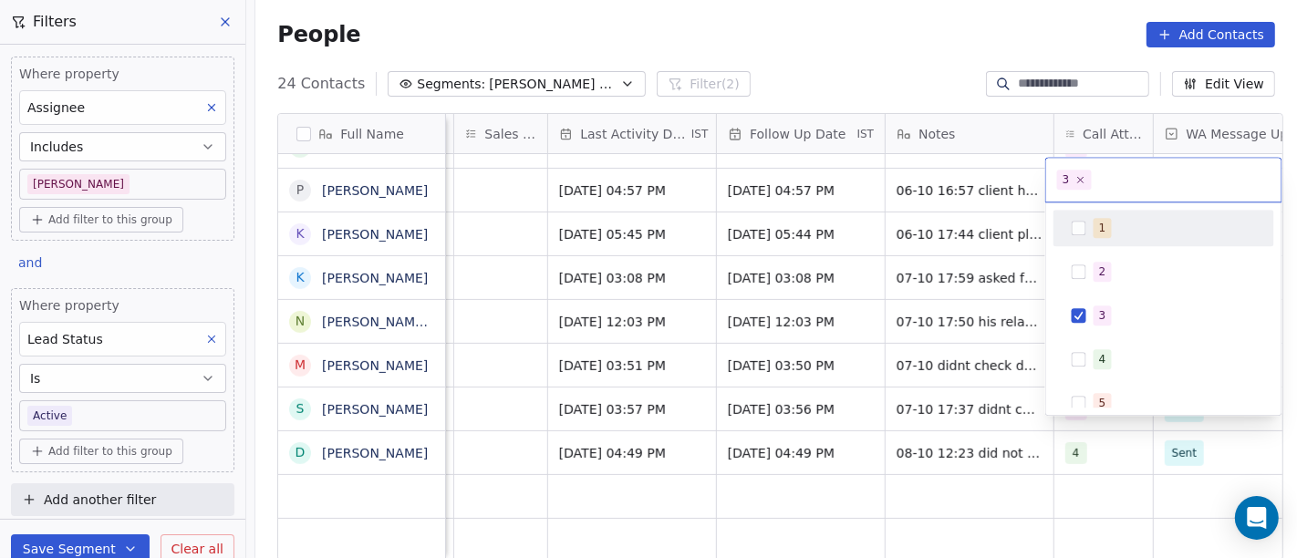
click at [839, 12] on html "On2Cook India Pvt. Ltd. Contacts People Marketing Workflows Campaigns Metrics &…" at bounding box center [648, 279] width 1297 height 558
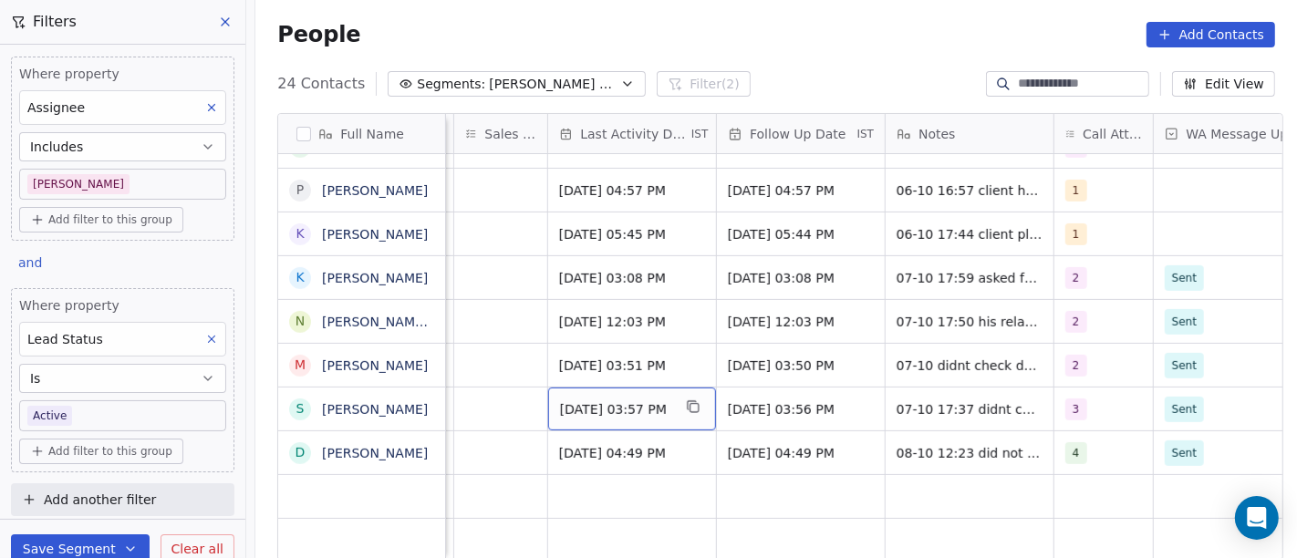
click at [844, 32] on div "People Add Contacts" at bounding box center [776, 35] width 998 height 26
click at [872, 47] on div "People Add Contacts" at bounding box center [776, 34] width 1042 height 69
click at [727, 16] on div "People Add Contacts" at bounding box center [776, 34] width 1042 height 69
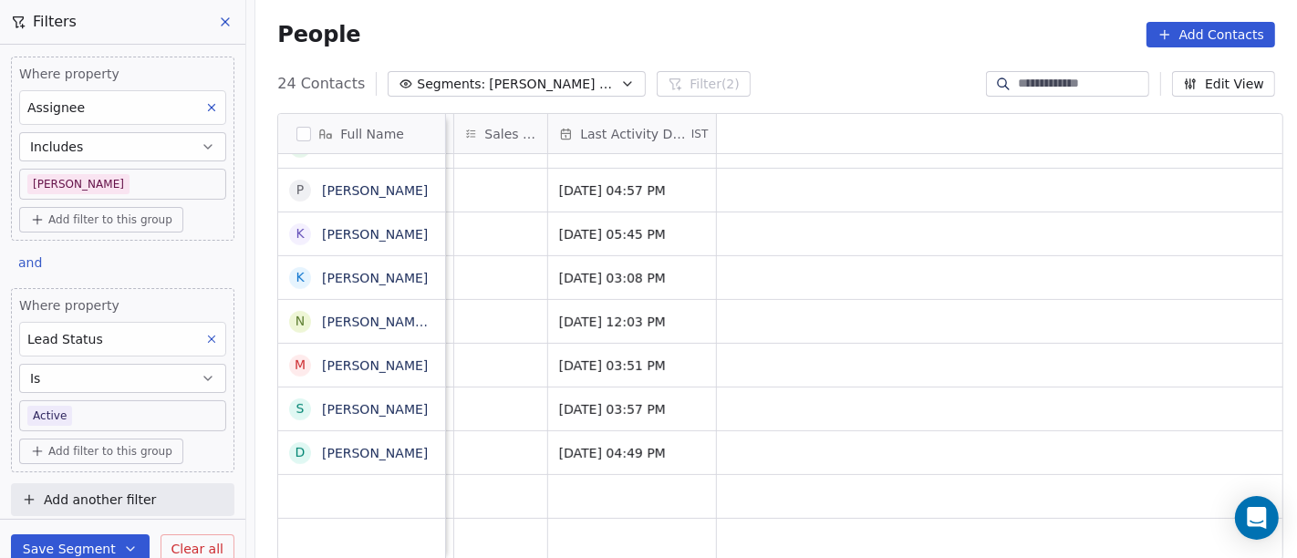
scroll to position [16, 0]
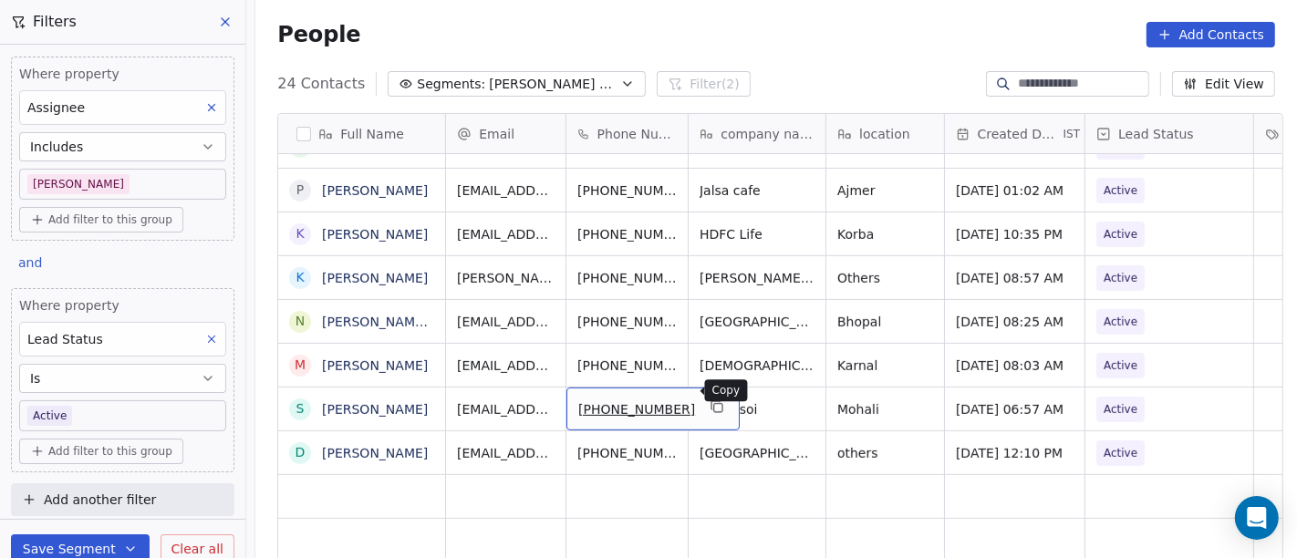
click at [712, 401] on icon "grid" at bounding box center [716, 405] width 8 height 8
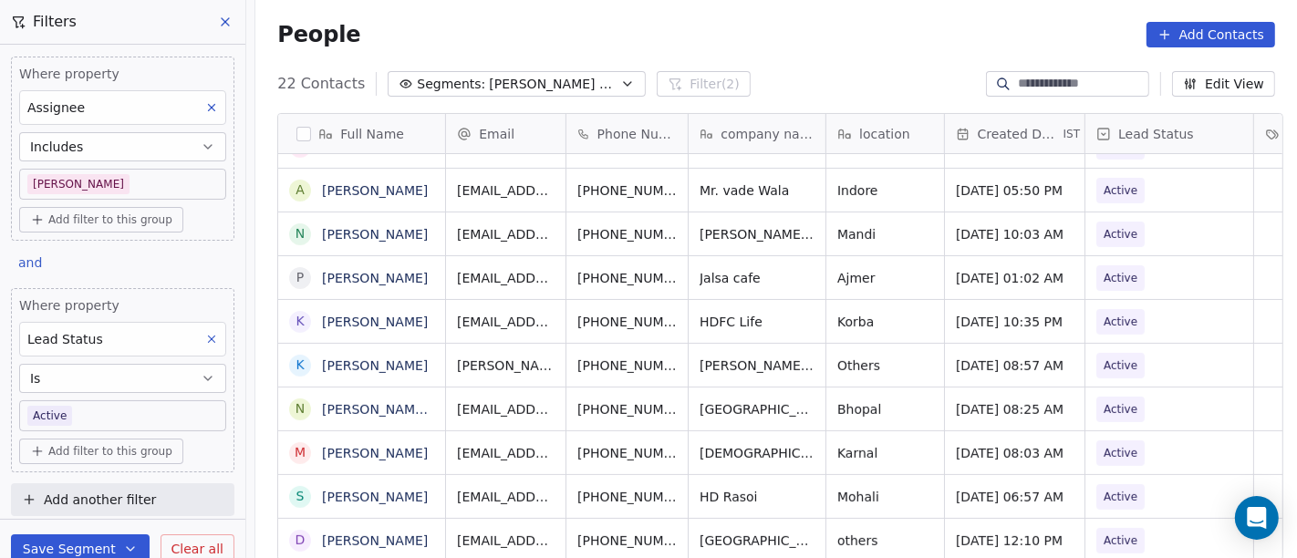
click at [788, 47] on div "People Add Contacts" at bounding box center [776, 34] width 1042 height 69
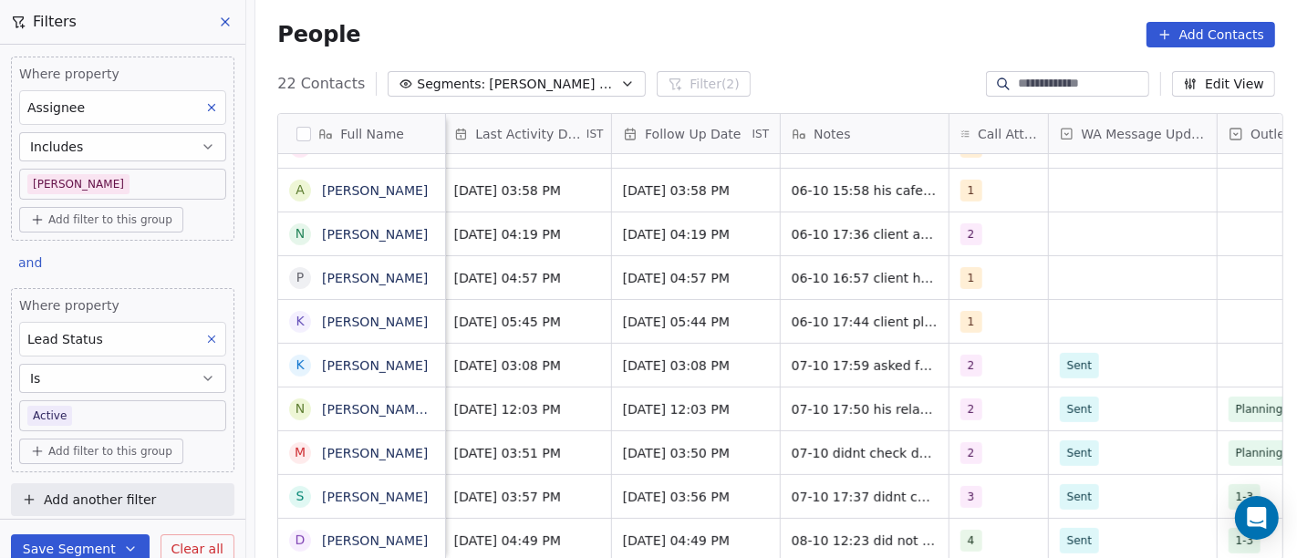
scroll to position [16, 972]
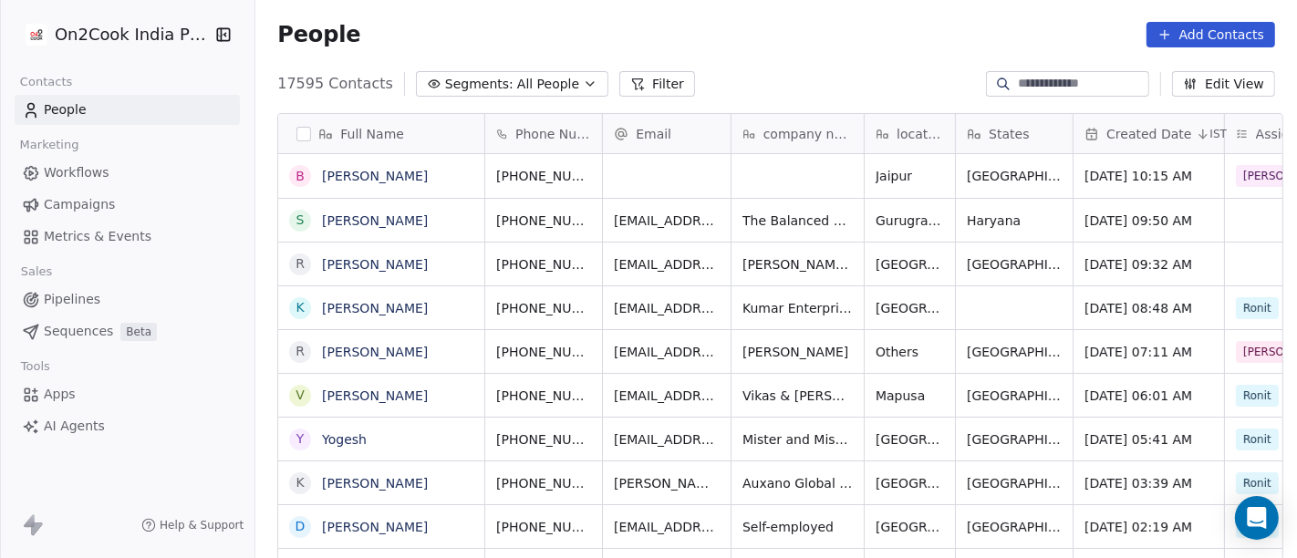
scroll to position [476, 1034]
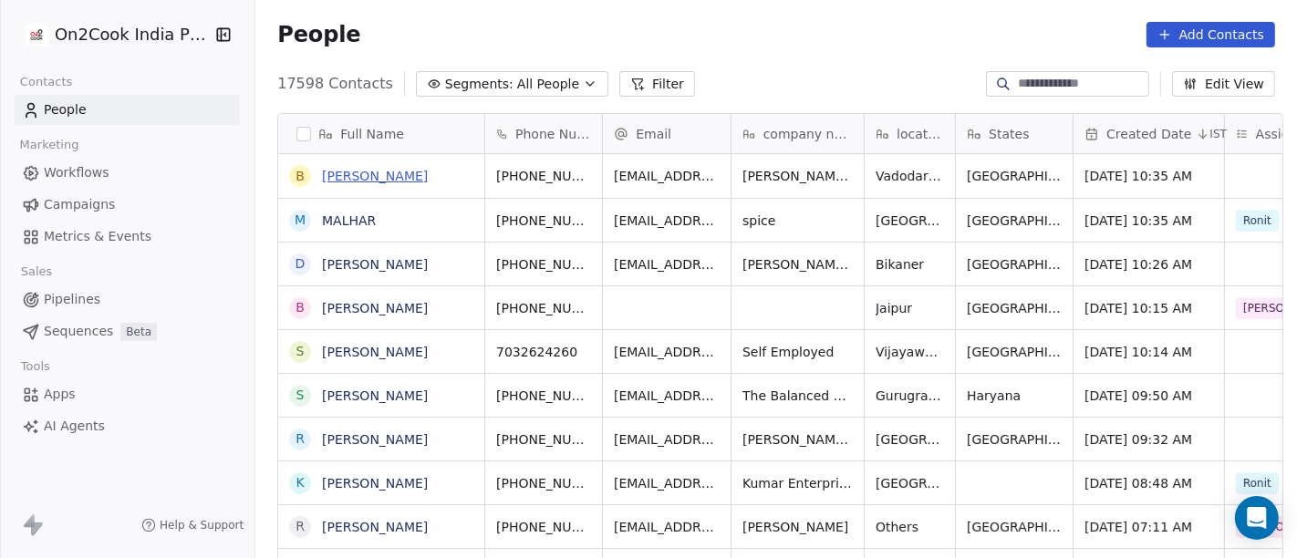
click at [390, 169] on link "[PERSON_NAME]" at bounding box center [375, 176] width 106 height 15
